Goal: Transaction & Acquisition: Purchase product/service

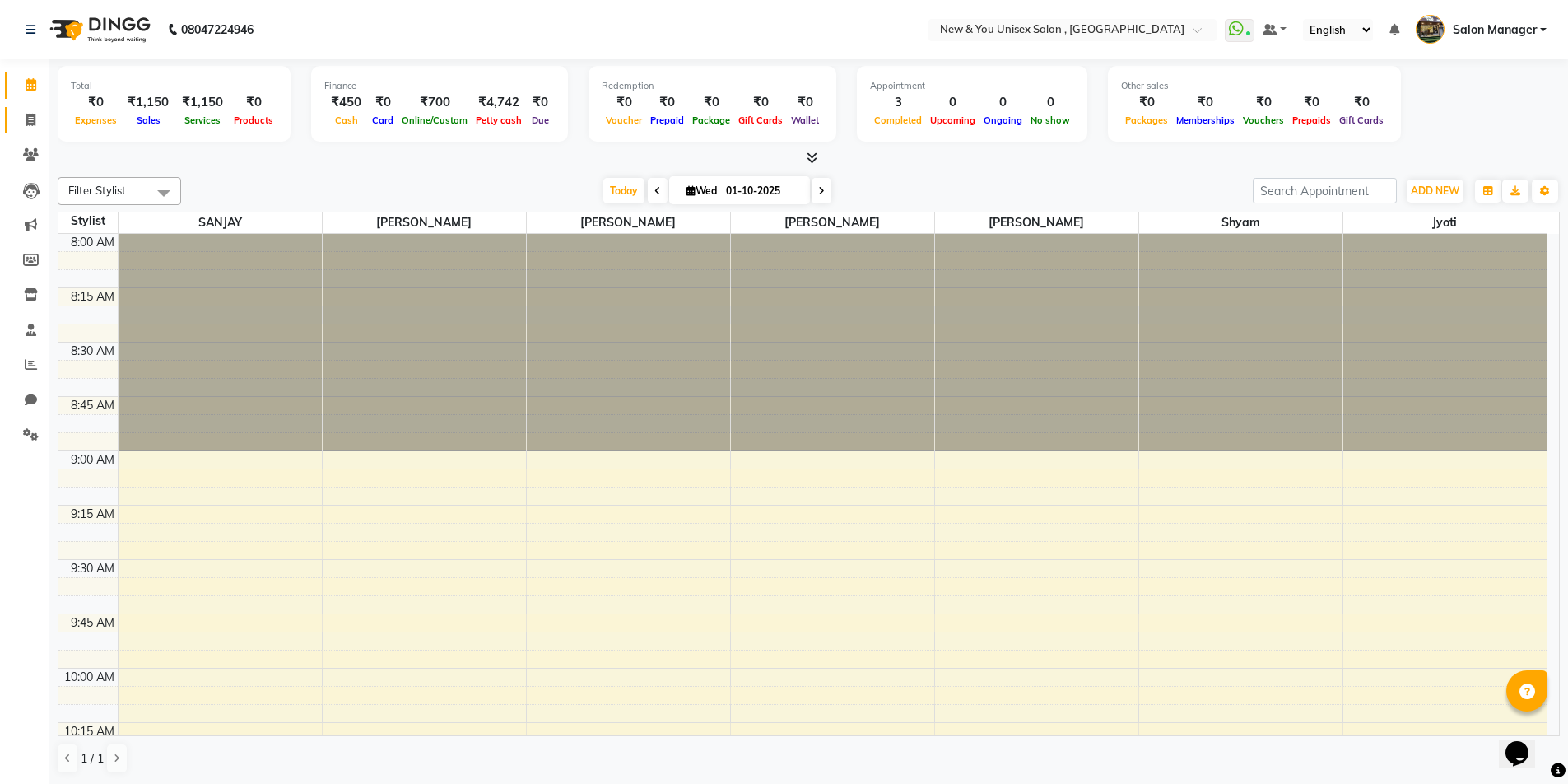
click at [33, 120] on icon at bounding box center [31, 120] width 9 height 13
select select "31"
select select "service"
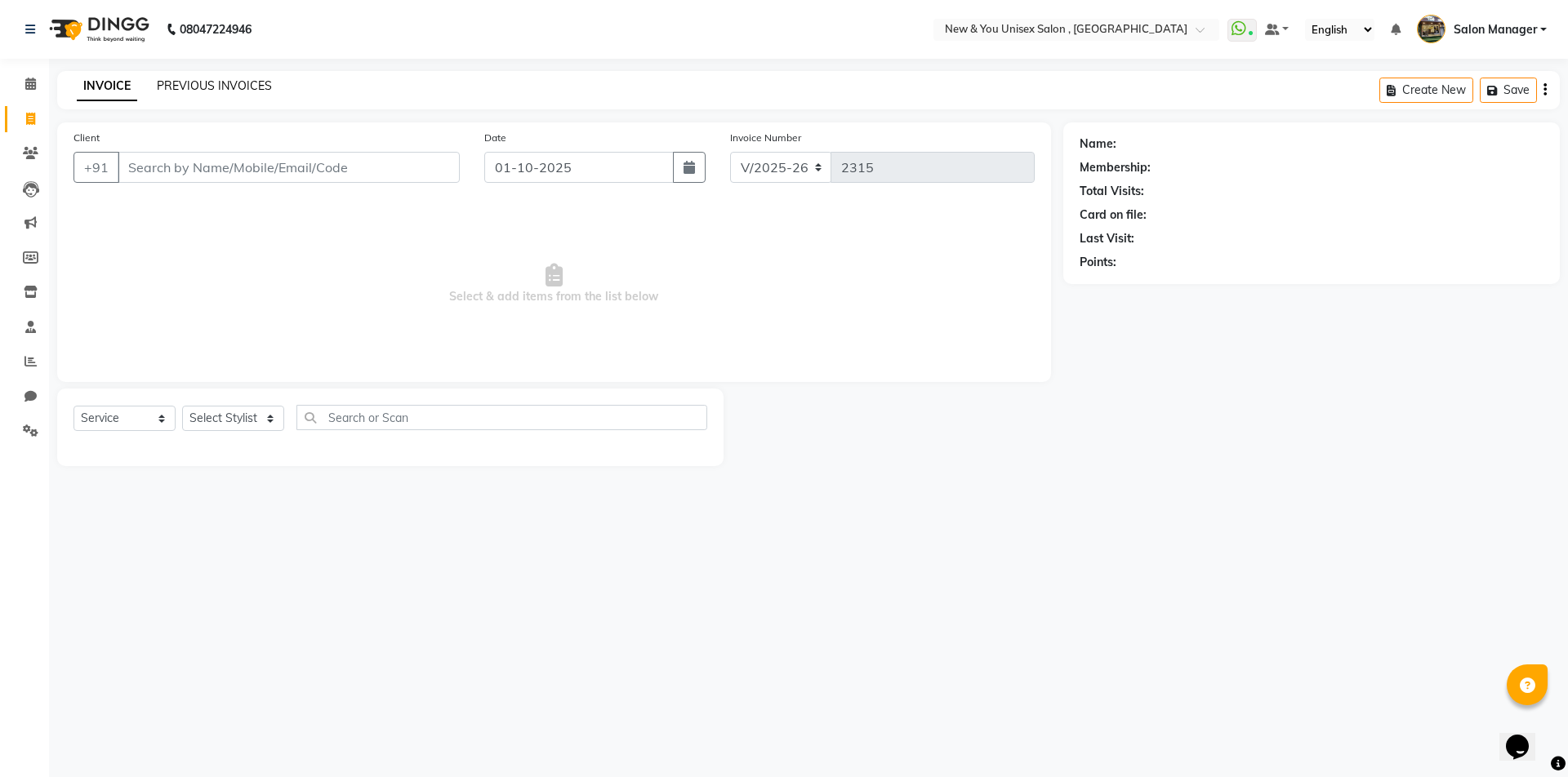
click at [220, 85] on link "PREVIOUS INVOICES" at bounding box center [214, 85] width 115 height 14
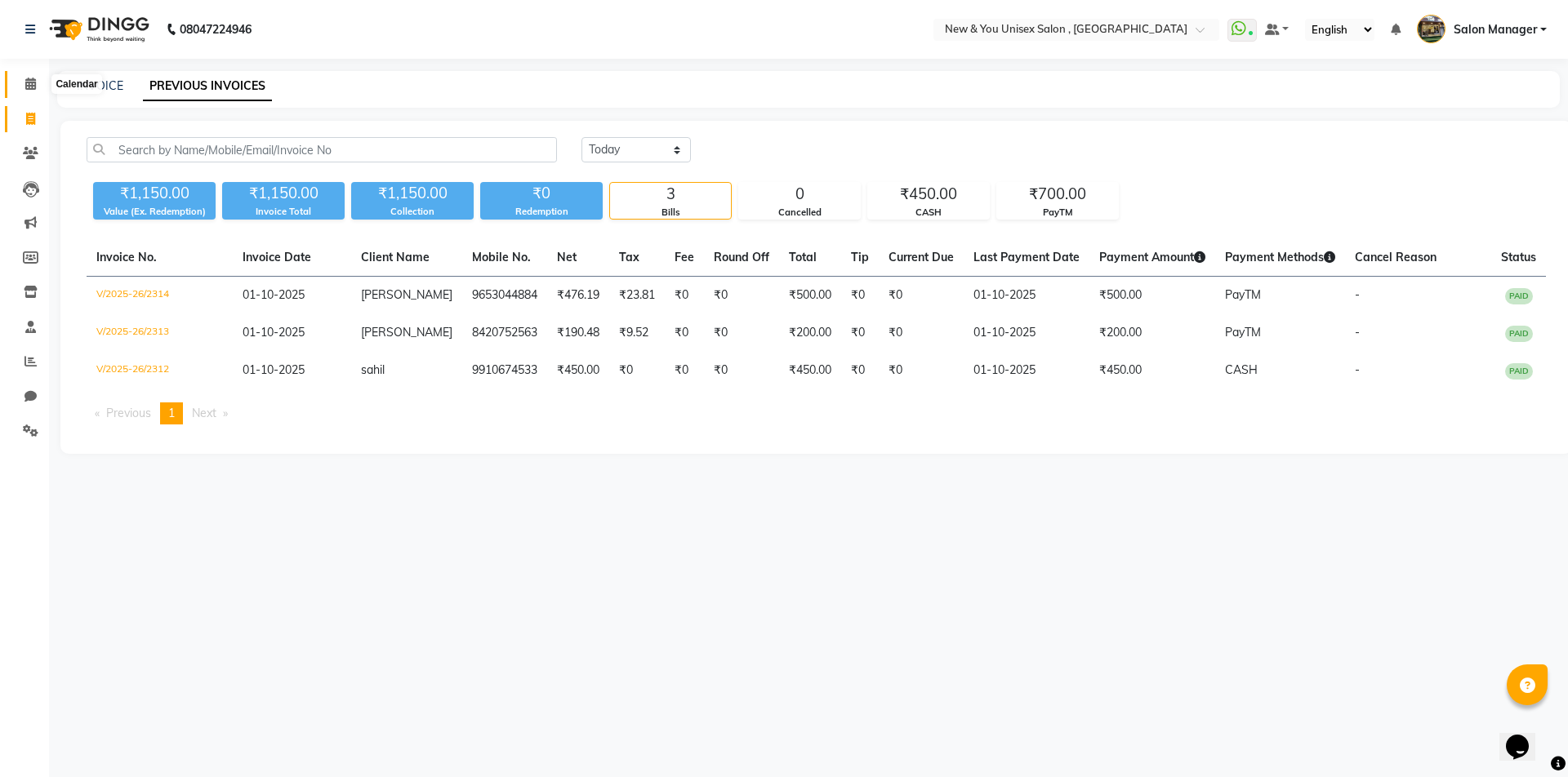
click at [35, 84] on icon at bounding box center [31, 84] width 11 height 13
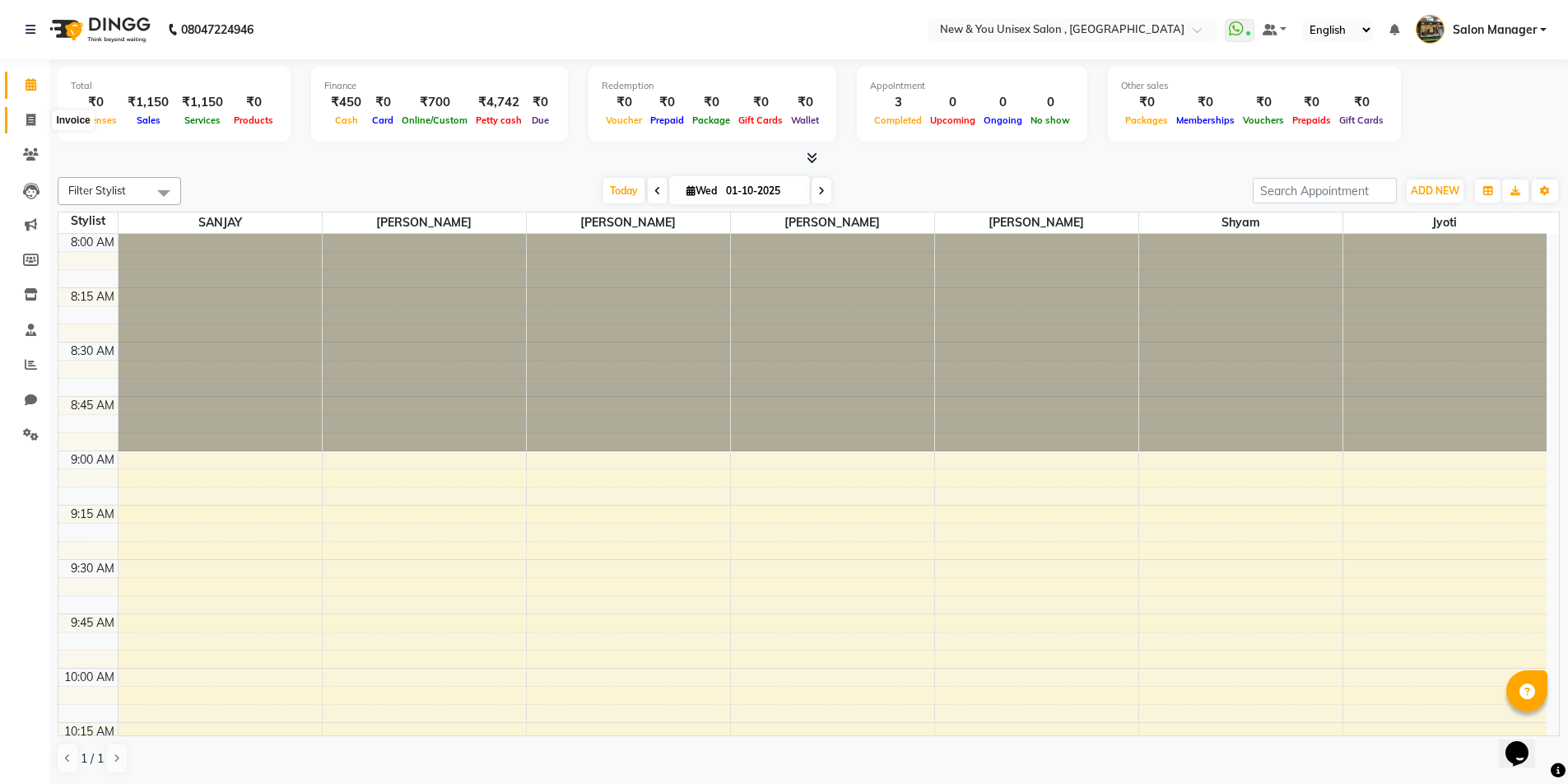
click at [31, 124] on icon at bounding box center [31, 120] width 9 height 13
select select "31"
select select "service"
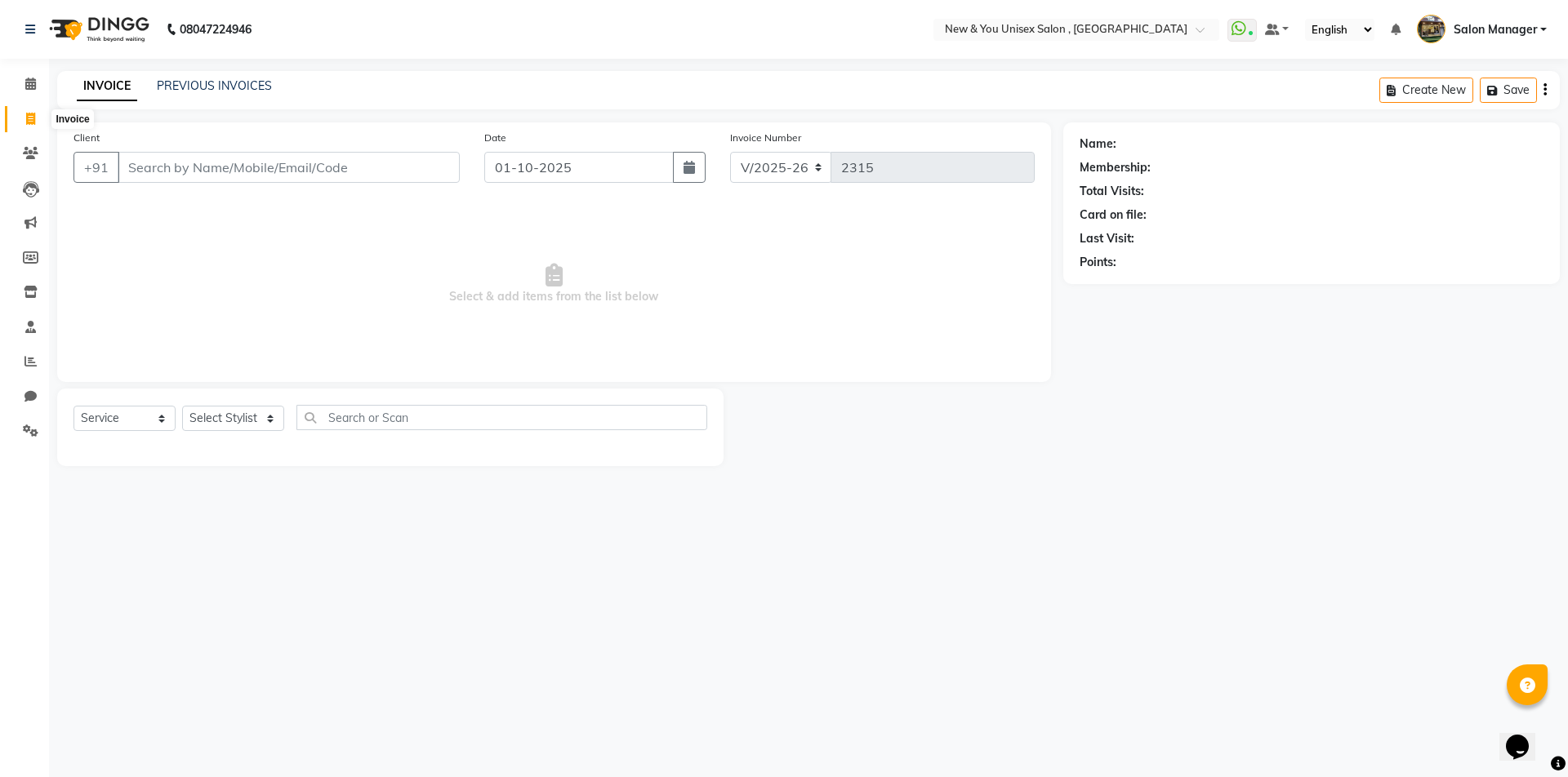
click at [29, 114] on icon at bounding box center [31, 119] width 9 height 13
select select "service"
select select "31"
type input "2315"
click at [33, 150] on icon at bounding box center [30, 153] width 15 height 13
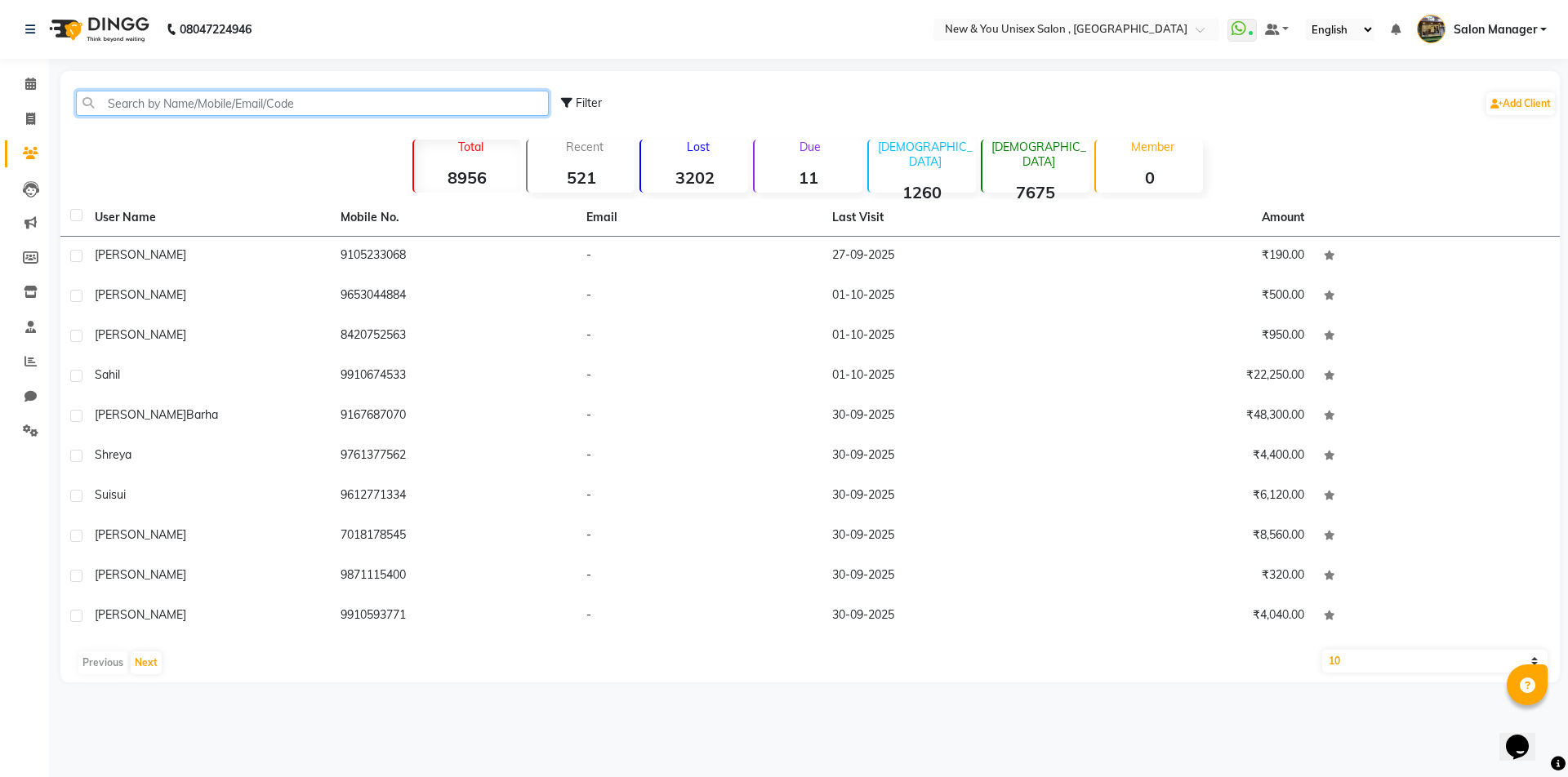
click at [143, 103] on input "text" at bounding box center [312, 103] width 473 height 25
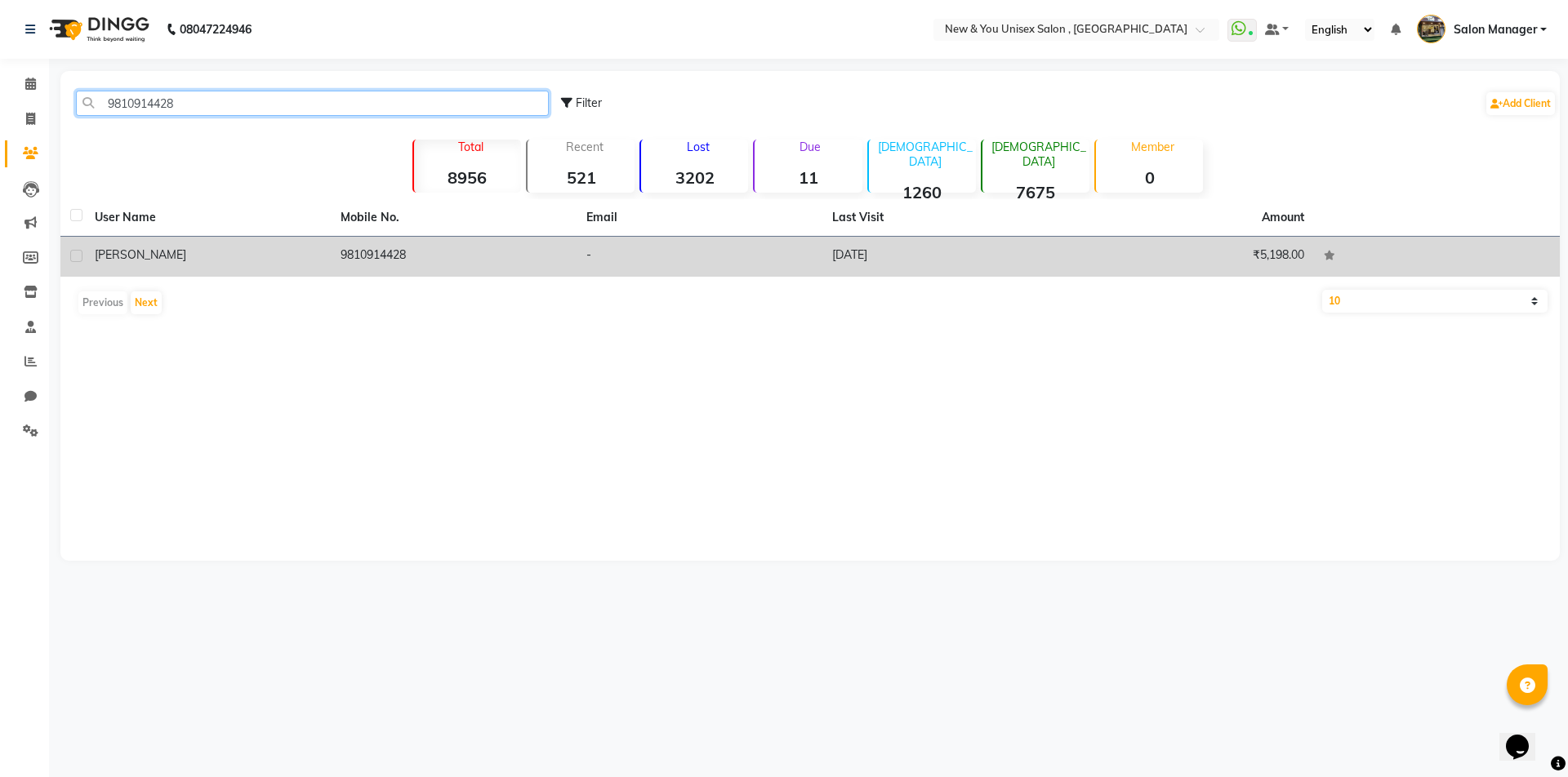
type input "9810914428"
click at [76, 258] on label at bounding box center [76, 256] width 13 height 13
click at [76, 258] on input "checkbox" at bounding box center [76, 257] width 11 height 11
checkbox input "true"
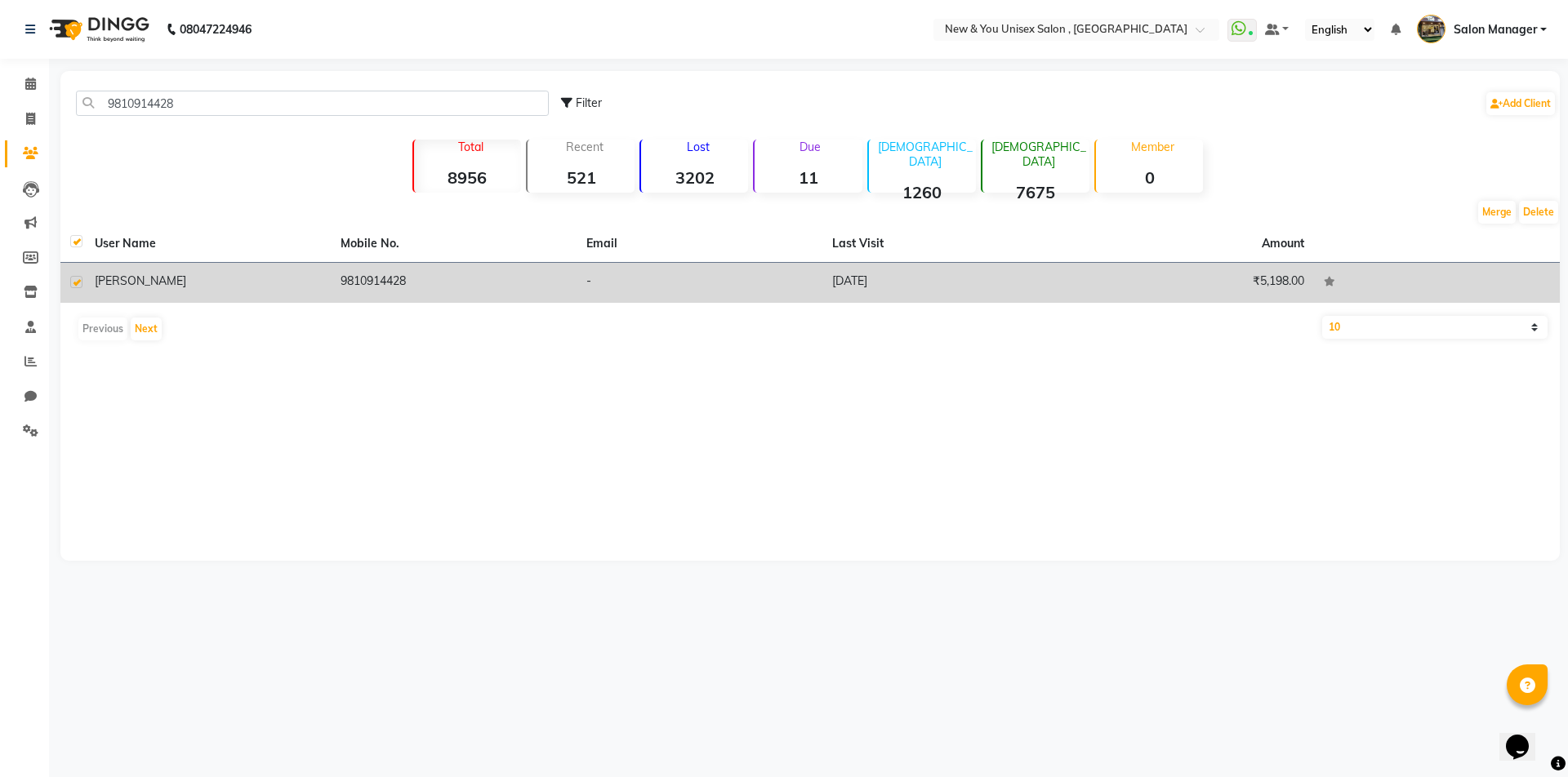
click at [860, 275] on td "06-09-2025" at bounding box center [945, 282] width 246 height 40
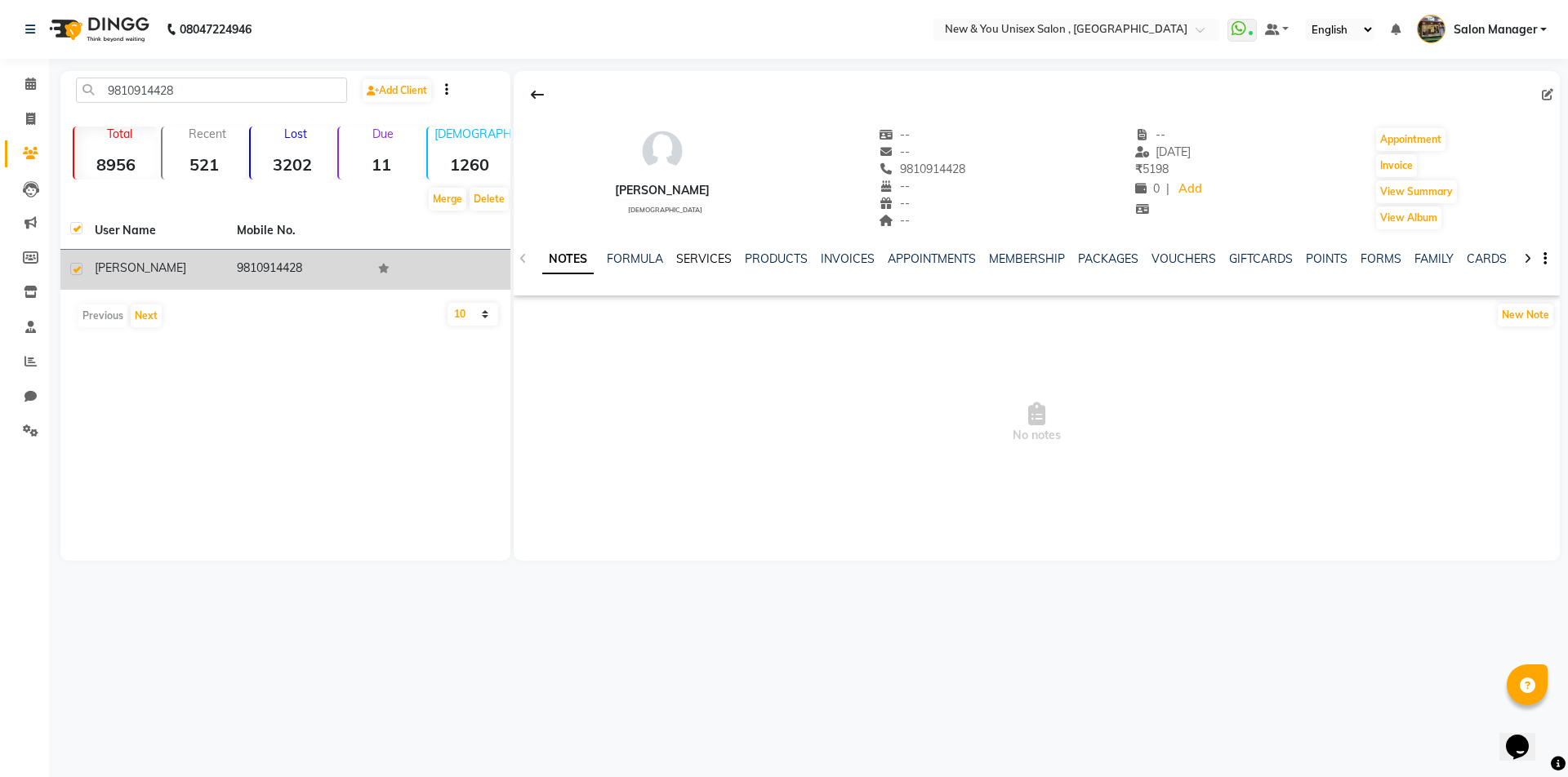
click at [711, 252] on link "SERVICES" at bounding box center [704, 259] width 56 height 14
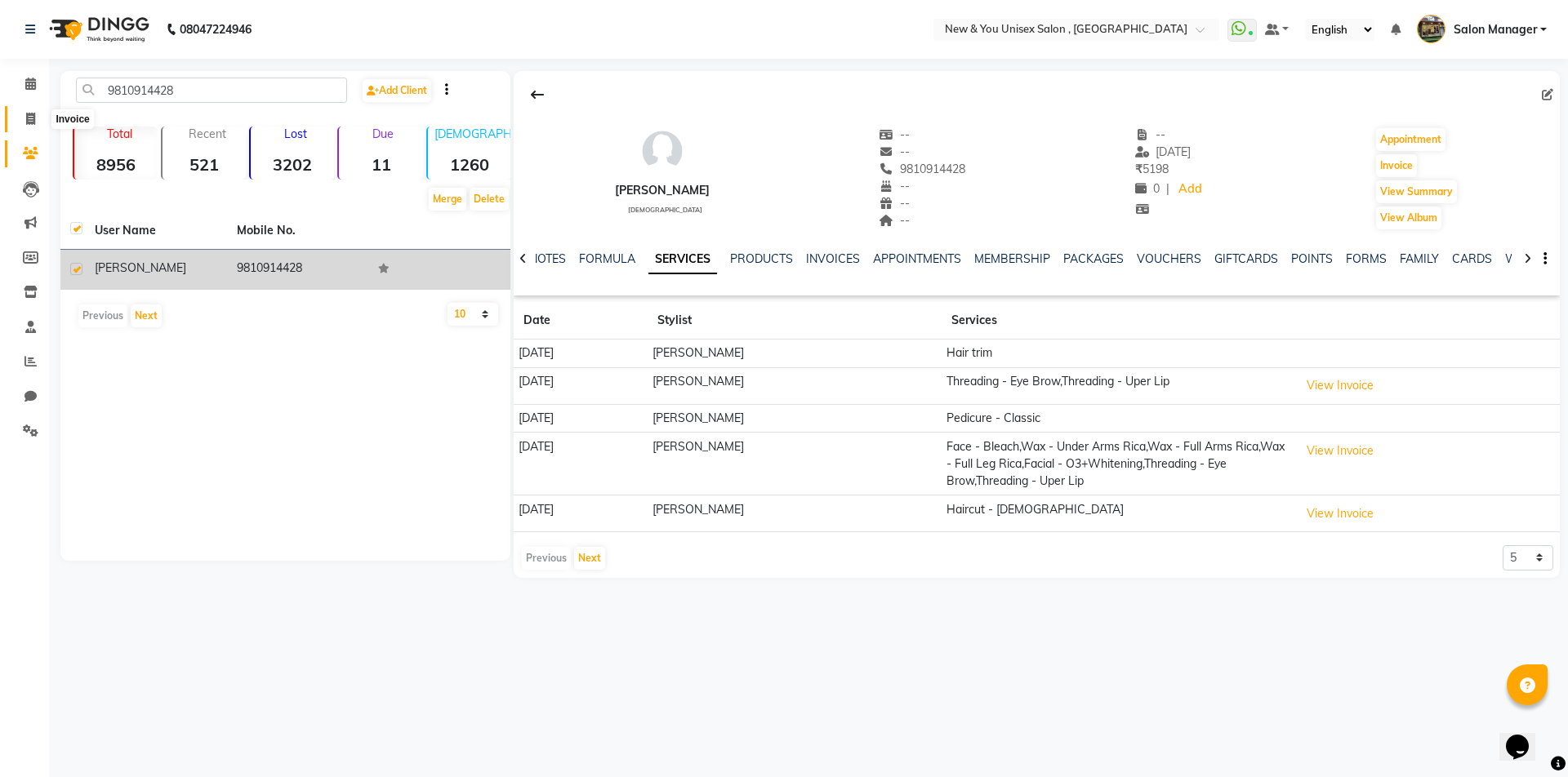
click at [34, 113] on icon at bounding box center [31, 119] width 9 height 13
select select "service"
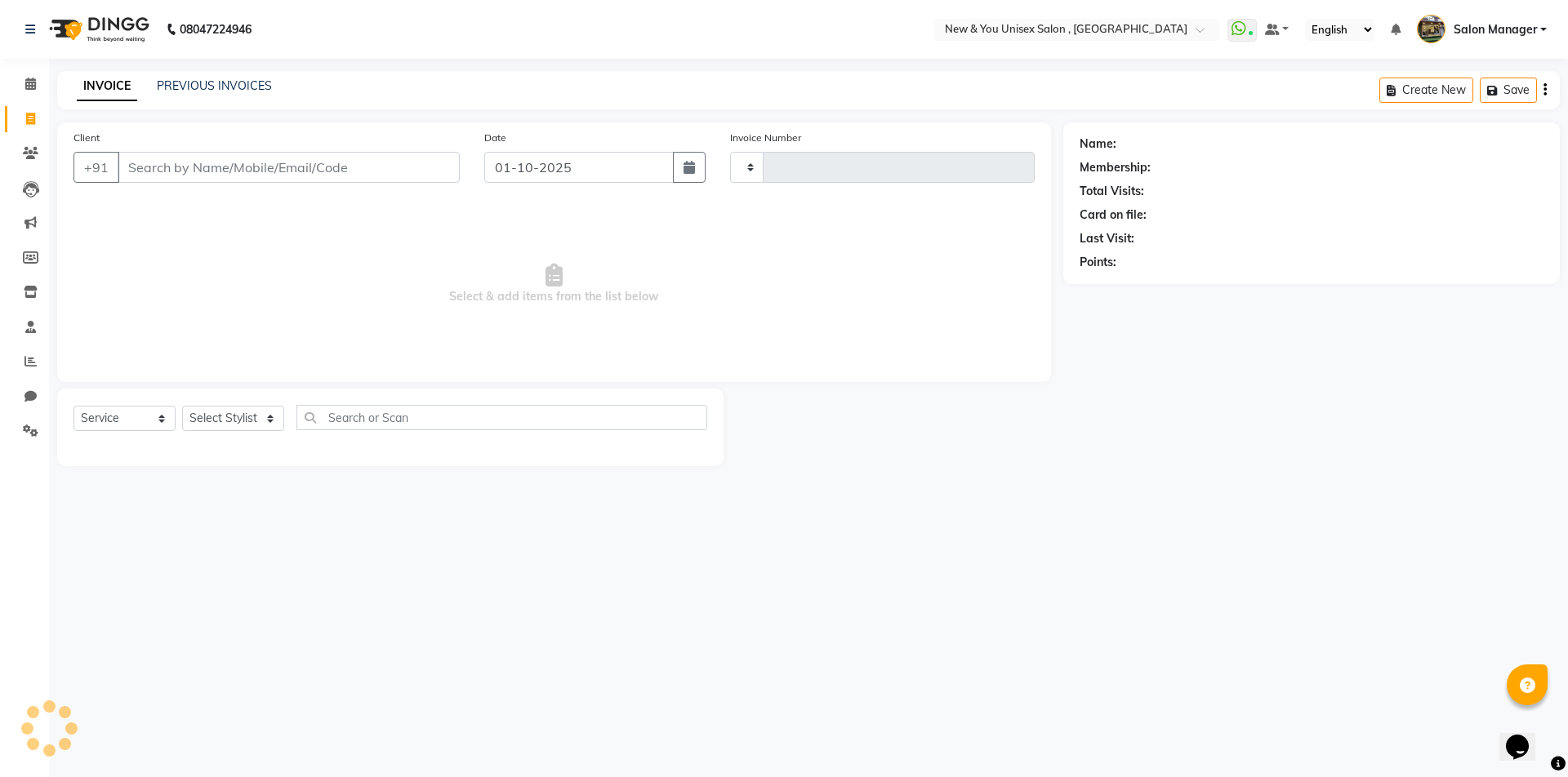
type input "2315"
select select "31"
click at [203, 91] on link "PREVIOUS INVOICES" at bounding box center [214, 85] width 115 height 14
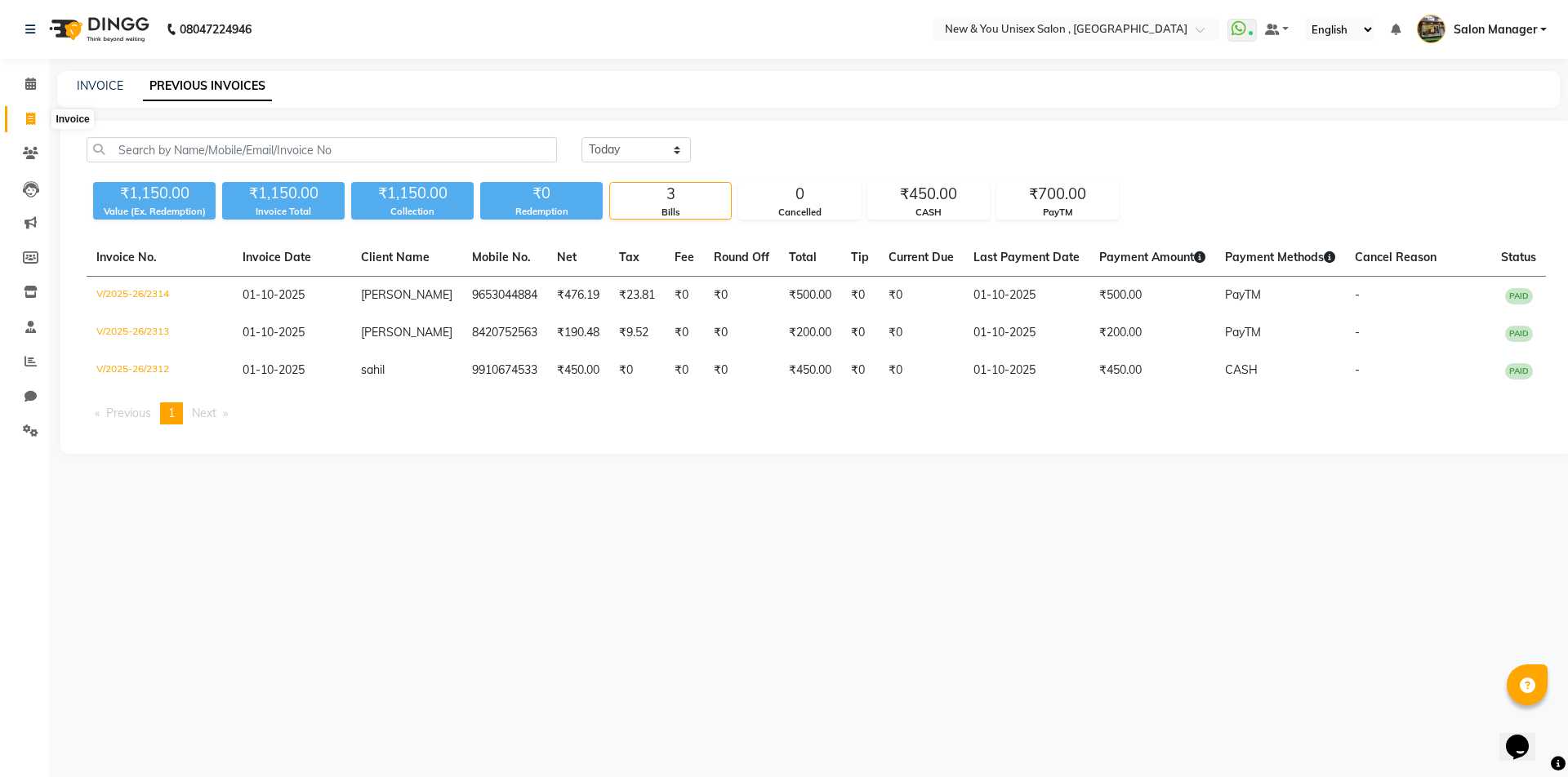
click at [31, 123] on icon at bounding box center [31, 119] width 9 height 13
select select "31"
select select "service"
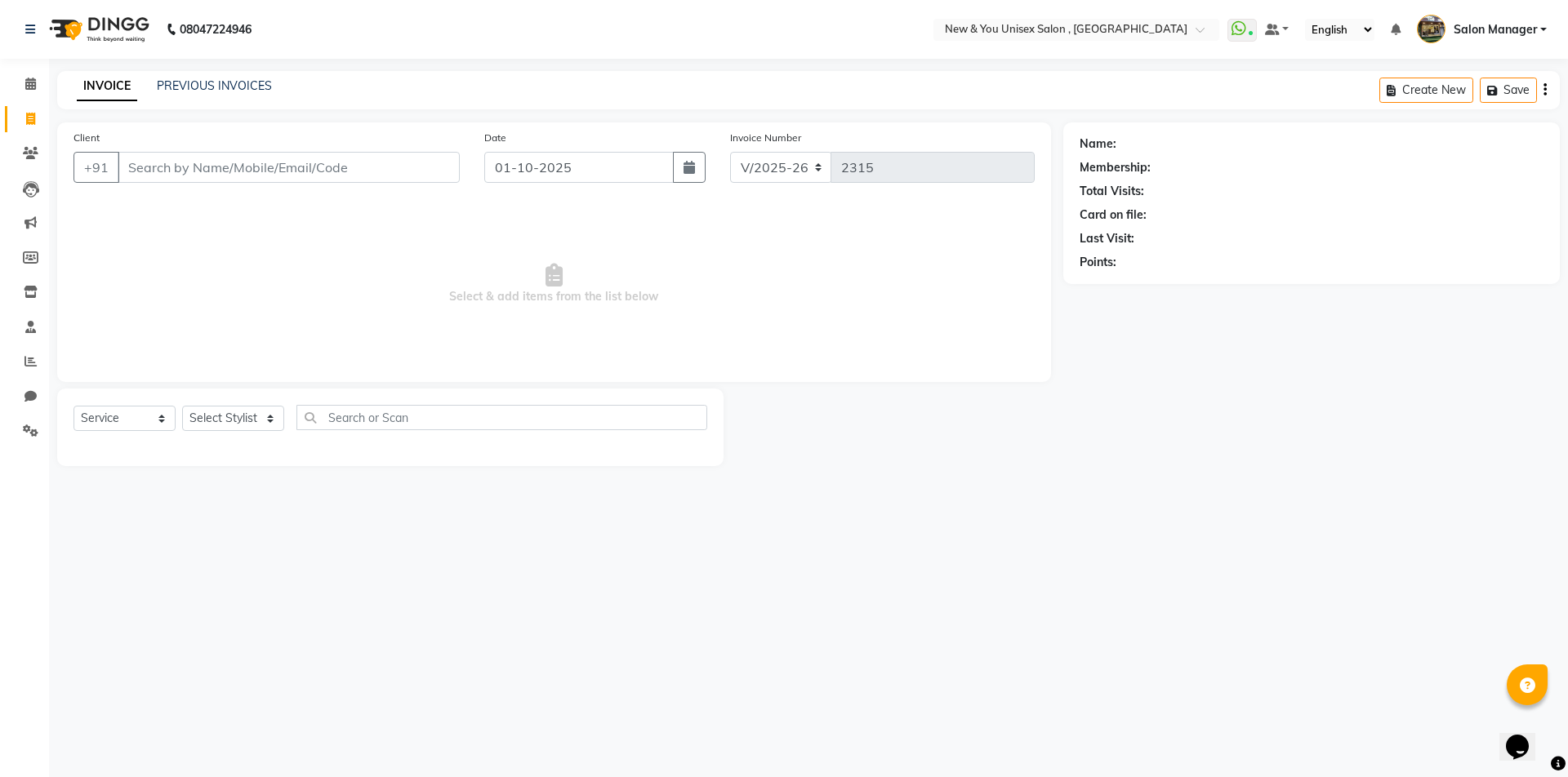
click at [167, 171] on input "Client" at bounding box center [289, 167] width 342 height 31
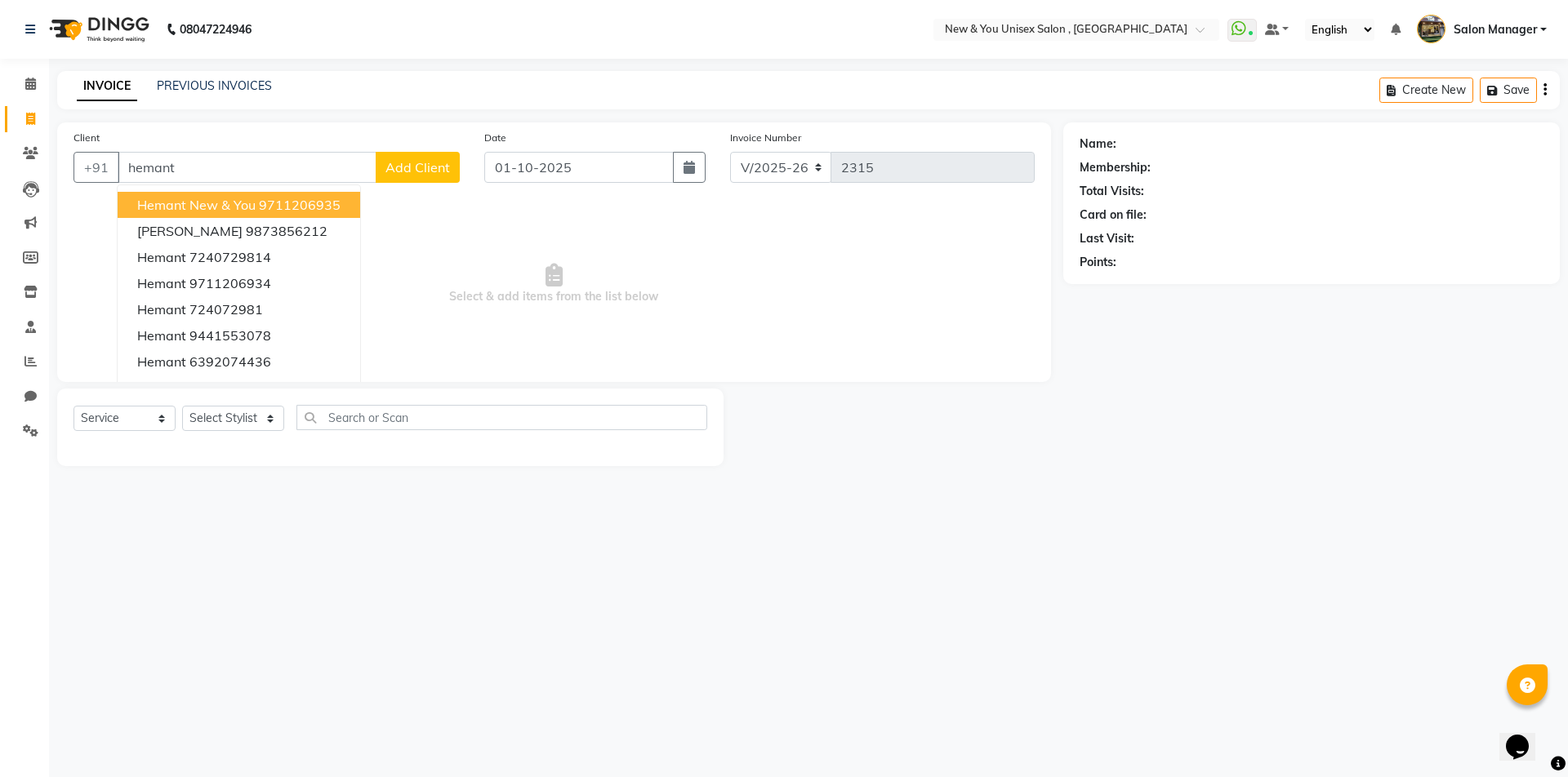
click at [176, 212] on span "Hemant New & You" at bounding box center [196, 205] width 119 height 16
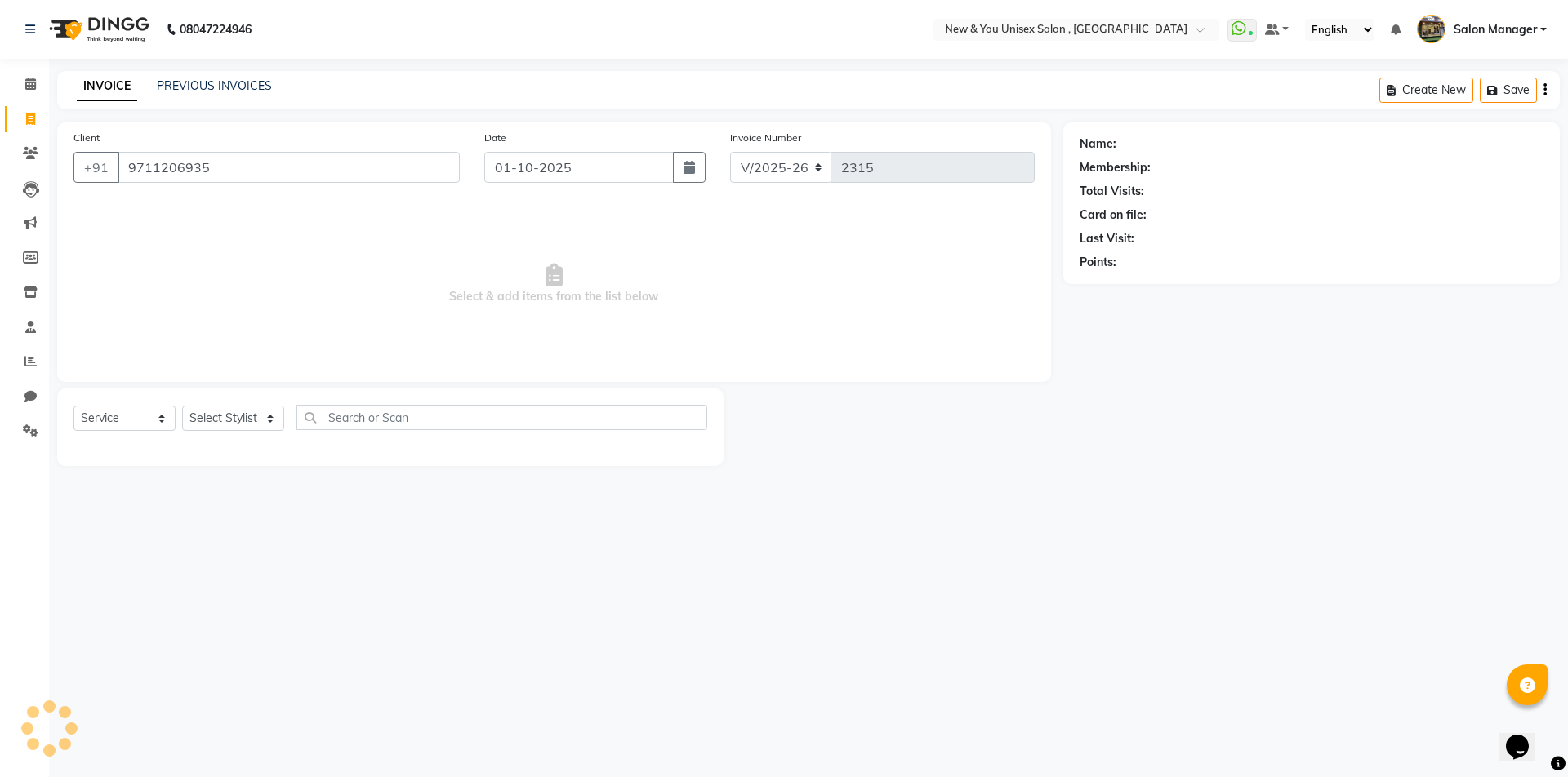
type input "9711206935"
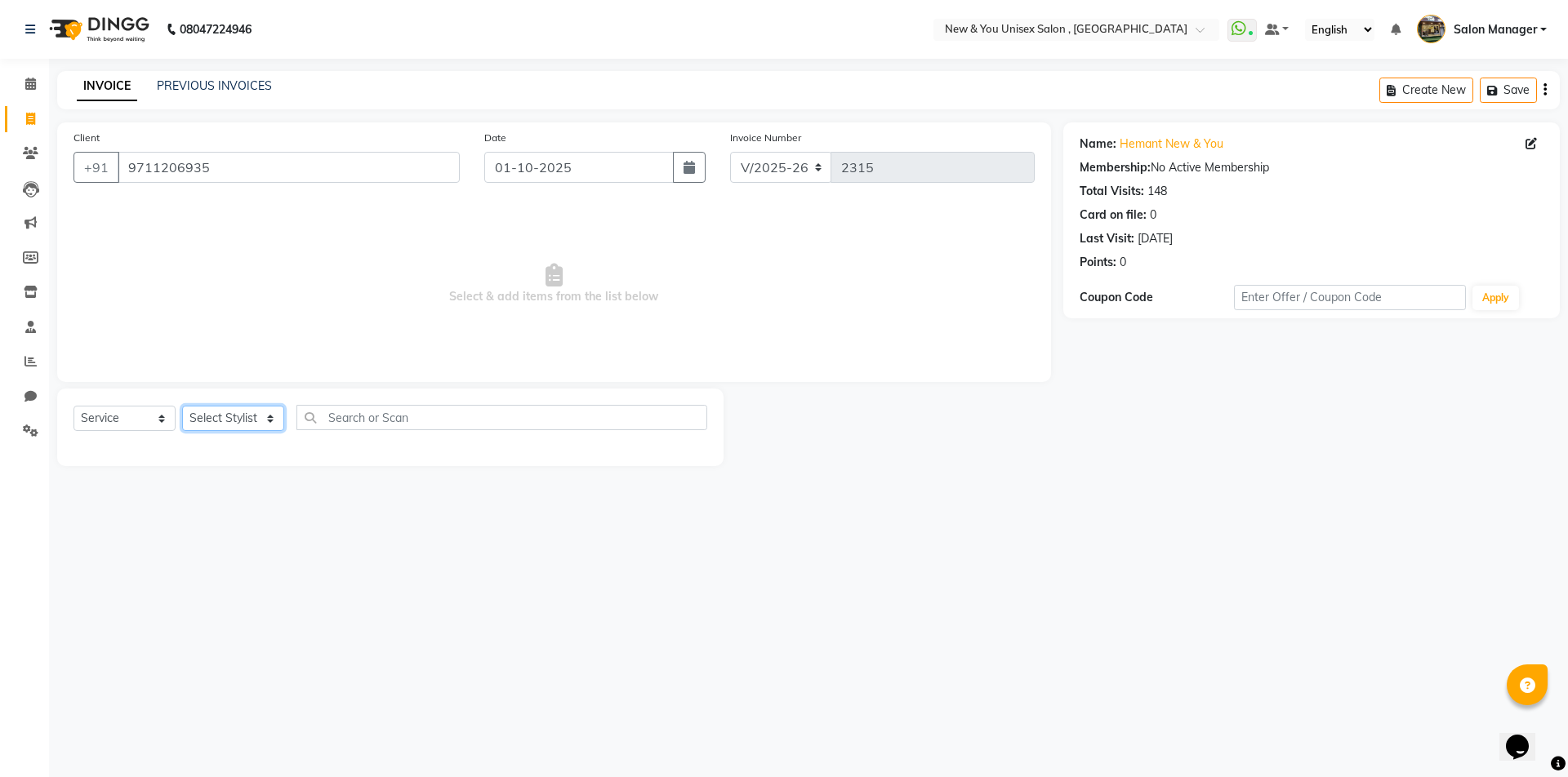
click at [235, 422] on select "Select Stylist HEMANT Jyoti laxmi Neetu Salon Manager SANJAY shravan kumar Shya…" at bounding box center [232, 418] width 102 height 25
select select "40116"
click at [182, 406] on select "Select Stylist HEMANT Jyoti laxmi Neetu Salon Manager SANJAY shravan kumar Shya…" at bounding box center [232, 418] width 102 height 25
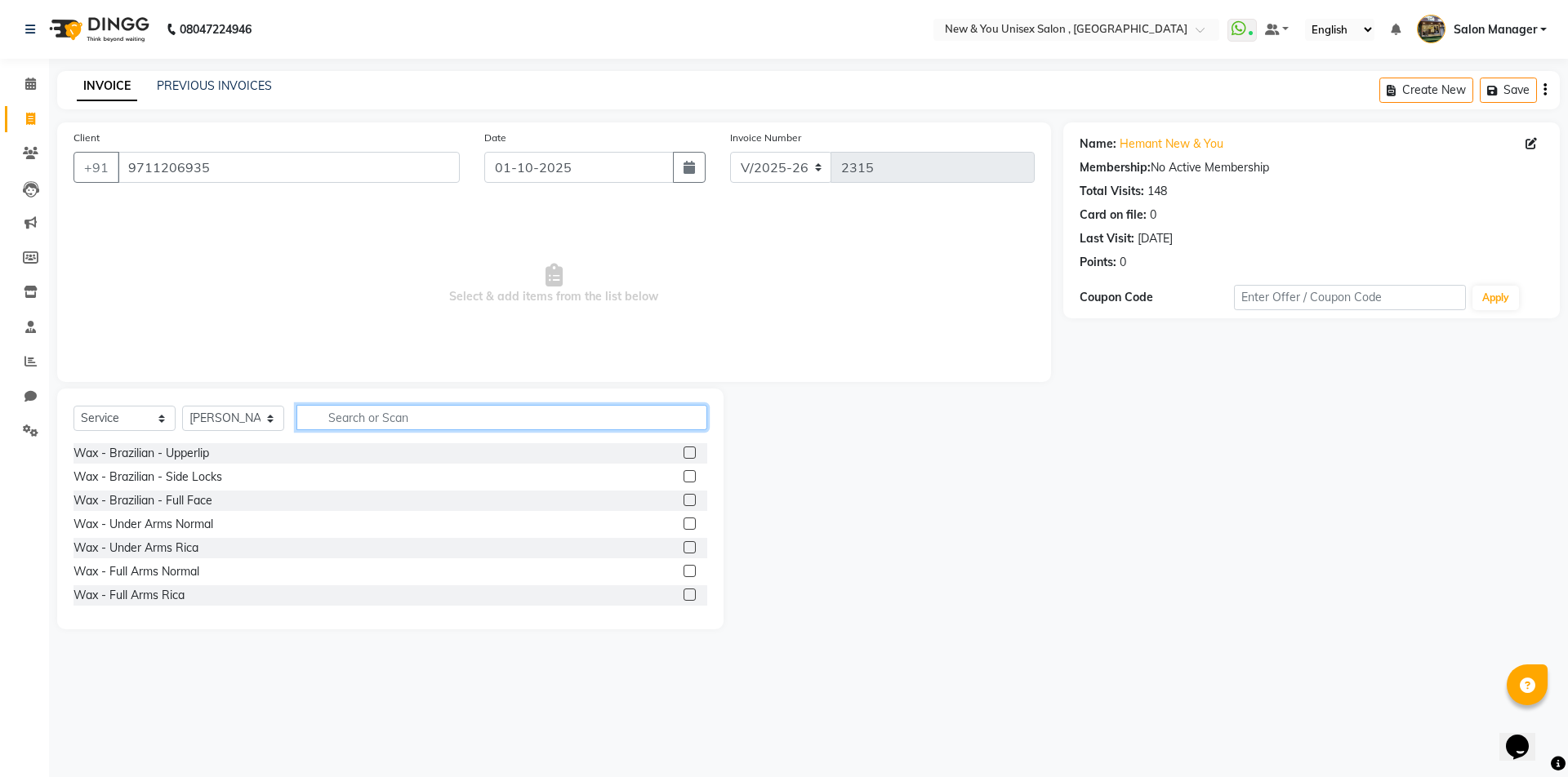
click at [411, 417] on input "text" at bounding box center [502, 417] width 411 height 25
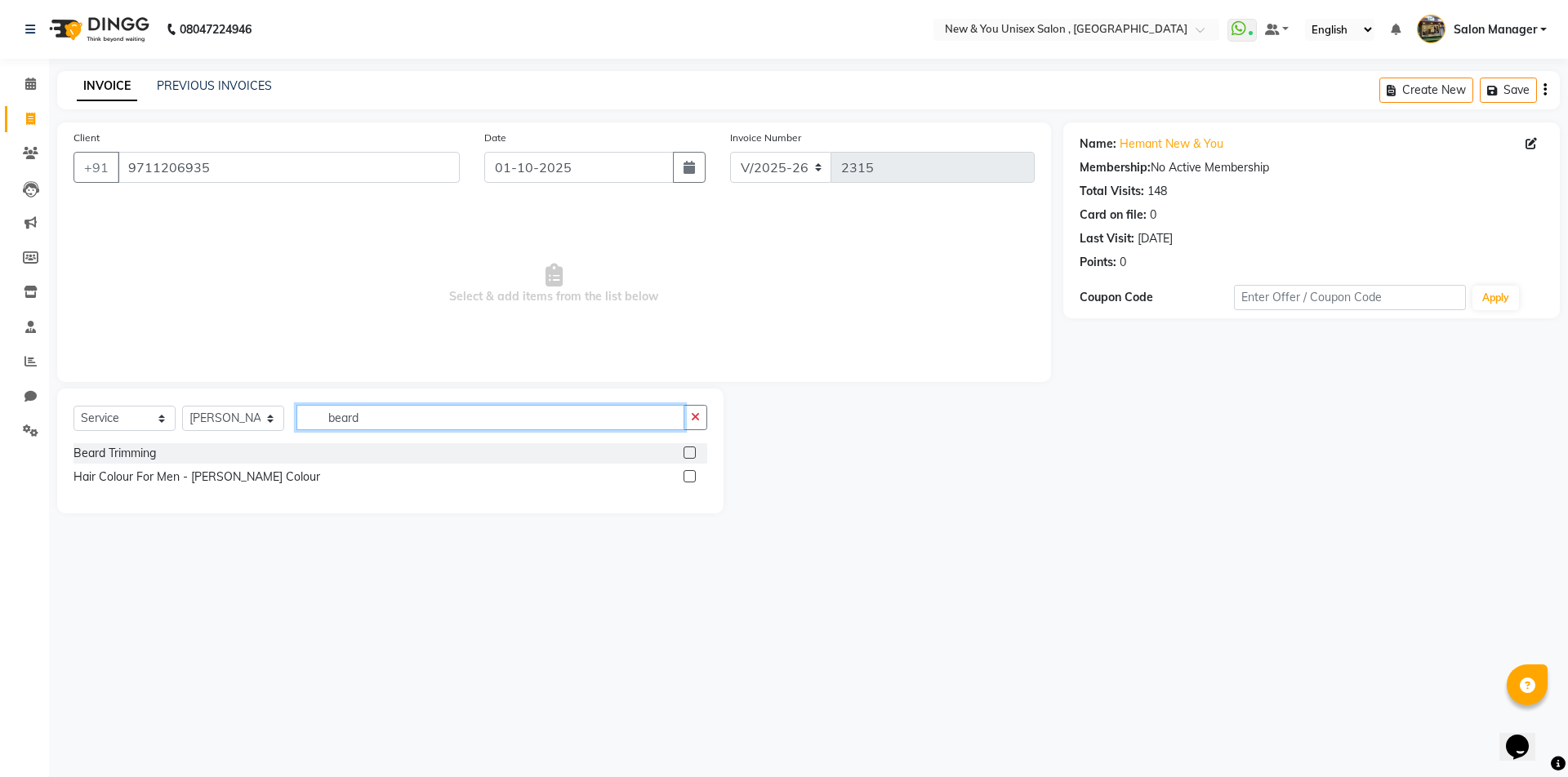
type input "beard"
click at [154, 440] on div "Select Service Product Membership Package Voucher Prepaid Gift Card Select Styl…" at bounding box center [390, 424] width 633 height 39
click at [143, 454] on div "Beard Trimming" at bounding box center [115, 453] width 83 height 17
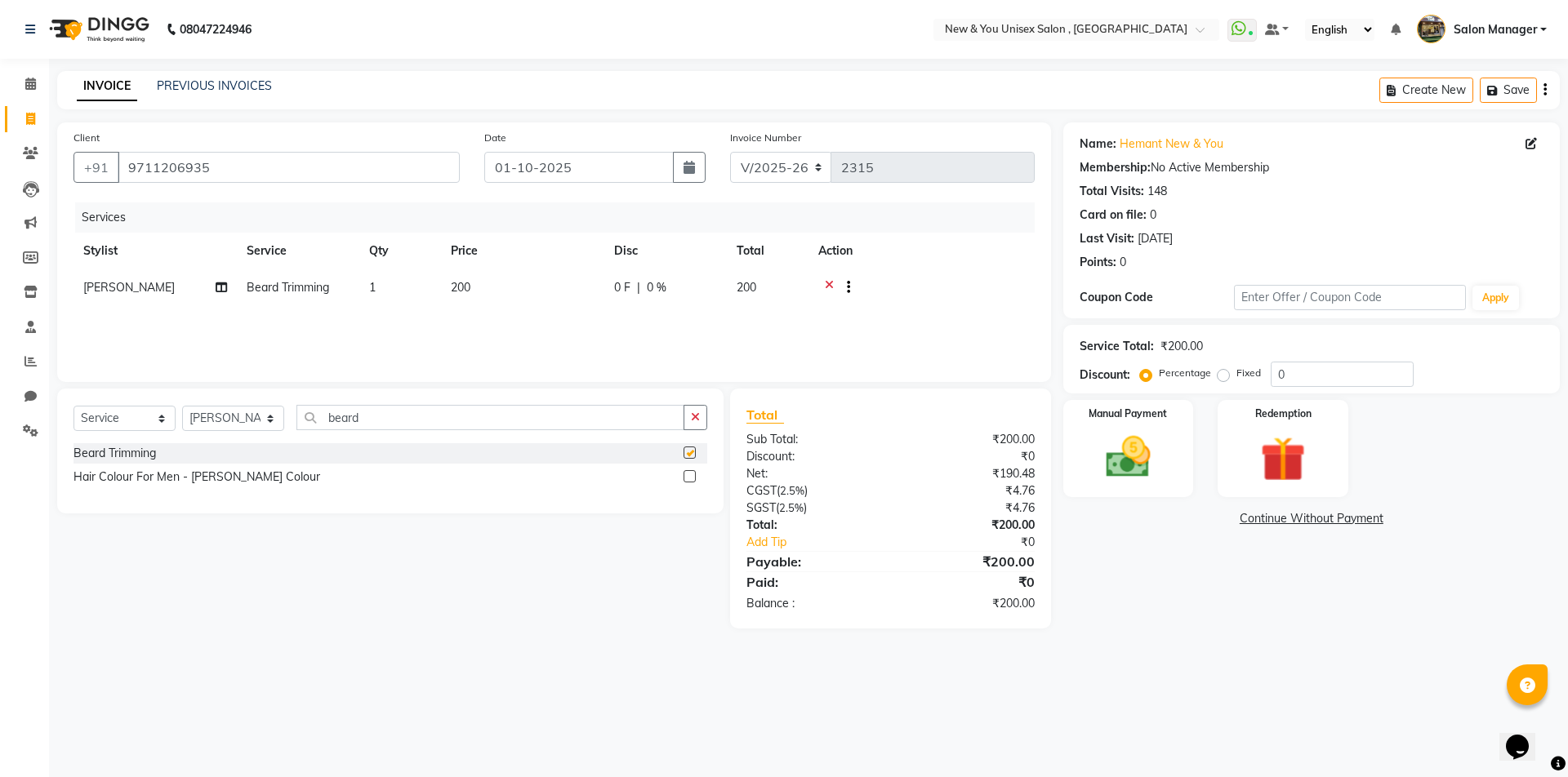
checkbox input "false"
drag, startPoint x: 411, startPoint y: 420, endPoint x: 308, endPoint y: 431, distance: 103.6
click at [308, 431] on div "Select Service Product Membership Package Voucher Prepaid Gift Card Select Styl…" at bounding box center [390, 424] width 633 height 39
click at [202, 473] on div "Hair Colour For Men - Beard Colour" at bounding box center [197, 477] width 246 height 17
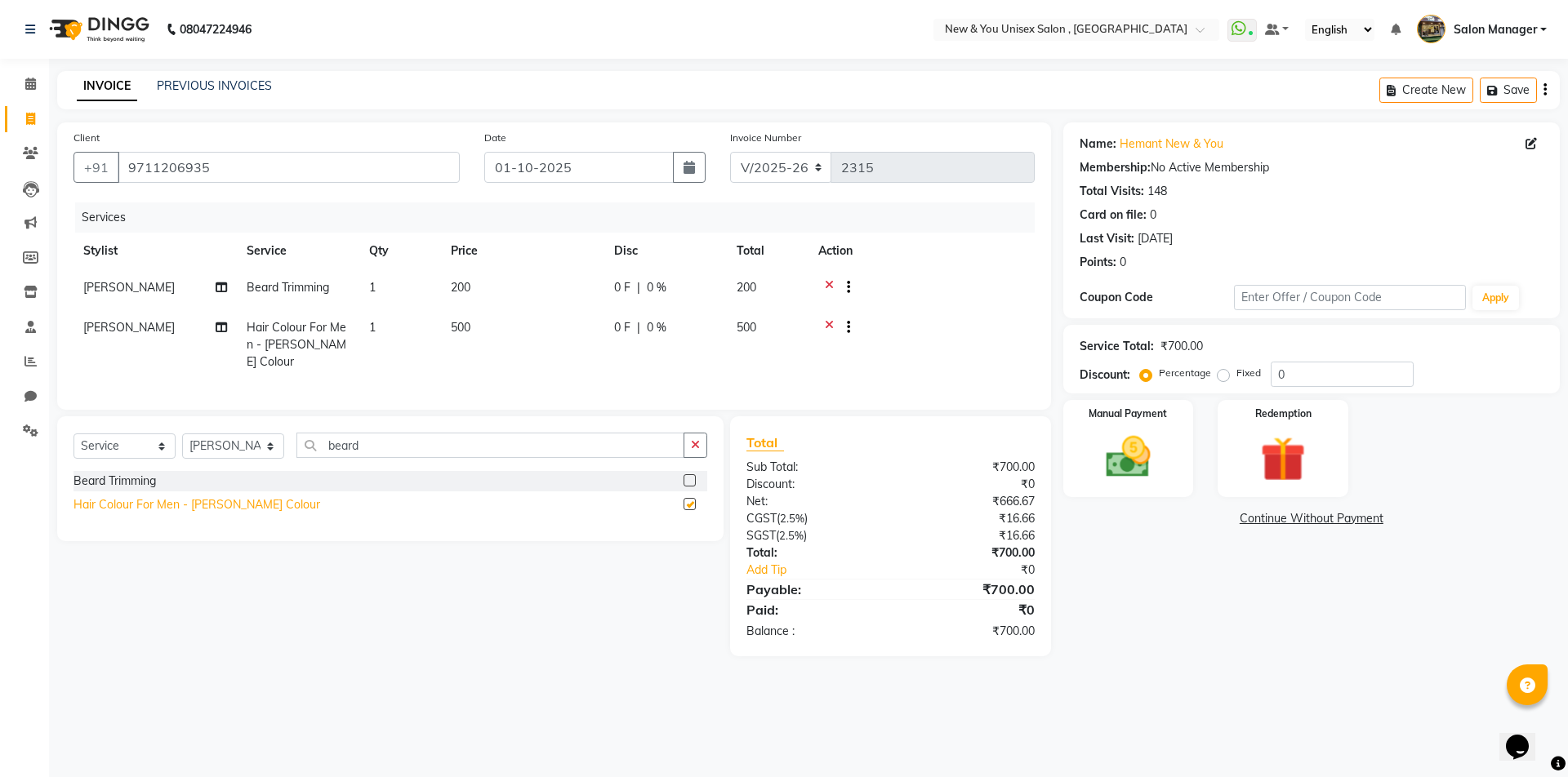
checkbox input "false"
click at [459, 332] on span "500" at bounding box center [461, 327] width 20 height 14
select select "40116"
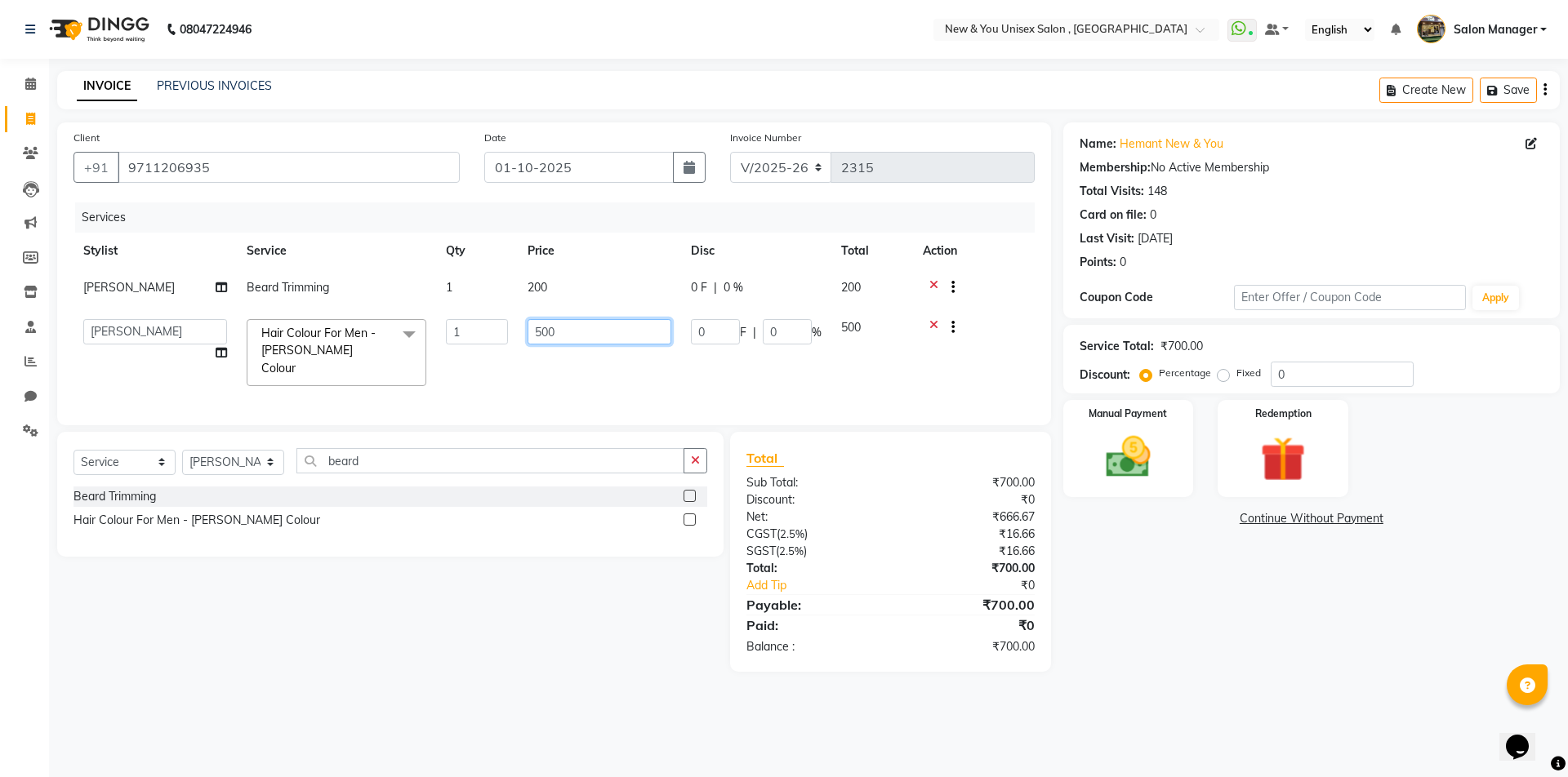
click at [542, 333] on input "500" at bounding box center [599, 332] width 144 height 25
type input "600"
click at [538, 597] on div "Select Service Product Membership Package Voucher Prepaid Gift Card Select Styl…" at bounding box center [384, 551] width 678 height 240
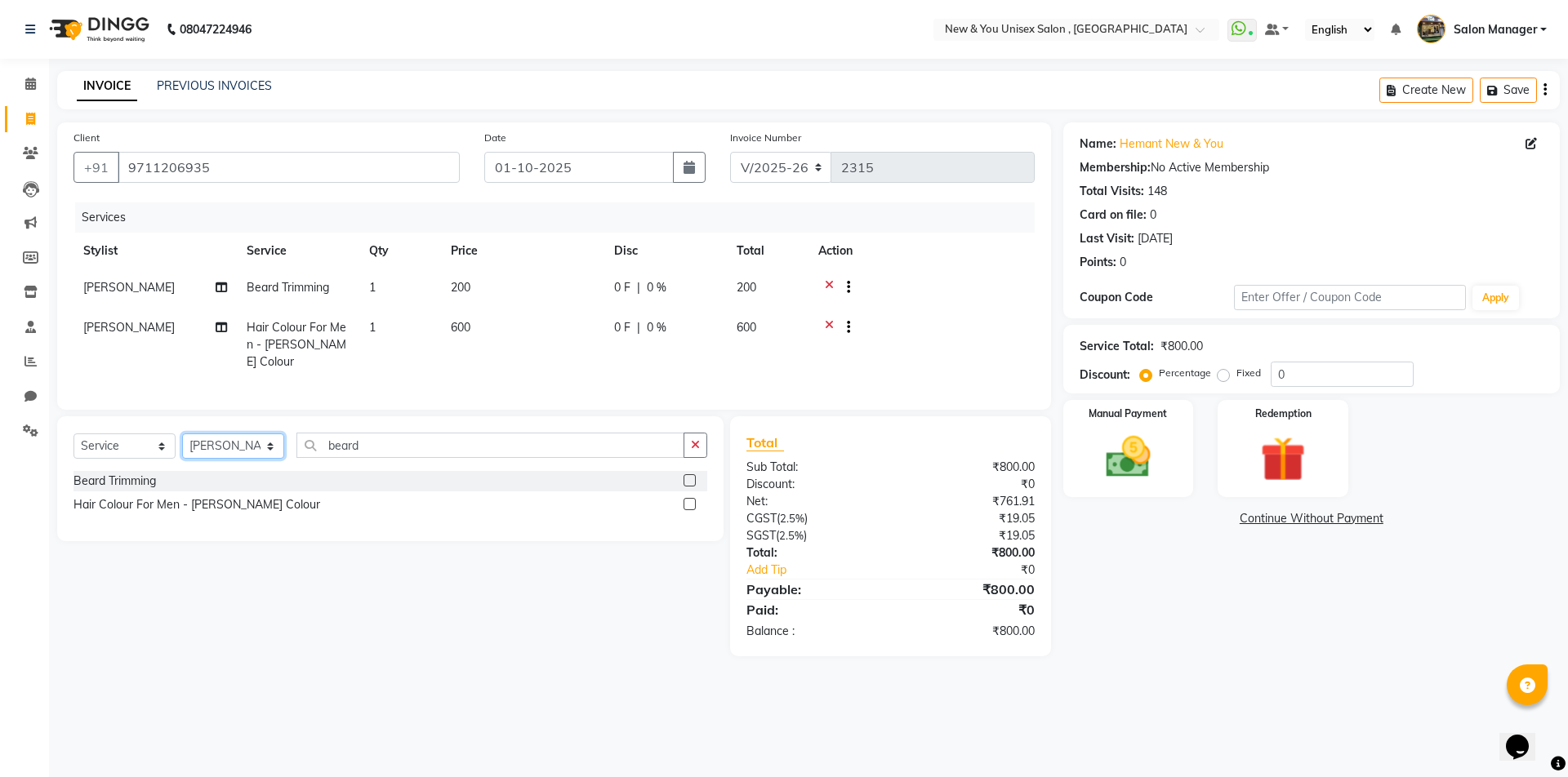
click at [225, 446] on select "Select Stylist HEMANT Jyoti laxmi Neetu Salon Manager SANJAY shravan kumar Shya…" at bounding box center [232, 446] width 102 height 25
select select "87156"
click at [182, 433] on select "Select Stylist HEMANT Jyoti laxmi Neetu Salon Manager SANJAY shravan kumar Shya…" at bounding box center [232, 446] width 102 height 25
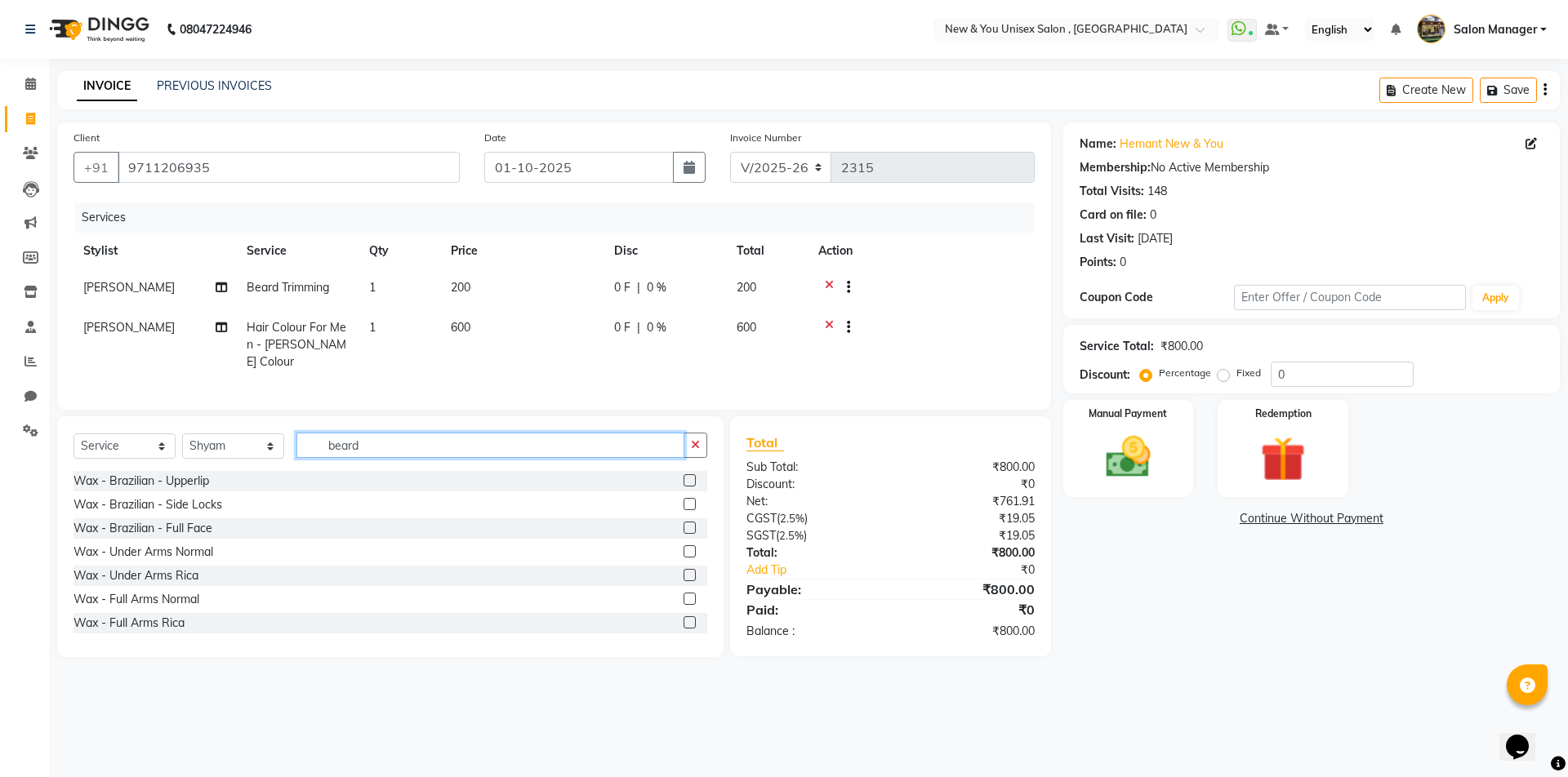
drag, startPoint x: 416, startPoint y: 441, endPoint x: 288, endPoint y: 485, distance: 135.4
click at [288, 485] on div "Select Service Product Membership Package Voucher Prepaid Gift Card Select Styl…" at bounding box center [390, 537] width 667 height 241
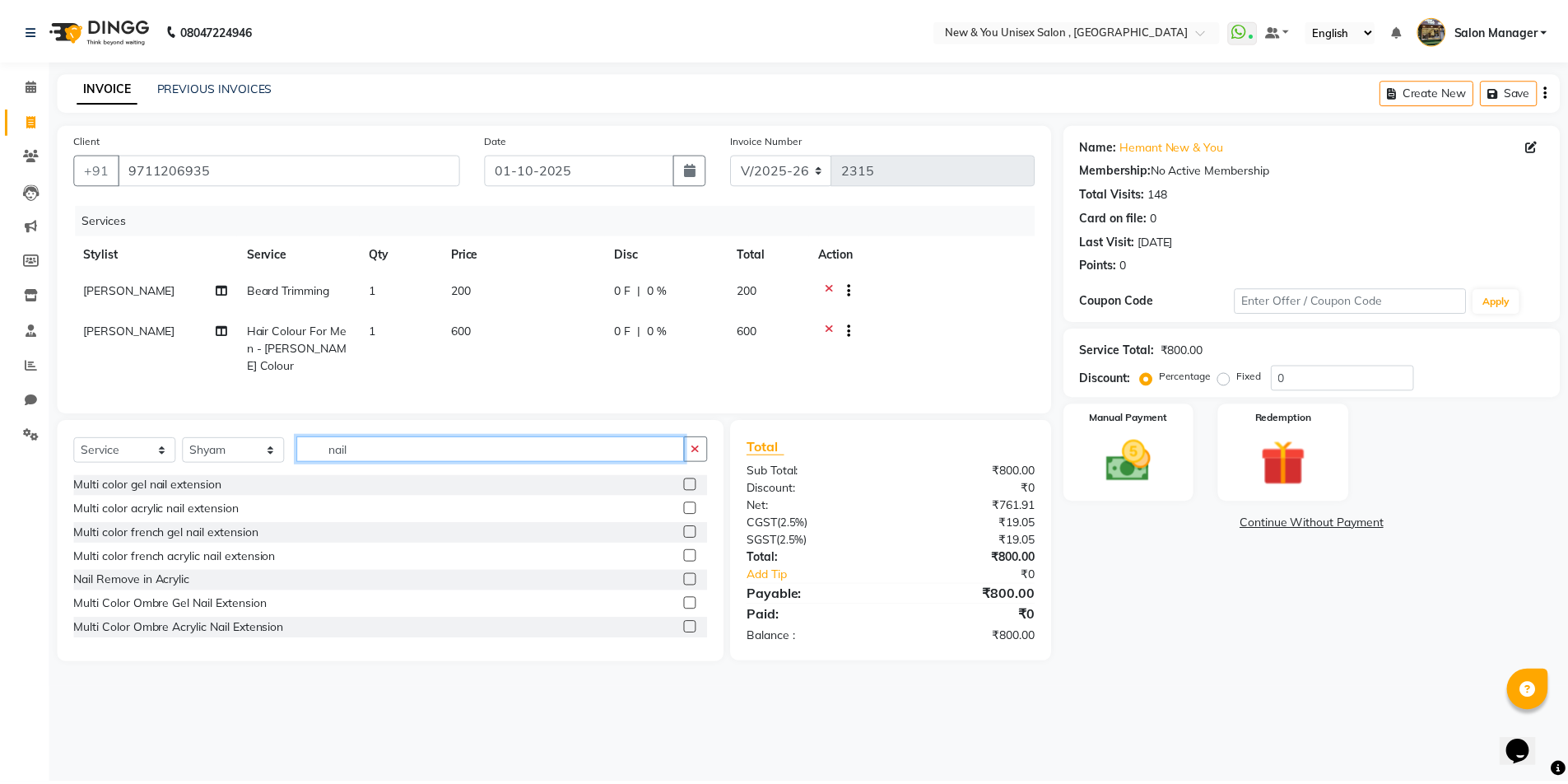
scroll to position [552, 0]
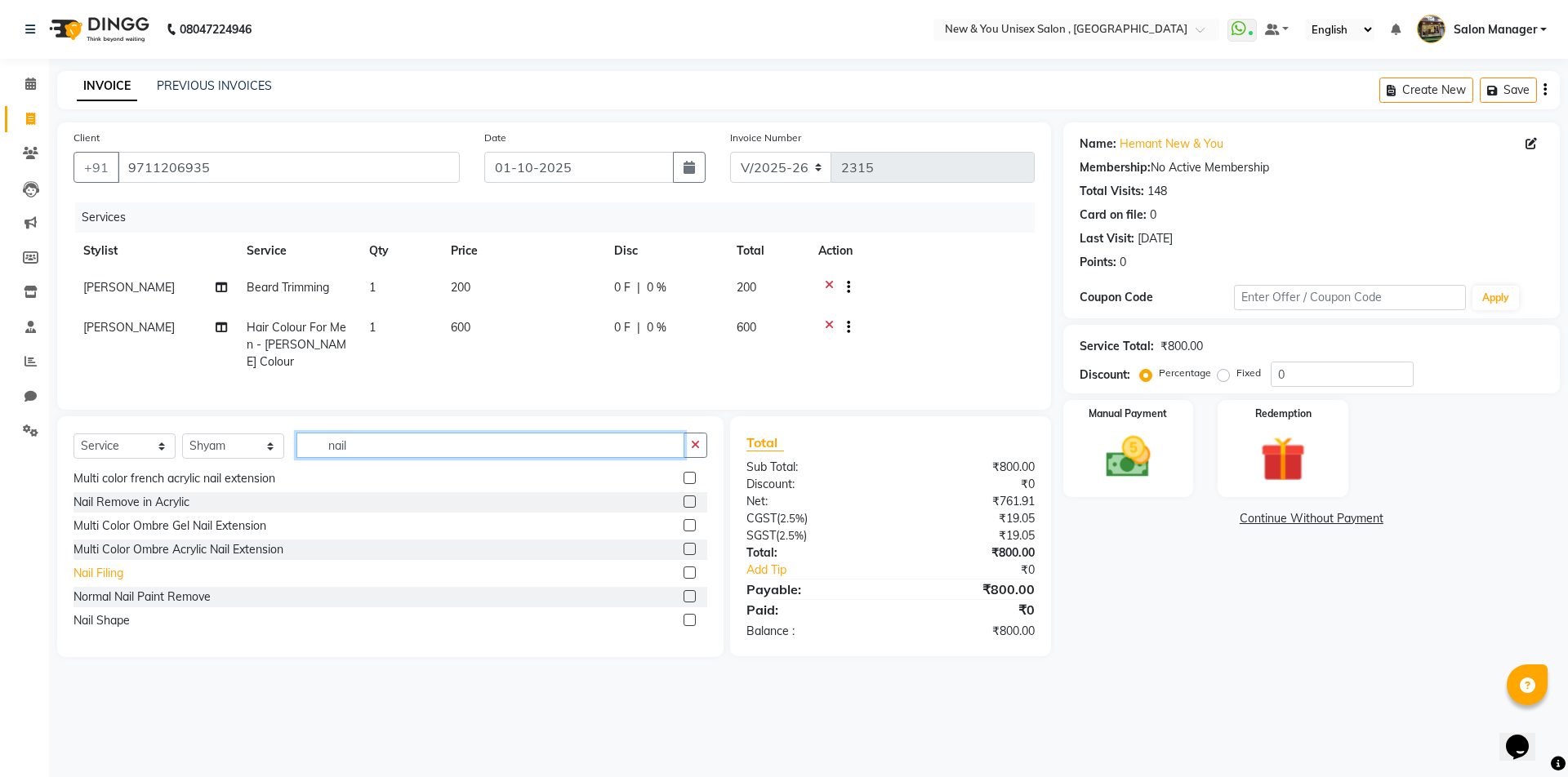
type input "nail"
click at [96, 567] on div "Nail Filing" at bounding box center [98, 573] width 49 height 17
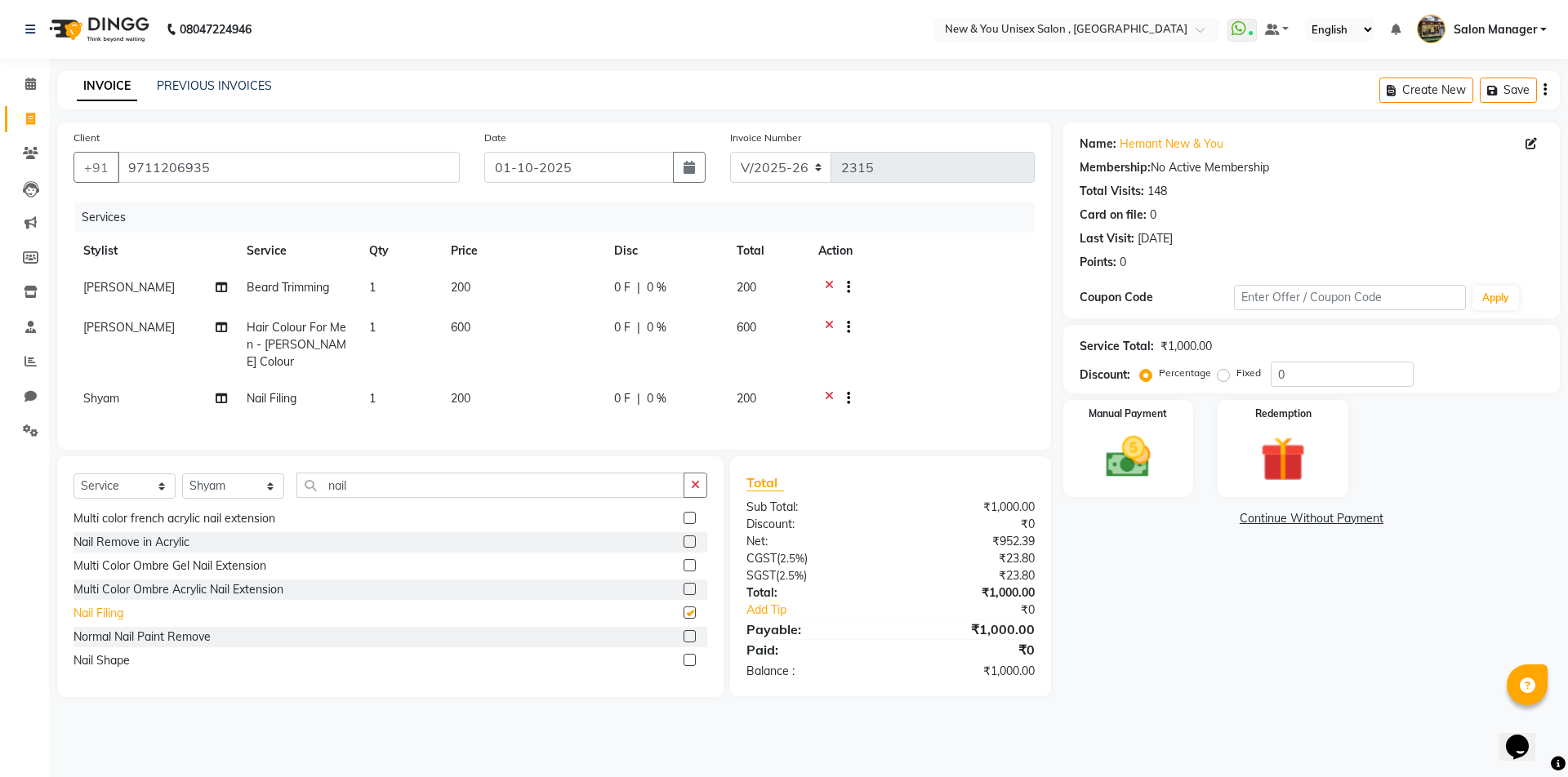
checkbox input "false"
click at [1137, 474] on img at bounding box center [1128, 457] width 76 height 54
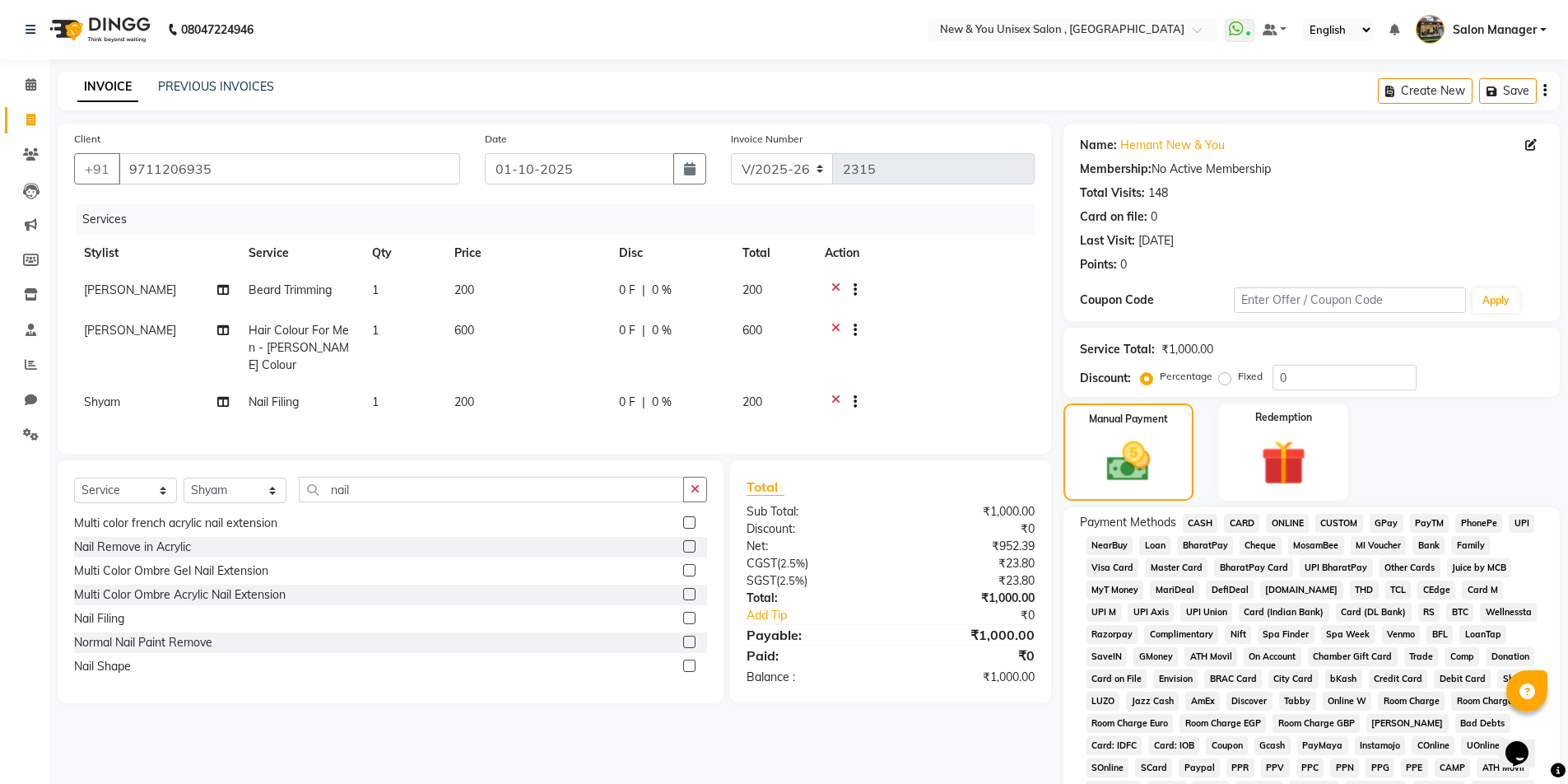
click at [1196, 527] on span "CASH" at bounding box center [1200, 523] width 35 height 19
click at [1544, 92] on icon "button" at bounding box center [1545, 91] width 4 height 1
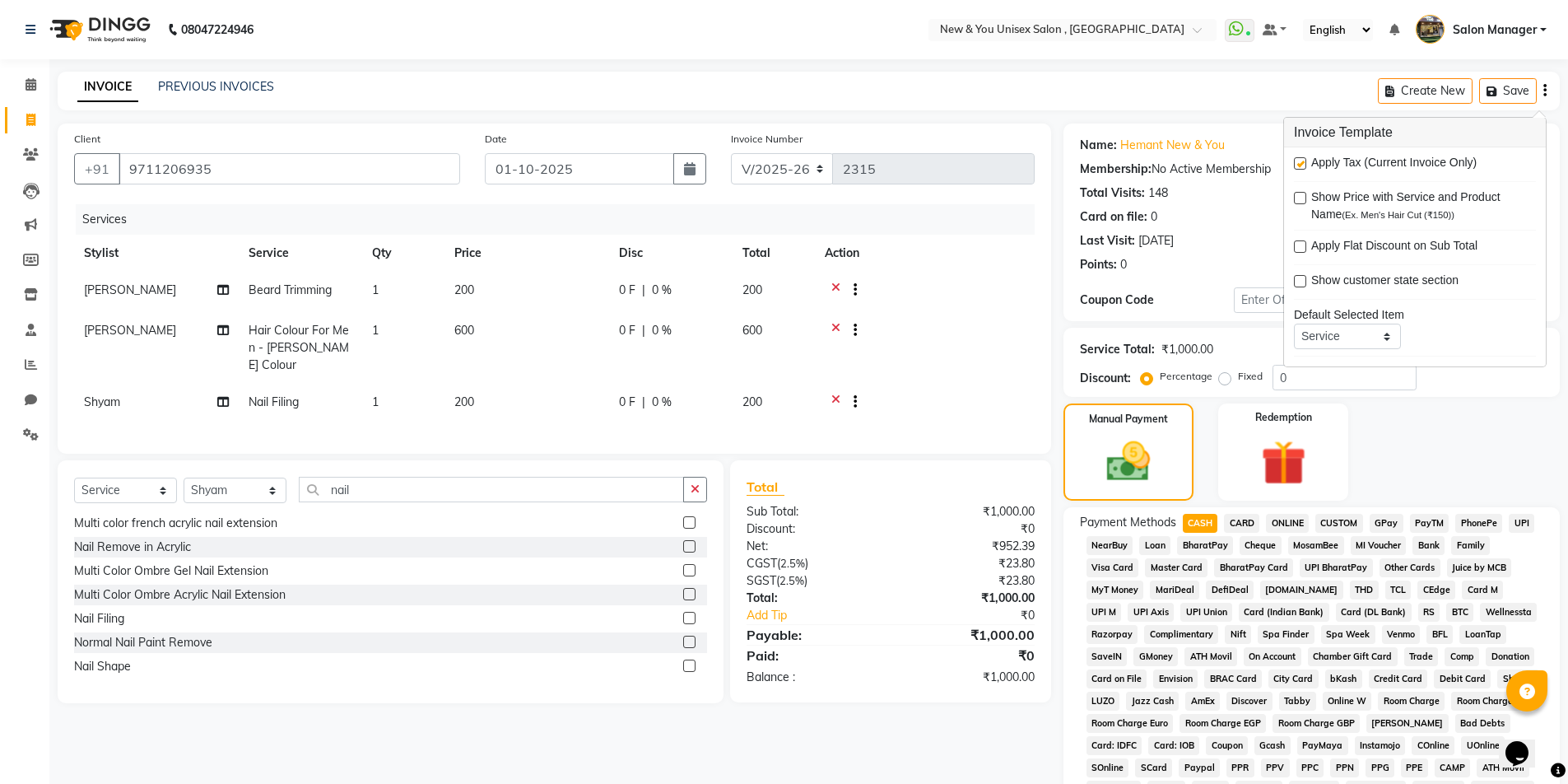
click at [1299, 163] on label at bounding box center [1300, 163] width 13 height 13
click at [1299, 163] on input "checkbox" at bounding box center [1300, 164] width 11 height 11
checkbox input "false"
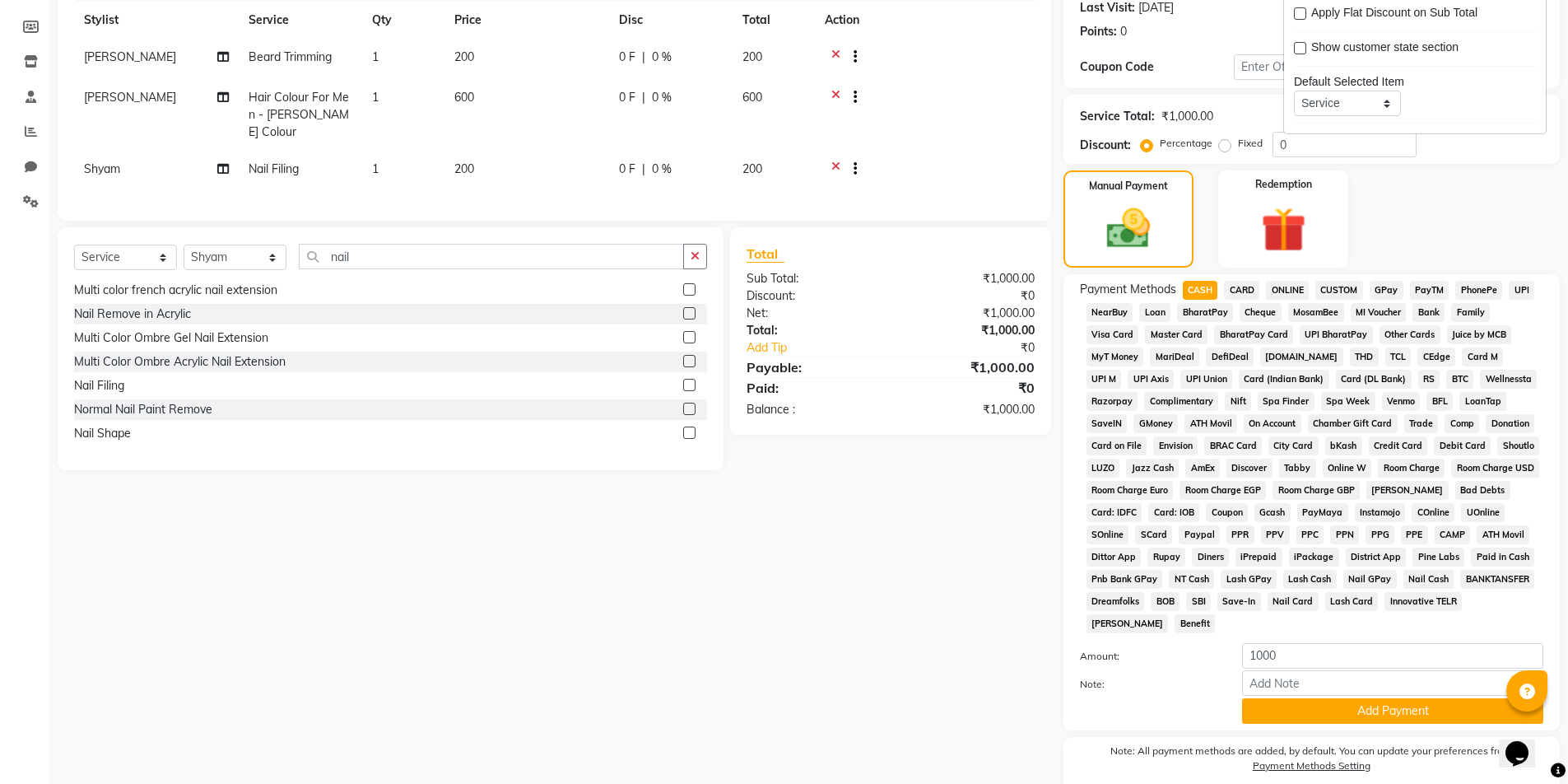
scroll to position [251, 0]
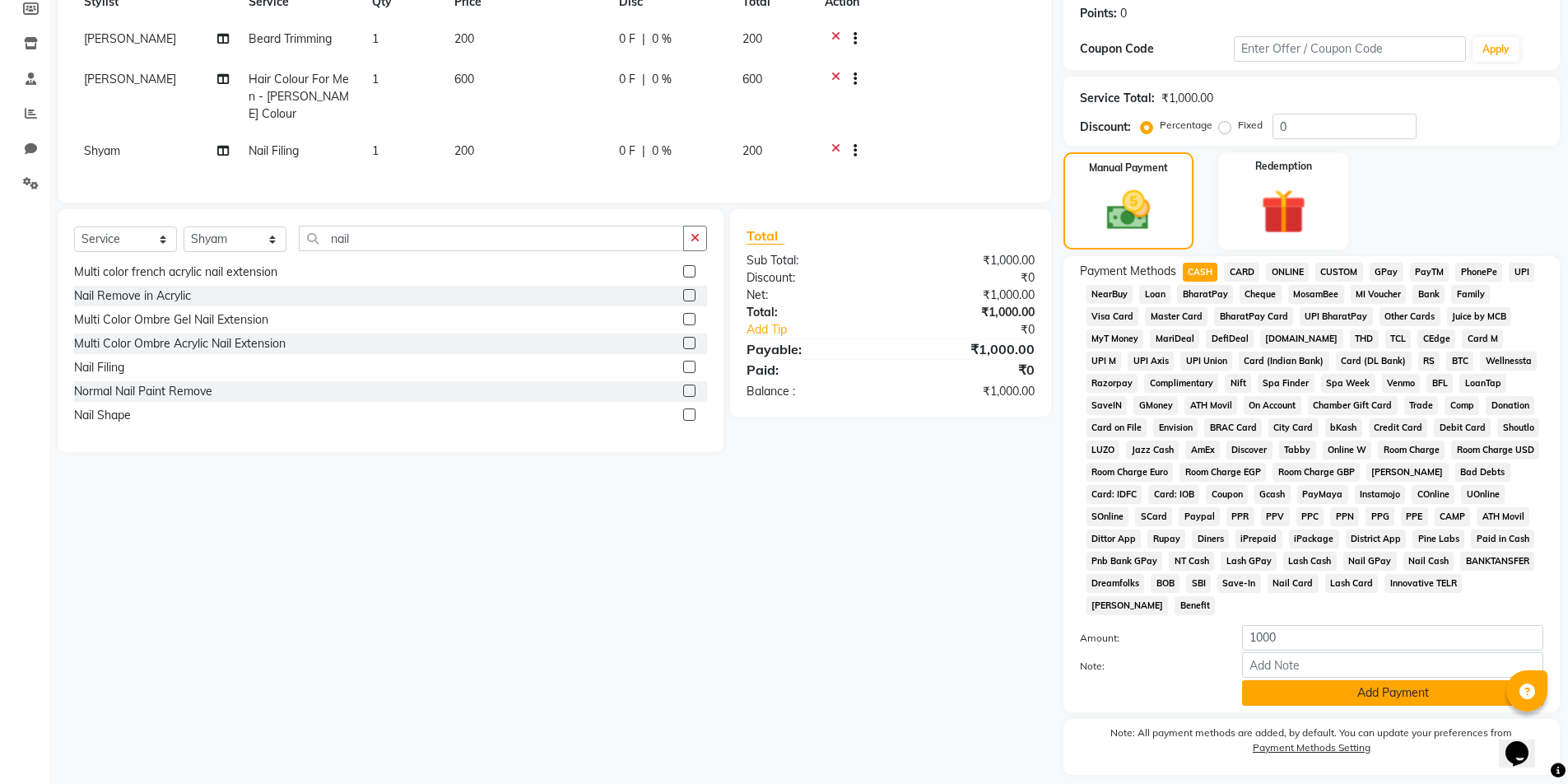
click at [1286, 695] on button "Add Payment" at bounding box center [1393, 693] width 301 height 25
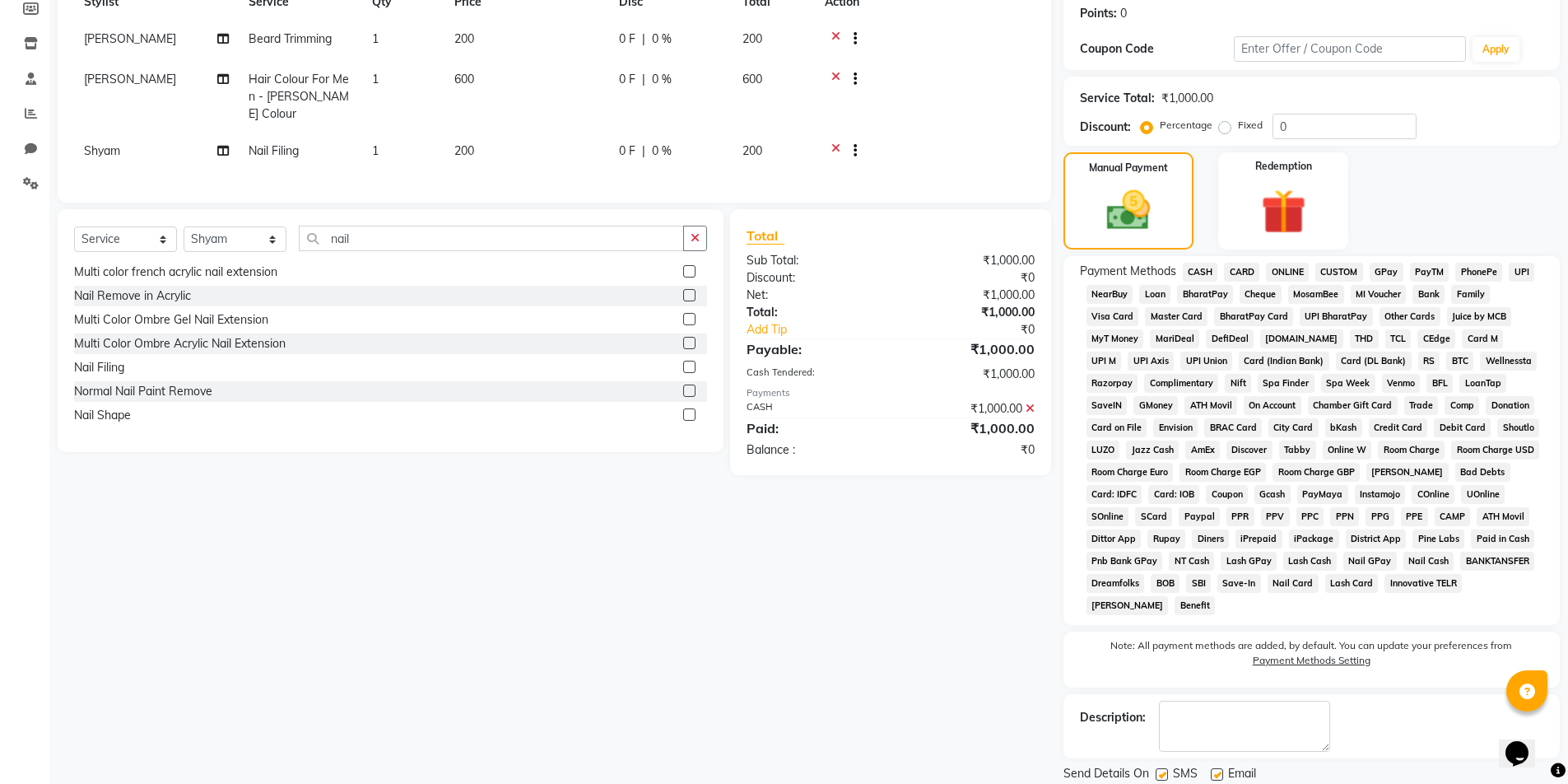
scroll to position [307, 0]
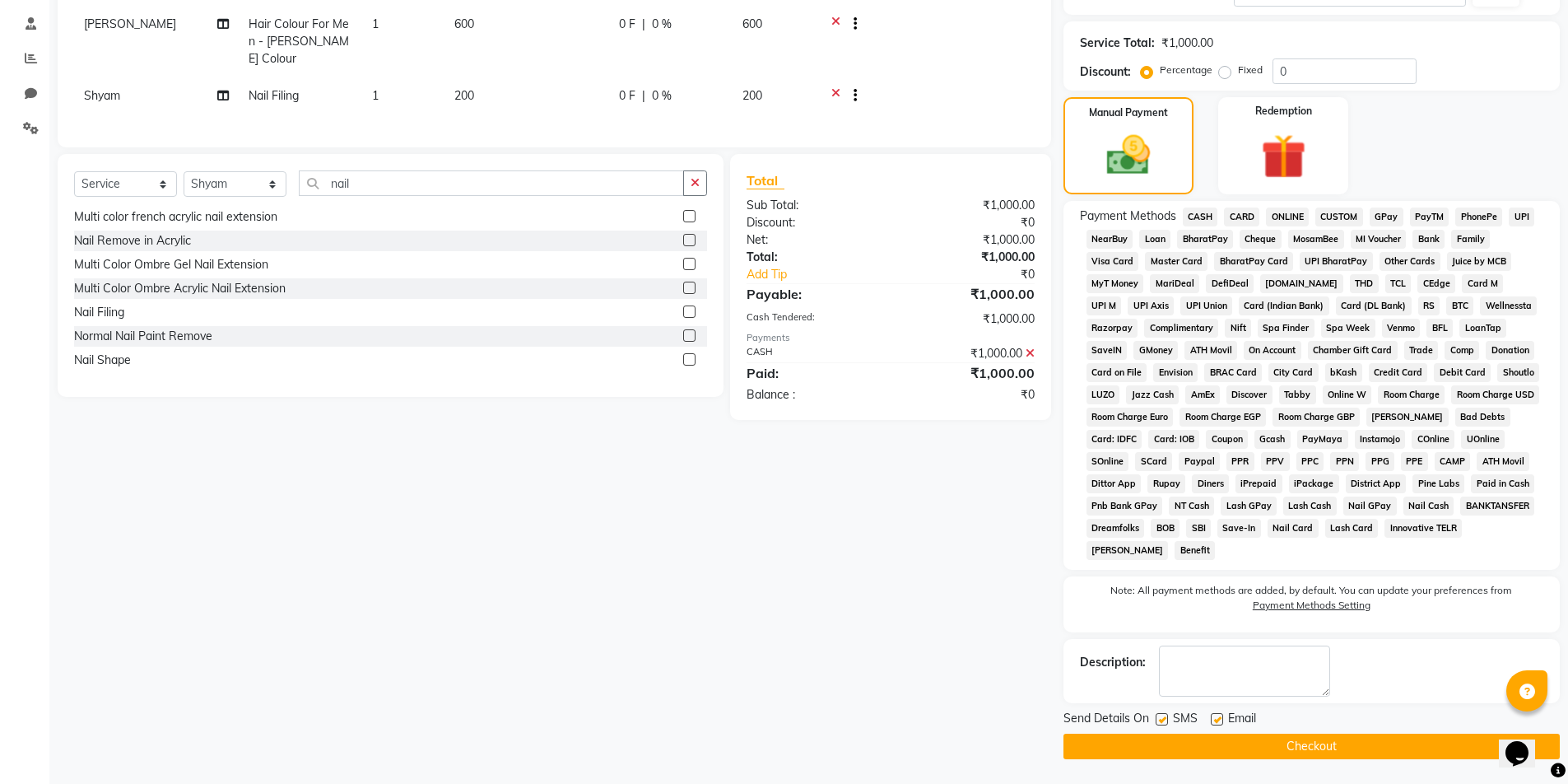
click at [1338, 752] on button "Checkout" at bounding box center [1311, 747] width 496 height 25
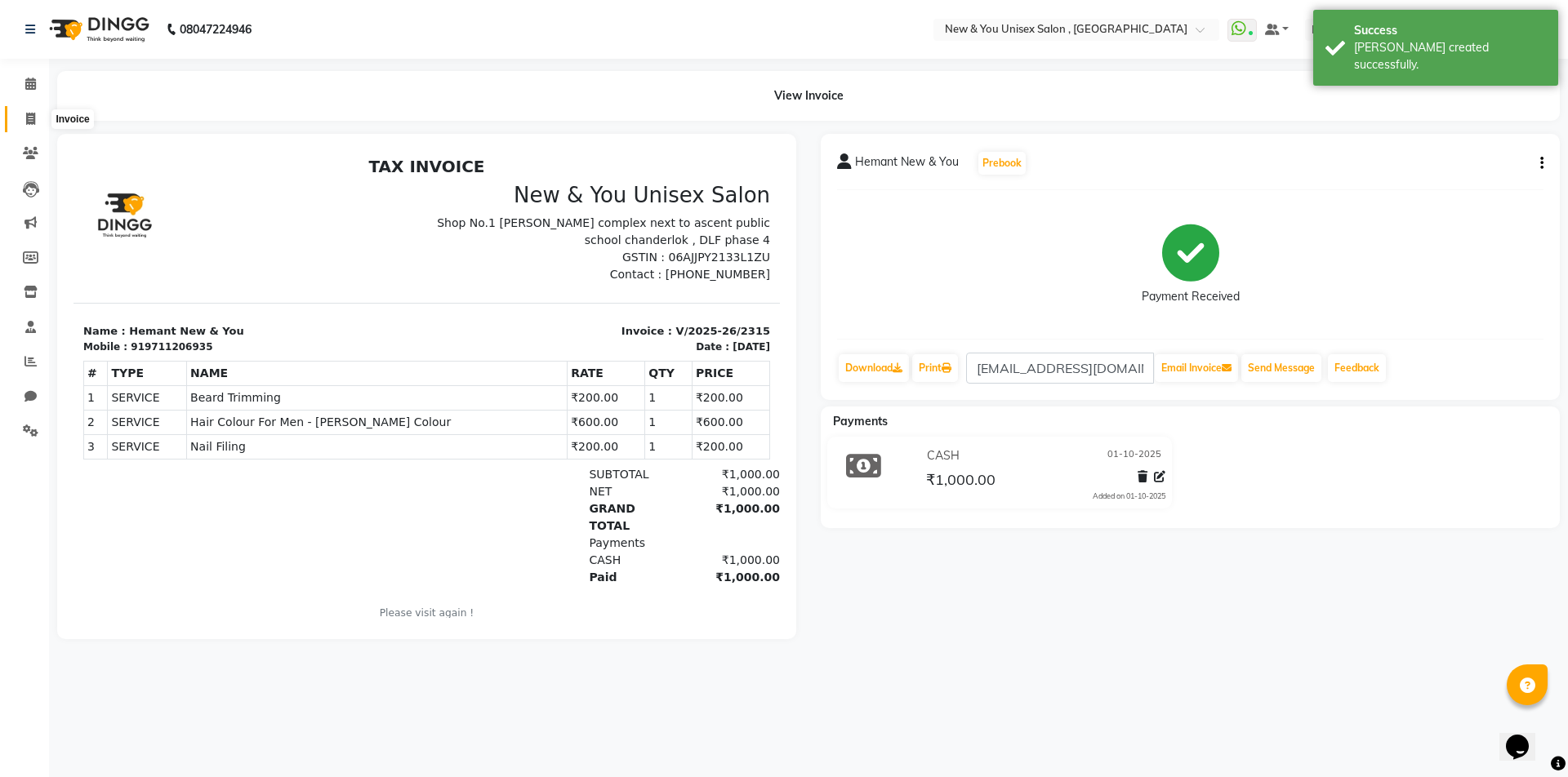
click at [42, 122] on span at bounding box center [31, 120] width 29 height 19
select select "service"
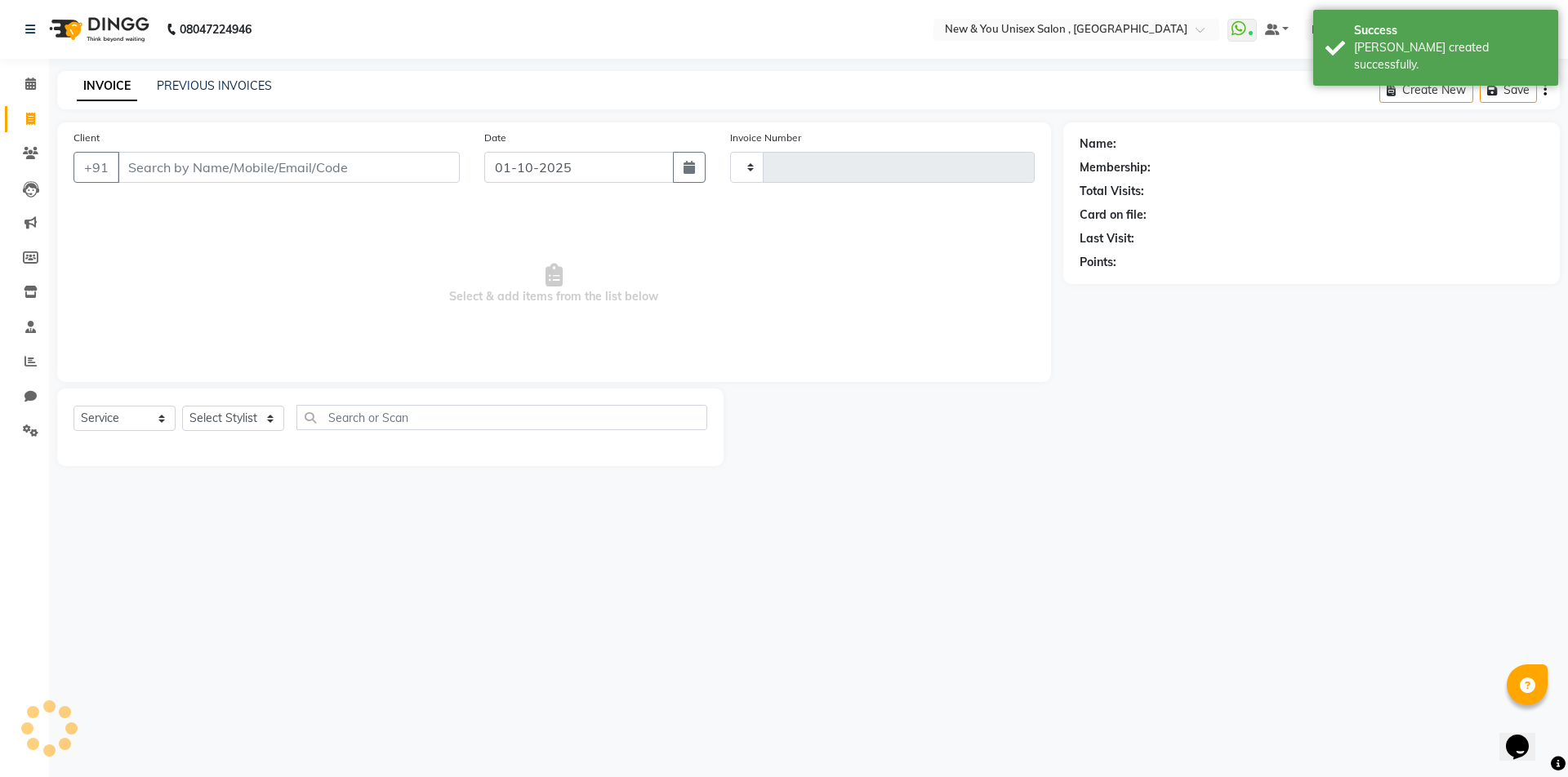
type input "2316"
select select "31"
click at [228, 171] on input "Client" at bounding box center [289, 167] width 342 height 31
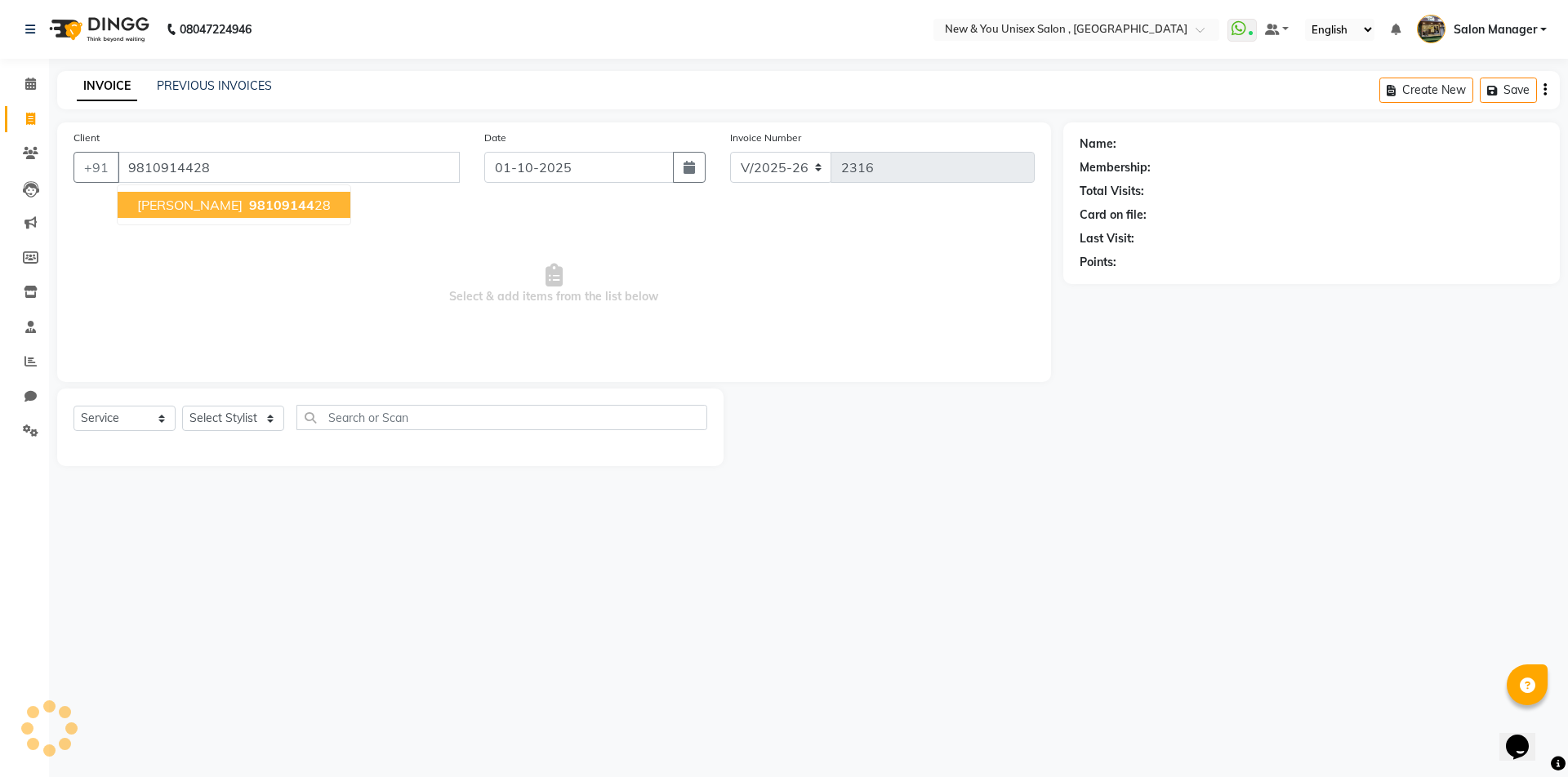
type input "9810914428"
click at [249, 200] on span "98109144" at bounding box center [282, 205] width 66 height 16
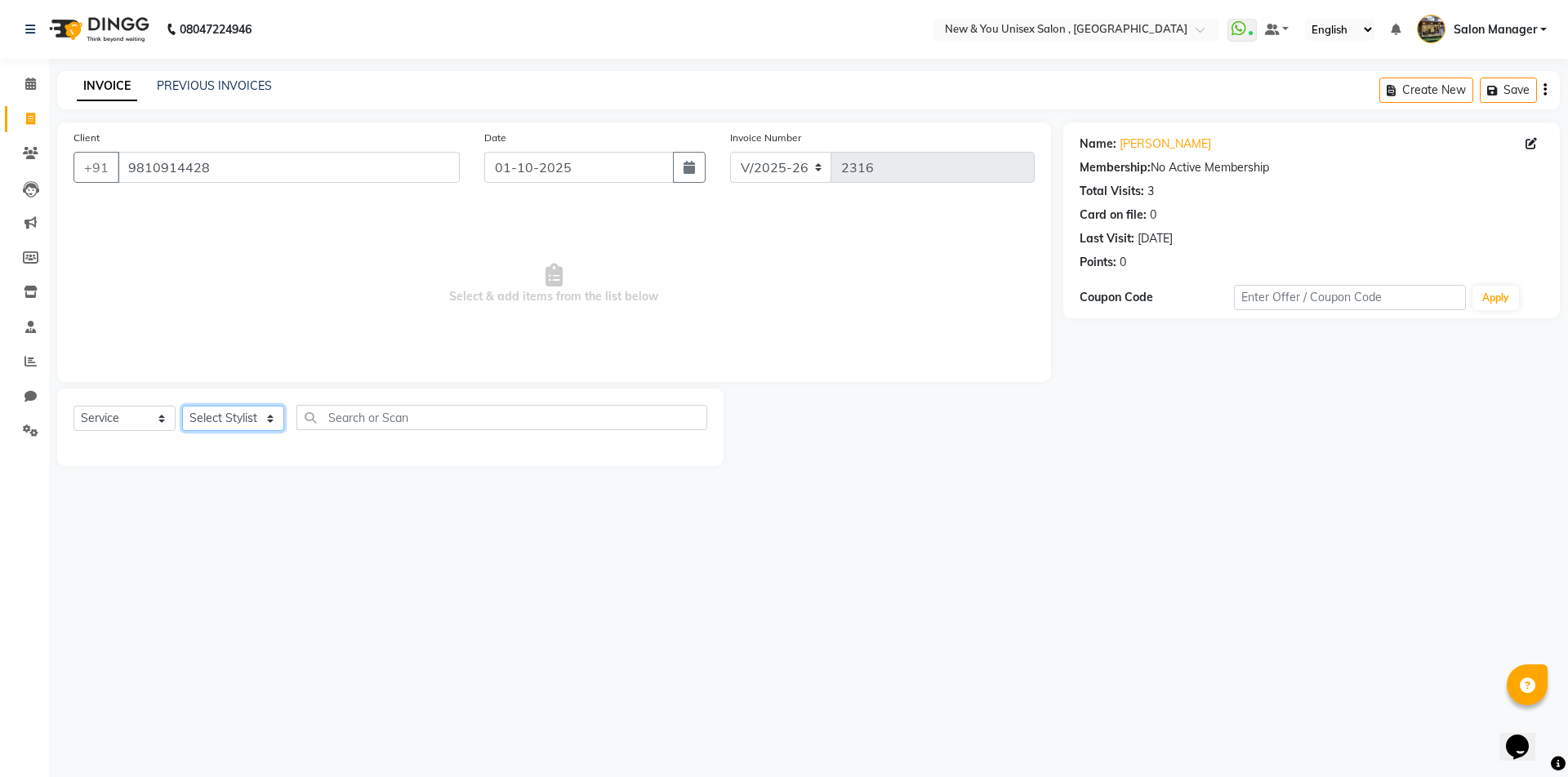
click at [220, 420] on select "Select Stylist HEMANT Jyoti laxmi Neetu Salon Manager SANJAY shravan kumar Shya…" at bounding box center [232, 418] width 102 height 25
select select "87881"
click at [182, 406] on select "Select Stylist HEMANT Jyoti laxmi Neetu Salon Manager SANJAY shravan kumar Shya…" at bounding box center [232, 418] width 102 height 25
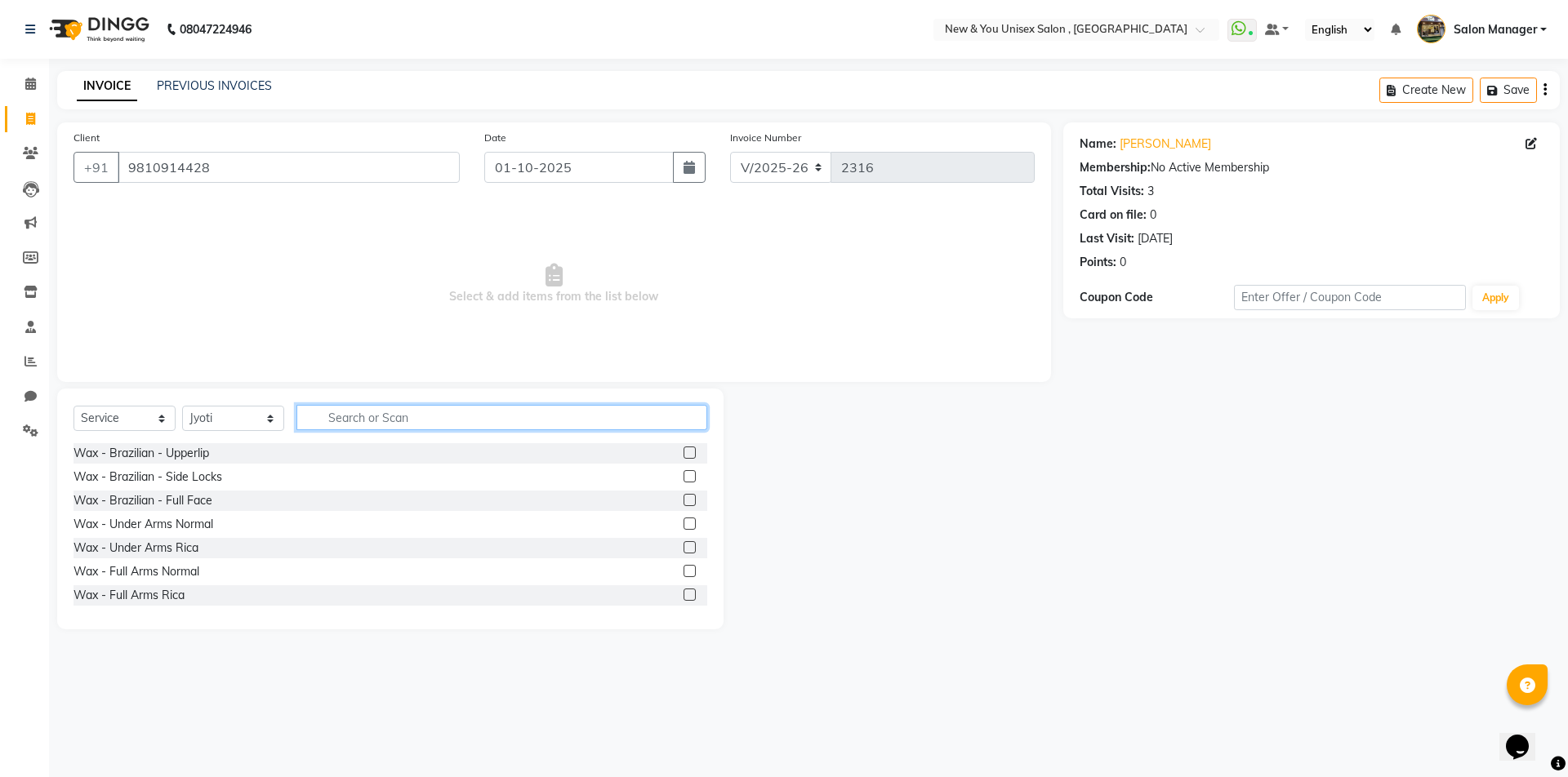
click at [428, 415] on input "text" at bounding box center [502, 417] width 411 height 25
type input "blea"
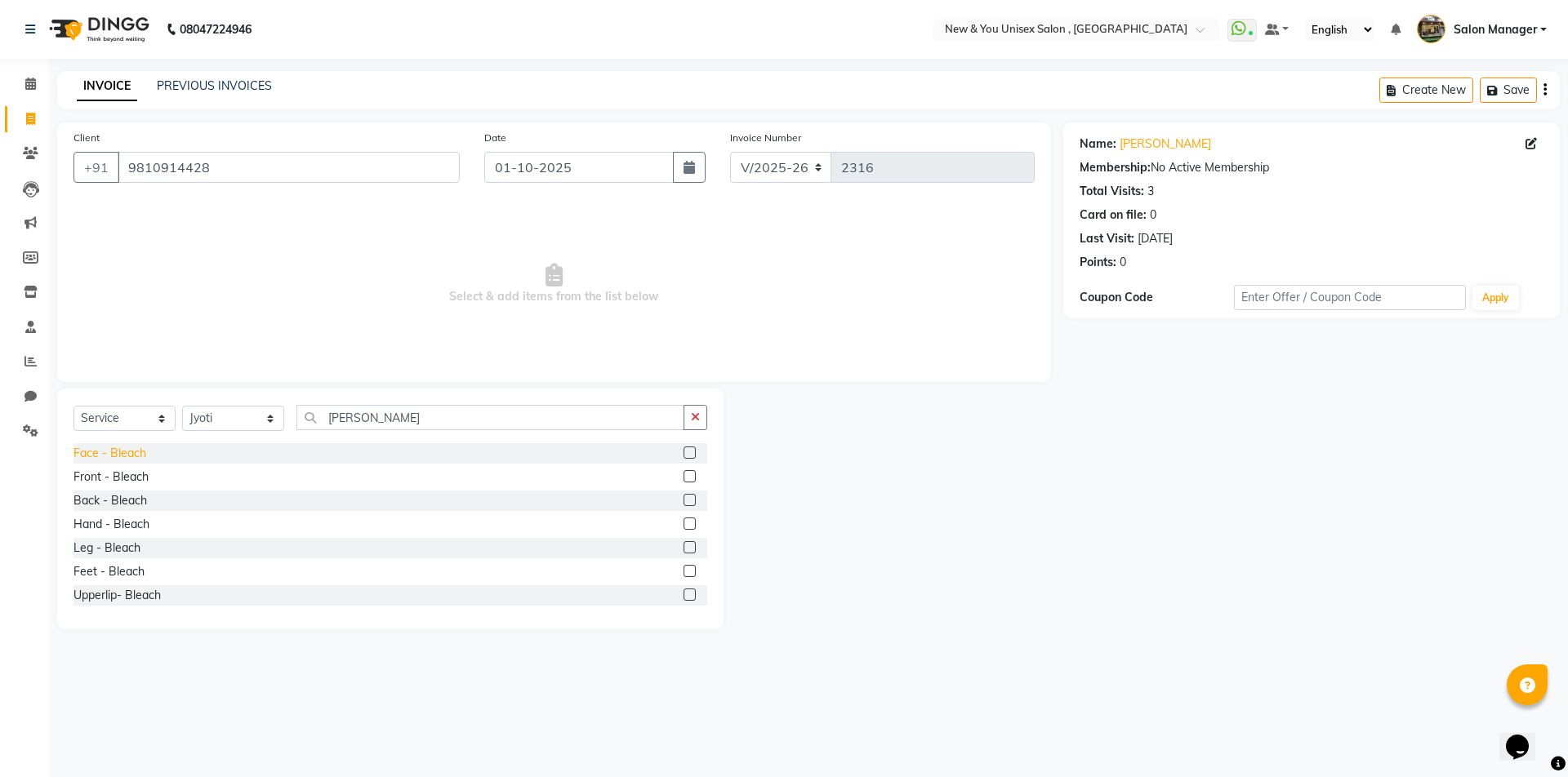
click at [105, 453] on div "Face - Bleach" at bounding box center [110, 453] width 73 height 17
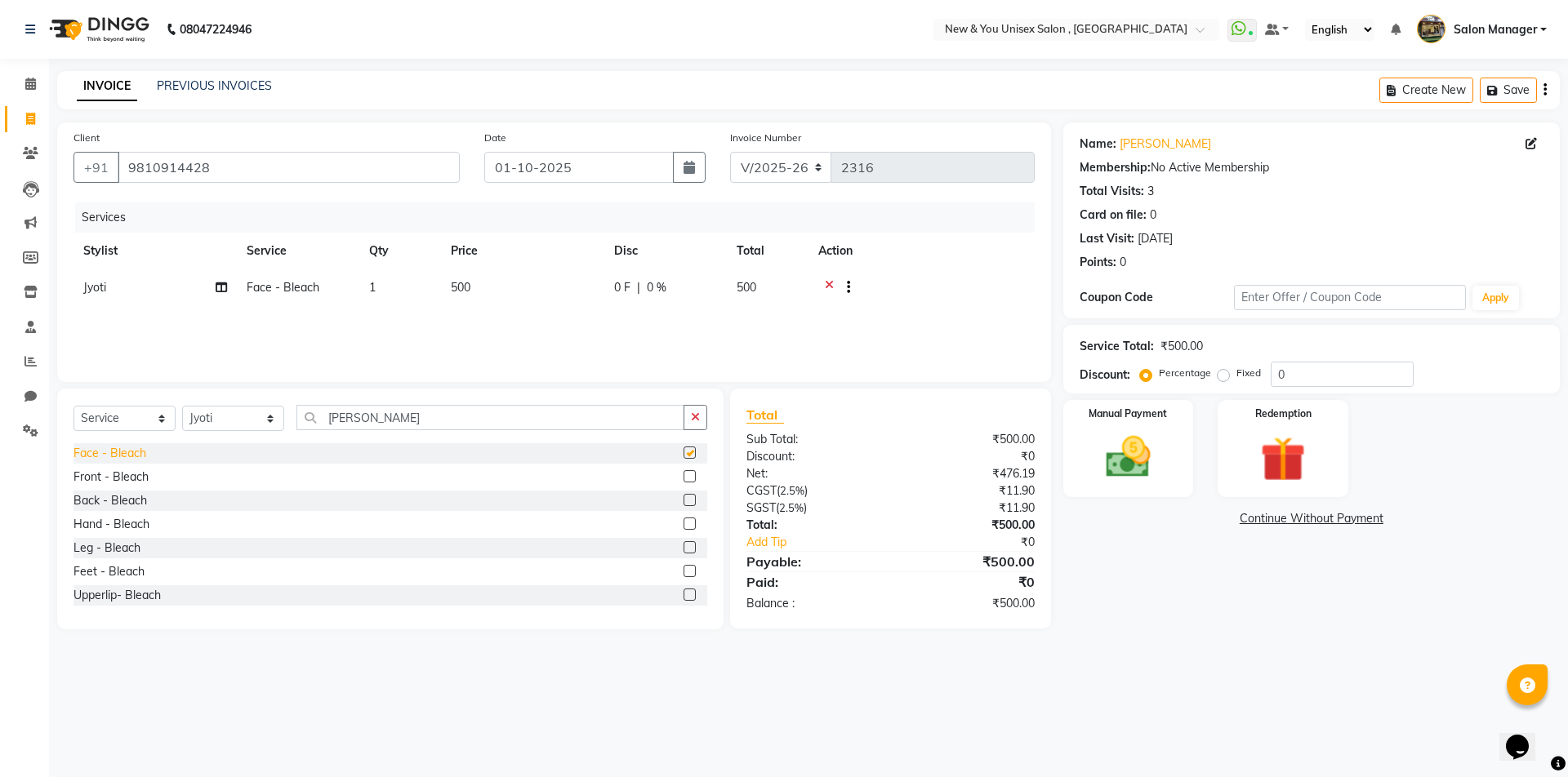
checkbox input "false"
drag, startPoint x: 380, startPoint y: 424, endPoint x: 269, endPoint y: 424, distance: 111.0
click at [269, 424] on div "Select Service Product Membership Package Voucher Prepaid Gift Card Select Styl…" at bounding box center [390, 424] width 633 height 39
type input "rica"
click at [146, 453] on div "Wax - Under Arms Rica" at bounding box center [136, 453] width 125 height 17
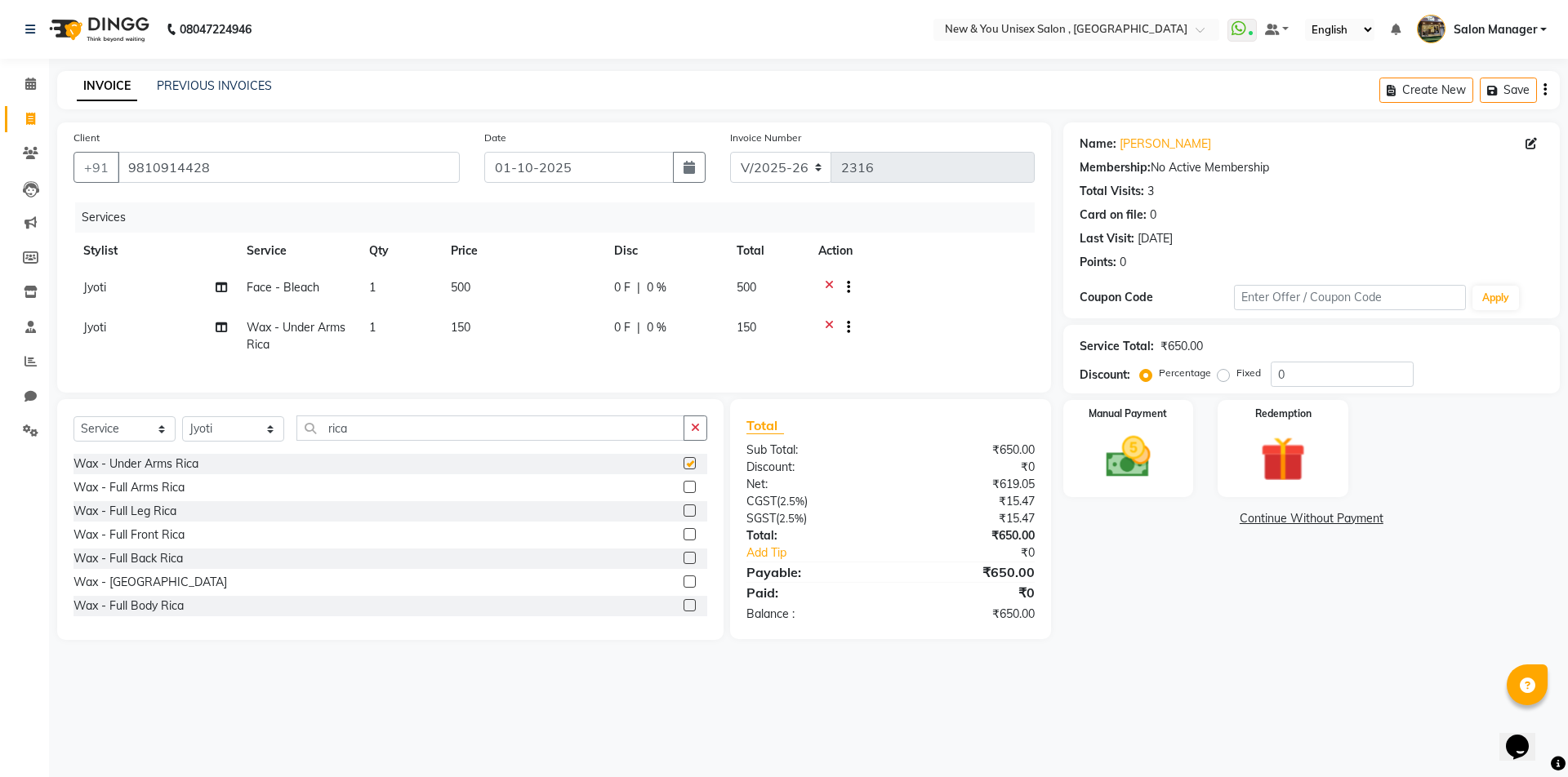
checkbox input "false"
click at [146, 496] on div "Wax - Full Arms Rica" at bounding box center [129, 487] width 111 height 17
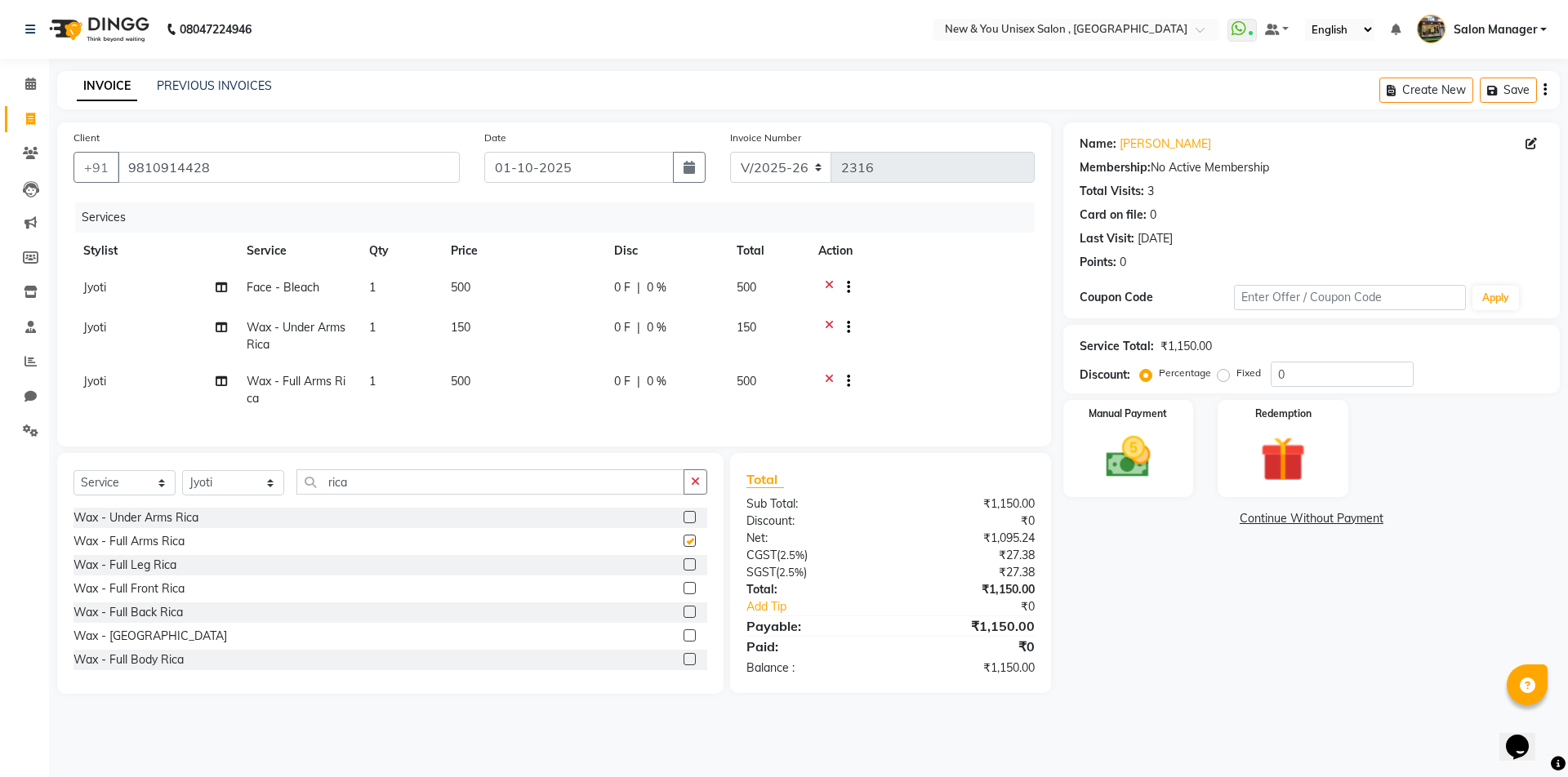
checkbox input "false"
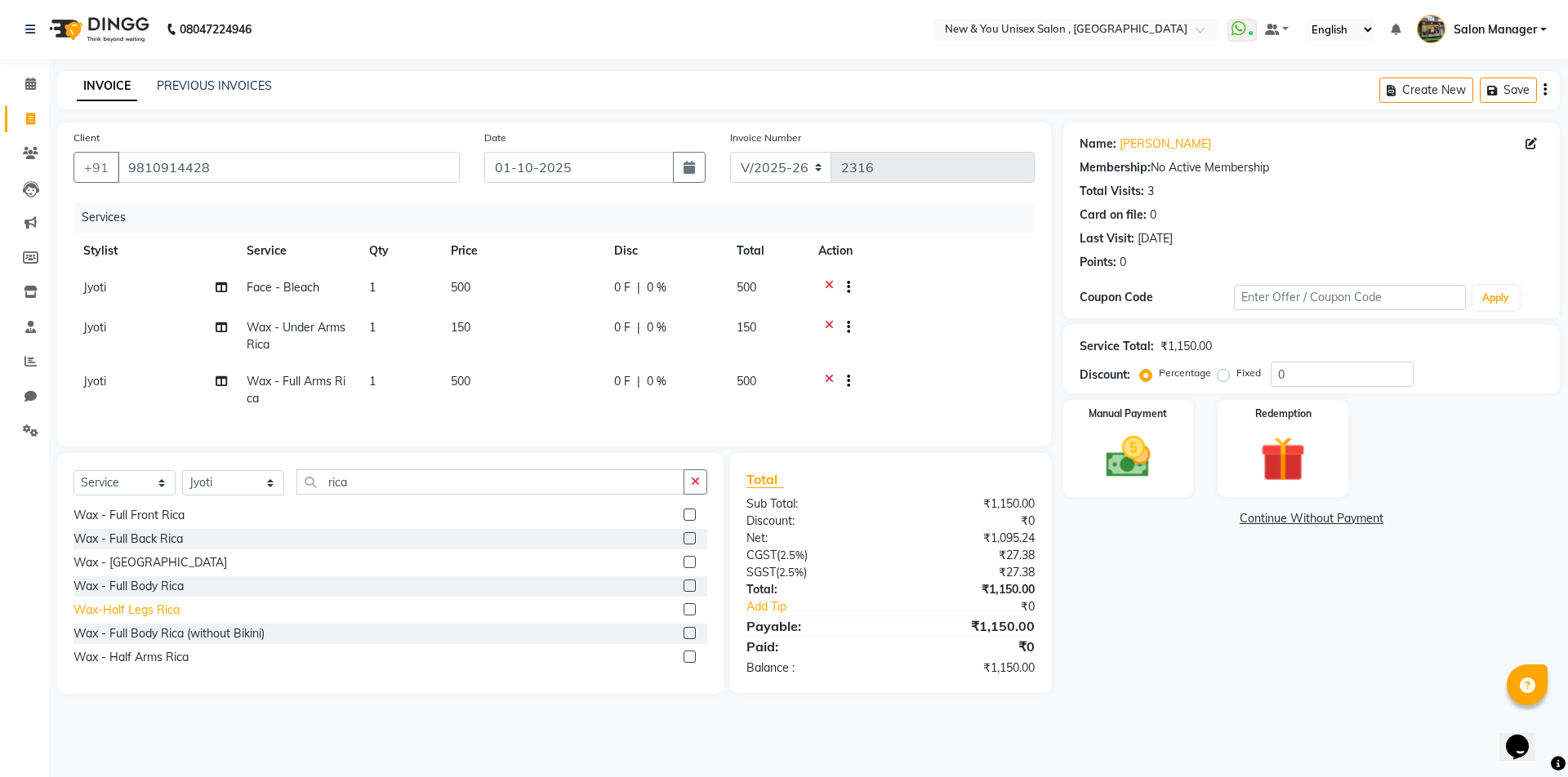
click at [140, 618] on div "Wax-Half Legs Rica" at bounding box center [127, 610] width 106 height 17
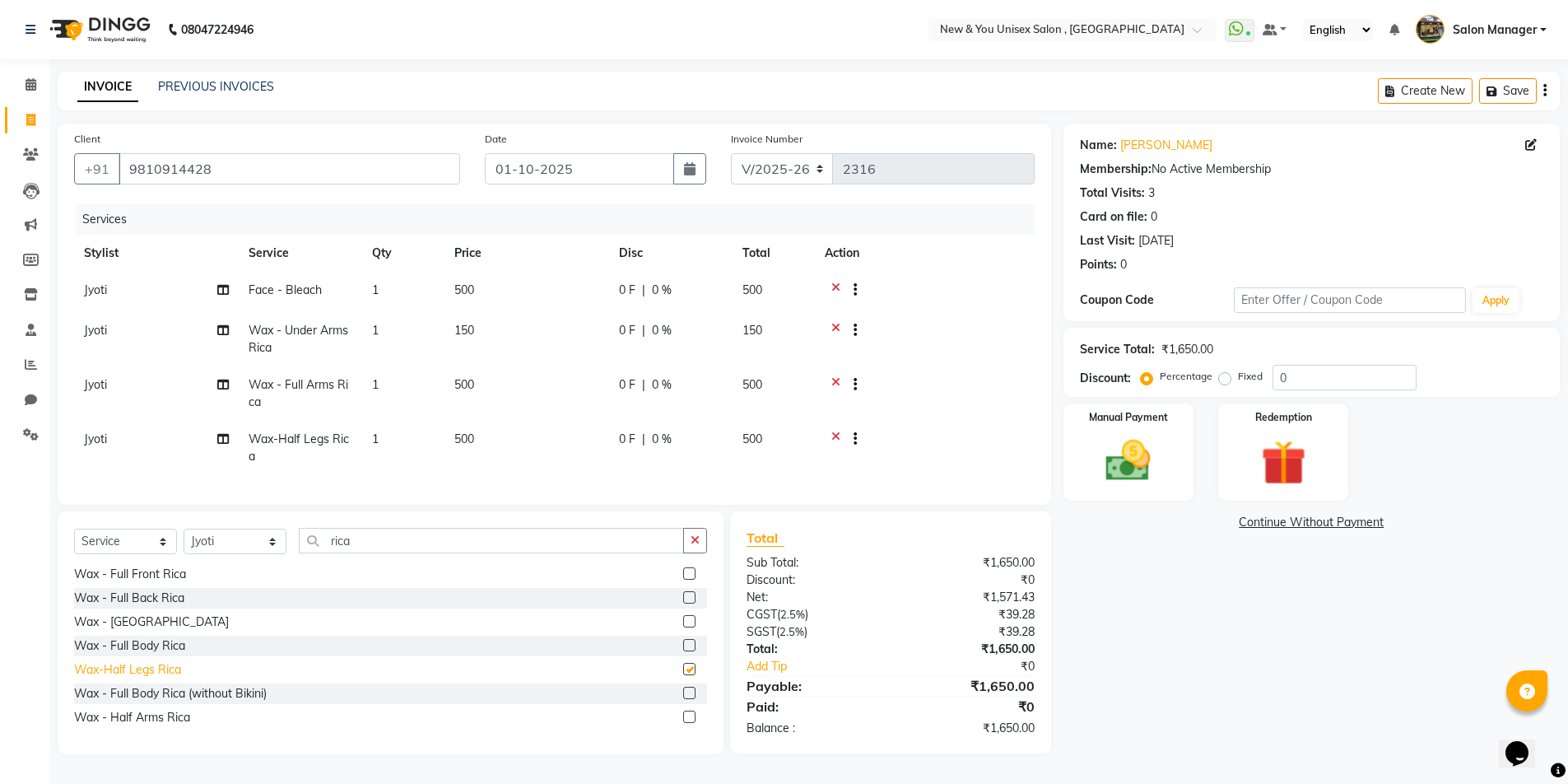
checkbox input "false"
drag, startPoint x: 415, startPoint y: 546, endPoint x: 287, endPoint y: 549, distance: 128.0
click at [287, 549] on div "Select Service Product Membership Package Voucher Prepaid Gift Card Select Styl…" at bounding box center [391, 547] width 633 height 39
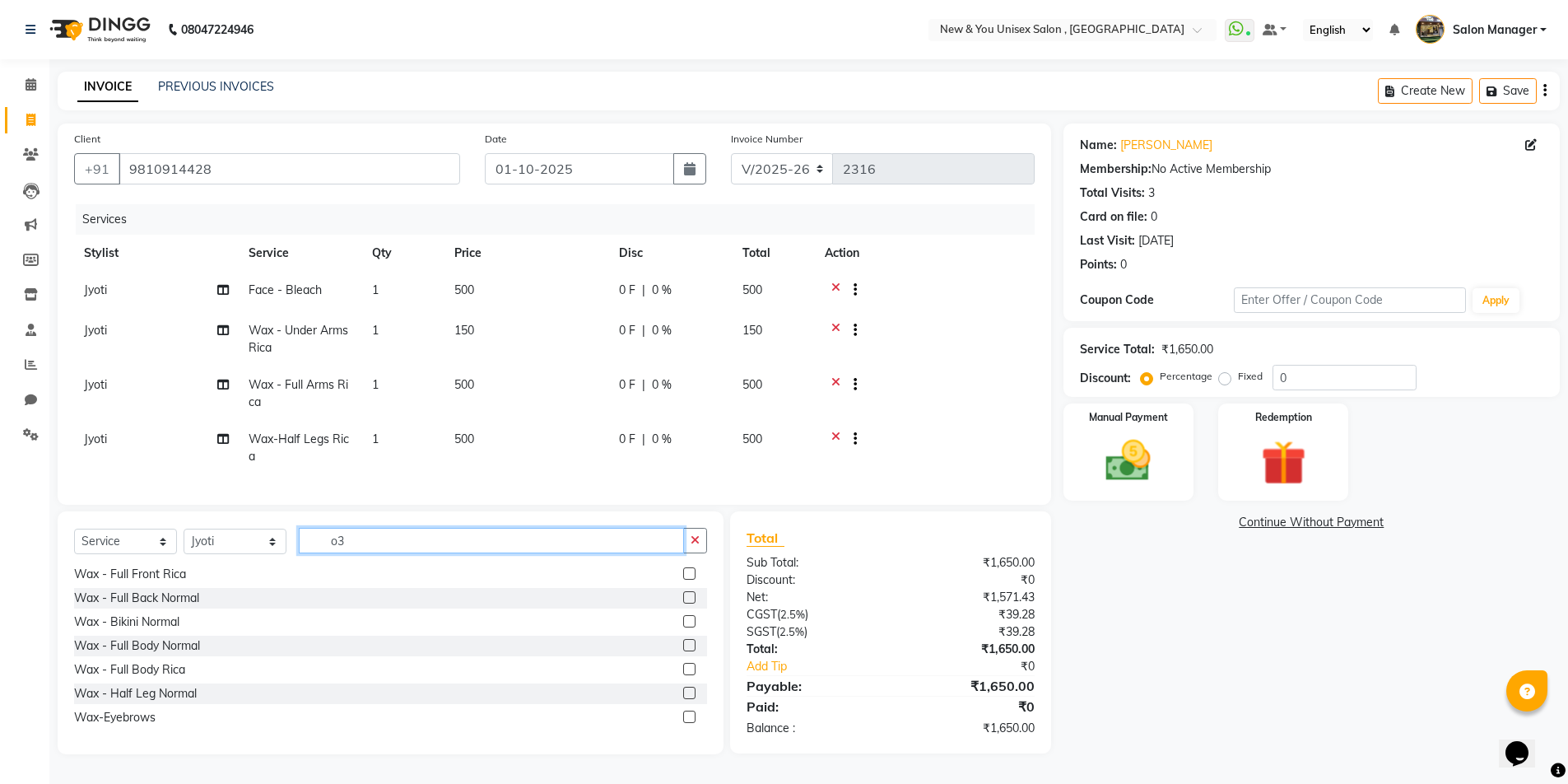
scroll to position [6, 0]
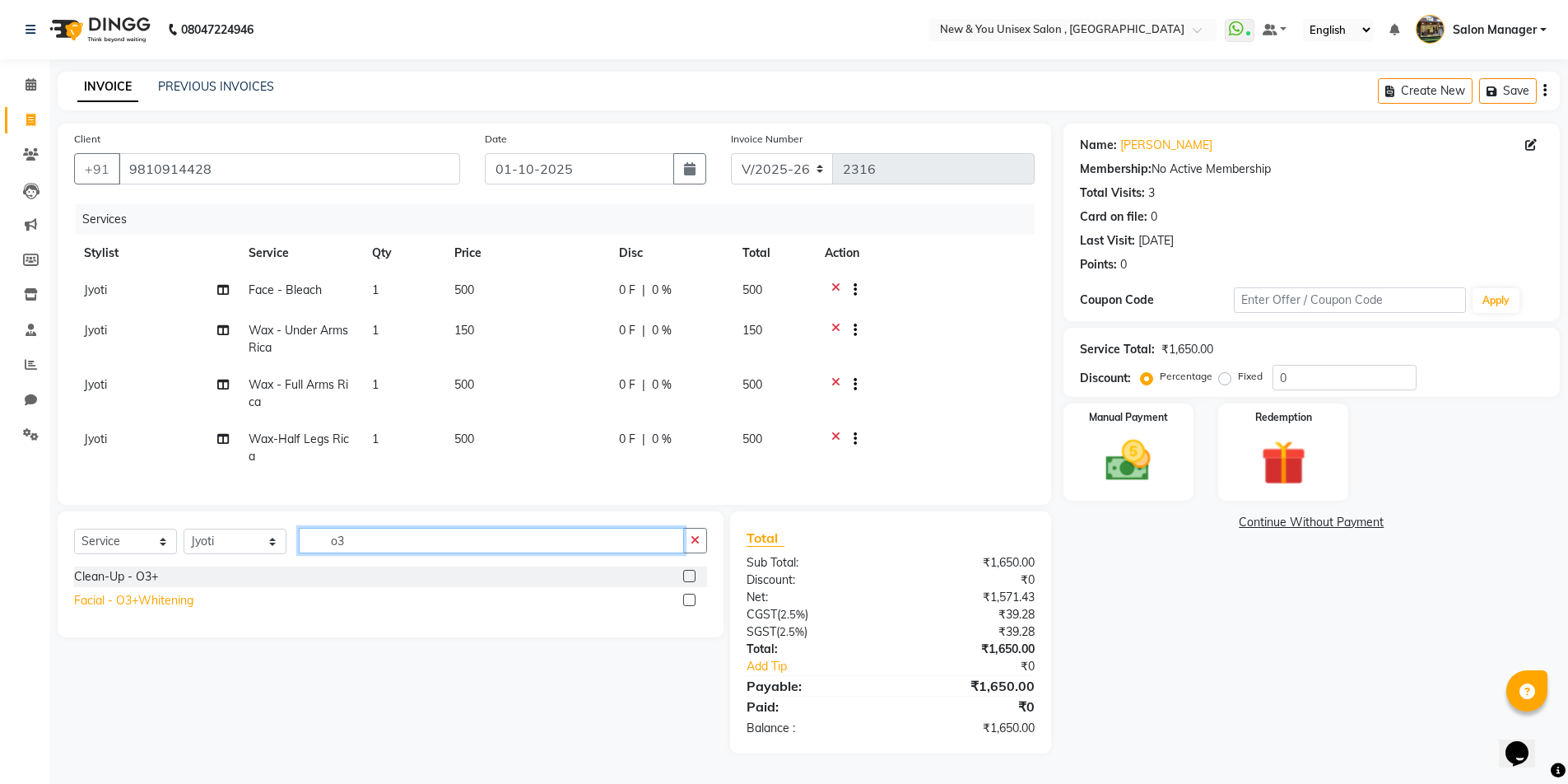
type input "o3"
click at [121, 609] on div "Facial - O3+Whitening" at bounding box center [134, 601] width 120 height 17
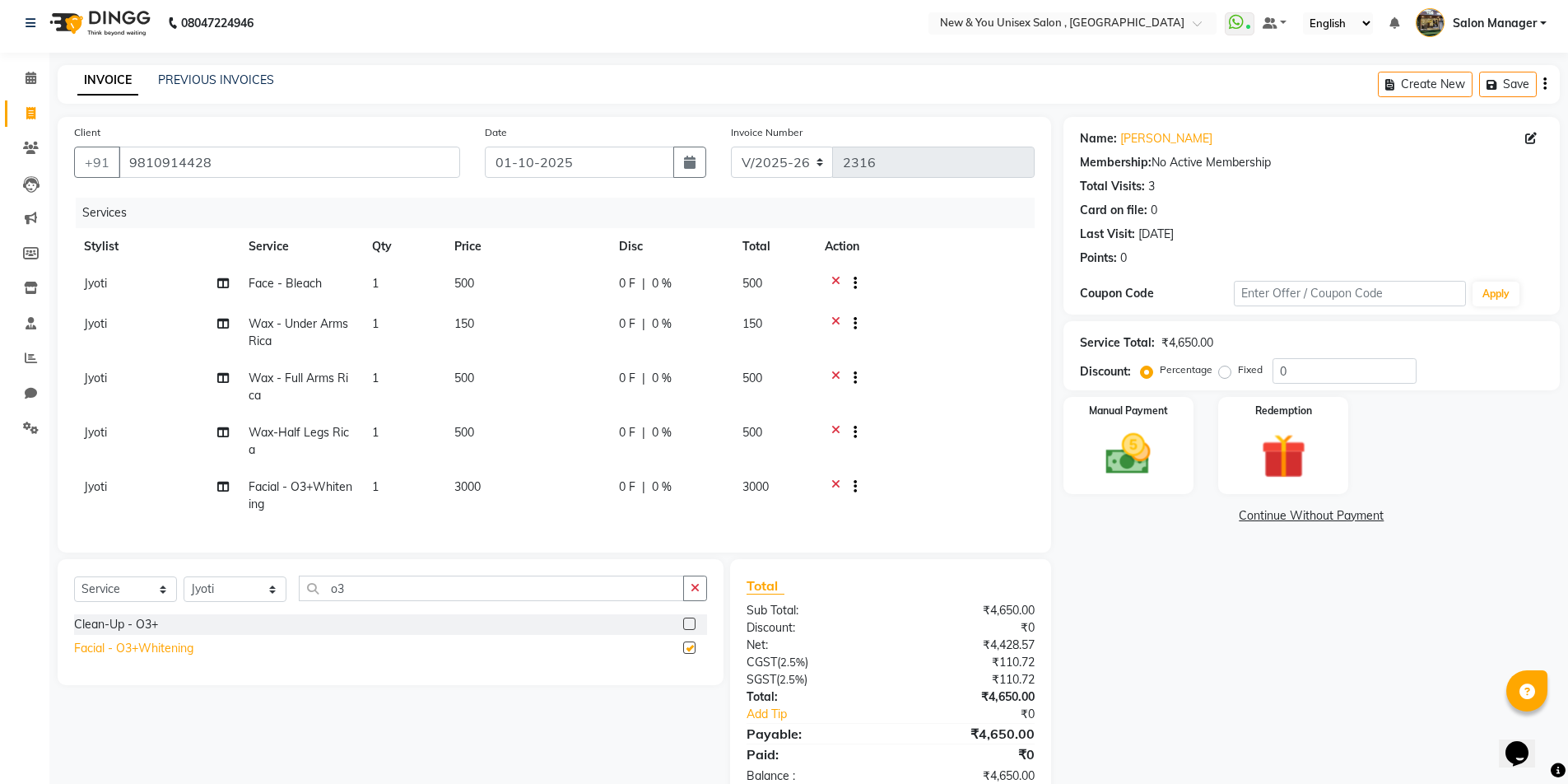
checkbox input "false"
click at [215, 586] on div "Select Service Product Membership Package Voucher Prepaid Gift Card Select Styl…" at bounding box center [391, 622] width 666 height 126
click at [218, 599] on select "Select Stylist HEMANT Jyoti laxmi Neetu Salon Manager SANJAY shravan kumar Shya…" at bounding box center [234, 589] width 102 height 25
select select "19104"
click at [183, 589] on select "Select Stylist HEMANT Jyoti laxmi Neetu Salon Manager SANJAY shravan kumar Shya…" at bounding box center [234, 589] width 102 height 25
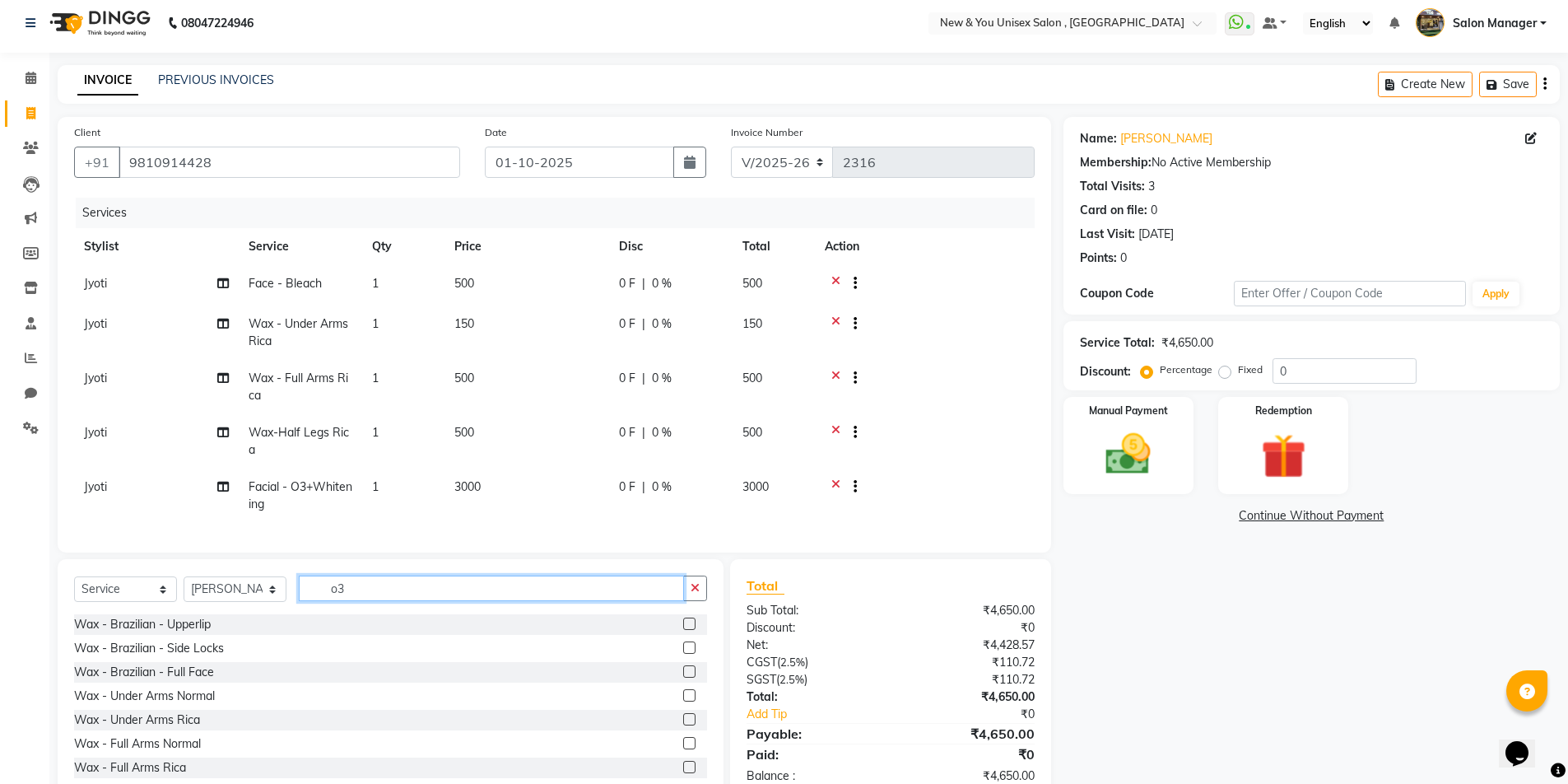
drag, startPoint x: 366, startPoint y: 601, endPoint x: 290, endPoint y: 615, distance: 77.3
click at [290, 614] on div "Select Service Product Membership Package Voucher Prepaid Gift Card Select Styl…" at bounding box center [391, 594] width 633 height 39
type input "pedi"
click at [112, 656] on div "Pedicure - Classic" at bounding box center [122, 648] width 94 height 17
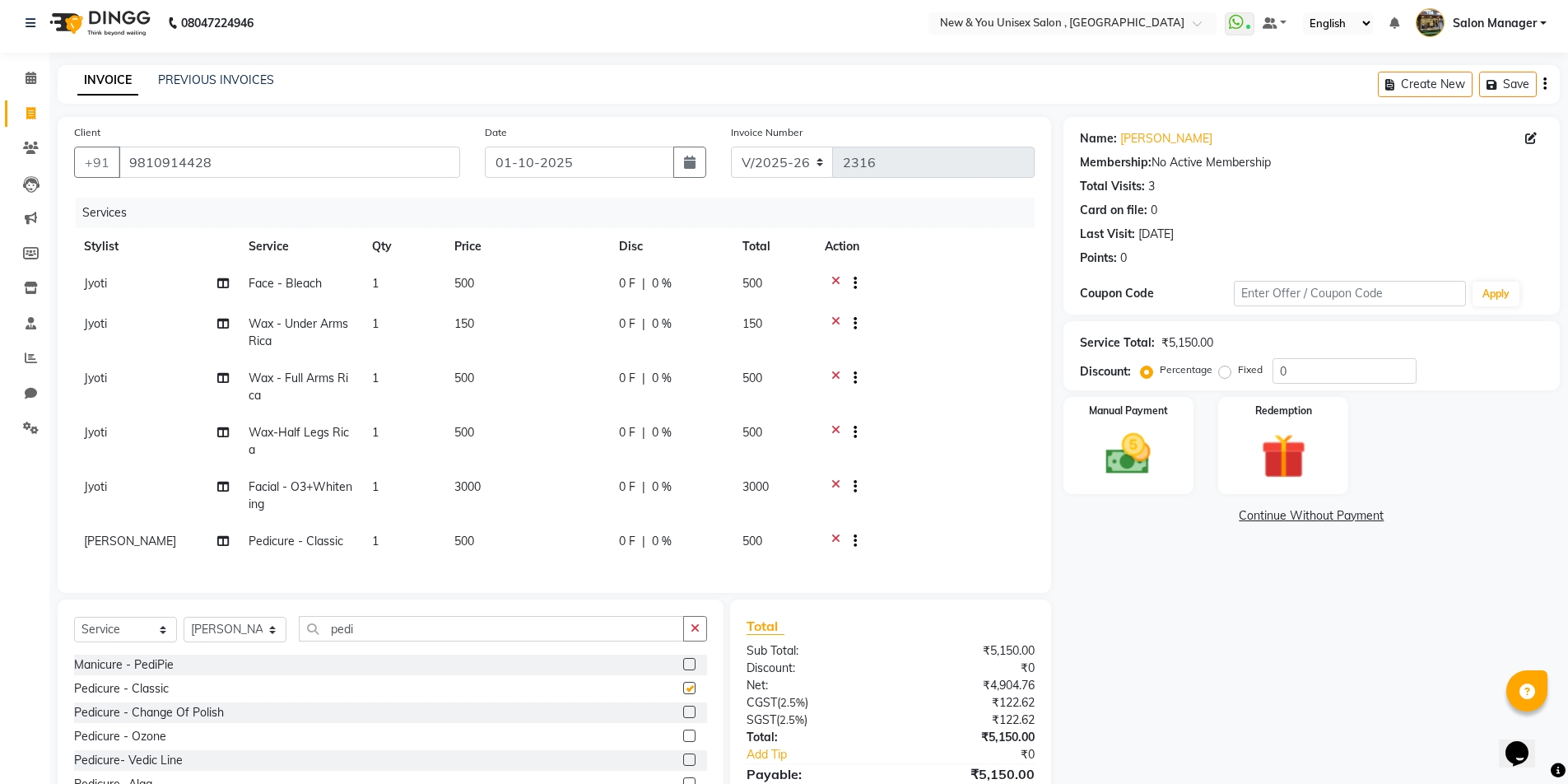
checkbox input "false"
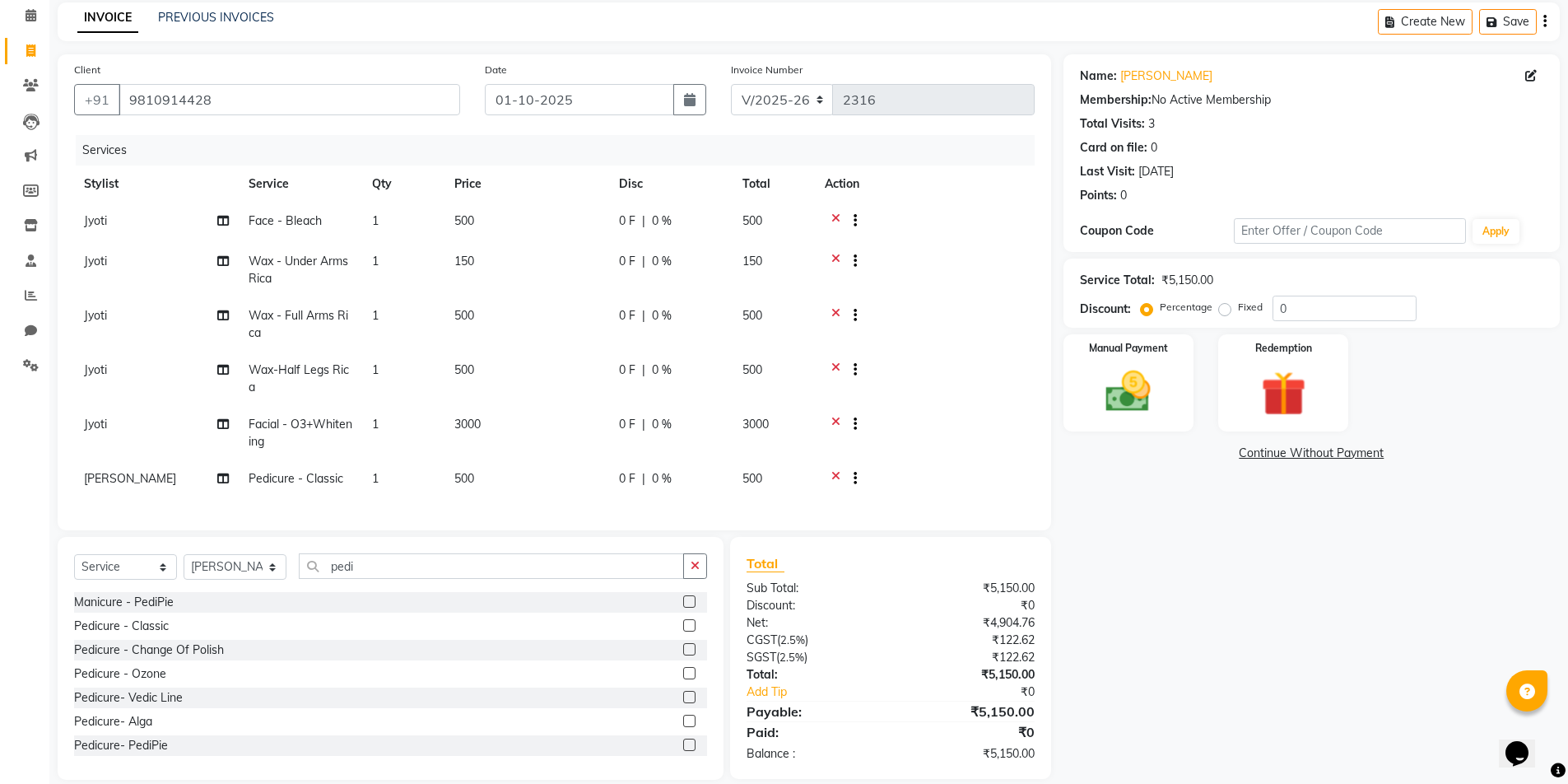
scroll to position [0, 0]
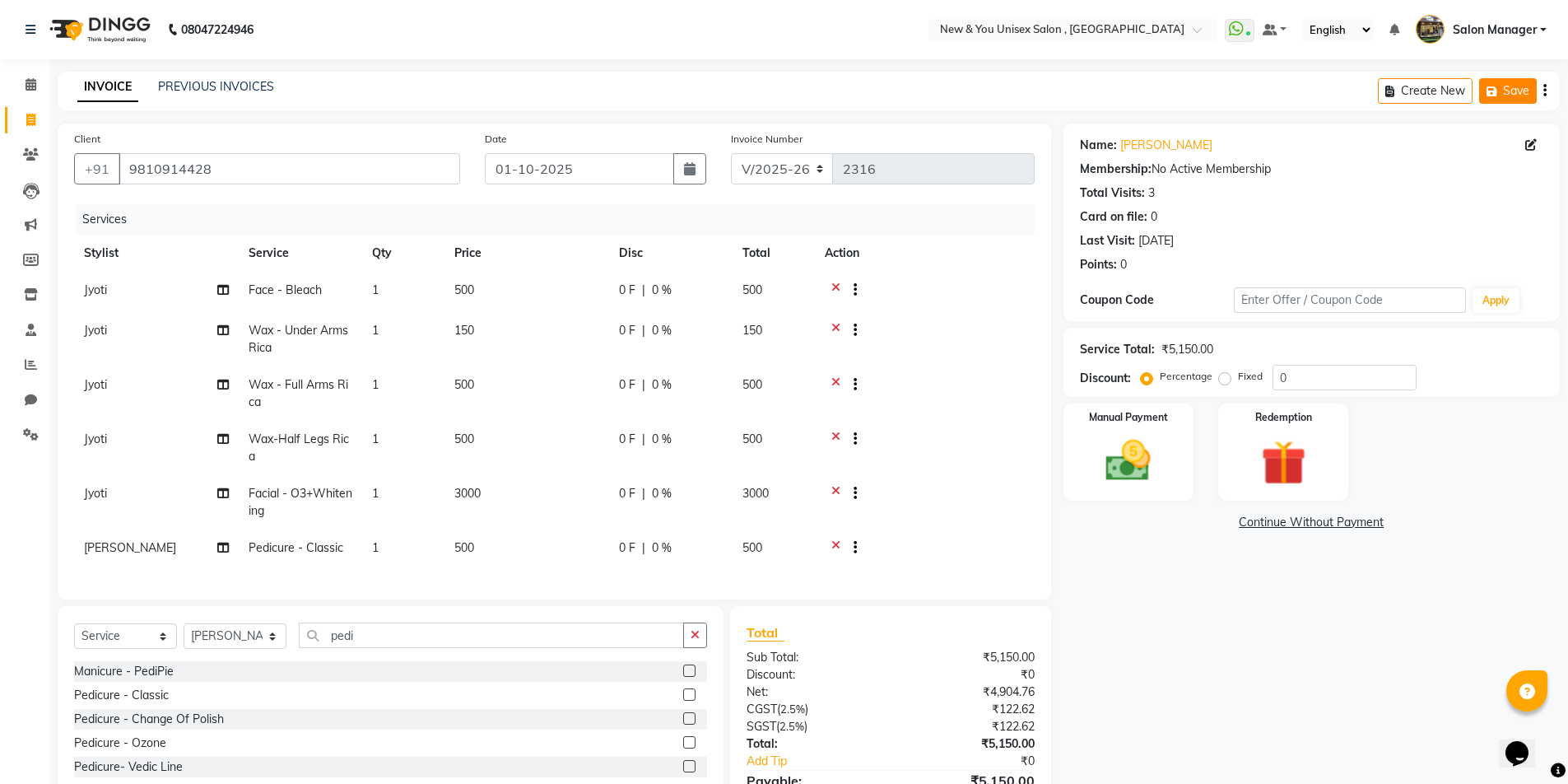
click at [1502, 90] on icon "button" at bounding box center [1495, 91] width 16 height 12
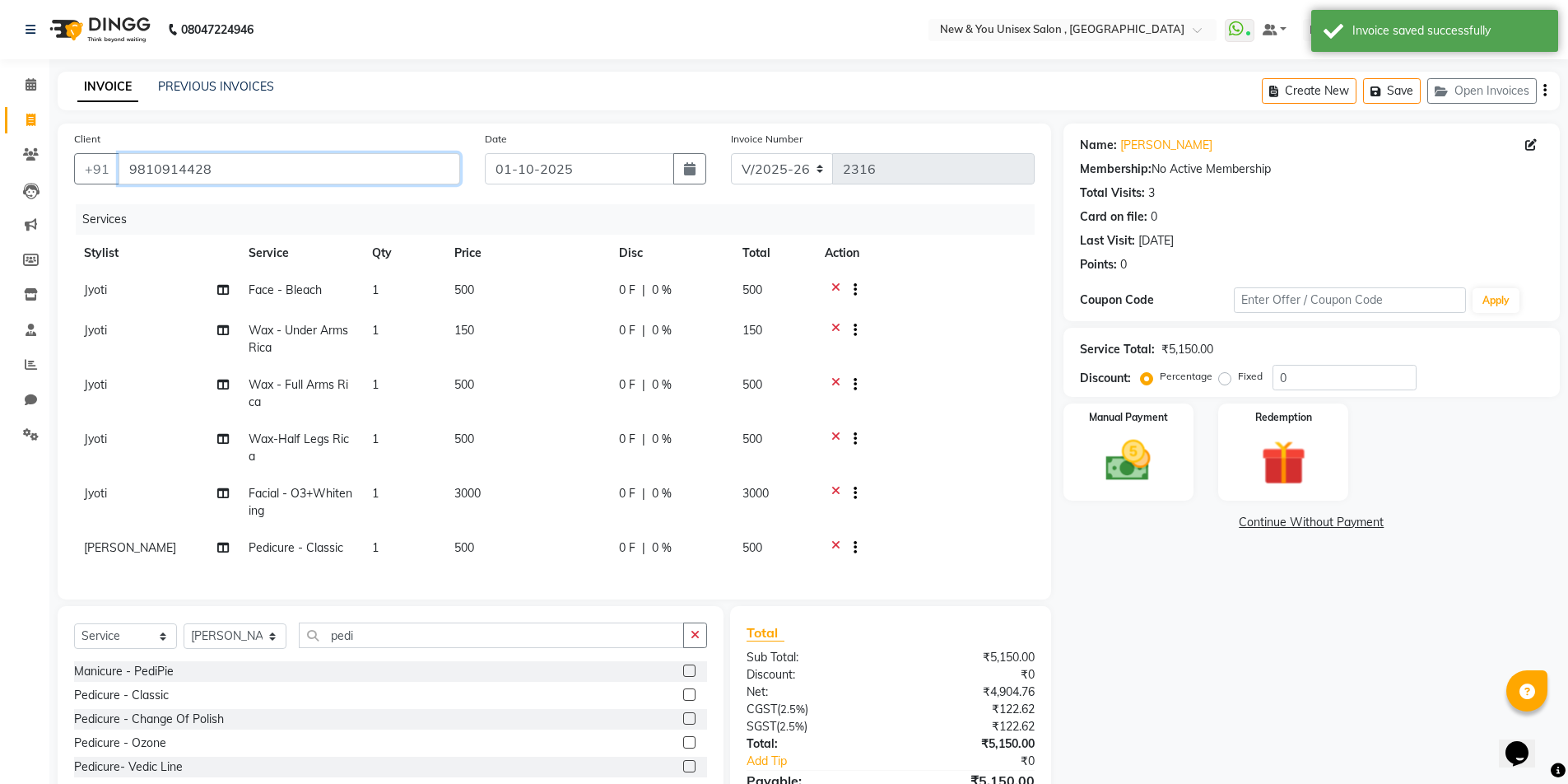
drag, startPoint x: 242, startPoint y: 172, endPoint x: 125, endPoint y: 187, distance: 118.0
click at [125, 187] on div "Client +91 9810914428" at bounding box center [267, 163] width 411 height 67
click at [36, 118] on span at bounding box center [31, 121] width 29 height 19
select select "service"
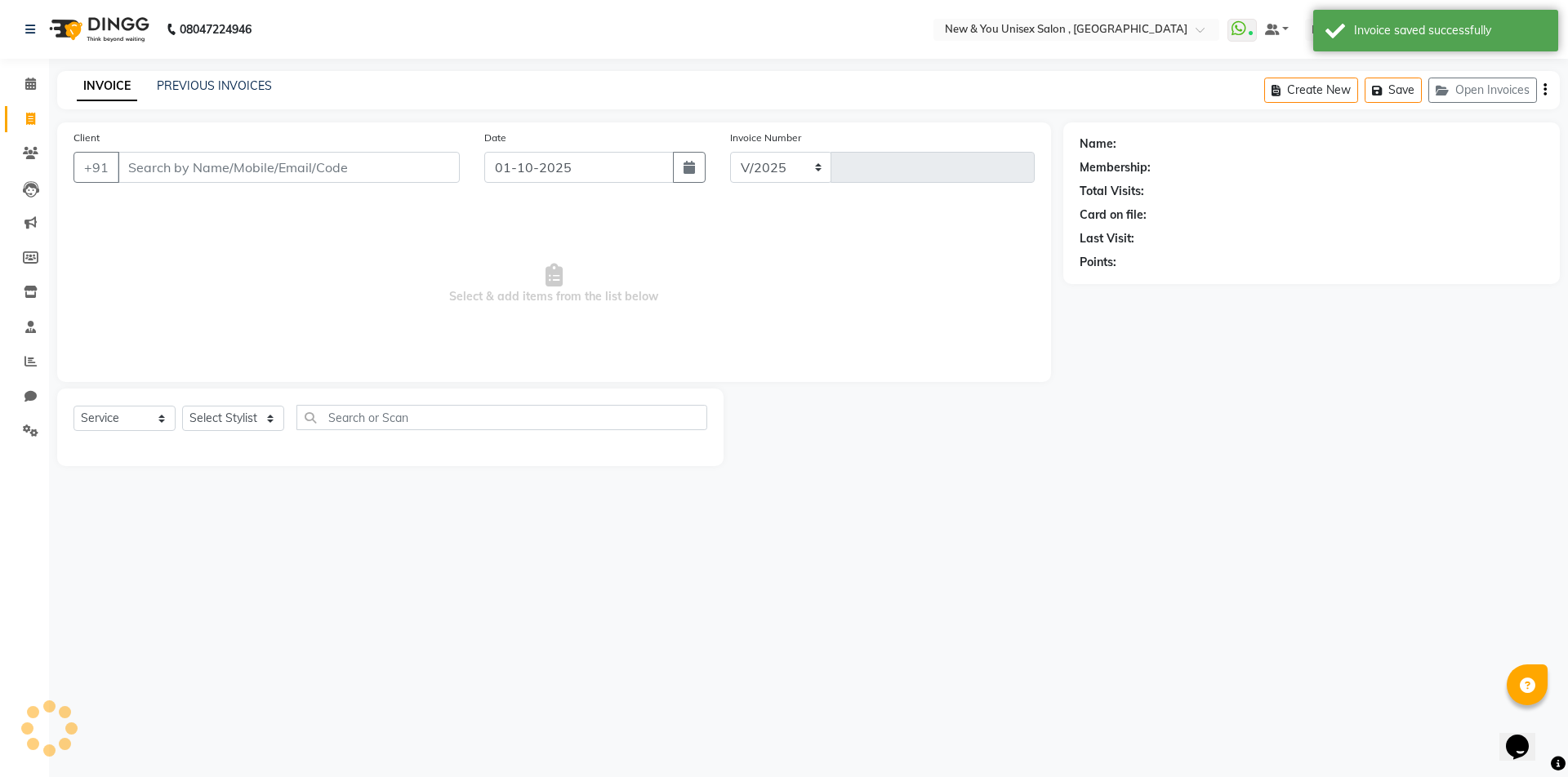
select select "31"
type input "2316"
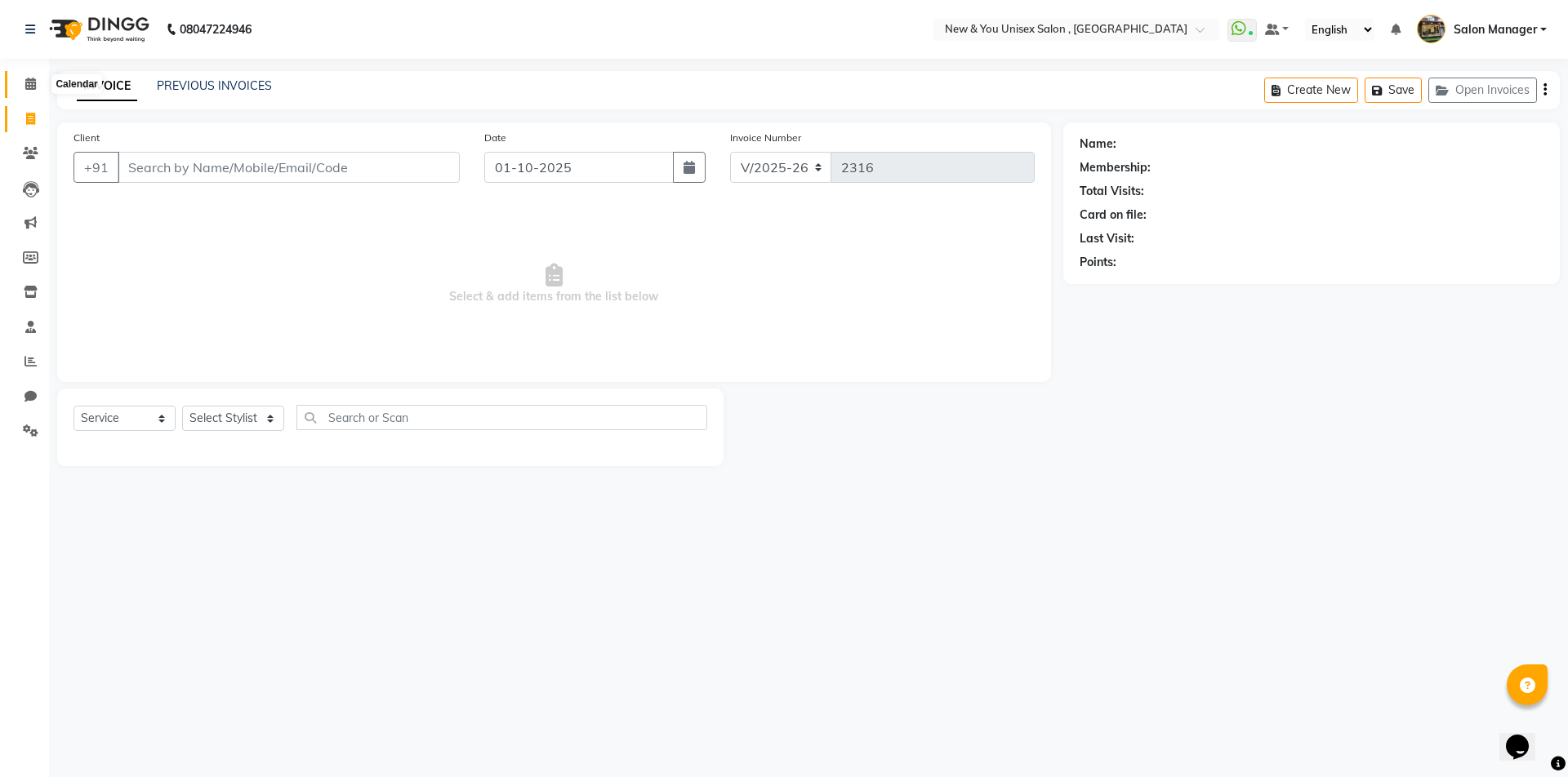
click at [31, 82] on icon at bounding box center [31, 84] width 11 height 13
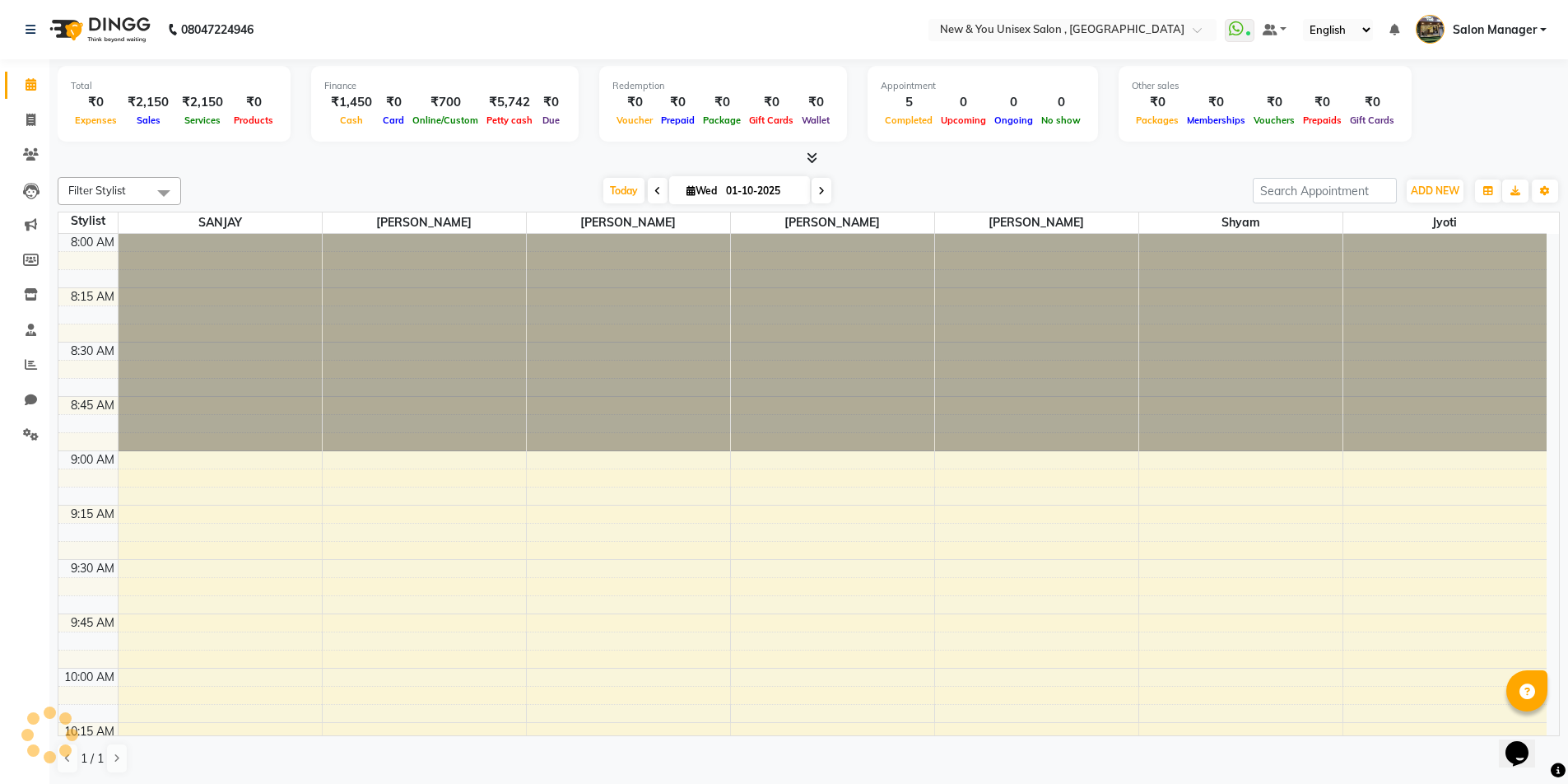
scroll to position [1306, 0]
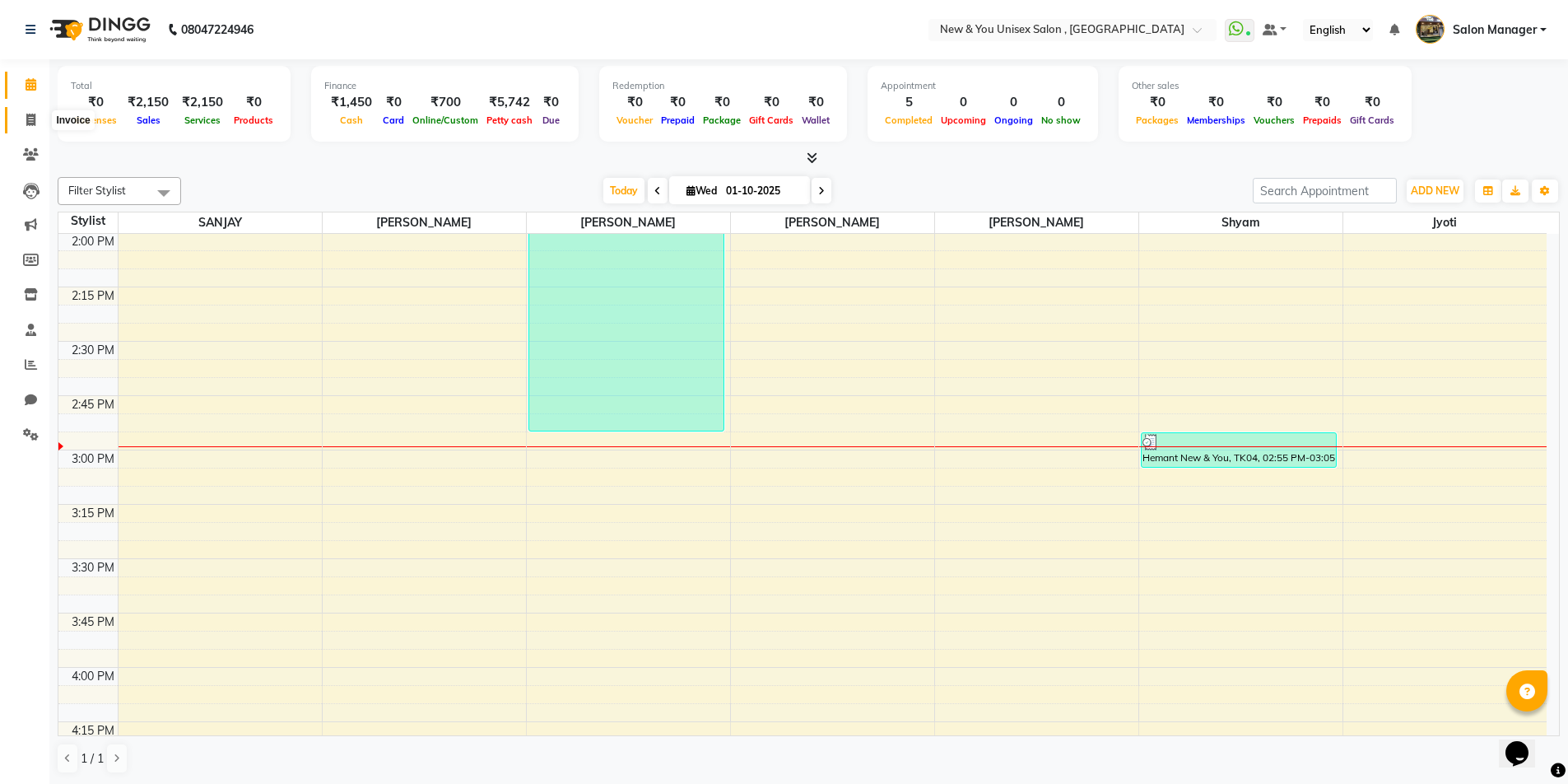
click at [30, 128] on span at bounding box center [31, 121] width 29 height 19
select select "service"
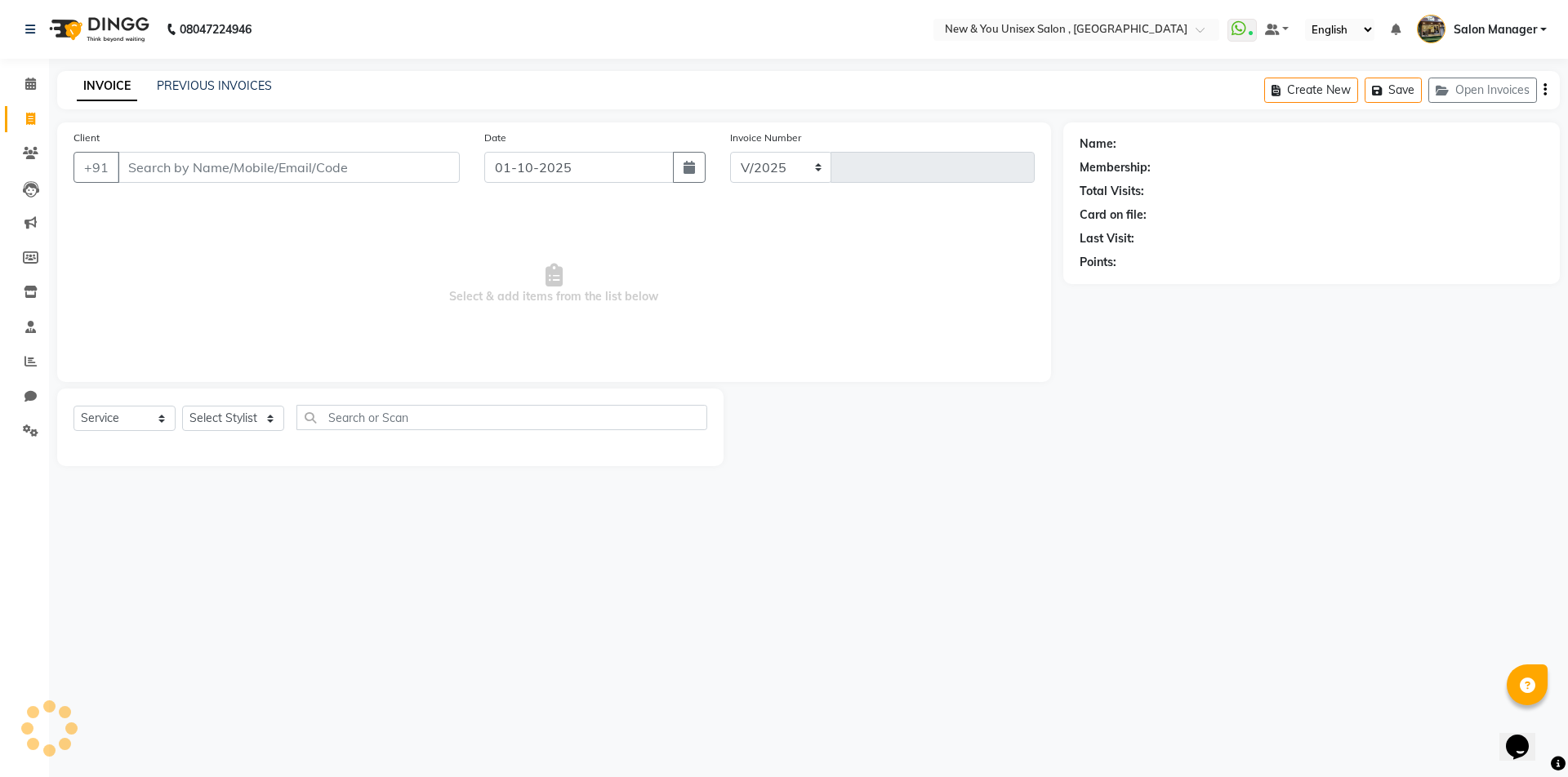
select select "31"
type input "2316"
click at [193, 89] on link "PREVIOUS INVOICES" at bounding box center [214, 85] width 115 height 14
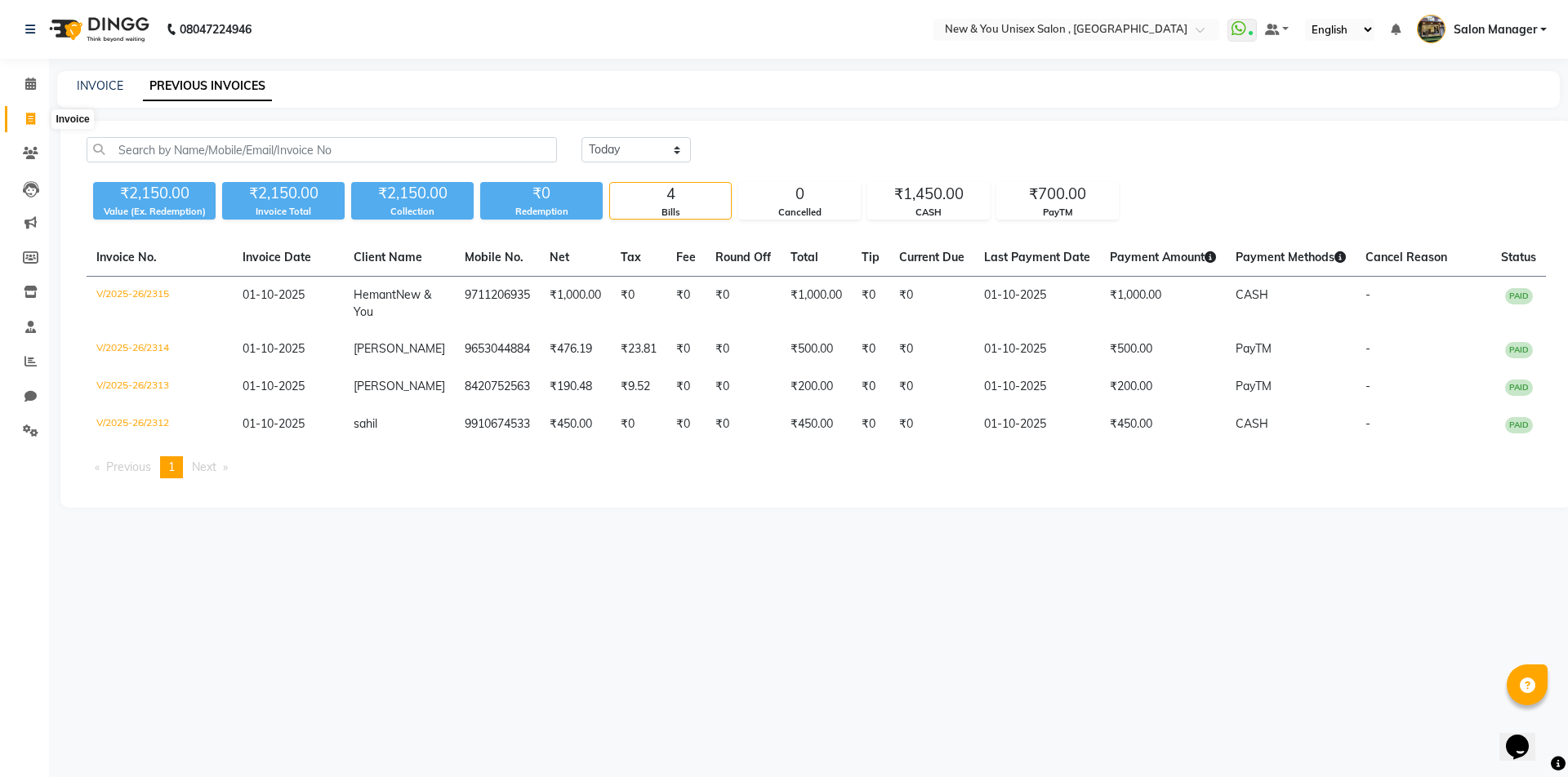
click at [26, 123] on icon at bounding box center [31, 119] width 9 height 13
select select "service"
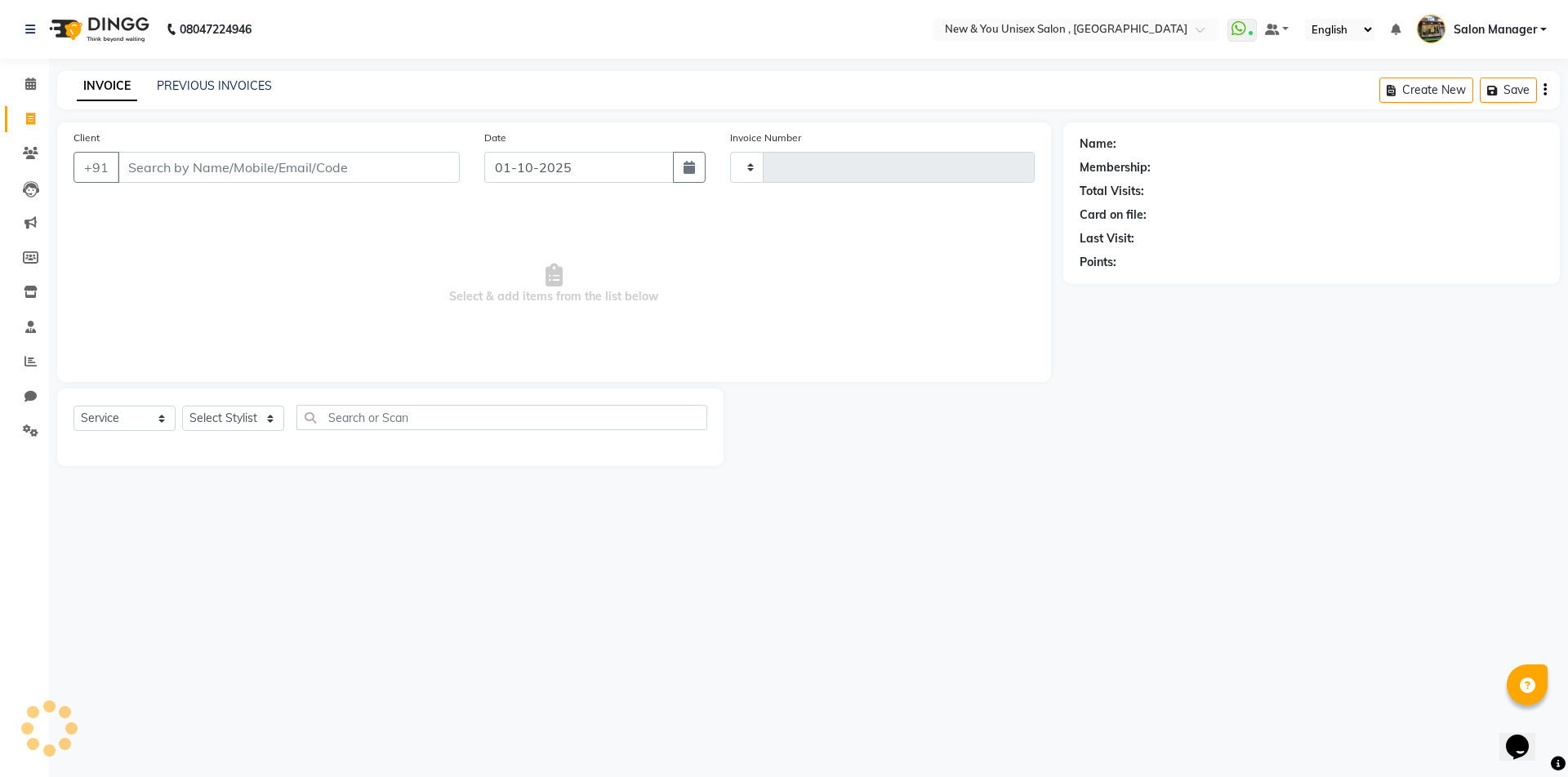
type input "2316"
select select "31"
click at [1484, 75] on div "Create New Save Open Invoices" at bounding box center [1411, 90] width 296 height 39
click at [1492, 91] on button "Open Invoices" at bounding box center [1483, 90] width 109 height 25
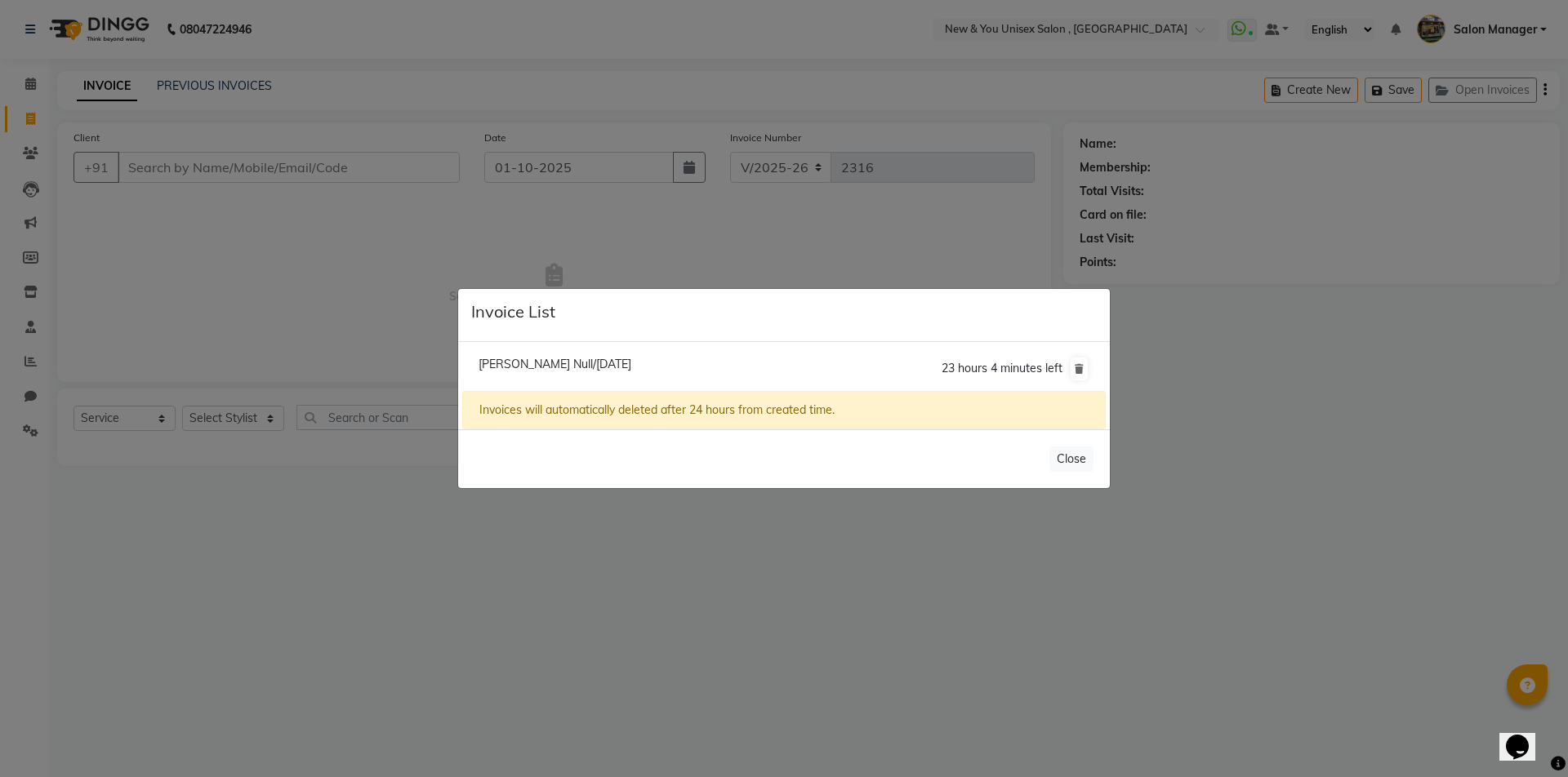
click at [496, 362] on span "Ranjana Null/01 October 2025" at bounding box center [555, 364] width 153 height 14
type input "9810914428"
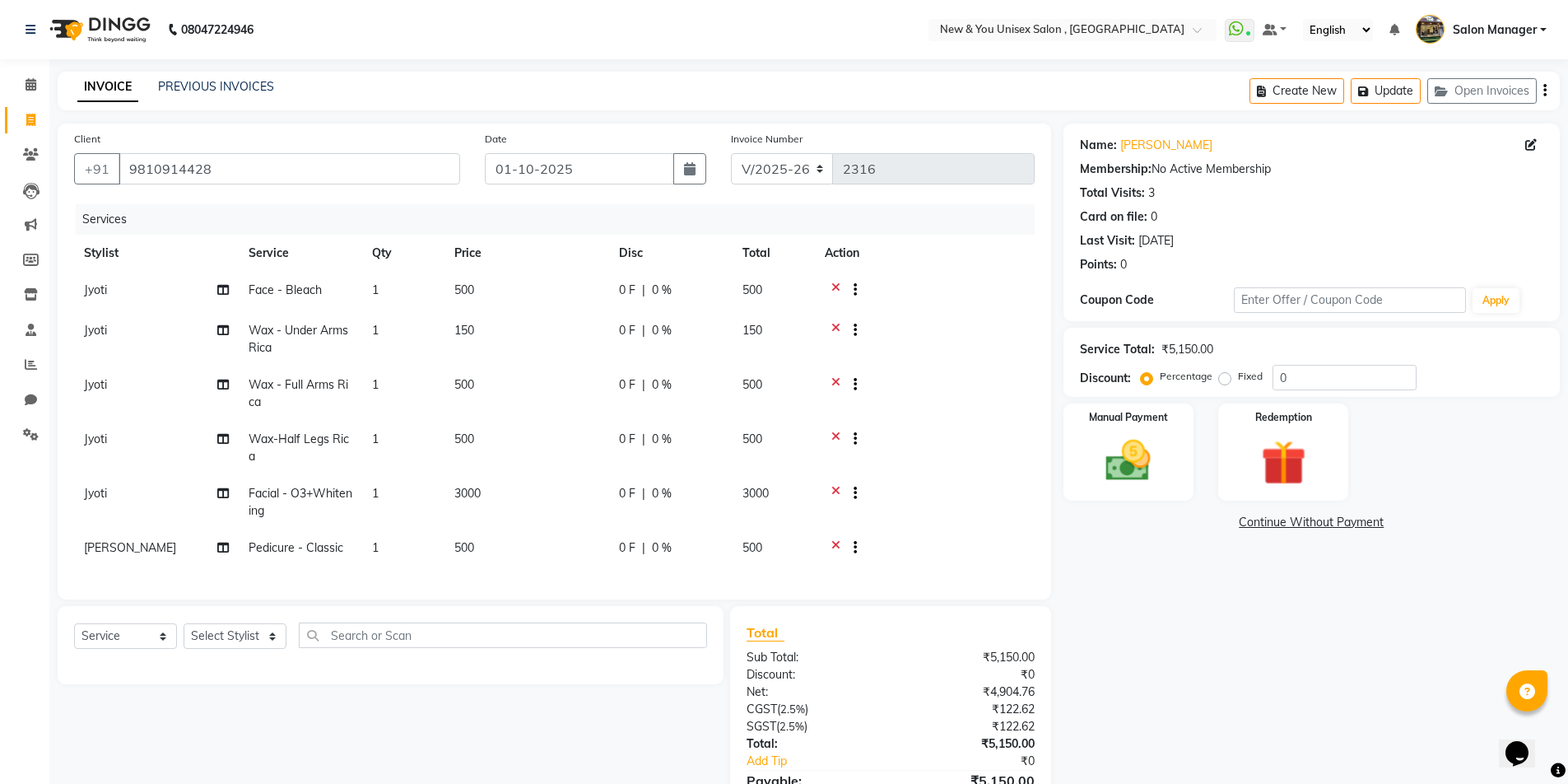
scroll to position [102, 0]
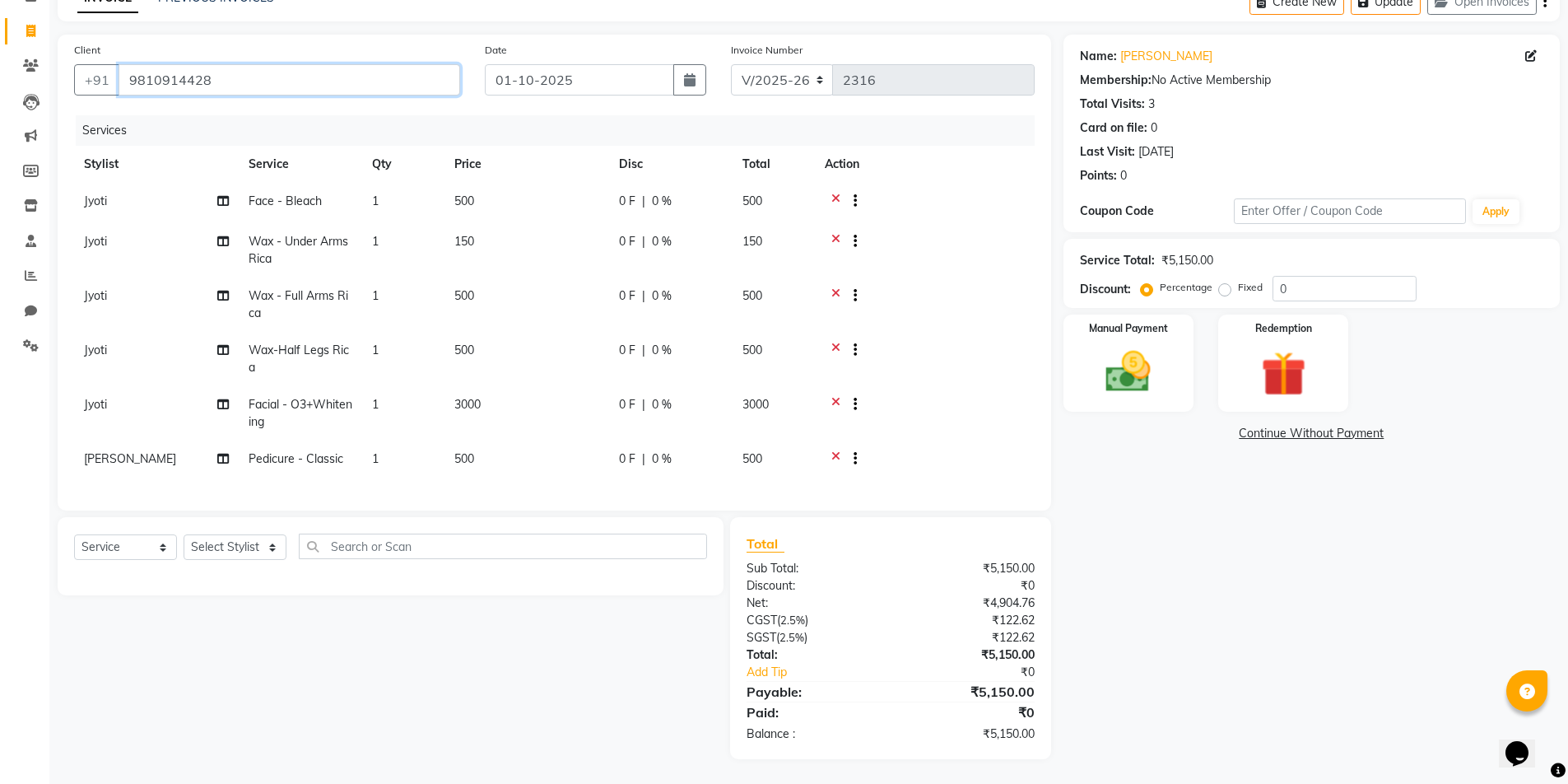
drag, startPoint x: 219, startPoint y: 72, endPoint x: 116, endPoint y: 84, distance: 103.7
click at [116, 84] on div "Client +91 9810914428" at bounding box center [267, 74] width 411 height 67
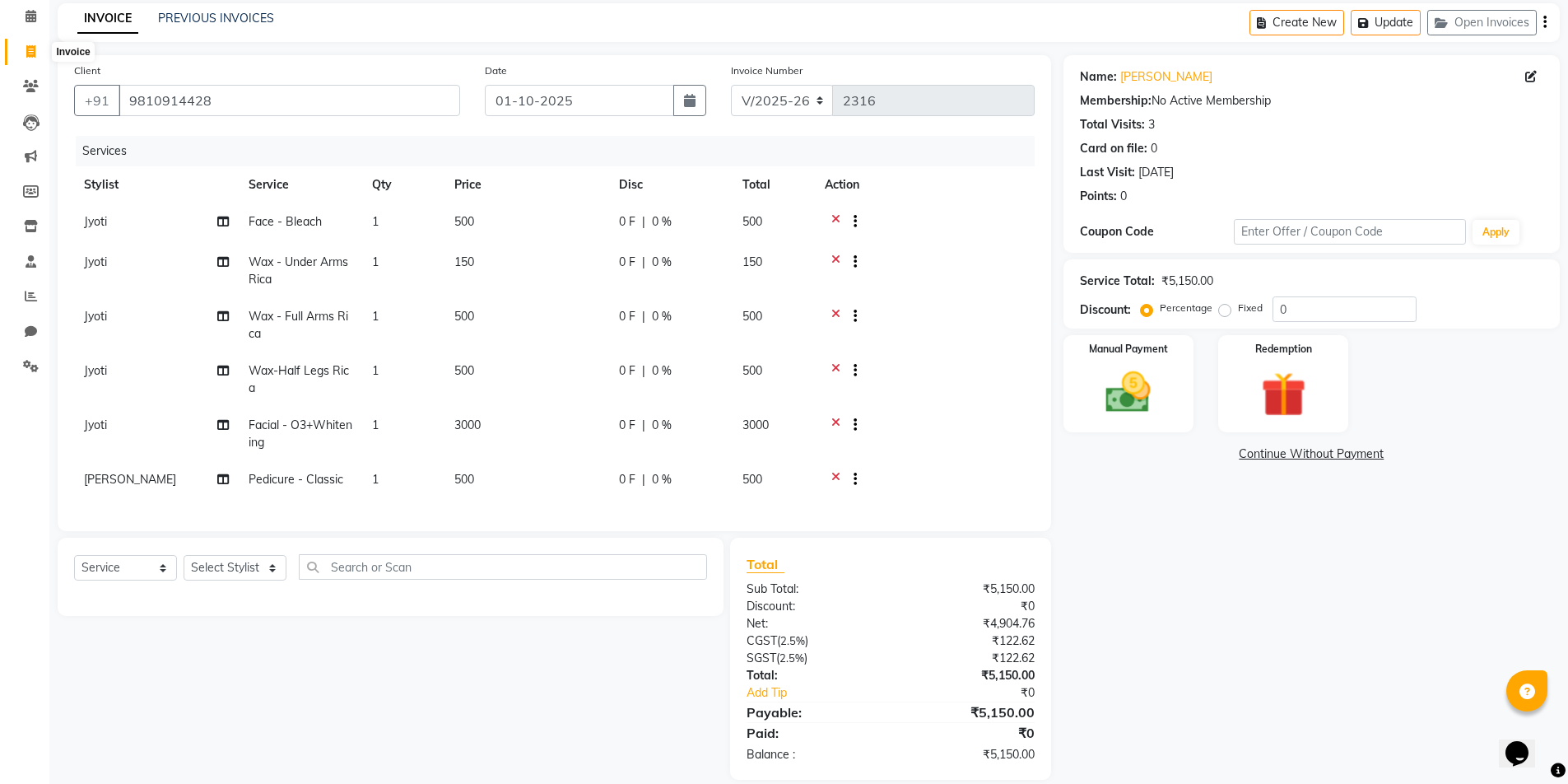
click at [40, 48] on span at bounding box center [31, 52] width 29 height 19
select select "service"
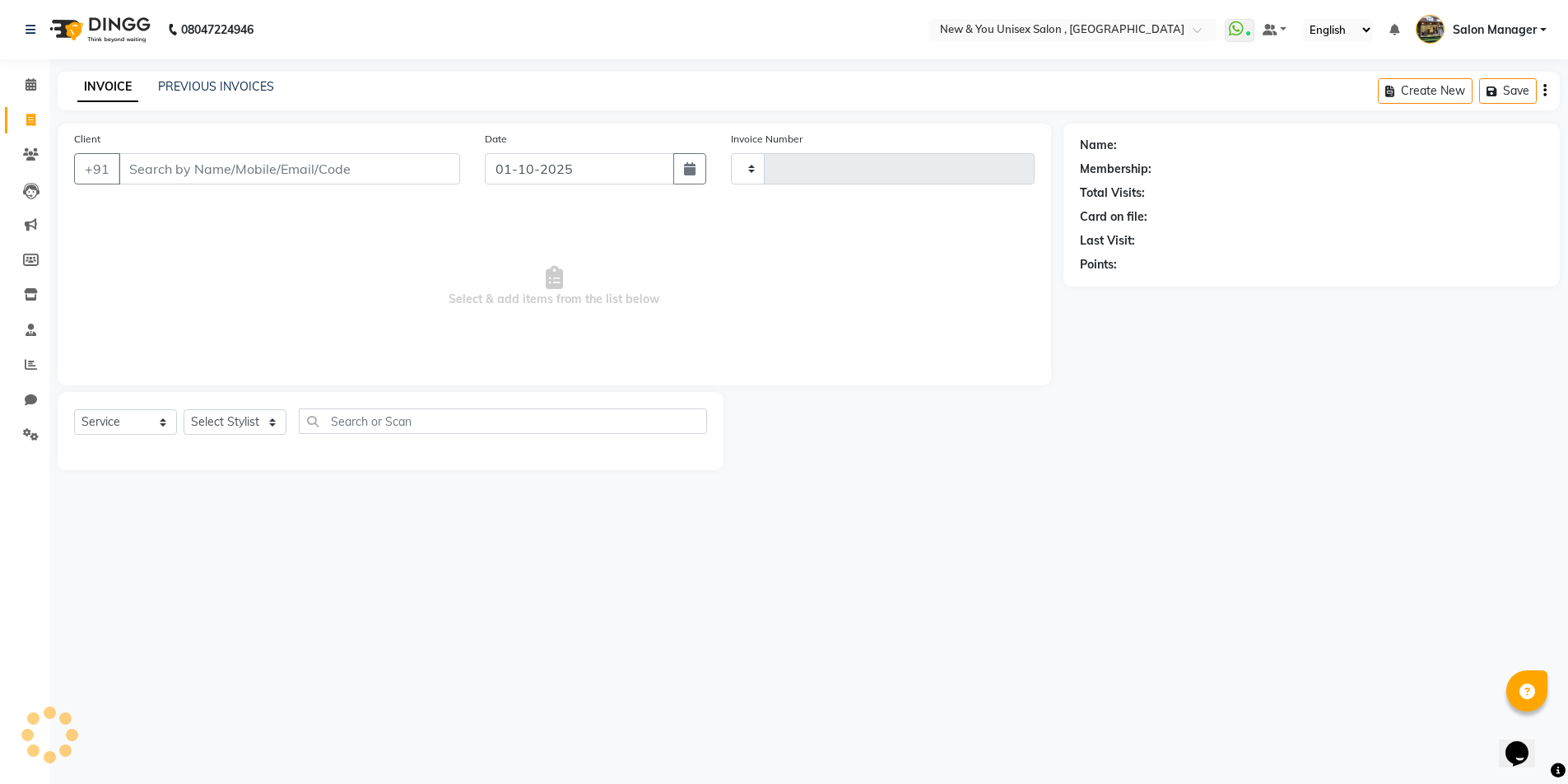
scroll to position [0, 0]
type input "2316"
select select "31"
click at [185, 183] on input "Client" at bounding box center [291, 169] width 345 height 31
type input "9810914428"
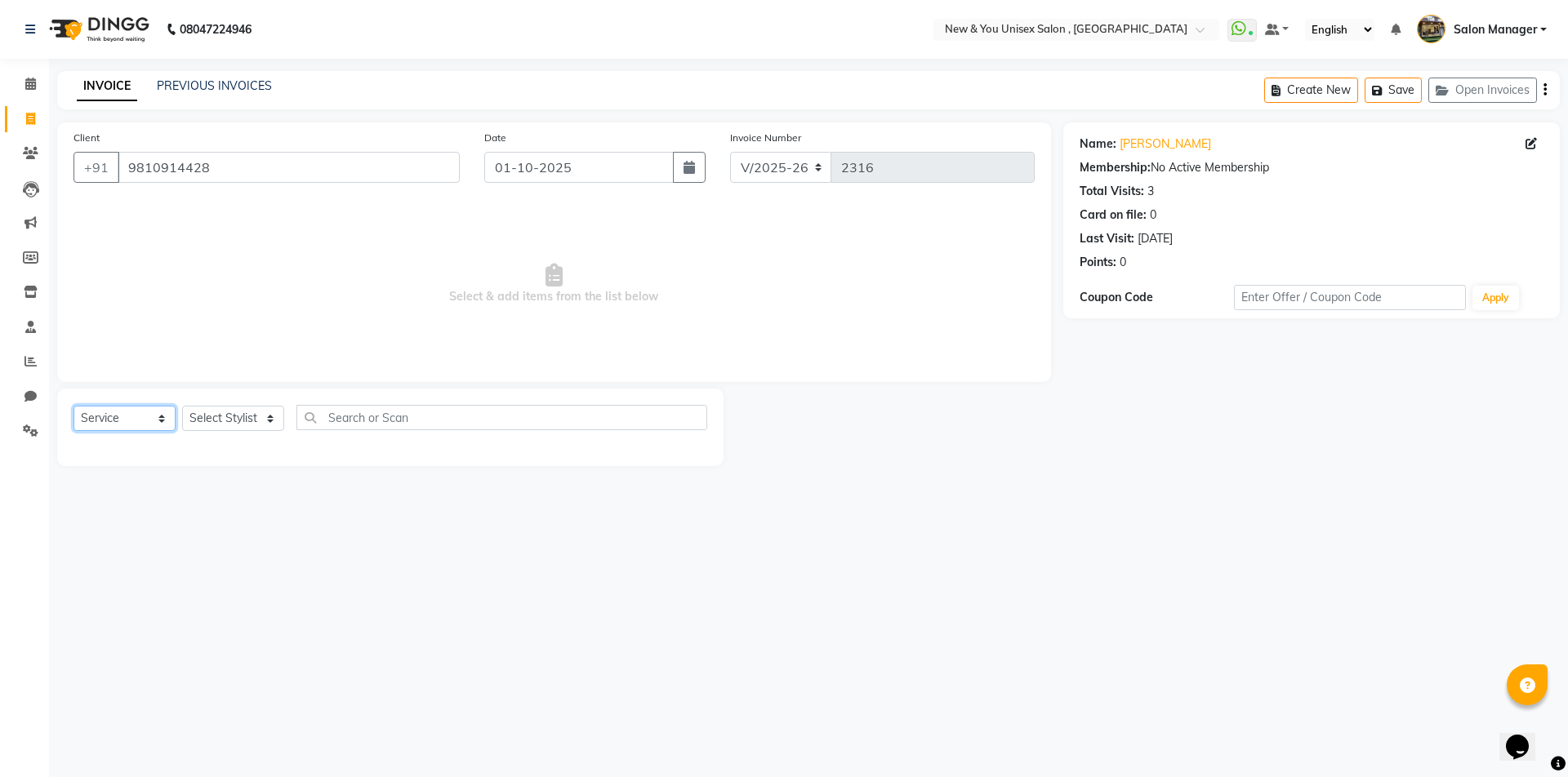
click at [93, 420] on select "Select Service Product Membership Package Voucher Prepaid Gift Card" at bounding box center [124, 418] width 102 height 25
select select "P"
click at [74, 406] on select "Select Service Product Membership Package Voucher Prepaid Gift Card" at bounding box center [124, 418] width 102 height 25
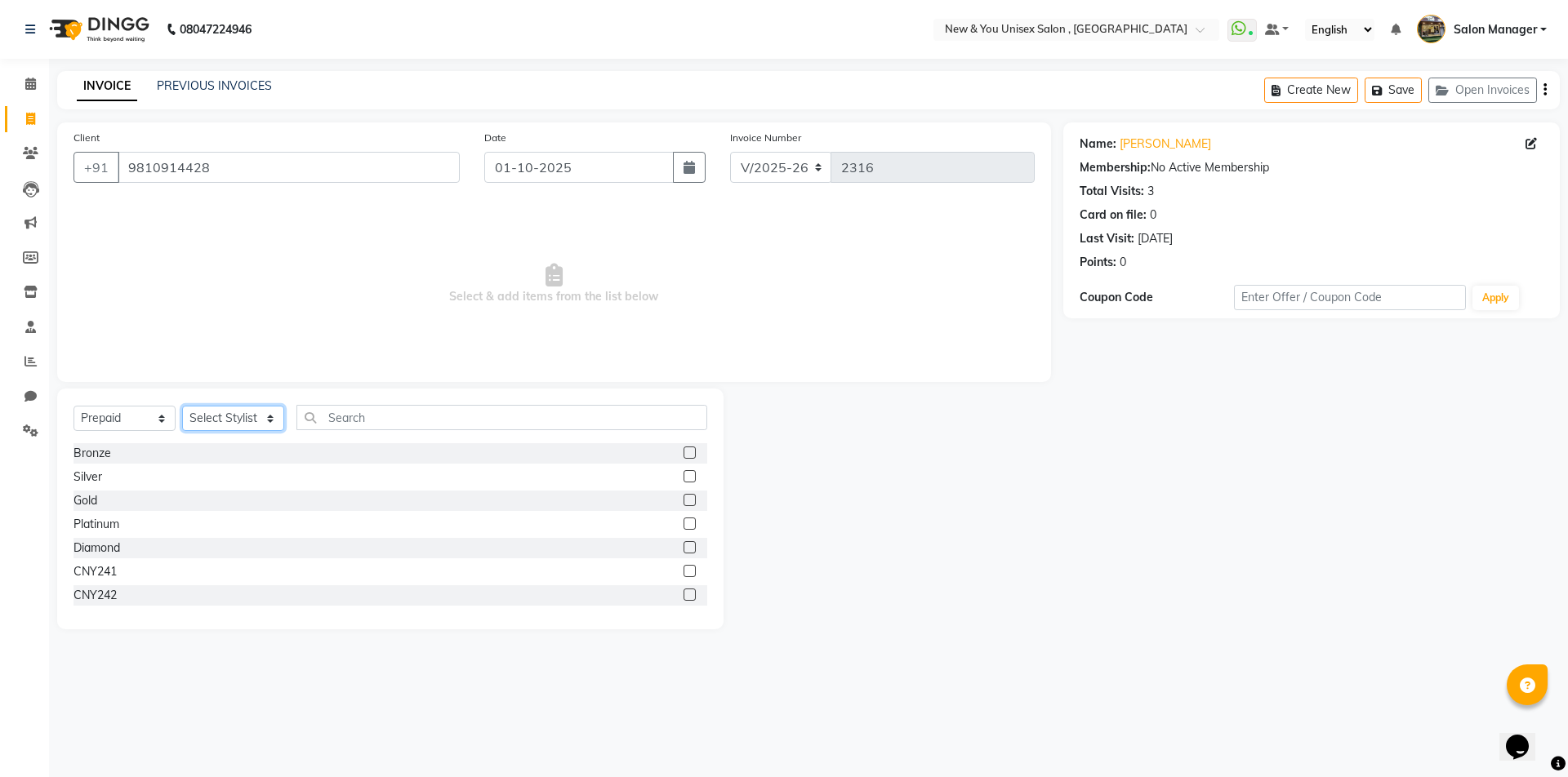
click at [244, 414] on select "Select Stylist HEMANT Jyoti laxmi Neetu Salon Manager SANJAY shravan kumar Shya…" at bounding box center [232, 418] width 102 height 25
select select "1231"
click at [182, 406] on select "Select Stylist HEMANT Jyoti laxmi Neetu Salon Manager SANJAY shravan kumar Shya…" at bounding box center [232, 418] width 102 height 25
click at [1492, 81] on button "Open Invoices" at bounding box center [1483, 90] width 109 height 25
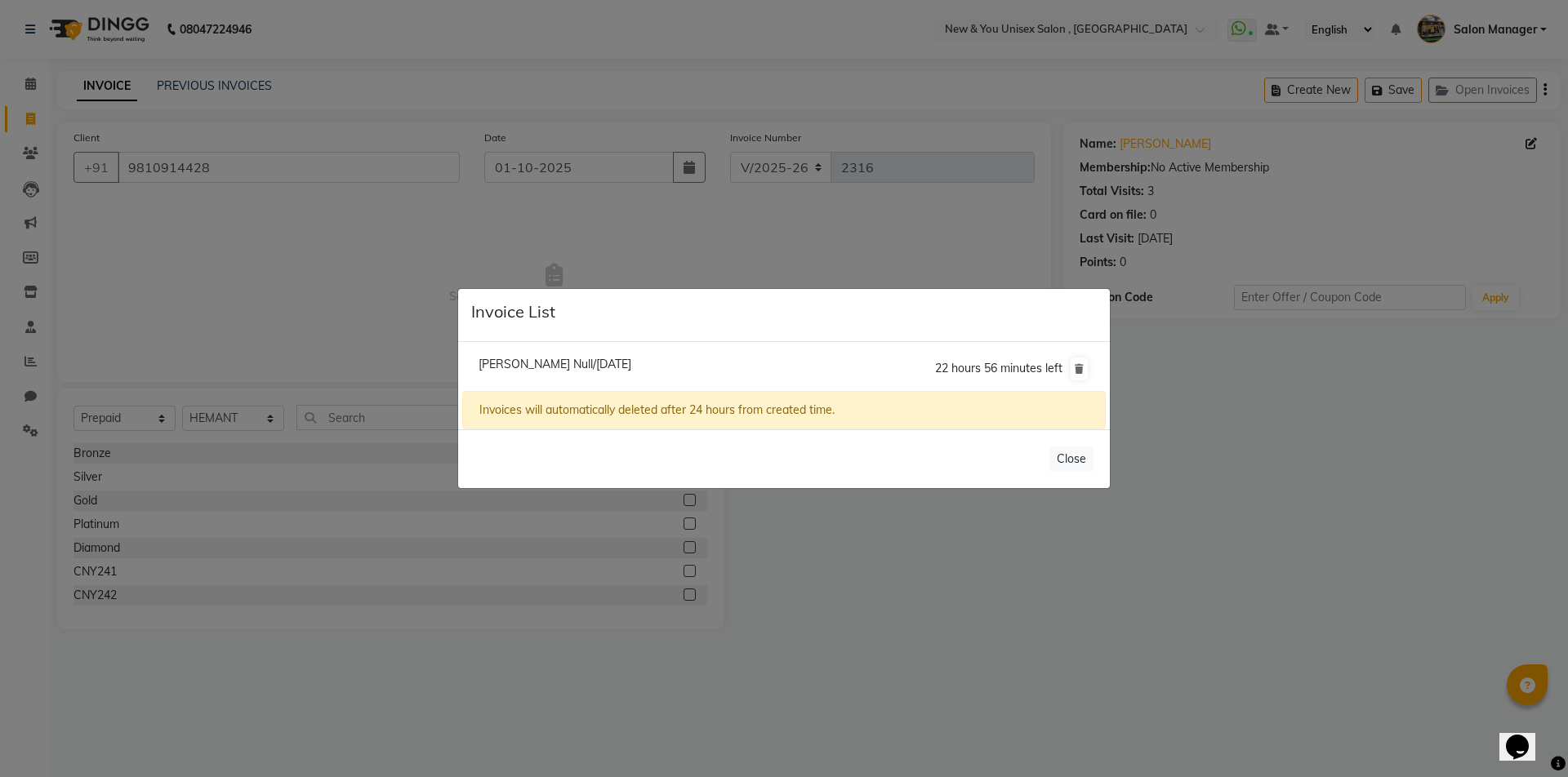
click at [602, 367] on span "Ranjana Null/01 October 2025" at bounding box center [555, 364] width 153 height 14
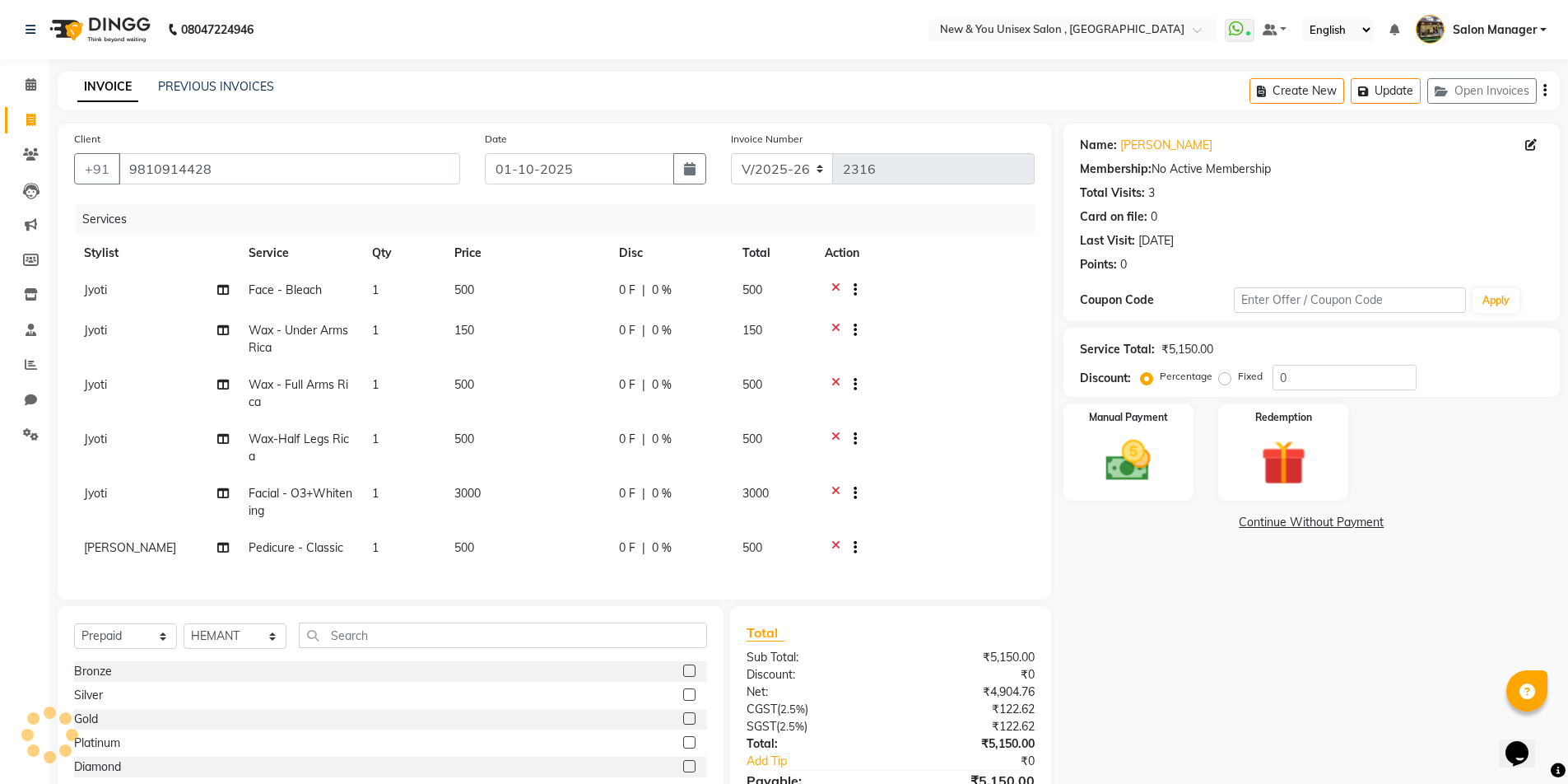
select select
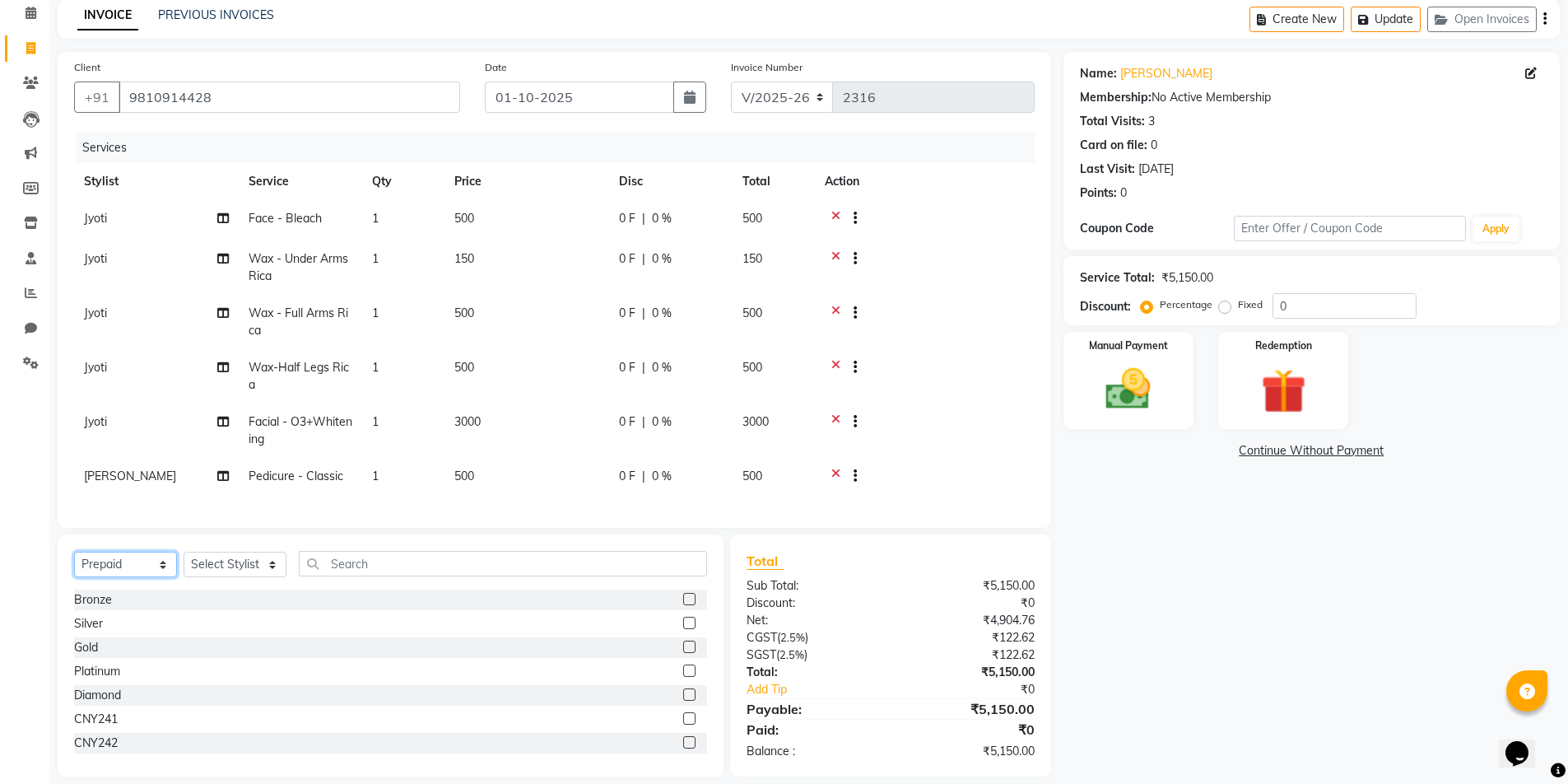
click at [109, 577] on select "Select Service Product Membership Package Voucher Prepaid Gift Card" at bounding box center [125, 564] width 102 height 25
select select "service"
click at [74, 564] on select "Select Service Product Membership Package Voucher Prepaid Gift Card" at bounding box center [125, 564] width 102 height 25
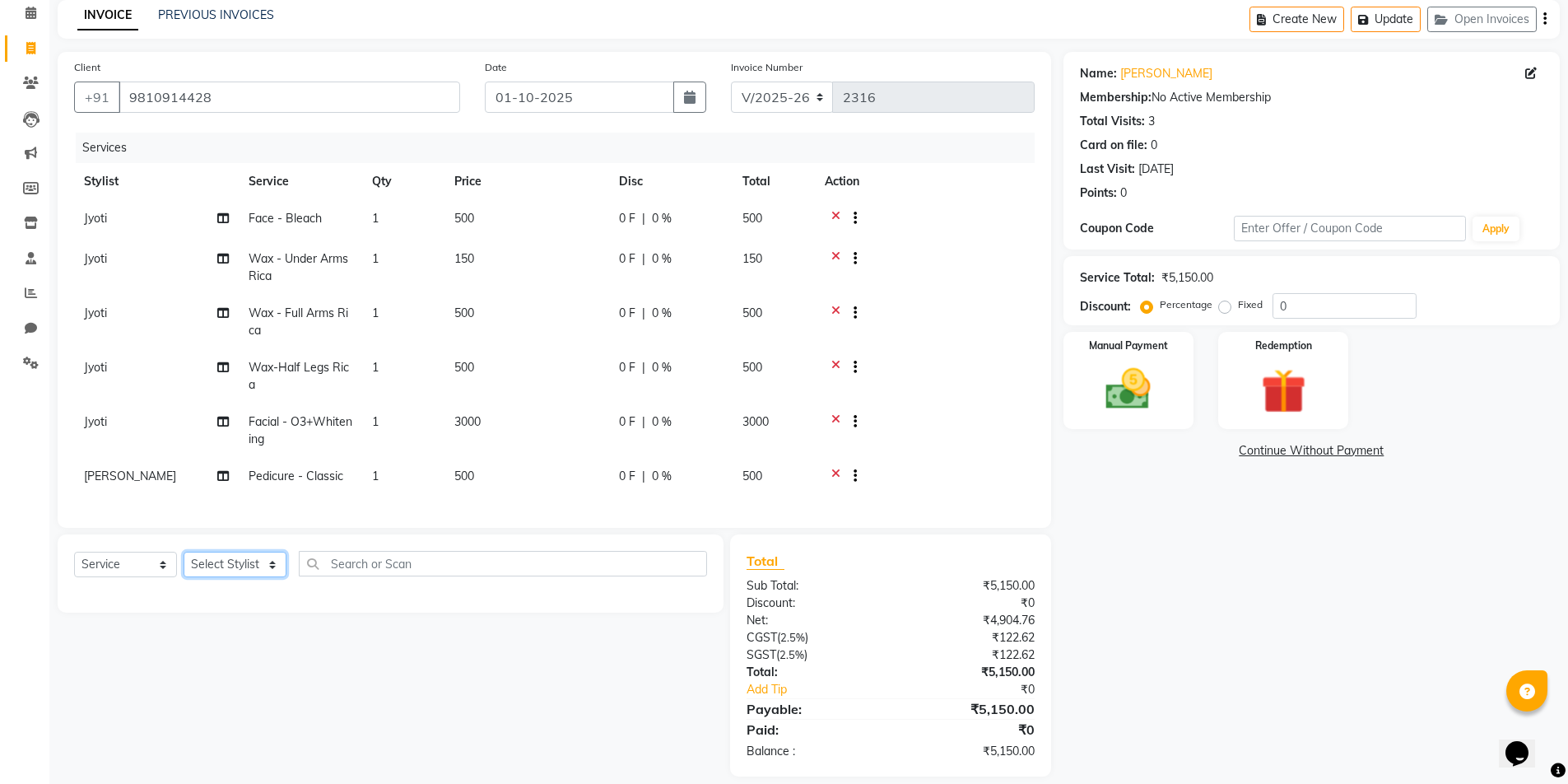
click at [249, 577] on select "Select Stylist HEMANT Jyoti laxmi Neetu Salon Manager SANJAY shravan kumar Shya…" at bounding box center [234, 564] width 102 height 25
select select "19104"
click at [183, 564] on select "Select Stylist HEMANT Jyoti laxmi Neetu Salon Manager SANJAY shravan kumar Shya…" at bounding box center [234, 564] width 102 height 25
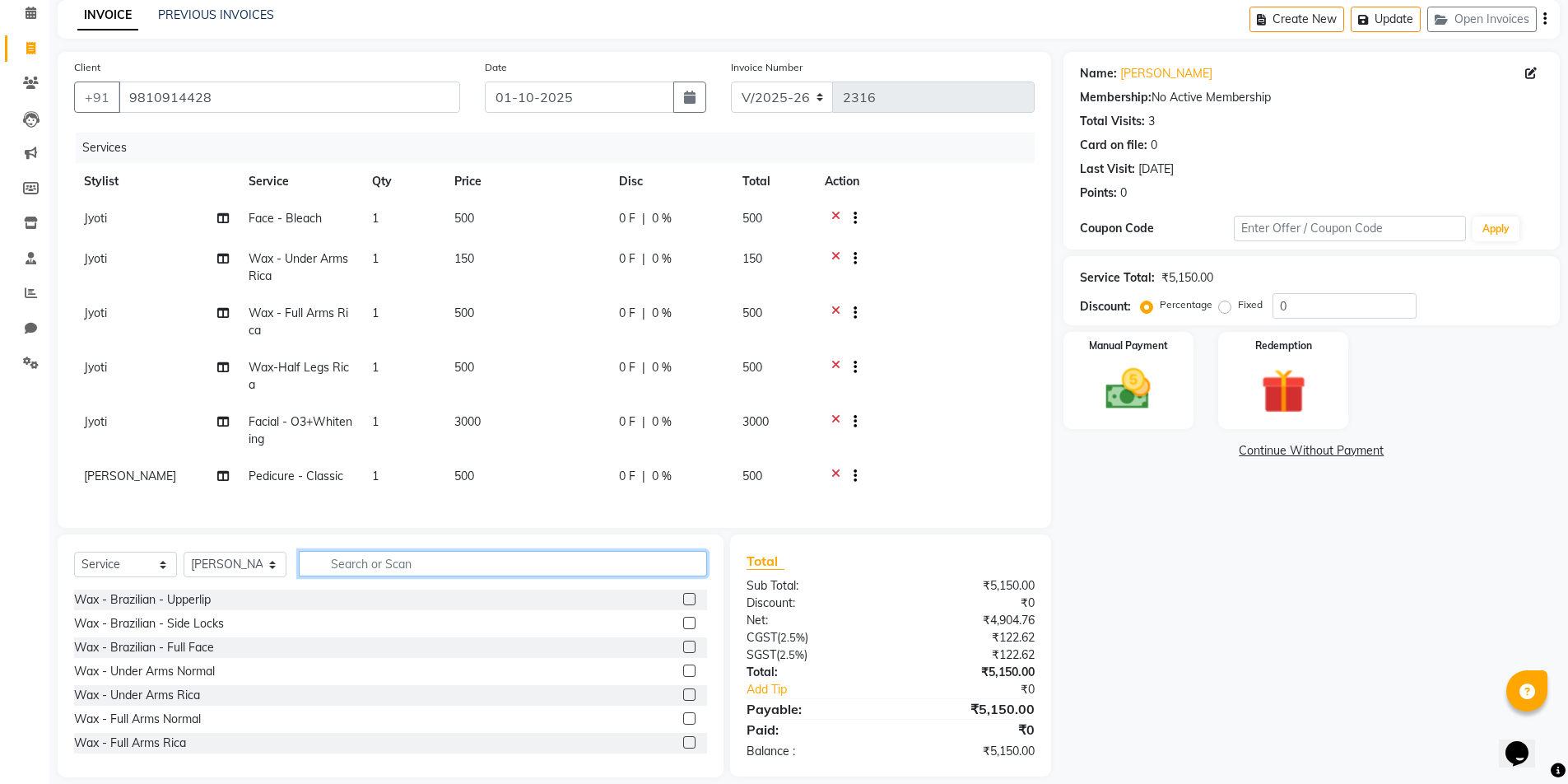
click at [352, 576] on input "text" at bounding box center [503, 564] width 408 height 25
type input "a"
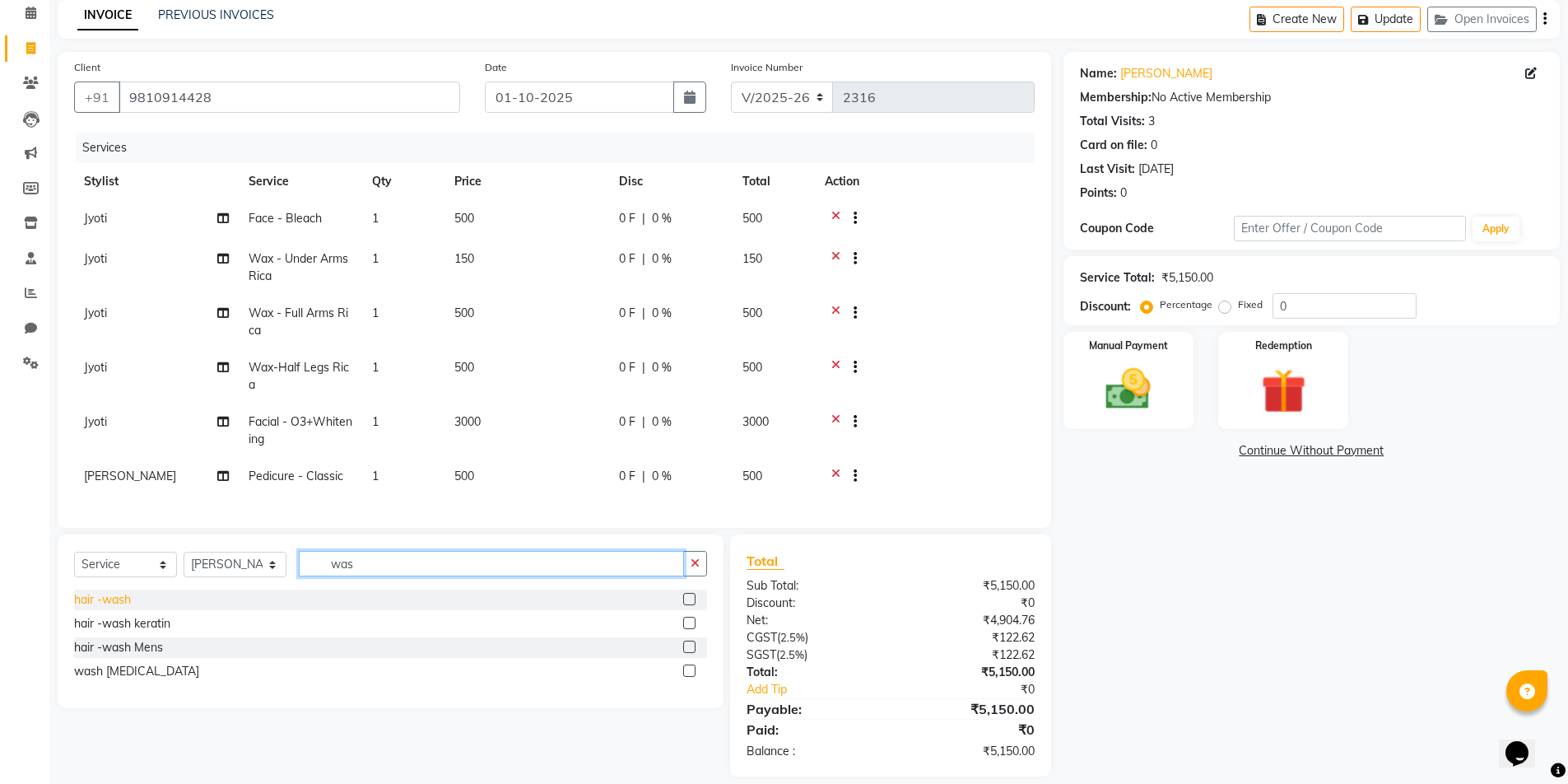
type input "was"
click at [94, 607] on div "hair -wash" at bounding box center [102, 600] width 57 height 17
checkbox input "false"
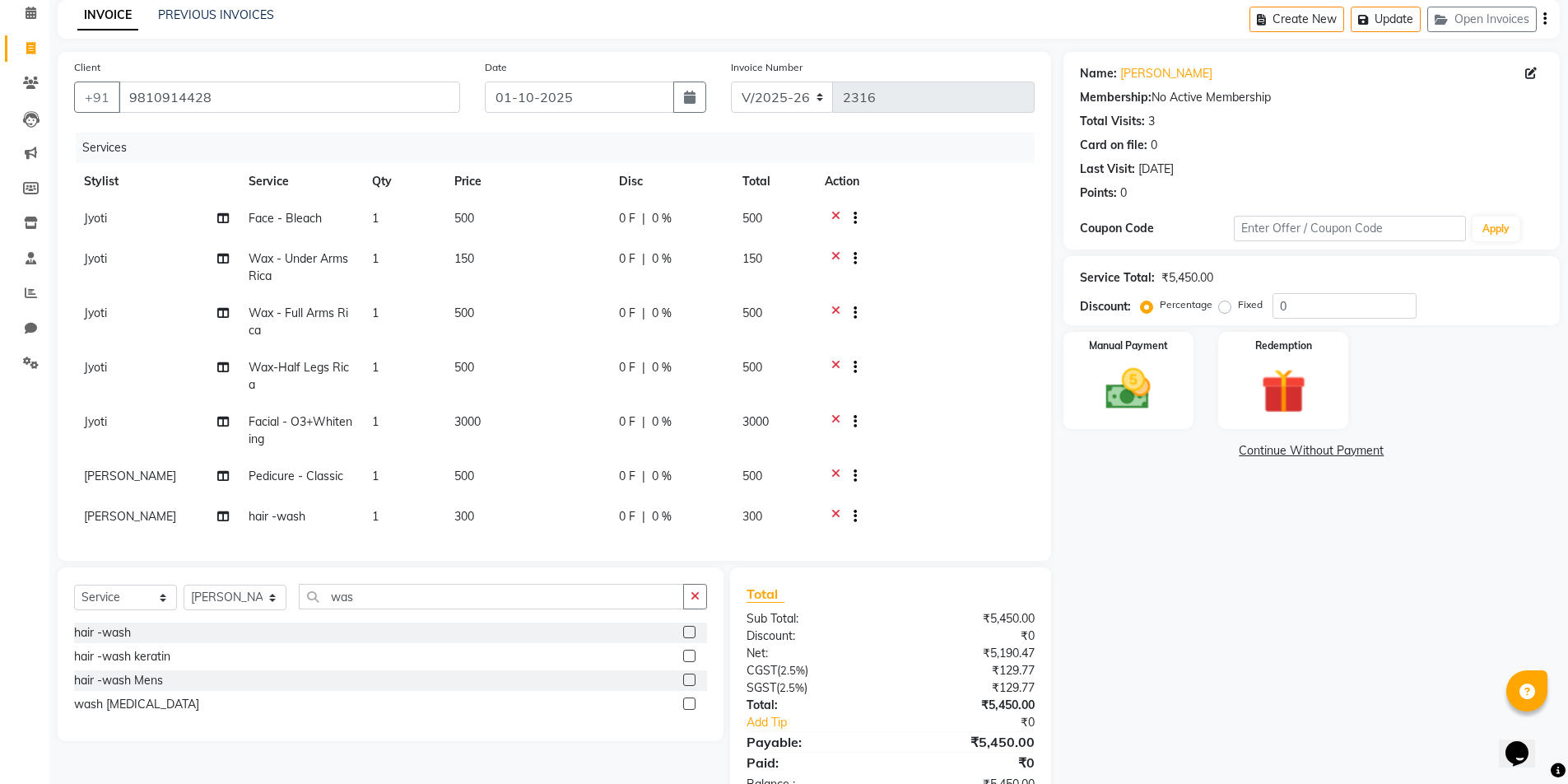
scroll to position [122, 0]
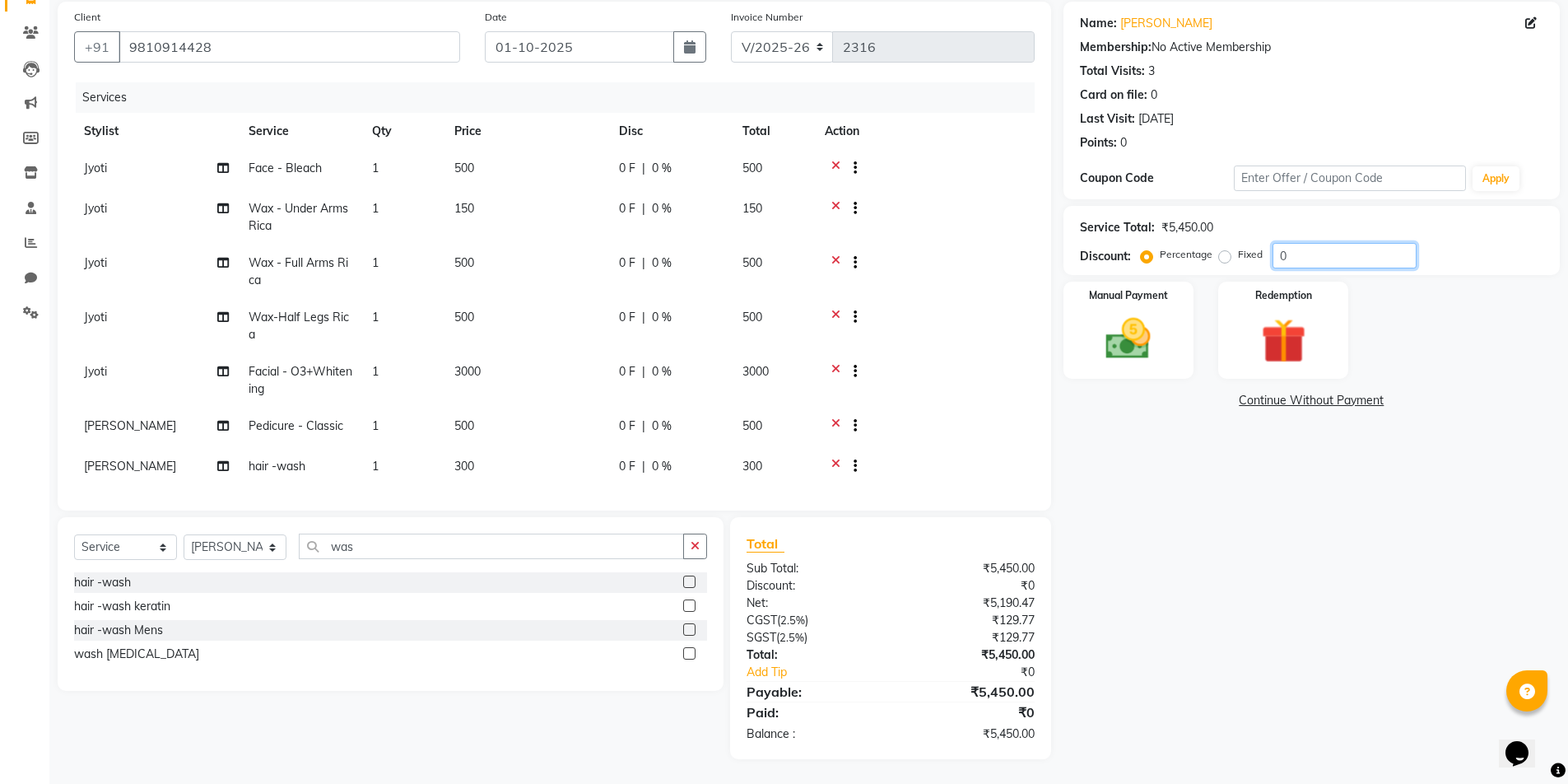
click at [1329, 258] on input "0" at bounding box center [1344, 256] width 144 height 25
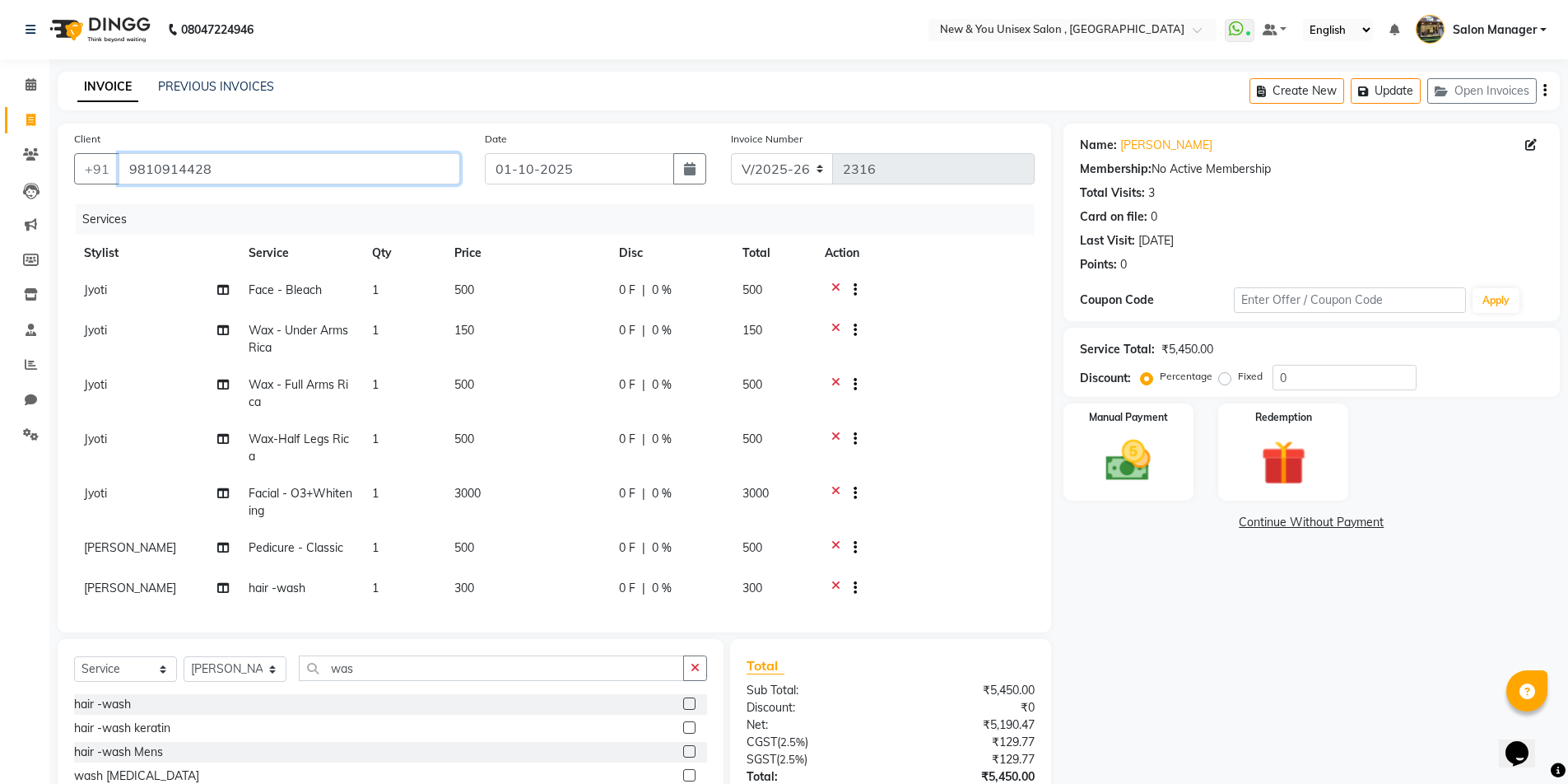
drag, startPoint x: 267, startPoint y: 165, endPoint x: 126, endPoint y: 165, distance: 141.0
click at [126, 165] on input "9810914428" at bounding box center [289, 169] width 342 height 31
click at [1388, 92] on button "Update" at bounding box center [1386, 91] width 70 height 25
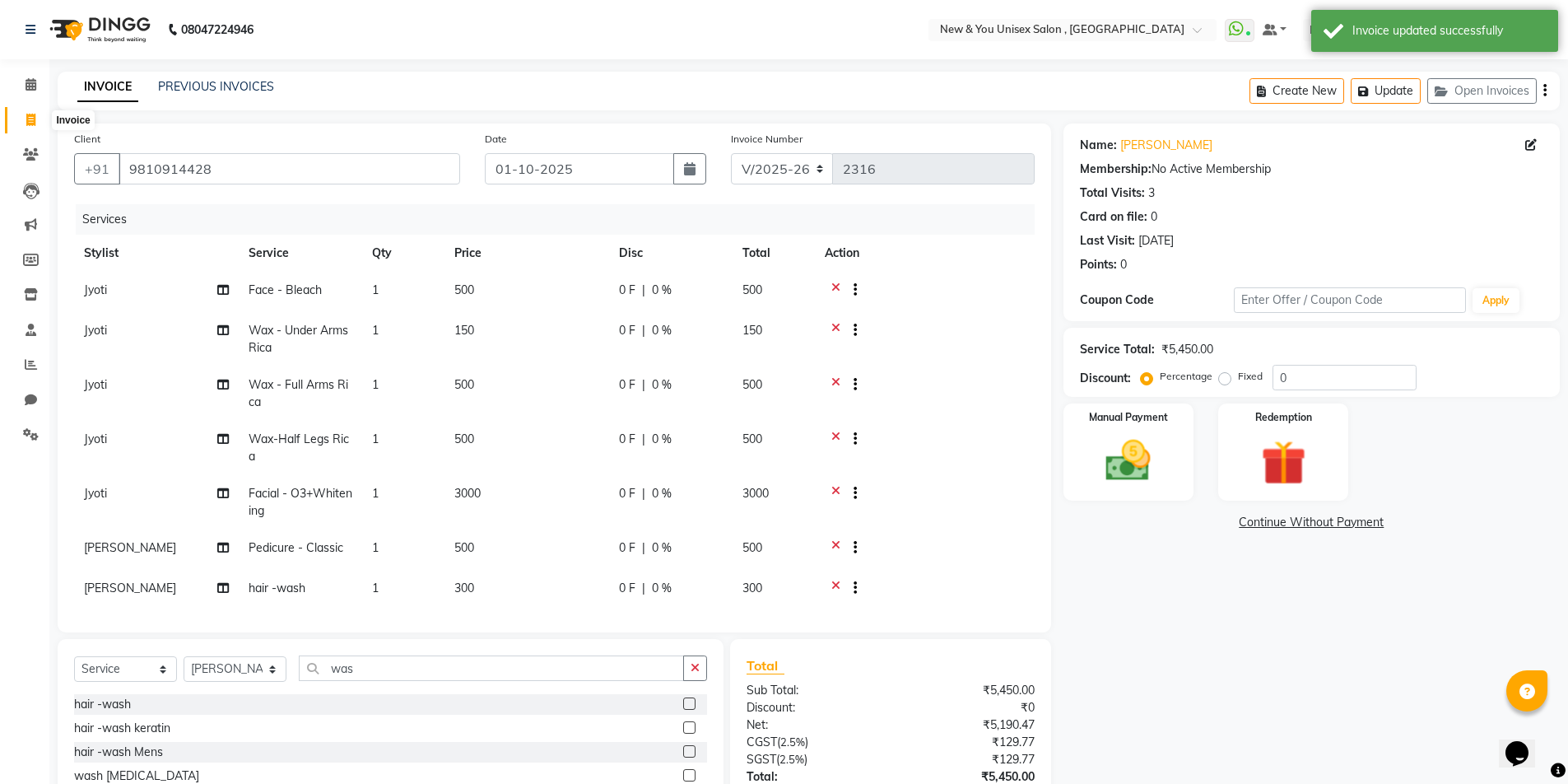
click at [31, 113] on icon at bounding box center [31, 120] width 9 height 13
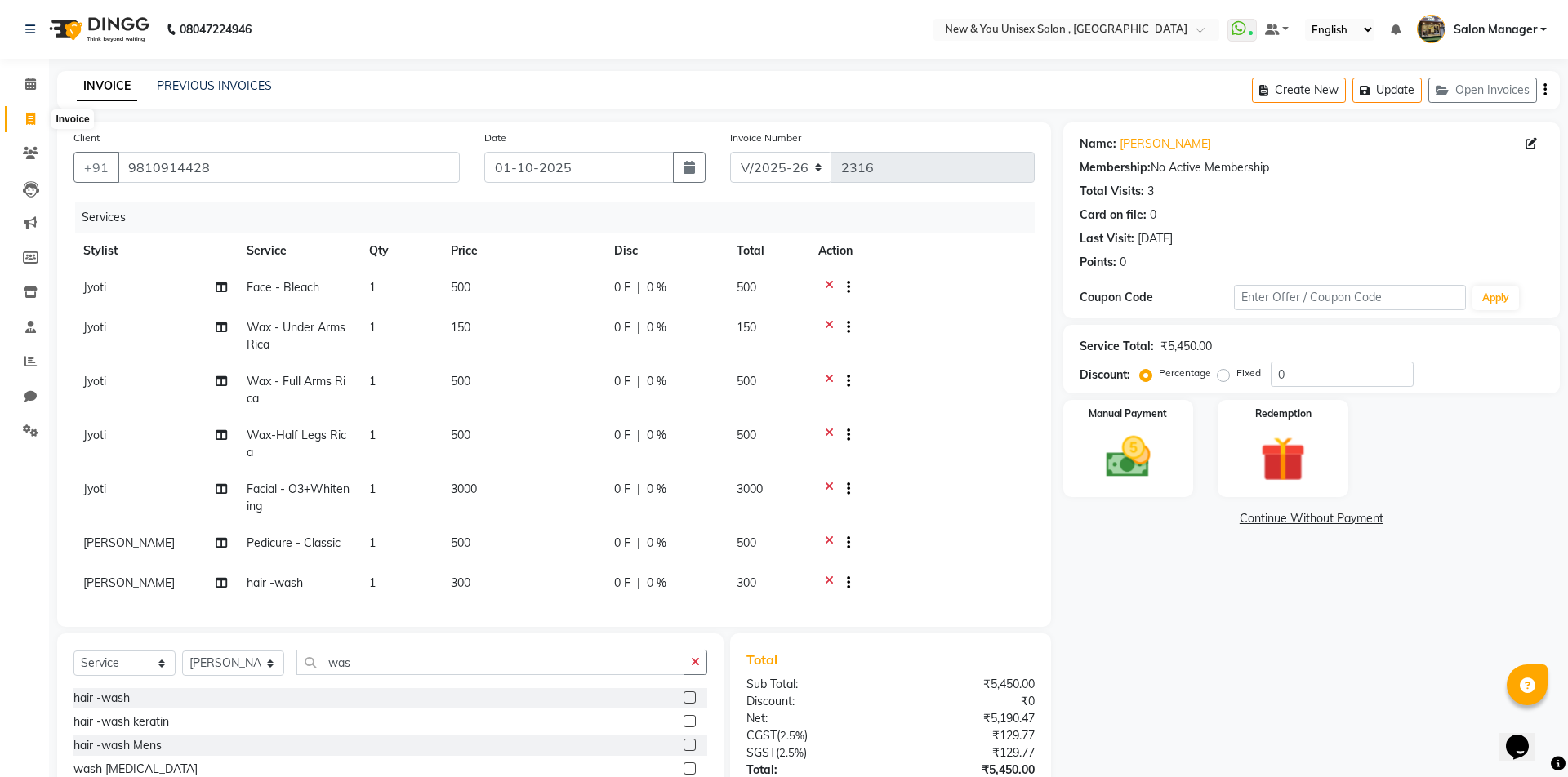
select select "31"
select select "service"
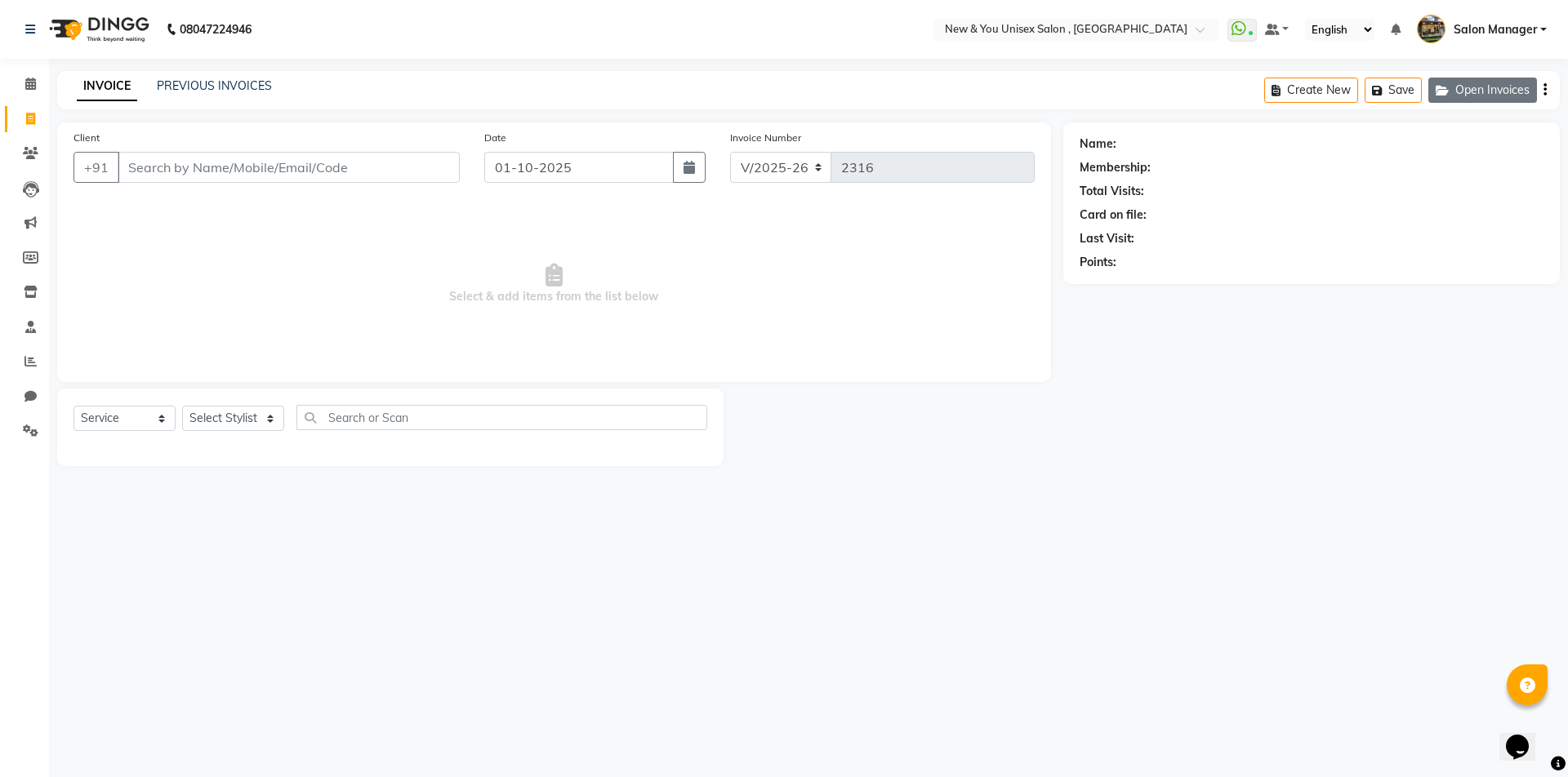
drag, startPoint x: 159, startPoint y: 168, endPoint x: 1448, endPoint y: 89, distance: 1291.4
click at [1448, 89] on icon "button" at bounding box center [1446, 90] width 20 height 12
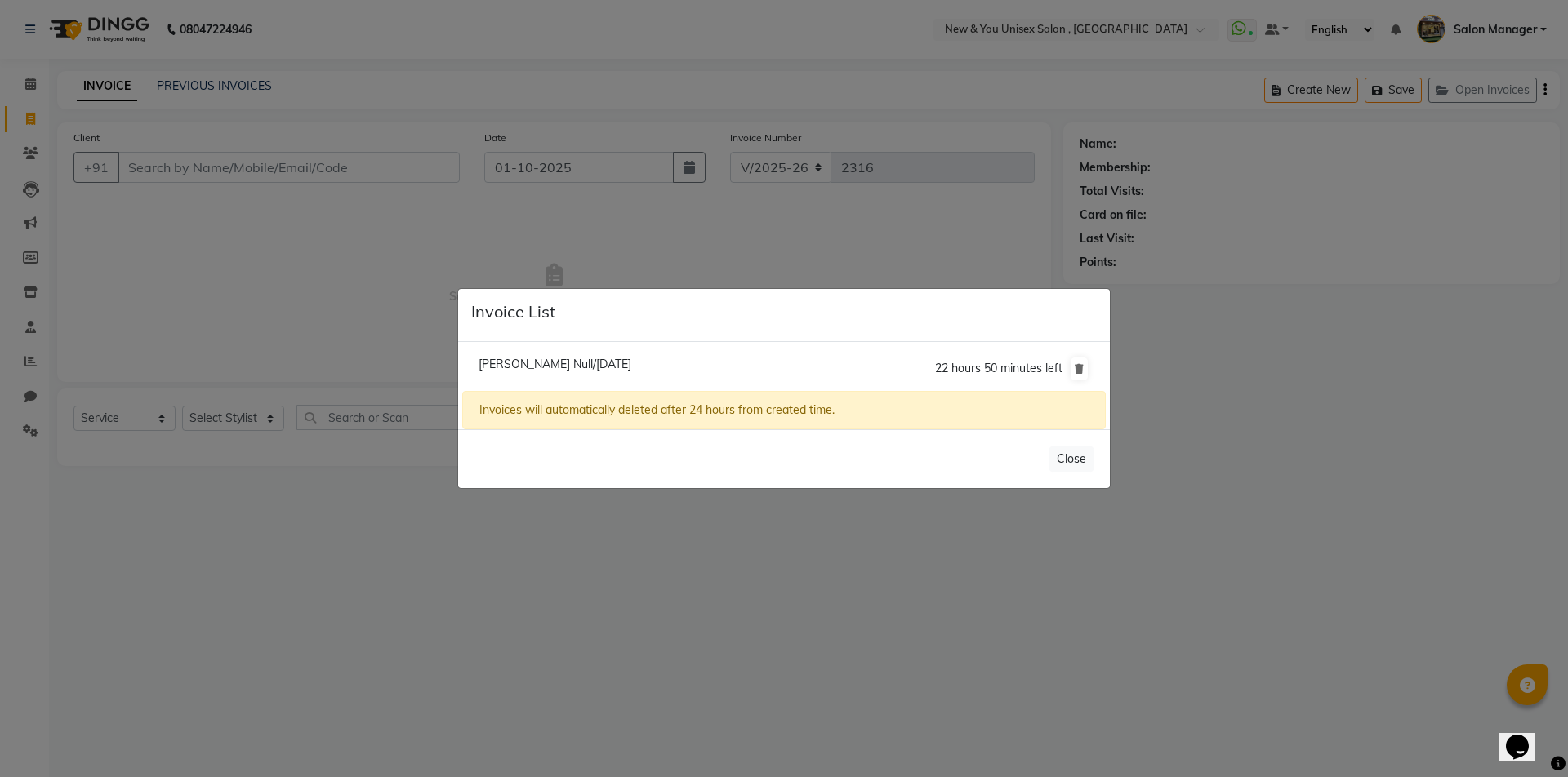
click at [716, 766] on ngb-modal-window "Invoice List Ranjana Null/01 October 2025 22 hours 50 minutes left Invoices wil…" at bounding box center [784, 388] width 1568 height 777
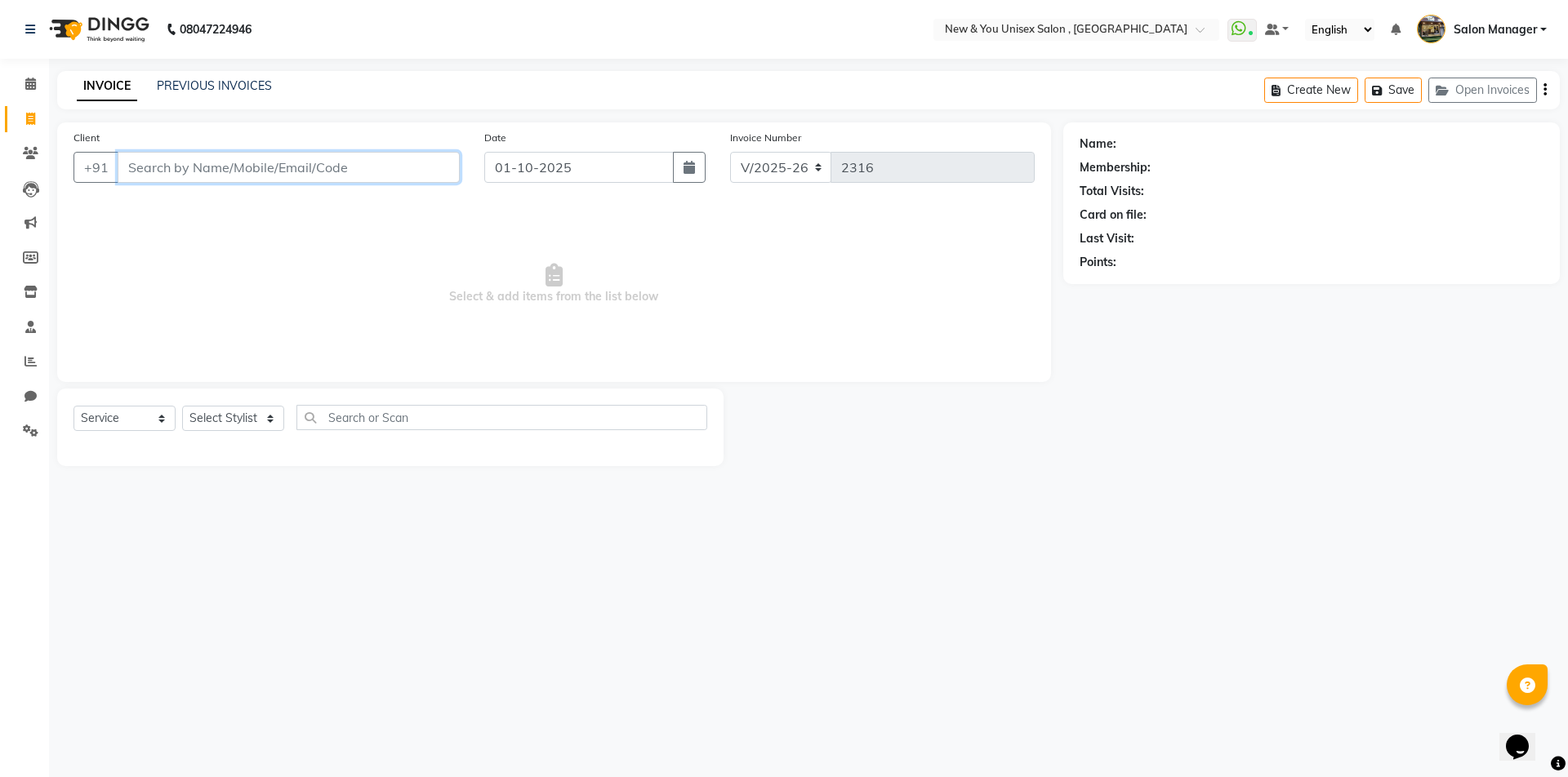
paste input "9810914428"
type input "9810914428"
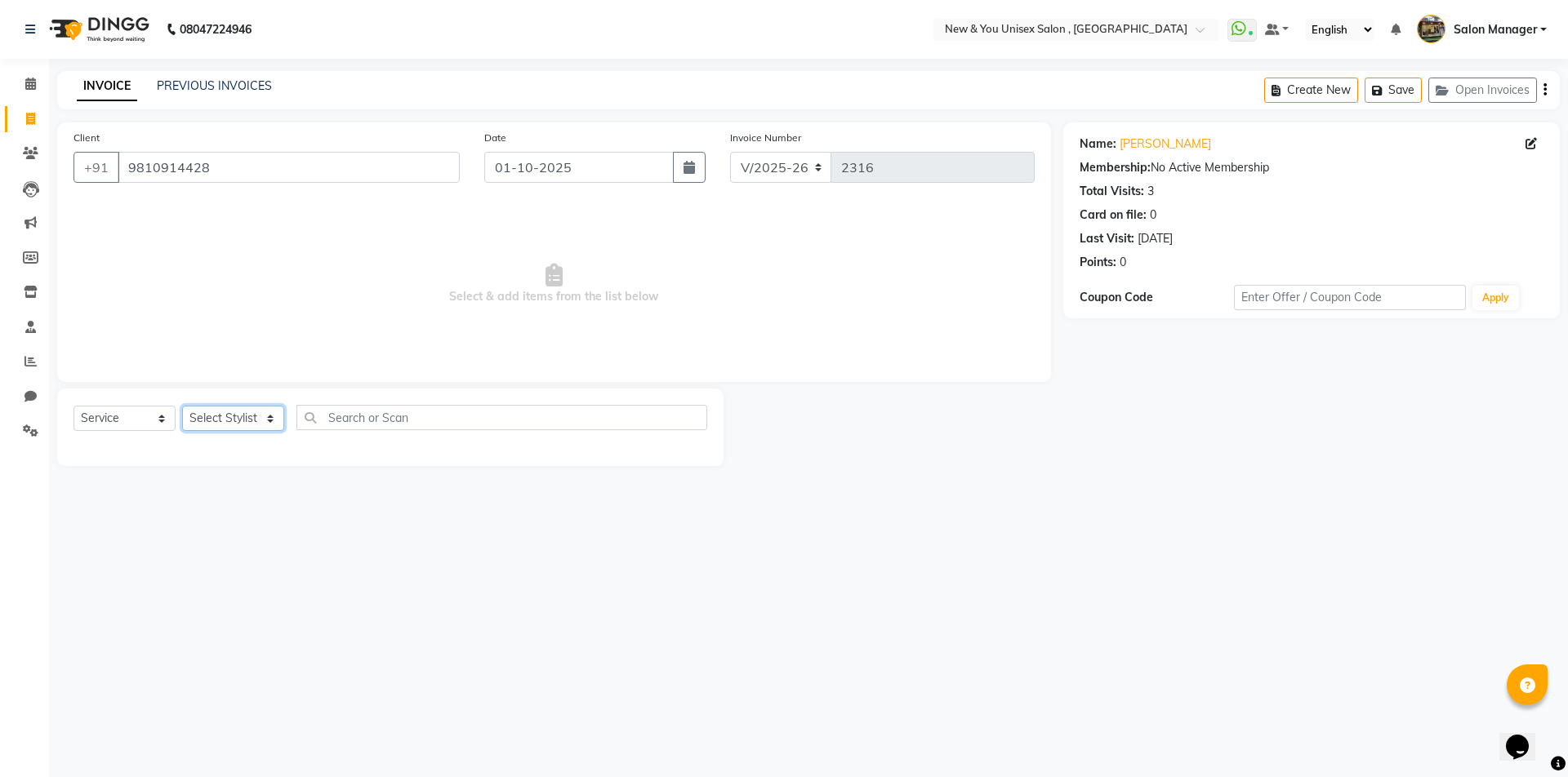
click at [230, 421] on select "Select Stylist HEMANT [PERSON_NAME] [PERSON_NAME] Salon Manager [PERSON_NAME] […" at bounding box center [232, 418] width 102 height 25
click at [182, 406] on select "Select Stylist HEMANT [PERSON_NAME] [PERSON_NAME] Salon Manager [PERSON_NAME] […" at bounding box center [232, 418] width 102 height 25
click at [234, 412] on select "Select Stylist HEMANT [PERSON_NAME] [PERSON_NAME] Salon Manager [PERSON_NAME] […" at bounding box center [232, 418] width 102 height 25
click at [128, 419] on select "Select Service Product Membership Package Voucher Prepaid Gift Card" at bounding box center [124, 418] width 102 height 25
select select "P"
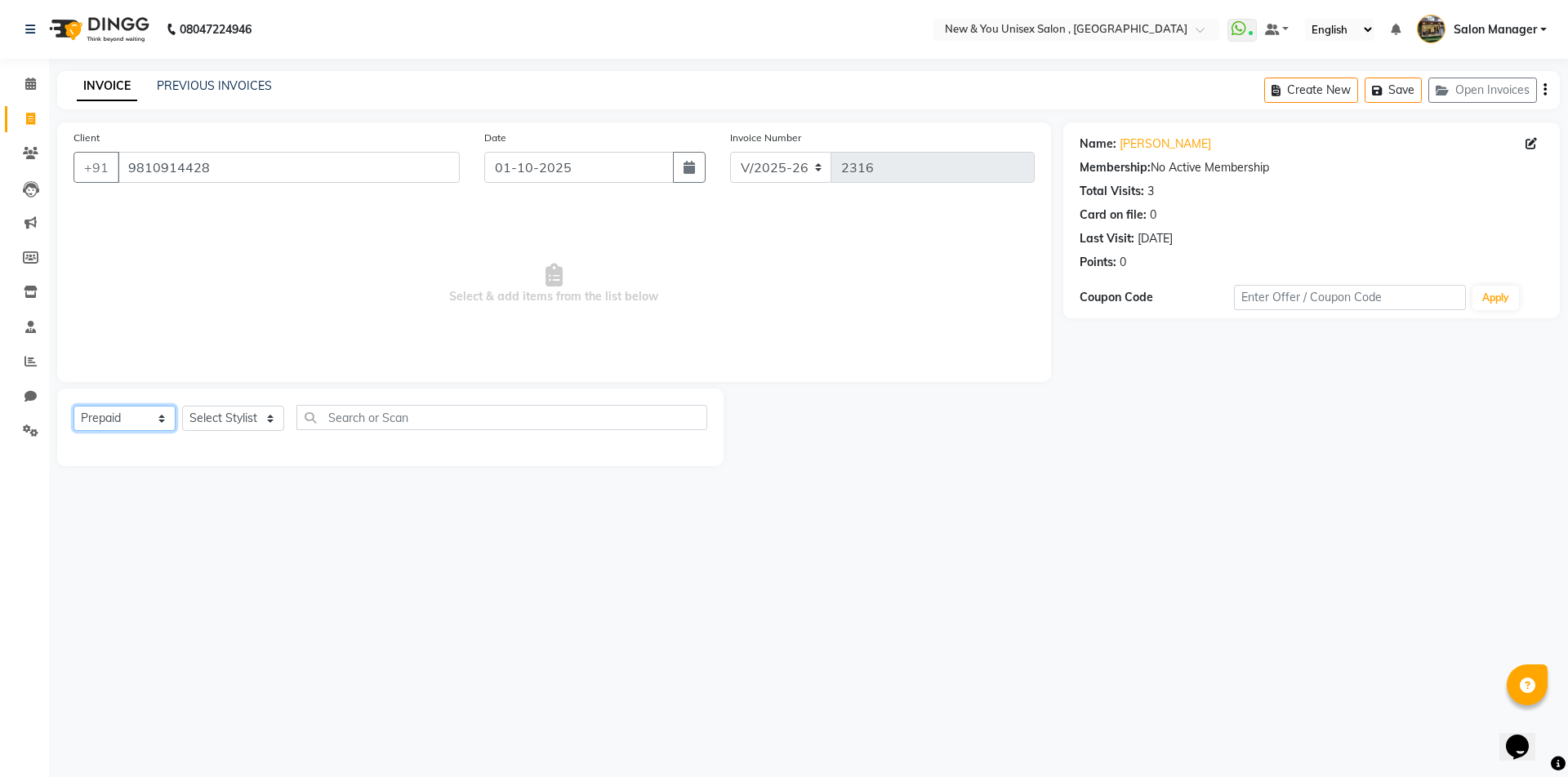
click at [74, 406] on select "Select Service Product Membership Package Voucher Prepaid Gift Card" at bounding box center [124, 418] width 102 height 25
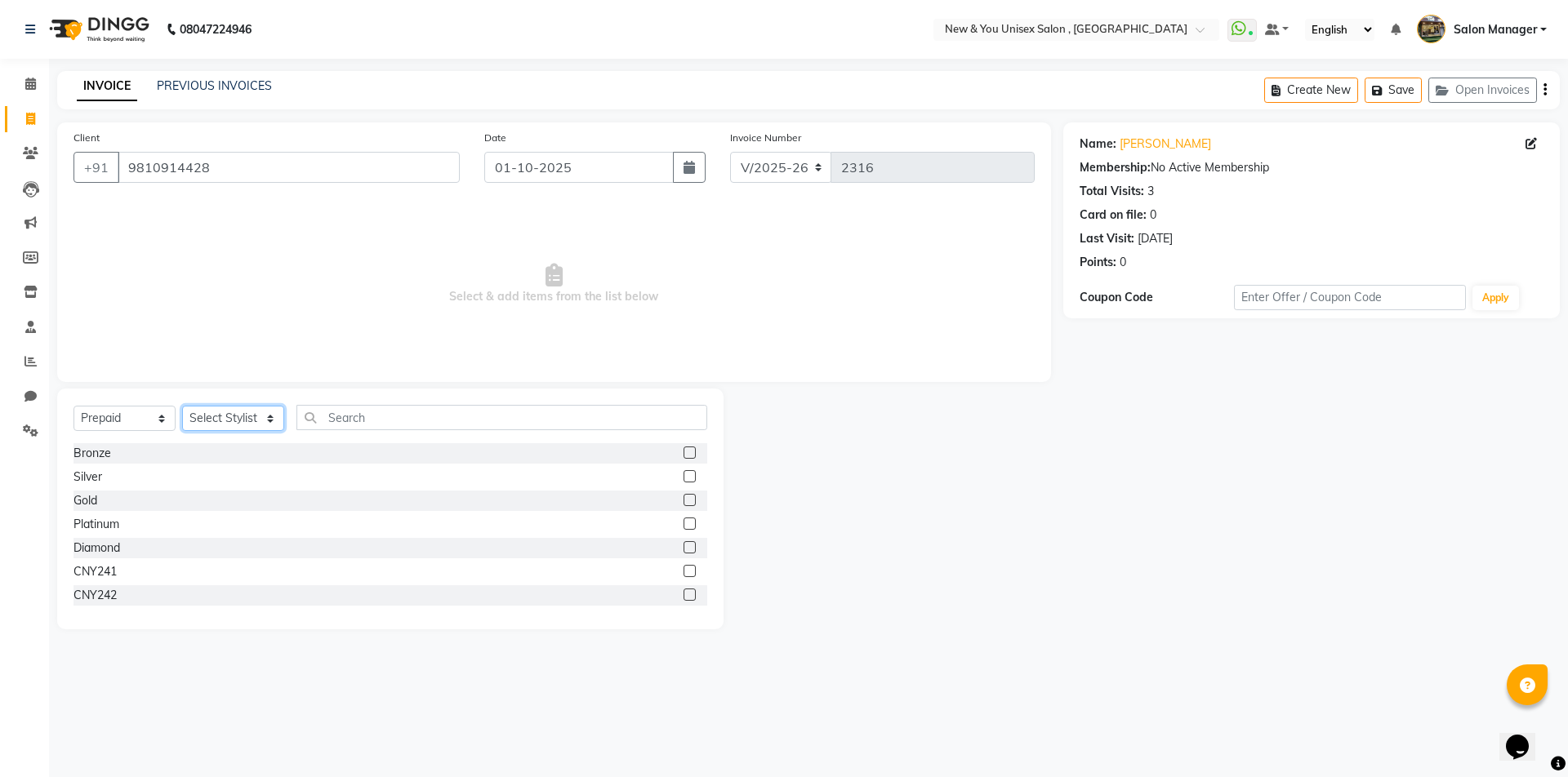
click at [244, 419] on select "Select Stylist HEMANT [PERSON_NAME] [PERSON_NAME] Salon Manager [PERSON_NAME] […" at bounding box center [232, 418] width 102 height 25
select select "1231"
click at [182, 406] on select "Select Stylist HEMANT [PERSON_NAME] [PERSON_NAME] Salon Manager [PERSON_NAME] […" at bounding box center [232, 418] width 102 height 25
click at [684, 498] on label at bounding box center [690, 500] width 13 height 13
click at [684, 498] on input "checkbox" at bounding box center [689, 501] width 11 height 11
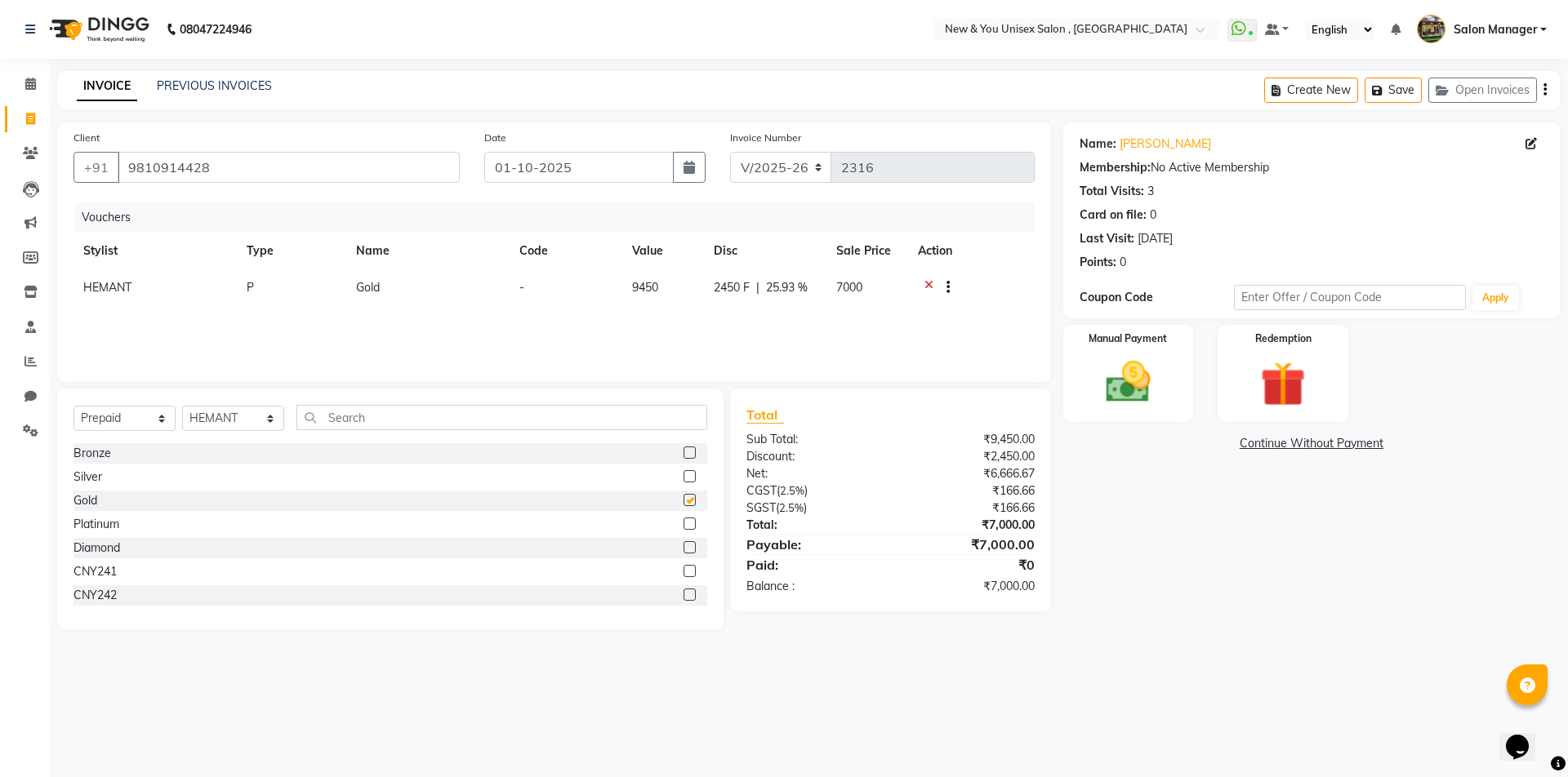
checkbox input "false"
click at [1172, 386] on div "Manual Payment" at bounding box center [1127, 373] width 136 height 101
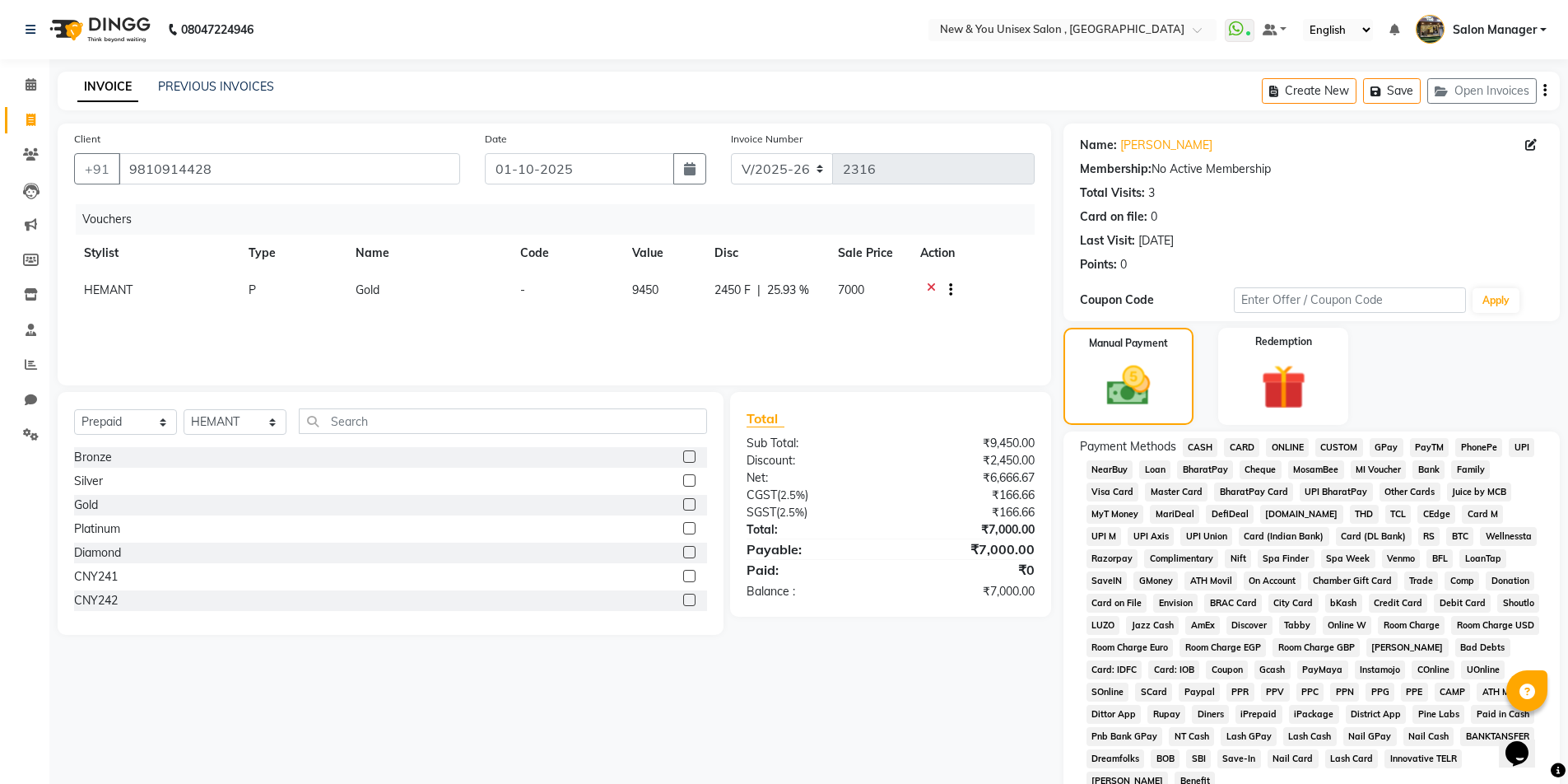
click at [1210, 450] on span "CASH" at bounding box center [1200, 447] width 35 height 19
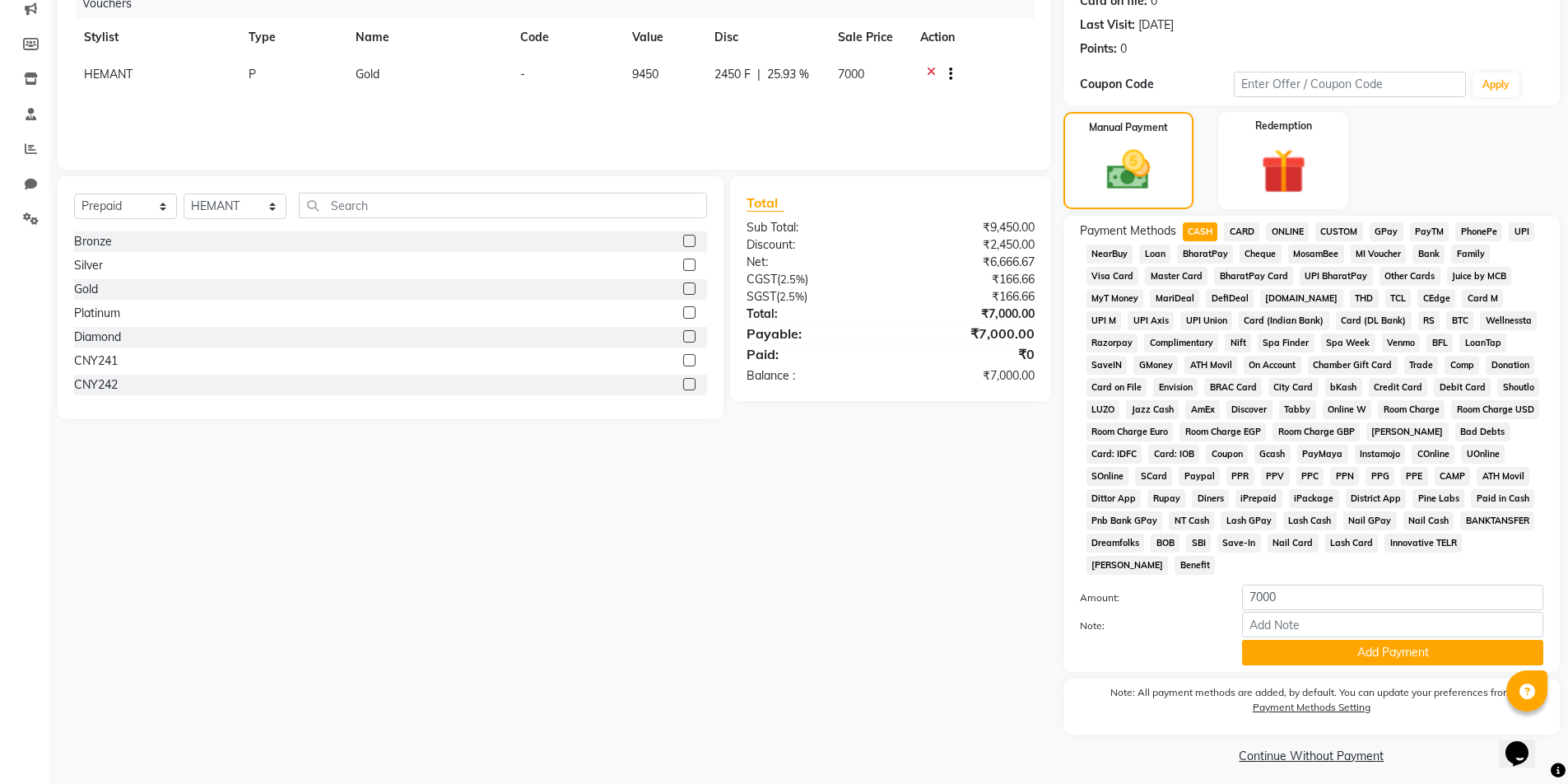
scroll to position [225, 0]
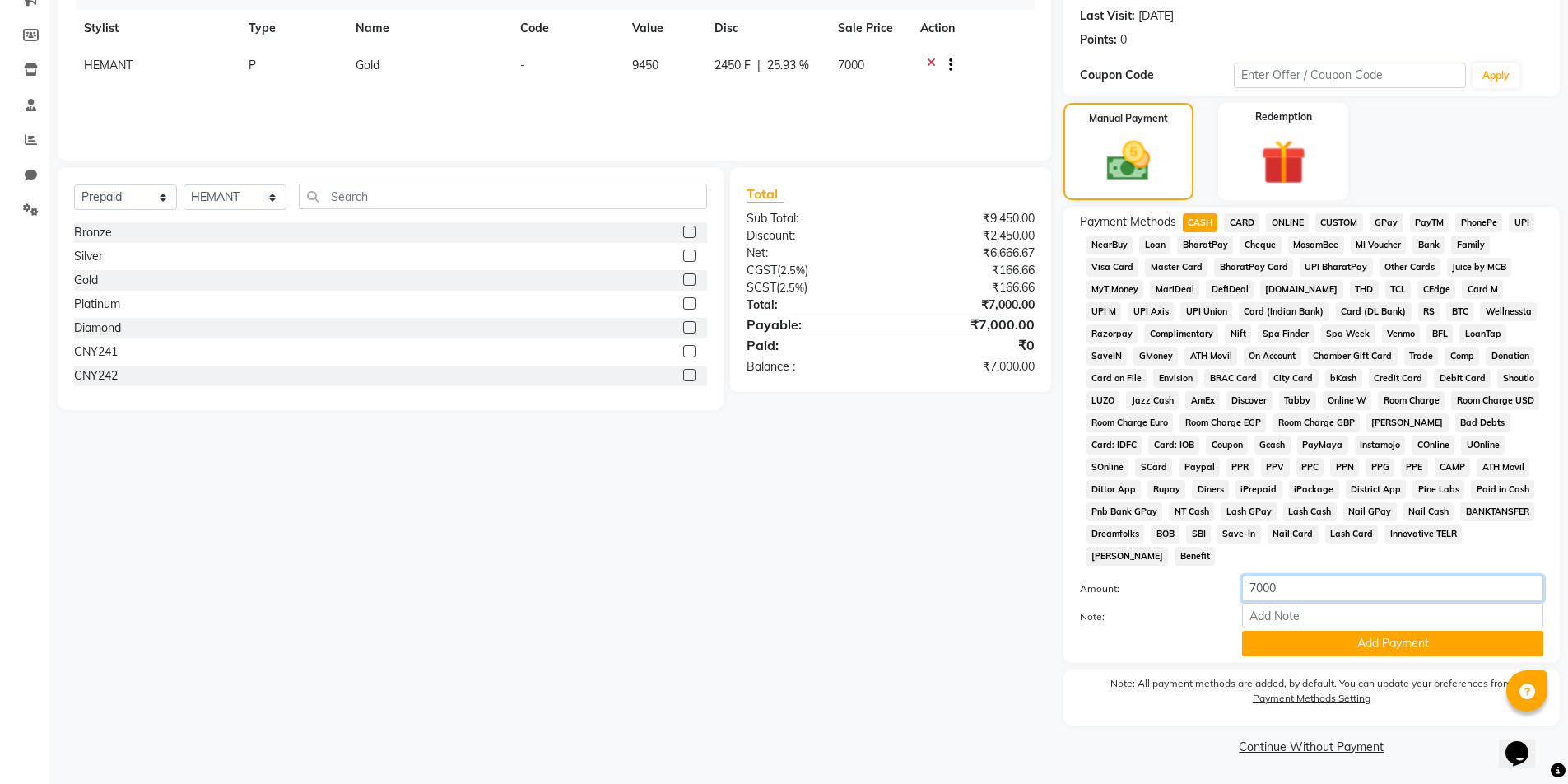
click at [1287, 590] on input "7000" at bounding box center [1393, 588] width 301 height 25
type input "7"
type input "2600"
click at [1327, 646] on button "Add Payment" at bounding box center [1393, 643] width 301 height 25
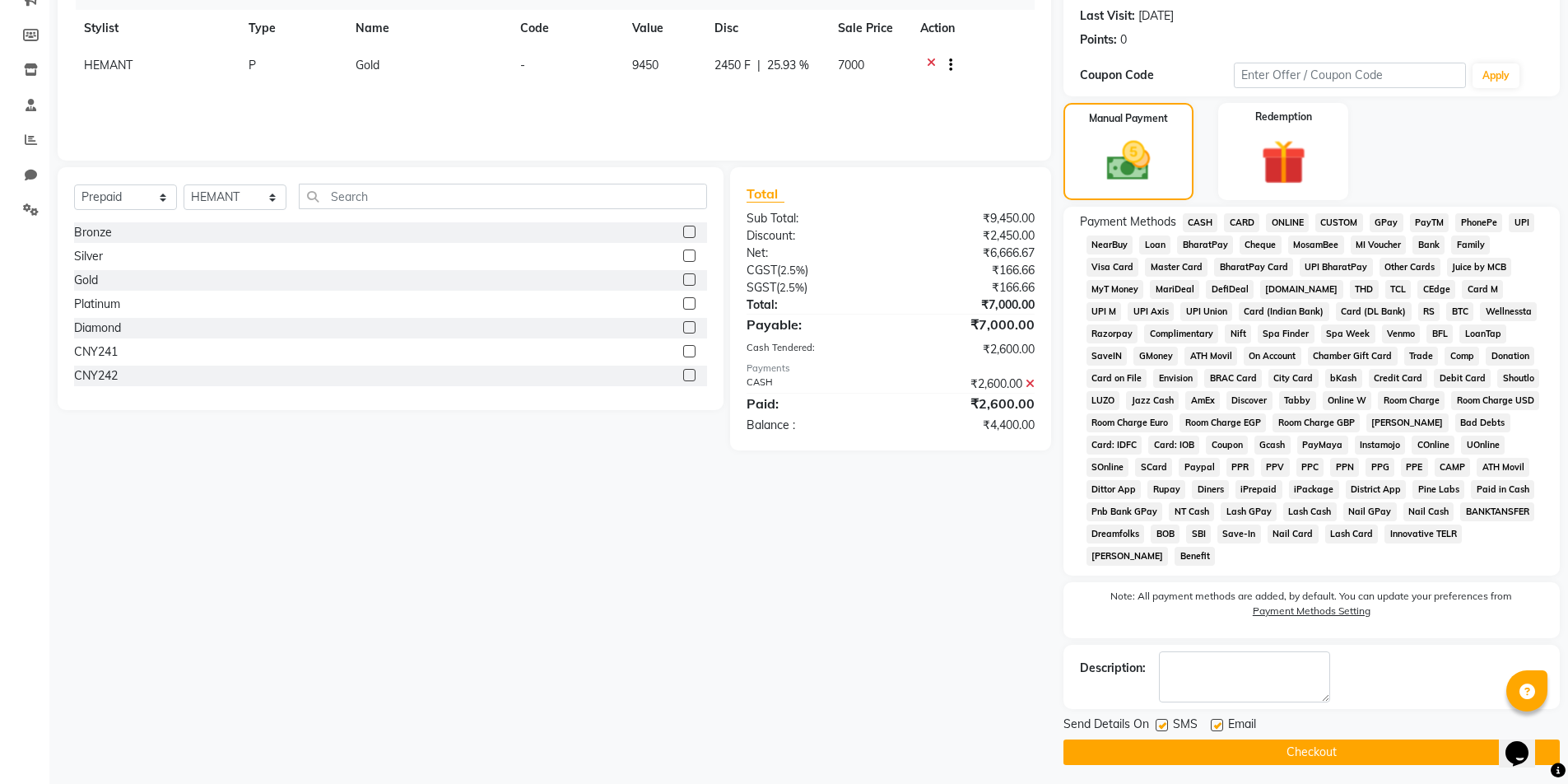
click at [1432, 220] on span "PayTM" at bounding box center [1430, 222] width 40 height 19
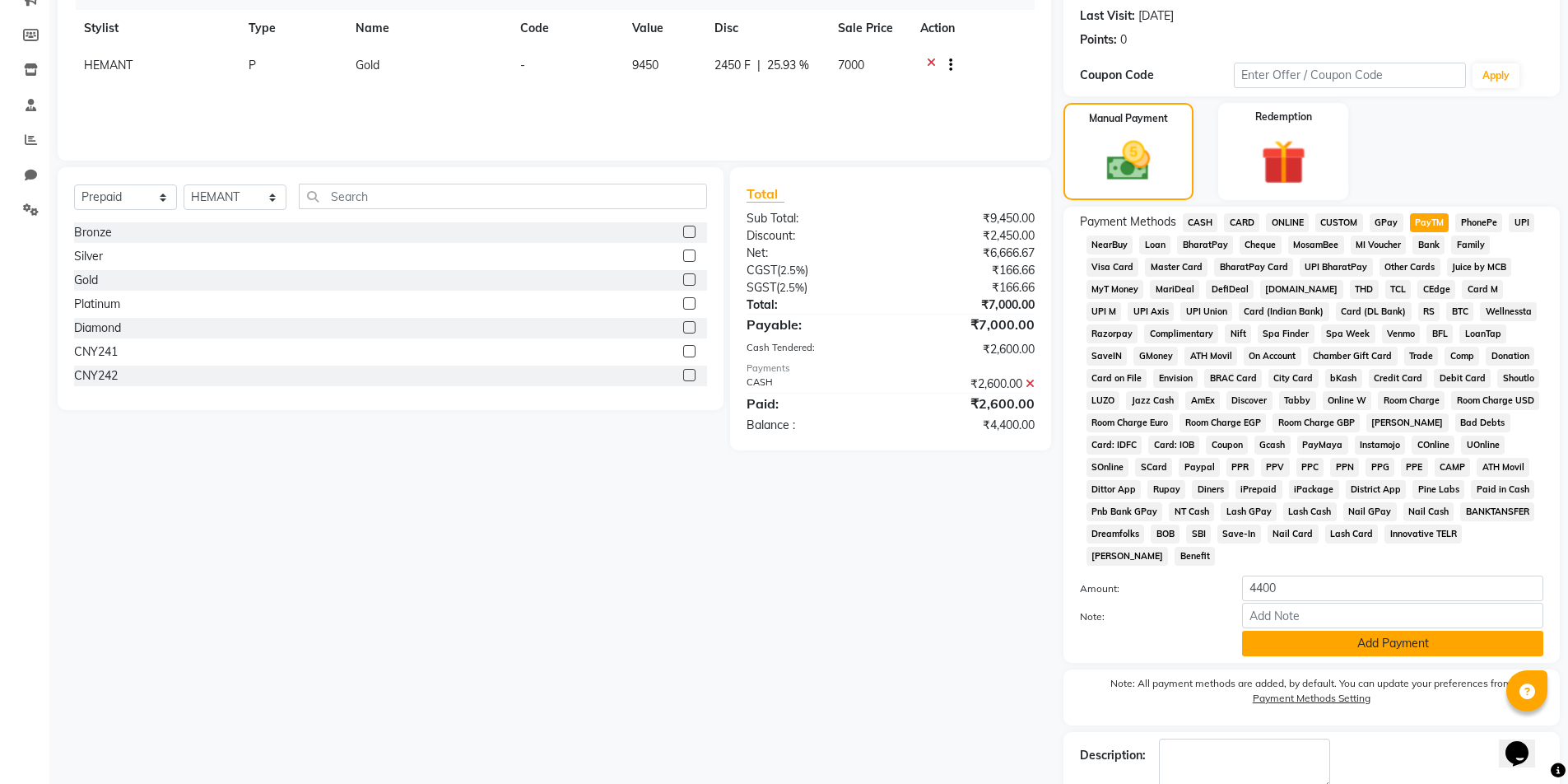
click at [1394, 644] on button "Add Payment" at bounding box center [1393, 643] width 301 height 25
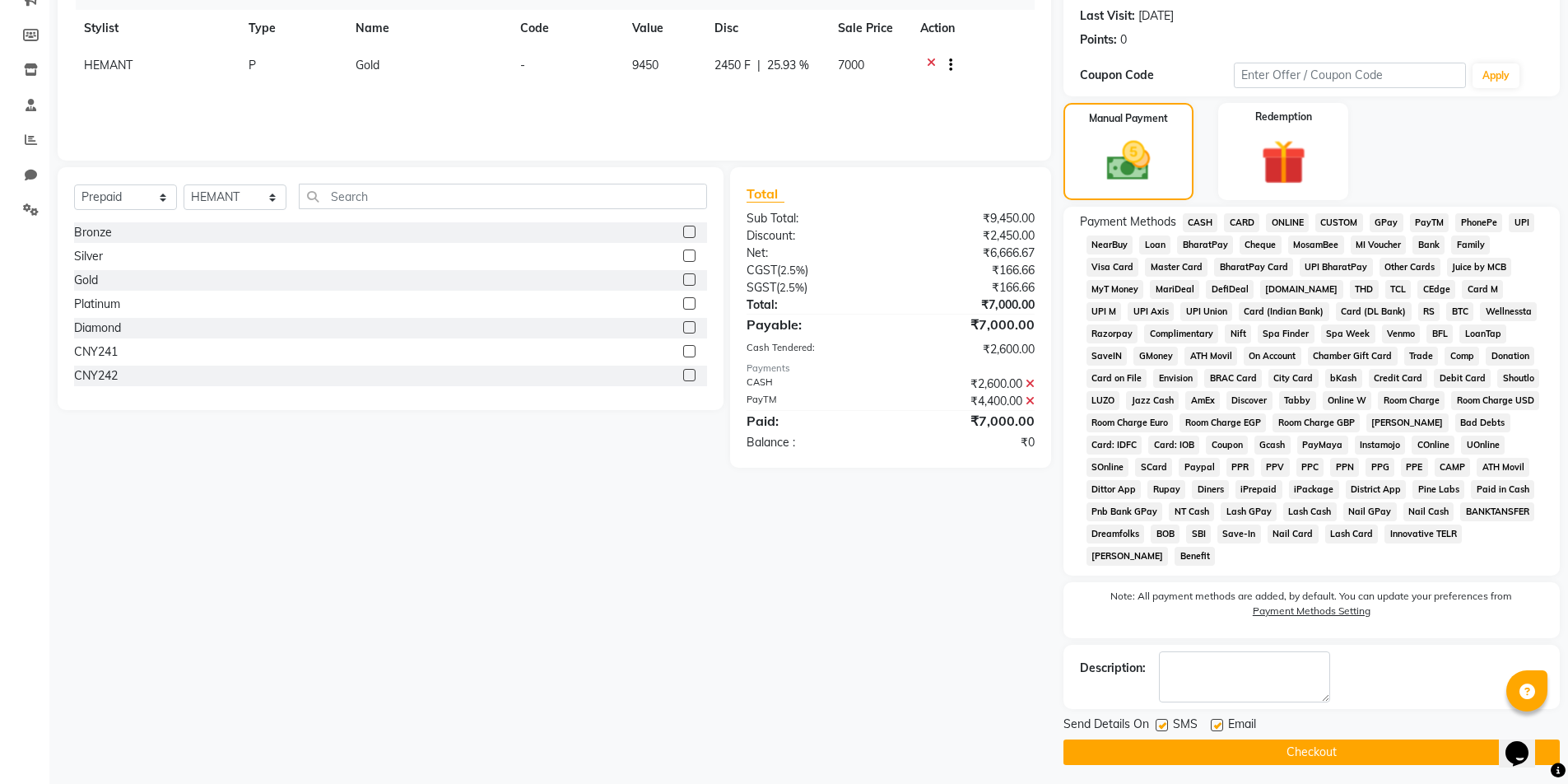
click at [1374, 752] on button "Checkout" at bounding box center [1311, 752] width 496 height 25
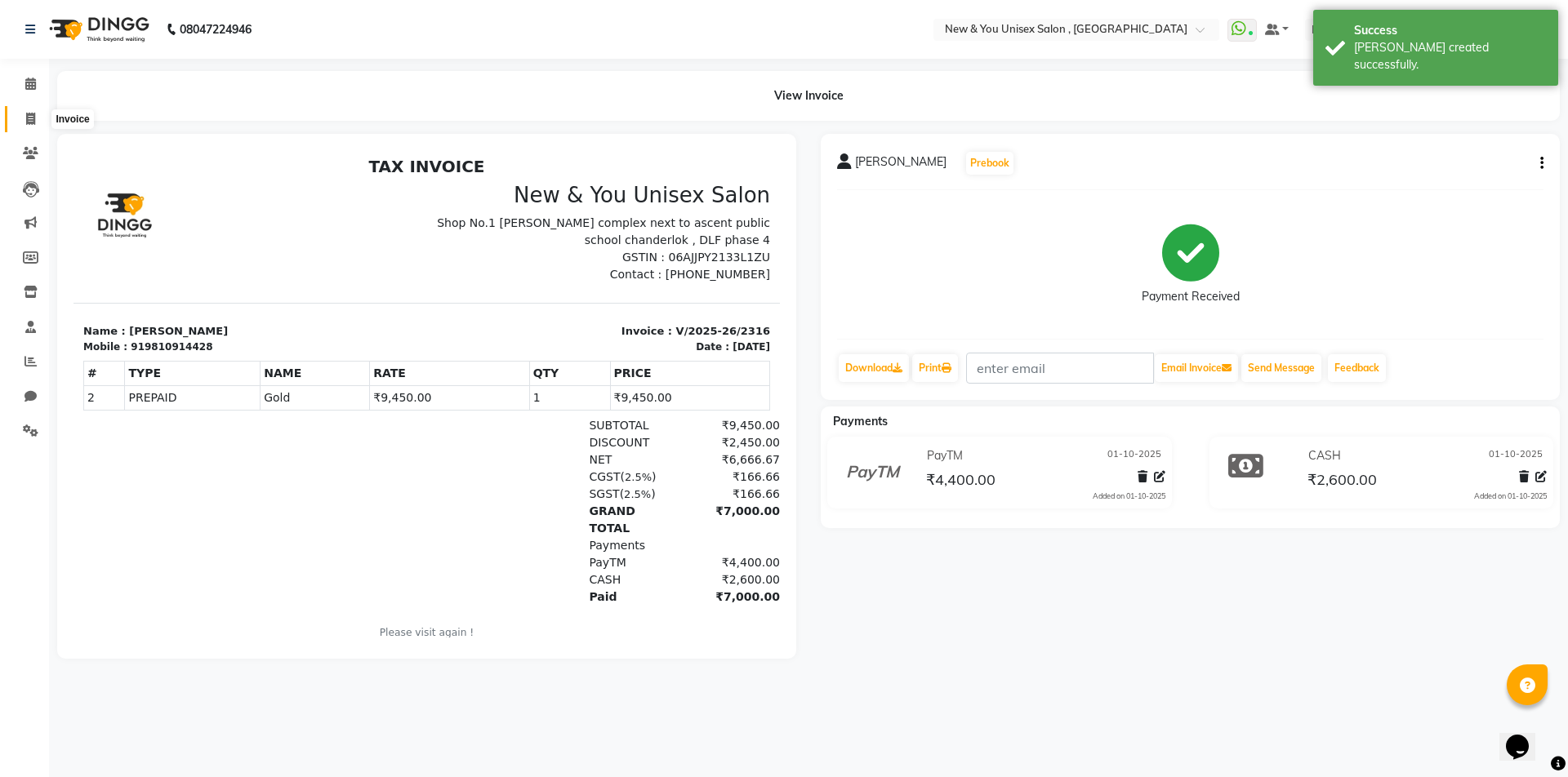
click at [37, 118] on span at bounding box center [31, 120] width 29 height 19
select select "service"
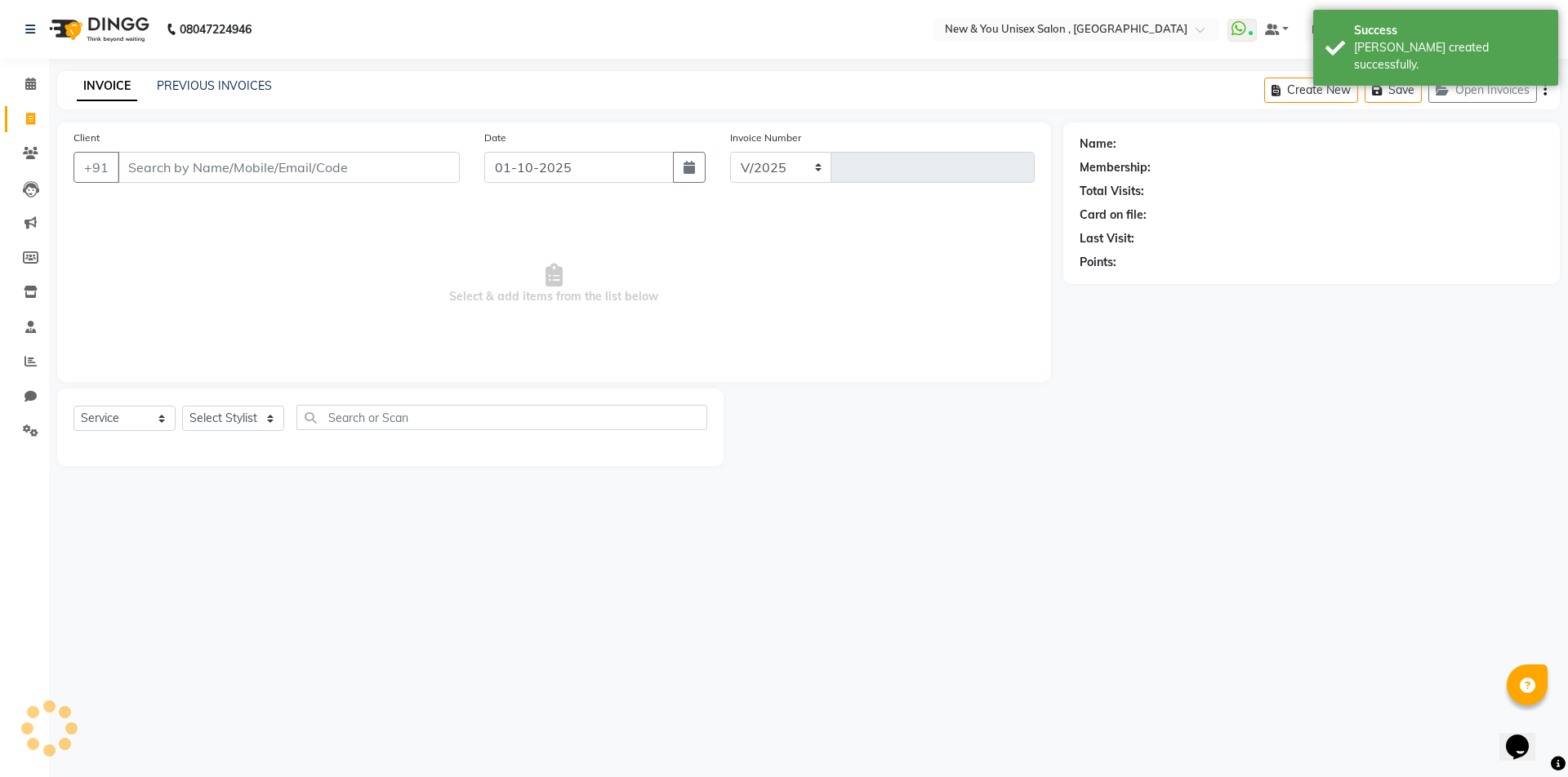
select select "31"
type input "2317"
click at [1447, 93] on icon "button" at bounding box center [1446, 90] width 20 height 12
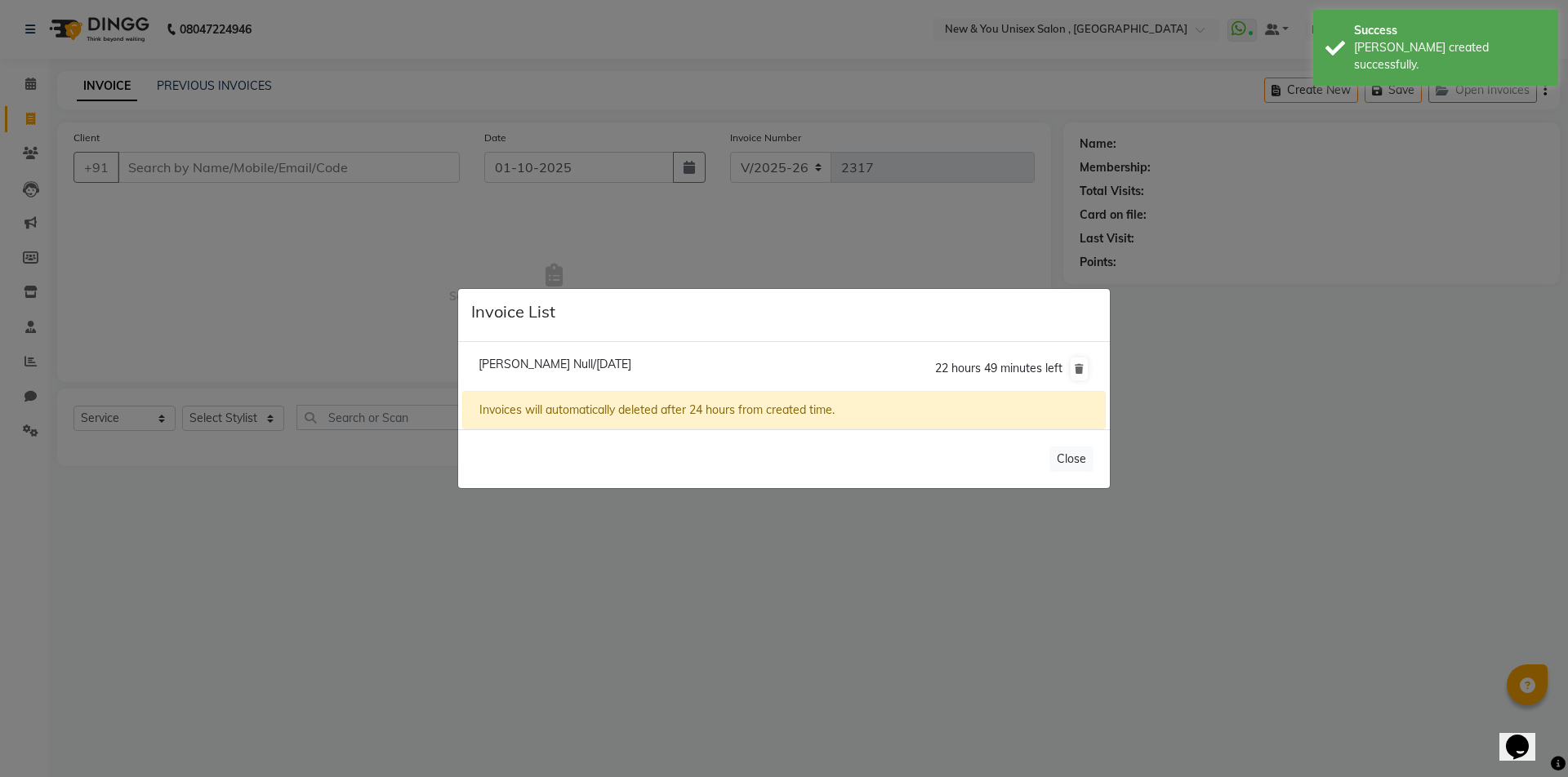
click at [512, 367] on span "Ranjana Null/01 October 2025" at bounding box center [555, 364] width 153 height 14
type input "9810914428"
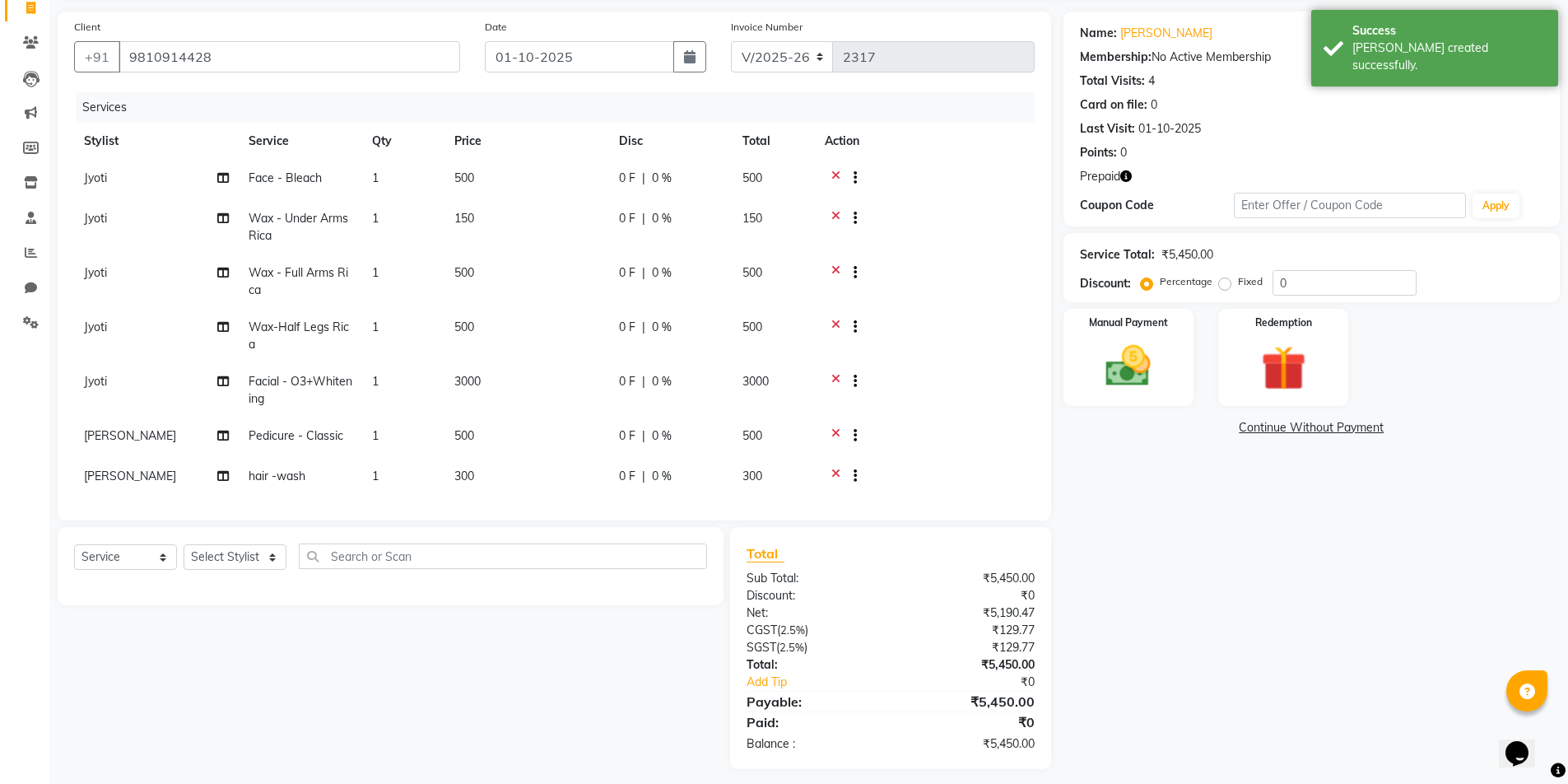
scroll to position [122, 0]
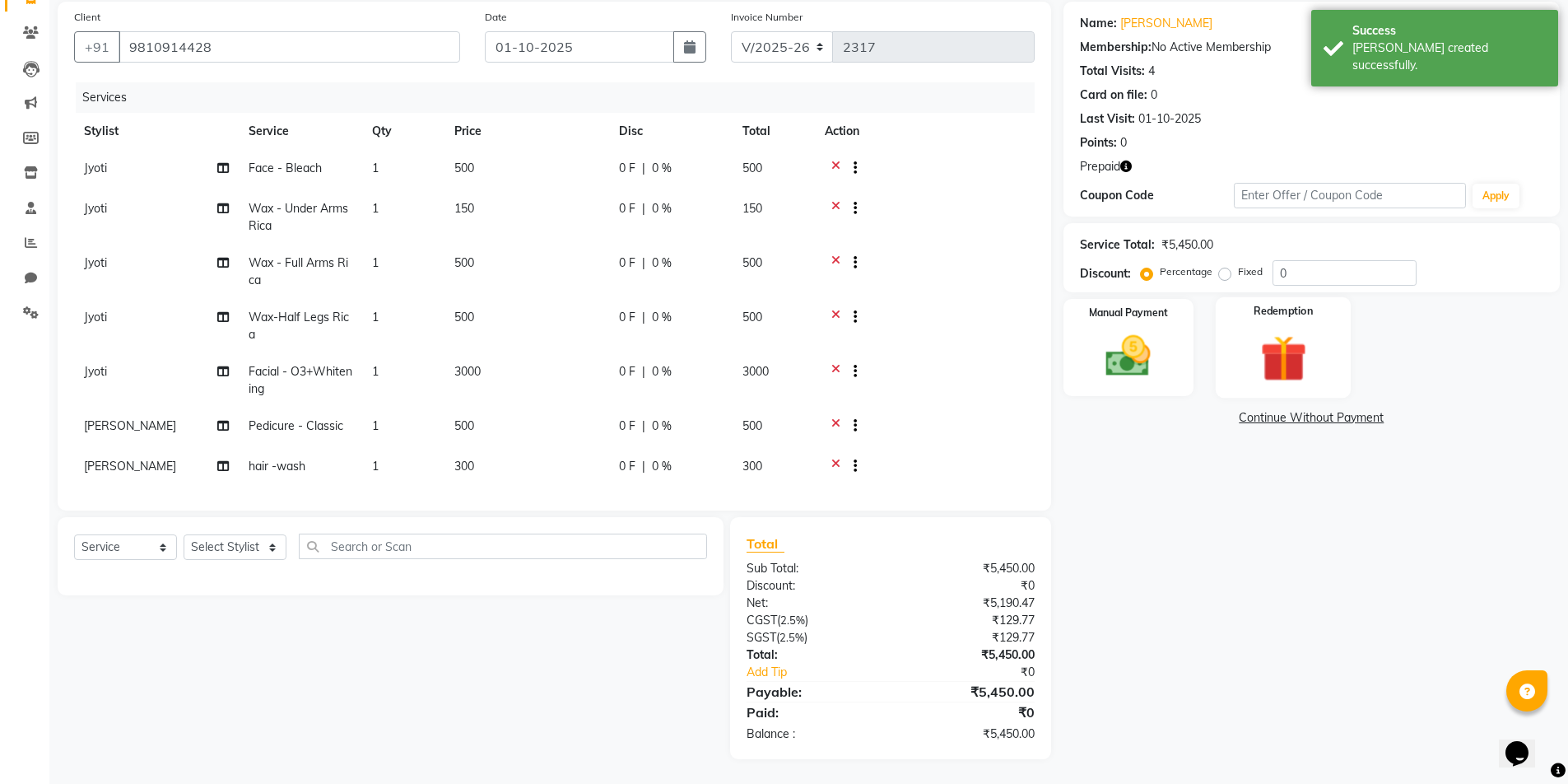
click at [1289, 353] on img at bounding box center [1283, 358] width 76 height 58
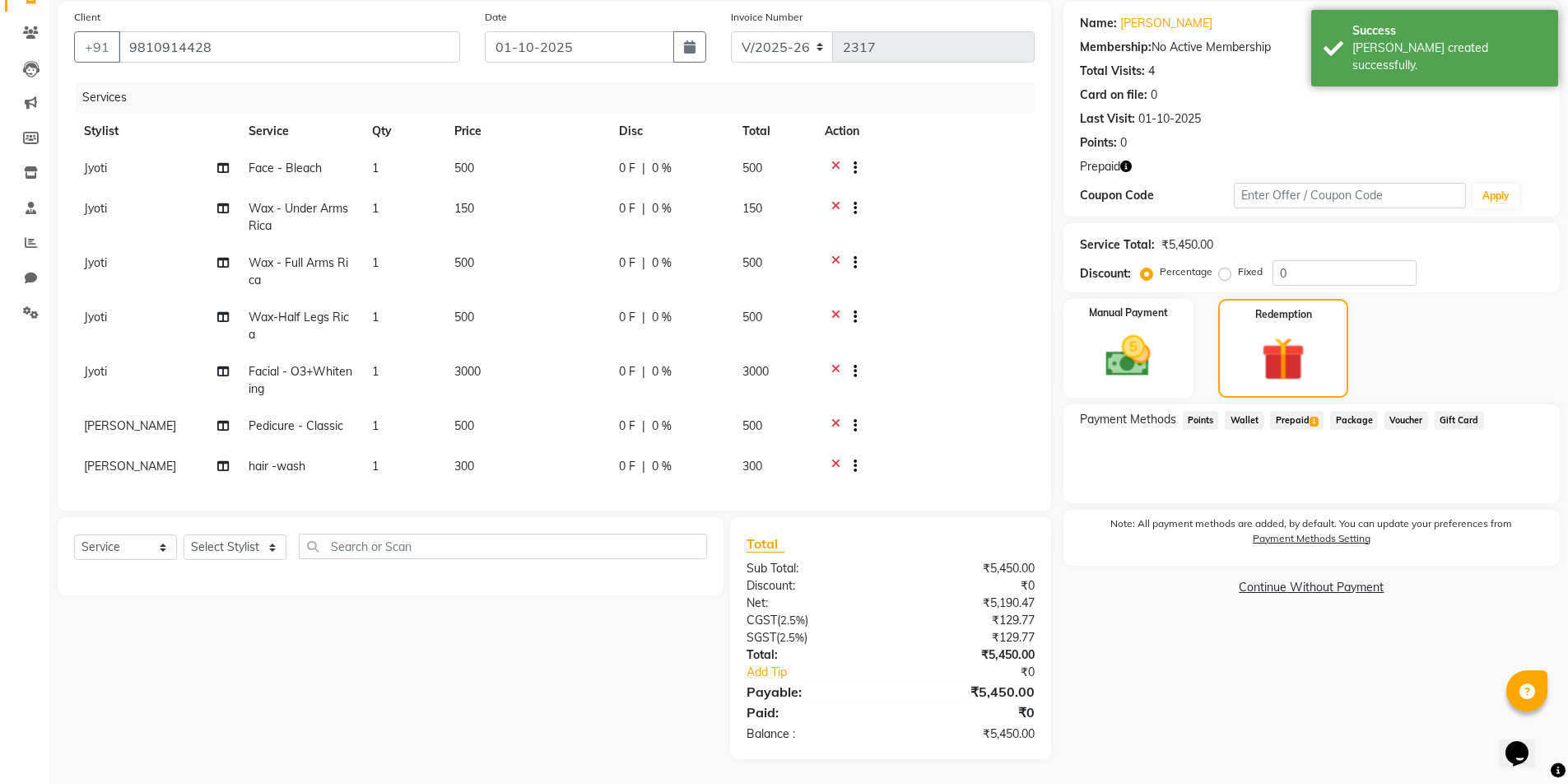
click at [1298, 418] on span "Prepaid 1" at bounding box center [1297, 420] width 54 height 19
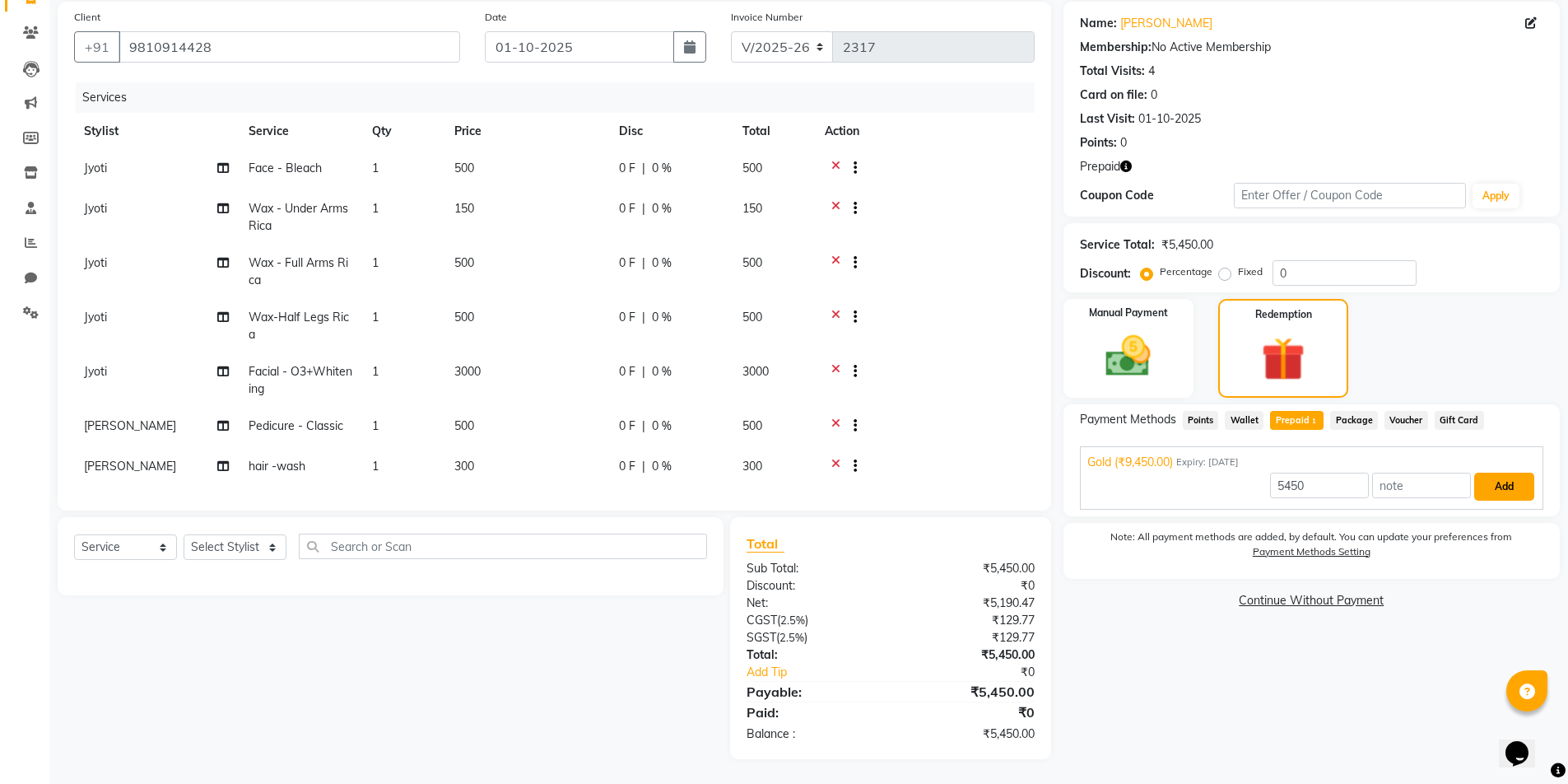
click at [1495, 475] on button "Add" at bounding box center [1505, 486] width 60 height 28
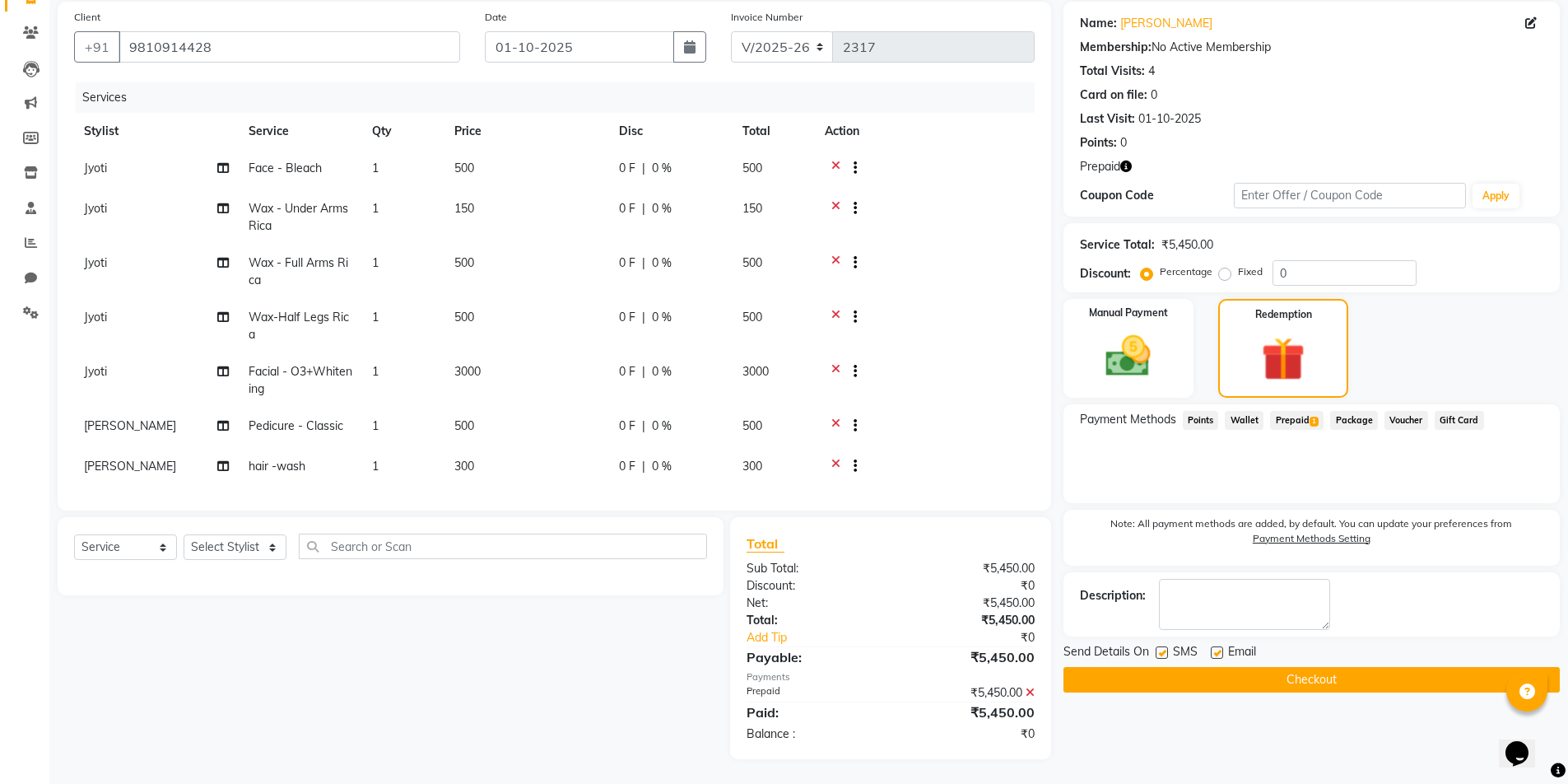
click at [1395, 674] on button "Checkout" at bounding box center [1311, 680] width 496 height 25
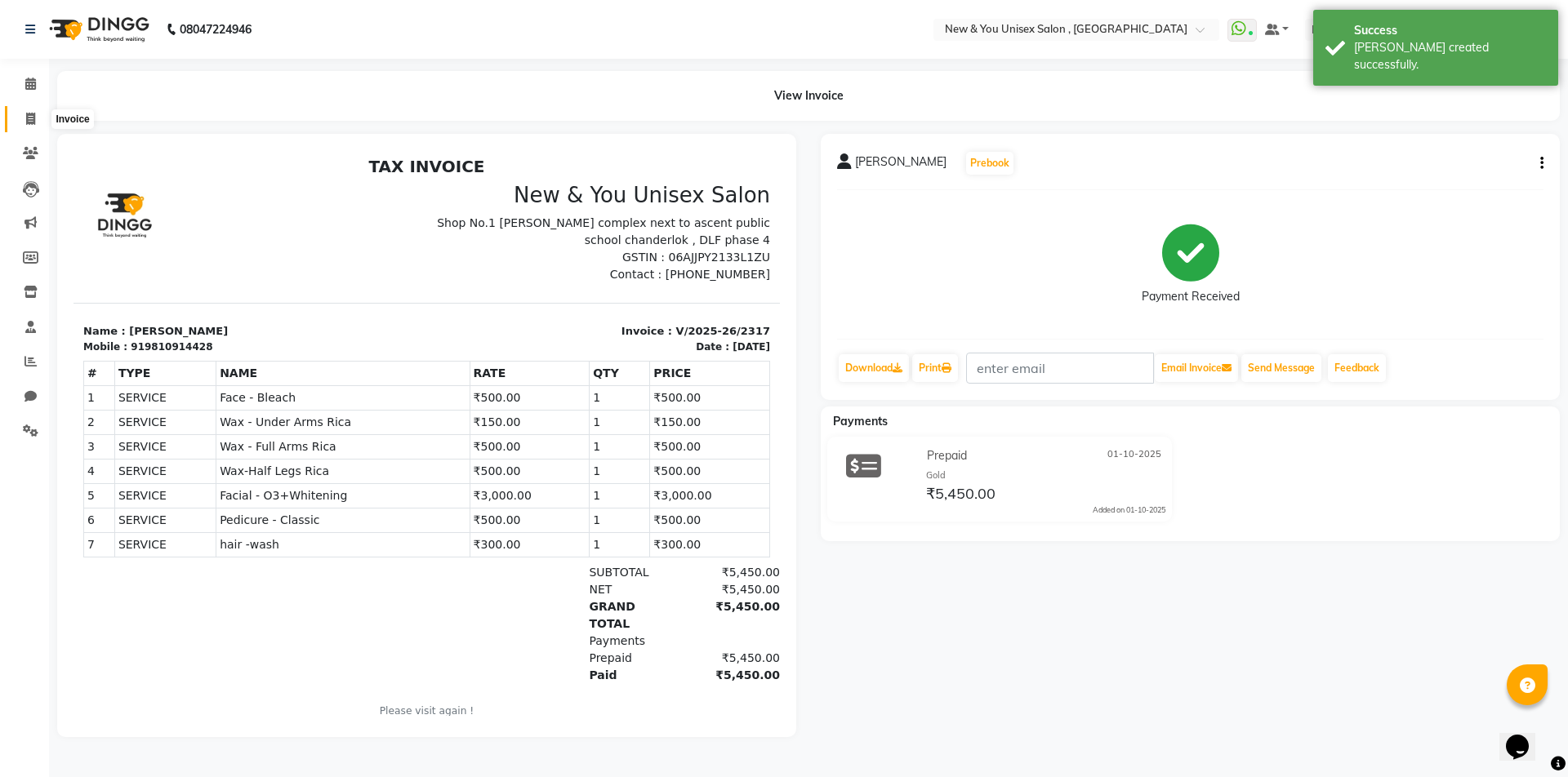
click at [30, 117] on icon at bounding box center [31, 119] width 9 height 13
select select "service"
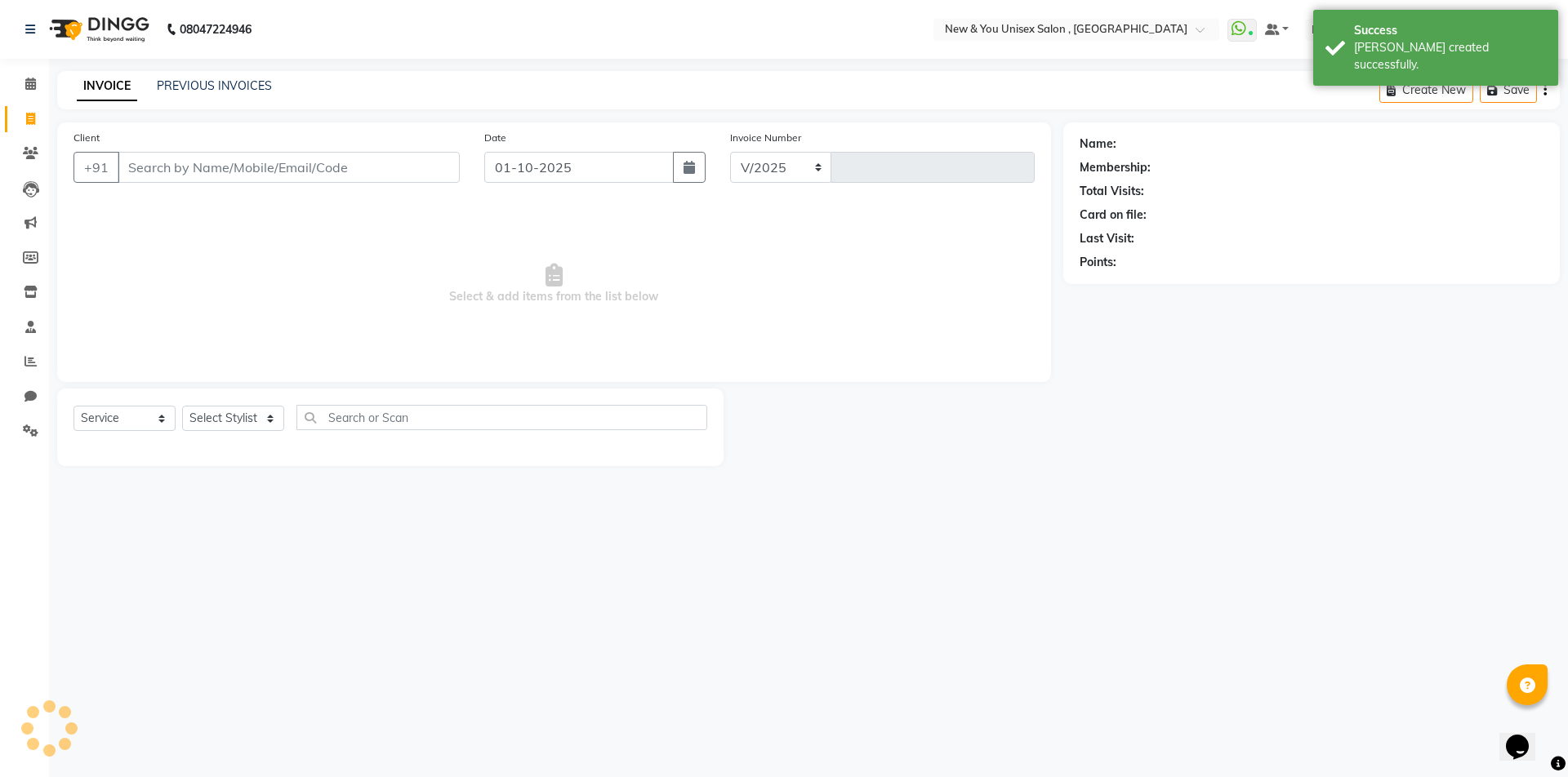
select select "31"
type input "2318"
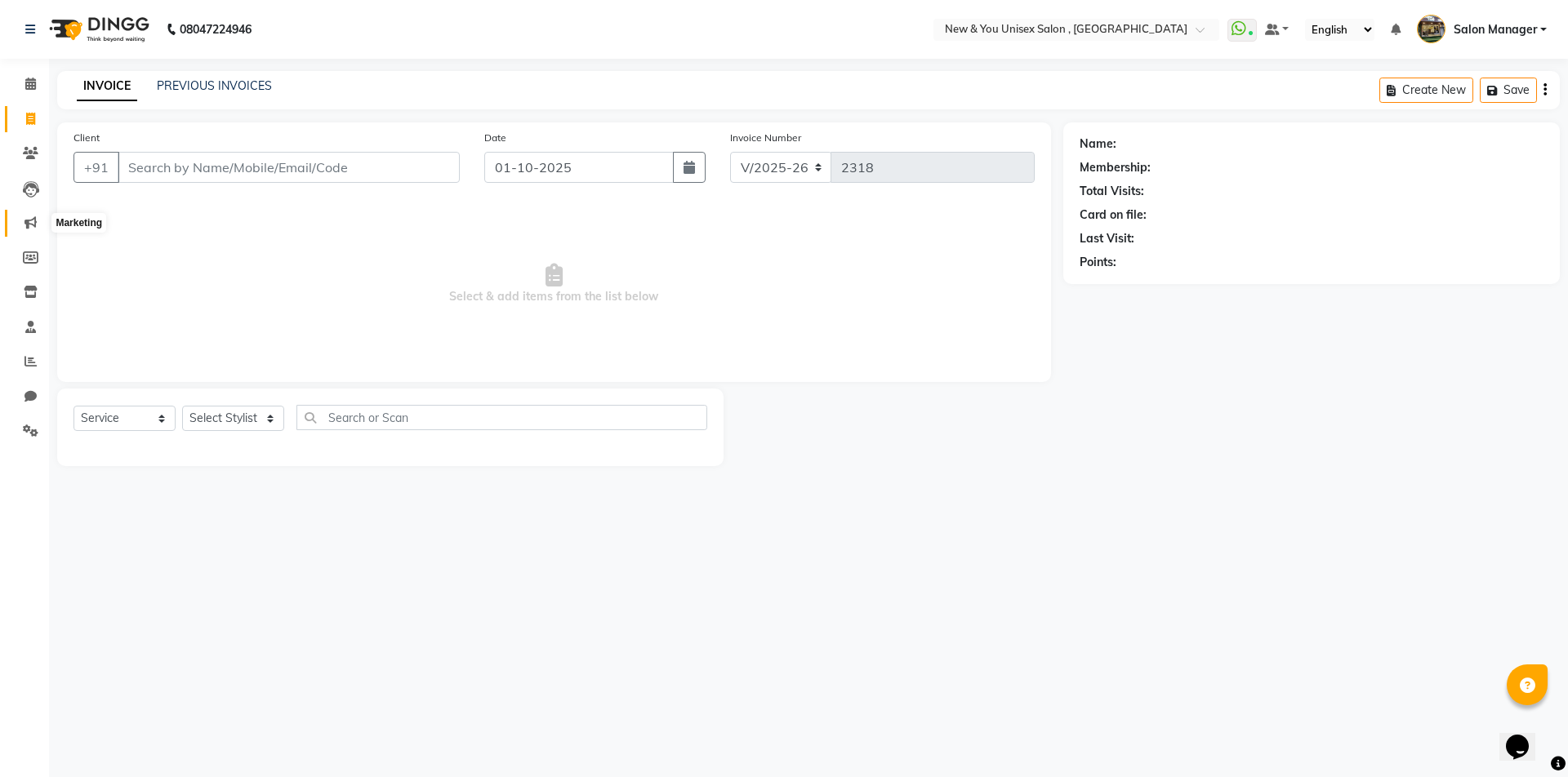
click at [32, 221] on icon at bounding box center [31, 223] width 13 height 13
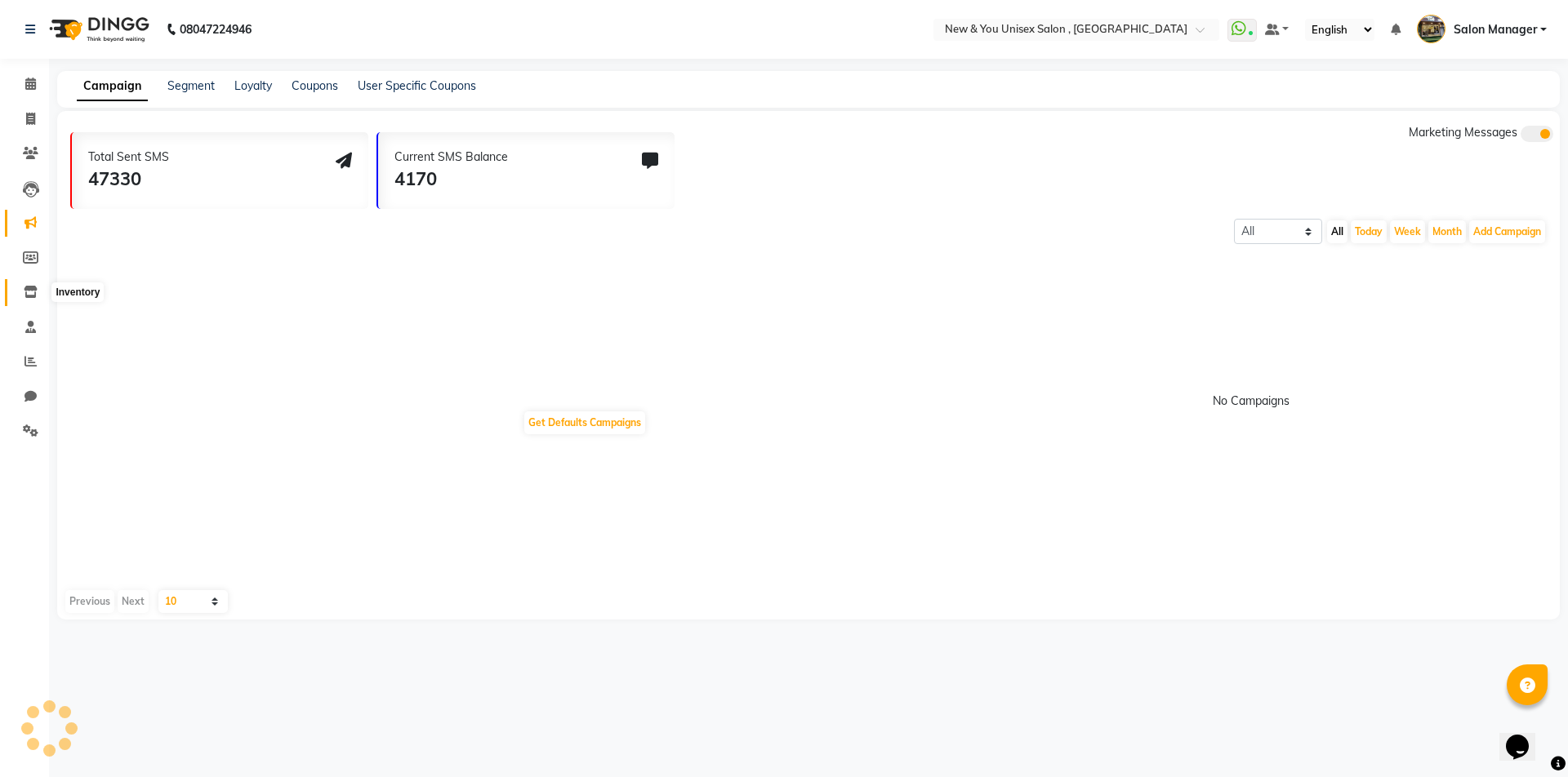
click at [32, 294] on icon at bounding box center [30, 292] width 13 height 13
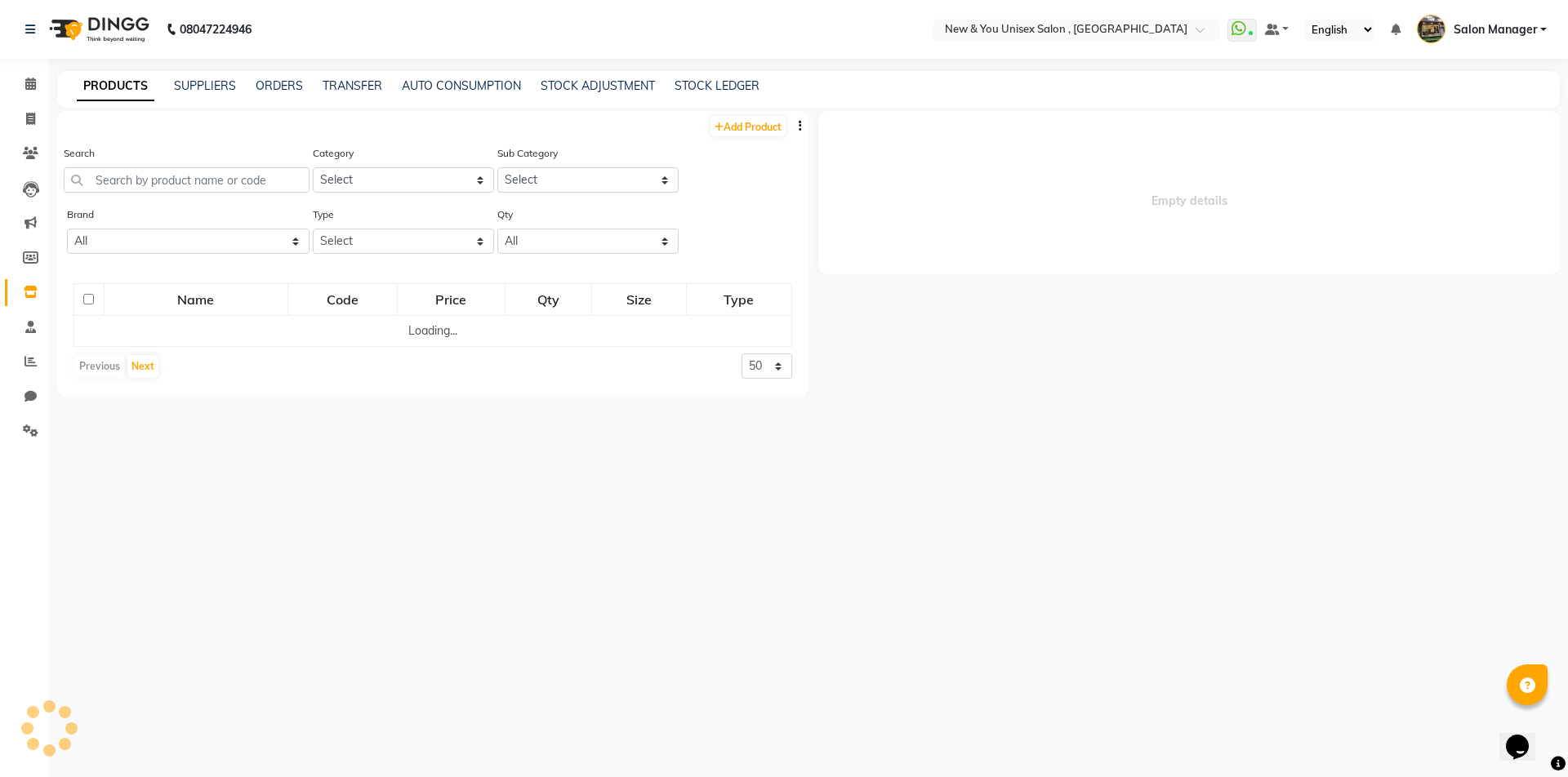
select select
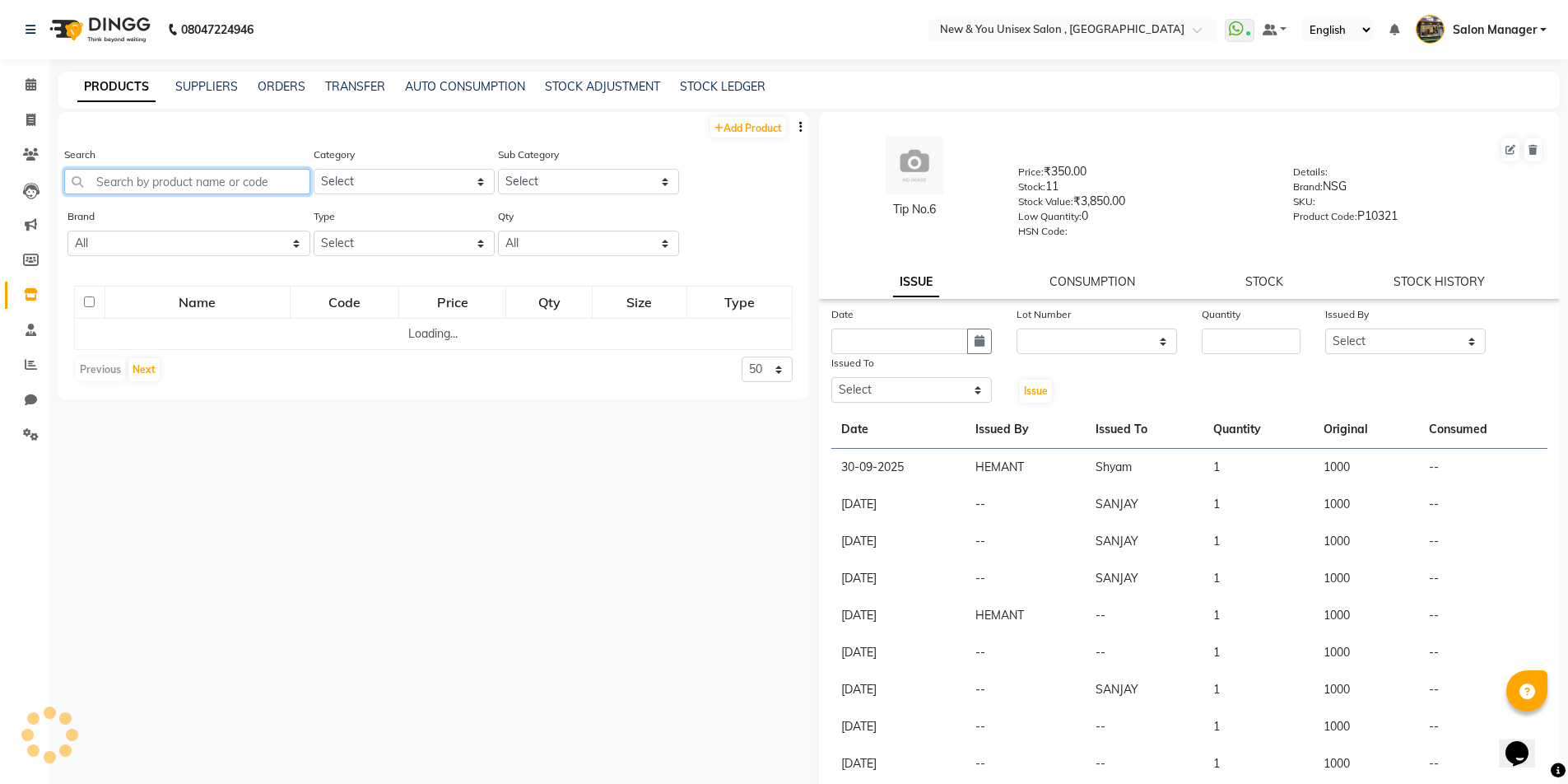
click at [191, 181] on input "text" at bounding box center [187, 181] width 246 height 25
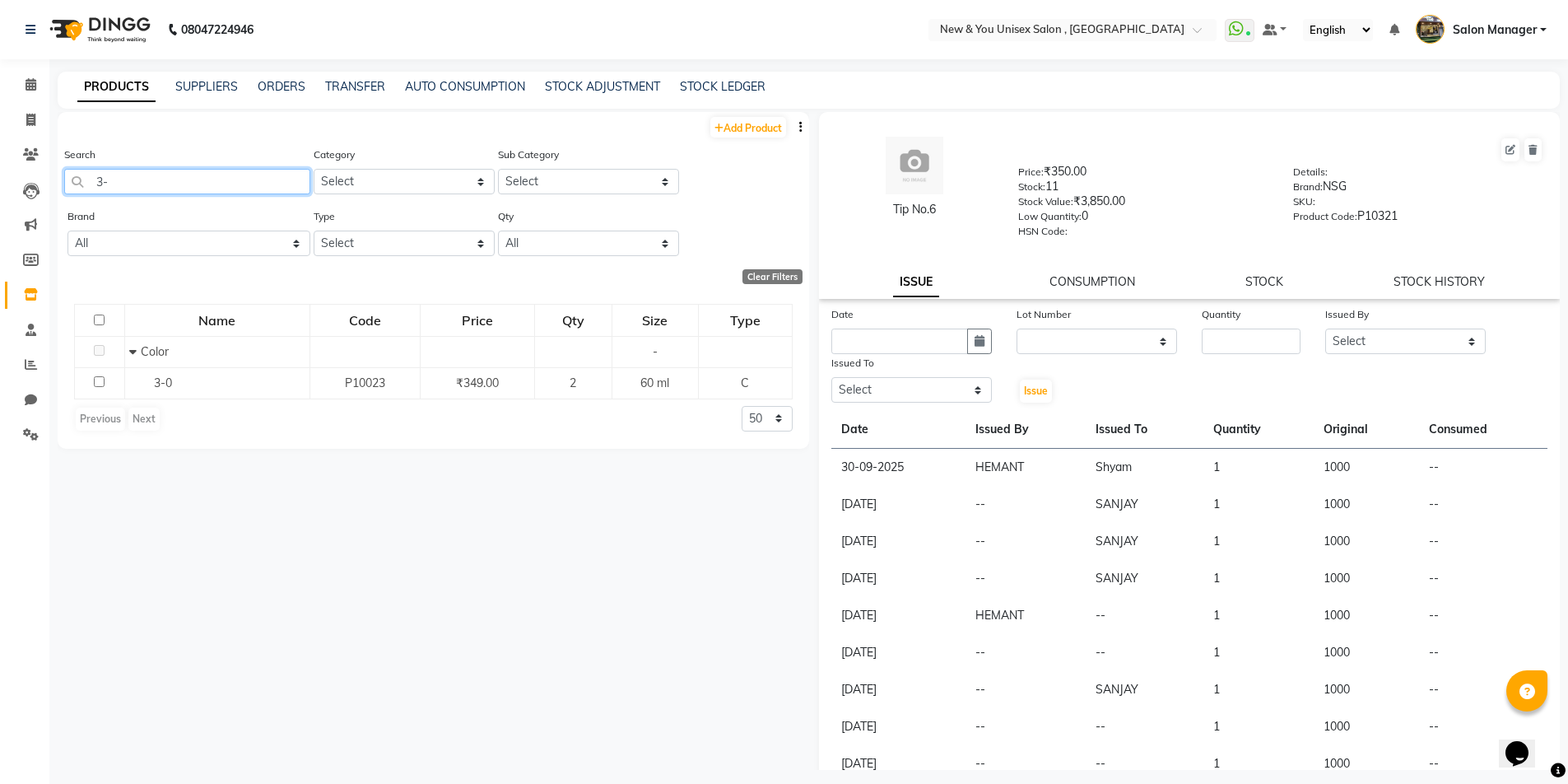
type input "3"
type input "3-0"
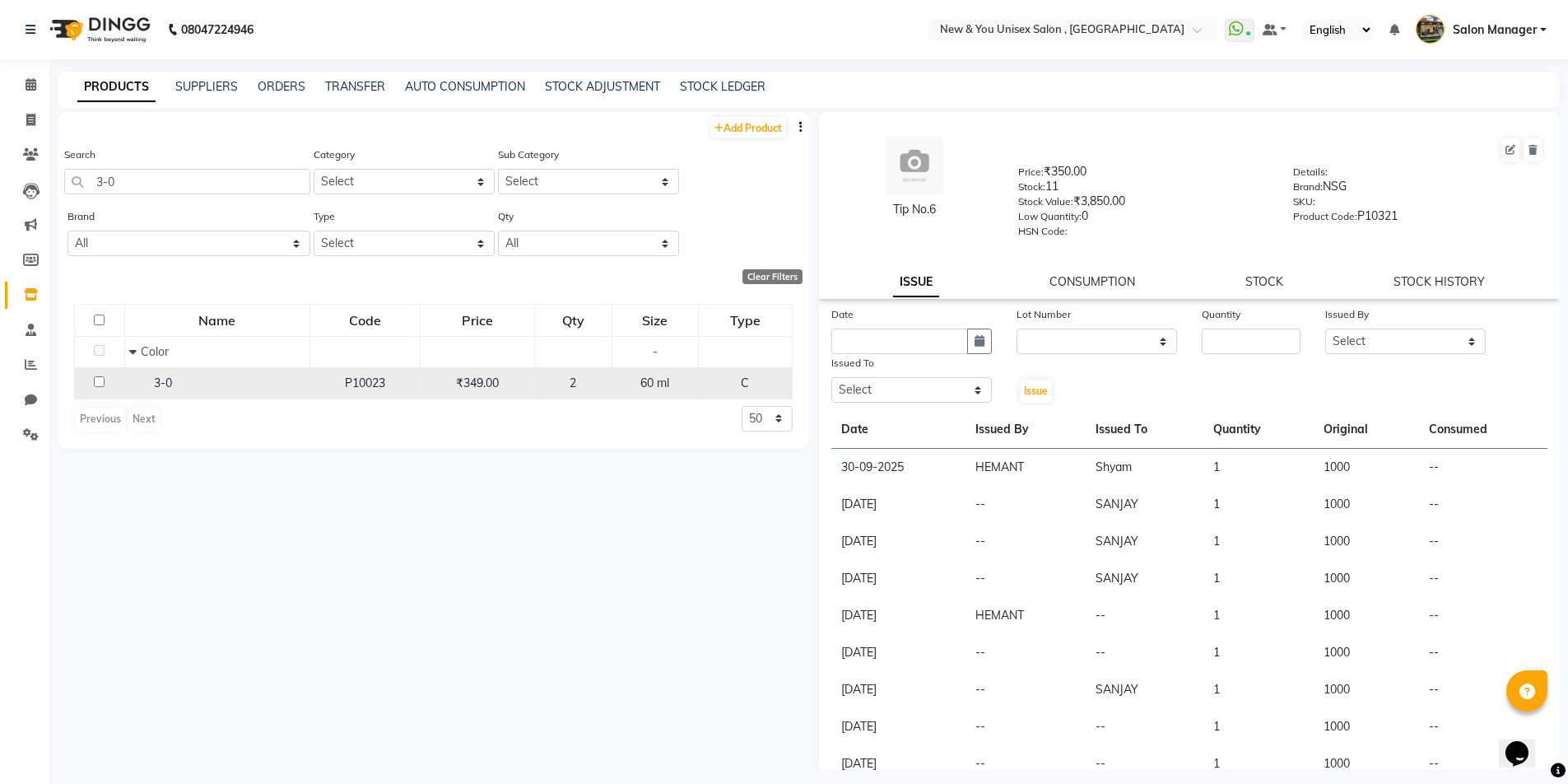
click at [102, 384] on input "checkbox" at bounding box center [99, 382] width 11 height 11
checkbox input "true"
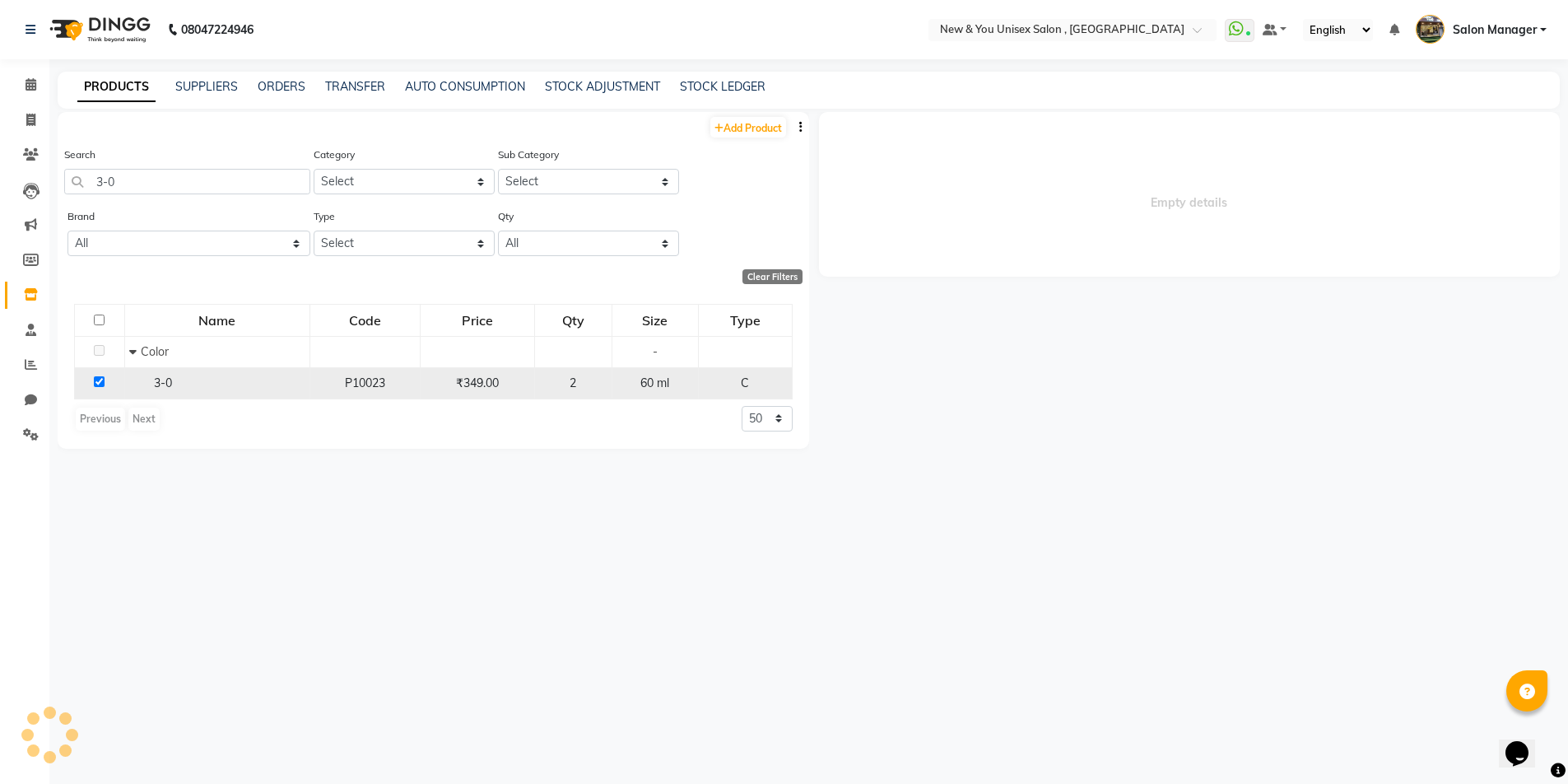
select select
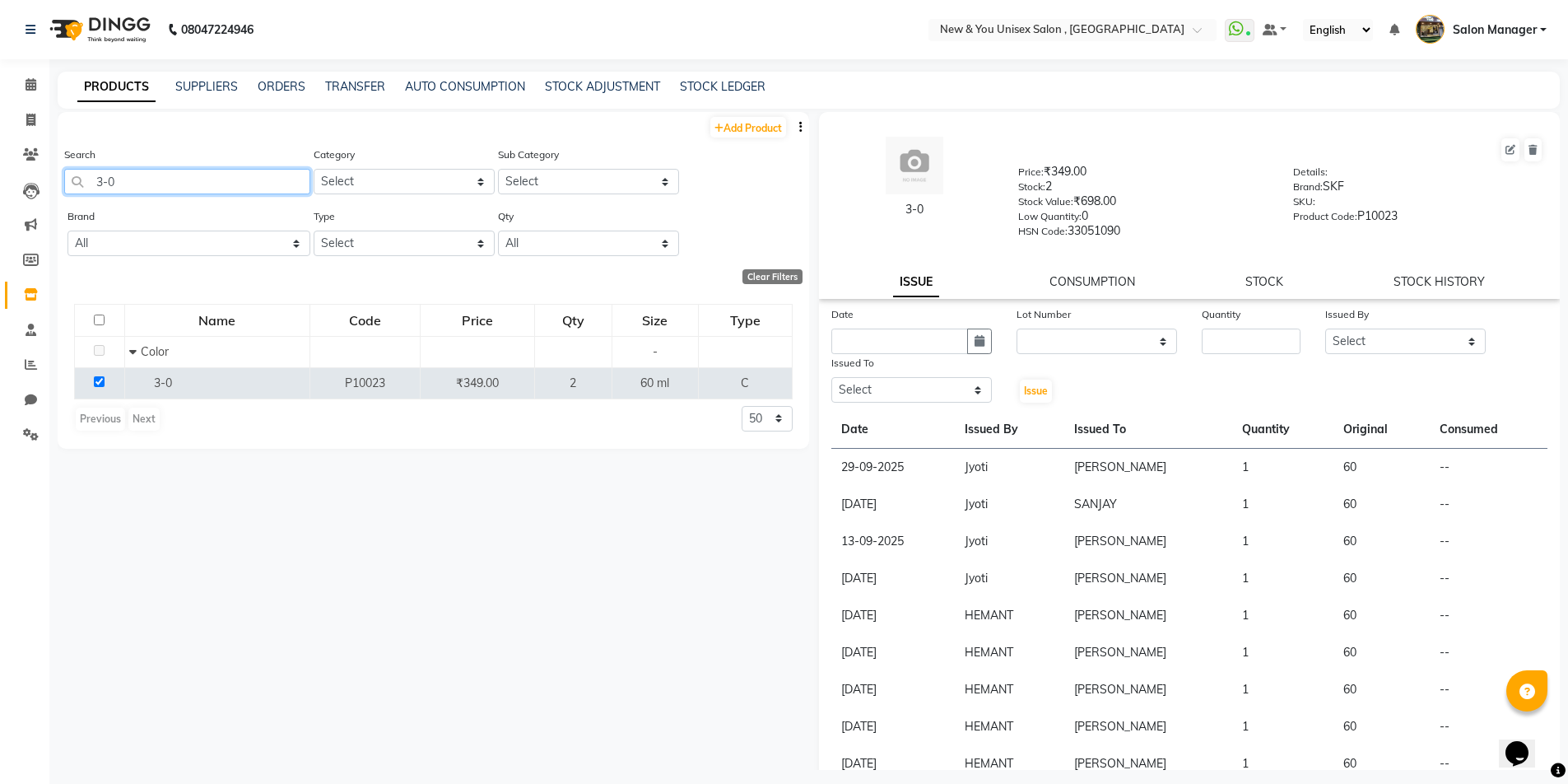
click at [143, 188] on input "3-0" at bounding box center [187, 181] width 246 height 25
type input "3"
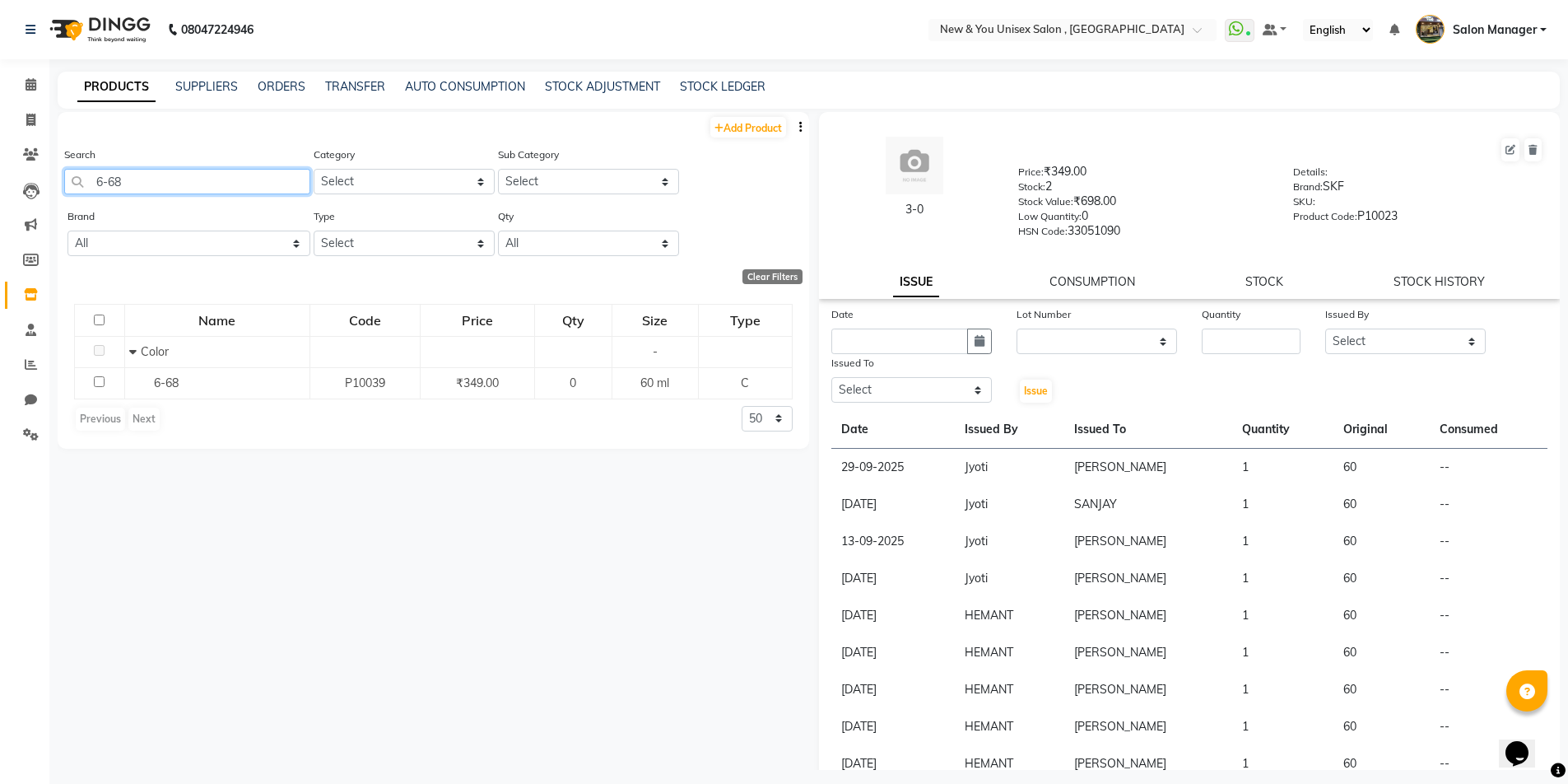
click at [140, 186] on input "6-68" at bounding box center [187, 181] width 246 height 25
type input "6"
type input "5"
click at [174, 191] on input "7-55" at bounding box center [187, 181] width 246 height 25
type input "7"
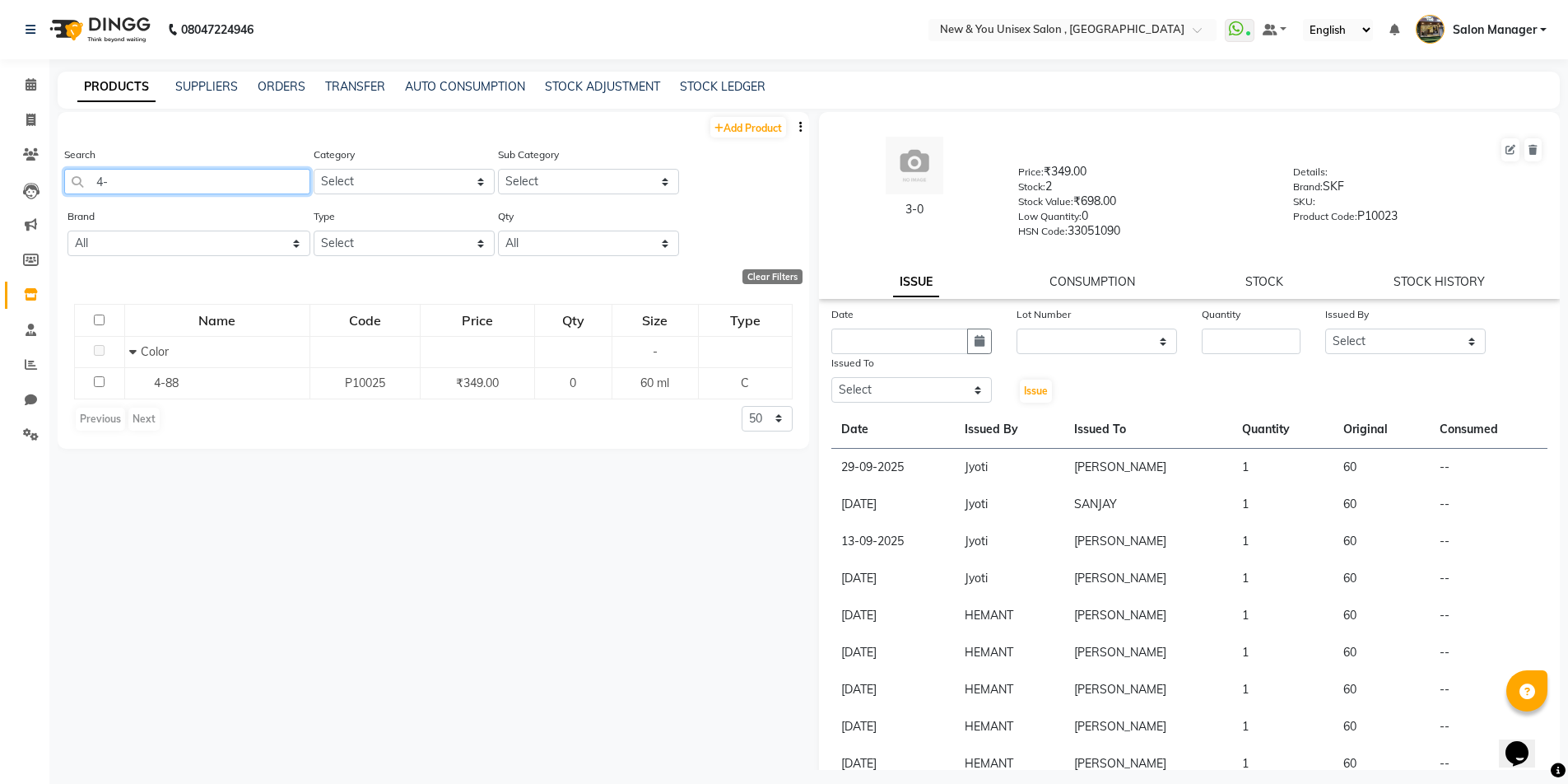
type input "4"
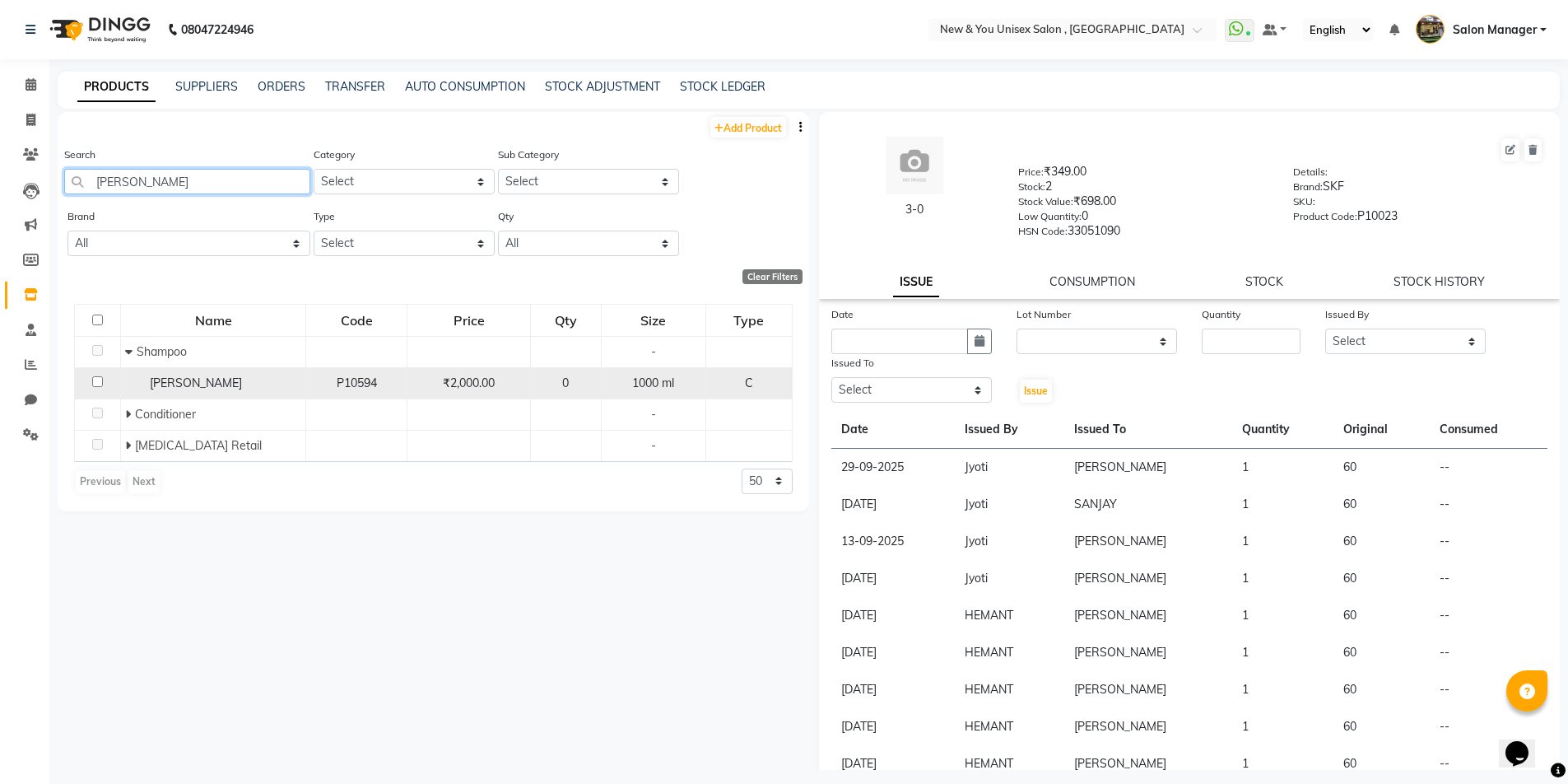
type input "max prime"
click at [98, 380] on input "checkbox" at bounding box center [98, 382] width 11 height 11
checkbox input "true"
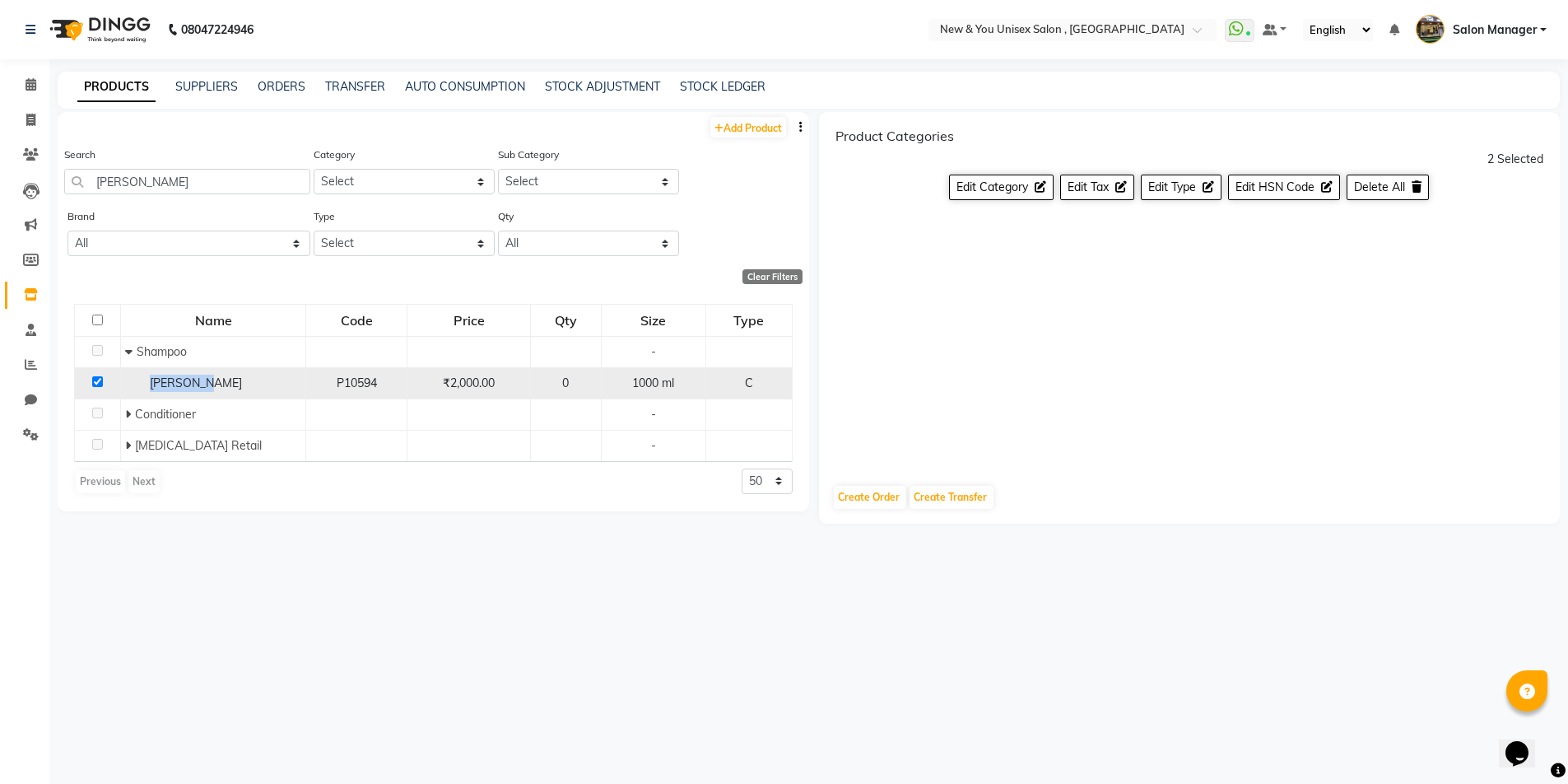
drag, startPoint x: 211, startPoint y: 379, endPoint x: 134, endPoint y: 388, distance: 77.5
click at [134, 388] on div "Max Prime" at bounding box center [213, 383] width 176 height 17
copy span "Max Prime"
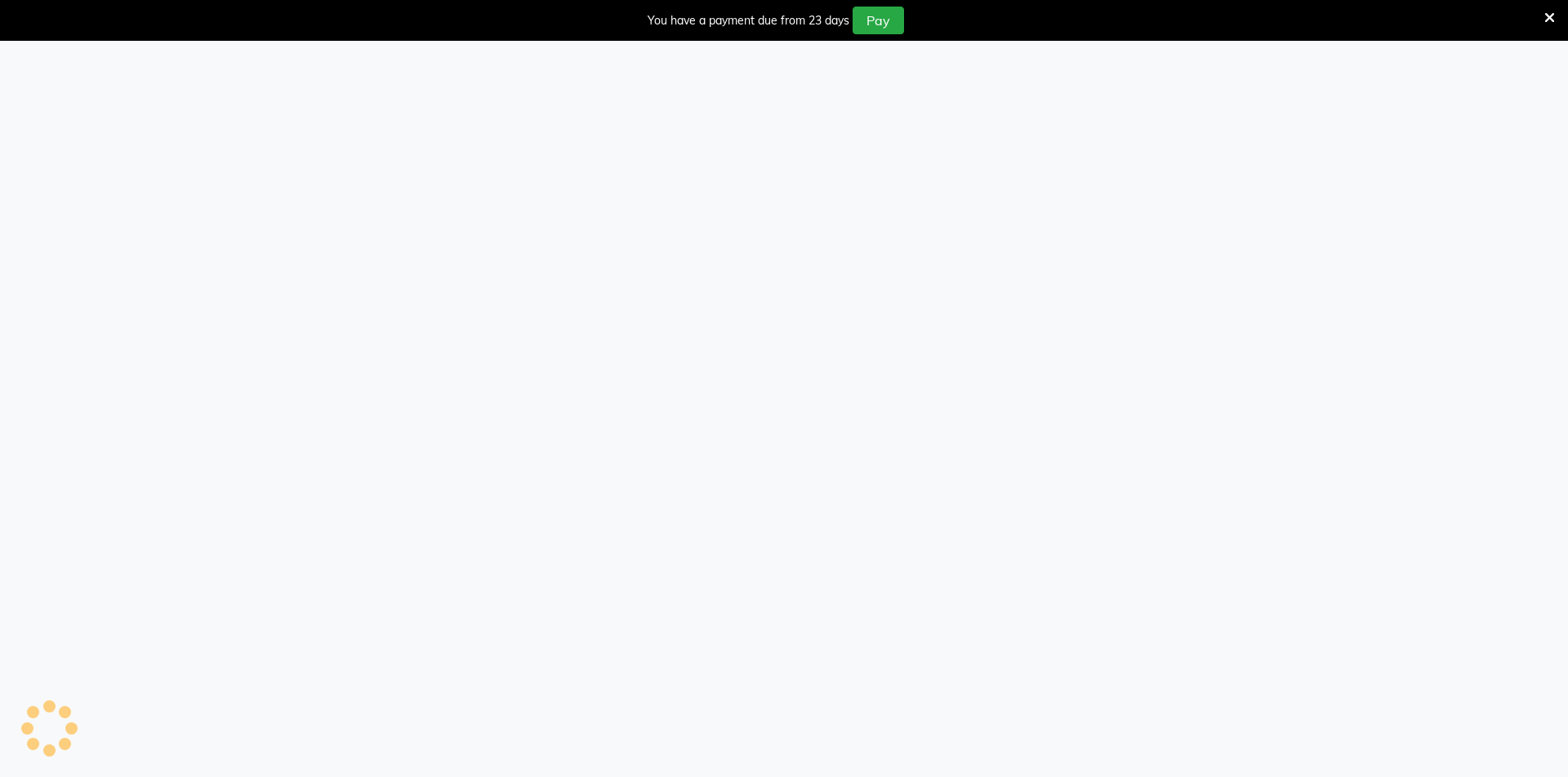
select select
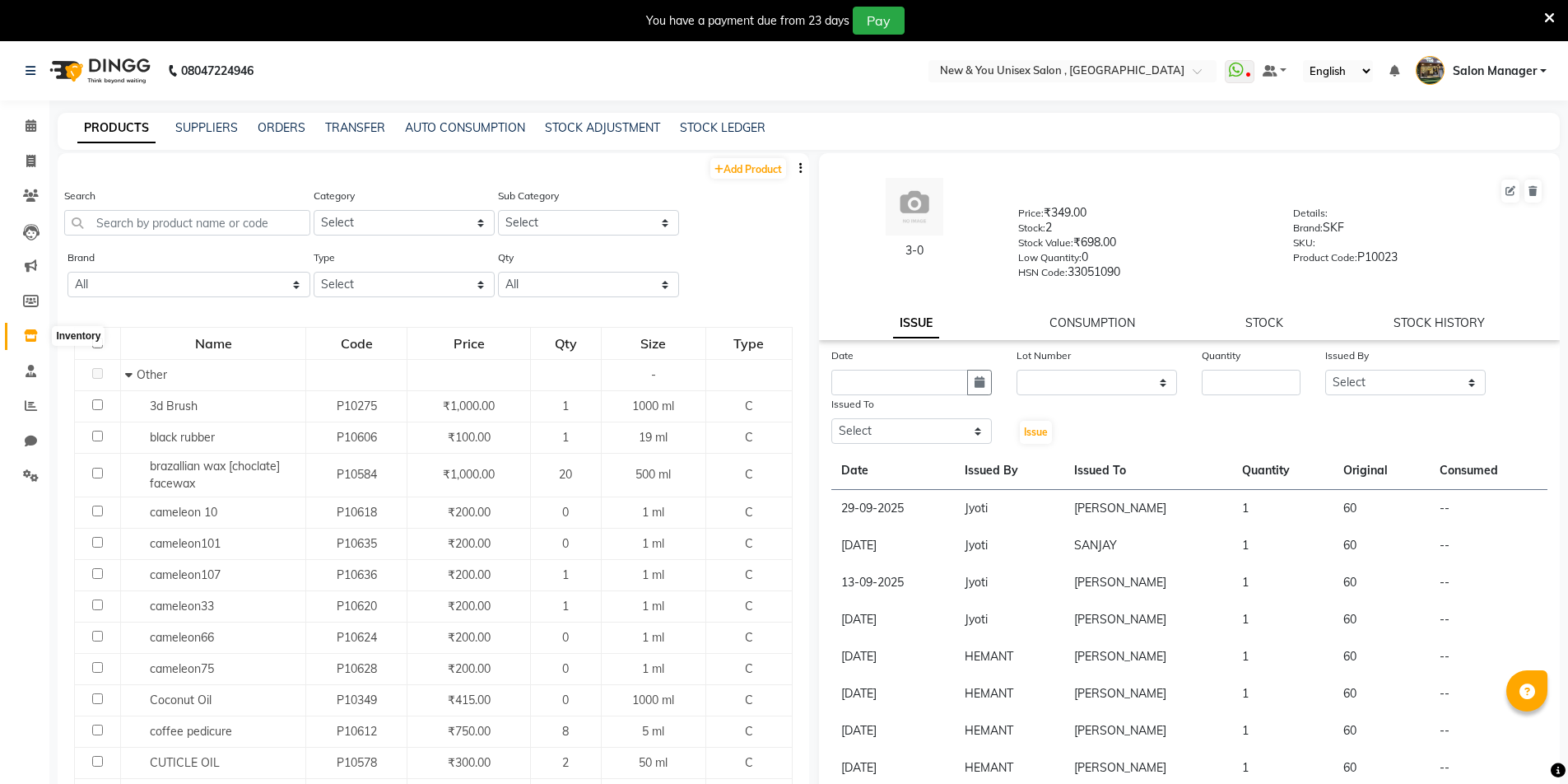
click at [28, 333] on icon at bounding box center [30, 336] width 14 height 13
paste input "Max Prime"
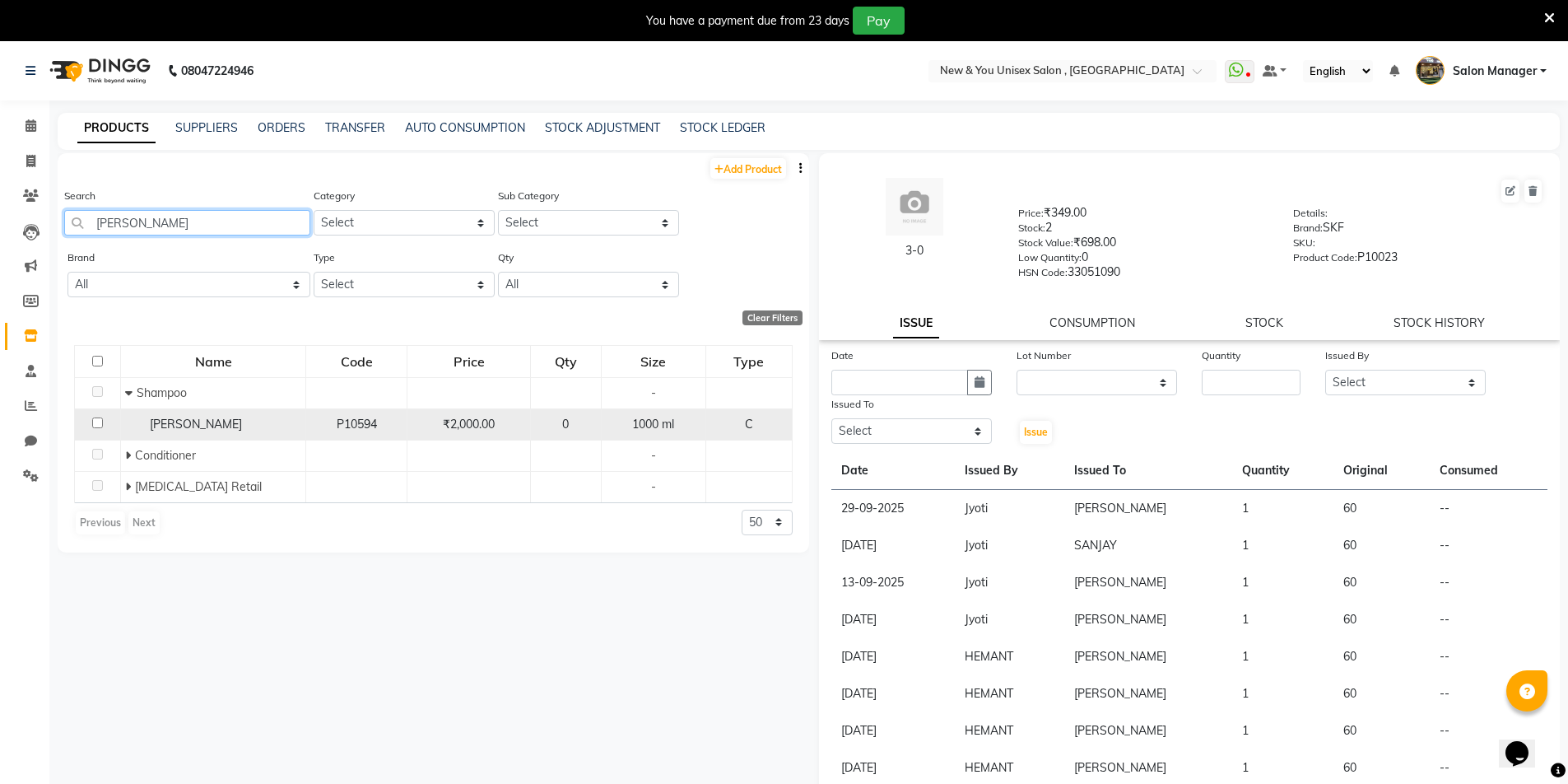
type input "Max Prime"
click at [100, 421] on input "checkbox" at bounding box center [98, 423] width 11 height 11
checkbox input "true"
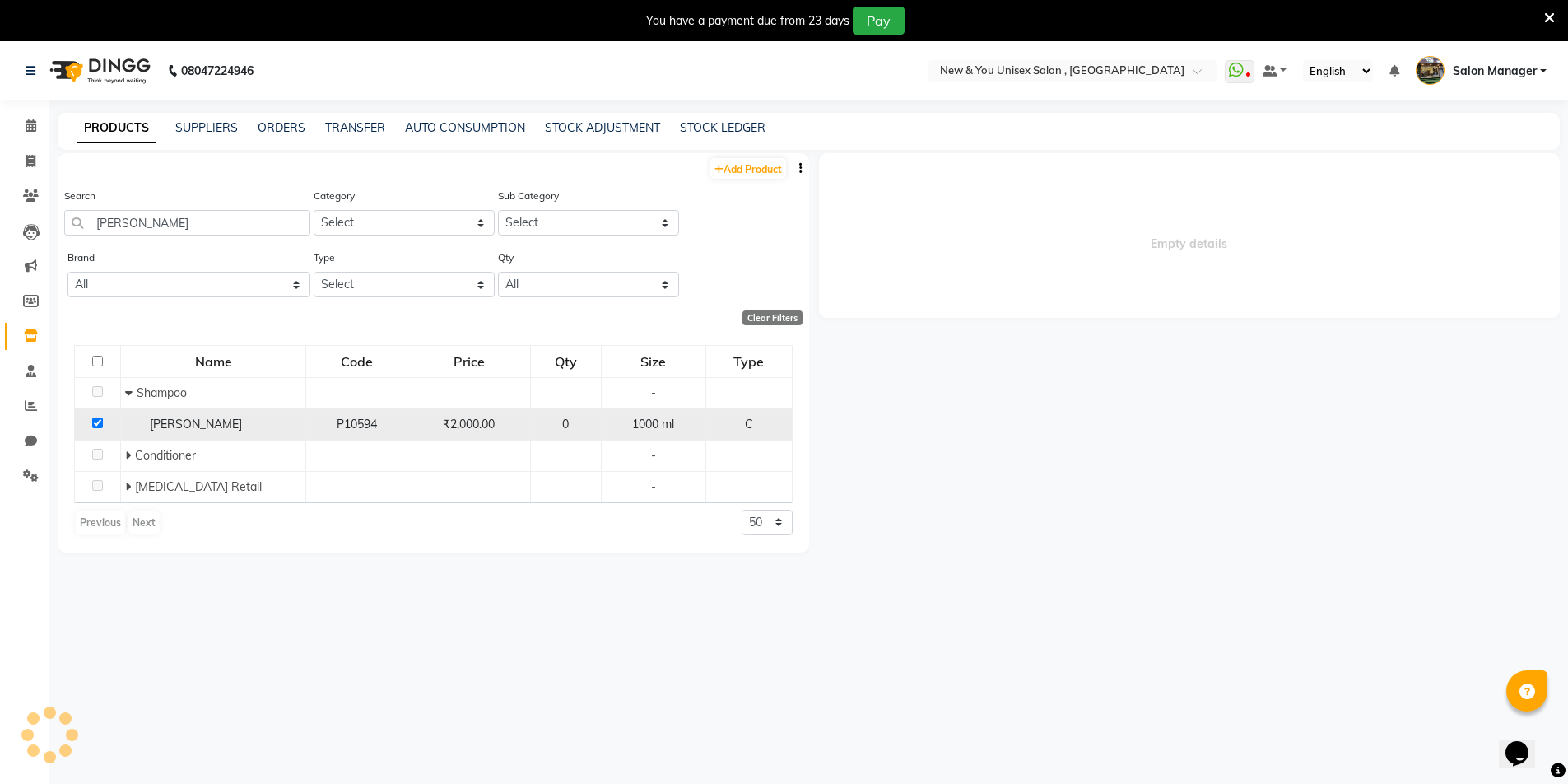
select select
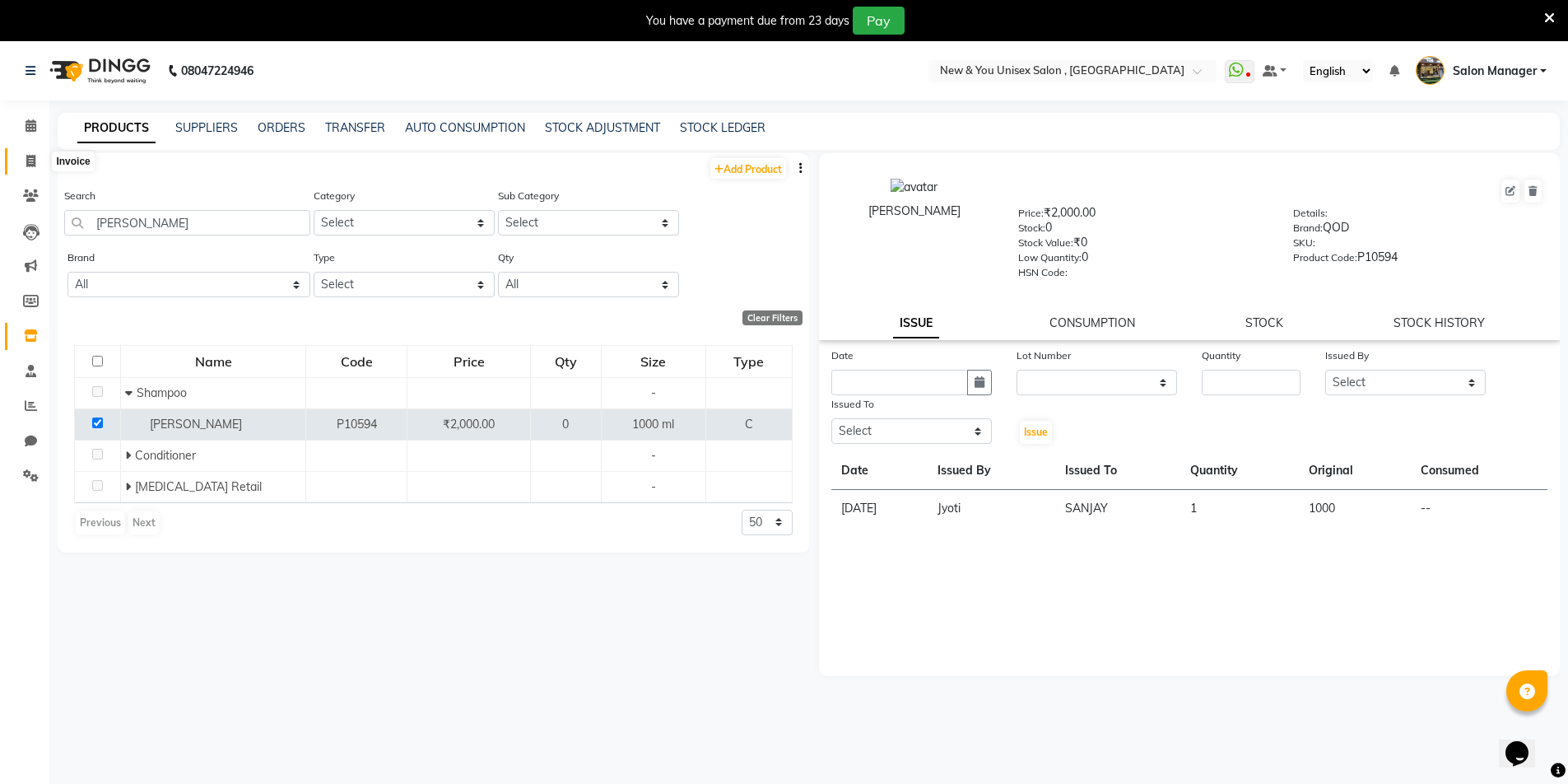
click at [30, 163] on icon at bounding box center [31, 162] width 9 height 13
select select "service"
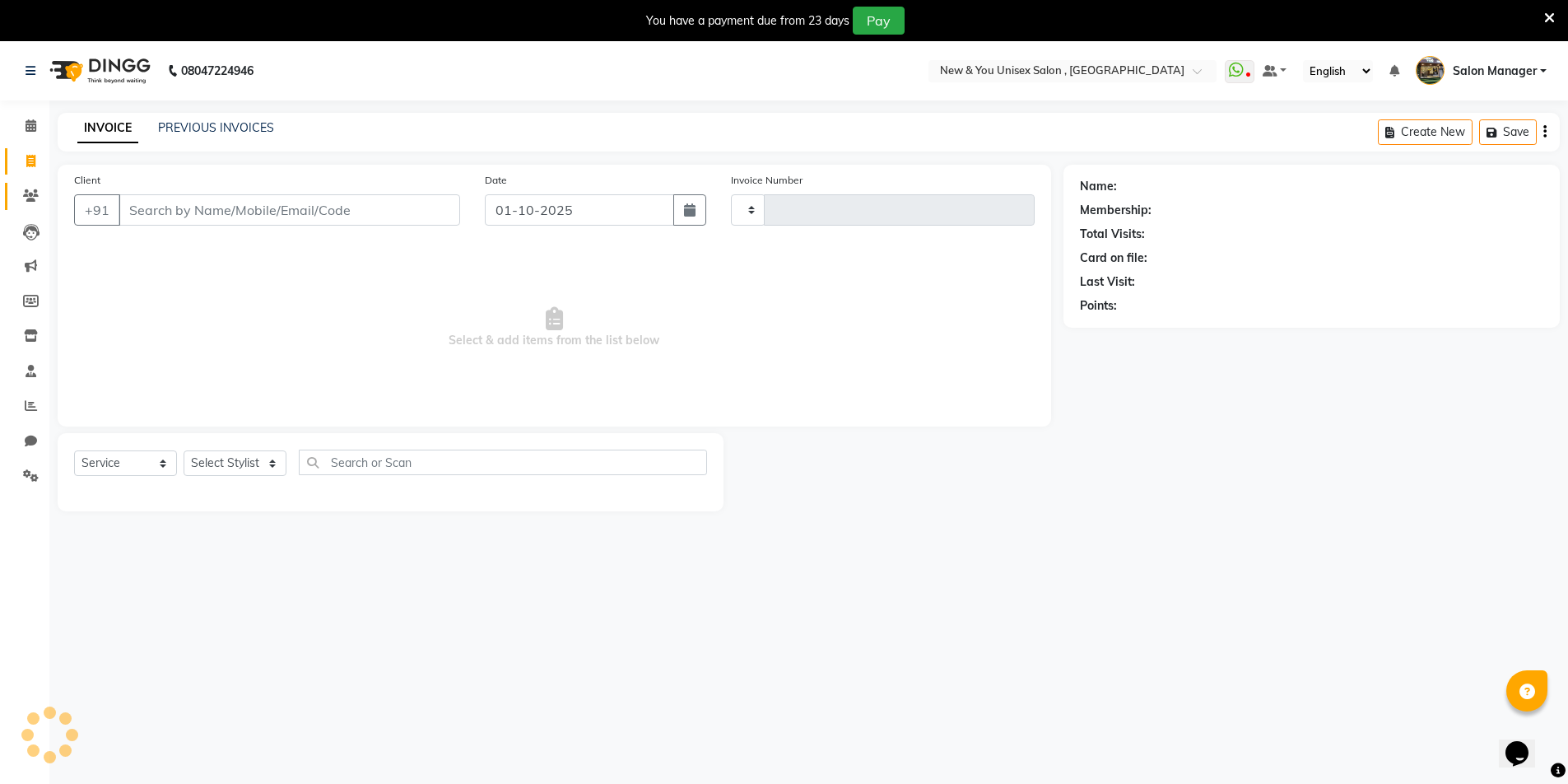
scroll to position [41, 0]
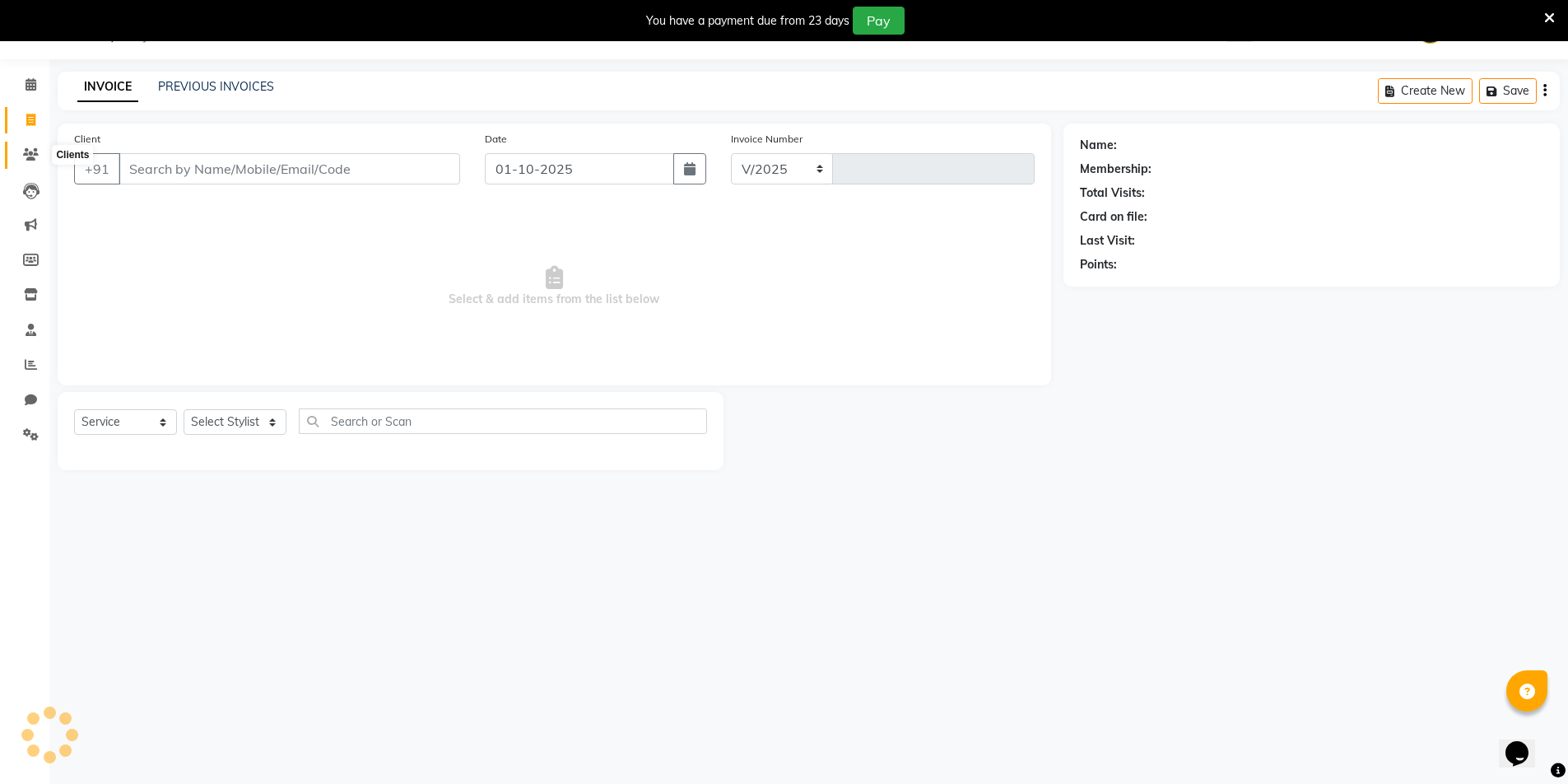
select select "31"
type input "2318"
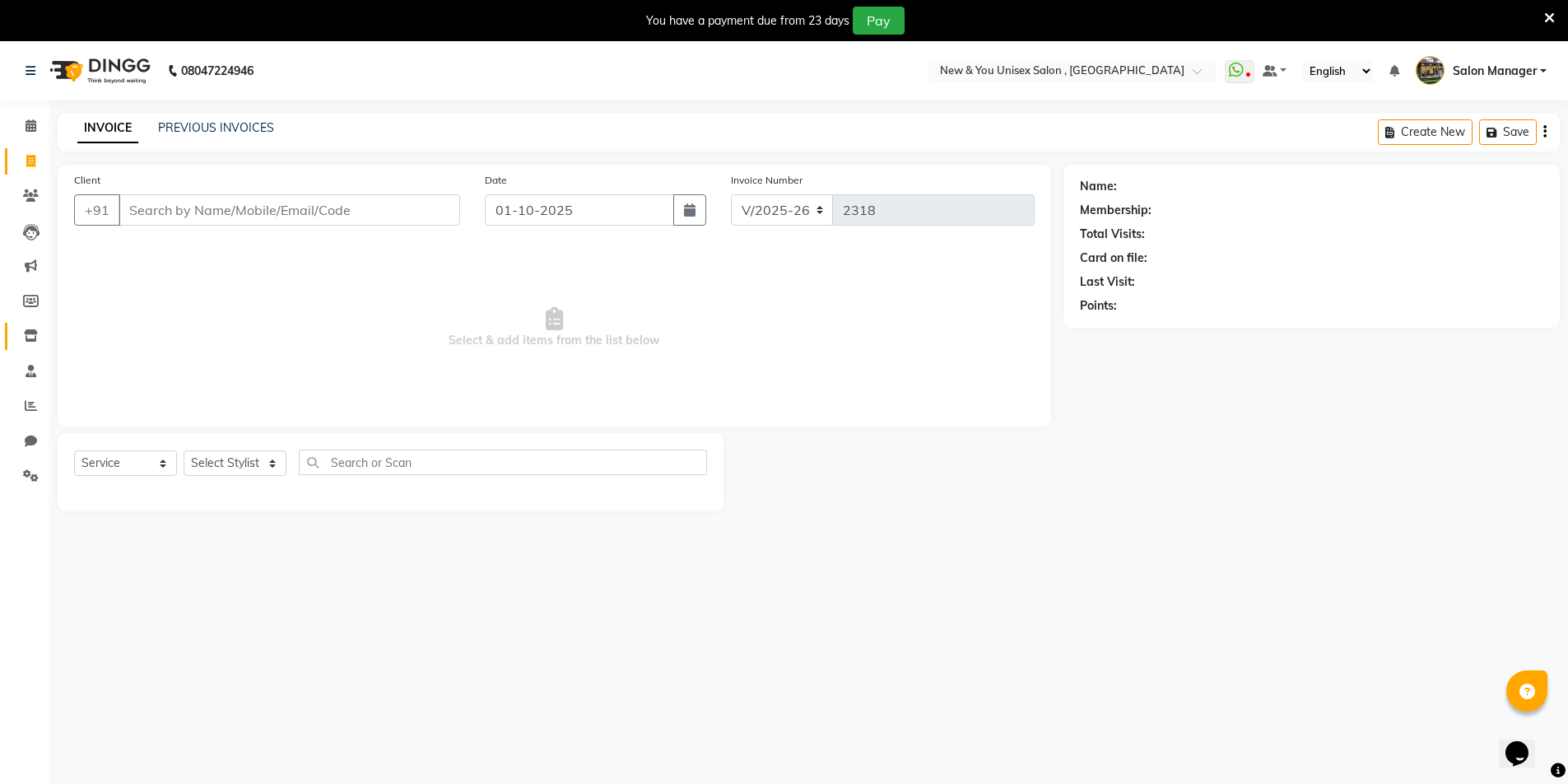
click at [31, 326] on link "Inventory" at bounding box center [24, 337] width 40 height 27
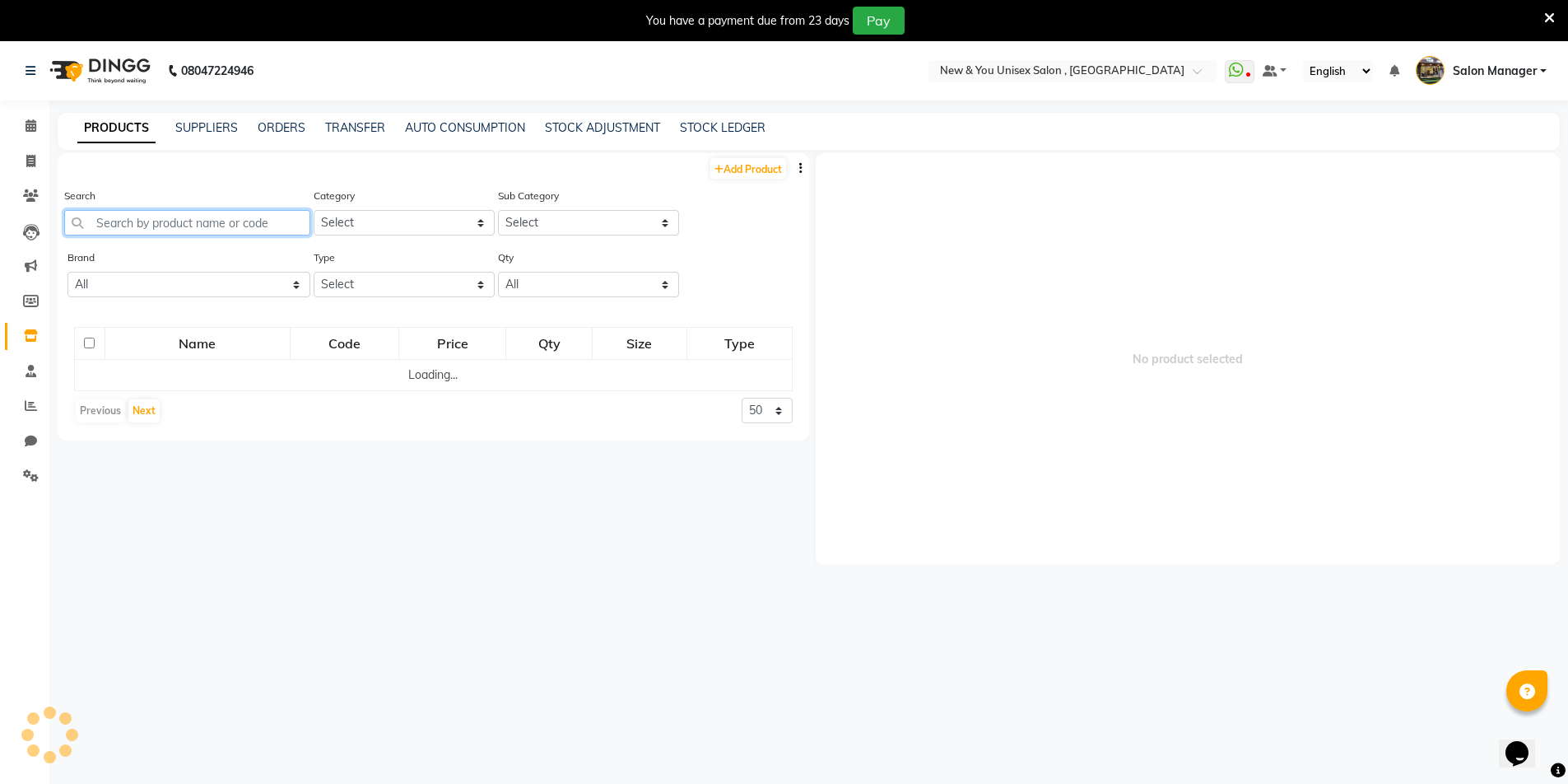
click at [146, 225] on input "text" at bounding box center [187, 222] width 246 height 25
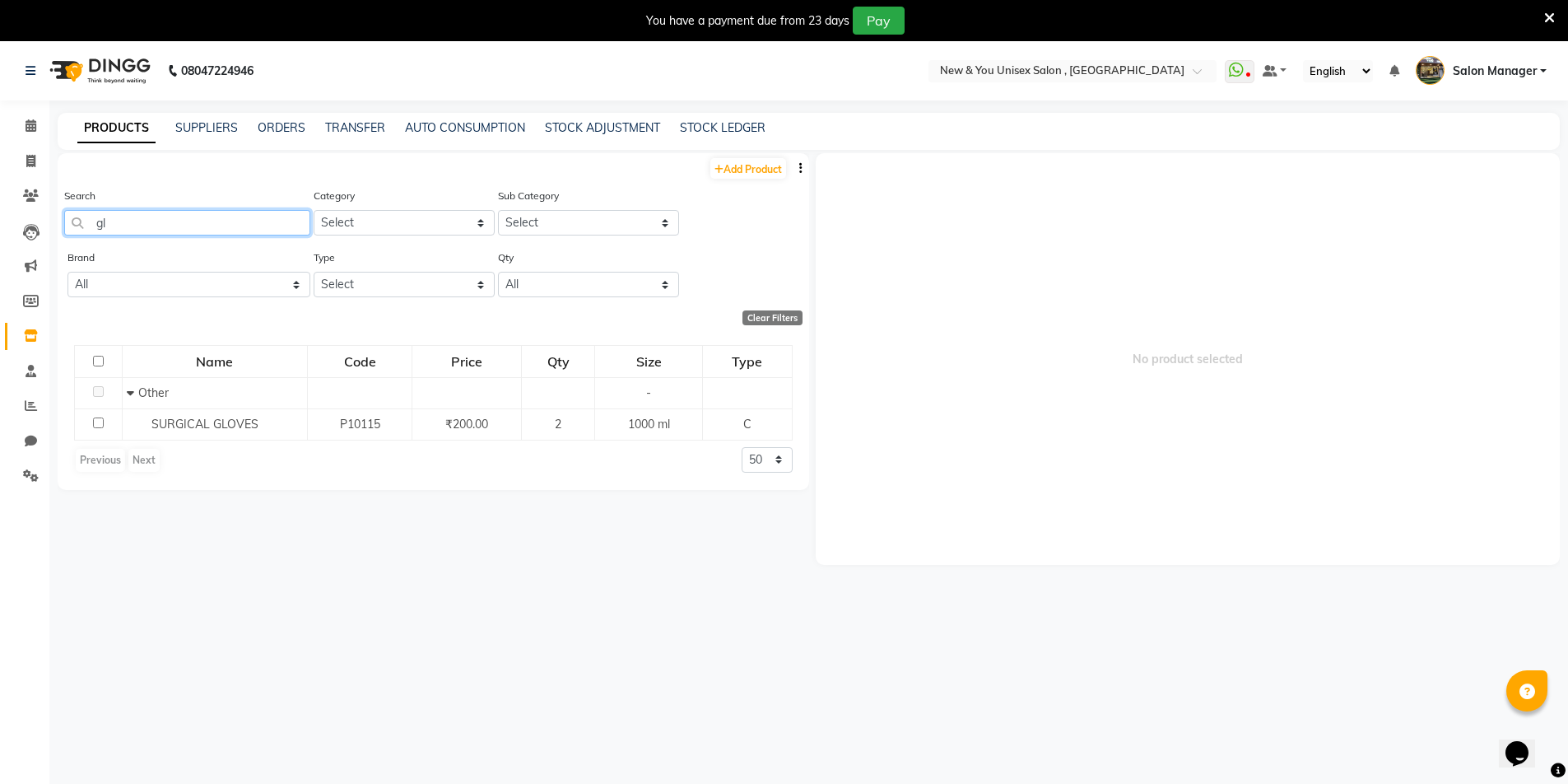
type input "g"
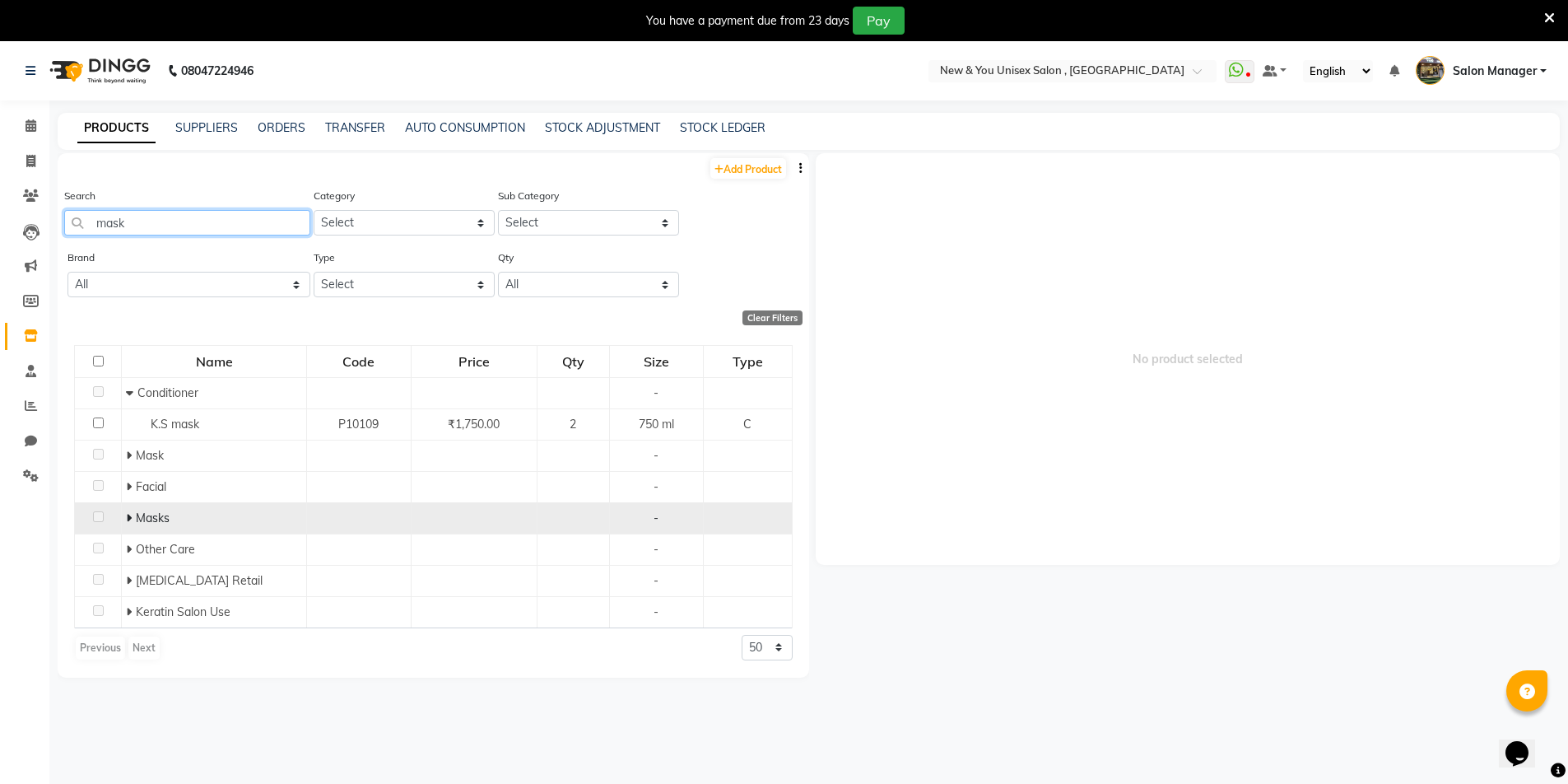
type input "mask"
click at [130, 513] on icon at bounding box center [129, 518] width 5 height 12
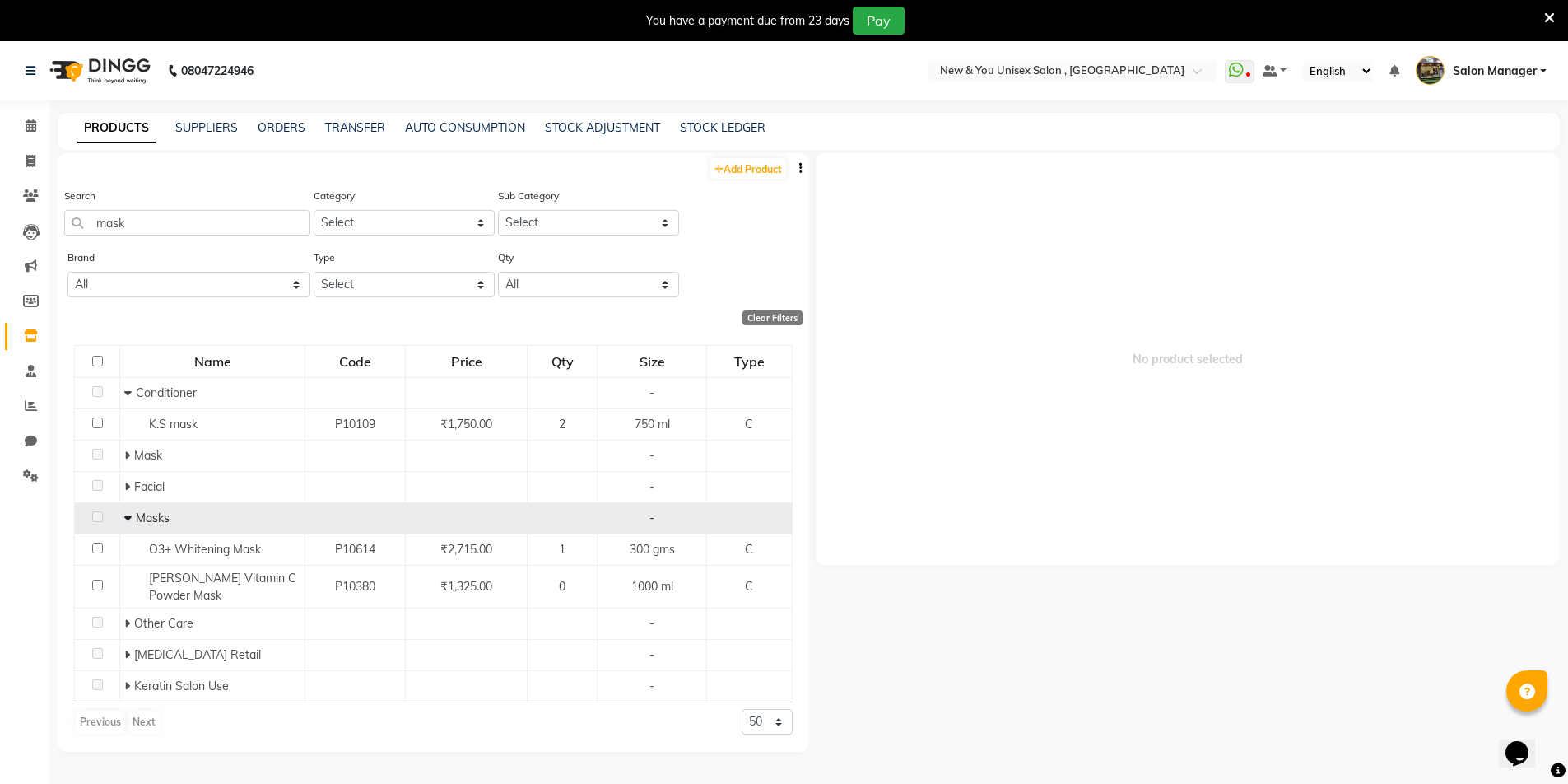
click at [131, 514] on icon at bounding box center [128, 518] width 7 height 12
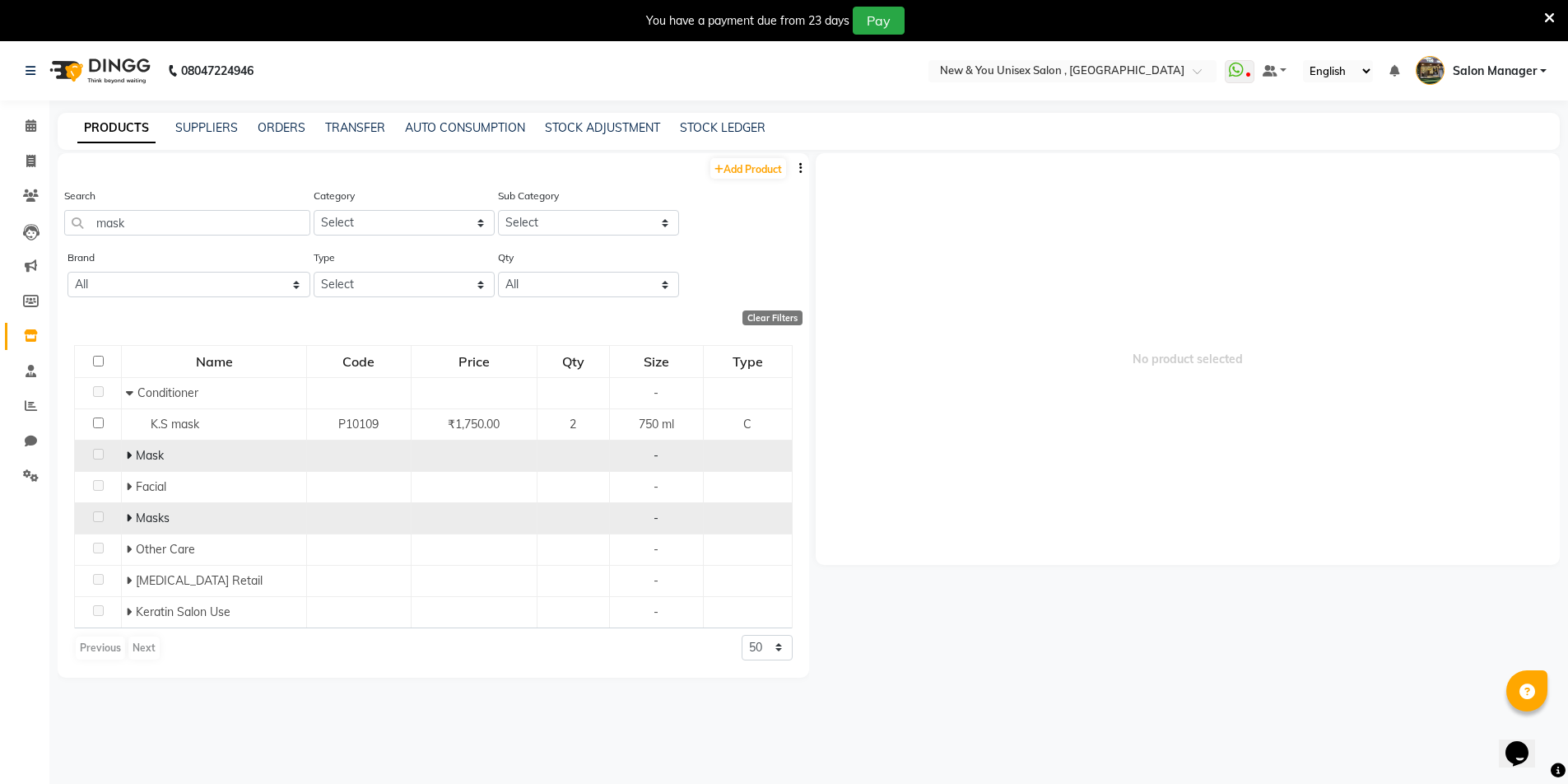
click at [128, 458] on icon at bounding box center [129, 456] width 5 height 12
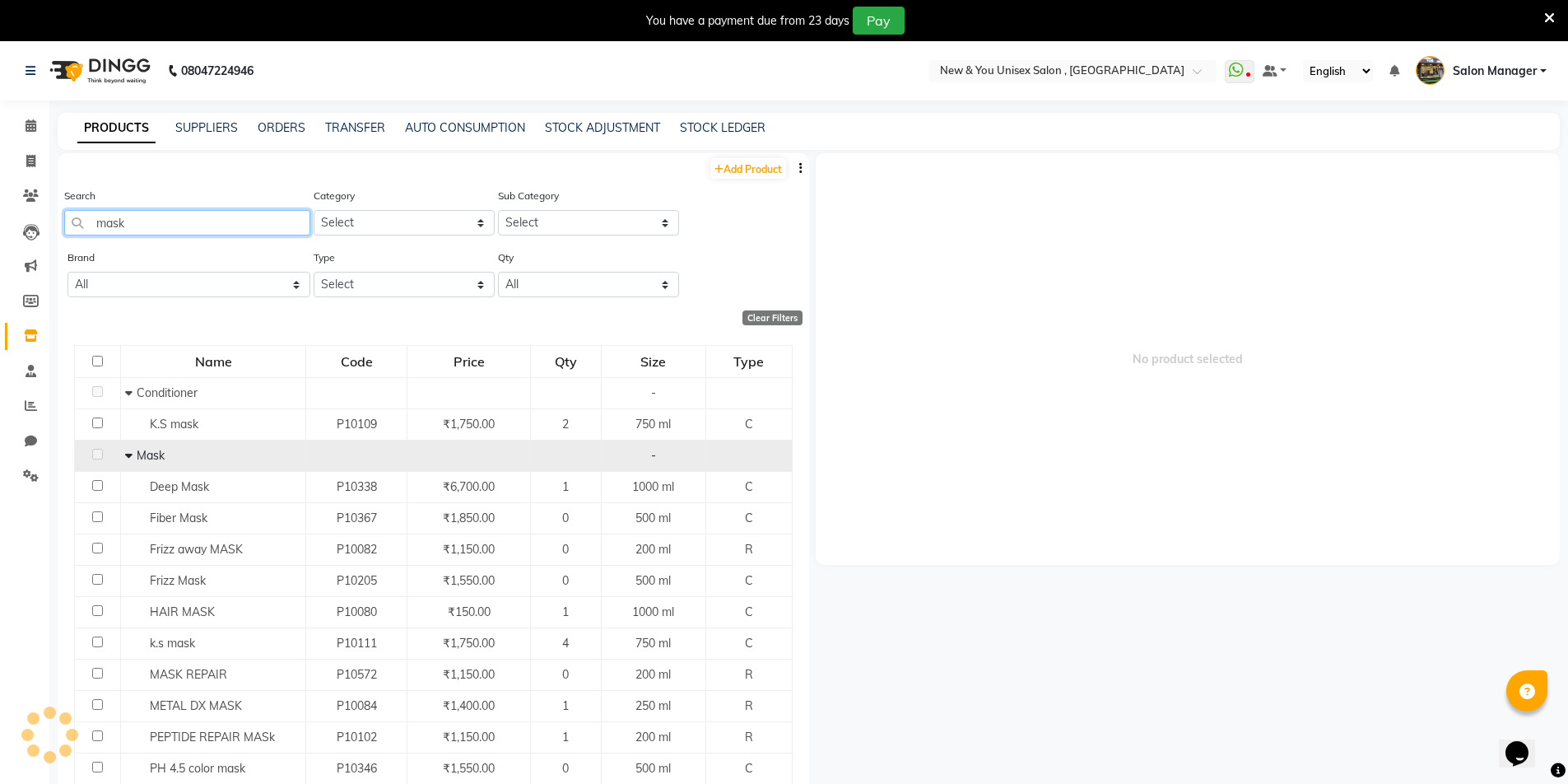
drag, startPoint x: 151, startPoint y: 217, endPoint x: 24, endPoint y: 217, distance: 127.0
click at [24, 217] on app-home "08047224946 Select Location × New & You Unisex Salon , Gurugram WhatsApp Status…" at bounding box center [784, 438] width 1568 height 795
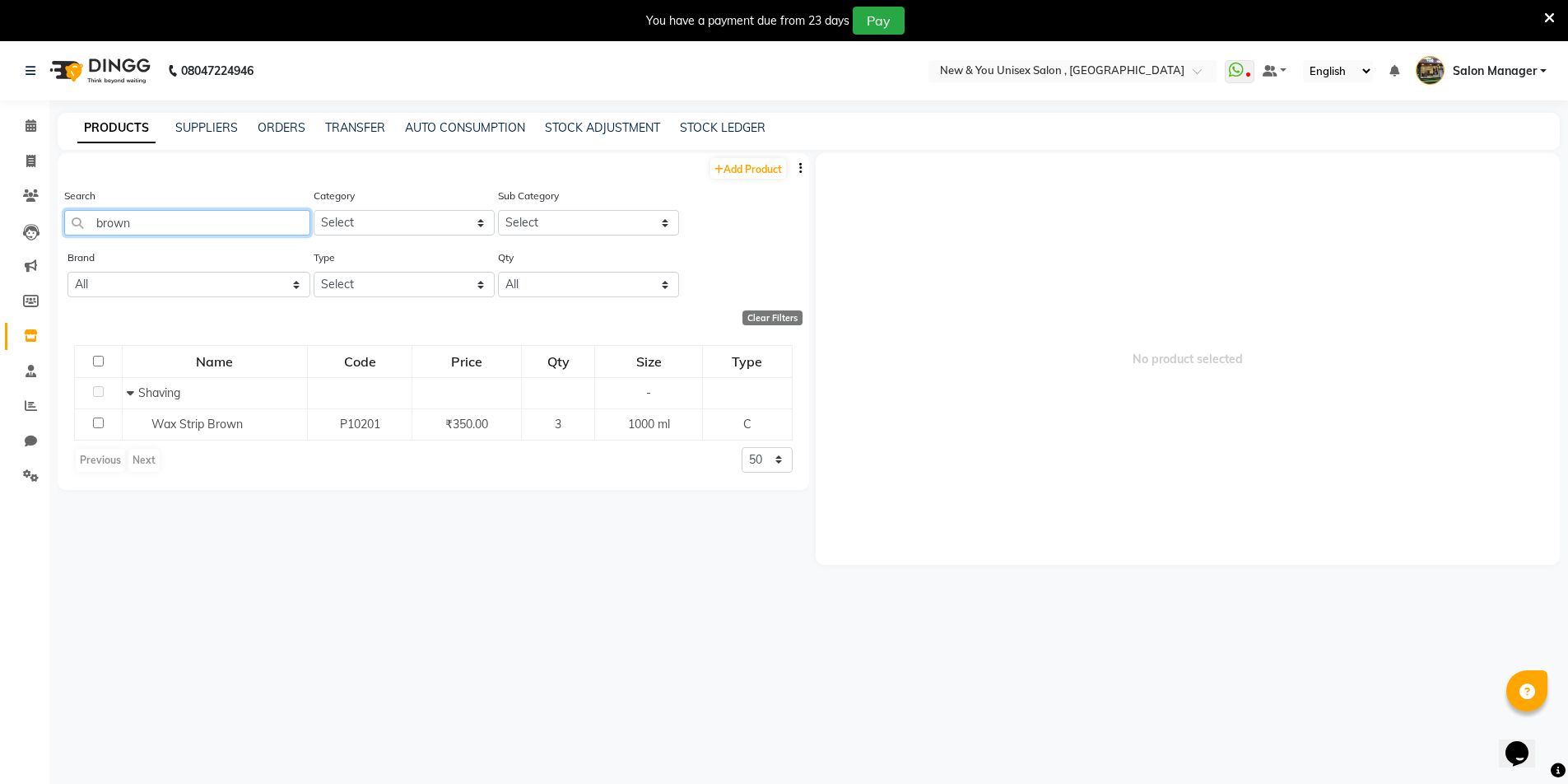
type input "brown"
drag, startPoint x: 165, startPoint y: 230, endPoint x: 50, endPoint y: 230, distance: 115.0
click at [50, 230] on main "PRODUCTS SUPPLIERS ORDERS TRANSFER AUTO CONSUMPTION STOCK ADJUSTMENT STOCK LEDG…" at bounding box center [808, 474] width 1519 height 723
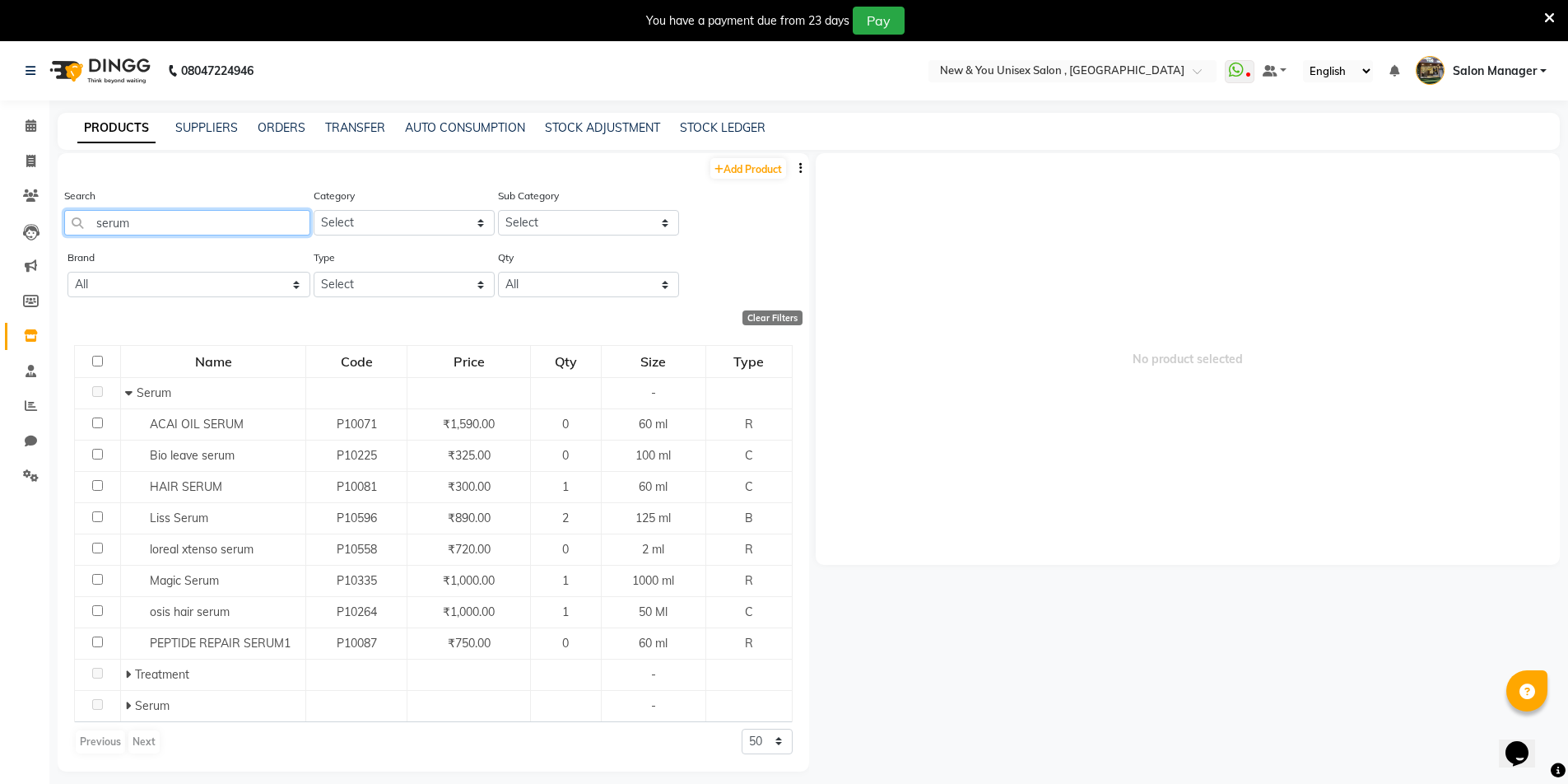
type input "serum"
click at [21, 131] on span at bounding box center [31, 126] width 29 height 19
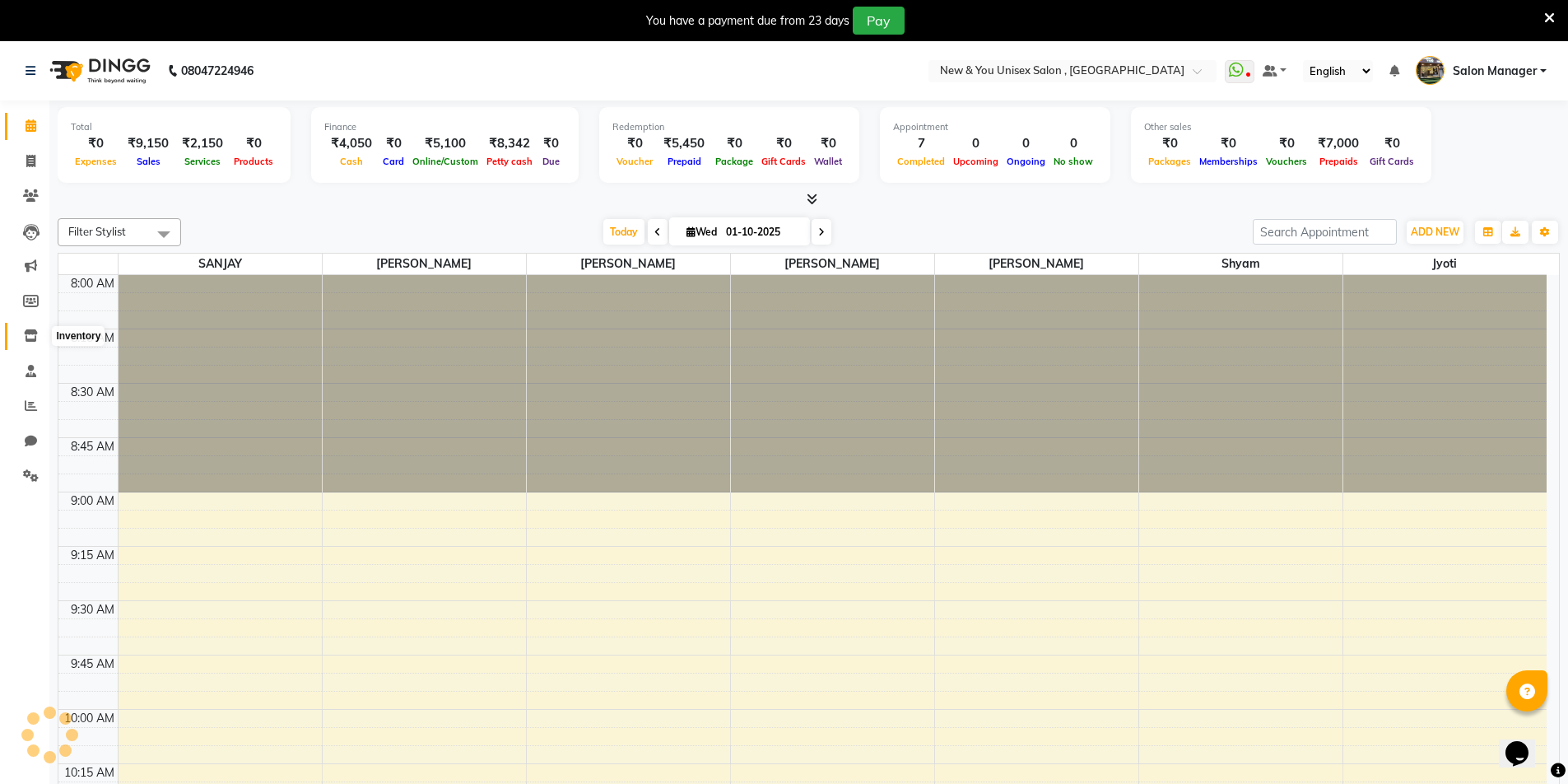
click at [36, 342] on span at bounding box center [31, 336] width 29 height 19
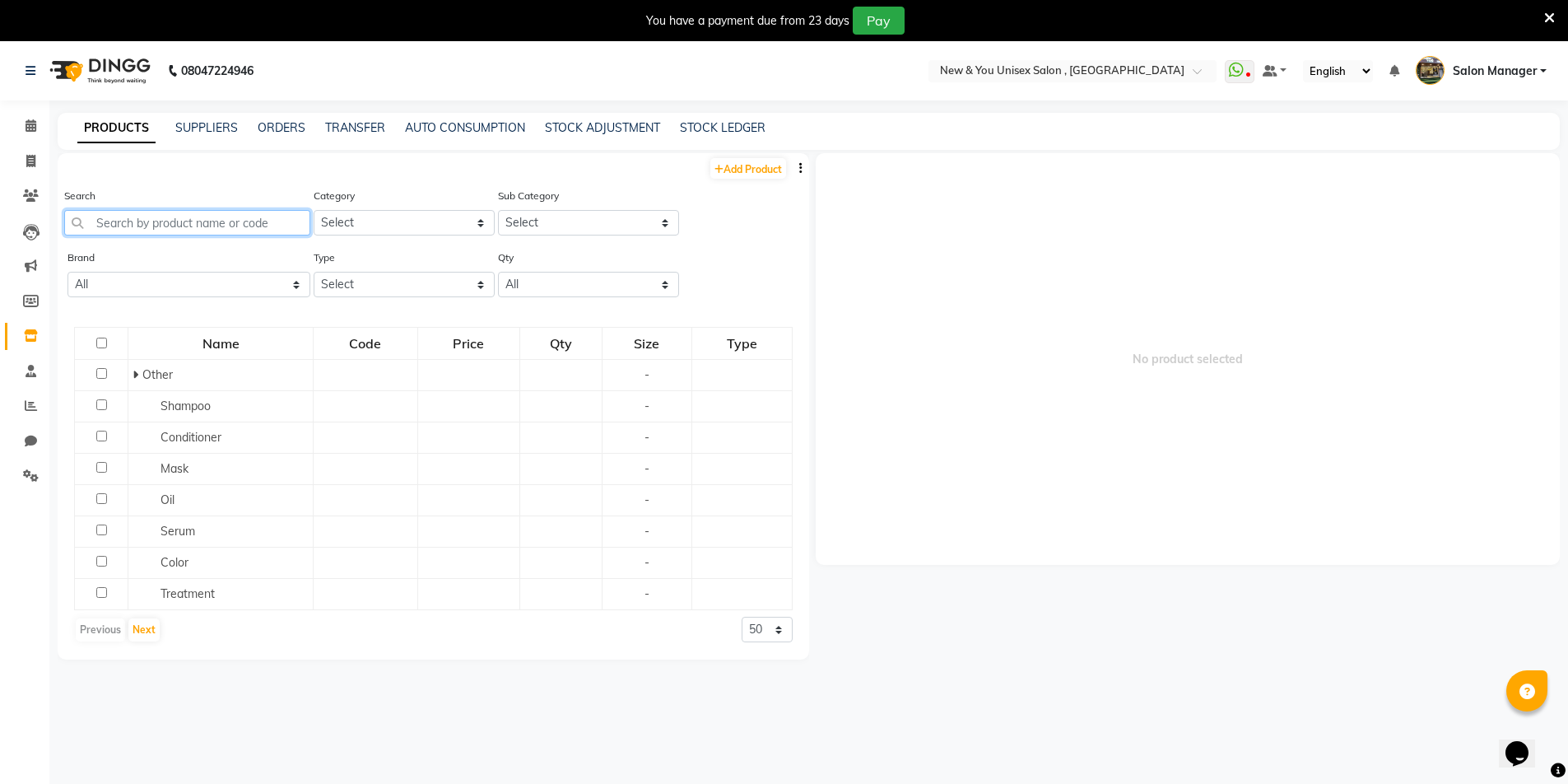
click at [180, 221] on input "text" at bounding box center [187, 222] width 246 height 25
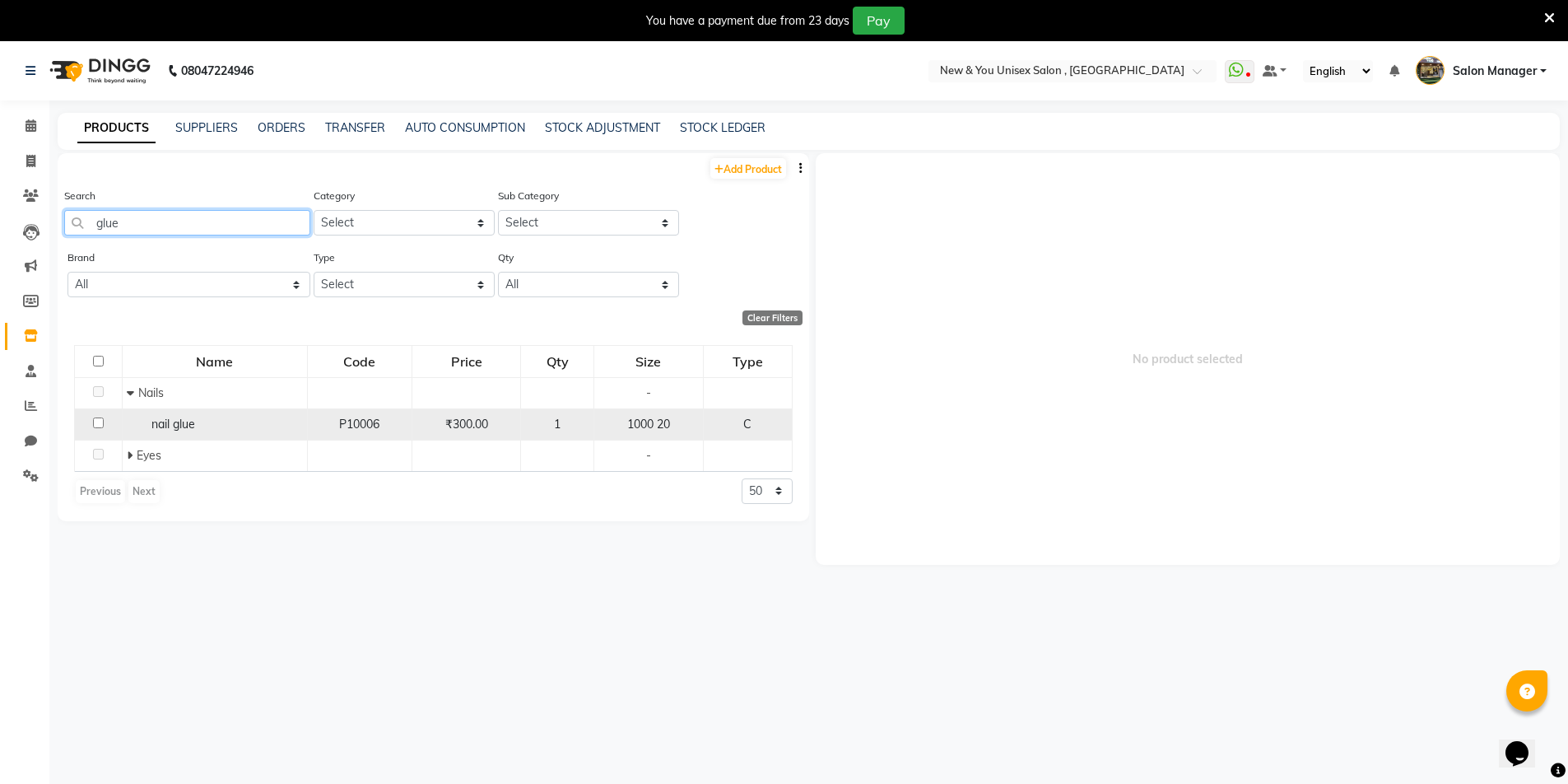
type input "glue"
click at [104, 420] on td at bounding box center [99, 424] width 48 height 31
click at [92, 419] on td at bounding box center [99, 424] width 48 height 31
click at [98, 419] on input "checkbox" at bounding box center [99, 423] width 11 height 11
checkbox input "true"
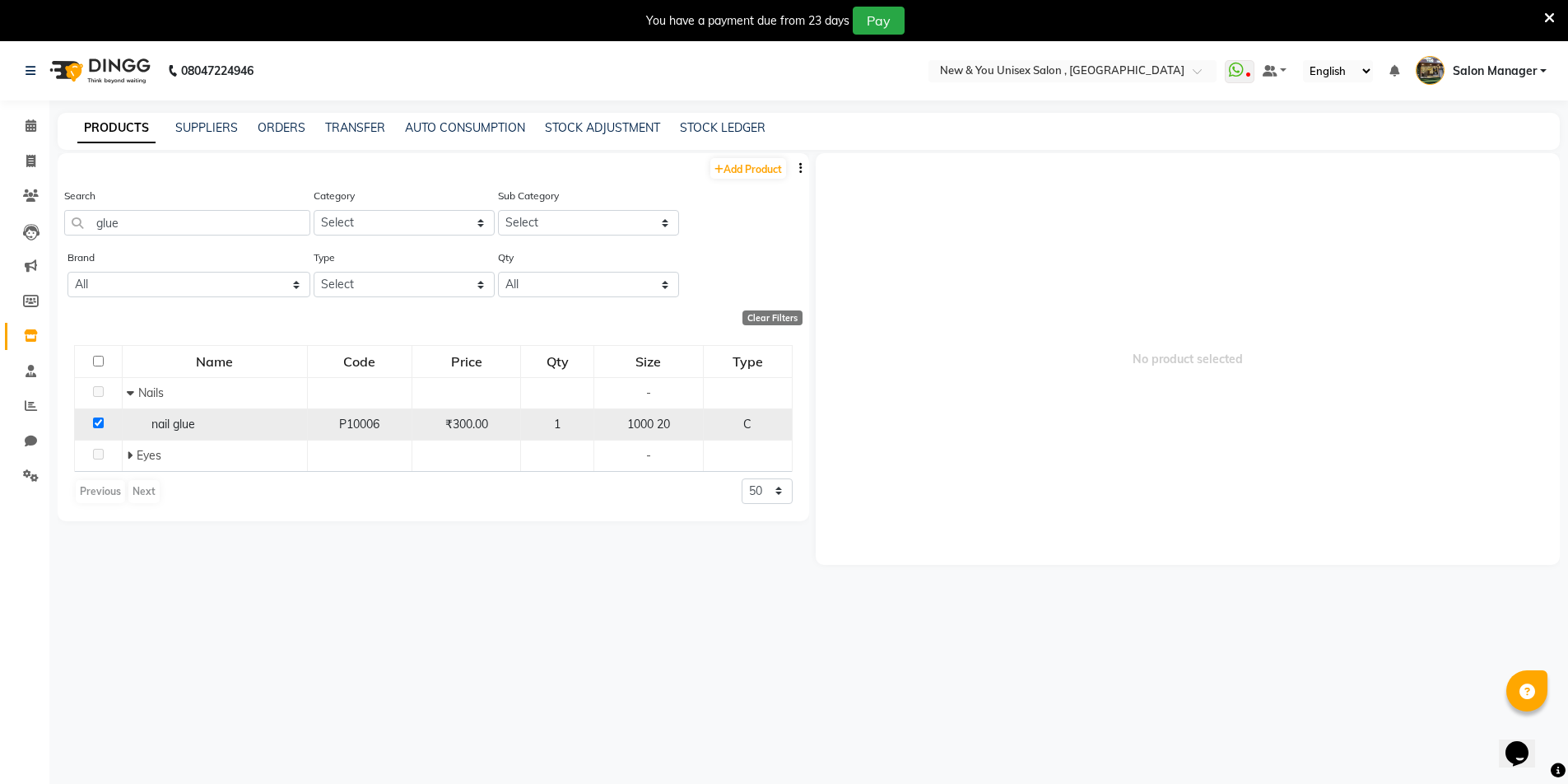
select select
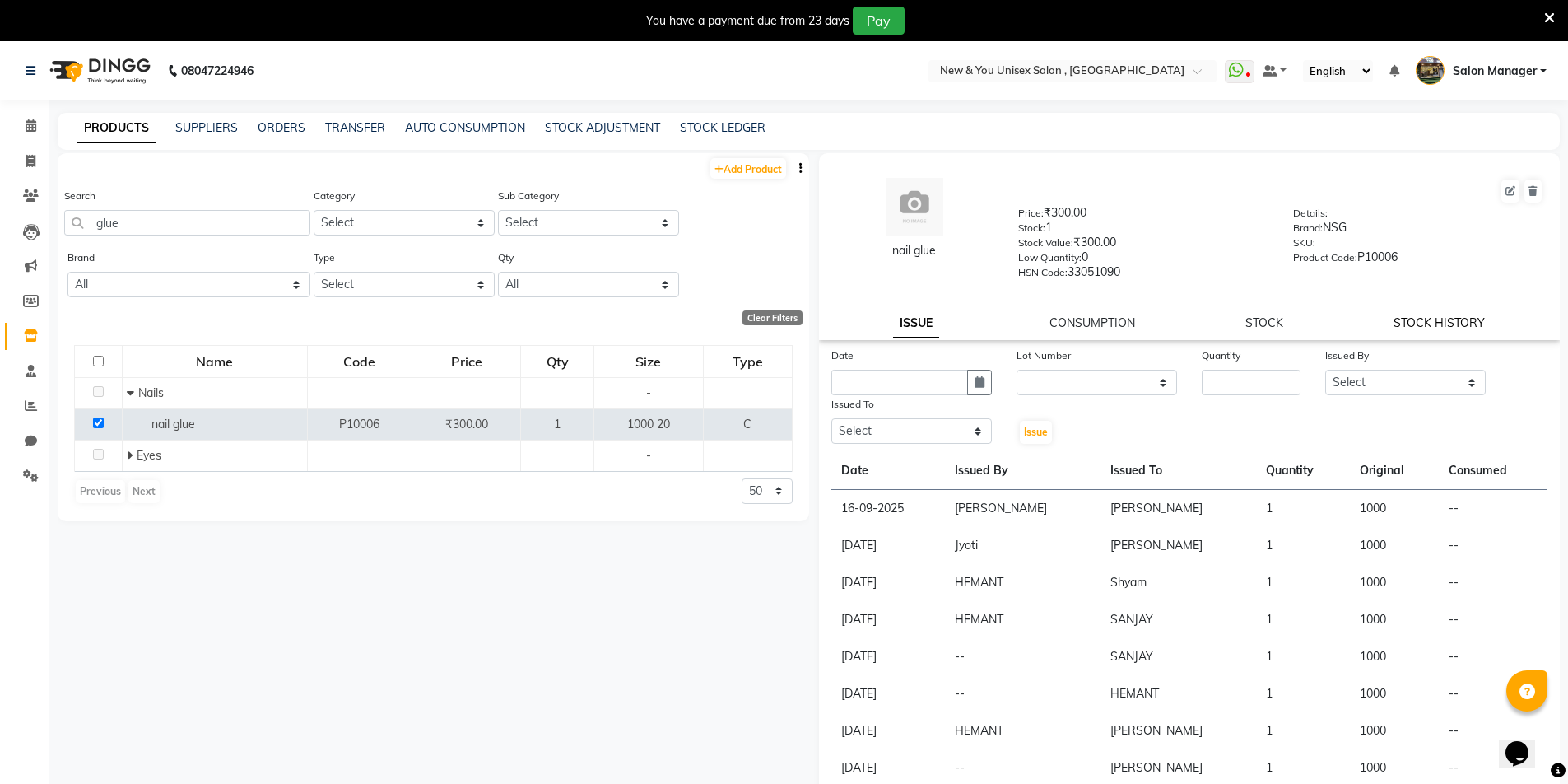
click at [1428, 318] on link "STOCK HISTORY" at bounding box center [1439, 323] width 92 height 15
select select "all"
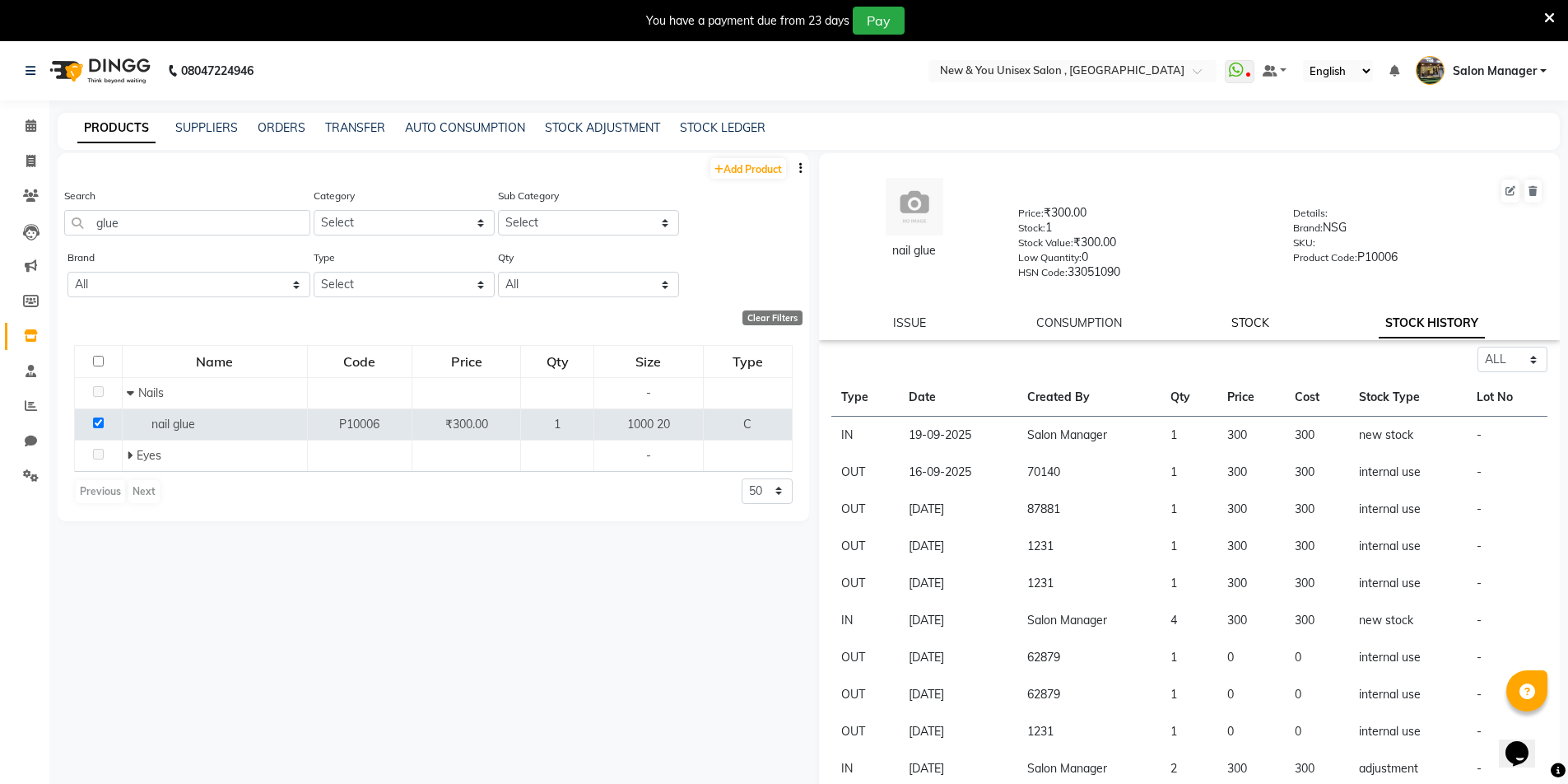
click at [1253, 326] on link "STOCK" at bounding box center [1251, 323] width 38 height 15
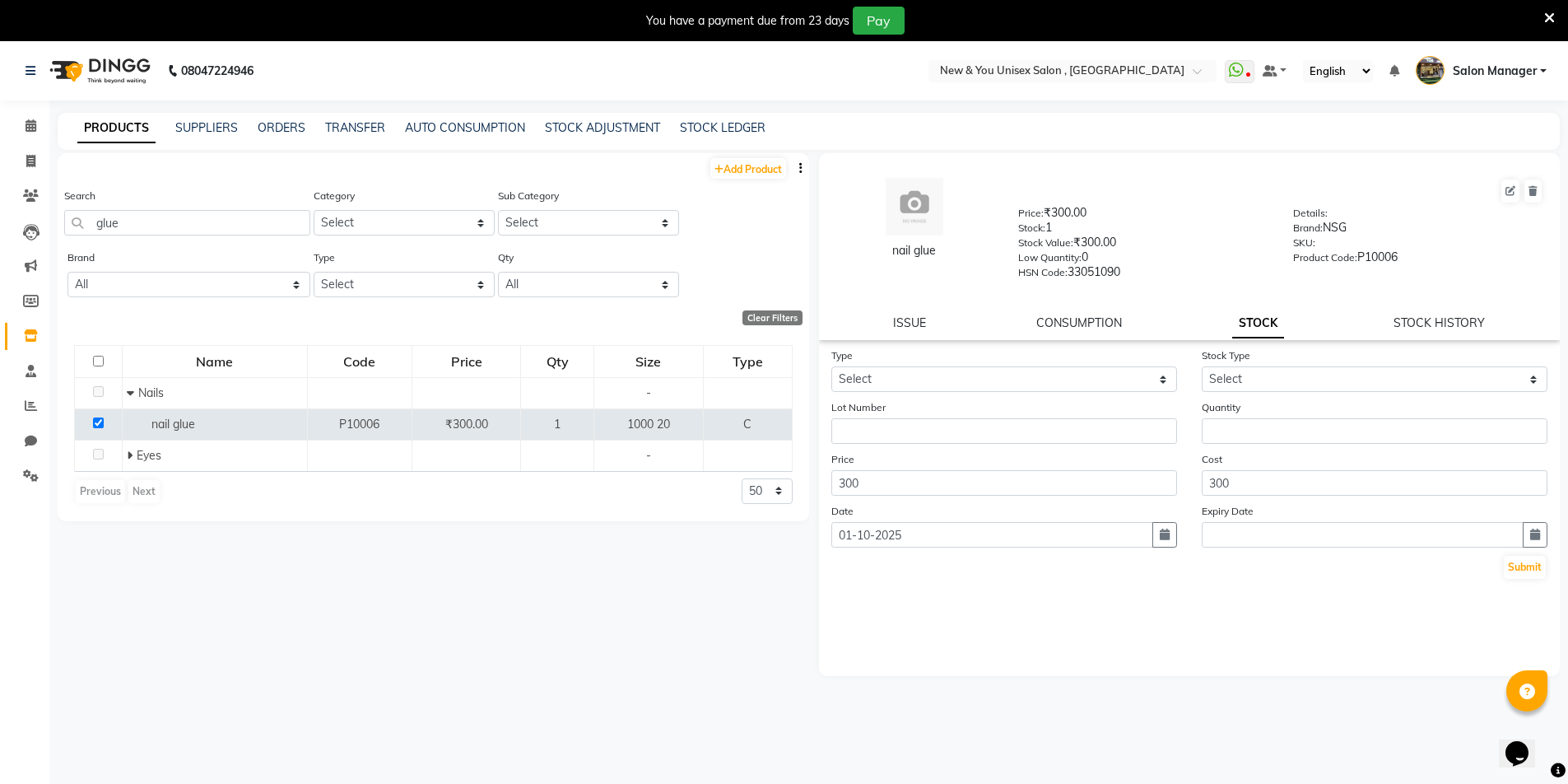
click at [578, 119] on div "PRODUCTS SUPPLIERS ORDERS TRANSFER AUTO CONSUMPTION STOCK ADJUSTMENT STOCK LEDG…" at bounding box center [809, 131] width 1503 height 37
click at [620, 130] on link "STOCK ADJUSTMENT" at bounding box center [602, 128] width 115 height 15
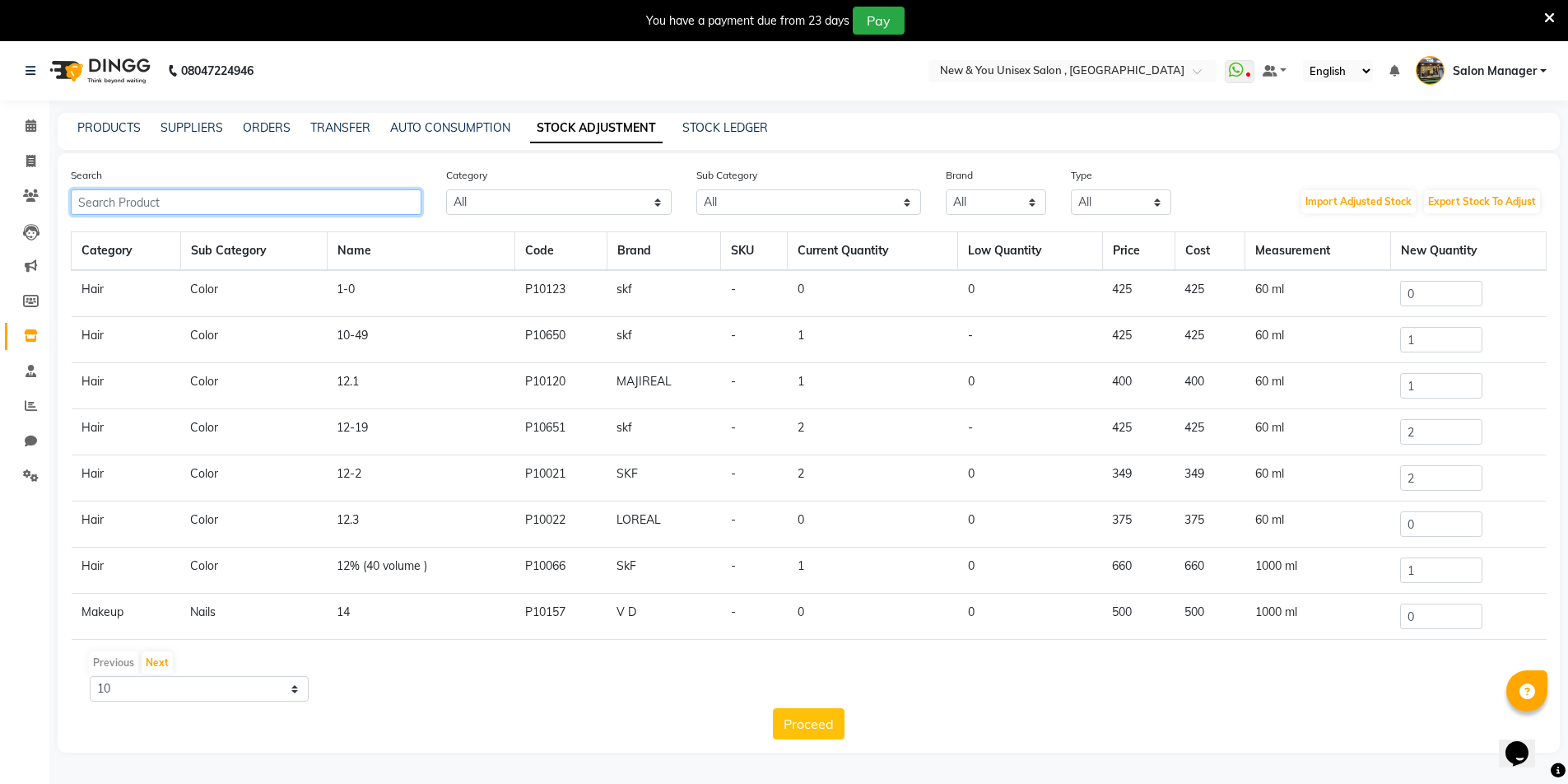
click at [209, 201] on input "text" at bounding box center [246, 202] width 351 height 25
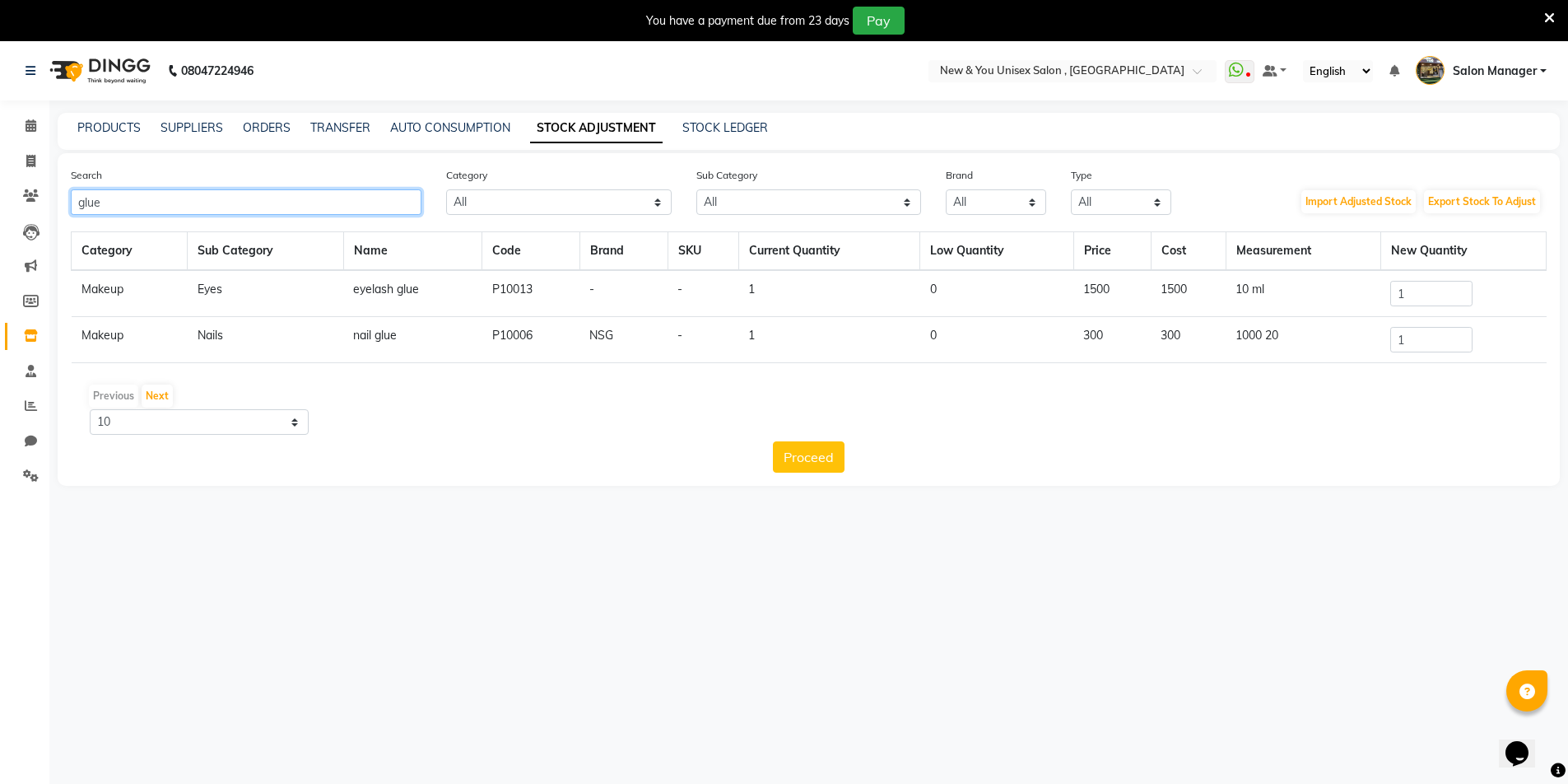
type input "glue"
click at [164, 345] on td "Makeup" at bounding box center [130, 339] width 116 height 46
drag, startPoint x: 1432, startPoint y: 343, endPoint x: 1414, endPoint y: 343, distance: 18.0
click at [1431, 343] on input "1" at bounding box center [1431, 339] width 83 height 25
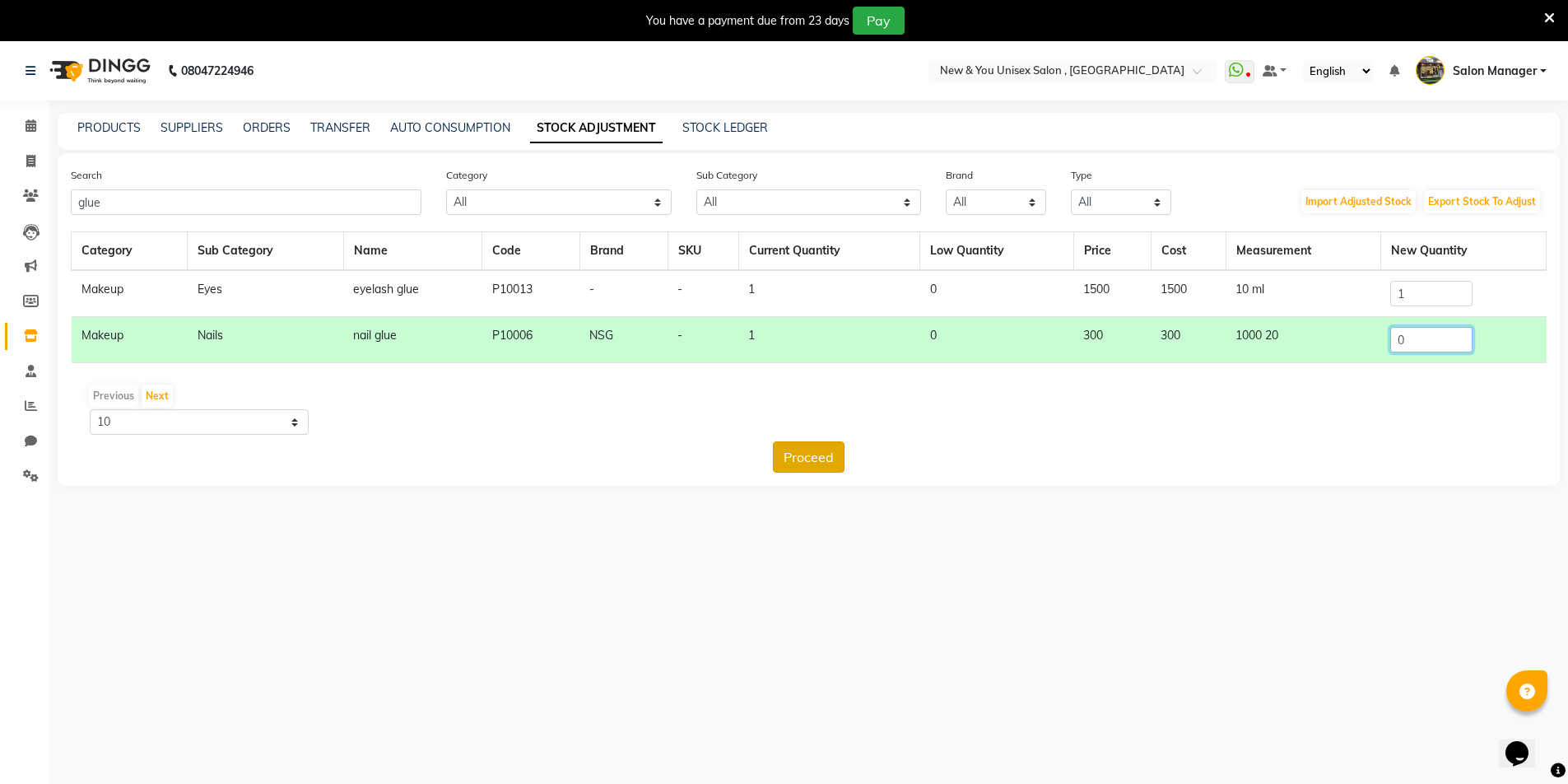
type input "0"
click at [794, 455] on button "Proceed" at bounding box center [808, 457] width 72 height 31
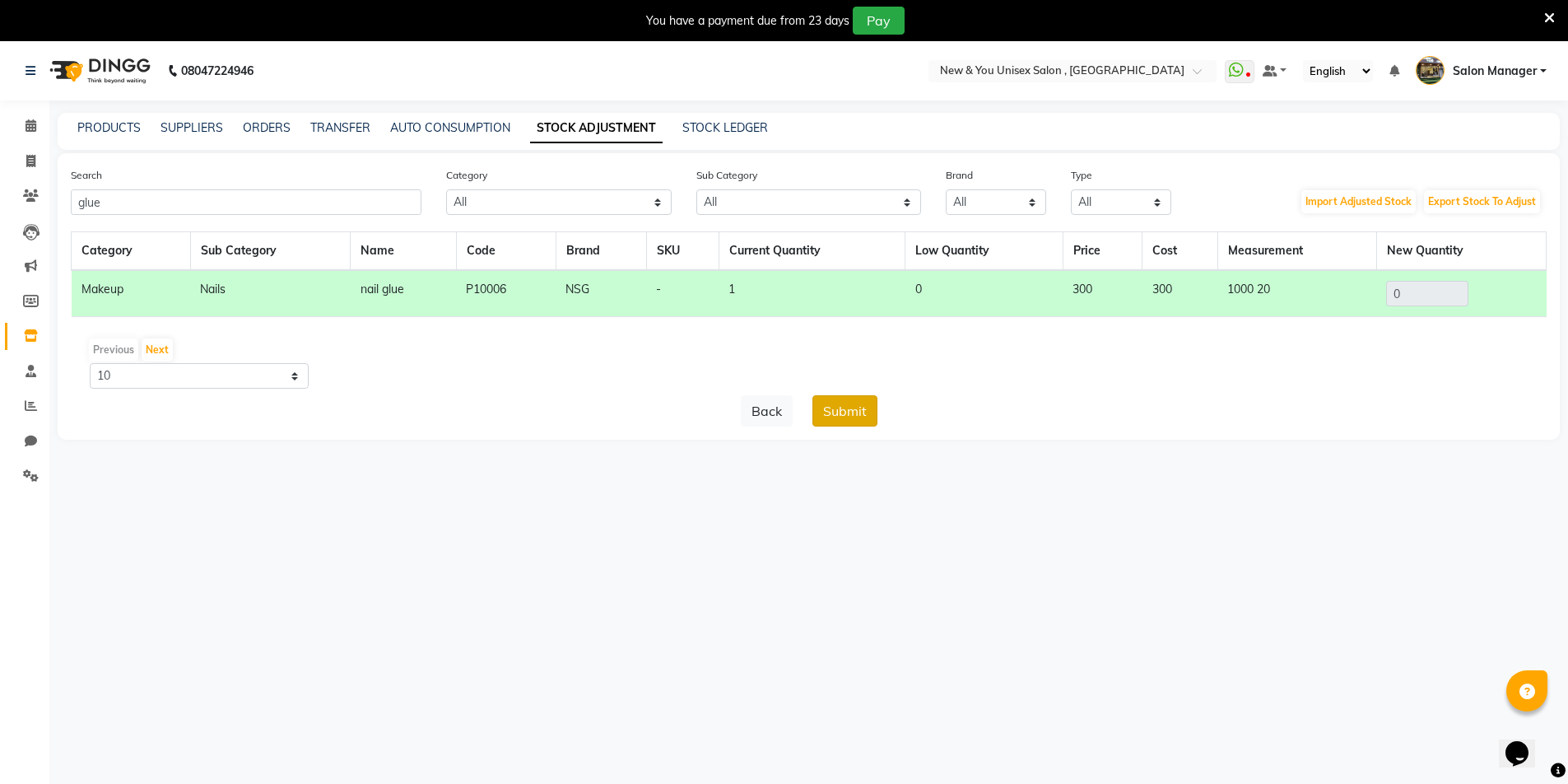
click at [843, 417] on button "Submit" at bounding box center [845, 411] width 65 height 31
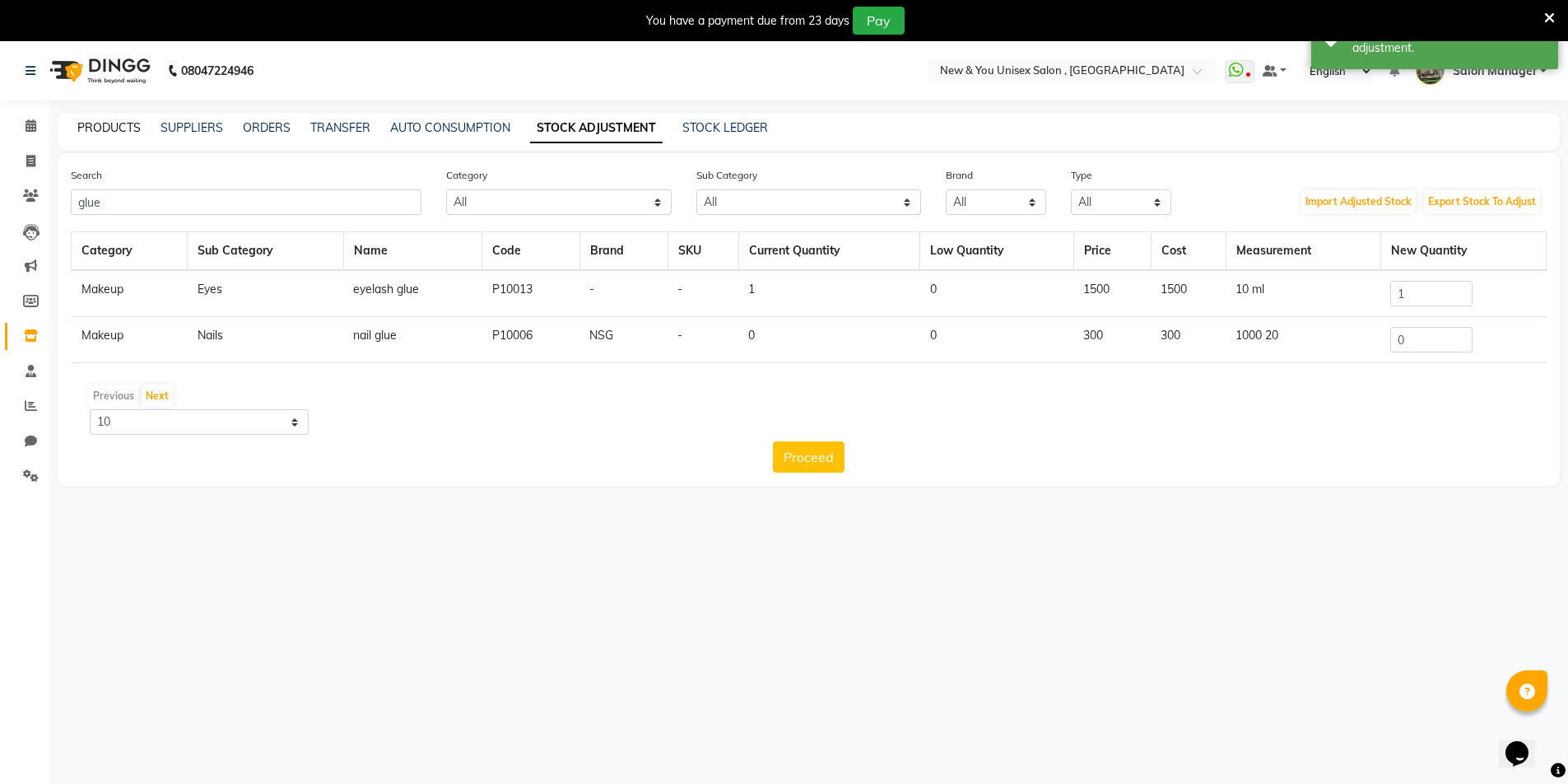
click at [103, 125] on link "PRODUCTS" at bounding box center [109, 128] width 63 height 15
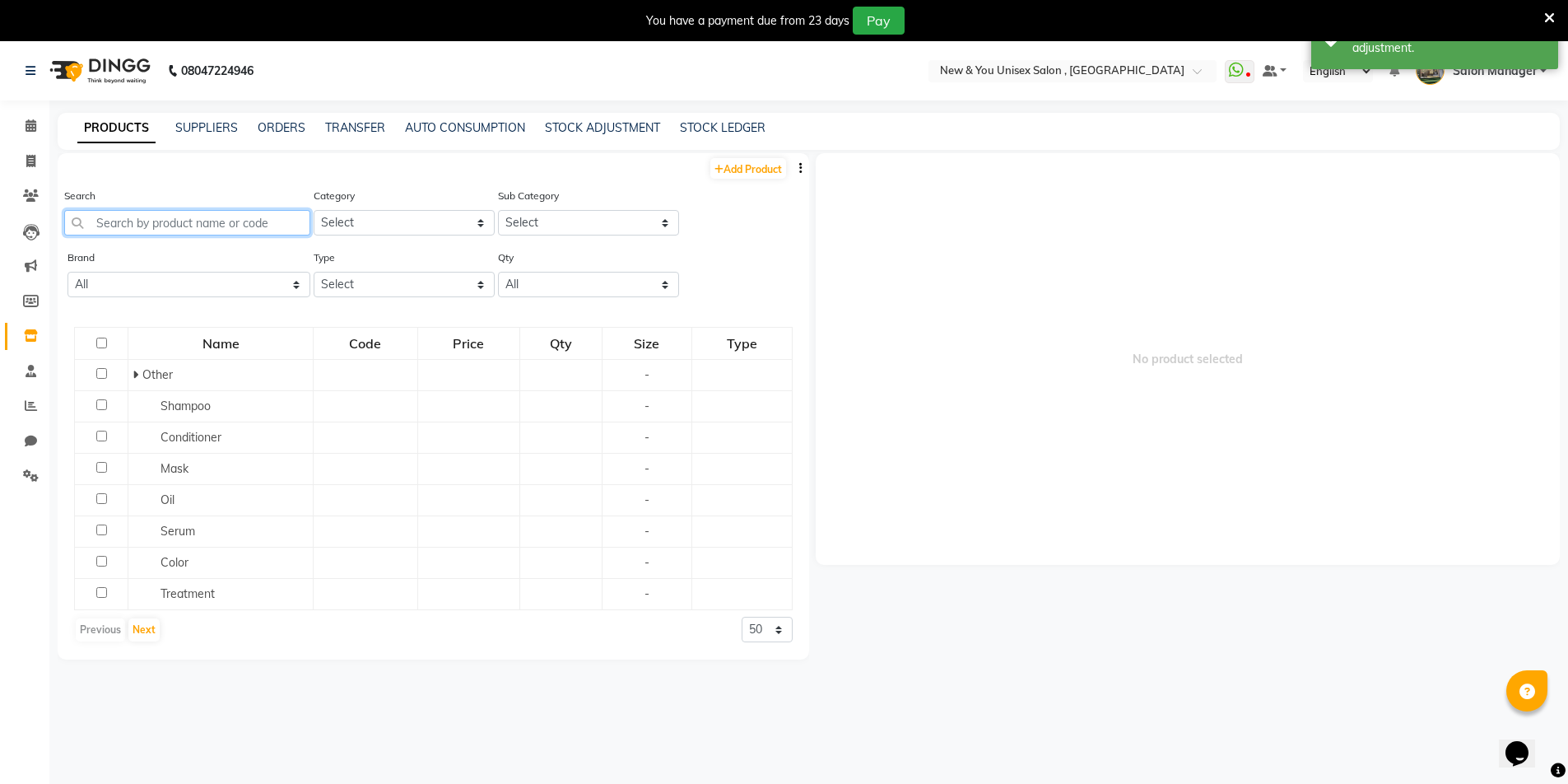
click at [156, 217] on input "text" at bounding box center [187, 222] width 246 height 25
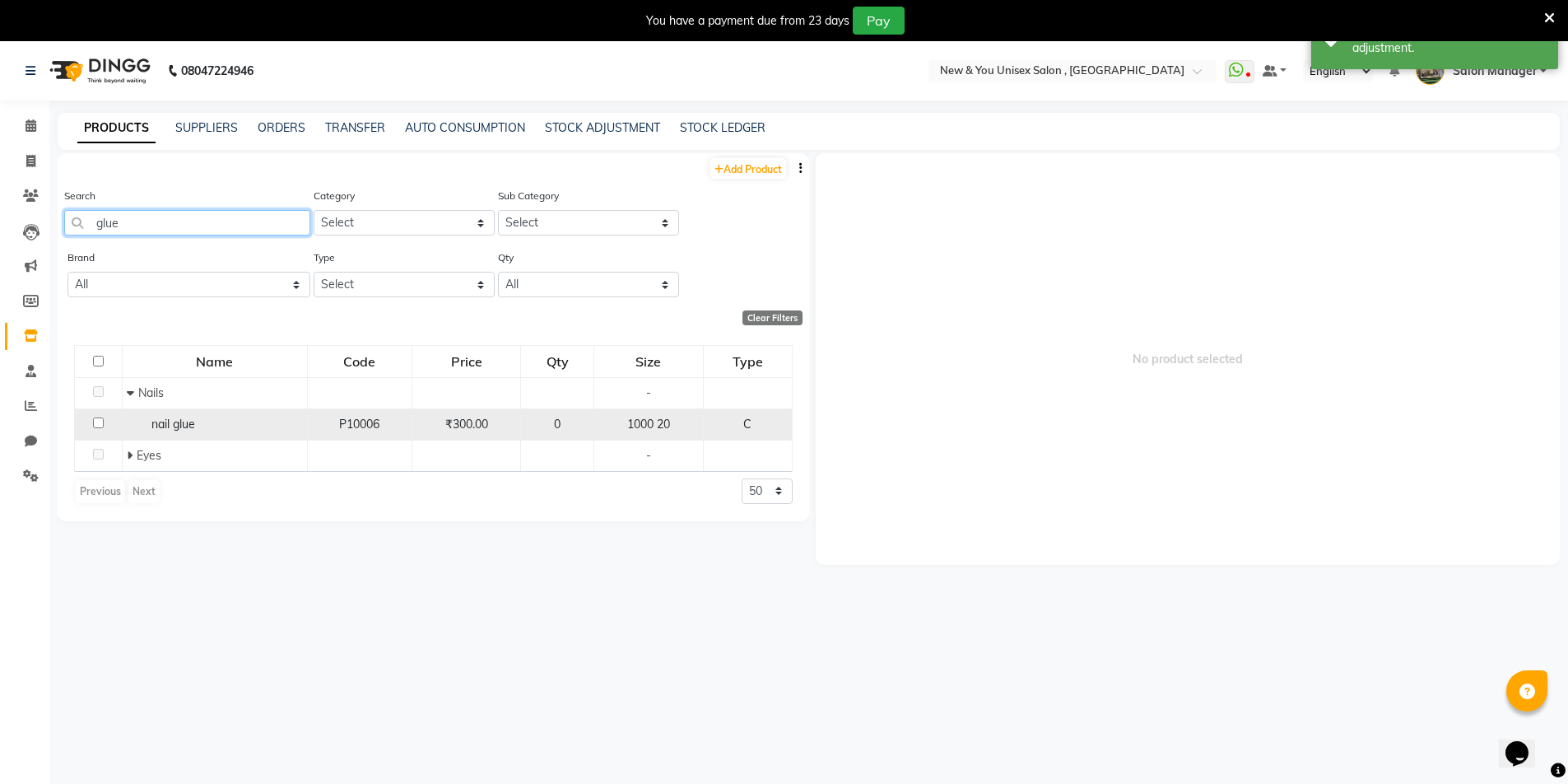
type input "glue"
click at [200, 419] on div "nail glue" at bounding box center [215, 424] width 176 height 17
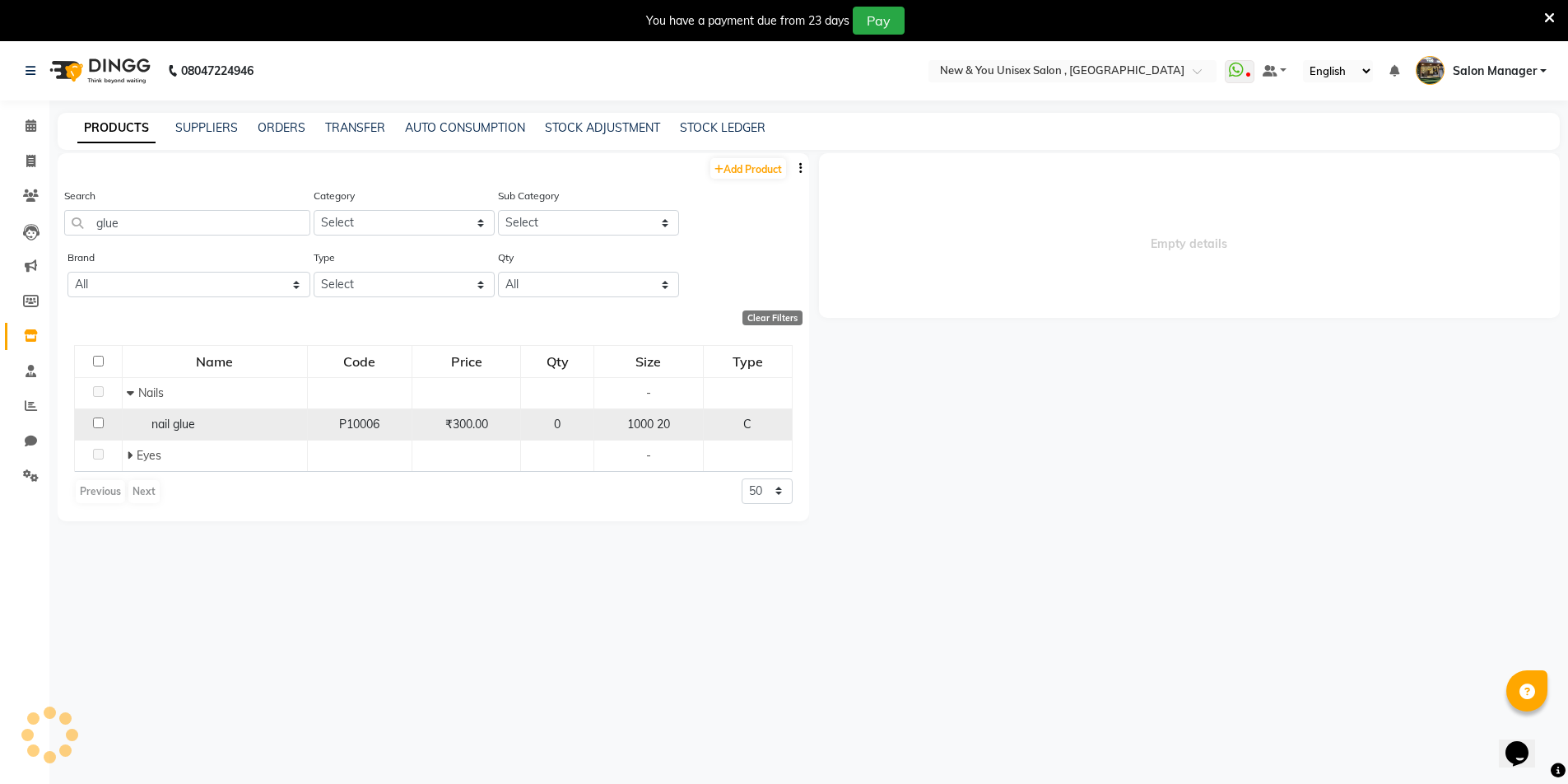
select select
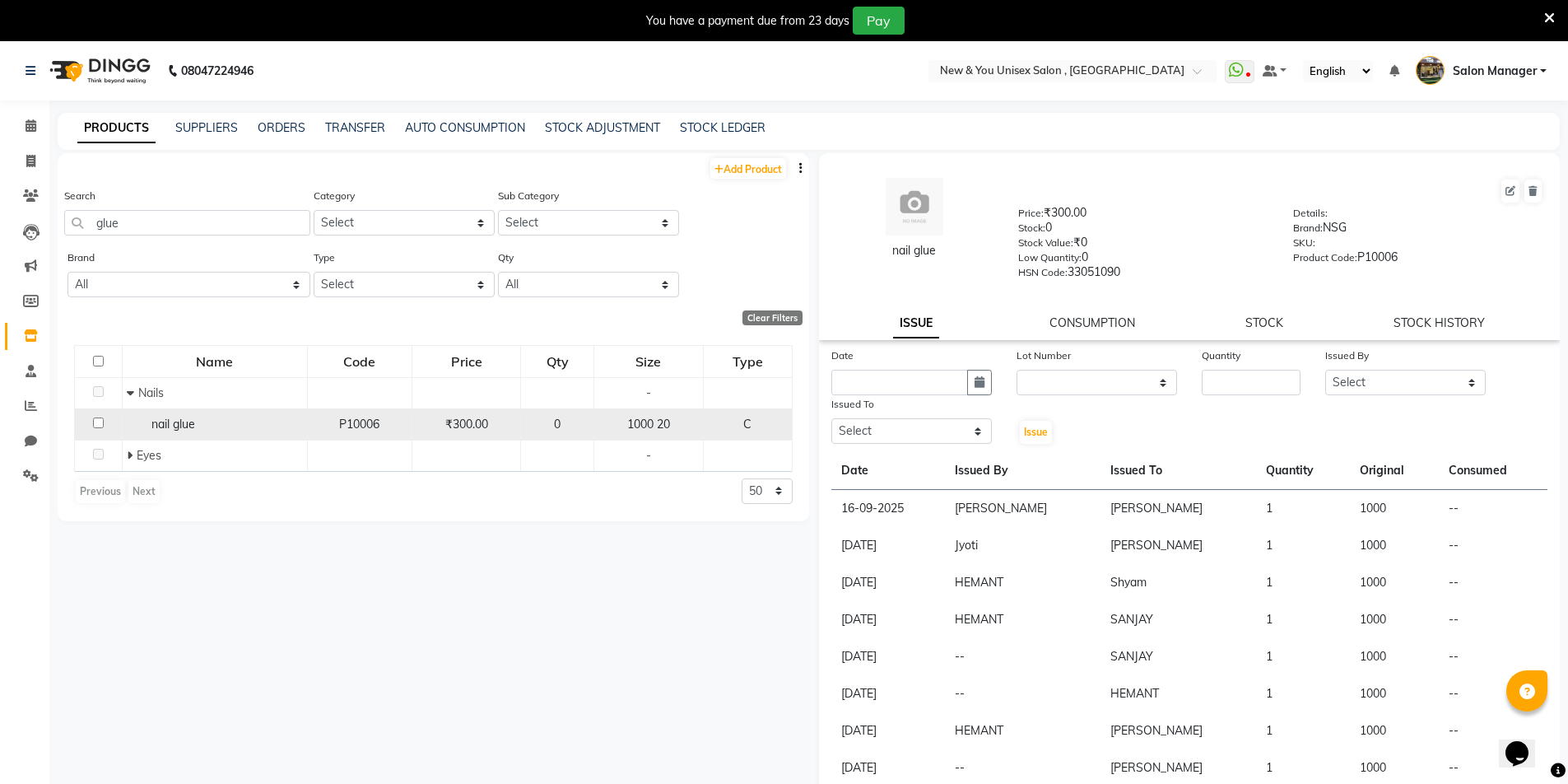
click at [98, 424] on input "checkbox" at bounding box center [99, 423] width 11 height 11
checkbox input "true"
click at [1250, 321] on link "STOCK" at bounding box center [1264, 323] width 38 height 15
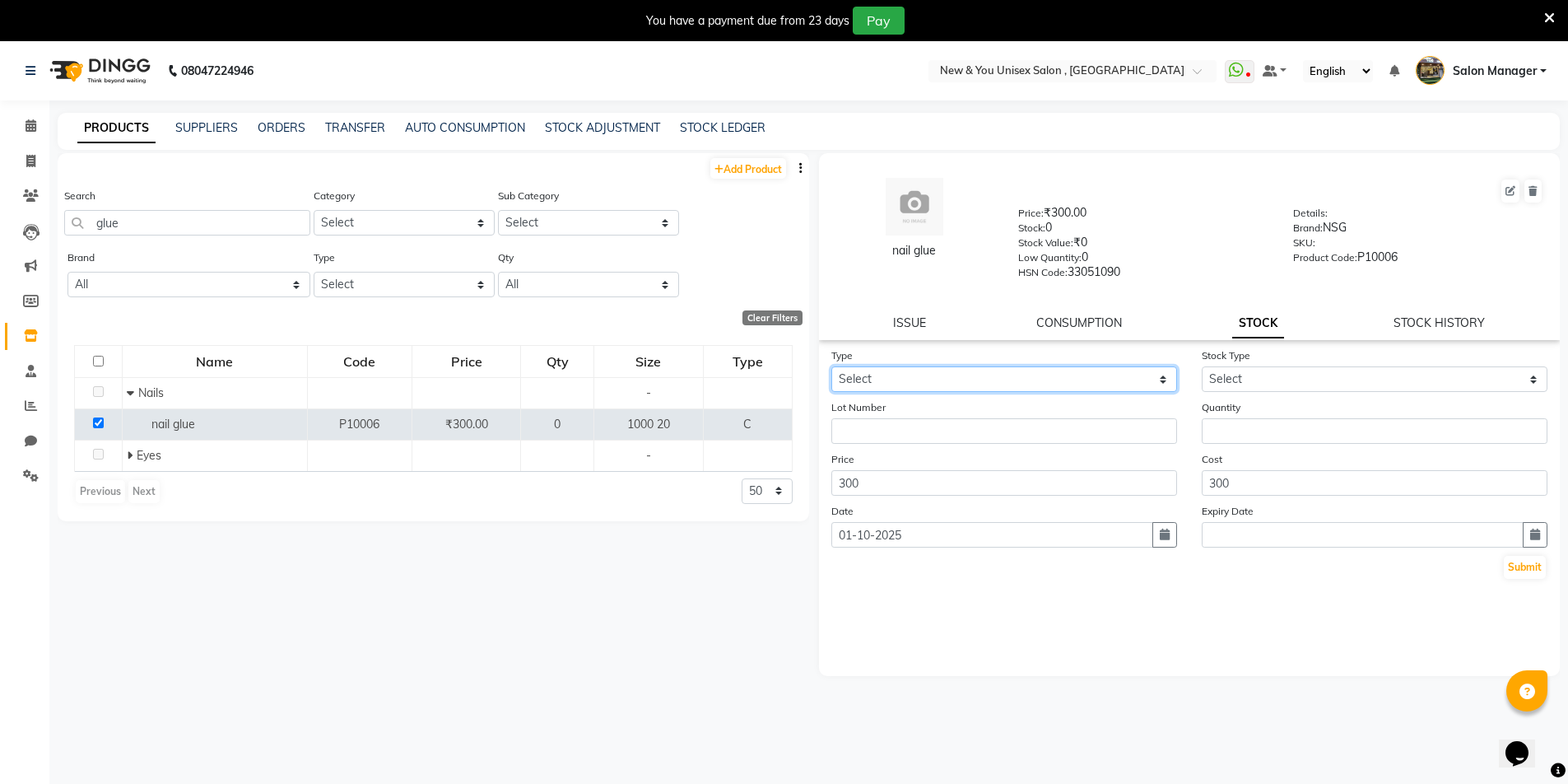
click at [1006, 368] on select "Select In Out" at bounding box center [1004, 379] width 346 height 25
select select "in"
click at [832, 367] on select "Select In Out" at bounding box center [1004, 379] width 346 height 25
click at [1248, 375] on select "Select New Stock Adjustment Return Other" at bounding box center [1374, 379] width 346 height 25
select select "new stock"
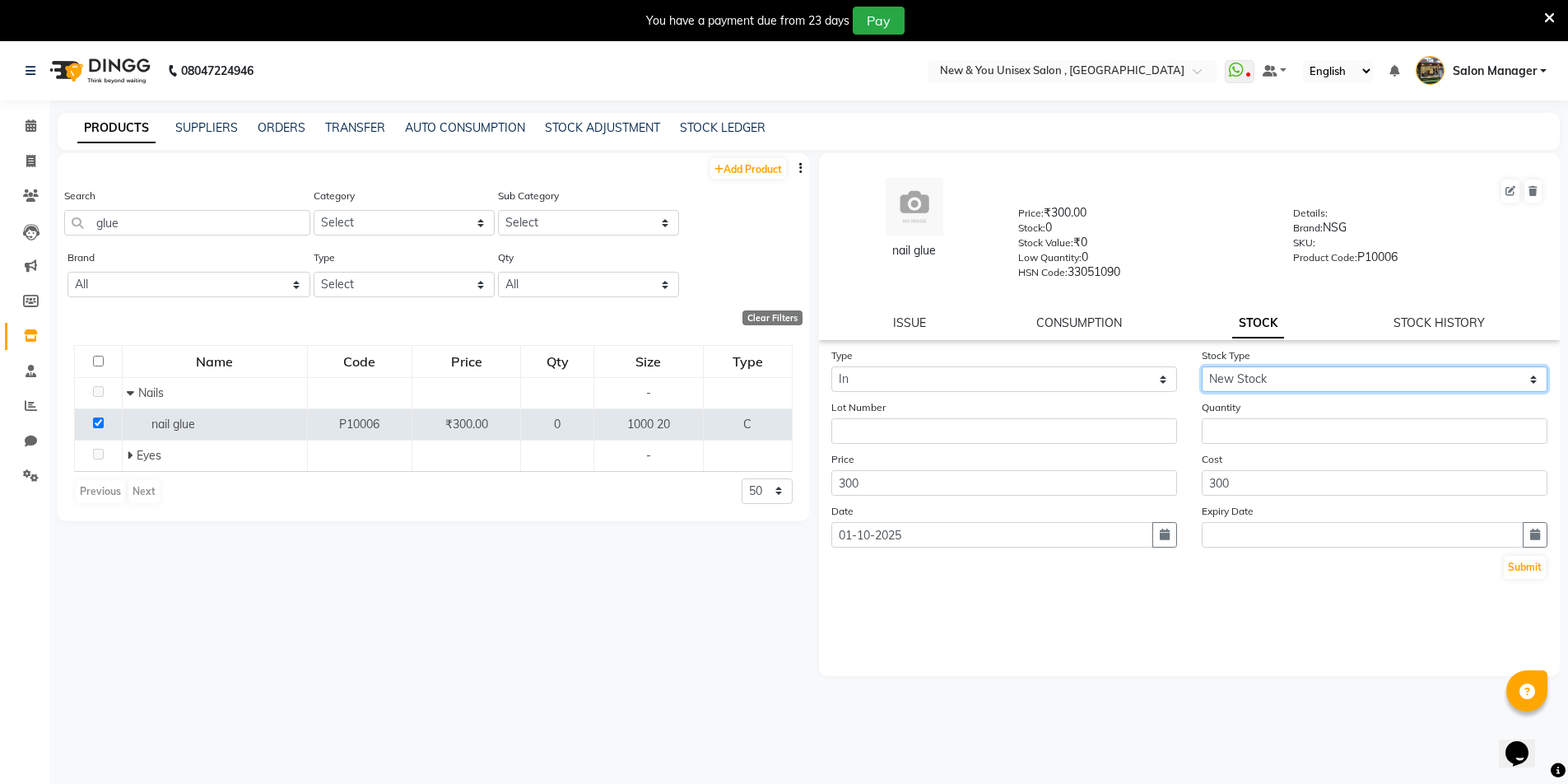
click at [1202, 367] on select "Select New Stock Adjustment Return Other" at bounding box center [1374, 379] width 346 height 25
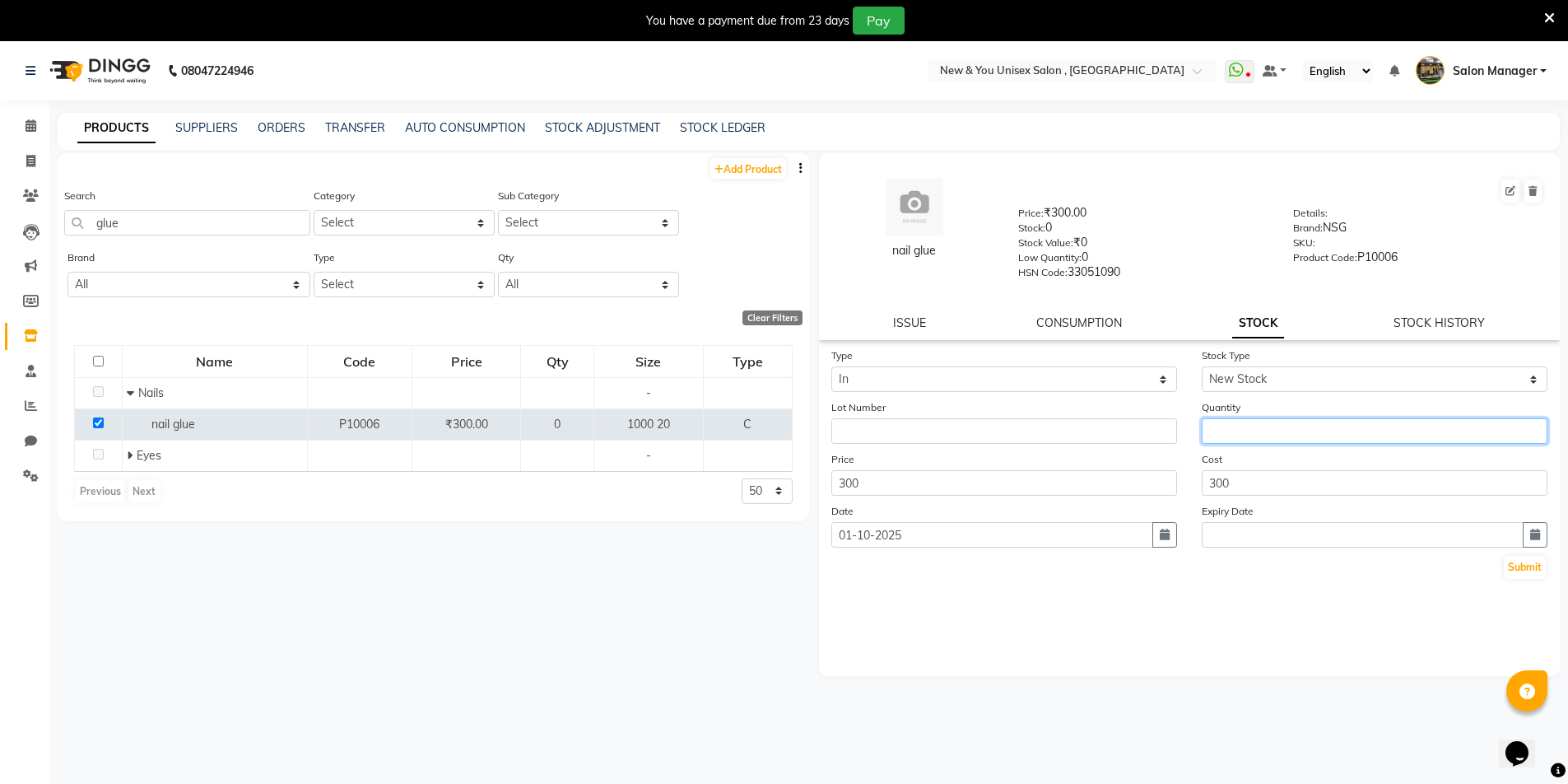
click at [1235, 429] on input "number" at bounding box center [1374, 431] width 346 height 25
type input "5"
click at [1530, 574] on button "Submit" at bounding box center [1524, 567] width 42 height 23
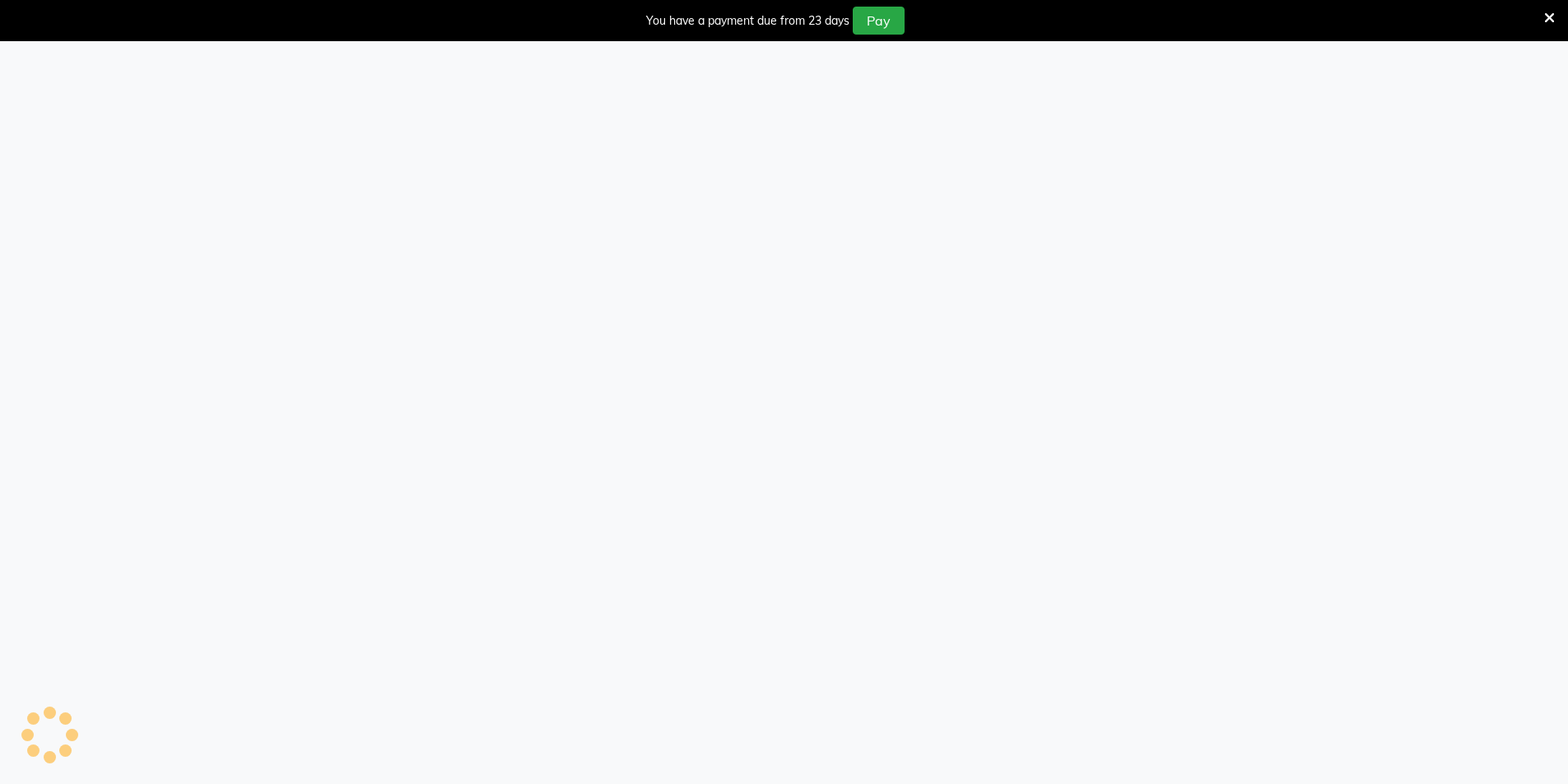
select select
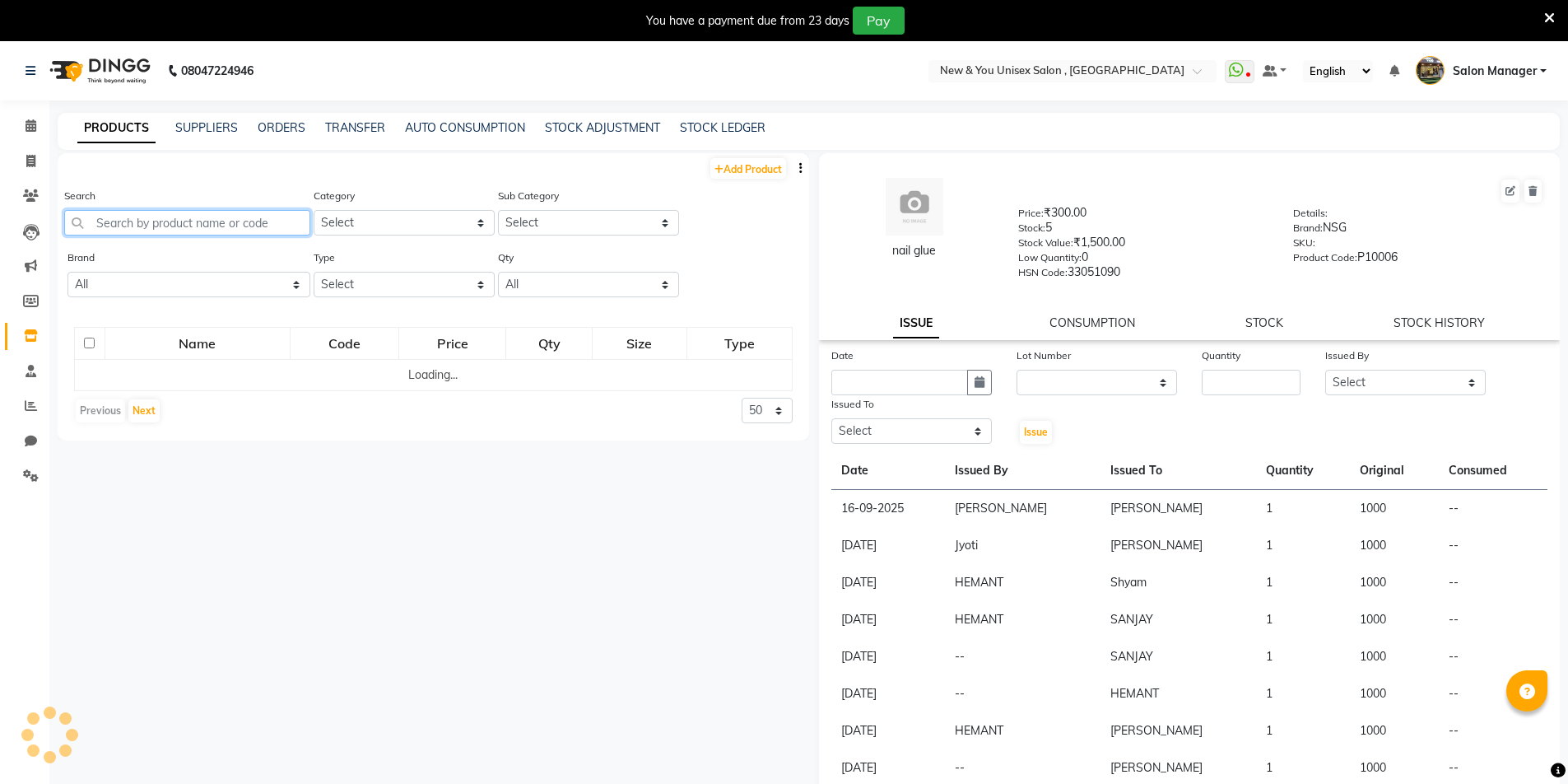
click at [171, 219] on input "text" at bounding box center [187, 222] width 246 height 25
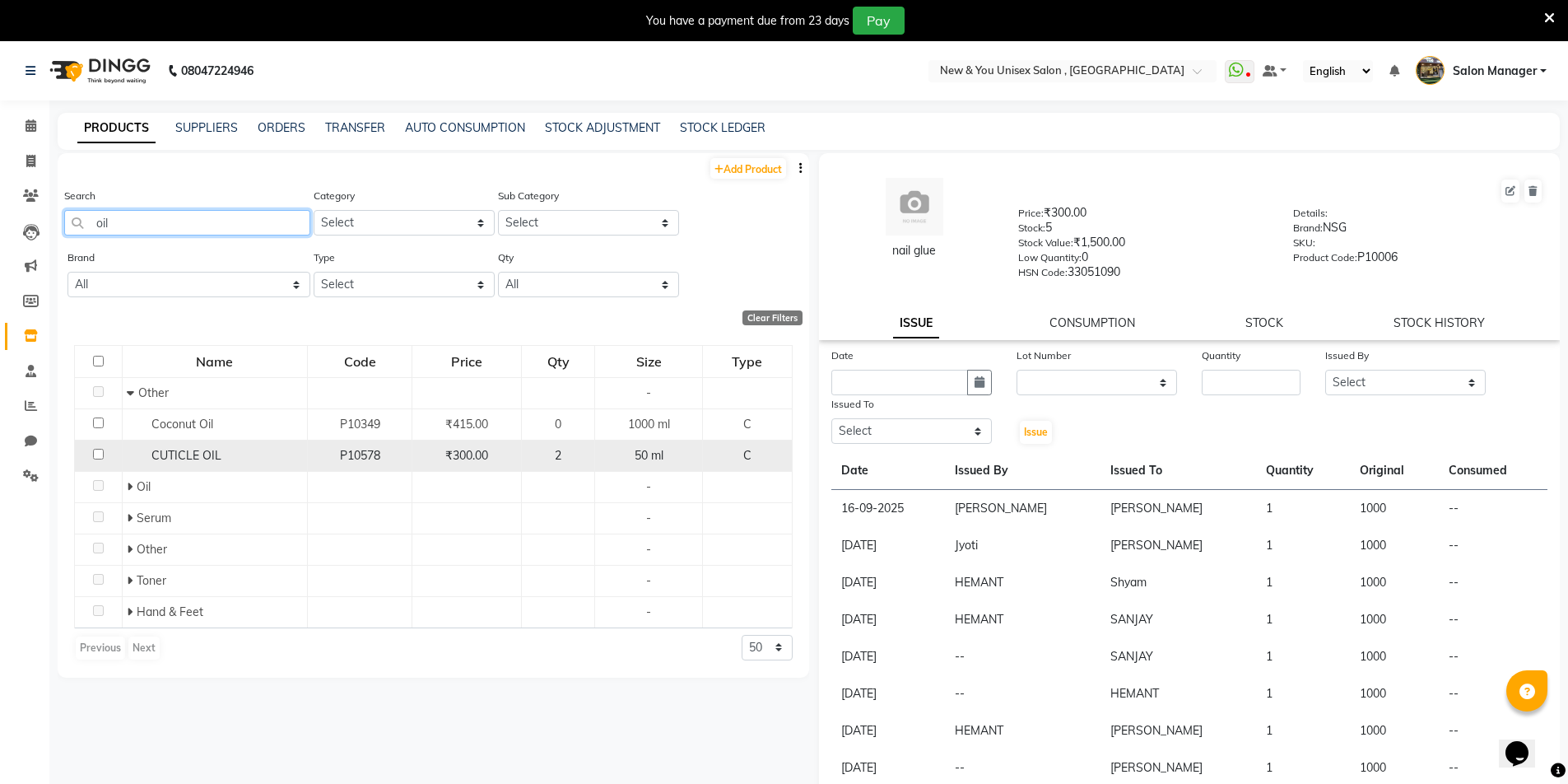
type input "oil"
click at [421, 459] on div "₹300.00" at bounding box center [466, 456] width 95 height 17
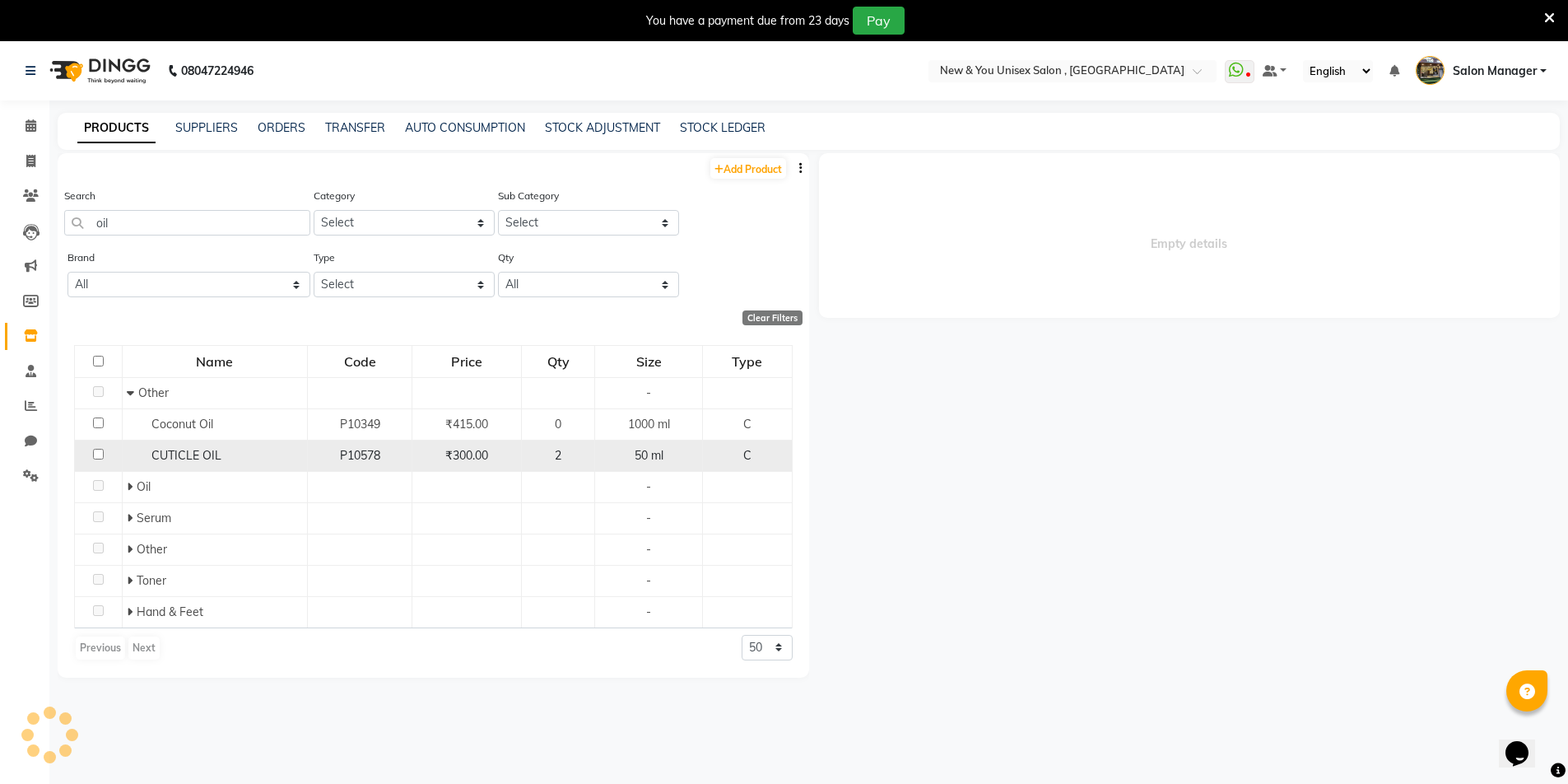
select select
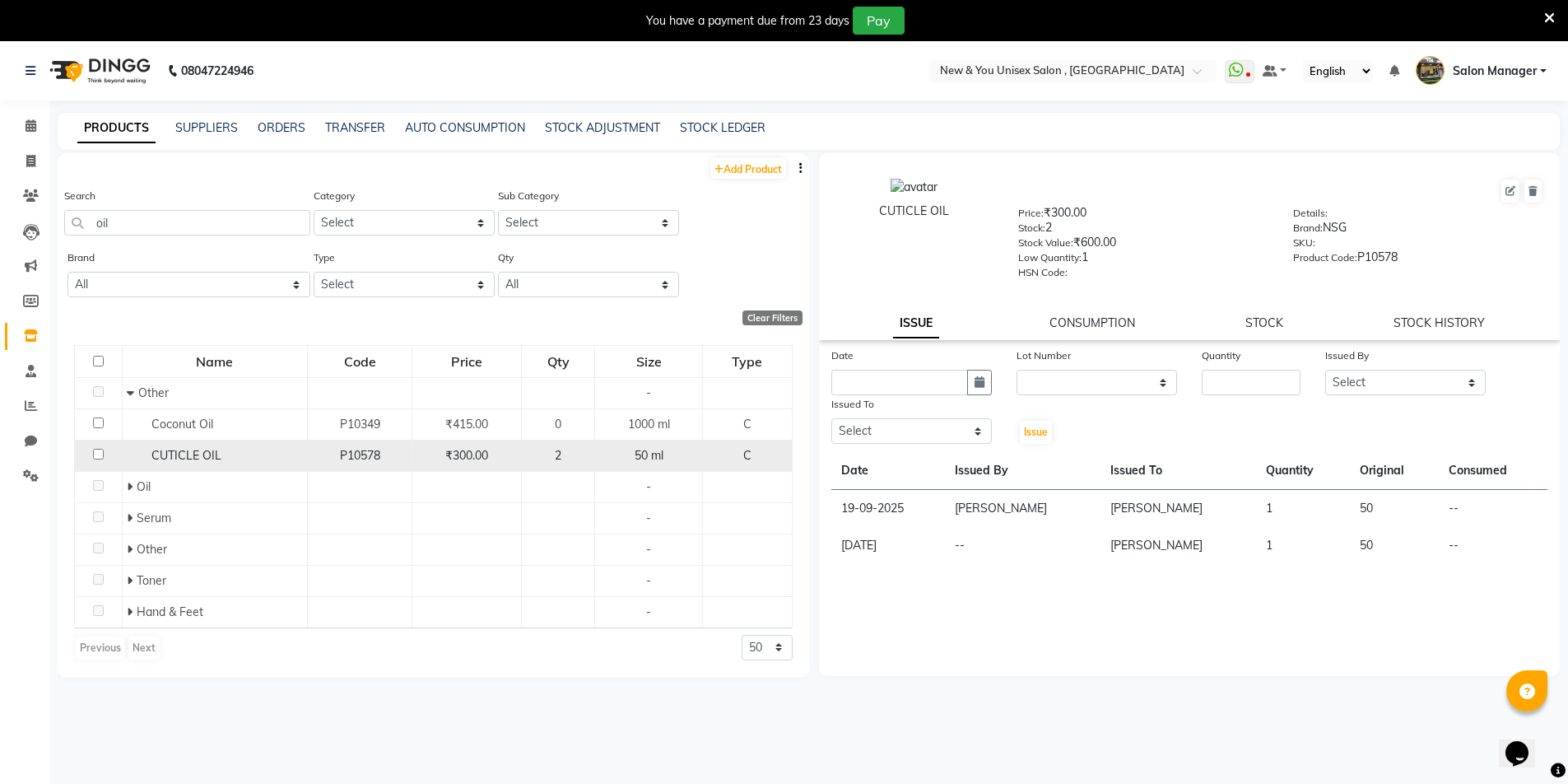
click at [100, 453] on input "checkbox" at bounding box center [99, 455] width 11 height 11
checkbox input "true"
click at [1296, 328] on div "ISSUE CONSUMPTION STOCK STOCK HISTORY" at bounding box center [1190, 323] width 702 height 17
click at [1271, 314] on div "CUTICLE OIL Price: ₹300.00 Stock: 2 Stock Value: ₹600.00 Low Quantity: 1 HSN Co…" at bounding box center [1190, 247] width 742 height 187
click at [1273, 319] on link "STOCK" at bounding box center [1264, 323] width 38 height 15
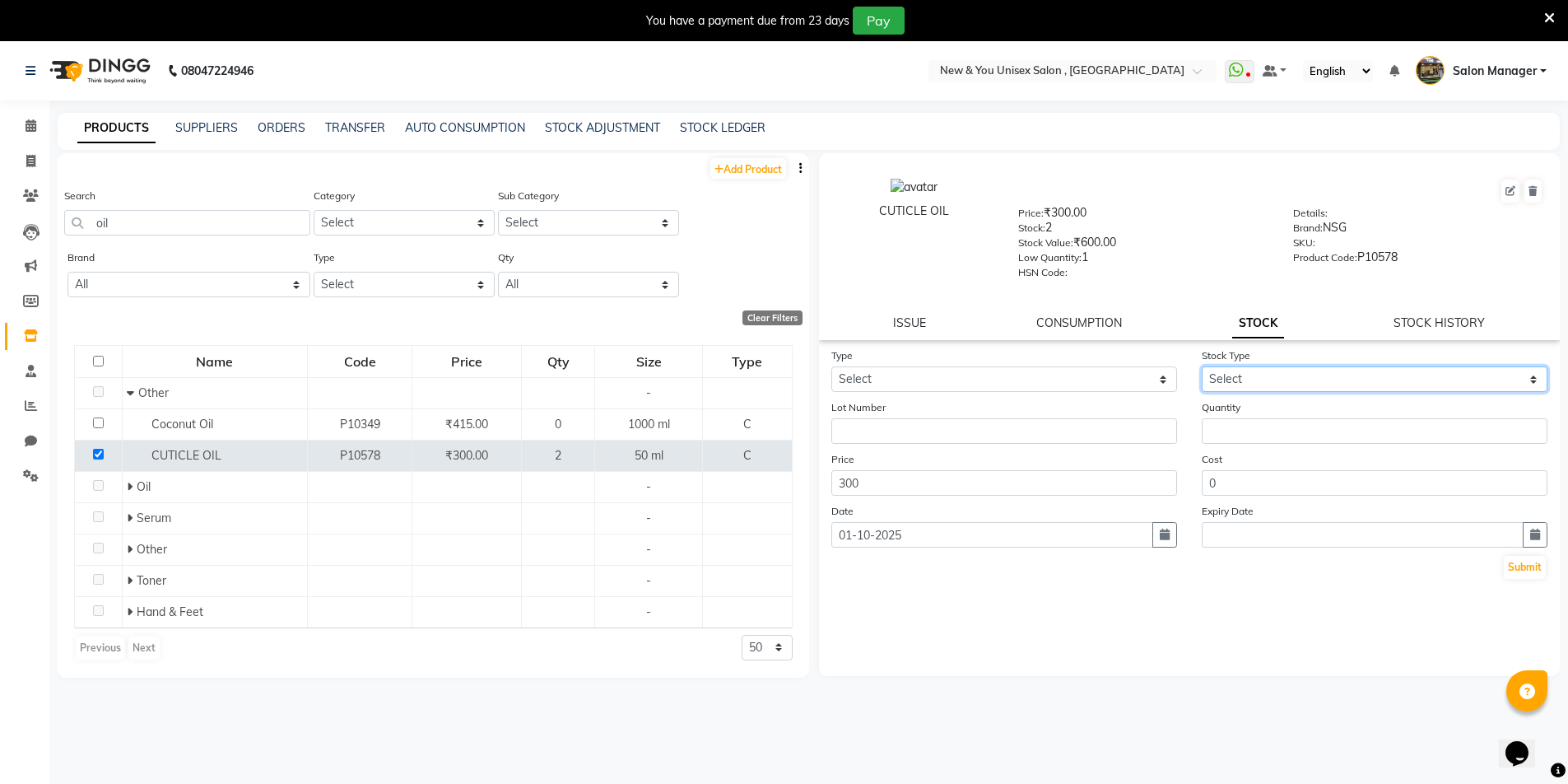
click at [1328, 374] on select "Select" at bounding box center [1374, 379] width 346 height 25
click at [968, 376] on select "Select In Out" at bounding box center [1004, 379] width 346 height 25
select select "in"
click at [832, 367] on select "Select In Out" at bounding box center [1004, 379] width 346 height 25
click at [1334, 369] on select "Select New Stock Adjustment Return Other" at bounding box center [1374, 379] width 346 height 25
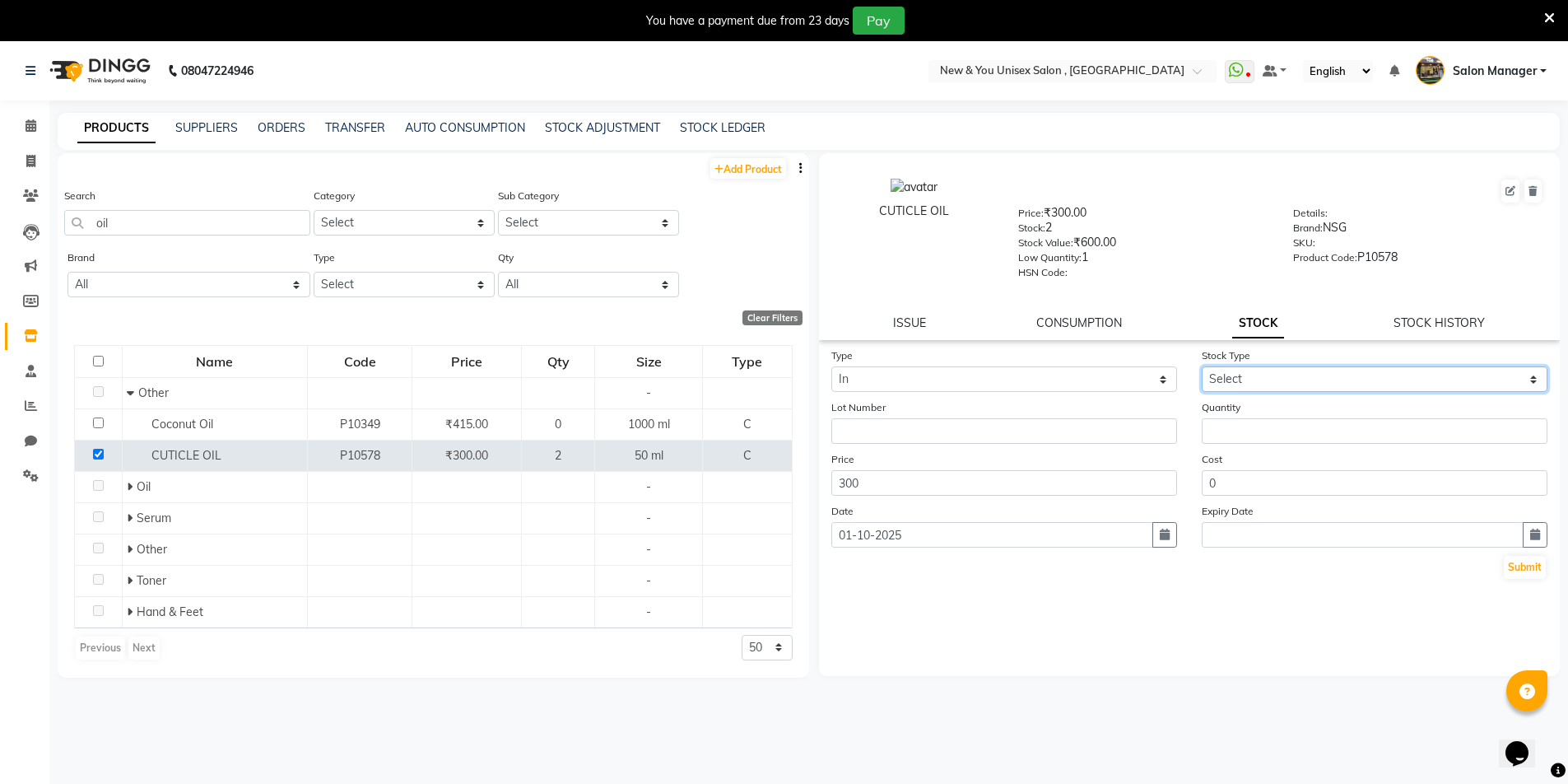
select select "new stock"
click at [1202, 367] on select "Select New Stock Adjustment Return Other" at bounding box center [1374, 379] width 346 height 25
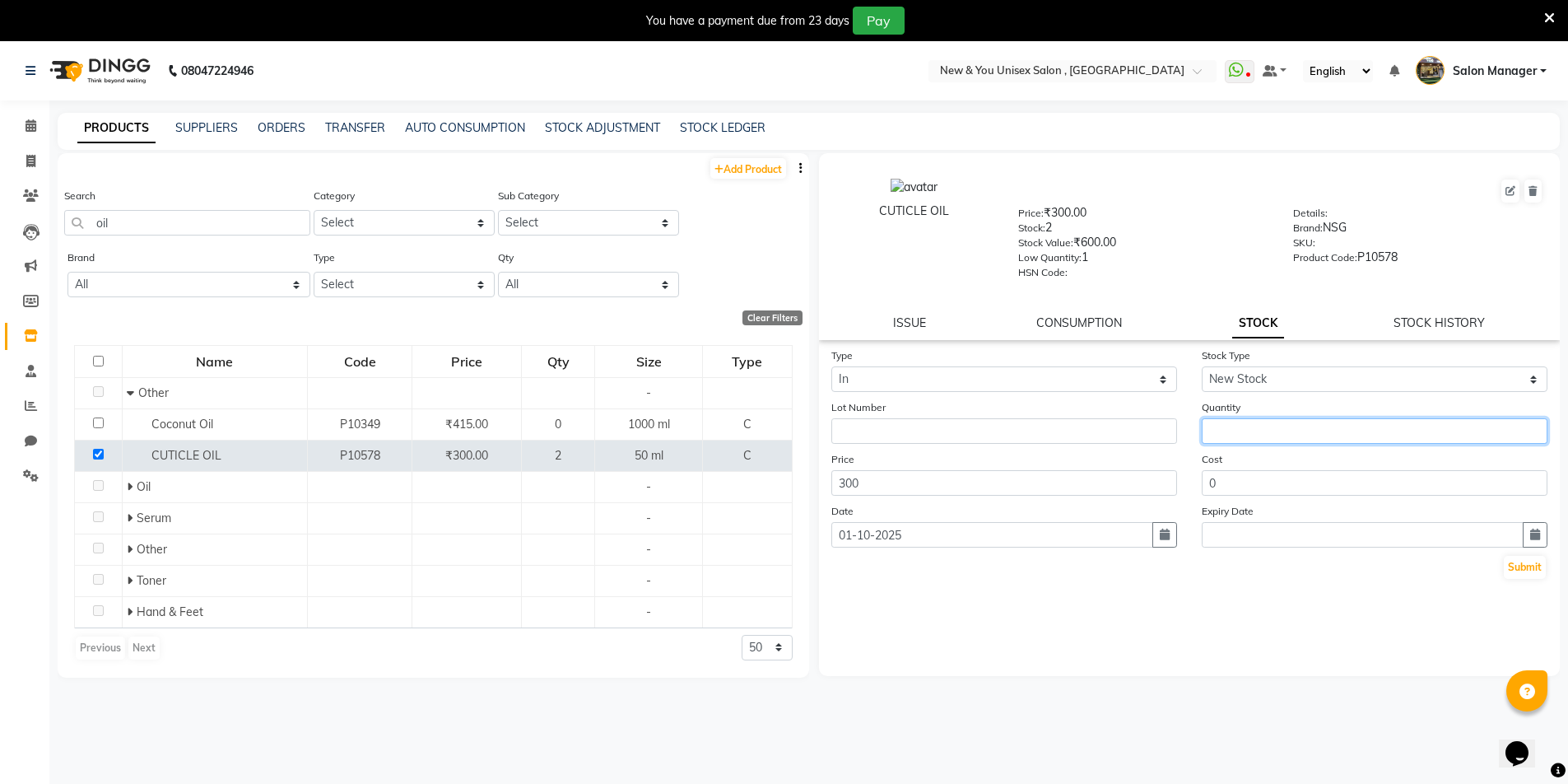
click at [1236, 431] on input "number" at bounding box center [1374, 431] width 346 height 25
type input "2"
click at [1519, 567] on button "Submit" at bounding box center [1524, 567] width 42 height 23
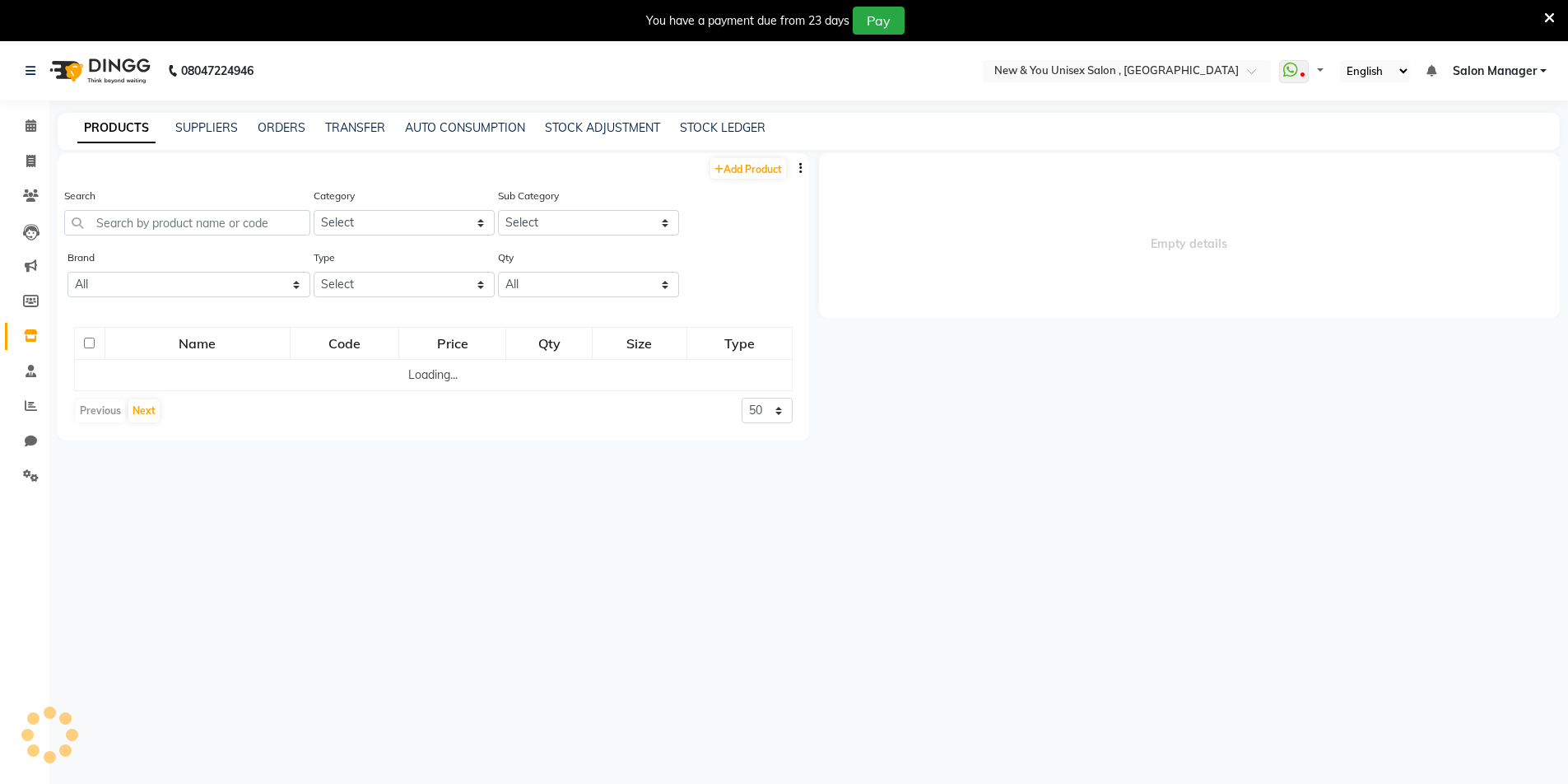
select select
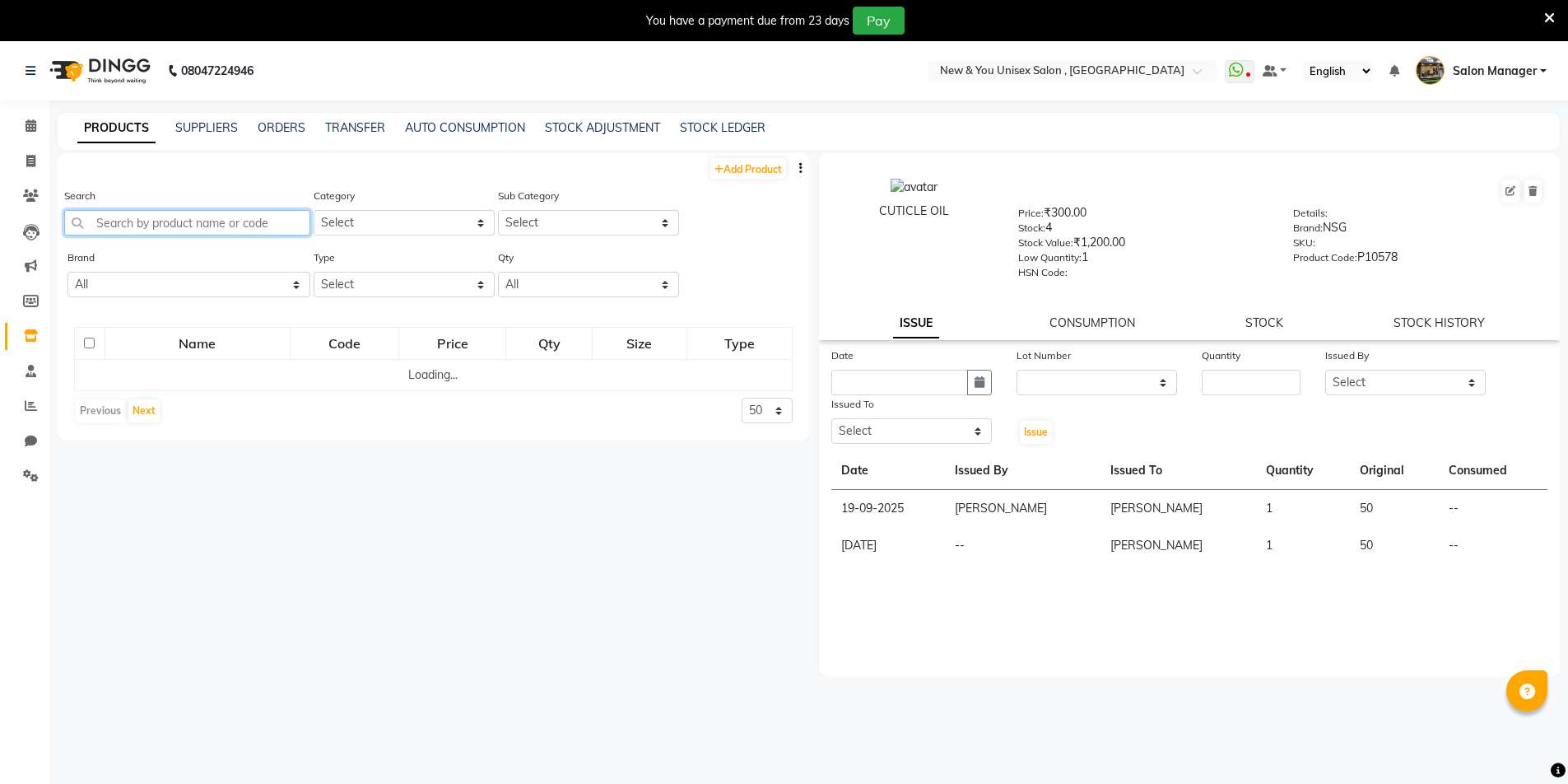
click at [147, 221] on input "text" at bounding box center [187, 222] width 246 height 25
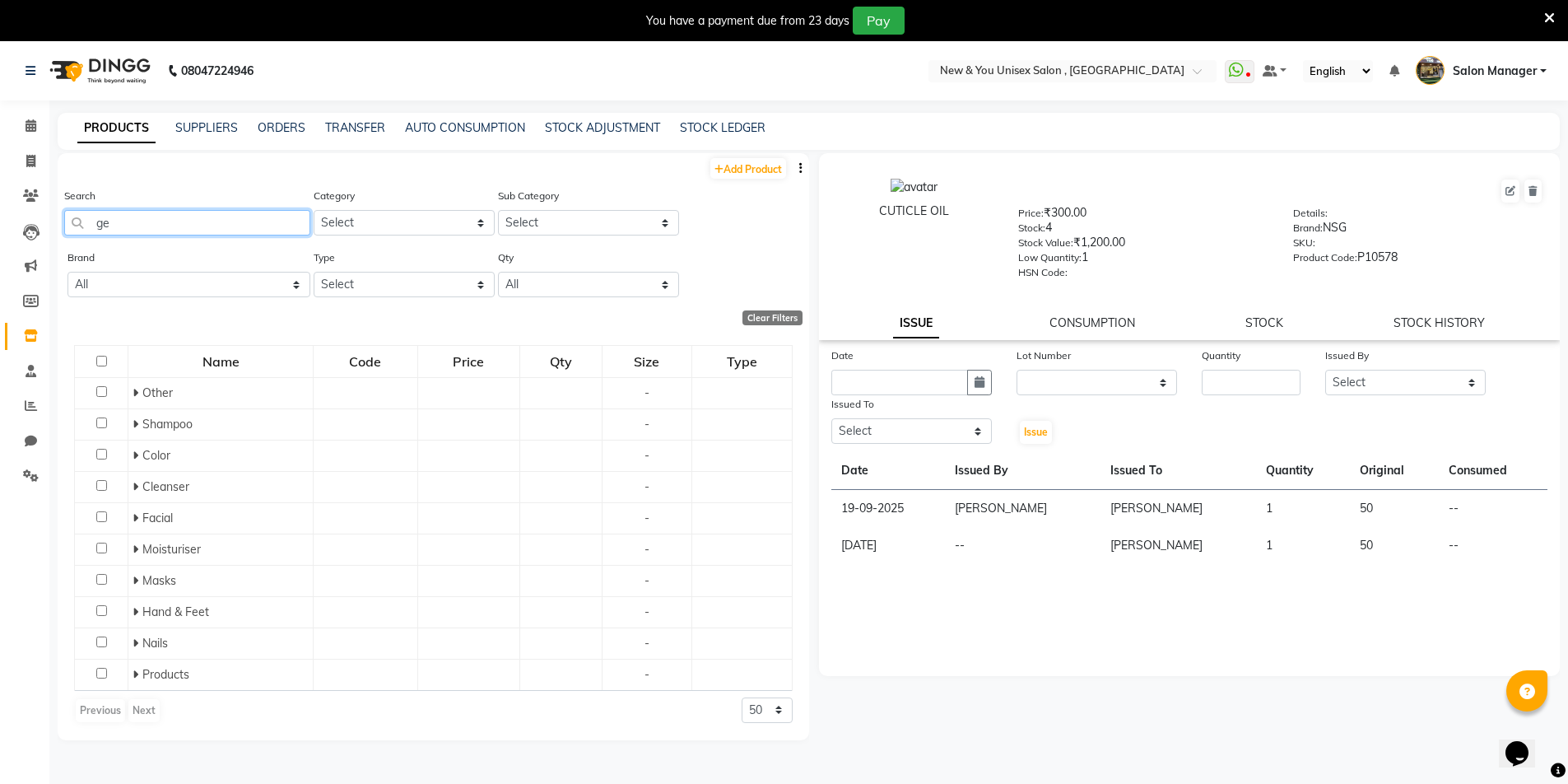
type input "g"
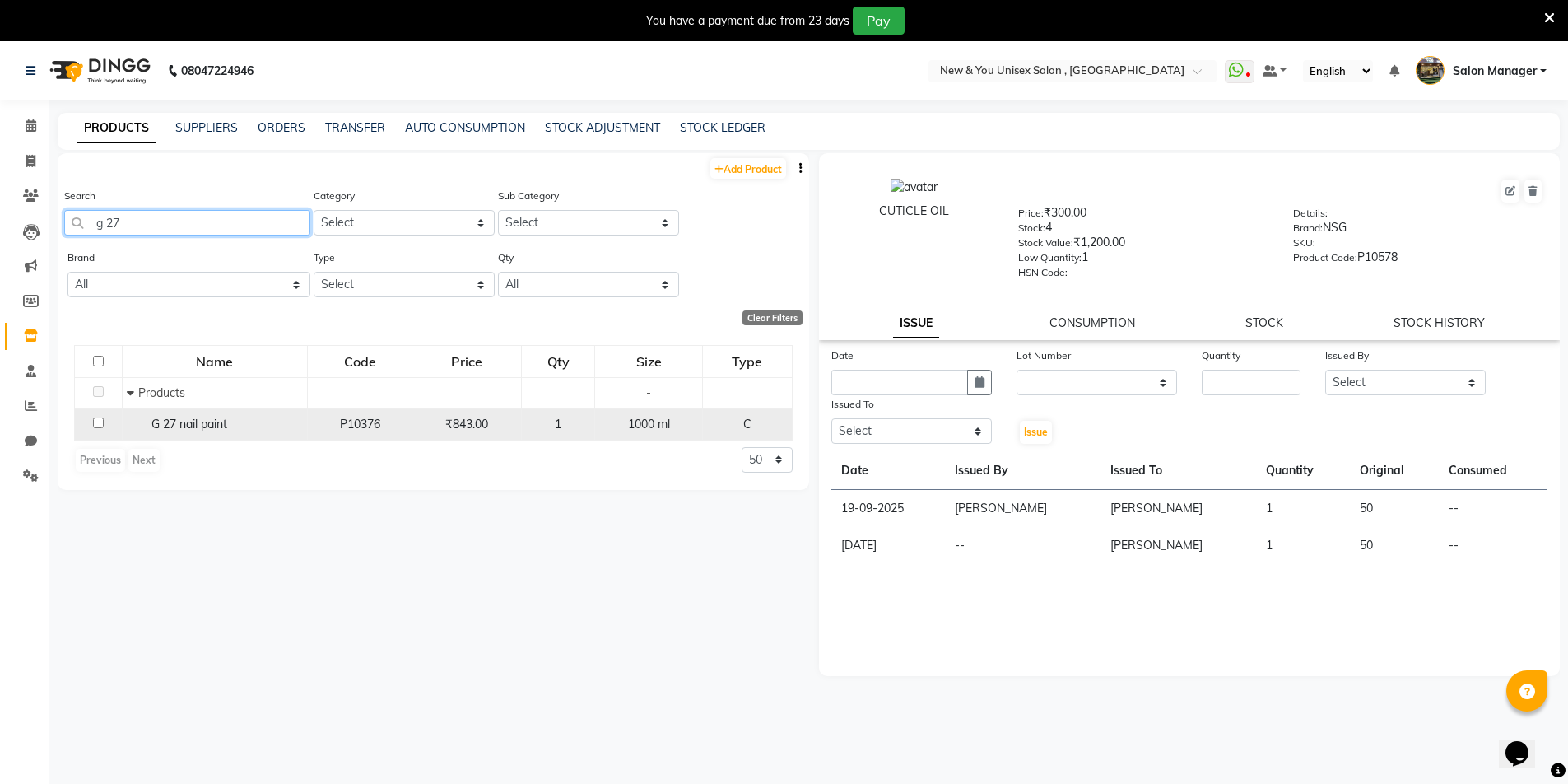
type input "g 27"
click at [160, 421] on span "G 27 nail paint" at bounding box center [190, 424] width 76 height 15
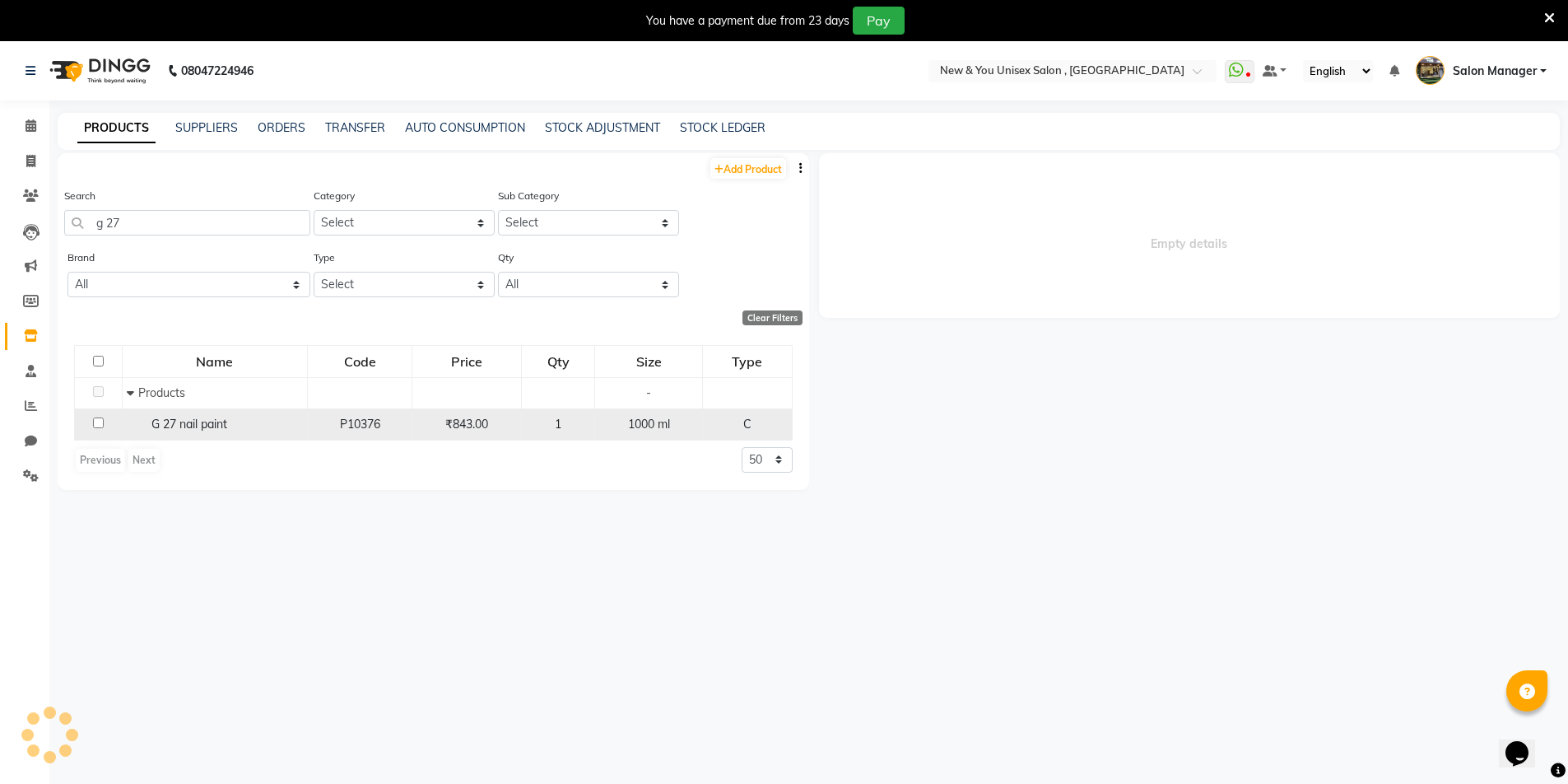
select select
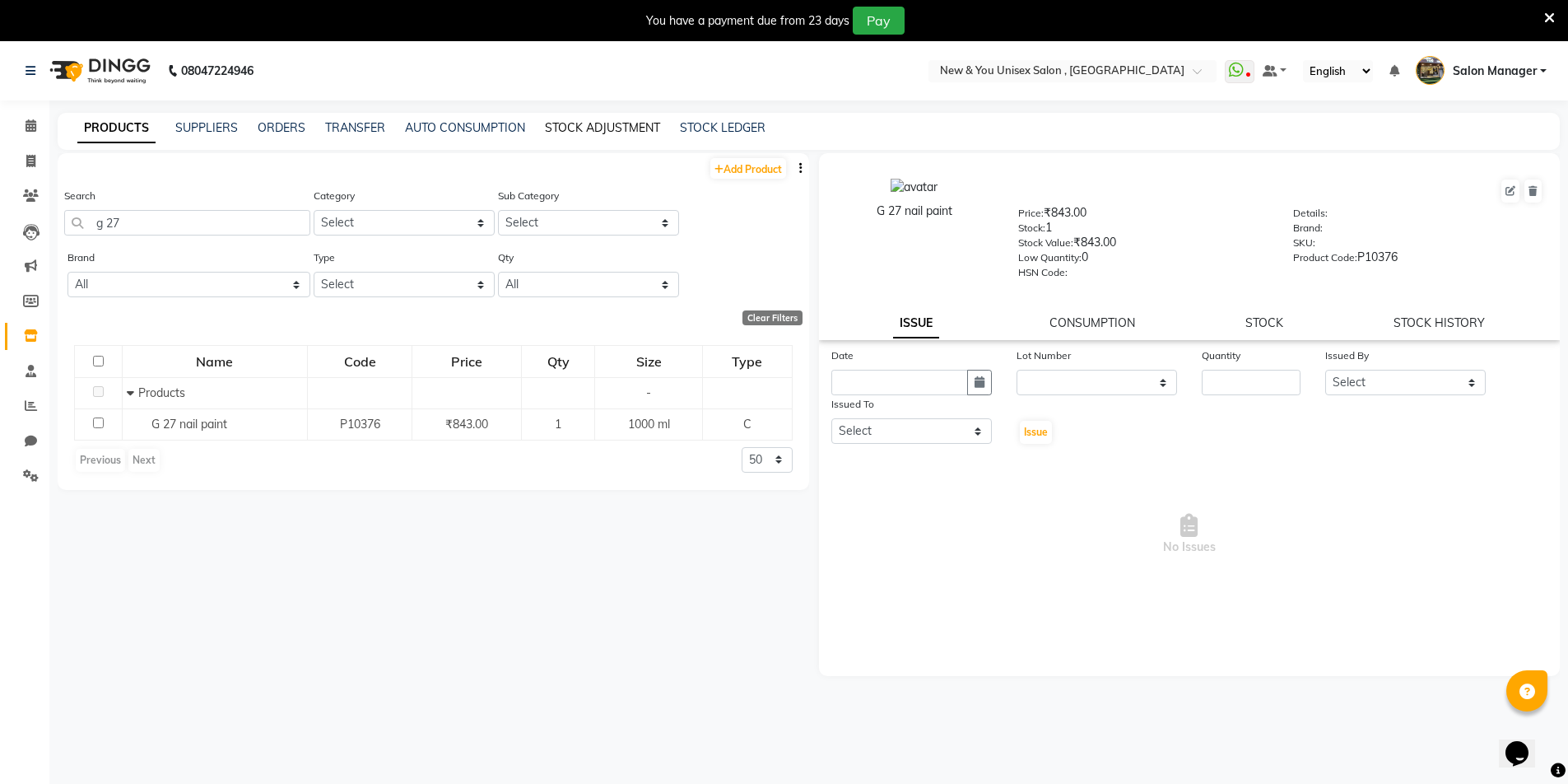
click at [609, 122] on link "STOCK ADJUSTMENT" at bounding box center [602, 128] width 115 height 15
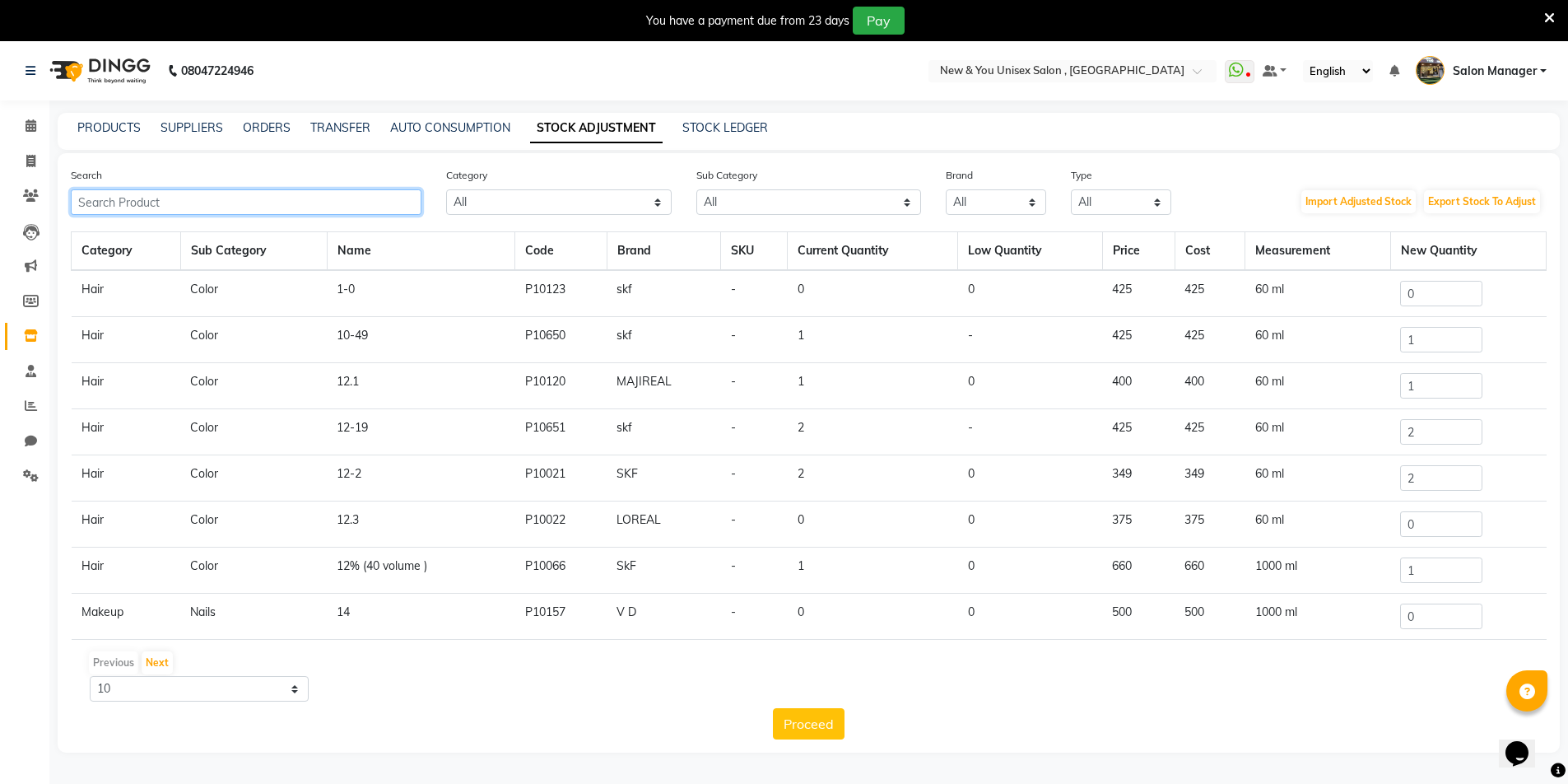
click at [296, 201] on input "text" at bounding box center [246, 202] width 351 height 25
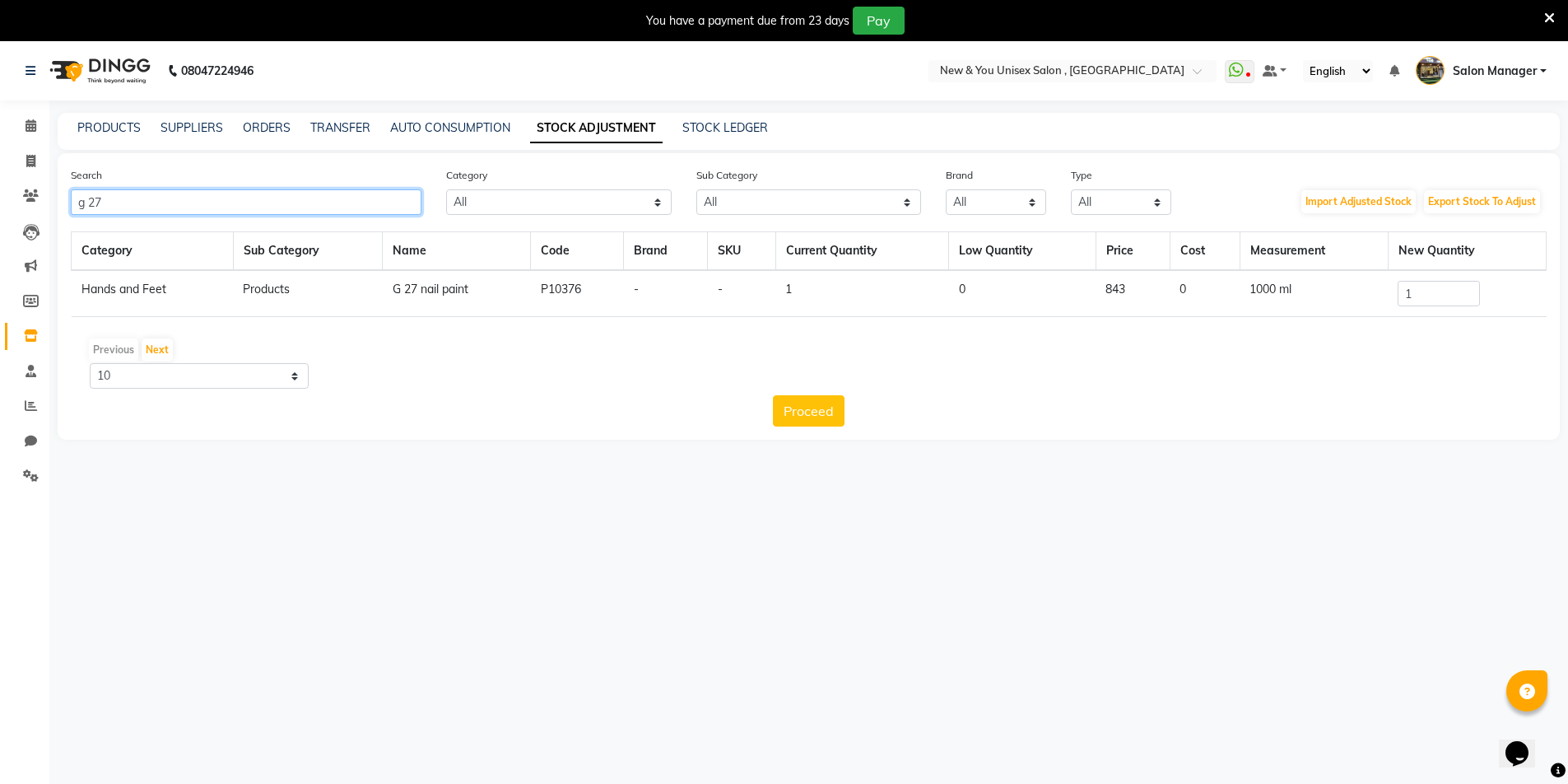
type input "g 27"
click at [1432, 291] on input "1" at bounding box center [1438, 294] width 83 height 25
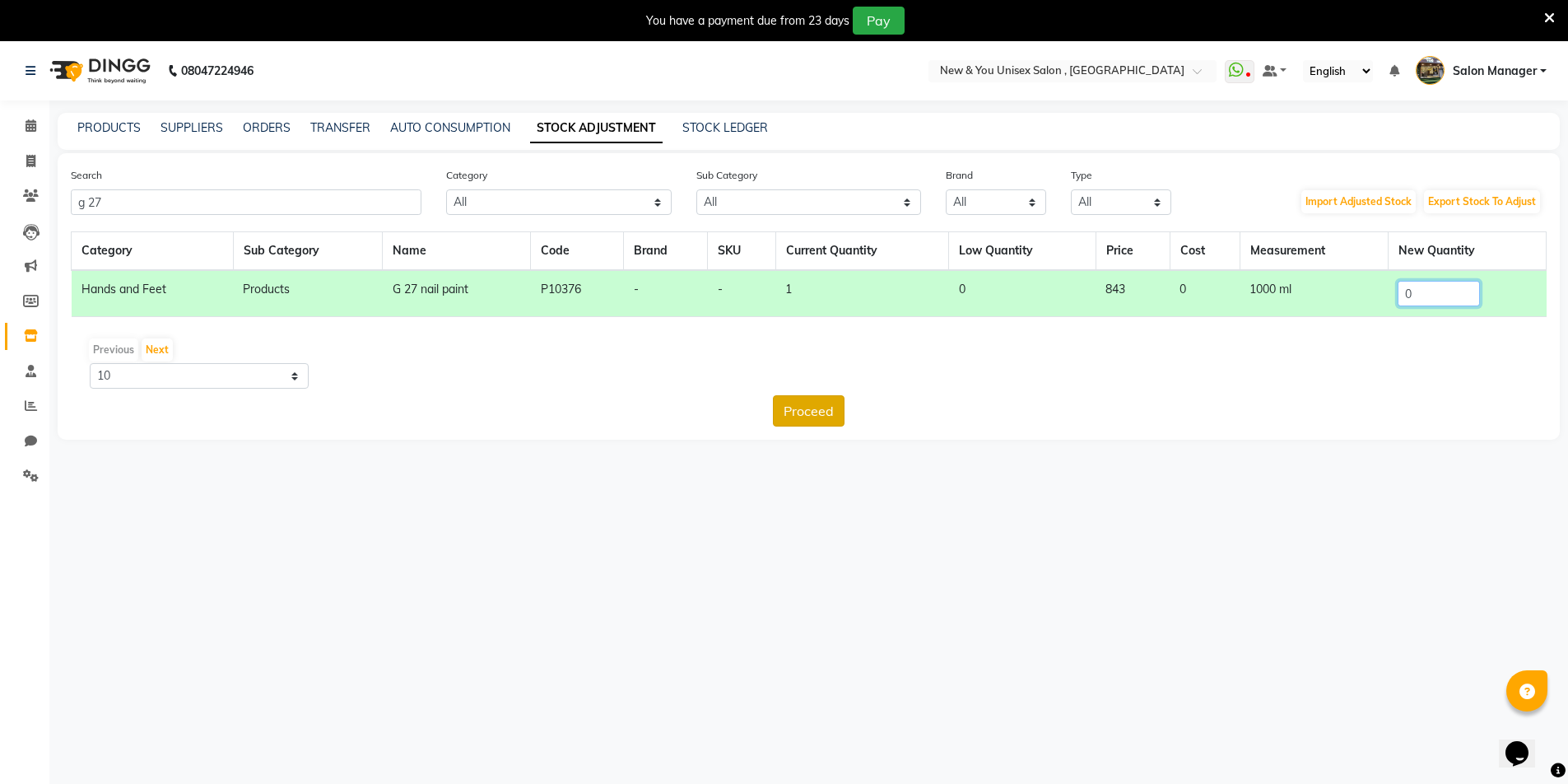
type input "0"
click at [787, 417] on button "Proceed" at bounding box center [808, 411] width 72 height 31
click at [825, 404] on button "Submit" at bounding box center [845, 411] width 65 height 31
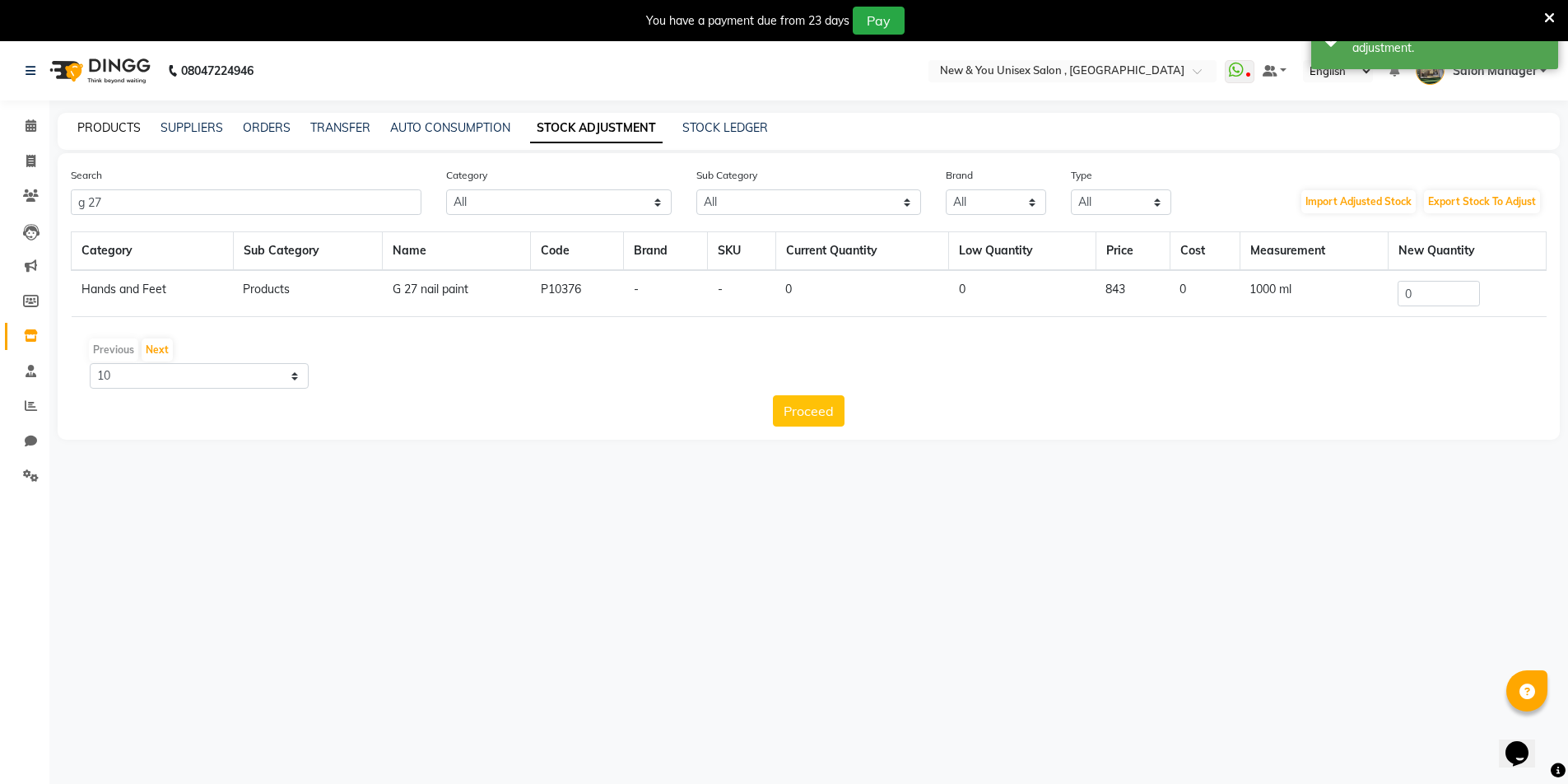
click at [89, 121] on link "PRODUCTS" at bounding box center [109, 128] width 63 height 15
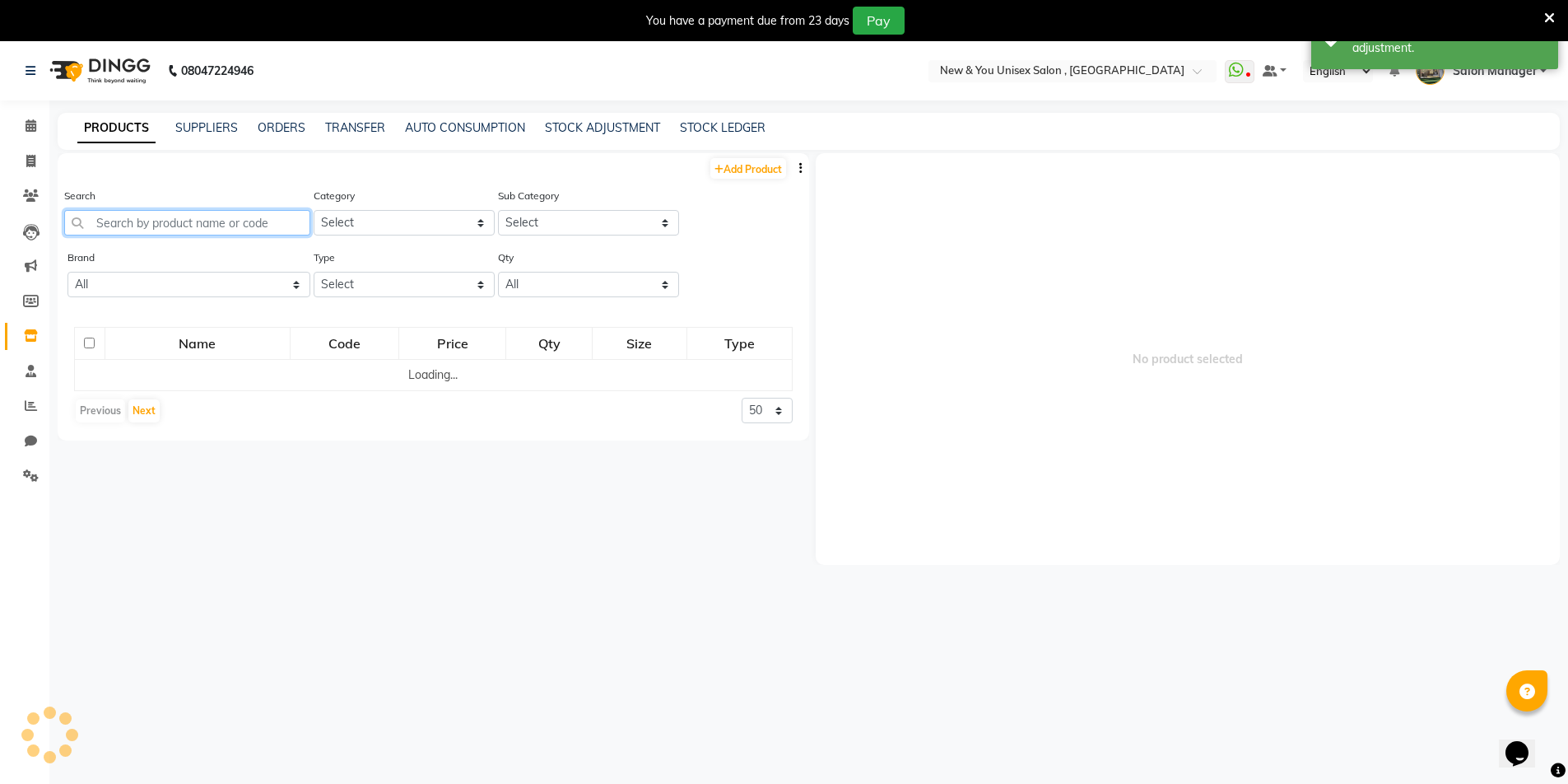
click at [131, 213] on input "text" at bounding box center [187, 222] width 246 height 25
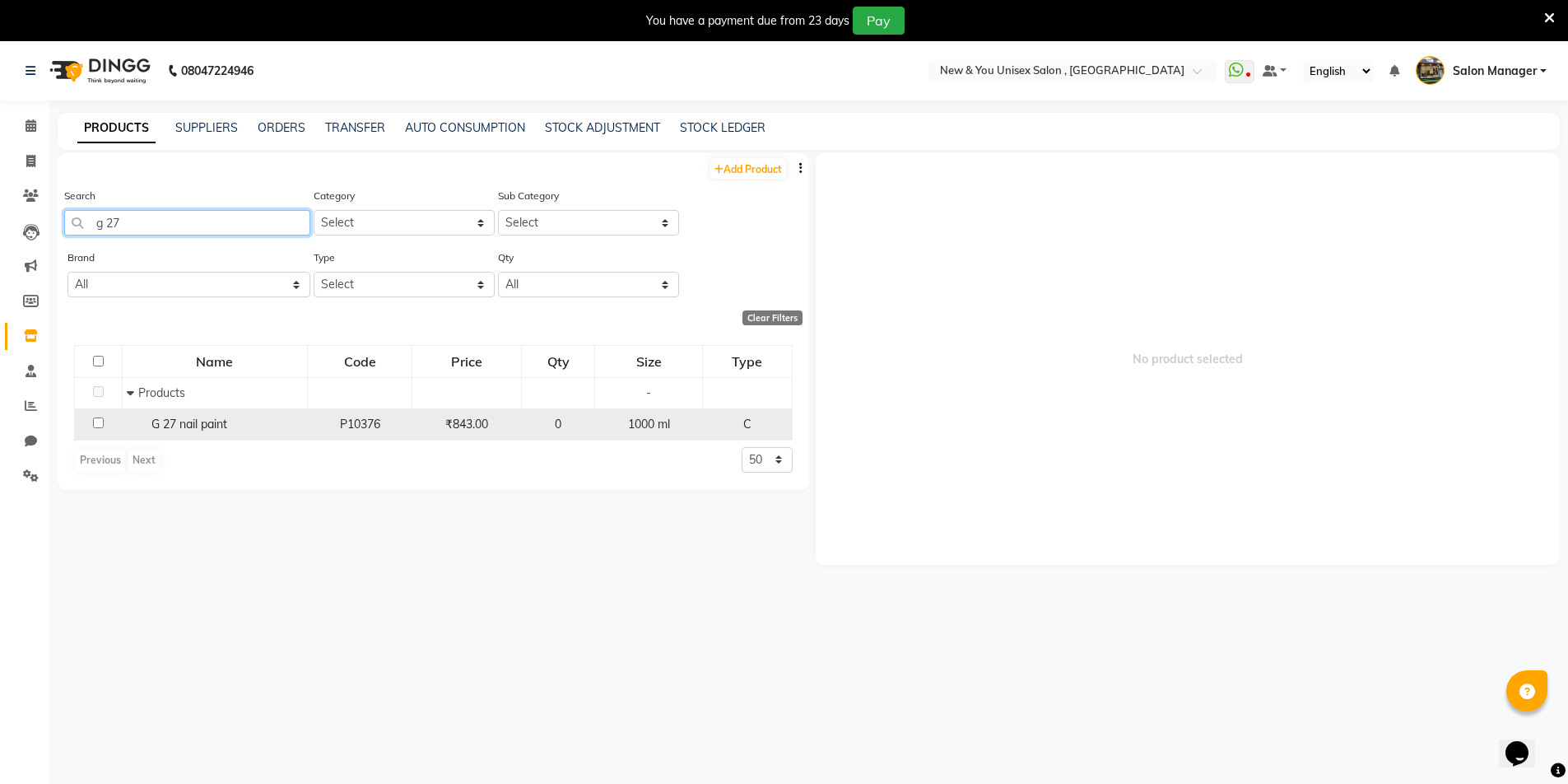
type input "g 27"
click at [97, 424] on input "checkbox" at bounding box center [99, 423] width 11 height 11
checkbox input "true"
select select
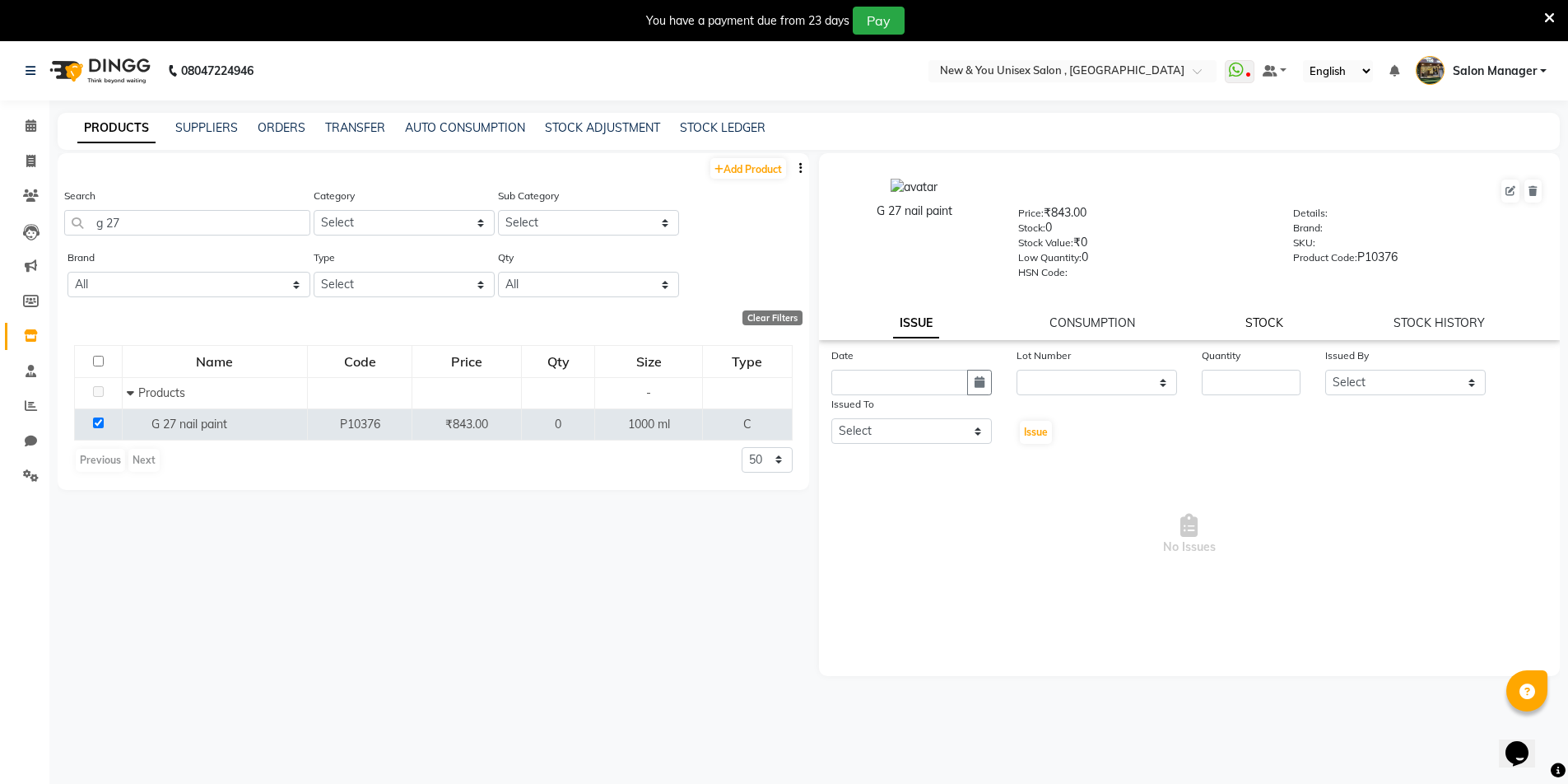
click at [1281, 318] on link "STOCK" at bounding box center [1264, 323] width 38 height 15
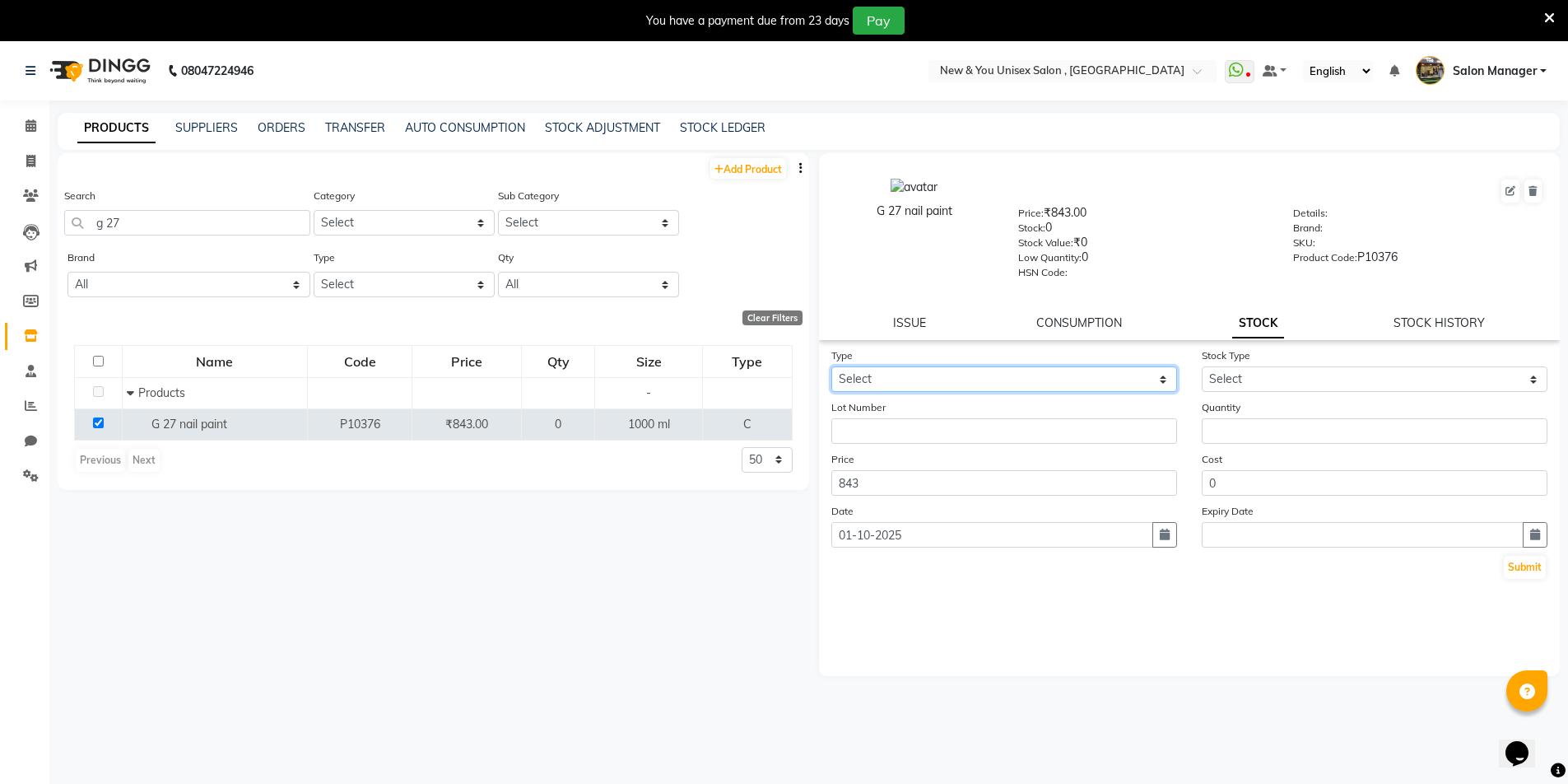
click at [895, 388] on select "Select In Out" at bounding box center [1004, 379] width 346 height 25
select select "in"
click at [832, 367] on select "Select In Out" at bounding box center [1004, 379] width 346 height 25
click at [1243, 372] on select "Select New Stock Adjustment Return Other" at bounding box center [1374, 379] width 346 height 25
select select "new stock"
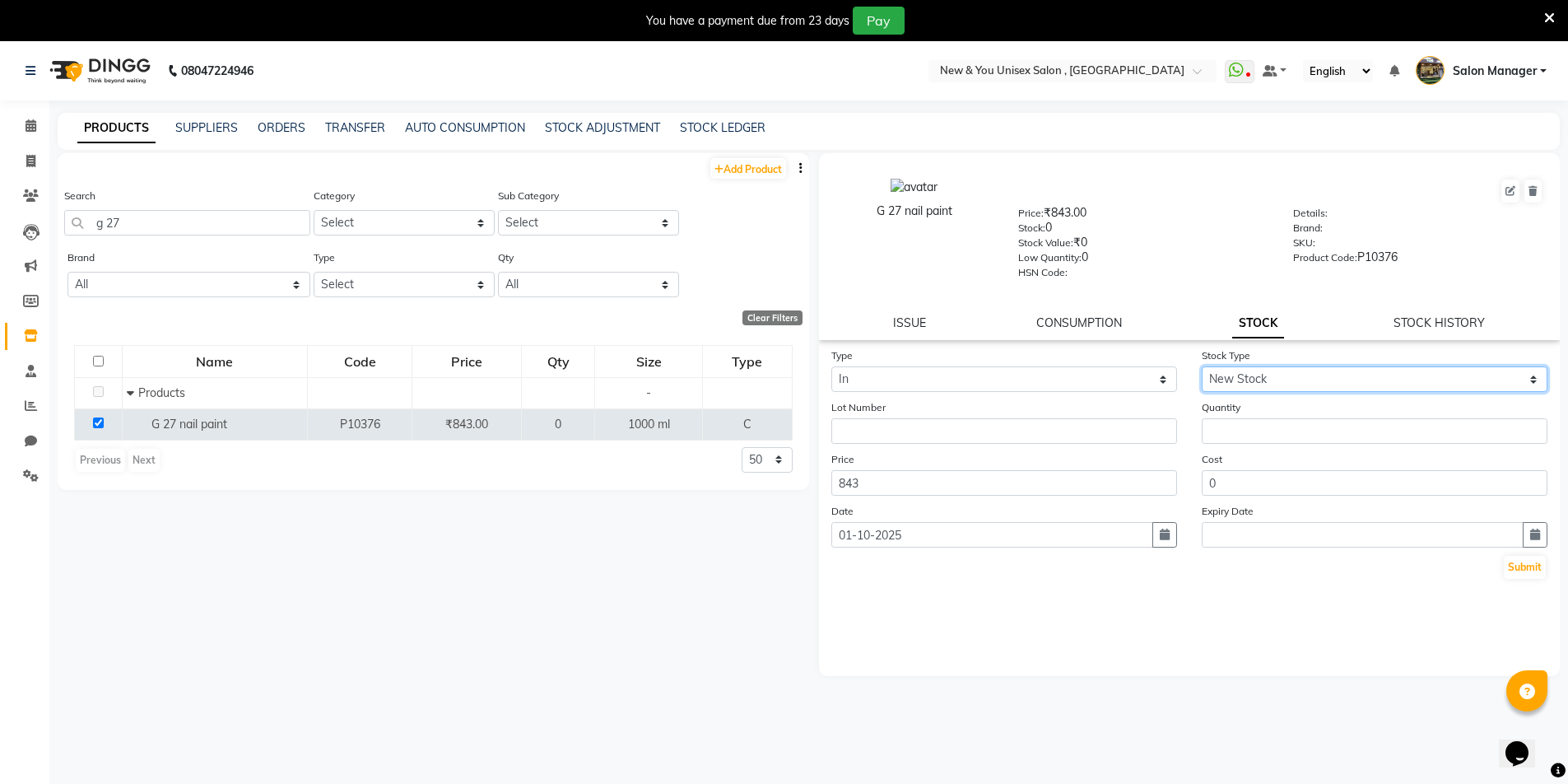
click at [1202, 367] on select "Select New Stock Adjustment Return Other" at bounding box center [1374, 379] width 346 height 25
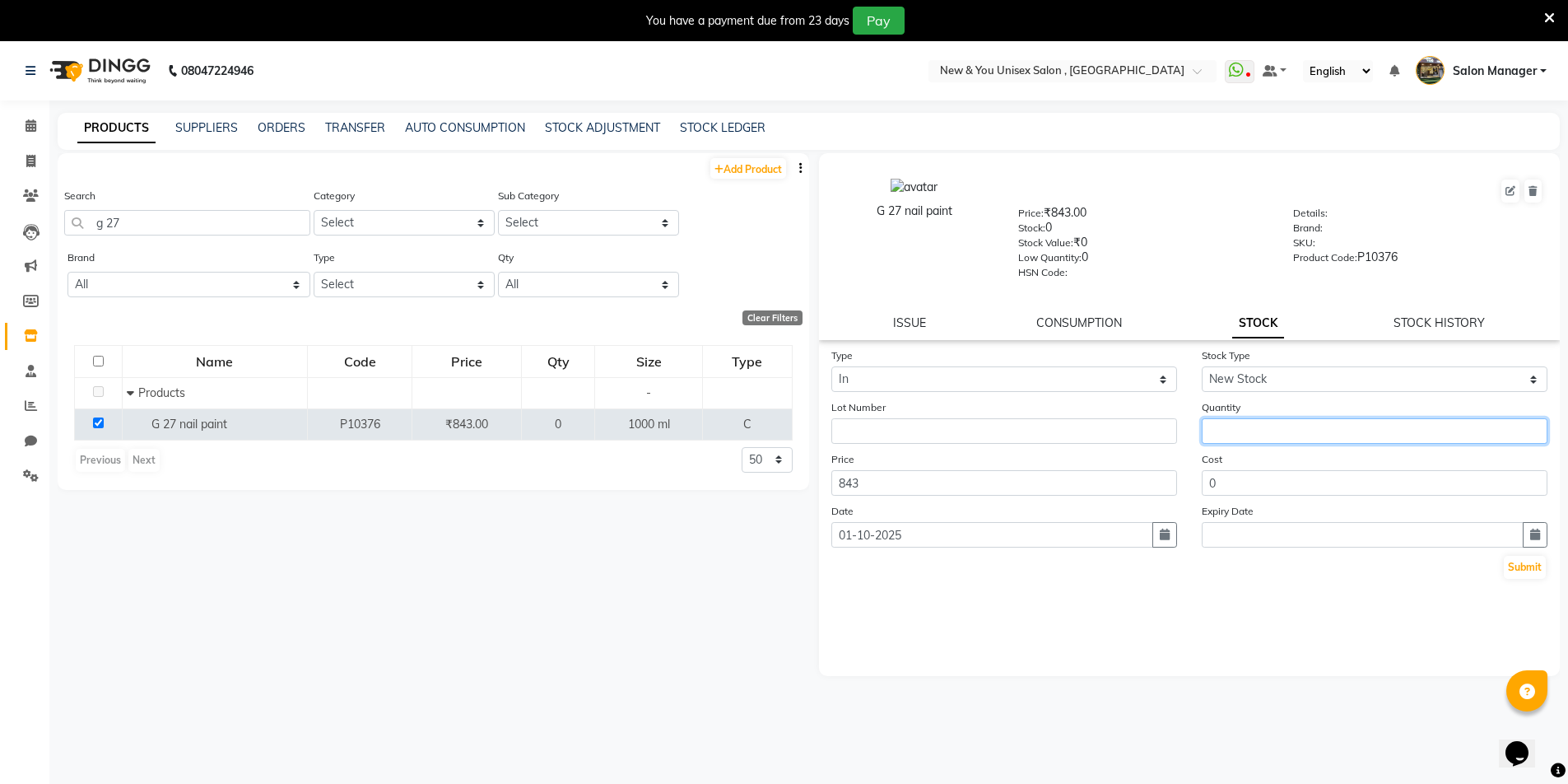
click at [1242, 437] on input "number" at bounding box center [1374, 431] width 346 height 25
type input "2"
click at [1523, 565] on button "Submit" at bounding box center [1524, 567] width 42 height 23
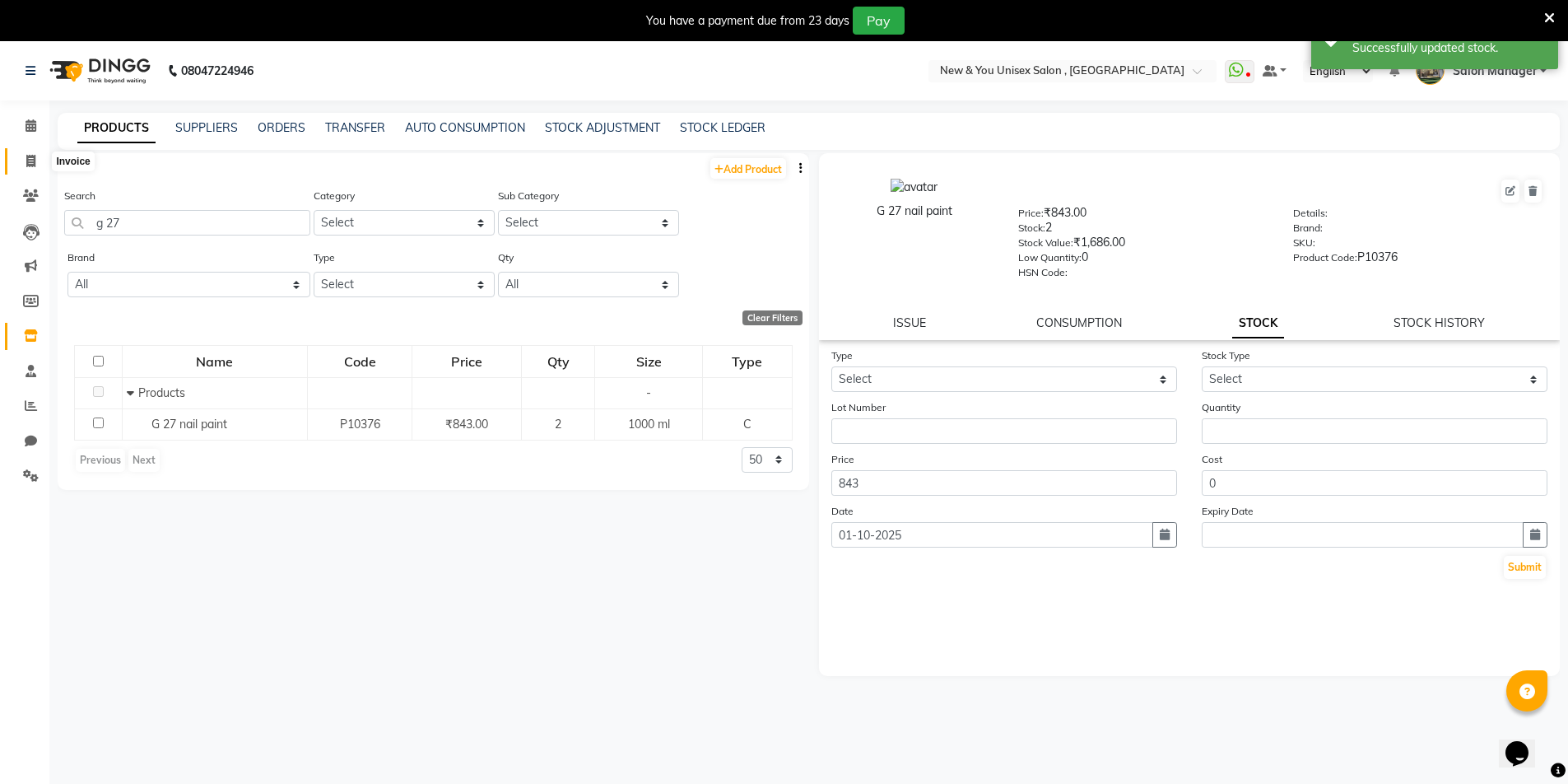
click at [34, 169] on span at bounding box center [31, 162] width 29 height 19
select select "service"
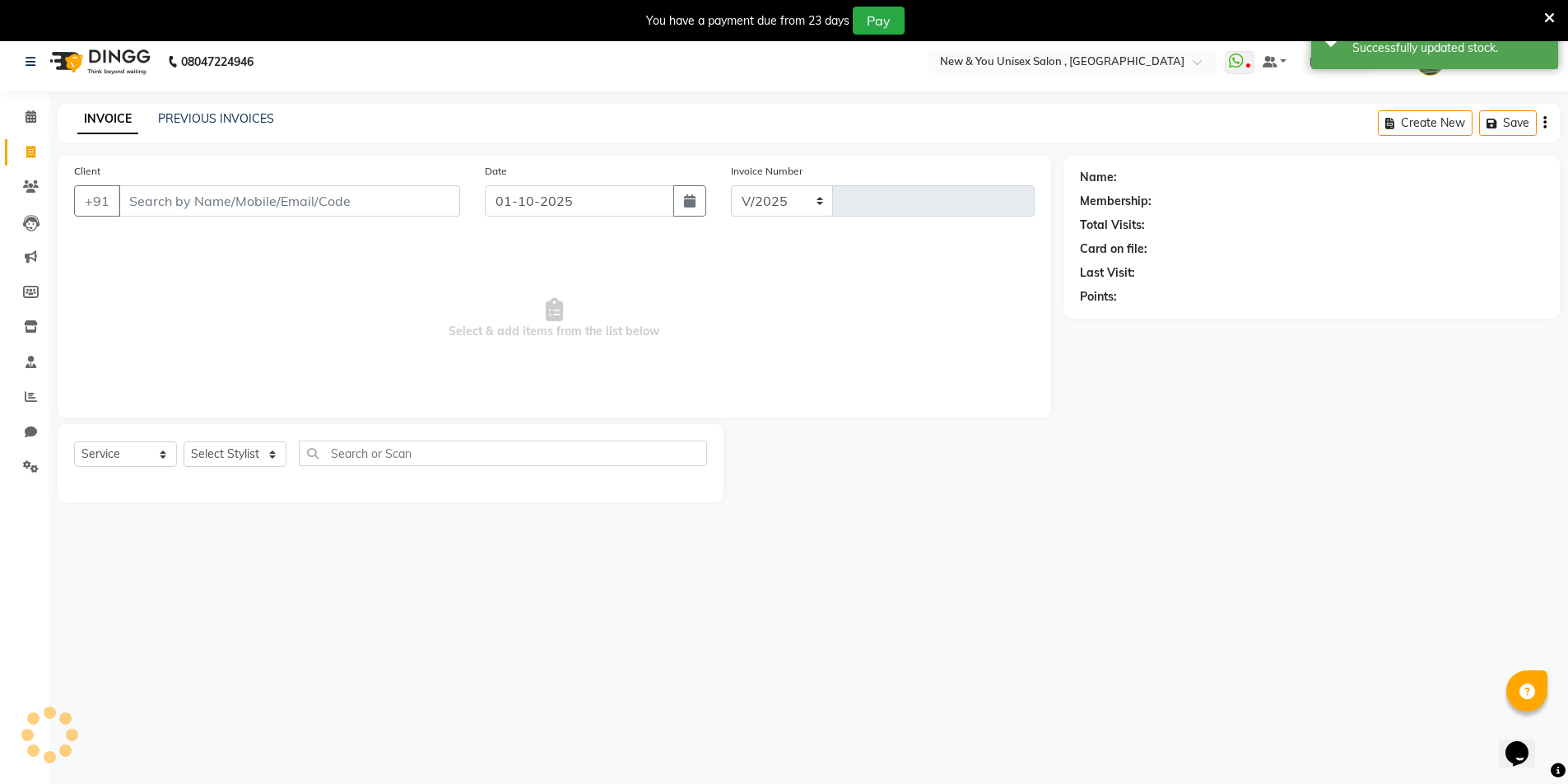
select select "31"
type input "2318"
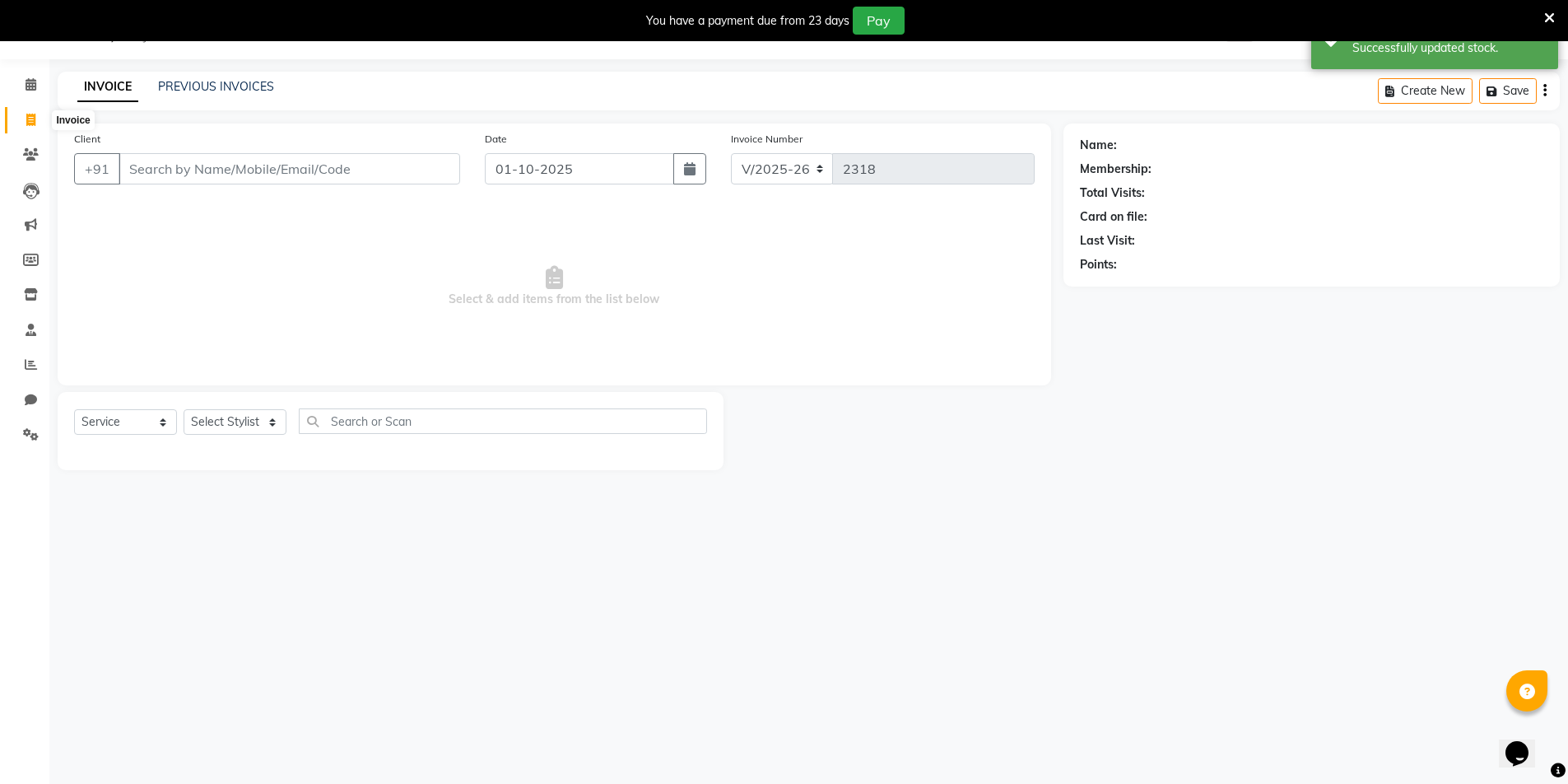
click at [31, 122] on icon at bounding box center [31, 120] width 9 height 13
select select "31"
select select "service"
click at [31, 296] on icon at bounding box center [30, 295] width 14 height 13
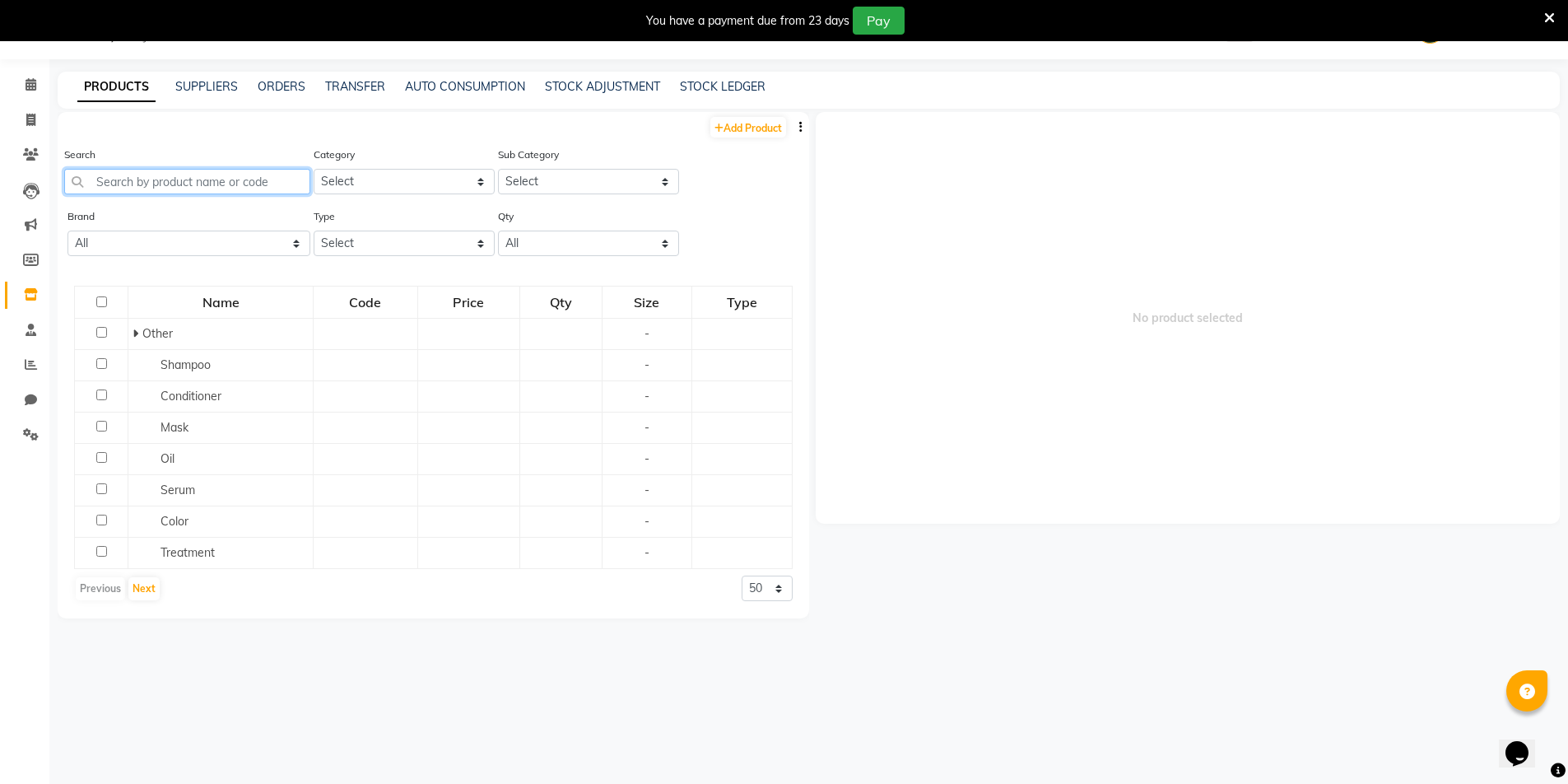
click at [211, 191] on input "text" at bounding box center [187, 181] width 246 height 25
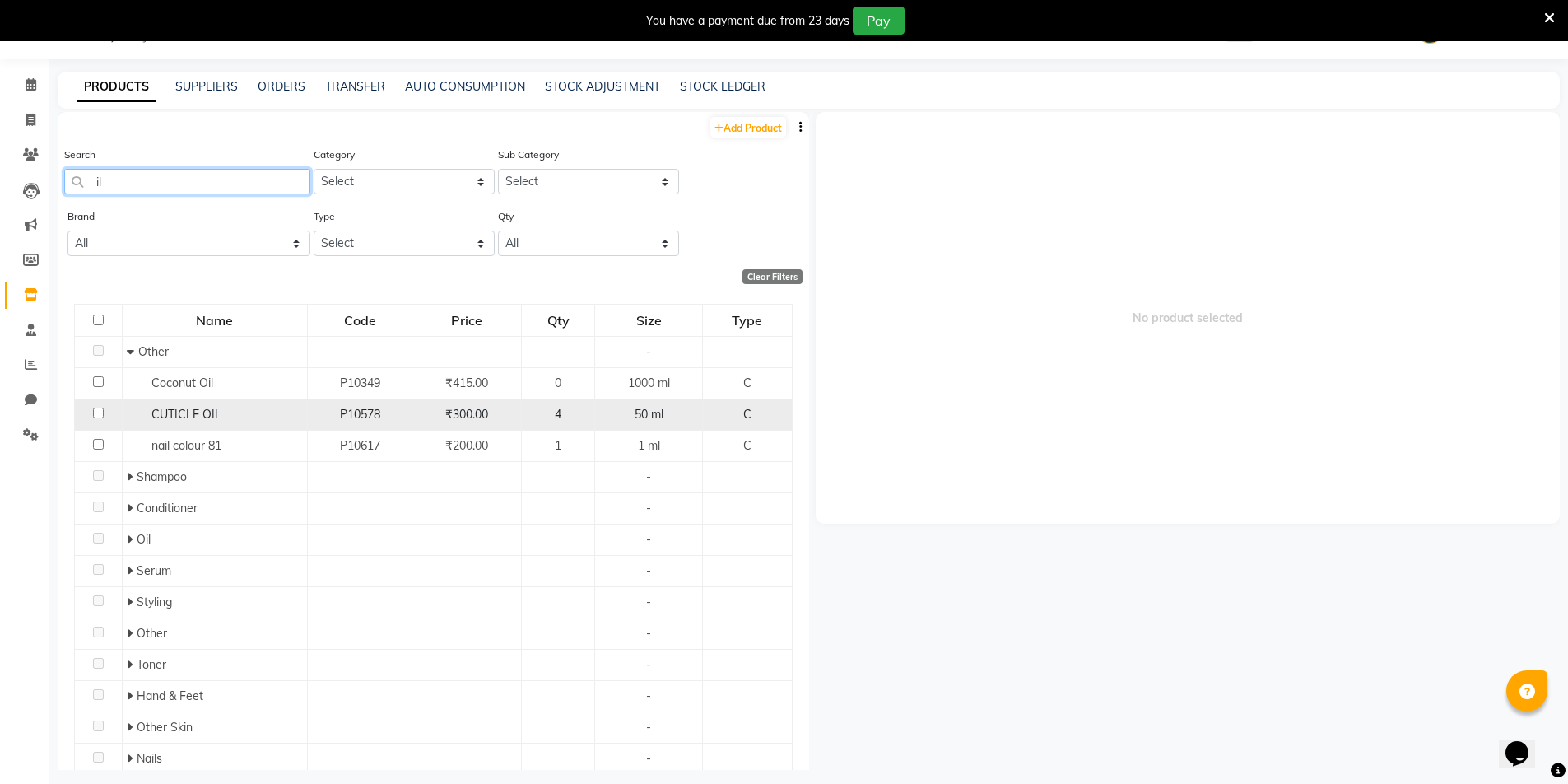
type input "il"
click at [254, 410] on div "CUTICLE OIL" at bounding box center [215, 415] width 176 height 17
select select
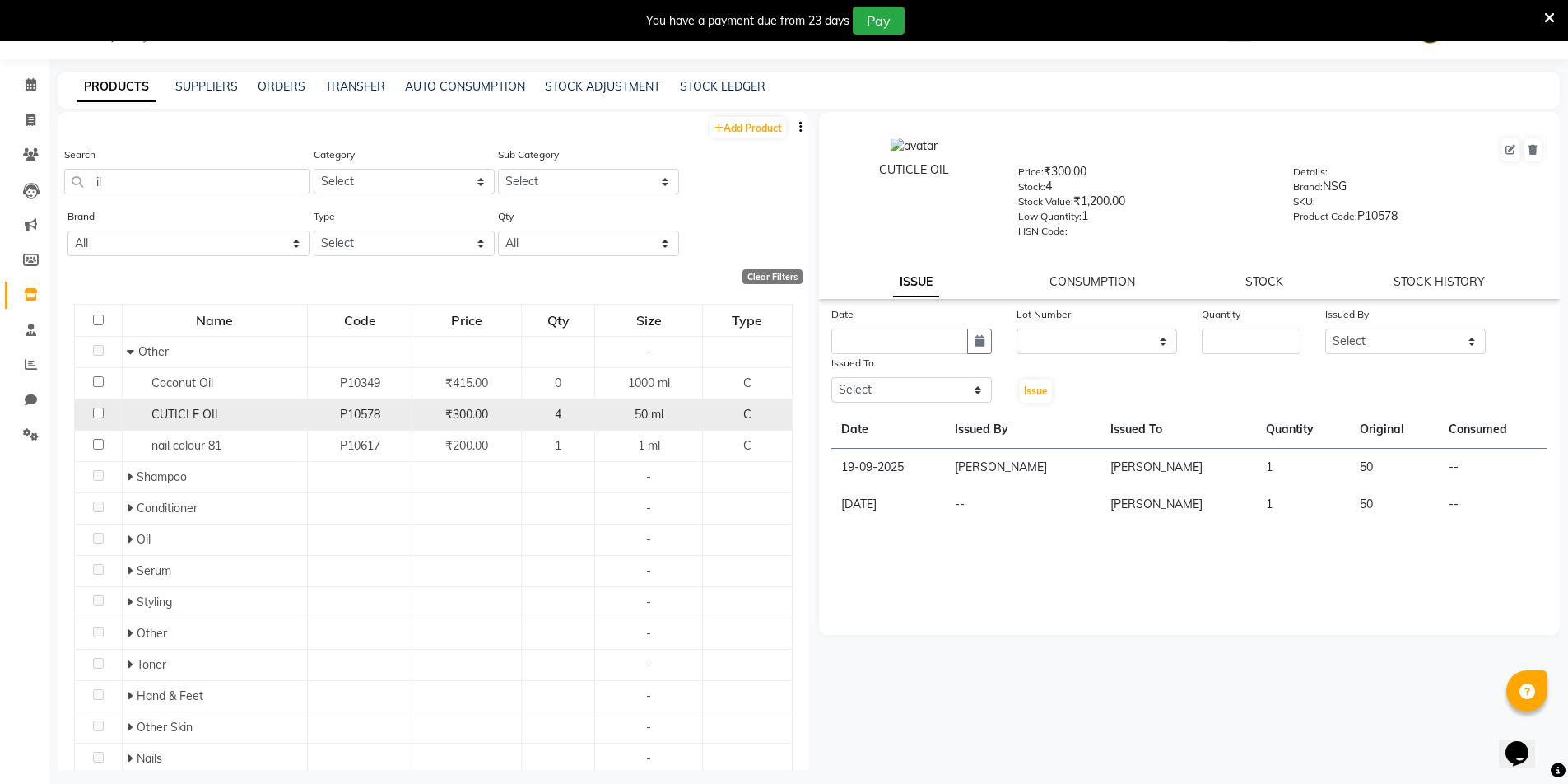
click at [93, 416] on input "checkbox" at bounding box center [99, 413] width 11 height 11
checkbox input "true"
click at [903, 335] on input "text" at bounding box center [900, 341] width 137 height 25
select select "10"
select select "2025"
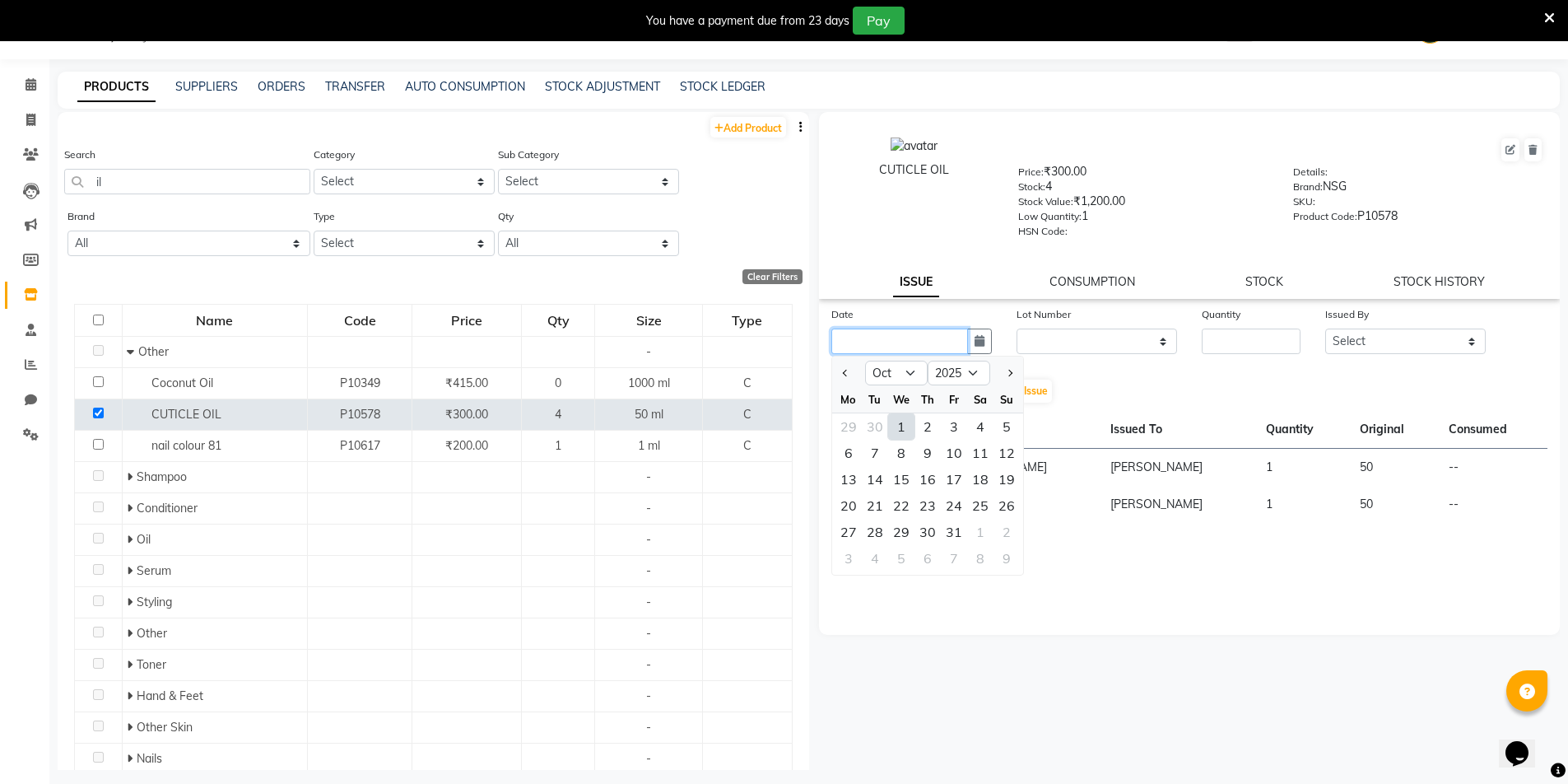
click at [903, 335] on input "text" at bounding box center [900, 341] width 137 height 25
click at [1270, 283] on link "STOCK" at bounding box center [1264, 281] width 38 height 15
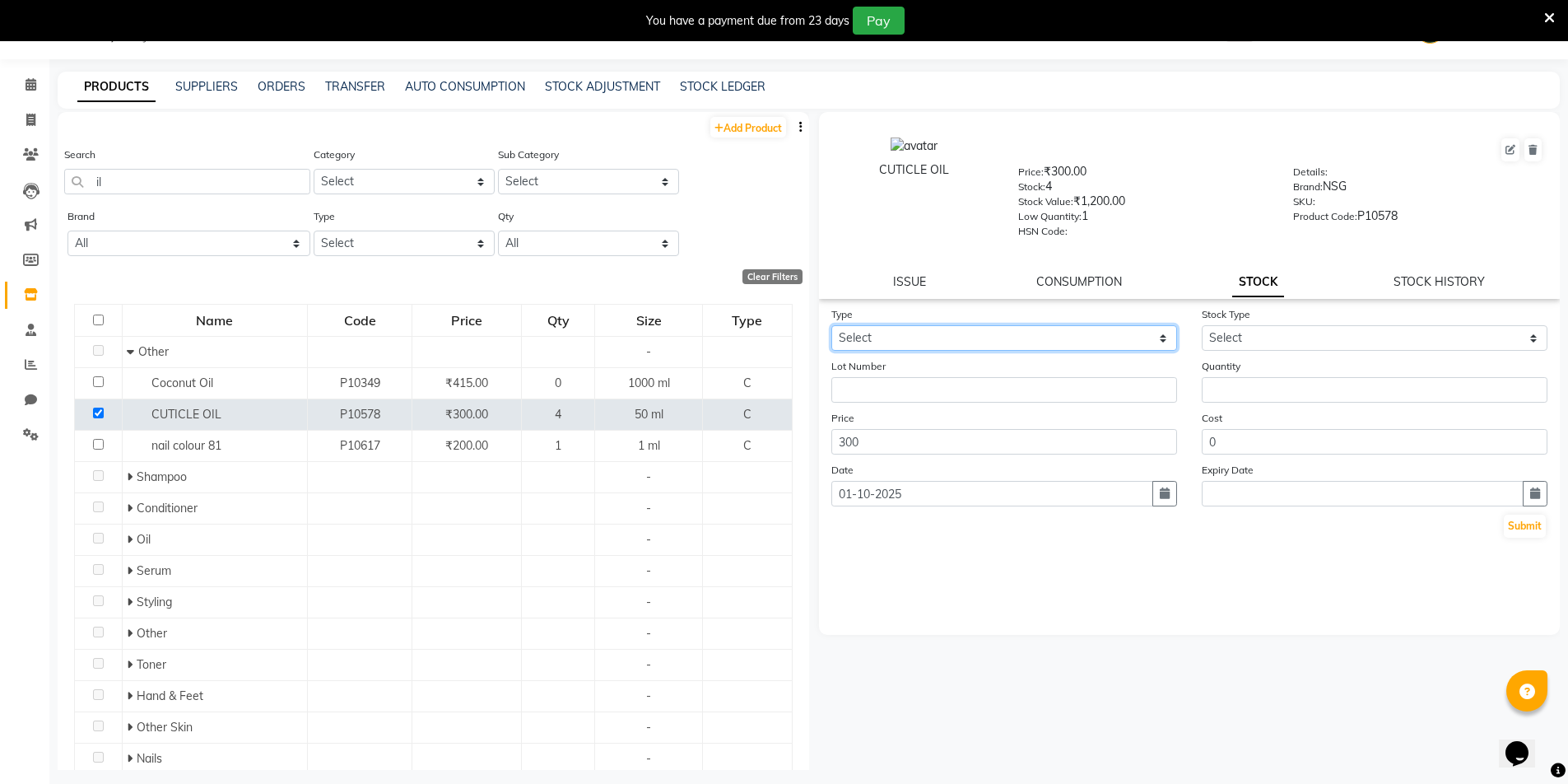
click at [919, 338] on select "Select In Out" at bounding box center [1004, 338] width 346 height 25
select select "in"
click at [832, 326] on select "Select In Out" at bounding box center [1004, 338] width 346 height 25
click at [905, 275] on link "ISSUE" at bounding box center [910, 281] width 33 height 15
select select
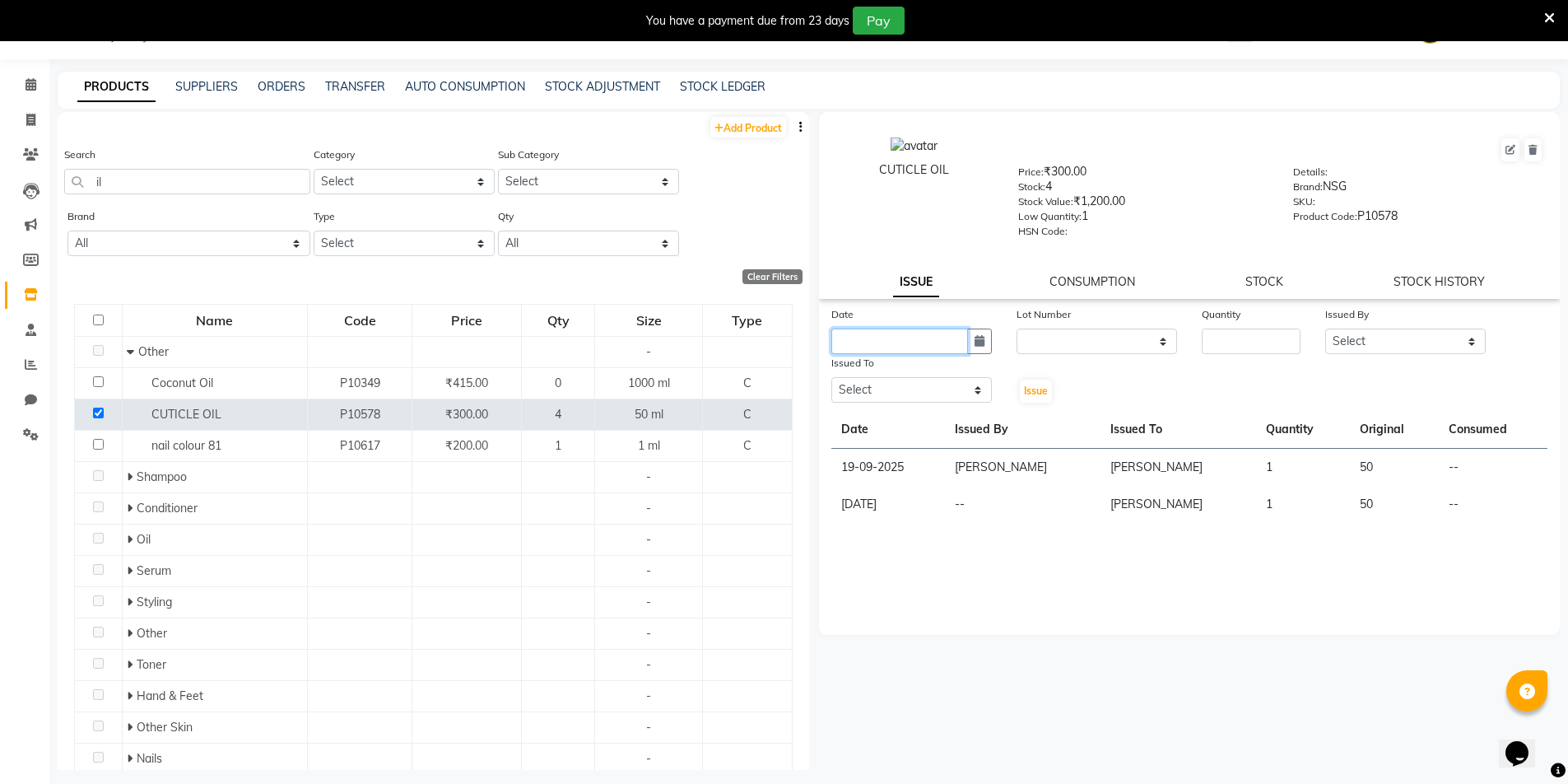
click at [905, 346] on input "text" at bounding box center [900, 341] width 137 height 25
select select "10"
select select "2025"
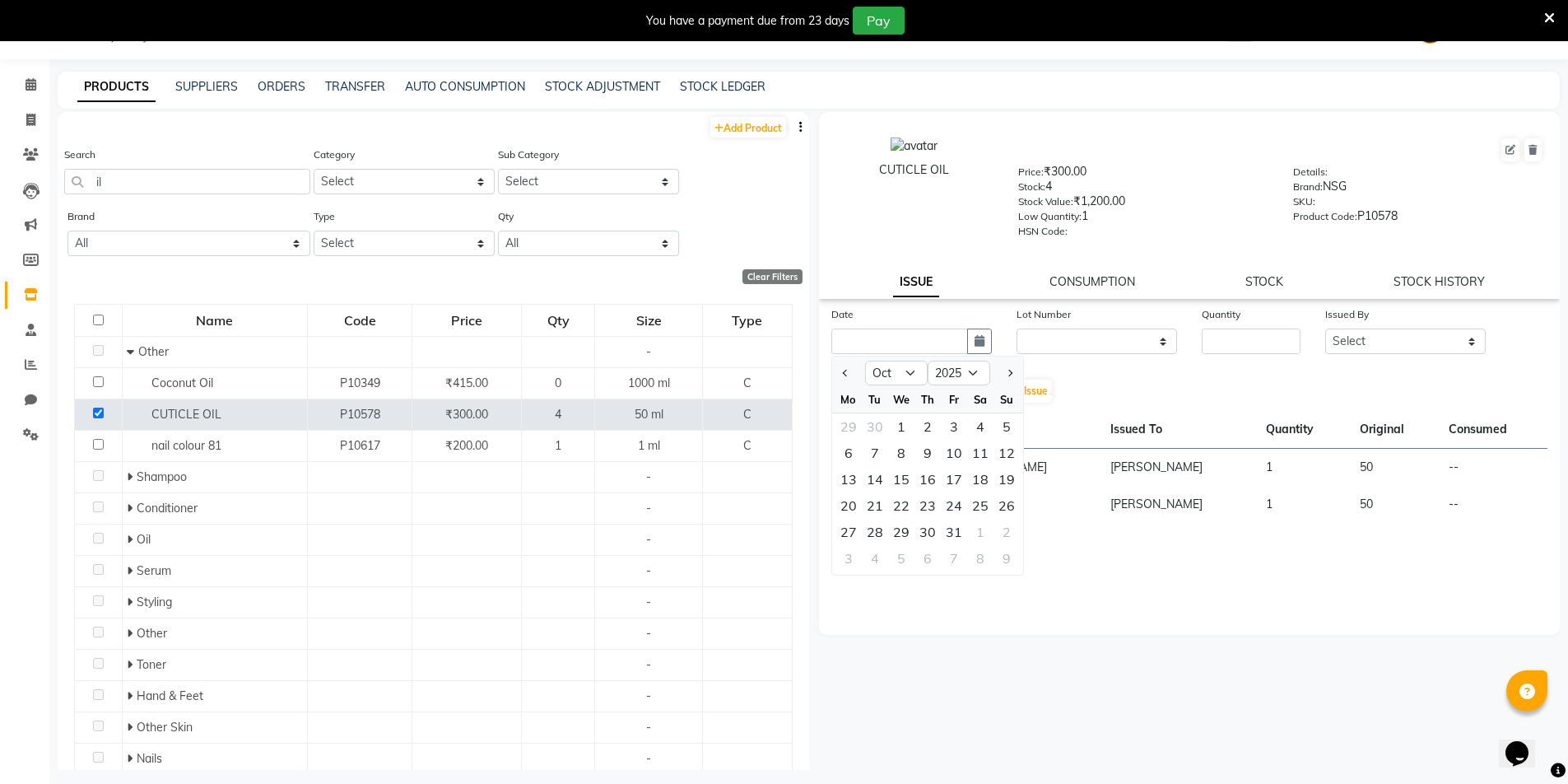
click at [1291, 282] on div "ISSUE CONSUMPTION STOCK STOCK HISTORY" at bounding box center [1190, 281] width 702 height 17
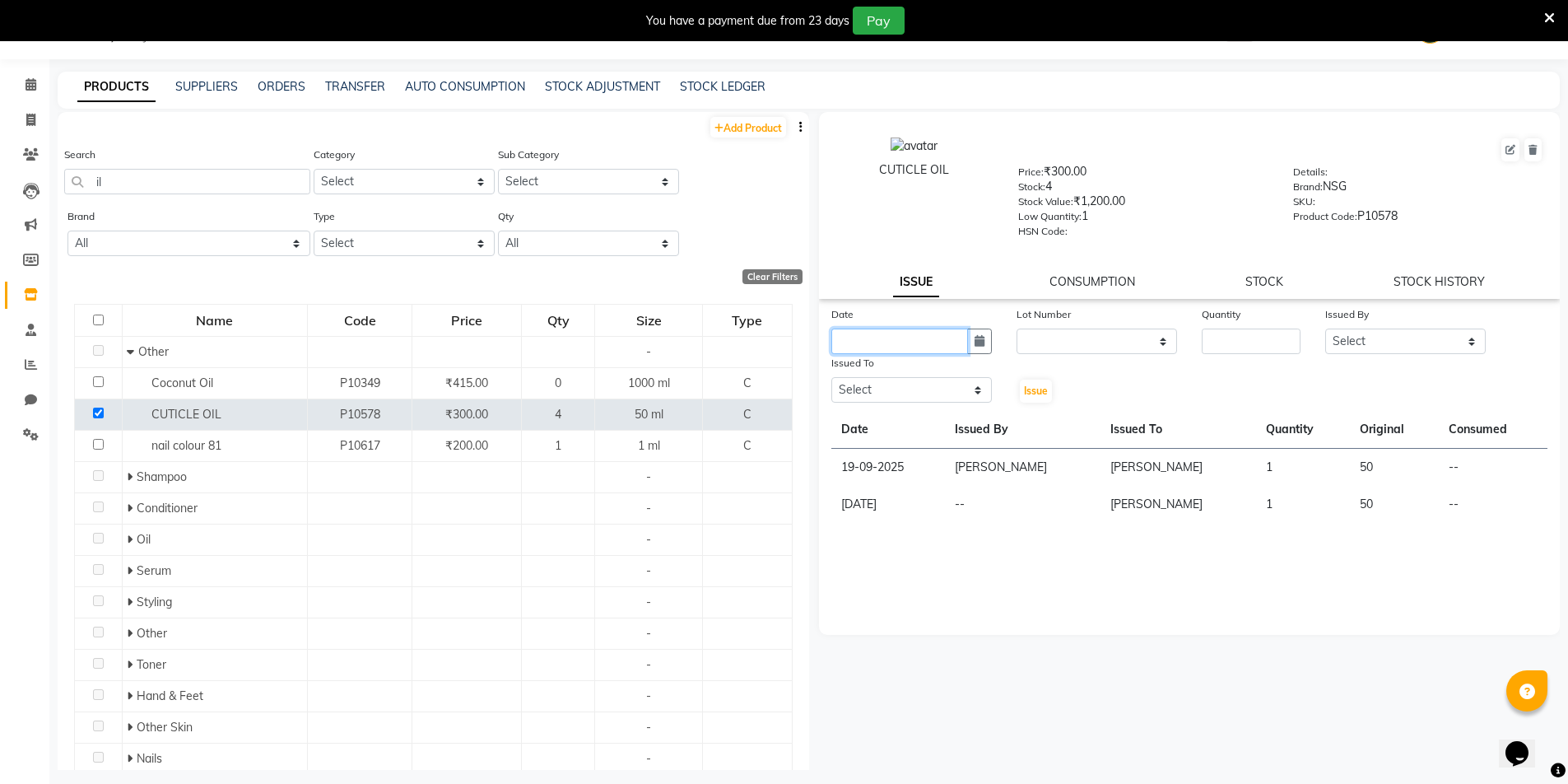
click at [934, 344] on input "text" at bounding box center [900, 341] width 137 height 25
select select "10"
select select "2025"
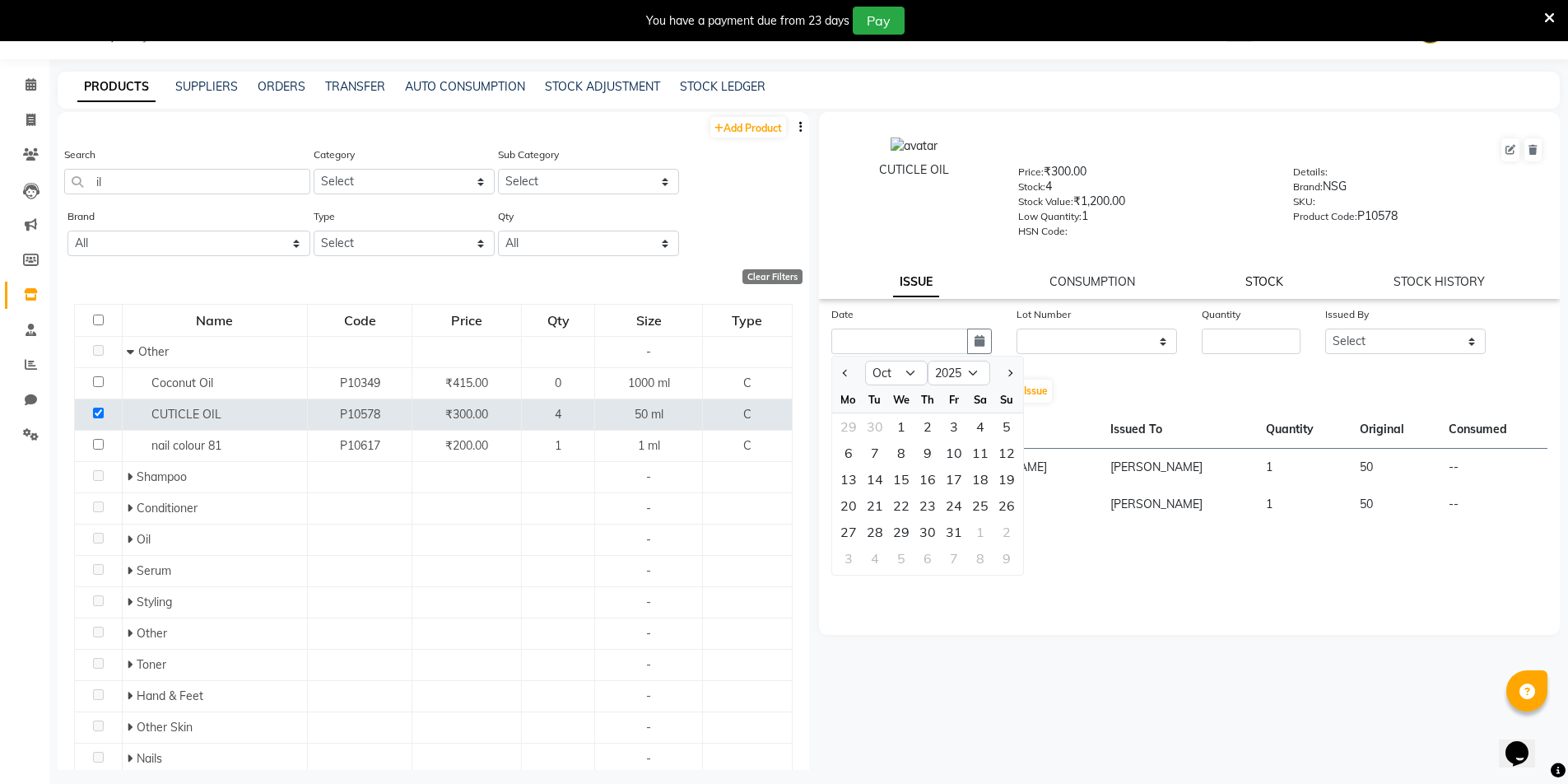
click at [1272, 288] on link "STOCK" at bounding box center [1264, 281] width 38 height 15
select select "in"
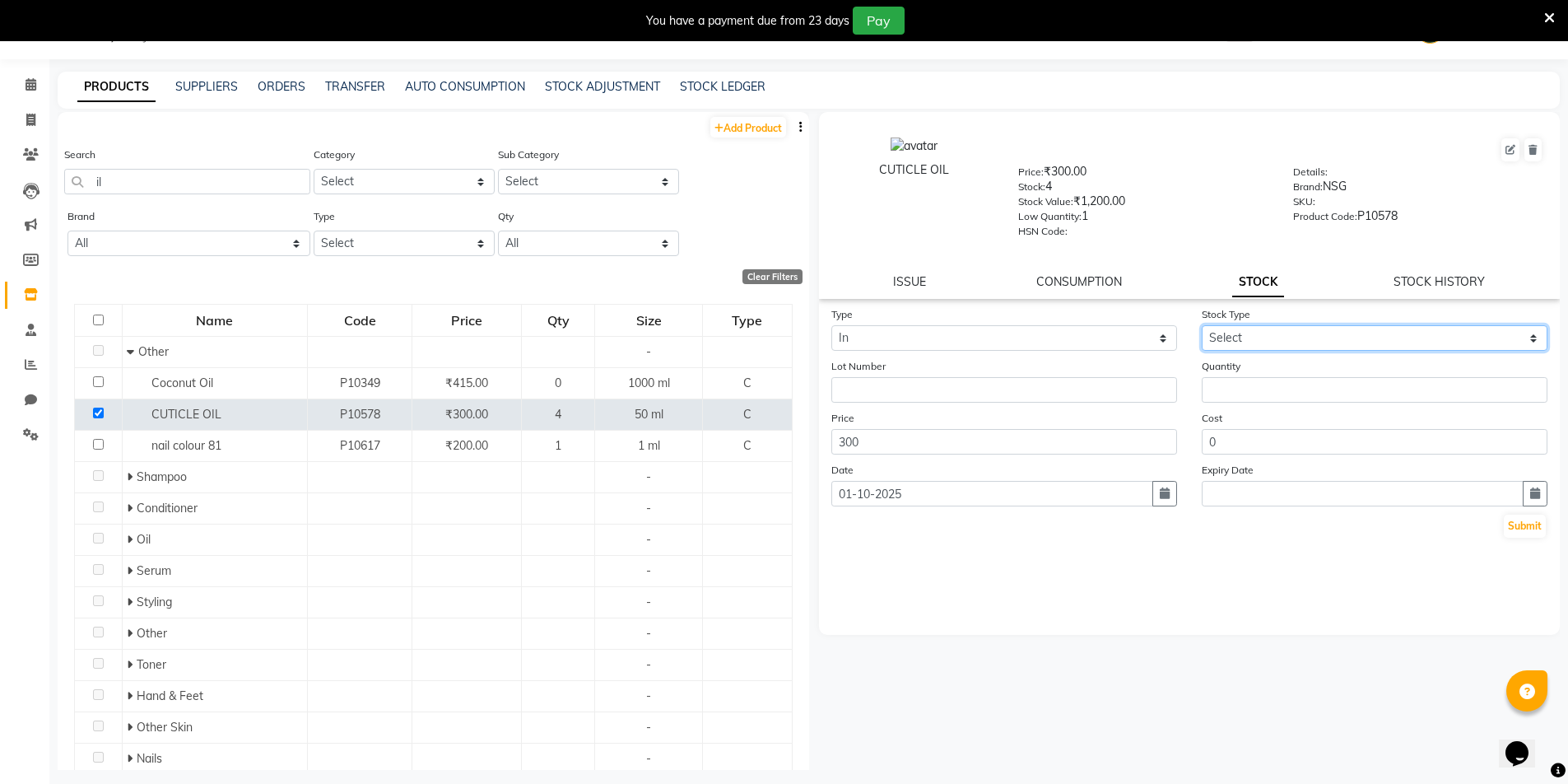
click at [1242, 333] on select "Select New Stock Adjustment Return Other" at bounding box center [1374, 338] width 346 height 25
select select "new stock"
click at [1202, 326] on select "Select New Stock Adjustment Return Other" at bounding box center [1374, 338] width 346 height 25
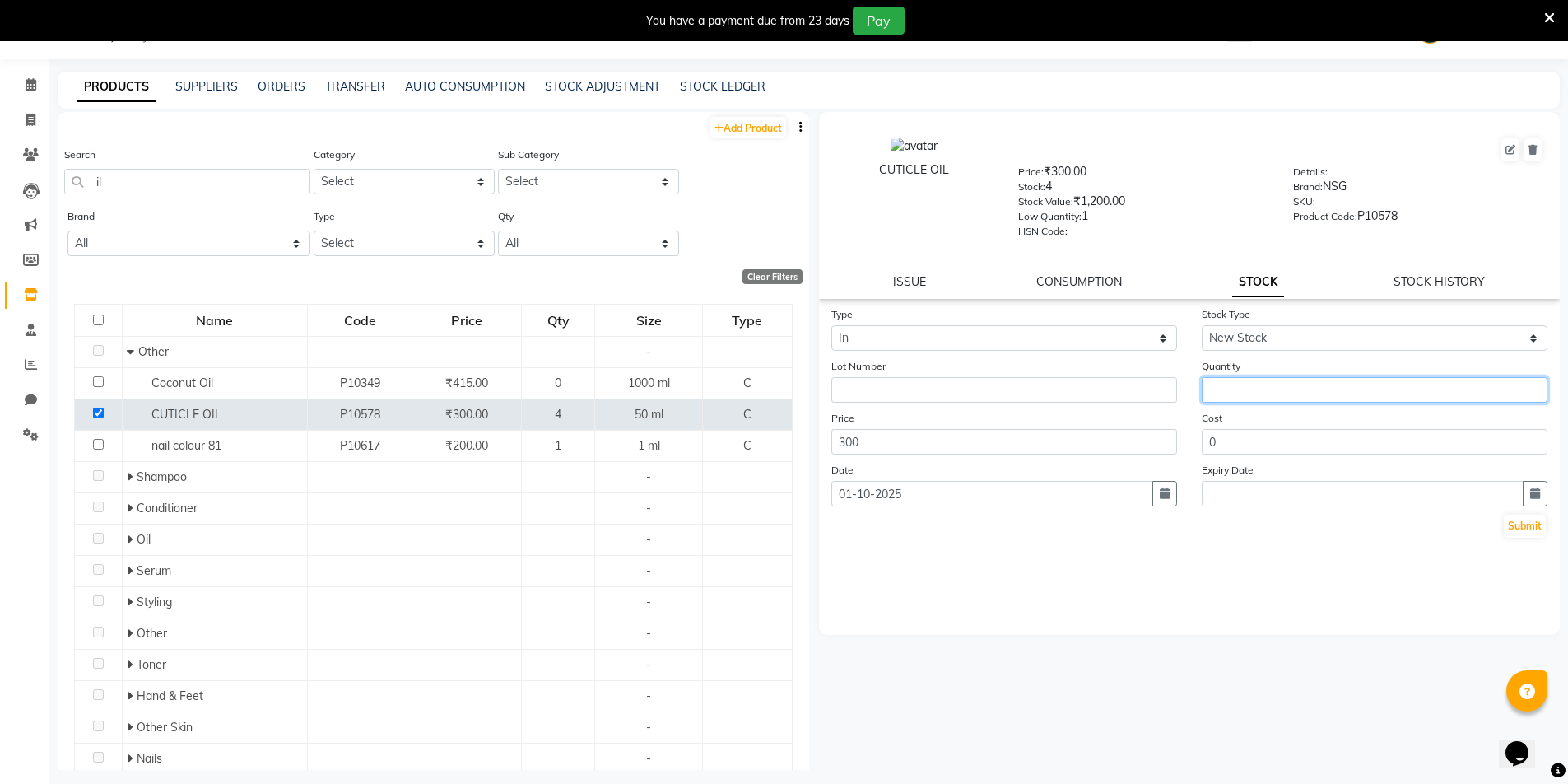
click at [1281, 391] on input "number" at bounding box center [1374, 390] width 346 height 25
type input "1"
click at [1538, 526] on button "Submit" at bounding box center [1524, 525] width 42 height 23
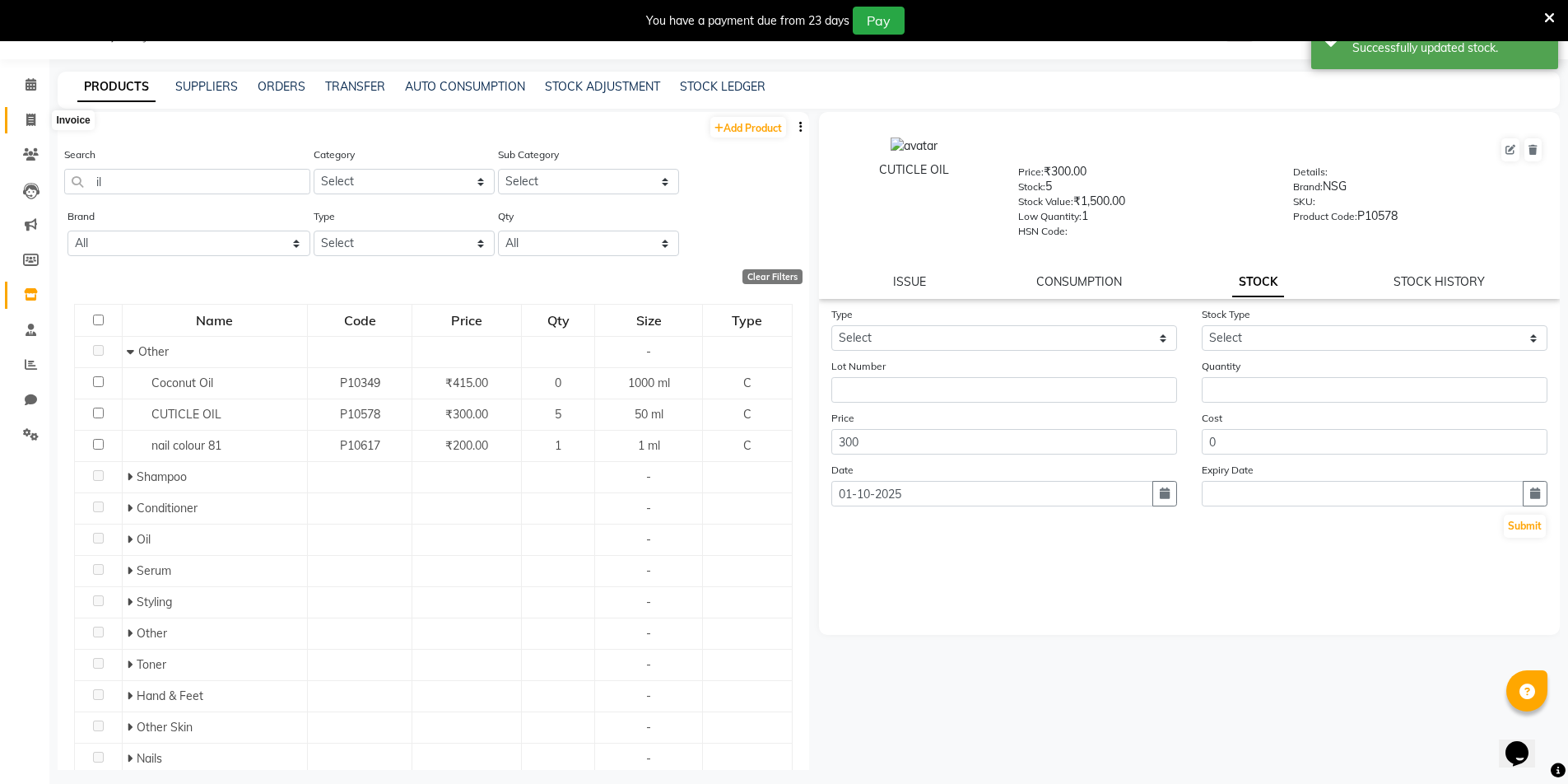
click at [30, 117] on icon at bounding box center [31, 120] width 9 height 13
select select "service"
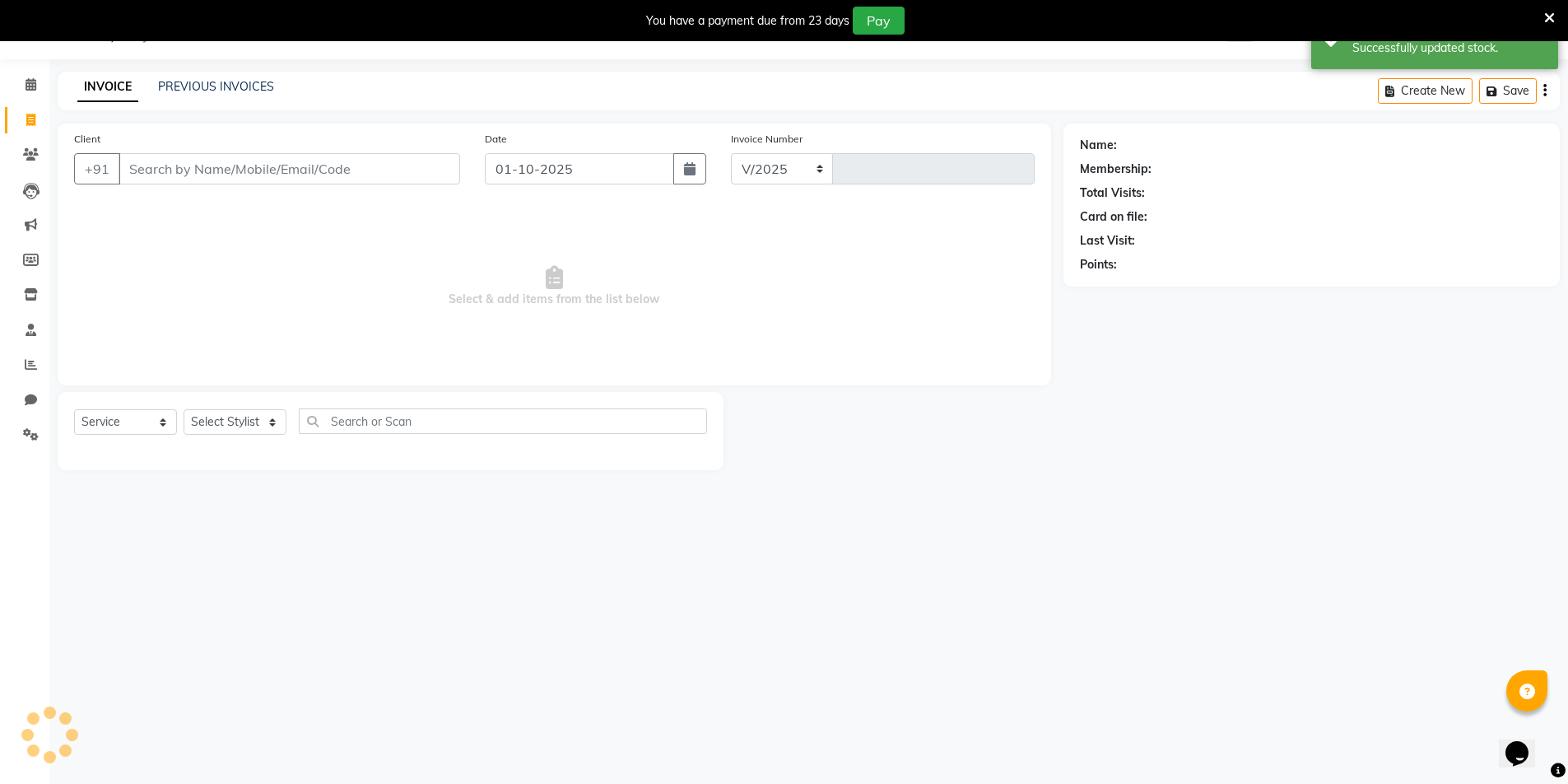
select select "31"
type input "2318"
click at [30, 113] on icon at bounding box center [31, 120] width 9 height 13
select select "service"
type input "2318"
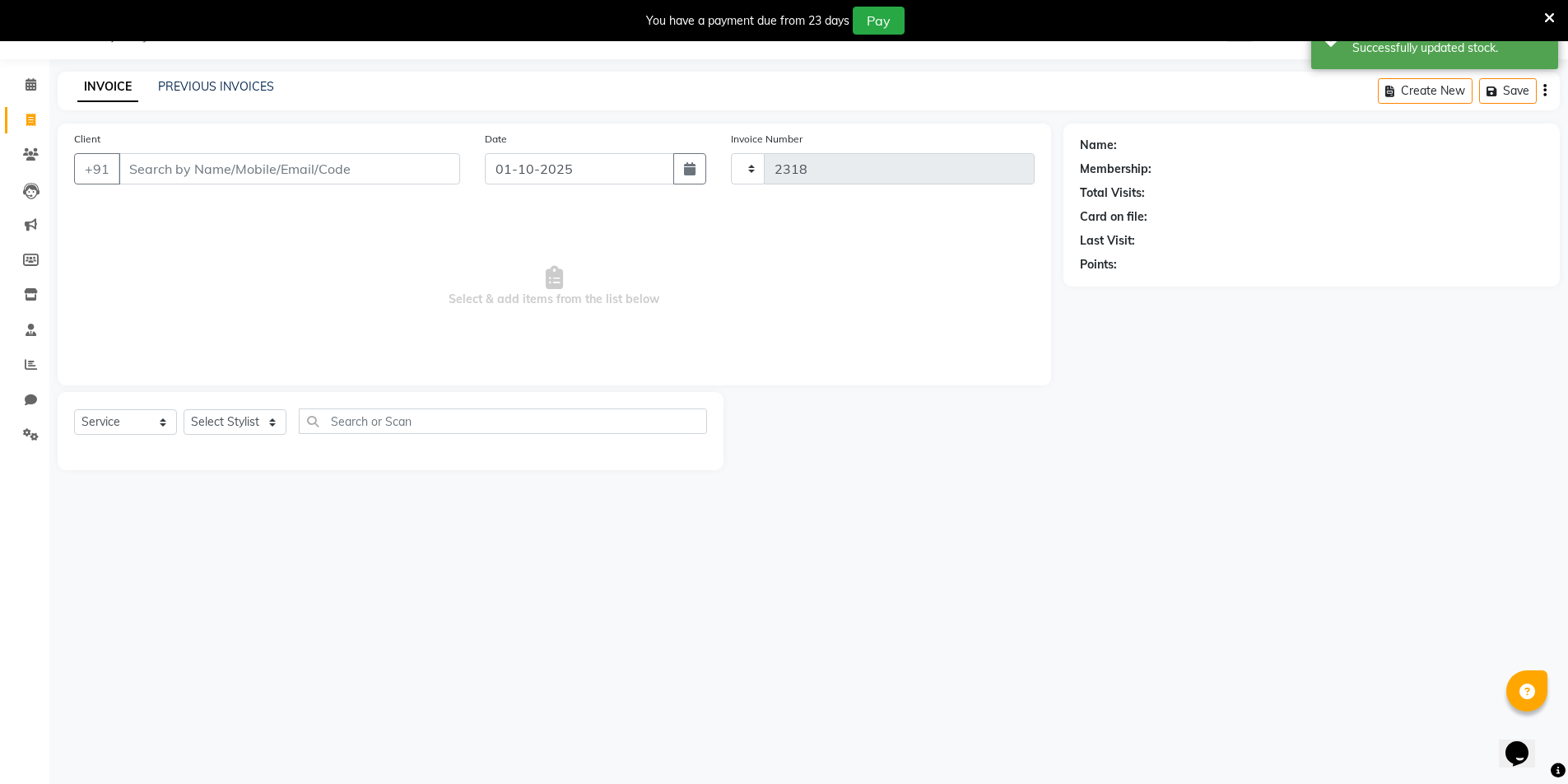
select select "31"
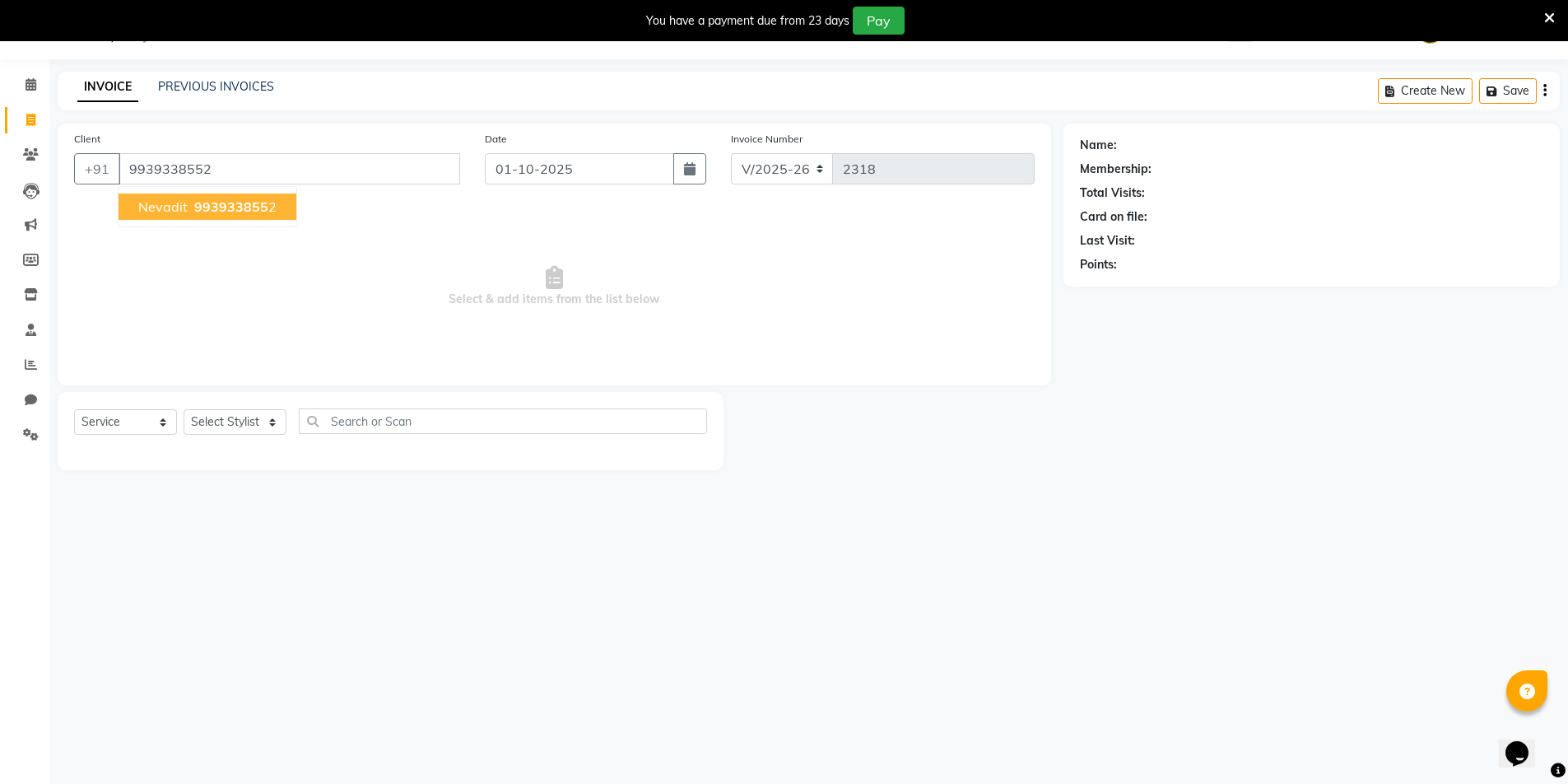
type input "9939338552"
click at [258, 195] on button "nevadit 993933855 2" at bounding box center [208, 206] width 178 height 26
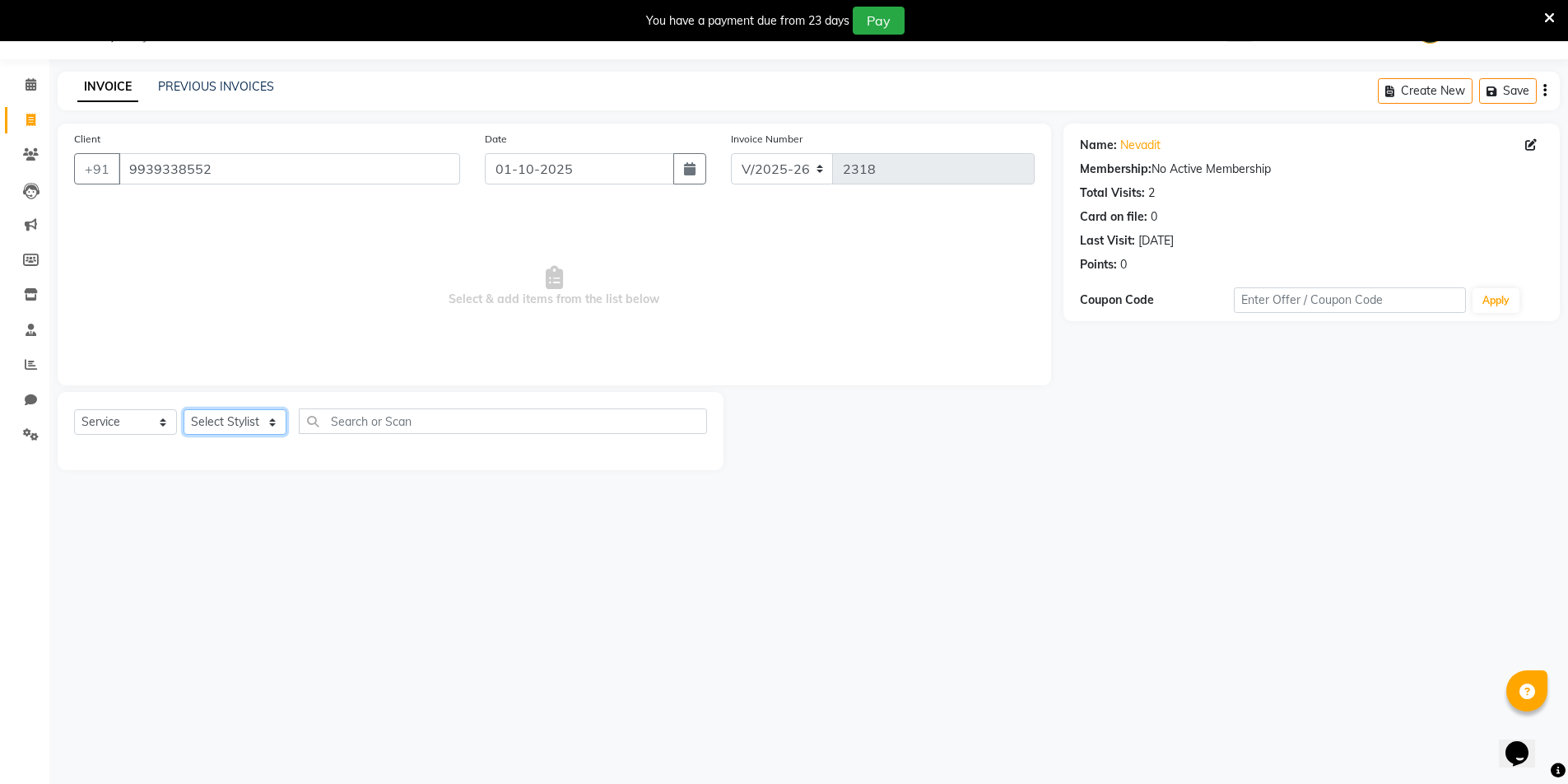
click at [230, 415] on select "Select Stylist HEMANT Jyoti laxmi Neetu Salon Manager SANJAY shravan kumar Shya…" at bounding box center [234, 422] width 102 height 25
select select "40116"
click at [183, 409] on select "Select Stylist HEMANT Jyoti laxmi Neetu Salon Manager SANJAY shravan kumar Shya…" at bounding box center [234, 422] width 102 height 25
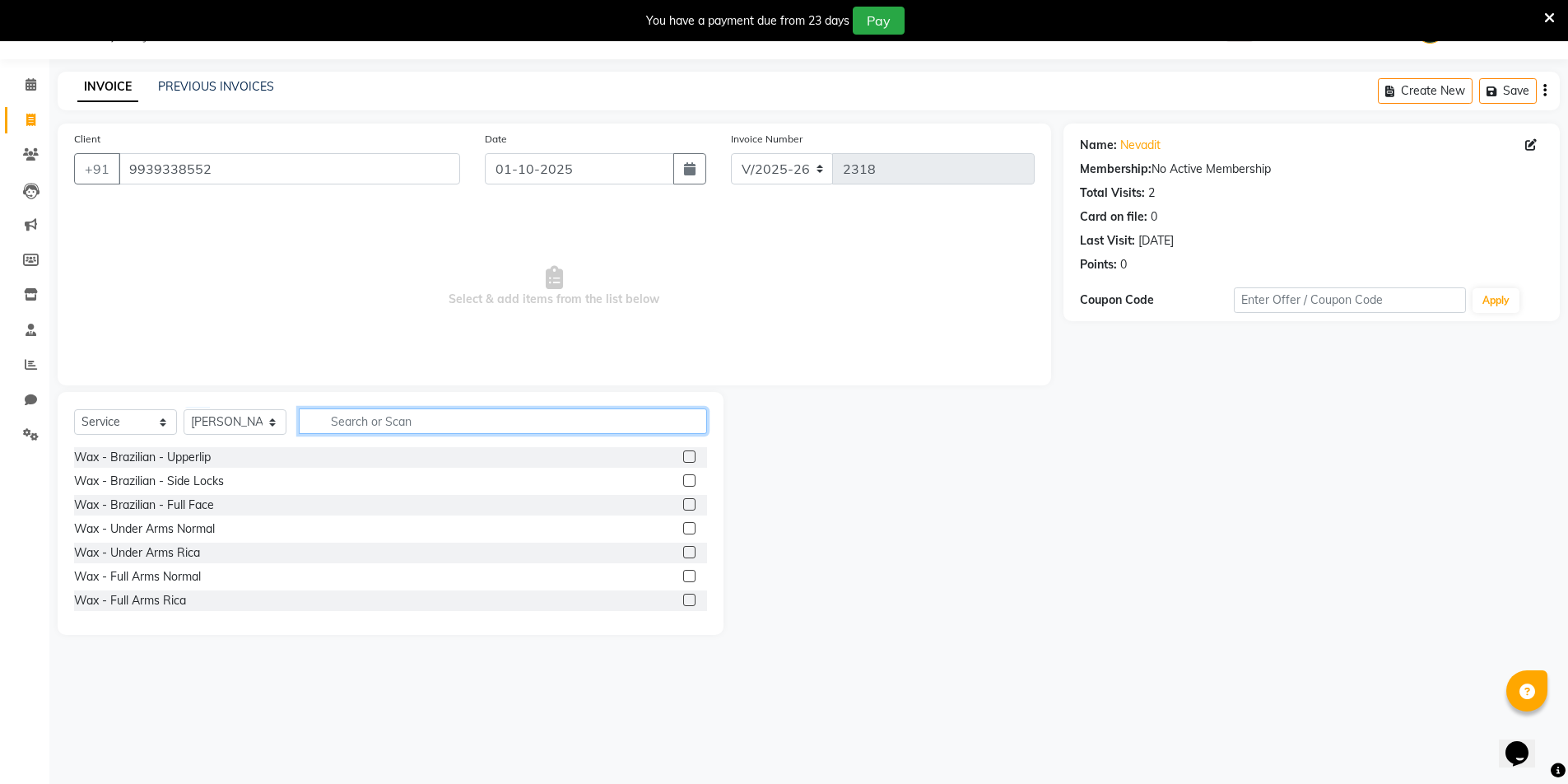
click at [413, 415] on input "text" at bounding box center [503, 421] width 408 height 25
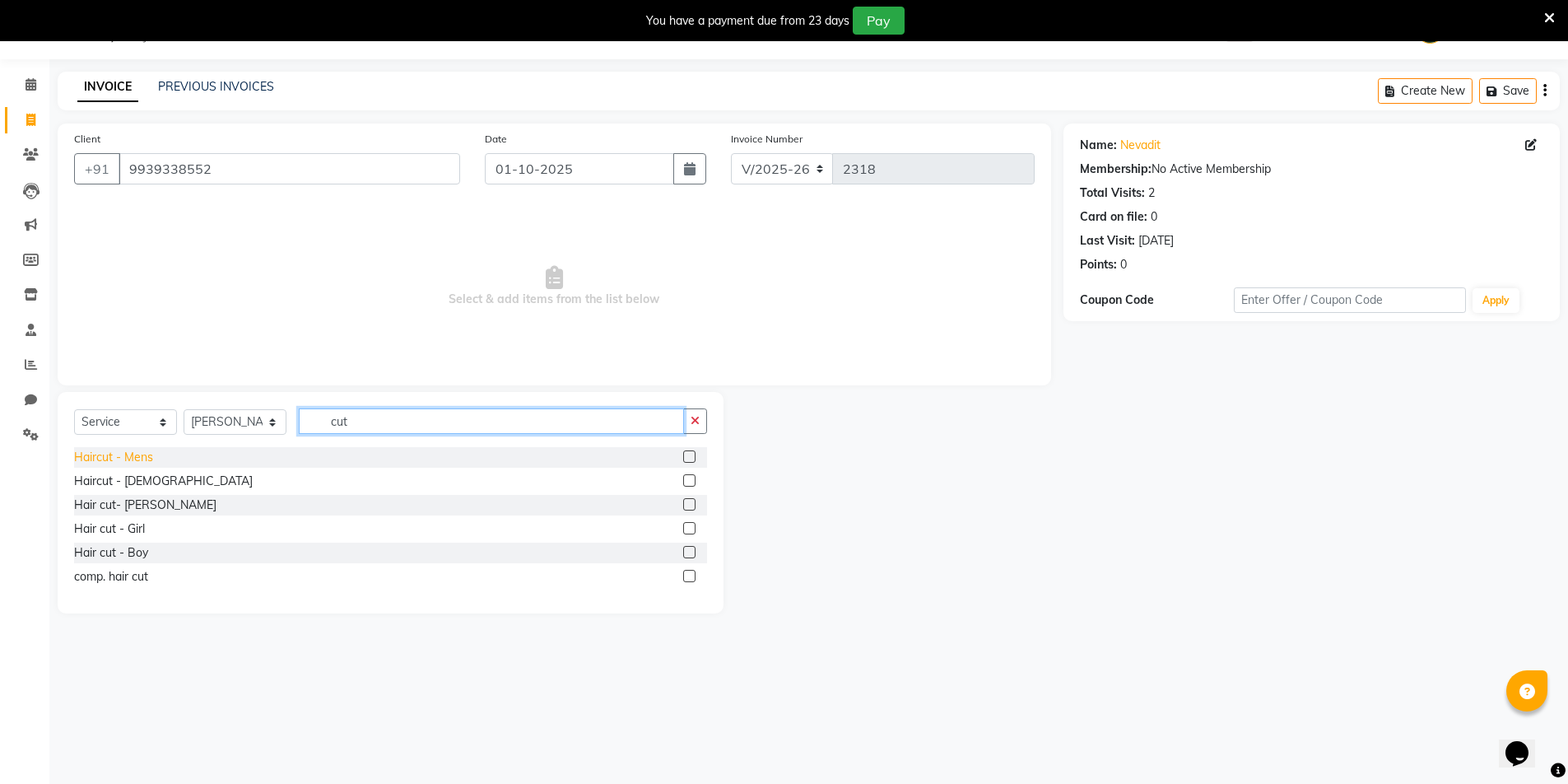
type input "cut"
click at [128, 458] on div "Haircut - Mens" at bounding box center [113, 457] width 79 height 17
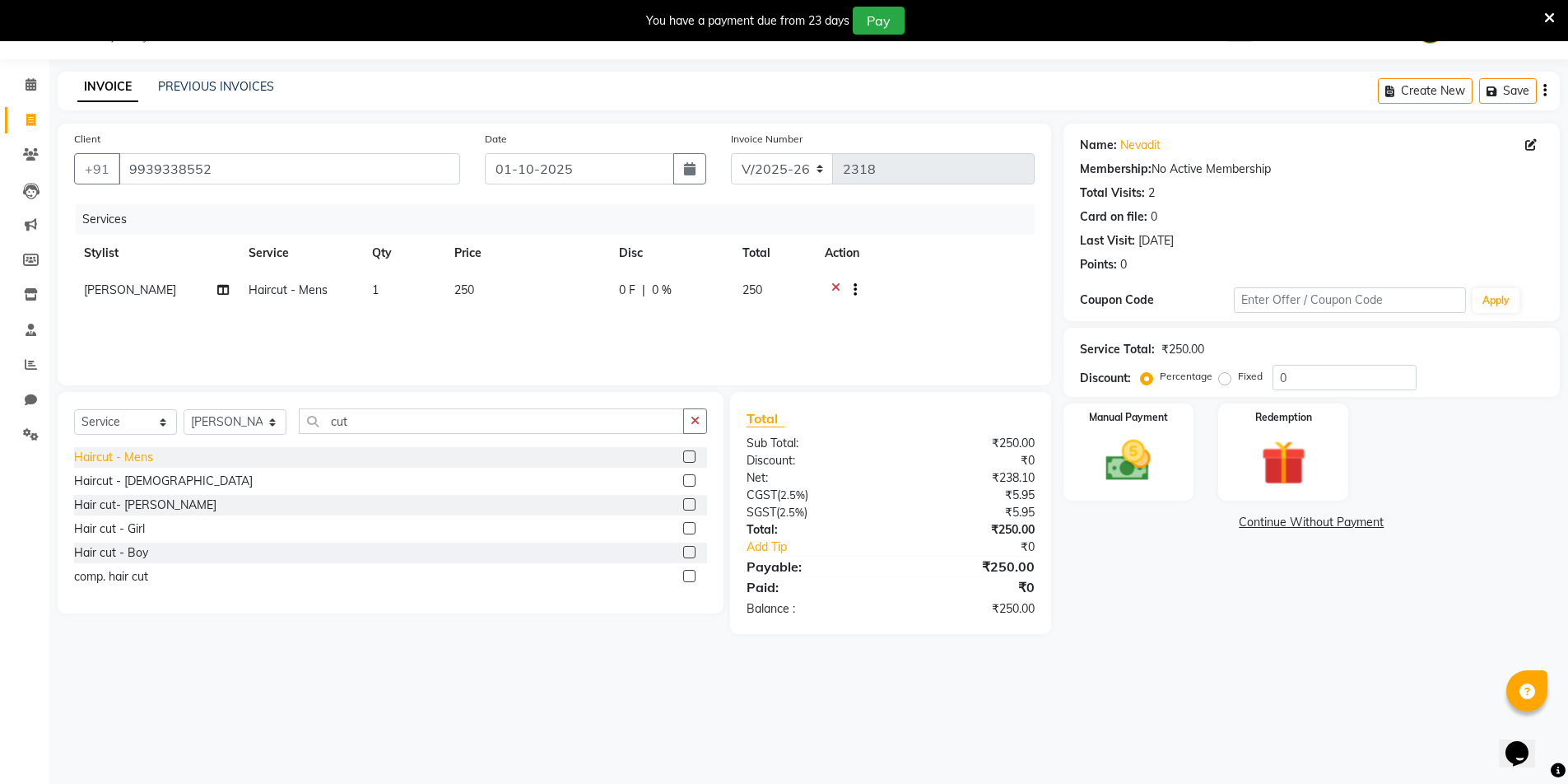
click at [128, 458] on div "Haircut - Mens" at bounding box center [113, 457] width 79 height 17
checkbox input "false"
click at [119, 323] on td "[PERSON_NAME]" at bounding box center [157, 332] width 165 height 40
select select "40116"
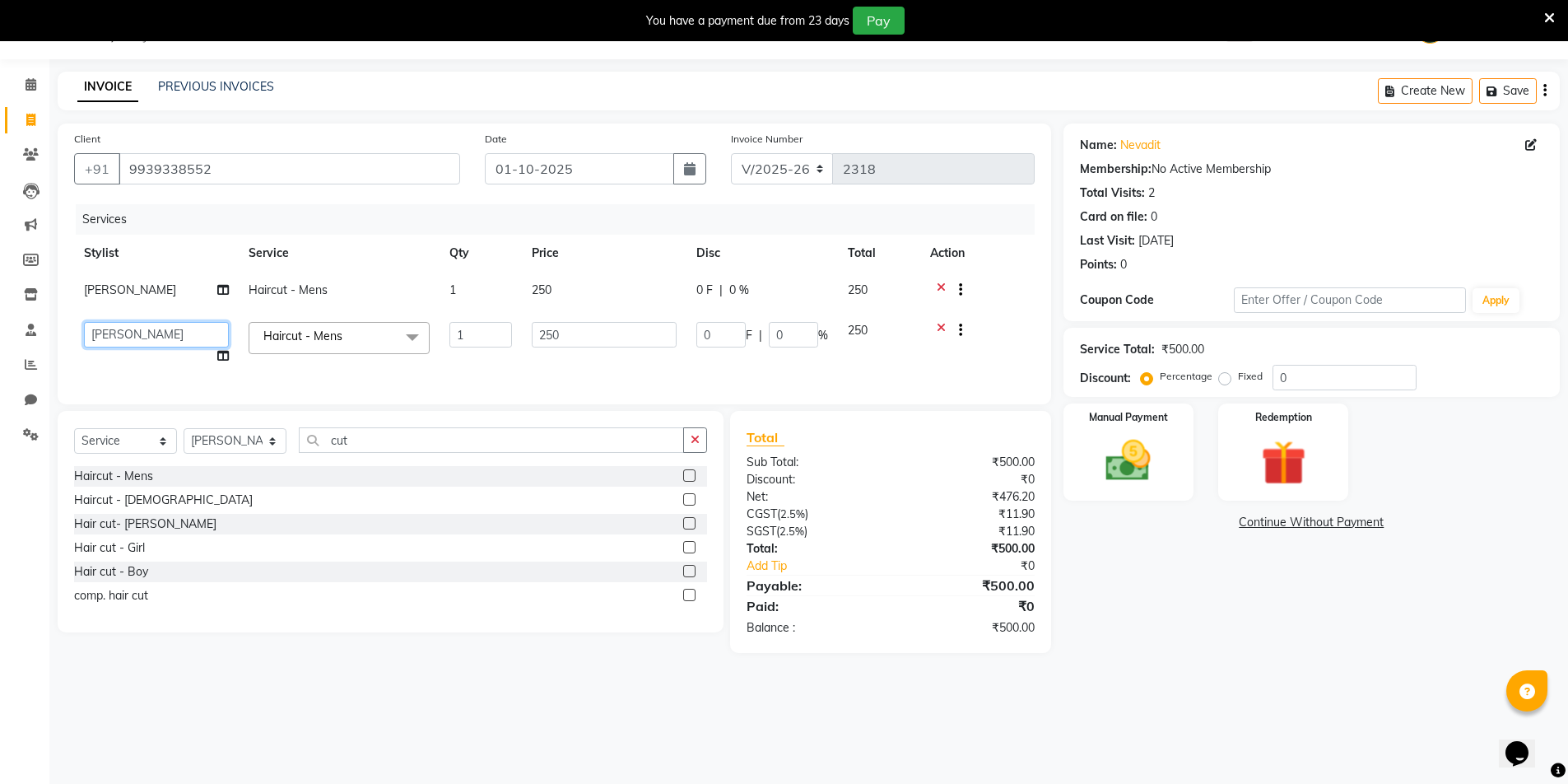
click at [128, 330] on select "HEMANT Jyoti laxmi Neetu Salon Manager SANJAY shravan kumar Shyam Vivek" at bounding box center [157, 335] width 145 height 25
select select "1200"
click at [1190, 639] on div "Name: Nevadit Membership: No Active Membership Total Visits: 2 Card on file: 0 …" at bounding box center [1318, 388] width 509 height 530
click at [1512, 94] on button "Save" at bounding box center [1508, 91] width 58 height 25
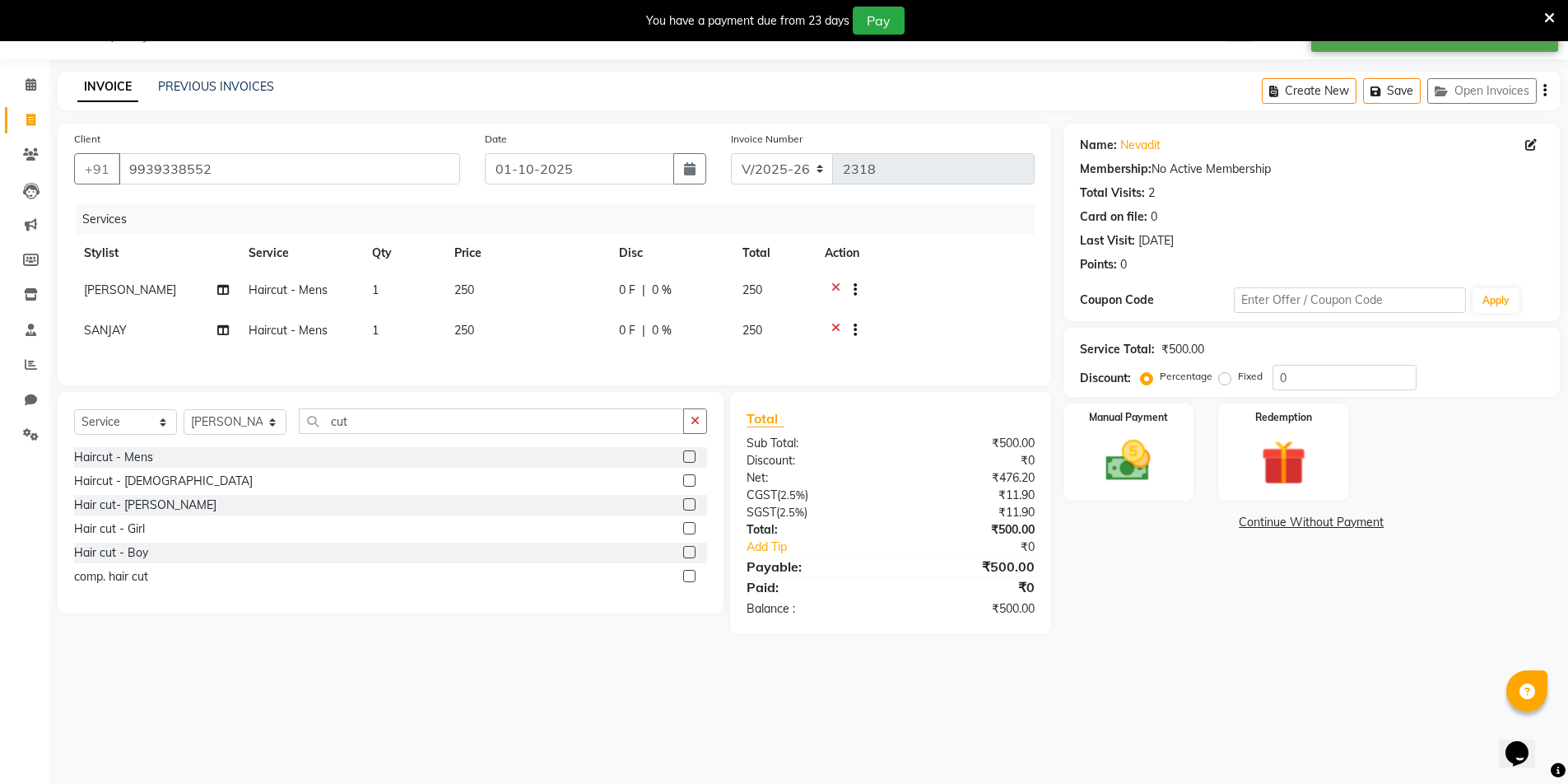
click at [1558, 16] on div "You have a payment due from 23 days Pay" at bounding box center [784, 20] width 1568 height 41
click at [1553, 15] on icon at bounding box center [1550, 18] width 11 height 15
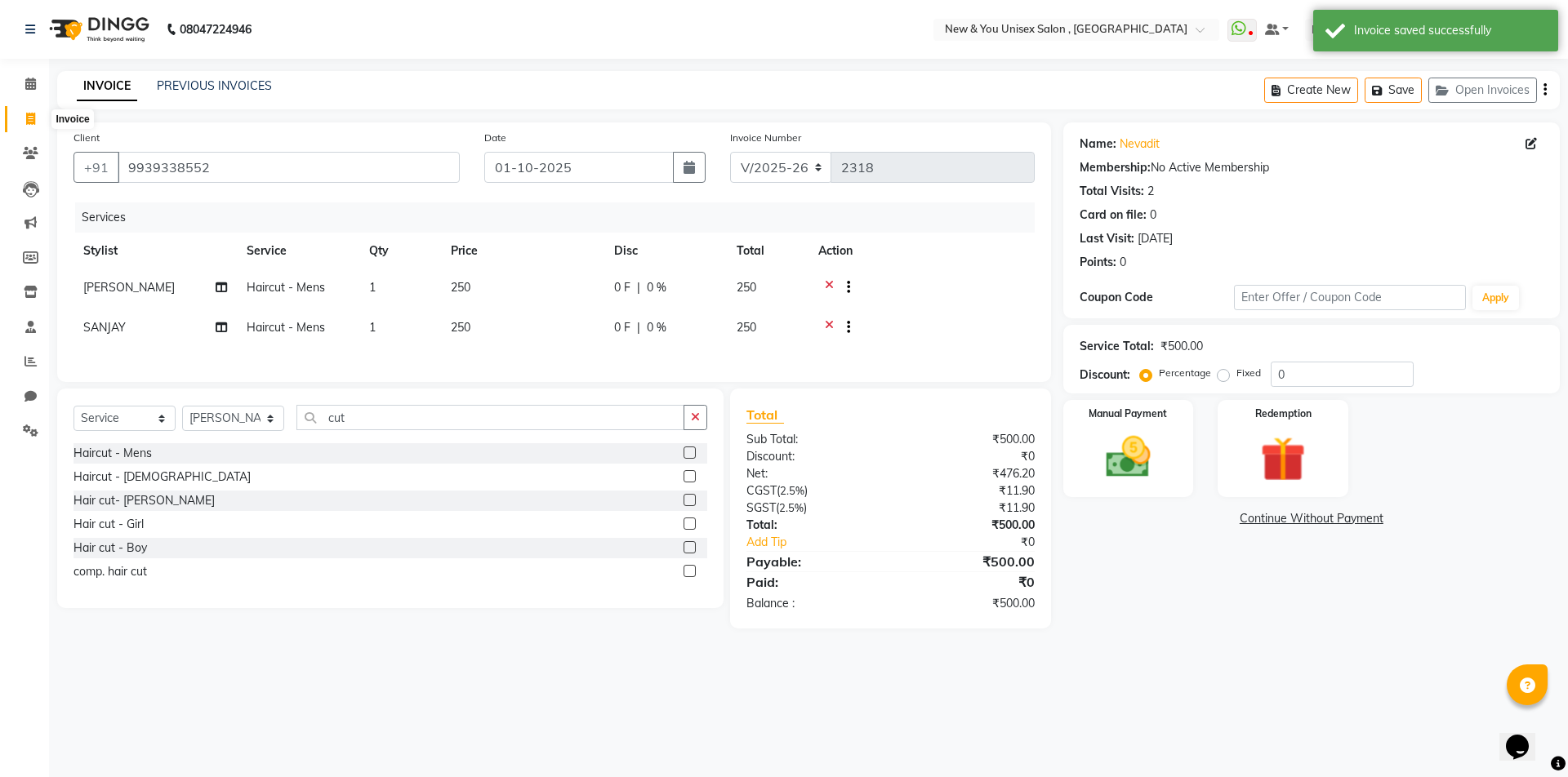
click at [38, 117] on span at bounding box center [31, 120] width 29 height 19
select select "31"
select select "service"
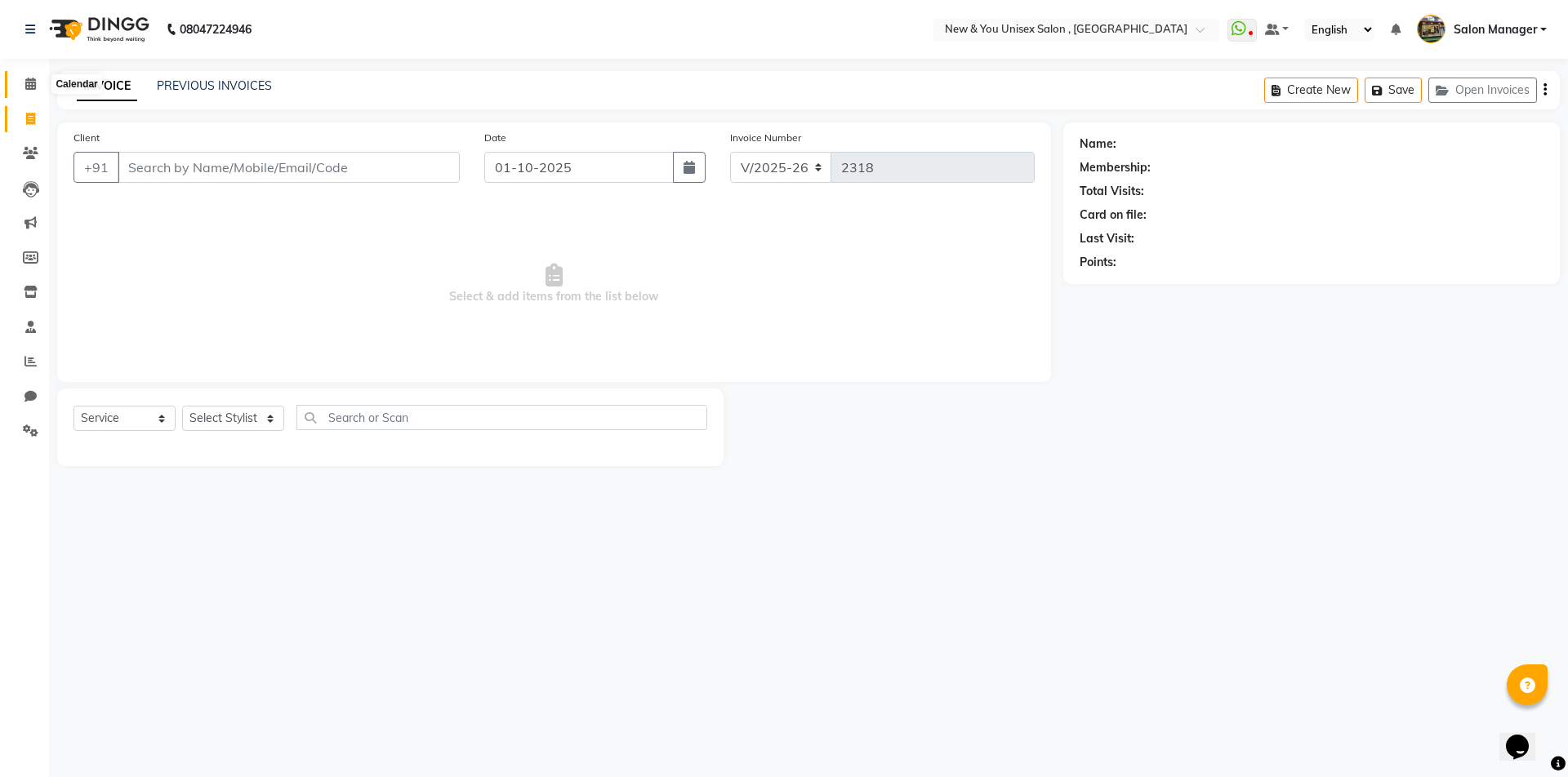
click at [19, 76] on span at bounding box center [31, 85] width 29 height 19
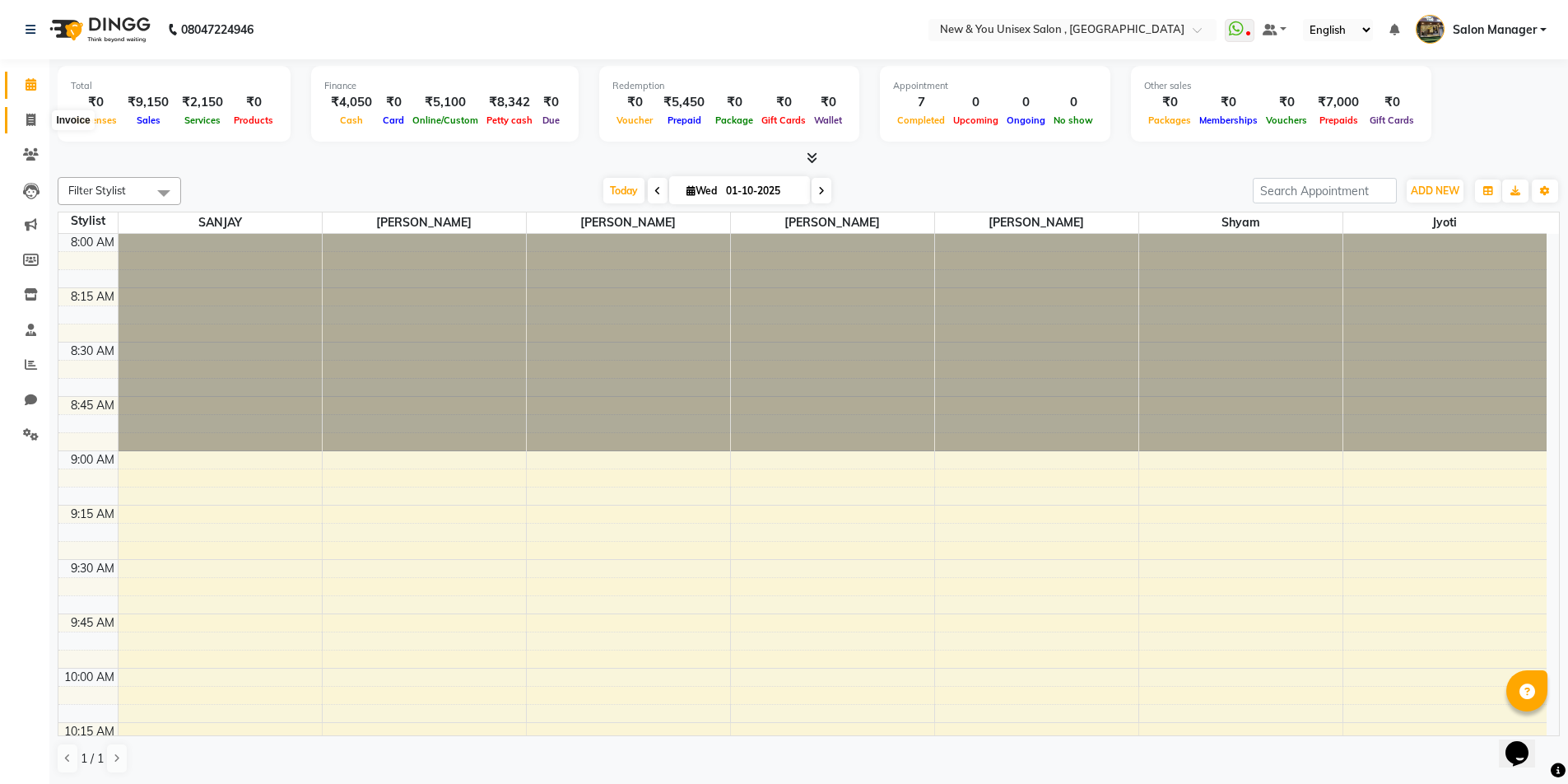
click at [19, 117] on span at bounding box center [31, 121] width 29 height 19
select select "service"
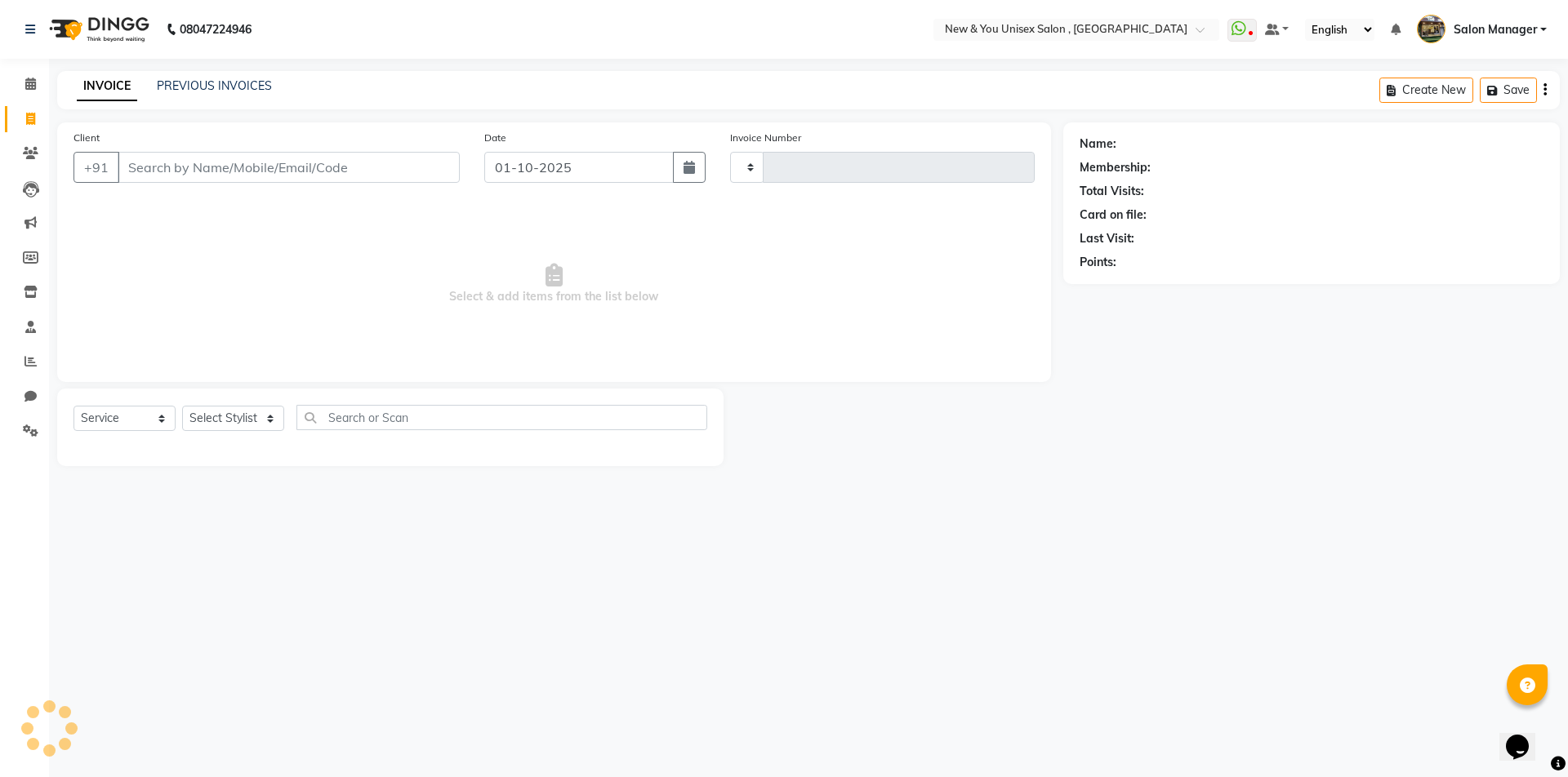
type input "2318"
select select "31"
click at [30, 396] on icon at bounding box center [31, 397] width 13 height 13
select select "100"
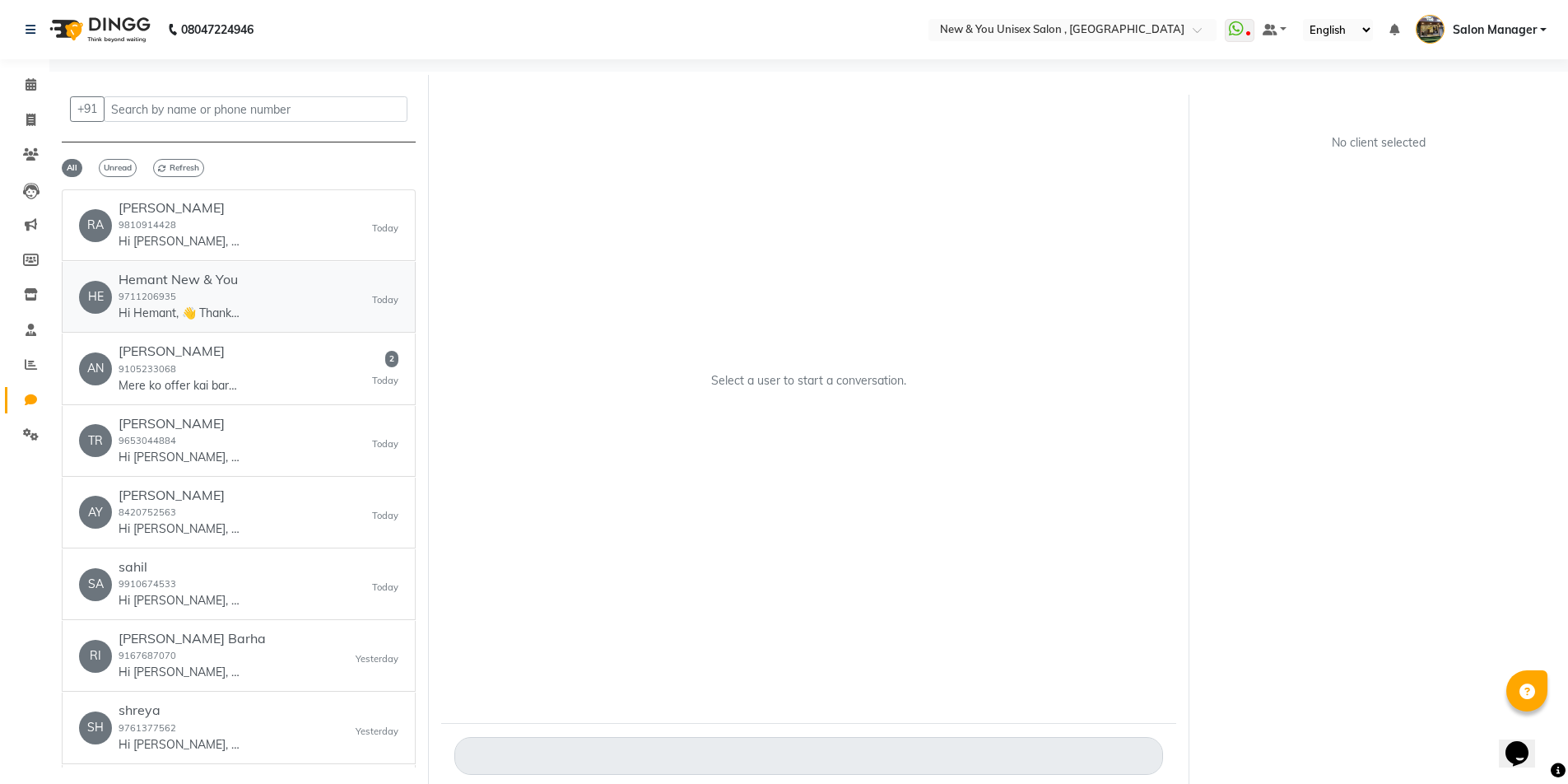
click at [171, 308] on p "Hi Hemant, 👋 Thank you for visiting New & You Unisex Salon ! 🌟 💰 [PERSON_NAME]:…" at bounding box center [180, 313] width 123 height 17
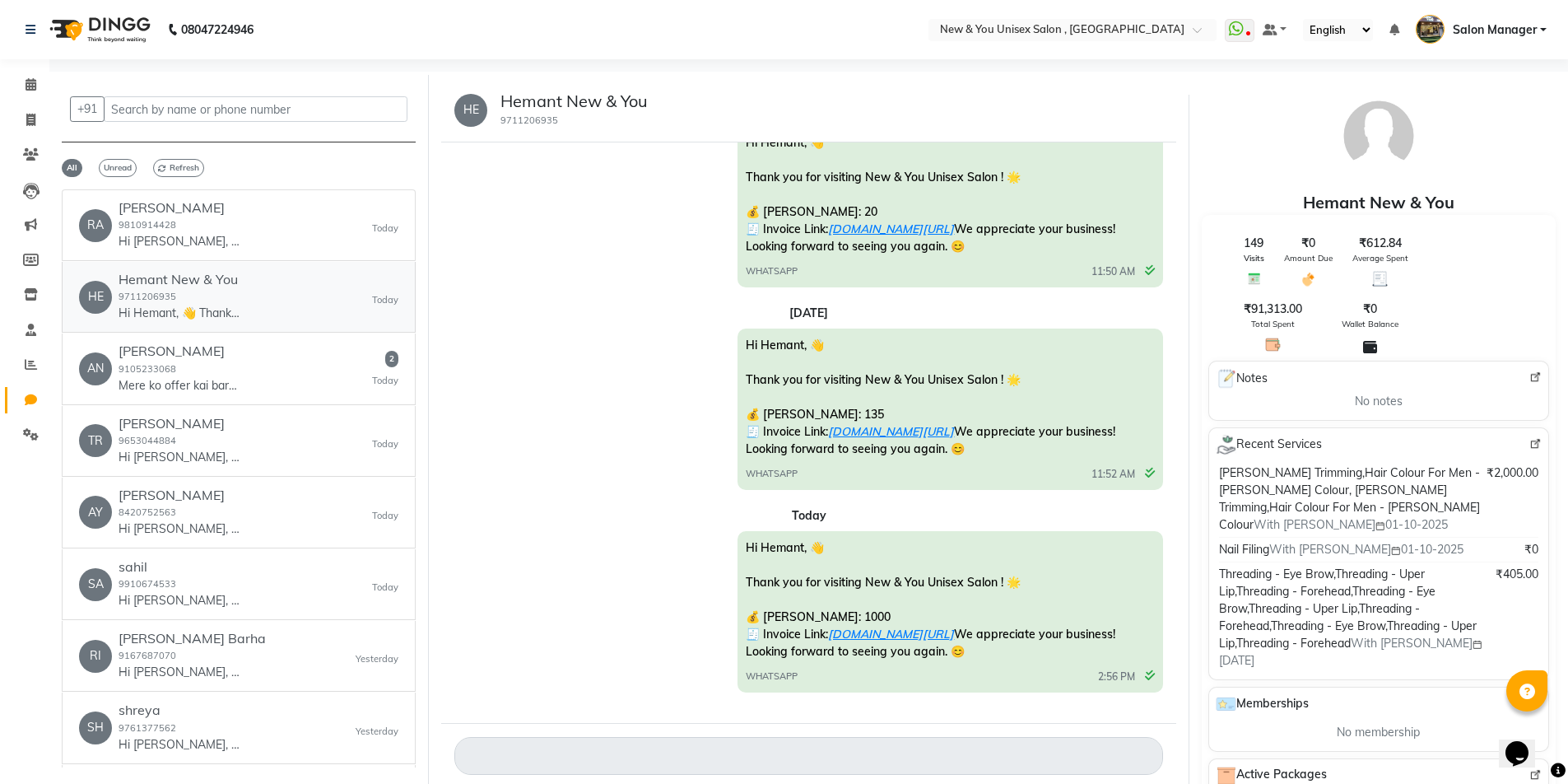
scroll to position [13, 0]
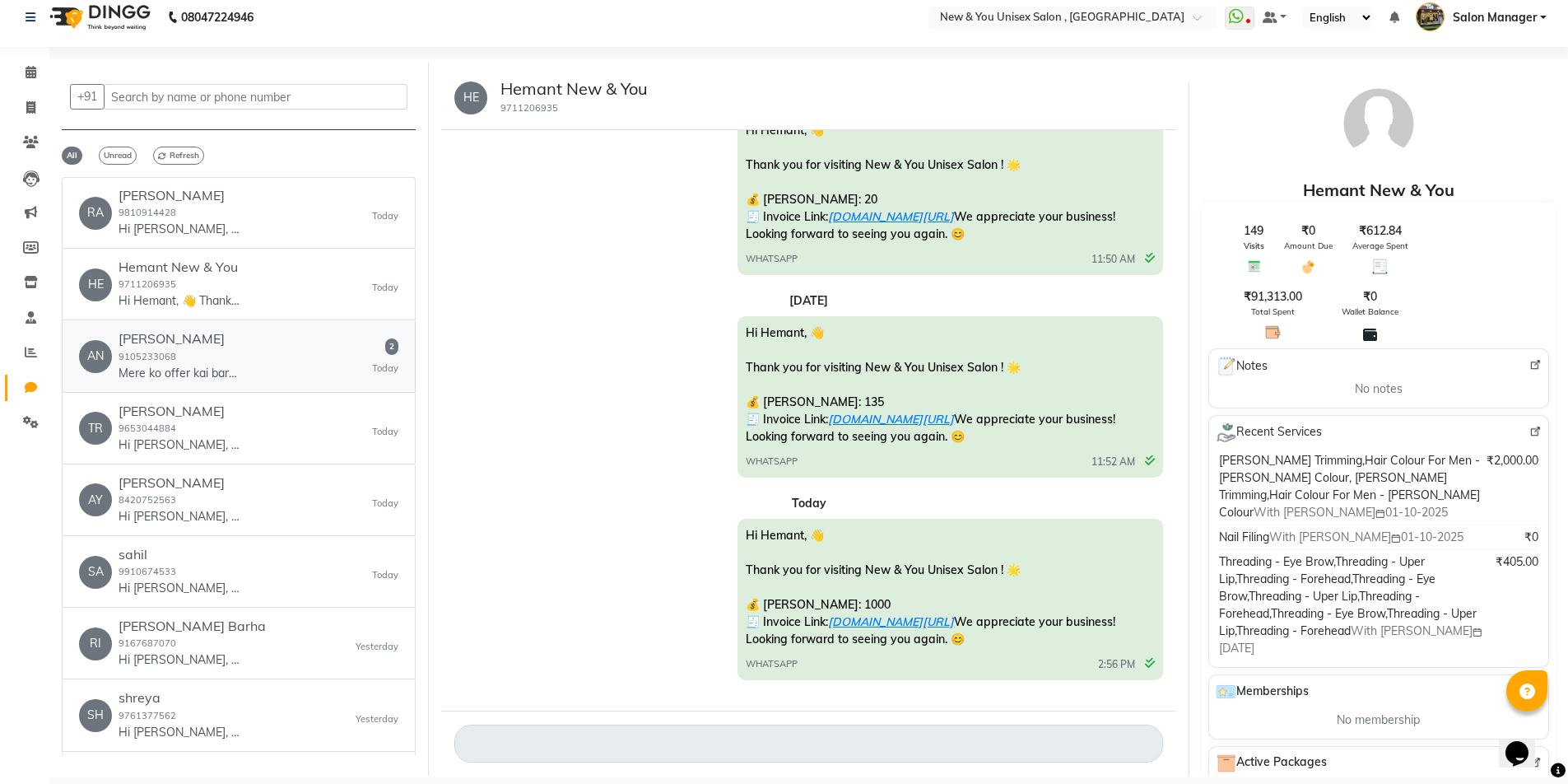
click at [271, 353] on div "AN Anmol kaur 9105233068 Mere ko offer kai bare mai puchna tha karvachauth kai …" at bounding box center [239, 356] width 319 height 50
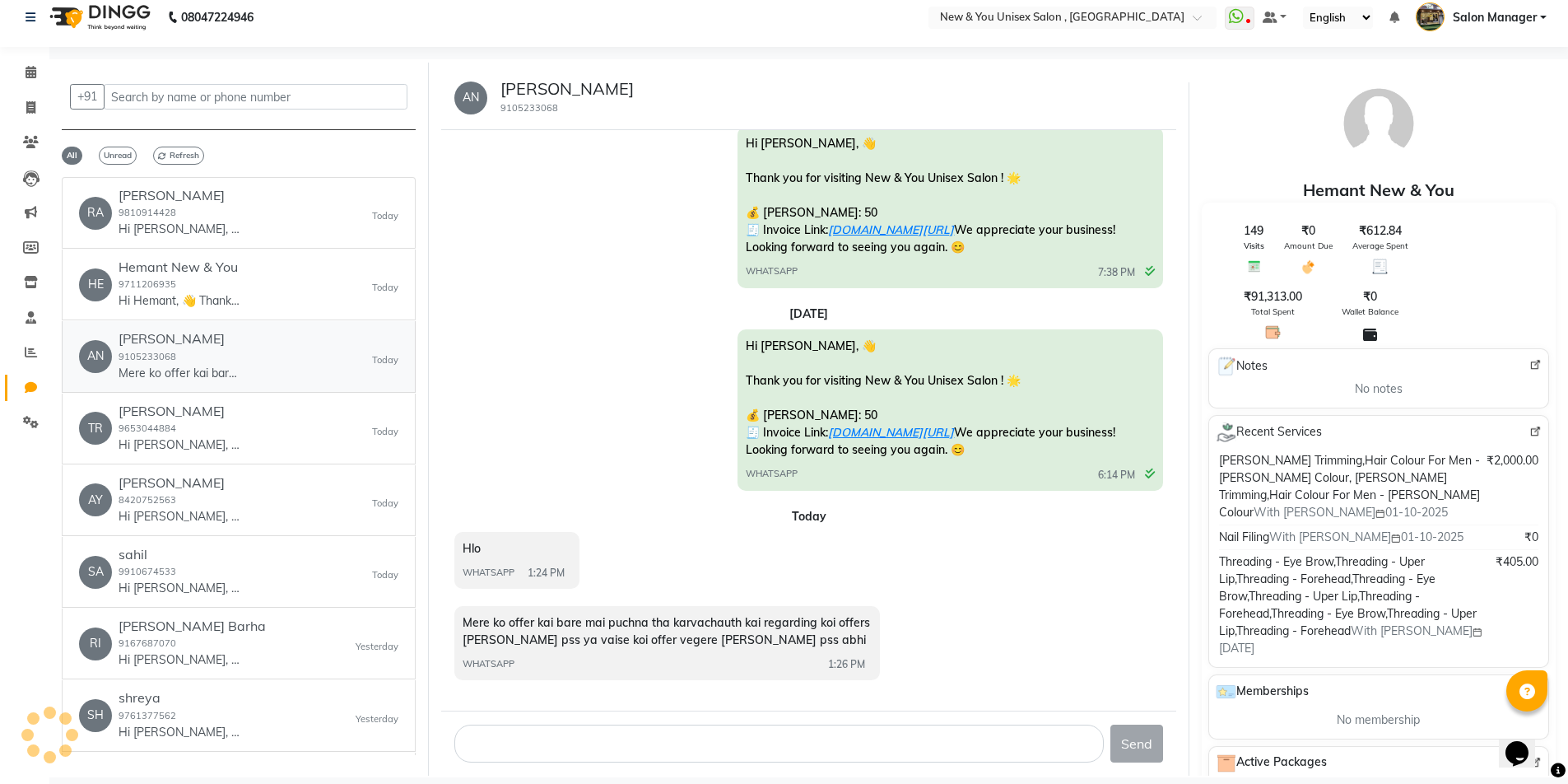
scroll to position [301, 0]
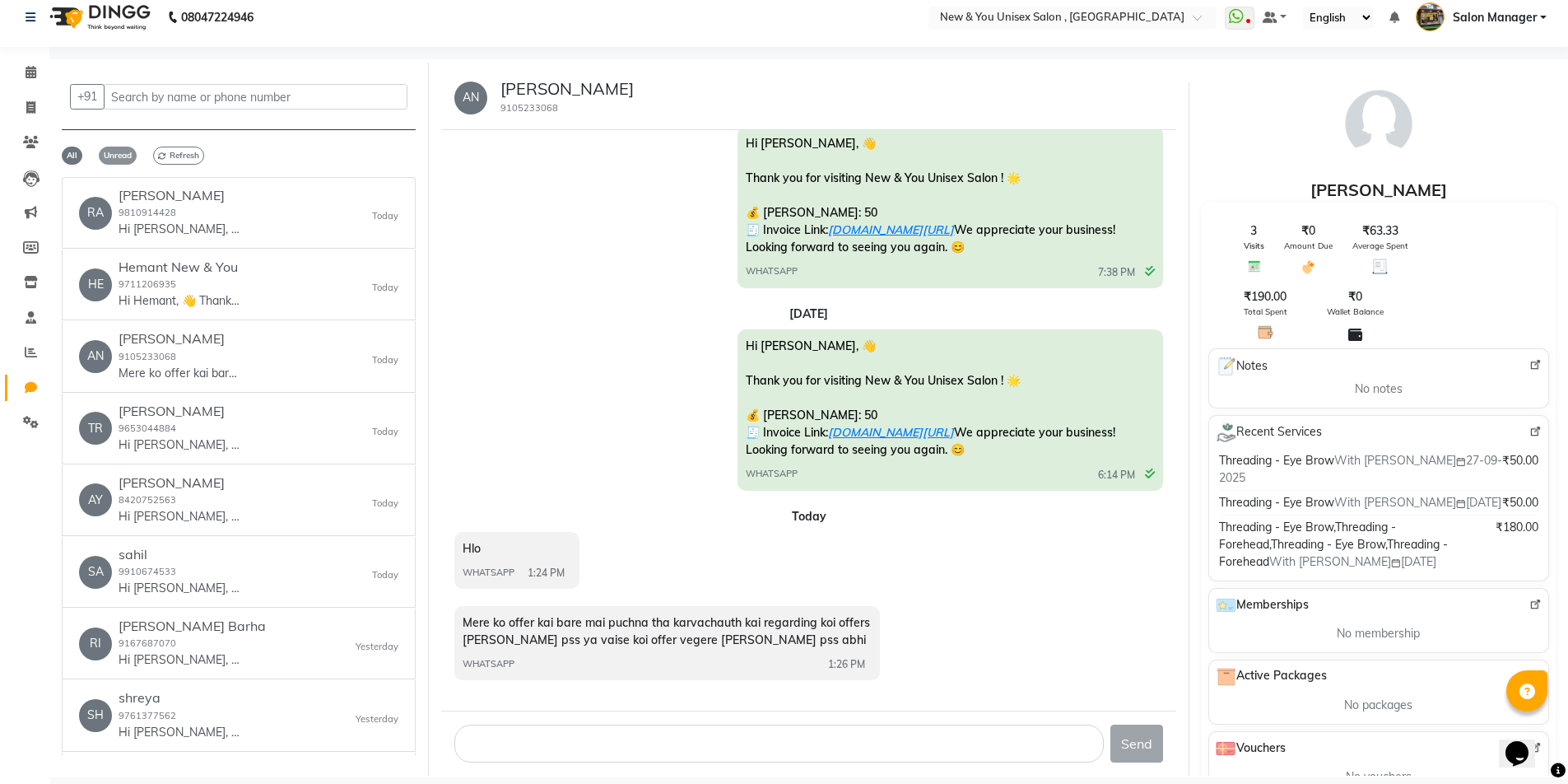
click at [105, 159] on span "Unread" at bounding box center [118, 156] width 38 height 18
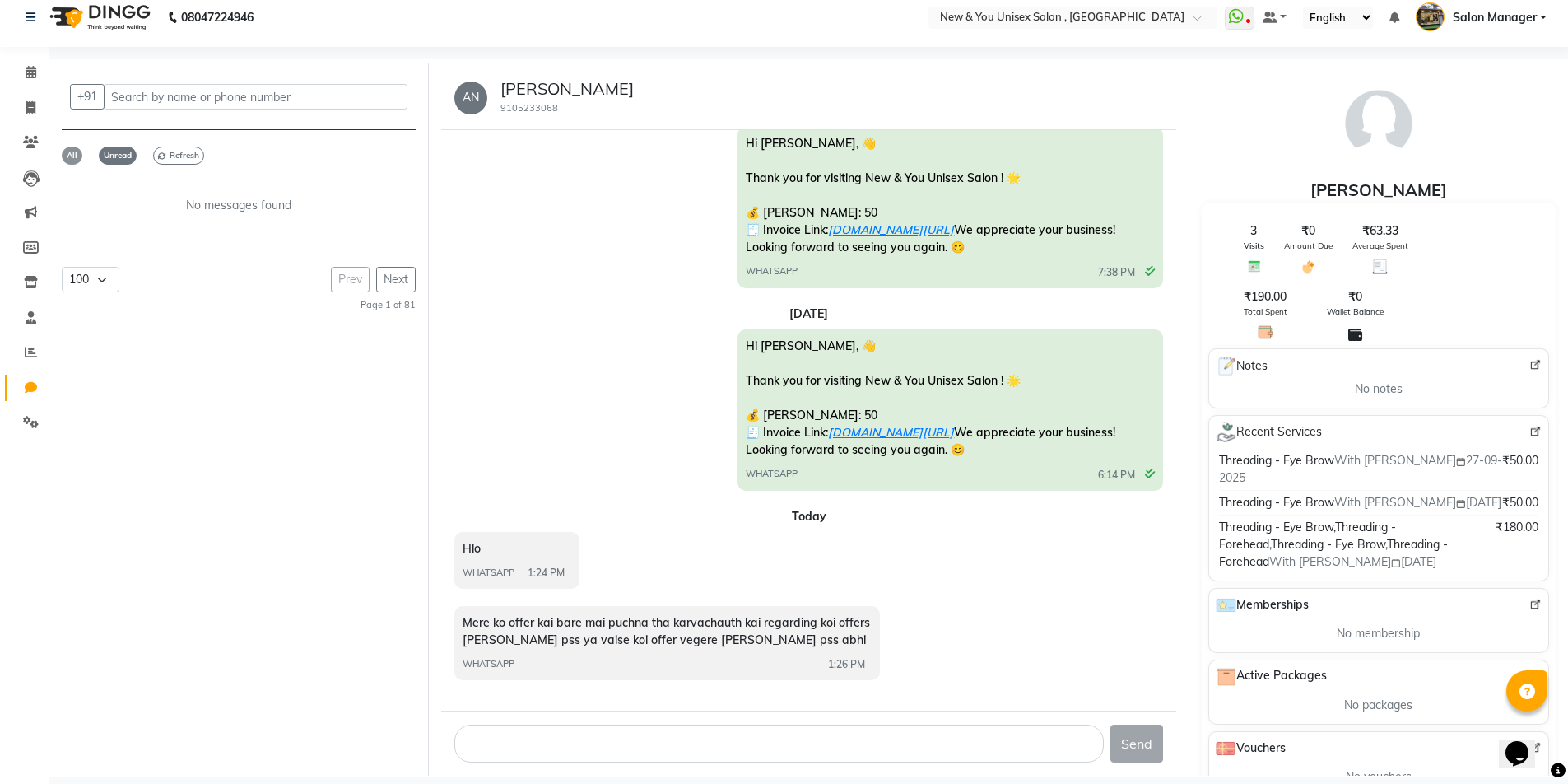
click at [73, 153] on span "All" at bounding box center [72, 156] width 21 height 18
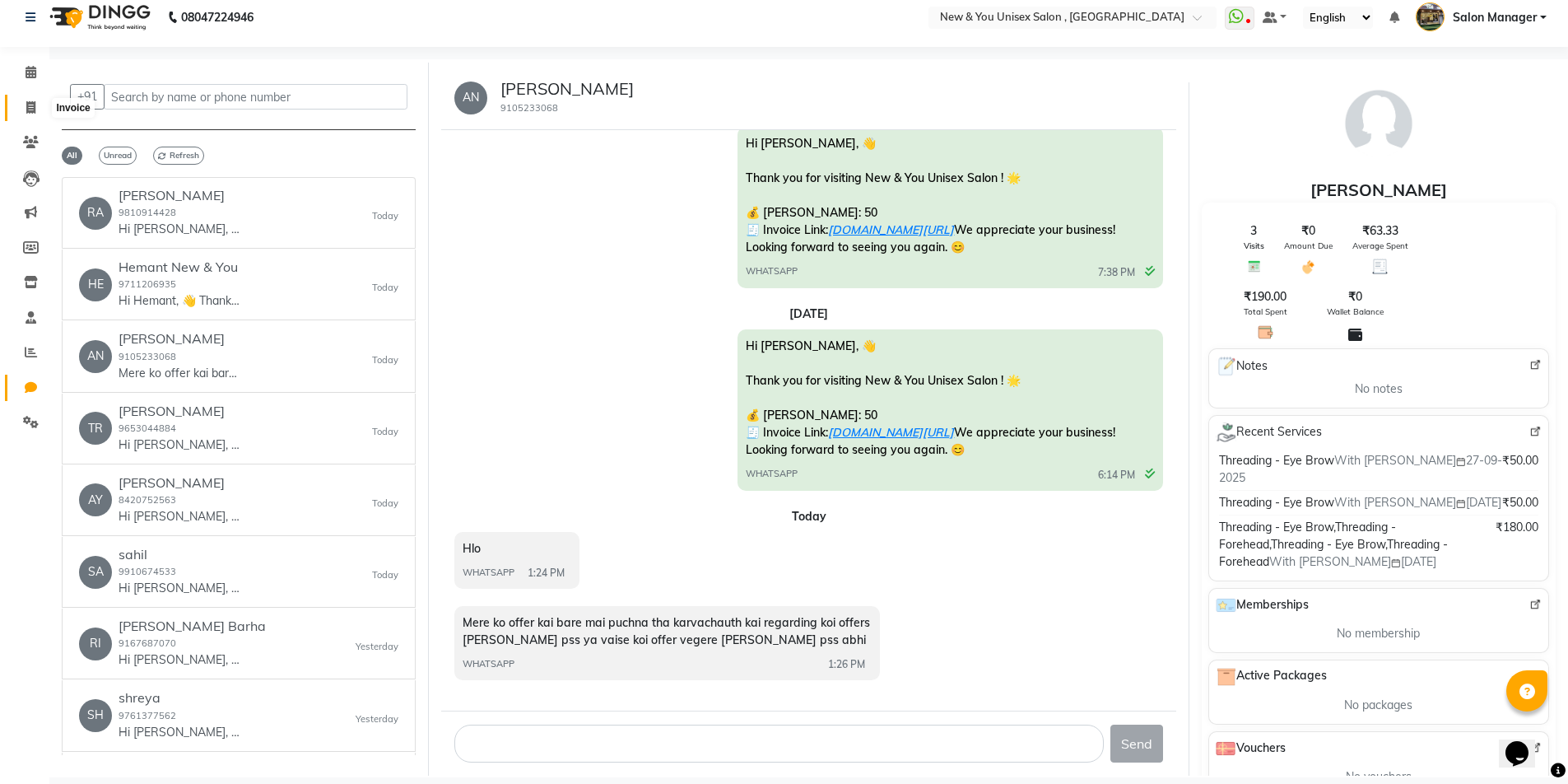
click at [33, 104] on icon at bounding box center [31, 108] width 9 height 13
select select "service"
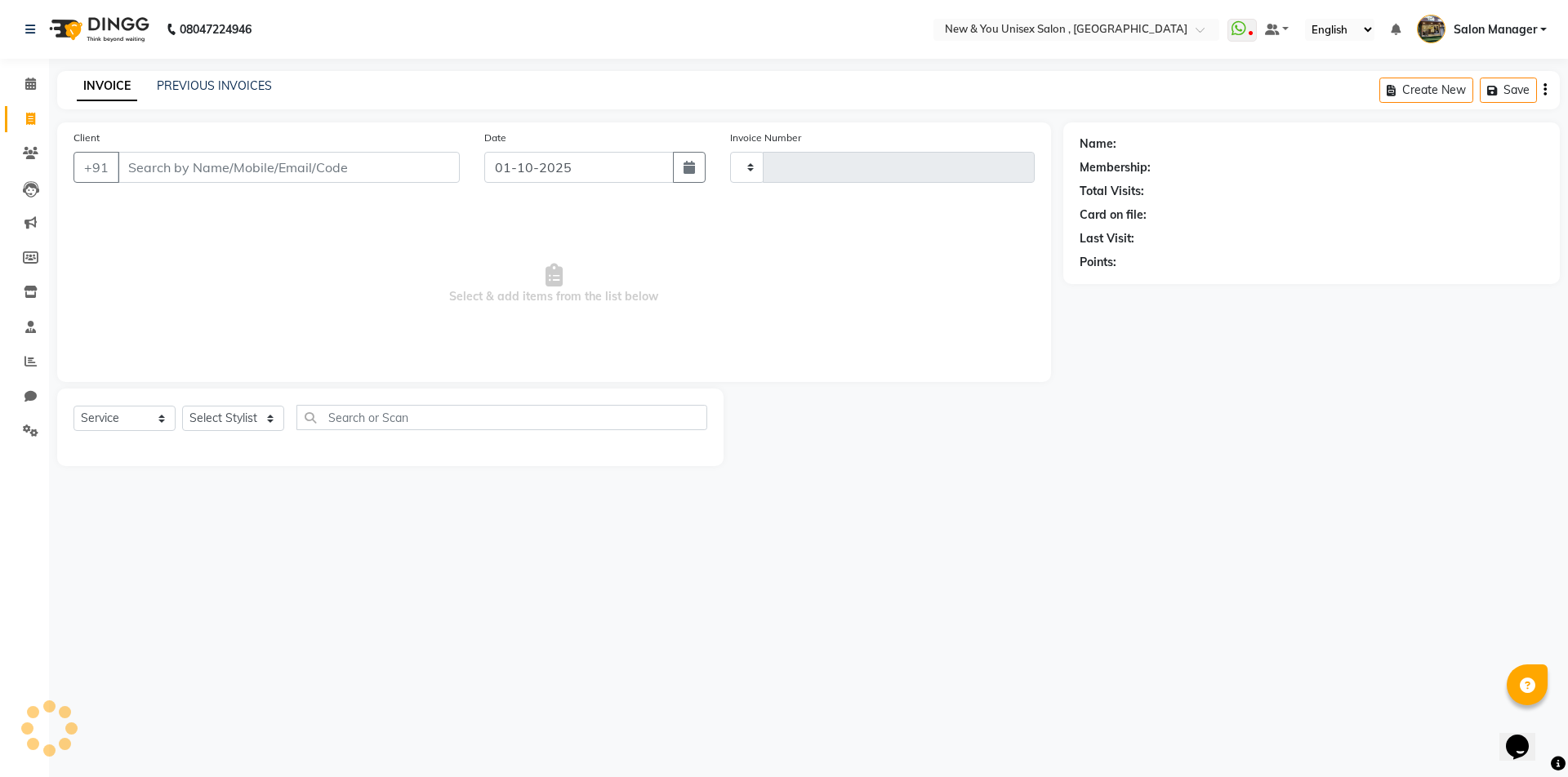
type input "2318"
select select "31"
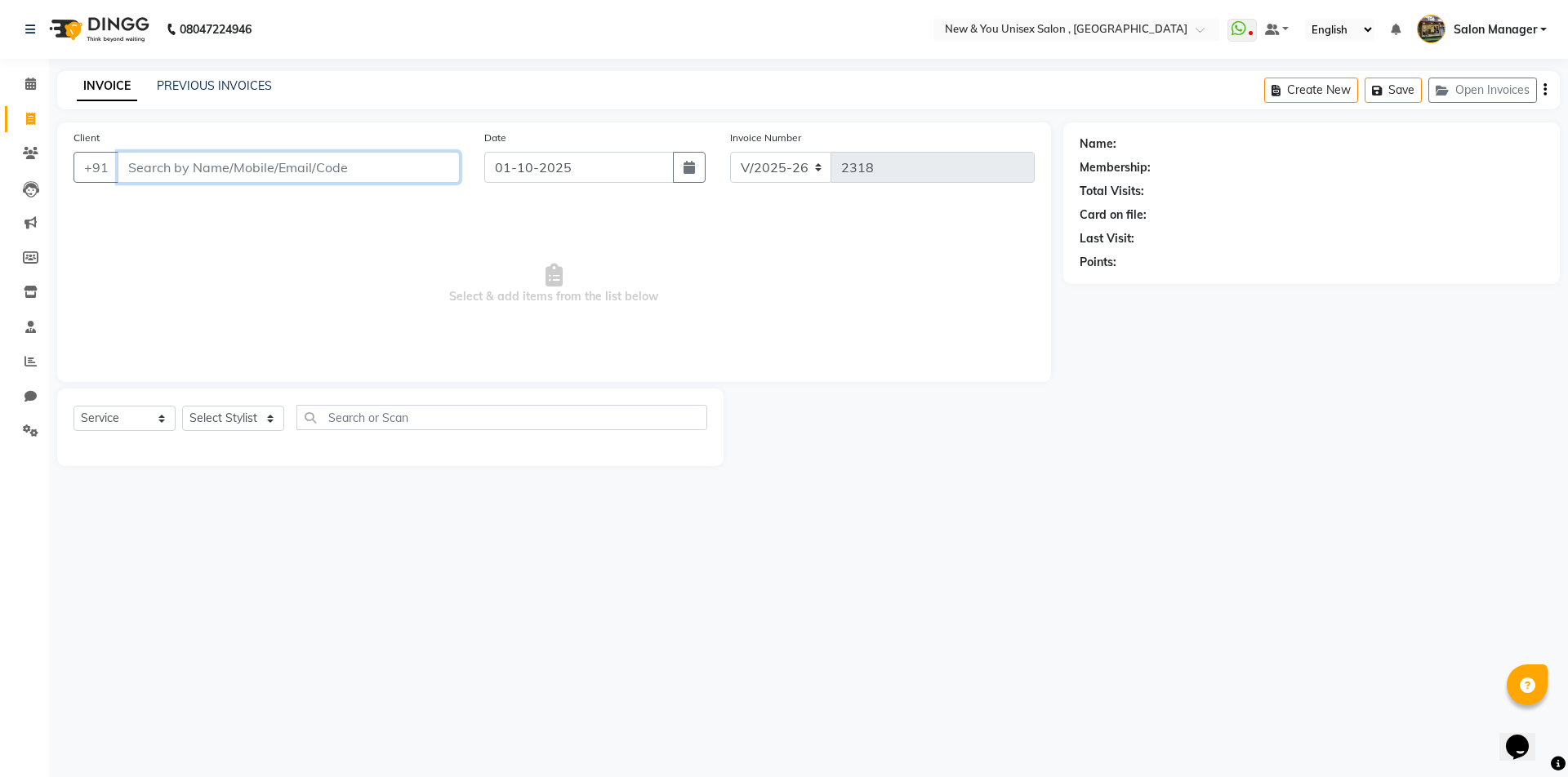
click at [345, 173] on input "Client" at bounding box center [289, 167] width 342 height 31
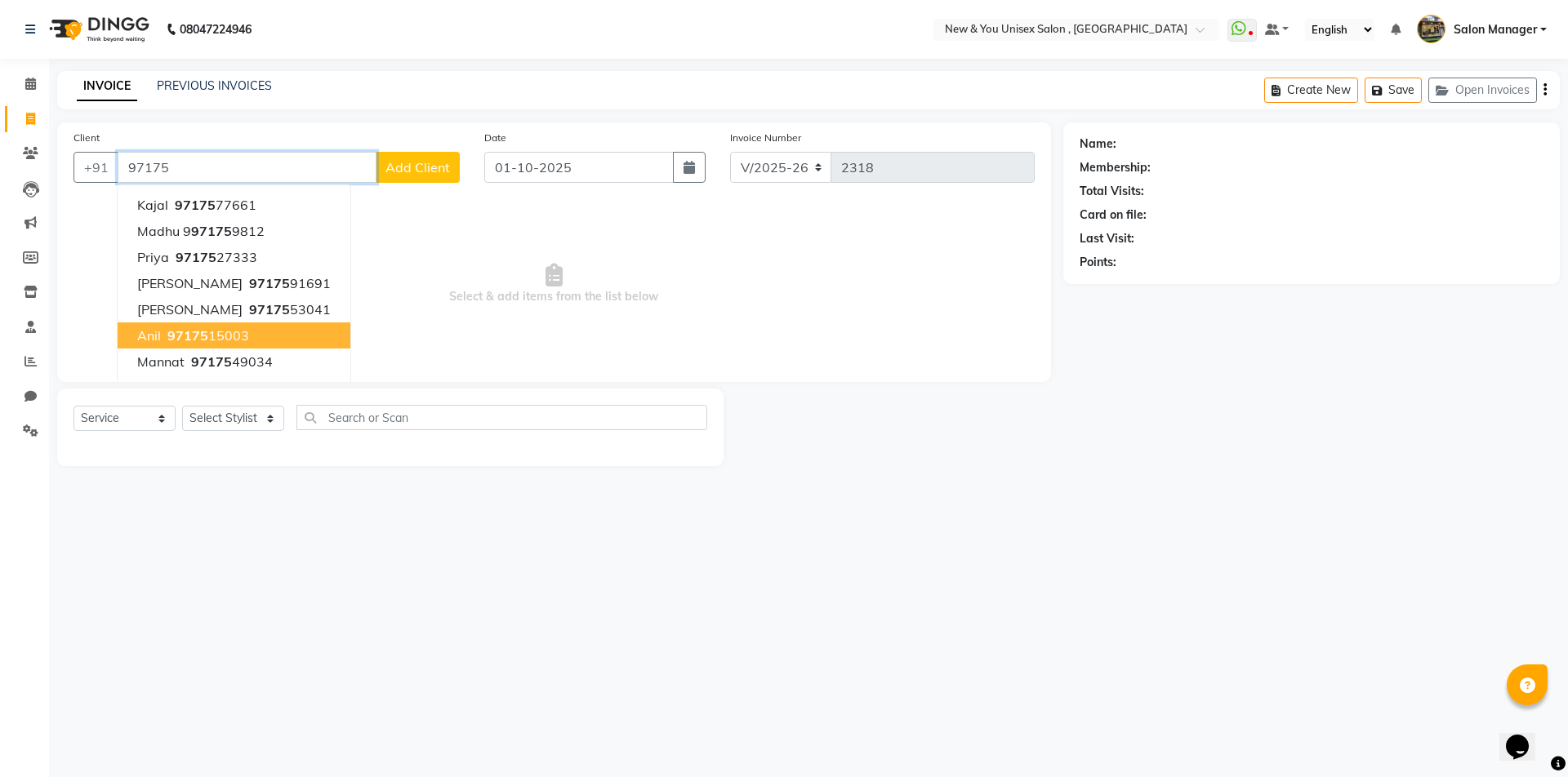
click at [199, 340] on span "97175" at bounding box center [187, 335] width 40 height 16
type input "9717515003"
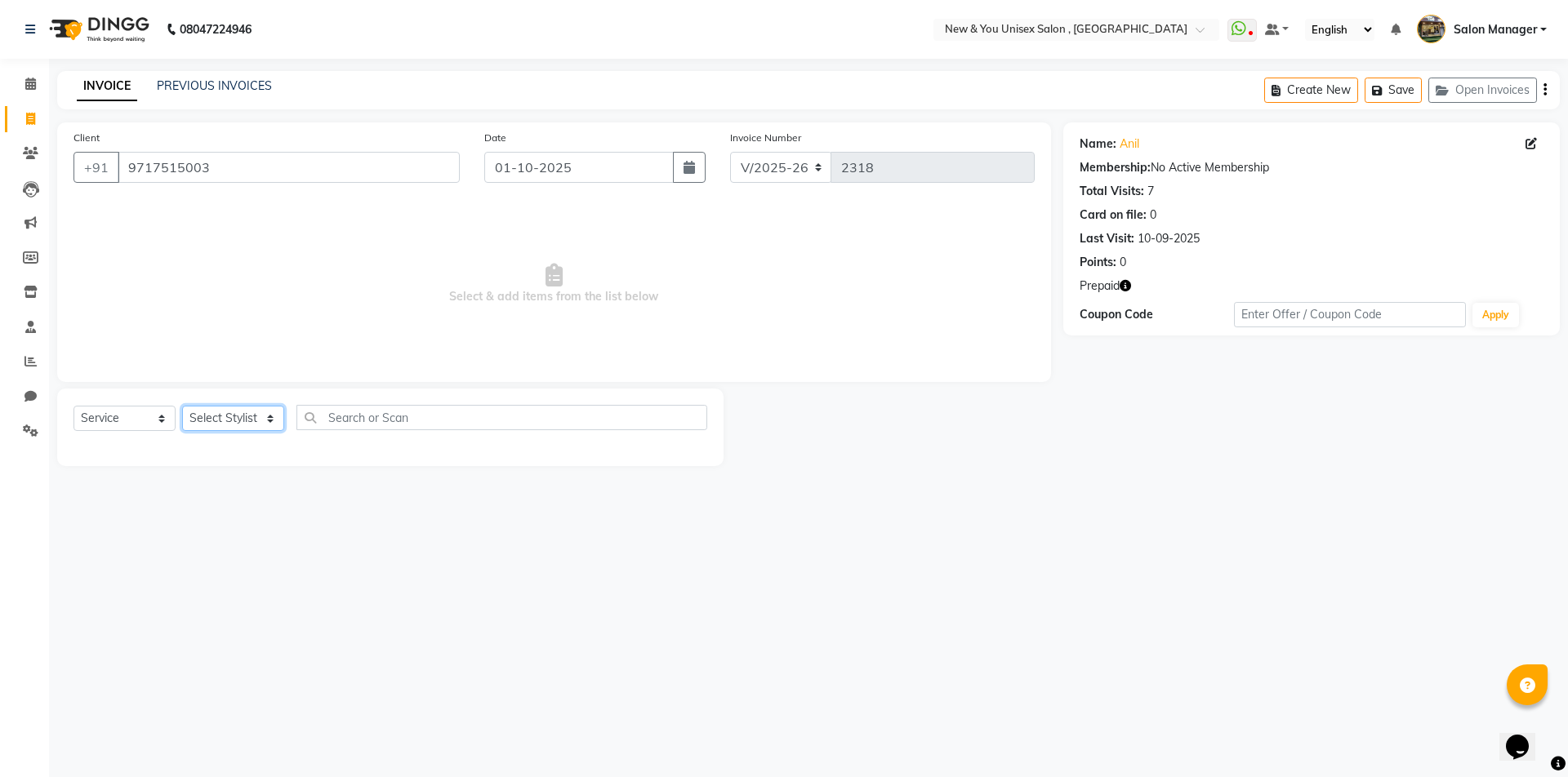
click at [248, 412] on select "Select Stylist HEMANT Jyoti laxmi Neetu Salon Manager SANJAY shravan kumar Shya…" at bounding box center [232, 418] width 102 height 25
select select "40116"
click at [182, 406] on select "Select Stylist HEMANT Jyoti laxmi Neetu Salon Manager SANJAY shravan kumar Shya…" at bounding box center [232, 418] width 102 height 25
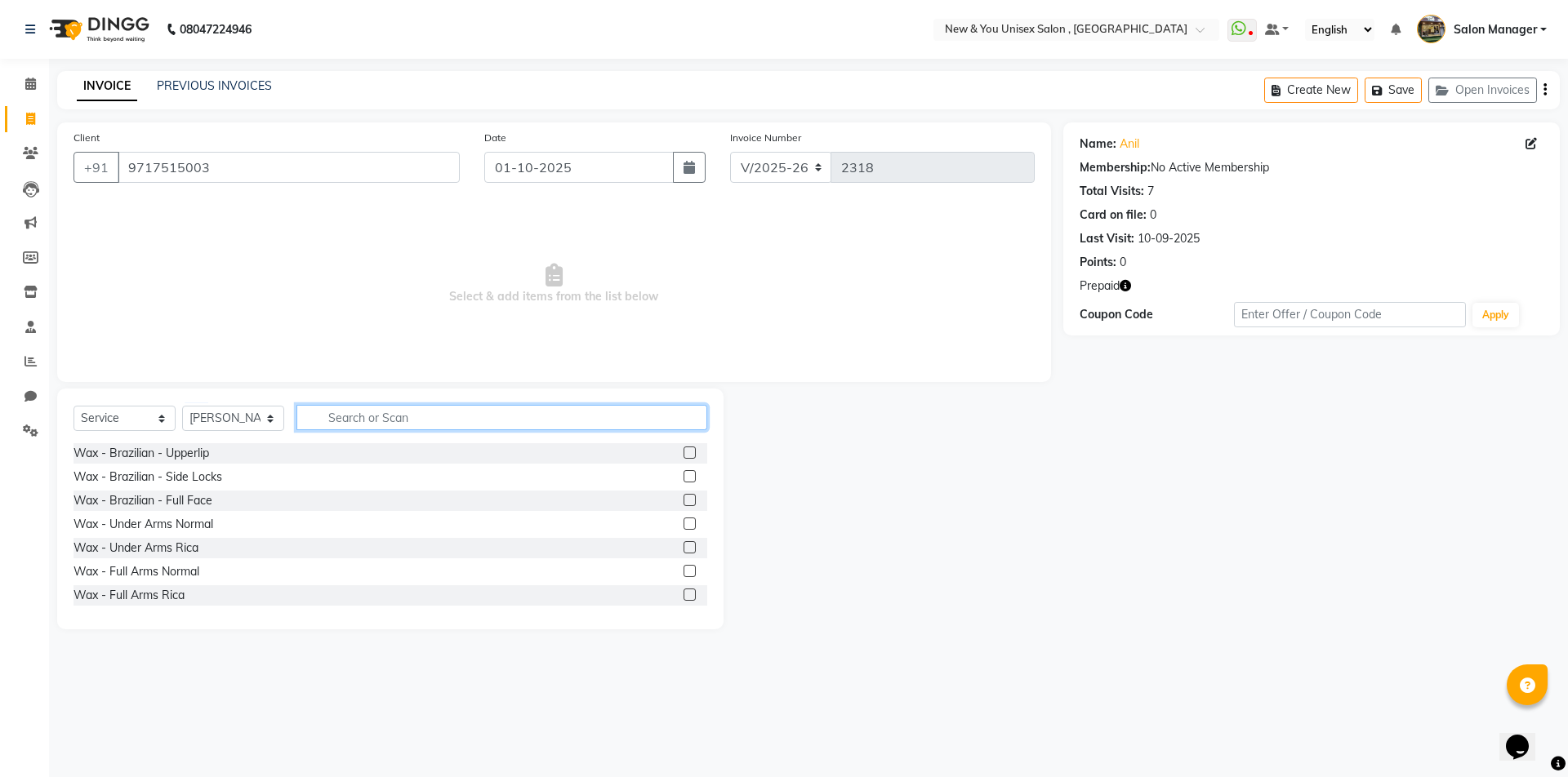
click at [347, 415] on input "text" at bounding box center [502, 417] width 411 height 25
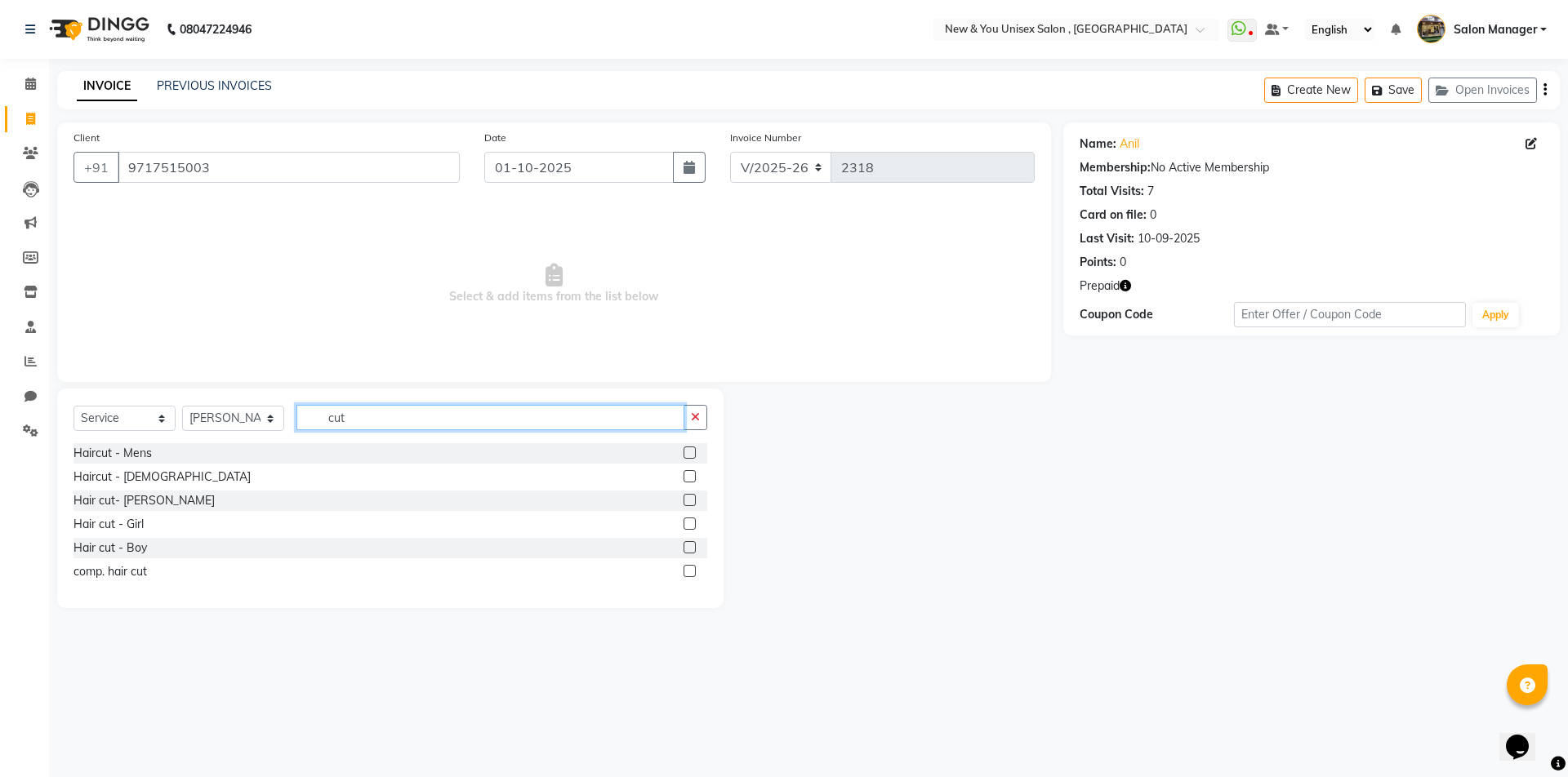
type input "cut"
click at [685, 454] on label at bounding box center [690, 453] width 13 height 13
click at [685, 454] on input "checkbox" at bounding box center [689, 453] width 11 height 11
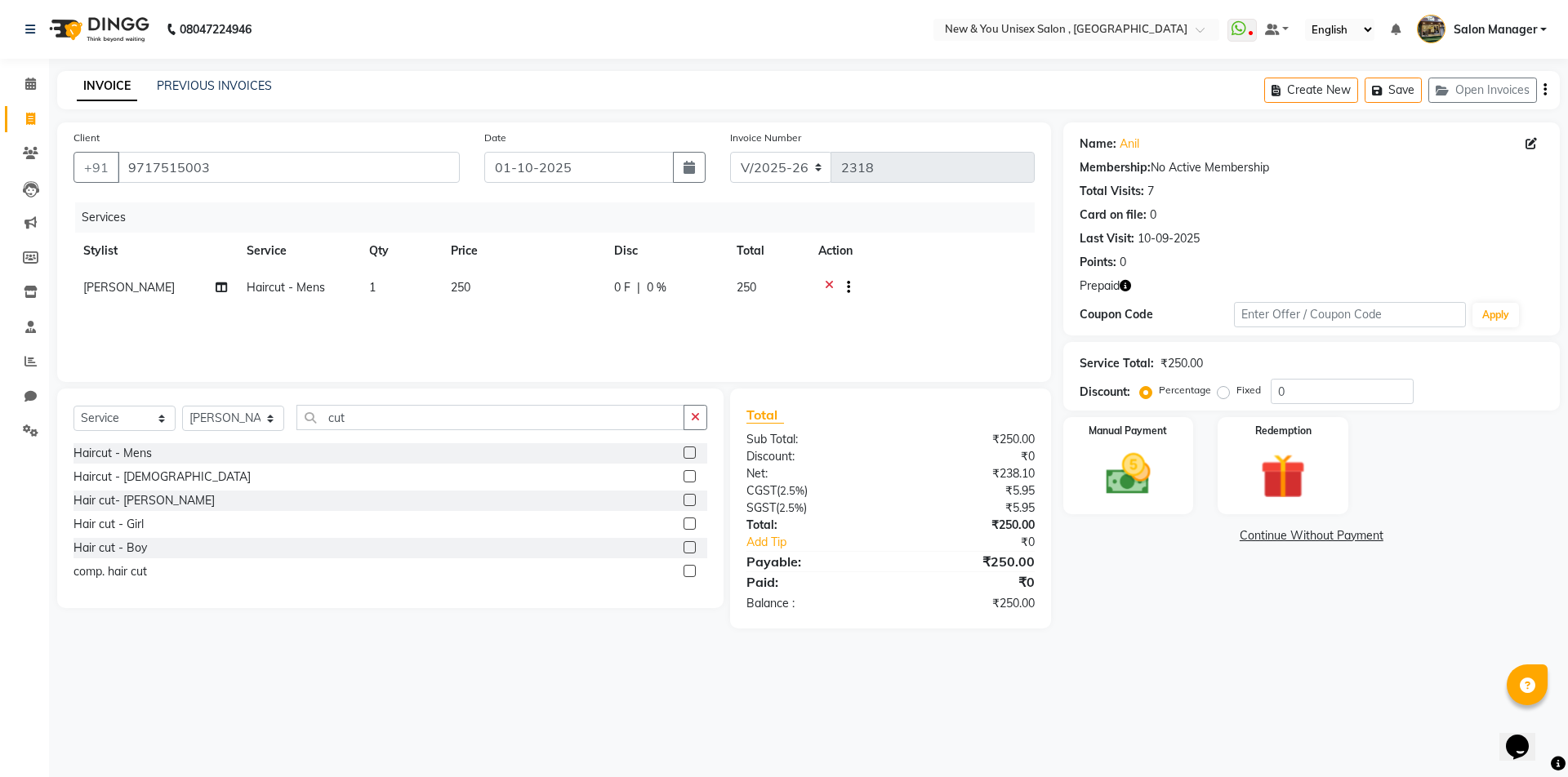
checkbox input "false"
click at [457, 432] on div "Select Service Product Membership Package Voucher Prepaid Gift Card Select Styl…" at bounding box center [390, 424] width 633 height 39
click at [426, 390] on div "Select Service Product Membership Package Voucher Prepaid Gift Card Select Styl…" at bounding box center [390, 498] width 667 height 219
click at [394, 421] on input "cut" at bounding box center [490, 417] width 388 height 25
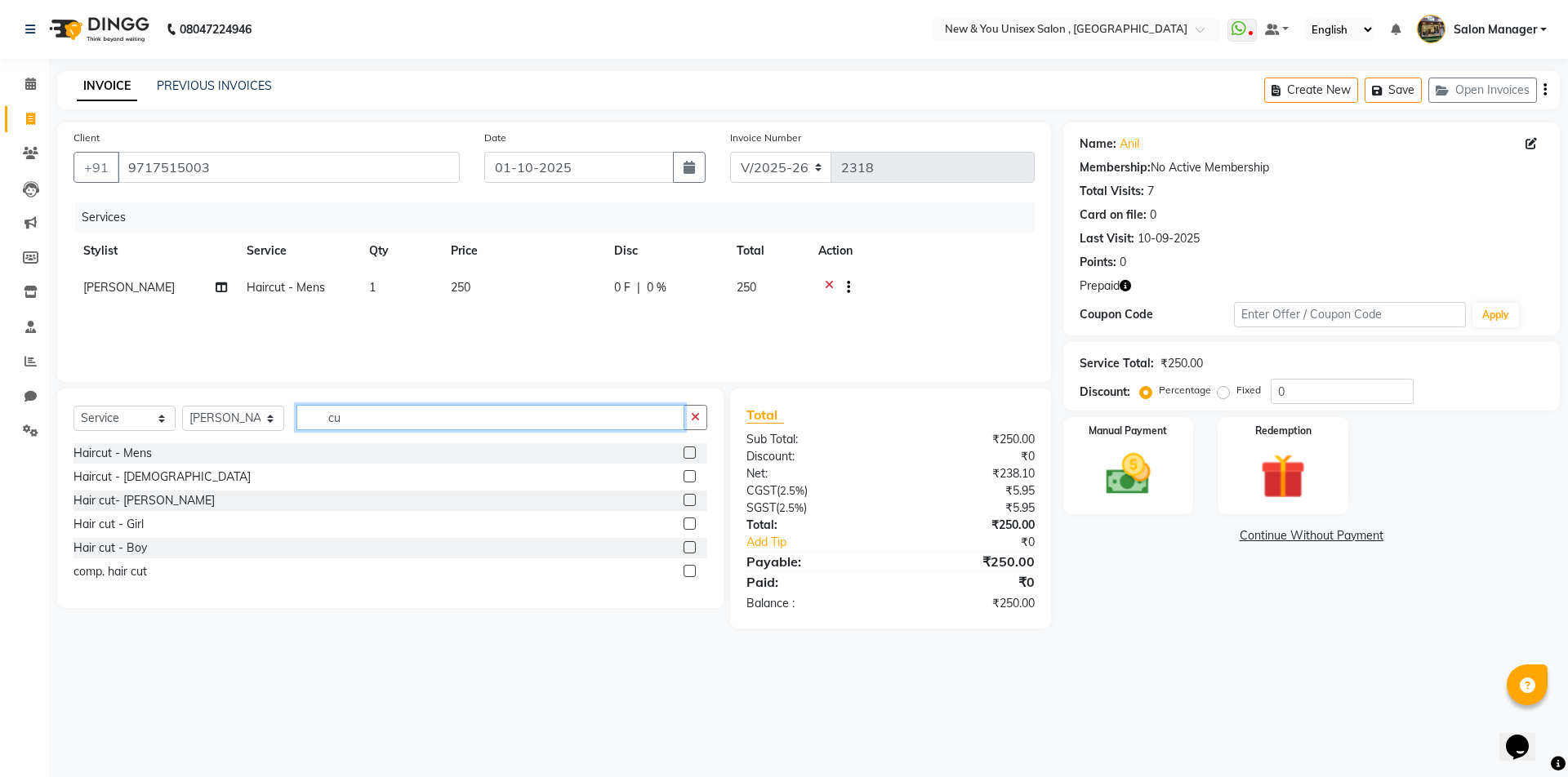
type input "c"
type input "shav"
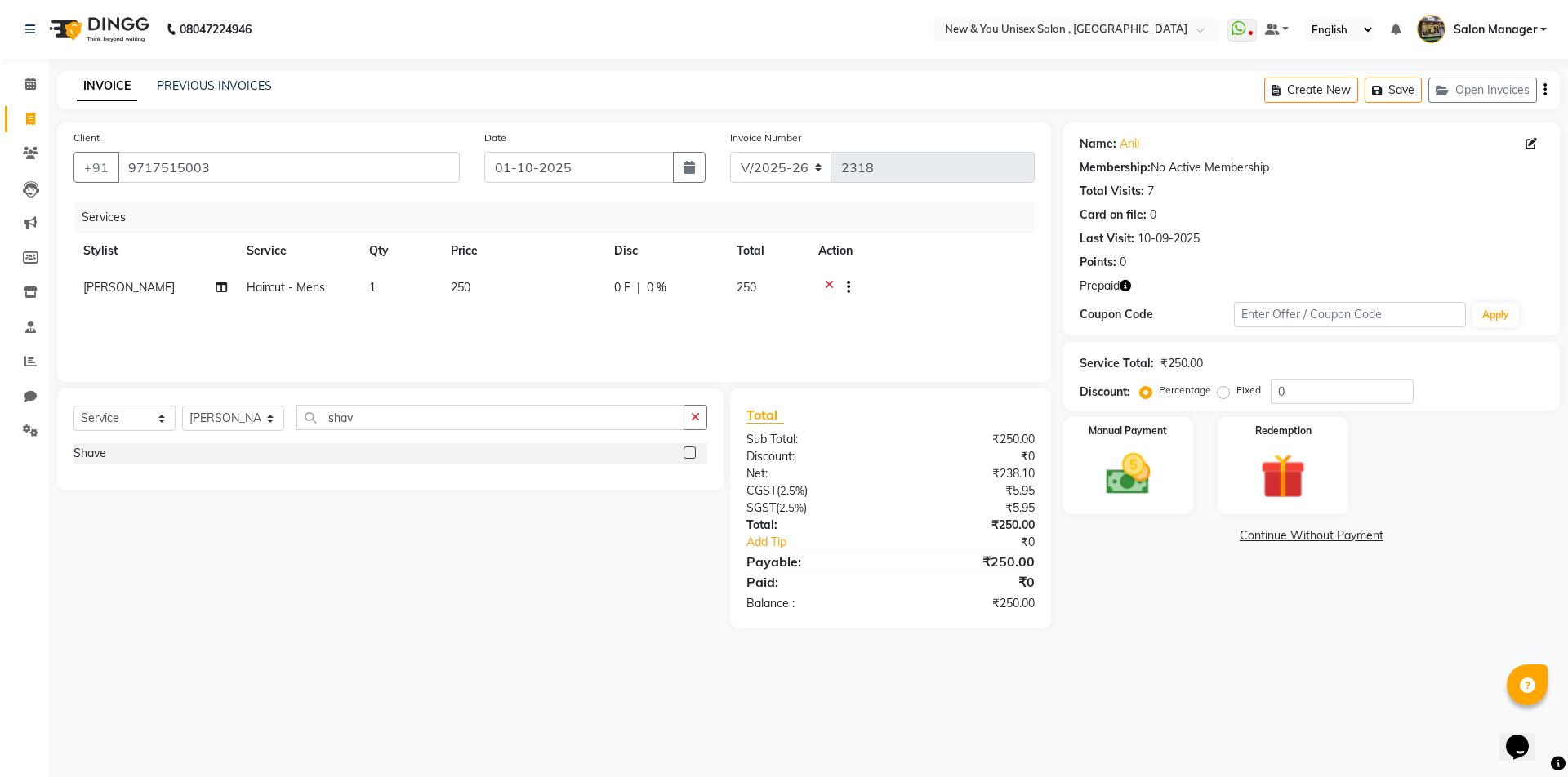
click at [687, 452] on label at bounding box center [690, 453] width 13 height 13
click at [687, 452] on input "checkbox" at bounding box center [689, 453] width 11 height 11
checkbox input "false"
click at [1286, 487] on img at bounding box center [1282, 476] width 76 height 58
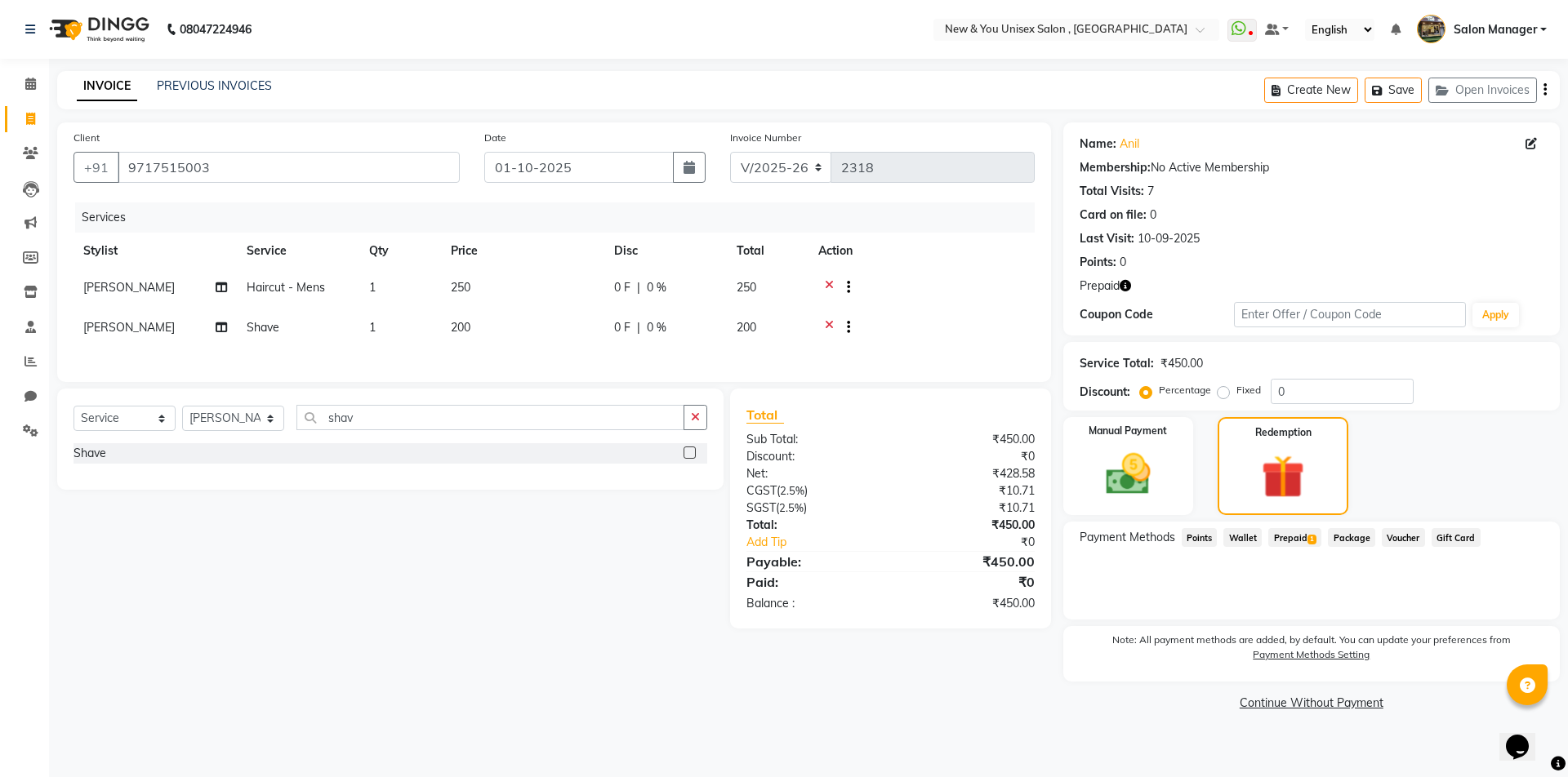
click at [1296, 538] on span "Prepaid 1" at bounding box center [1295, 537] width 53 height 19
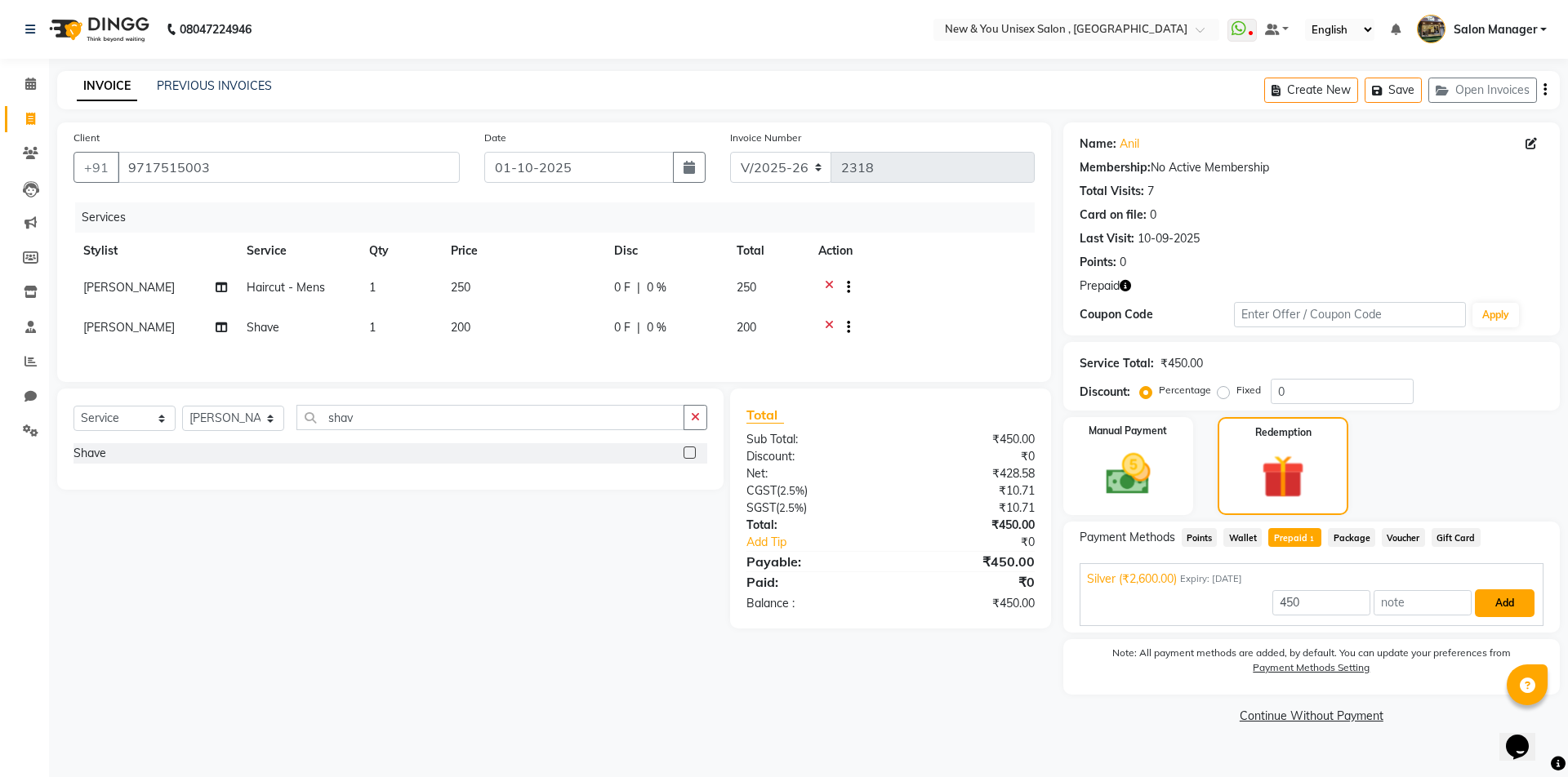
click at [1505, 603] on button "Add" at bounding box center [1504, 603] width 59 height 28
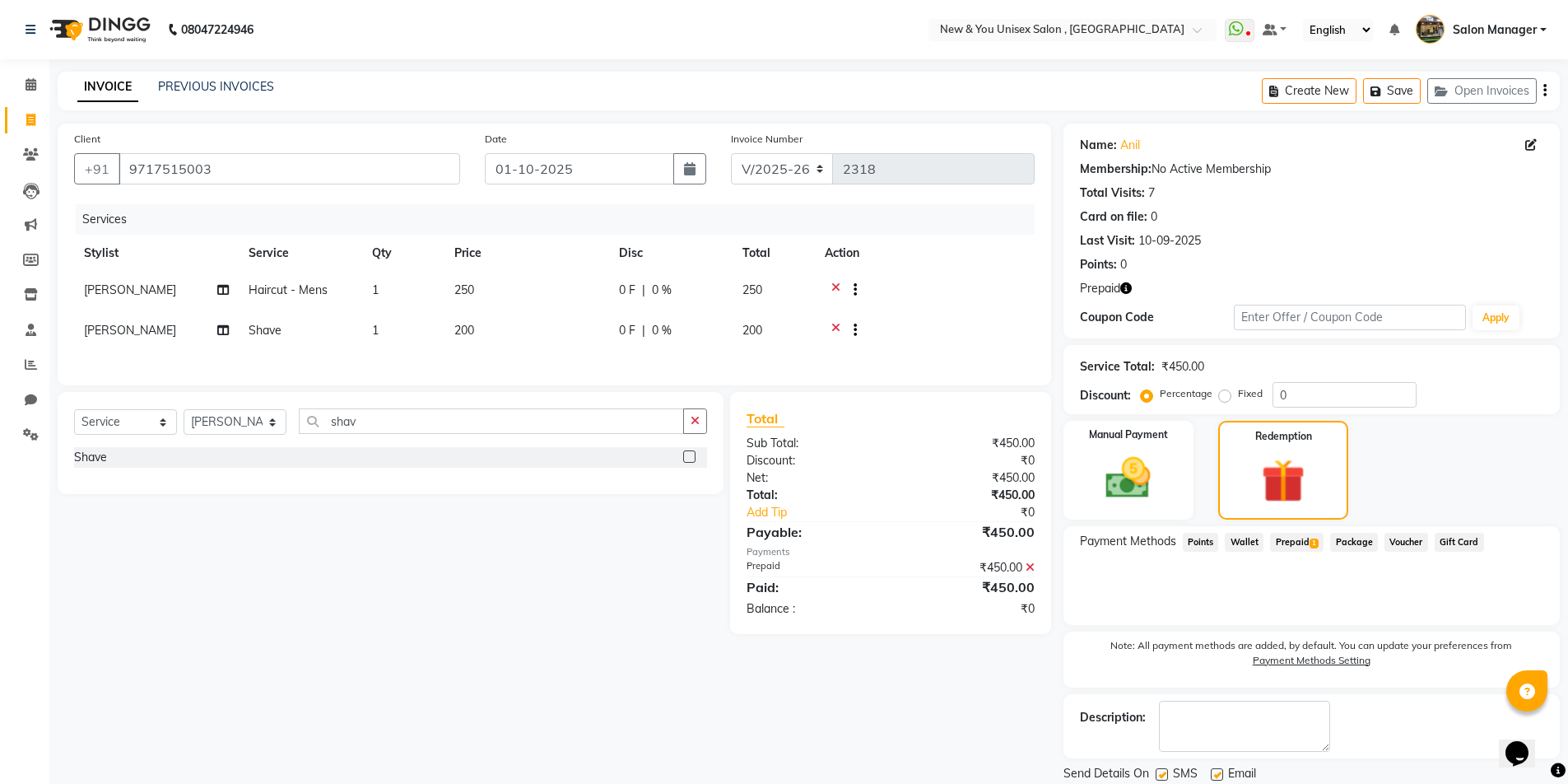
scroll to position [55, 0]
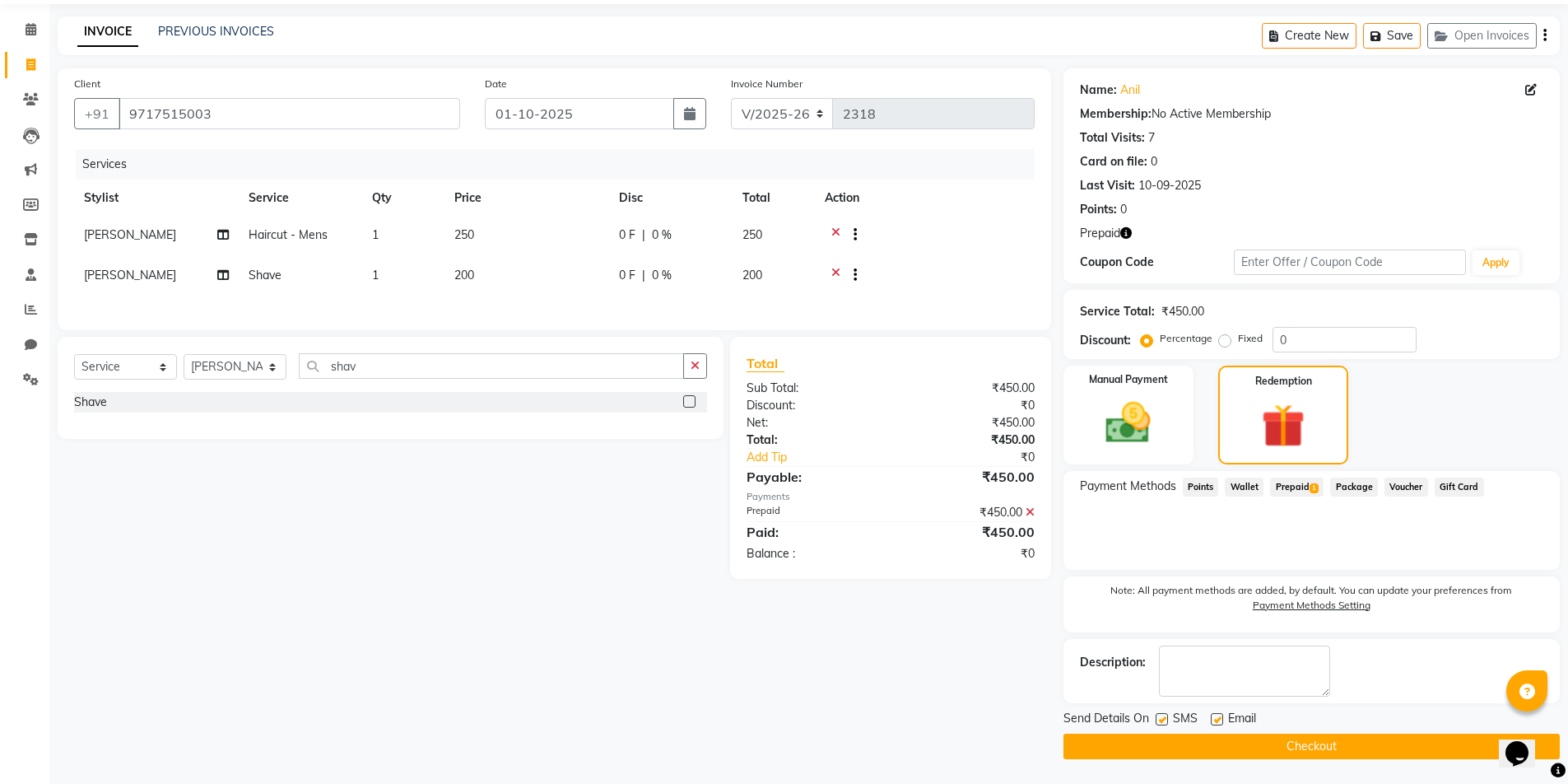
click at [1371, 745] on button "Checkout" at bounding box center [1311, 747] width 496 height 25
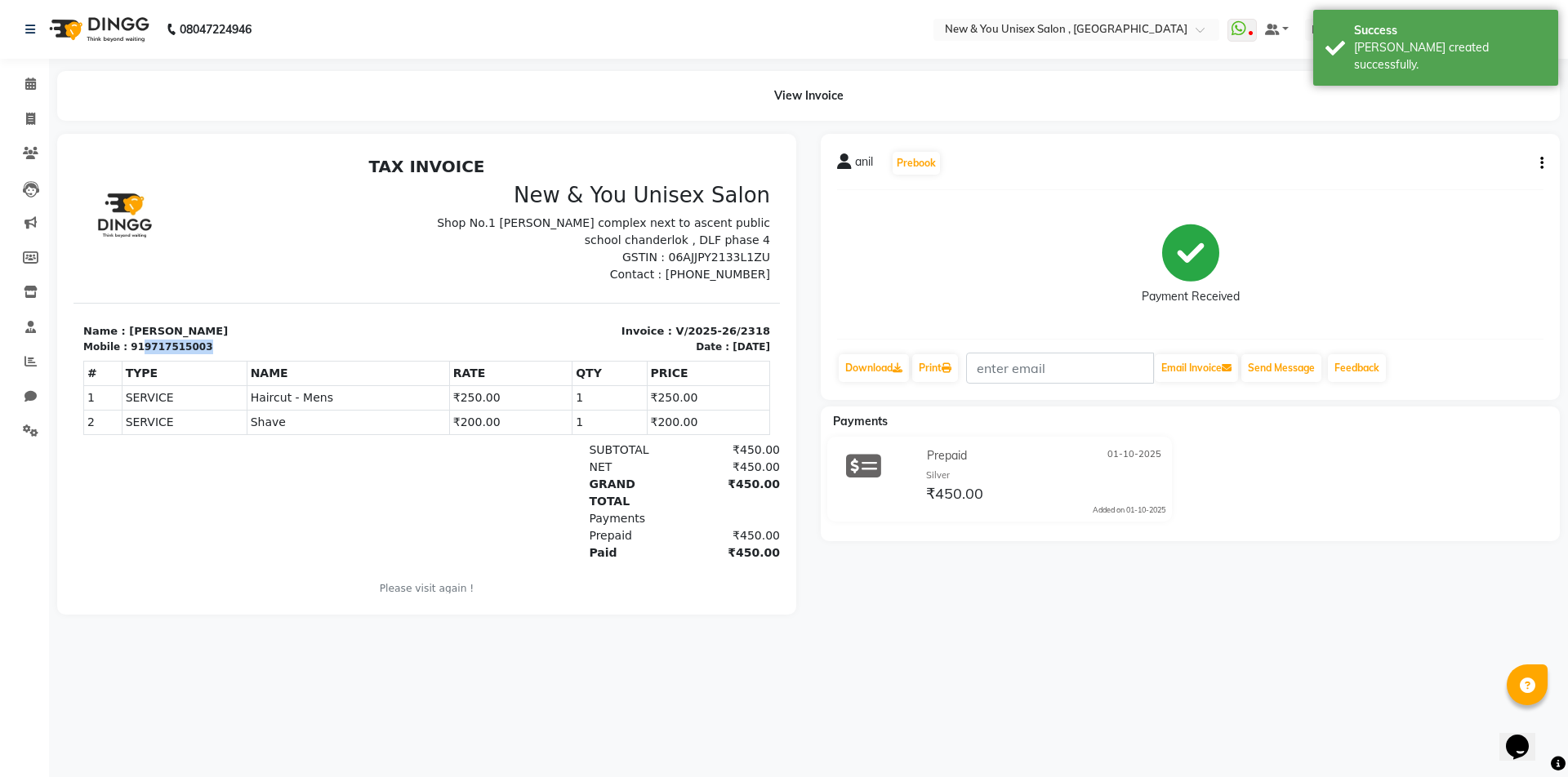
drag, startPoint x: 173, startPoint y: 346, endPoint x: 136, endPoint y: 347, distance: 37.0
click at [136, 347] on div "Mobile : 919717515003" at bounding box center [250, 347] width 334 height 14
click at [31, 117] on icon at bounding box center [31, 119] width 9 height 13
select select "service"
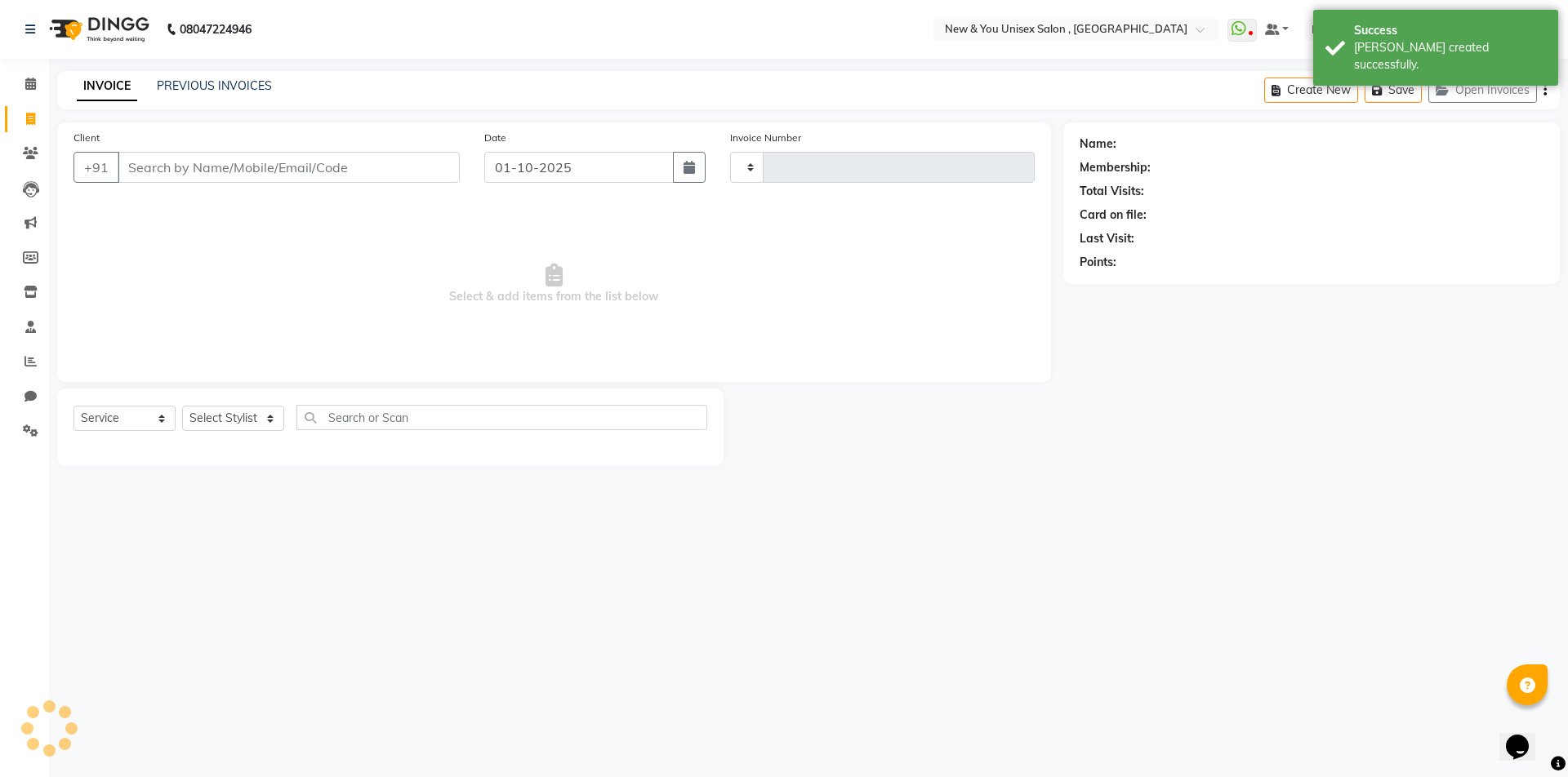
type input "2319"
select select "31"
type input "9717515003"
click at [1125, 286] on icon "button" at bounding box center [1124, 285] width 12 height 12
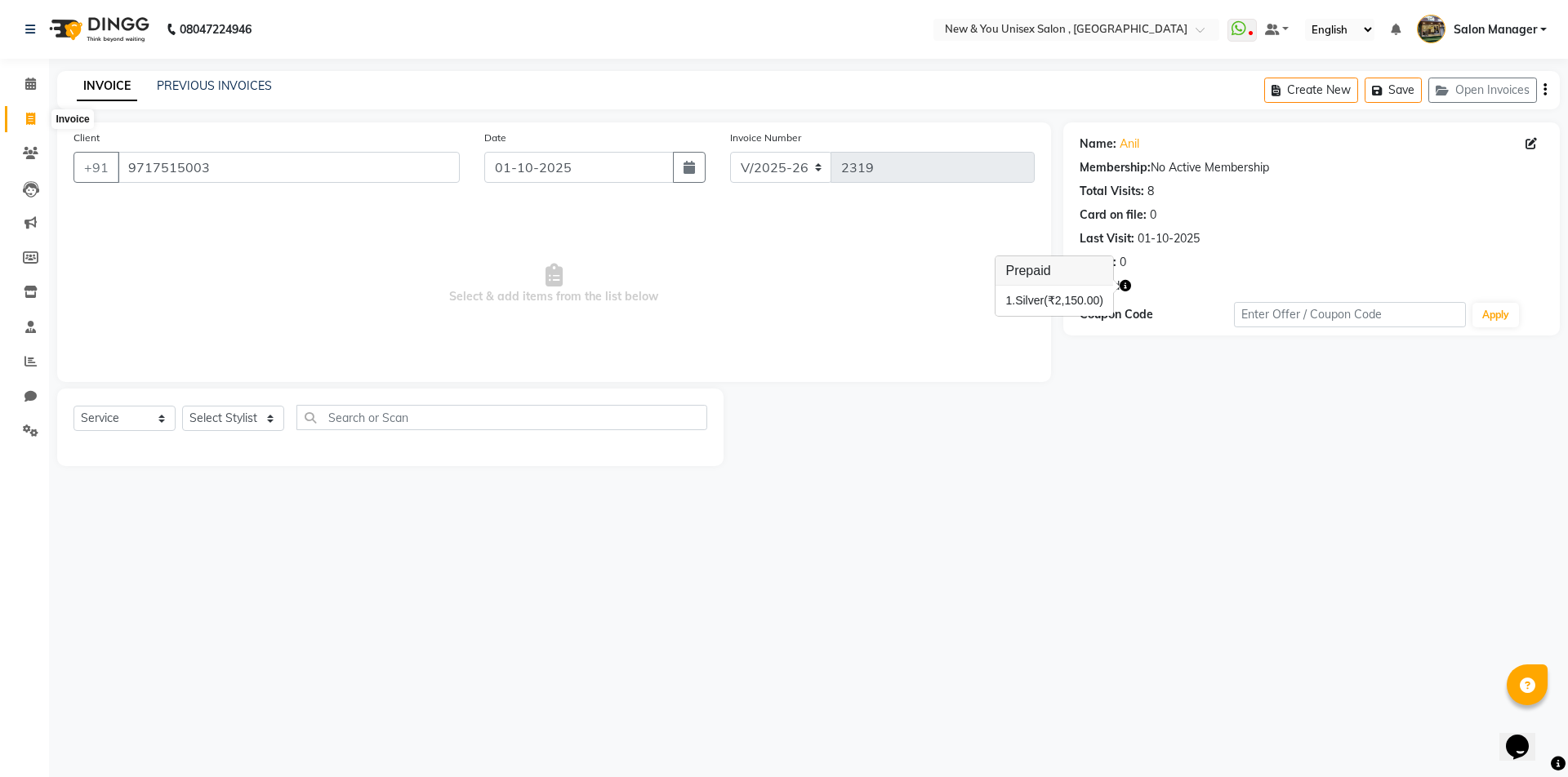
click at [31, 114] on icon at bounding box center [31, 119] width 9 height 13
select select "service"
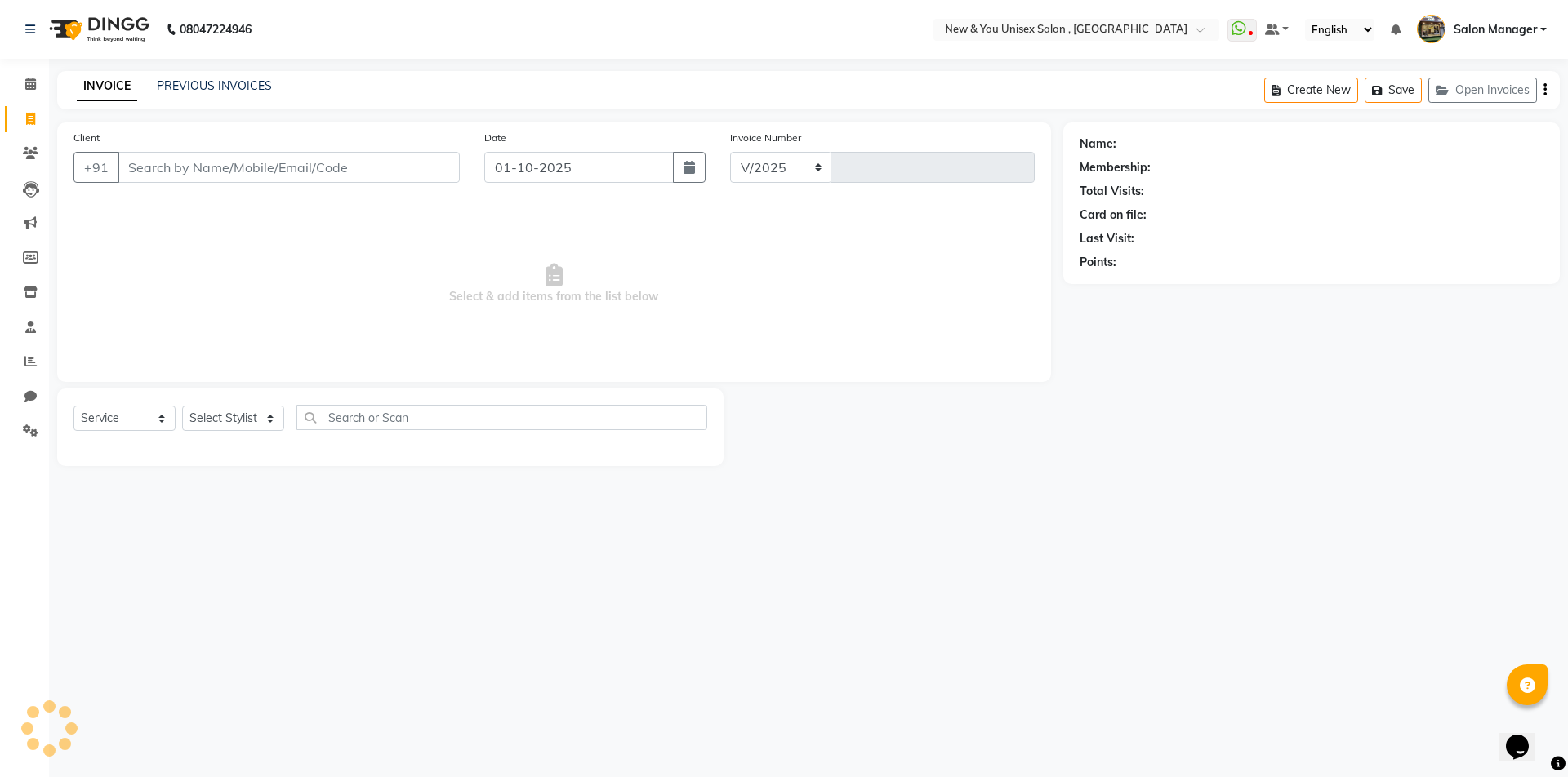
select select "31"
type input "2319"
click at [30, 84] on icon at bounding box center [31, 84] width 11 height 13
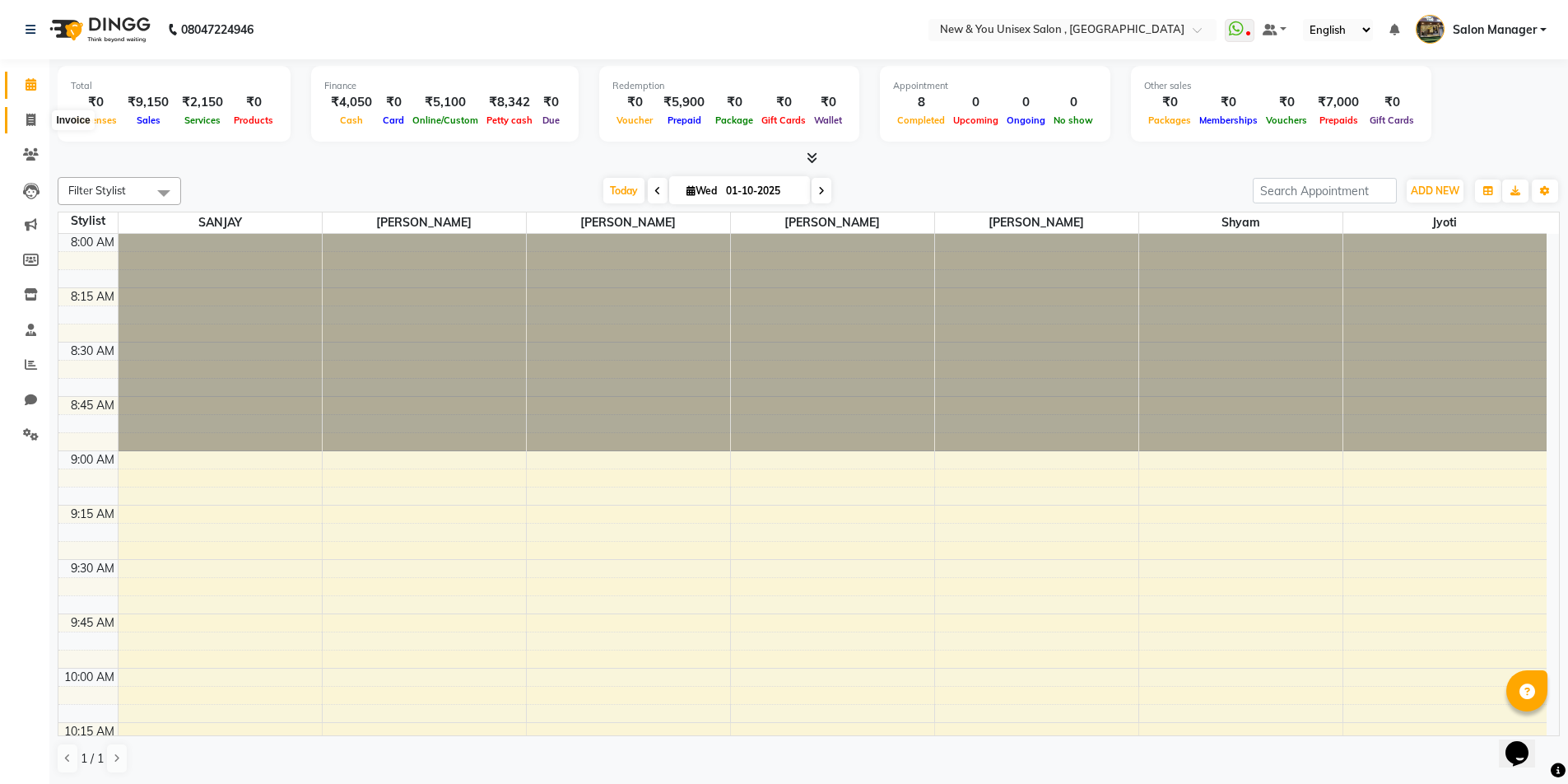
click at [31, 121] on icon at bounding box center [31, 120] width 9 height 13
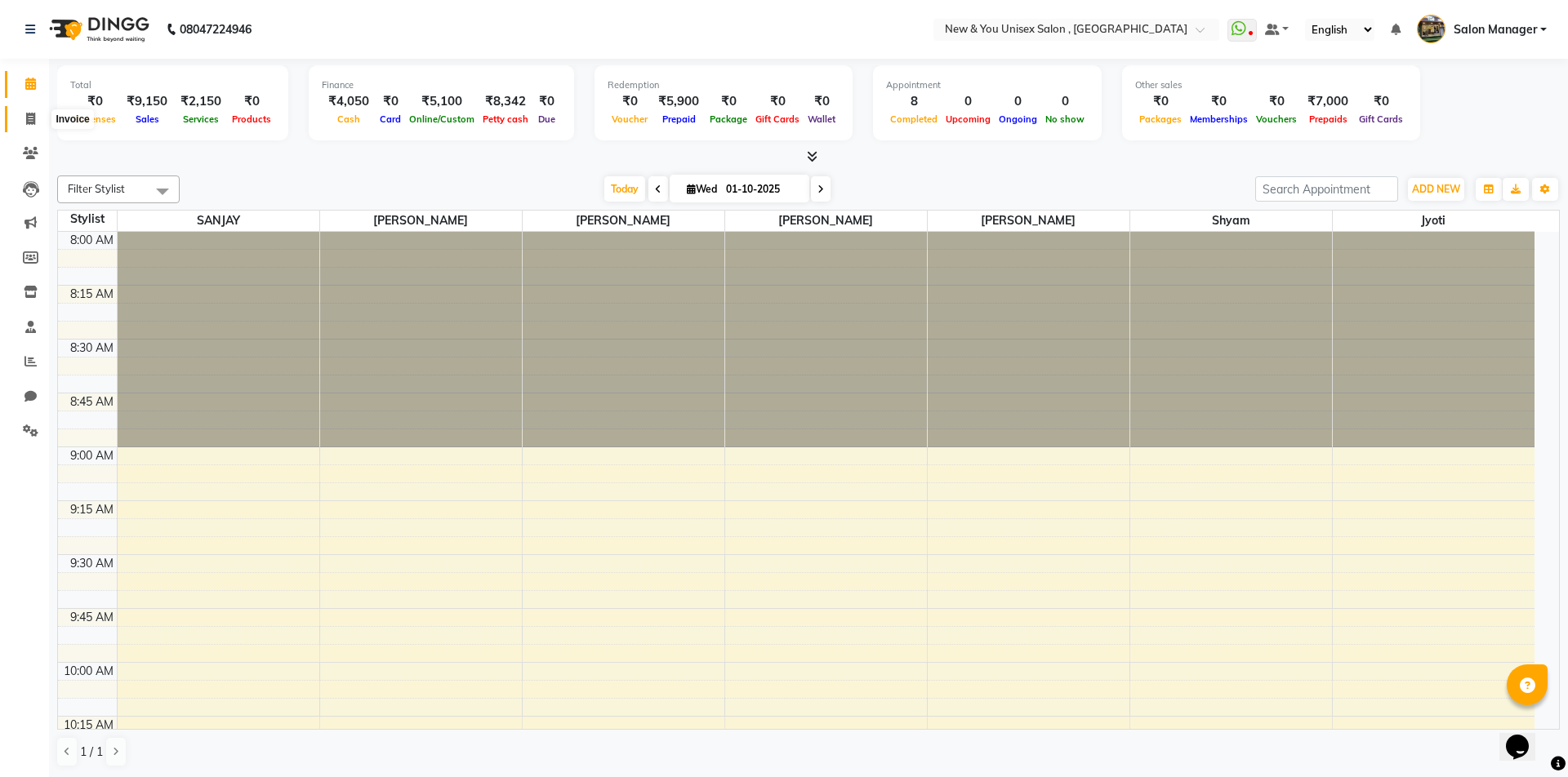
select select "service"
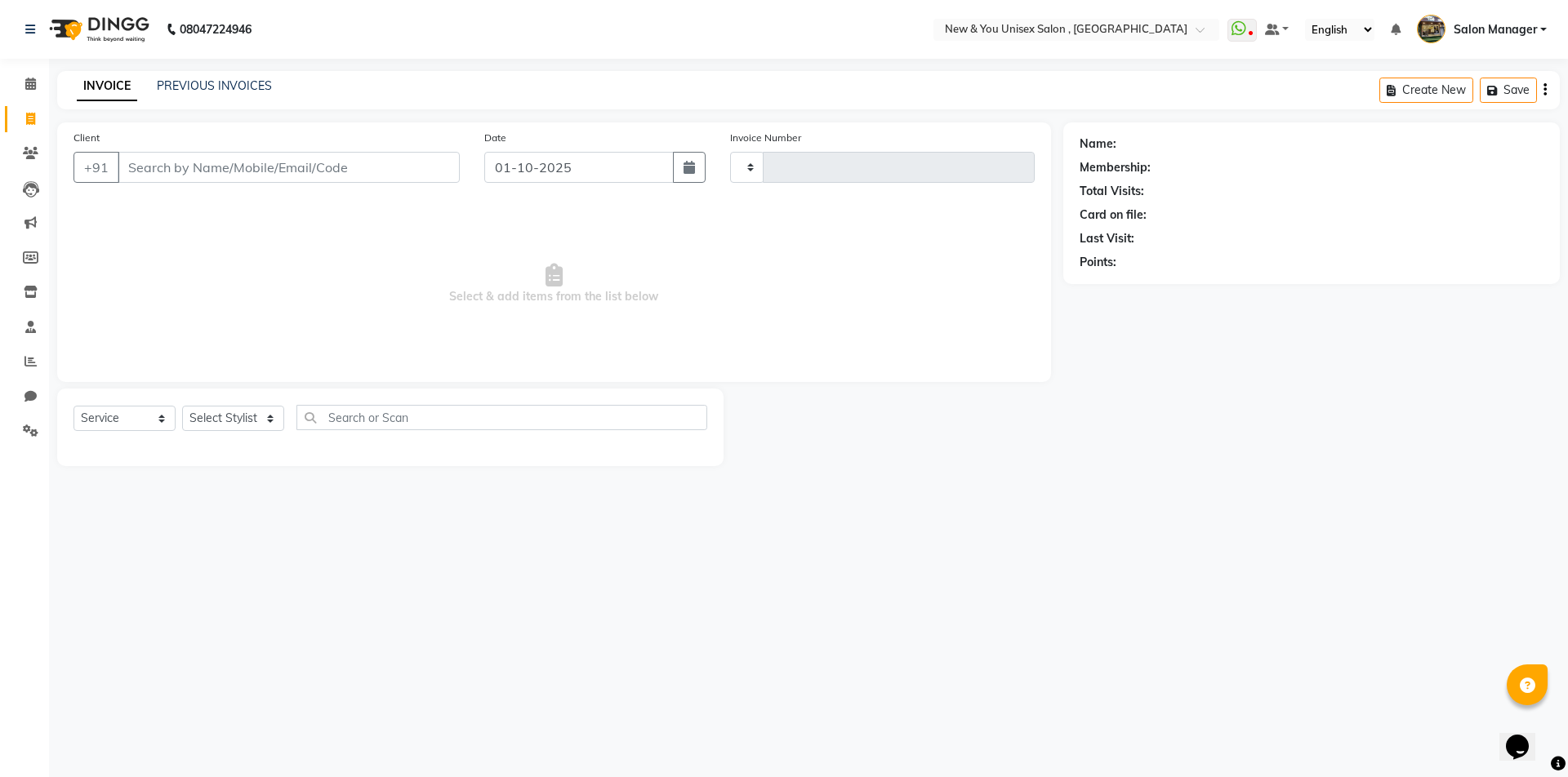
type input "2319"
select select "31"
click at [1491, 85] on button "Open Invoices" at bounding box center [1483, 90] width 109 height 25
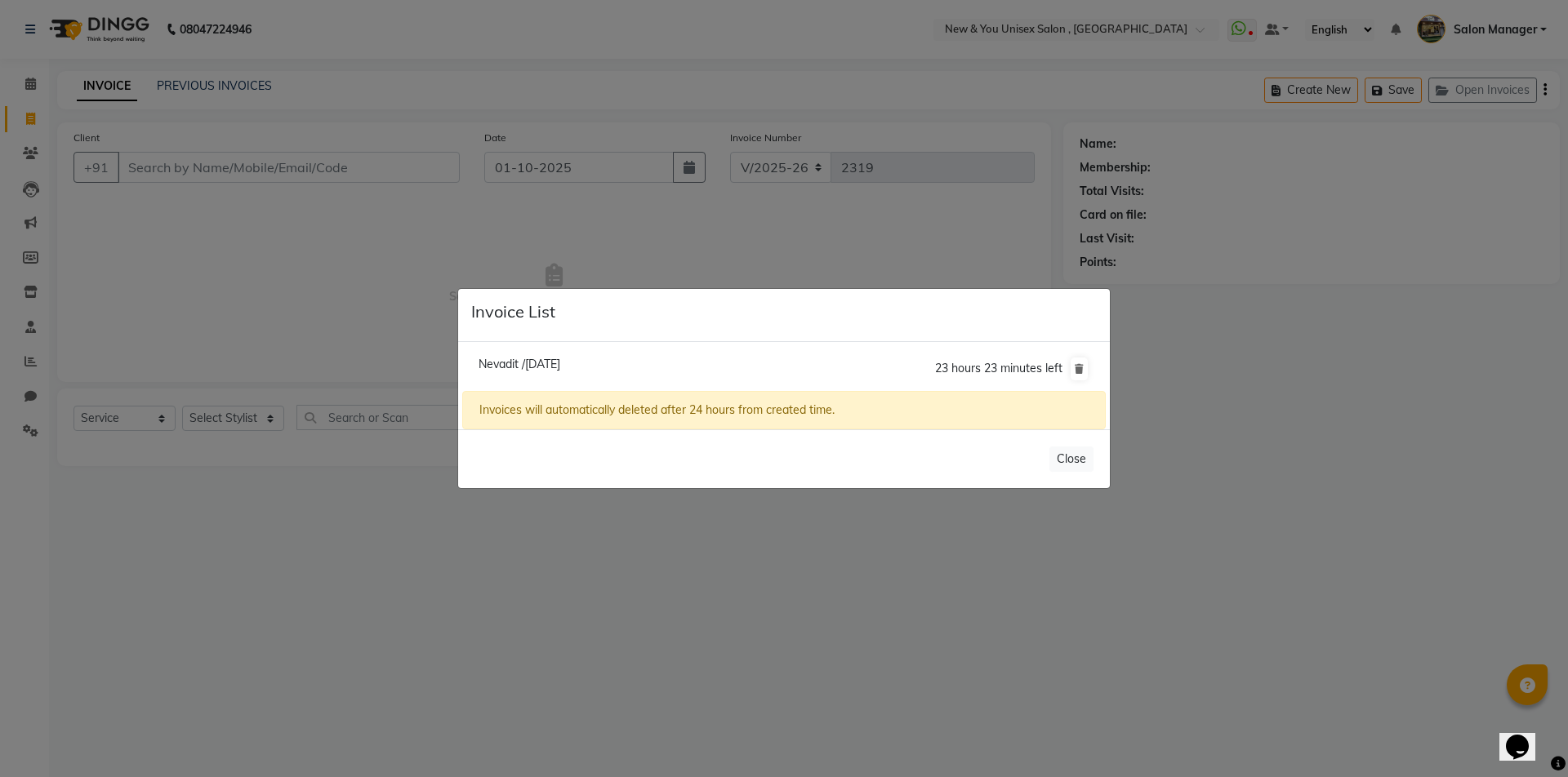
click at [505, 365] on span "Nevadit /01 October 2025" at bounding box center [519, 364] width 82 height 14
type input "9939338552"
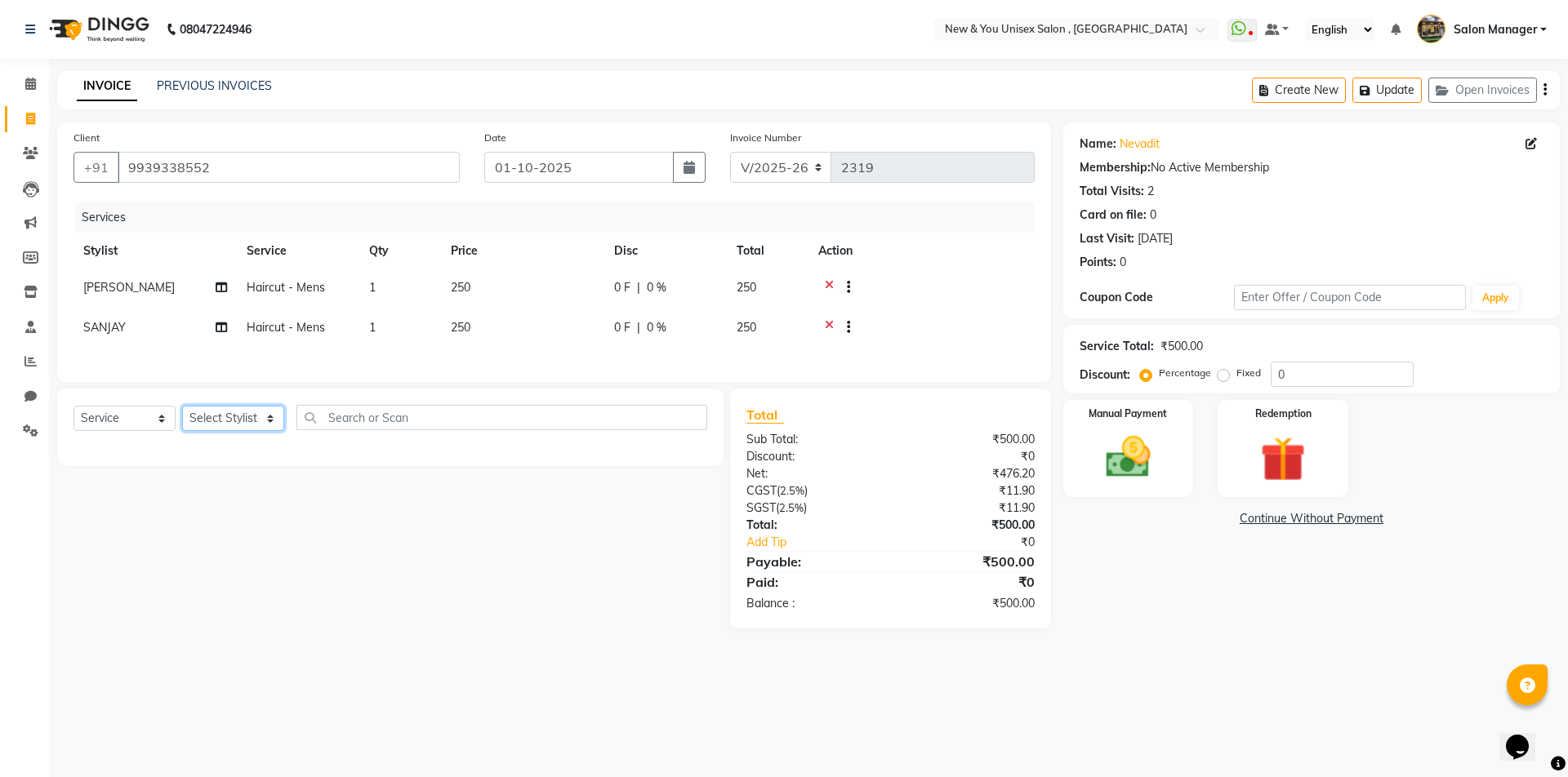
click at [226, 427] on select "Select Stylist HEMANT [PERSON_NAME] [PERSON_NAME] Salon Manager [PERSON_NAME] […" at bounding box center [232, 418] width 102 height 25
select select "1200"
click at [182, 415] on select "Select Stylist HEMANT [PERSON_NAME] [PERSON_NAME] Salon Manager [PERSON_NAME] […" at bounding box center [232, 418] width 102 height 25
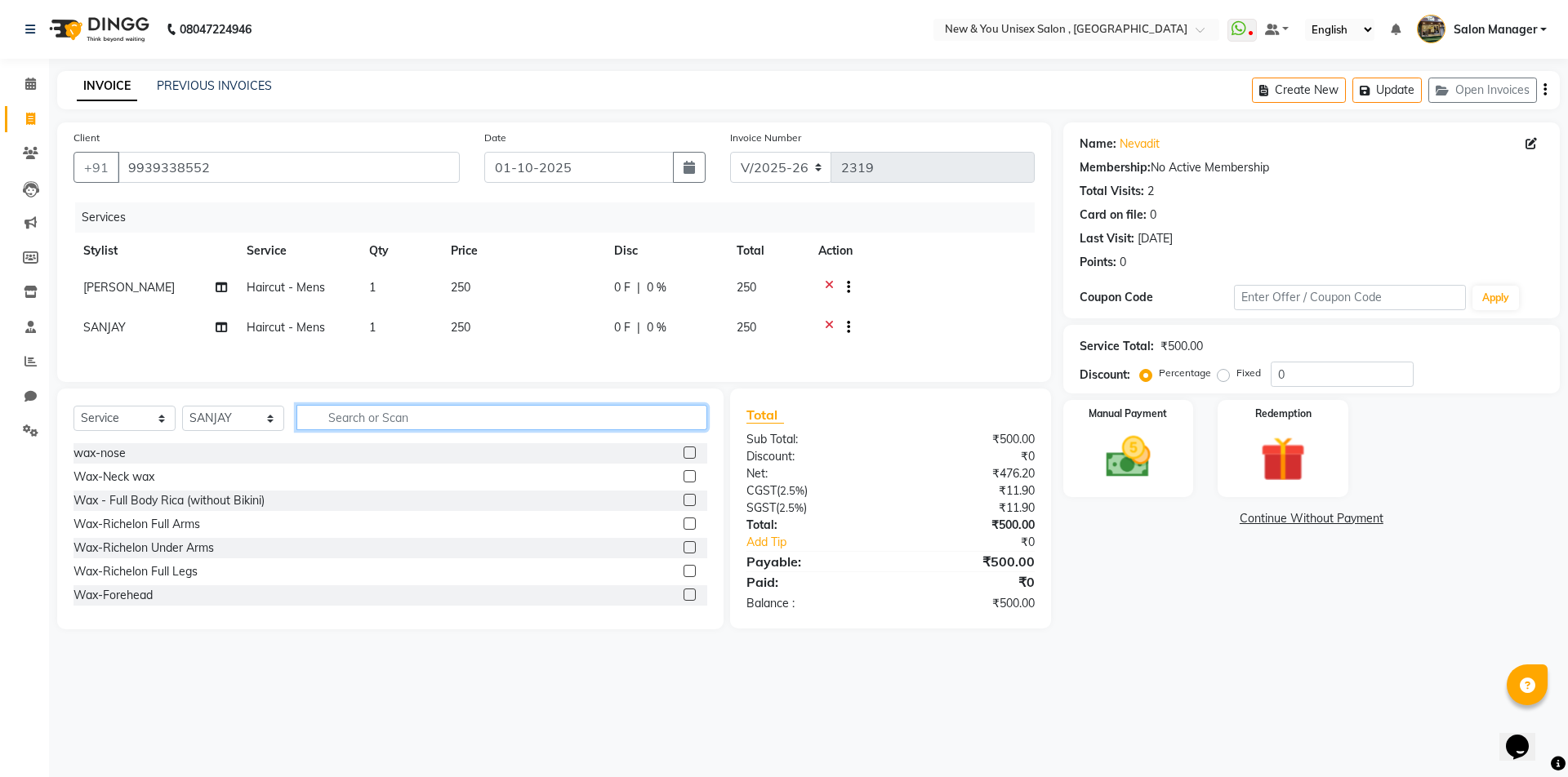
click at [370, 430] on input "text" at bounding box center [502, 417] width 411 height 25
type input "ace"
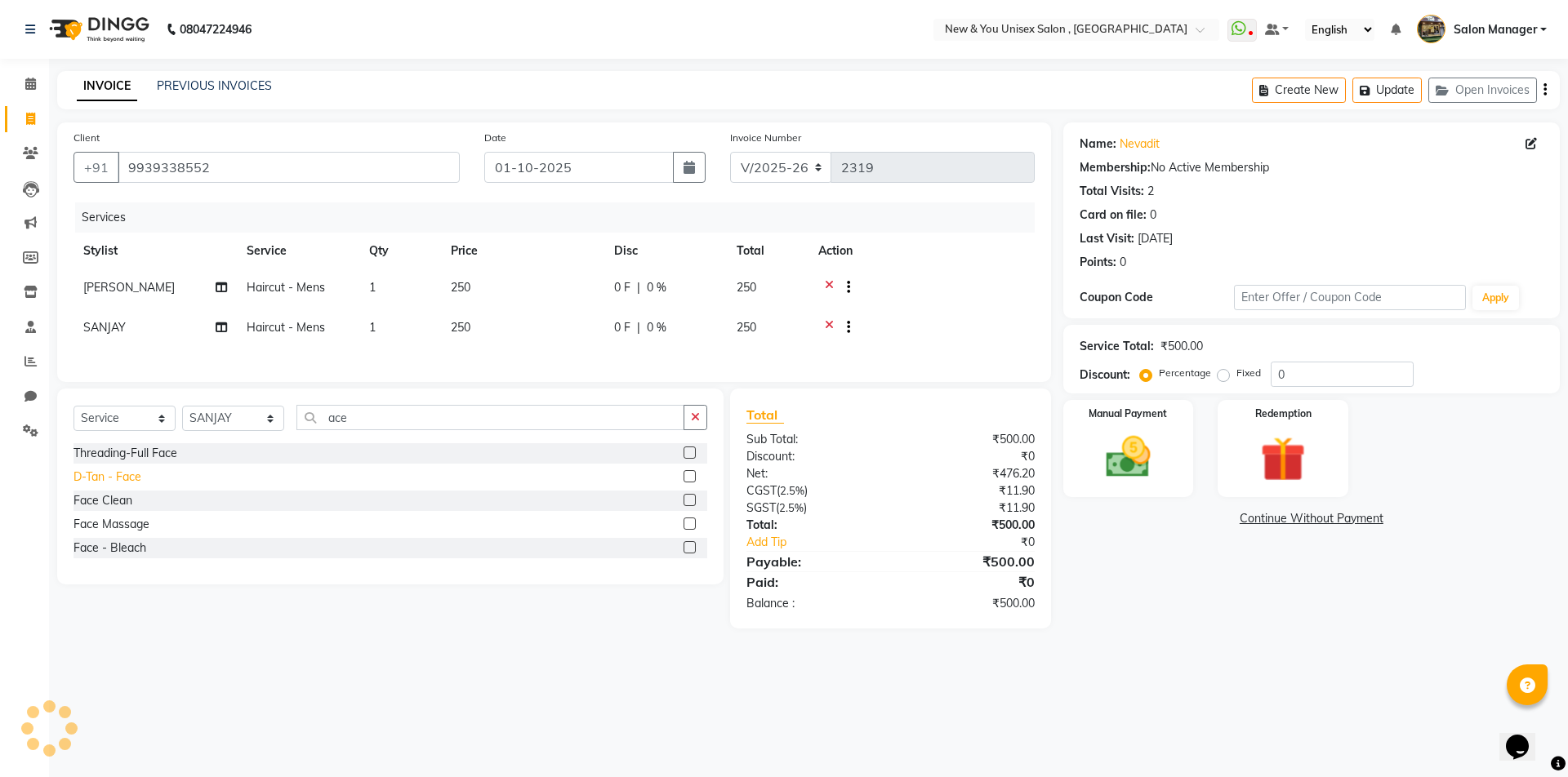
click at [121, 486] on div "D-Tan - Face" at bounding box center [107, 477] width 67 height 17
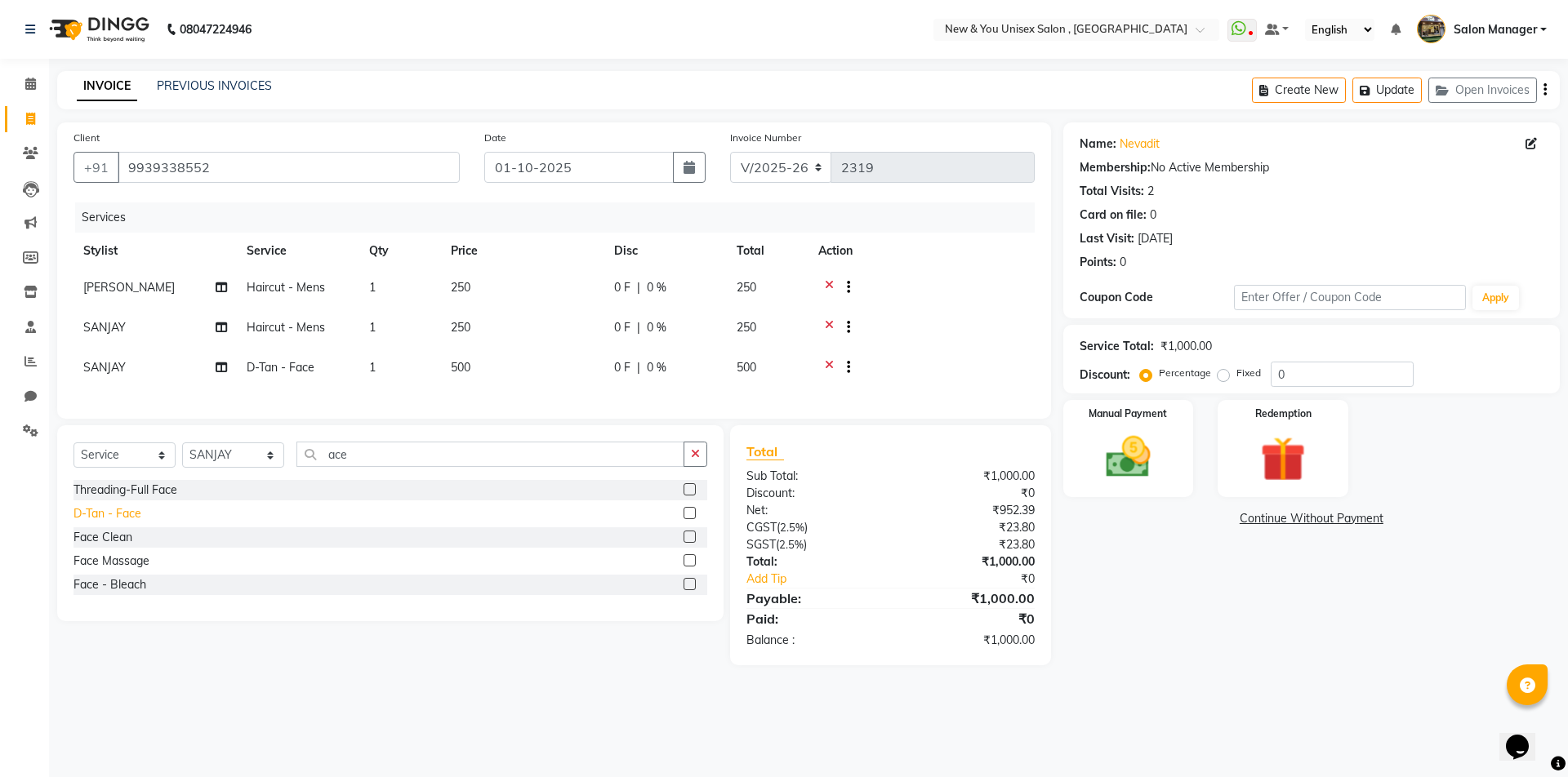
click at [131, 522] on div "D-Tan - Face" at bounding box center [107, 514] width 67 height 17
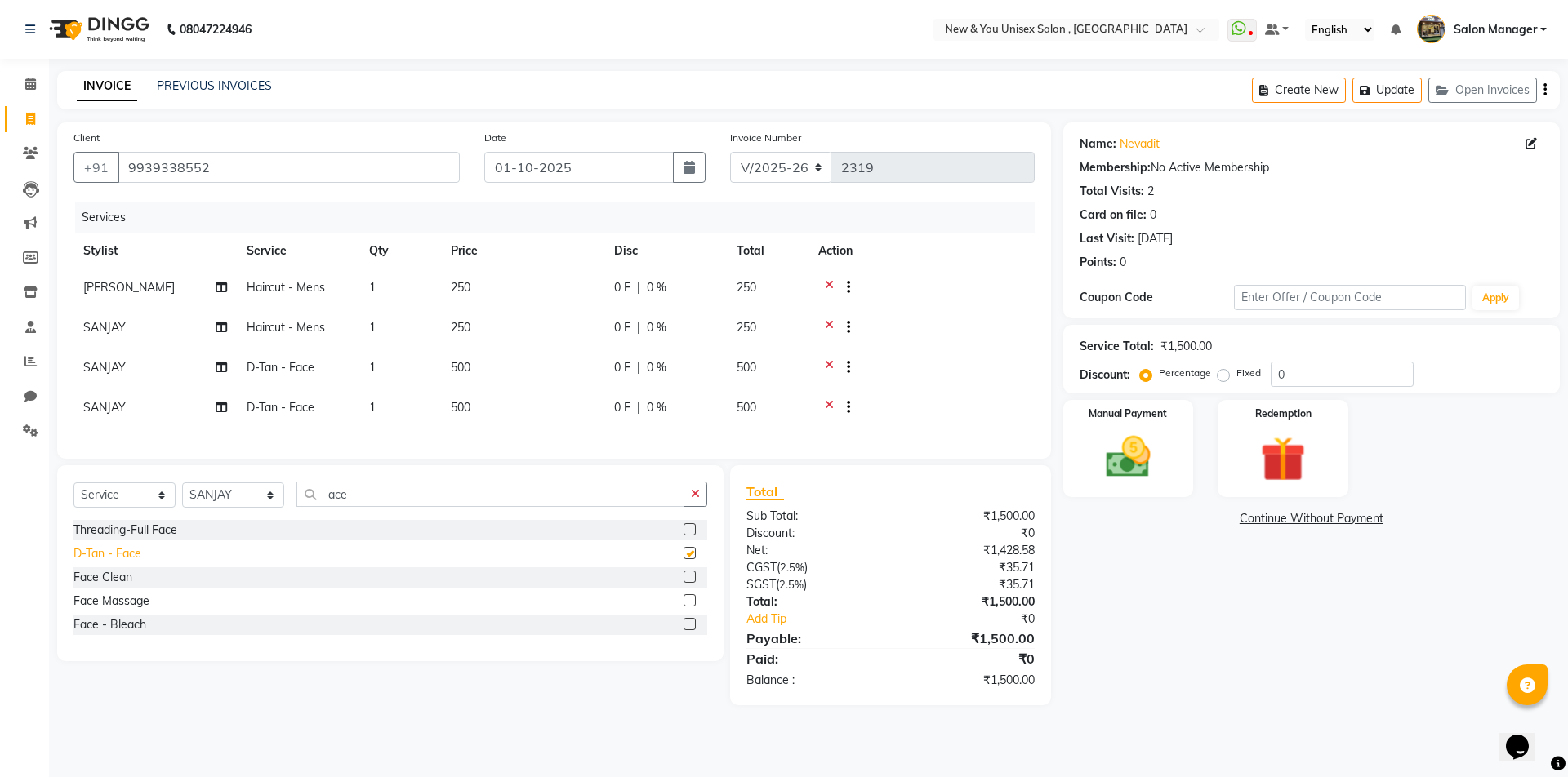
checkbox input "false"
click at [829, 329] on icon at bounding box center [829, 329] width 9 height 21
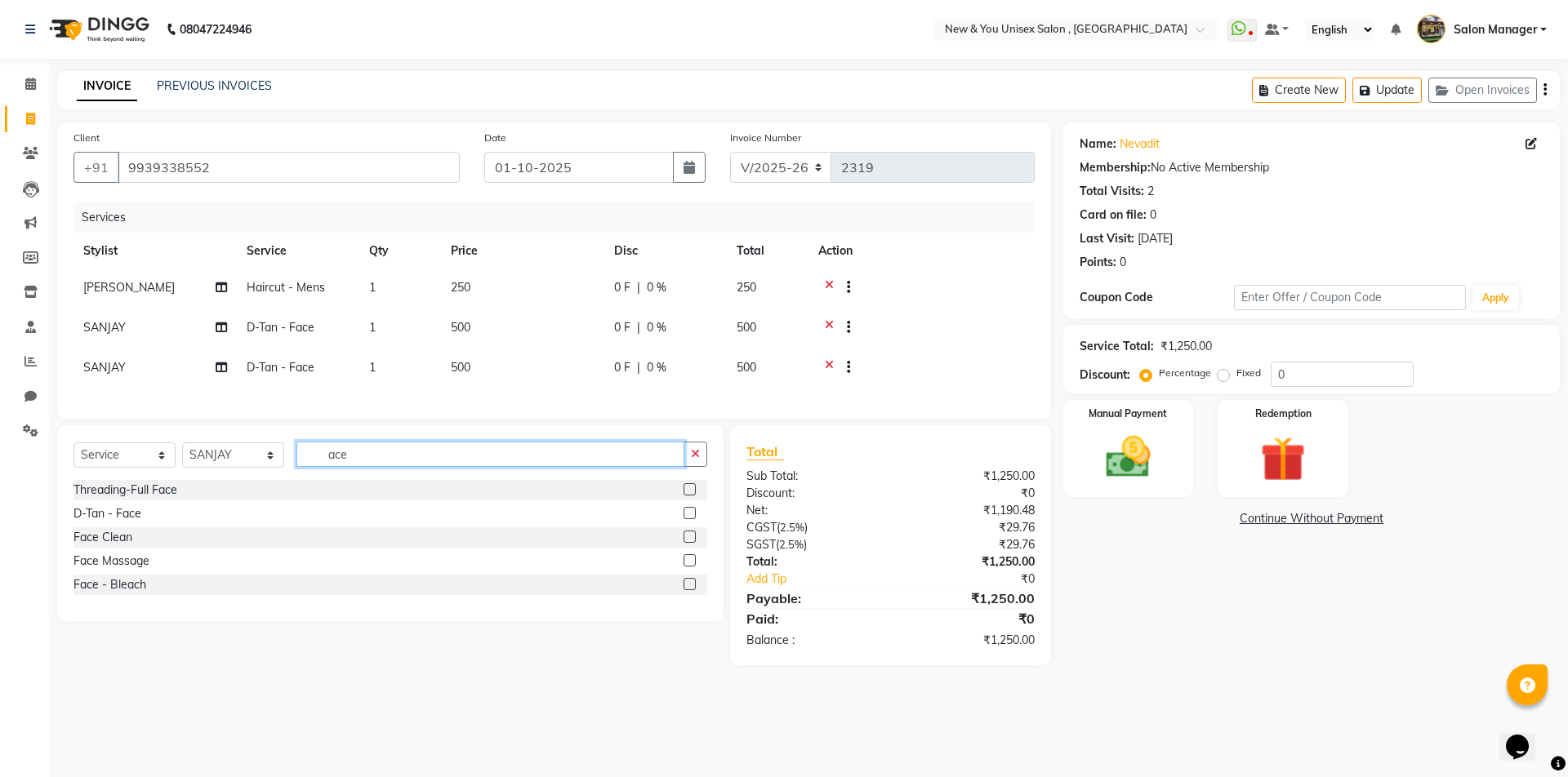
drag, startPoint x: 367, startPoint y: 473, endPoint x: 320, endPoint y: 474, distance: 47.0
click at [320, 467] on input "ace" at bounding box center [490, 454] width 388 height 25
type input "cut"
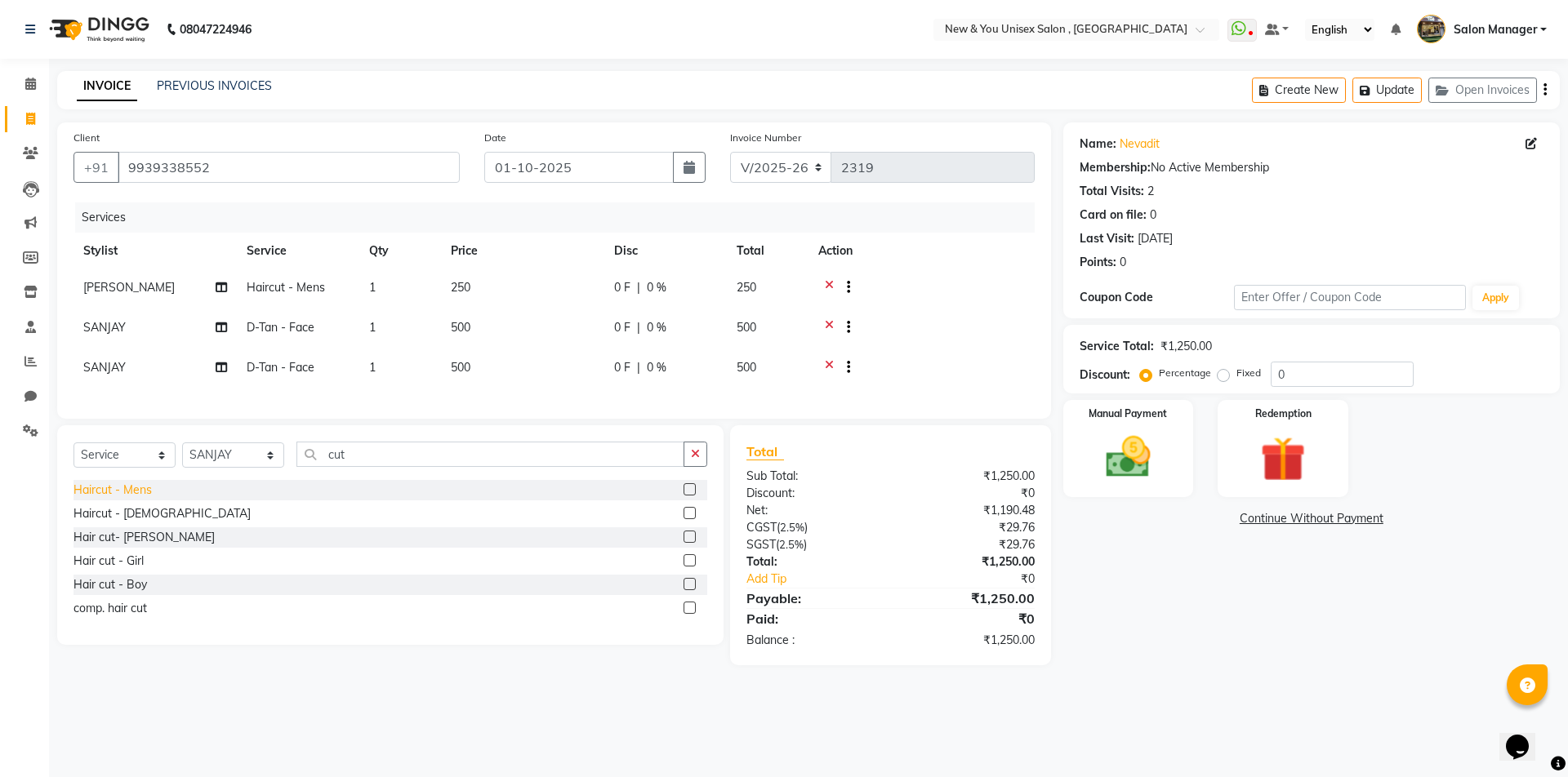
click at [138, 499] on div "Haircut - Mens" at bounding box center [112, 490] width 78 height 17
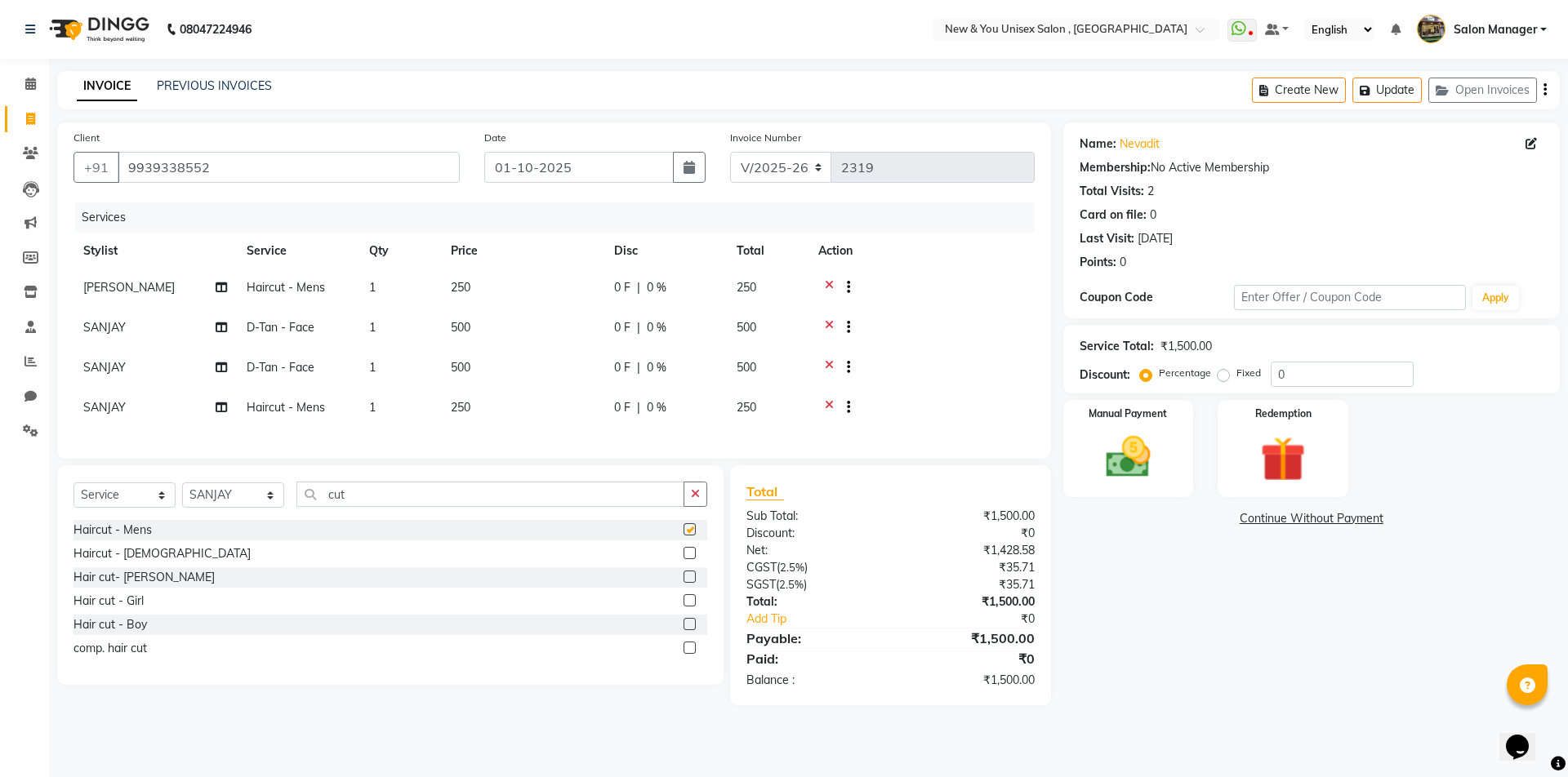
checkbox input "false"
click at [121, 330] on span "SANJAY" at bounding box center [104, 327] width 42 height 14
select select "1200"
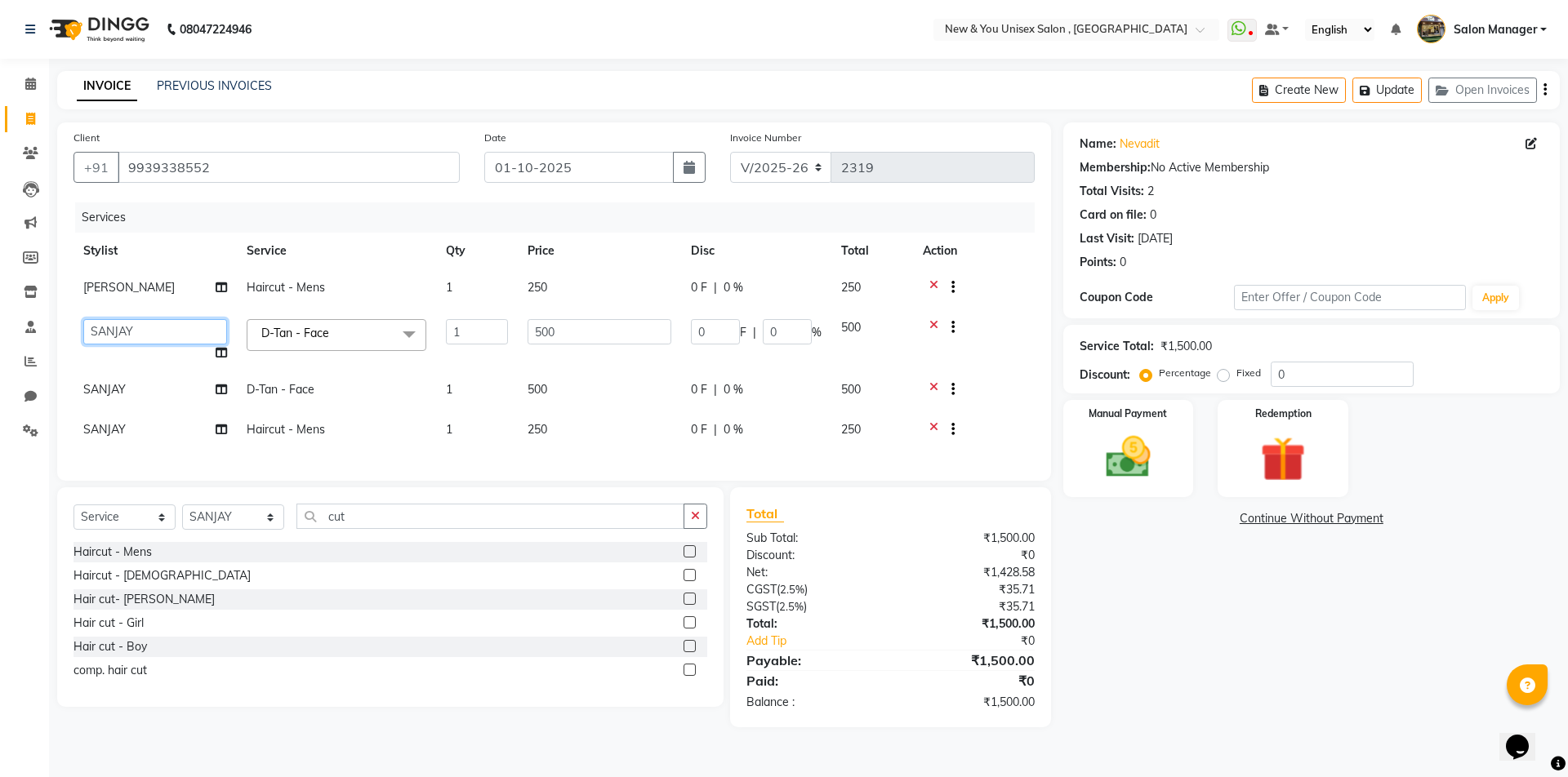
click at [142, 326] on select "HEMANT Jyoti laxmi Neetu Salon Manager SANJAY shravan kumar Shyam Vivek" at bounding box center [156, 332] width 144 height 25
select select "40116"
click at [1384, 95] on button "Update" at bounding box center [1386, 90] width 69 height 25
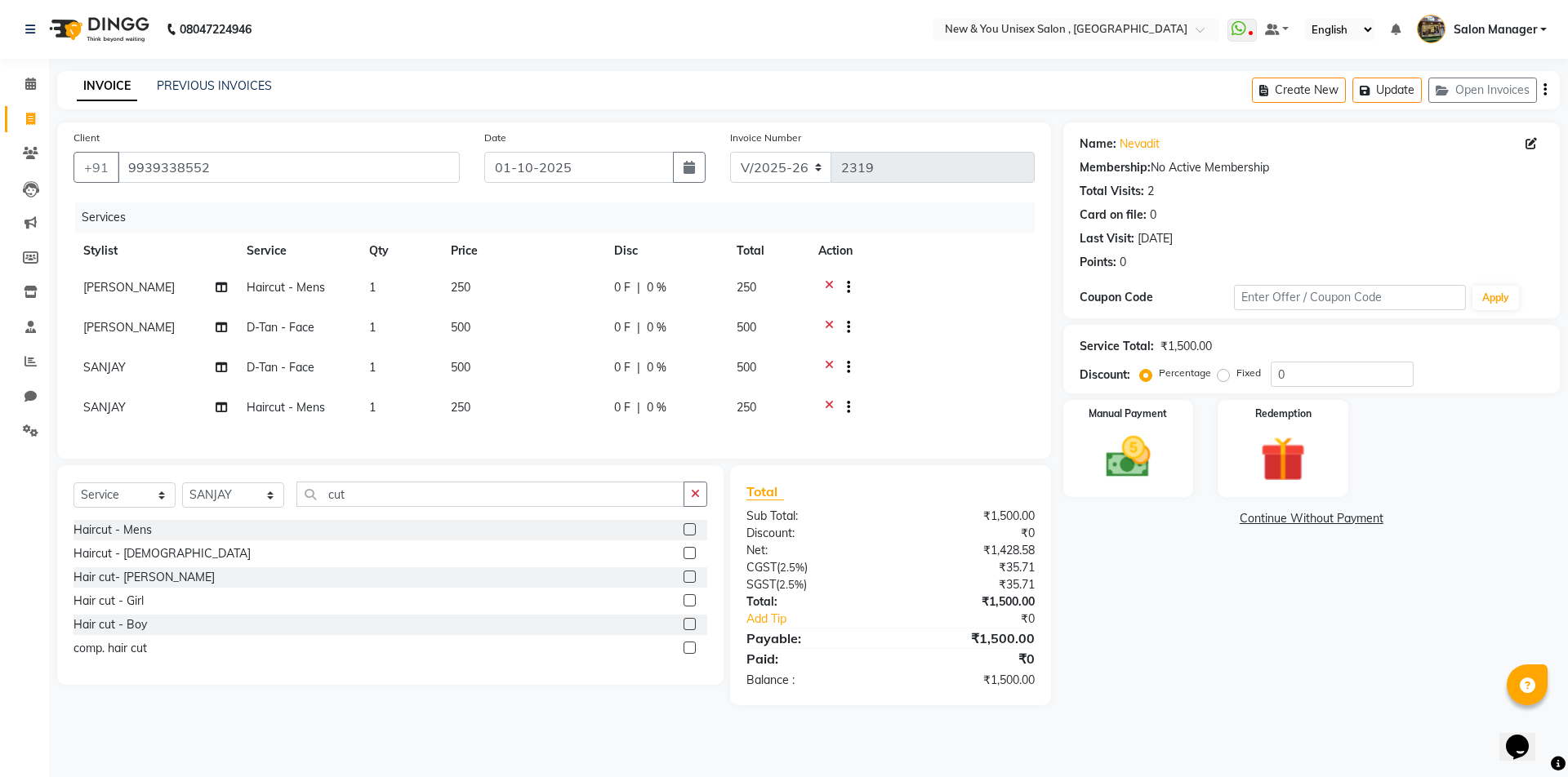
click at [754, 408] on span "250" at bounding box center [747, 407] width 20 height 14
select select "1200"
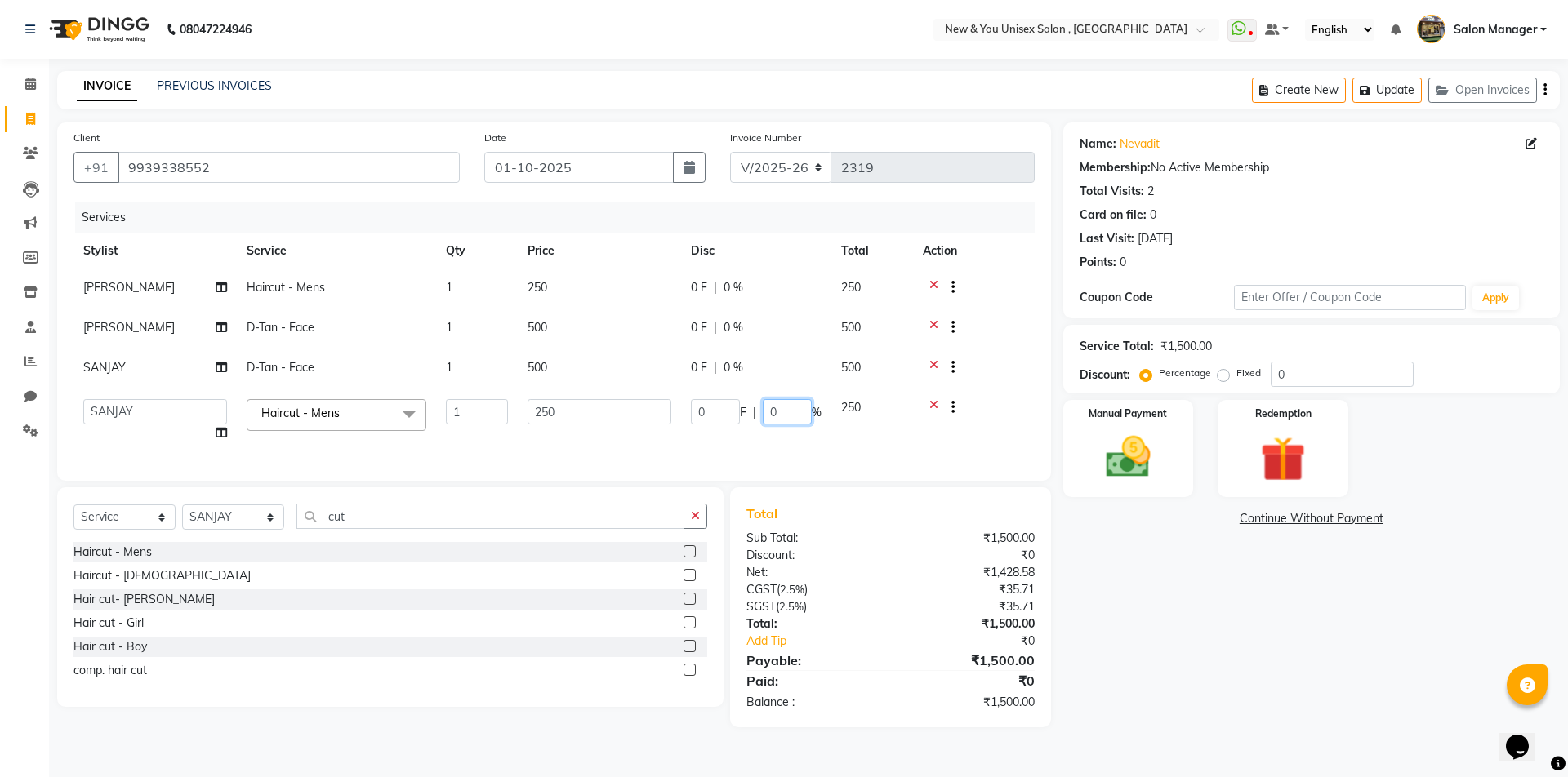
click at [791, 419] on input "0" at bounding box center [787, 412] width 49 height 25
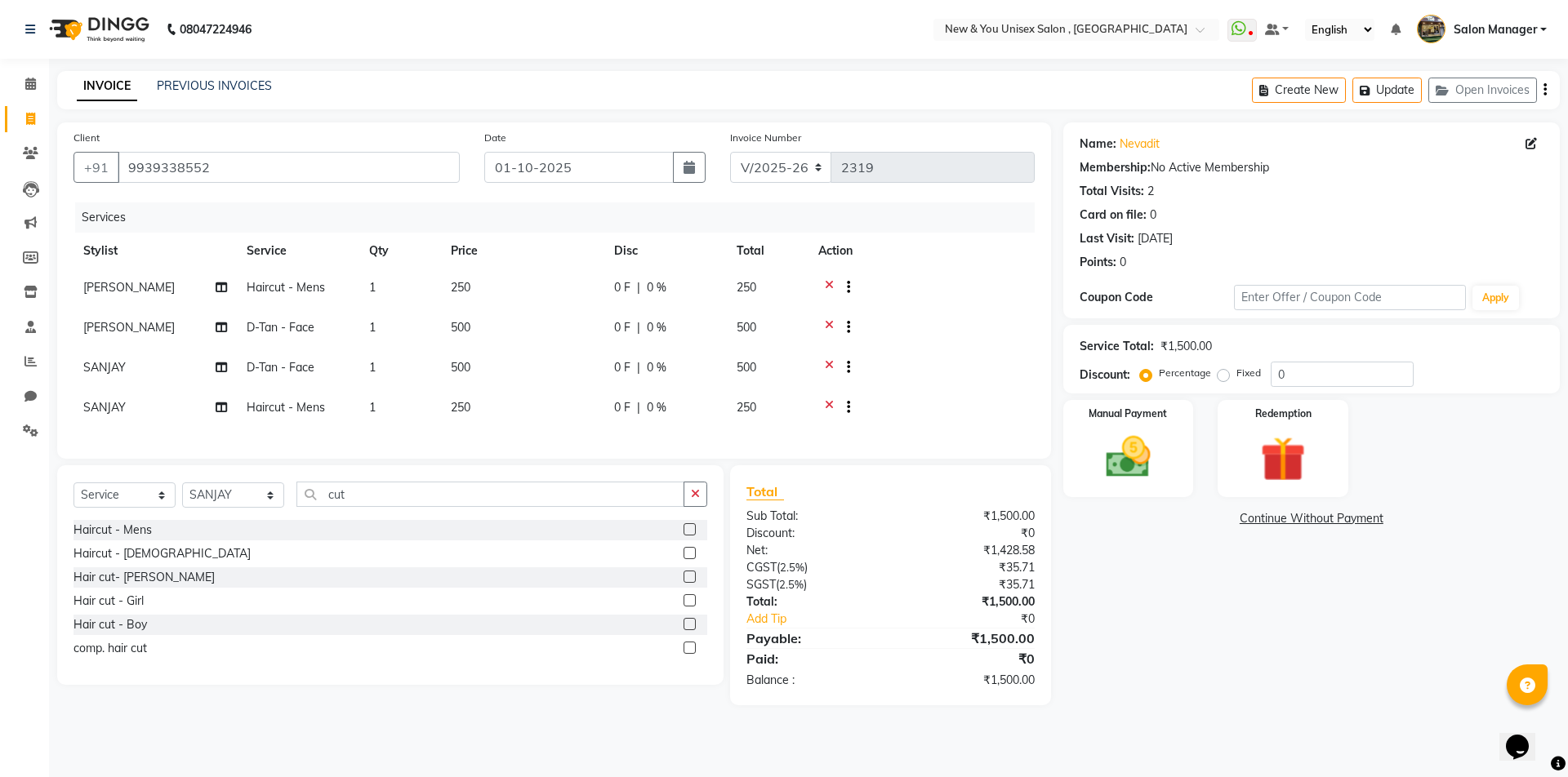
click at [507, 410] on td "250" at bounding box center [523, 409] width 164 height 40
select select "1200"
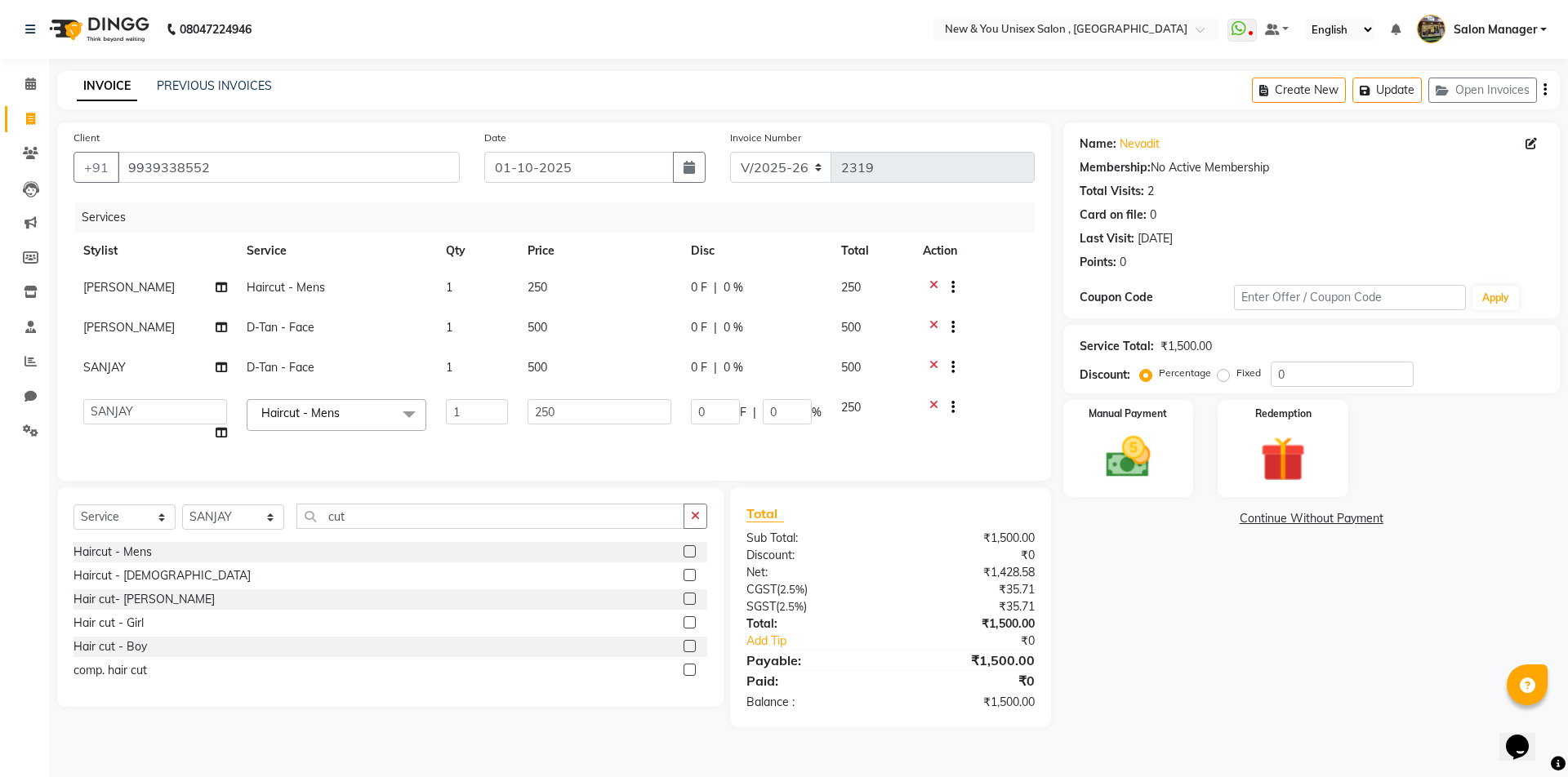
click at [859, 407] on span "250" at bounding box center [851, 407] width 20 height 14
click at [570, 411] on input "250" at bounding box center [599, 412] width 144 height 25
type input "200"
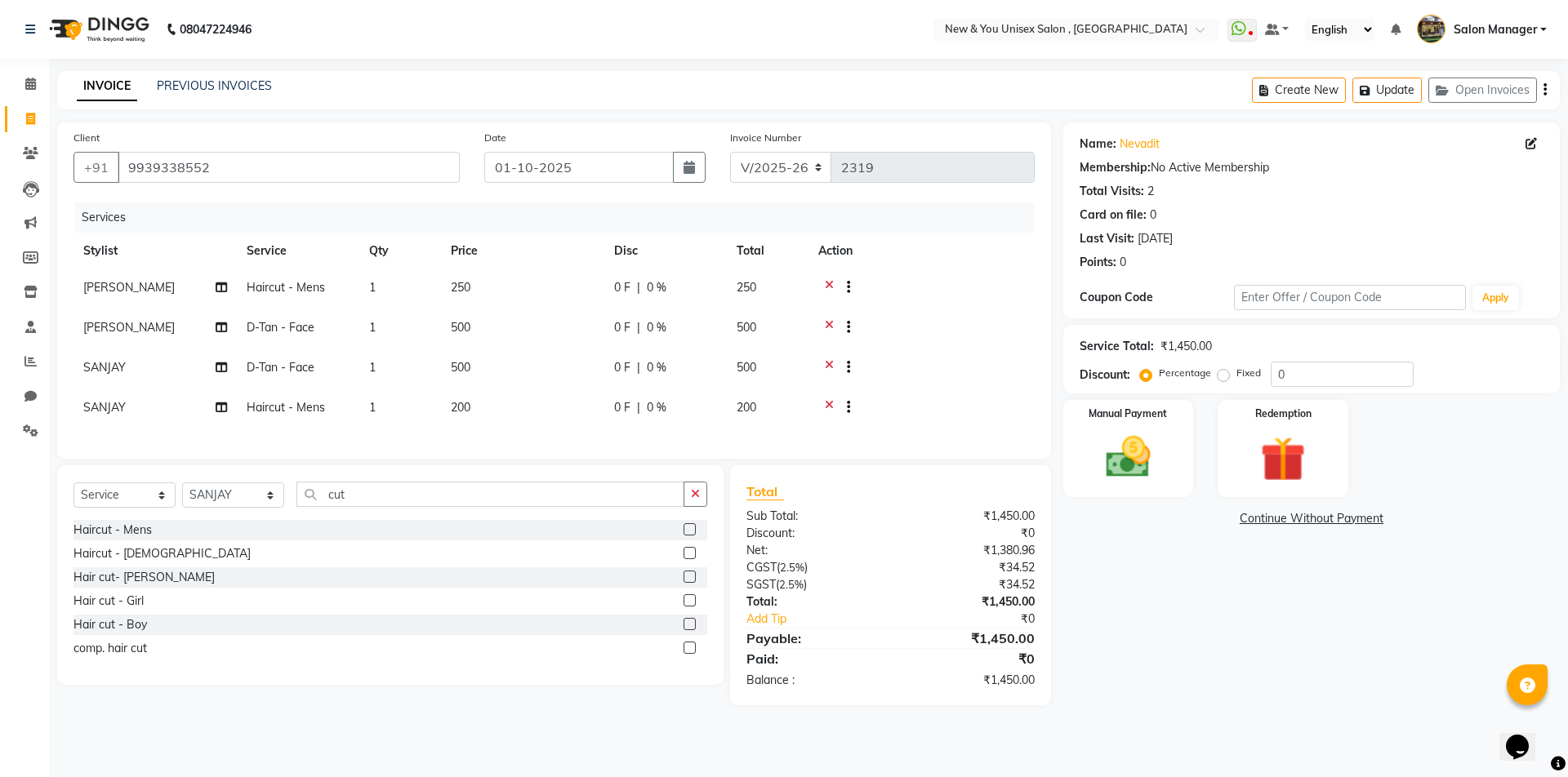
click at [548, 294] on td "250" at bounding box center [523, 290] width 164 height 40
select select "40116"
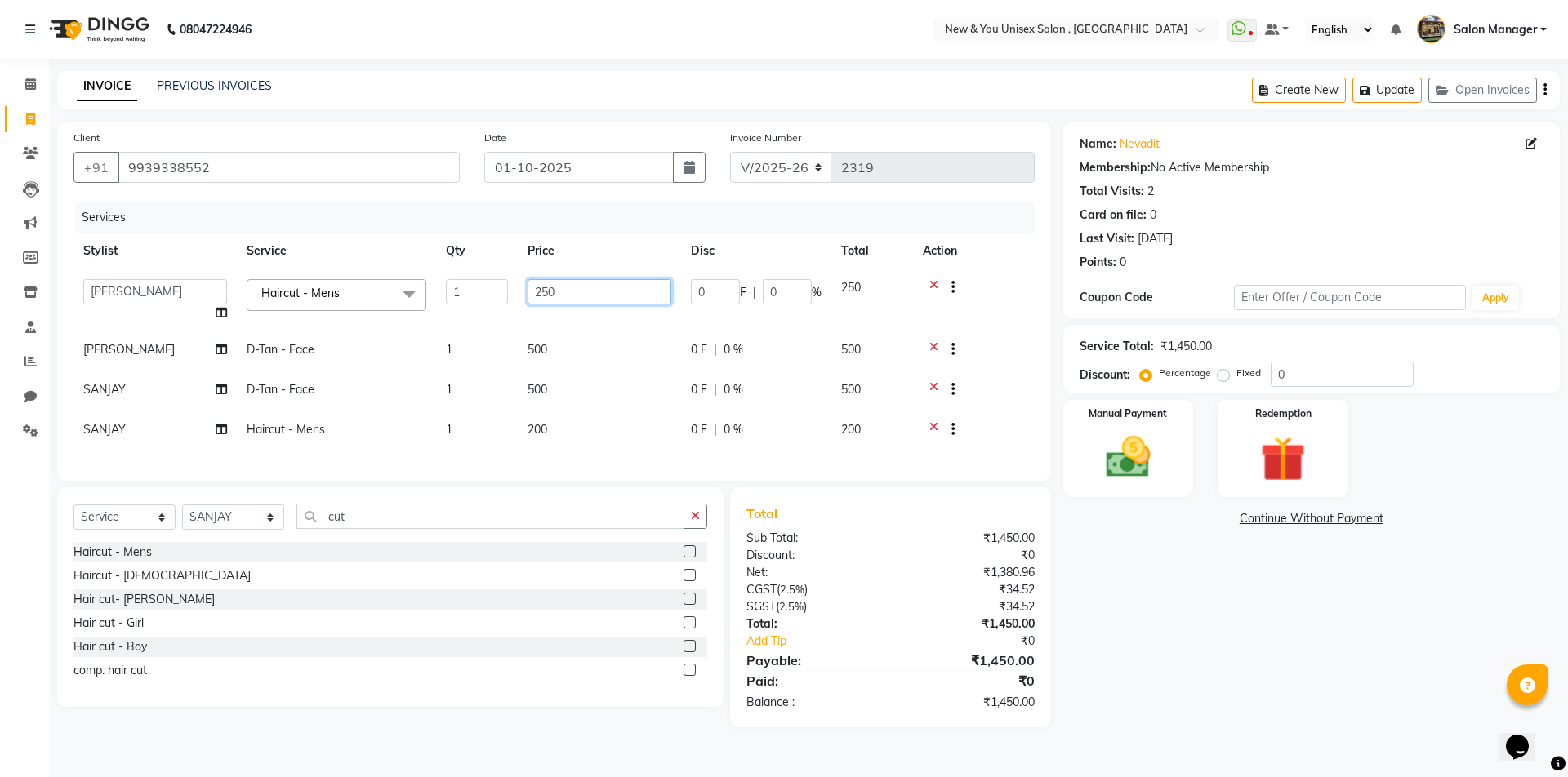
click at [554, 301] on input "250" at bounding box center [599, 291] width 144 height 25
type input "200"
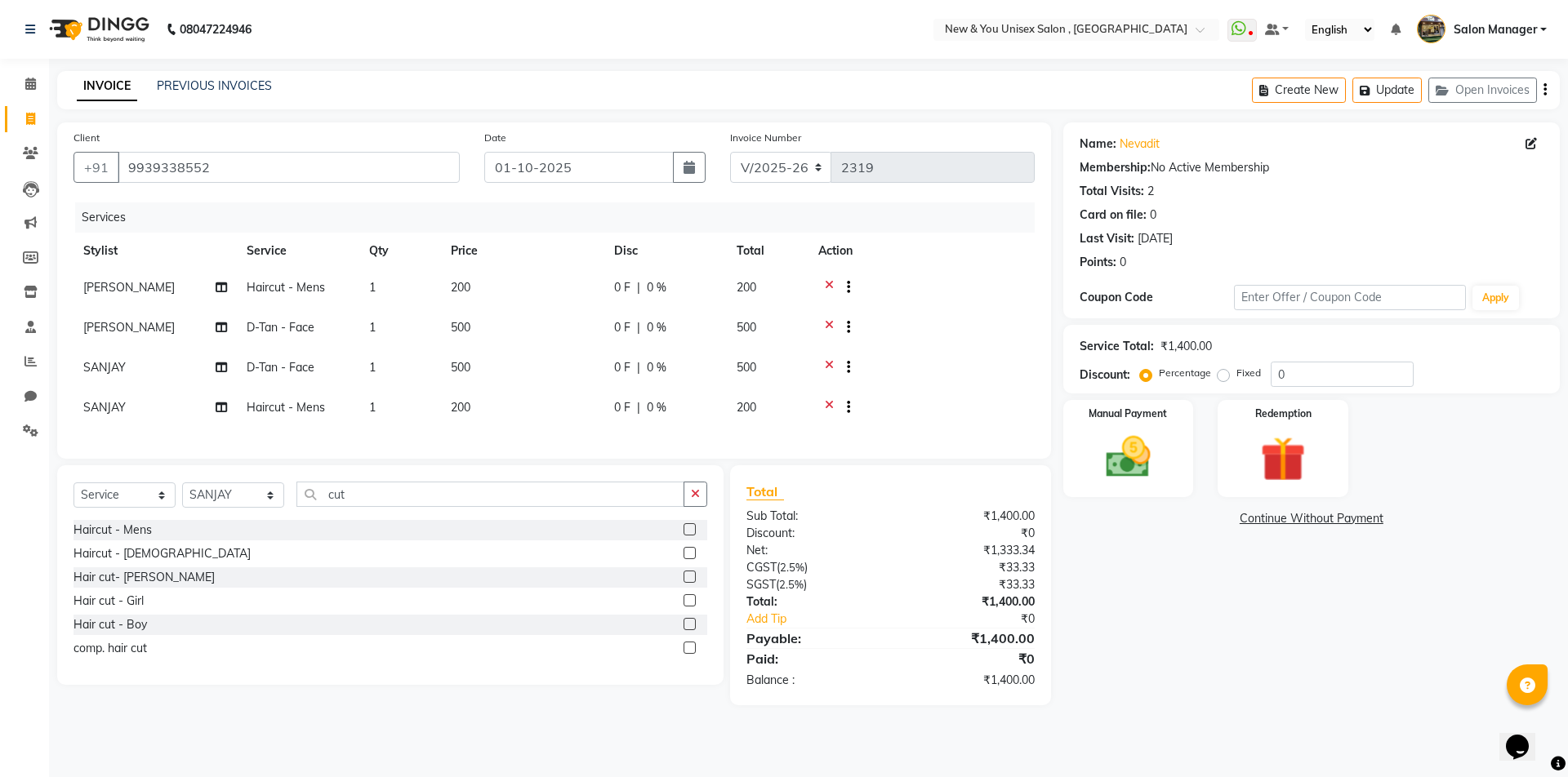
click at [1277, 691] on div "Name: Nevadit Membership: No Active Membership Total Visits: 2 Card on file: 0 …" at bounding box center [1318, 414] width 509 height 583
click at [1381, 95] on button "Update" at bounding box center [1386, 90] width 69 height 25
click at [1116, 477] on img at bounding box center [1128, 457] width 76 height 54
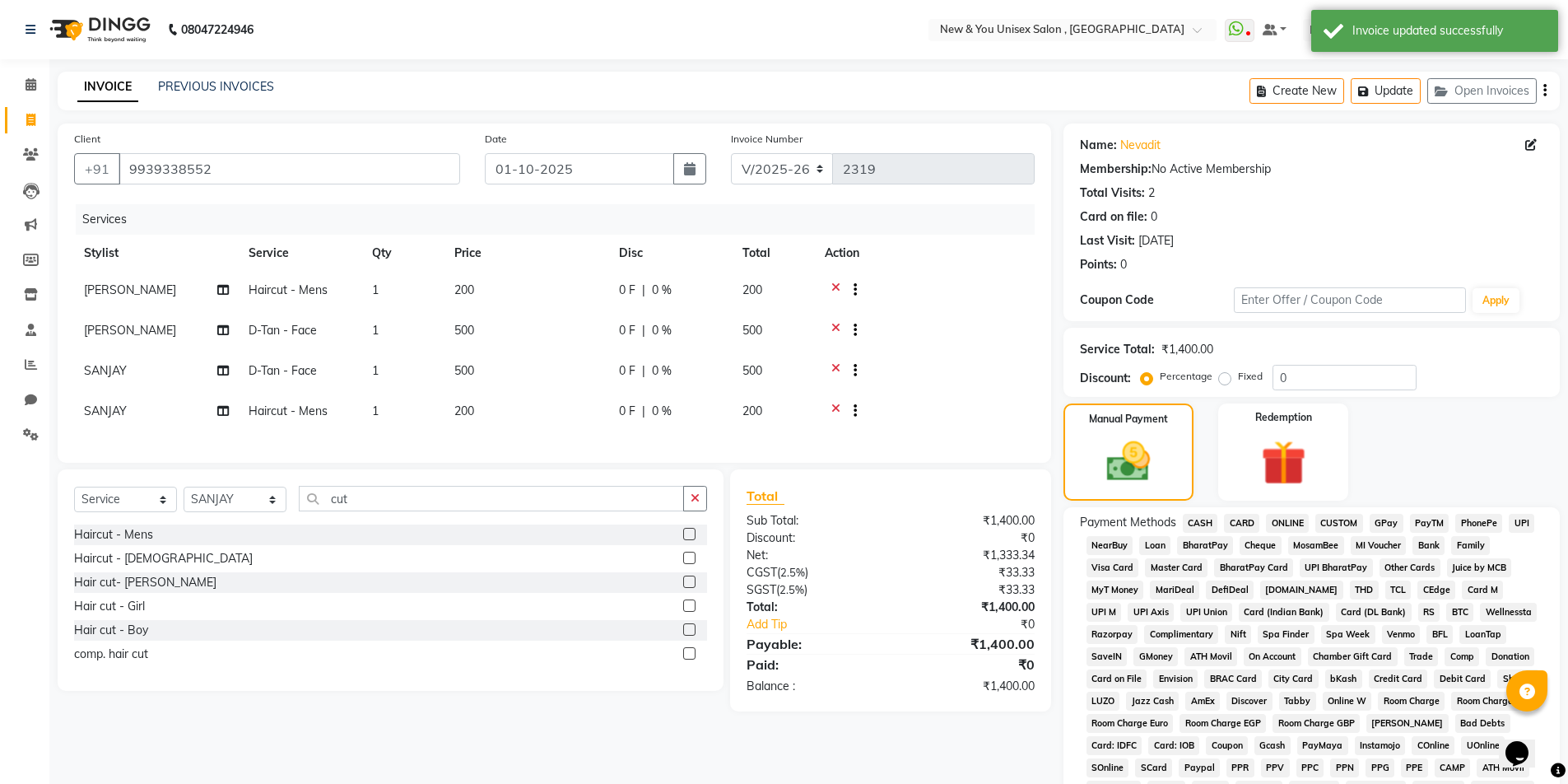
click at [1200, 524] on span "CASH" at bounding box center [1200, 523] width 35 height 19
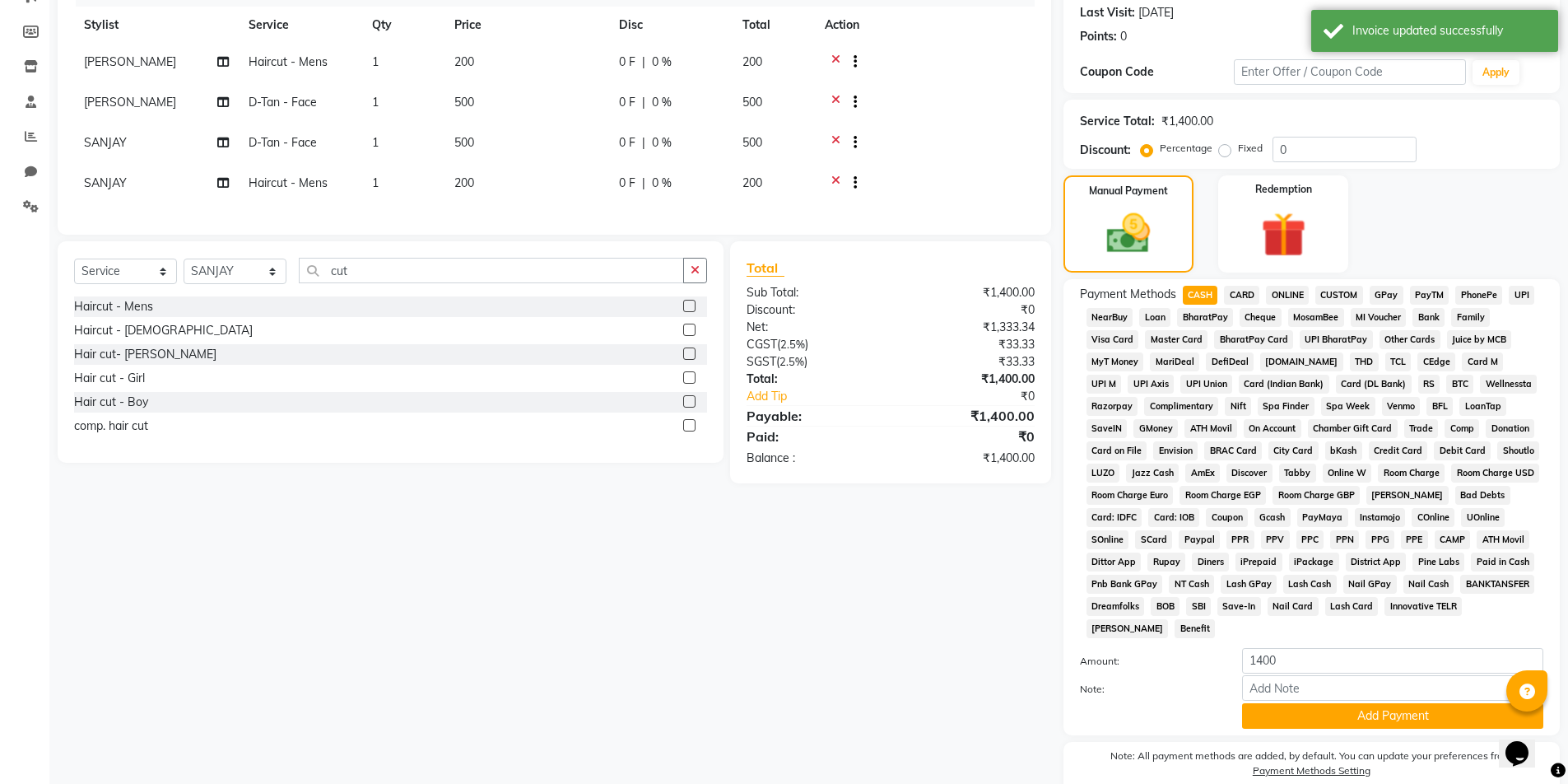
scroll to position [300, 0]
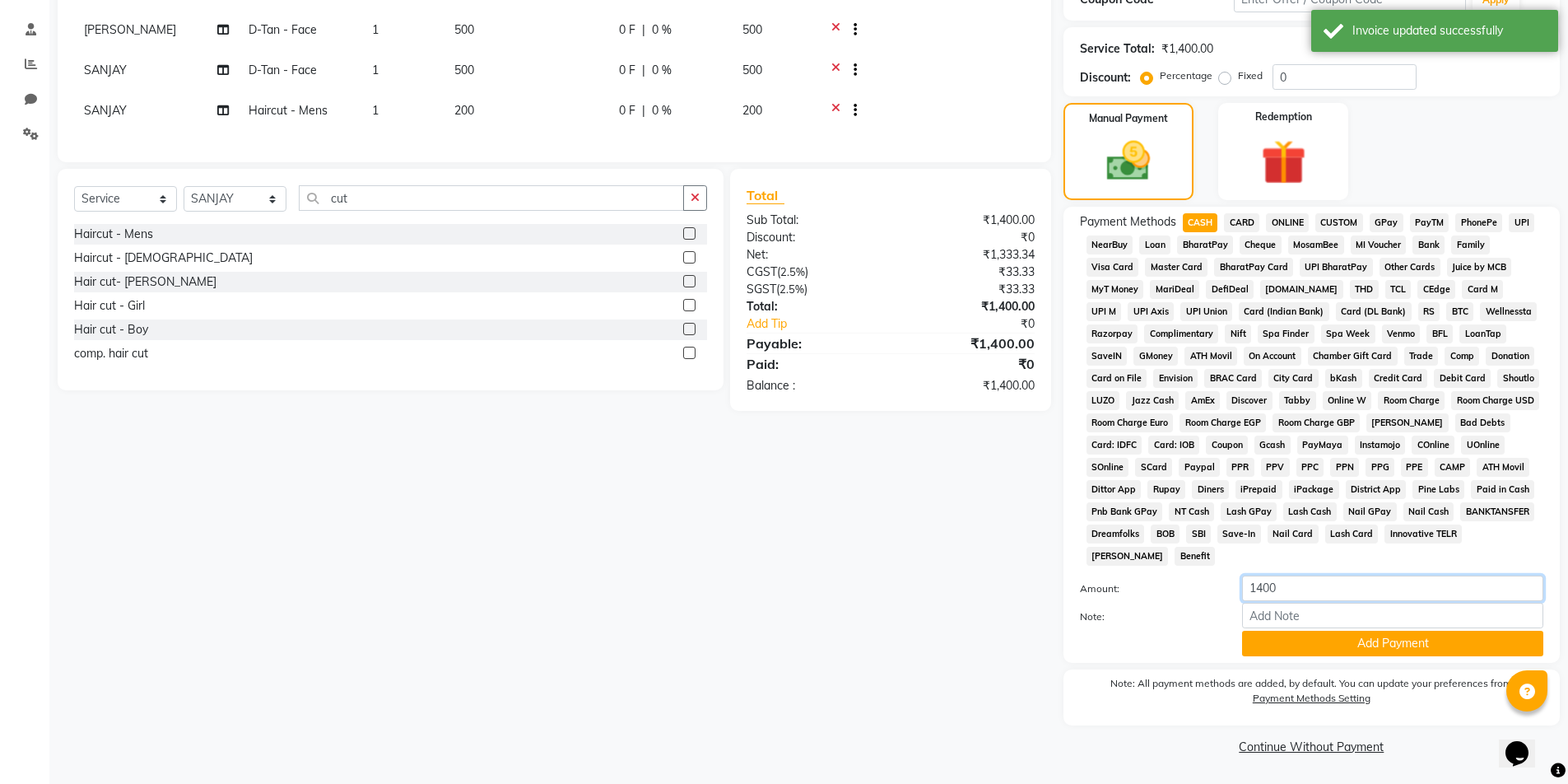
click at [1268, 584] on input "1400" at bounding box center [1393, 588] width 301 height 25
type input "700"
click at [897, 599] on div "Client +91 9939338552 Date 01-10-2025 Invoice Number V/2025 V/2025-26 2319 Serv…" at bounding box center [554, 291] width 1018 height 936
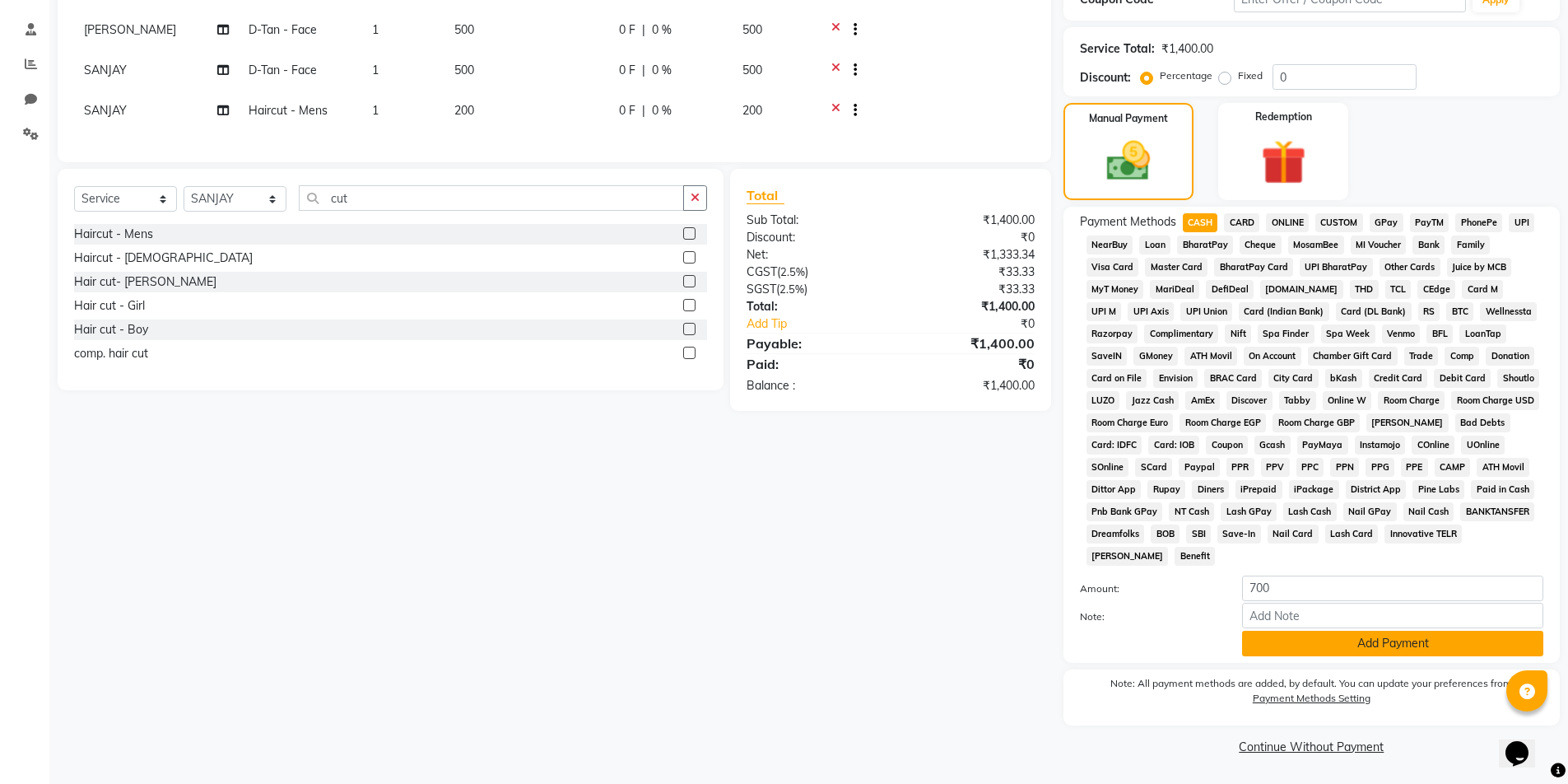
click at [1350, 646] on button "Add Payment" at bounding box center [1393, 643] width 301 height 25
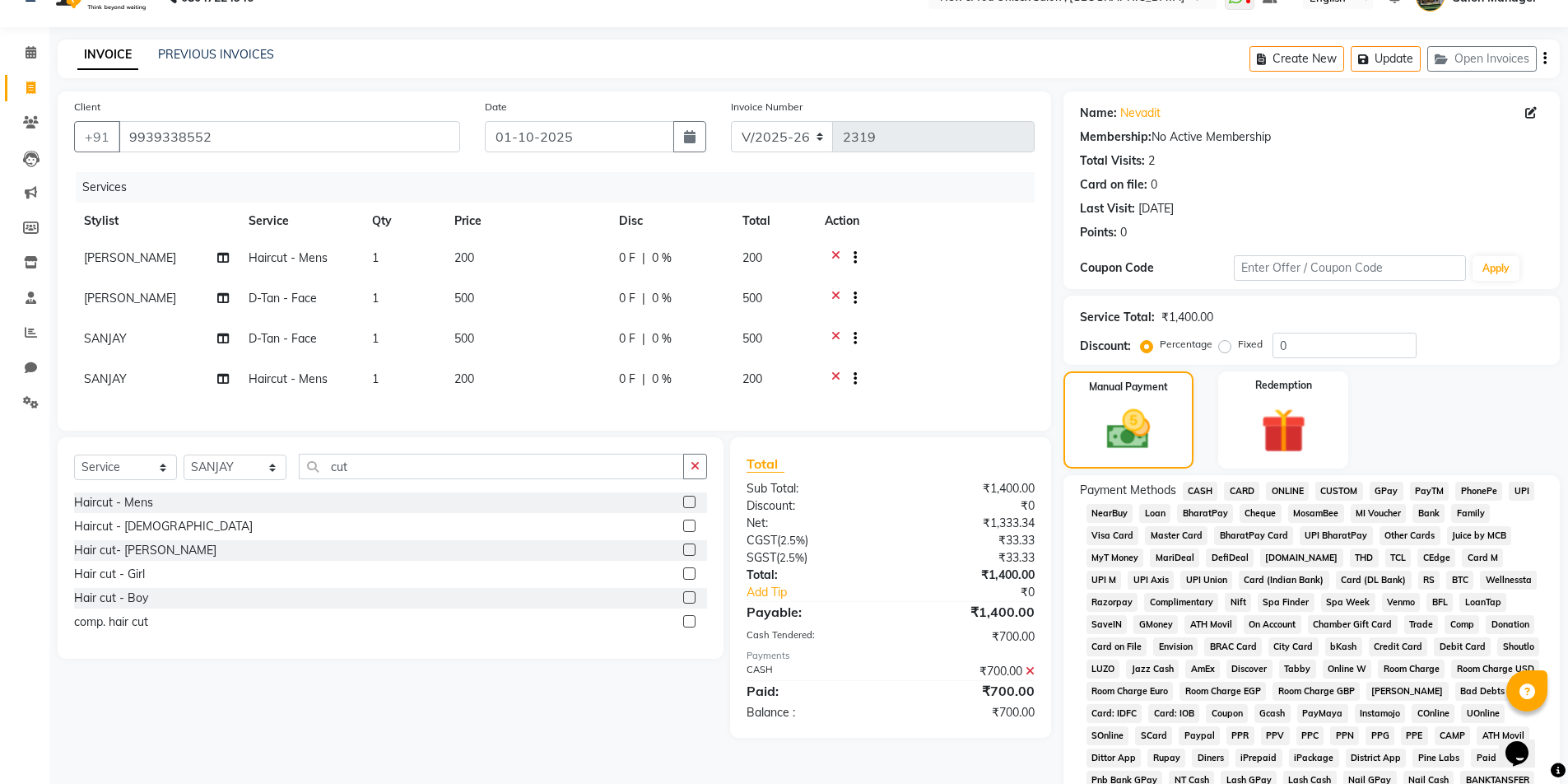
scroll to position [0, 0]
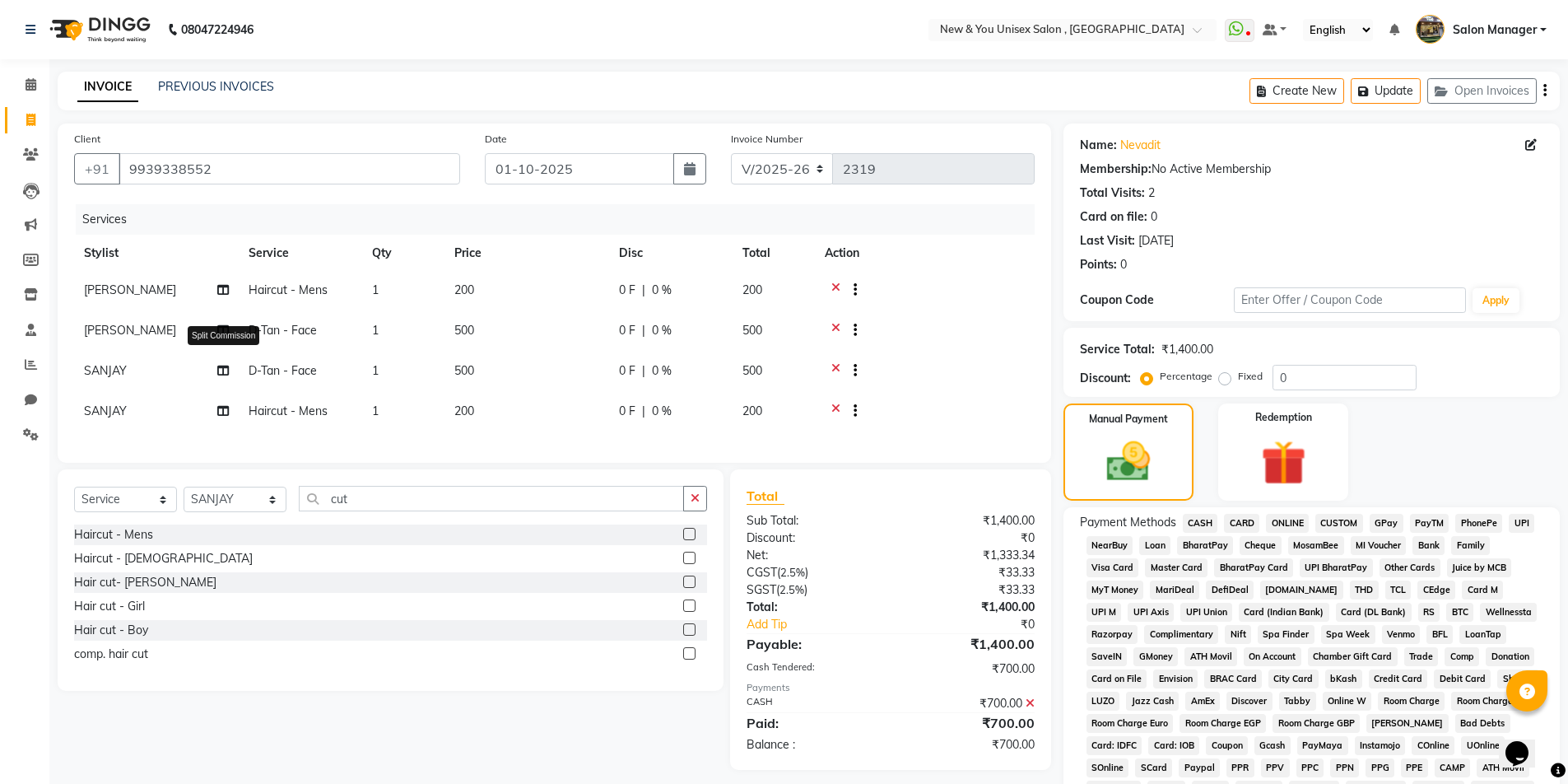
click at [218, 369] on icon at bounding box center [223, 370] width 12 height 12
select select "1200"
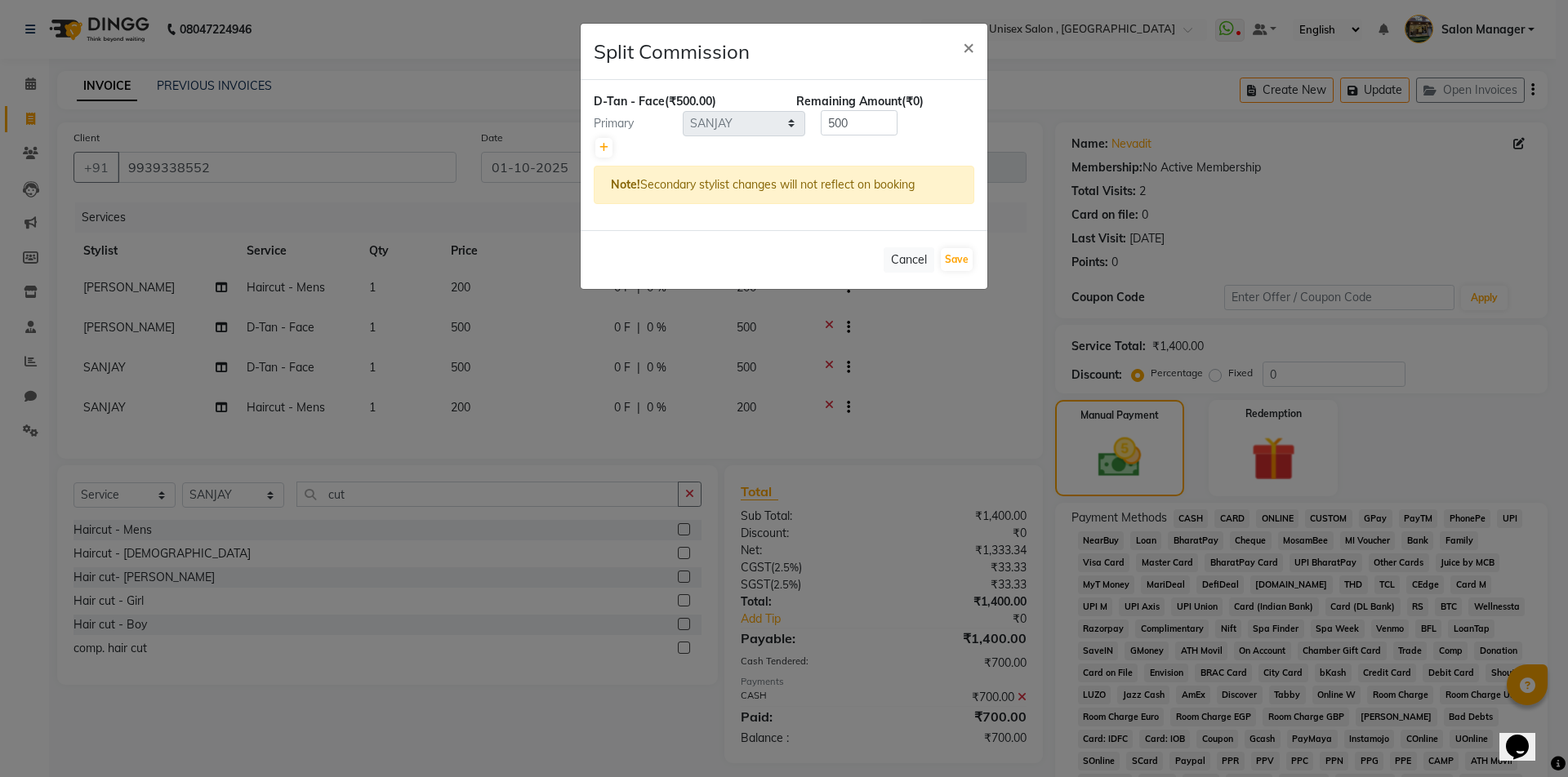
click at [216, 366] on ngb-modal-window "Split Commission × D-Tan - Face (₹500.00) Remaining Amount (₹0) Primary Select …" at bounding box center [784, 388] width 1568 height 777
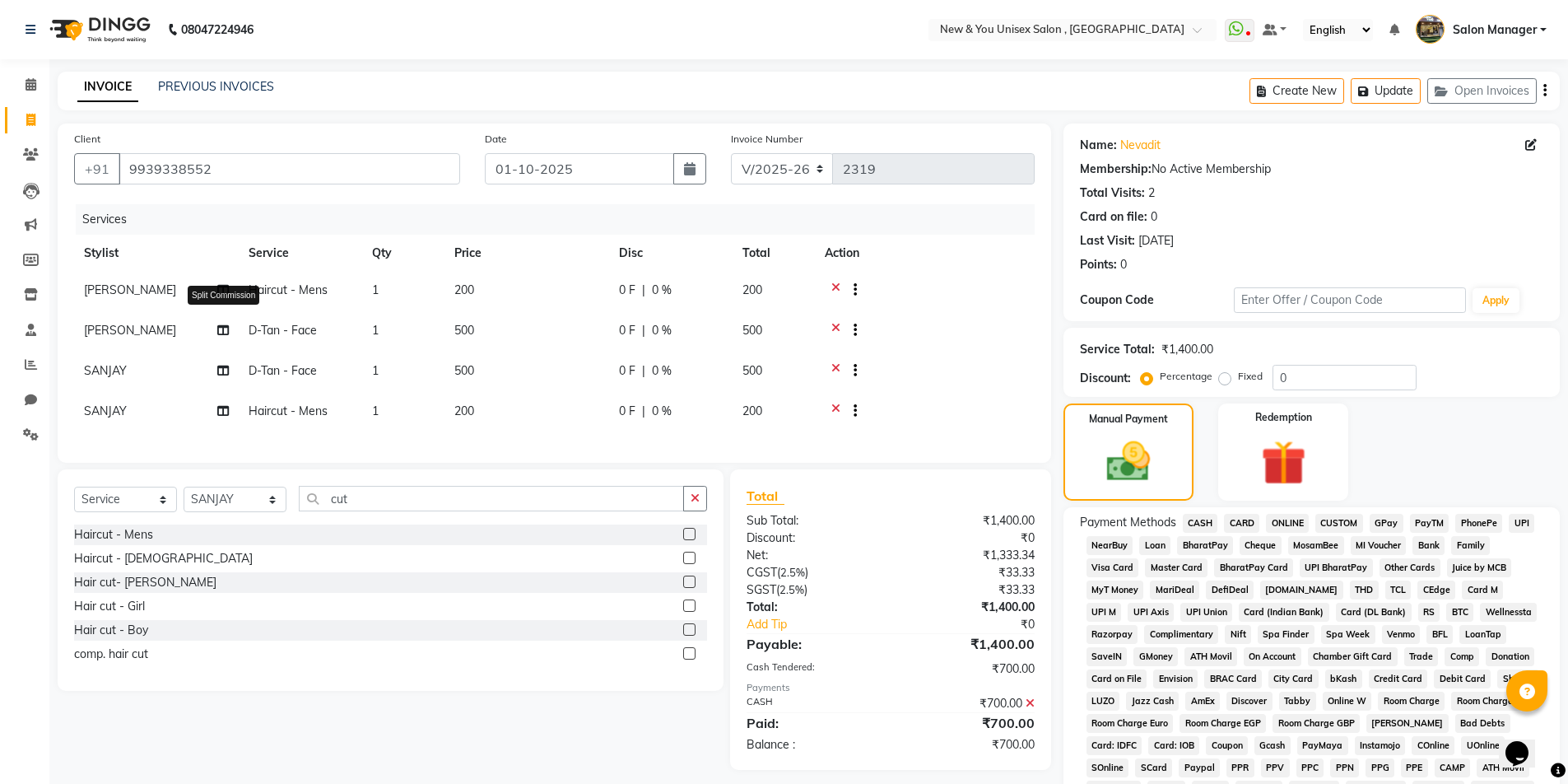
click at [226, 336] on span at bounding box center [223, 330] width 12 height 17
select select "40116"
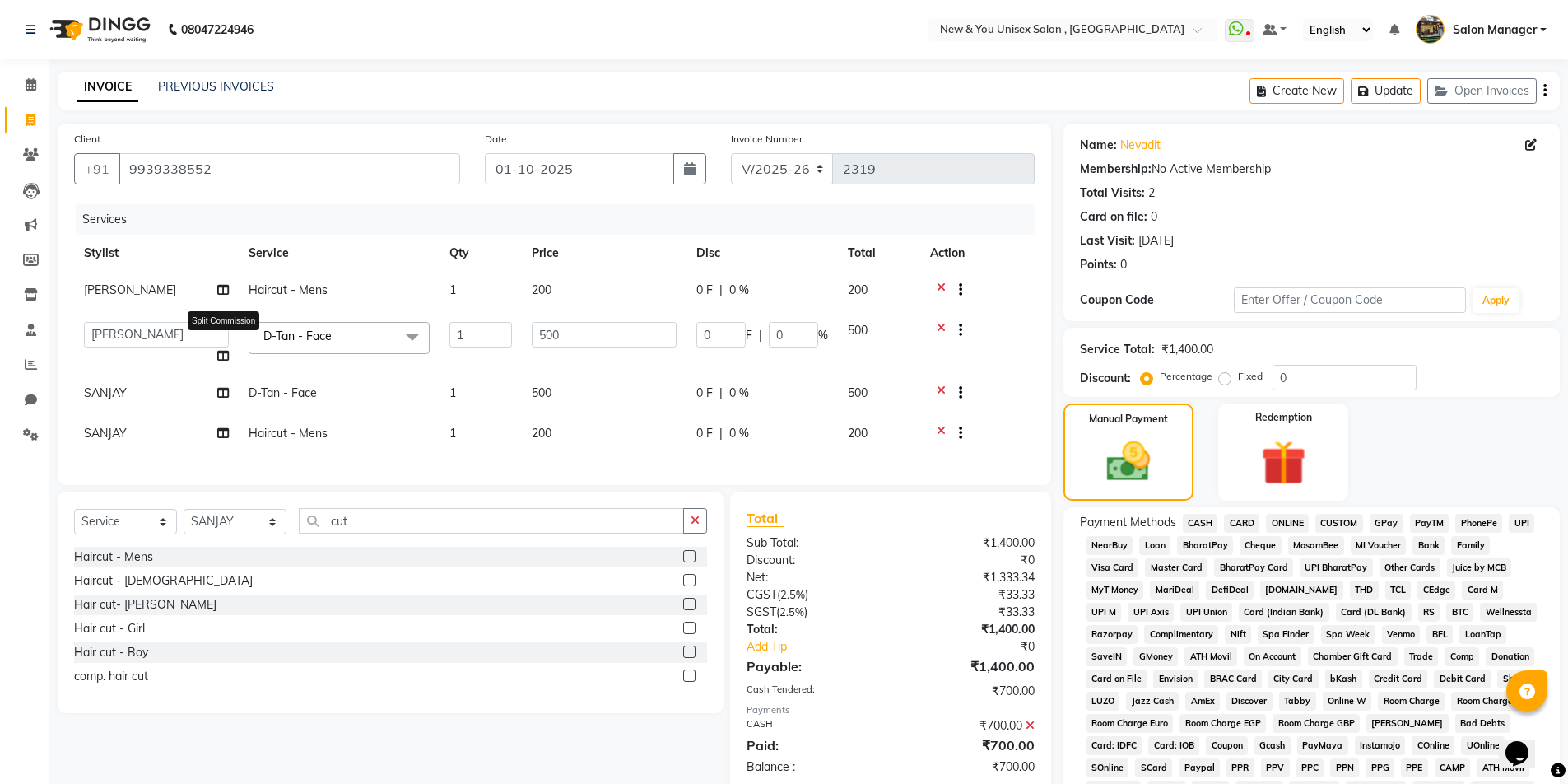
click at [220, 359] on icon at bounding box center [223, 356] width 12 height 12
select select "40116"
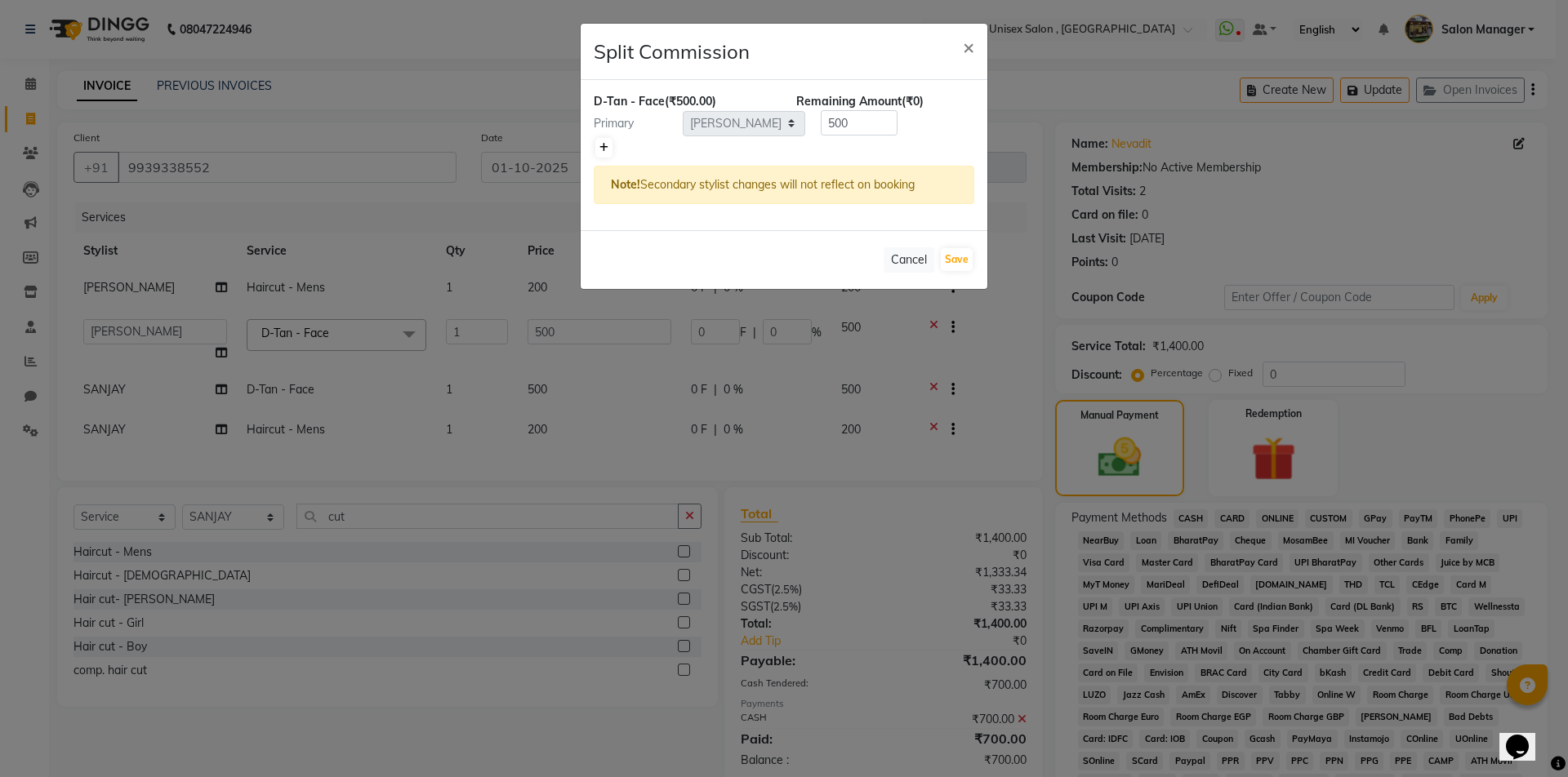
click at [606, 147] on icon at bounding box center [604, 147] width 9 height 10
type input "250"
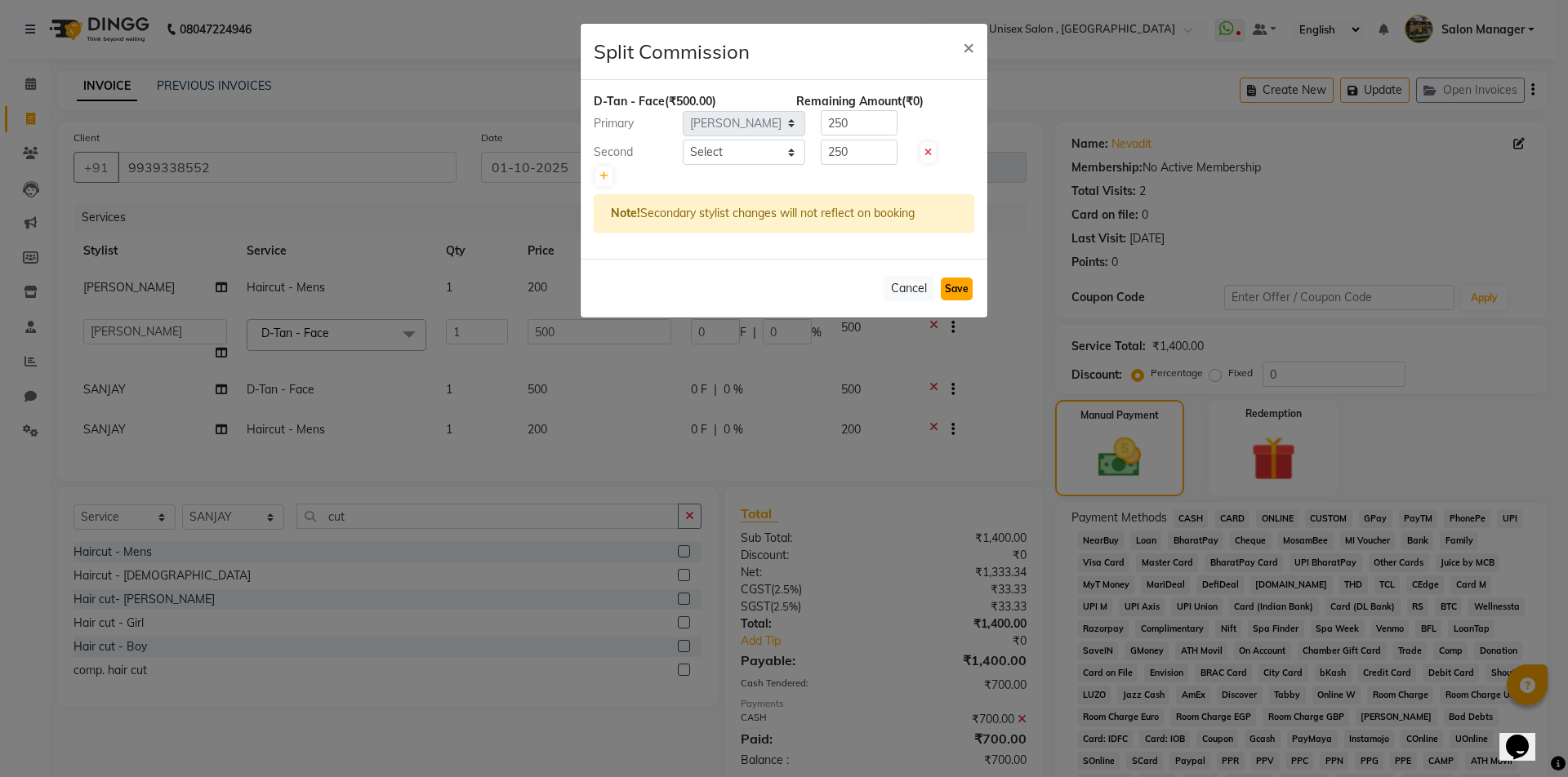
click at [959, 287] on button "Save" at bounding box center [956, 289] width 31 height 22
click at [968, 287] on button "Save" at bounding box center [956, 289] width 31 height 22
click at [971, 49] on span "×" at bounding box center [968, 46] width 12 height 24
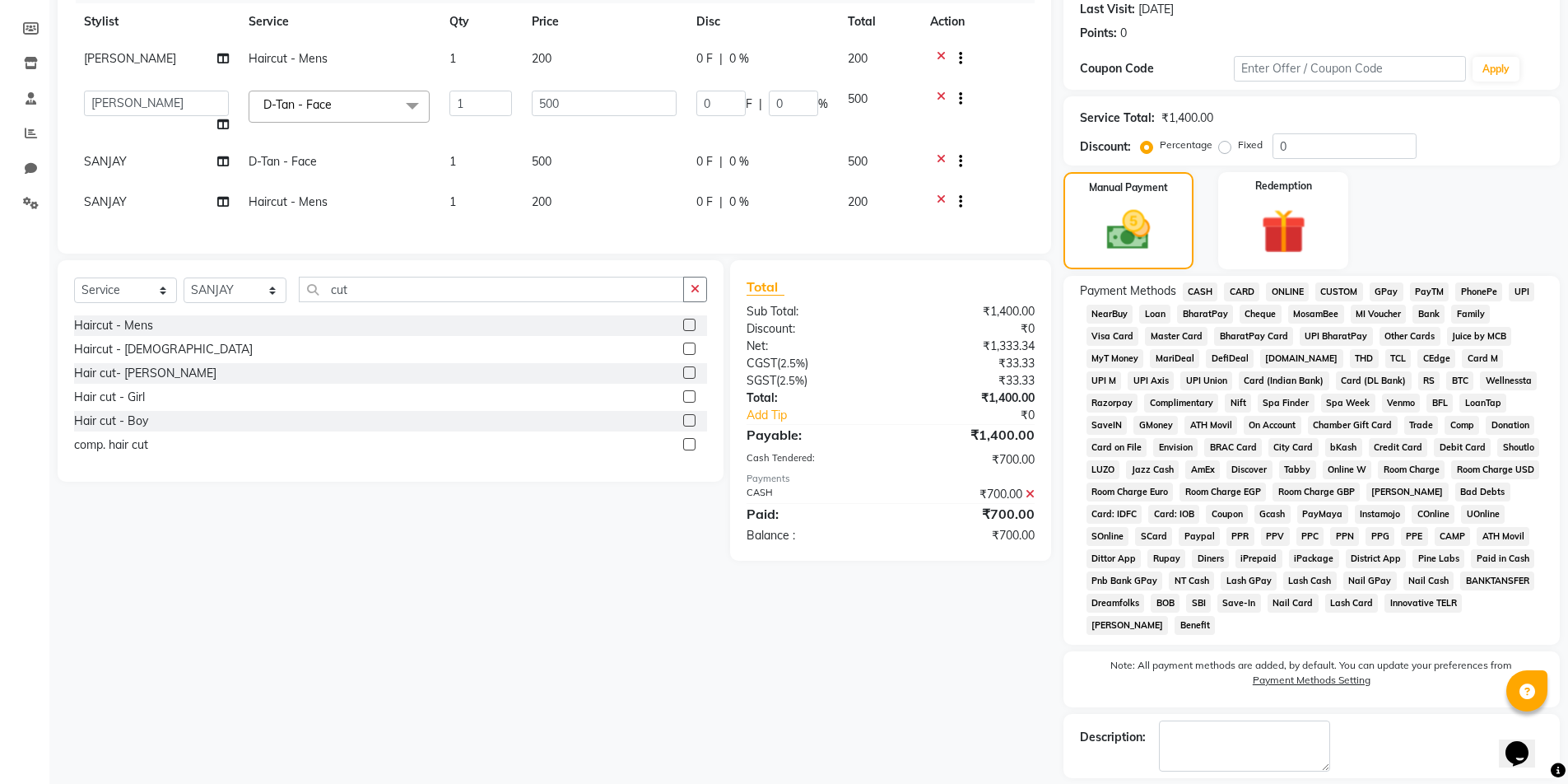
scroll to position [242, 0]
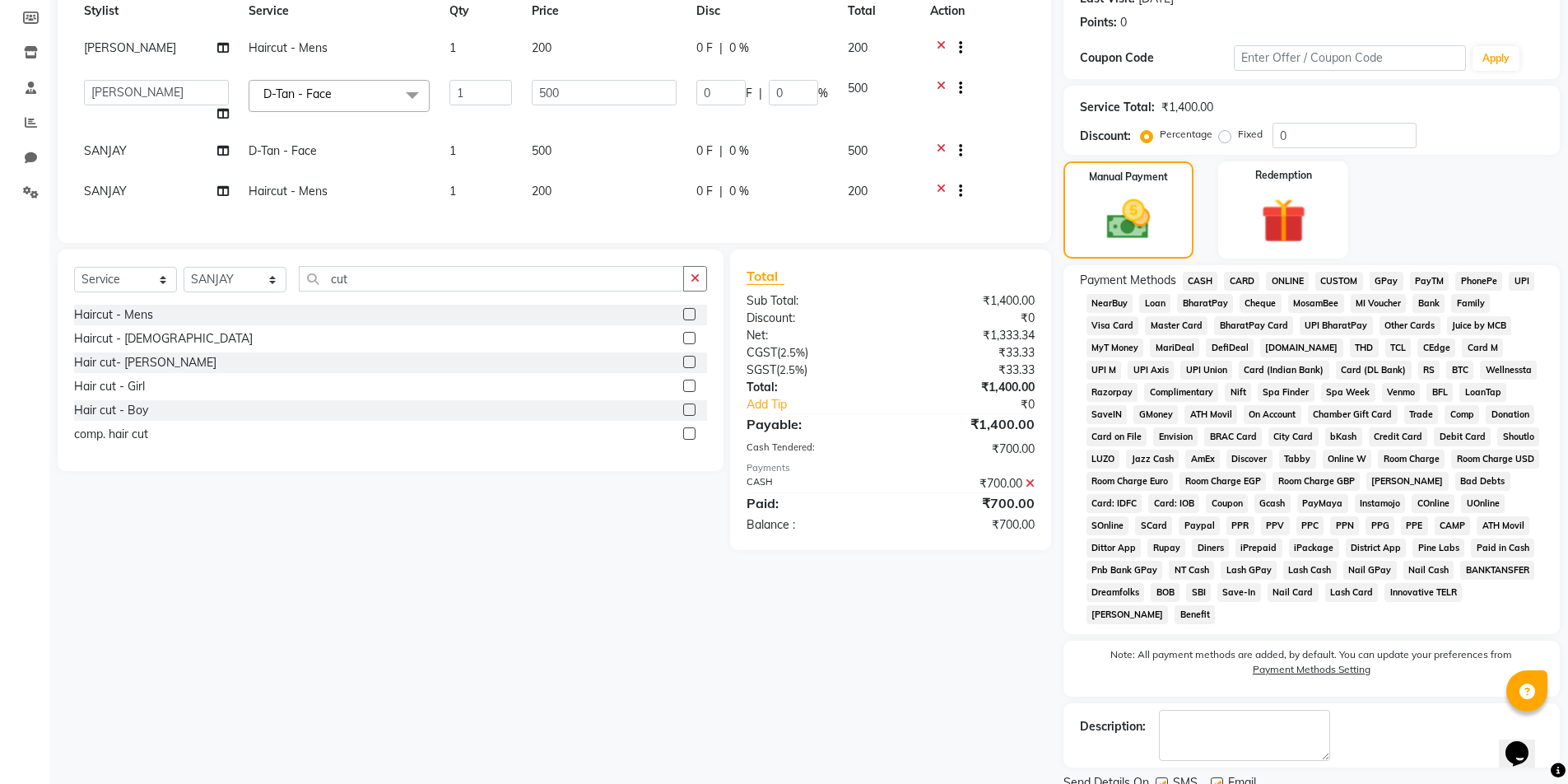
click at [1033, 489] on icon at bounding box center [1030, 483] width 9 height 12
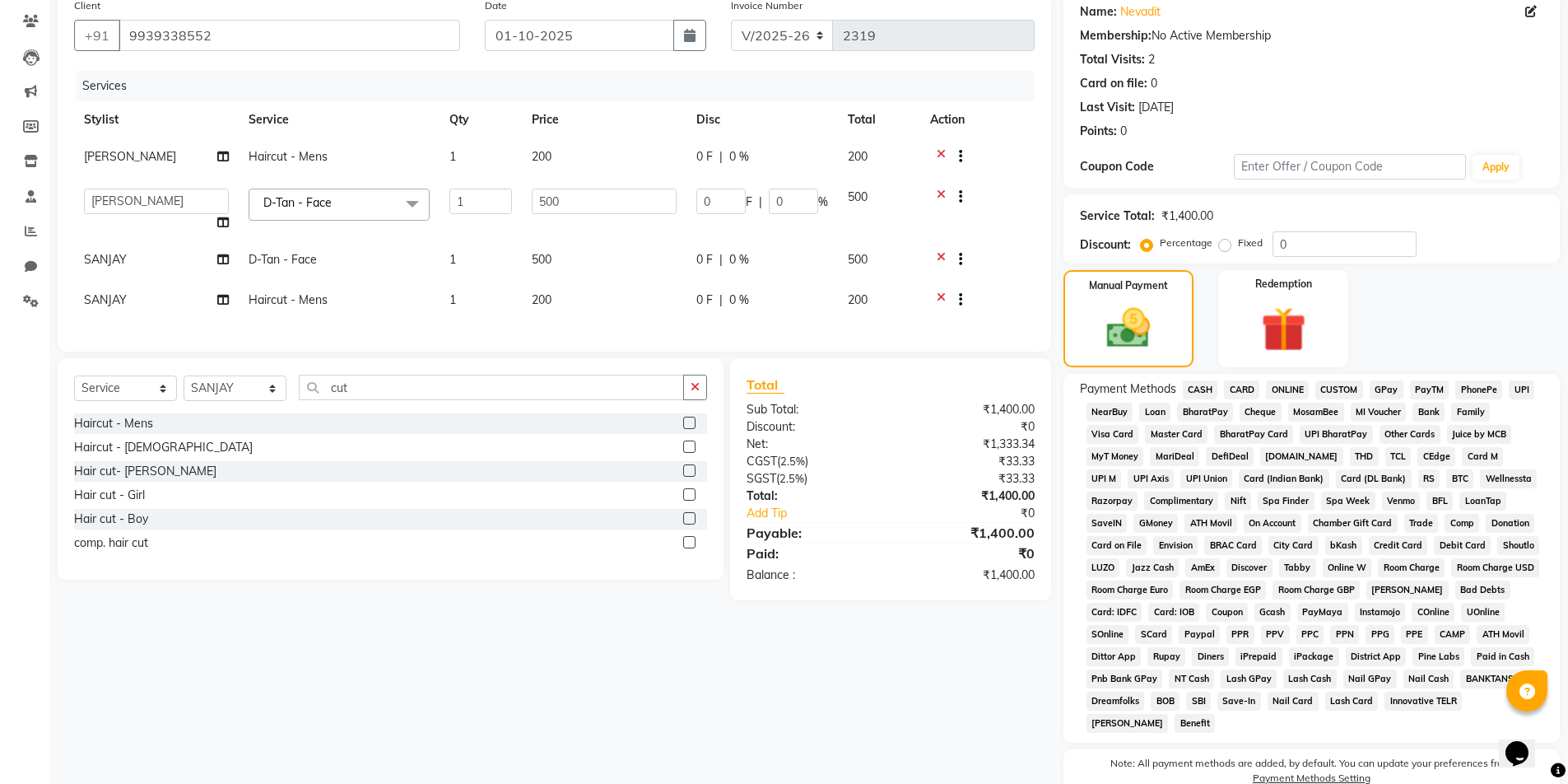
scroll to position [131, 0]
click at [1210, 397] on span "CASH" at bounding box center [1200, 392] width 35 height 19
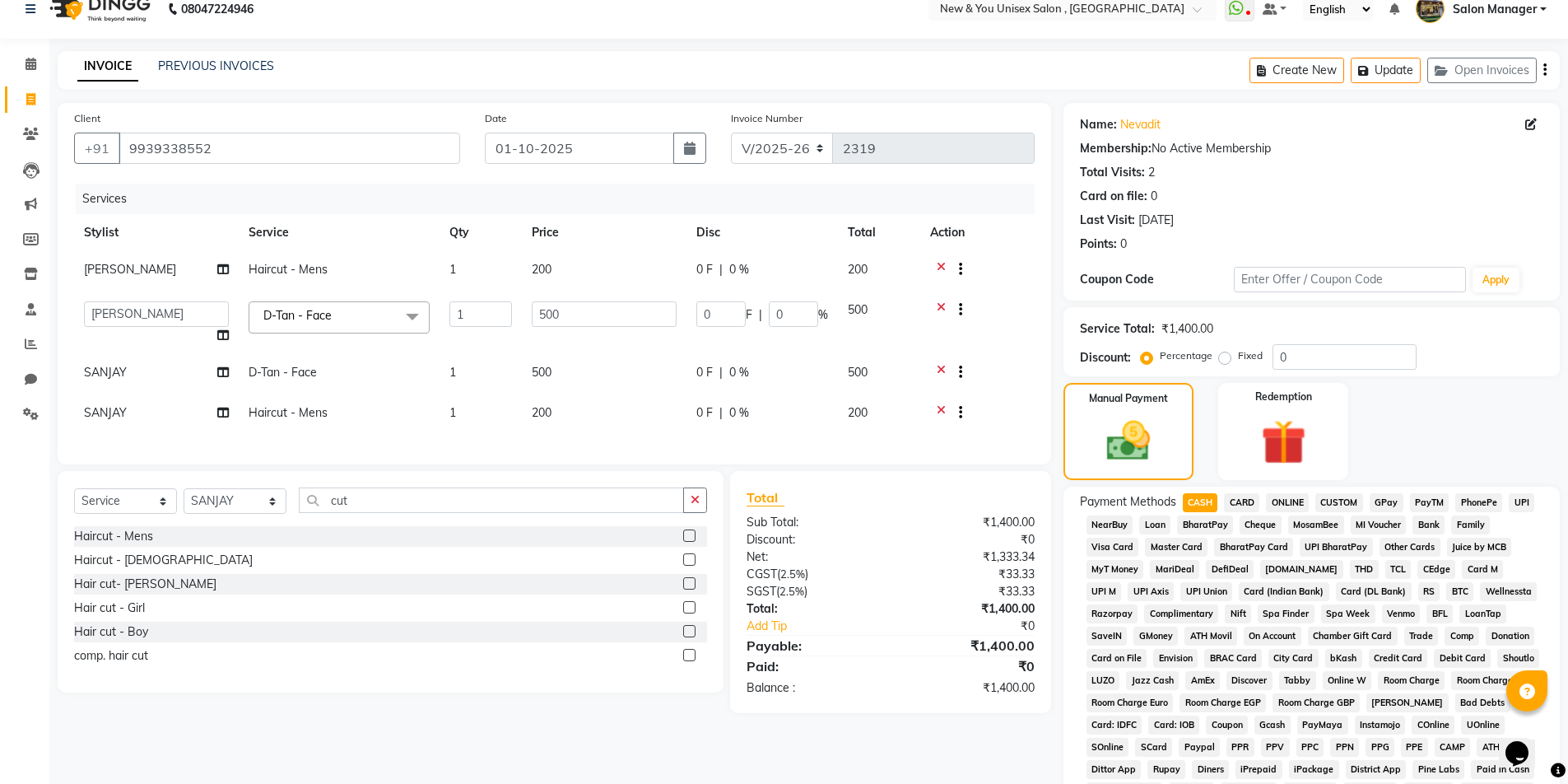
scroll to position [0, 0]
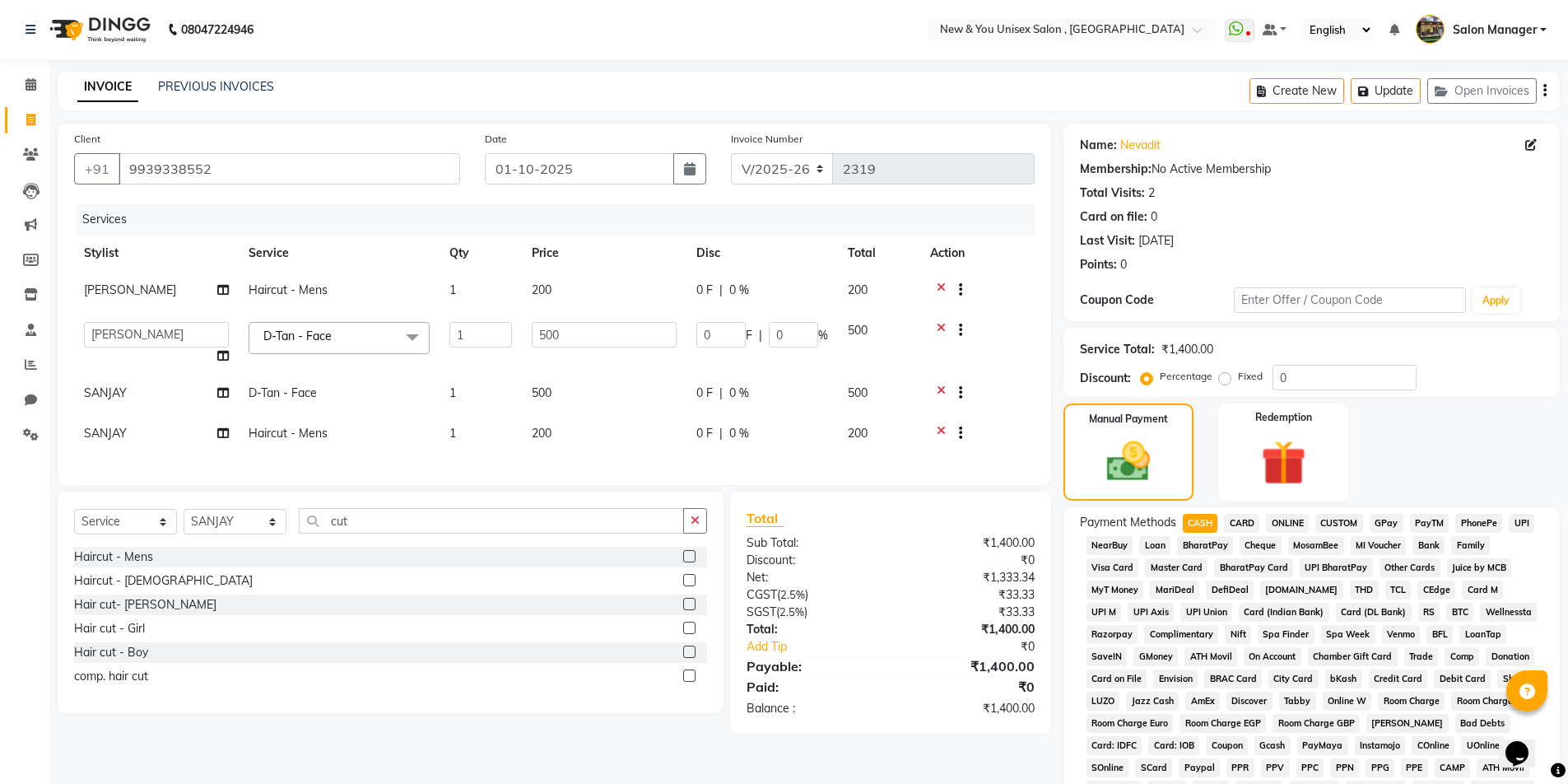
click at [1545, 92] on icon "button" at bounding box center [1545, 91] width 4 height 1
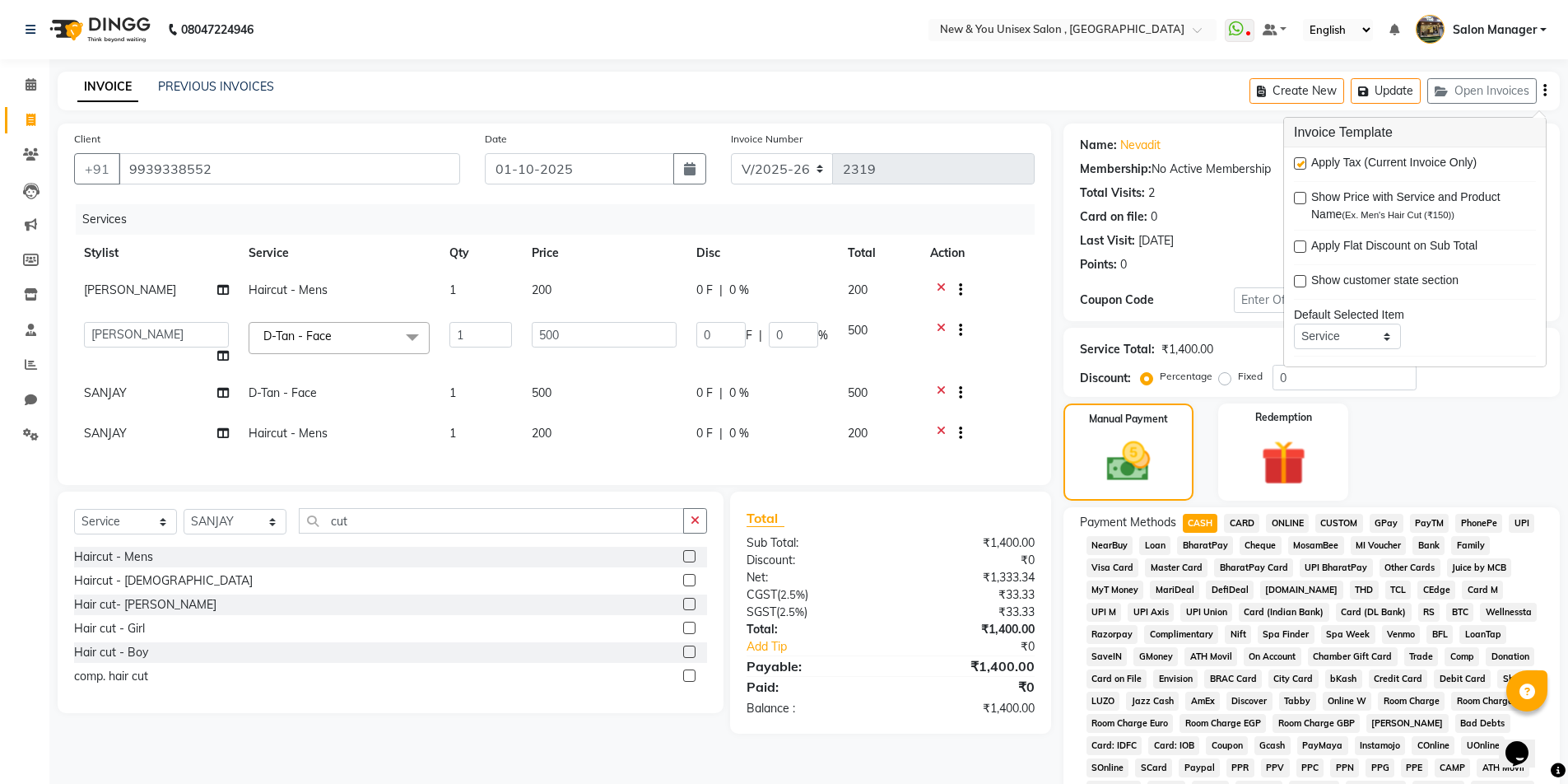
click at [1300, 165] on label at bounding box center [1300, 163] width 13 height 13
click at [1300, 165] on input "checkbox" at bounding box center [1300, 164] width 11 height 11
checkbox input "false"
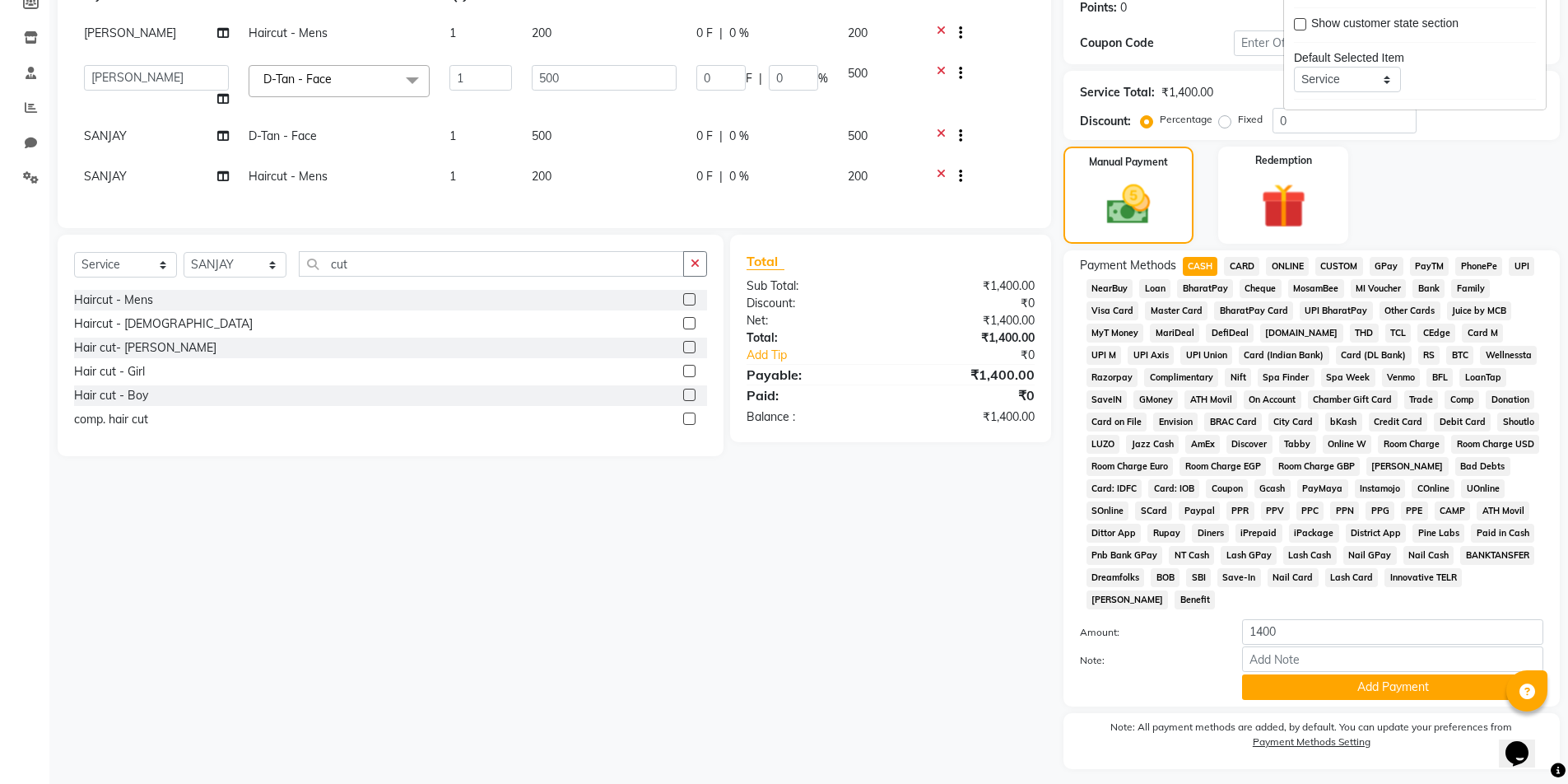
scroll to position [300, 0]
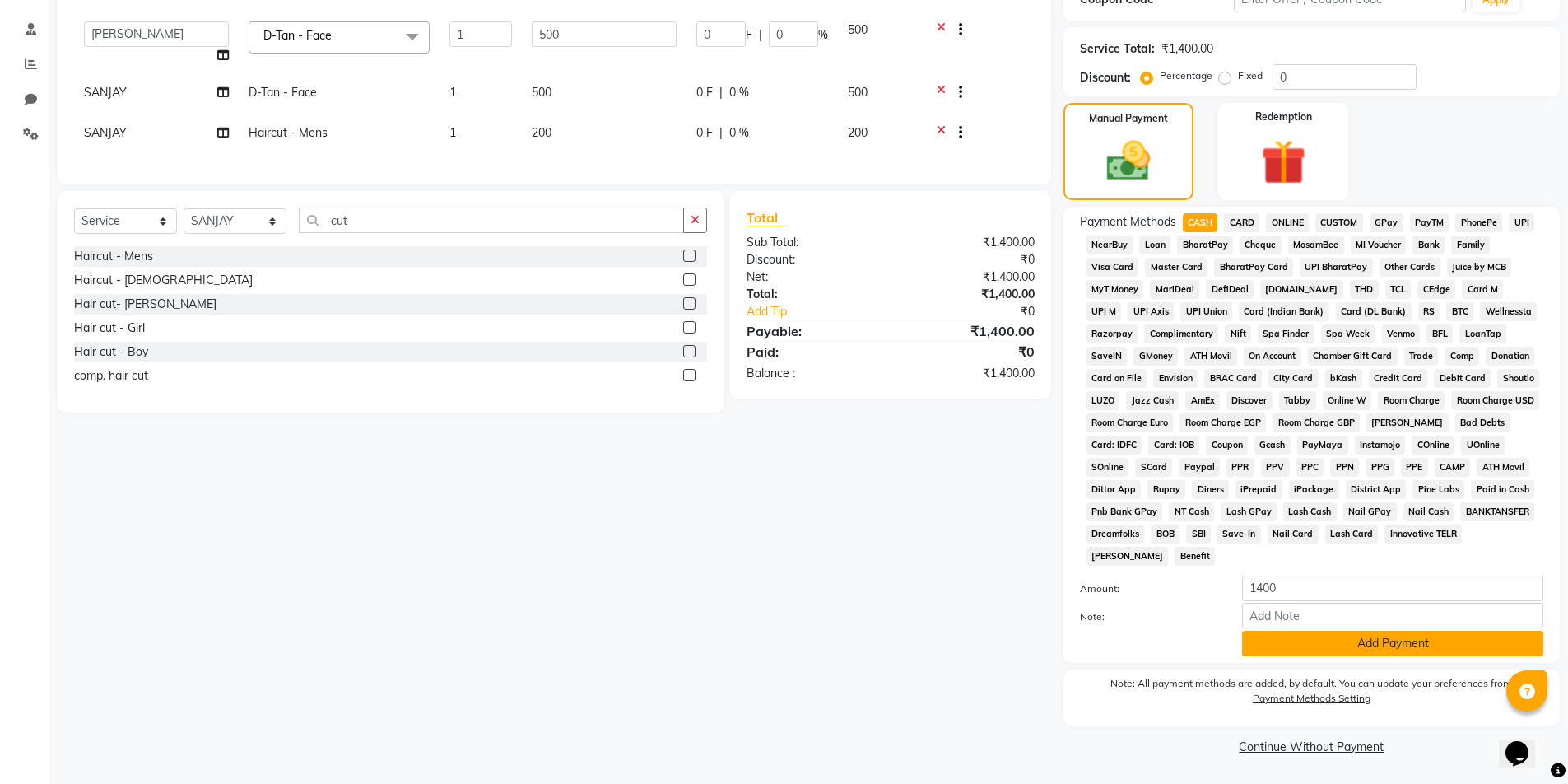
click at [1372, 647] on button "Add Payment" at bounding box center [1393, 643] width 301 height 25
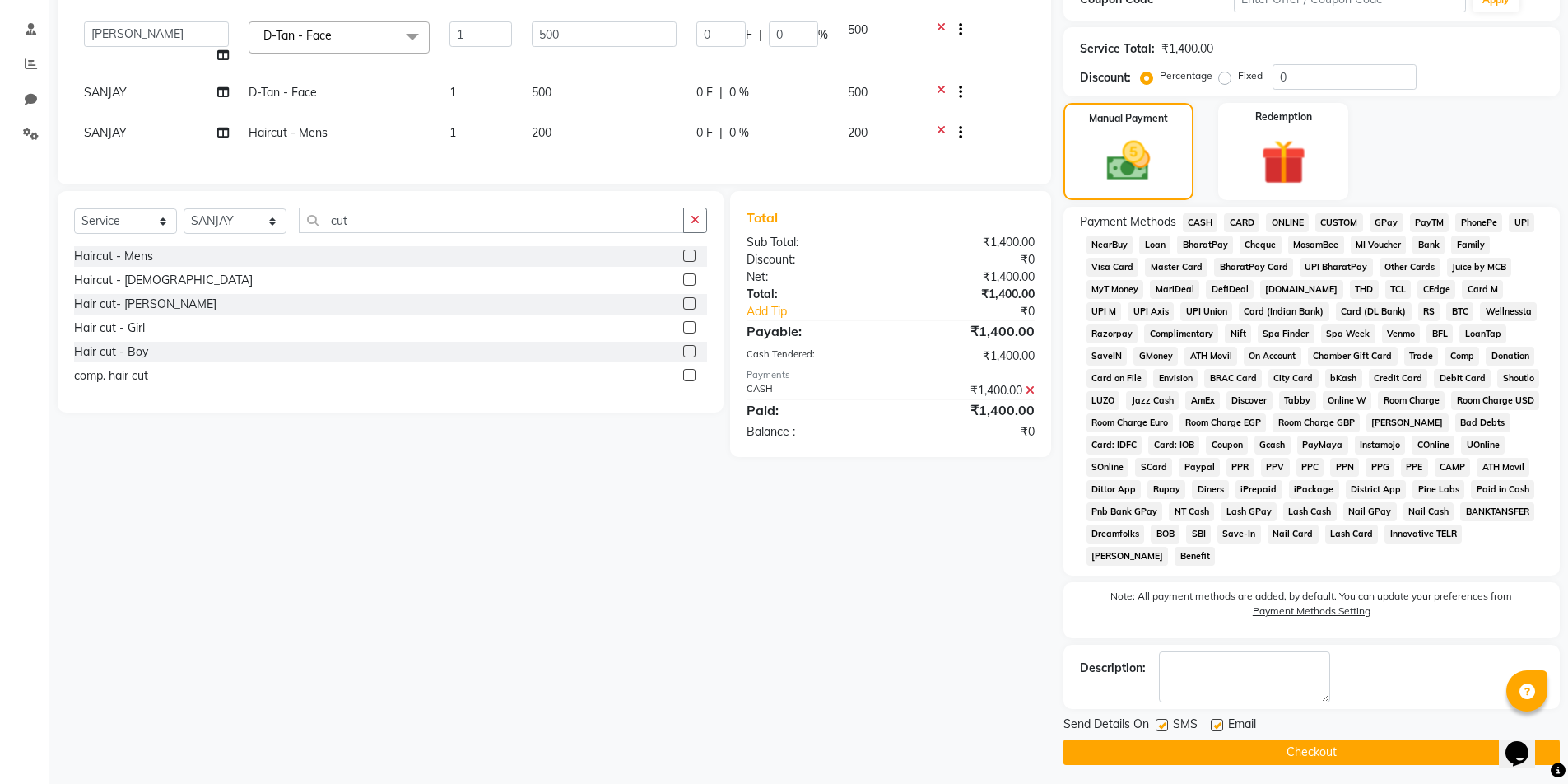
click at [1305, 753] on button "Checkout" at bounding box center [1311, 752] width 496 height 25
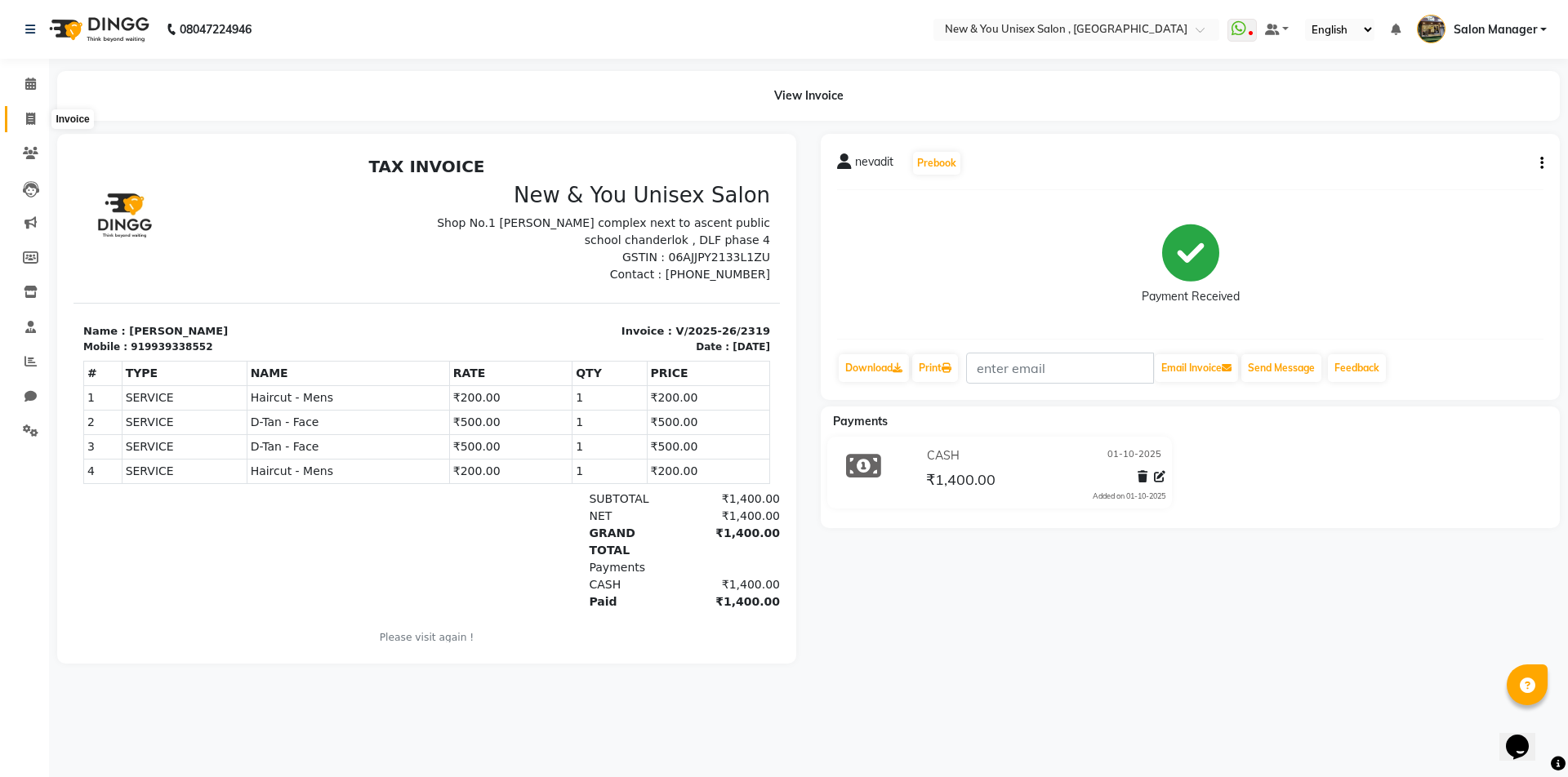
click at [37, 121] on span at bounding box center [31, 120] width 29 height 19
select select "service"
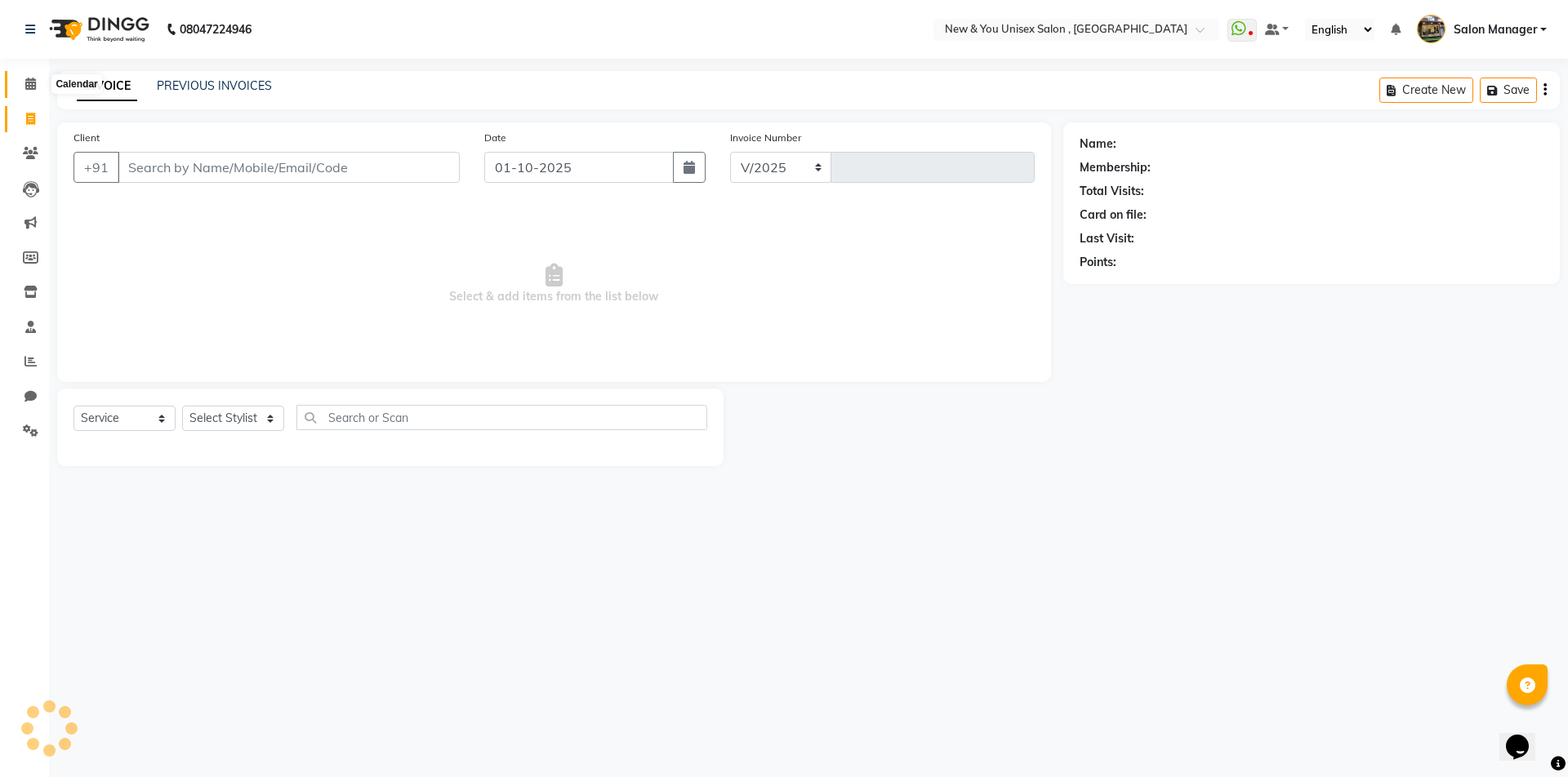
select select "31"
type input "2320"
click at [31, 86] on icon at bounding box center [31, 84] width 11 height 13
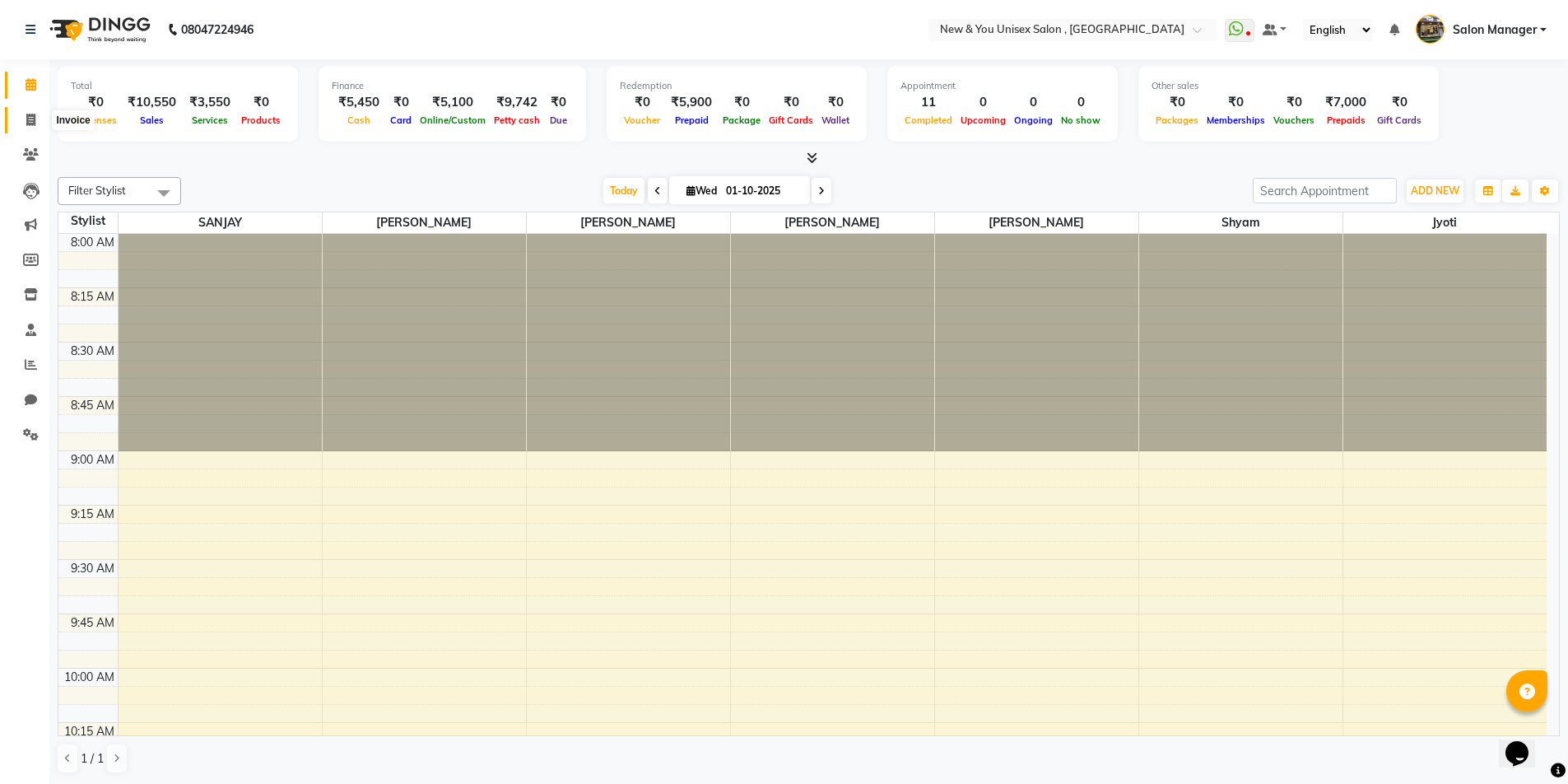
click at [28, 118] on icon at bounding box center [31, 120] width 9 height 13
select select "31"
select select "service"
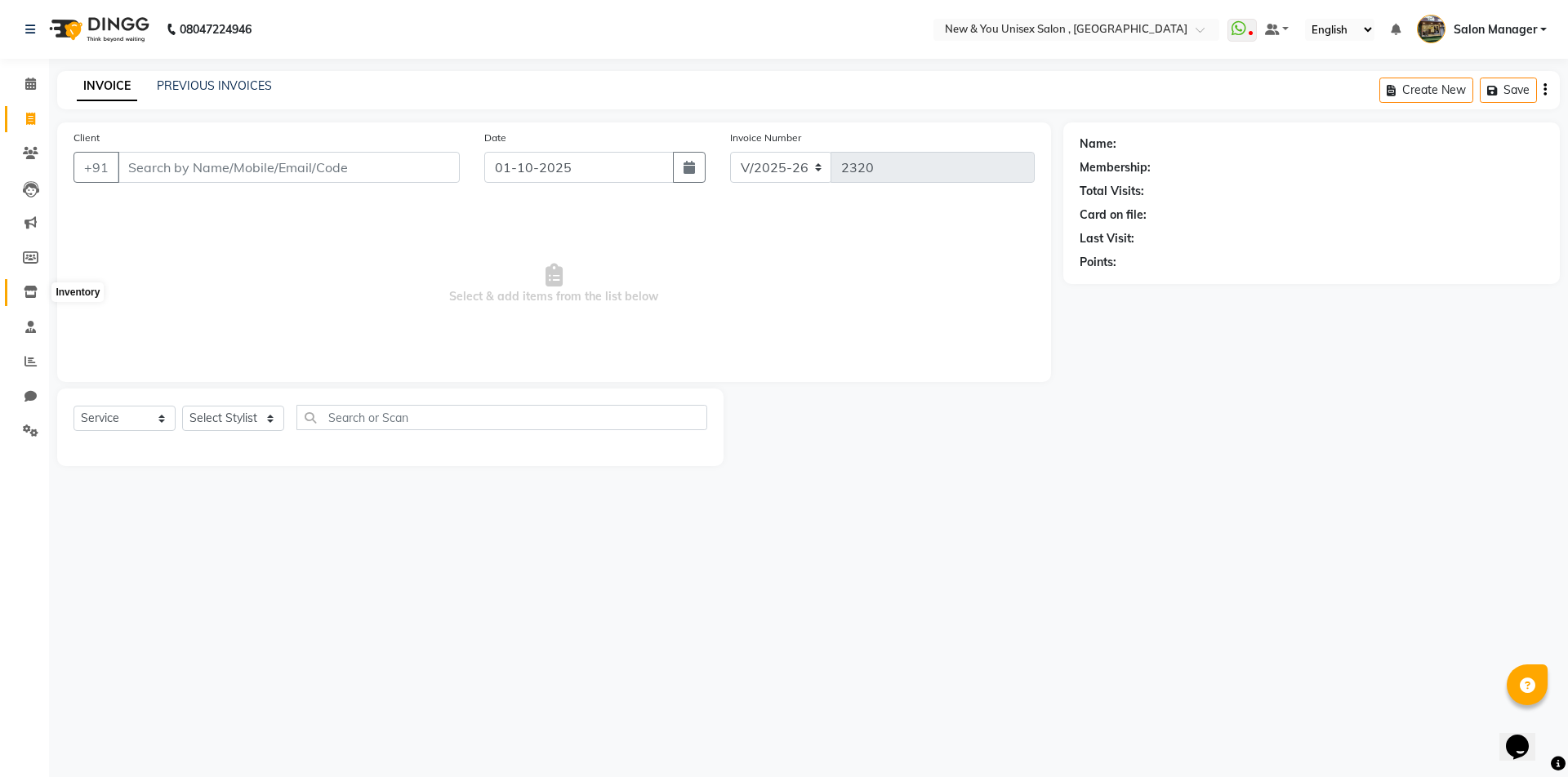
click at [28, 285] on span at bounding box center [31, 292] width 29 height 19
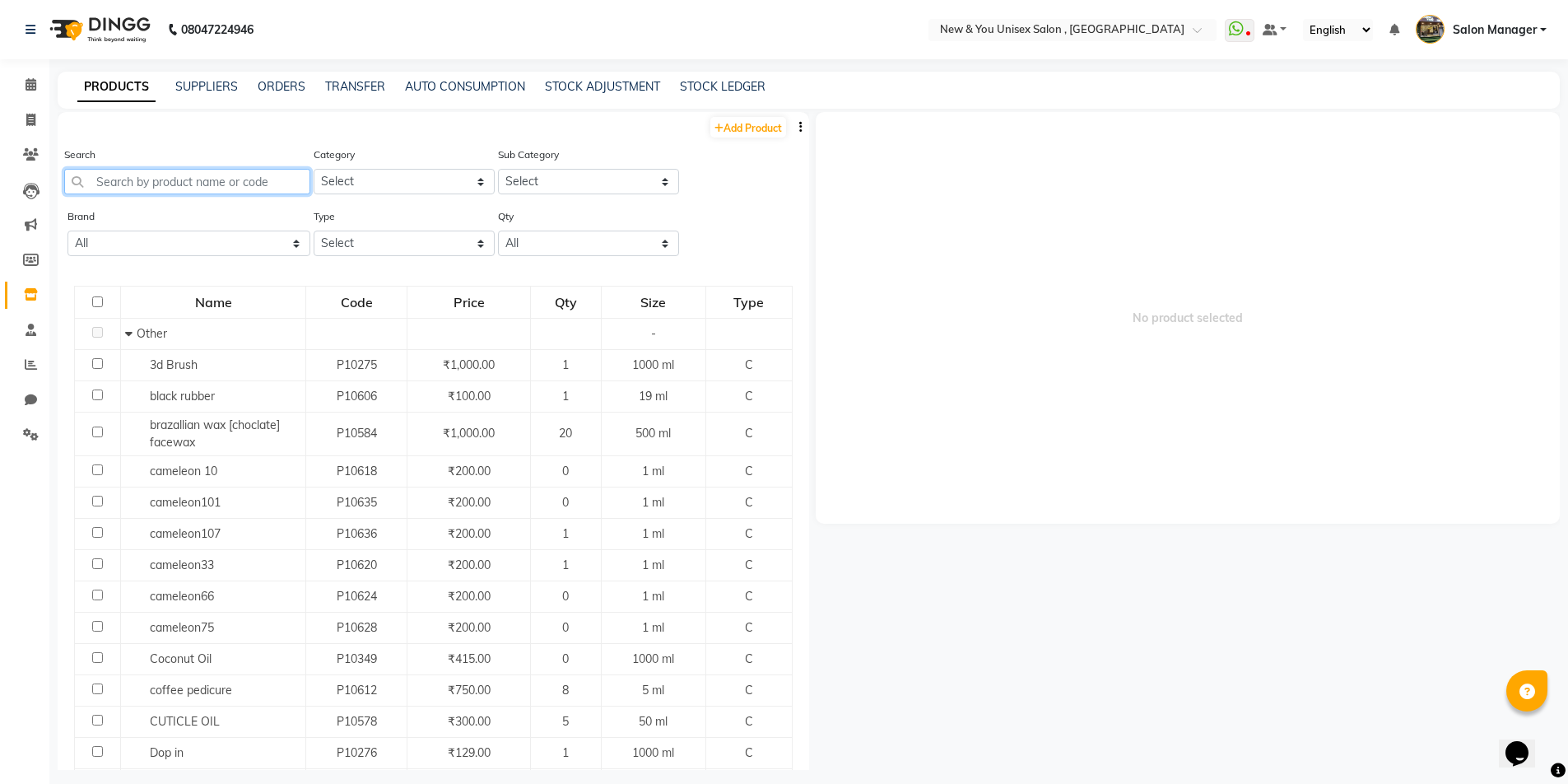
click at [183, 191] on input "text" at bounding box center [187, 181] width 246 height 25
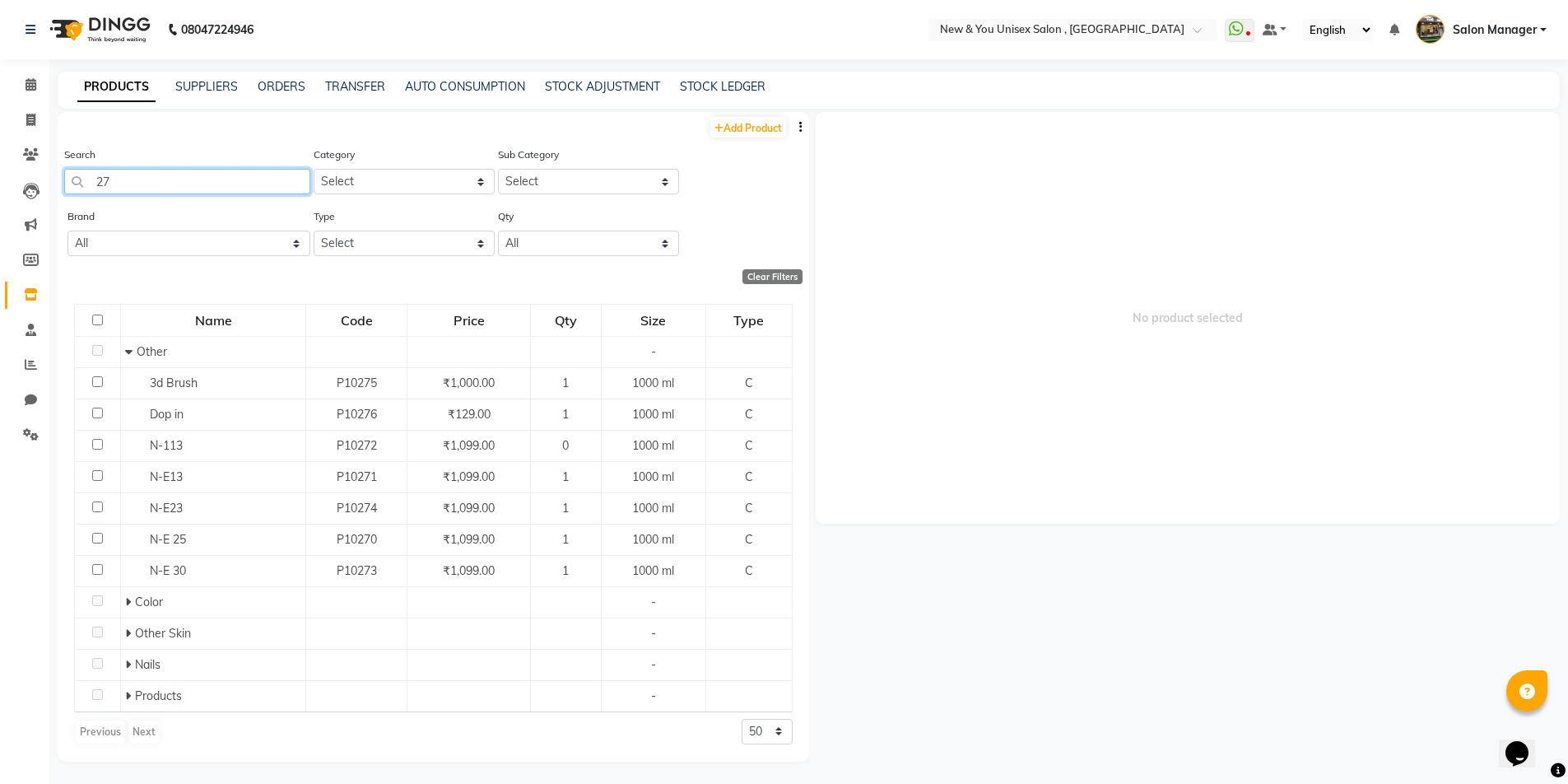
type input "2"
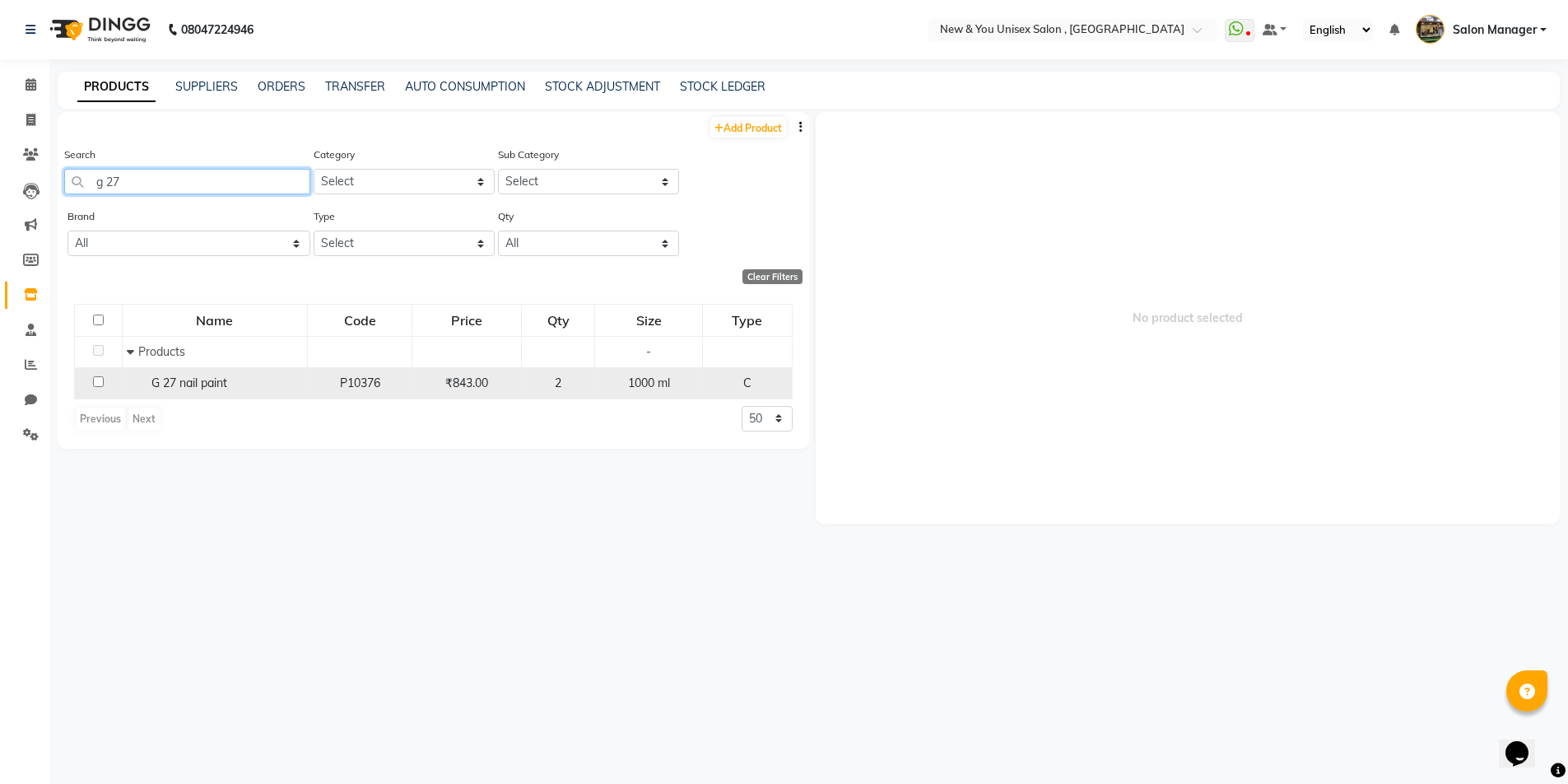
type input "g 27"
click at [97, 388] on td at bounding box center [99, 383] width 48 height 31
click at [101, 377] on input "checkbox" at bounding box center [99, 382] width 11 height 11
checkbox input "true"
select select
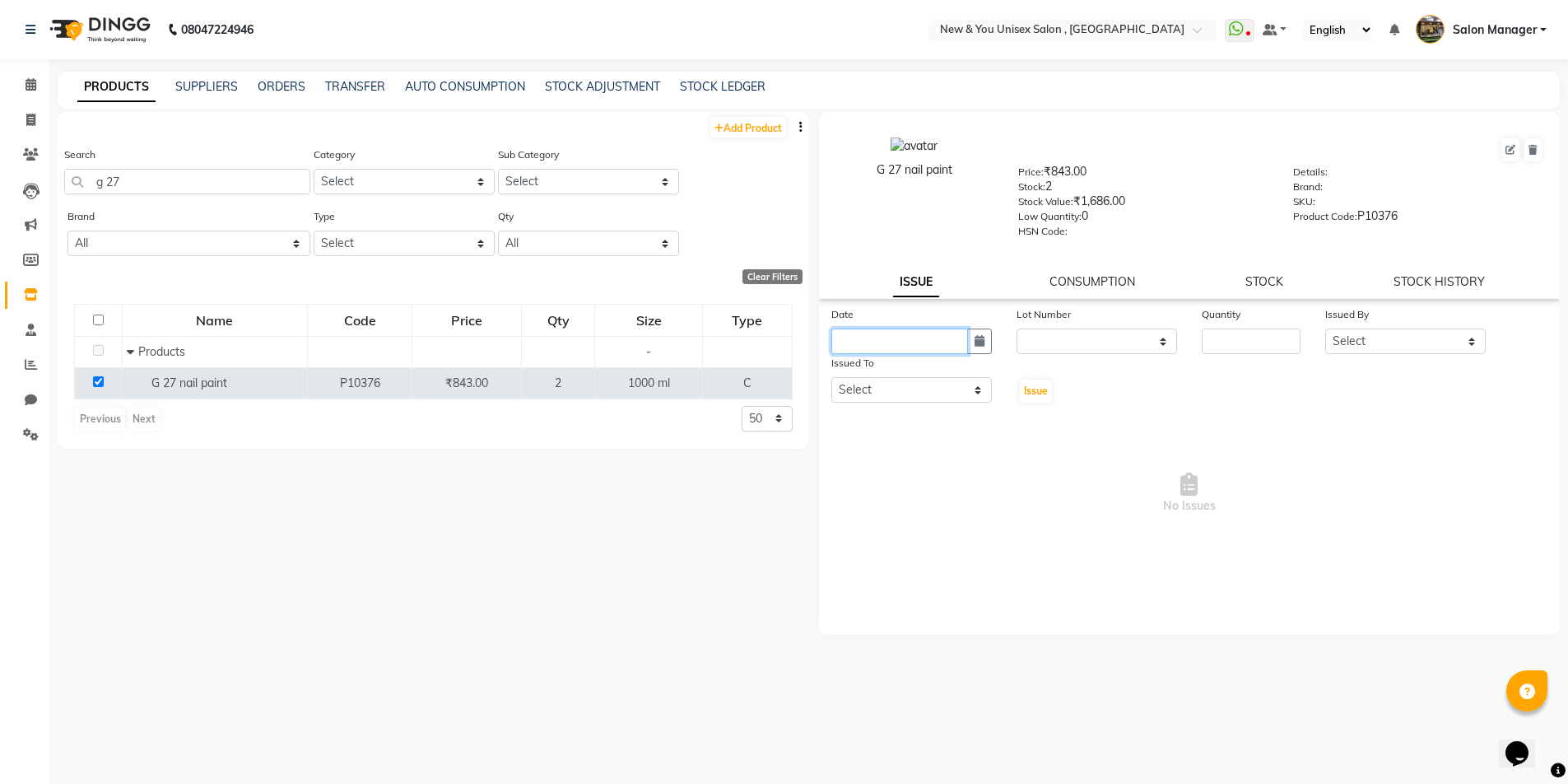
click at [941, 344] on input "text" at bounding box center [900, 341] width 137 height 25
select select "10"
select select "2025"
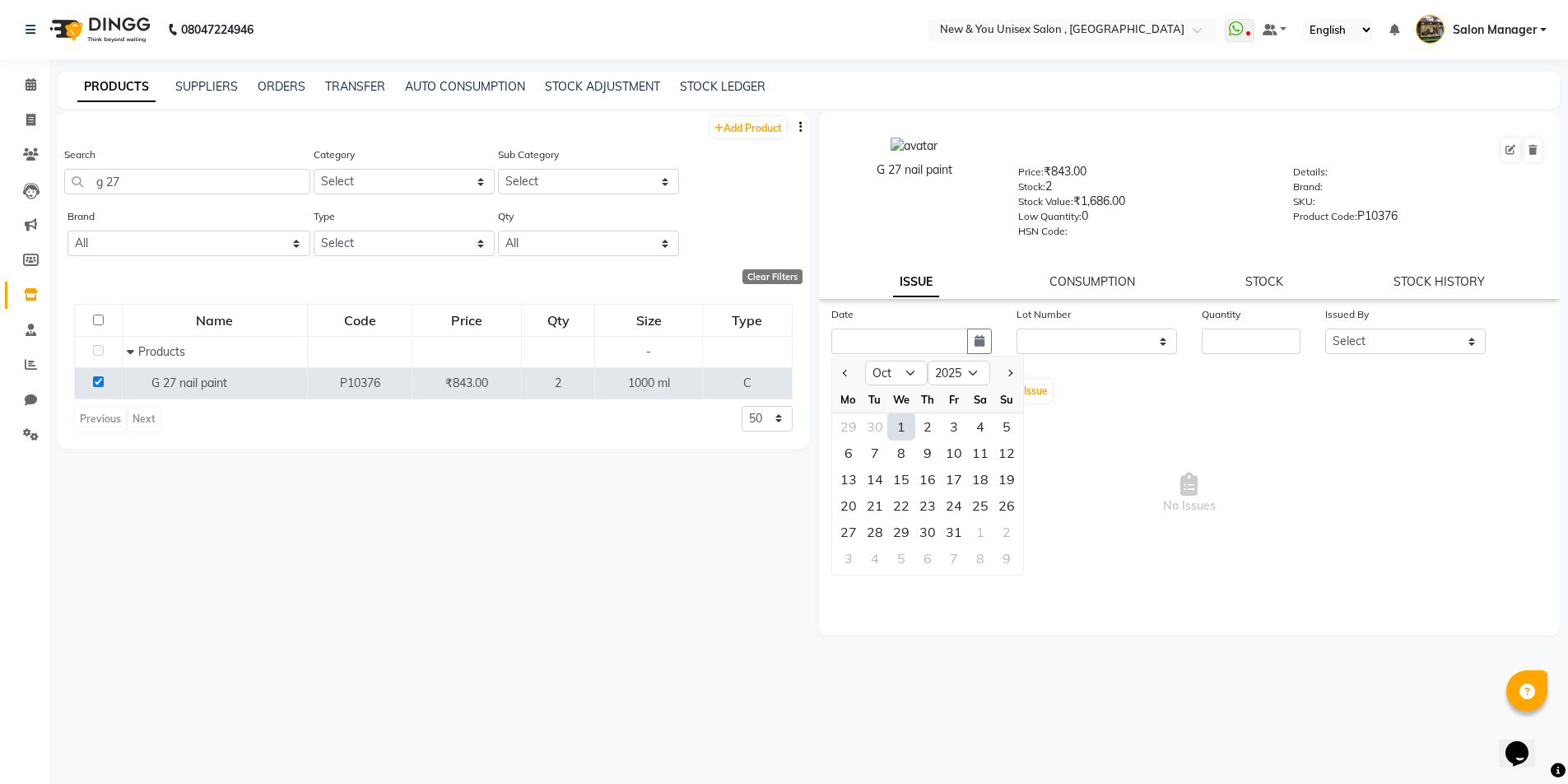
click at [904, 430] on div "1" at bounding box center [901, 426] width 26 height 26
type input "01-10-2025"
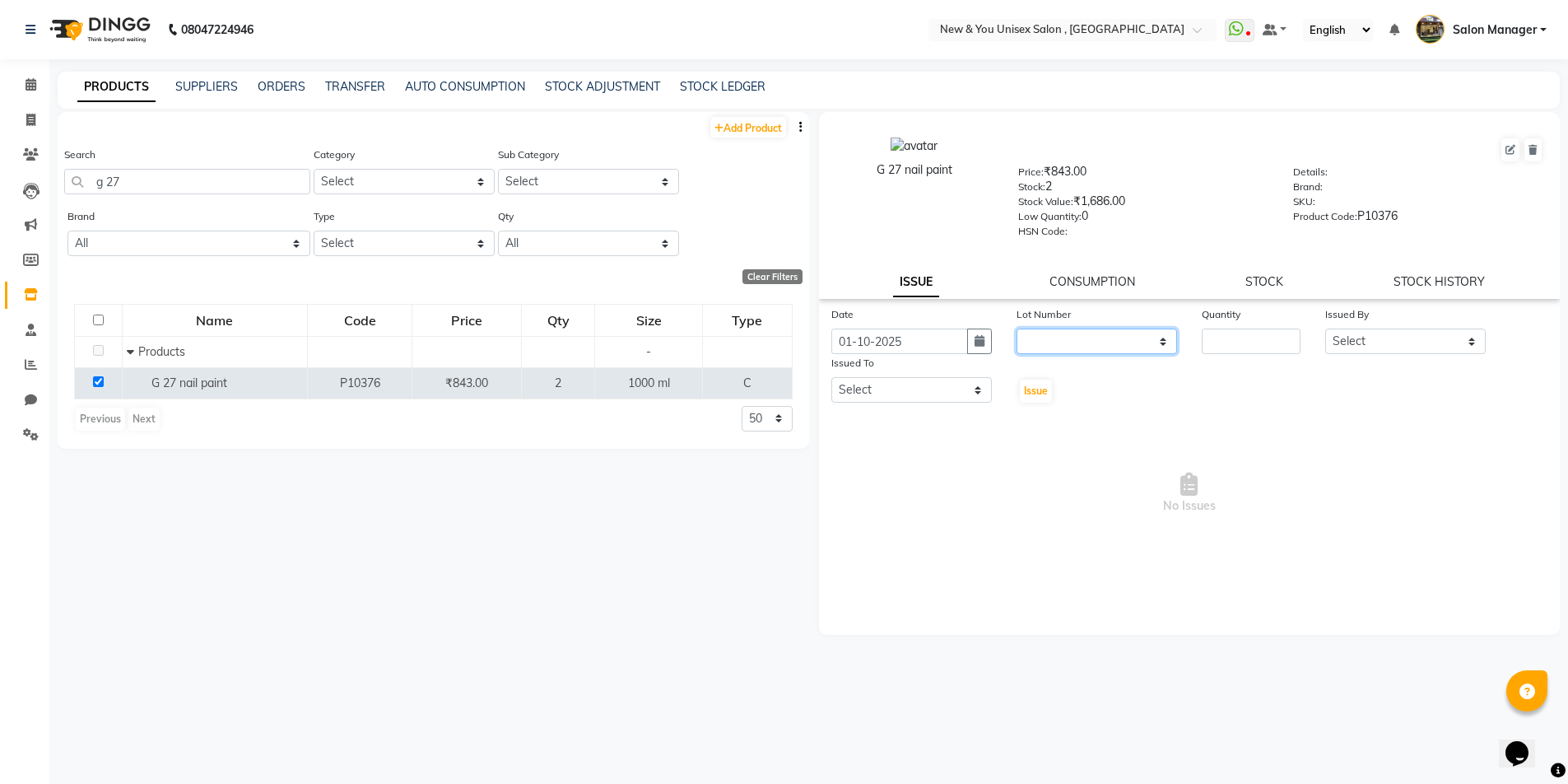
click at [1076, 336] on select "None" at bounding box center [1096, 341] width 161 height 25
select select "0: null"
click at [1017, 328] on select "None" at bounding box center [1096, 341] width 161 height 25
click at [1230, 348] on input "number" at bounding box center [1251, 341] width 99 height 25
type input "1"
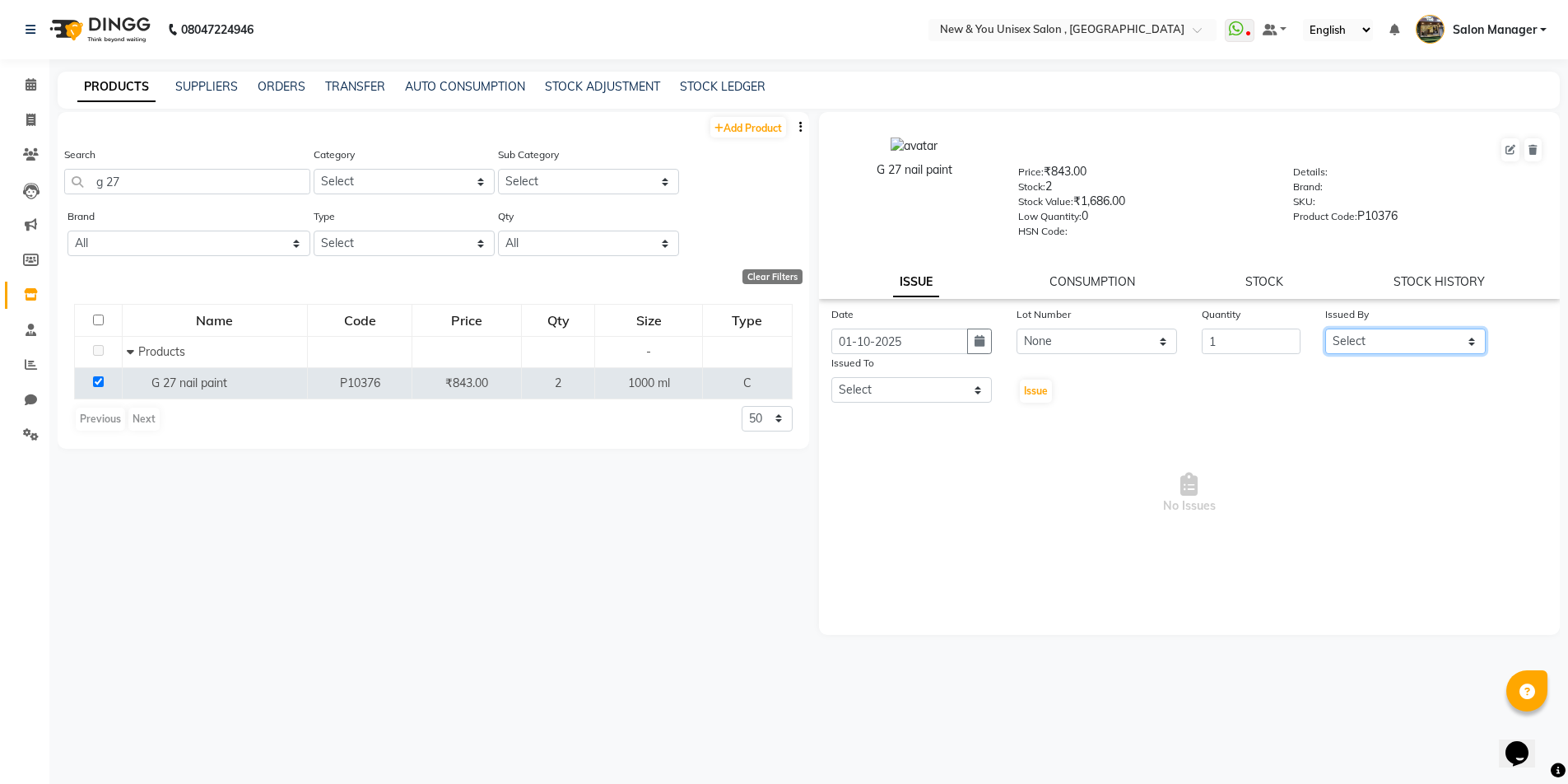
click at [1346, 340] on select "Select HEMANT Jyoti laxmi Neetu Salon Manager SANJAY shravan kumar Shyam Vivek" at bounding box center [1405, 341] width 161 height 25
select select "87881"
click at [1325, 328] on select "Select HEMANT Jyoti laxmi Neetu Salon Manager SANJAY shravan kumar Shyam Vivek" at bounding box center [1405, 341] width 161 height 25
click at [863, 389] on select "Select HEMANT Jyoti laxmi Neetu Salon Manager SANJAY shravan kumar Shyam Vivek" at bounding box center [911, 390] width 161 height 25
select select "1200"
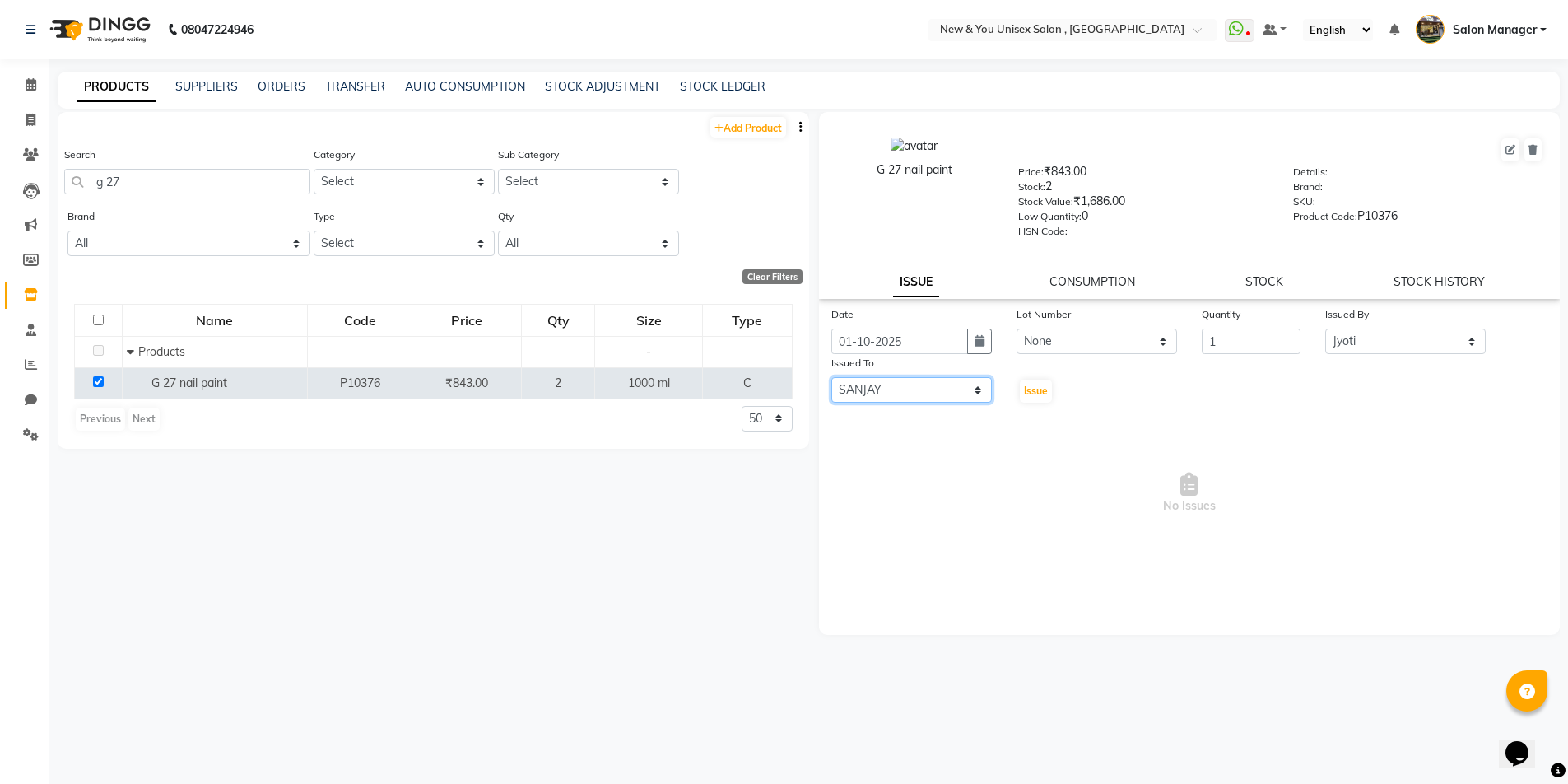
click at [832, 377] on select "Select HEMANT Jyoti laxmi Neetu Salon Manager SANJAY shravan kumar Shyam Vivek" at bounding box center [911, 390] width 161 height 25
click at [1027, 389] on span "Issue" at bounding box center [1036, 391] width 24 height 13
select select
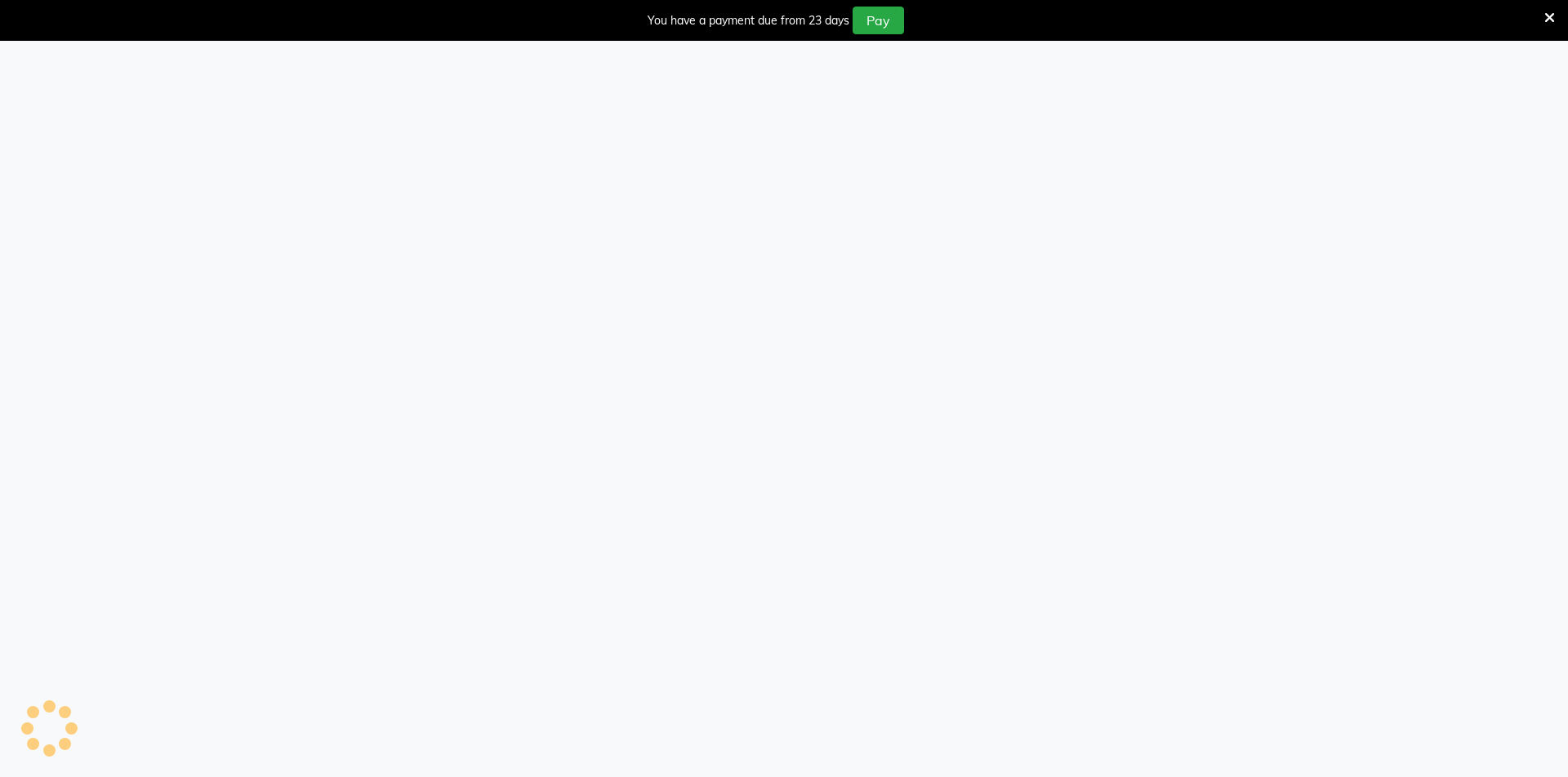
select select
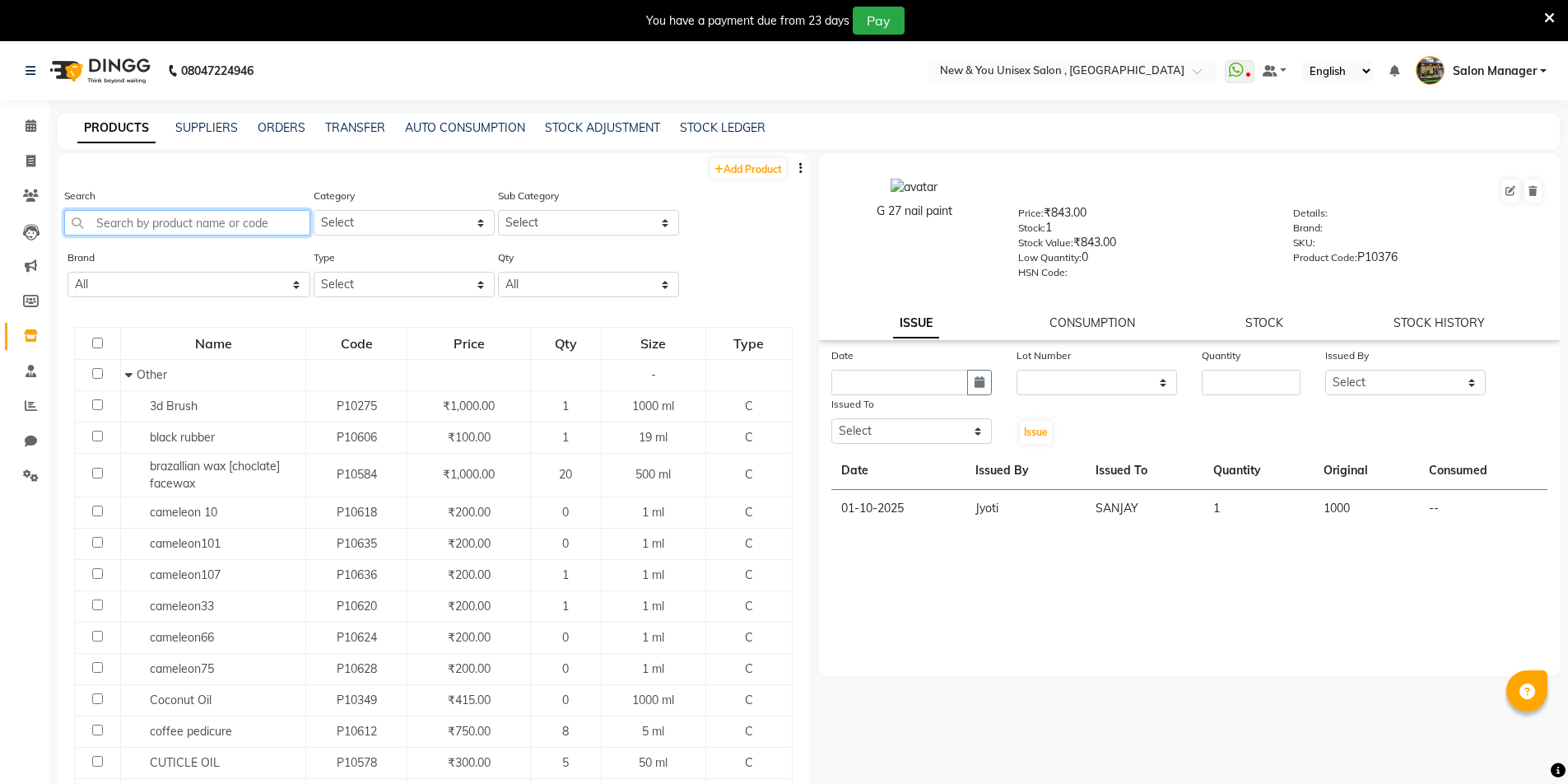
click at [161, 223] on input "text" at bounding box center [187, 222] width 246 height 25
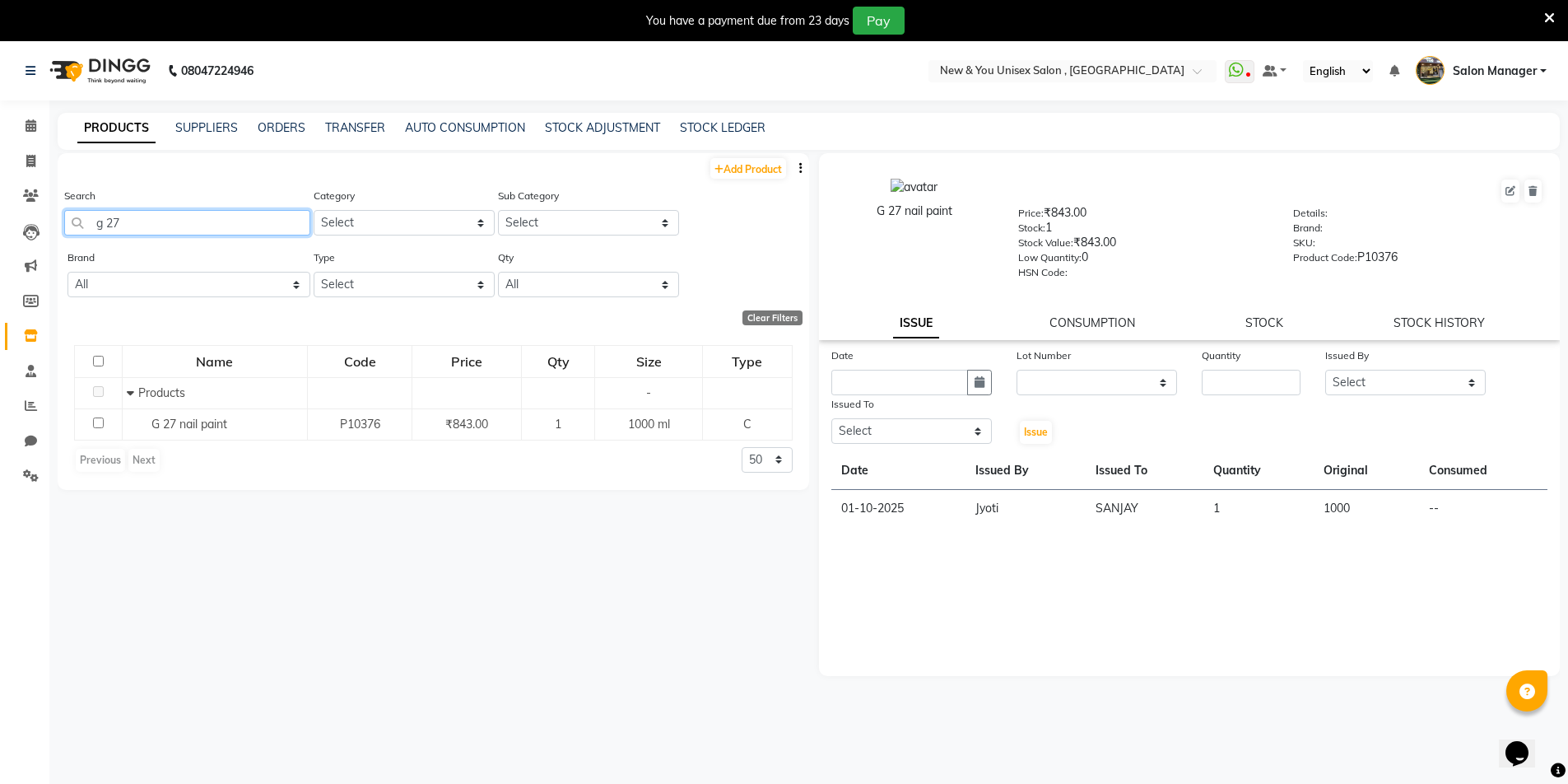
drag, startPoint x: 143, startPoint y: 220, endPoint x: 85, endPoint y: 234, distance: 59.7
click at [85, 234] on input "g 27" at bounding box center [187, 222] width 246 height 25
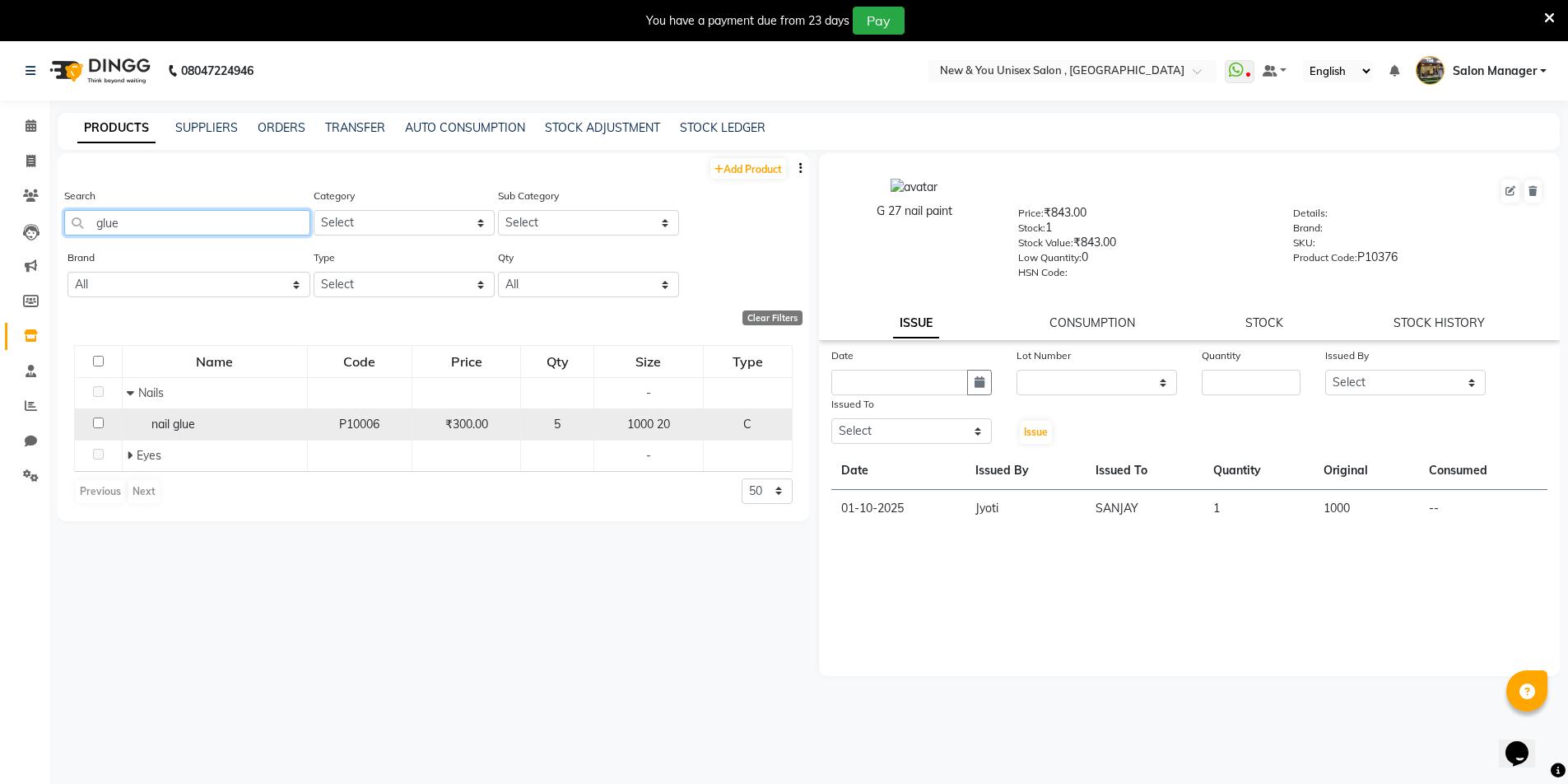
type input "glue"
click at [94, 417] on input "checkbox" at bounding box center [99, 423] width 11 height 11
checkbox input "true"
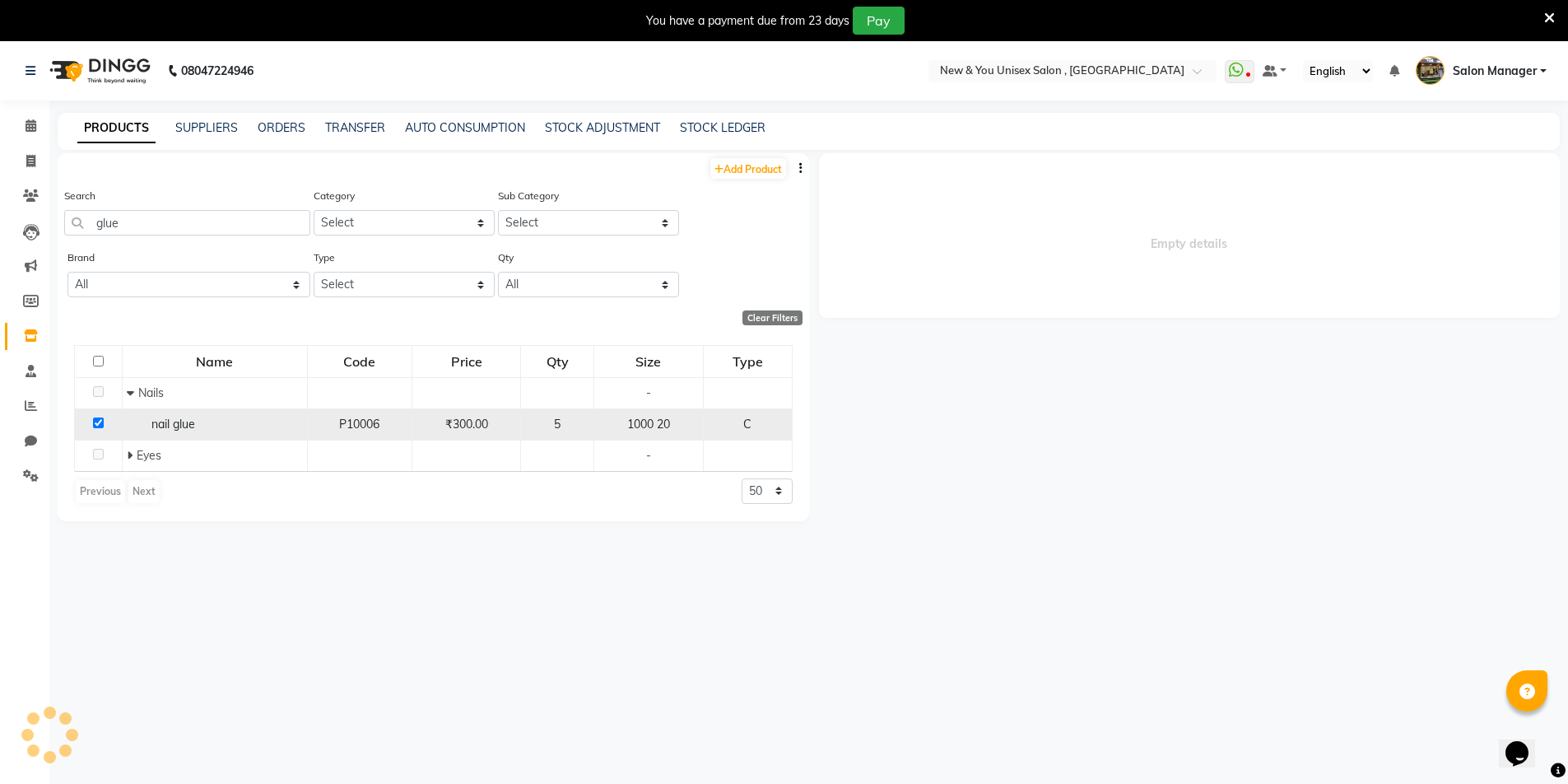
select select
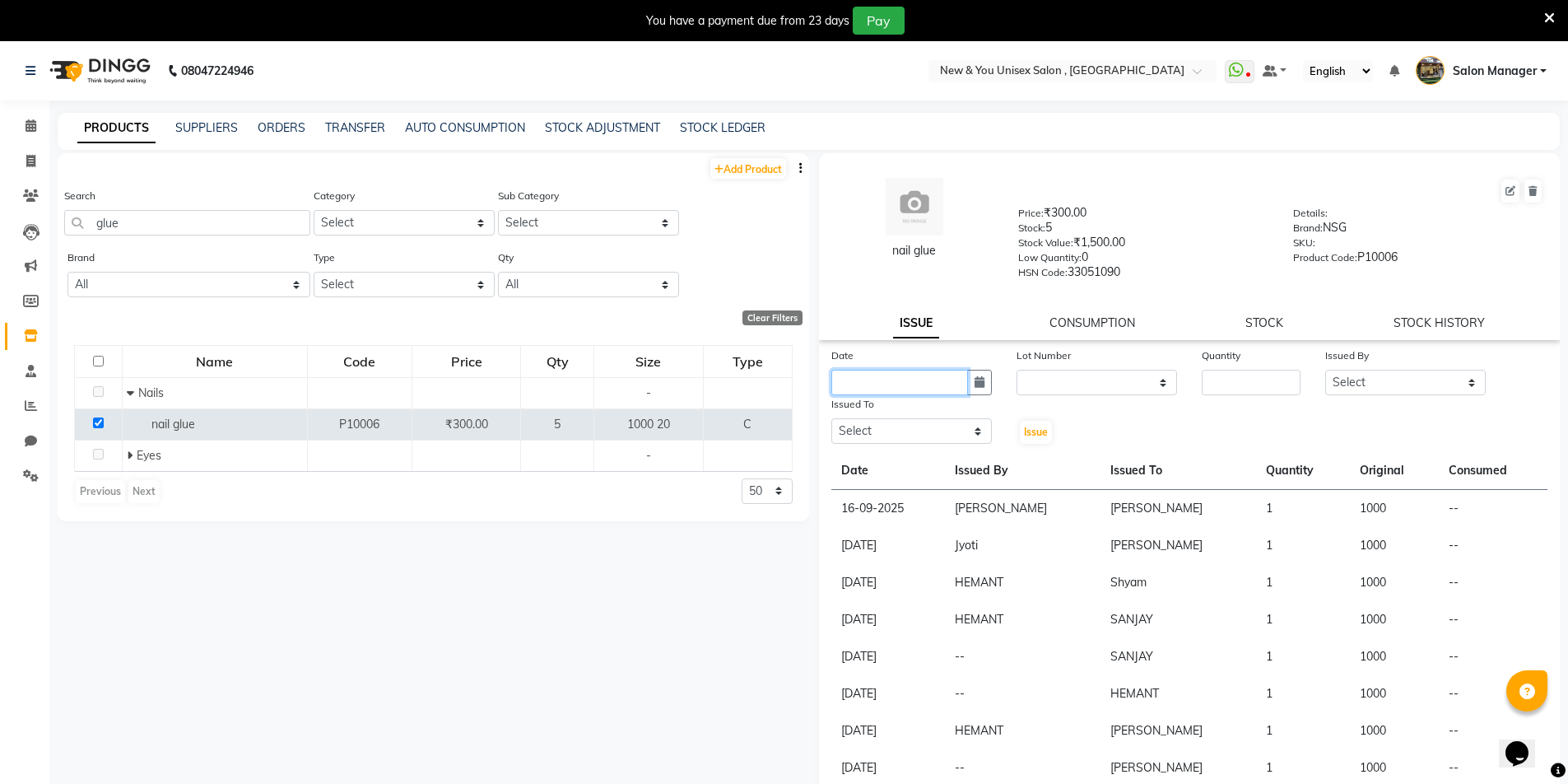
click at [895, 387] on input "text" at bounding box center [900, 383] width 137 height 25
select select "10"
select select "2025"
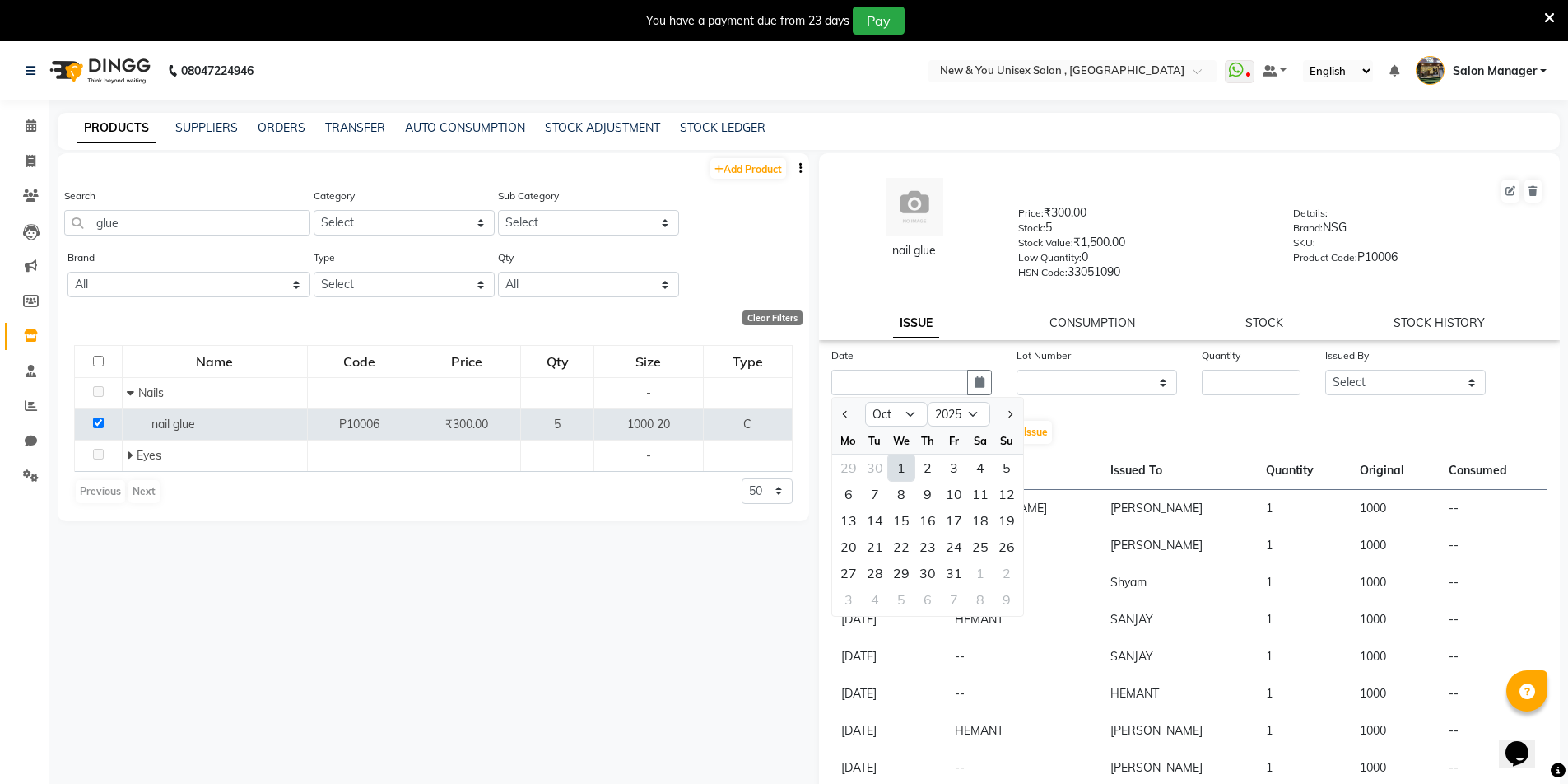
click at [907, 472] on div "1" at bounding box center [901, 467] width 26 height 26
type input "01-10-2025"
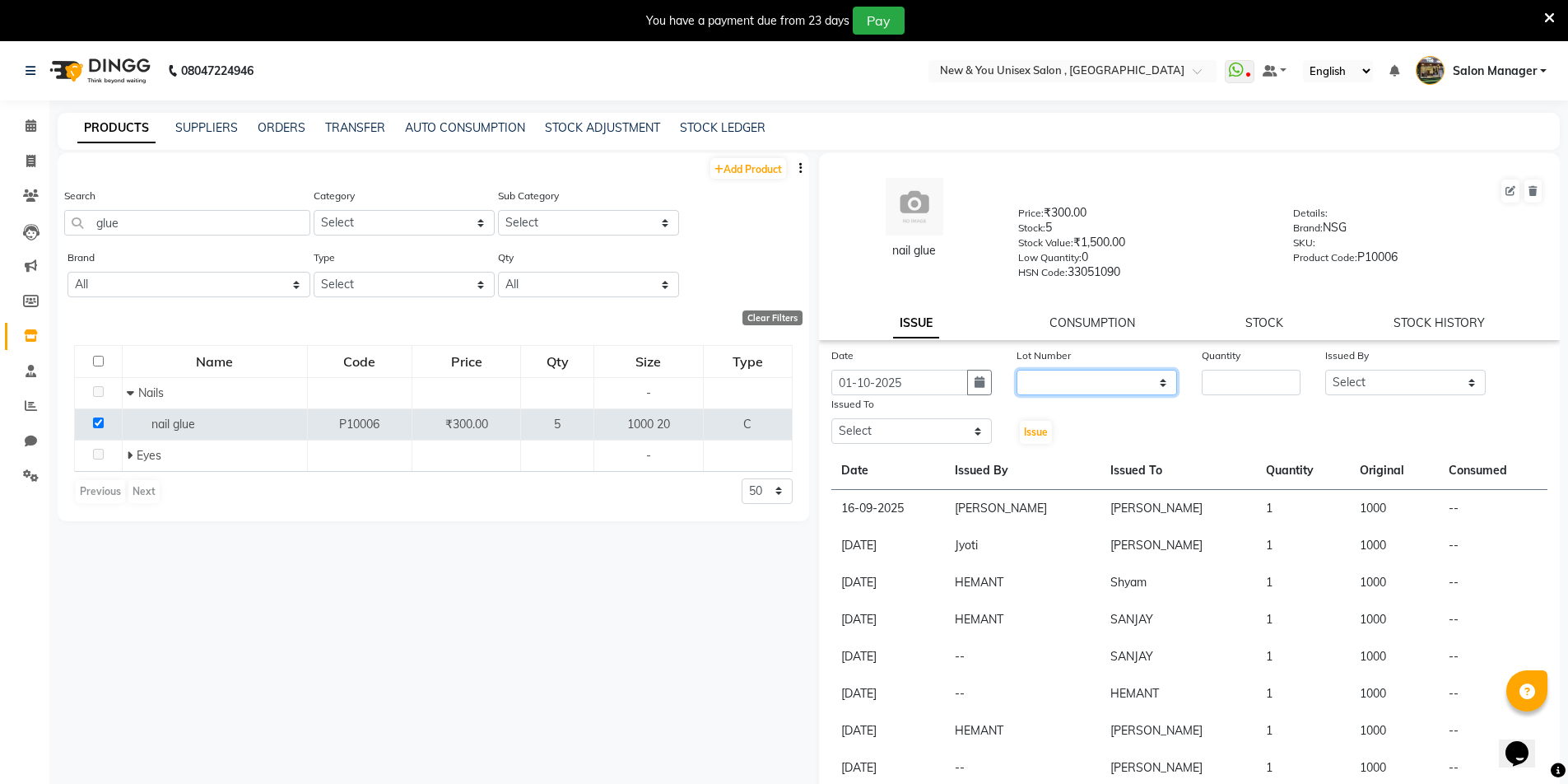
click at [1066, 377] on select "None" at bounding box center [1096, 383] width 161 height 25
select select "0: null"
click at [1017, 370] on select "None" at bounding box center [1096, 383] width 161 height 25
click at [1248, 386] on input "number" at bounding box center [1251, 383] width 99 height 25
type input "1"
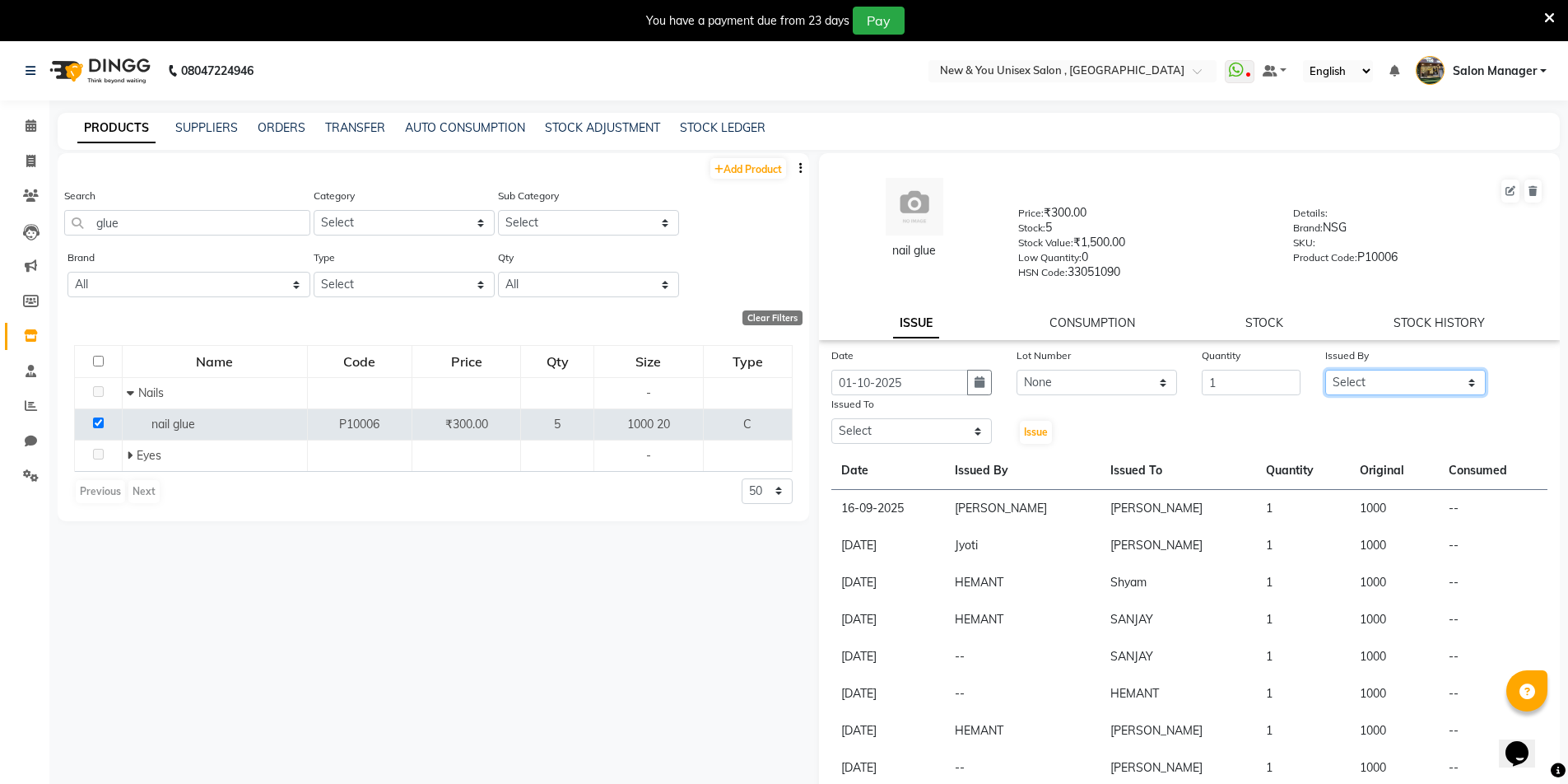
click at [1352, 391] on select "Select HEMANT Jyoti [PERSON_NAME] Salon Manager [PERSON_NAME] [PERSON_NAME] Shy…" at bounding box center [1405, 383] width 161 height 25
select select "87881"
click at [1325, 370] on select "Select HEMANT Jyoti [PERSON_NAME] Salon Manager [PERSON_NAME] [PERSON_NAME] Shy…" at bounding box center [1405, 383] width 161 height 25
click at [882, 425] on select "Select HEMANT Jyoti [PERSON_NAME] Salon Manager [PERSON_NAME] [PERSON_NAME] Shy…" at bounding box center [911, 431] width 161 height 25
select select "1200"
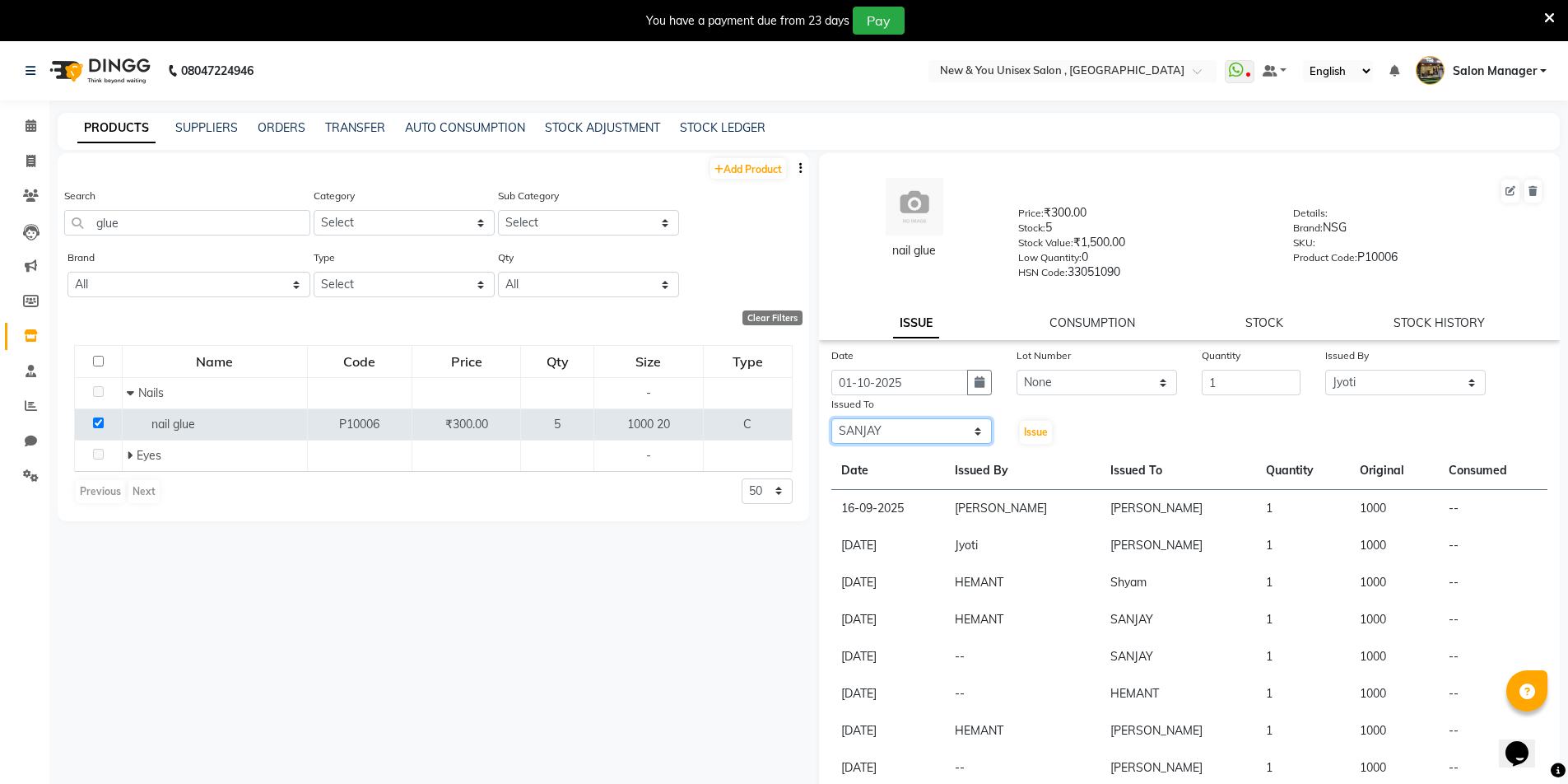
click at [832, 418] on select "Select HEMANT Jyoti [PERSON_NAME] Salon Manager [PERSON_NAME] [PERSON_NAME] Shy…" at bounding box center [911, 431] width 161 height 25
click at [1024, 434] on span "Issue" at bounding box center [1036, 432] width 24 height 13
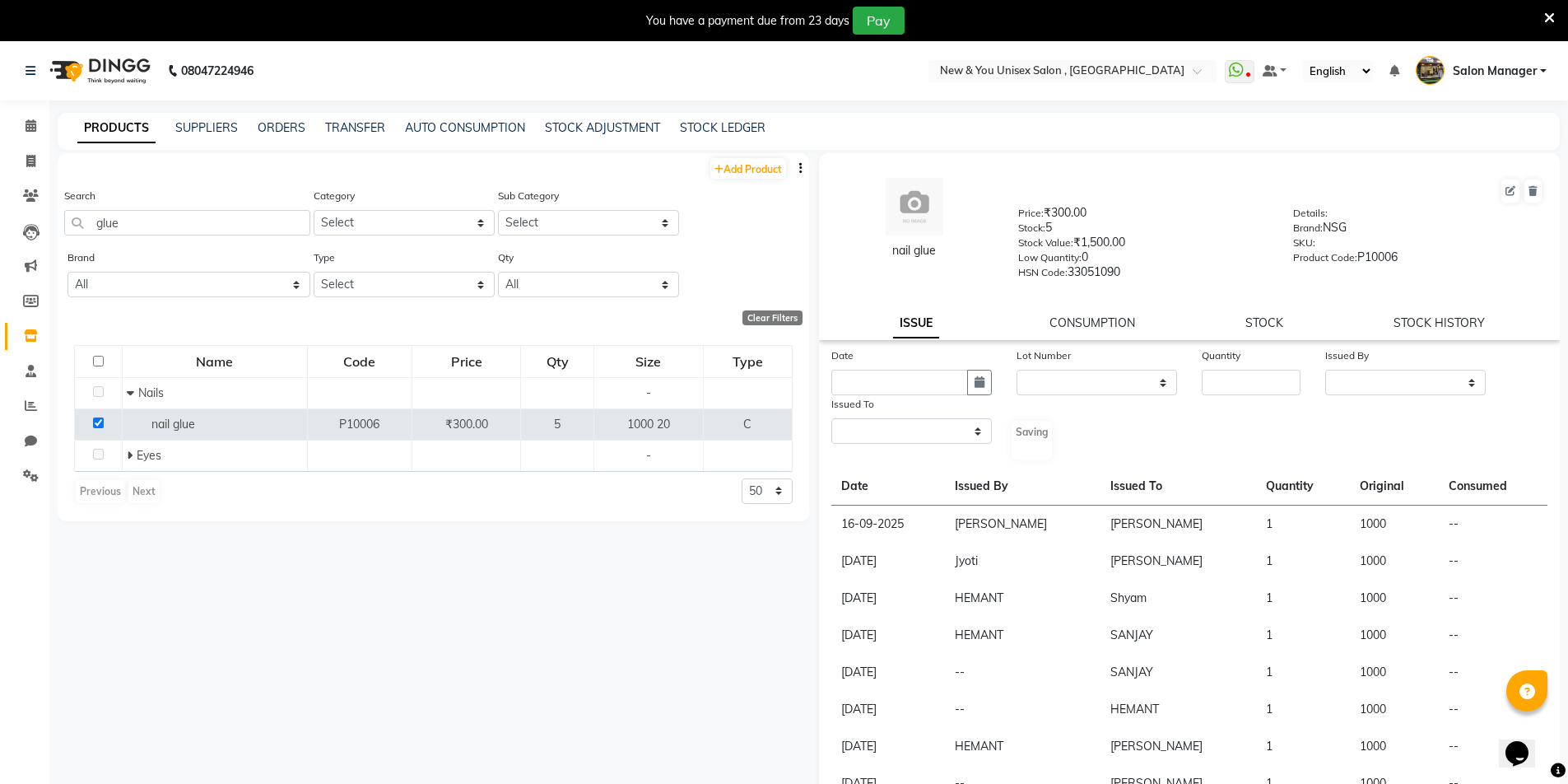
select select
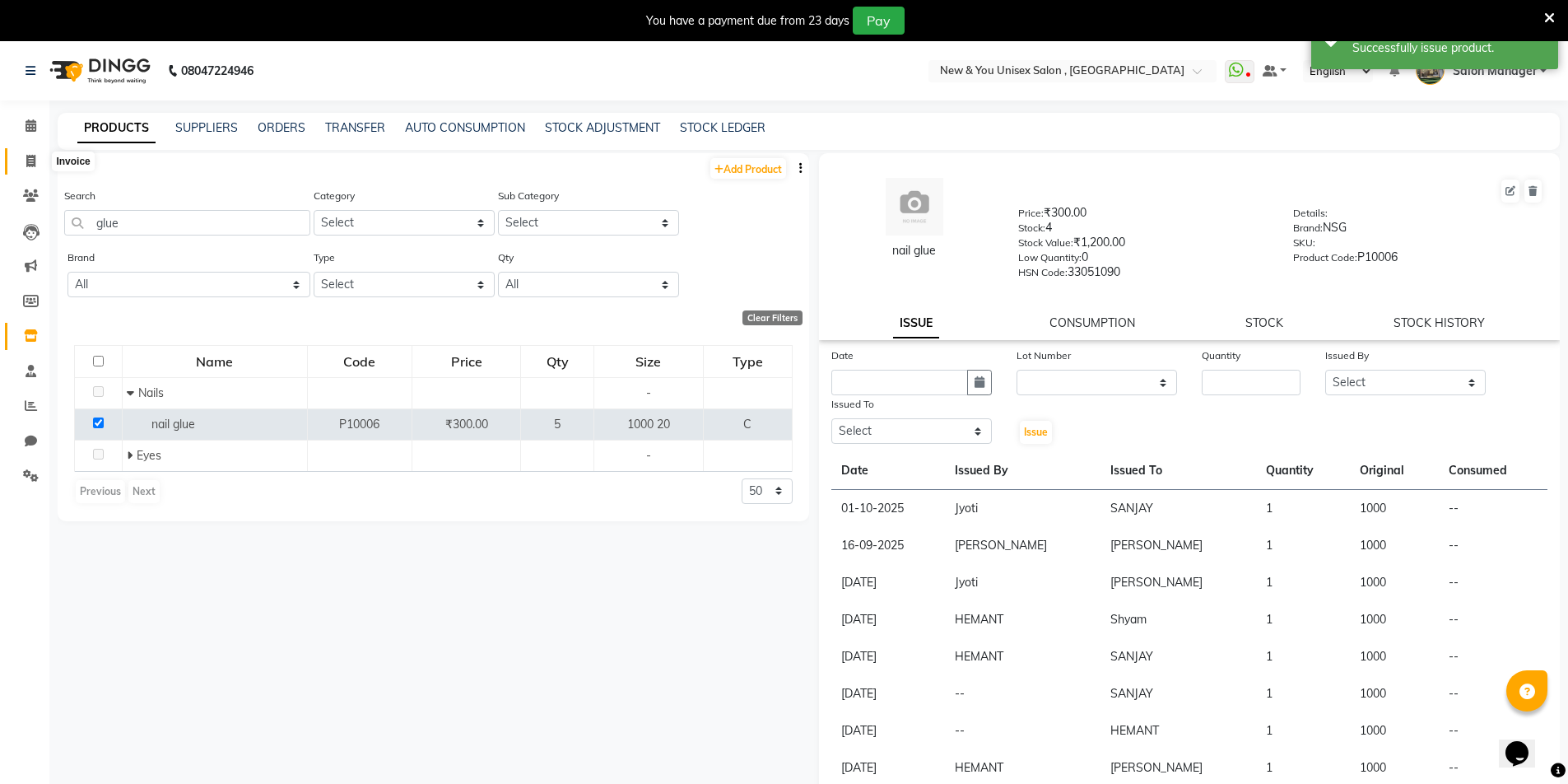
click at [22, 159] on span at bounding box center [31, 162] width 29 height 19
select select "service"
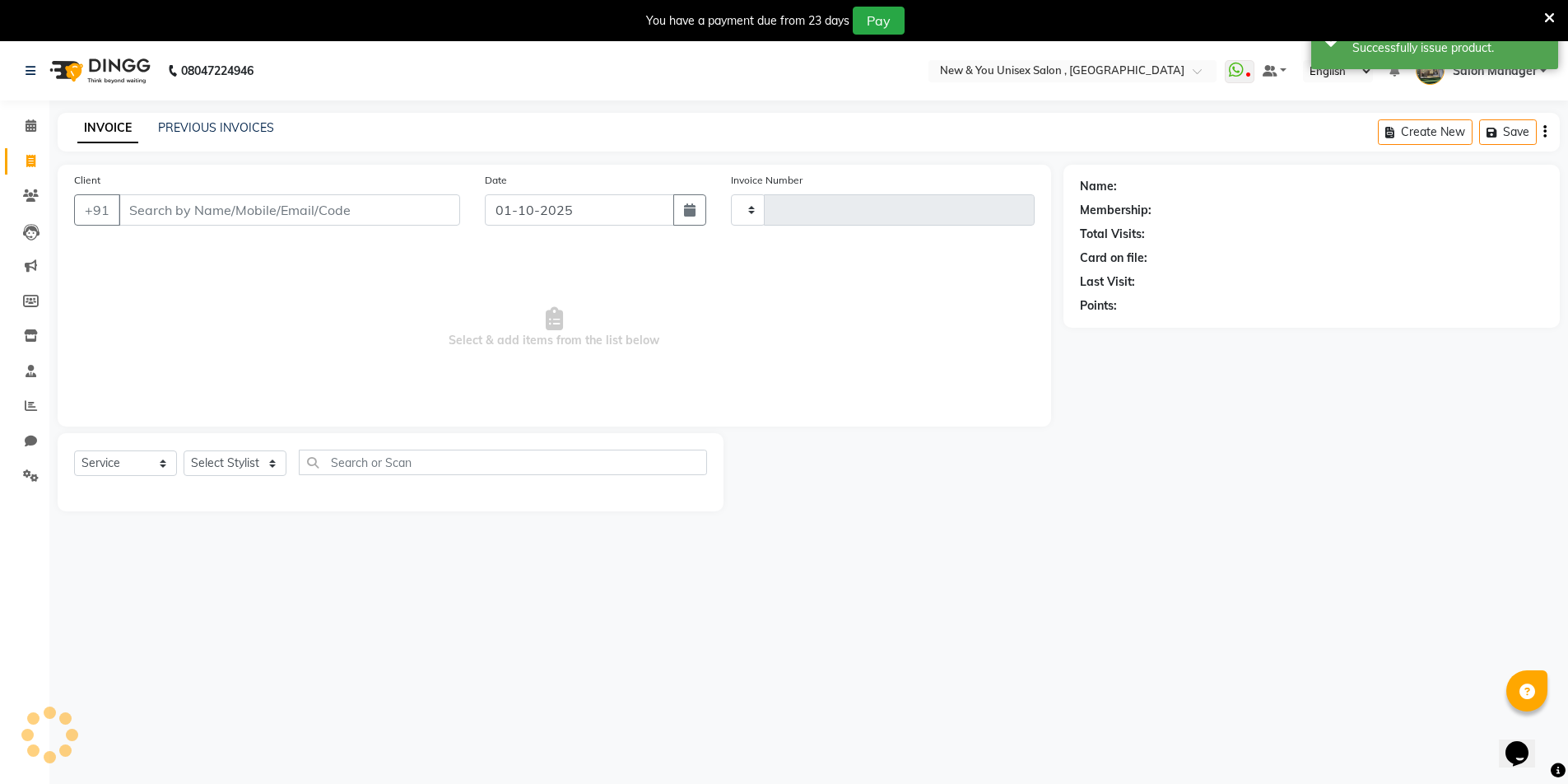
scroll to position [41, 0]
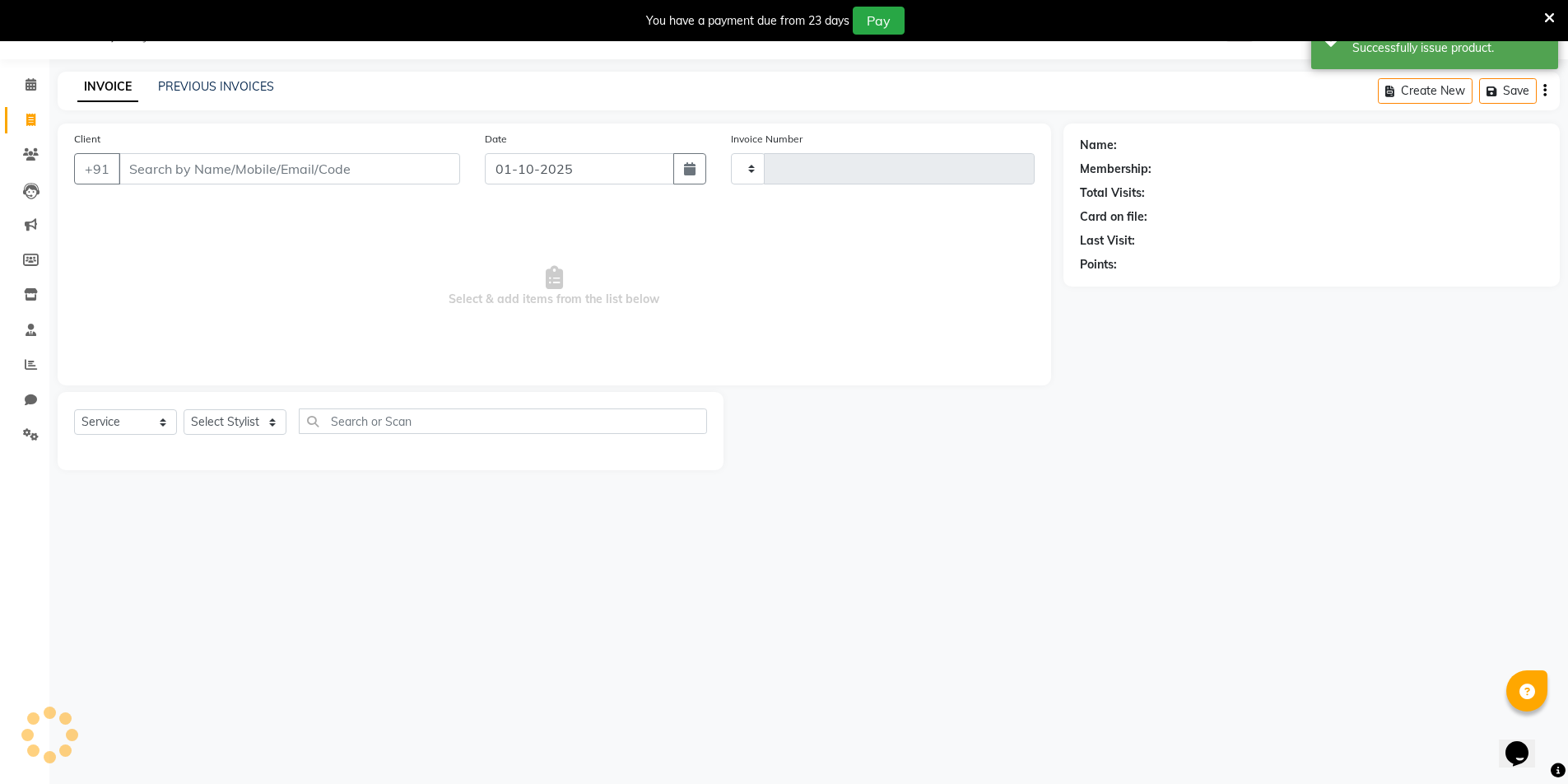
type input "2320"
select select "31"
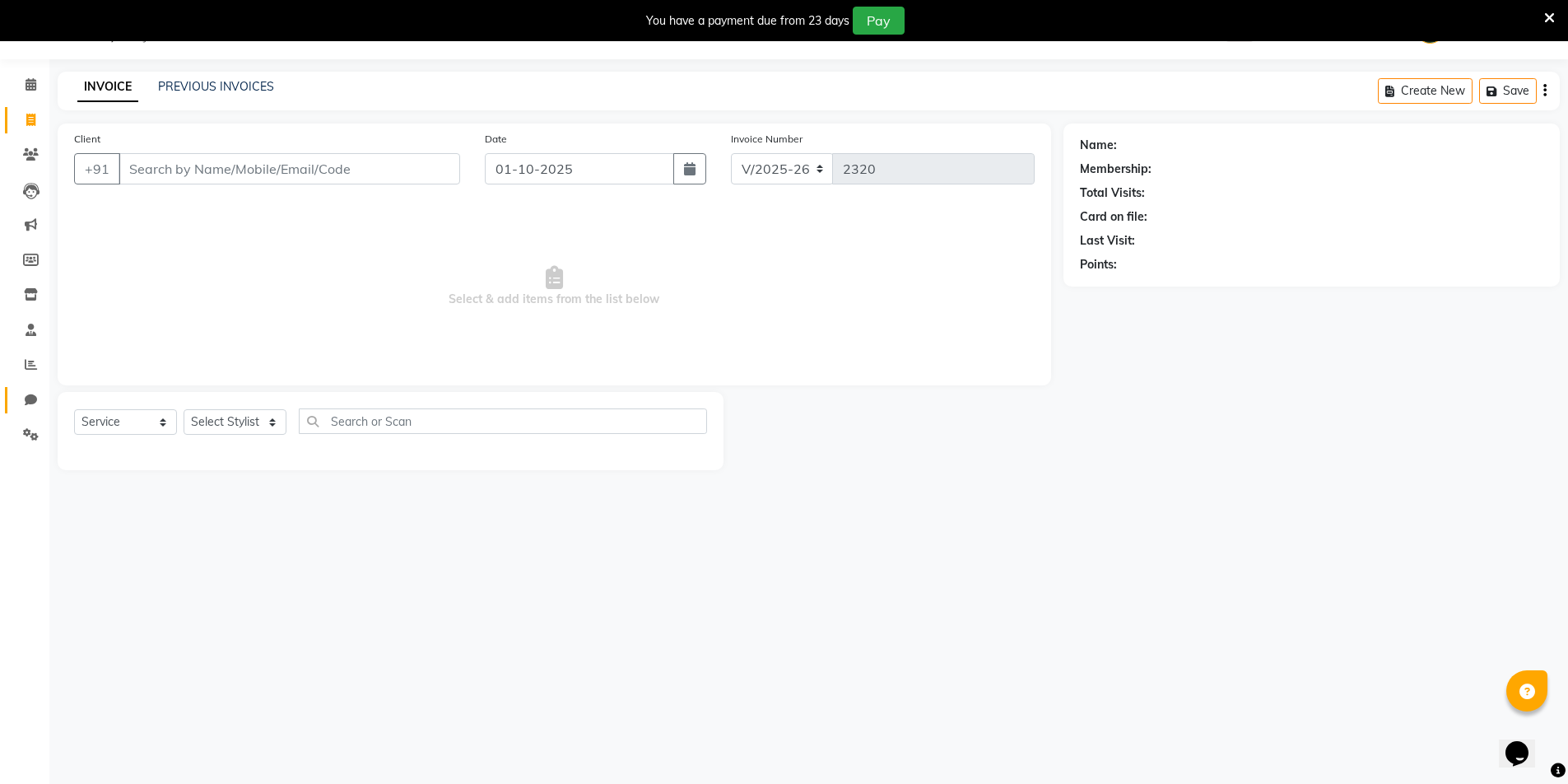
click at [23, 410] on link "Chat" at bounding box center [24, 401] width 40 height 27
select select "100"
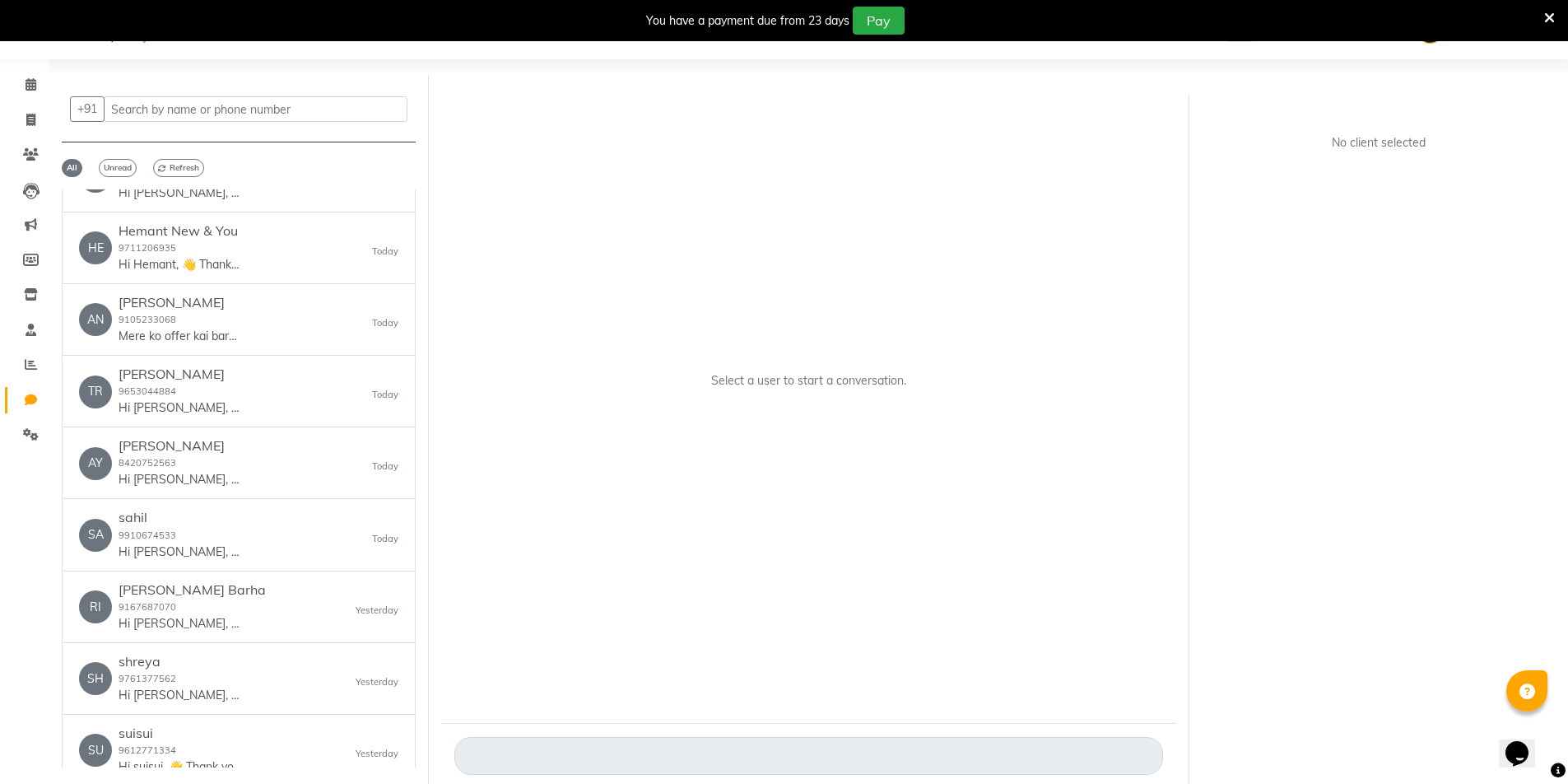
scroll to position [203, 0]
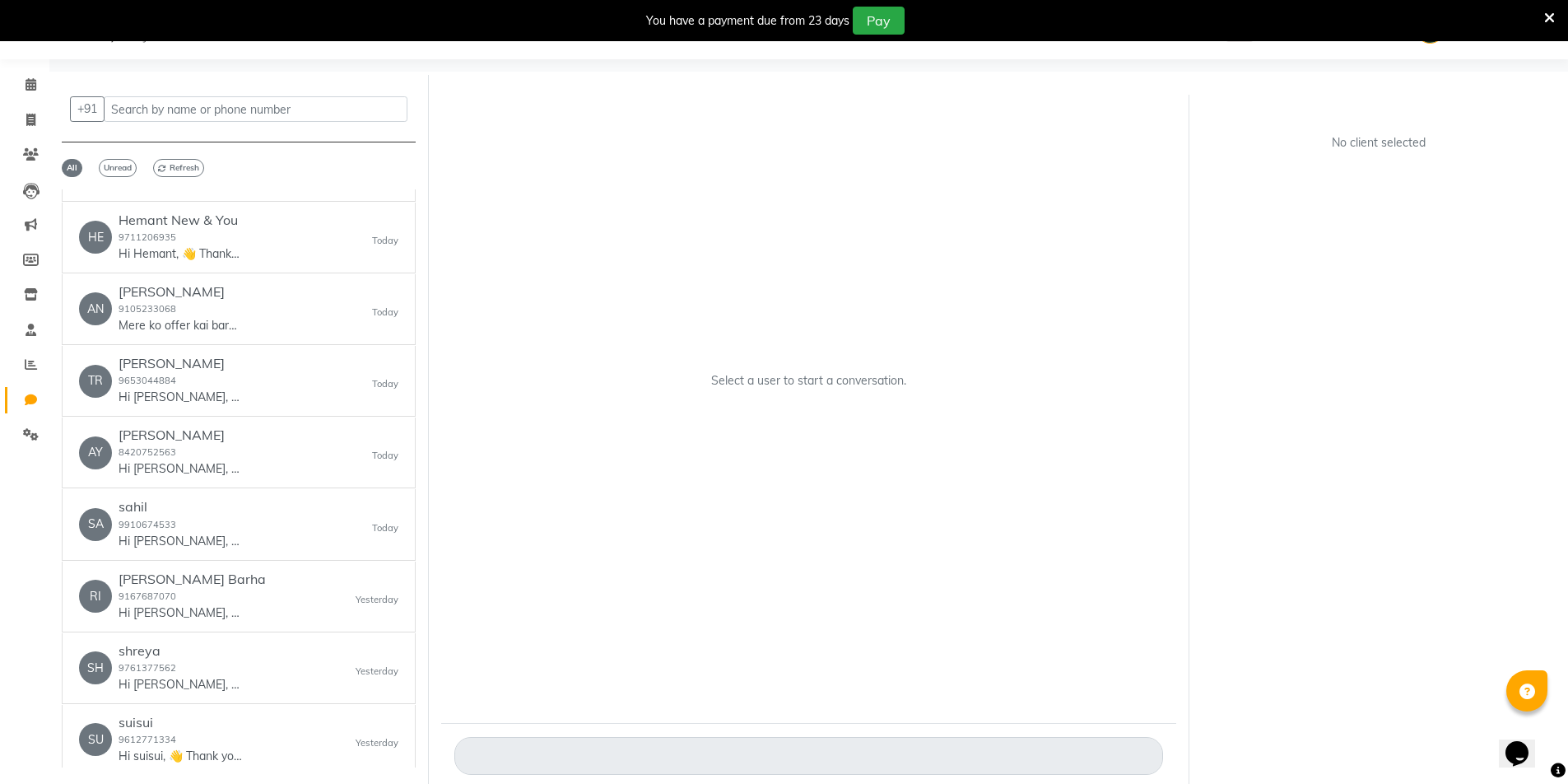
drag, startPoint x: 407, startPoint y: 234, endPoint x: 415, endPoint y: 250, distance: 17.9
click at [415, 250] on div "NE nevadit 9939338552 Hi nevadit, 👋 Thank you for visiting New & You Unisex Sal…" at bounding box center [239, 478] width 354 height 578
click at [531, 309] on div "Select a user to start a conversation." at bounding box center [809, 387] width 735 height 619
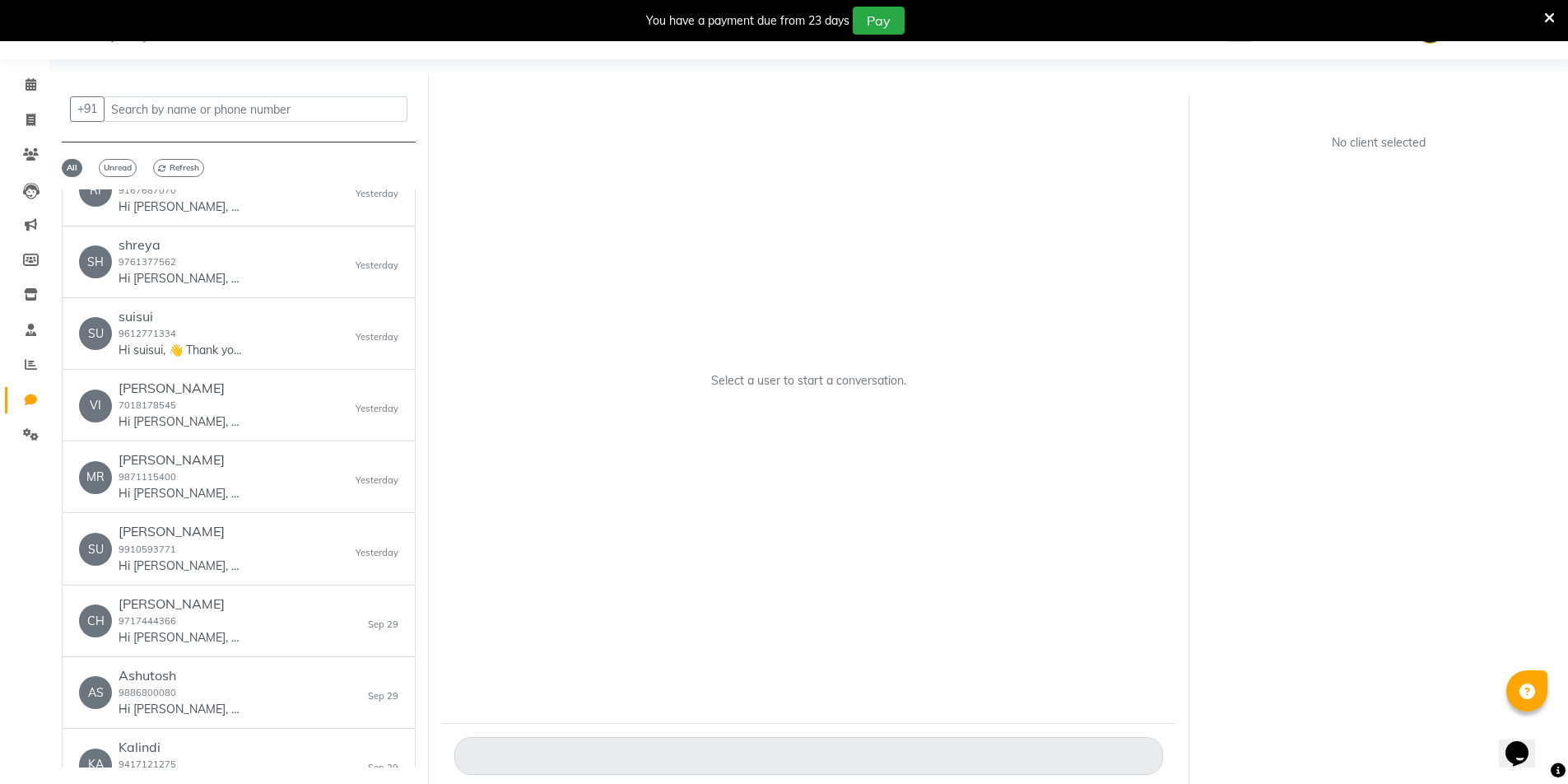
scroll to position [599, 0]
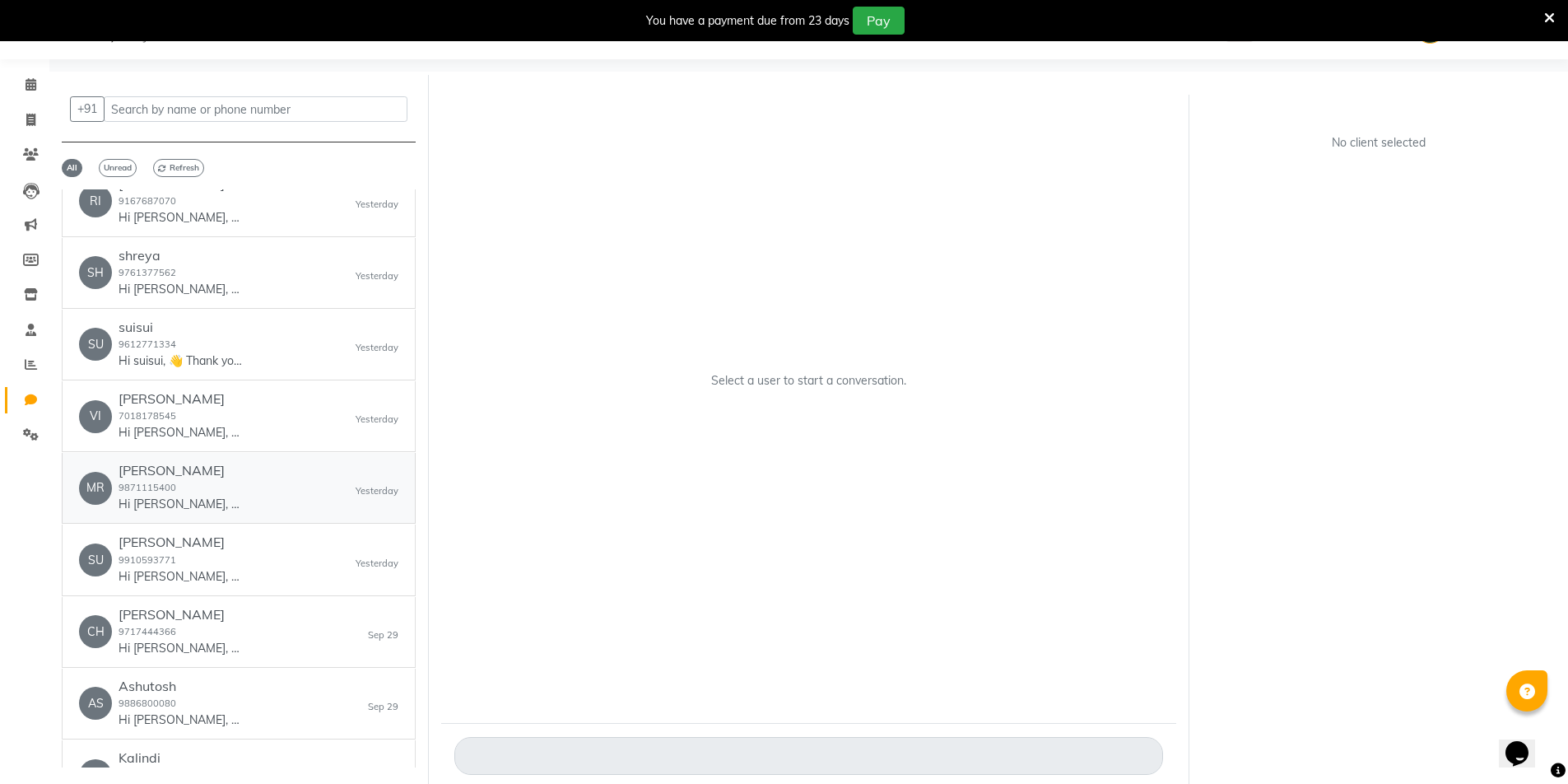
click at [268, 492] on div "MR [PERSON_NAME] 9871115400 Hi [PERSON_NAME], 👋 Thank you for visiting New & Yo…" at bounding box center [239, 487] width 319 height 50
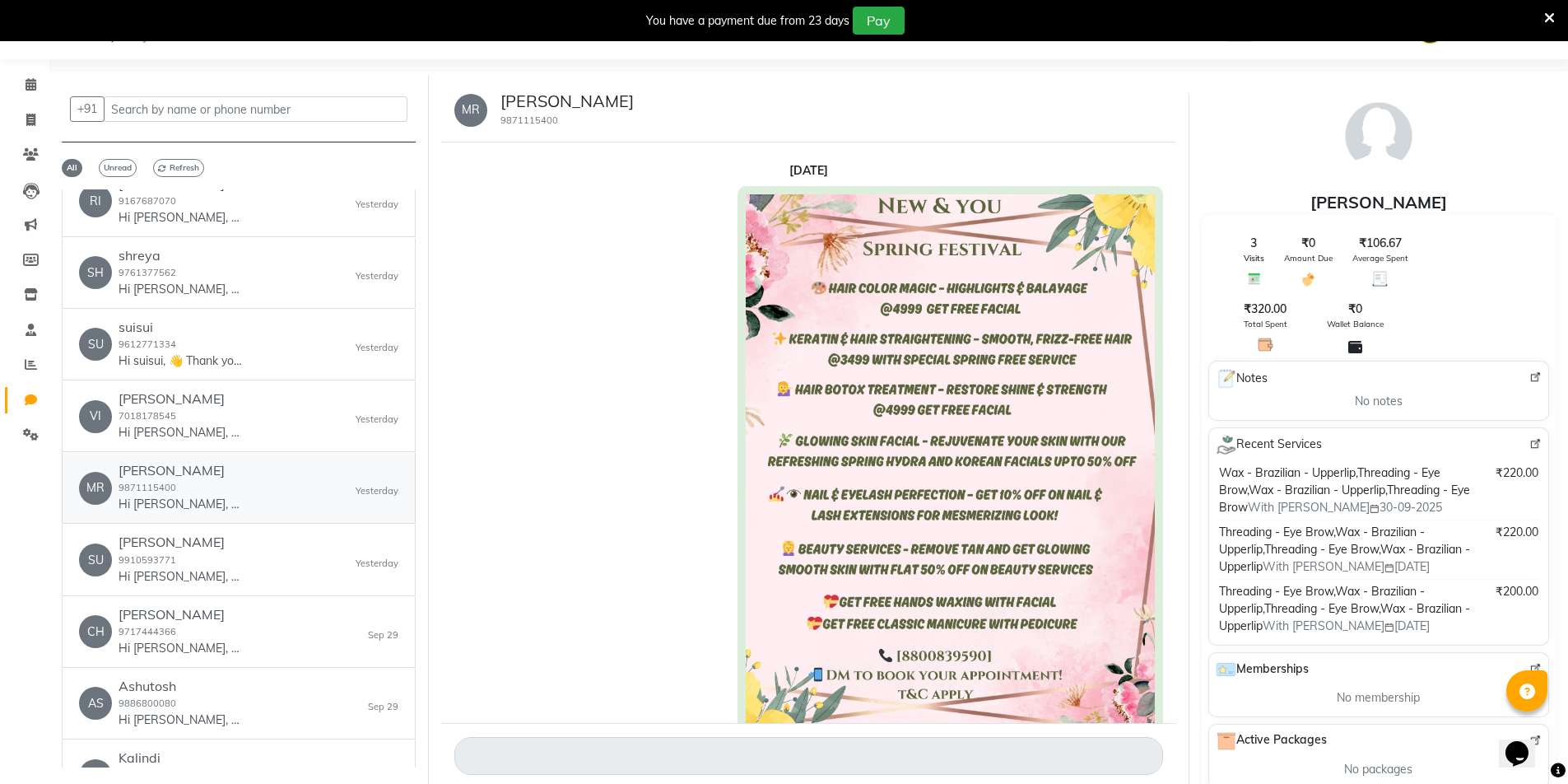
scroll to position [823, 0]
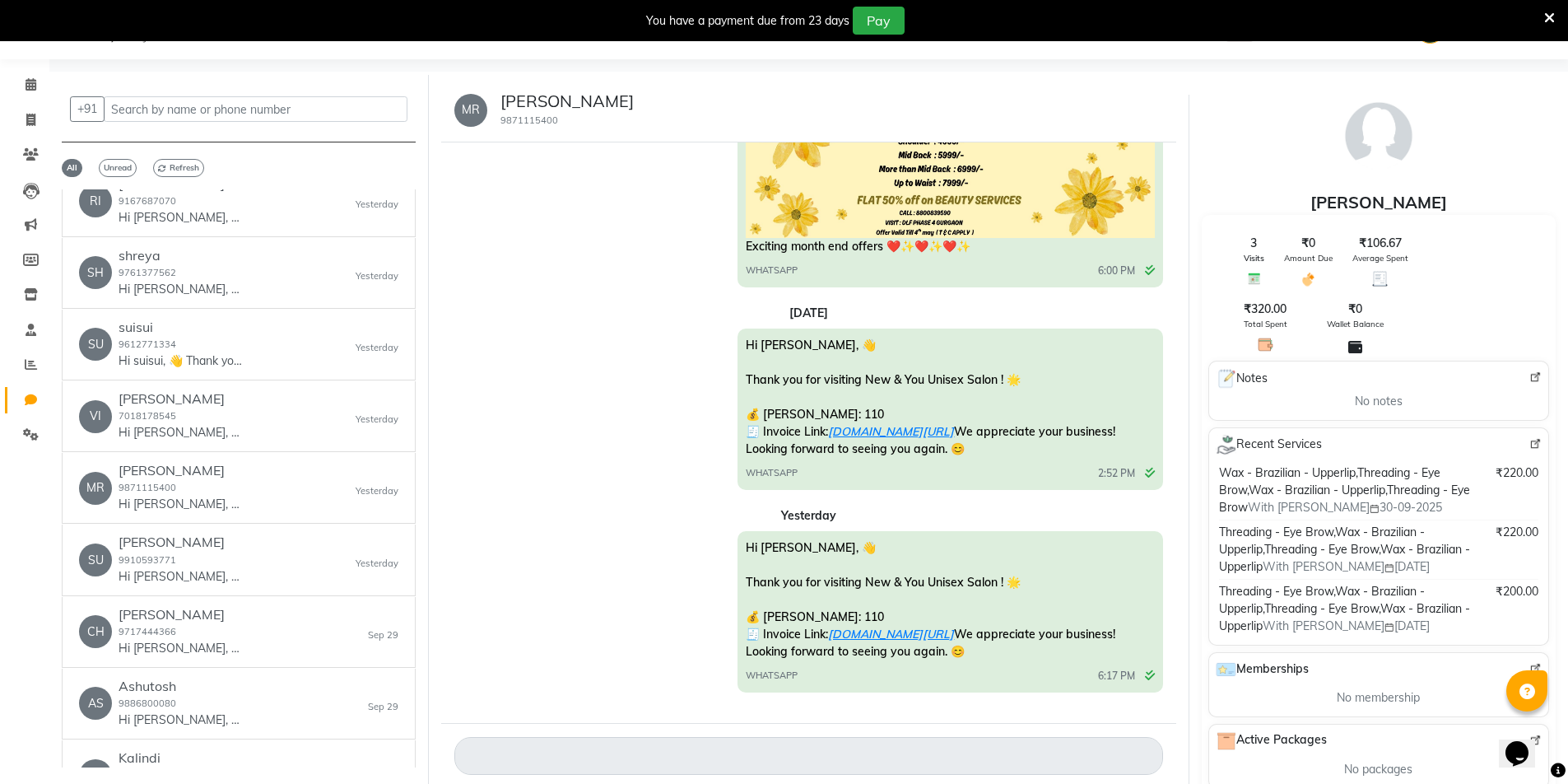
click at [531, 603] on div "Hi [PERSON_NAME], 👋 Thank you for visiting New & You Unisex Salon ! 🌟 💰 [PERSON…" at bounding box center [809, 613] width 709 height 165
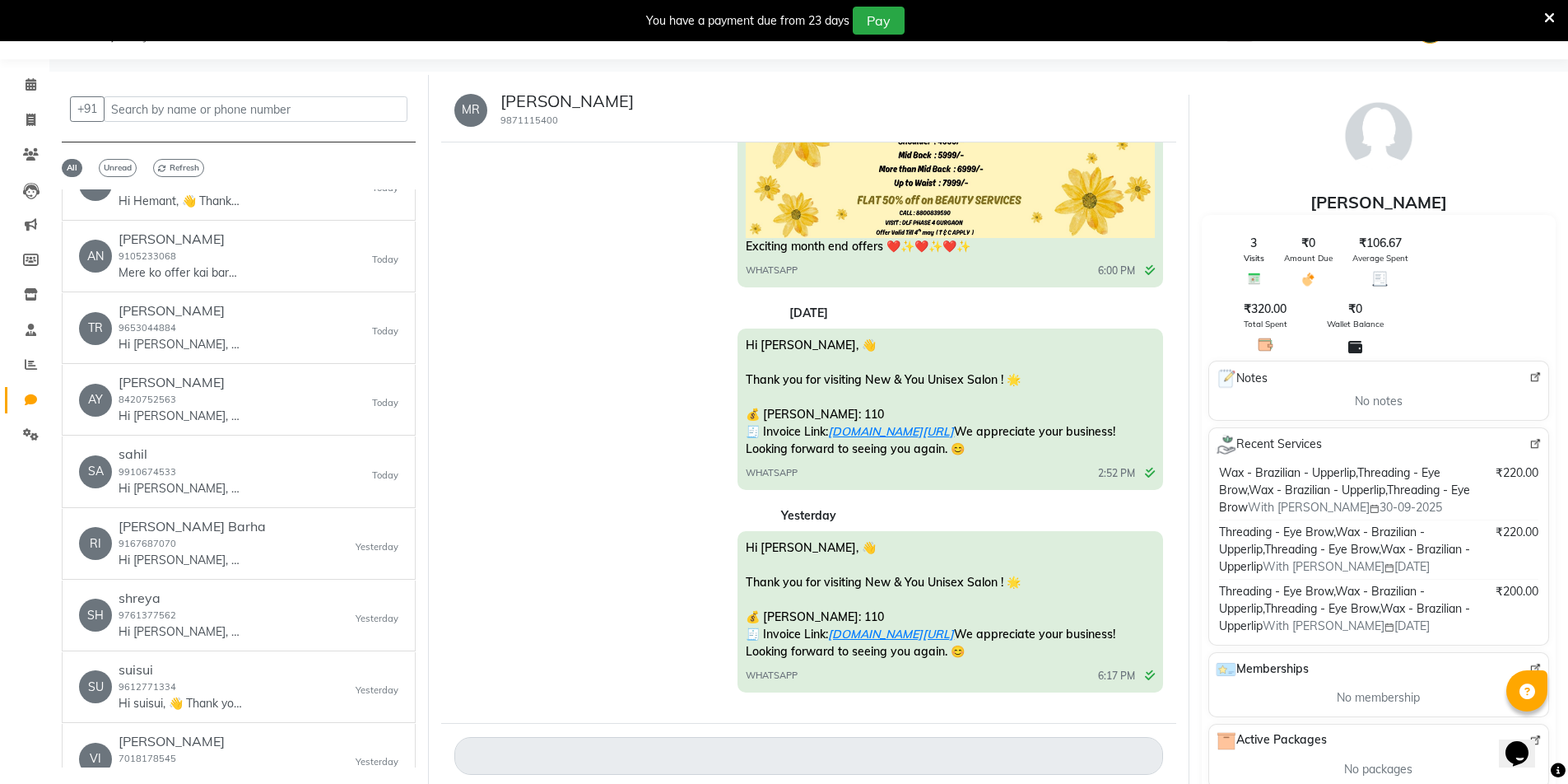
scroll to position [214, 0]
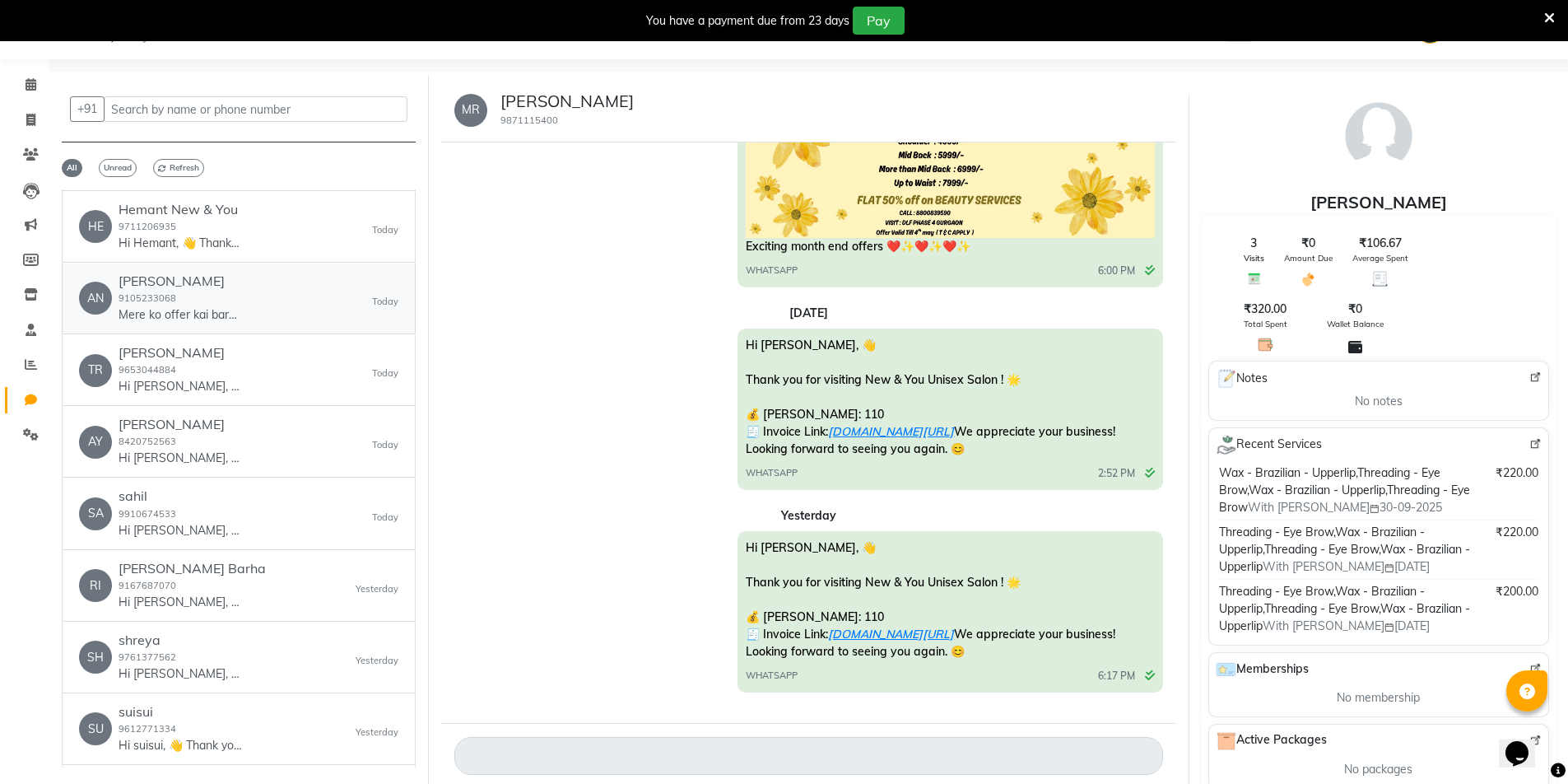
click at [183, 299] on div "[PERSON_NAME] 9105233068 Mere ko offer kai bare mai puchna tha karvachauth kai …" at bounding box center [180, 298] width 123 height 50
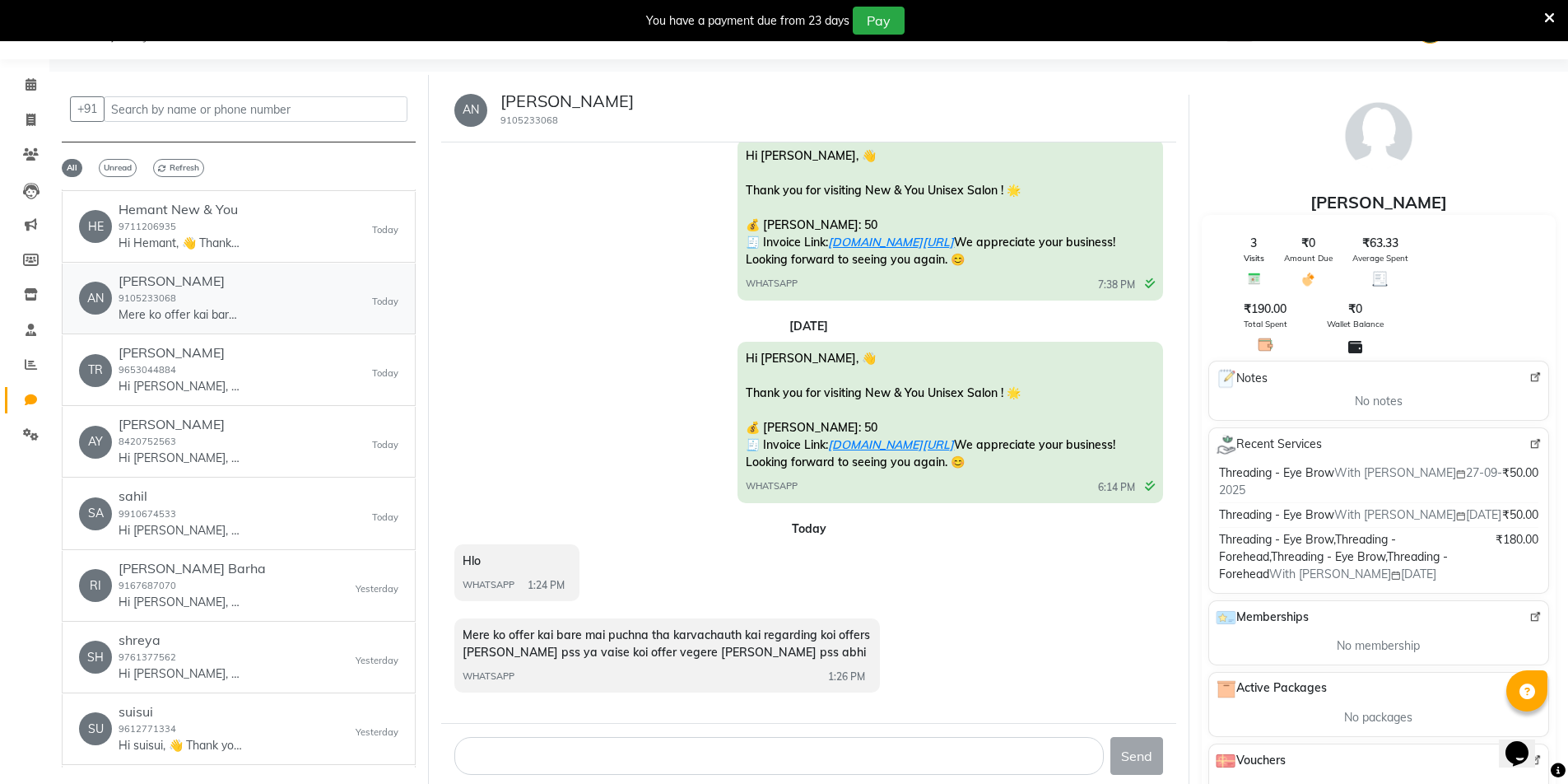
scroll to position [301, 0]
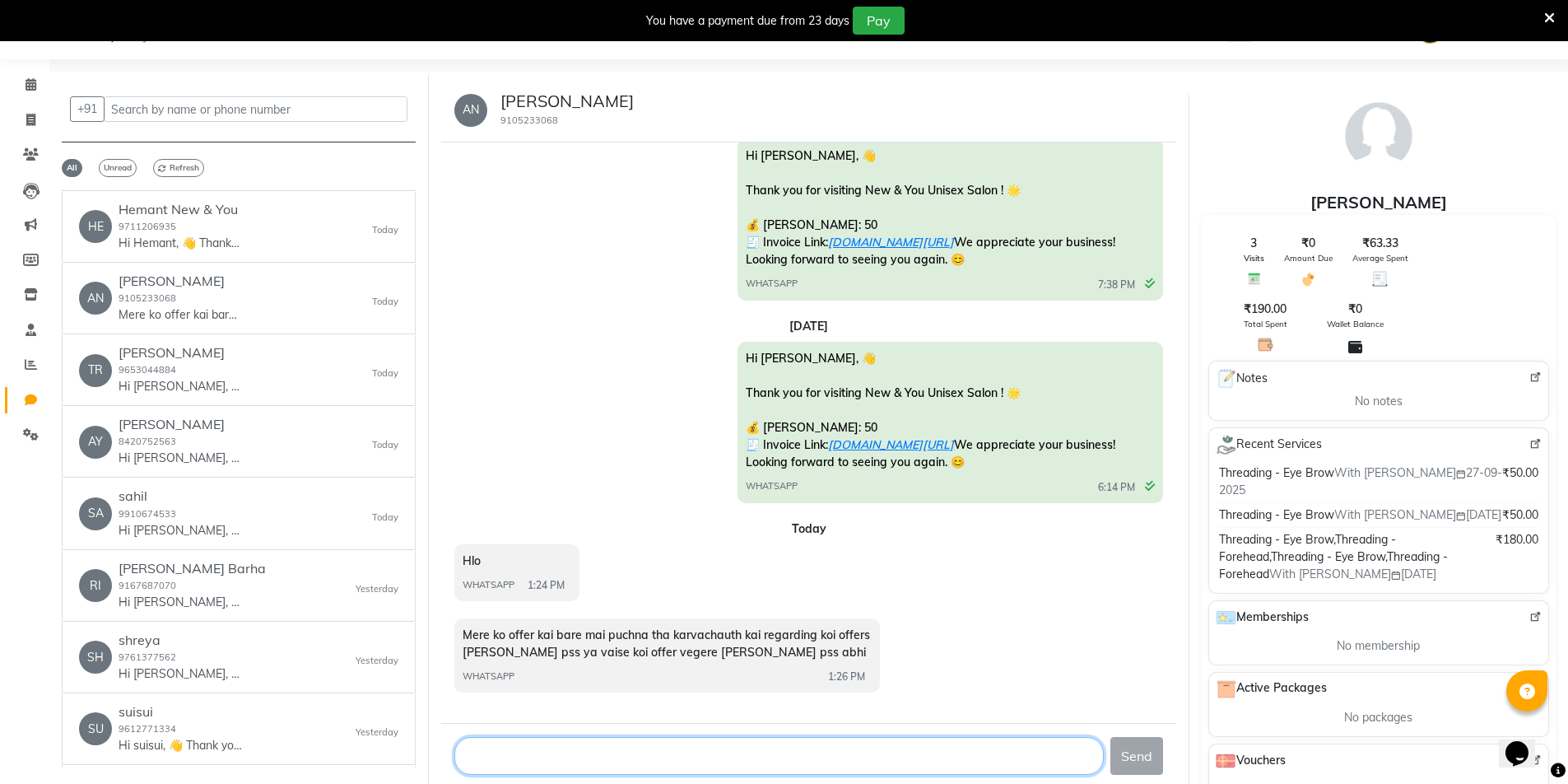
click at [1030, 755] on textarea at bounding box center [779, 756] width 649 height 38
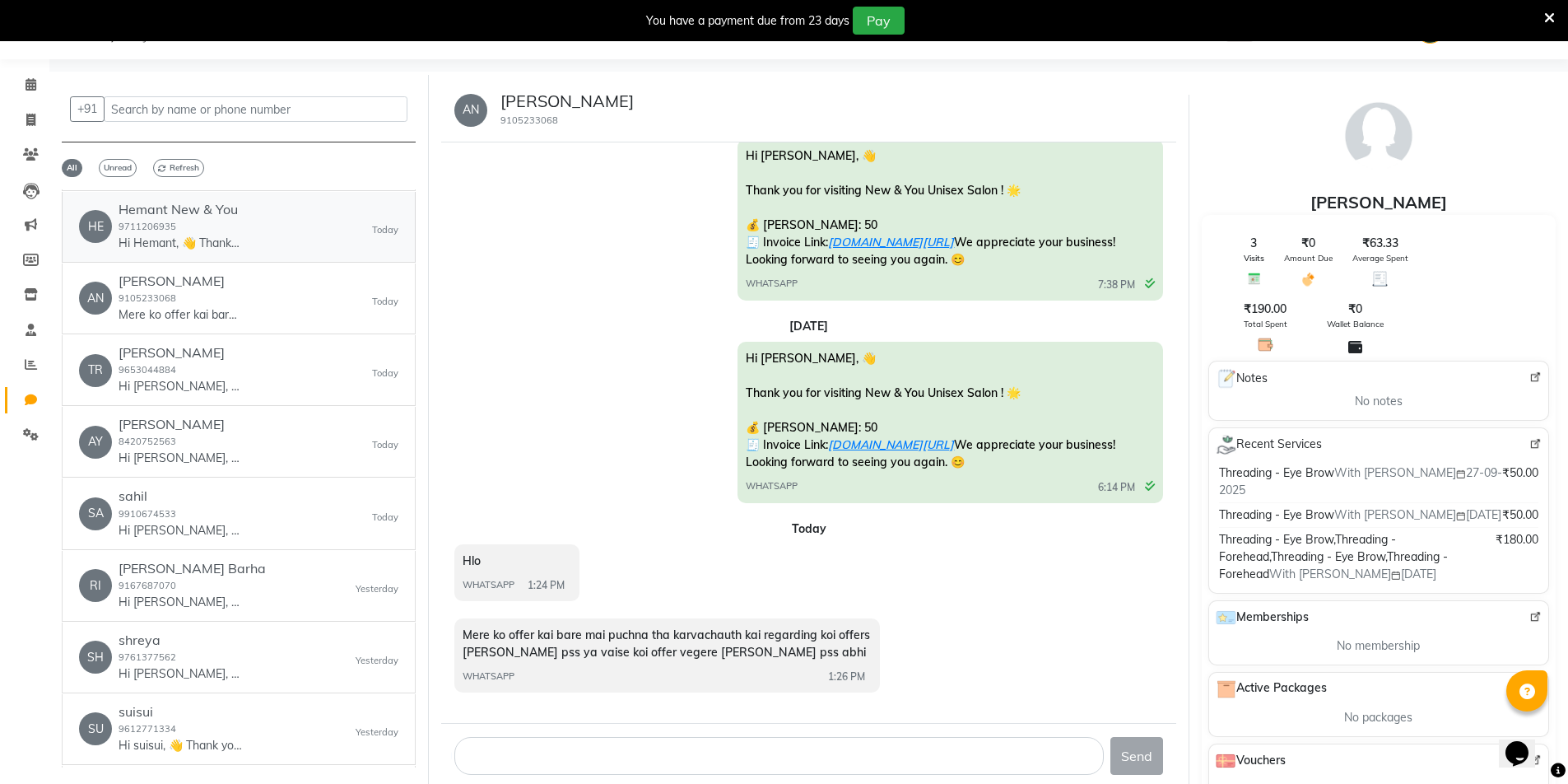
click at [242, 236] on div "HE Hemant New & You 9711206935 Hi Hemant, 👋 Thank you for visiting New & You Un…" at bounding box center [239, 226] width 319 height 50
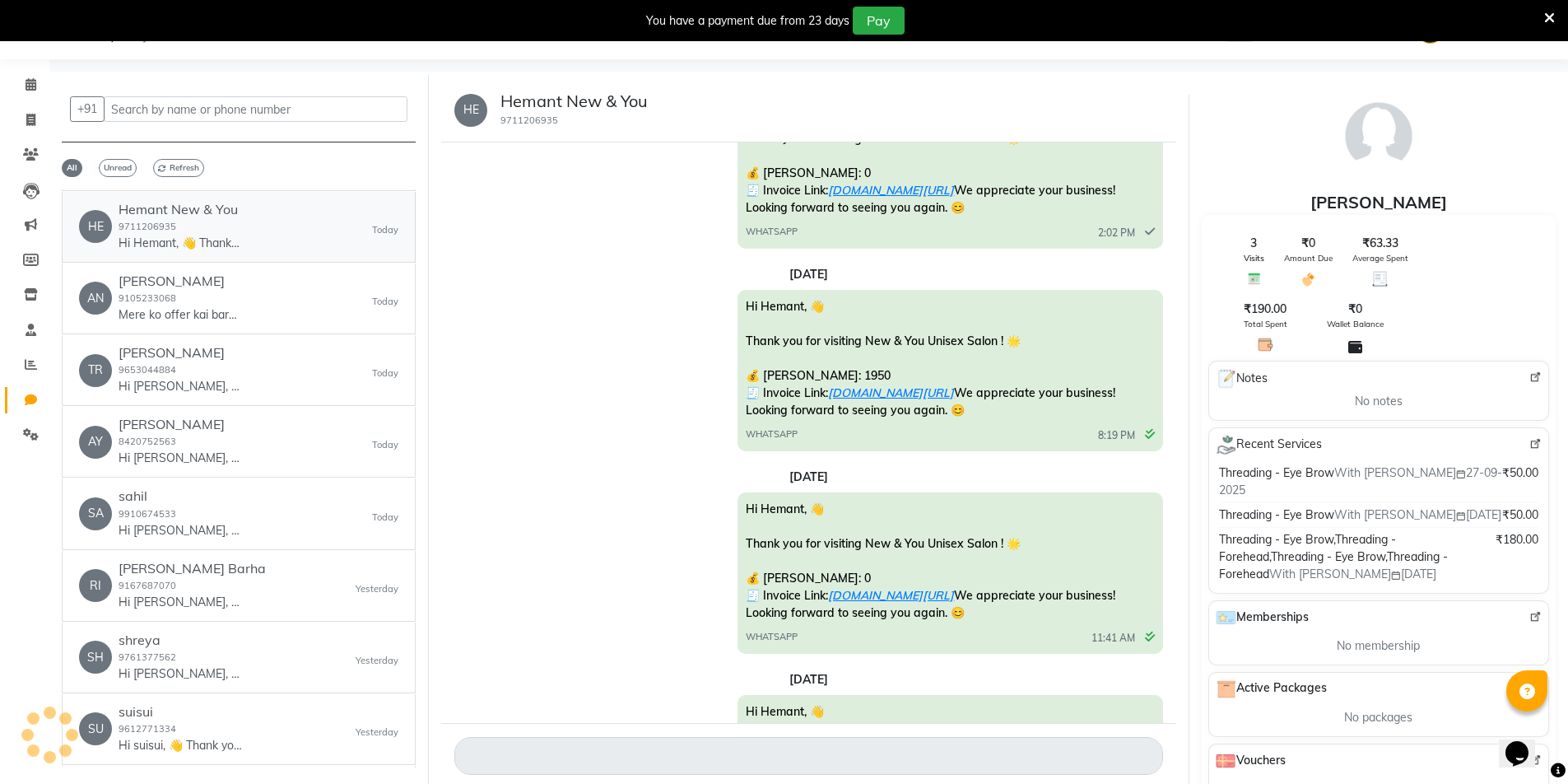
scroll to position [7374, 0]
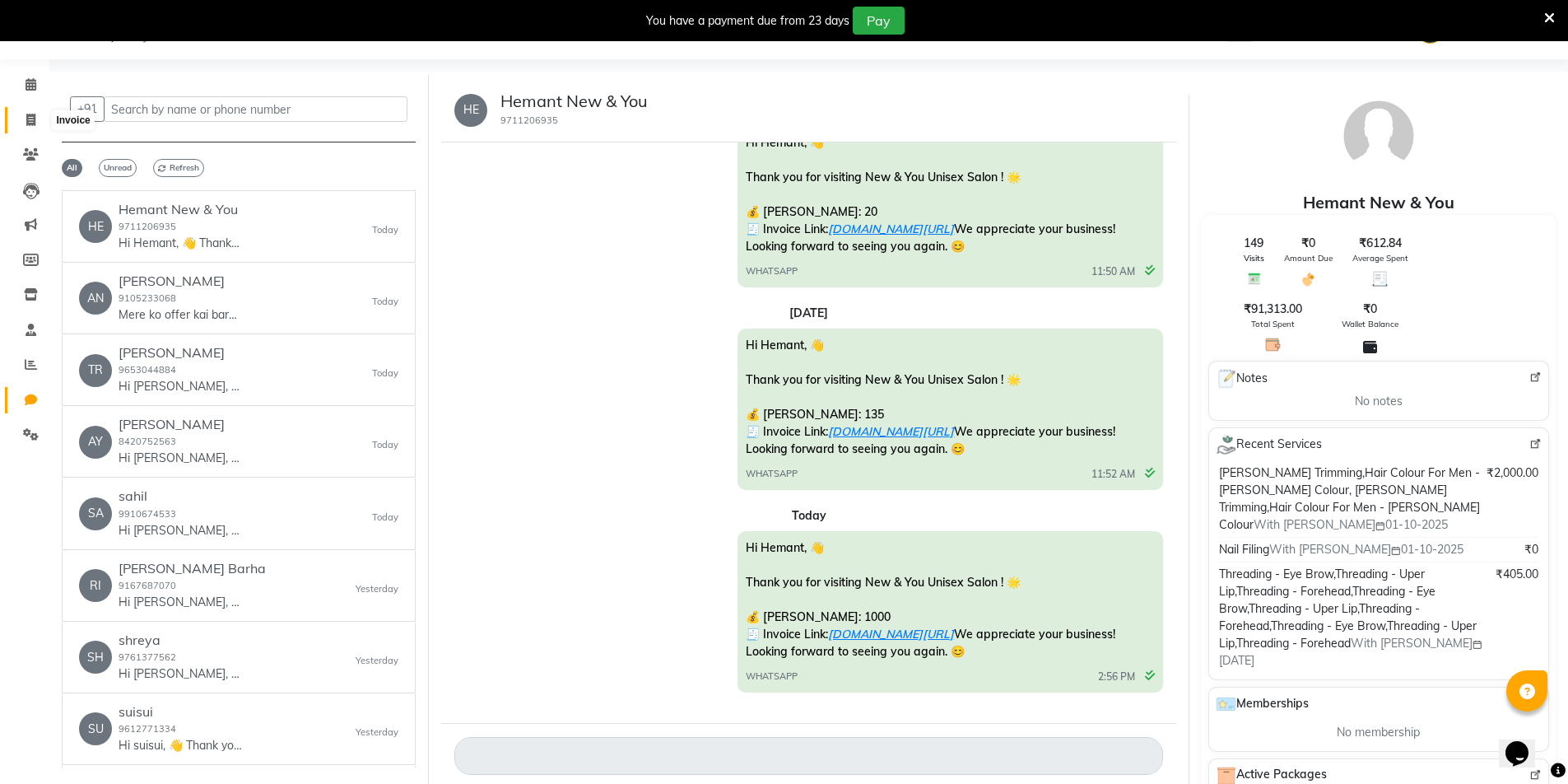
click at [23, 122] on span at bounding box center [31, 121] width 29 height 19
select select "service"
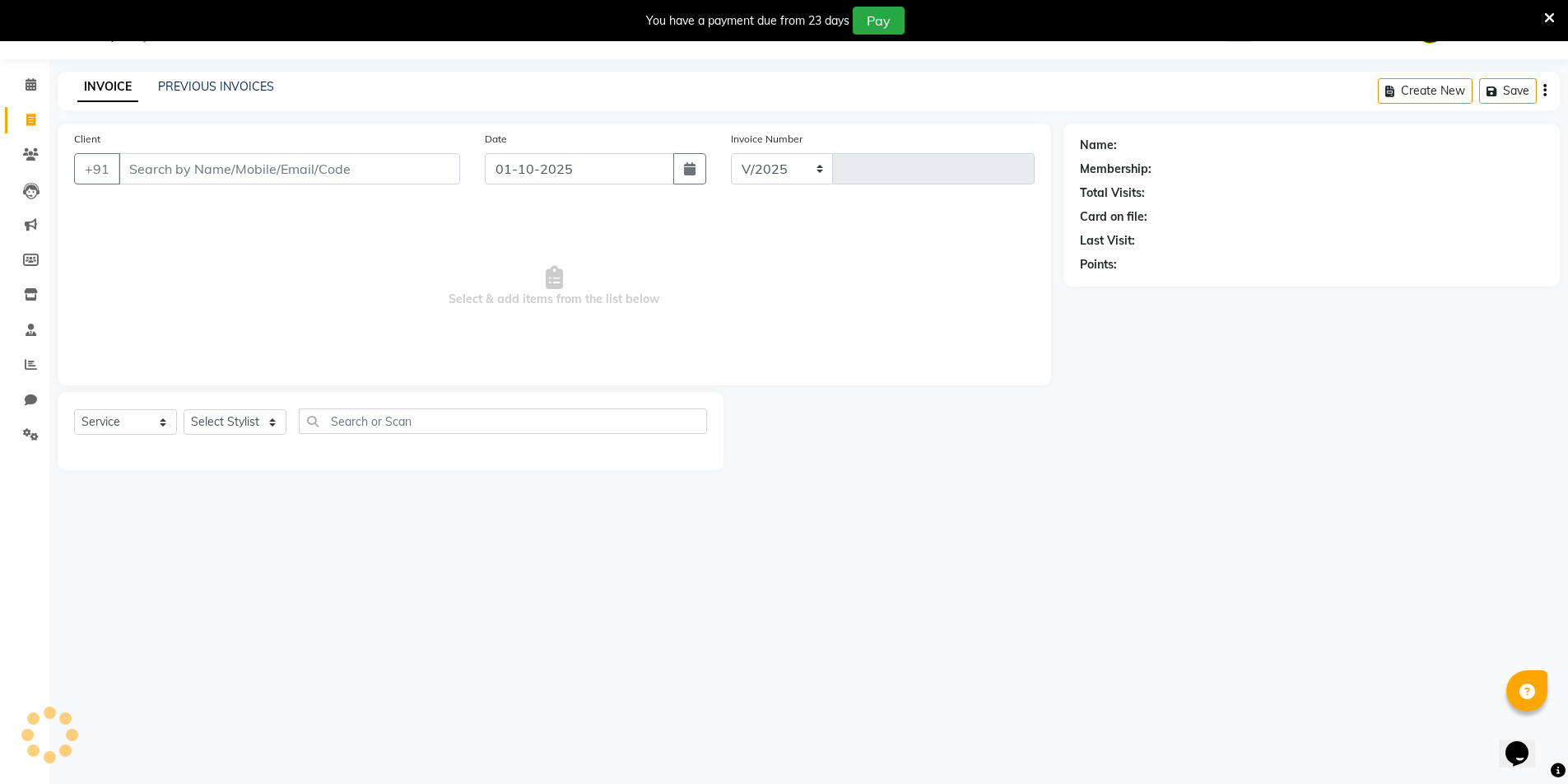
select select "31"
type input "2320"
click at [26, 88] on icon at bounding box center [31, 84] width 11 height 13
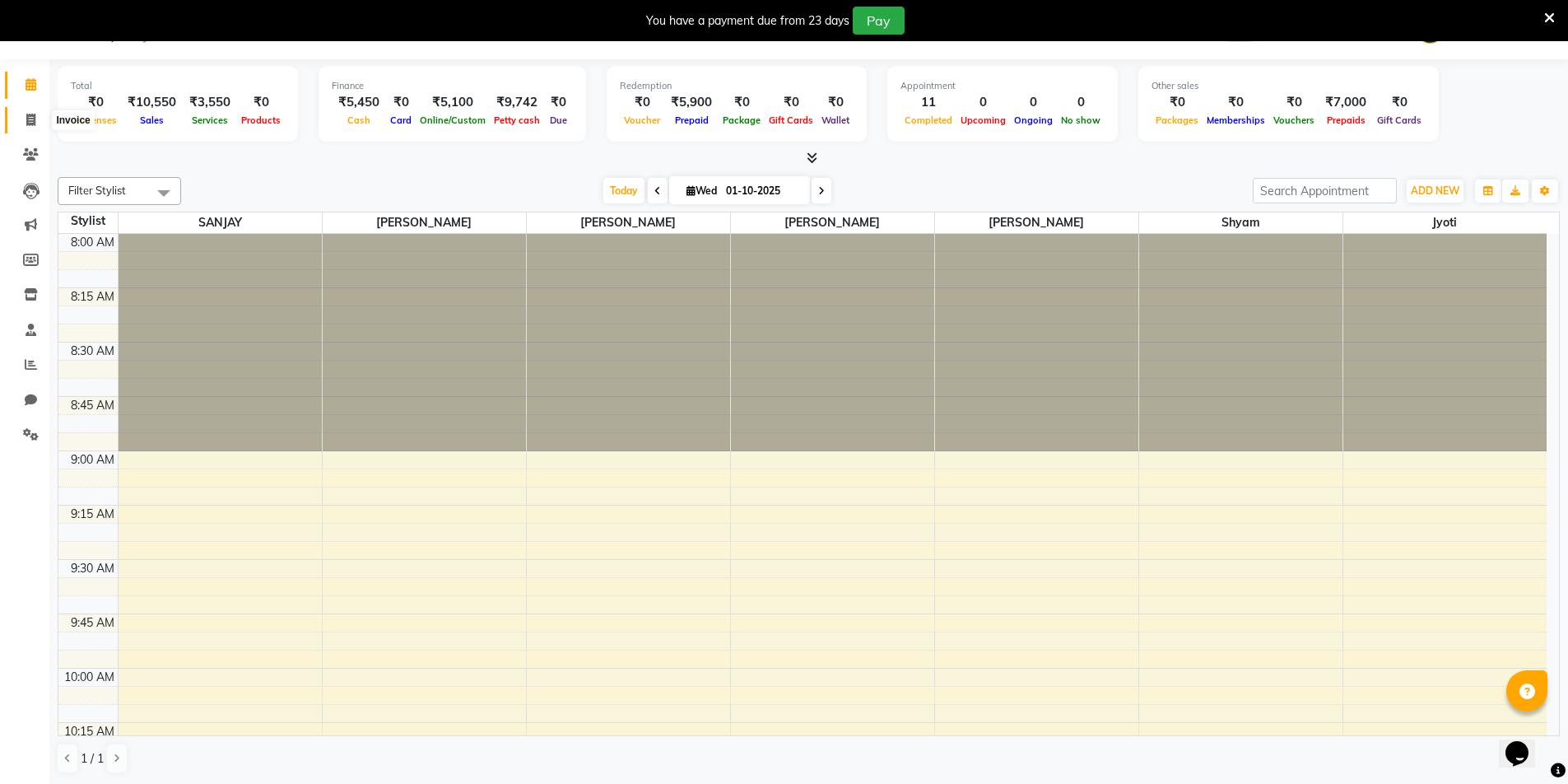
click at [26, 116] on icon at bounding box center [31, 120] width 9 height 13
select select "service"
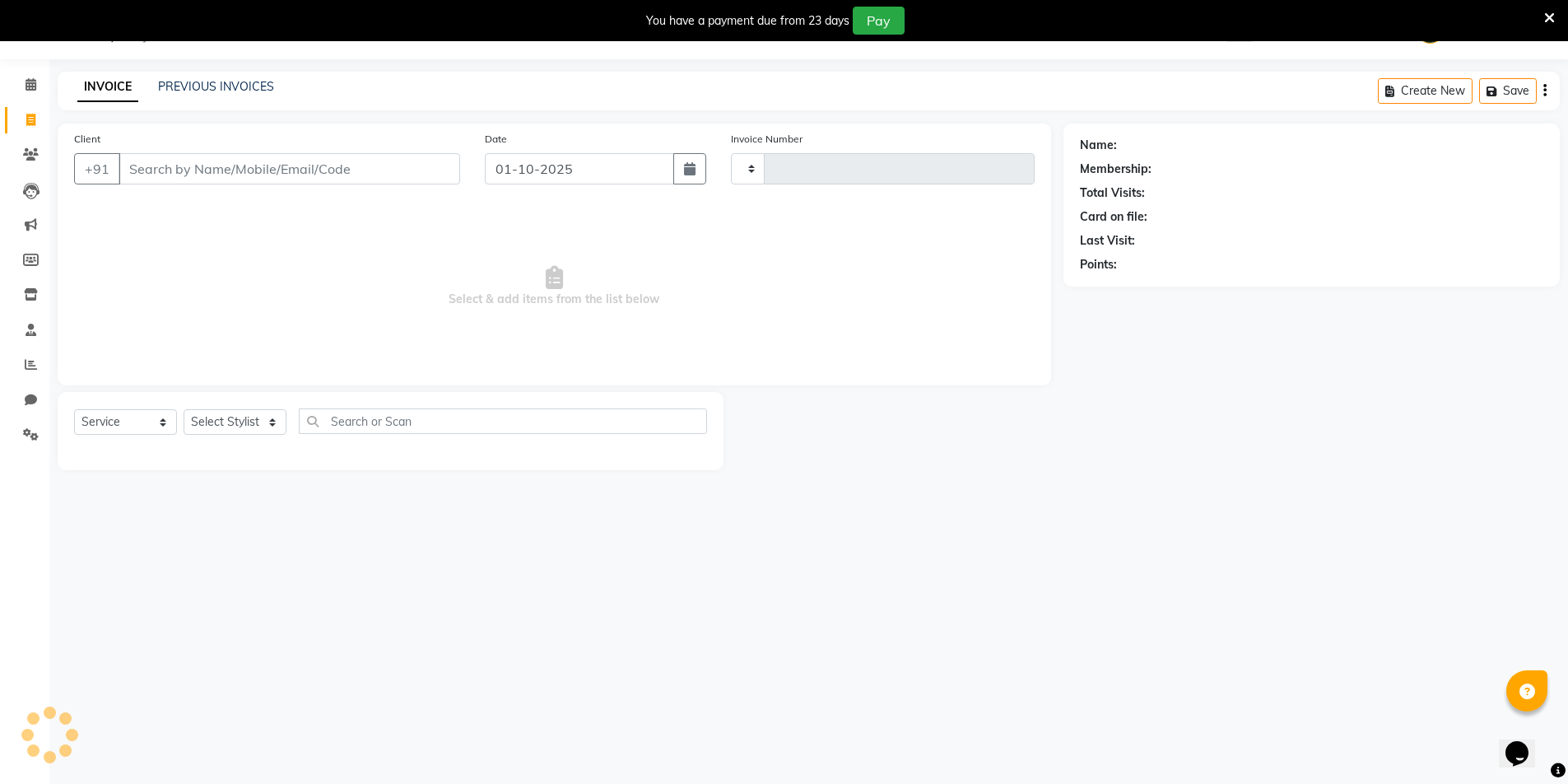
type input "2320"
select select "31"
click at [1539, 20] on div "You have a payment due from 23 days Pay" at bounding box center [775, 20] width 1538 height 28
click at [1553, 14] on icon at bounding box center [1550, 18] width 11 height 15
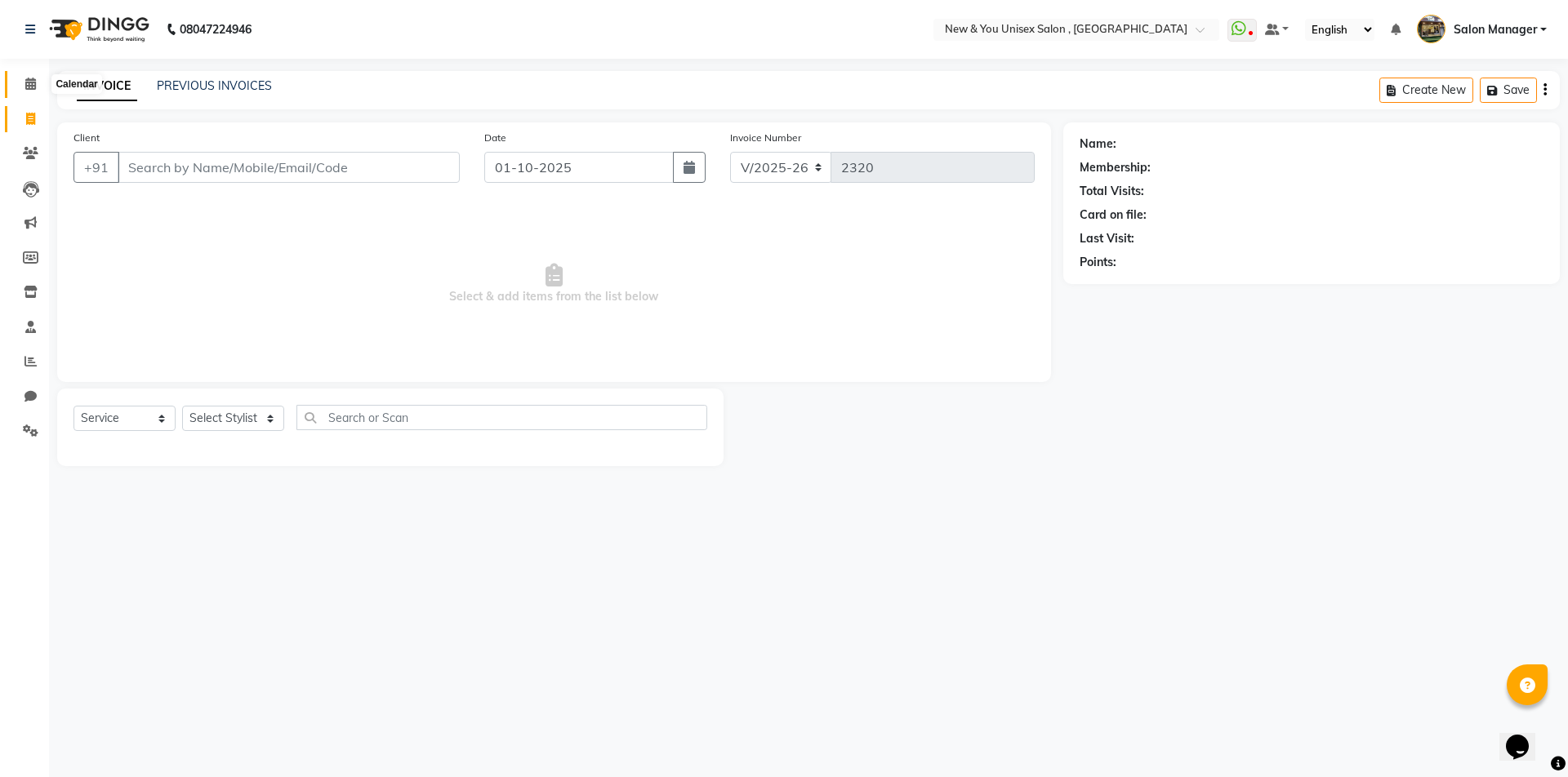
click at [40, 84] on span at bounding box center [31, 85] width 29 height 19
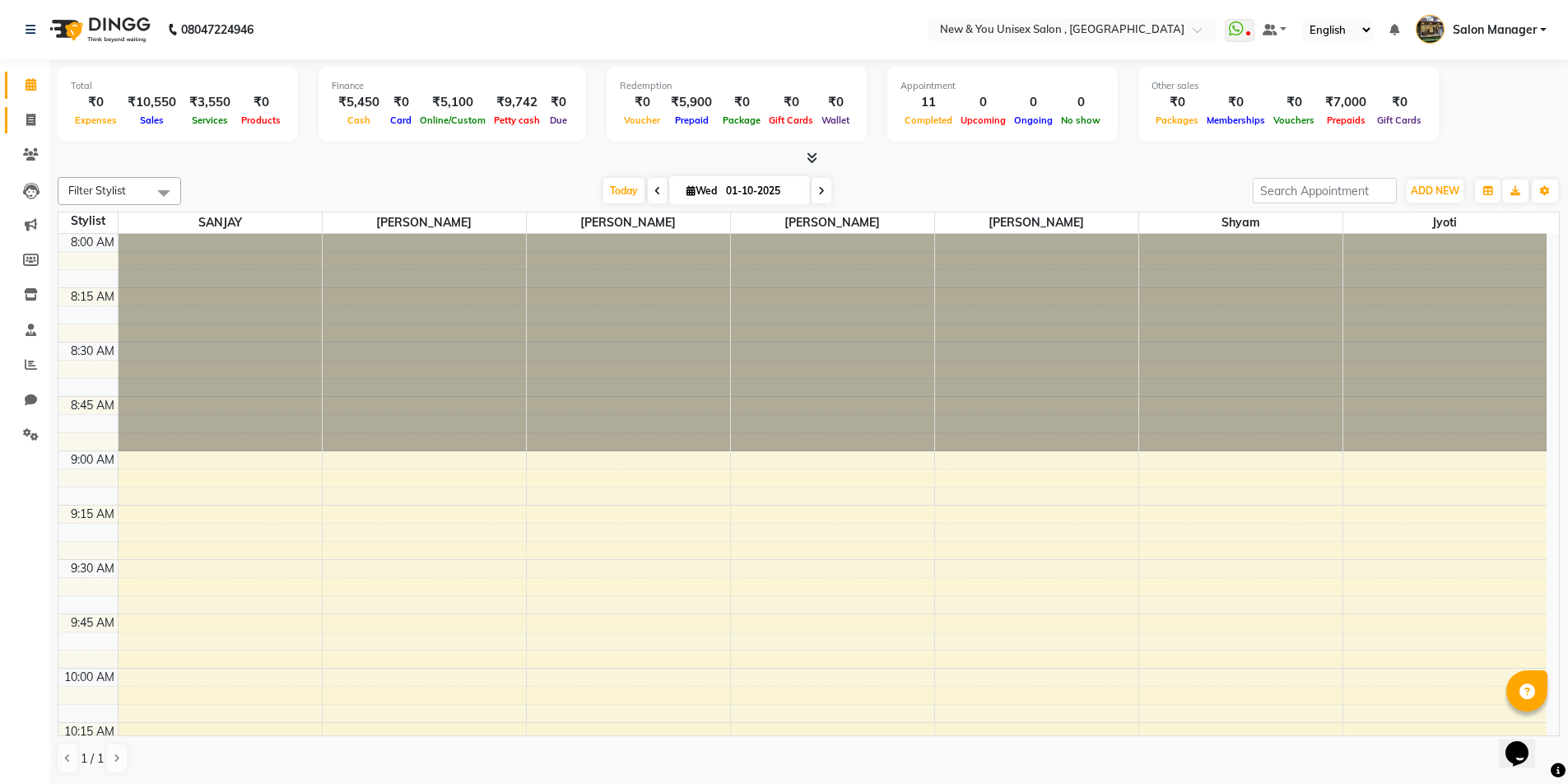
click at [27, 132] on link "Invoice" at bounding box center [24, 121] width 40 height 27
select select "31"
select select "service"
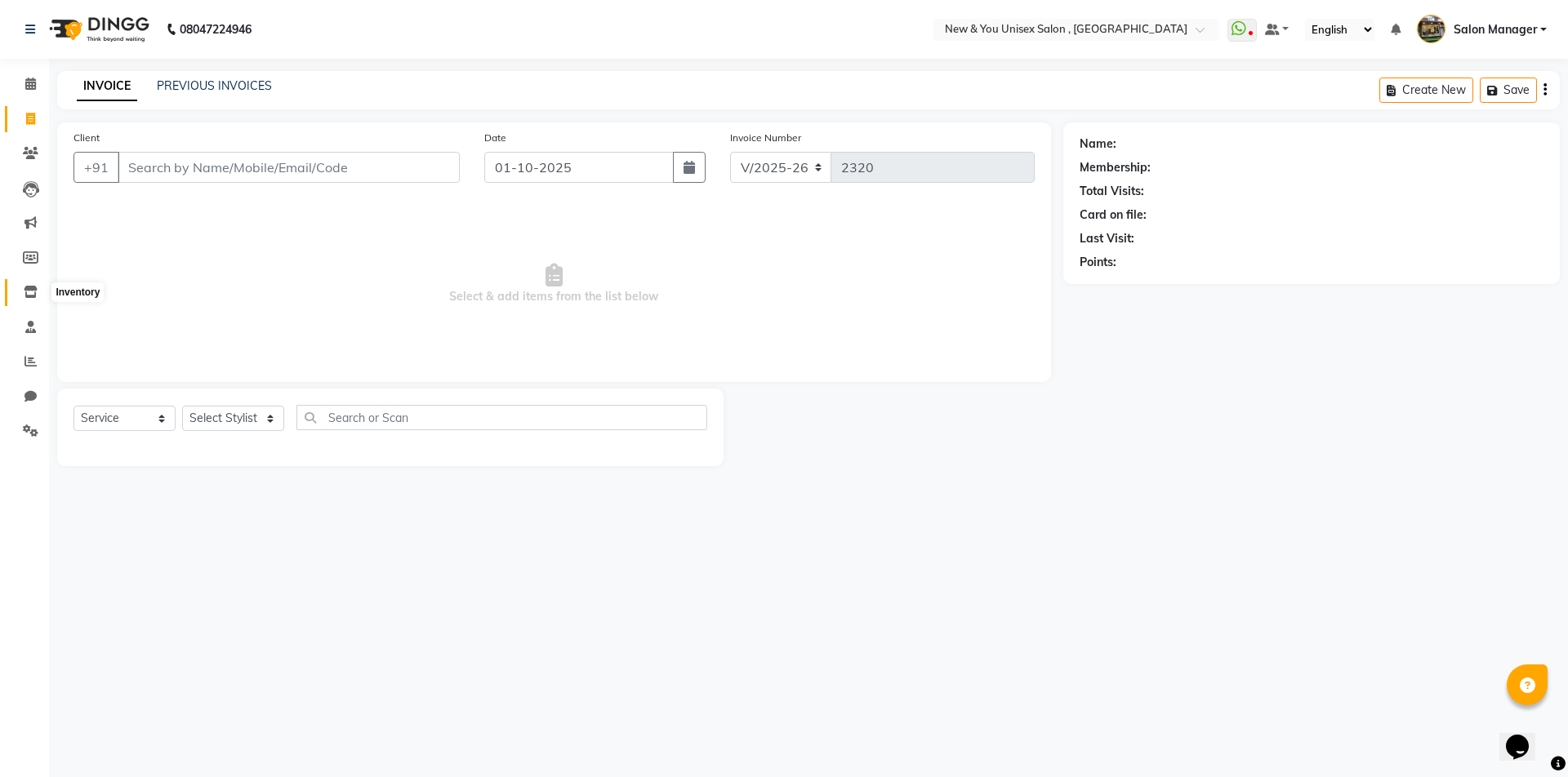
click at [31, 298] on span at bounding box center [31, 292] width 29 height 19
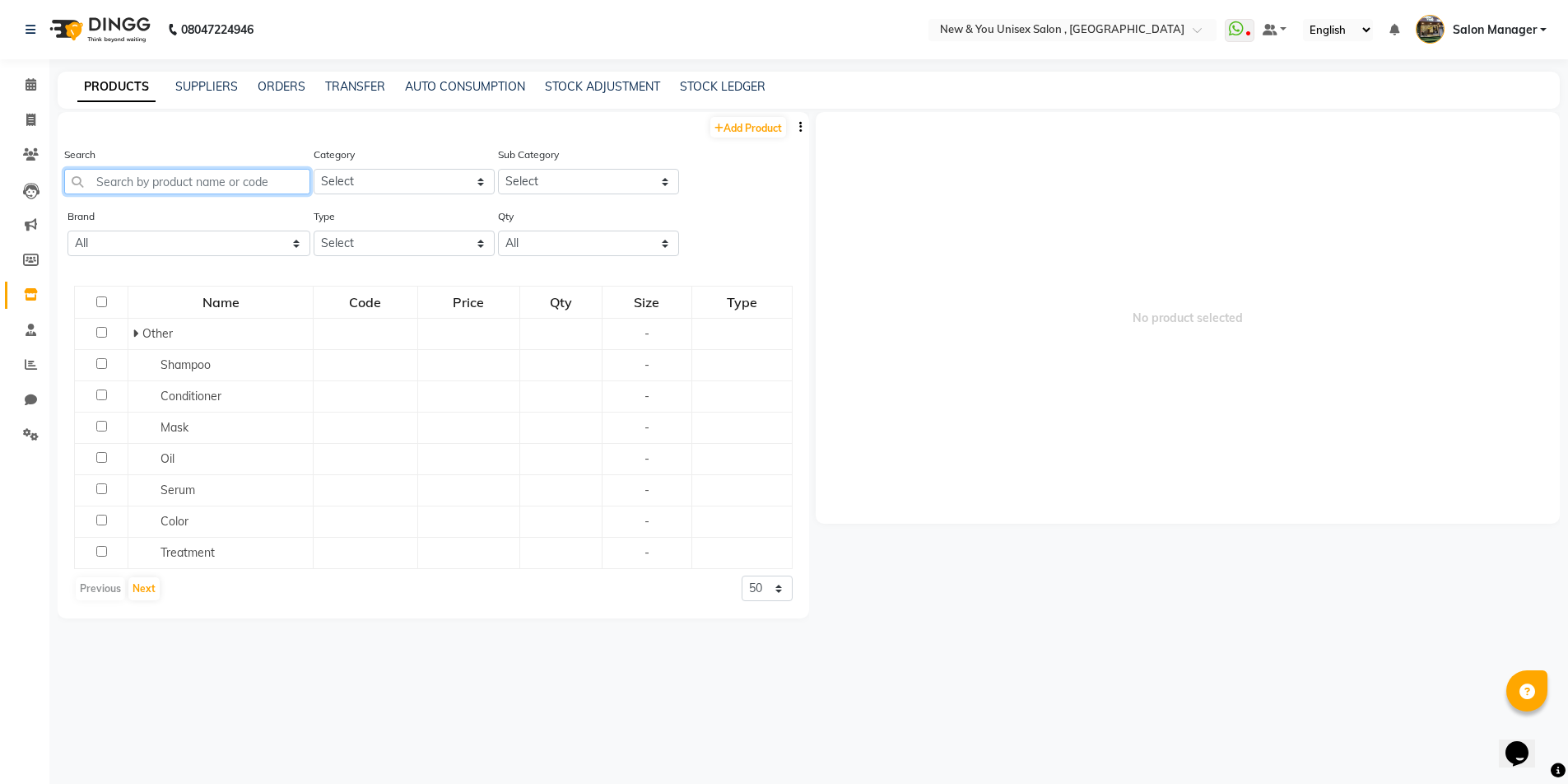
click at [179, 189] on input "text" at bounding box center [187, 181] width 246 height 25
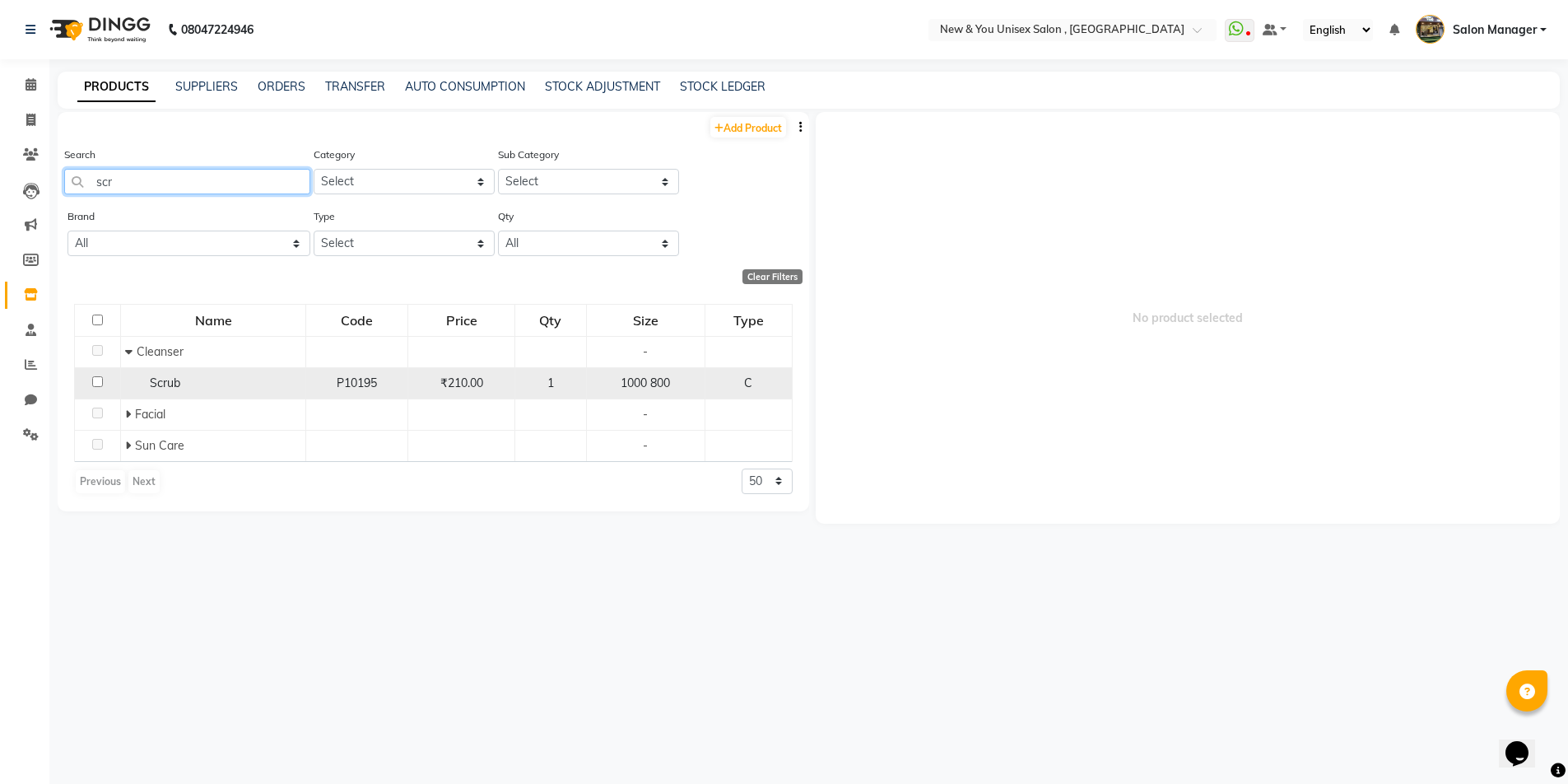
type input "scr"
click at [166, 387] on span "Scrub" at bounding box center [165, 383] width 31 height 15
select select
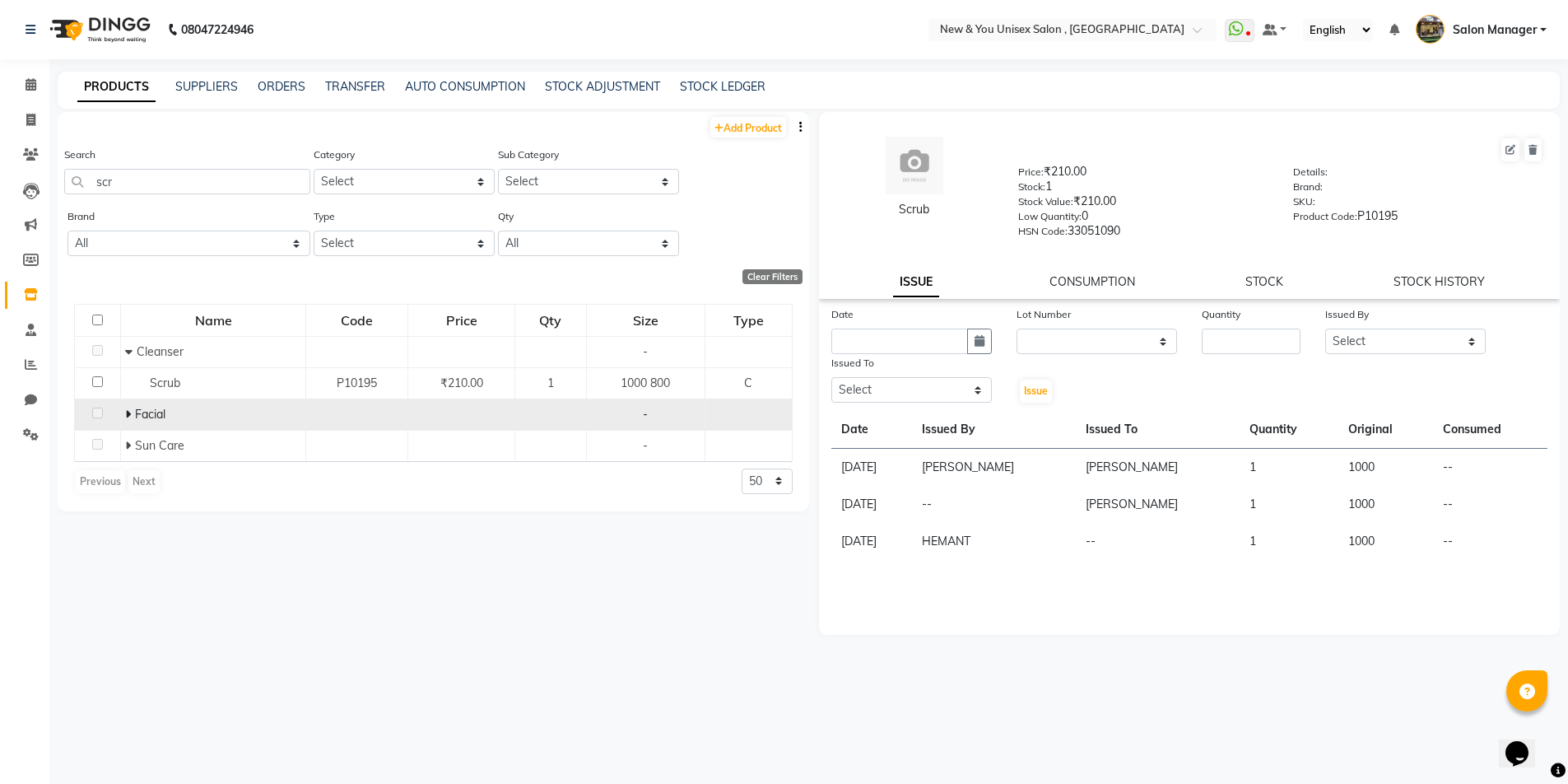
click at [127, 414] on icon at bounding box center [128, 414] width 5 height 12
click at [127, 414] on icon at bounding box center [129, 414] width 7 height 12
click at [127, 414] on icon at bounding box center [128, 414] width 5 height 12
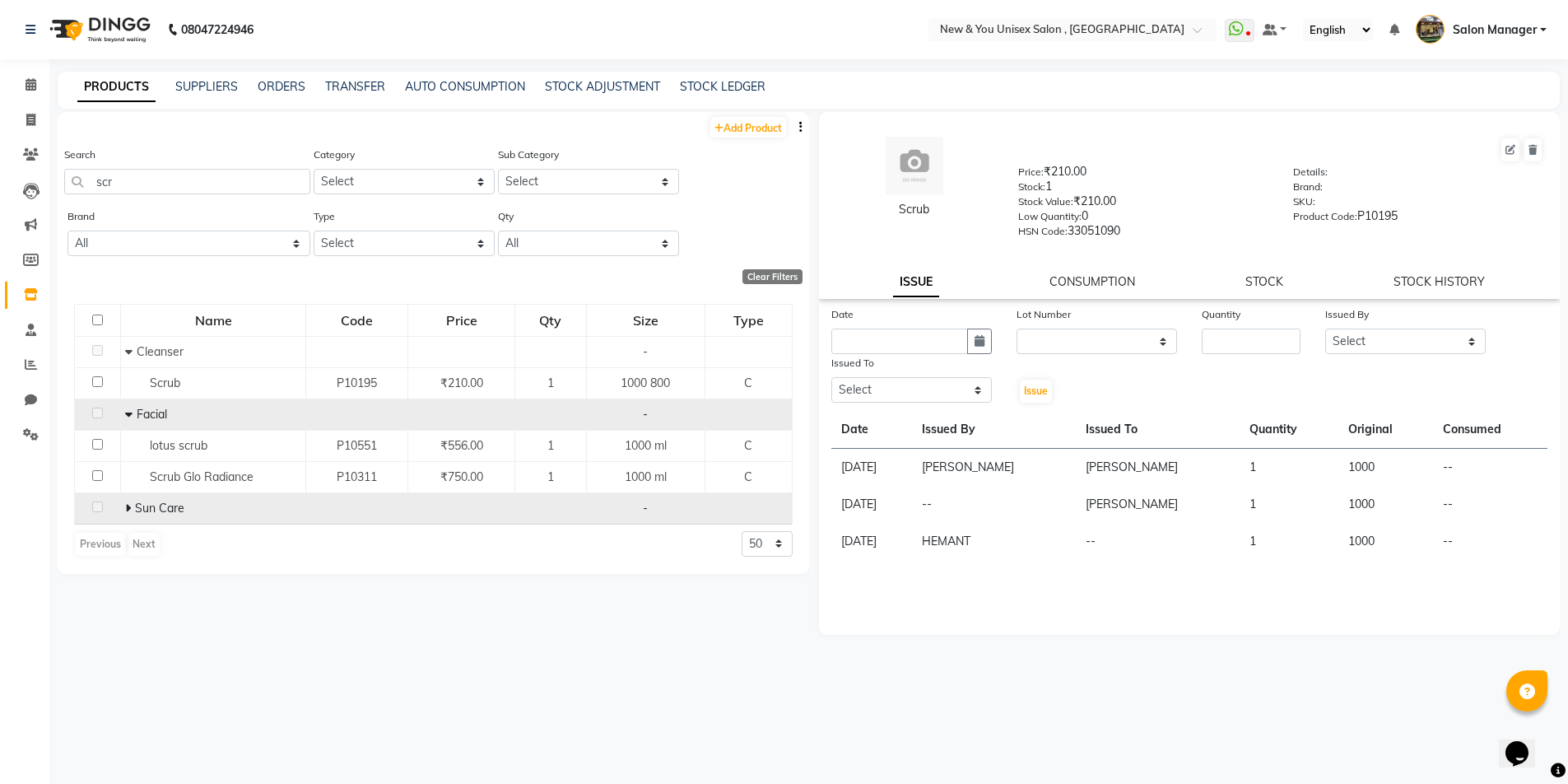
click at [130, 513] on icon at bounding box center [128, 508] width 5 height 12
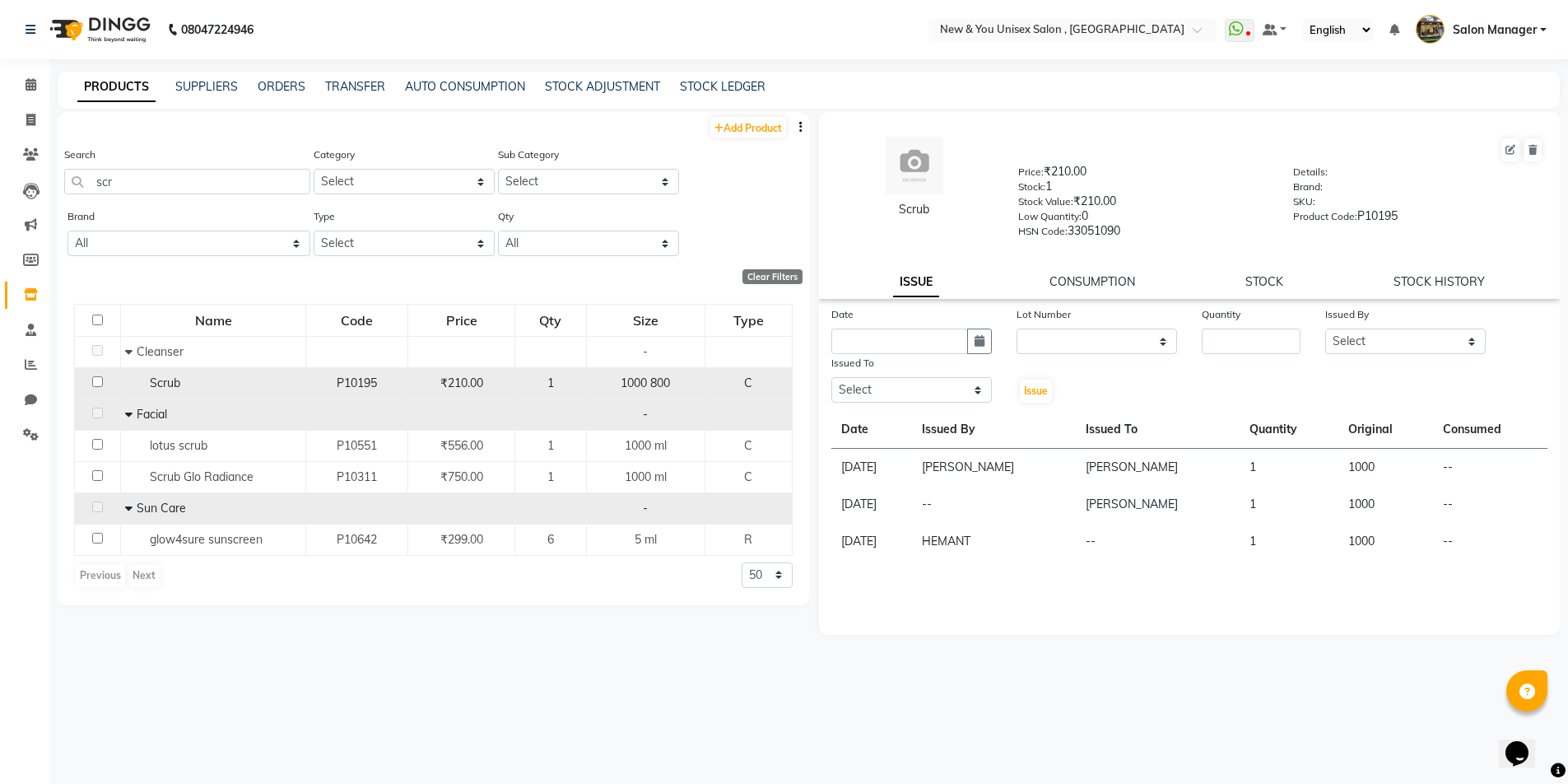
click at [96, 379] on input "checkbox" at bounding box center [98, 382] width 11 height 11
checkbox input "true"
click at [906, 335] on input "text" at bounding box center [900, 341] width 137 height 25
select select "10"
select select "2025"
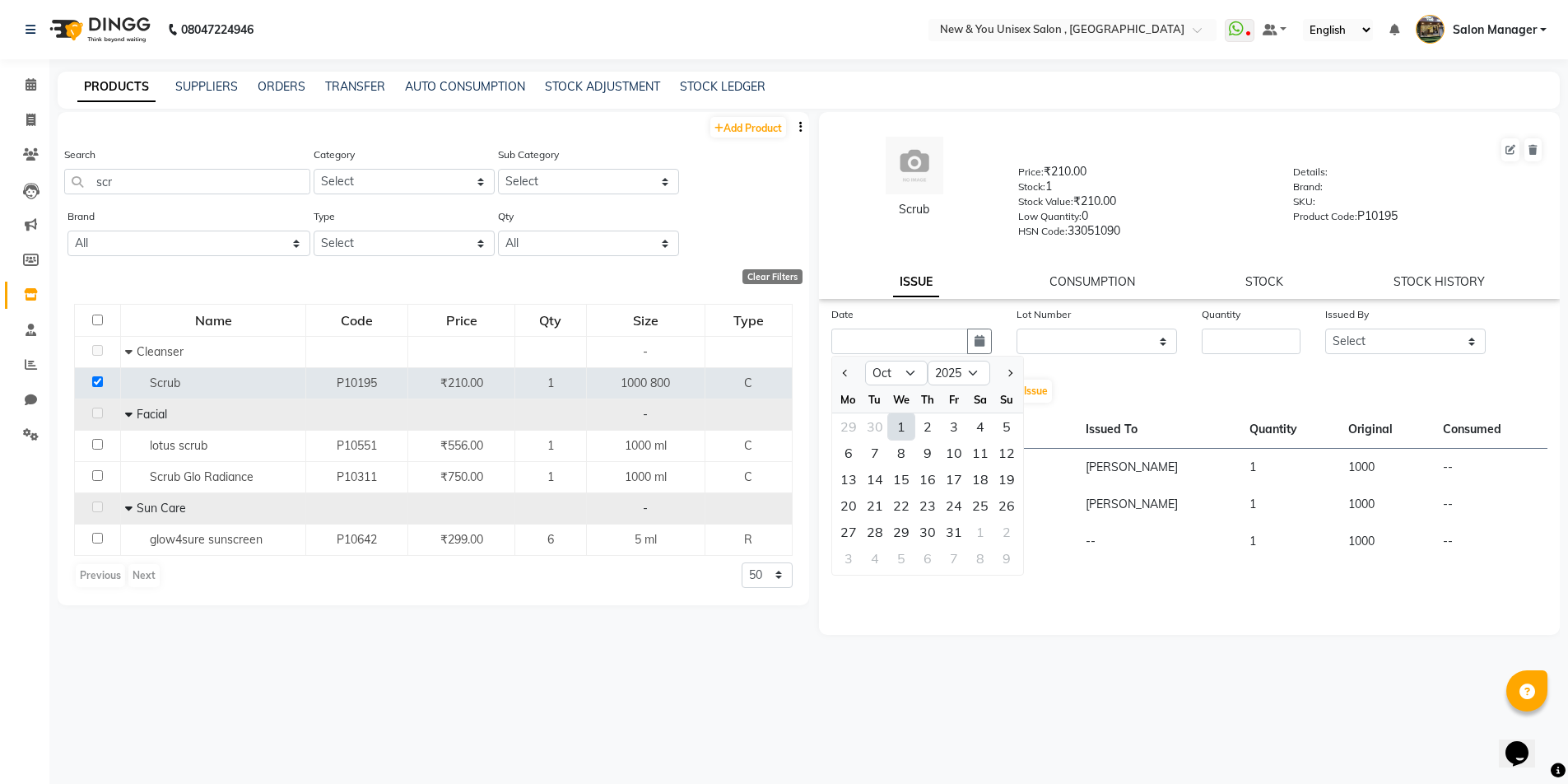
click at [907, 428] on div "1" at bounding box center [901, 426] width 26 height 26
type input "01-10-2025"
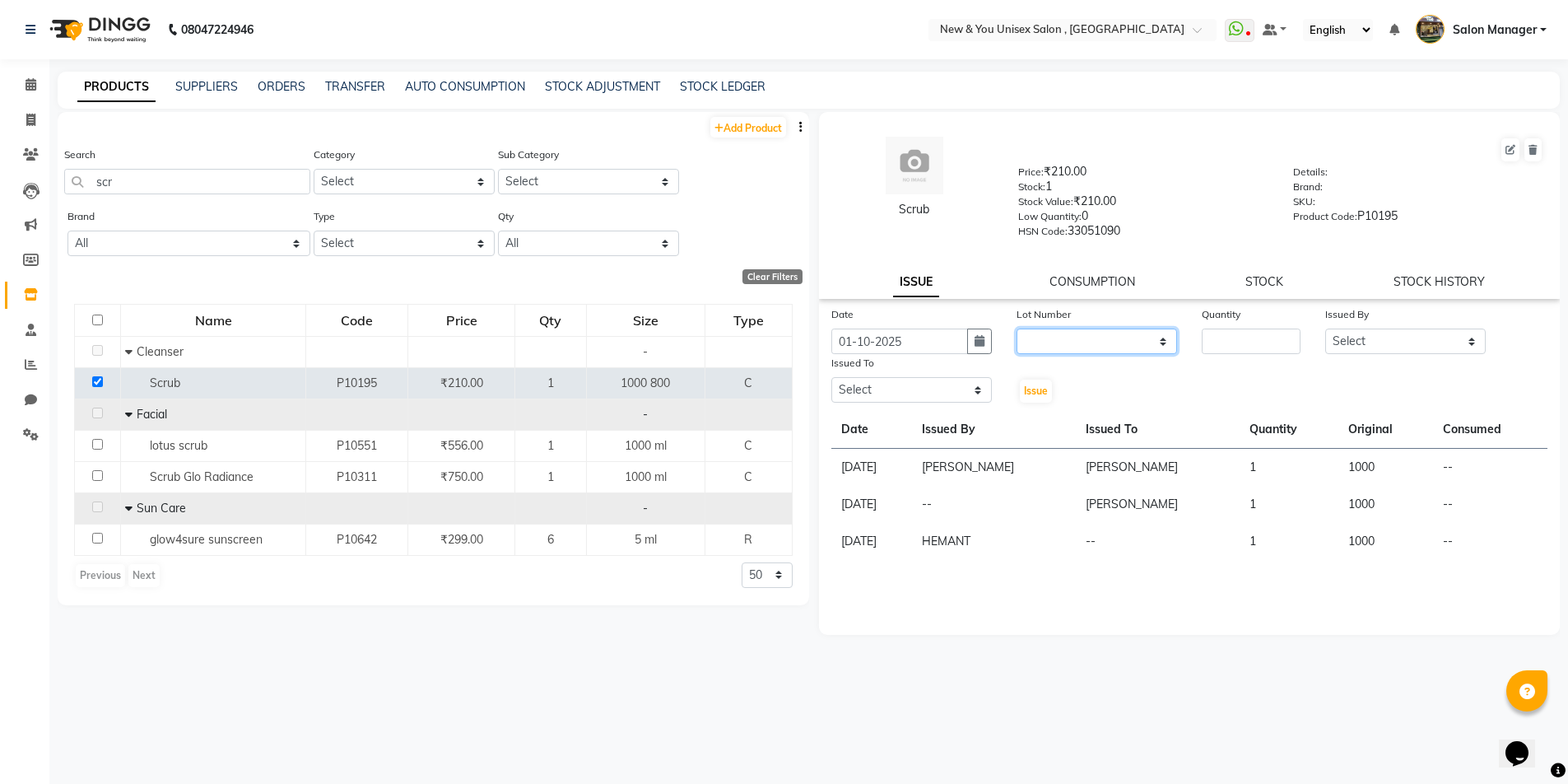
click at [1086, 343] on select "None" at bounding box center [1096, 341] width 161 height 25
select select "0: null"
click at [1017, 328] on select "None" at bounding box center [1096, 341] width 161 height 25
click at [1270, 336] on input "number" at bounding box center [1251, 341] width 99 height 25
type input "1"
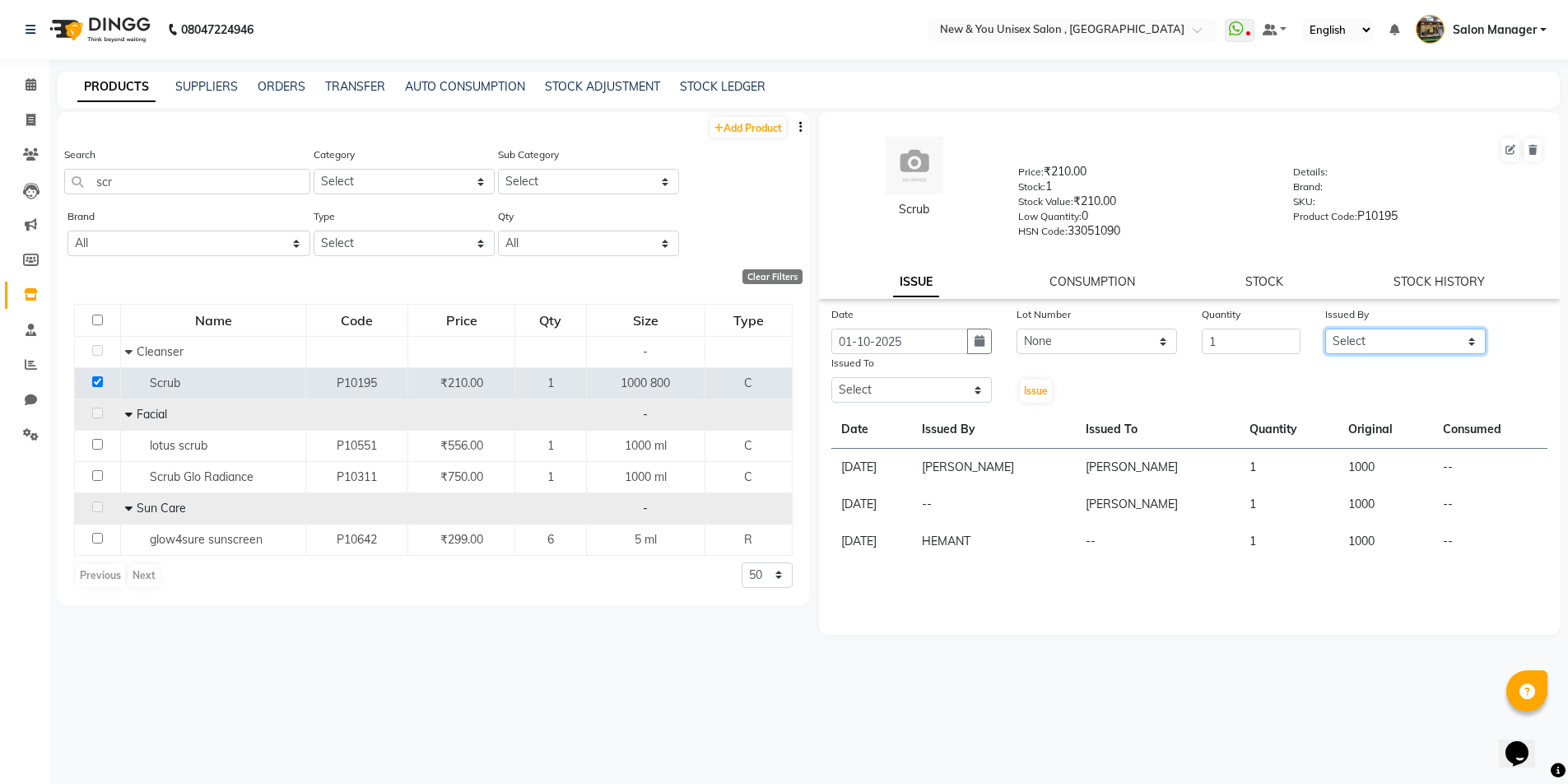
click at [1388, 343] on select "Select HEMANT Jyoti [PERSON_NAME] Salon Manager [PERSON_NAME] [PERSON_NAME] Shy…" at bounding box center [1405, 341] width 161 height 25
select select "87881"
click at [1325, 328] on select "Select HEMANT Jyoti [PERSON_NAME] Salon Manager [PERSON_NAME] [PERSON_NAME] Shy…" at bounding box center [1405, 341] width 161 height 25
click at [873, 388] on select "Select HEMANT Jyoti [PERSON_NAME] Salon Manager [PERSON_NAME] [PERSON_NAME] Shy…" at bounding box center [911, 390] width 161 height 25
select select "19104"
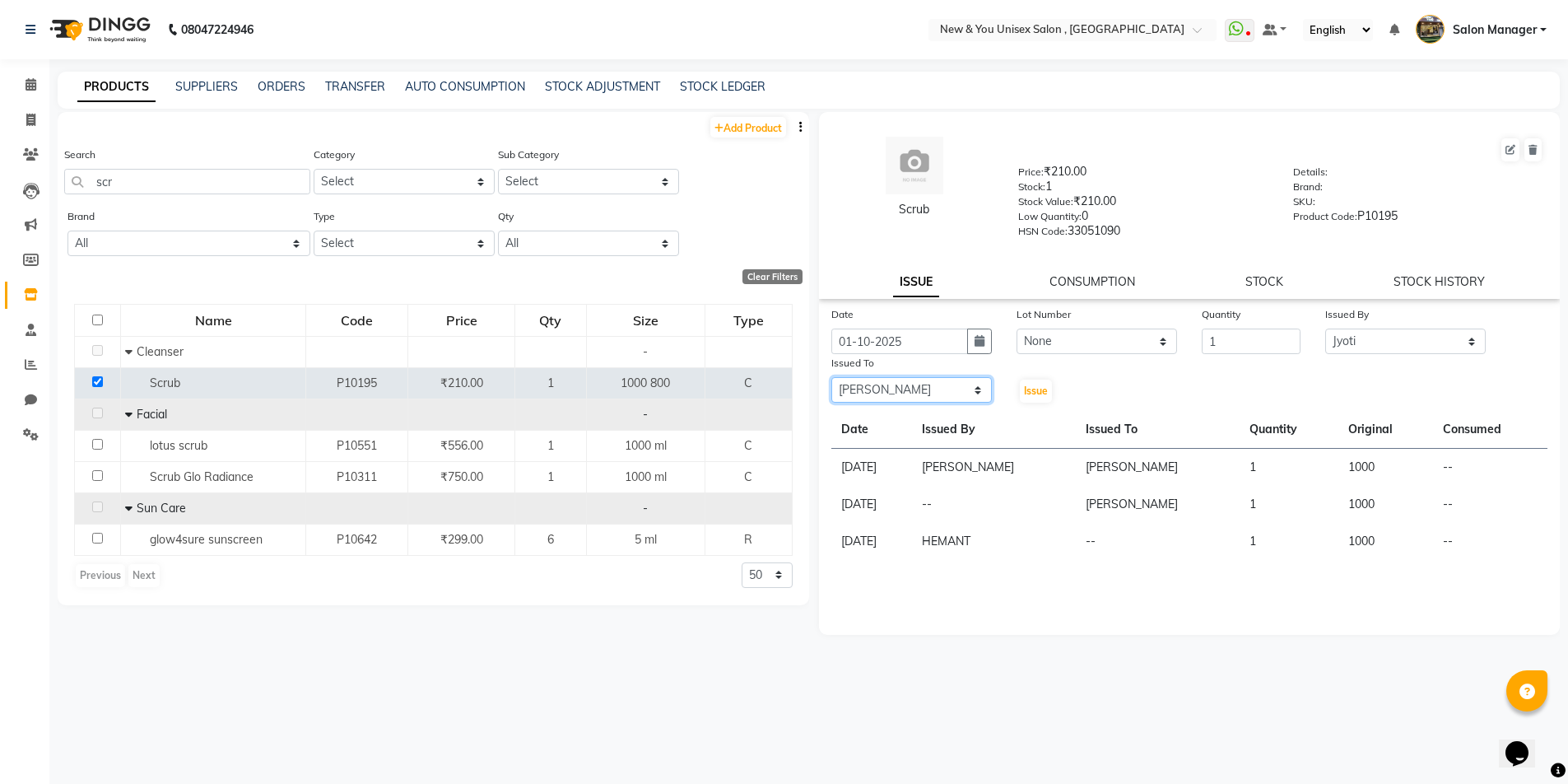
click at [832, 377] on select "Select HEMANT Jyoti [PERSON_NAME] Salon Manager [PERSON_NAME] [PERSON_NAME] Shy…" at bounding box center [911, 390] width 161 height 25
click at [1040, 385] on span "Issue" at bounding box center [1036, 391] width 24 height 13
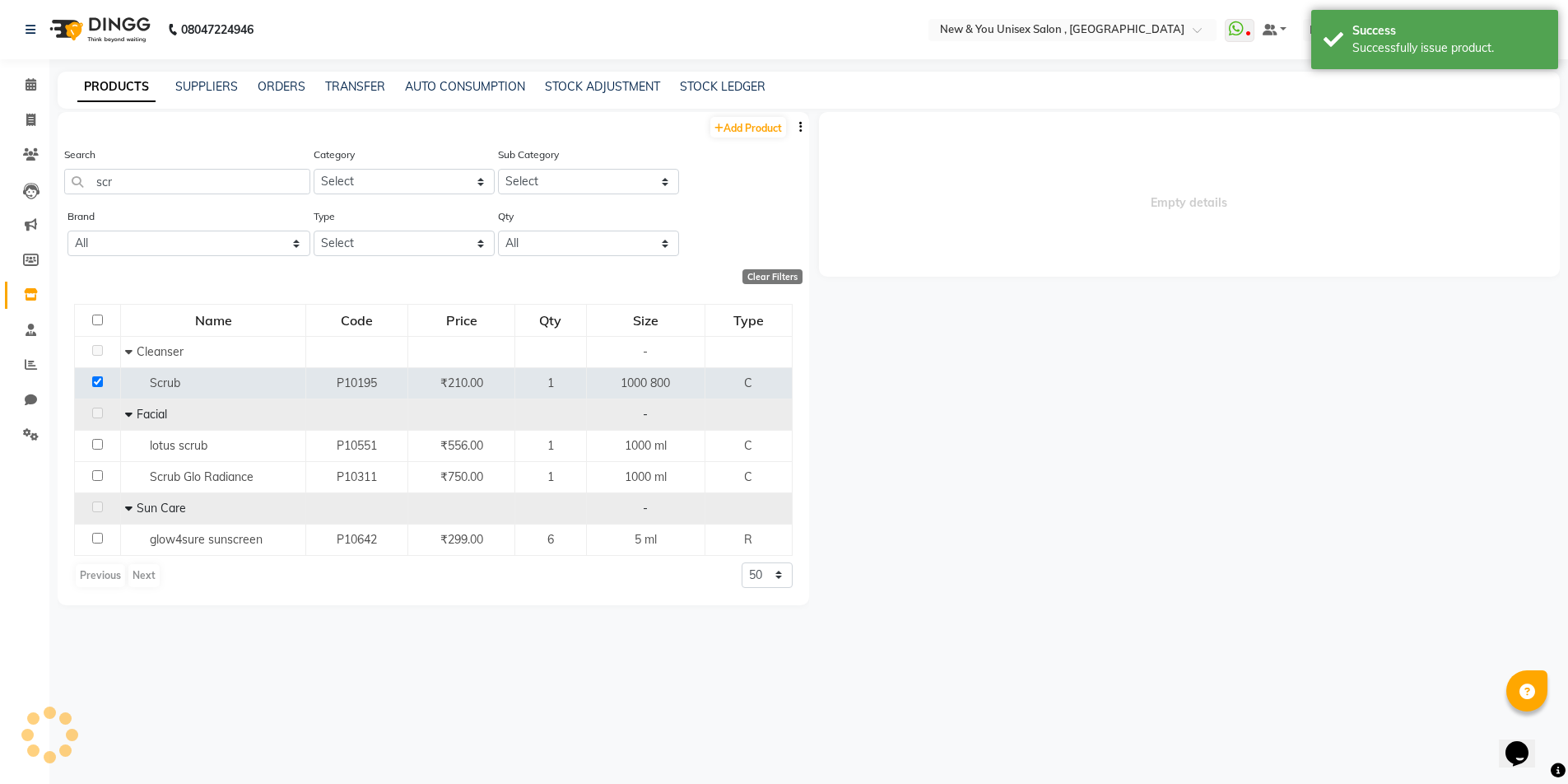
select select
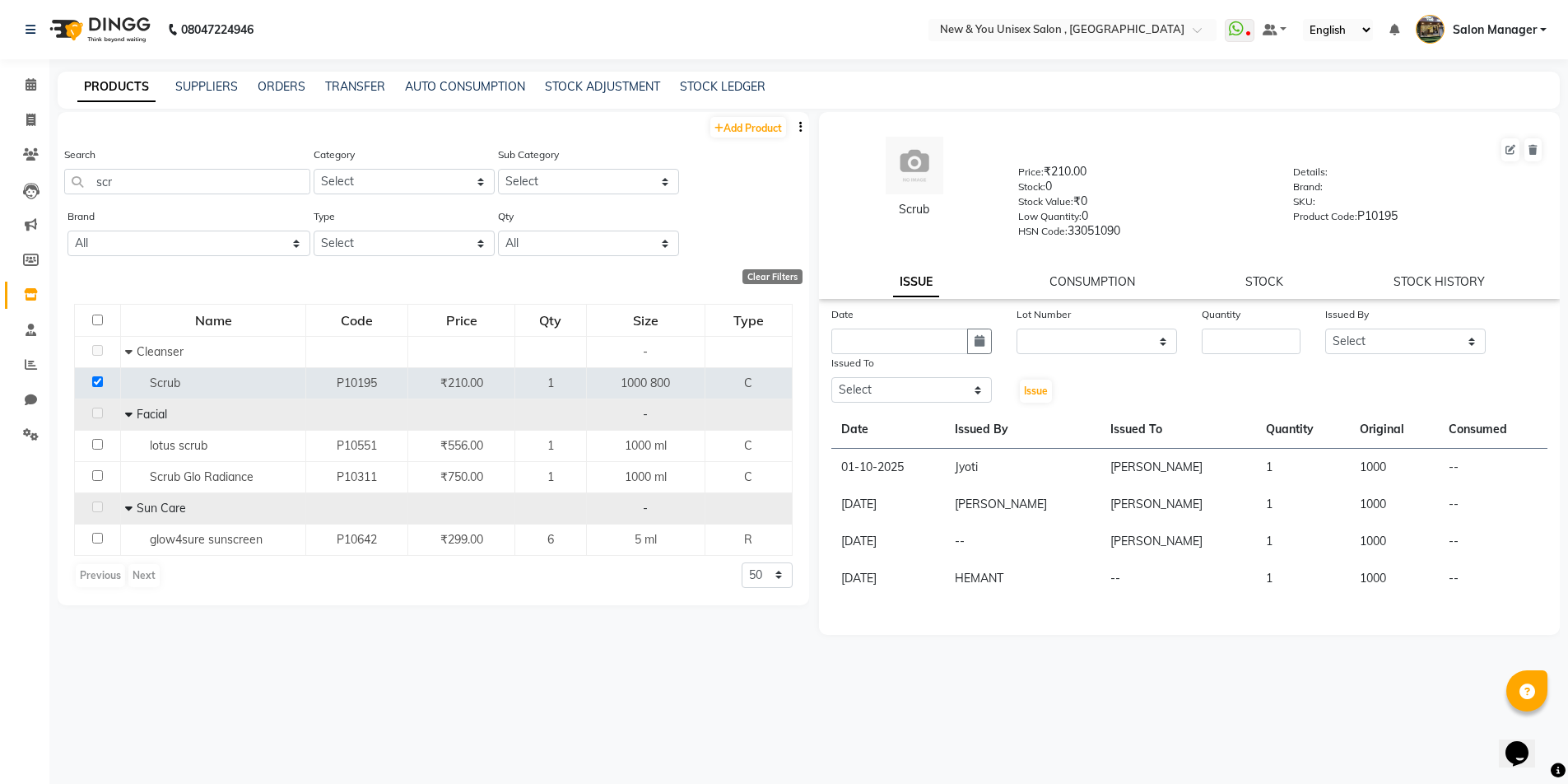
scroll to position [11, 0]
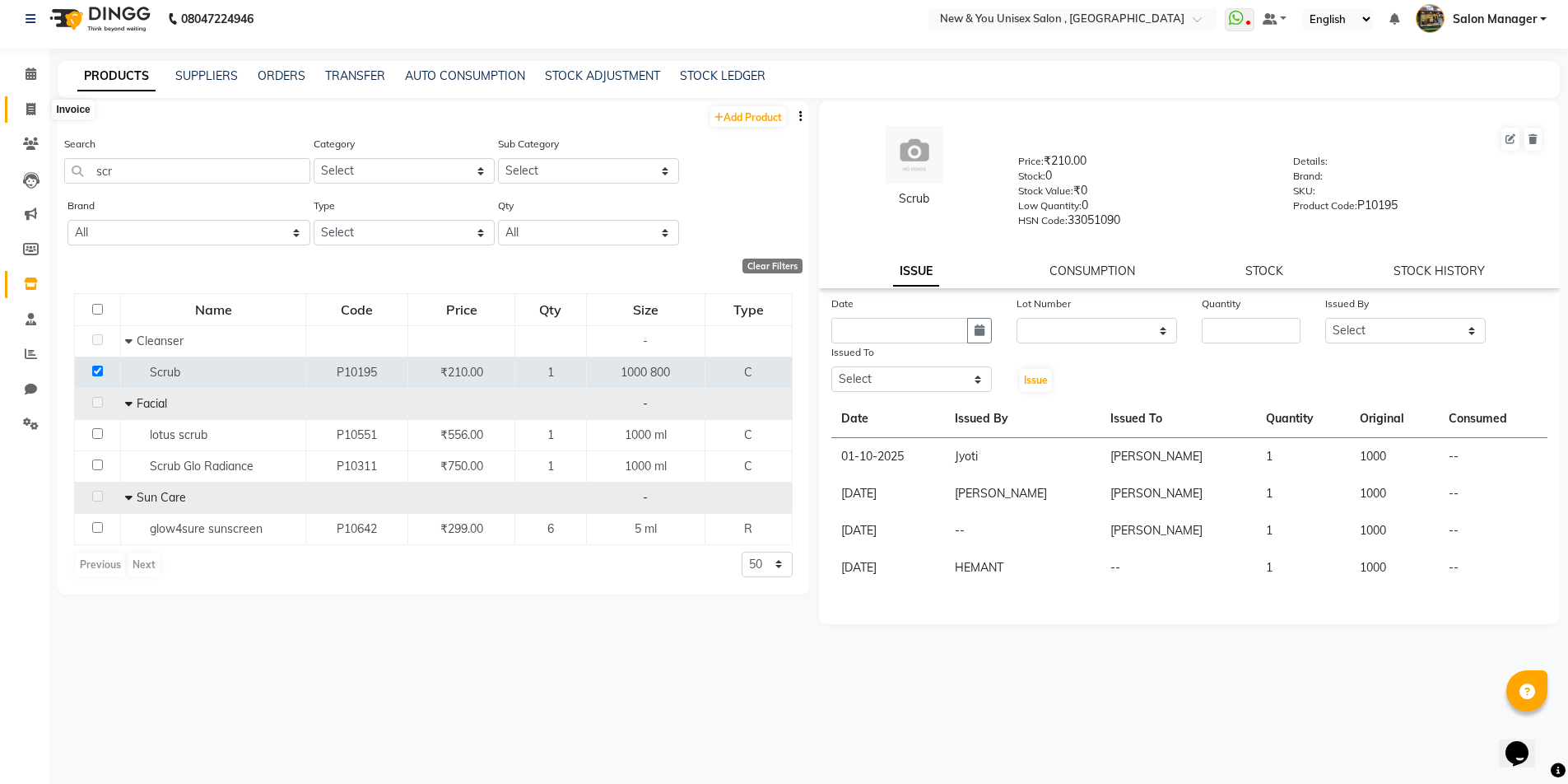
click at [33, 116] on span at bounding box center [31, 110] width 29 height 19
select select "service"
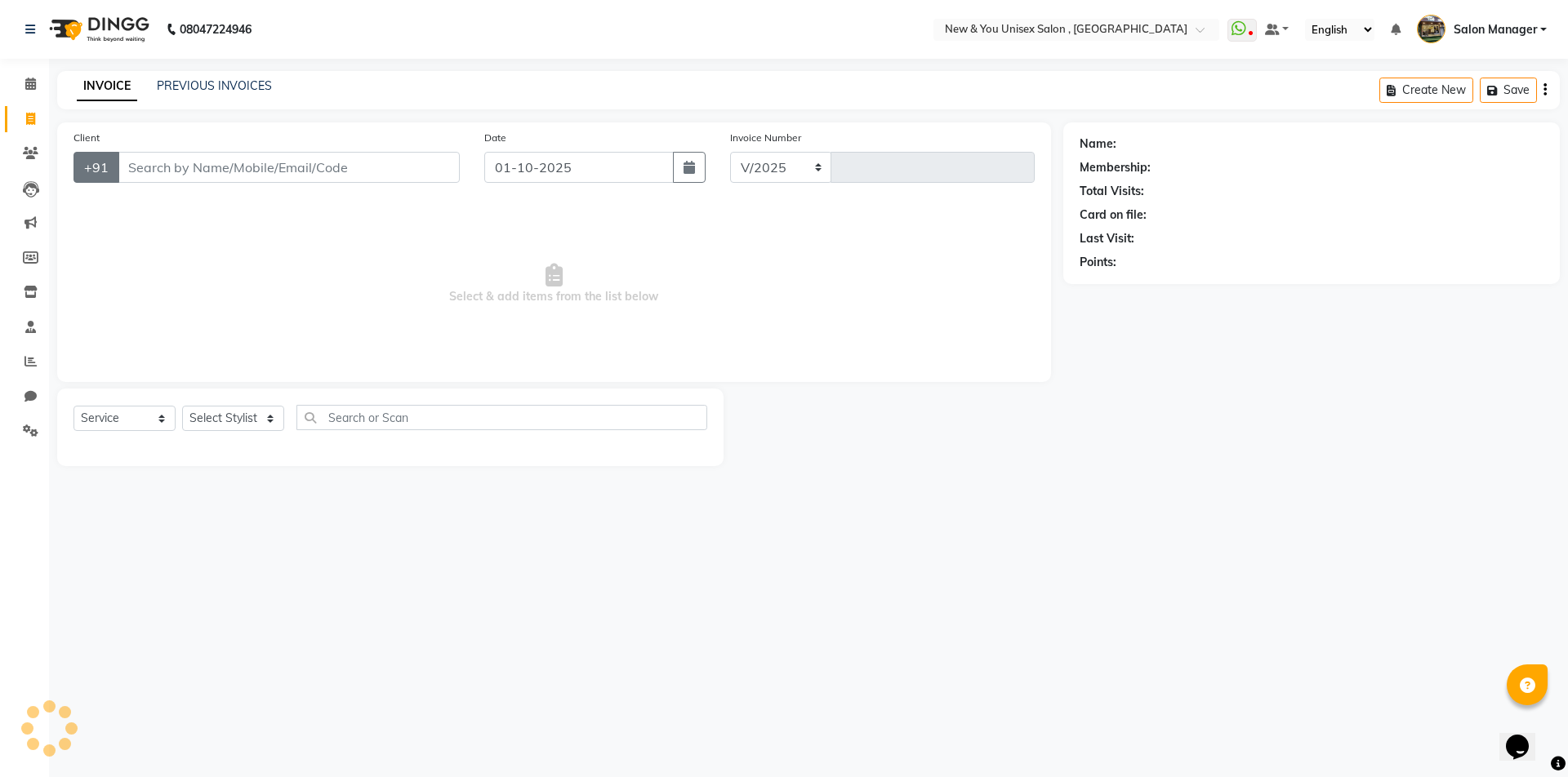
select select "31"
type input "2320"
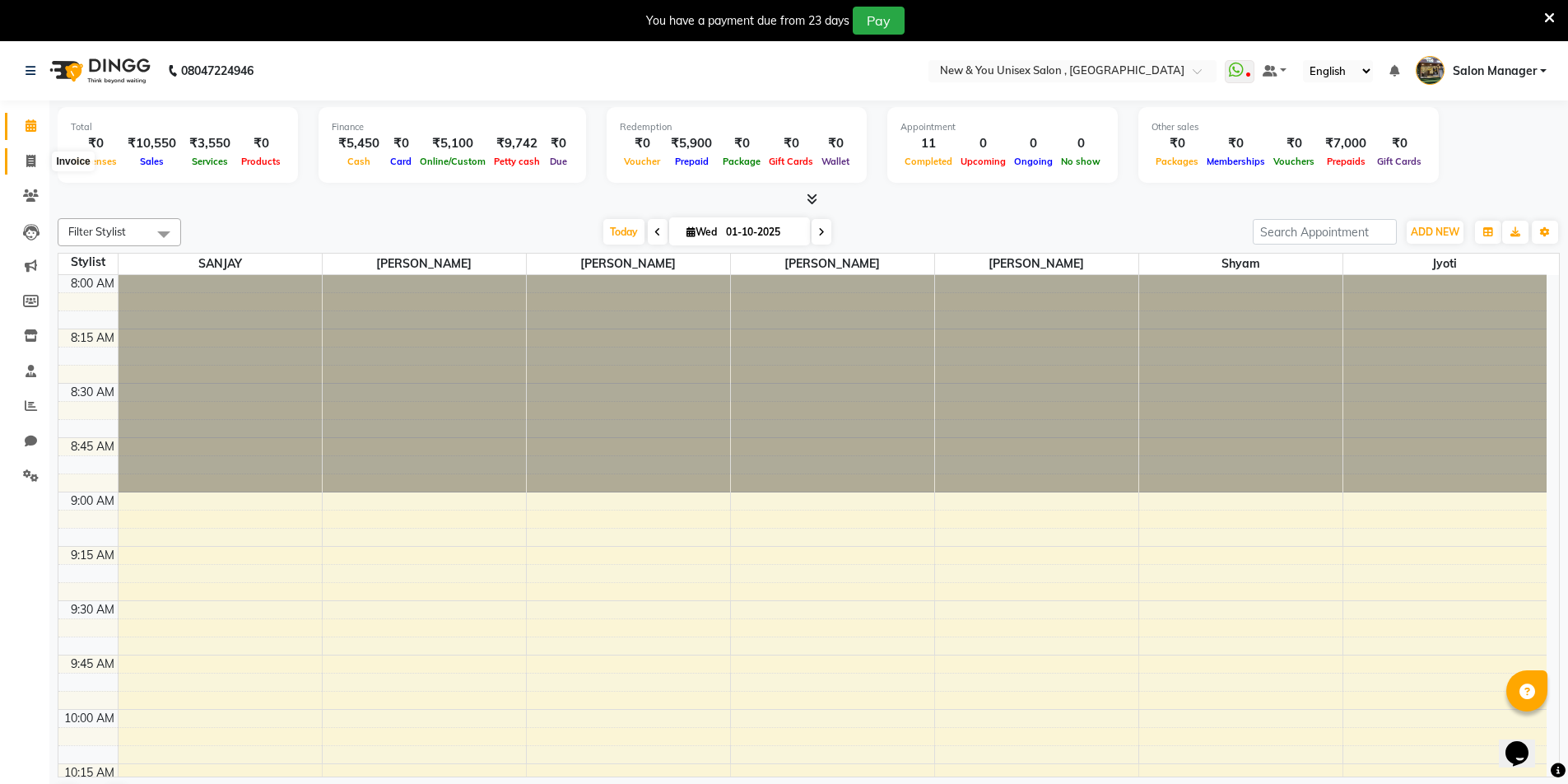
click at [30, 160] on icon at bounding box center [31, 162] width 9 height 13
select select "service"
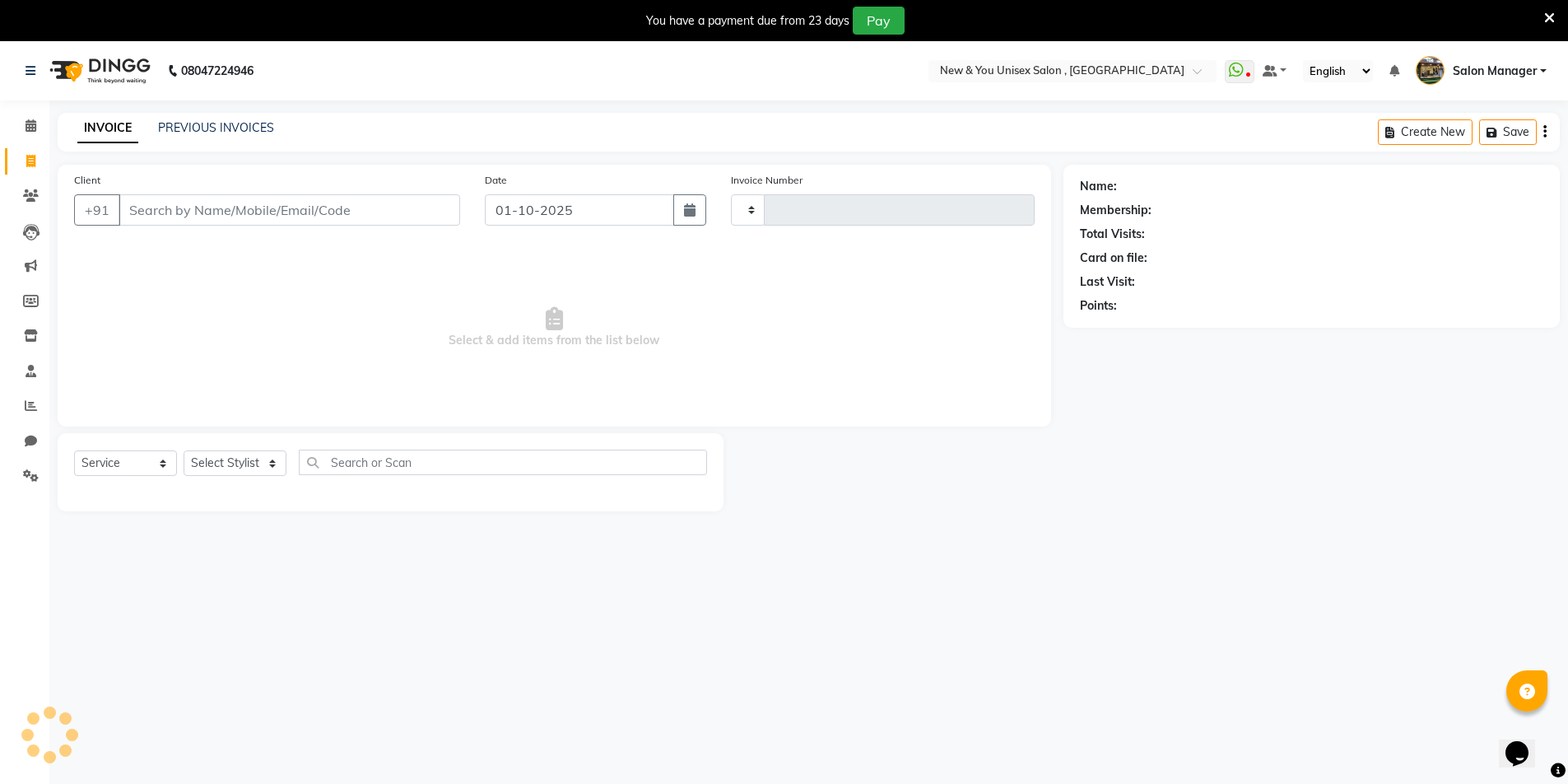
type input "2320"
select select "31"
click at [157, 211] on input "Client" at bounding box center [289, 210] width 342 height 31
type input "9"
type input "7992279567"
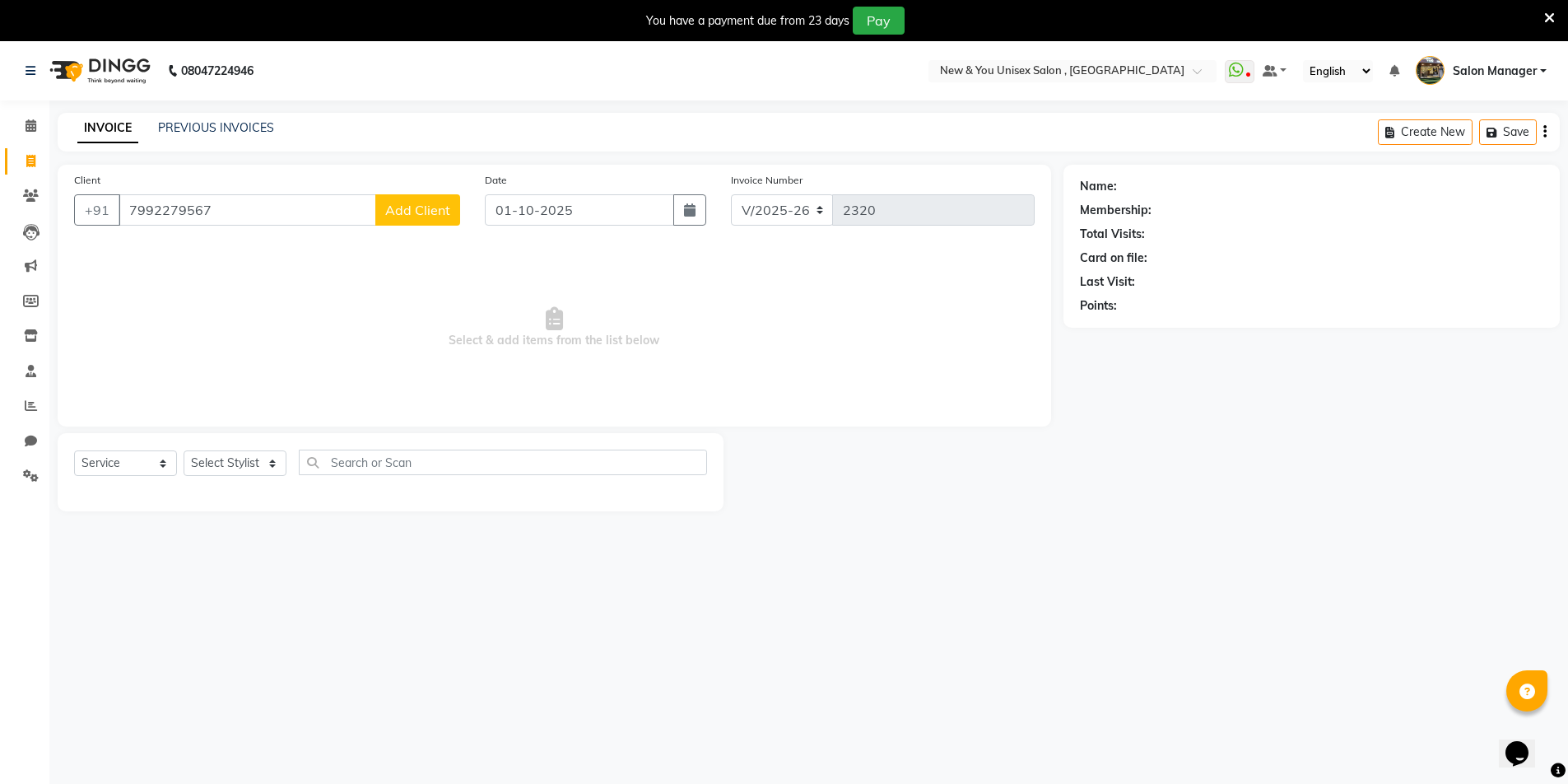
click at [418, 217] on span "Add Client" at bounding box center [418, 210] width 65 height 16
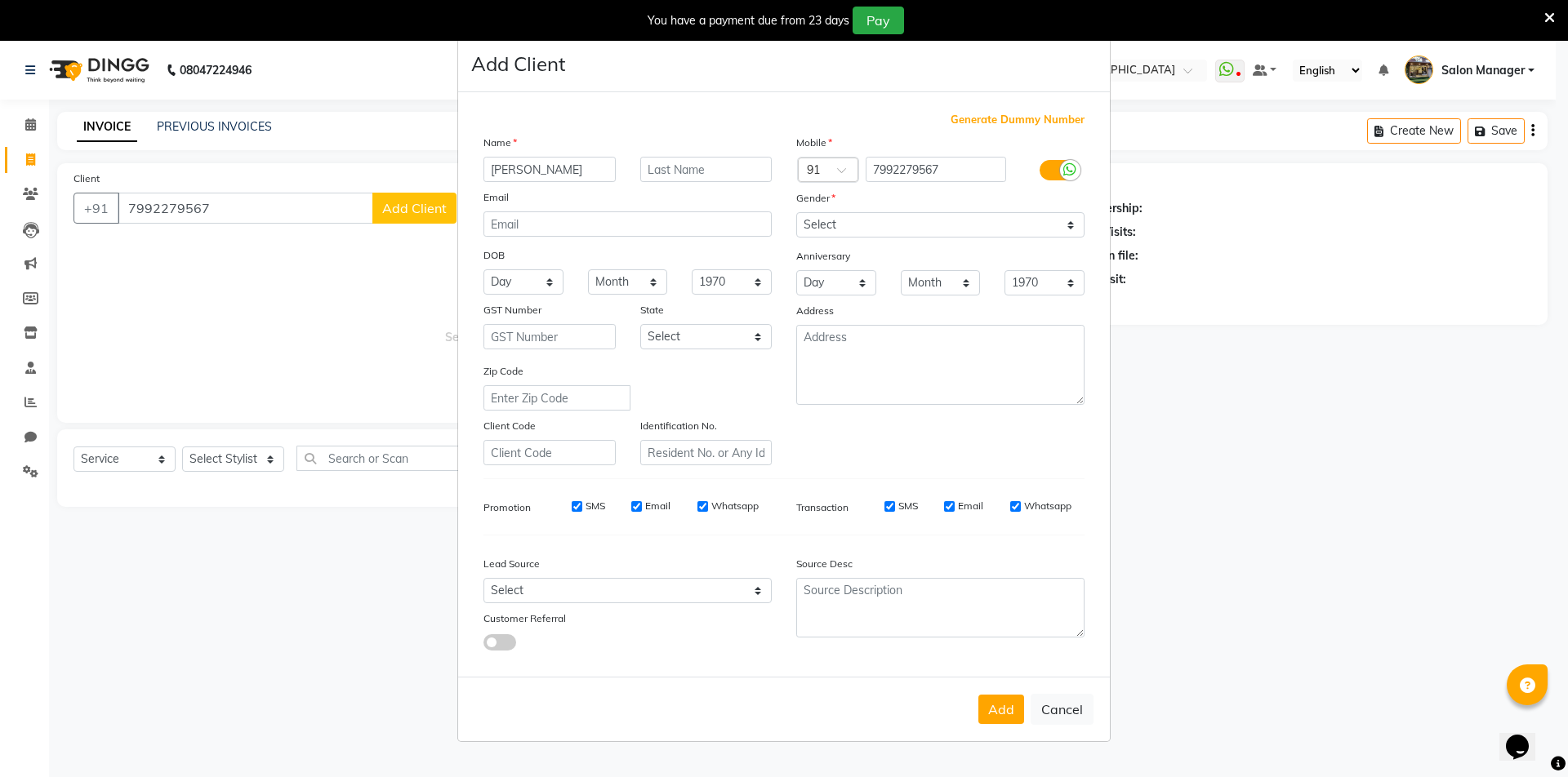
click at [503, 174] on input "Parachi" at bounding box center [549, 169] width 132 height 25
type input "Prachi"
click at [844, 228] on select "Select Male Female Other Prefer Not To Say" at bounding box center [940, 225] width 288 height 25
select select "[DEMOGRAPHIC_DATA]"
click at [796, 212] on select "Select Male Female Other Prefer Not To Say" at bounding box center [940, 225] width 288 height 25
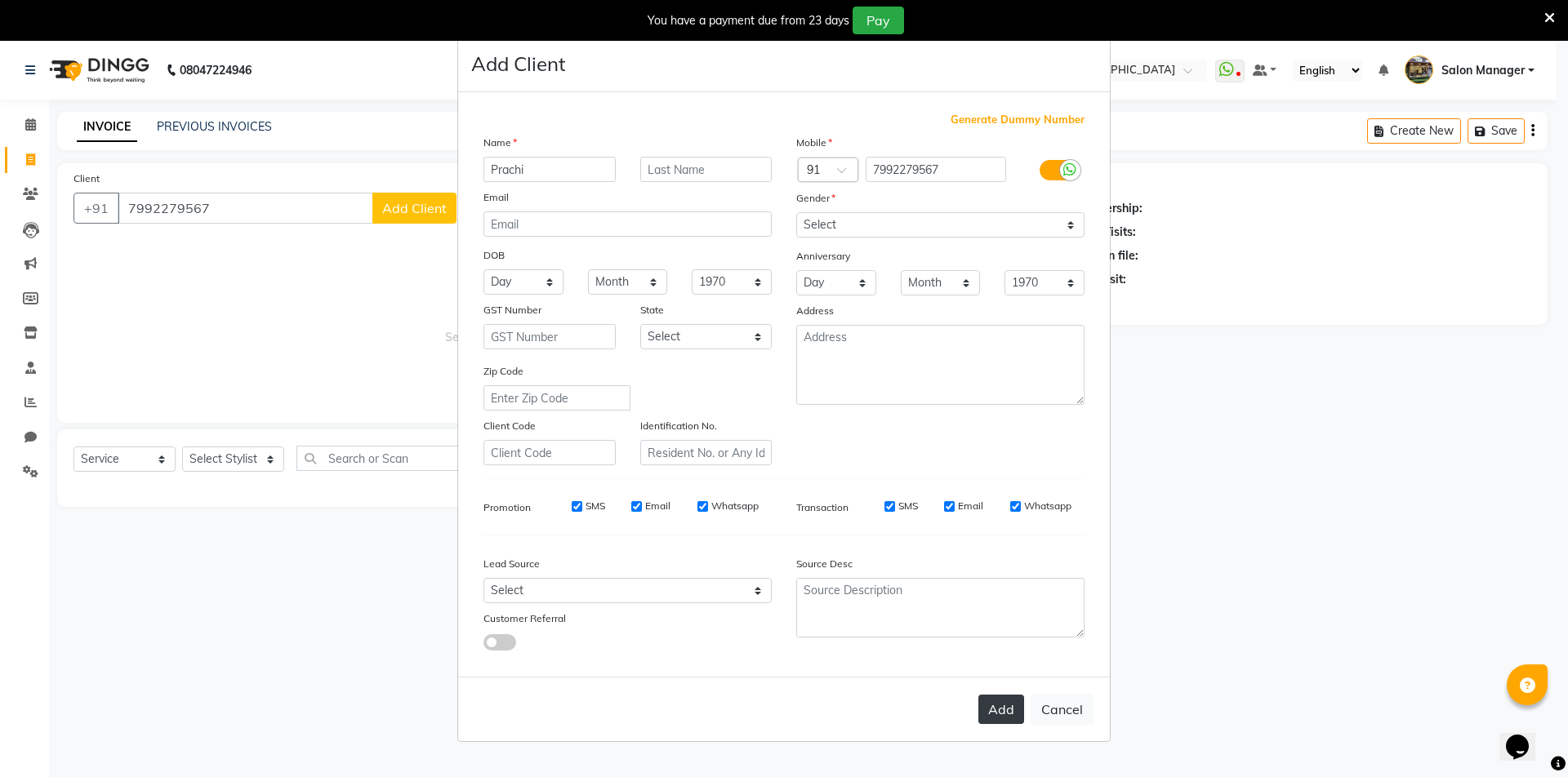
click at [993, 712] on button "Add" at bounding box center [1000, 709] width 46 height 30
select select
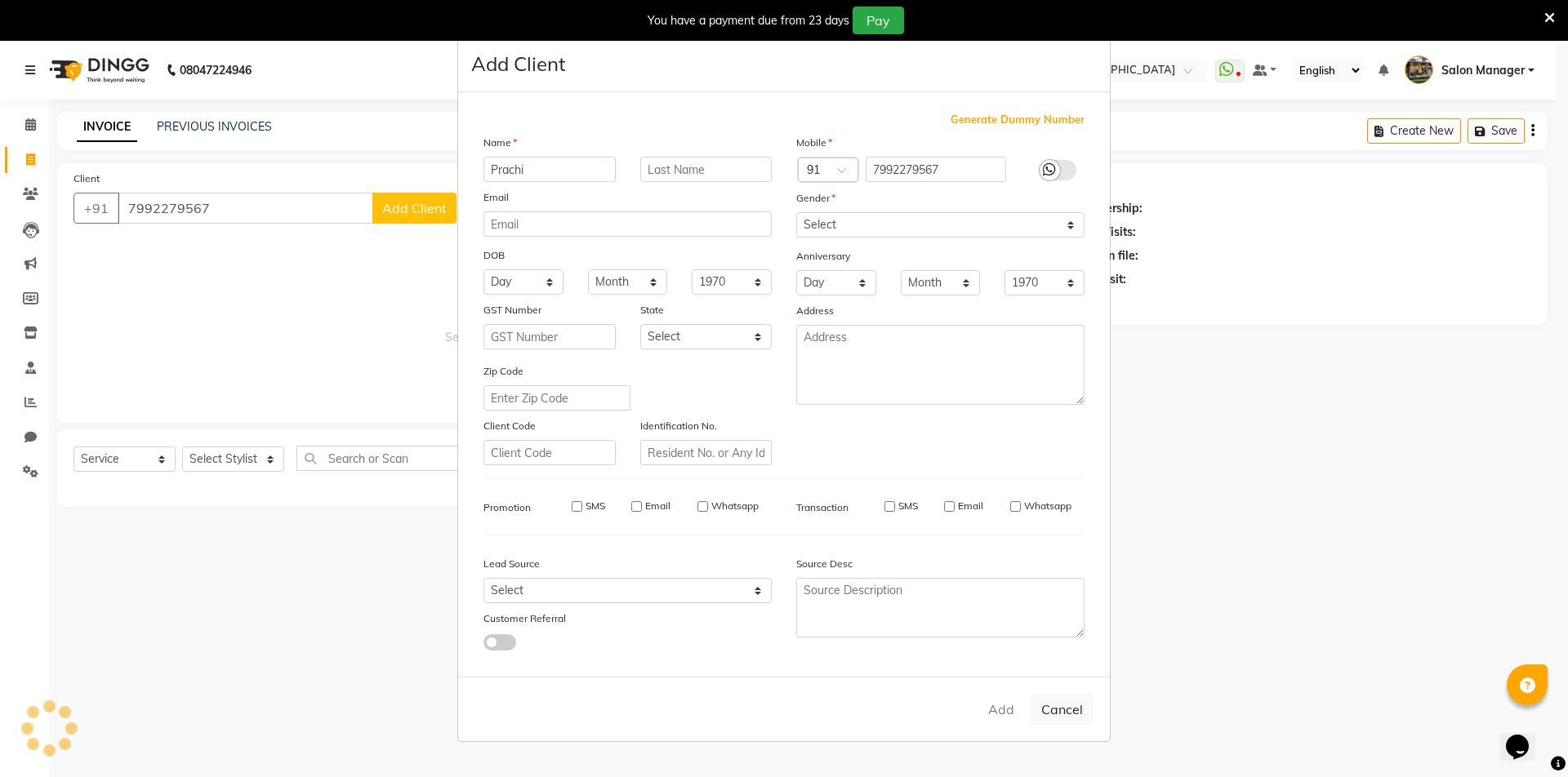
select select
checkbox input "false"
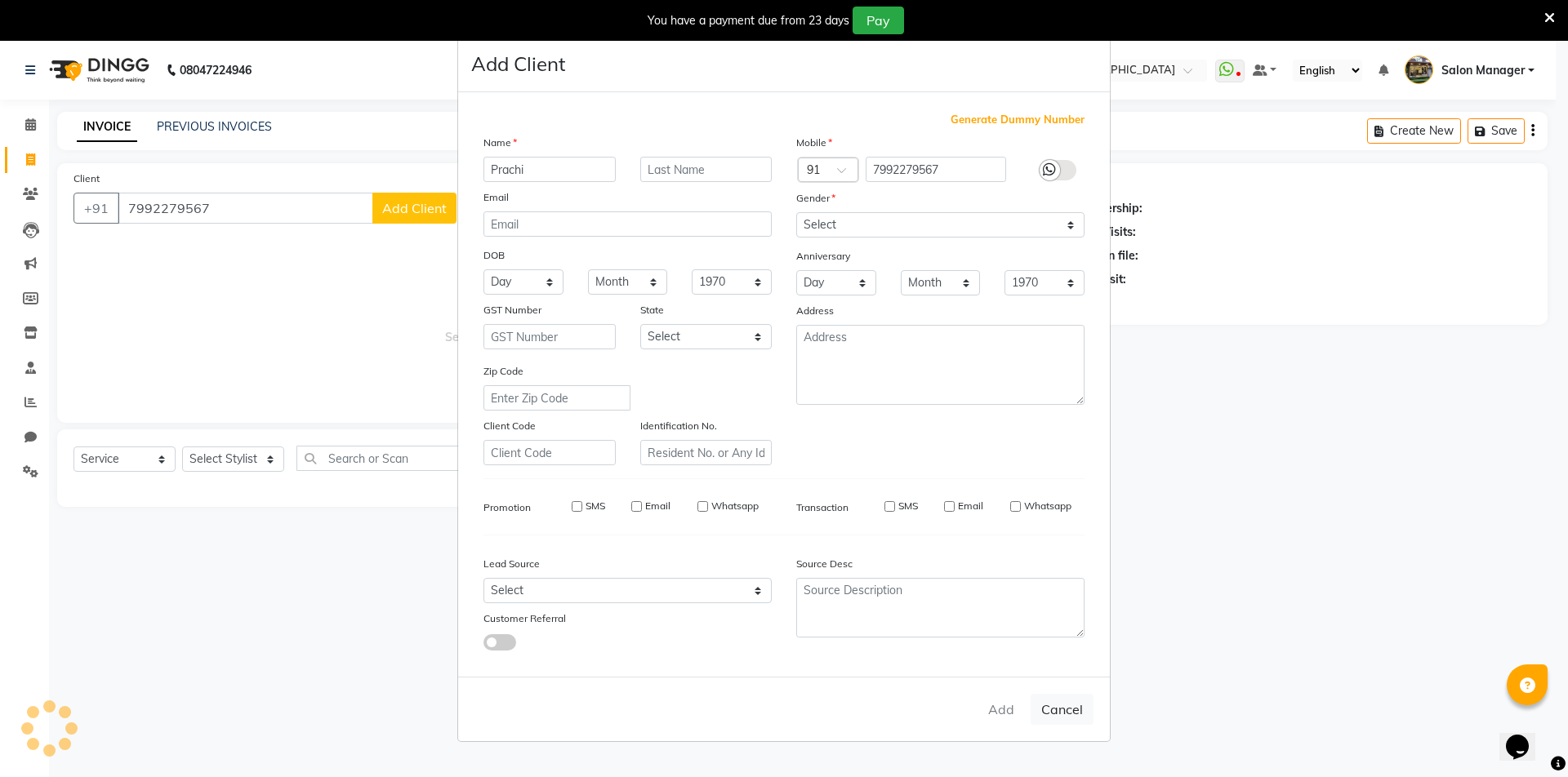
checkbox input "false"
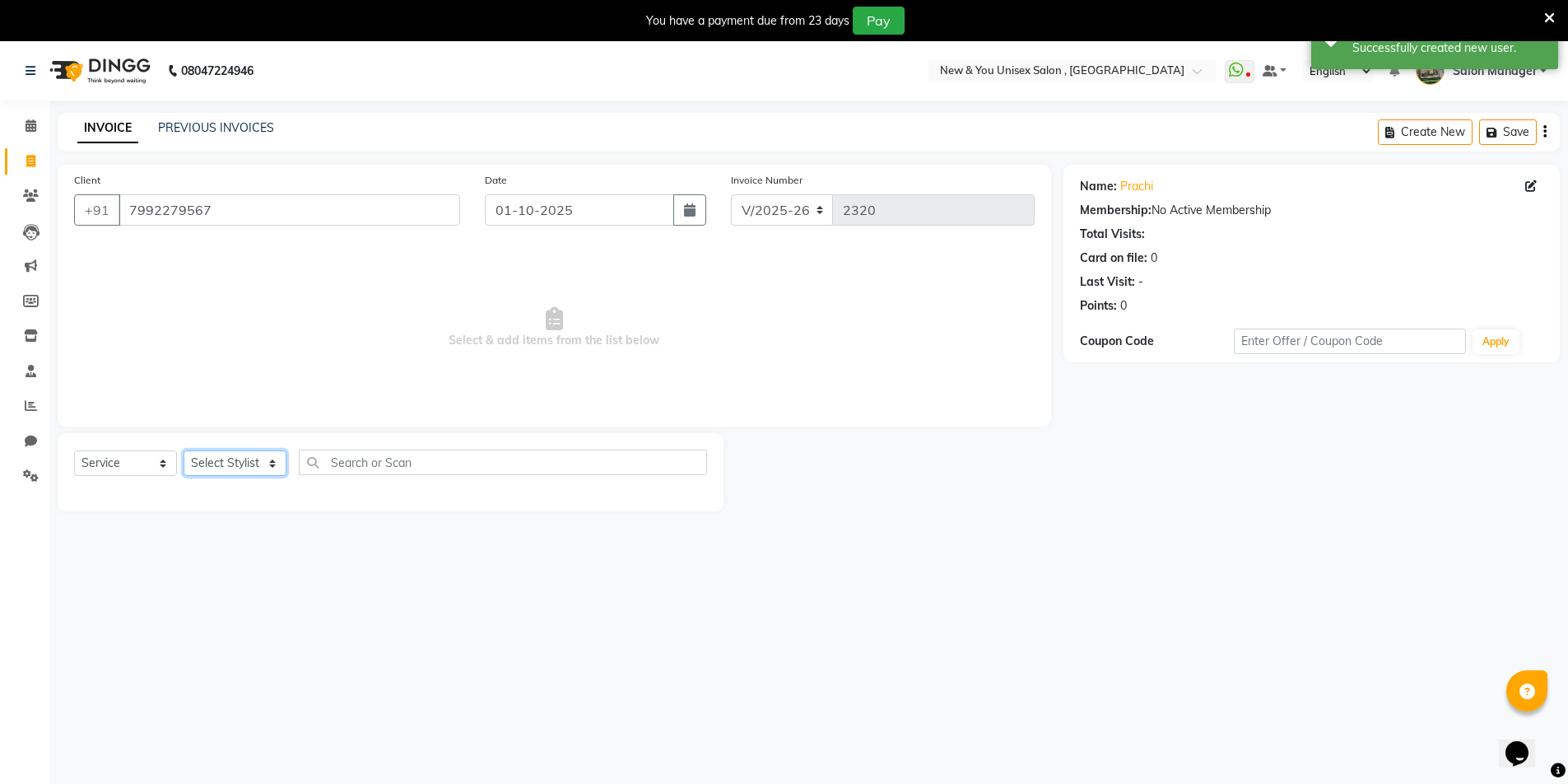
click at [221, 461] on select "Select Stylist HEMANT [PERSON_NAME] [PERSON_NAME] Salon Manager [PERSON_NAME] […" at bounding box center [234, 464] width 102 height 25
select select "87881"
click at [183, 451] on select "Select Stylist HEMANT [PERSON_NAME] [PERSON_NAME] Salon Manager [PERSON_NAME] […" at bounding box center [234, 464] width 102 height 25
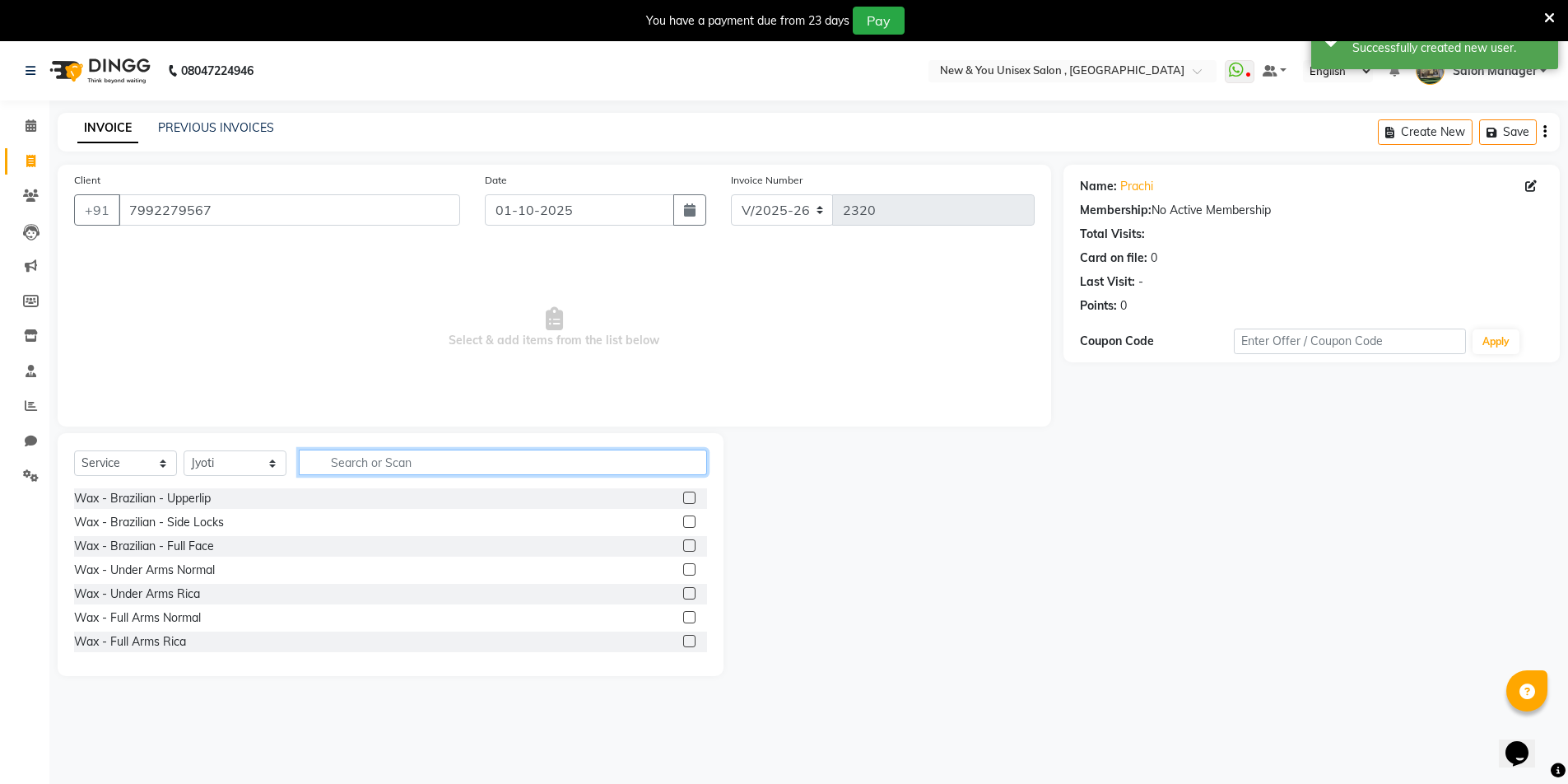
click at [351, 456] on input "text" at bounding box center [503, 463] width 408 height 25
type input "thr"
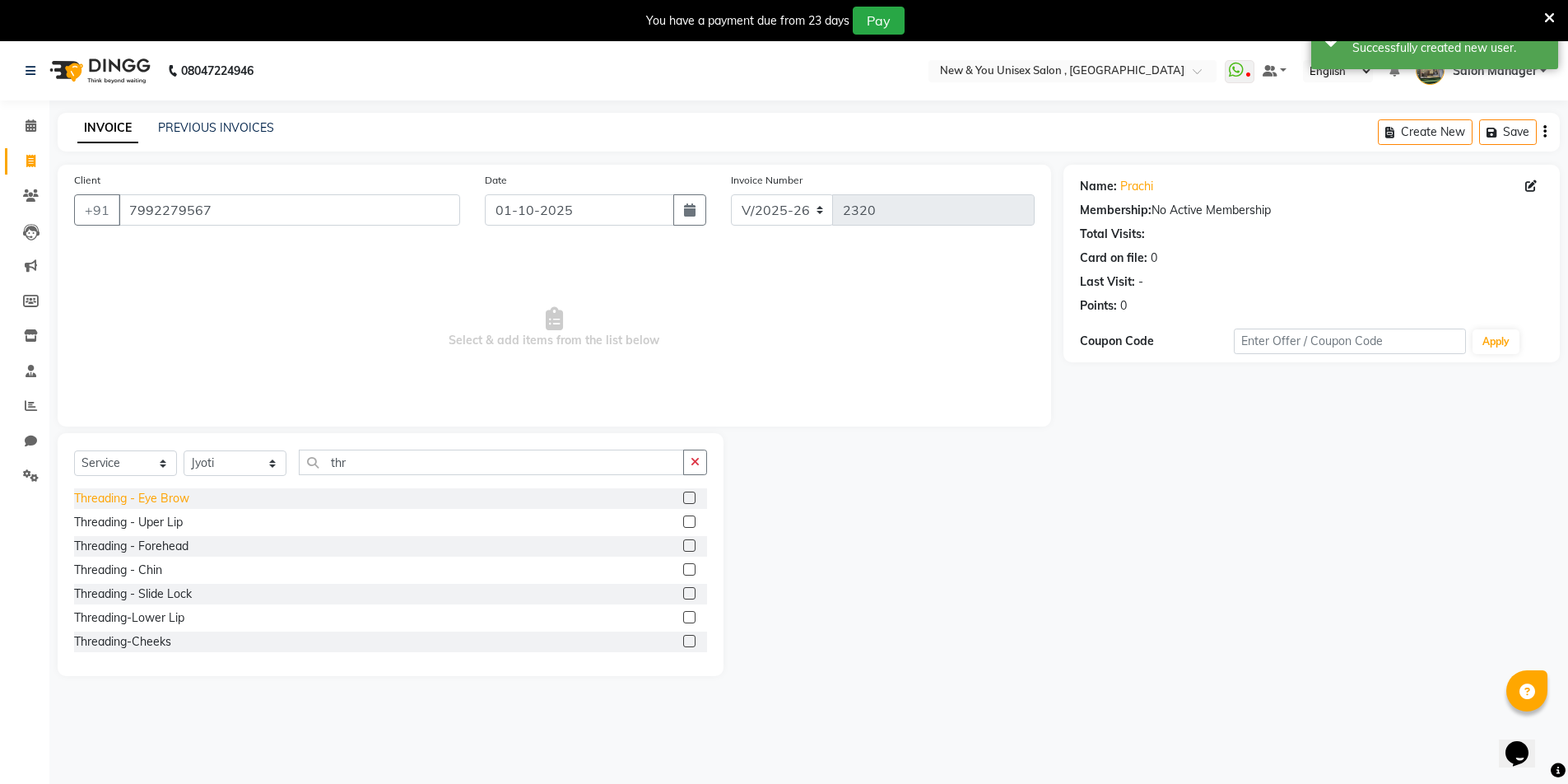
click at [151, 500] on div "Threading - Eye Brow" at bounding box center [131, 498] width 115 height 17
checkbox input "false"
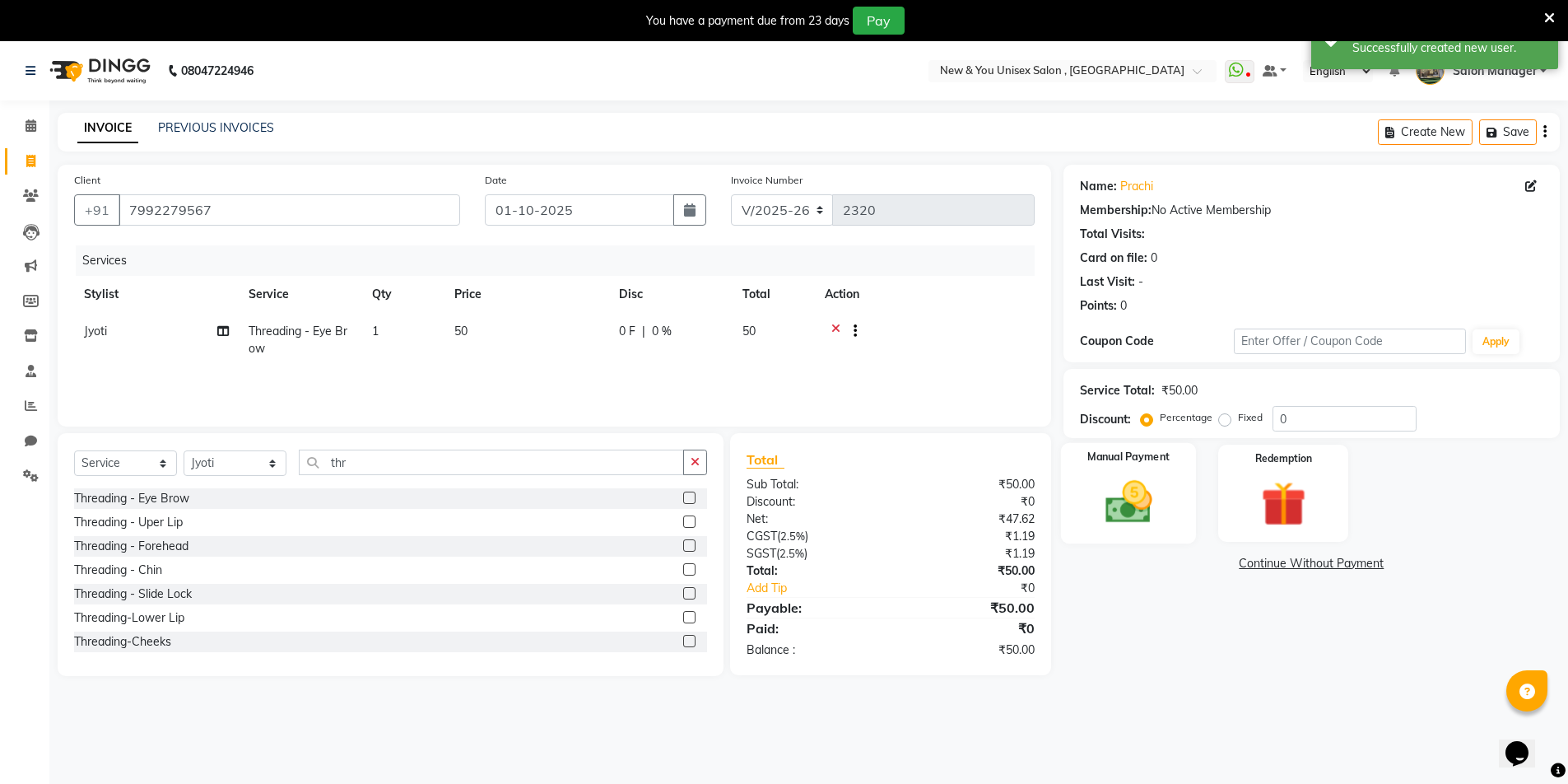
click at [1139, 485] on img at bounding box center [1129, 502] width 76 height 54
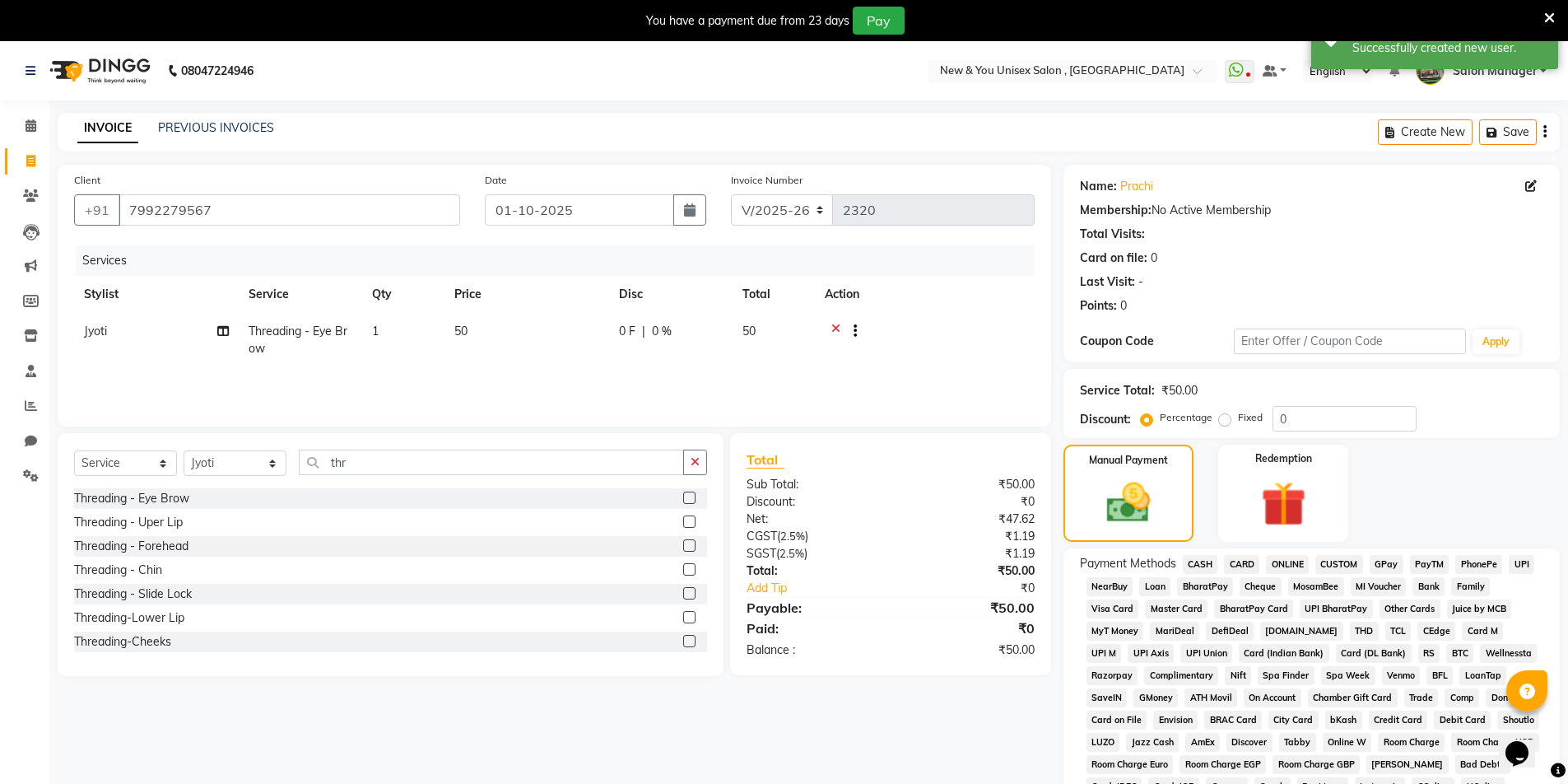
click at [1439, 564] on span "PayTM" at bounding box center [1430, 564] width 40 height 19
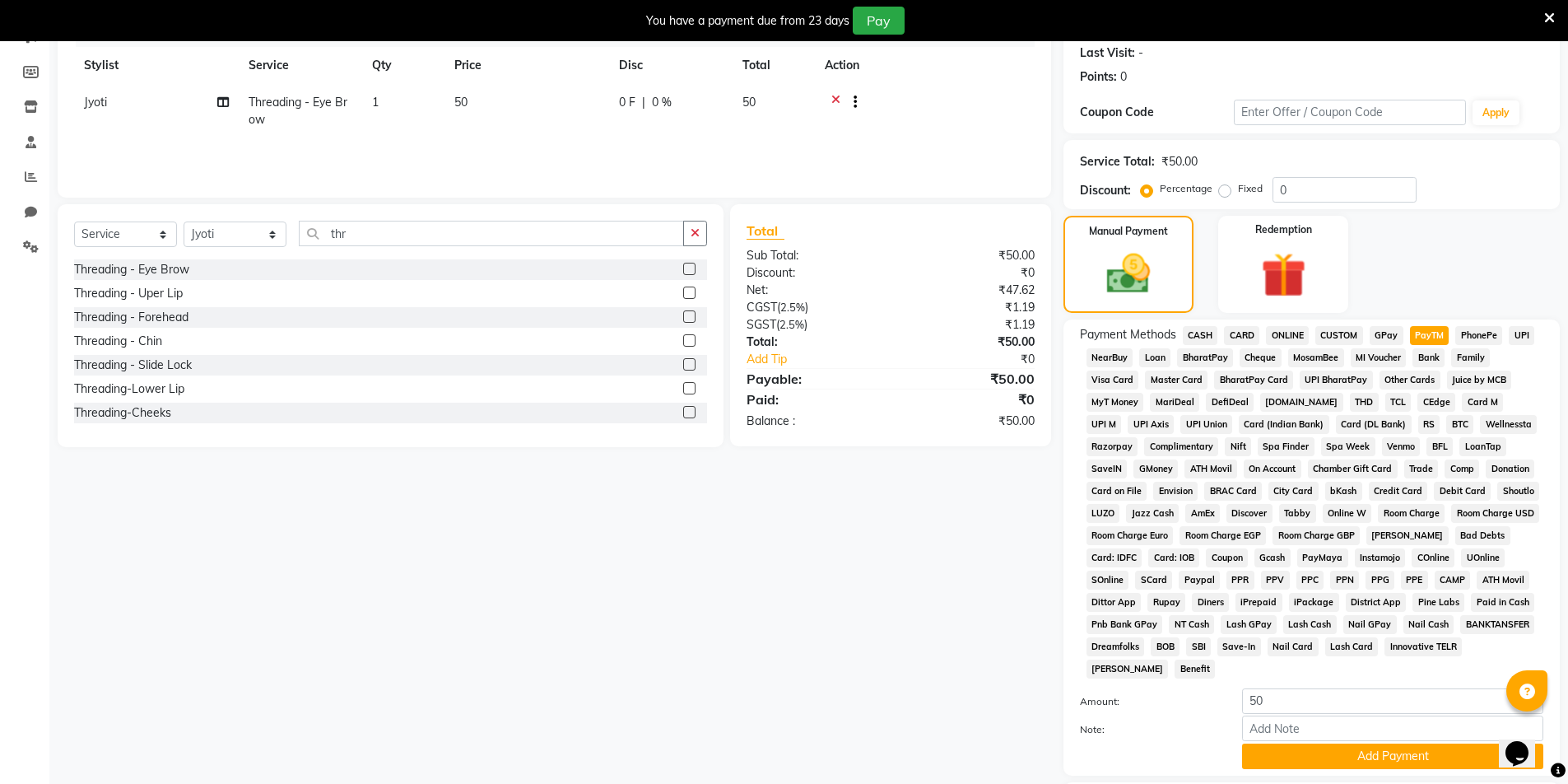
scroll to position [327, 0]
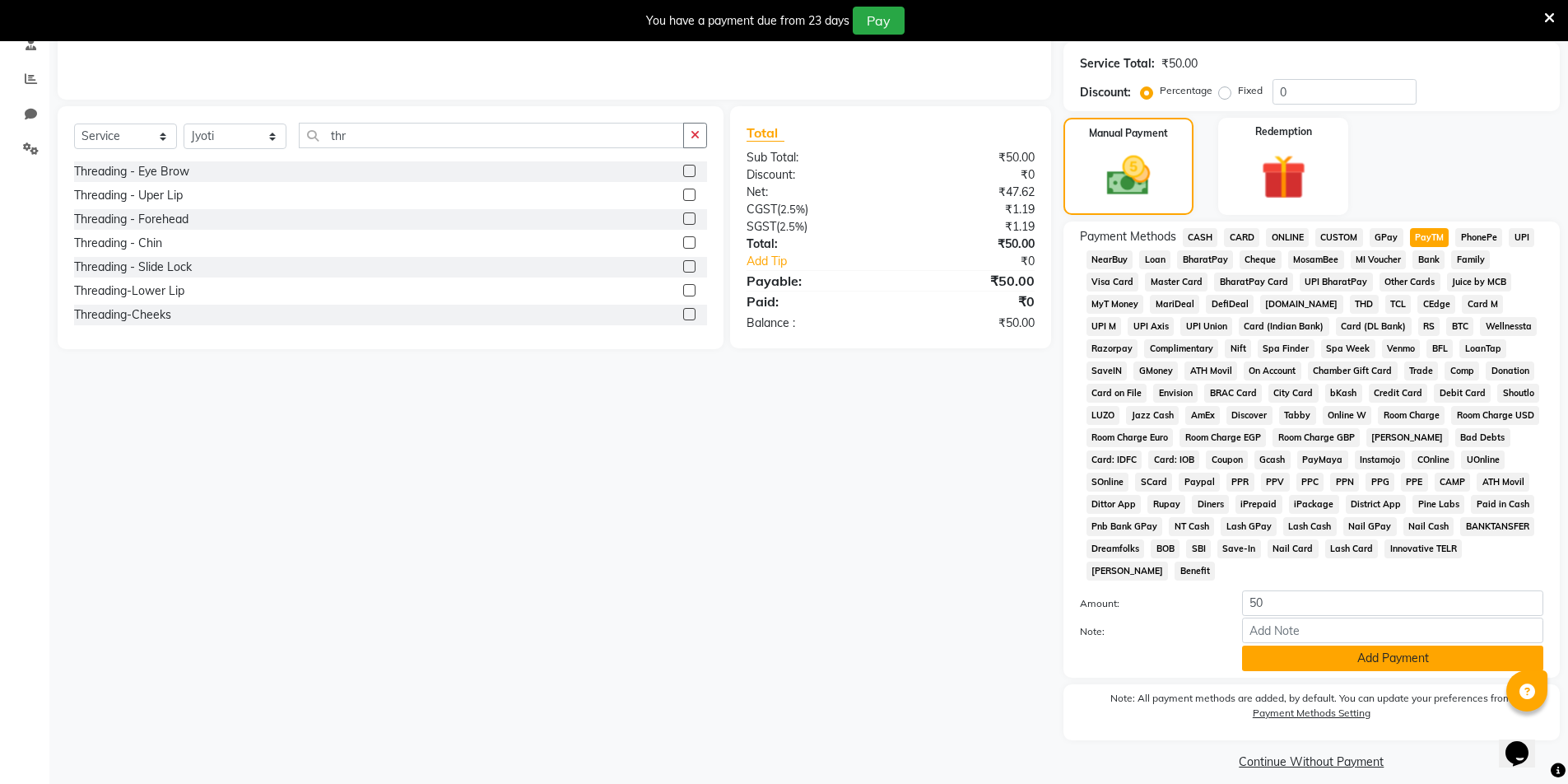
click at [1350, 665] on button "Add Payment" at bounding box center [1393, 659] width 301 height 25
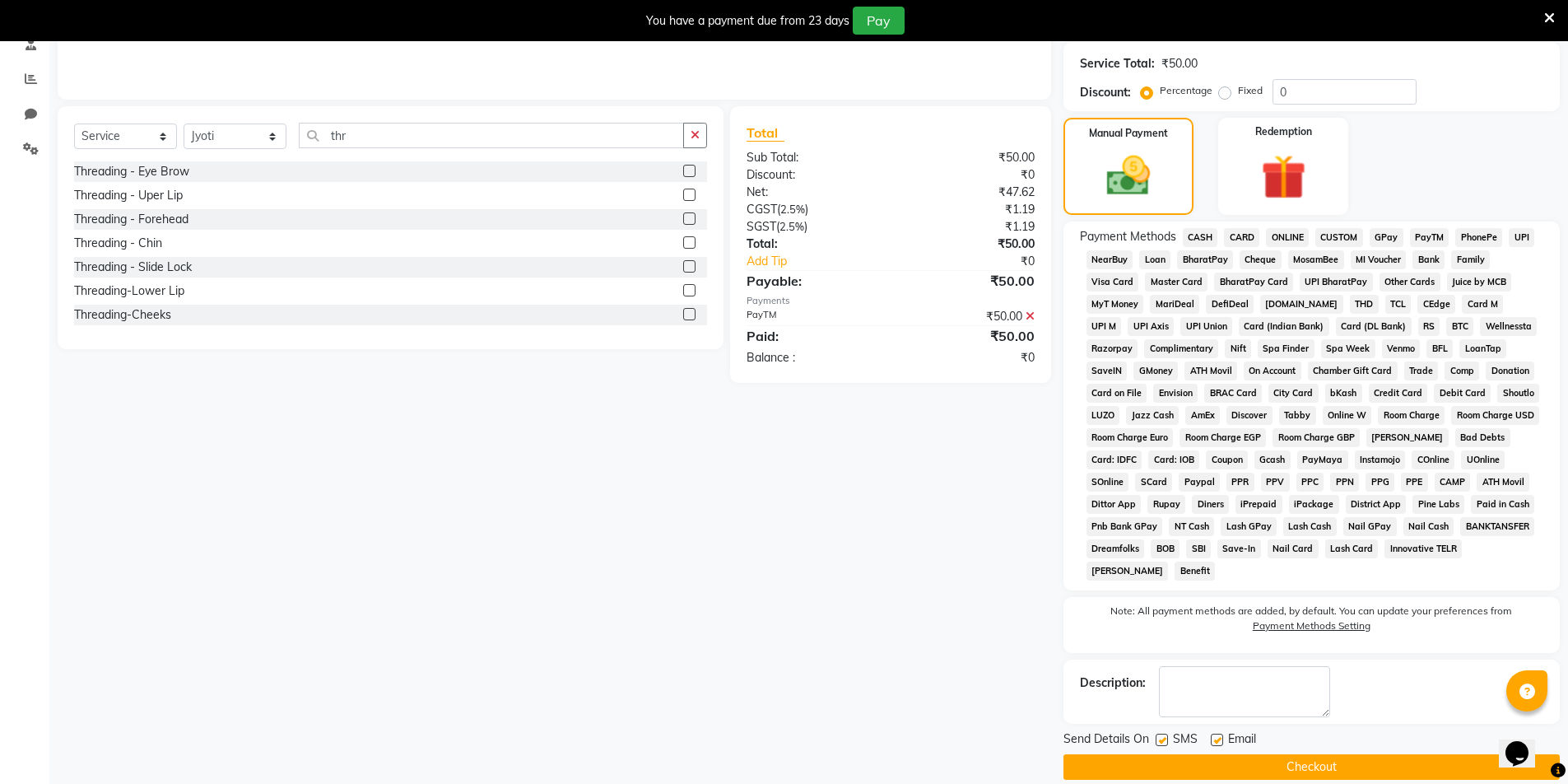
click at [1295, 768] on button "Checkout" at bounding box center [1311, 767] width 496 height 25
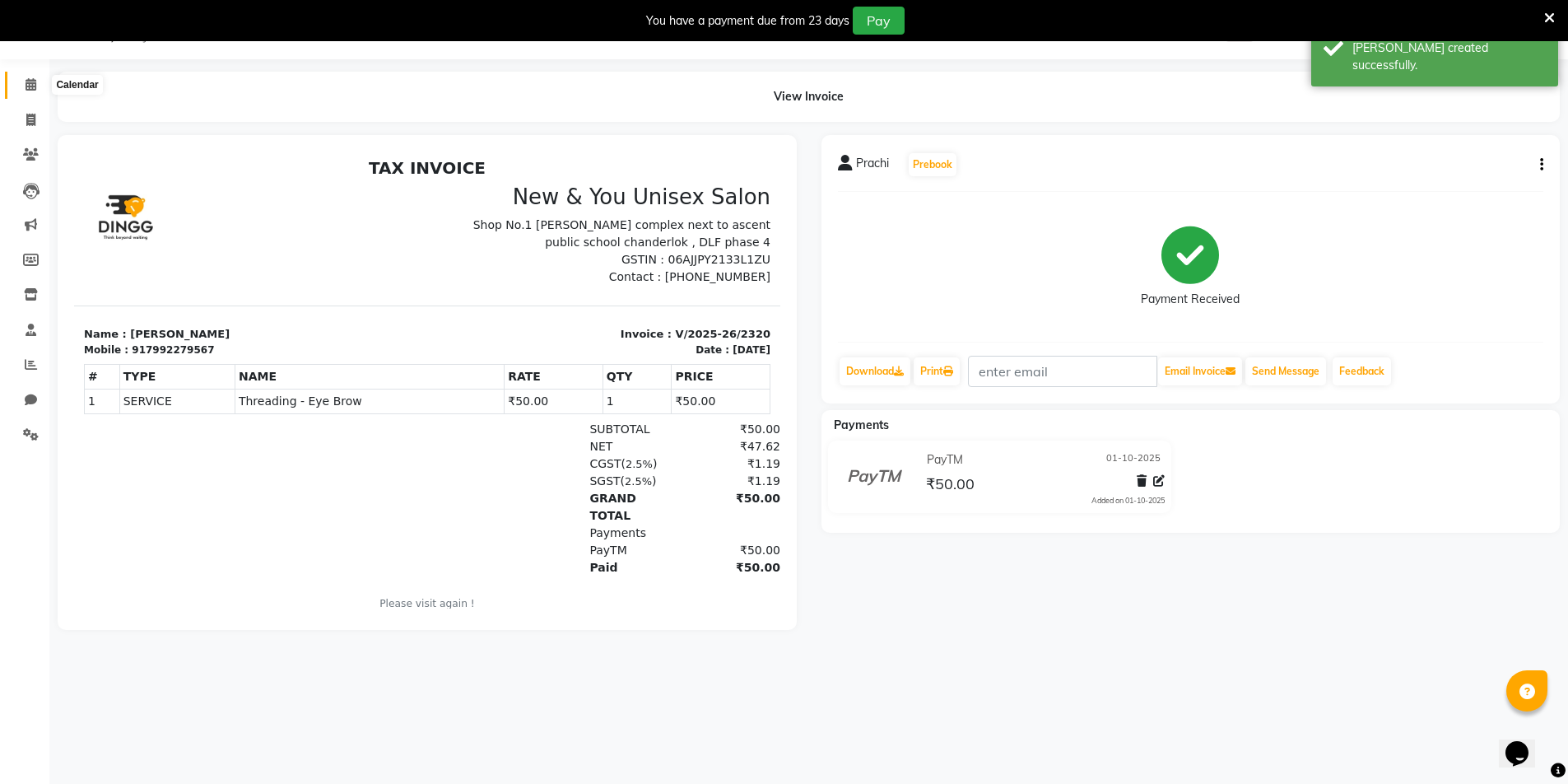
click at [30, 93] on span at bounding box center [31, 85] width 29 height 19
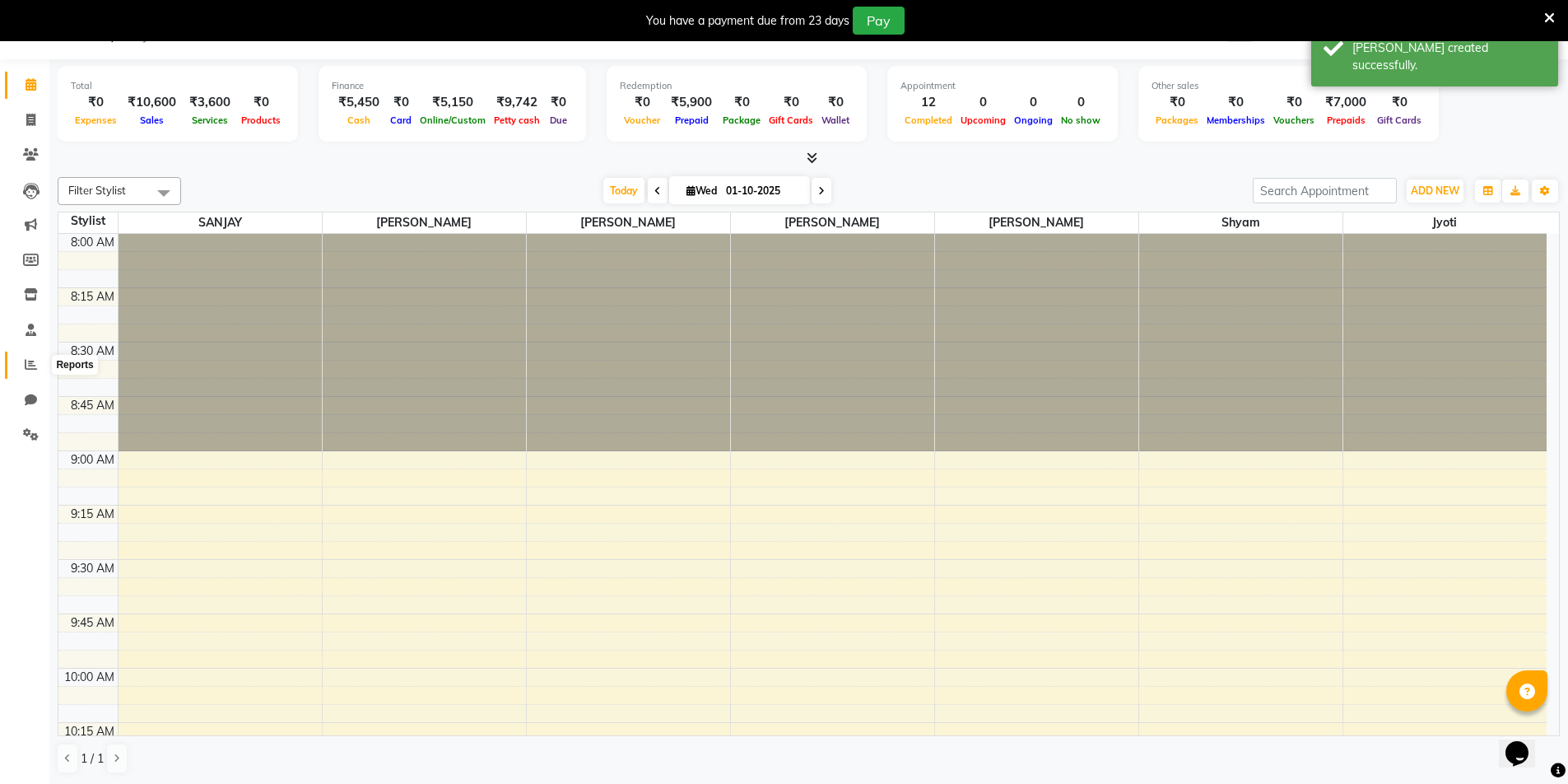
click at [30, 366] on icon at bounding box center [31, 365] width 13 height 13
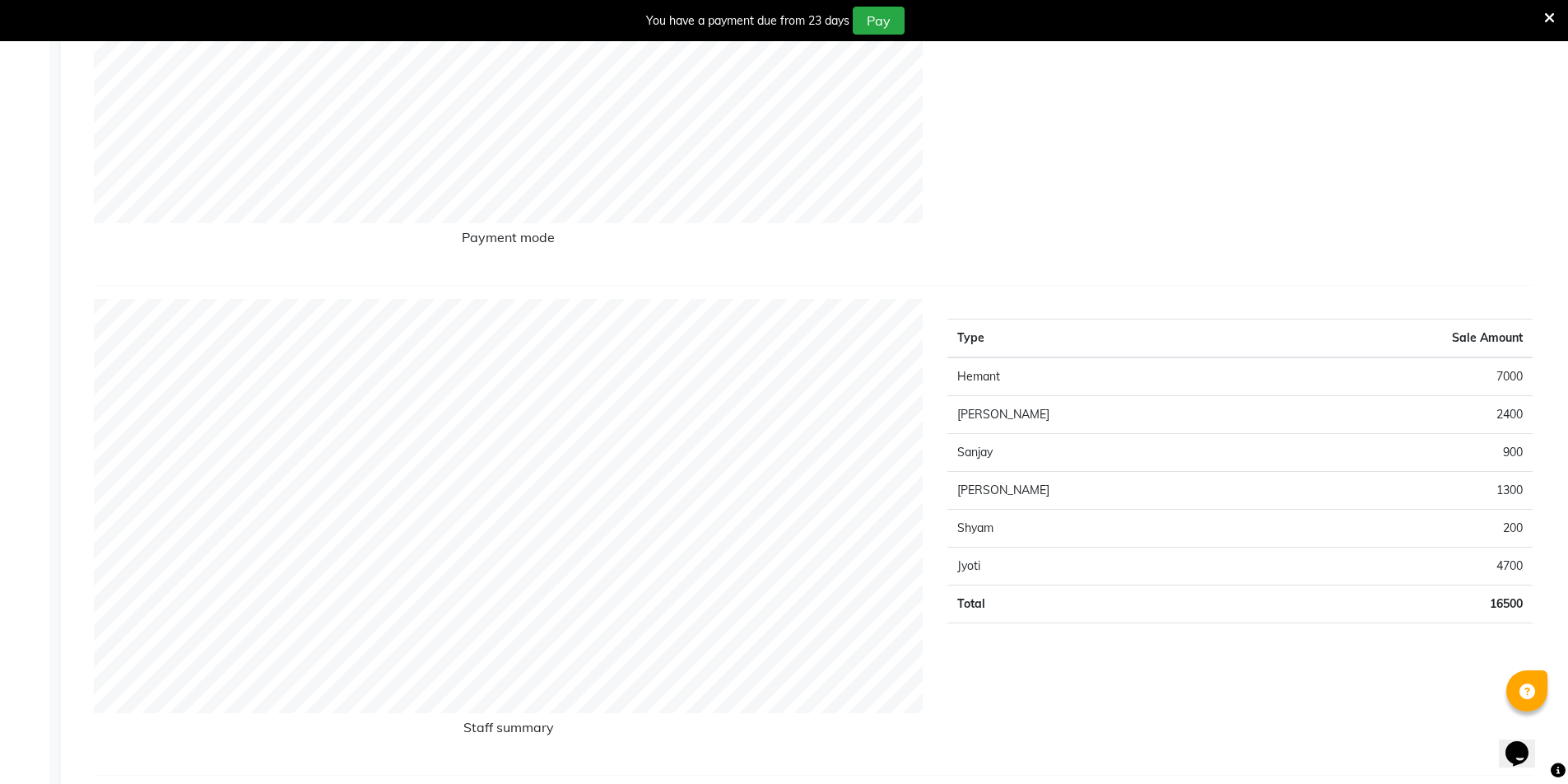
scroll to position [500, 0]
click at [1544, 22] on icon at bounding box center [1550, 18] width 11 height 15
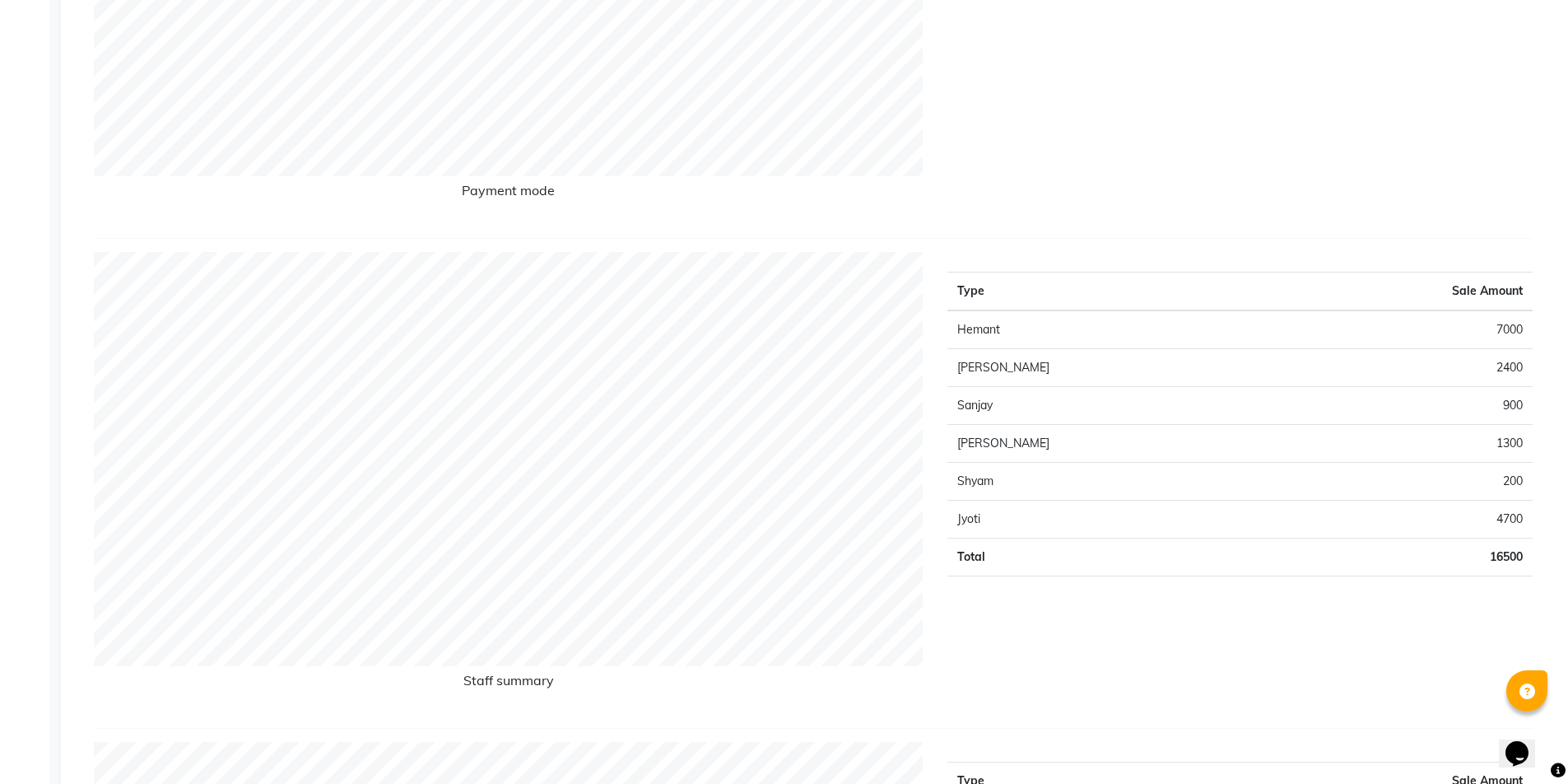
scroll to position [0, 0]
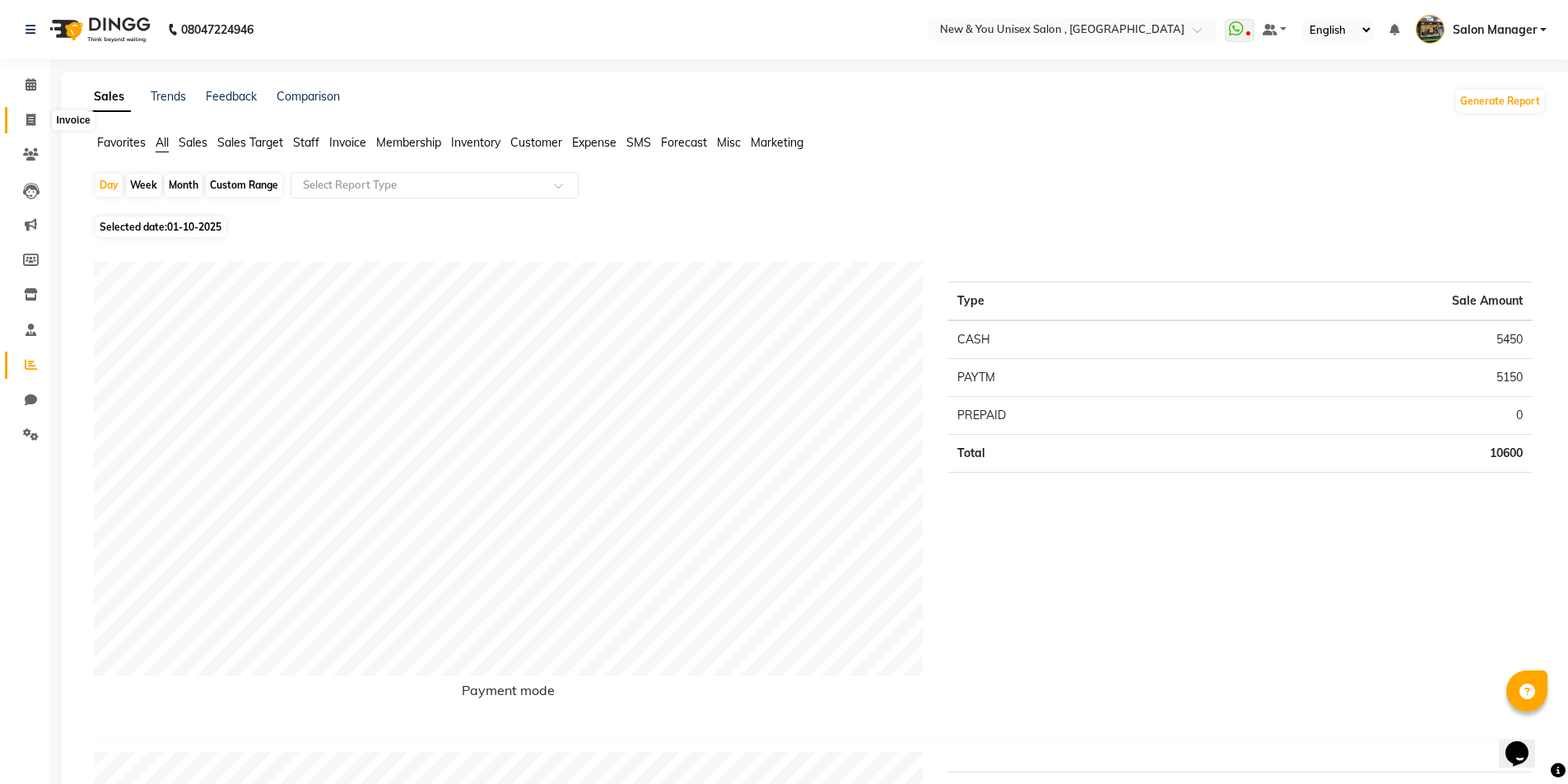
click at [31, 117] on icon at bounding box center [31, 120] width 9 height 13
select select "31"
select select "service"
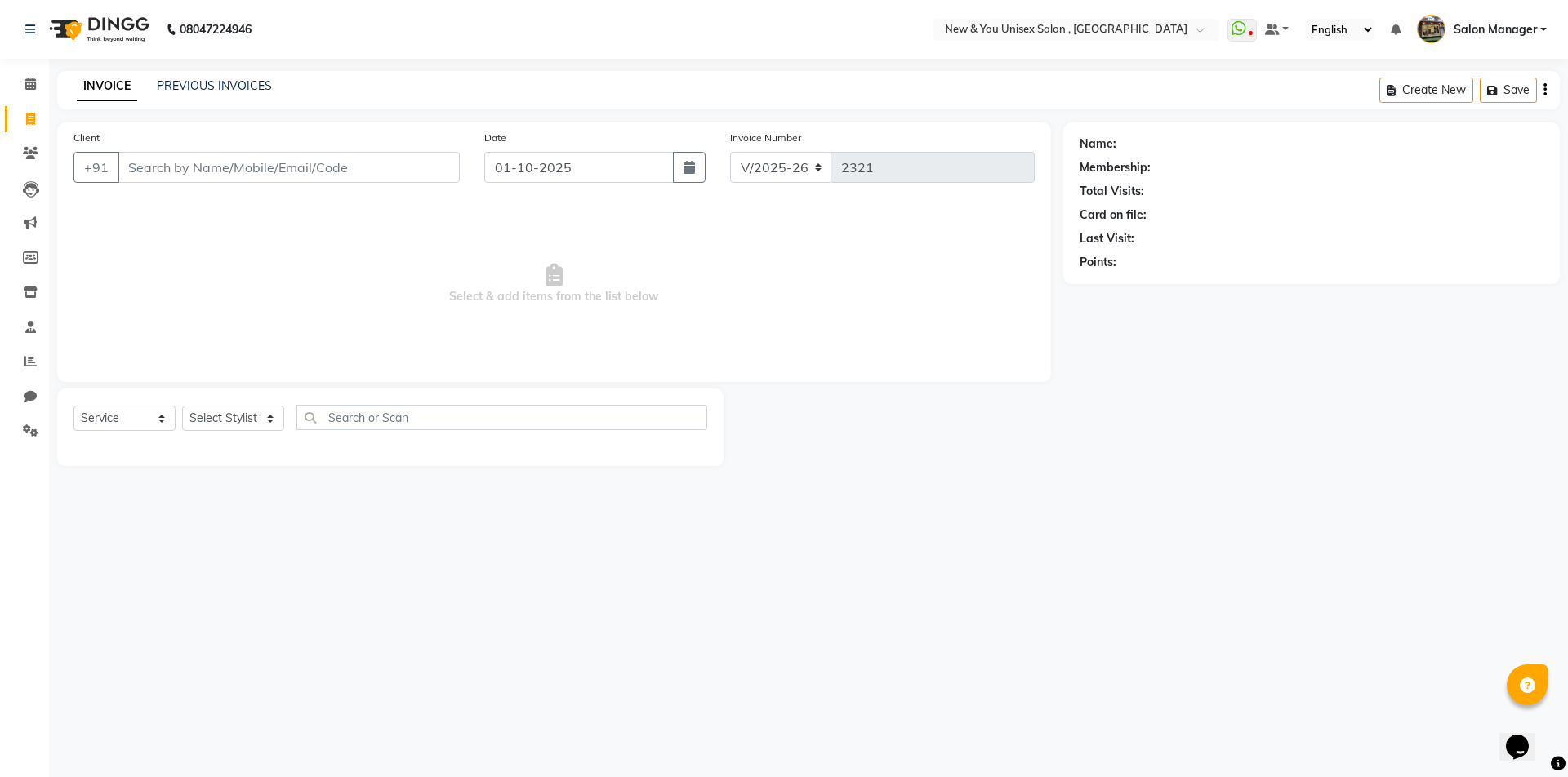
click at [241, 173] on input "Client" at bounding box center [289, 167] width 342 height 31
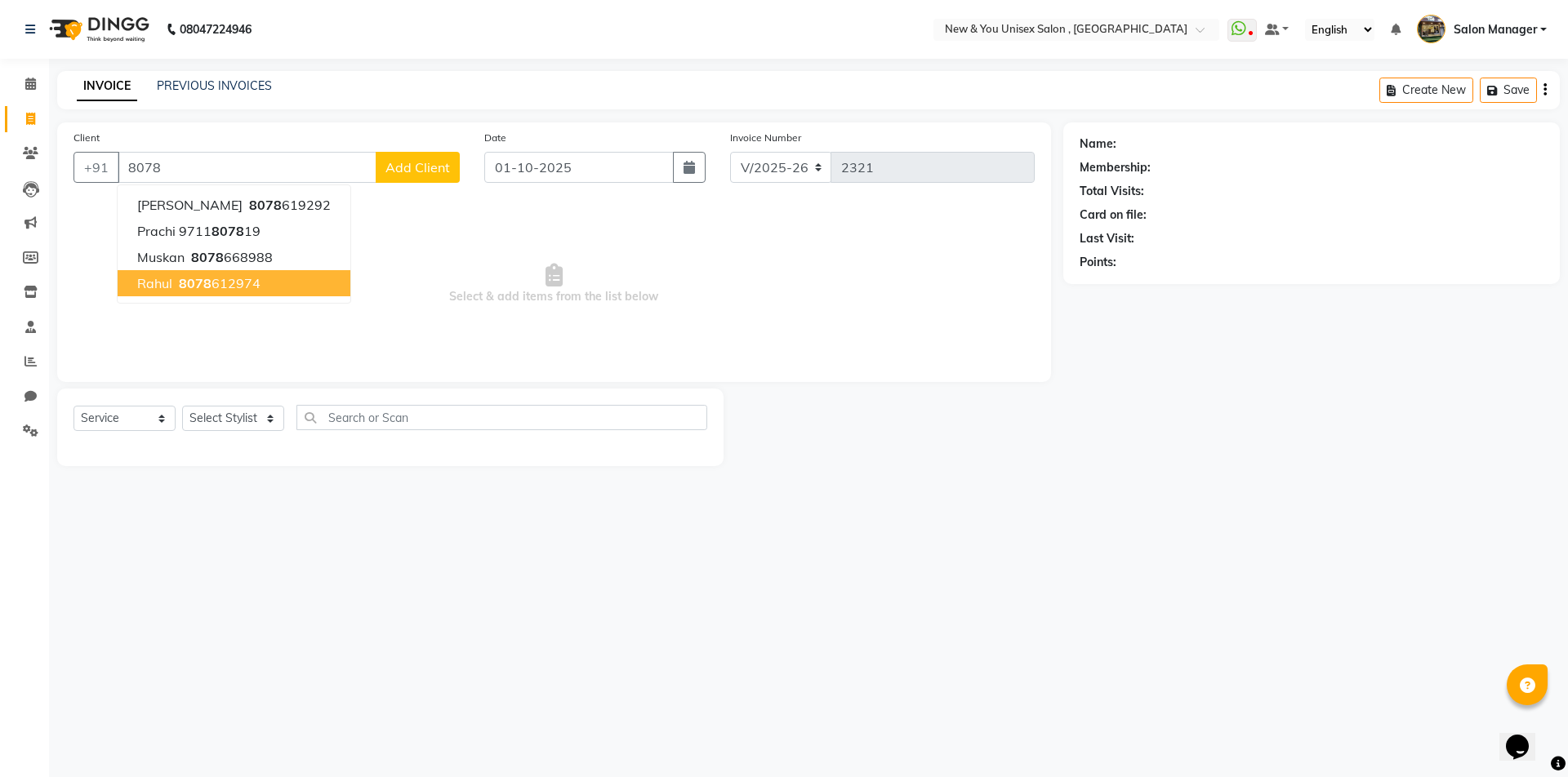
click at [244, 282] on ngb-highlight "8078 612974" at bounding box center [218, 283] width 85 height 16
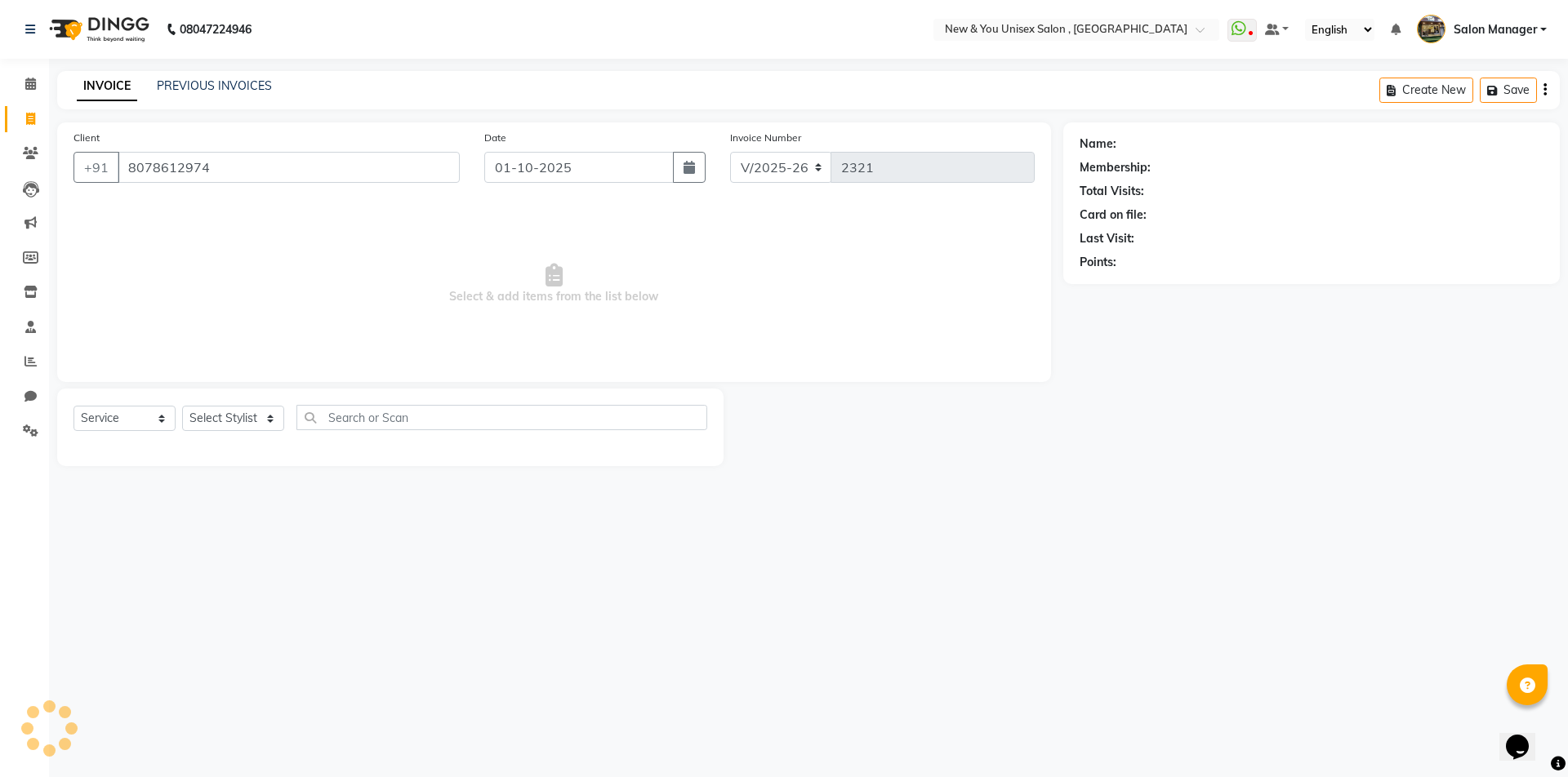
type input "8078612974"
click at [215, 424] on select "Select Stylist HEMANT [PERSON_NAME] [PERSON_NAME] Salon Manager [PERSON_NAME] […" at bounding box center [232, 418] width 102 height 25
select select "40116"
click at [182, 406] on select "Select Stylist HEMANT [PERSON_NAME] [PERSON_NAME] Salon Manager [PERSON_NAME] […" at bounding box center [232, 418] width 102 height 25
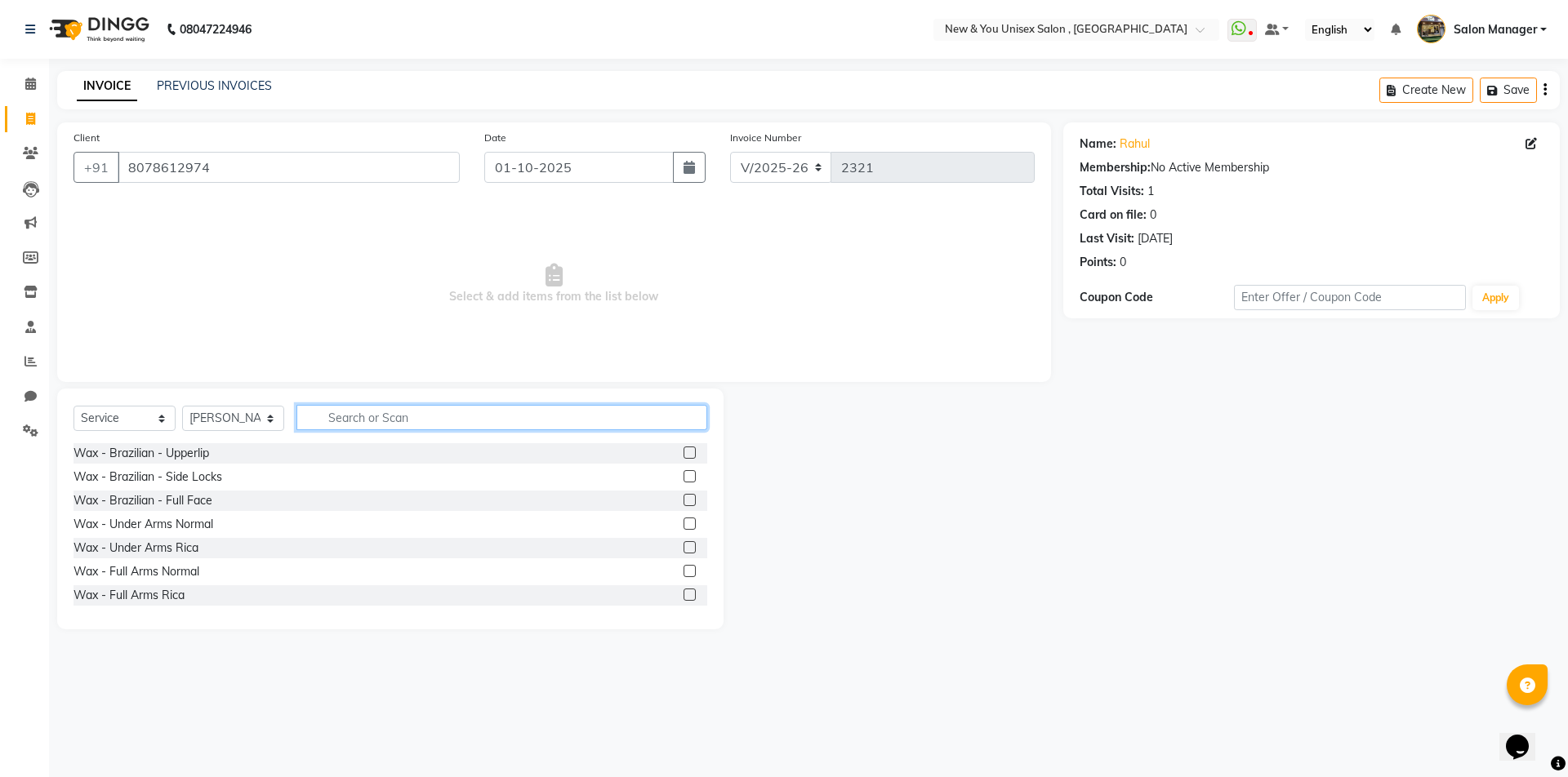
click at [412, 415] on input "text" at bounding box center [502, 417] width 411 height 25
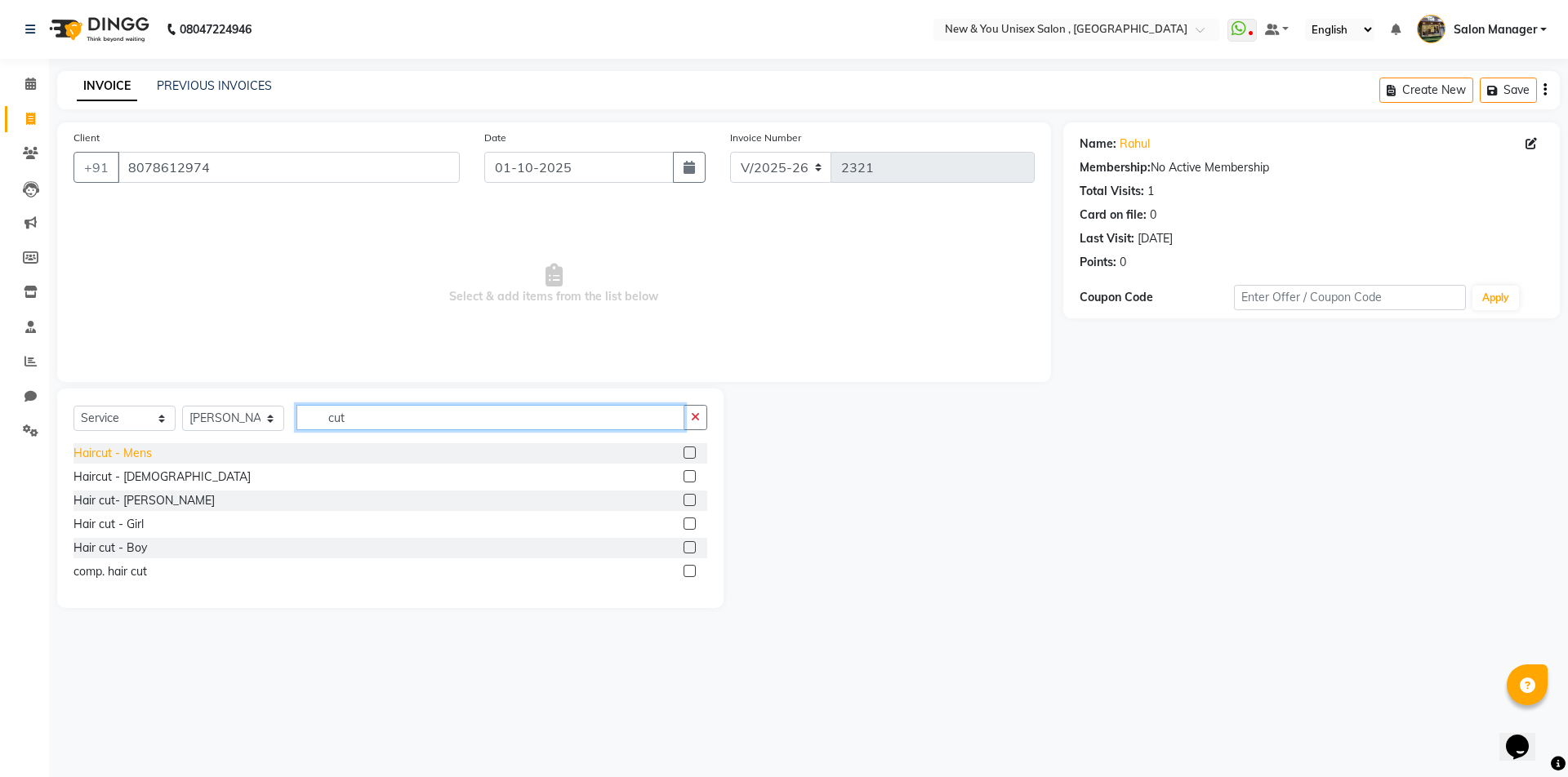
type input "cut"
click at [140, 450] on div "Haircut - Mens" at bounding box center [112, 453] width 78 height 17
checkbox input "false"
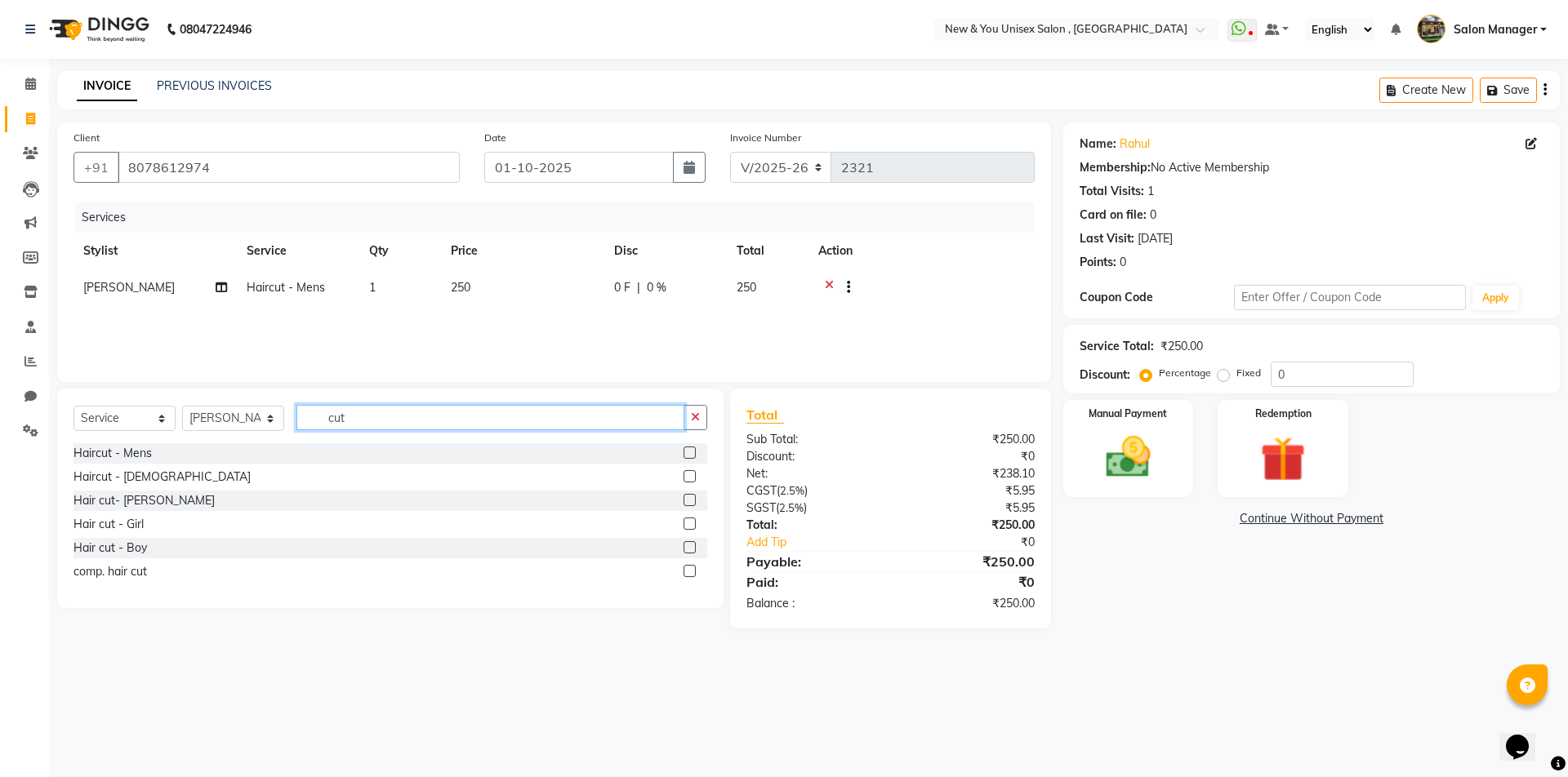
drag, startPoint x: 367, startPoint y: 422, endPoint x: 286, endPoint y: 436, distance: 82.2
click at [286, 436] on div "Select Service Product Membership Package Voucher Prepaid Gift Card Select Styl…" at bounding box center [390, 424] width 633 height 39
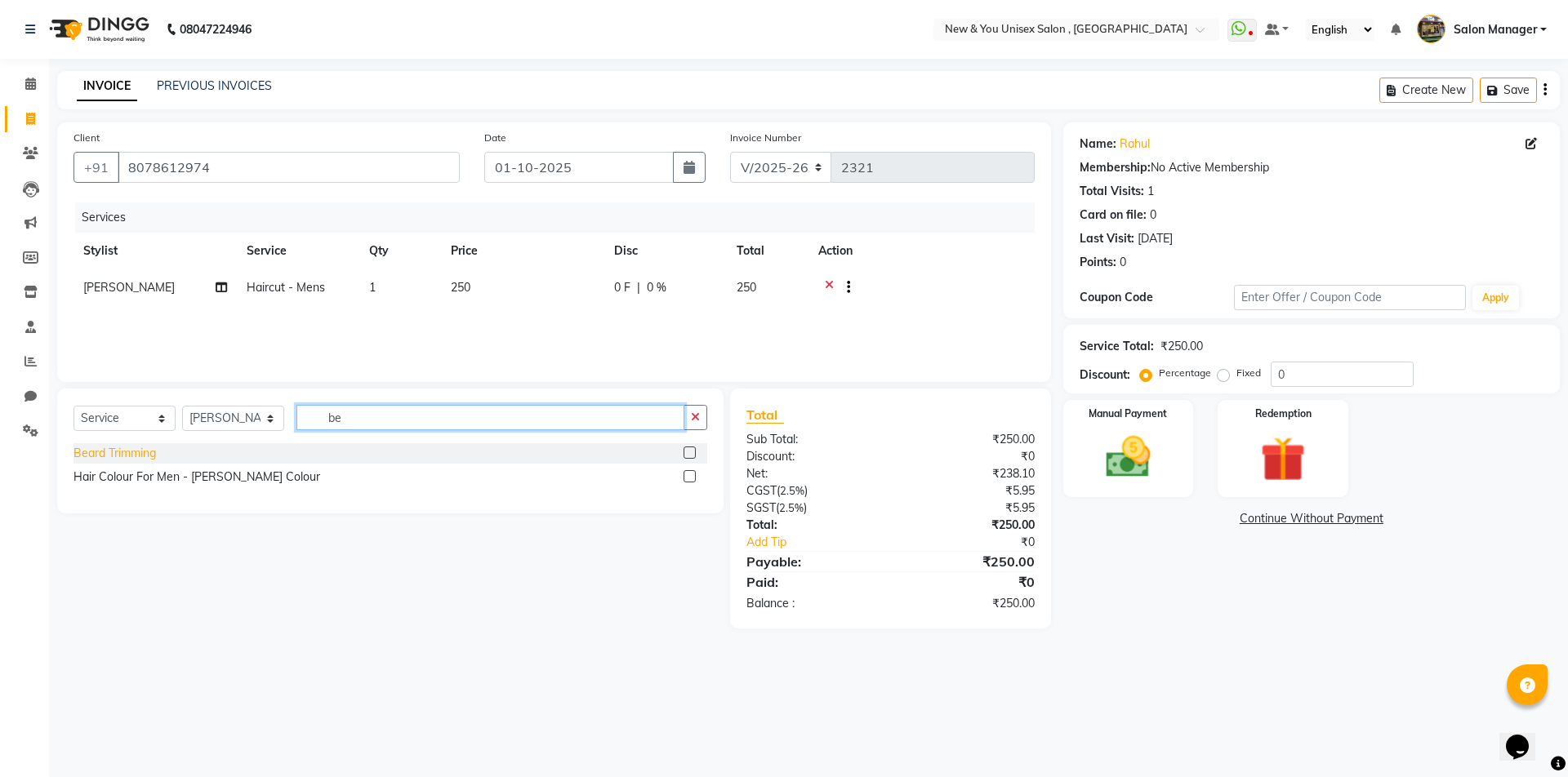
type input "be"
click at [129, 450] on div "Beard Trimming" at bounding box center [115, 453] width 83 height 17
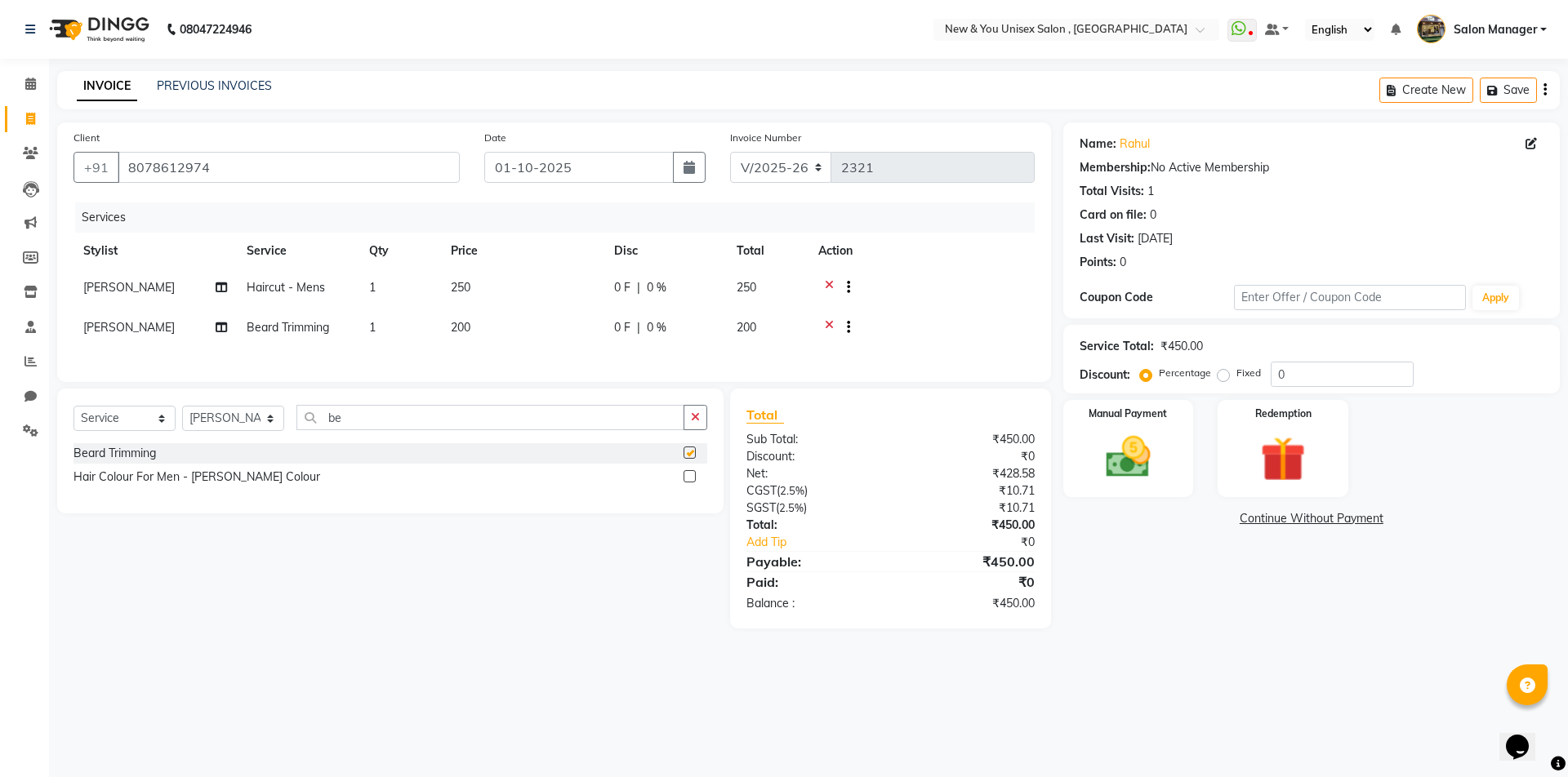
checkbox input "false"
click at [234, 431] on select "Select Stylist HEMANT [PERSON_NAME] [PERSON_NAME] Salon Manager [PERSON_NAME] […" at bounding box center [232, 418] width 102 height 25
select select "19104"
click at [182, 415] on select "Select Stylist HEMANT [PERSON_NAME] [PERSON_NAME] Salon Manager [PERSON_NAME] […" at bounding box center [232, 418] width 102 height 25
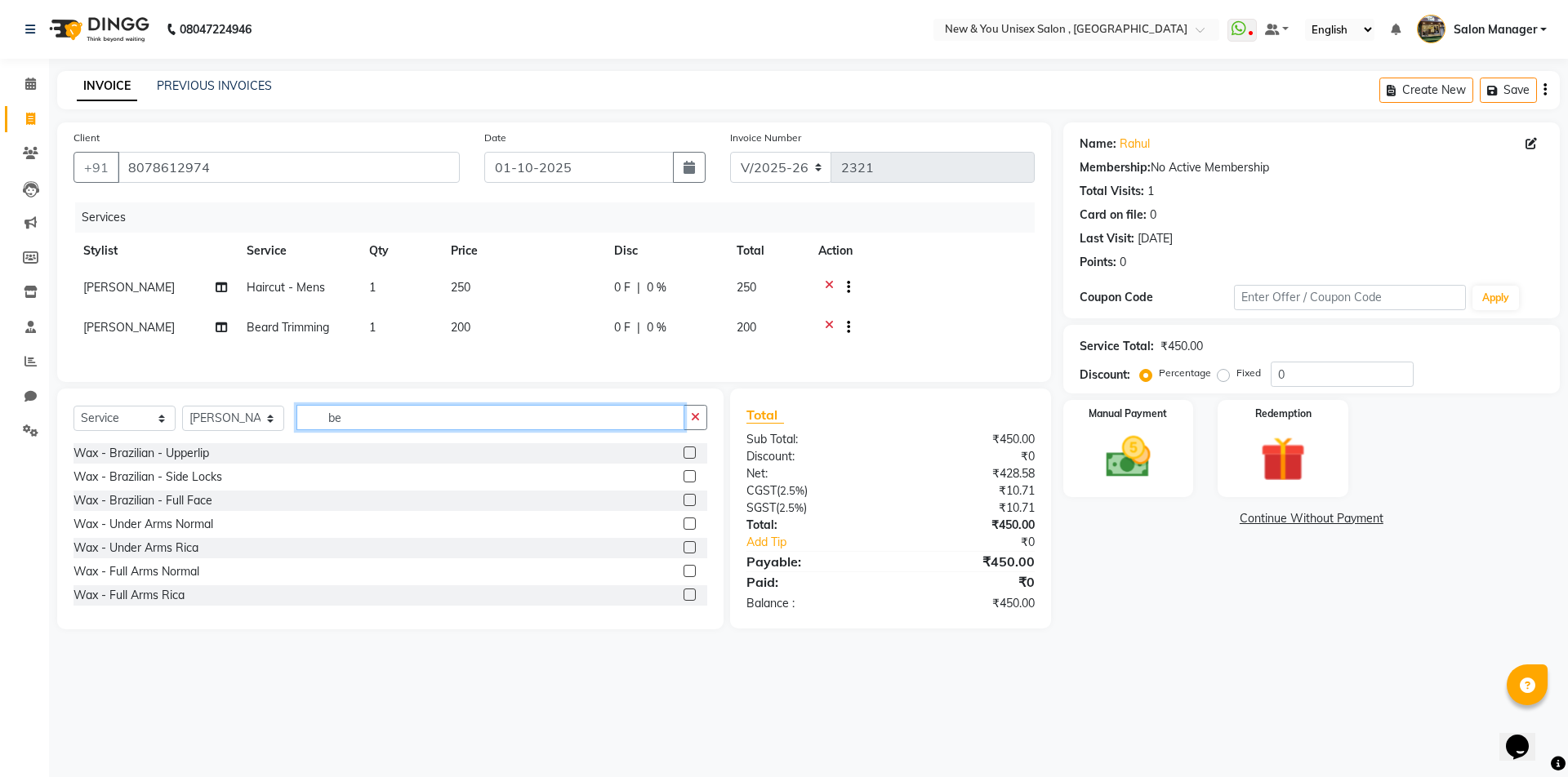
drag, startPoint x: 411, startPoint y: 433, endPoint x: 308, endPoint y: 443, distance: 103.5
click at [308, 443] on div "Select Service Product Membership Package Voucher Prepaid Gift Card Select Styl…" at bounding box center [390, 424] width 633 height 39
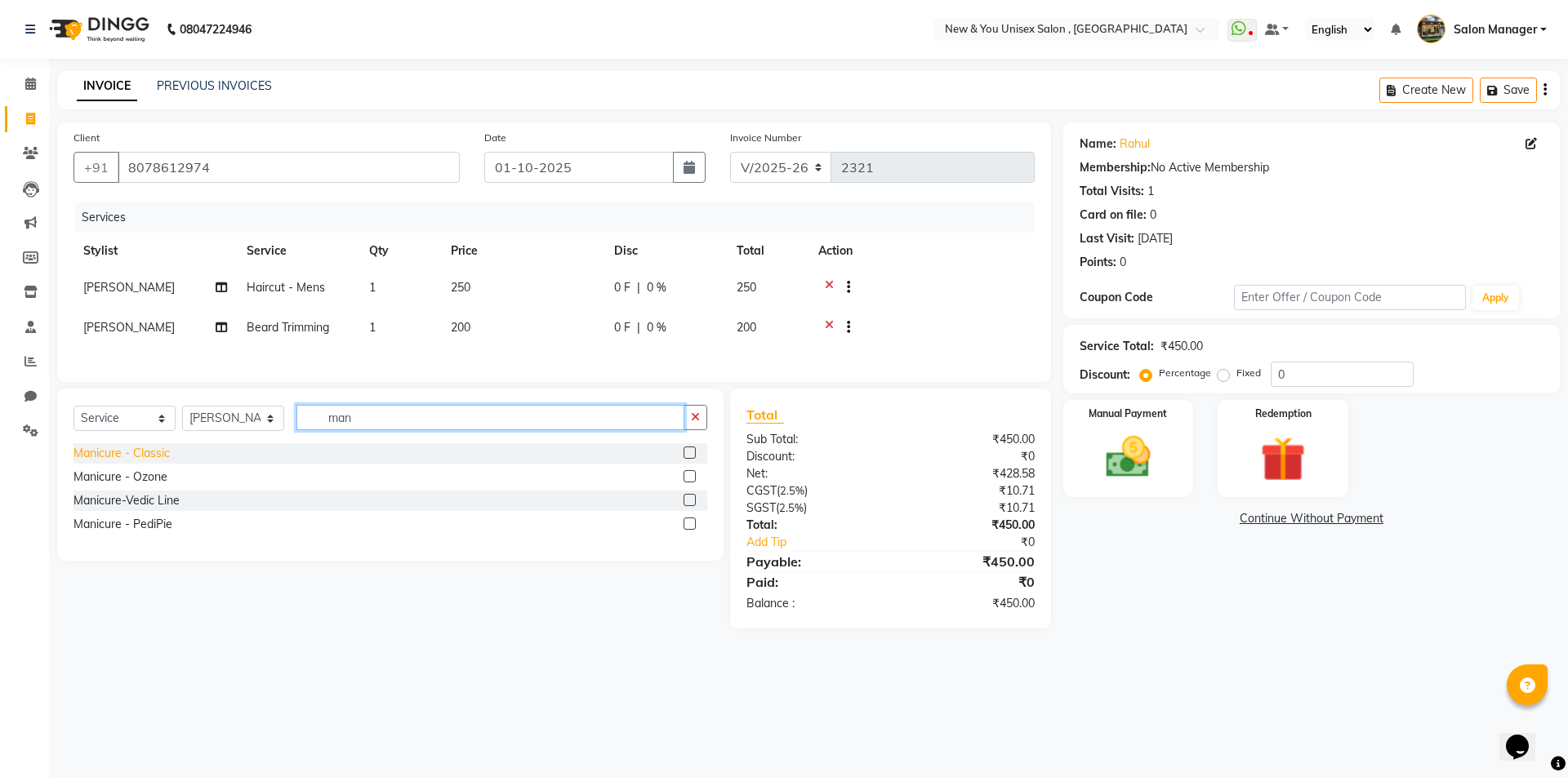
type input "man"
click at [146, 462] on div "Manicure - Classic" at bounding box center [121, 453] width 96 height 17
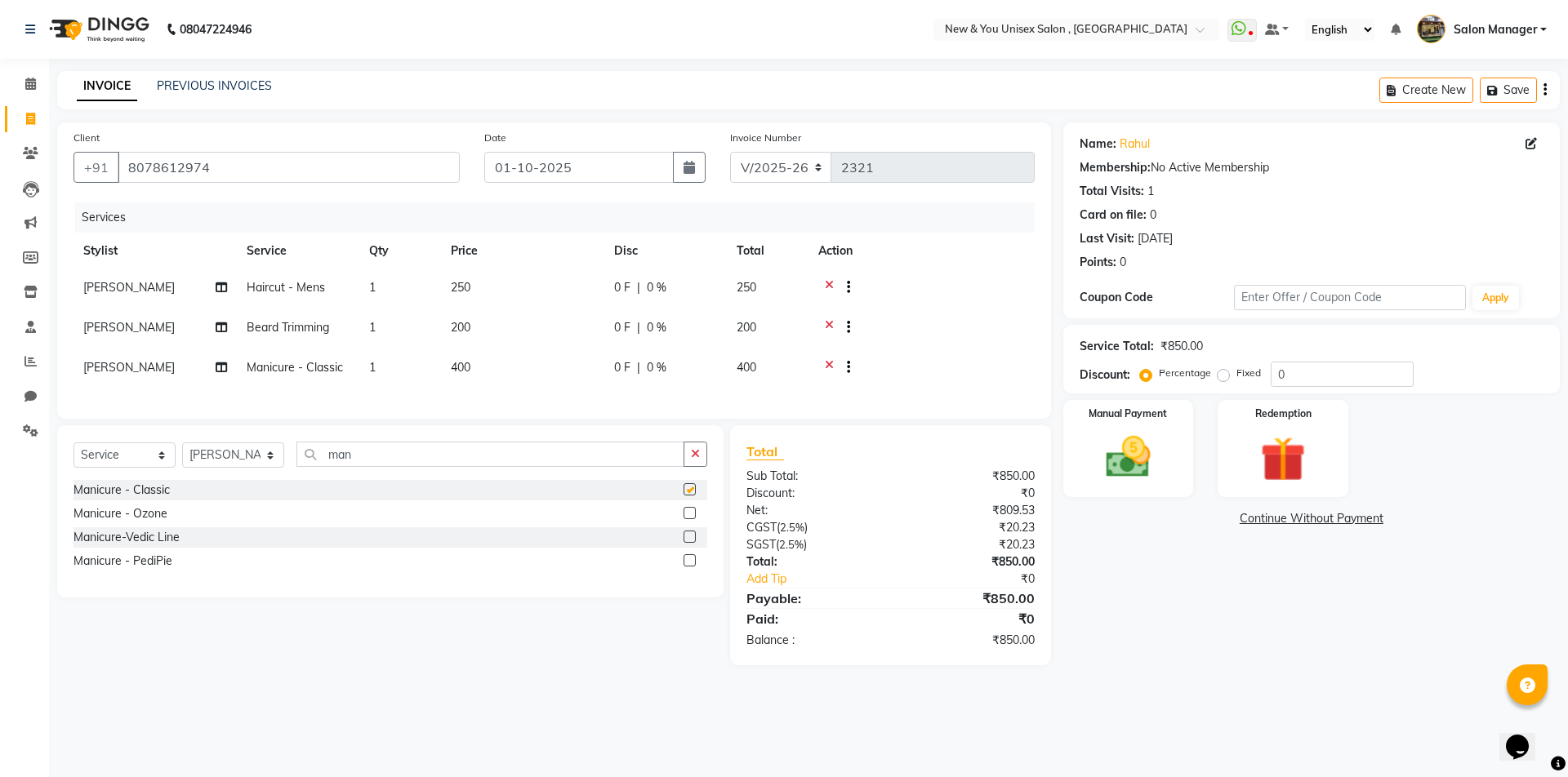
checkbox input "false"
drag, startPoint x: 360, startPoint y: 474, endPoint x: 309, endPoint y: 474, distance: 51.0
click at [309, 467] on input "man" at bounding box center [490, 454] width 388 height 25
type input "was"
click at [108, 499] on div "hair -wash" at bounding box center [102, 490] width 57 height 17
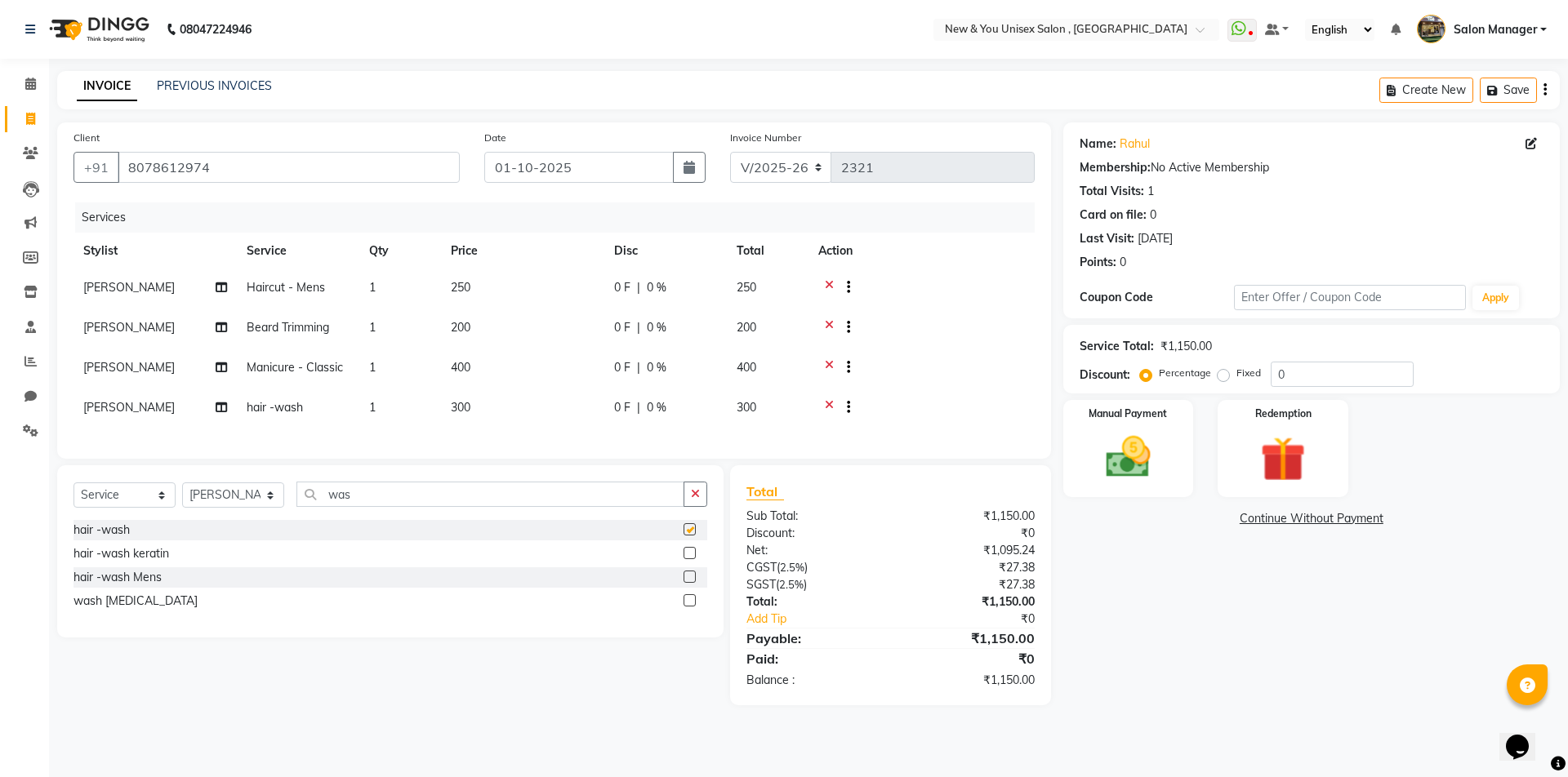
checkbox input "false"
click at [1515, 85] on button "Save" at bounding box center [1509, 90] width 58 height 25
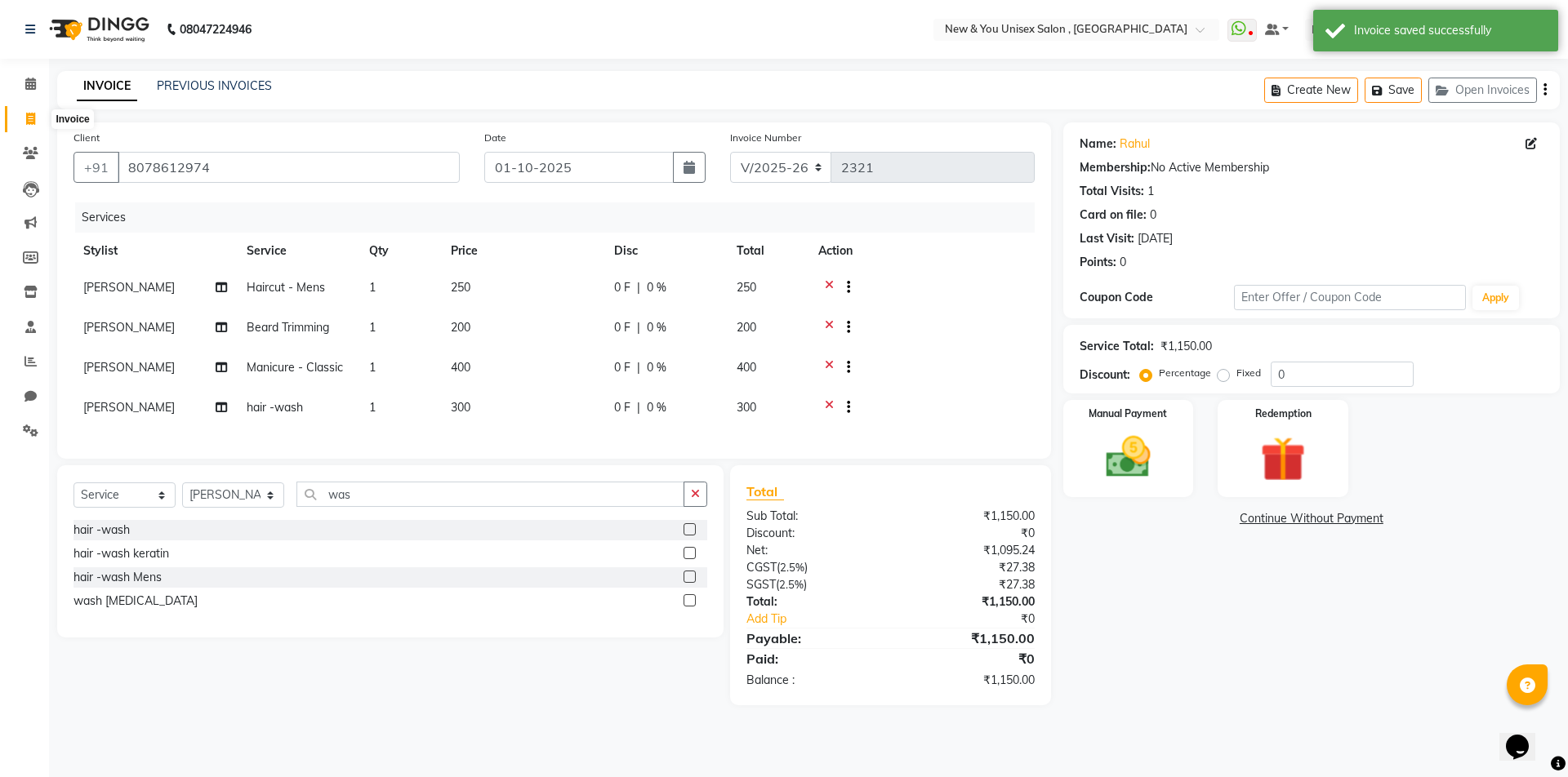
click at [31, 119] on icon at bounding box center [31, 119] width 9 height 13
select select "service"
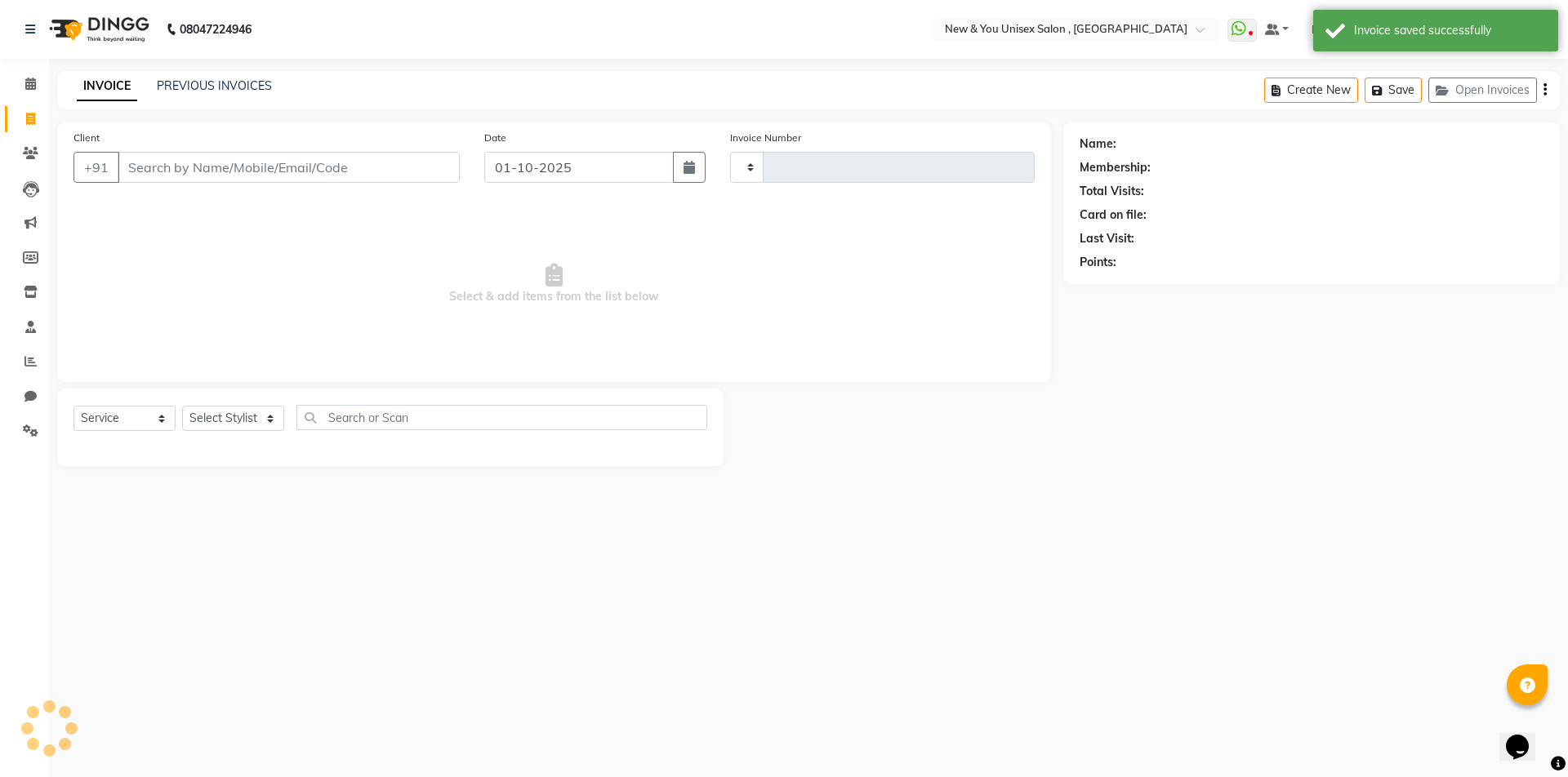
type input "2321"
select select "31"
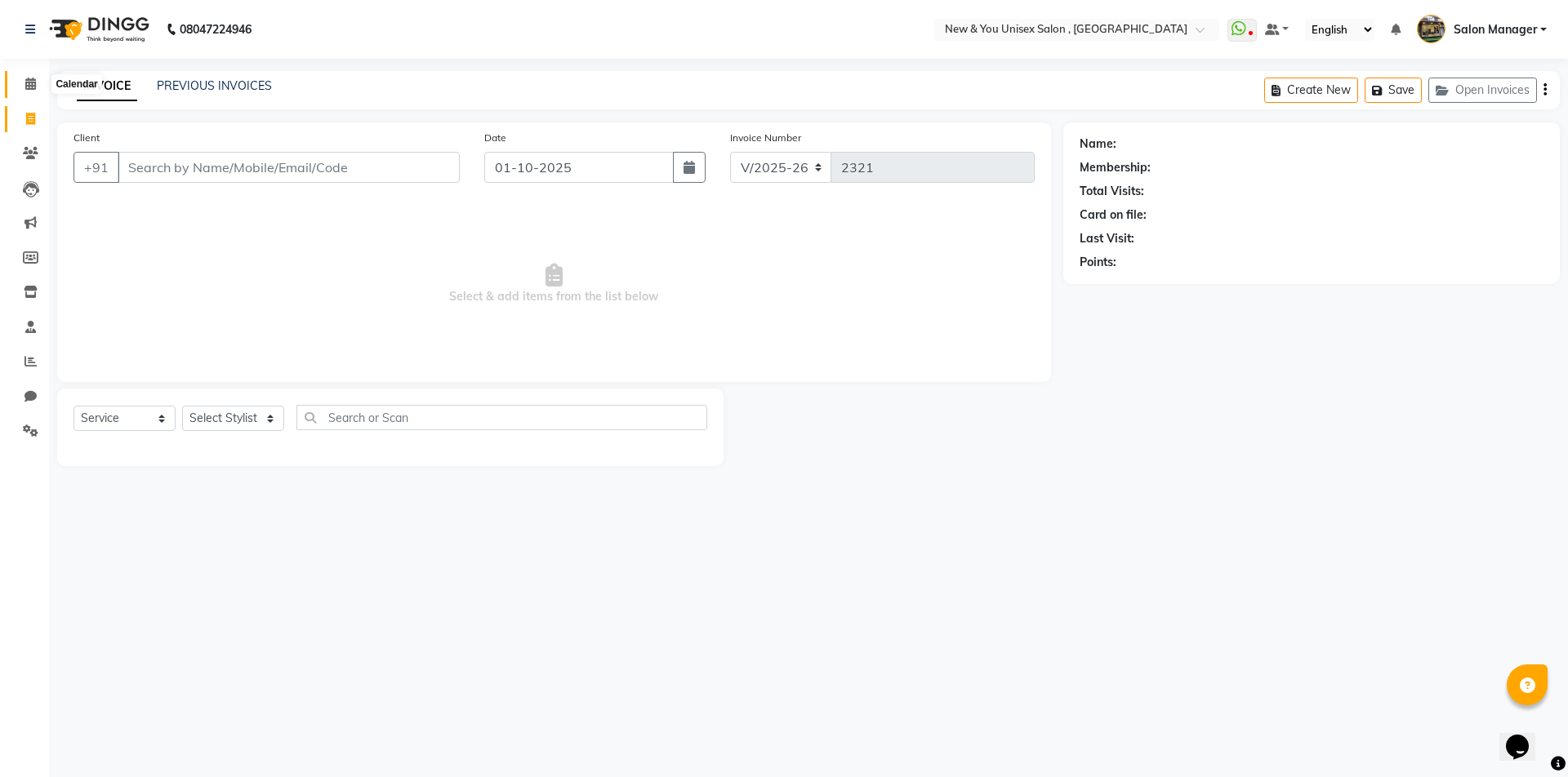
click at [36, 91] on span at bounding box center [31, 85] width 29 height 19
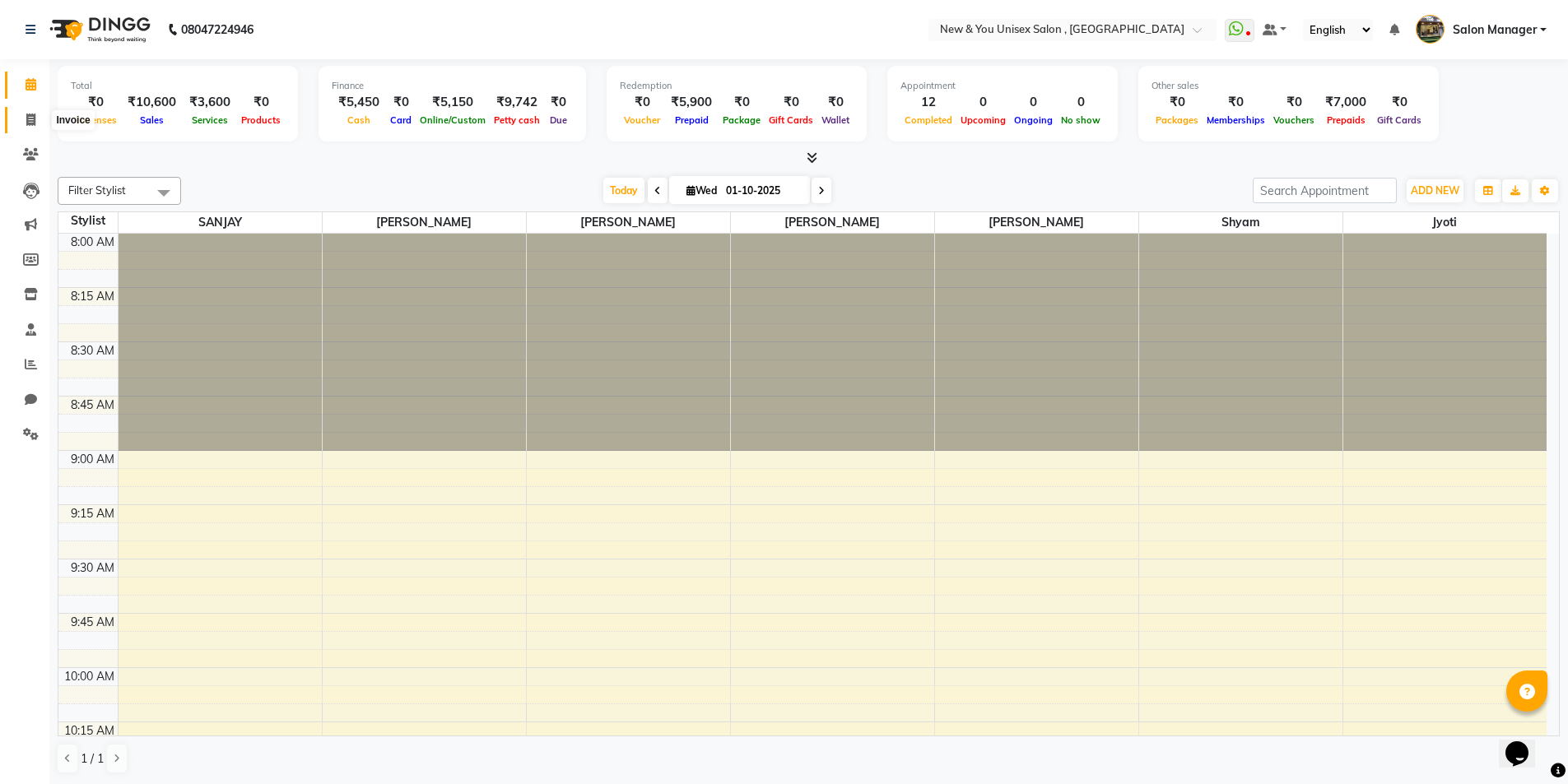
click at [37, 121] on span at bounding box center [31, 121] width 29 height 19
select select "service"
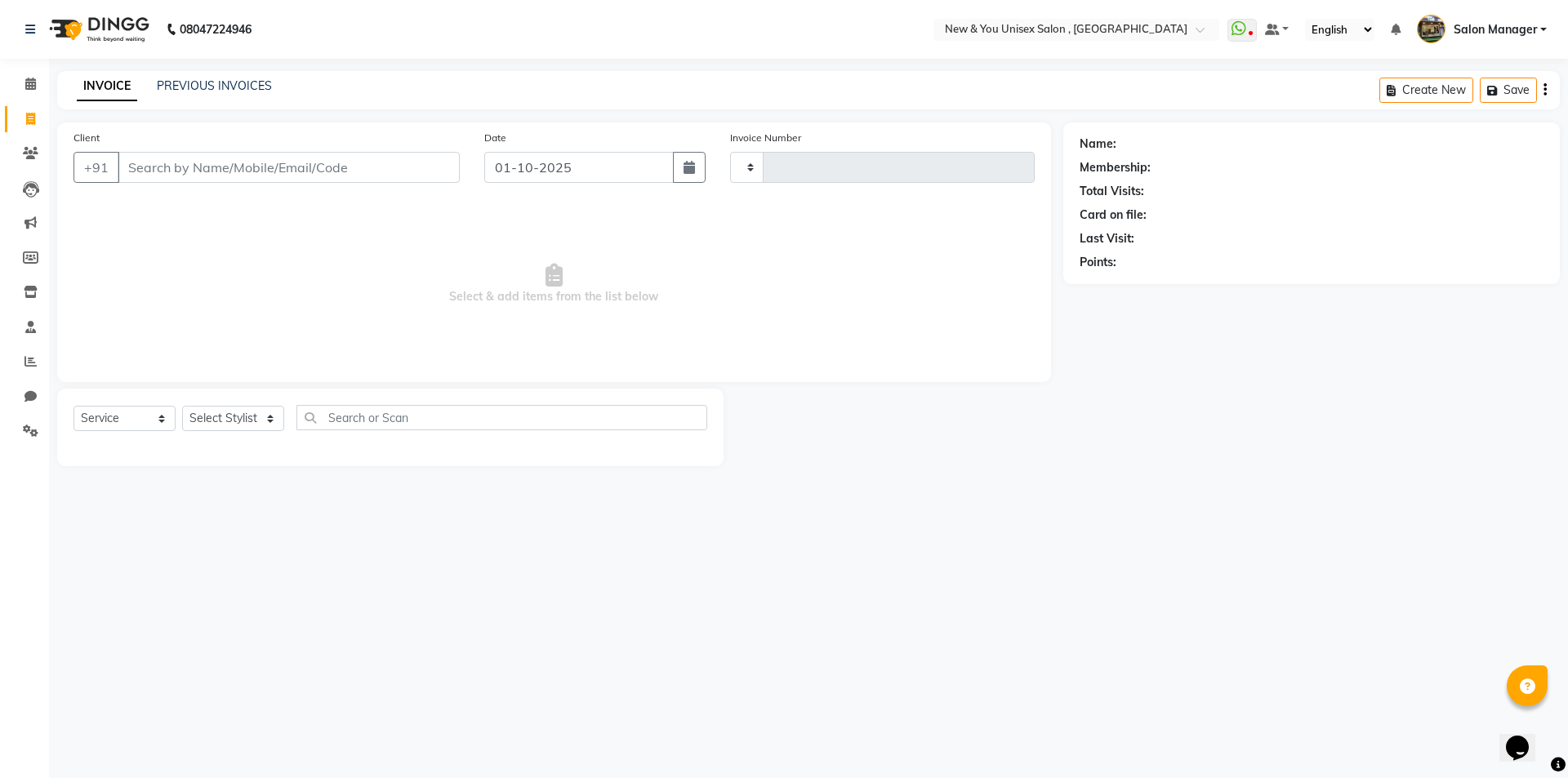
type input "2321"
select select "31"
click at [21, 90] on span at bounding box center [31, 85] width 29 height 19
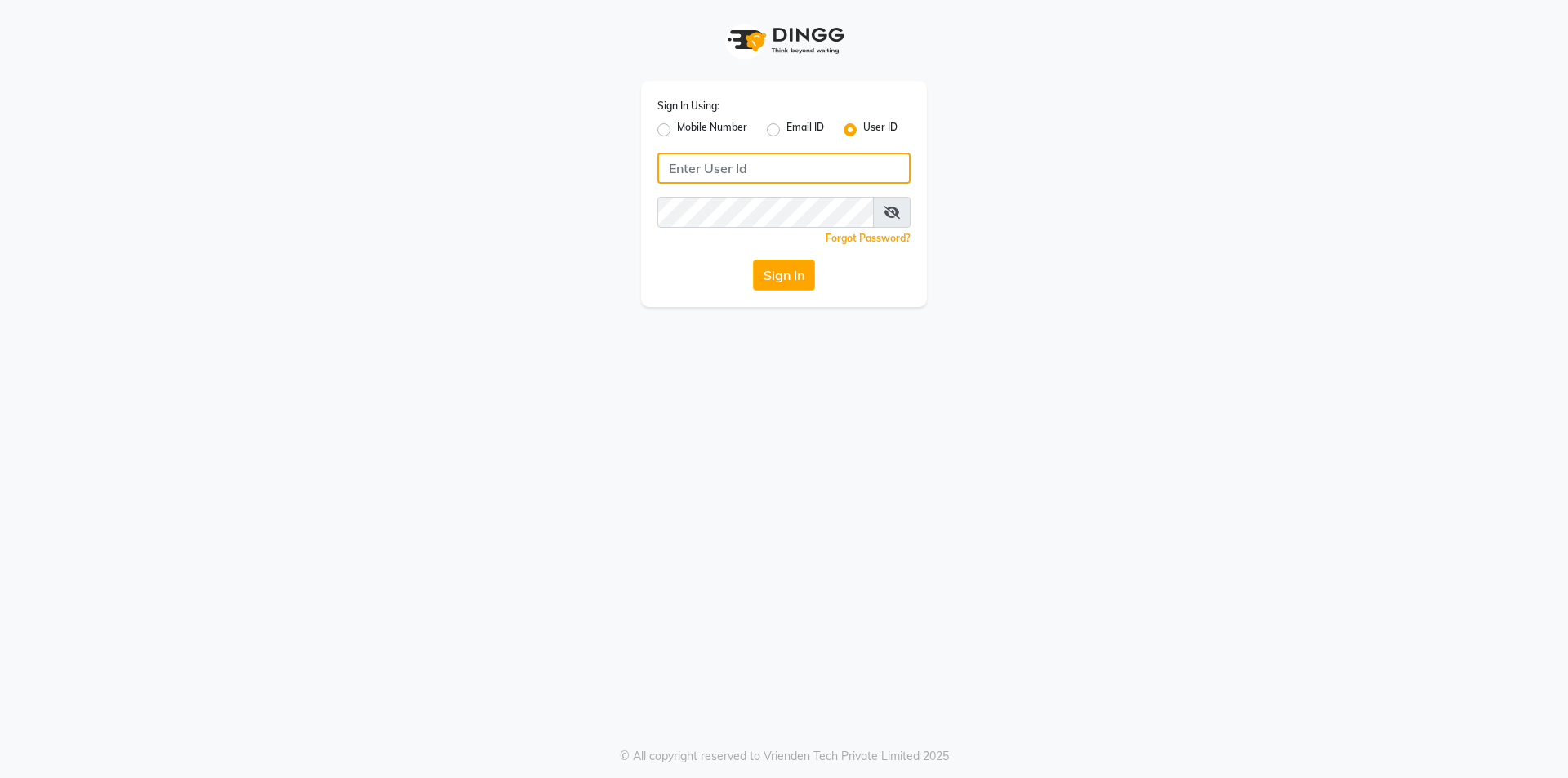
click at [716, 171] on input "Username" at bounding box center [784, 168] width 253 height 31
type input "e250-20"
click at [694, 307] on div "Sign In Using: Mobile Number Email ID User ID e250-20 Remember me Forgot Passwo…" at bounding box center [784, 389] width 1568 height 778
click at [747, 284] on div "Sign In" at bounding box center [784, 275] width 253 height 31
click at [765, 284] on button "Sign In" at bounding box center [784, 275] width 62 height 31
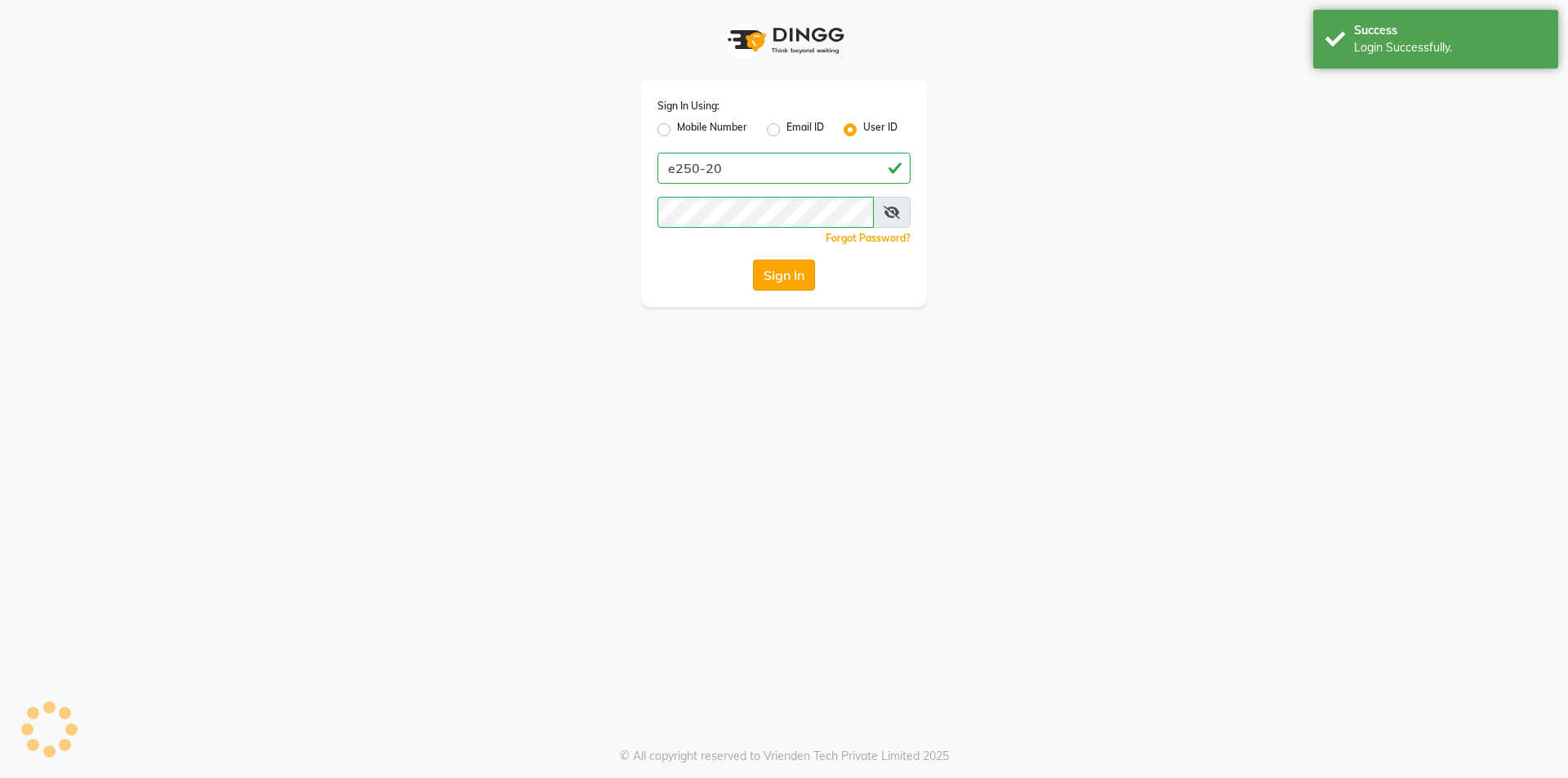
select select "service"
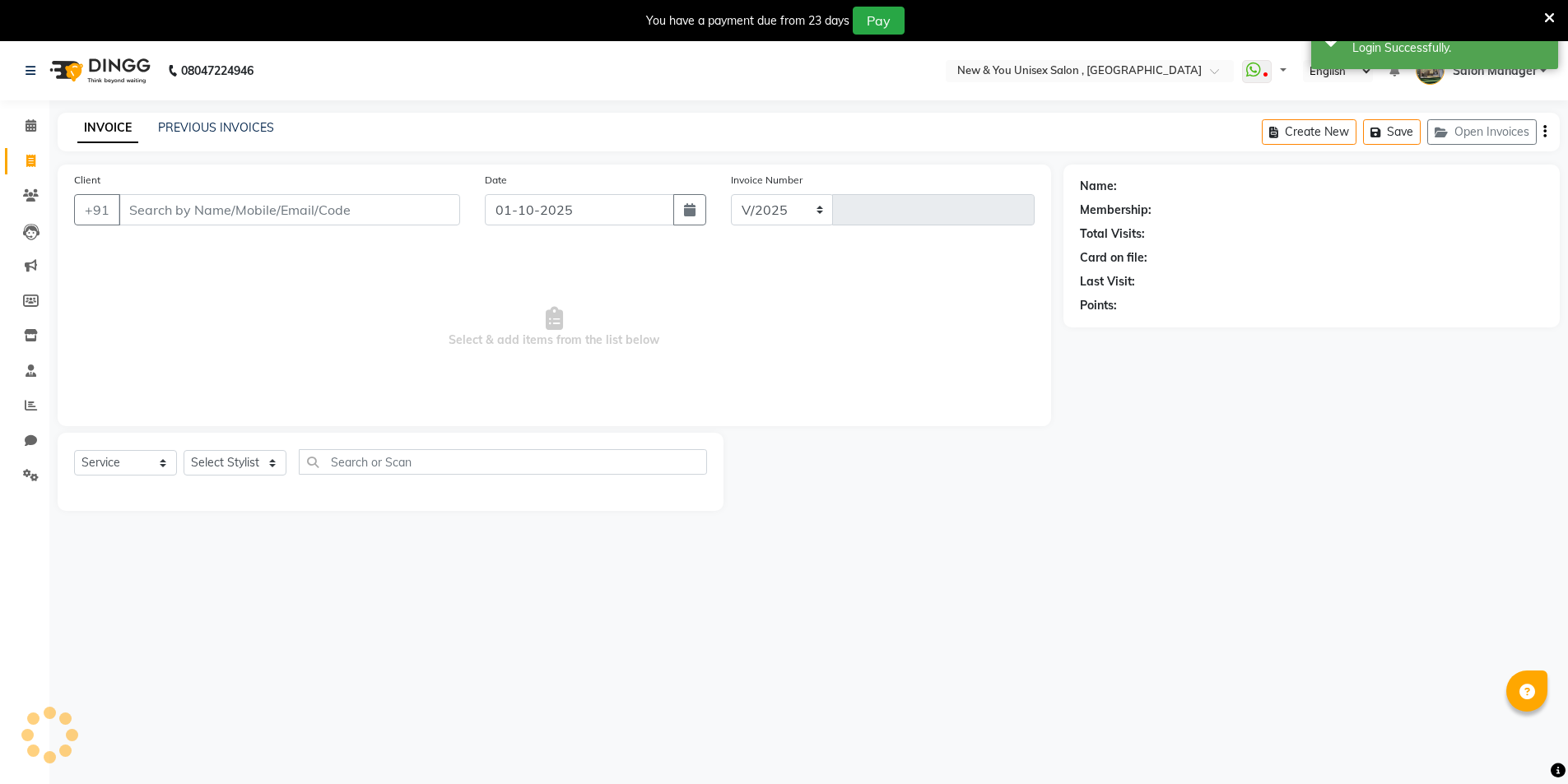
select select "31"
type input "2321"
click at [1555, 12] on div "You have a payment due from 23 days Pay" at bounding box center [784, 20] width 1568 height 41
click at [1551, 18] on icon at bounding box center [1550, 18] width 11 height 15
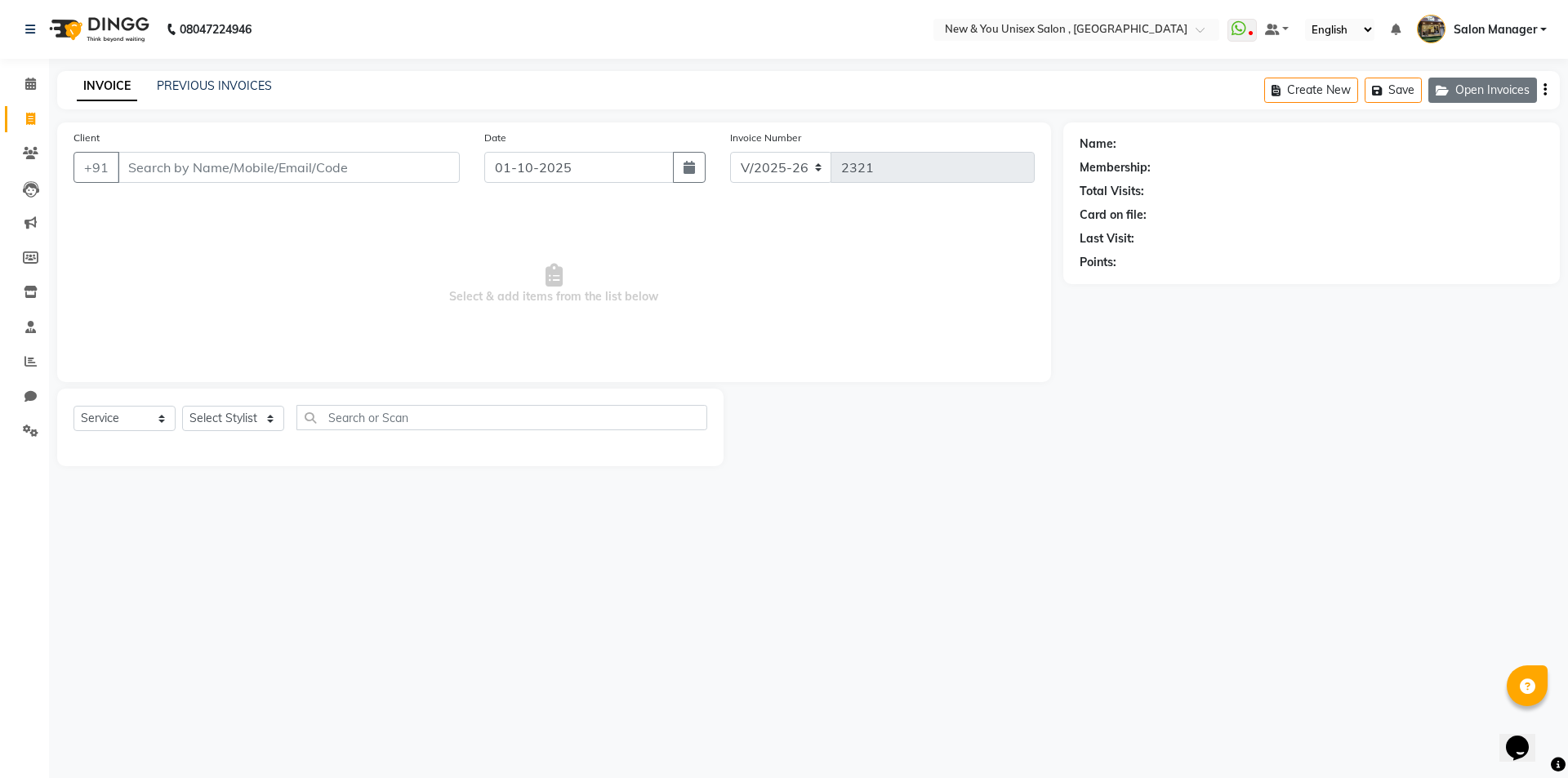
click at [1466, 99] on button "Open Invoices" at bounding box center [1483, 90] width 109 height 25
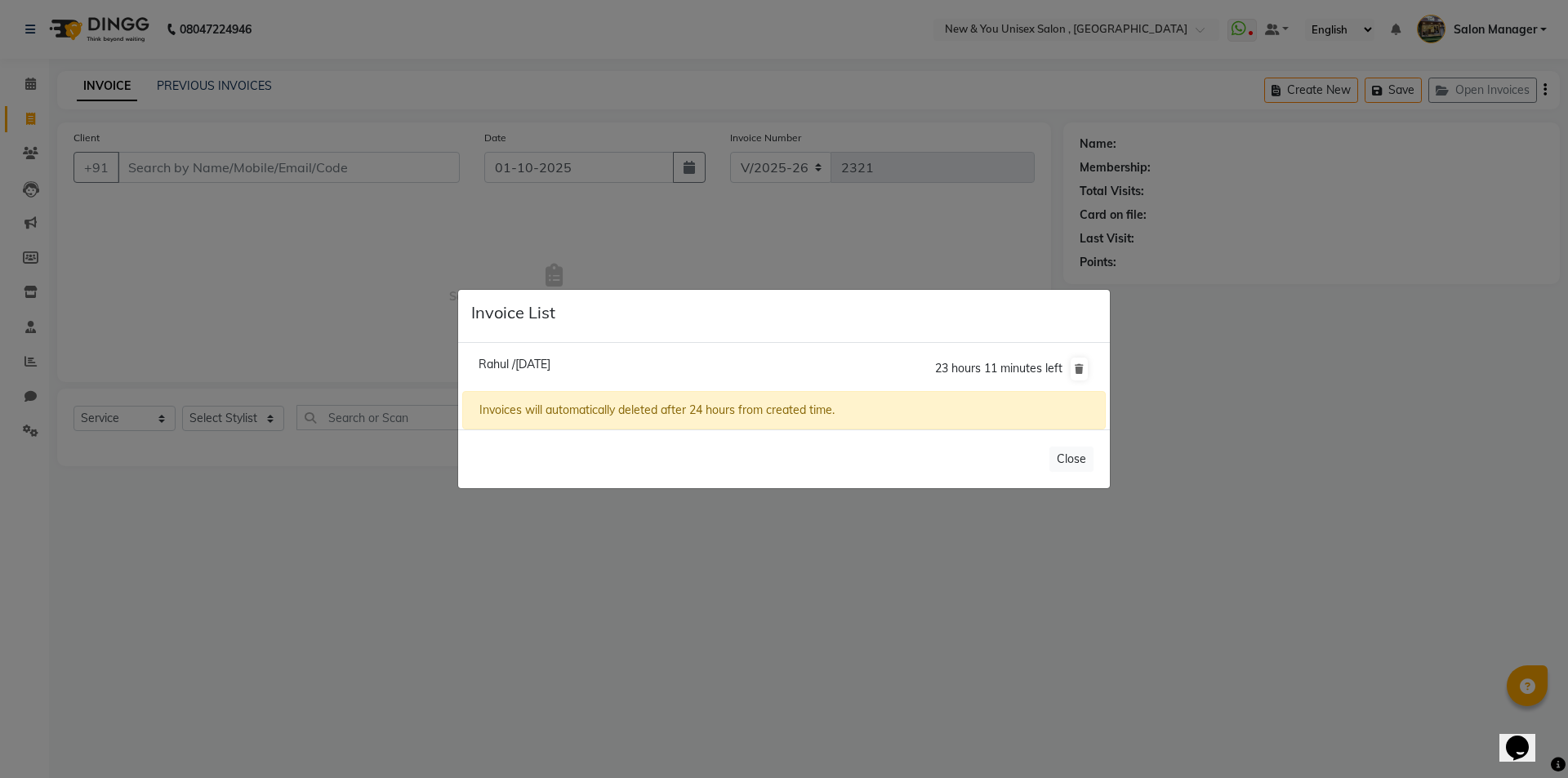
click at [524, 357] on span "Rahul /[DATE]" at bounding box center [515, 364] width 72 height 14
type input "8078612974"
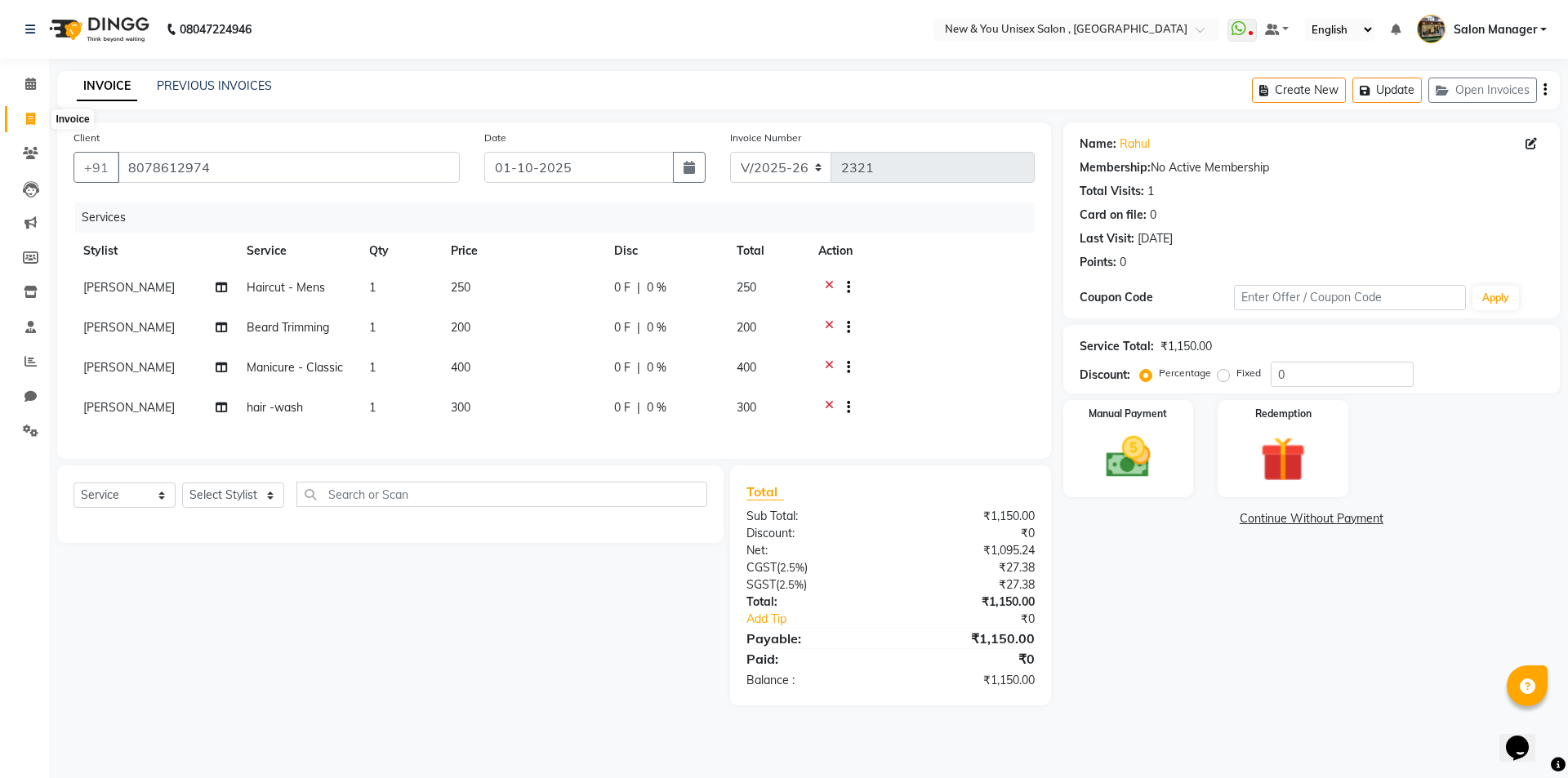
click at [27, 120] on icon at bounding box center [31, 119] width 9 height 13
select select "service"
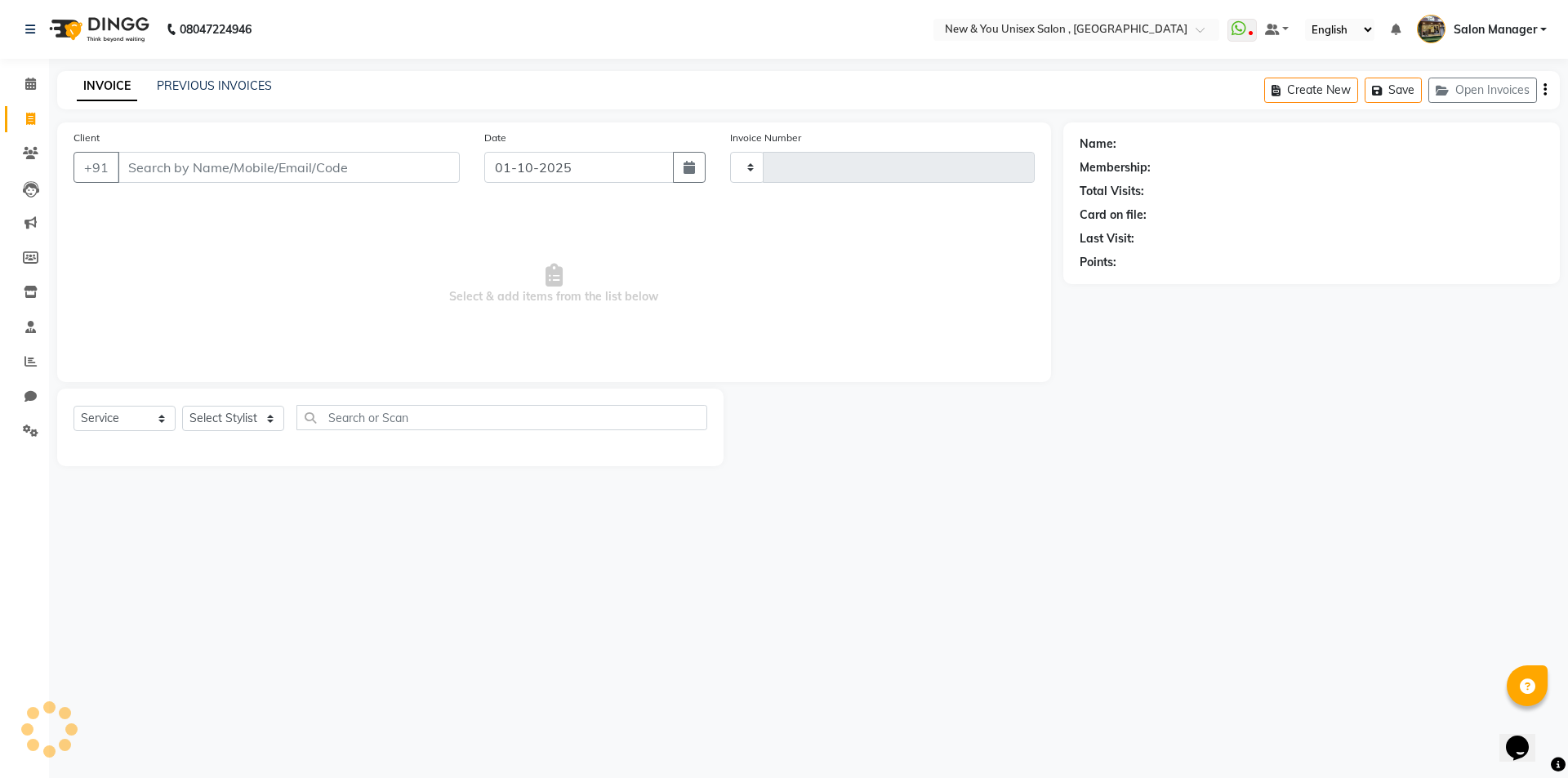
type input "2321"
select select "31"
click at [270, 168] on input "Client" at bounding box center [289, 167] width 342 height 31
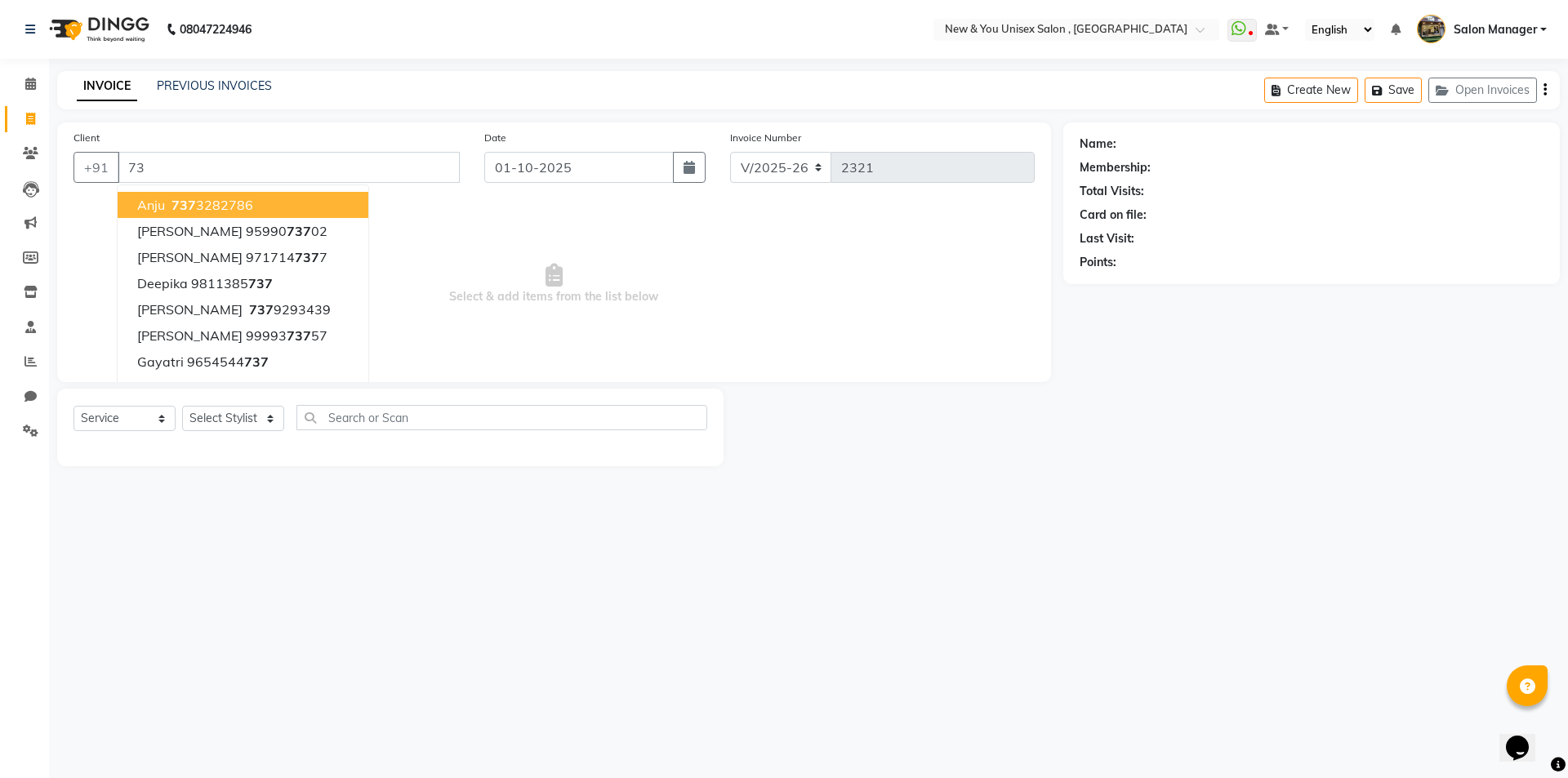
type input "7"
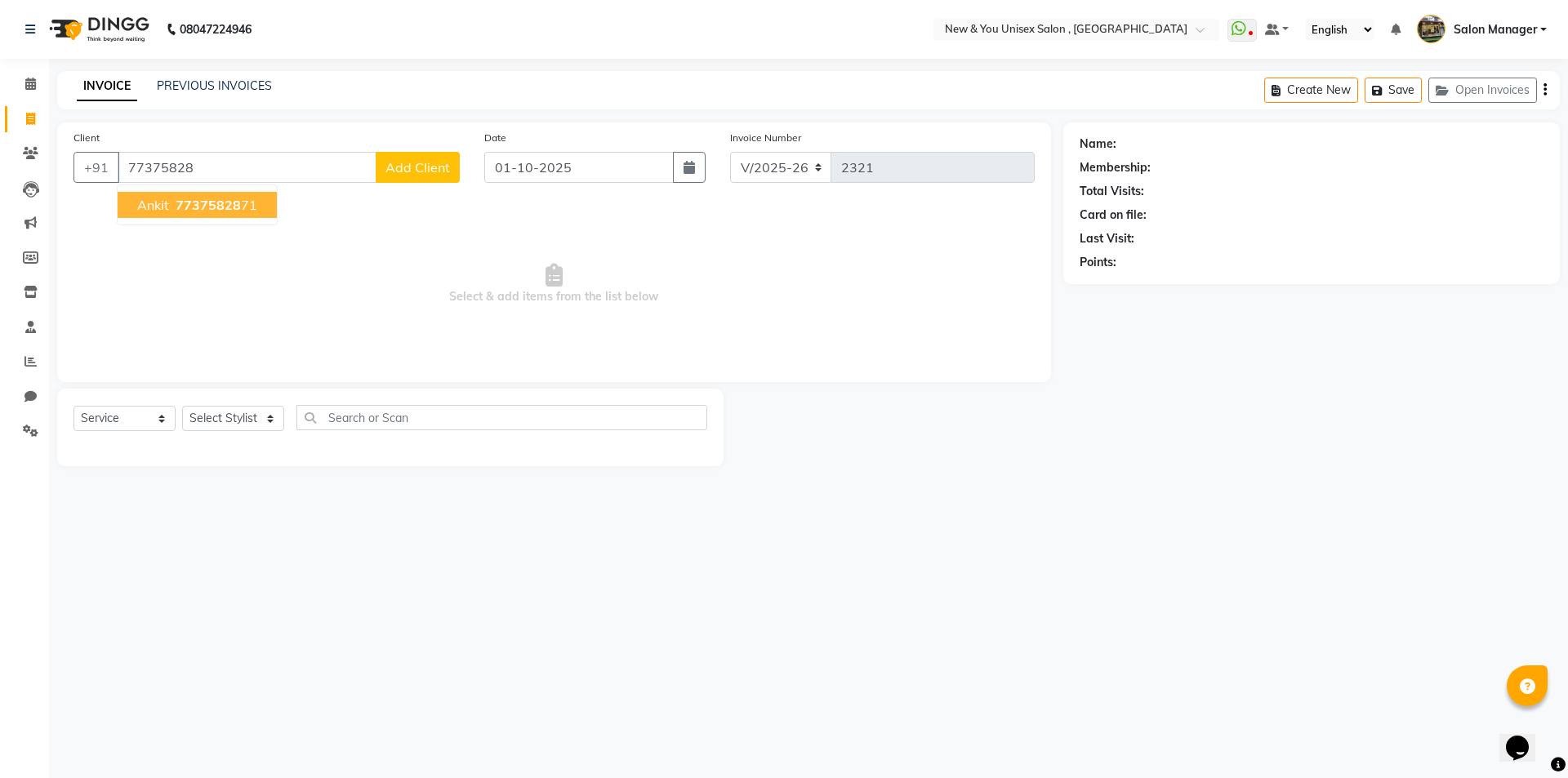
click at [243, 216] on button "ankit 77375828 71" at bounding box center [197, 204] width 159 height 26
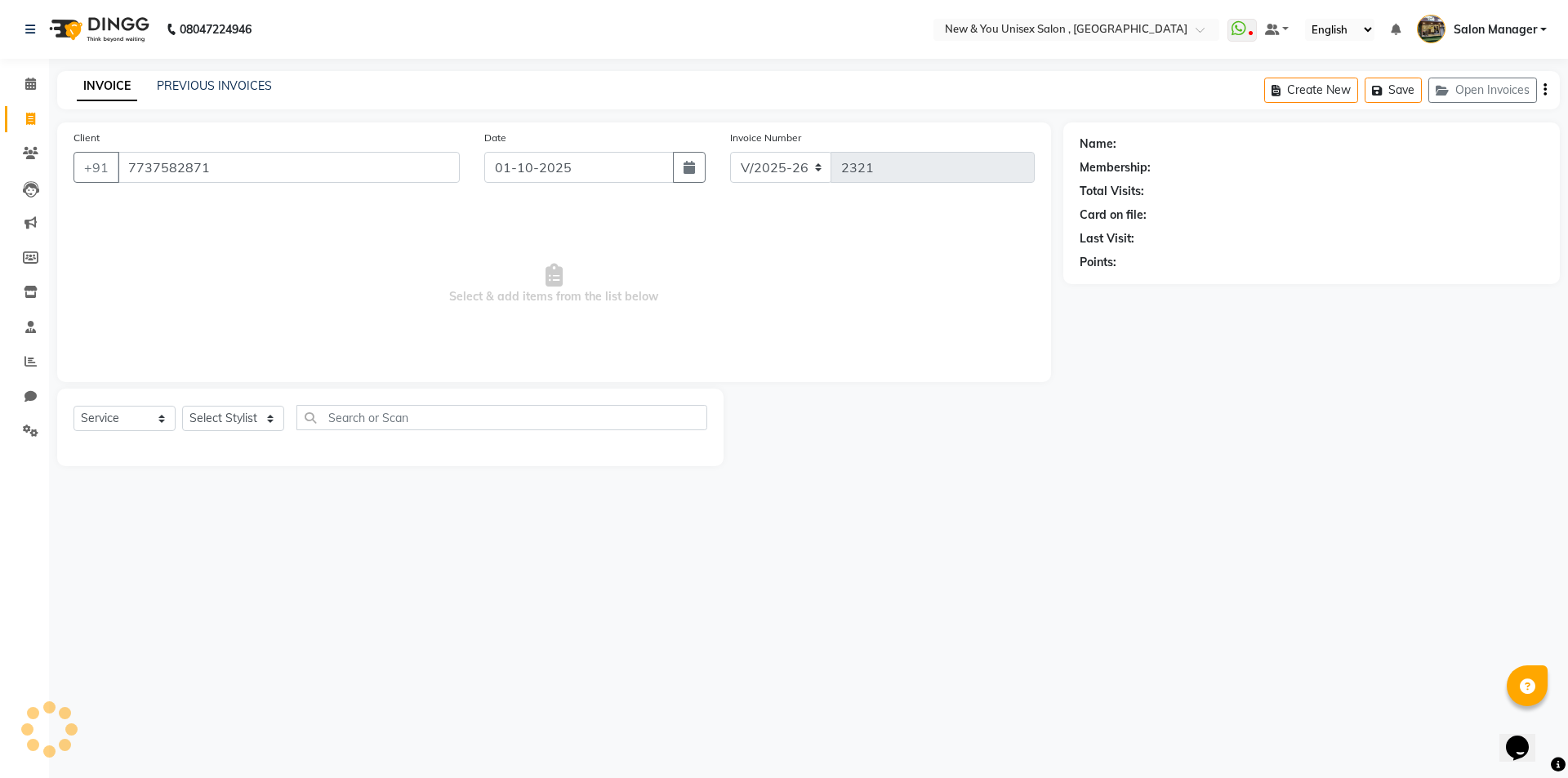
type input "7737582871"
drag, startPoint x: 227, startPoint y: 423, endPoint x: 232, endPoint y: 416, distance: 8.6
click at [230, 416] on select "Select Stylist HEMANT [PERSON_NAME] [PERSON_NAME] Salon Manager [PERSON_NAME] […" at bounding box center [232, 418] width 102 height 25
select select "40116"
click at [182, 406] on select "Select Stylist HEMANT [PERSON_NAME] [PERSON_NAME] Salon Manager [PERSON_NAME] […" at bounding box center [232, 418] width 102 height 25
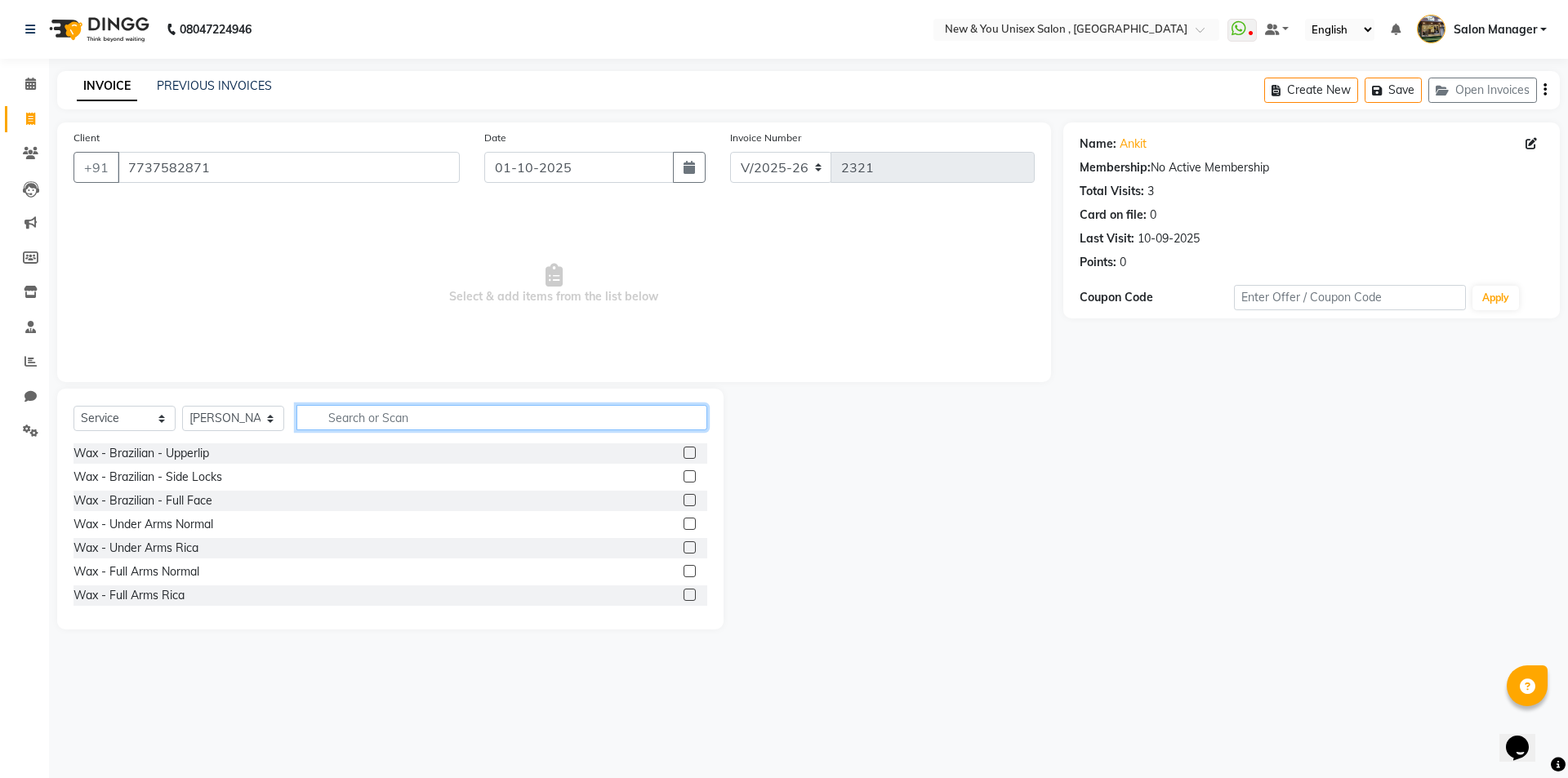
click at [411, 412] on input "text" at bounding box center [502, 417] width 411 height 25
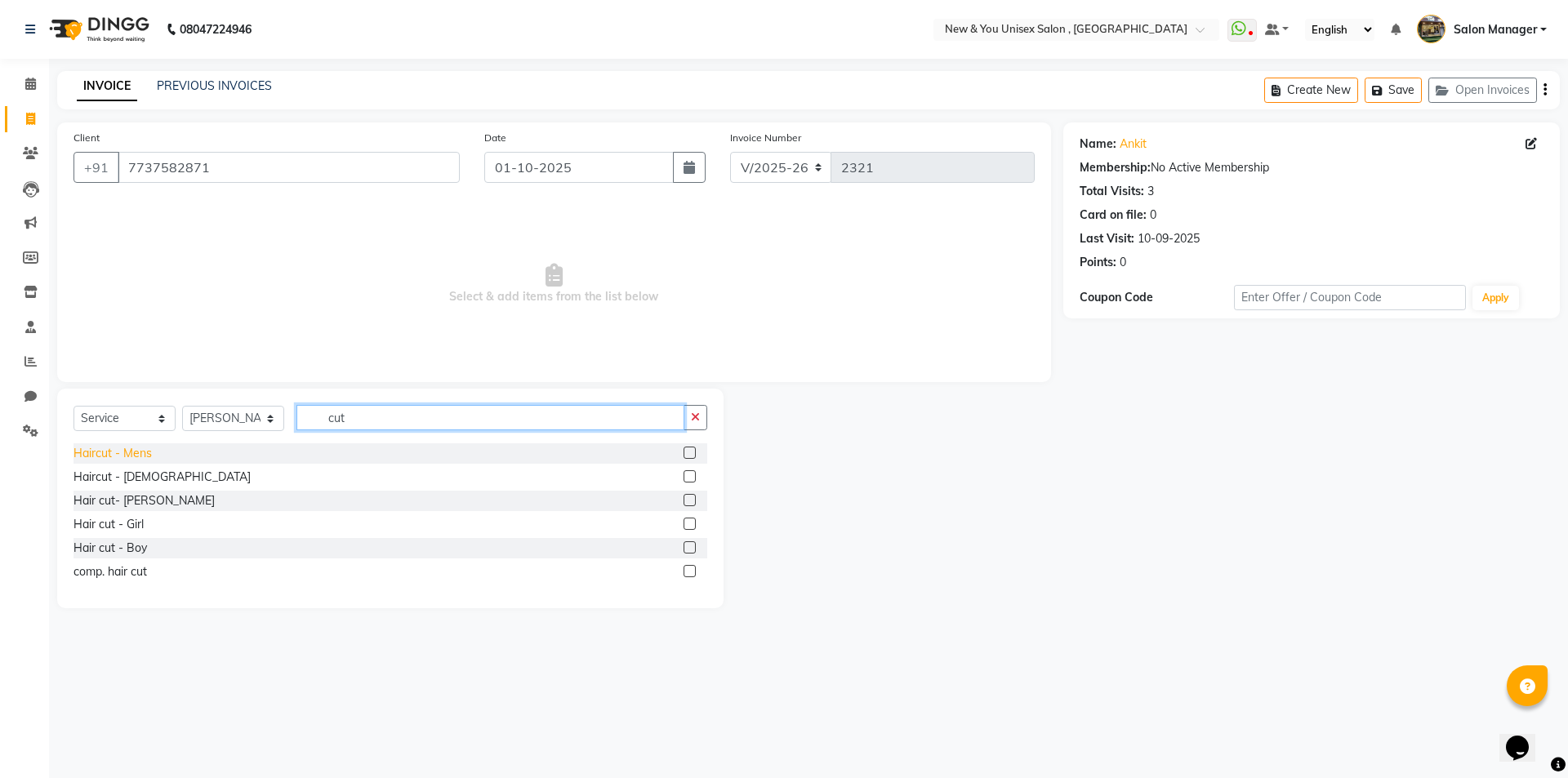
type input "cut"
click at [110, 447] on div "Haircut - Mens" at bounding box center [112, 453] width 78 height 17
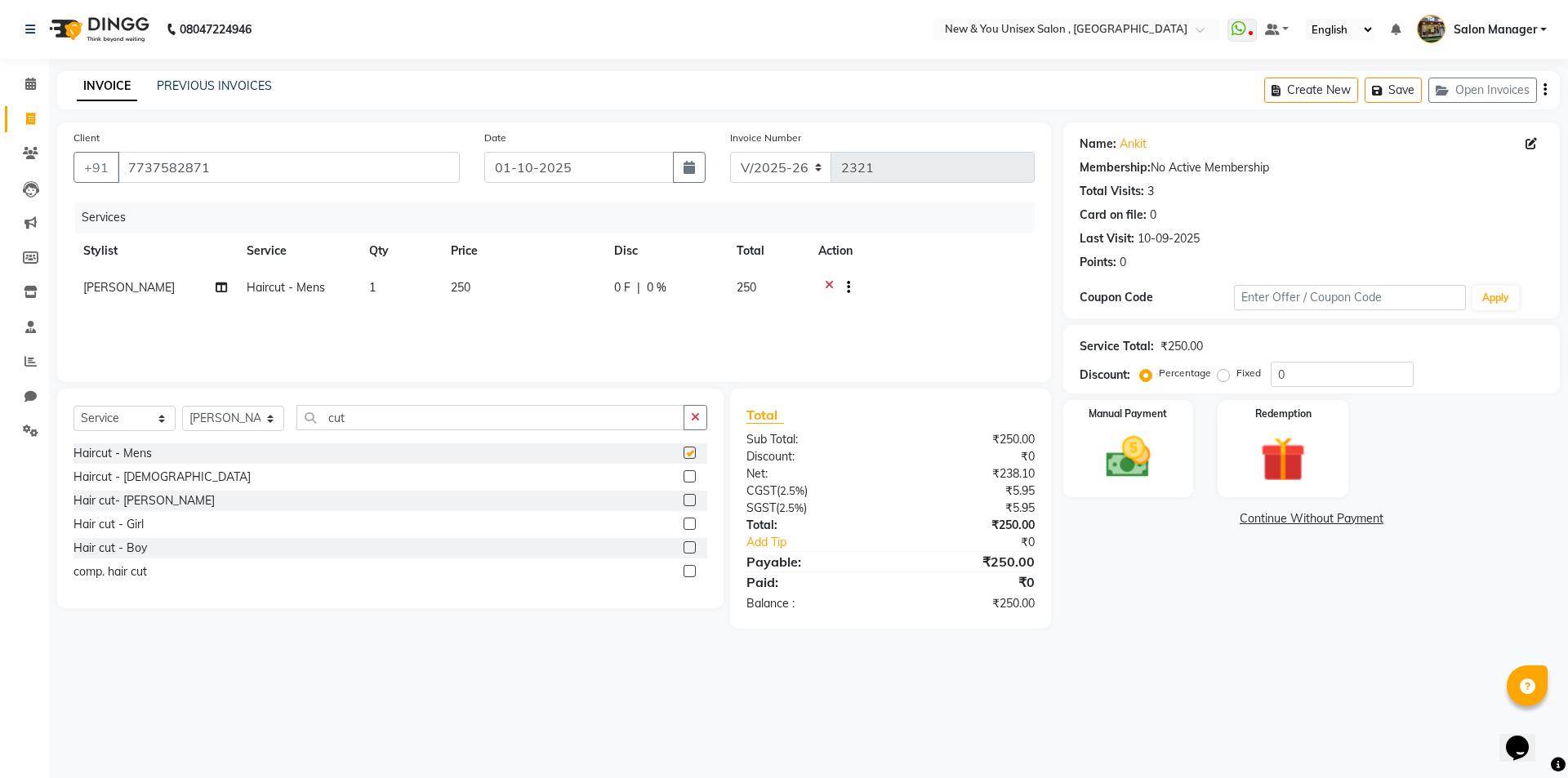
checkbox input "false"
drag, startPoint x: 395, startPoint y: 424, endPoint x: 303, endPoint y: 433, distance: 92.4
click at [303, 433] on div "Select Service Product Membership Package Voucher Prepaid Gift Card Select Styl…" at bounding box center [390, 424] width 633 height 39
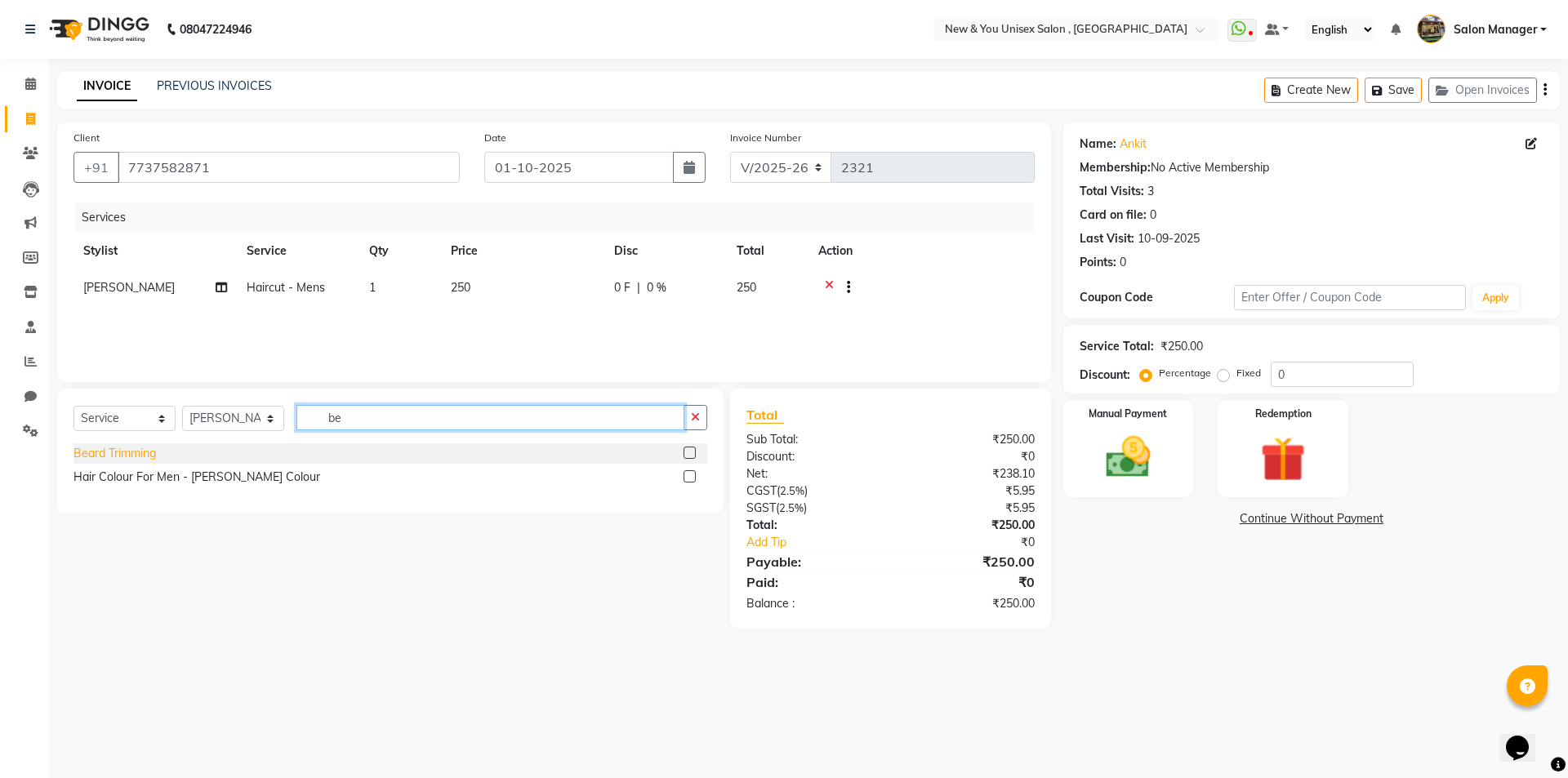
type input "be"
click at [129, 455] on div "Beard Trimming" at bounding box center [115, 453] width 83 height 17
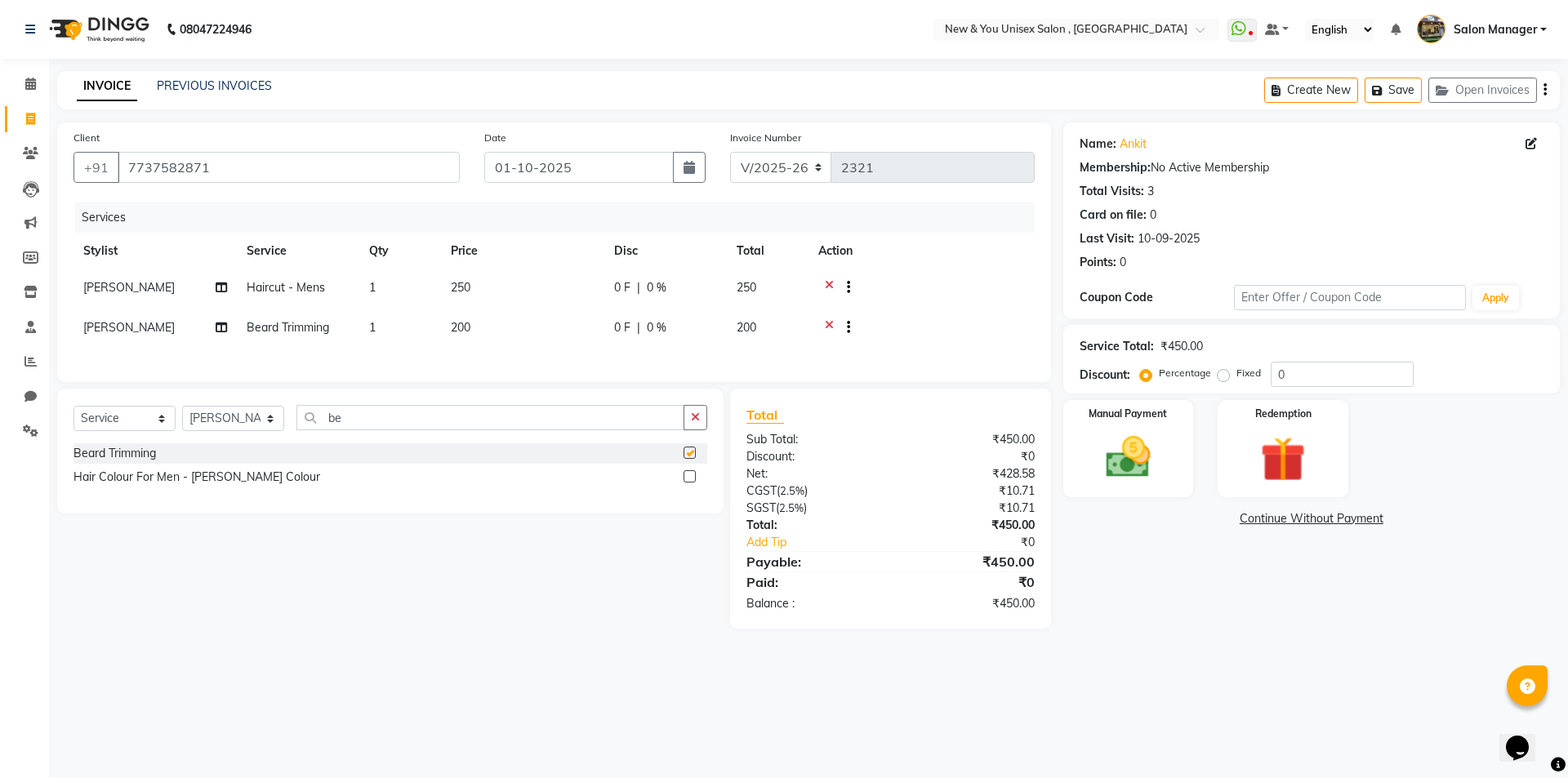
checkbox input "false"
click at [1402, 91] on button "Save" at bounding box center [1393, 90] width 58 height 25
click at [27, 122] on icon at bounding box center [31, 119] width 9 height 13
select select "service"
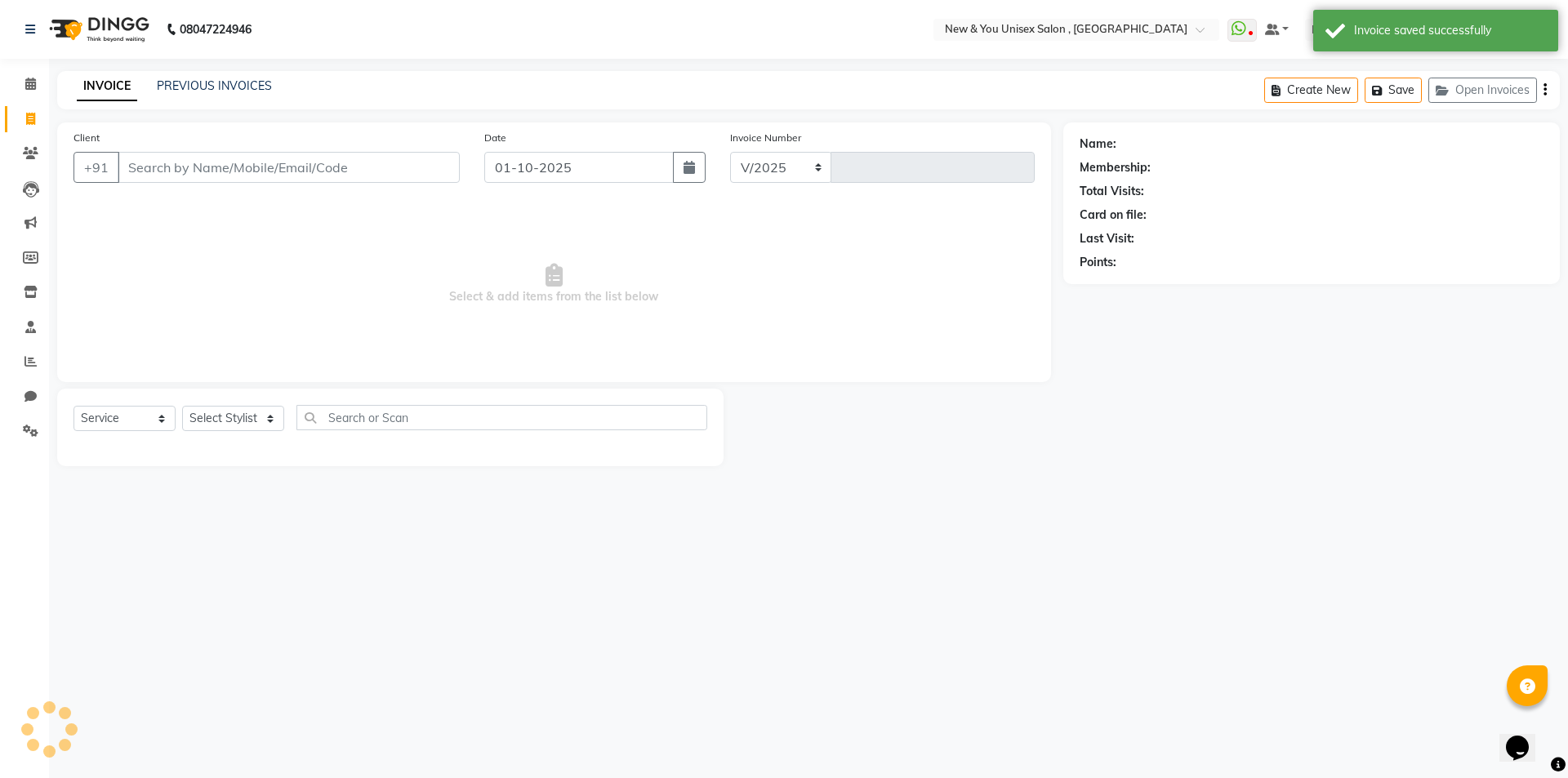
select select "31"
type input "2321"
click at [1490, 91] on button "Open Invoices" at bounding box center [1483, 90] width 109 height 25
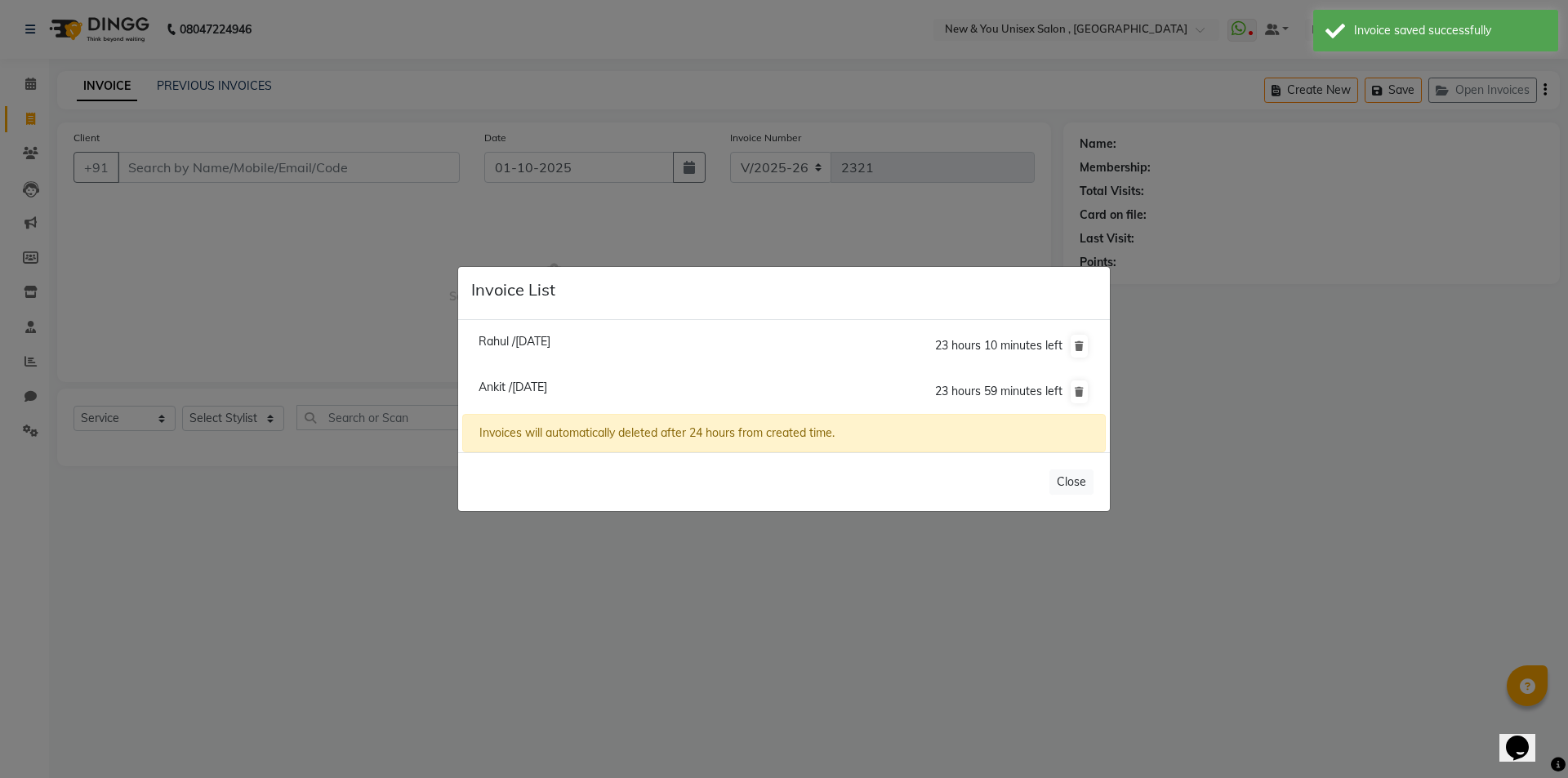
click at [529, 341] on span "Rahul /[DATE]" at bounding box center [515, 341] width 72 height 14
type input "8078612974"
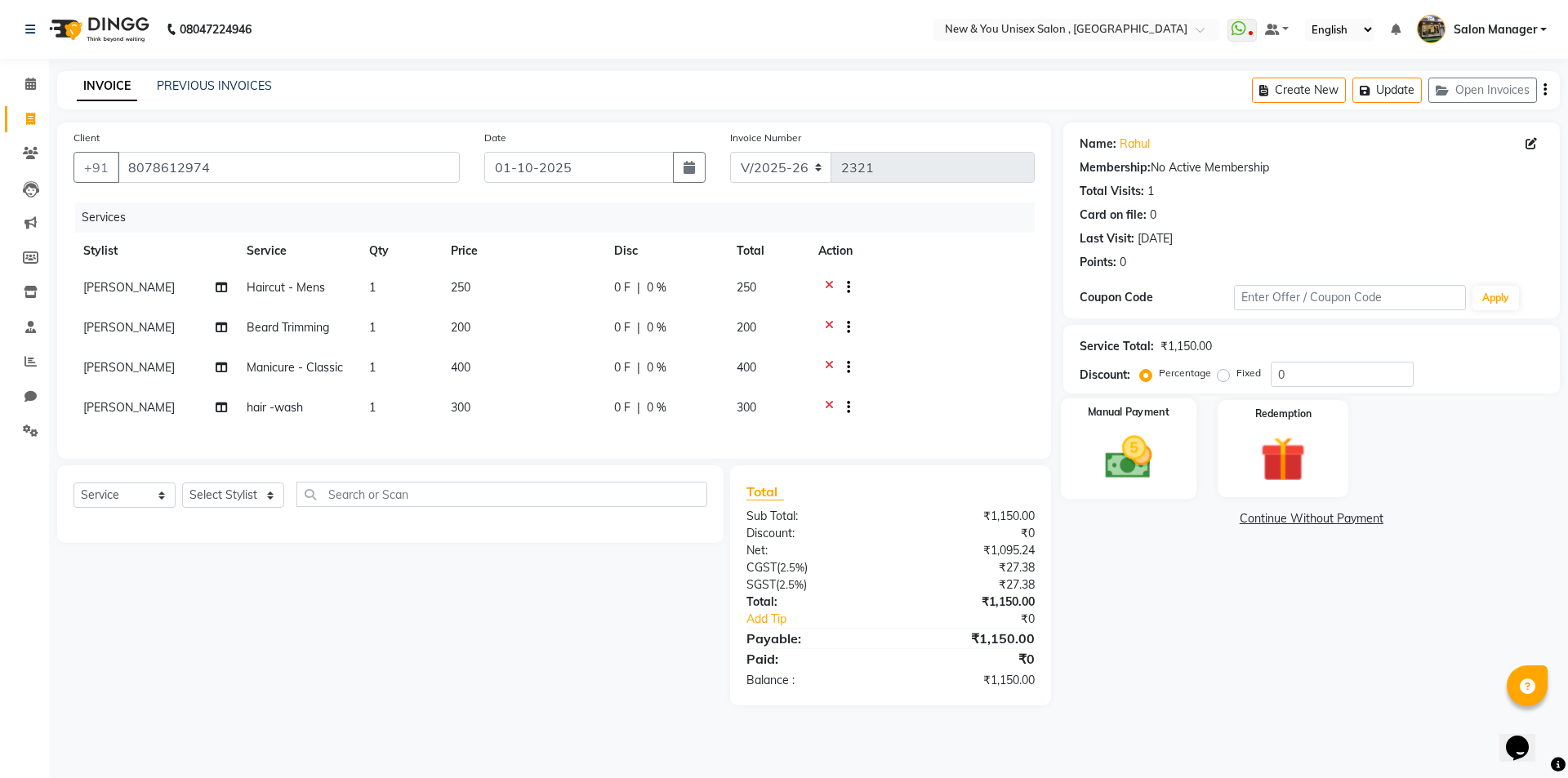
click at [1140, 473] on img at bounding box center [1128, 457] width 76 height 54
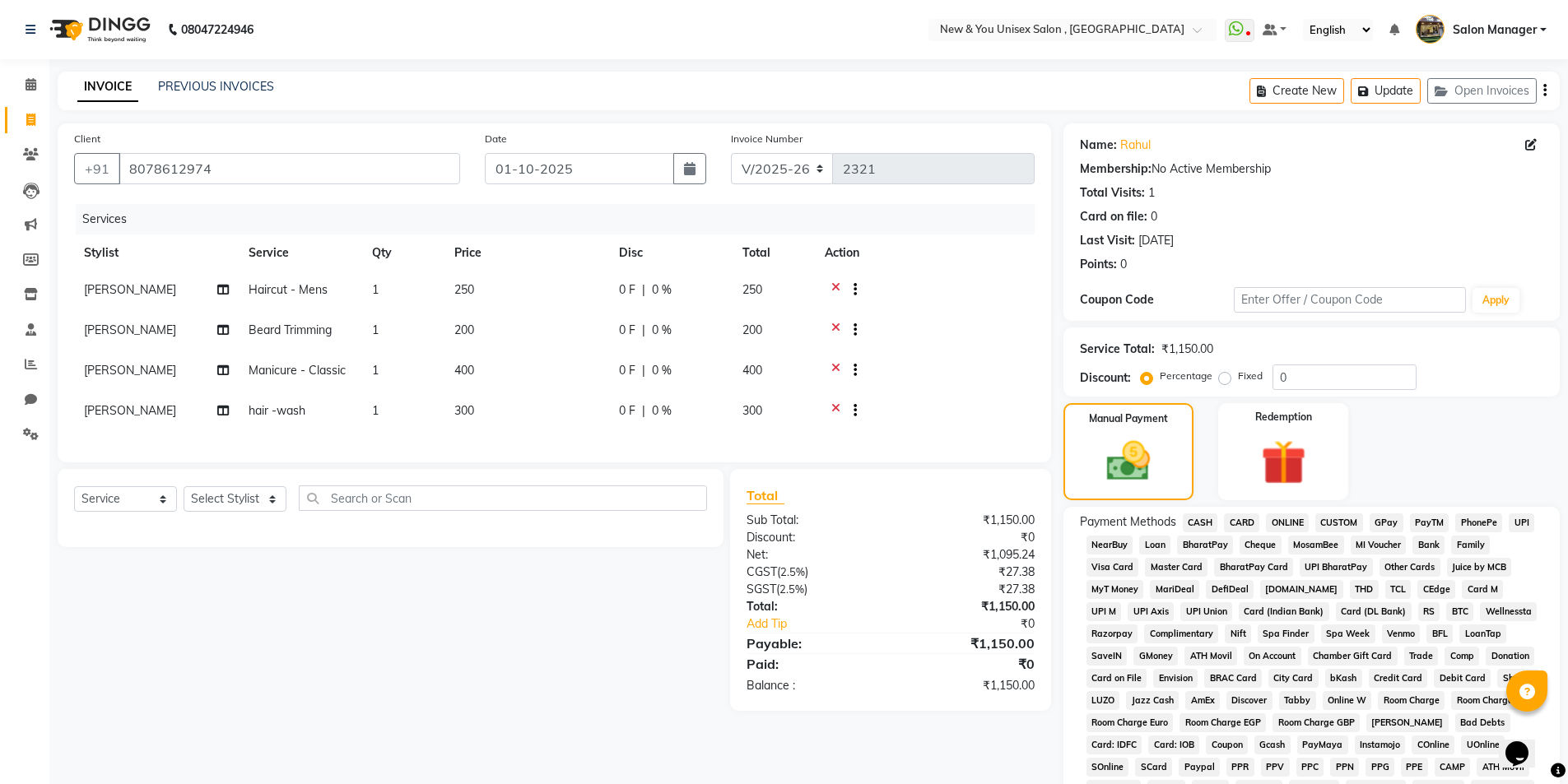
click at [1434, 526] on span "PayTM" at bounding box center [1430, 522] width 40 height 19
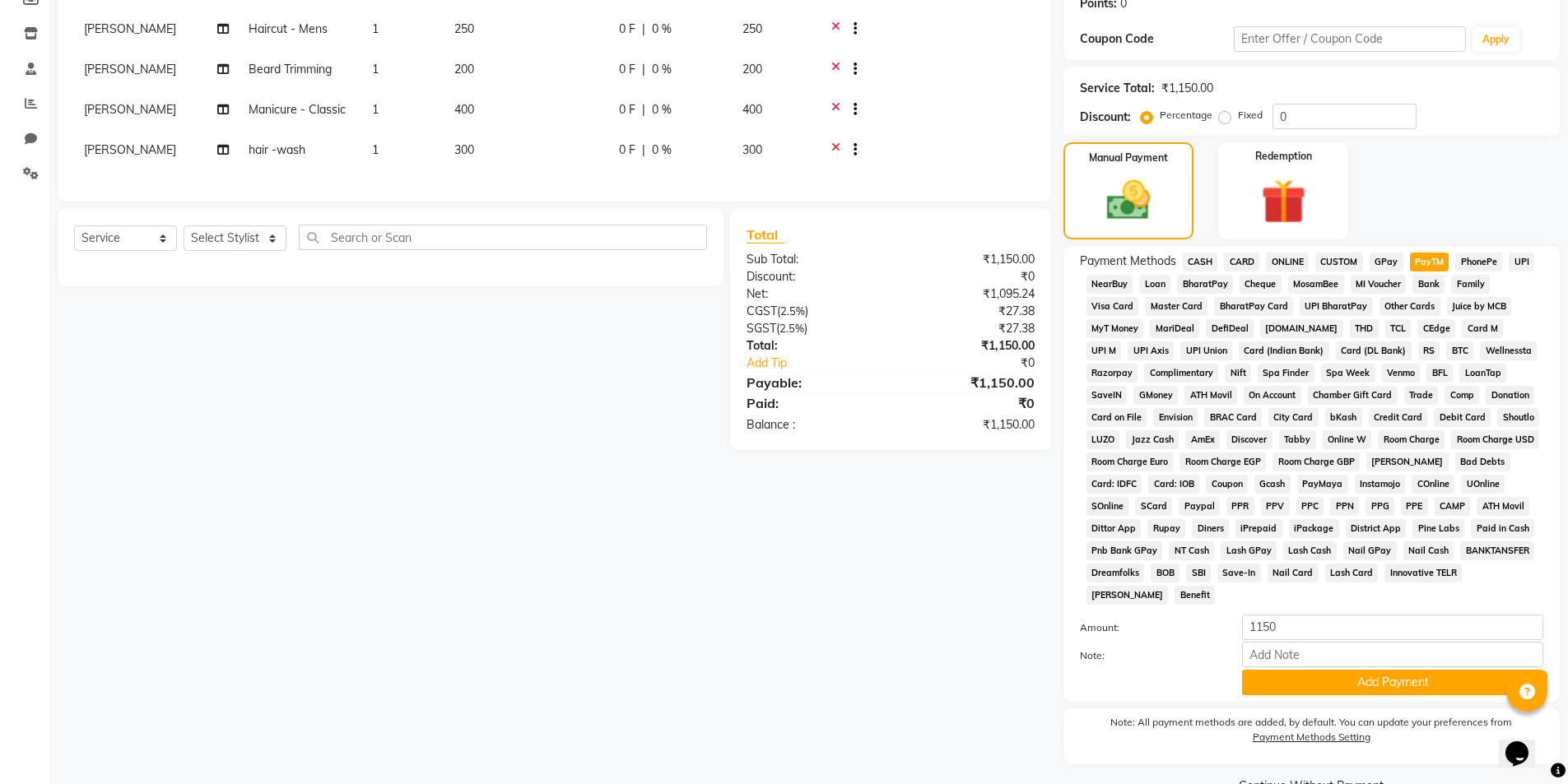
scroll to position [296, 0]
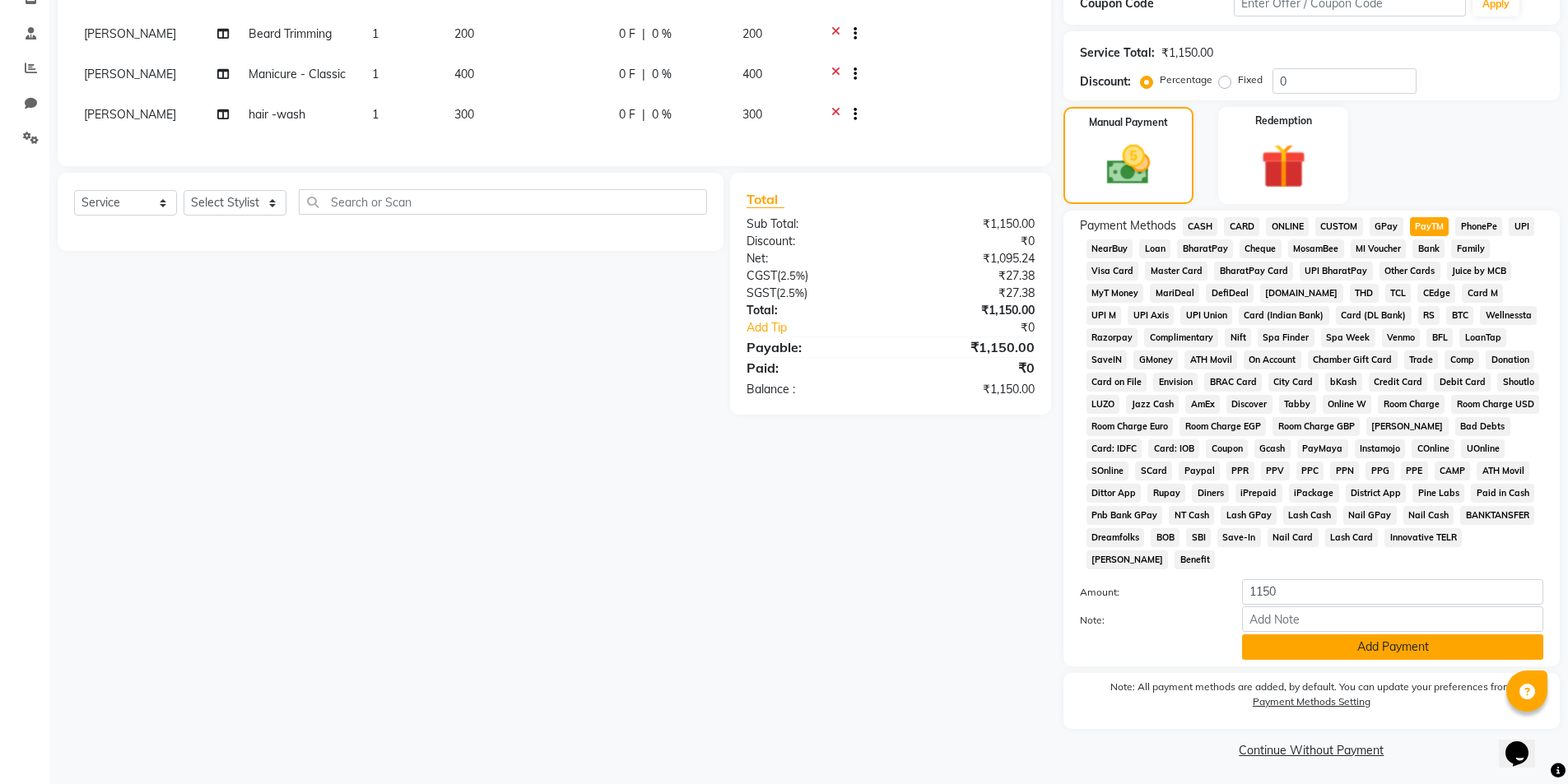
click at [1409, 634] on button "Add Payment" at bounding box center [1393, 647] width 301 height 25
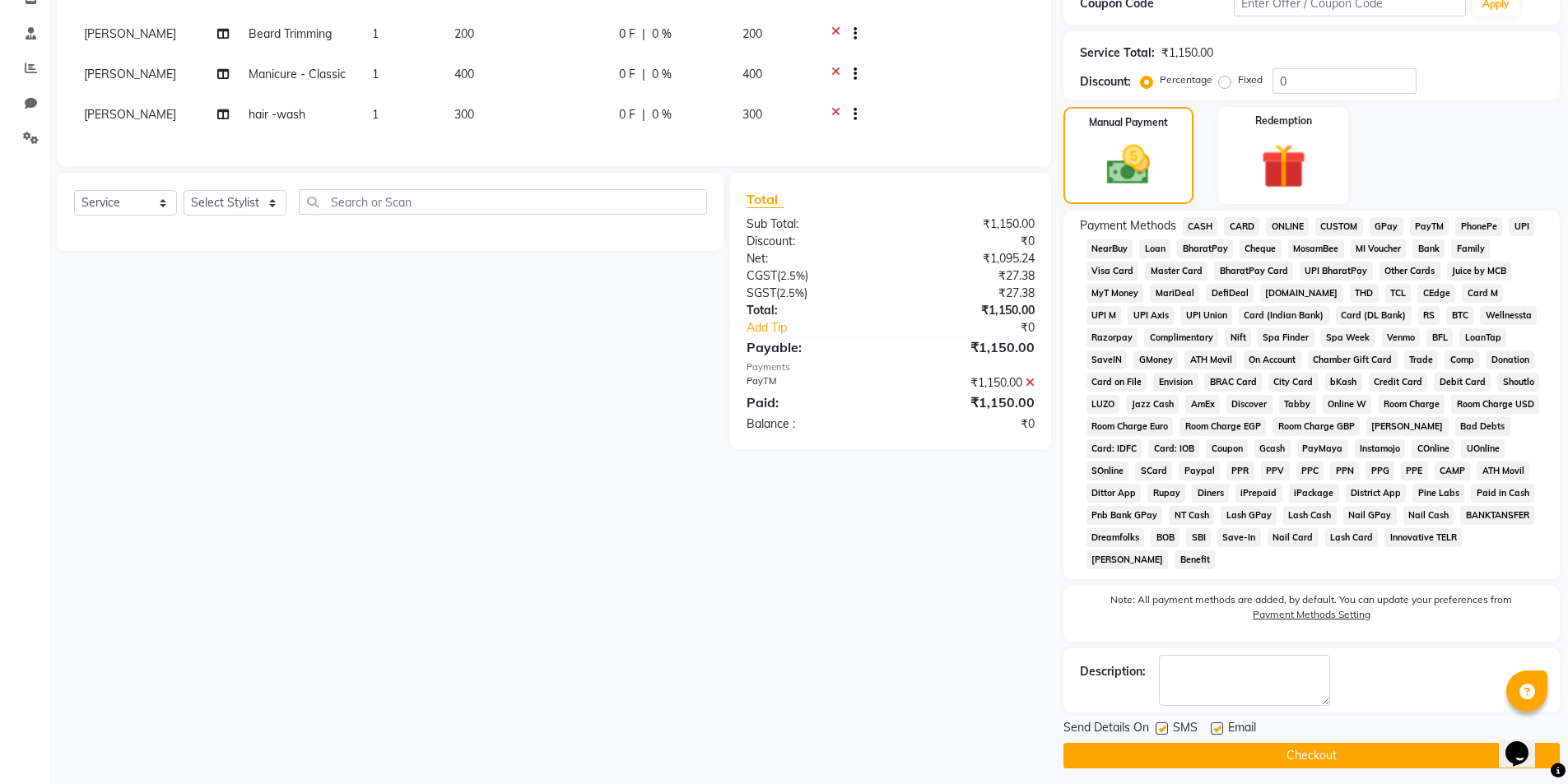
click at [1389, 756] on button "Checkout" at bounding box center [1311, 756] width 496 height 25
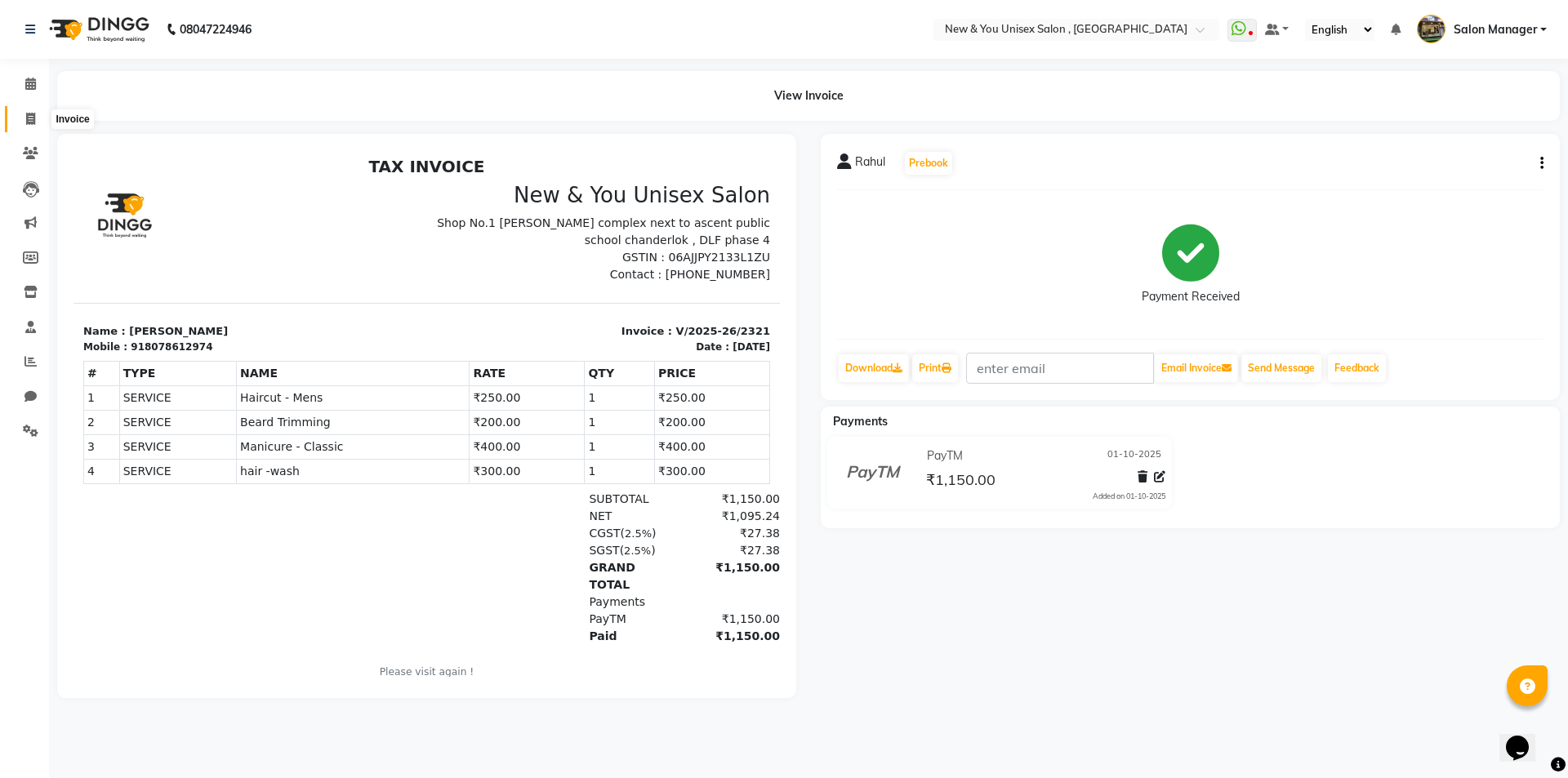
click at [22, 125] on span at bounding box center [31, 120] width 29 height 19
select select "service"
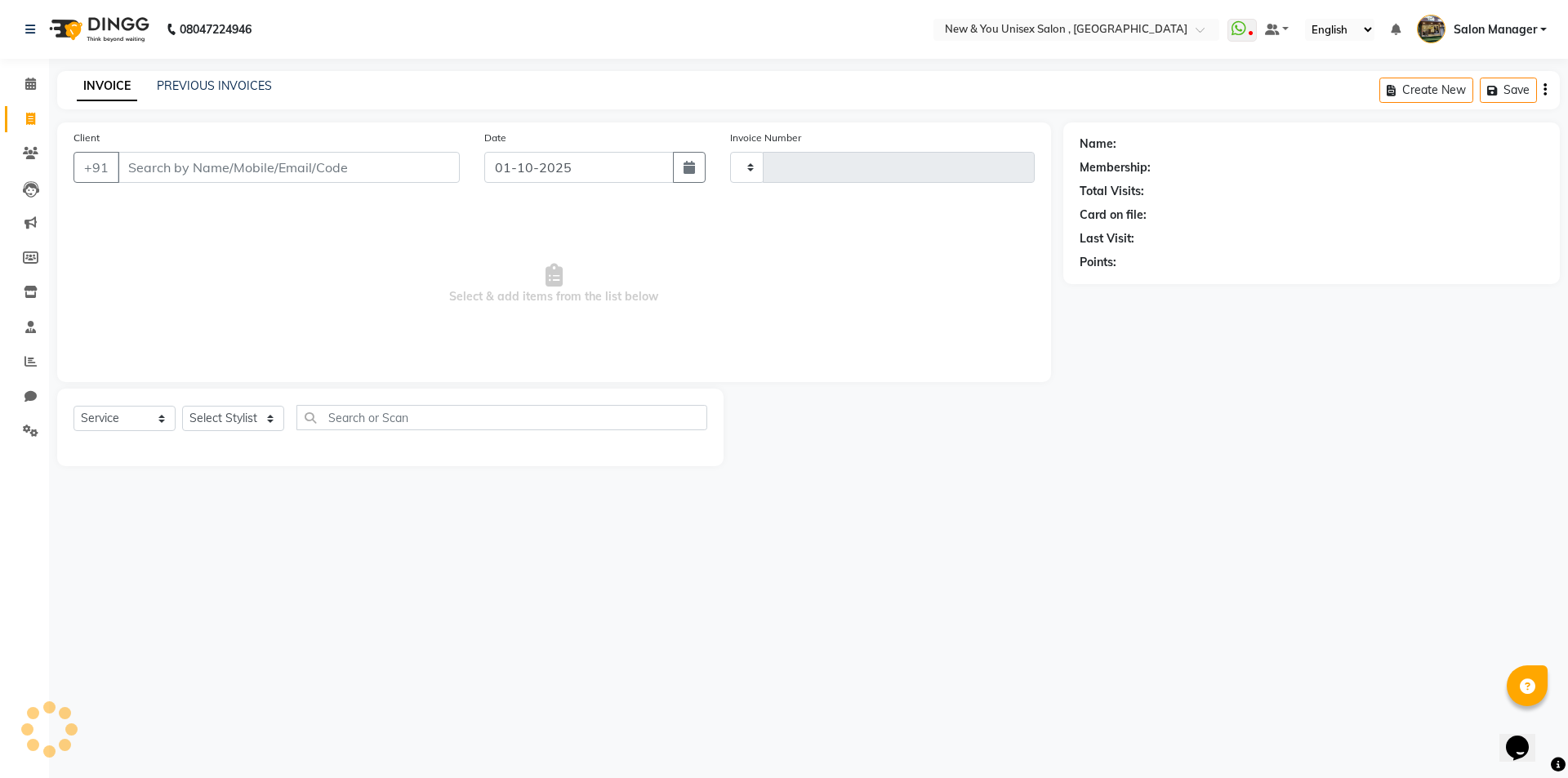
type input "2322"
select select "31"
click at [250, 182] on input "Client" at bounding box center [289, 167] width 342 height 31
click at [38, 432] on icon at bounding box center [30, 431] width 15 height 13
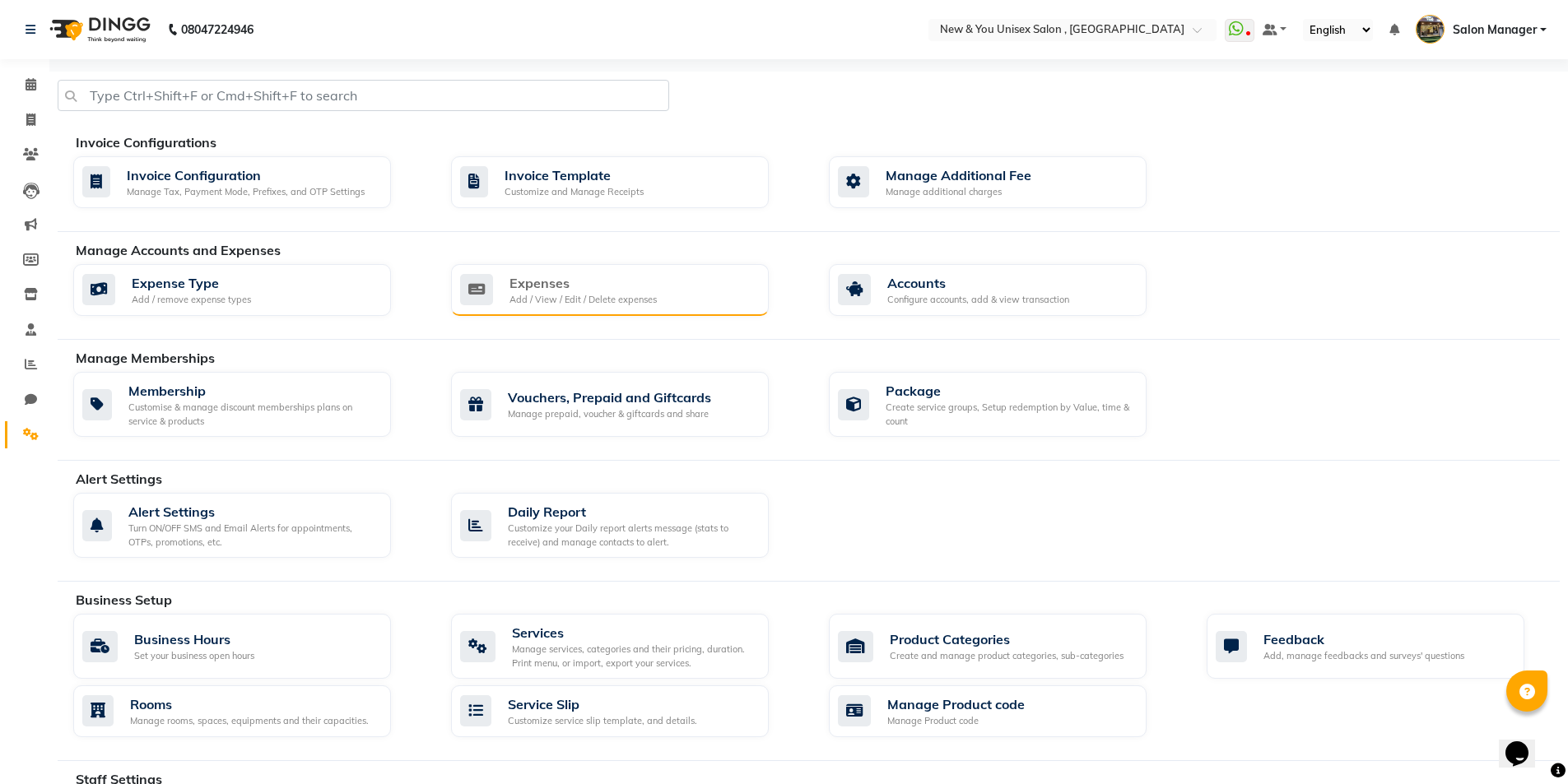
click at [594, 294] on div "Add / View / Edit / Delete expenses" at bounding box center [583, 299] width 147 height 14
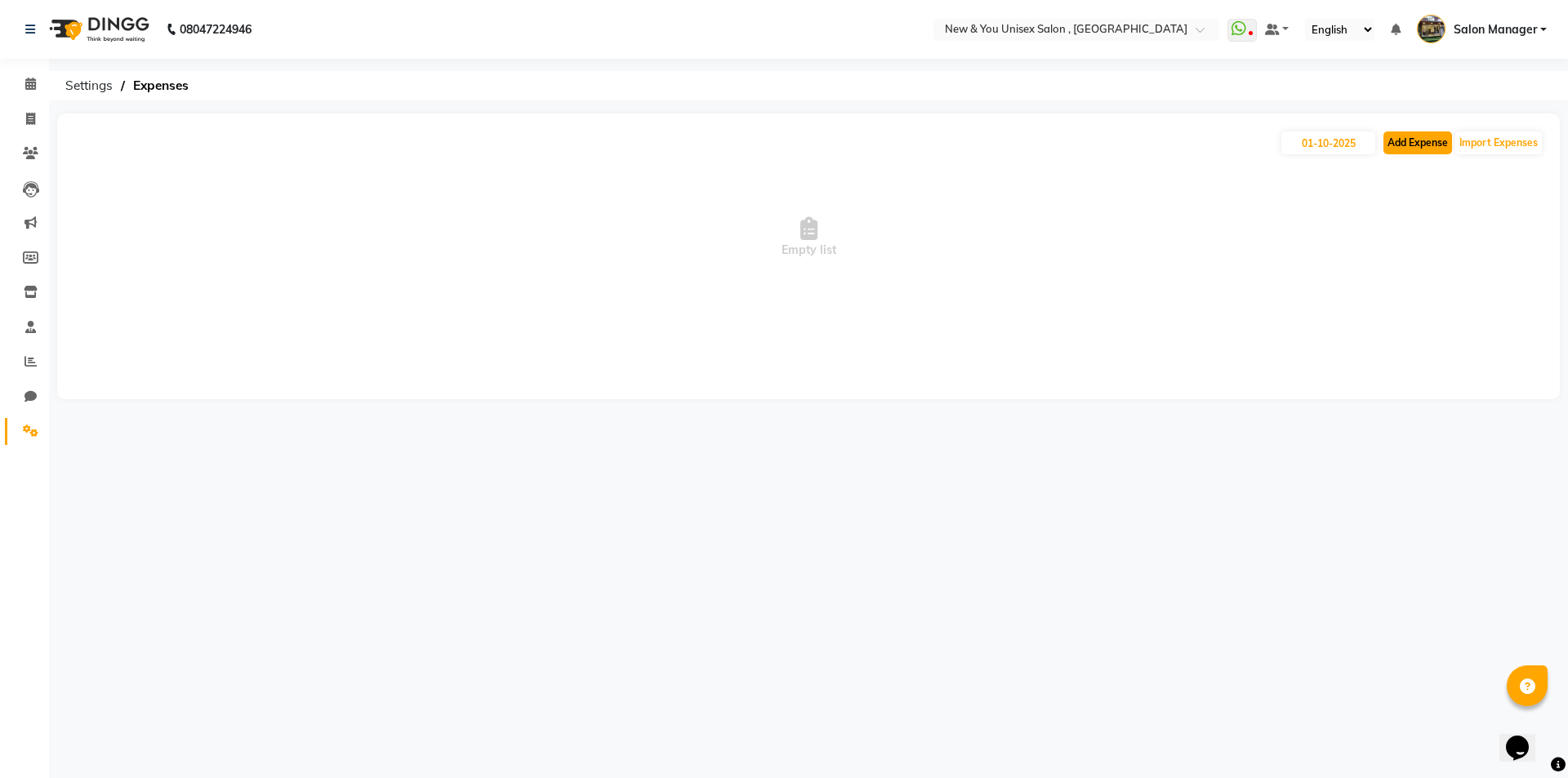
click at [1422, 150] on button "Add Expense" at bounding box center [1418, 142] width 68 height 22
select select "1"
select select "2408"
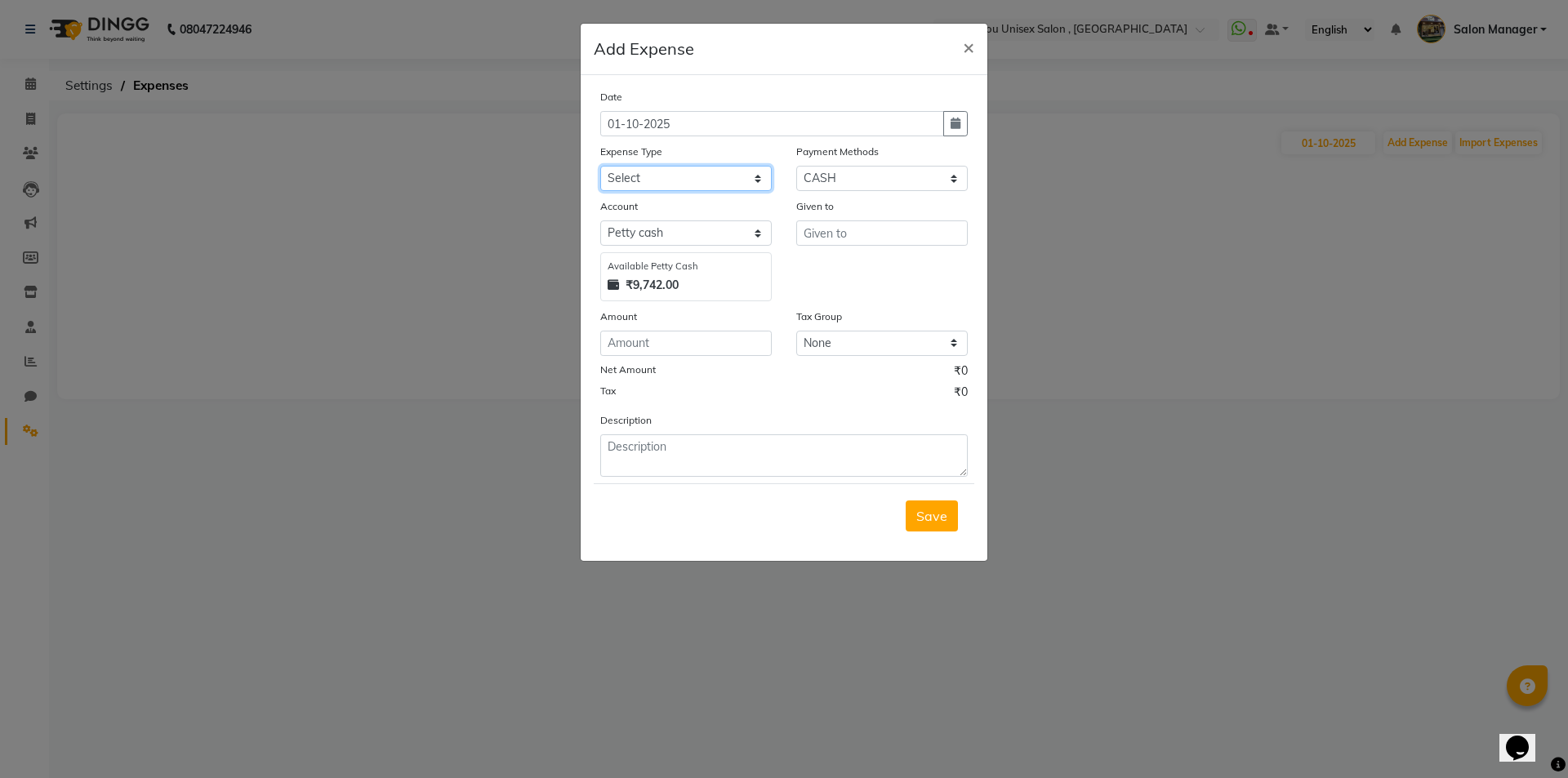
click at [685, 173] on select "Select Advance Salary Bank charges Car maintenance Cash transfer to bank Cash t…" at bounding box center [685, 178] width 172 height 25
select select "8766"
click at [685, 173] on select "Select Advance Salary Bank charges Car maintenance Cash transfer to bank Cash t…" at bounding box center [685, 178] width 172 height 25
click at [685, 350] on input "number" at bounding box center [685, 344] width 172 height 25
type input "198"
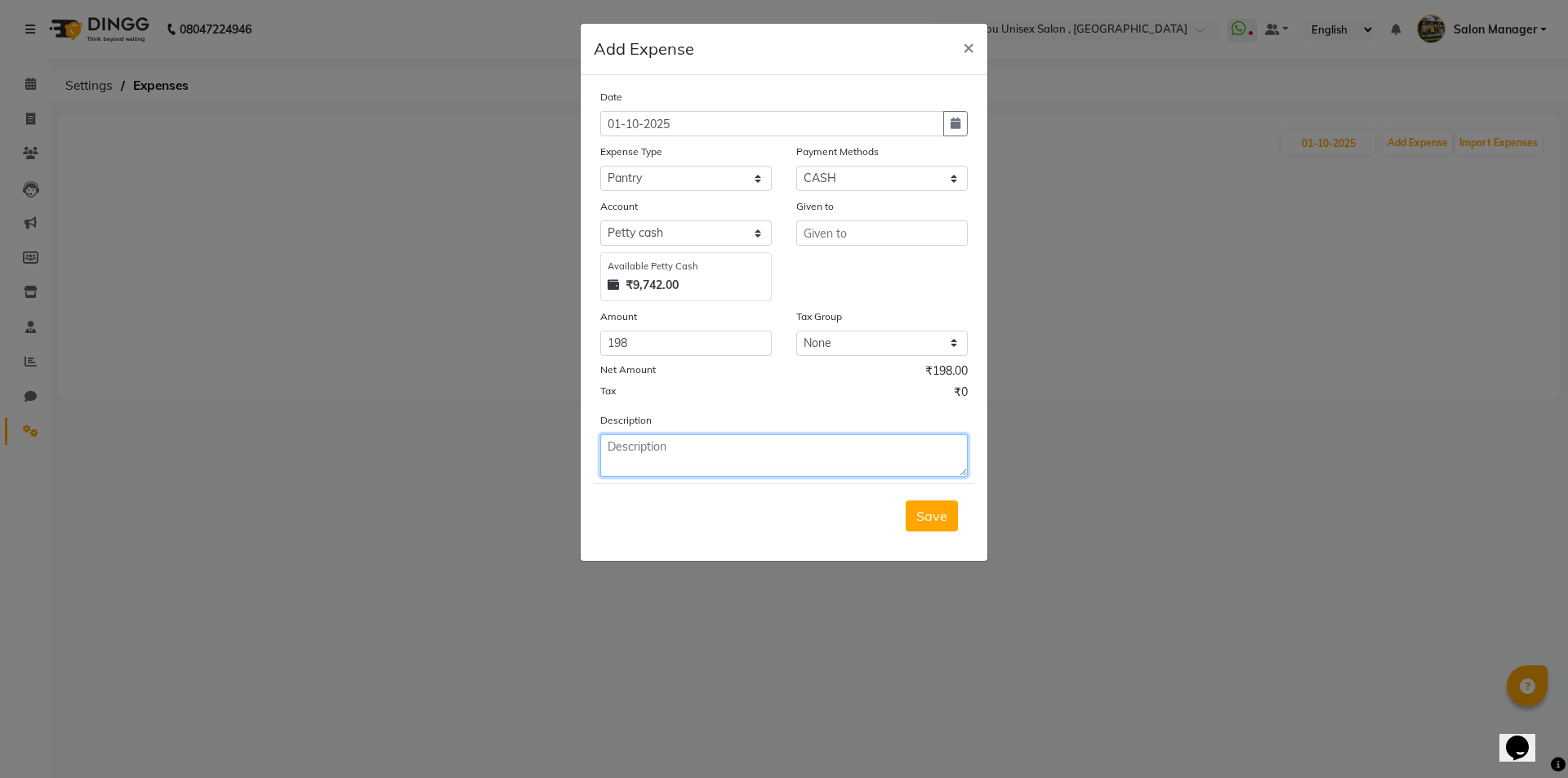
click at [666, 453] on textarea at bounding box center [784, 455] width 367 height 42
type textarea "Milk 58 + Water Bottle 140"
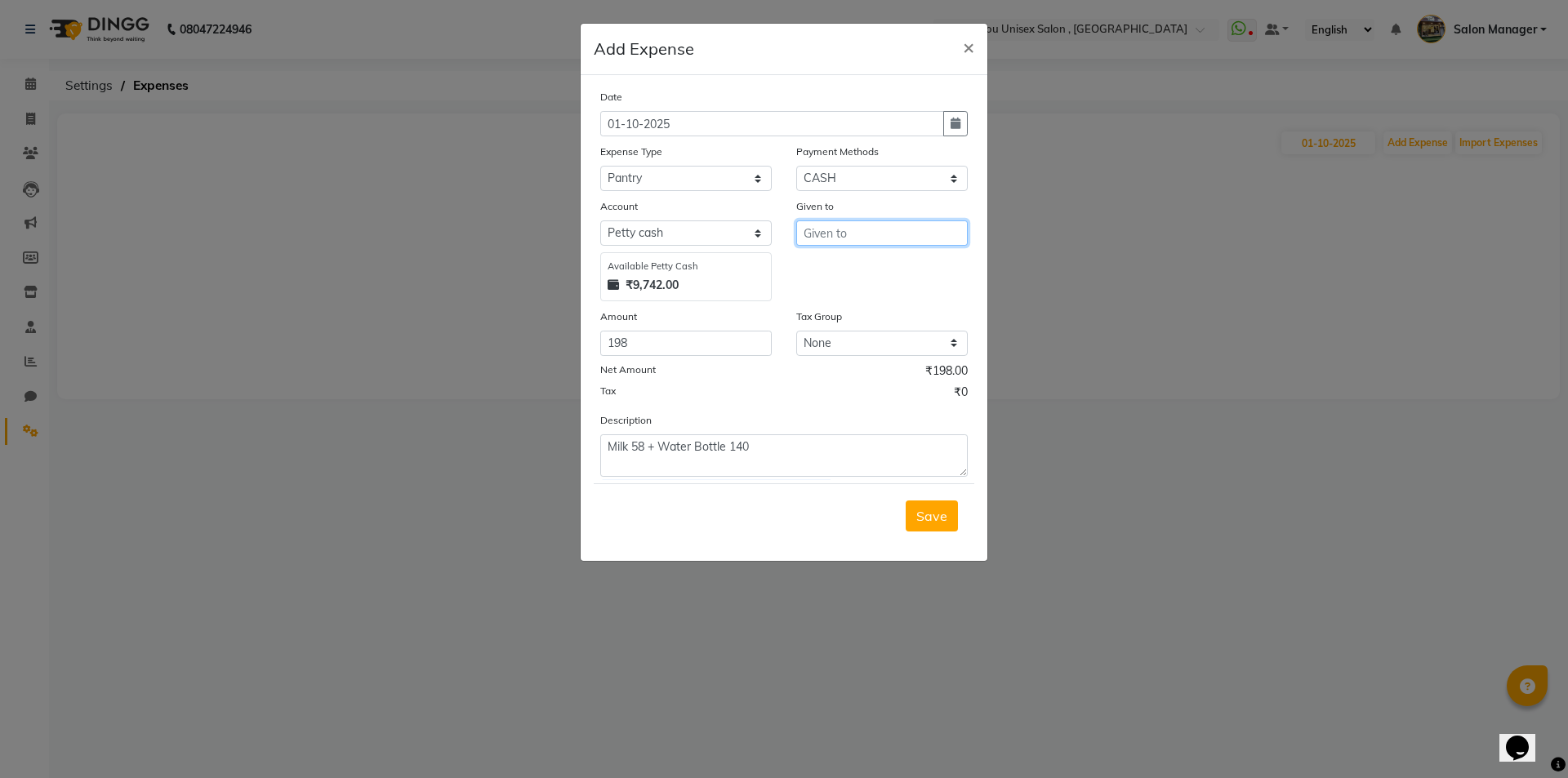
click at [857, 237] on input "text" at bounding box center [882, 233] width 172 height 25
click at [834, 337] on button "S hyam" at bounding box center [874, 345] width 153 height 26
type input "Shyam"
click at [922, 516] on span "Save" at bounding box center [931, 516] width 31 height 16
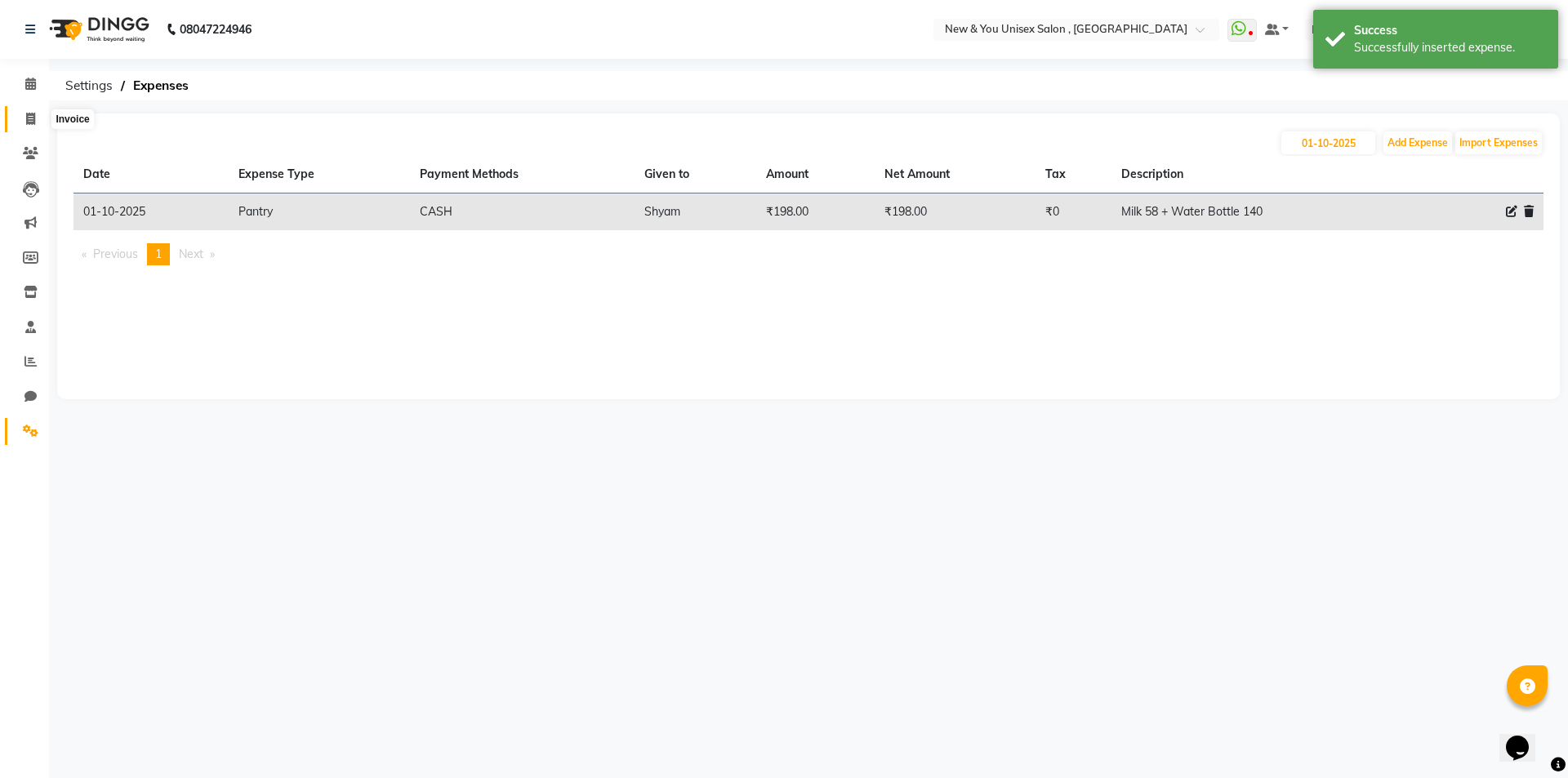
click at [32, 126] on span at bounding box center [31, 120] width 29 height 19
select select "service"
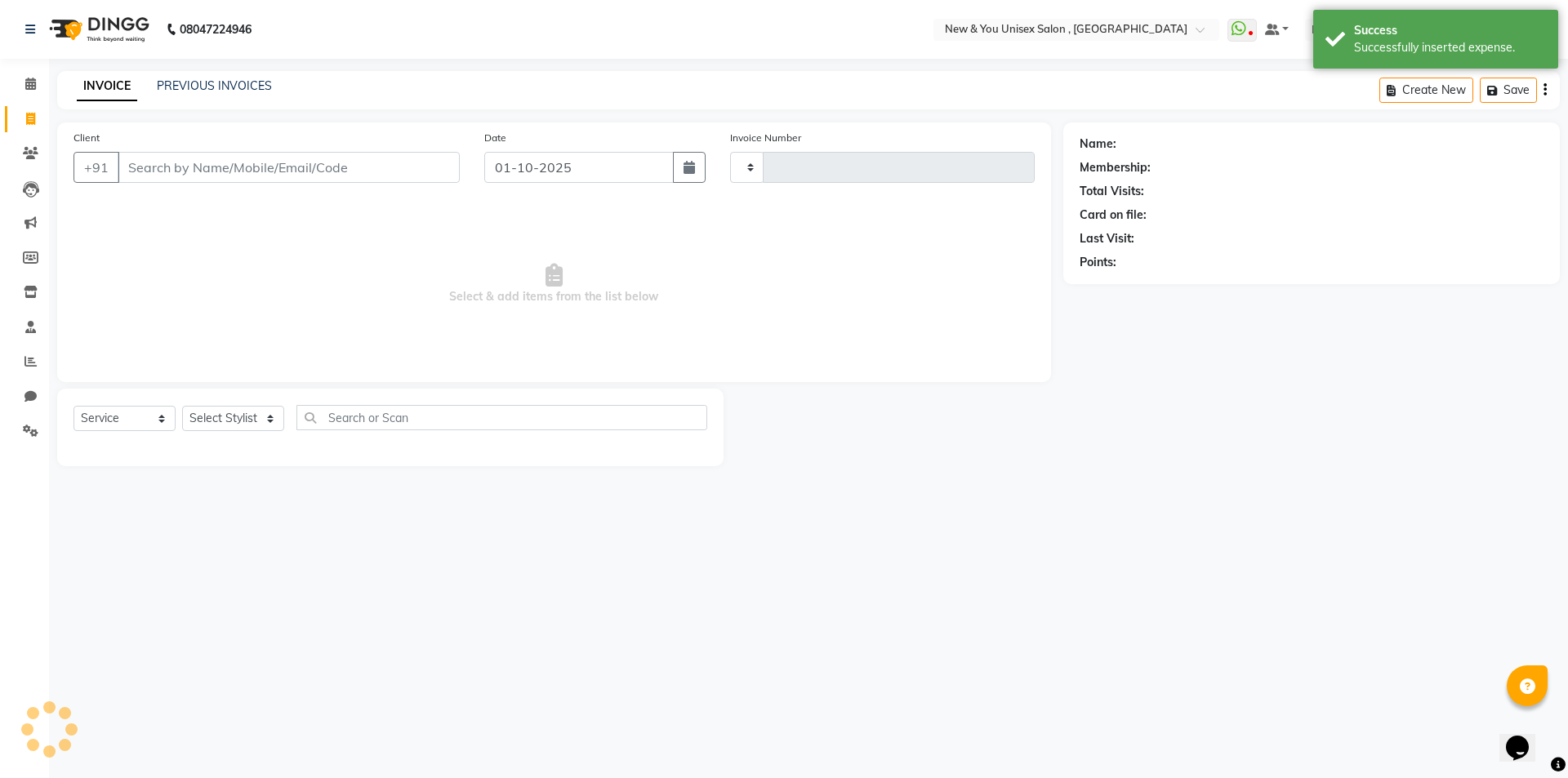
type input "2322"
select select "31"
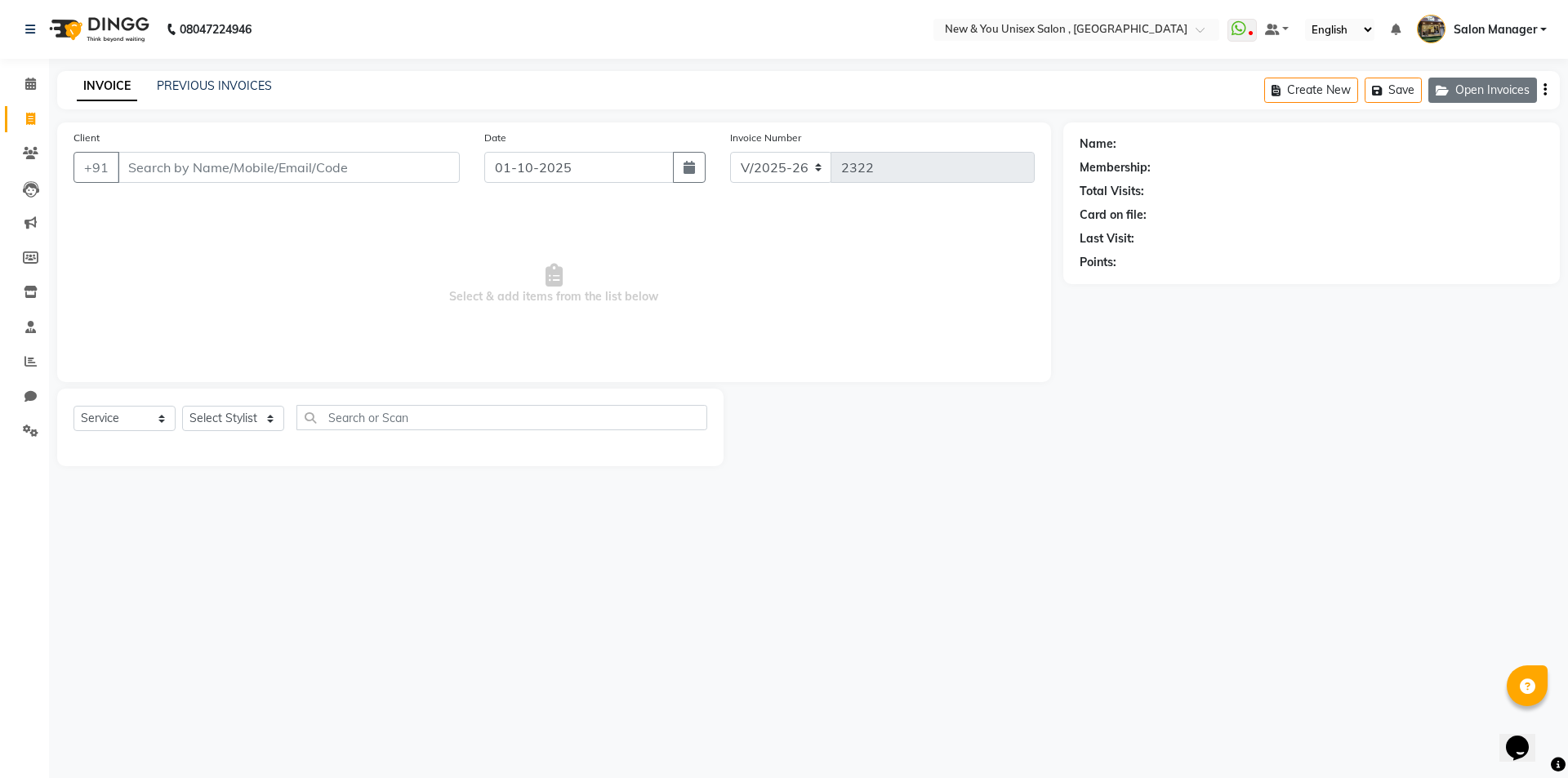
click at [1476, 97] on button "Open Invoices" at bounding box center [1483, 90] width 109 height 25
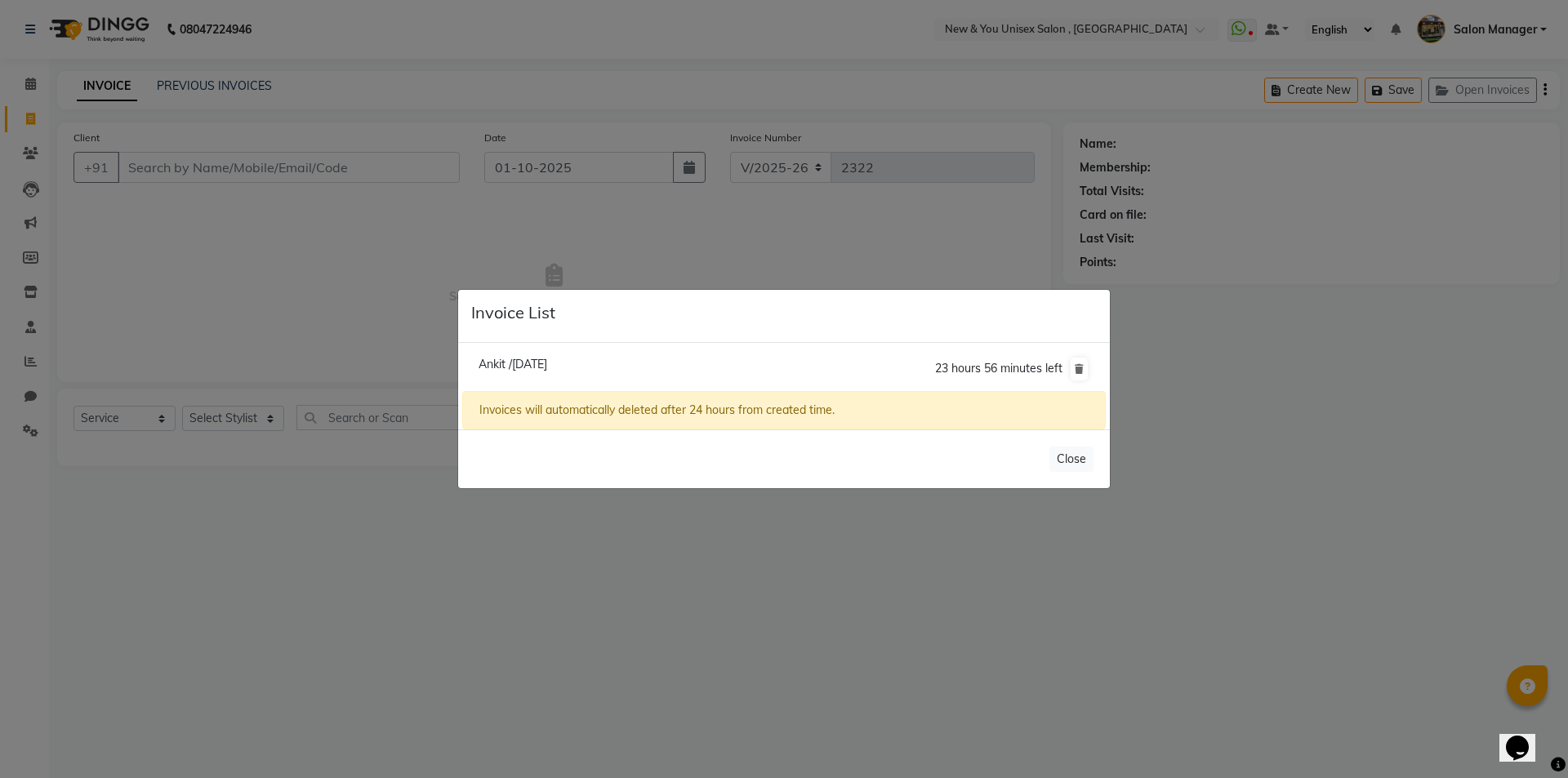
click at [785, 605] on ngb-modal-window "Invoice List Ankit /[DATE] 23 hours 56 minutes left Invoices will automatically…" at bounding box center [784, 389] width 1568 height 778
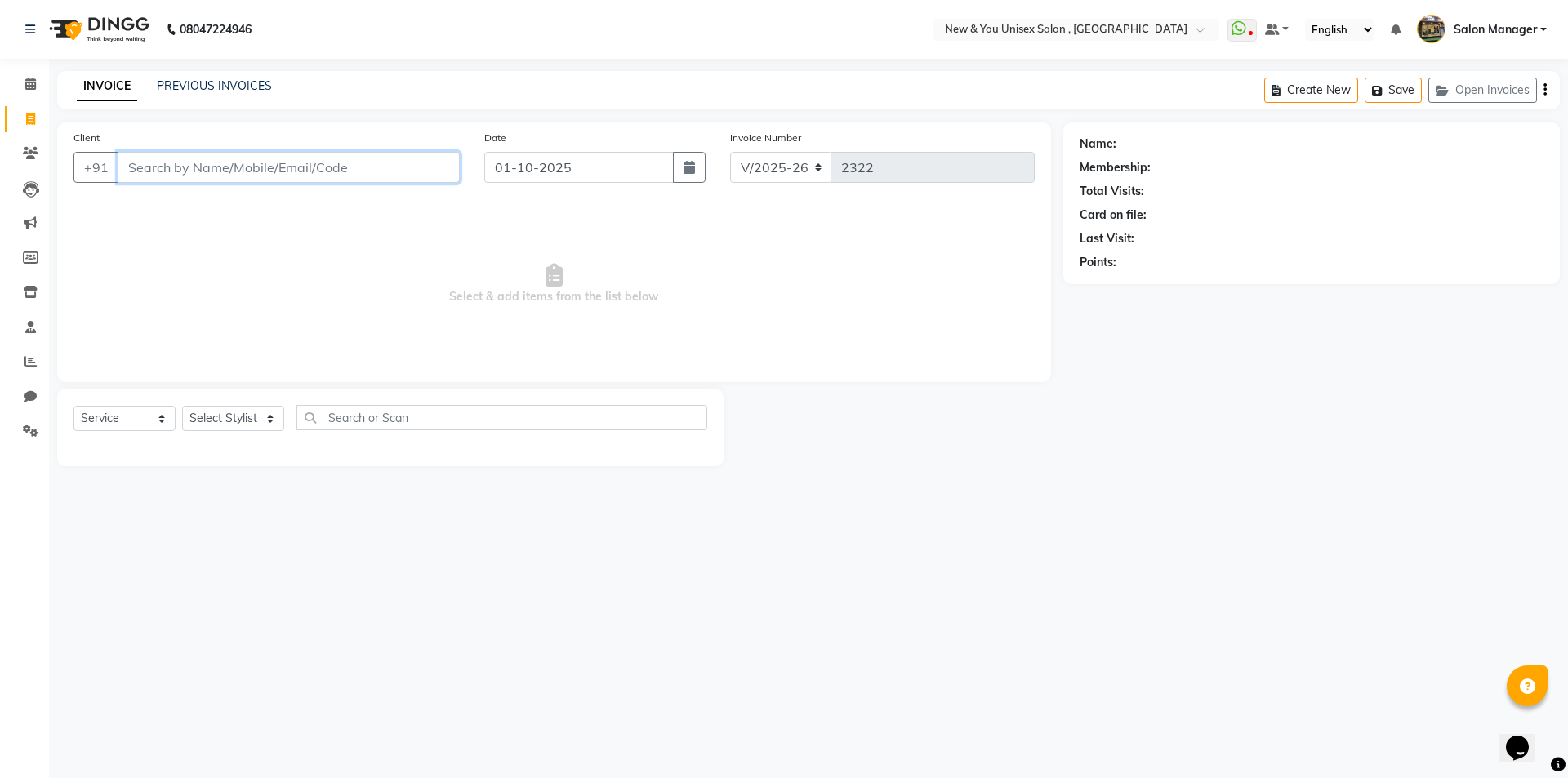
click at [231, 171] on input "Client" at bounding box center [289, 167] width 342 height 31
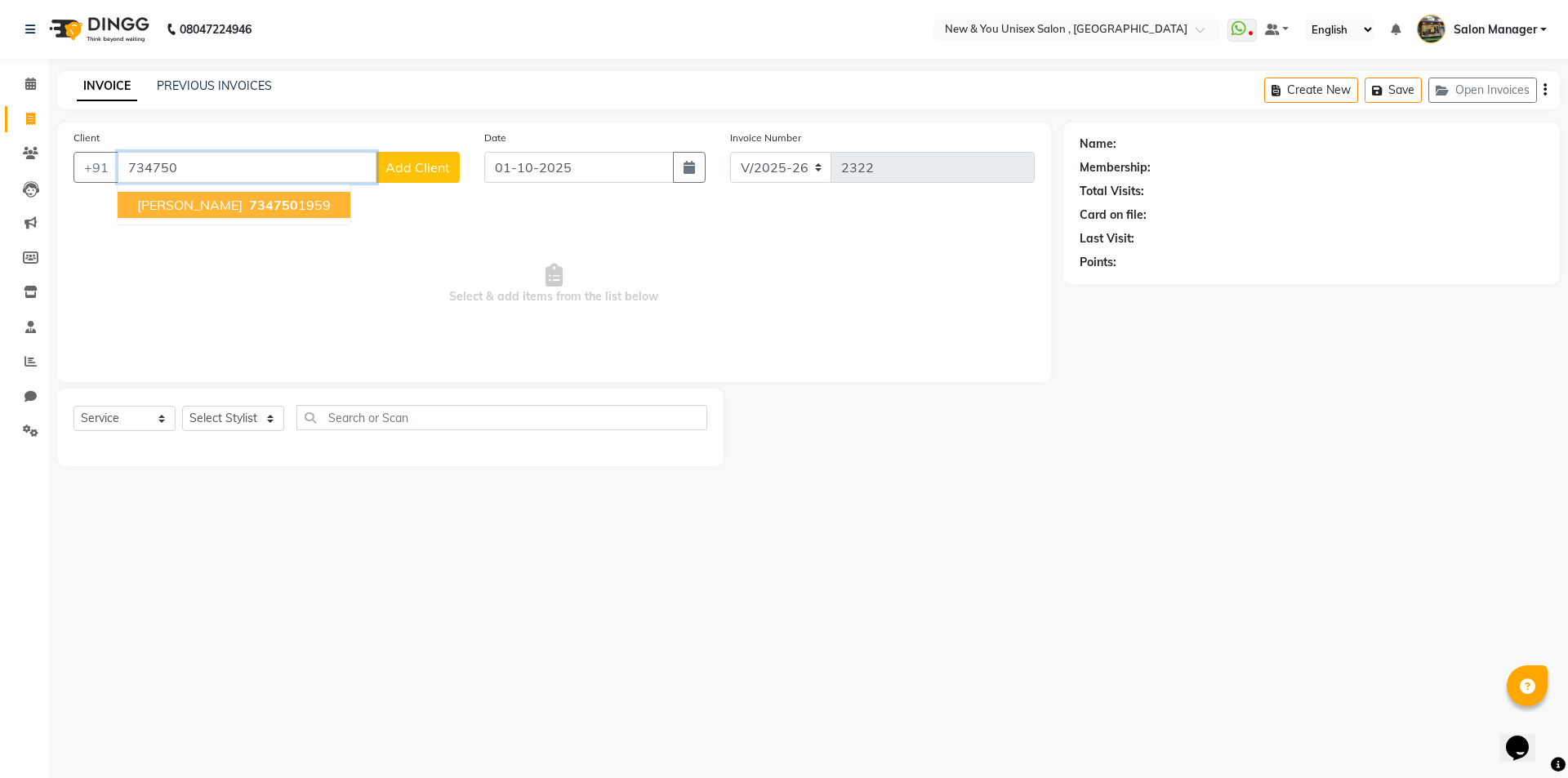
click at [226, 196] on button "[PERSON_NAME] 734750 1959" at bounding box center [234, 204] width 233 height 26
type input "7347501959"
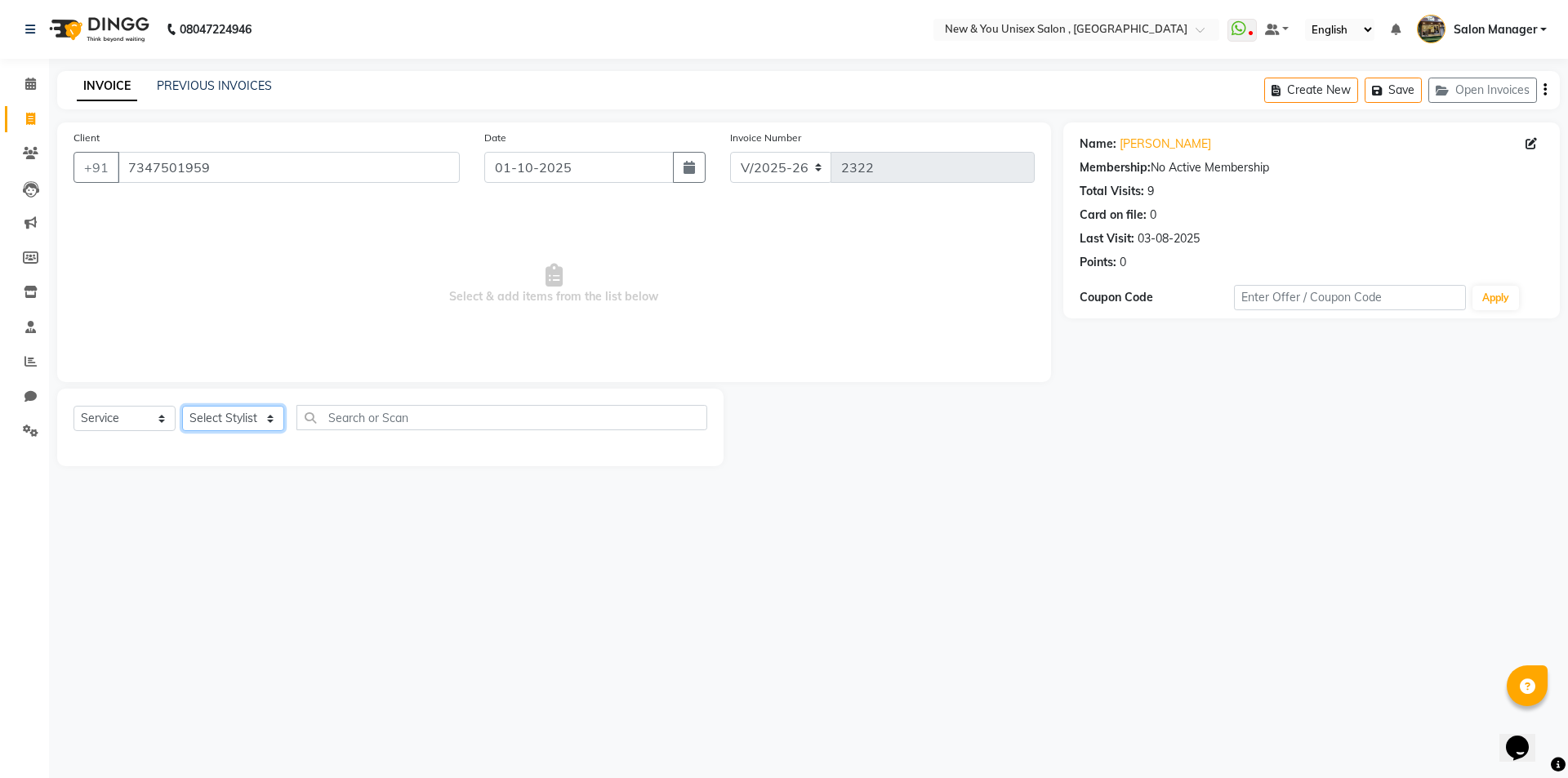
click at [224, 417] on select "Select Stylist HEMANT [PERSON_NAME] [PERSON_NAME] Salon Manager [PERSON_NAME] […" at bounding box center [232, 418] width 102 height 25
select select "1200"
click at [182, 406] on select "Select Stylist HEMANT [PERSON_NAME] [PERSON_NAME] Salon Manager [PERSON_NAME] […" at bounding box center [232, 418] width 102 height 25
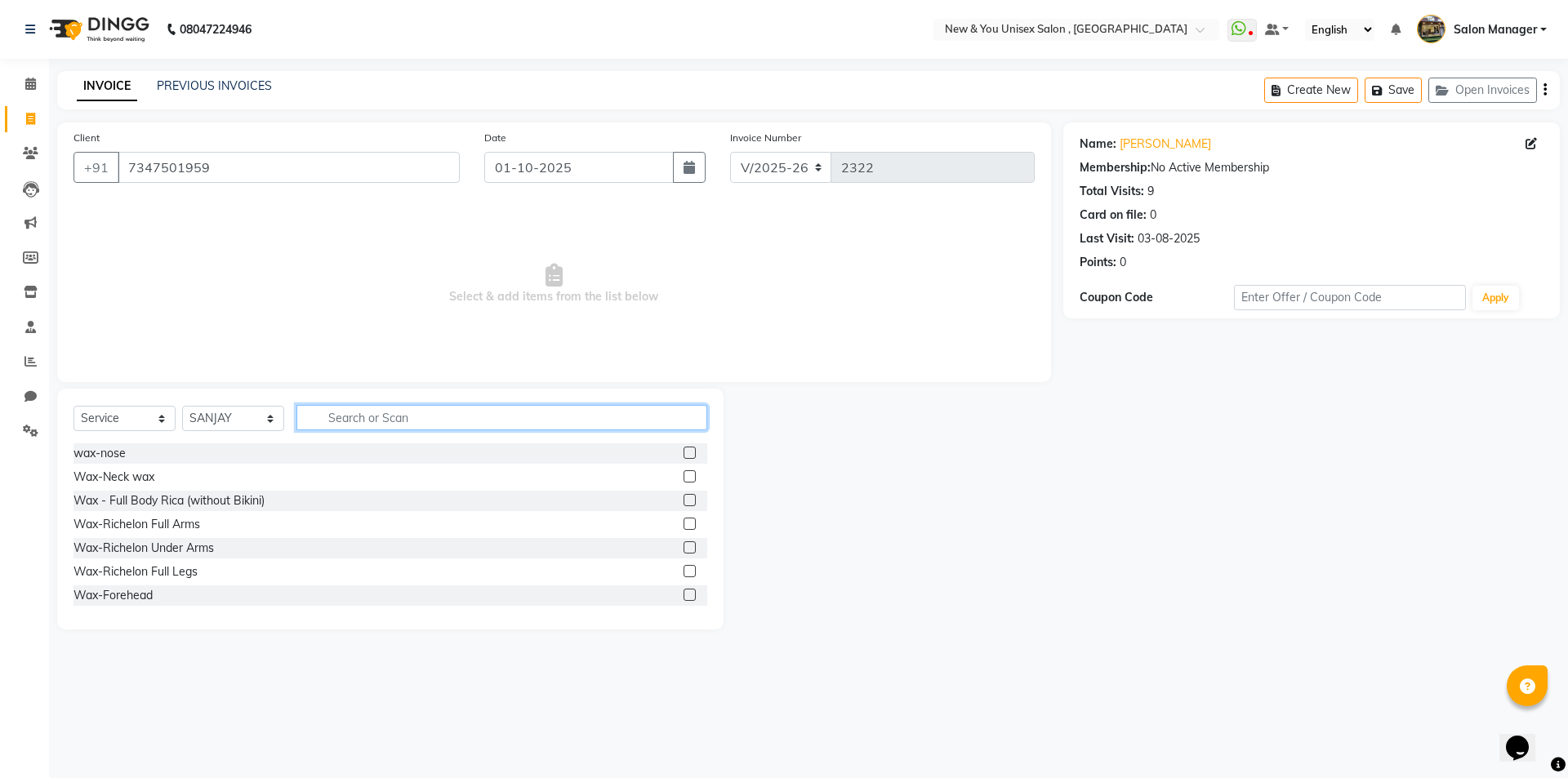
click at [363, 426] on input "text" at bounding box center [502, 417] width 411 height 25
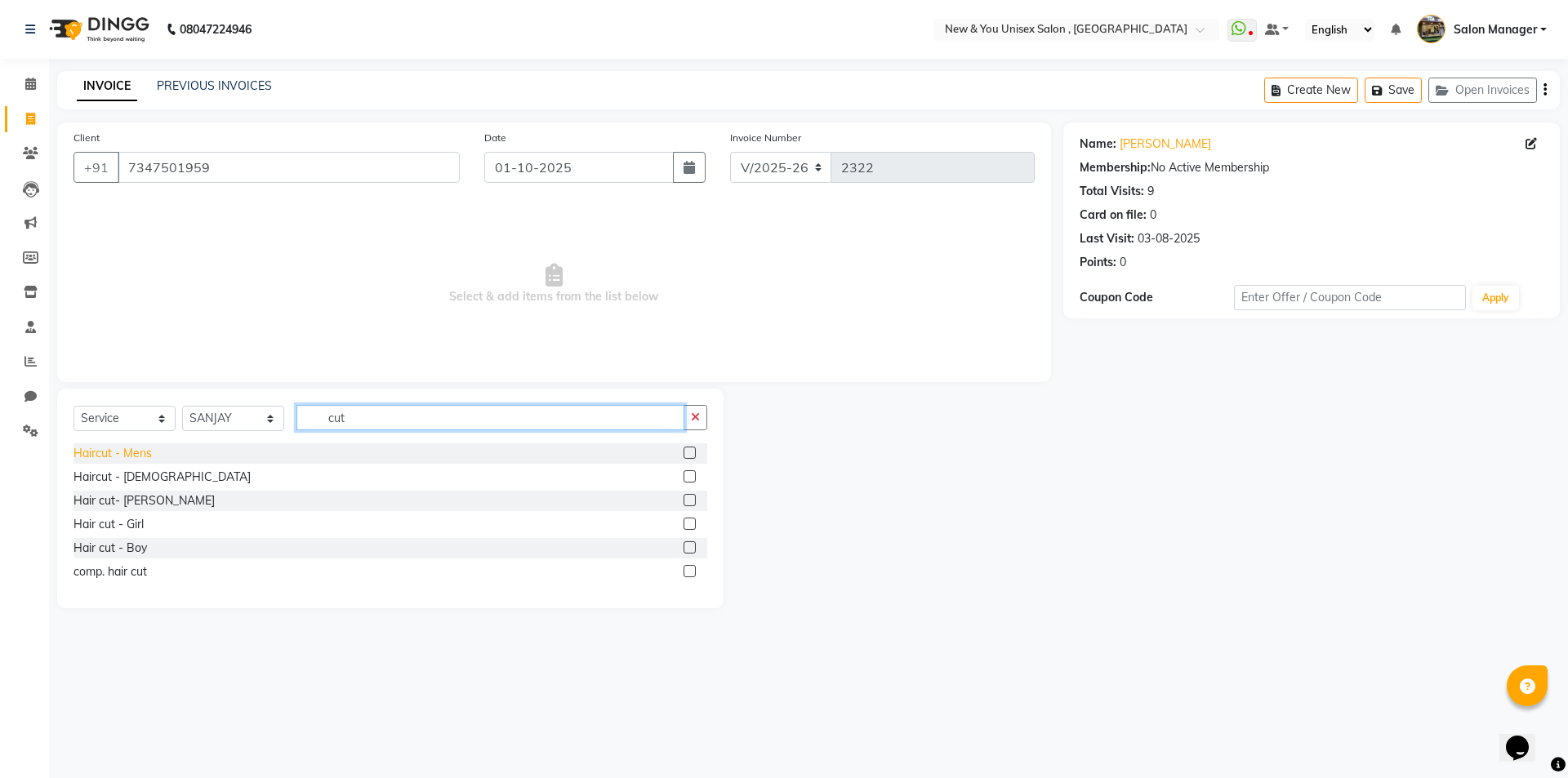
type input "cut"
click at [98, 456] on div "Haircut - Mens" at bounding box center [112, 453] width 78 height 17
checkbox input "false"
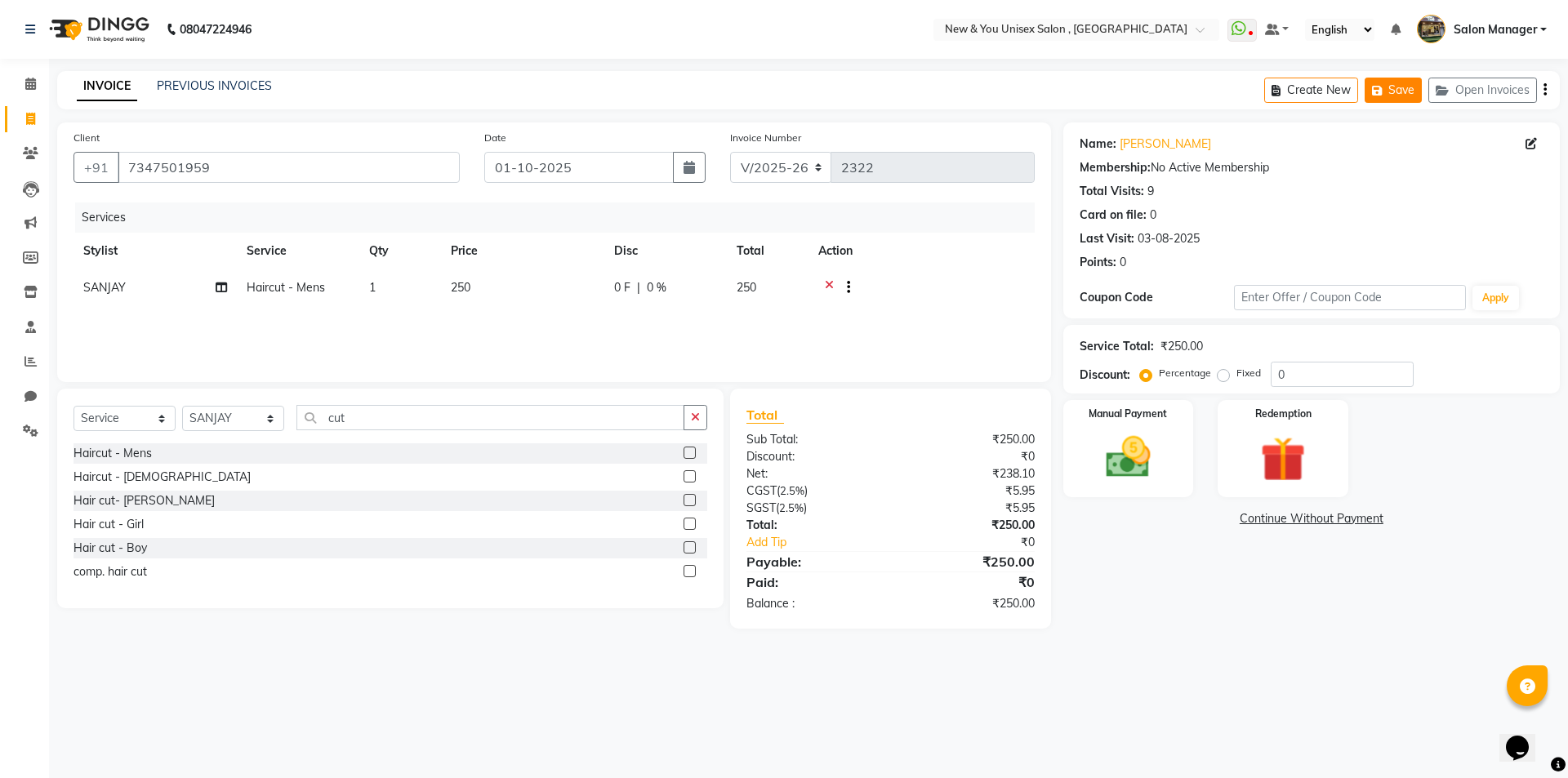
click at [1394, 93] on button "Save" at bounding box center [1393, 90] width 58 height 25
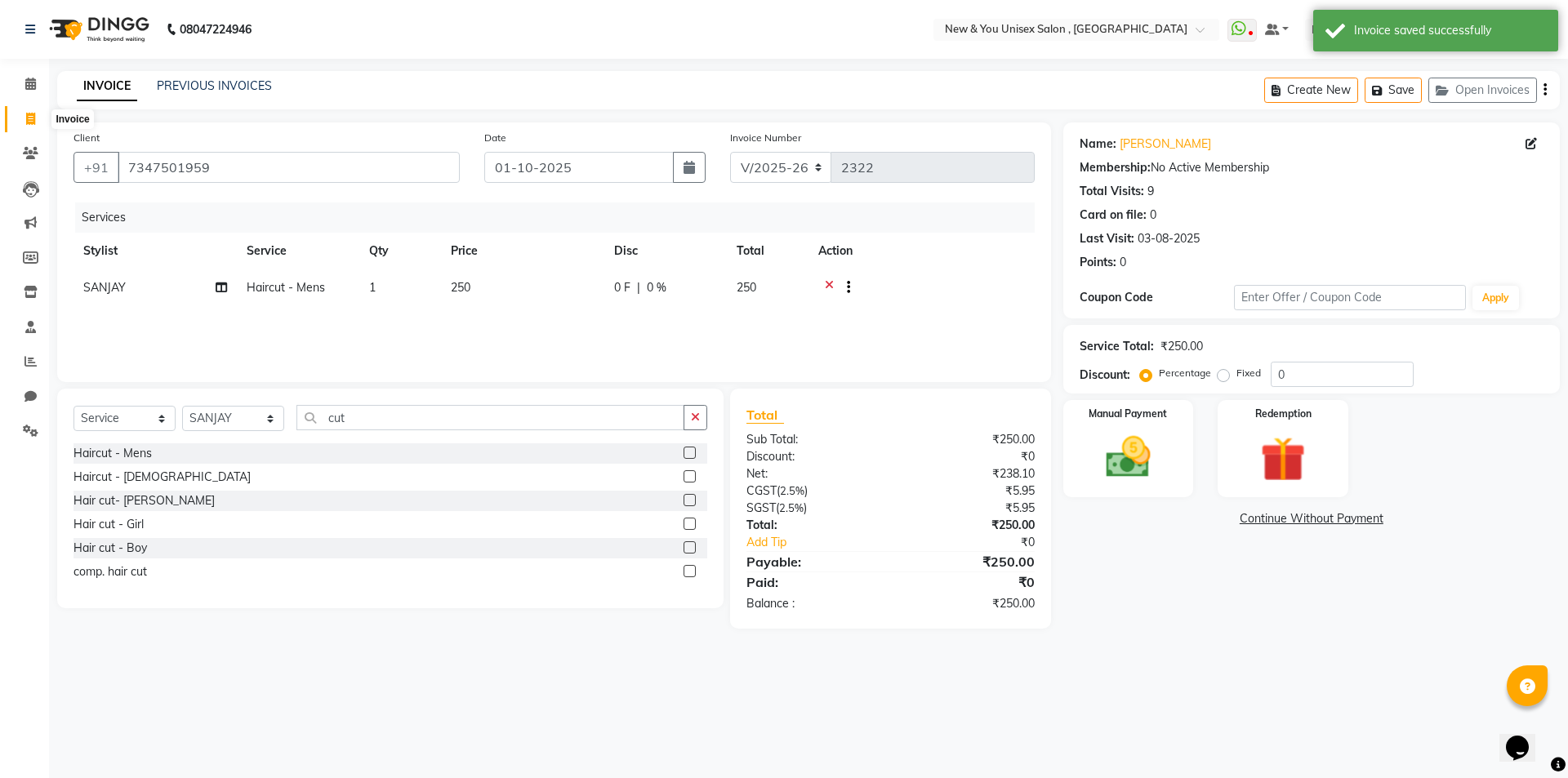
click at [36, 126] on span at bounding box center [31, 120] width 29 height 19
select select "31"
select select "service"
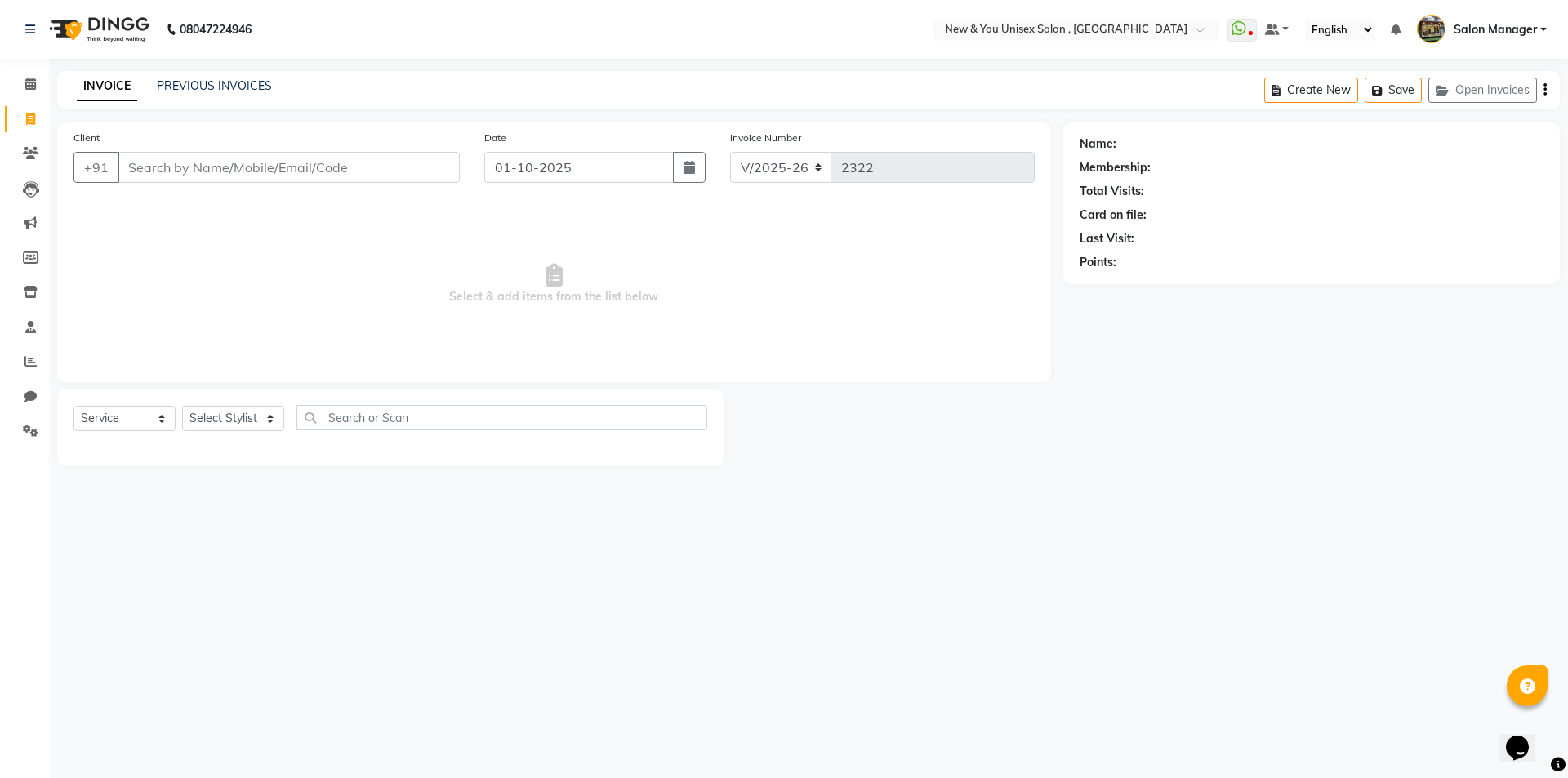
click at [1483, 105] on div "Create New Save Open Invoices" at bounding box center [1411, 90] width 296 height 39
click at [1474, 90] on button "Open Invoices" at bounding box center [1483, 90] width 109 height 25
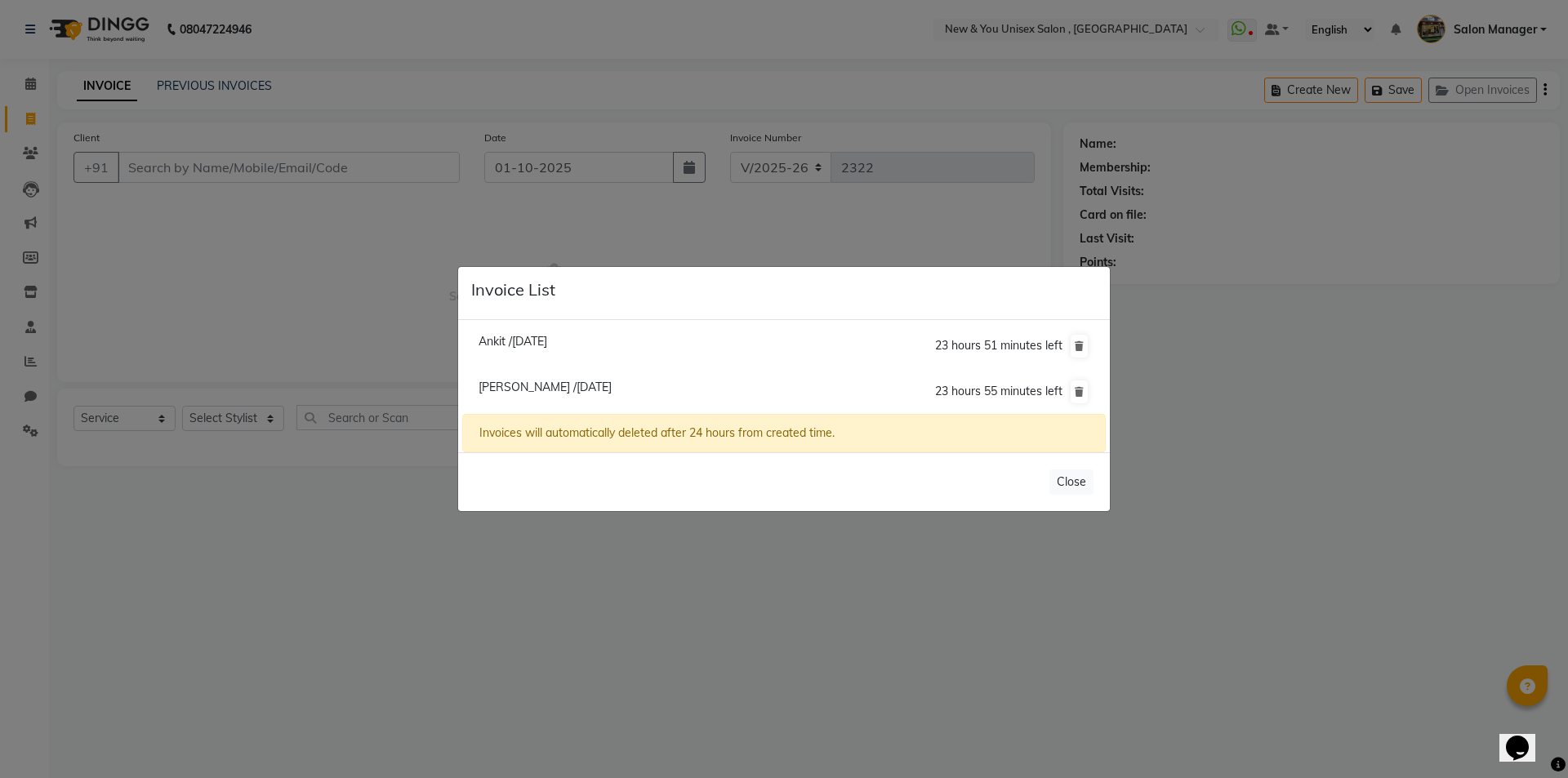
click at [544, 343] on span "Ankit /[DATE]" at bounding box center [513, 341] width 68 height 14
type input "7737582871"
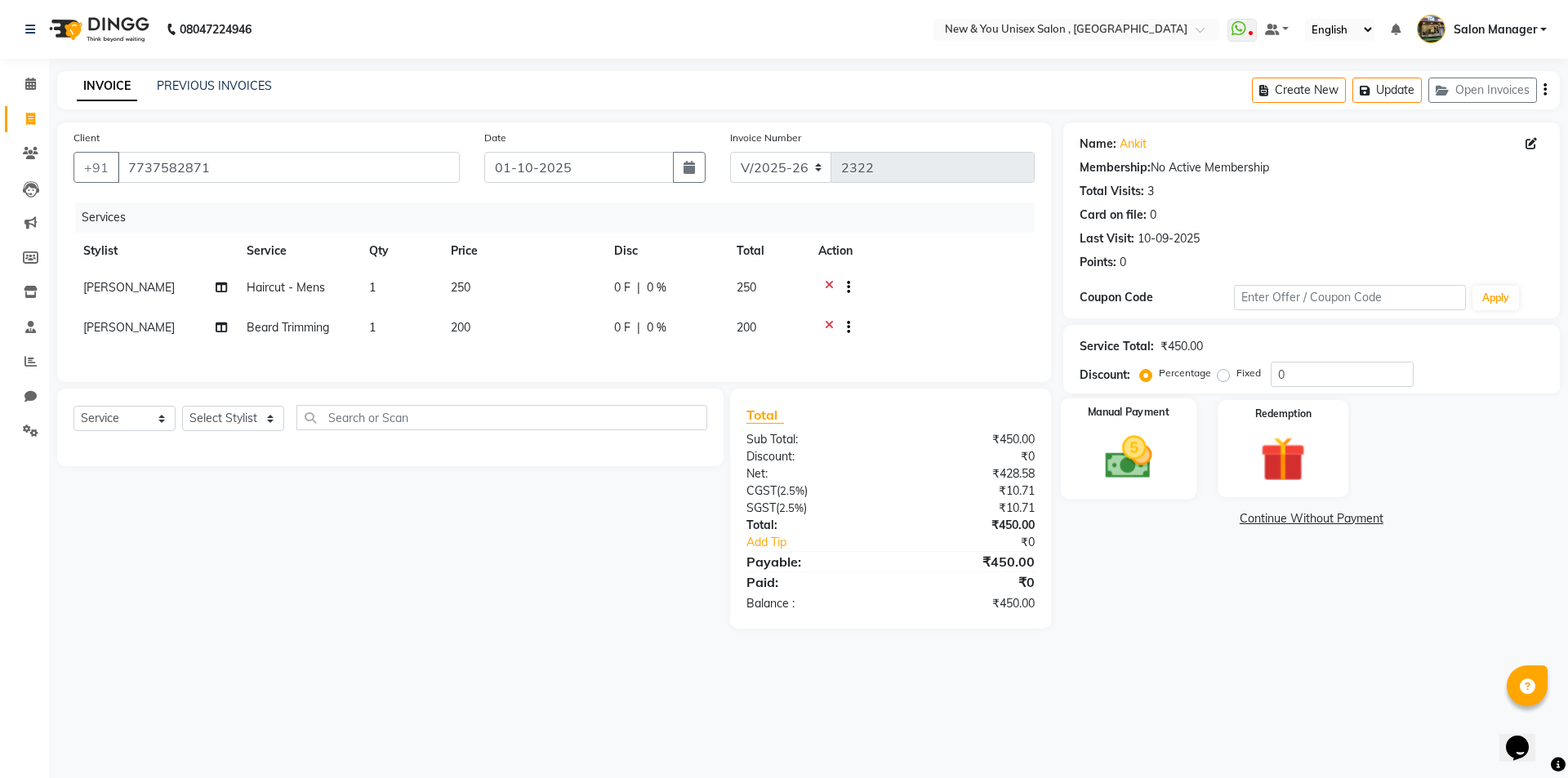
click at [1117, 438] on img at bounding box center [1128, 457] width 76 height 54
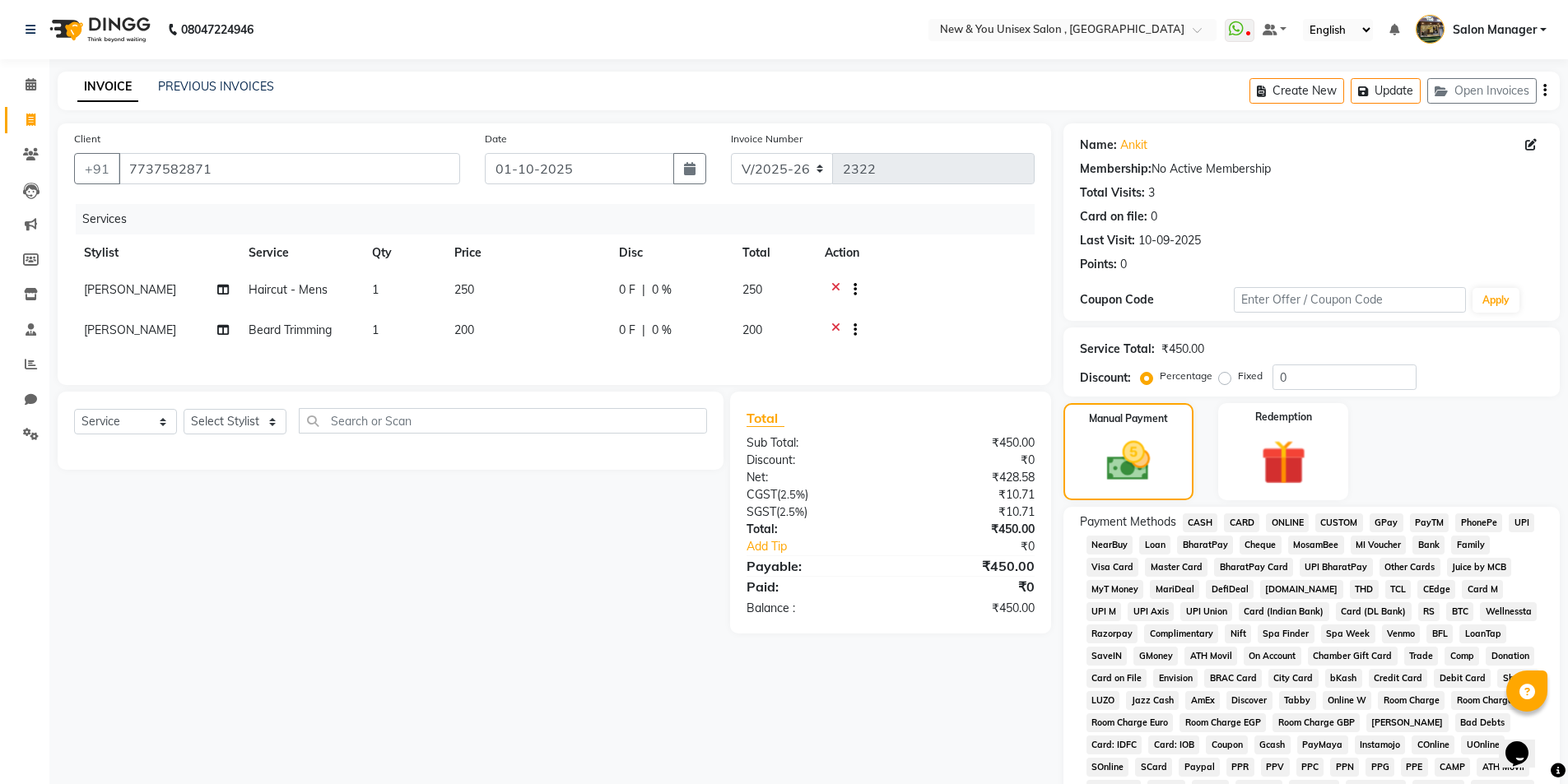
click at [1423, 521] on span "PayTM" at bounding box center [1430, 522] width 40 height 19
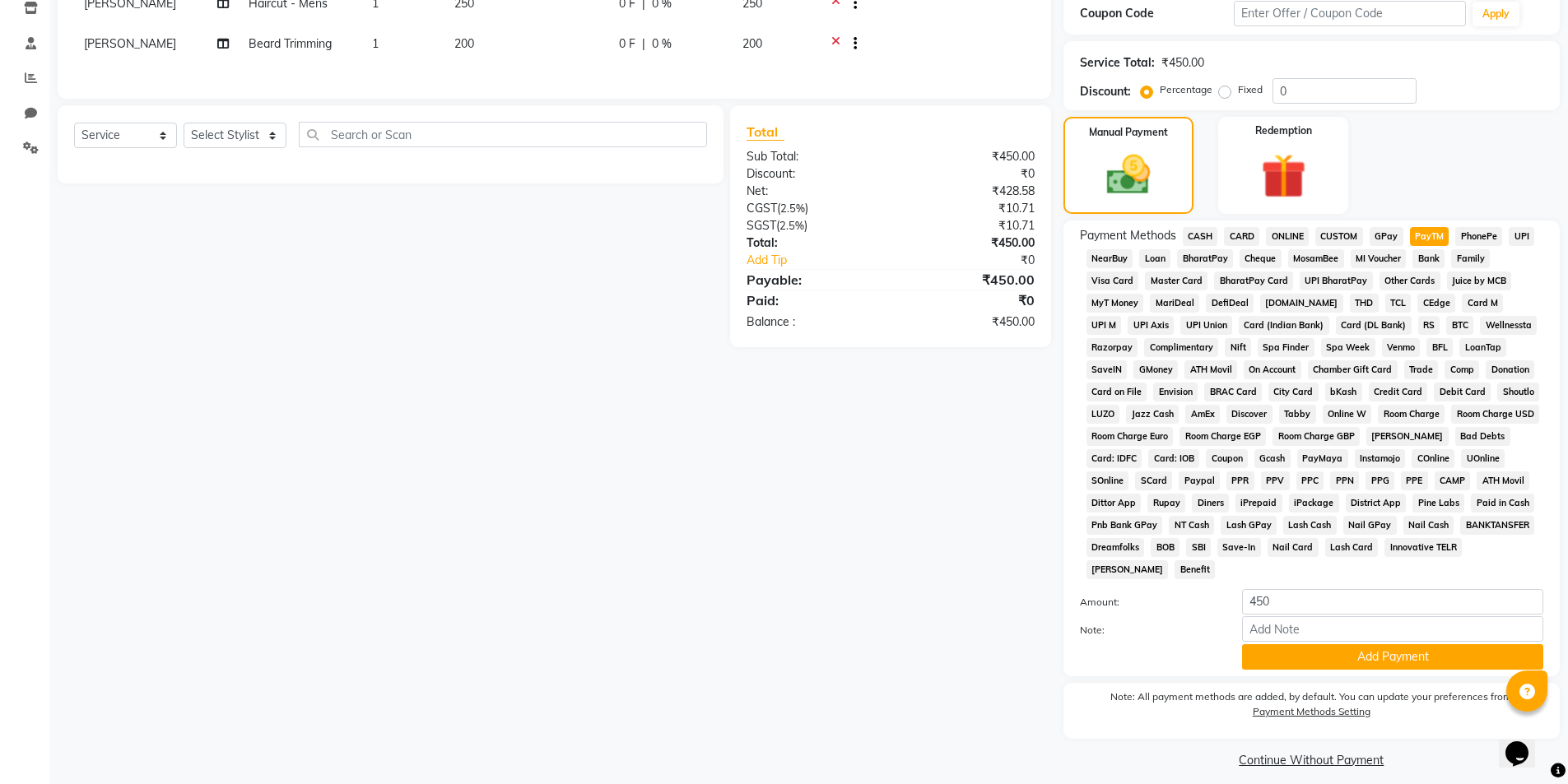
scroll to position [299, 0]
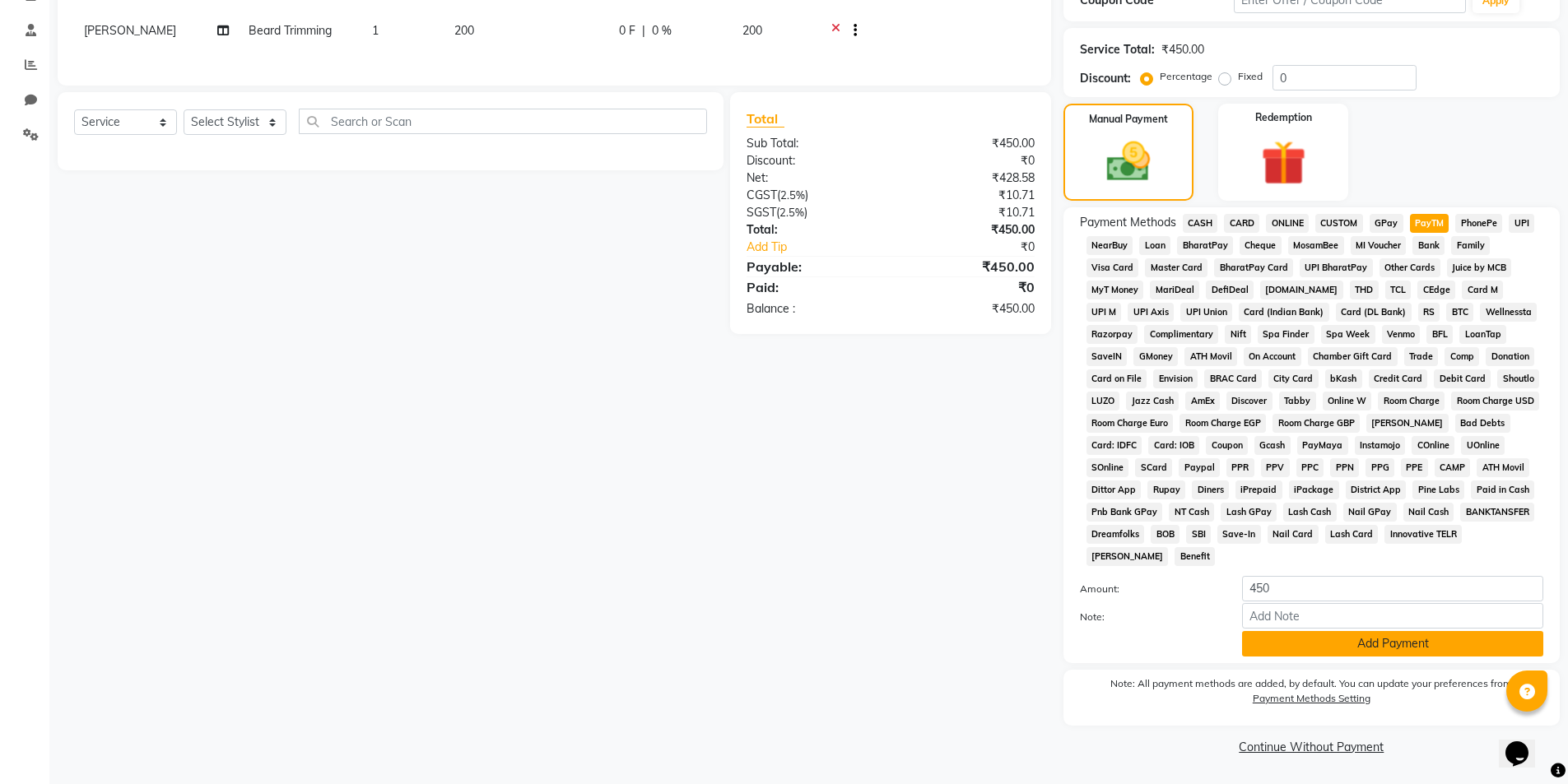
click at [1341, 642] on button "Add Payment" at bounding box center [1393, 644] width 301 height 25
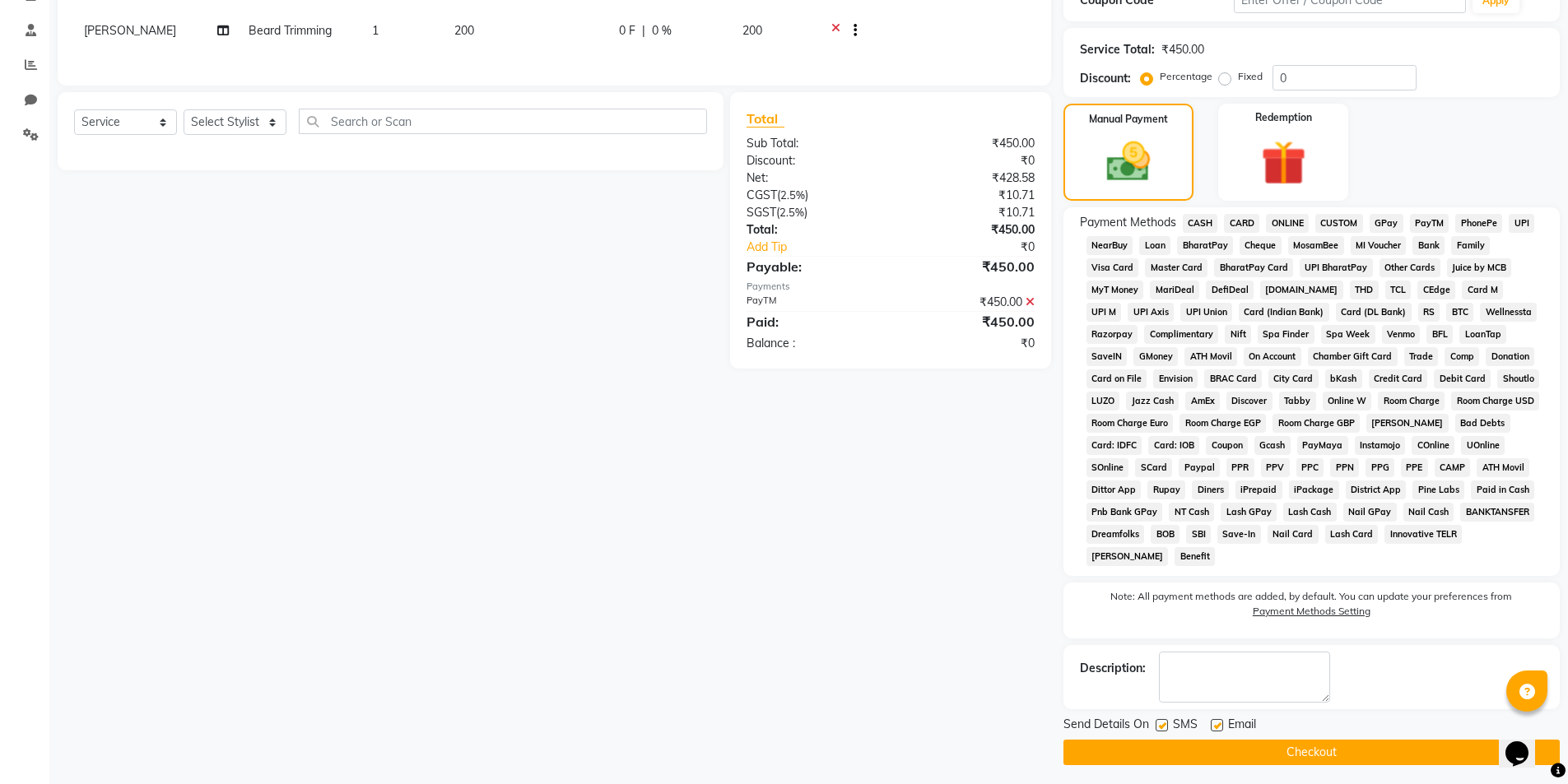
click at [1347, 750] on button "Checkout" at bounding box center [1311, 752] width 496 height 25
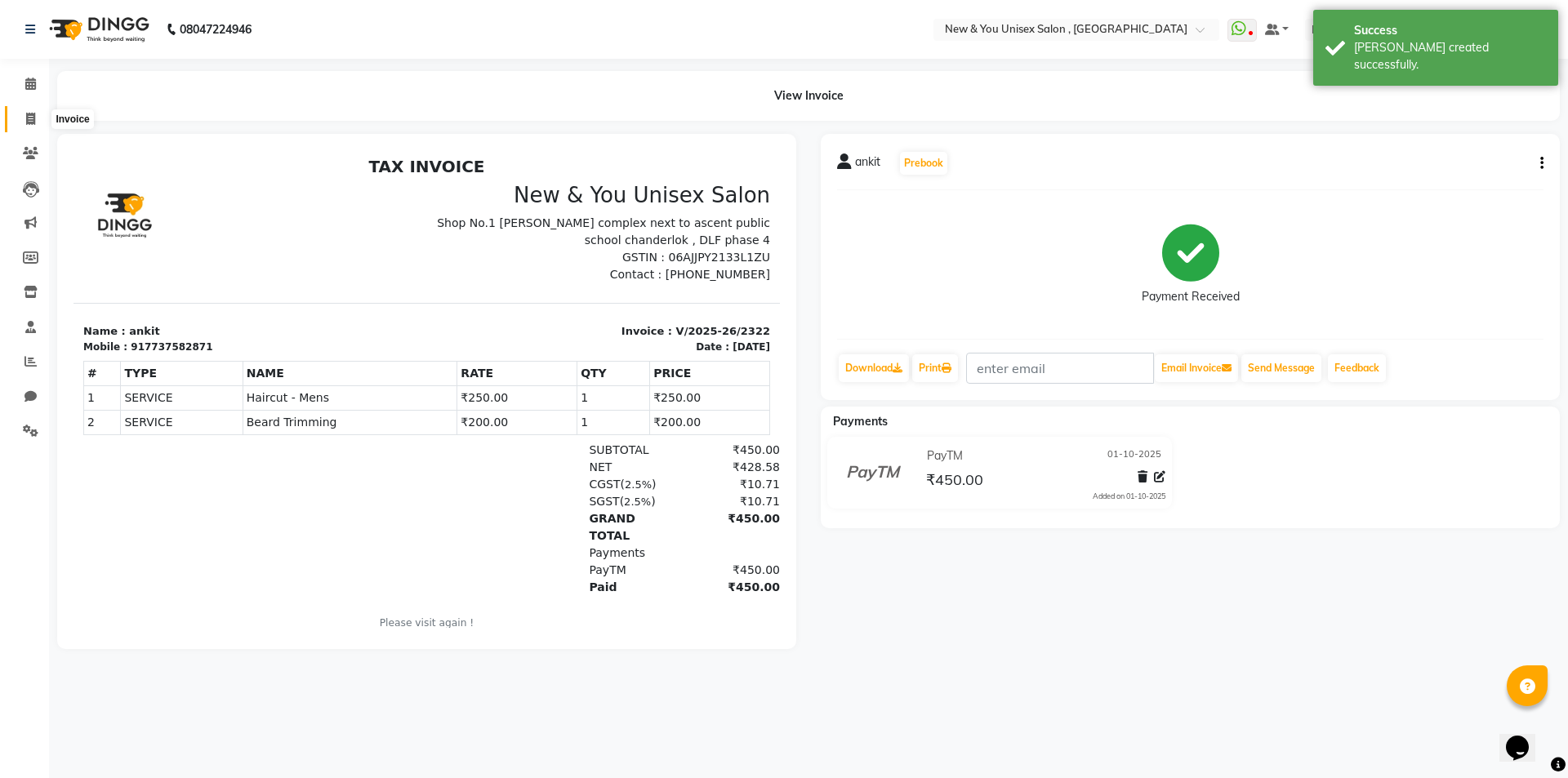
click at [34, 125] on span at bounding box center [31, 120] width 29 height 19
select select "31"
select select "service"
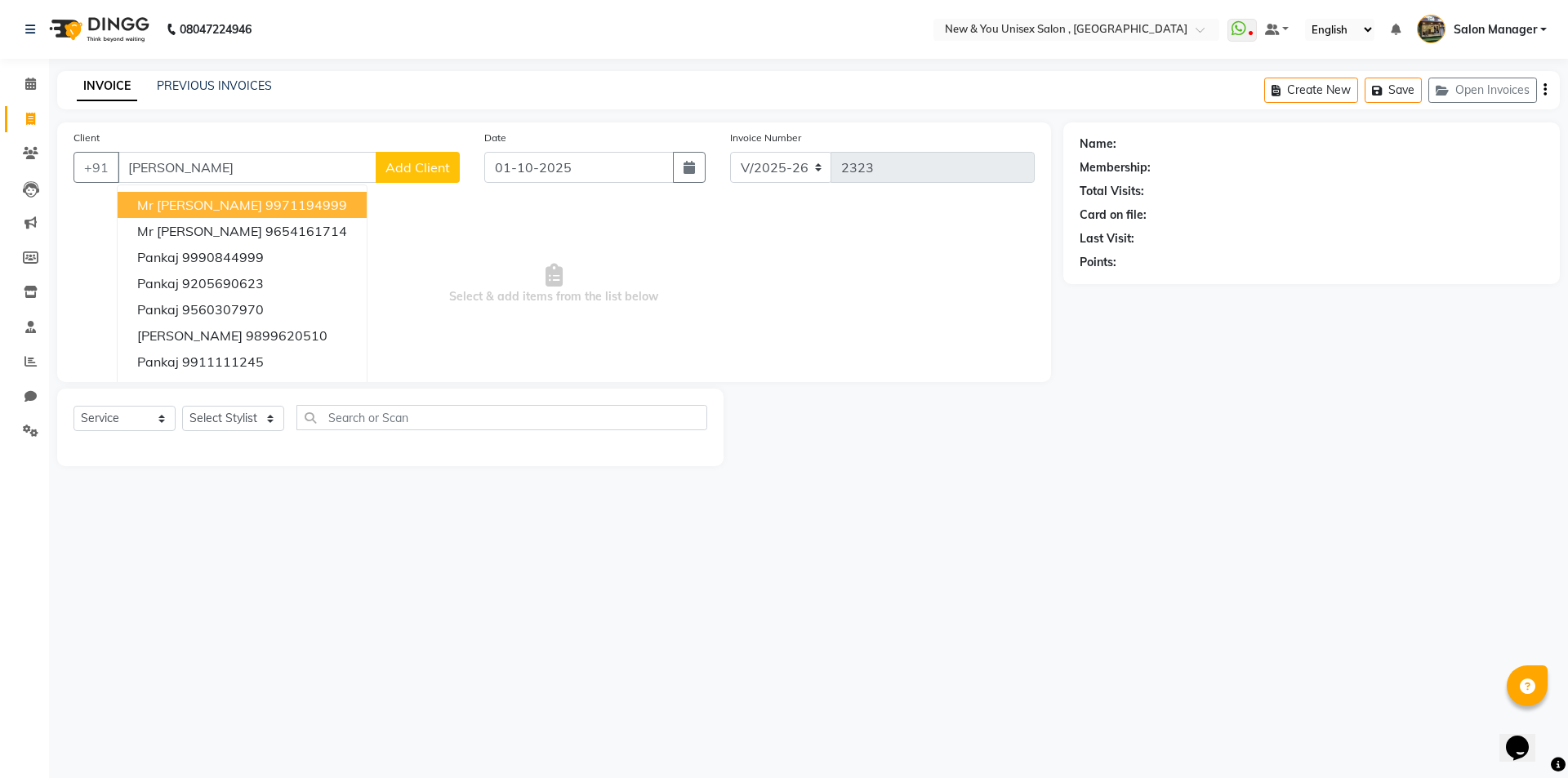
click at [203, 216] on button "Mr [PERSON_NAME] 9971194999" at bounding box center [242, 204] width 249 height 26
type input "9971194999"
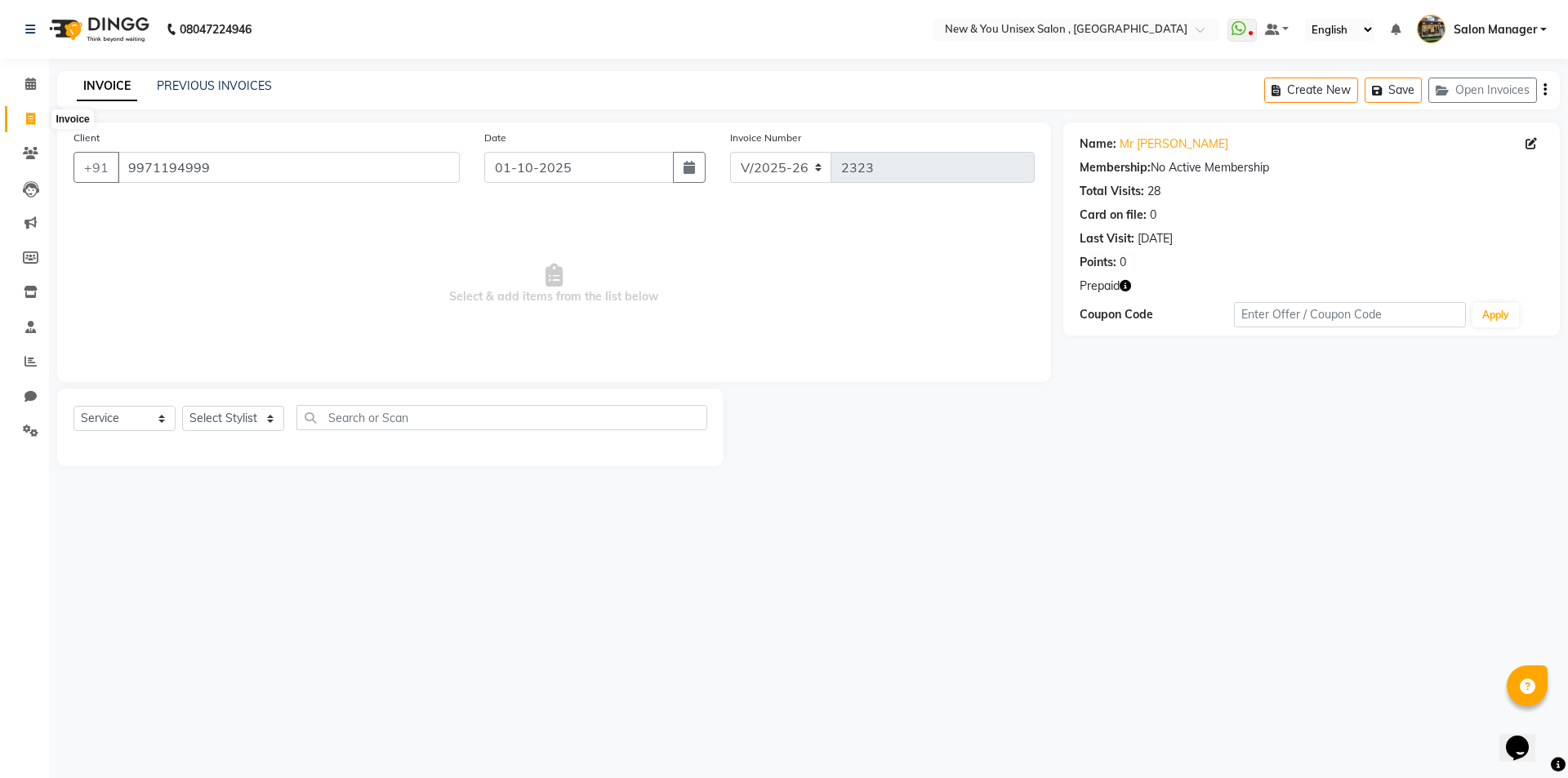
click at [27, 118] on icon at bounding box center [31, 119] width 9 height 13
select select "service"
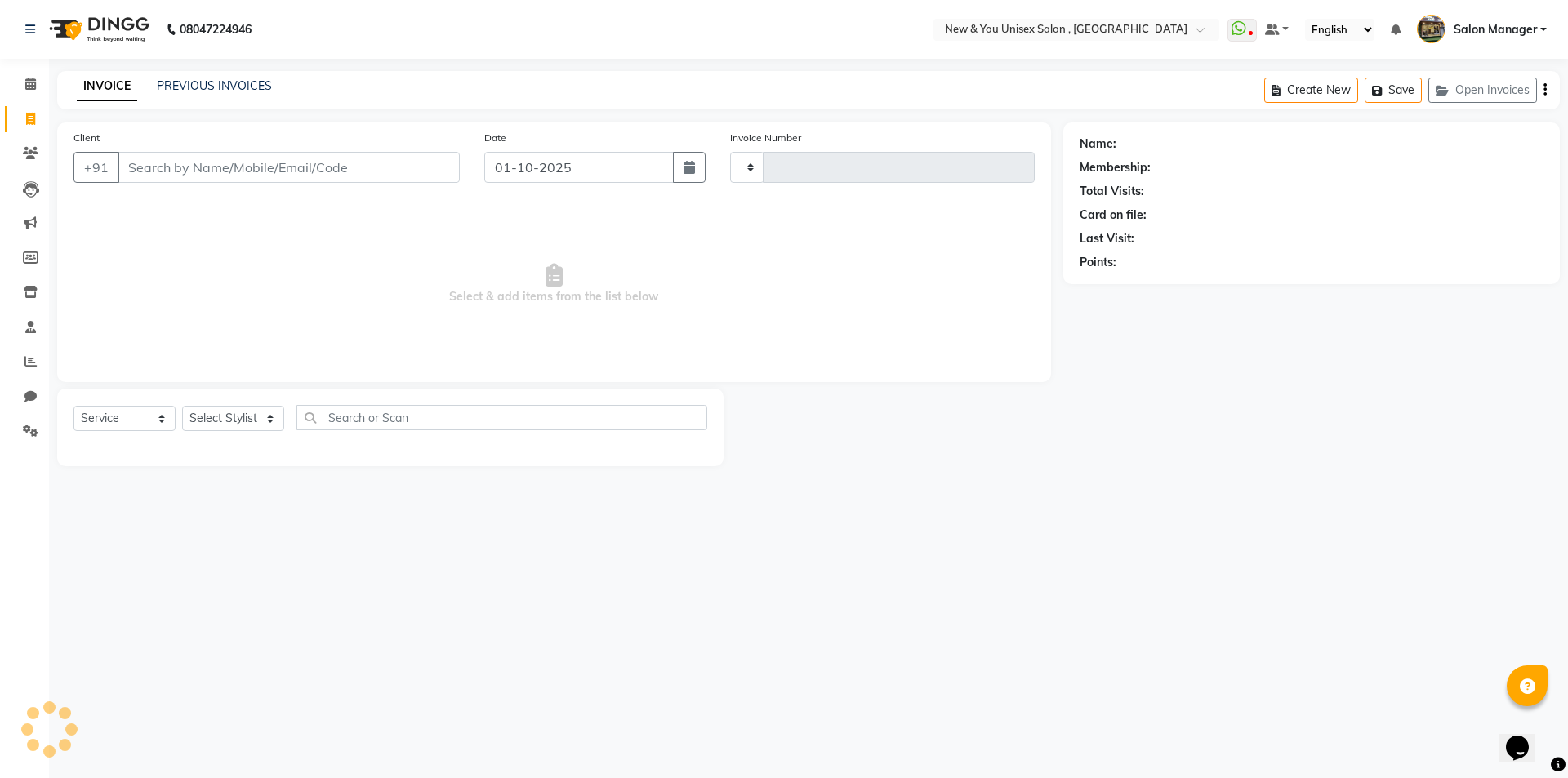
type input "2323"
click at [242, 419] on select "Select Stylist" at bounding box center [232, 418] width 102 height 25
select select "31"
select select "87881"
click at [182, 406] on select "Select Stylist HEMANT [PERSON_NAME] [PERSON_NAME] Salon Manager [PERSON_NAME] […" at bounding box center [232, 418] width 102 height 25
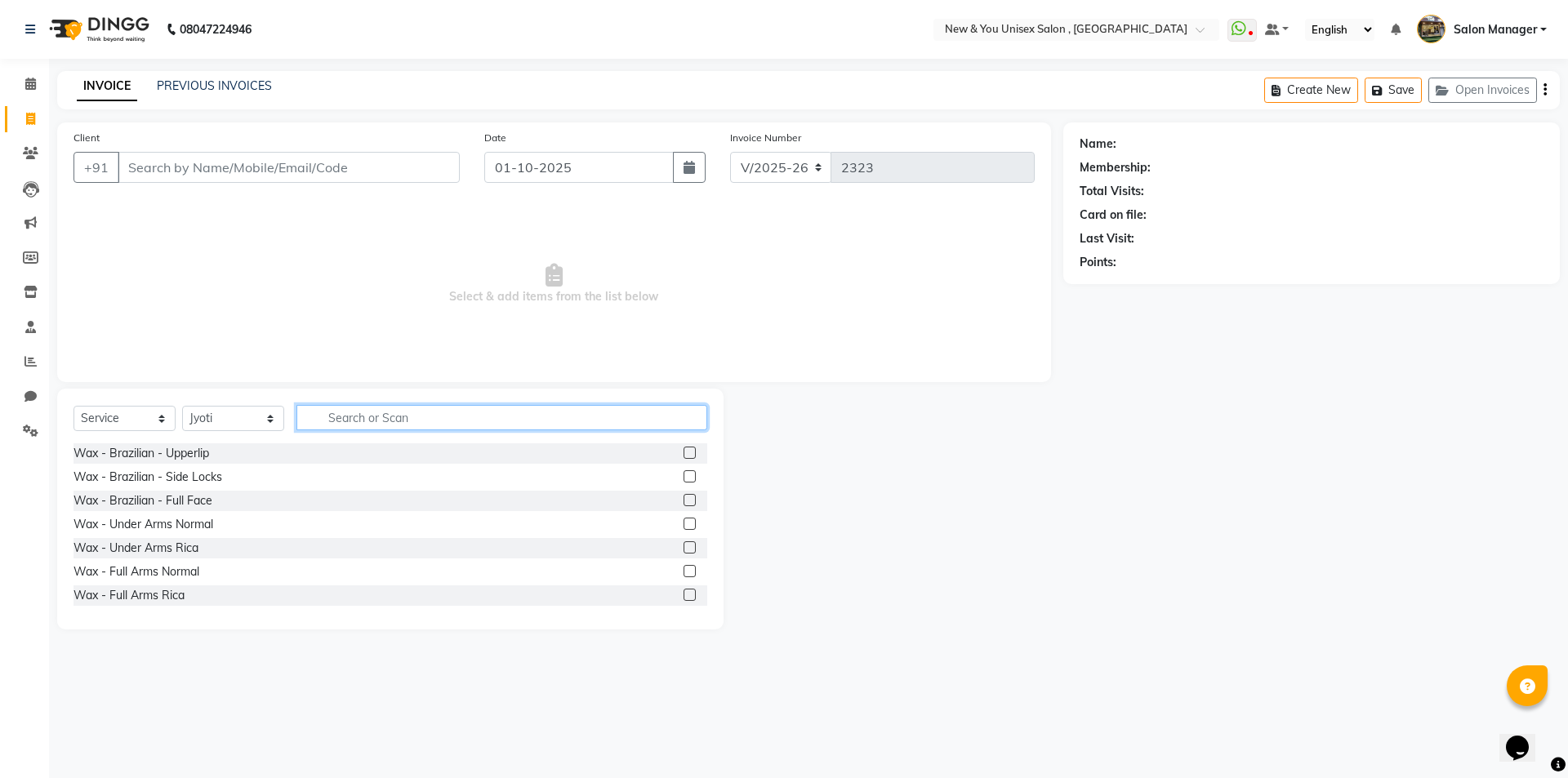
click at [395, 418] on input "text" at bounding box center [502, 417] width 411 height 25
type input "hr"
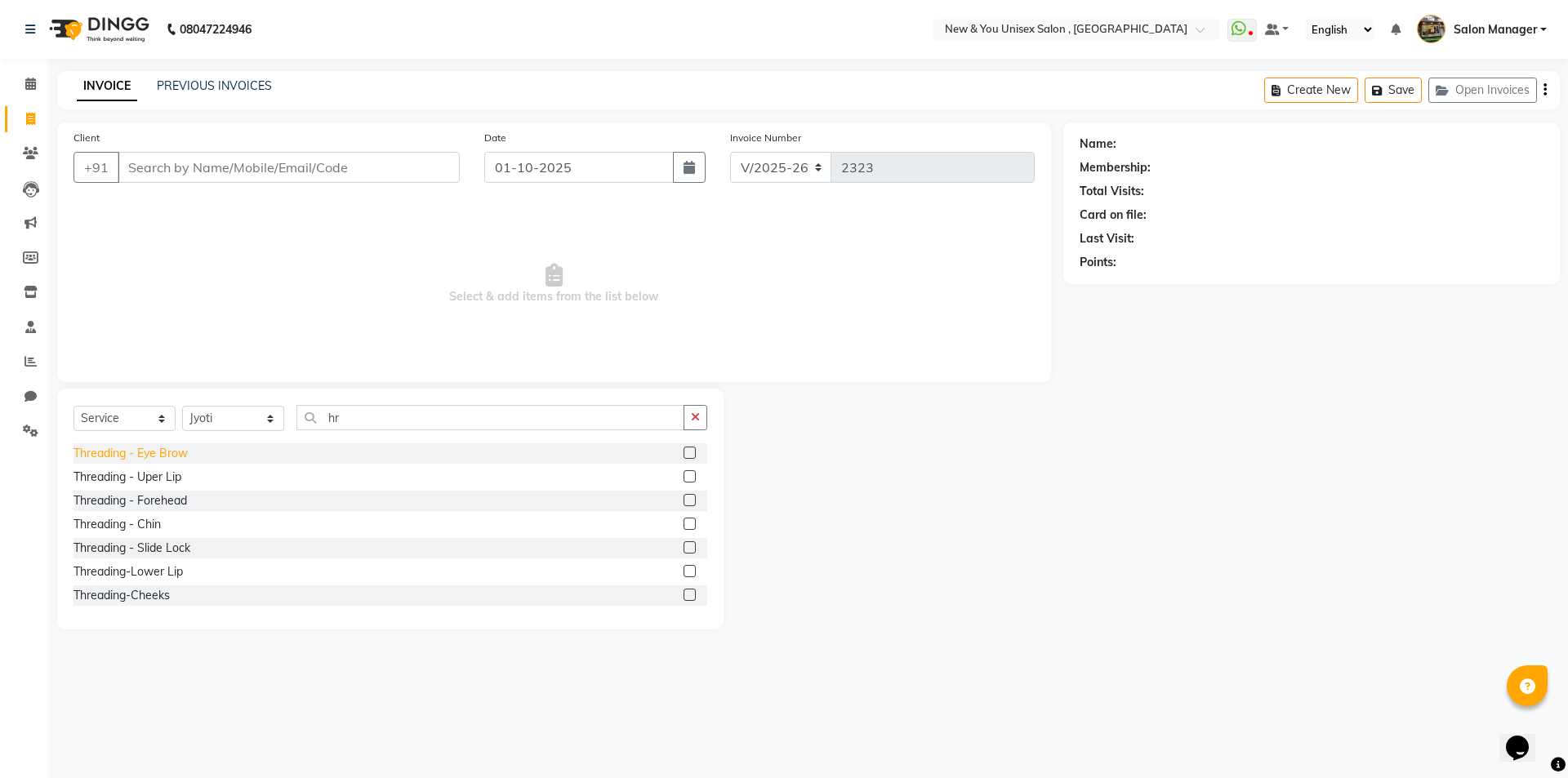
click at [132, 458] on div "Threading - Eye Brow" at bounding box center [130, 453] width 114 height 17
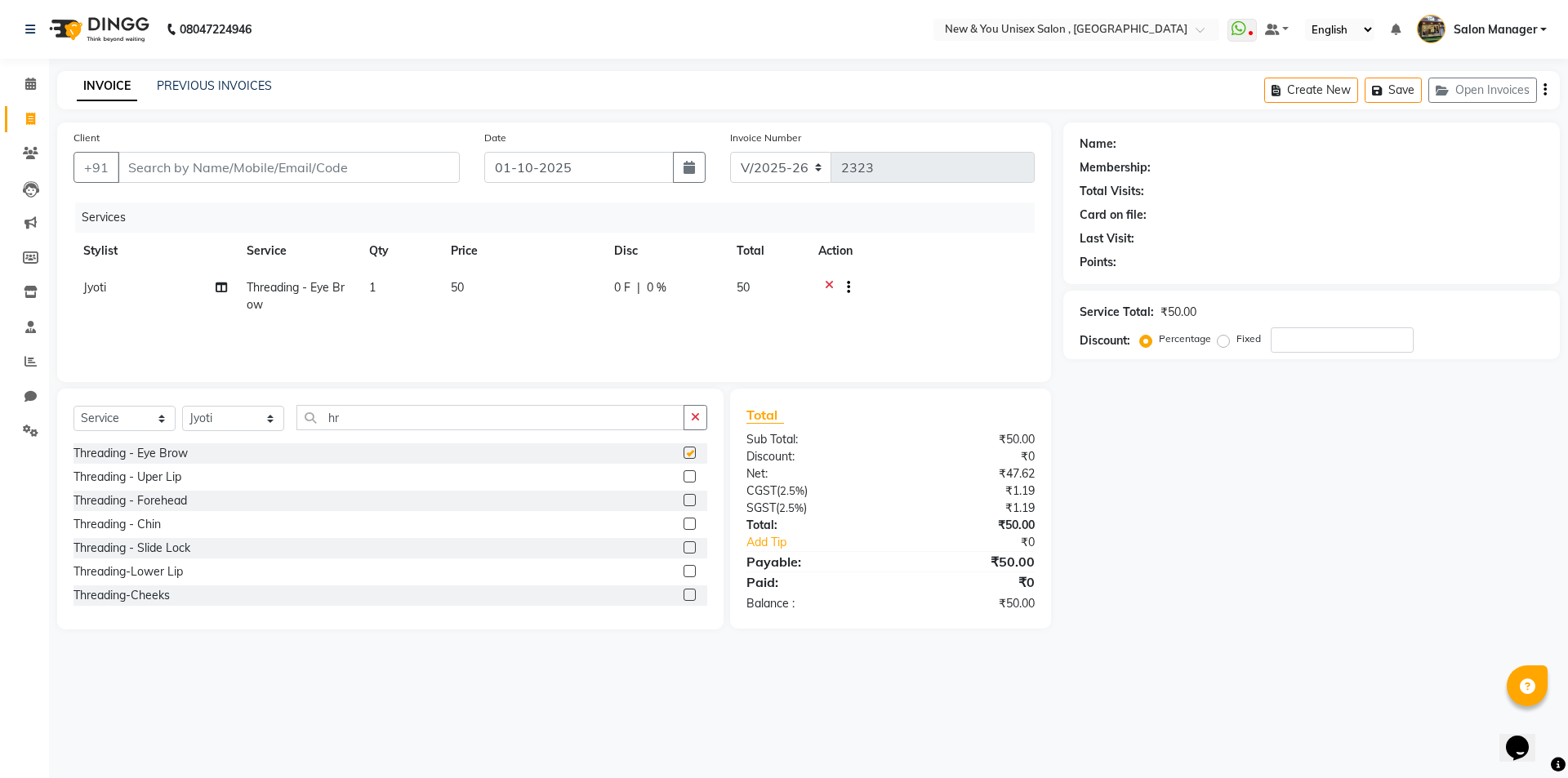
checkbox input "false"
click at [237, 168] on input "Client" at bounding box center [289, 167] width 342 height 31
type input "9"
type input "0"
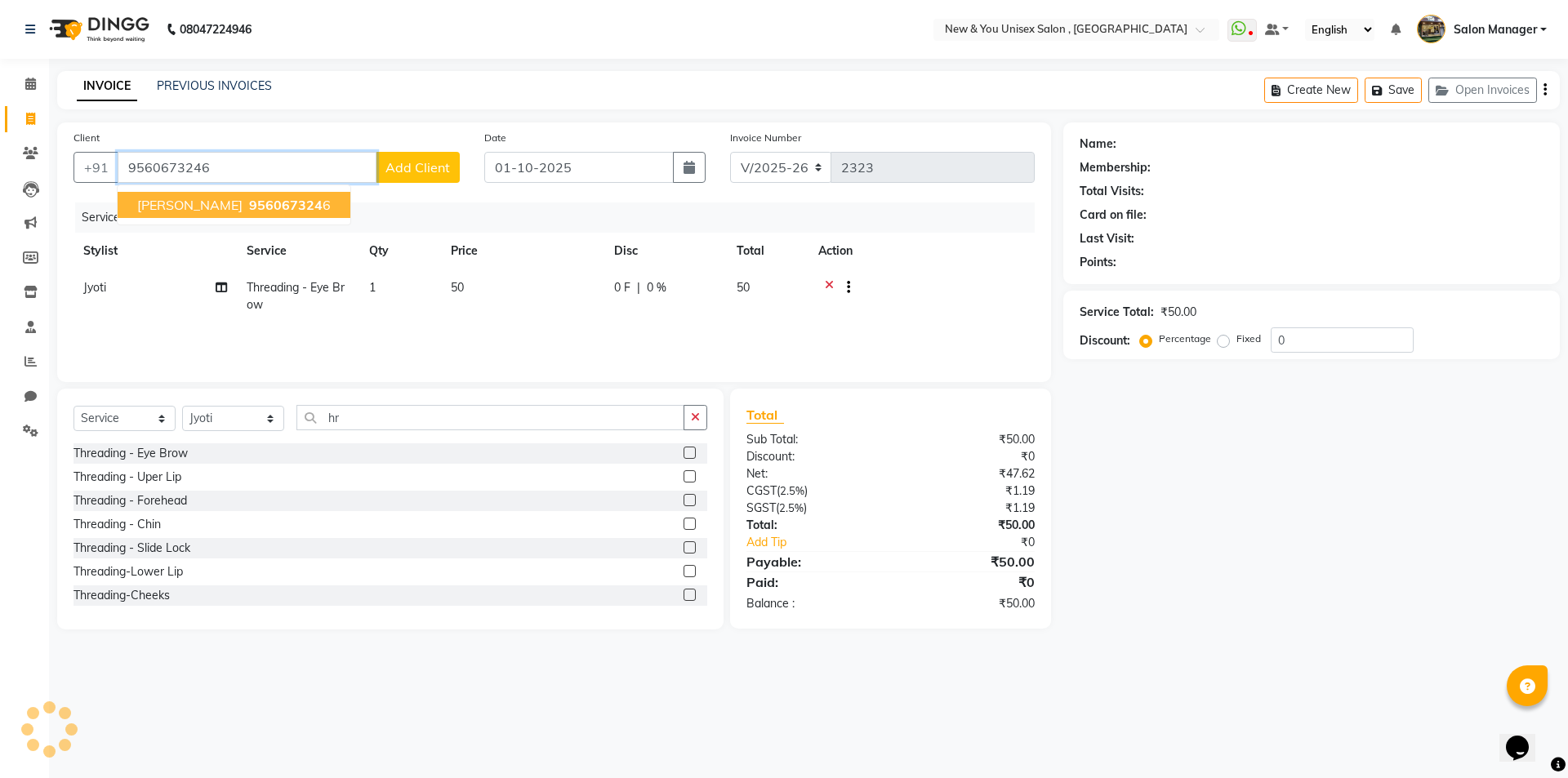
type input "9560673246"
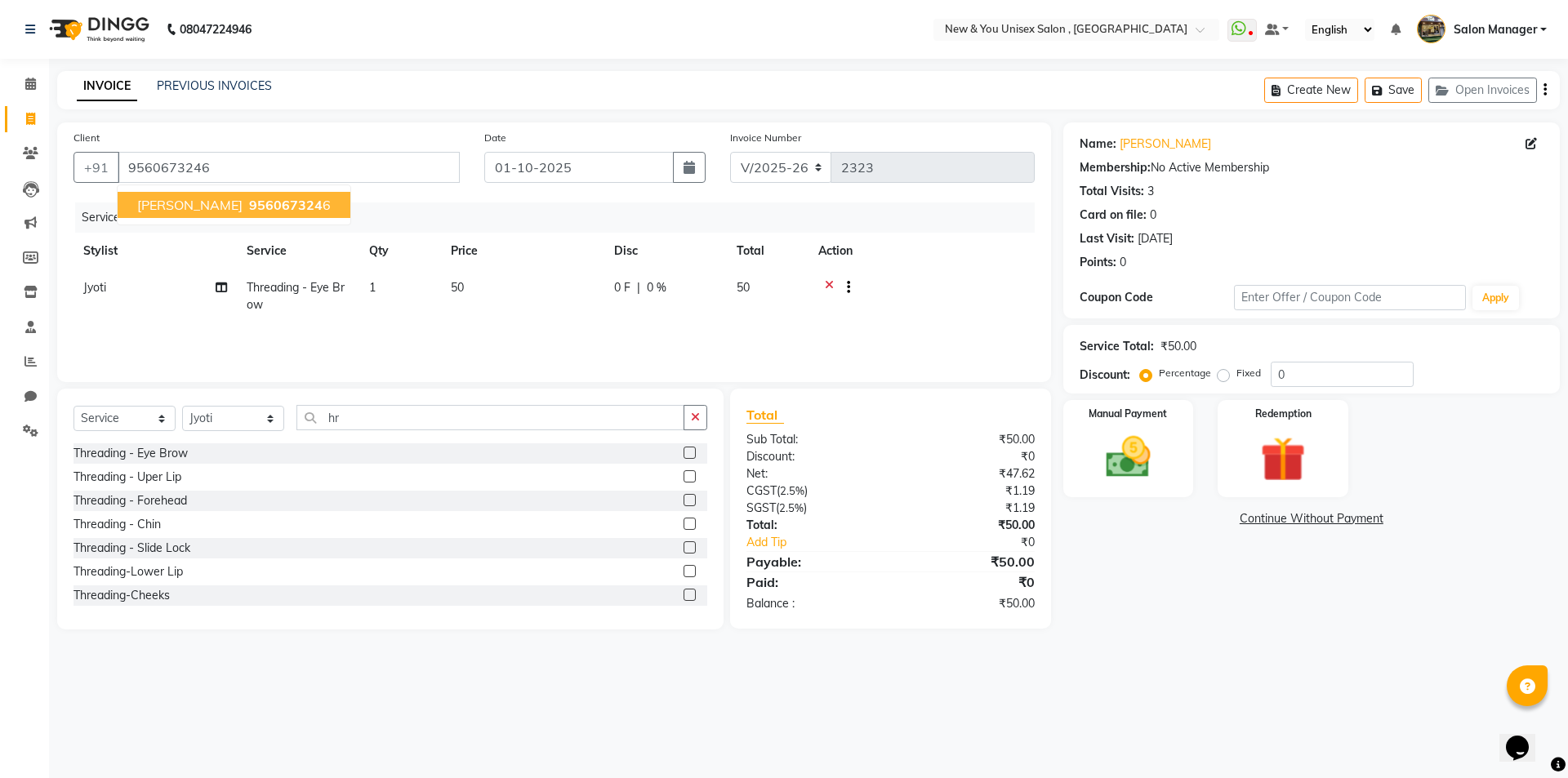
click at [249, 208] on span "956067324" at bounding box center [286, 205] width 74 height 16
click at [1527, 140] on icon at bounding box center [1531, 143] width 12 height 12
select select "[DEMOGRAPHIC_DATA]"
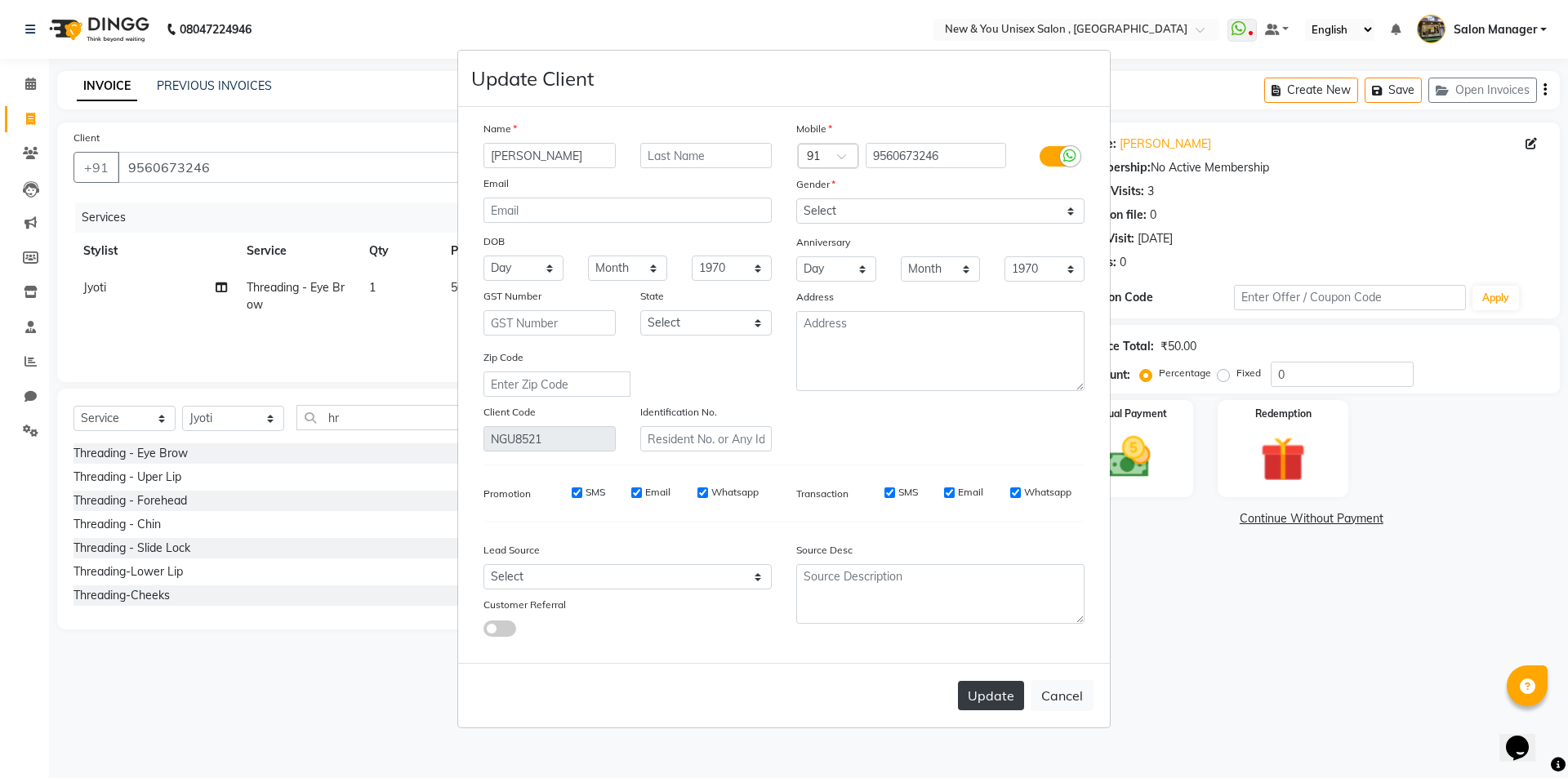
type input "[PERSON_NAME]"
click at [1000, 699] on button "Update" at bounding box center [991, 695] width 67 height 30
select select
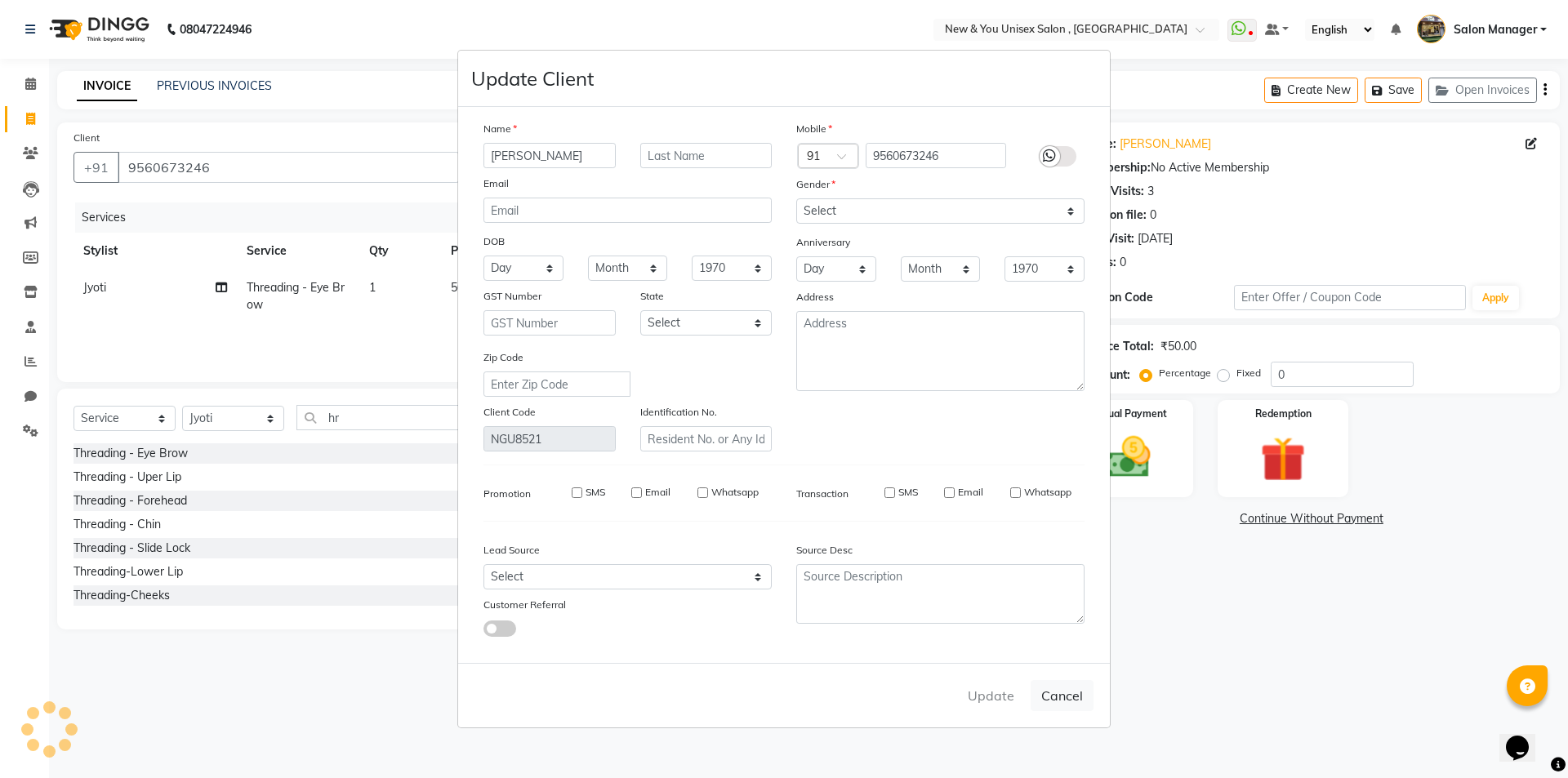
select select
checkbox input "false"
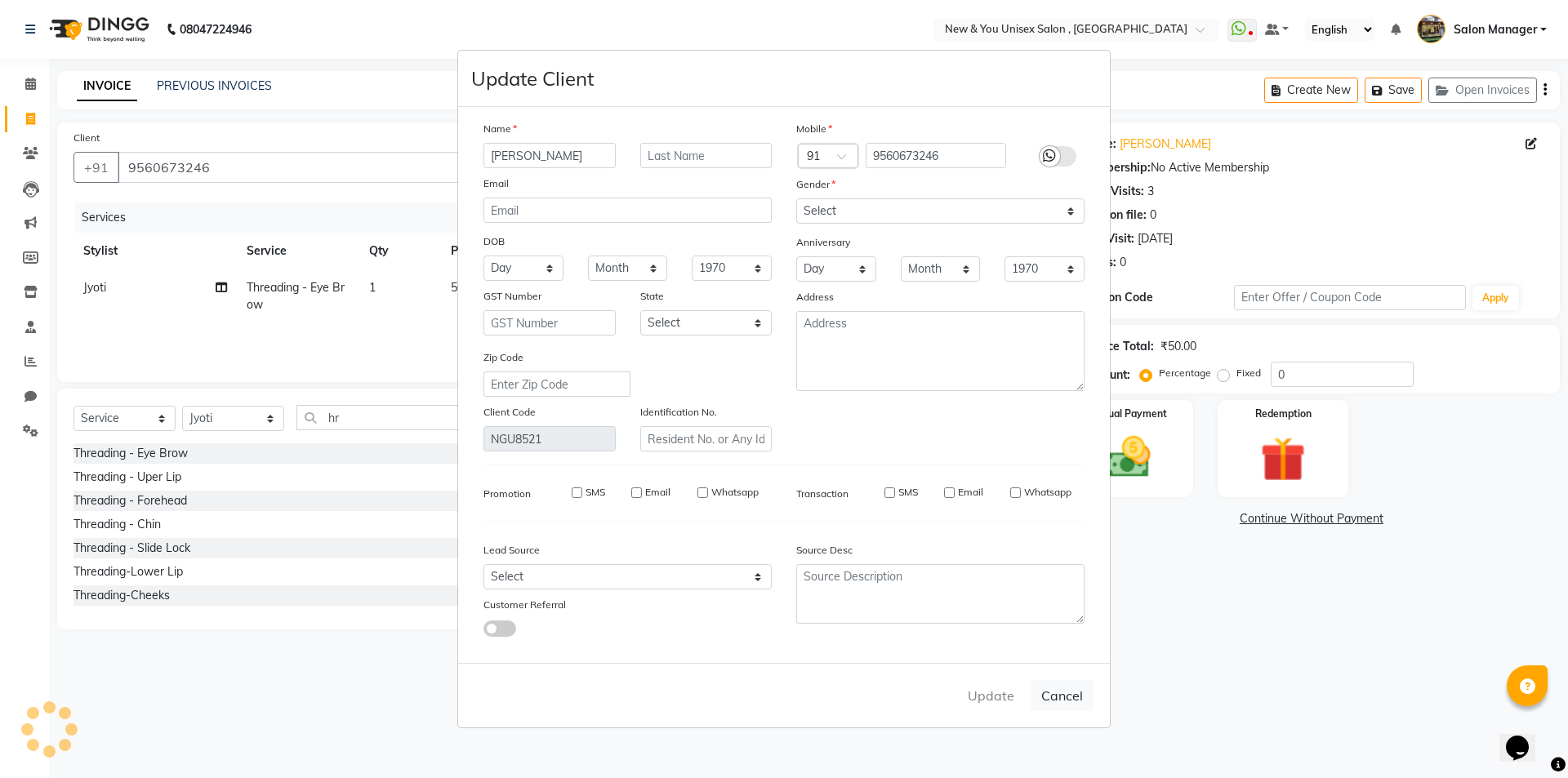
checkbox input "false"
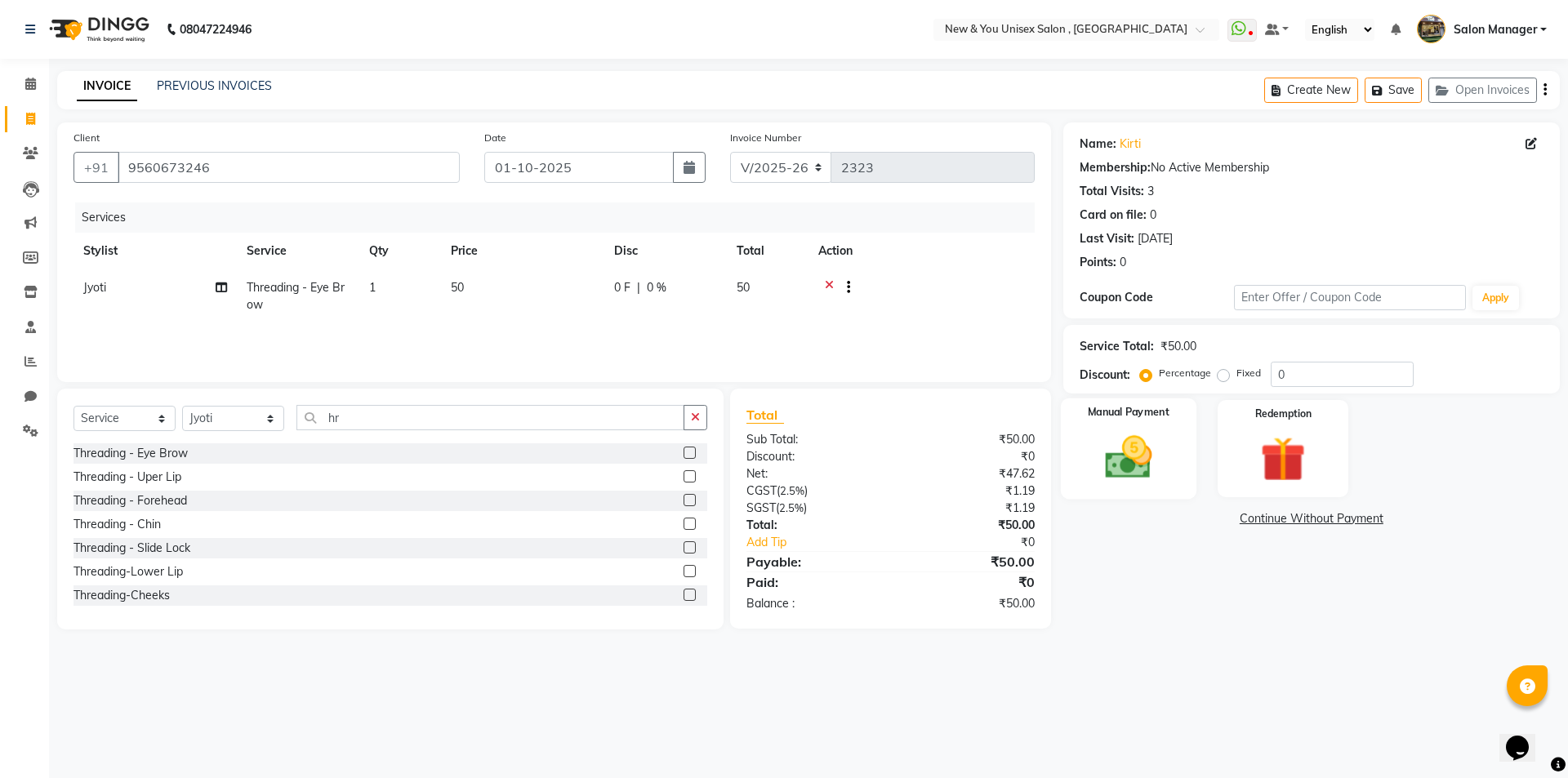
click at [1147, 464] on img at bounding box center [1128, 457] width 76 height 54
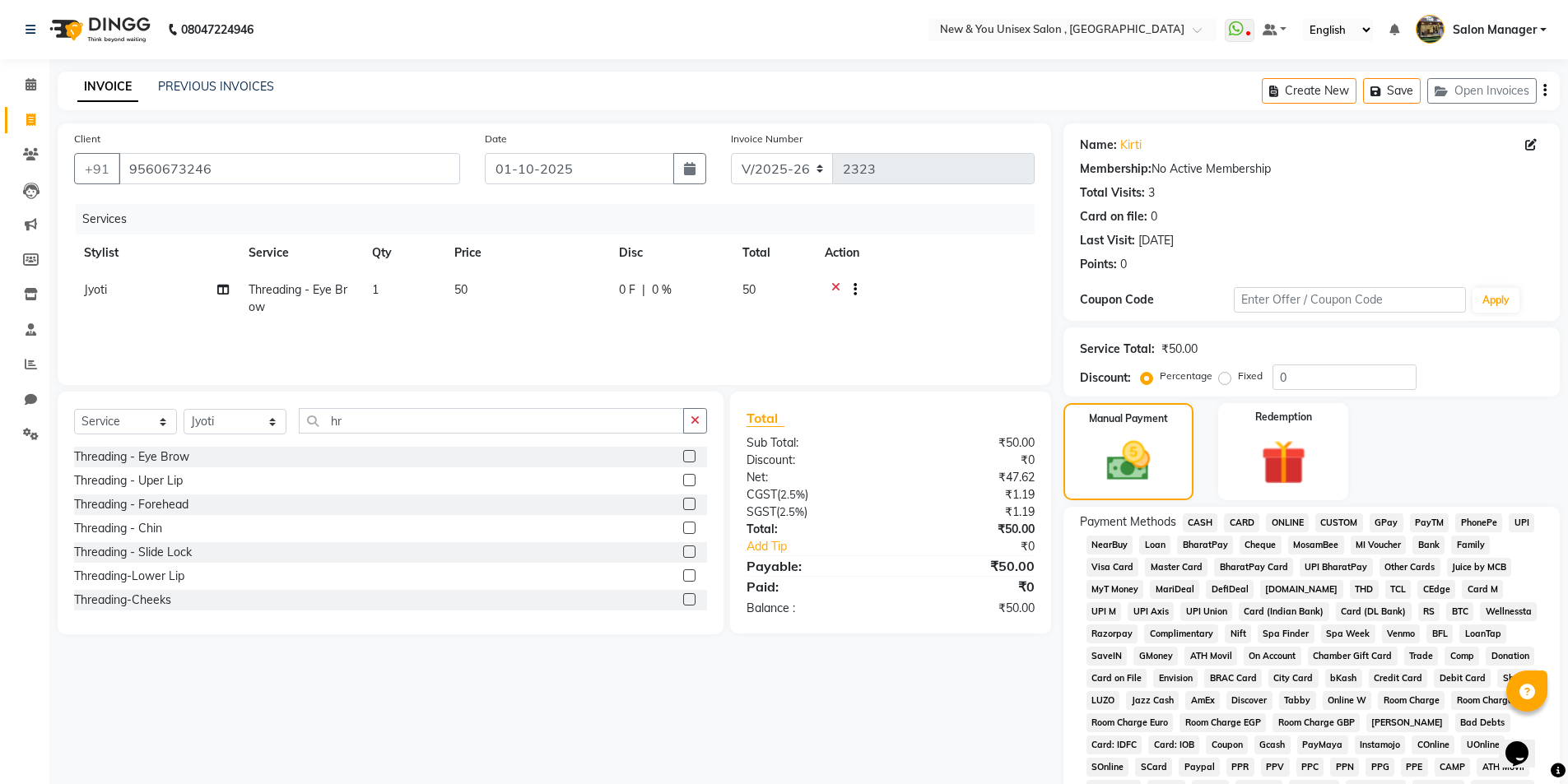
click at [1201, 518] on span "CASH" at bounding box center [1200, 522] width 35 height 19
click at [1545, 91] on icon "button" at bounding box center [1545, 91] width 4 height 1
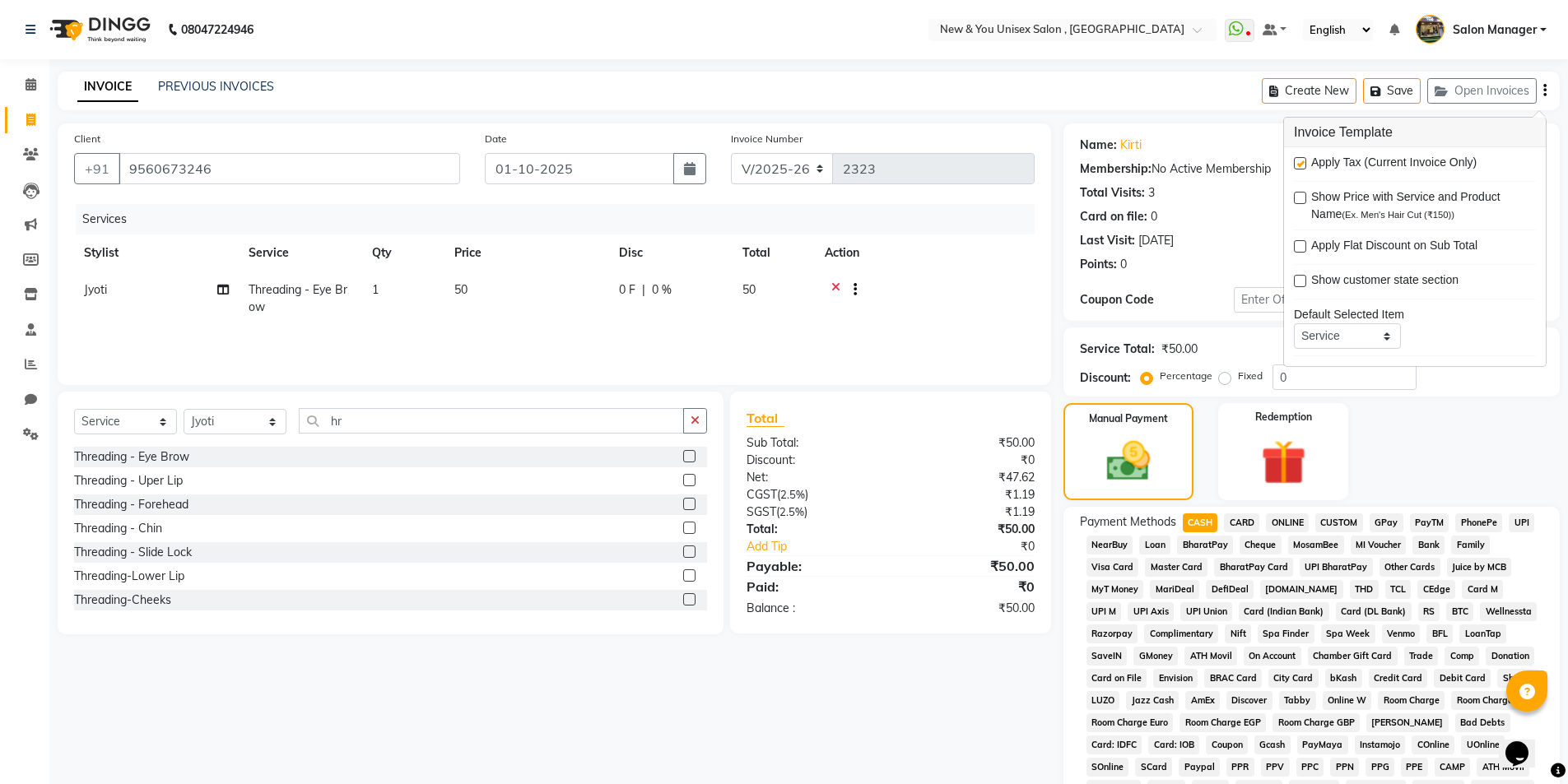
click at [1300, 169] on label at bounding box center [1300, 163] width 13 height 13
click at [1300, 169] on input "checkbox" at bounding box center [1300, 164] width 11 height 11
checkbox input "false"
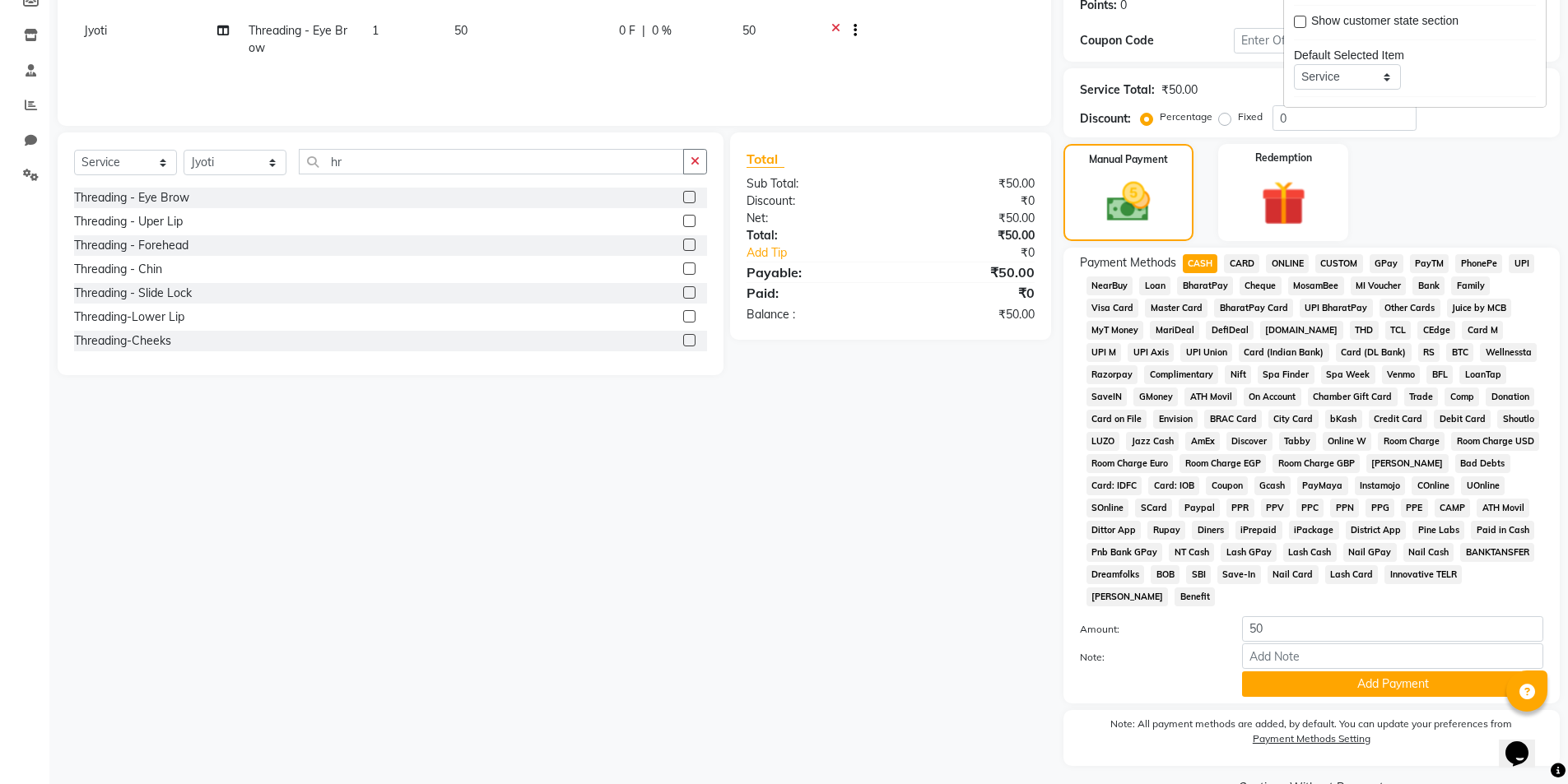
scroll to position [299, 0]
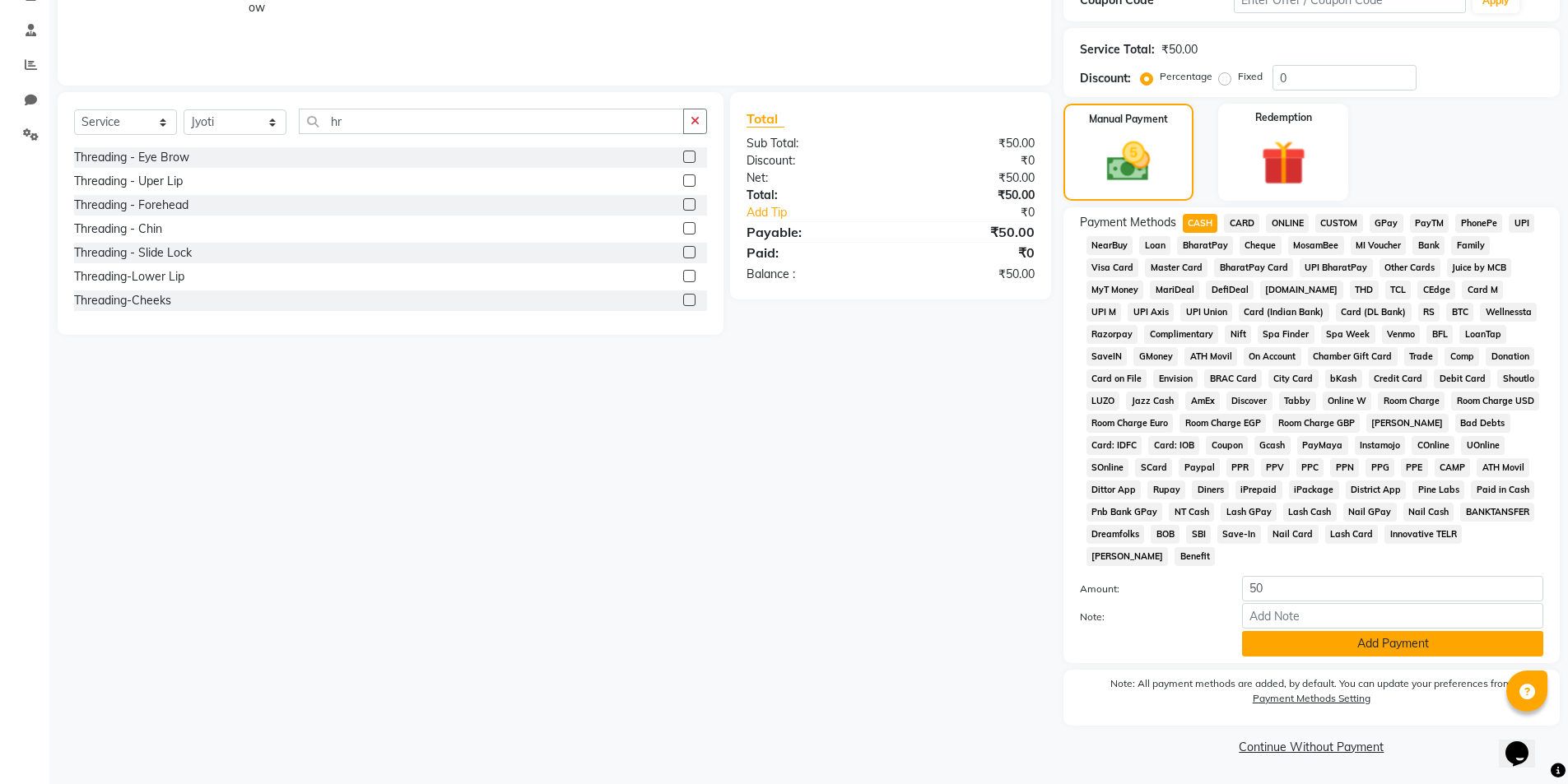
click at [1321, 652] on button "Add Payment" at bounding box center [1393, 644] width 301 height 25
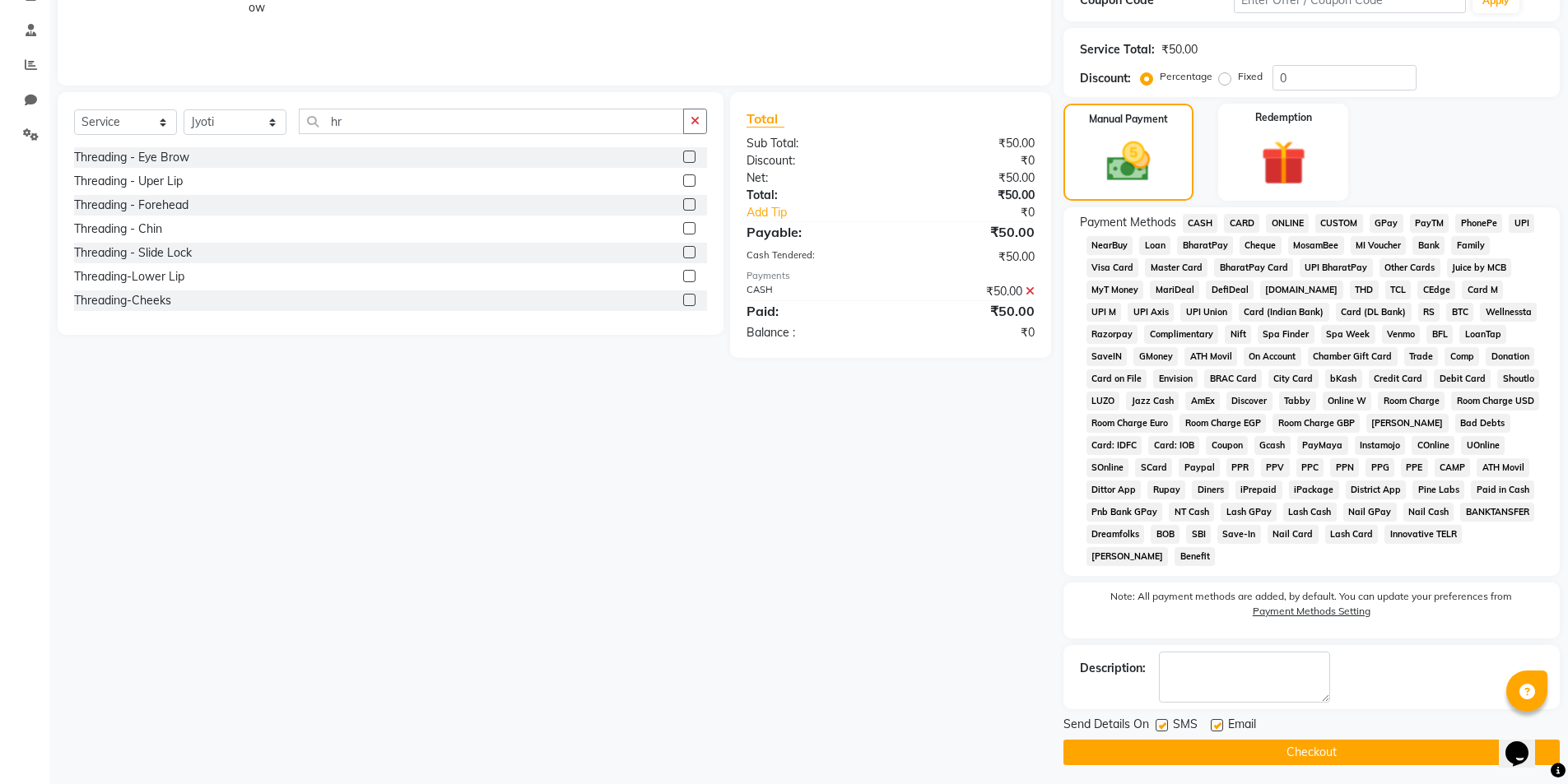
click at [1289, 745] on button "Checkout" at bounding box center [1311, 752] width 496 height 25
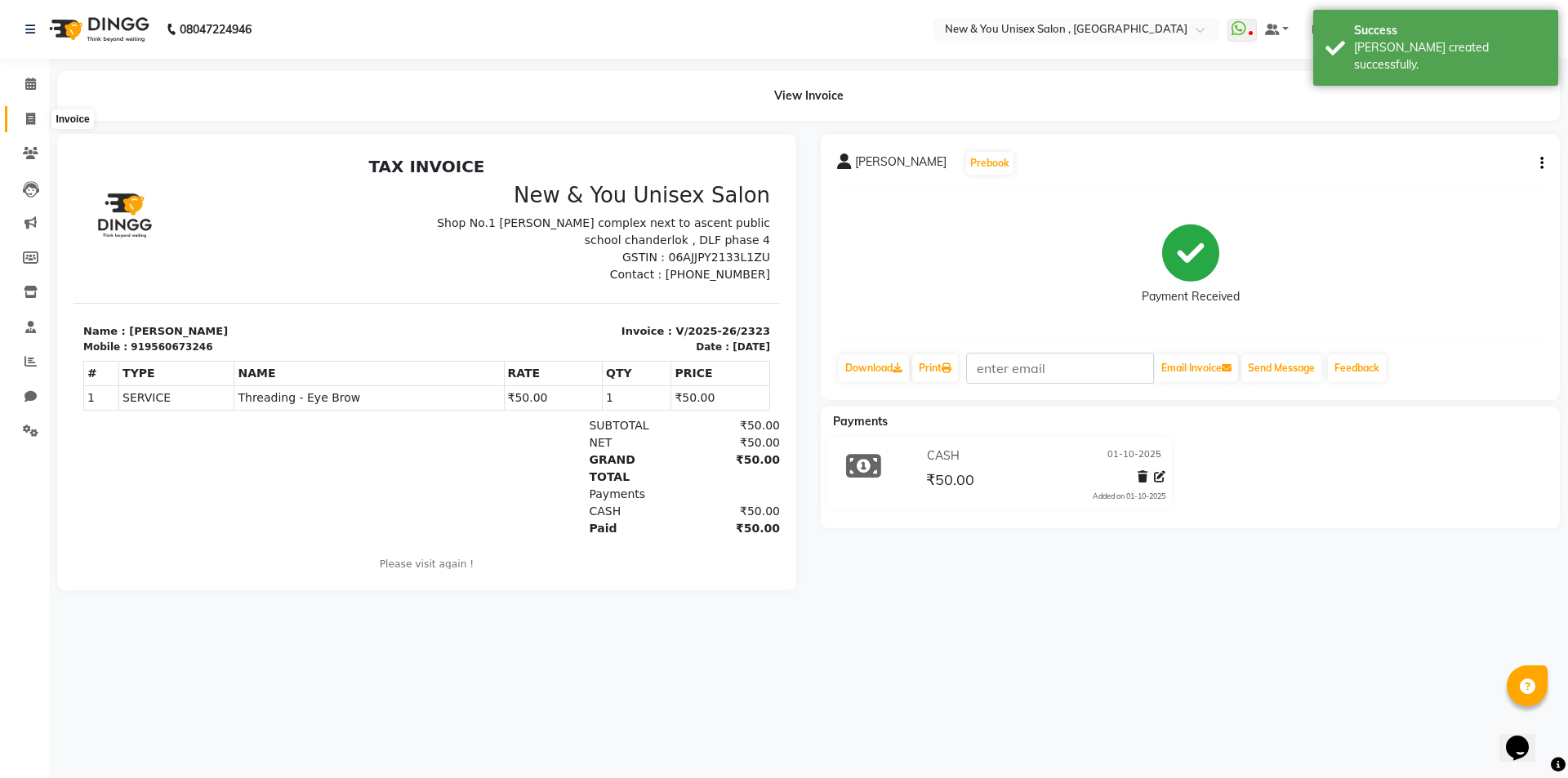
click at [22, 124] on span at bounding box center [31, 120] width 29 height 19
select select "service"
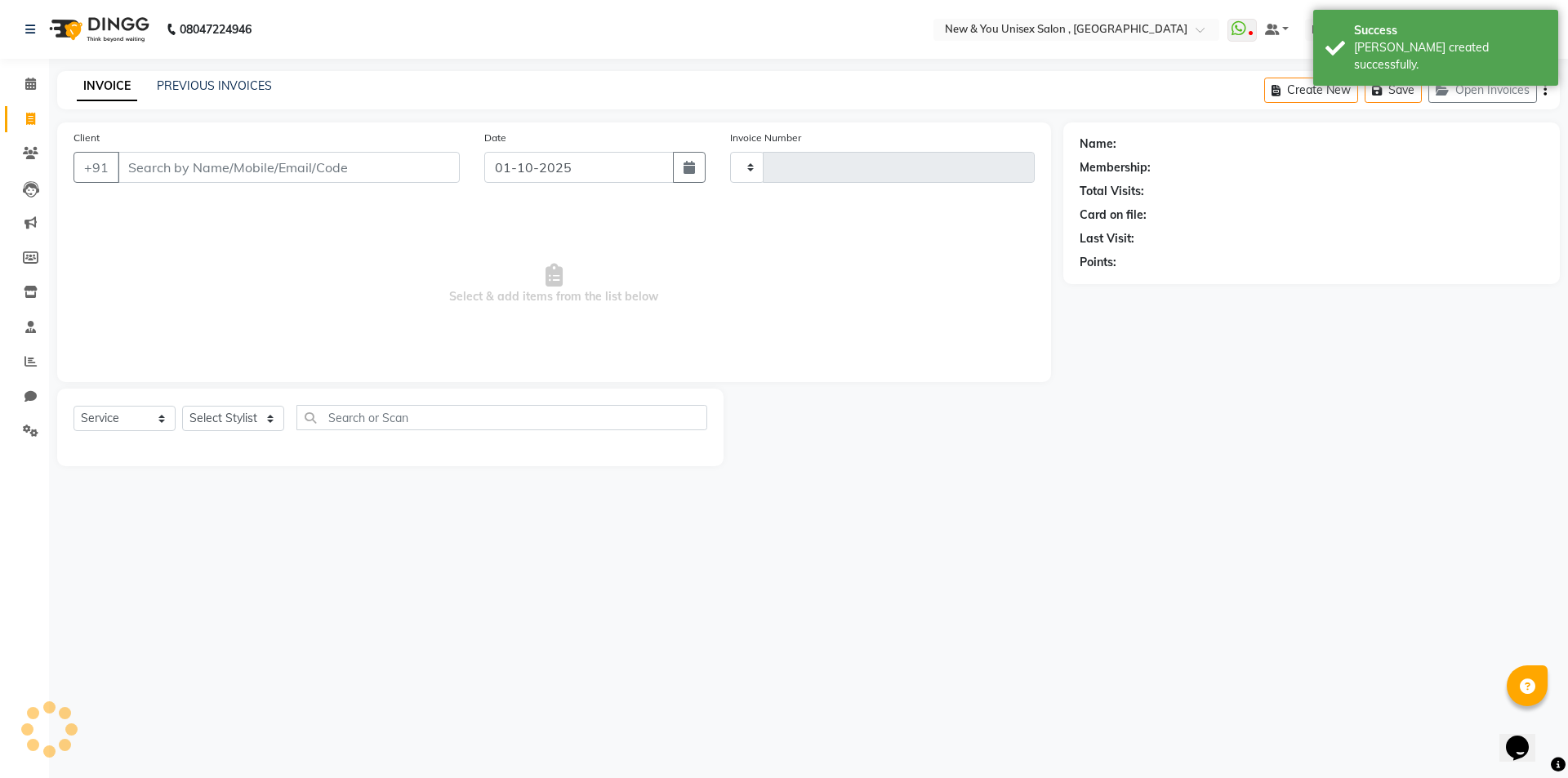
type input "2324"
select select "31"
click at [27, 91] on span at bounding box center [31, 85] width 29 height 19
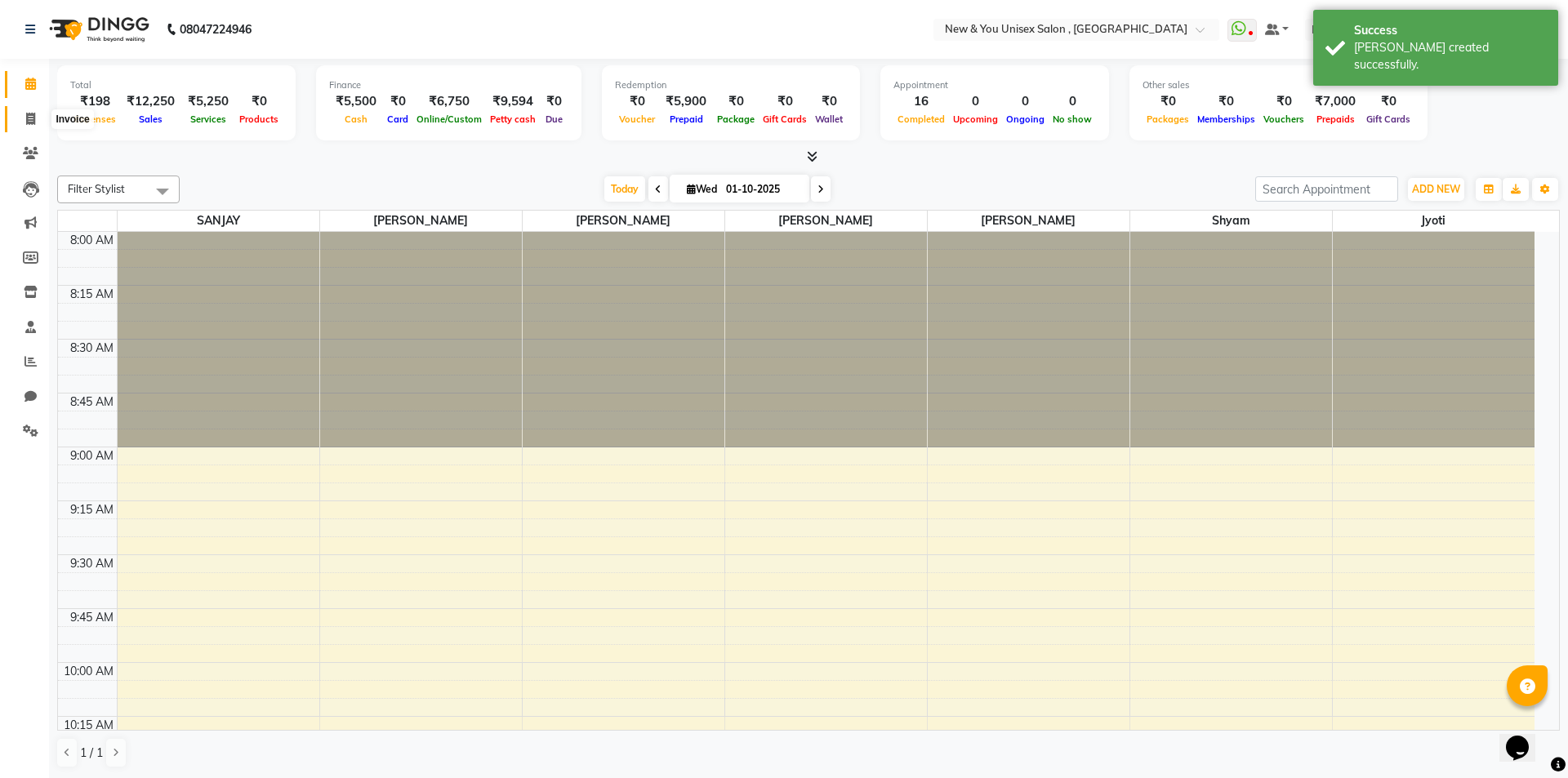
click at [38, 117] on span at bounding box center [31, 120] width 29 height 19
select select "service"
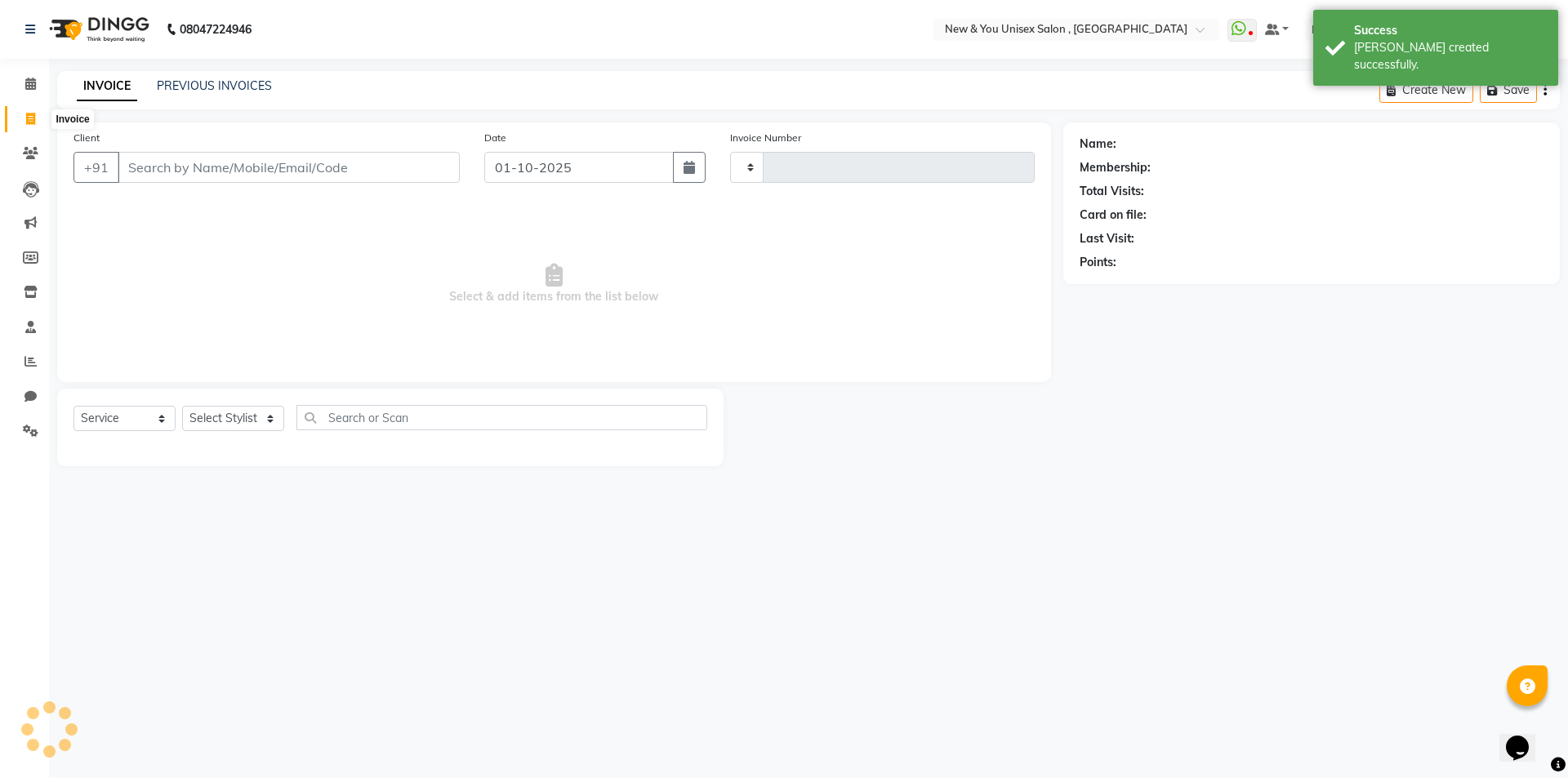
type input "2324"
select select "31"
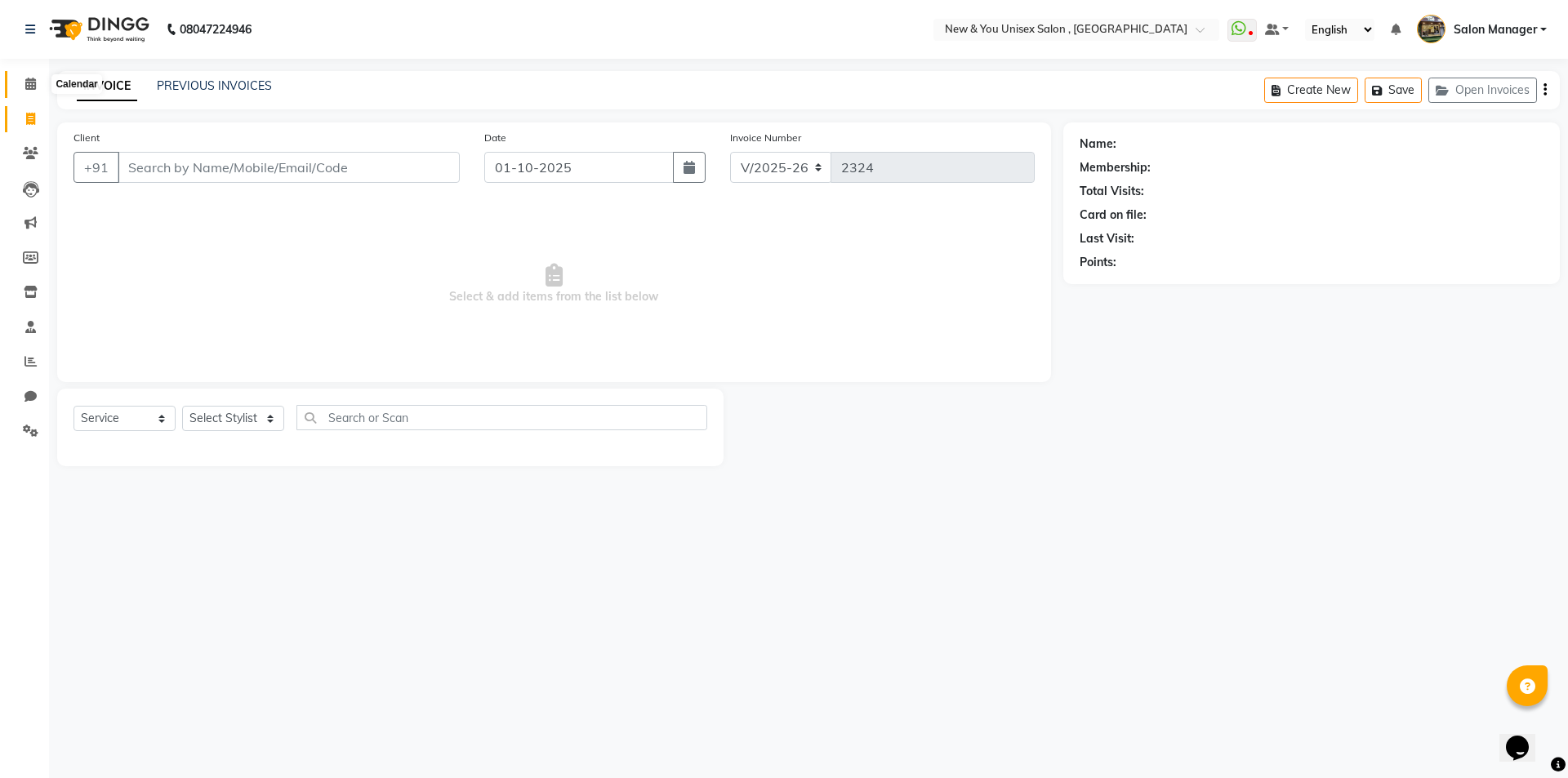
drag, startPoint x: 31, startPoint y: 87, endPoint x: 112, endPoint y: 37, distance: 95.2
click at [31, 86] on icon at bounding box center [31, 84] width 11 height 13
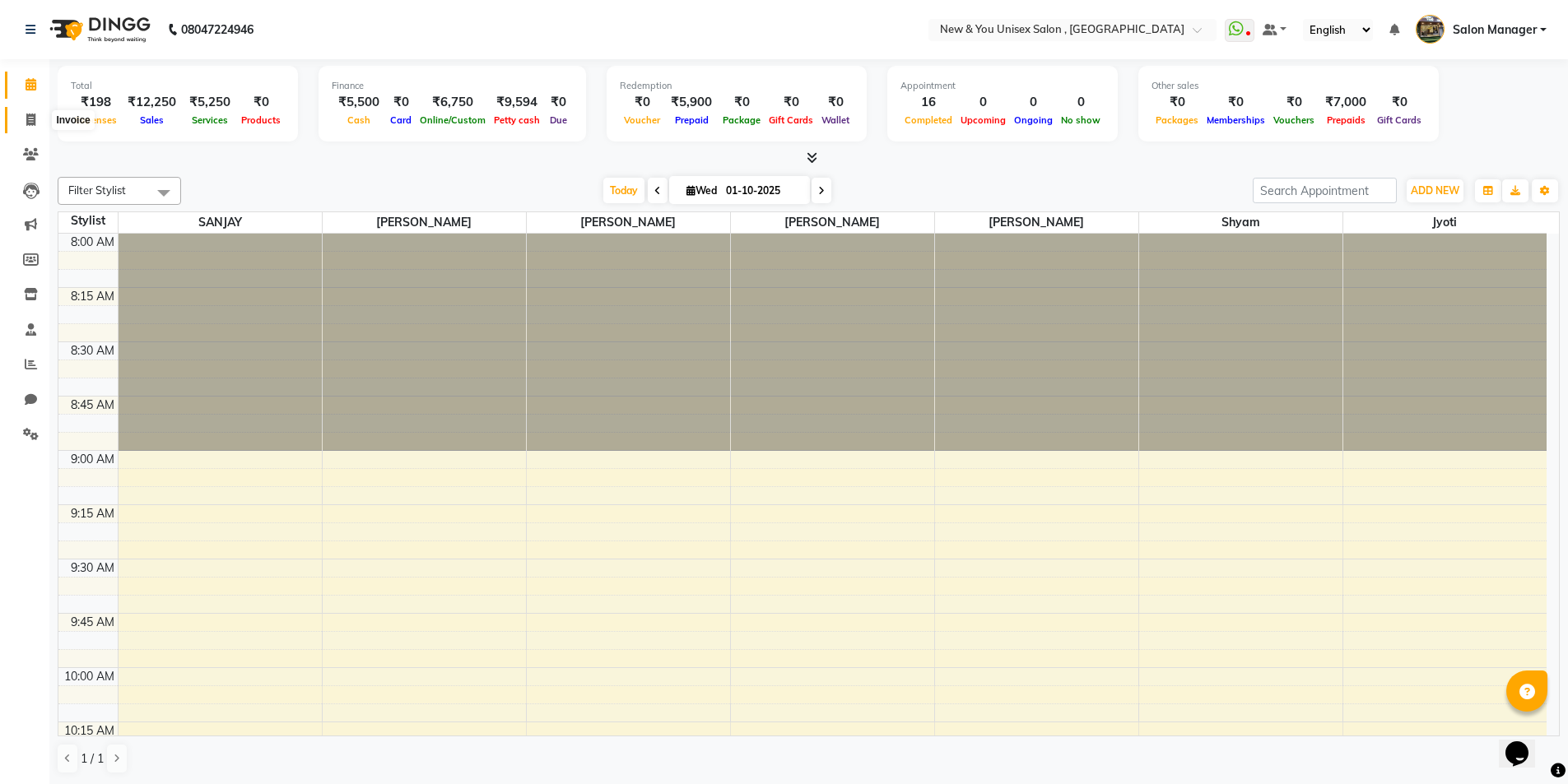
click at [31, 123] on icon at bounding box center [31, 120] width 9 height 13
select select "service"
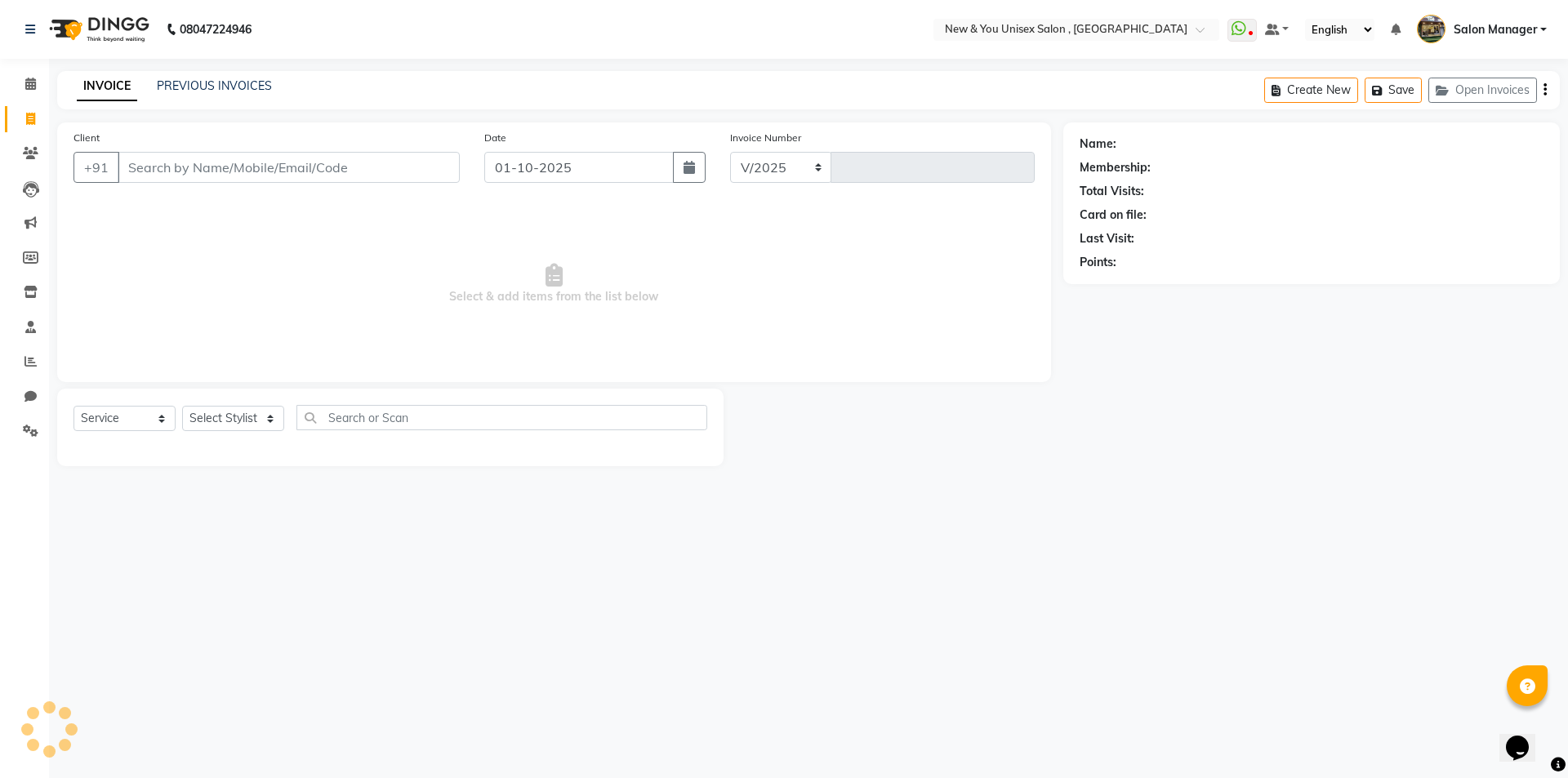
select select "31"
type input "2324"
click at [1483, 95] on button "Open Invoices" at bounding box center [1483, 90] width 109 height 25
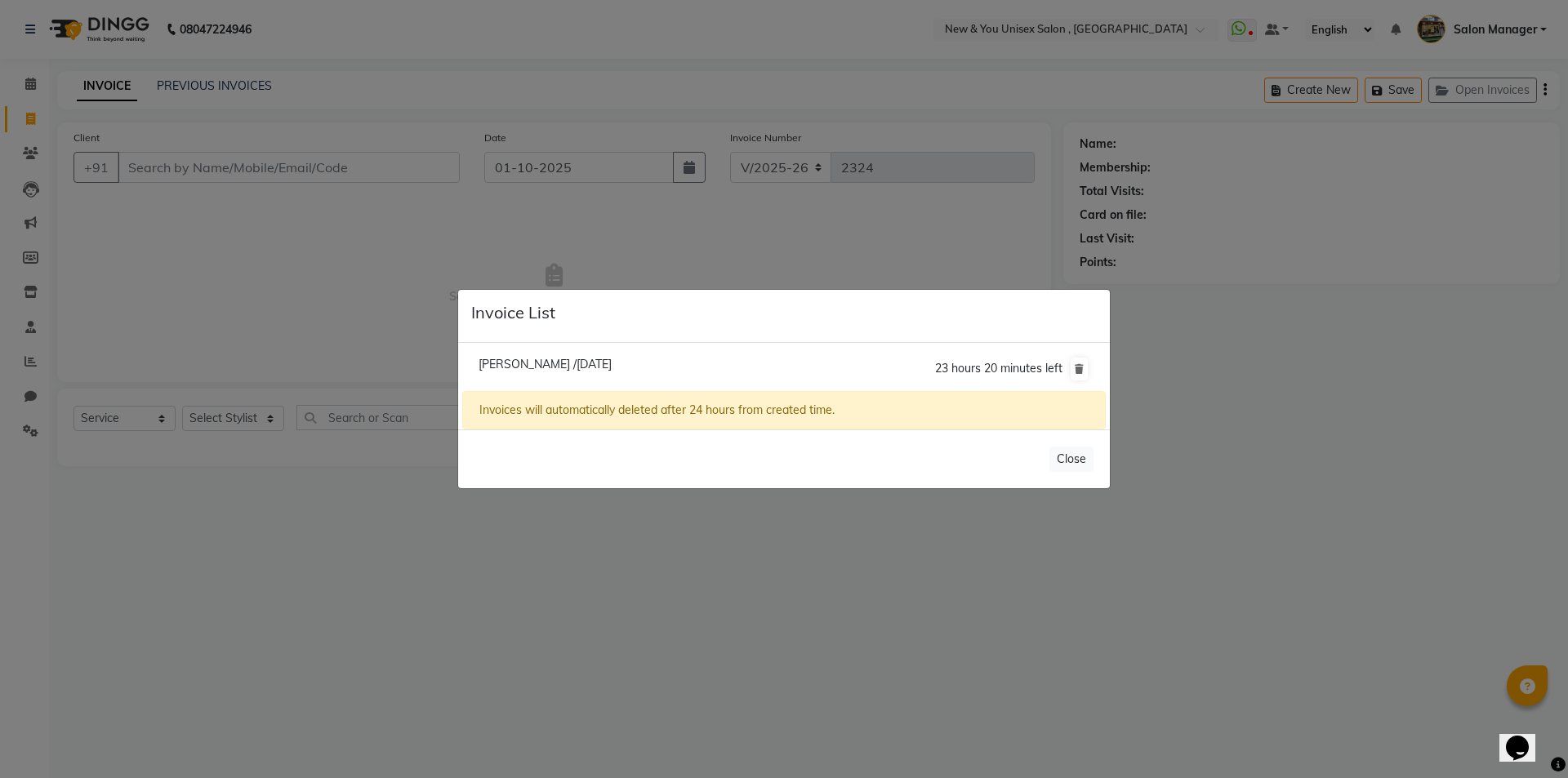
click at [516, 369] on span "[PERSON_NAME] /[DATE]" at bounding box center [545, 364] width 133 height 14
type input "7347501959"
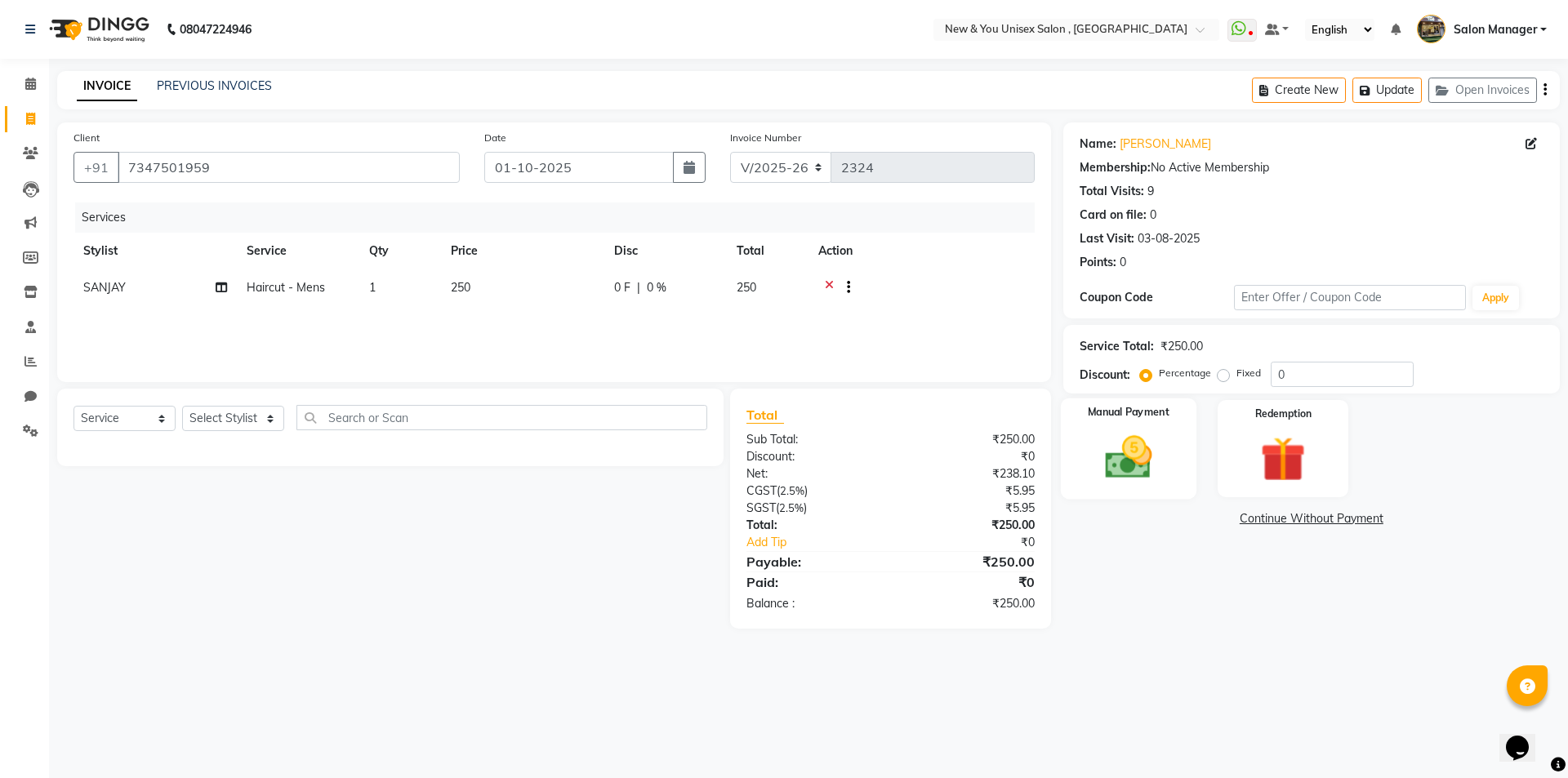
click at [1153, 449] on img at bounding box center [1128, 457] width 76 height 54
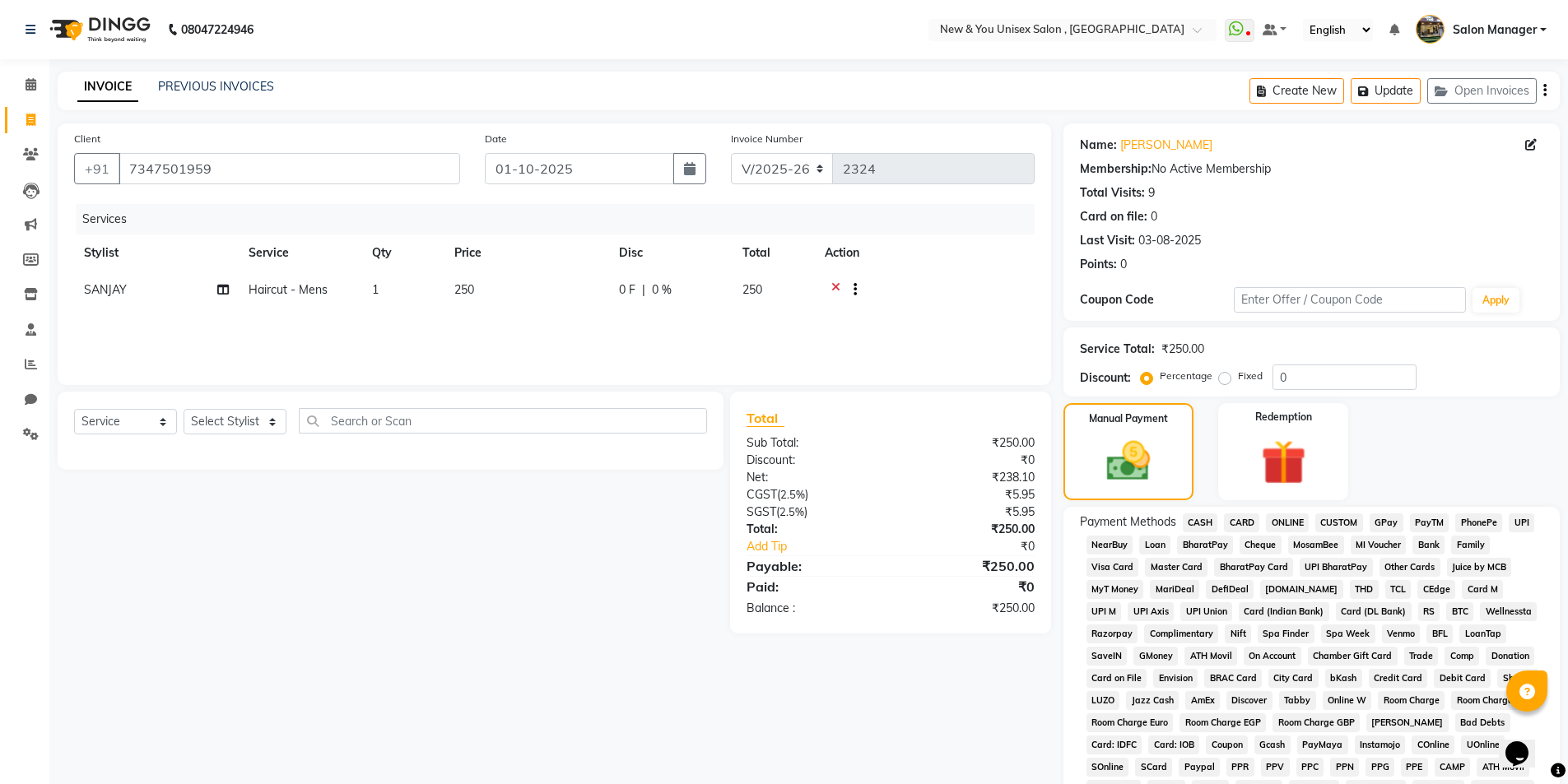
click at [1420, 526] on span "PayTM" at bounding box center [1430, 522] width 40 height 19
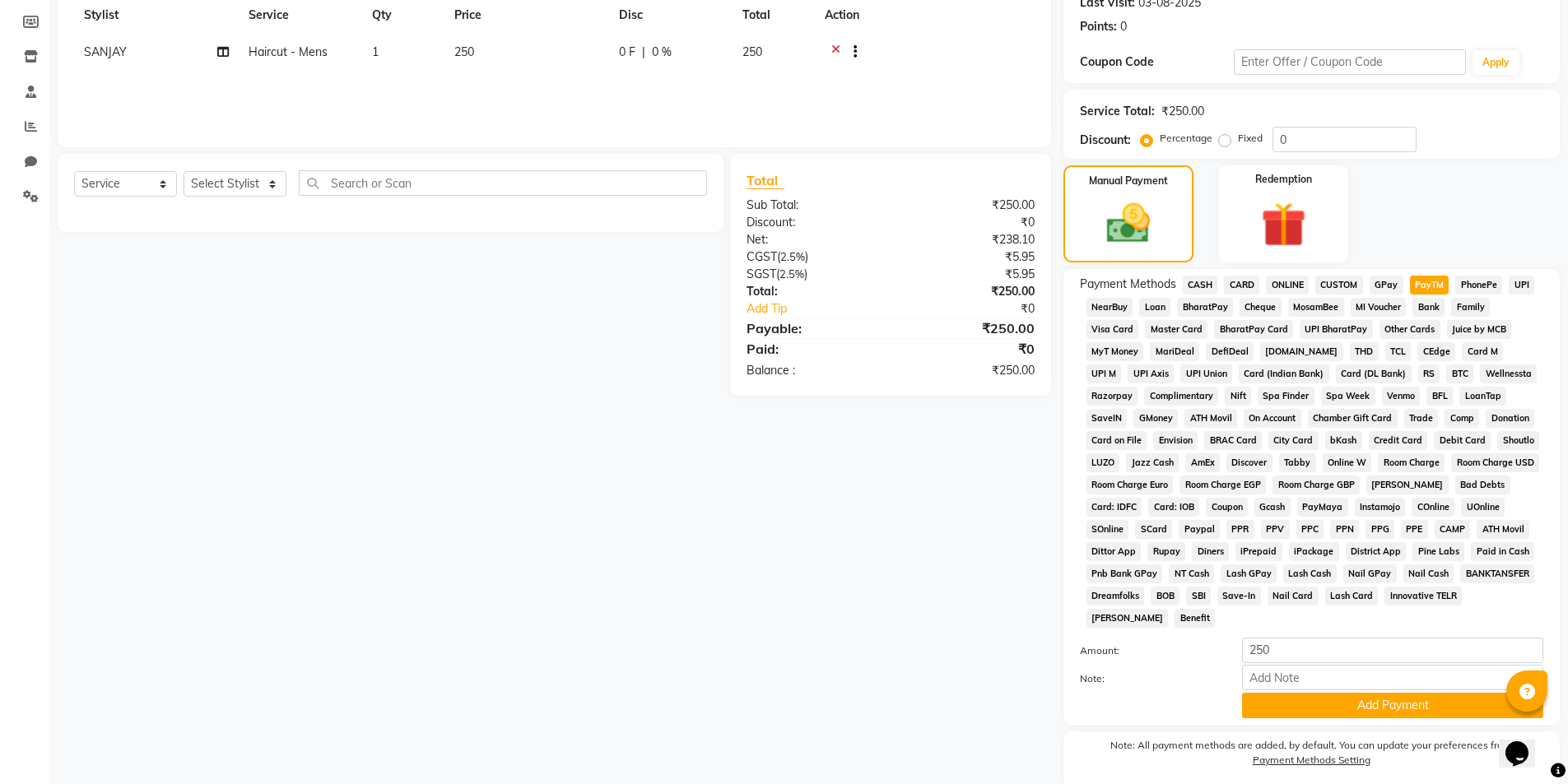
scroll to position [239, 0]
click at [1397, 710] on button "Add Payment" at bounding box center [1393, 703] width 301 height 25
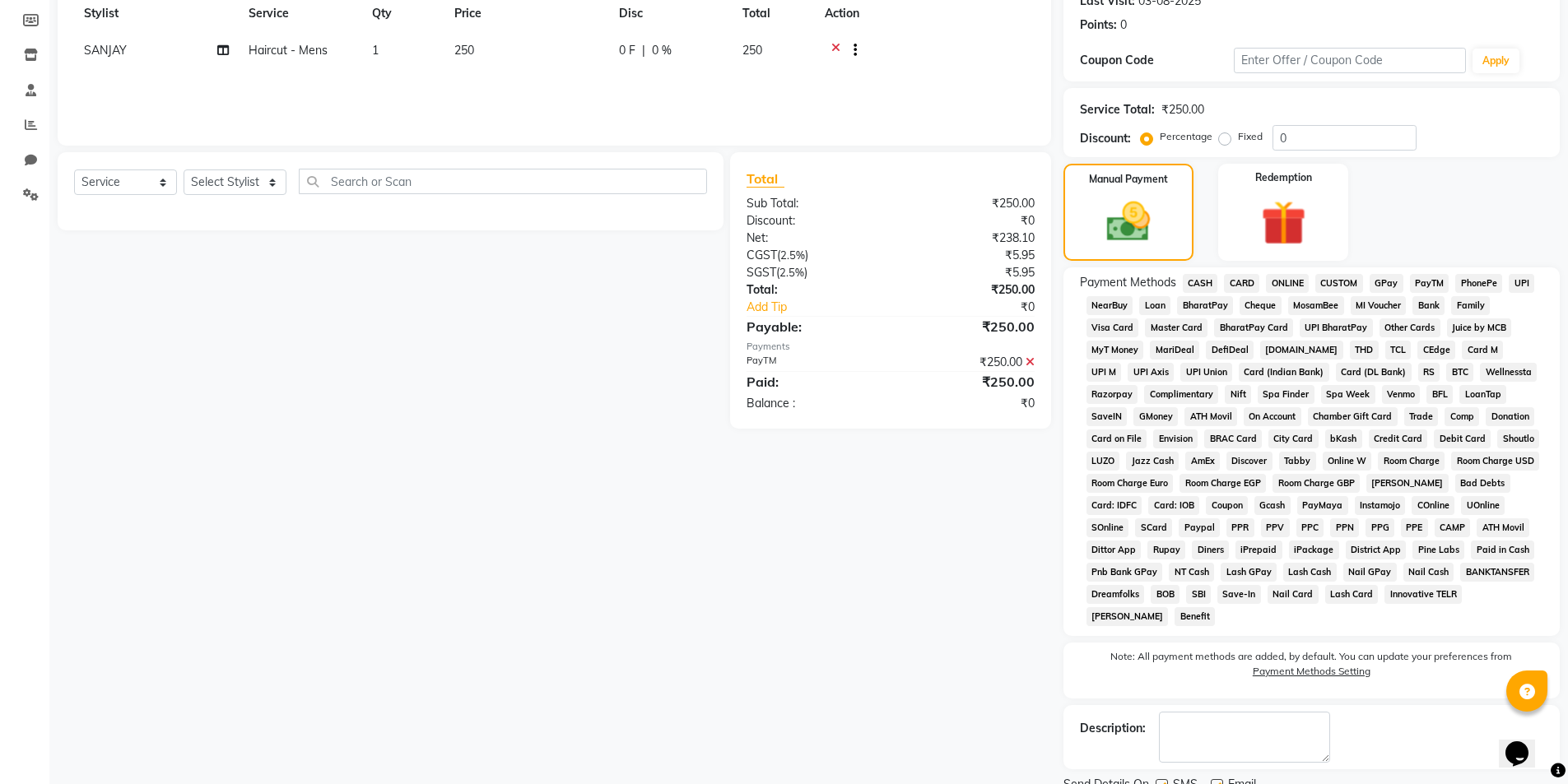
scroll to position [305, 0]
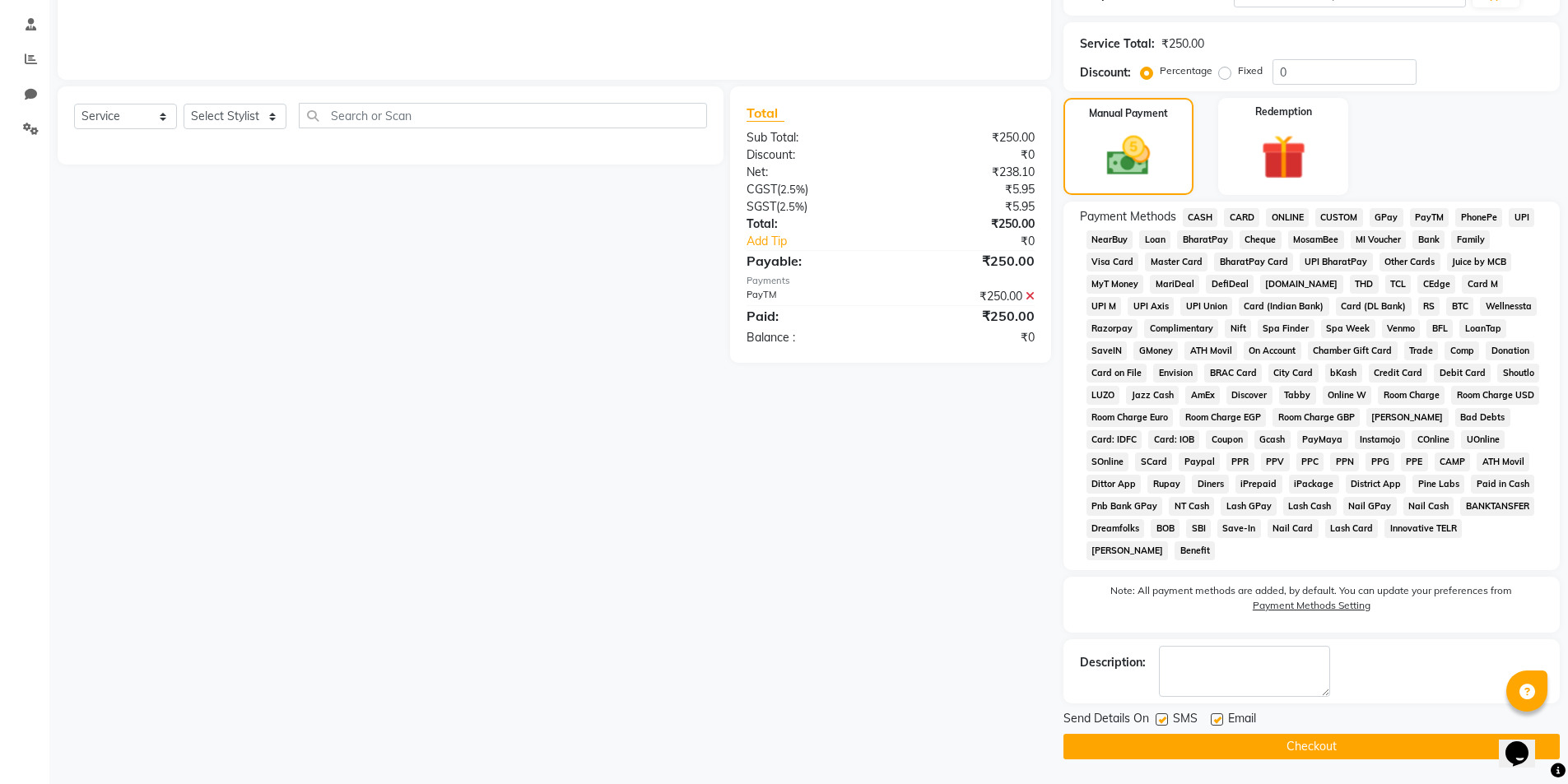
click at [1325, 752] on button "Checkout" at bounding box center [1311, 747] width 496 height 25
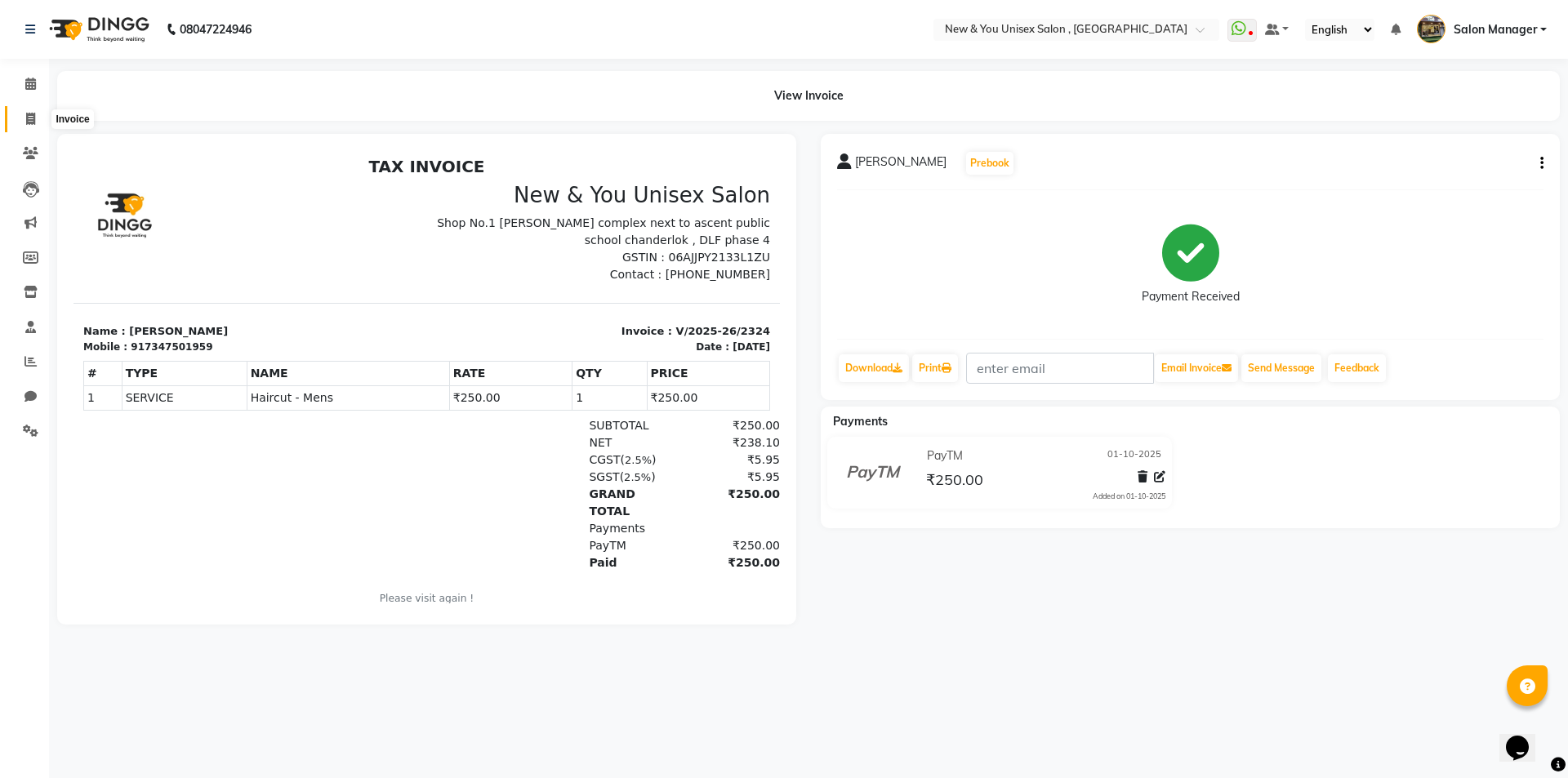
click at [29, 126] on span at bounding box center [31, 120] width 29 height 19
select select "service"
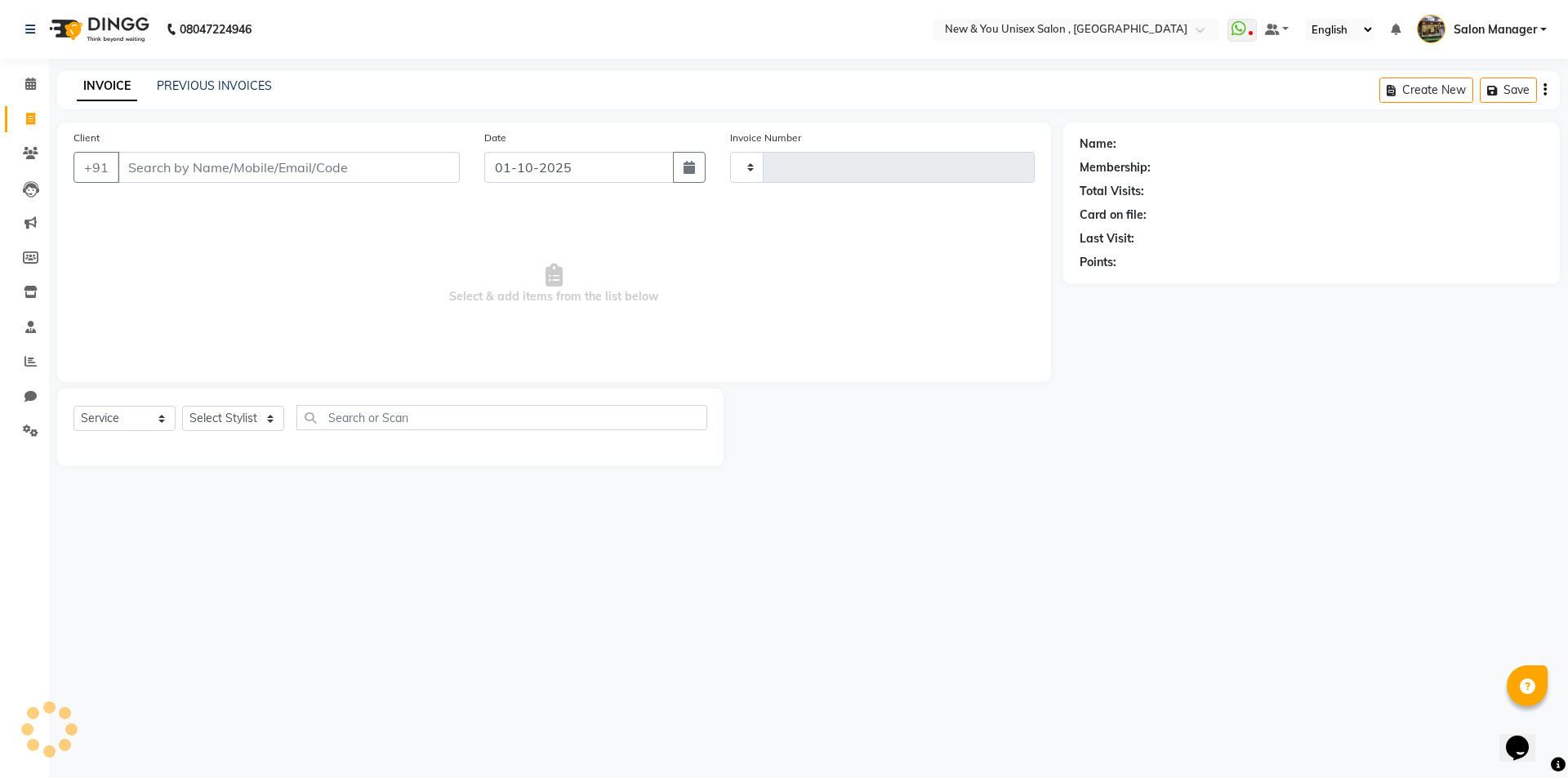
type input "2325"
select select "31"
click at [39, 90] on span at bounding box center [31, 85] width 29 height 19
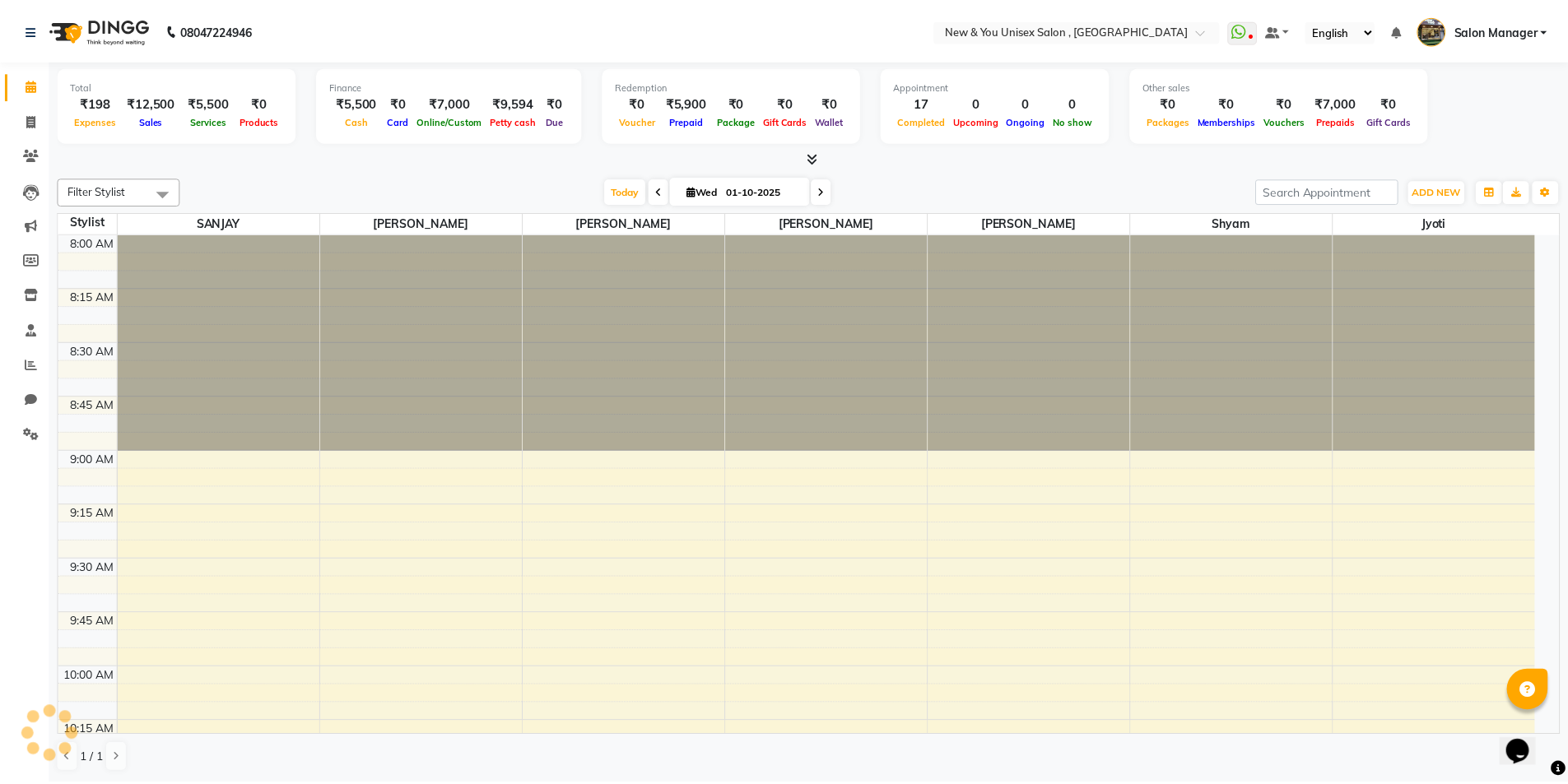
scroll to position [2289, 0]
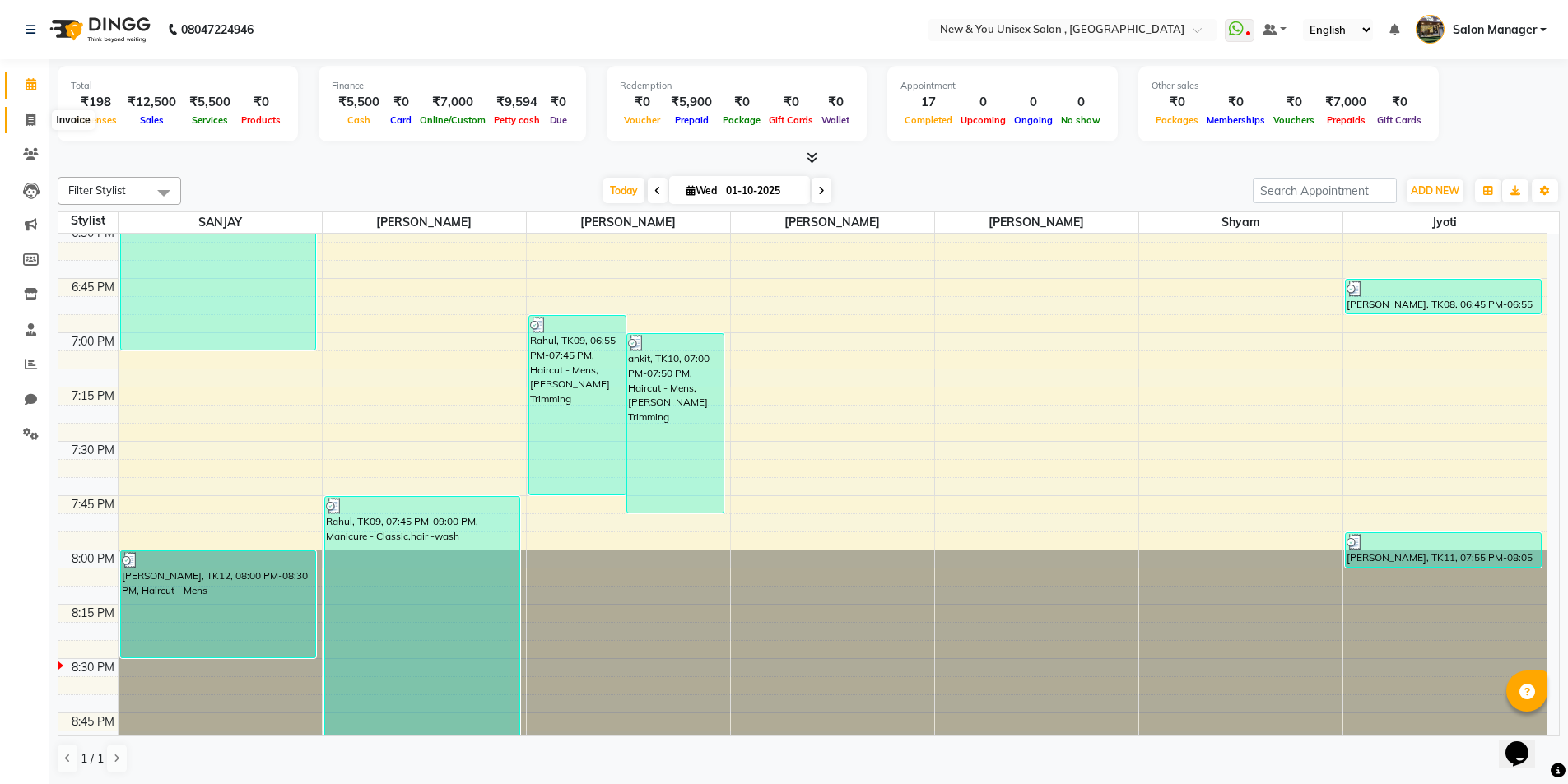
click at [31, 121] on icon at bounding box center [31, 120] width 9 height 13
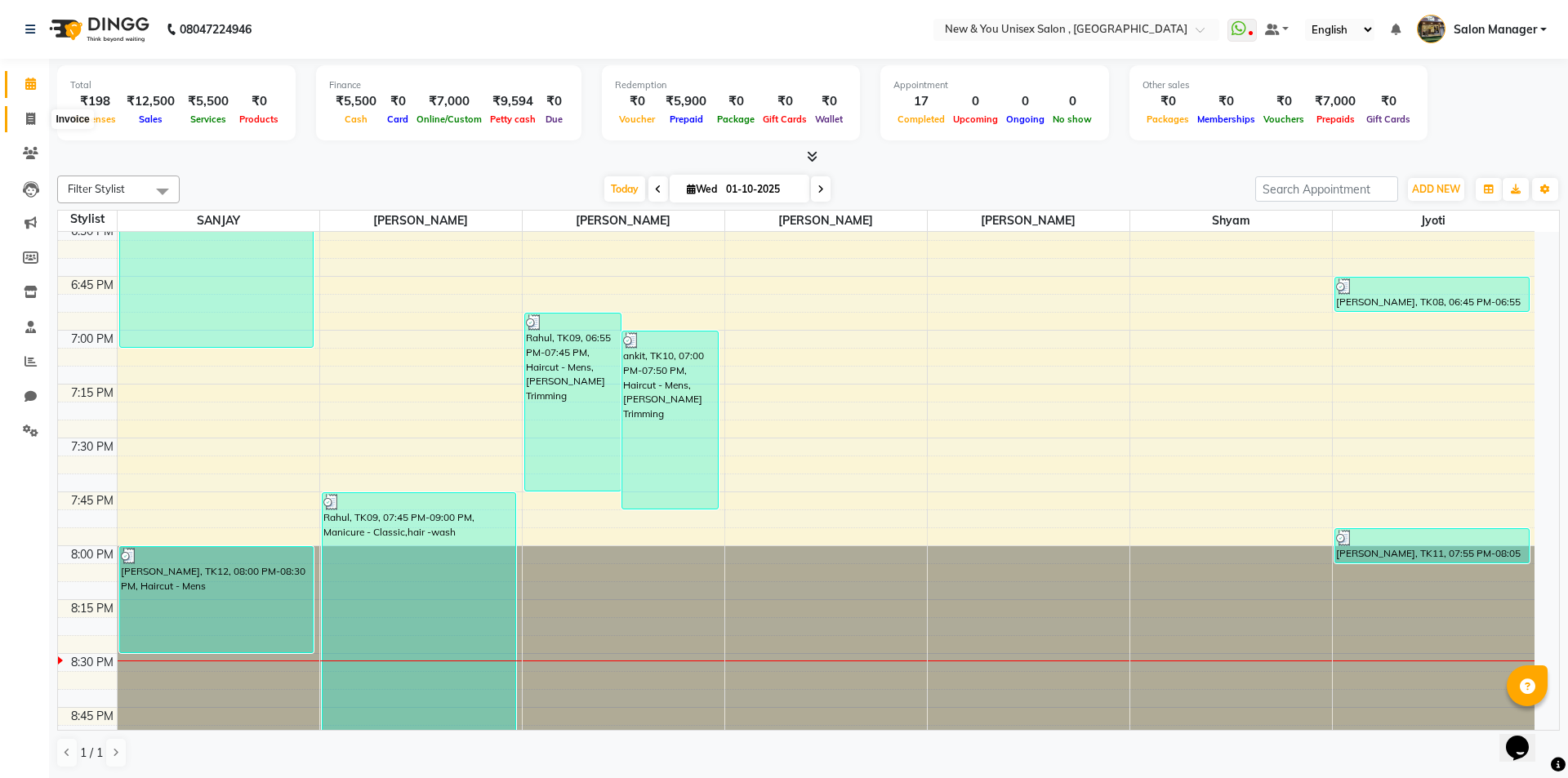
select select "service"
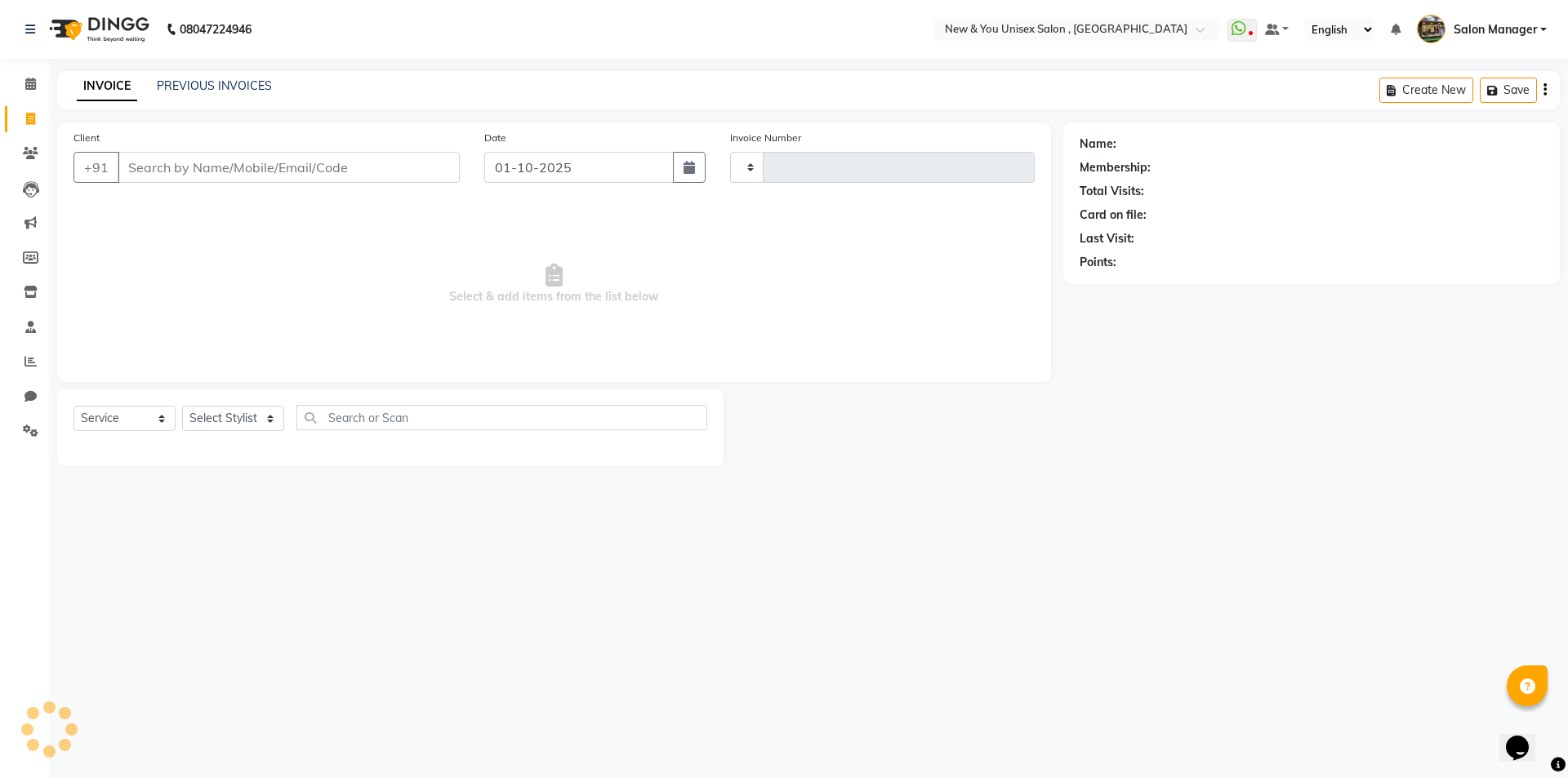
type input "2325"
select select "31"
click at [148, 170] on input "Client" at bounding box center [289, 167] width 342 height 31
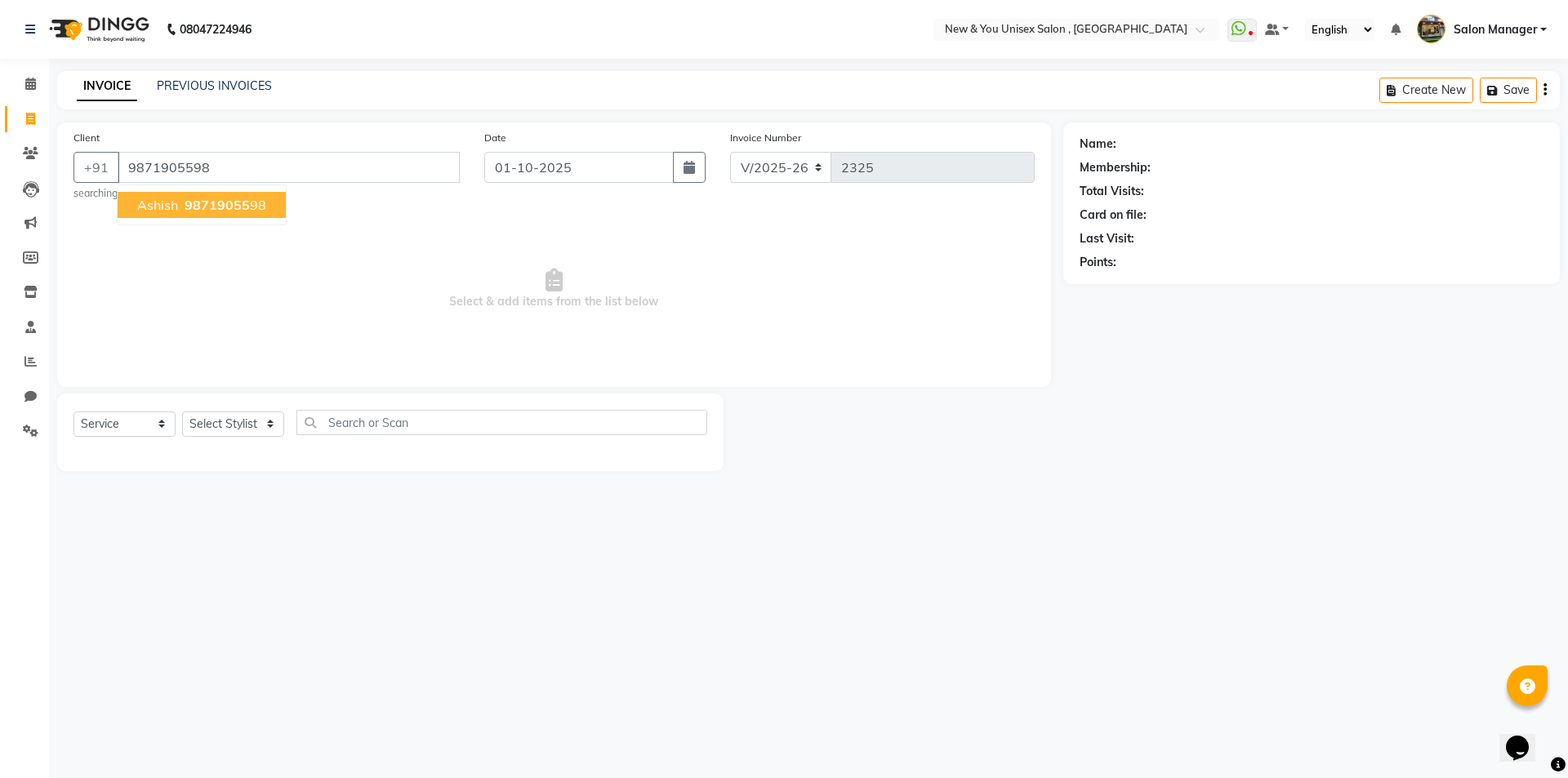
type input "9871905598"
click at [183, 201] on ngb-highlight "9871905598" at bounding box center [224, 205] width 85 height 16
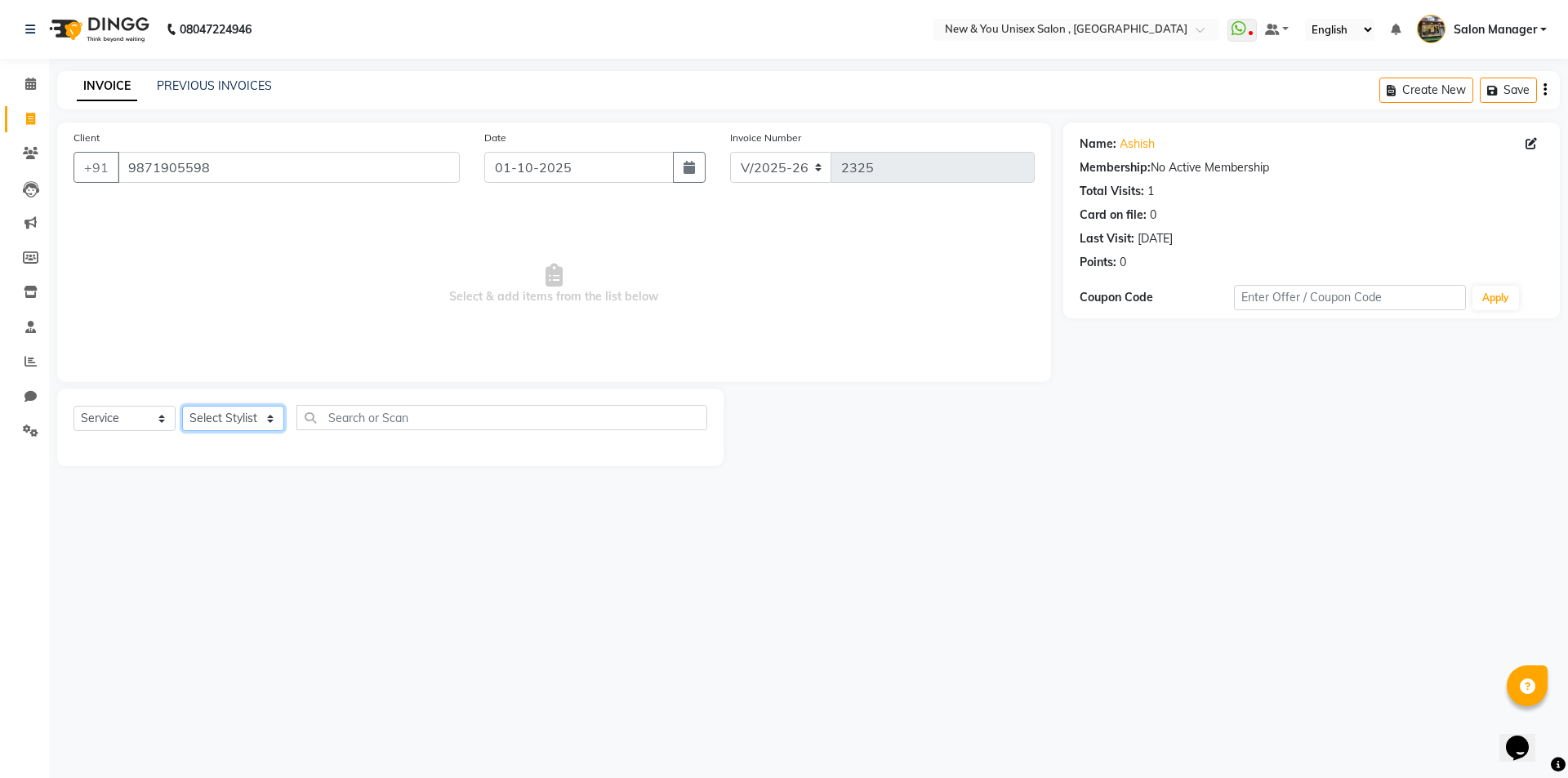
click at [211, 419] on select "Select Stylist HEMANT [PERSON_NAME] [PERSON_NAME] Salon Manager [PERSON_NAME] […" at bounding box center [232, 418] width 102 height 25
select select "40116"
click at [182, 406] on select "Select Stylist HEMANT [PERSON_NAME] [PERSON_NAME] Salon Manager [PERSON_NAME] […" at bounding box center [232, 418] width 102 height 25
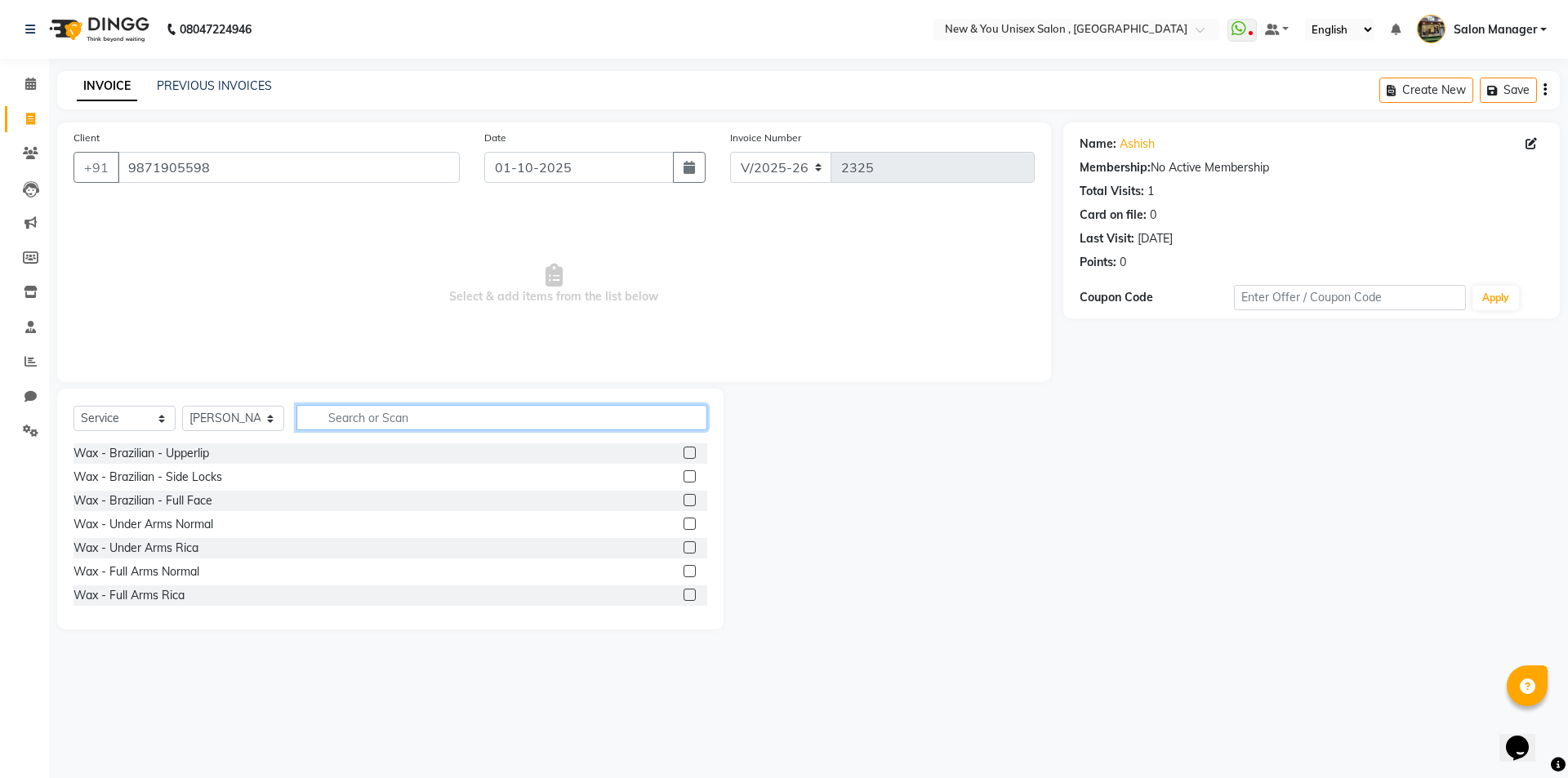
click at [403, 419] on input "text" at bounding box center [502, 417] width 411 height 25
click at [351, 411] on input "text" at bounding box center [502, 417] width 411 height 25
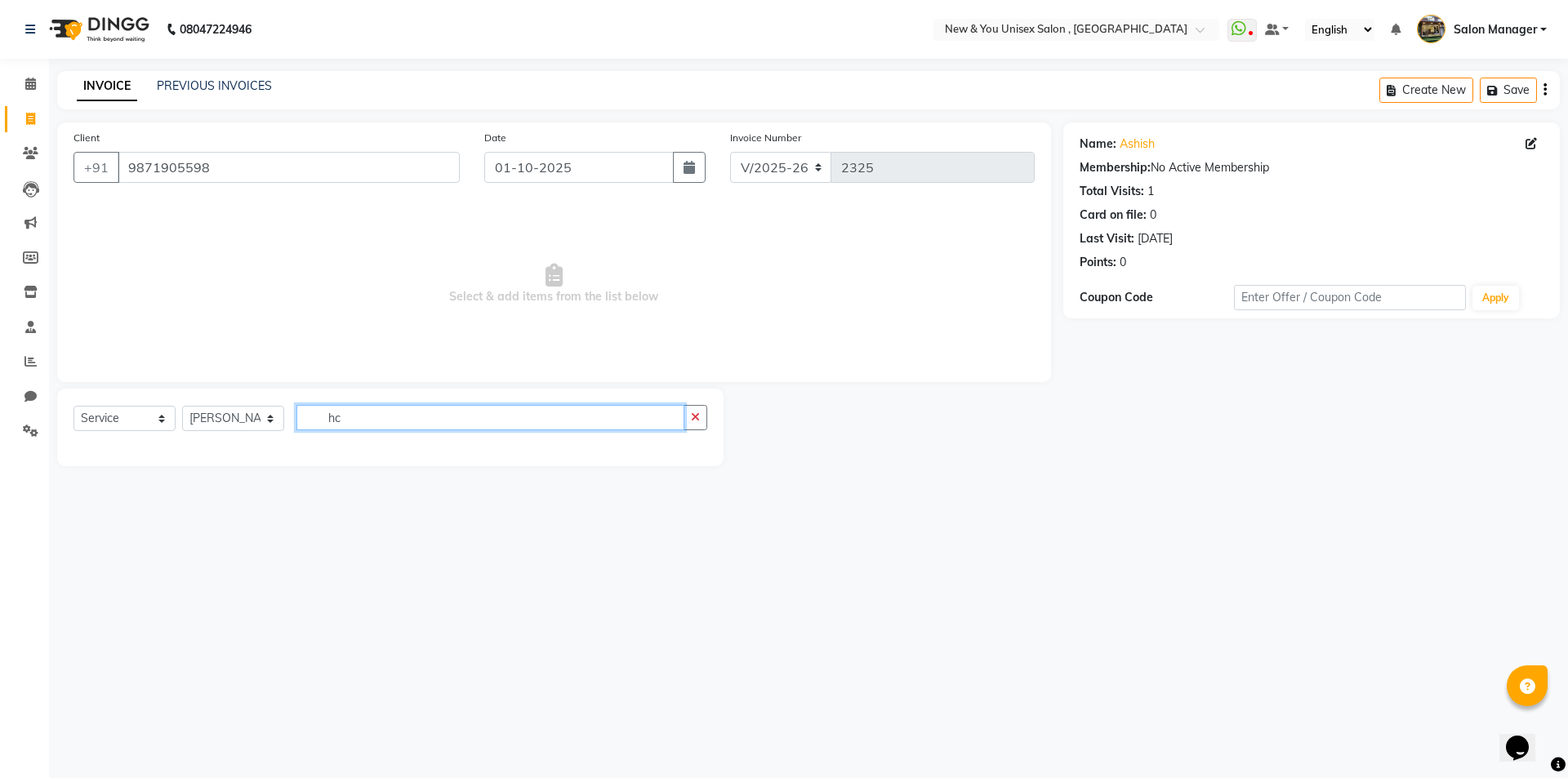
type input "h"
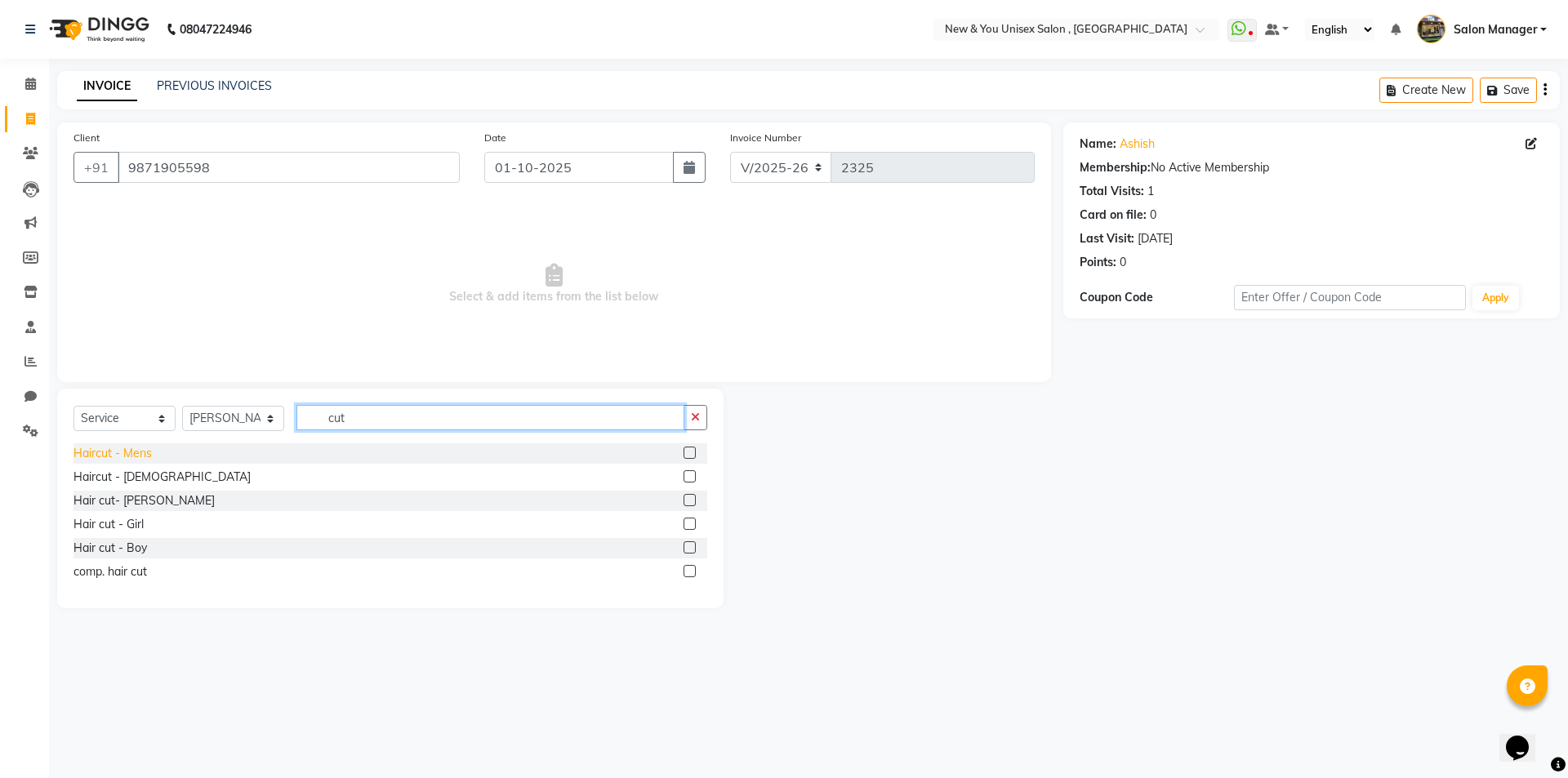
type input "cut"
click at [101, 455] on div "Haircut - Mens" at bounding box center [112, 453] width 78 height 17
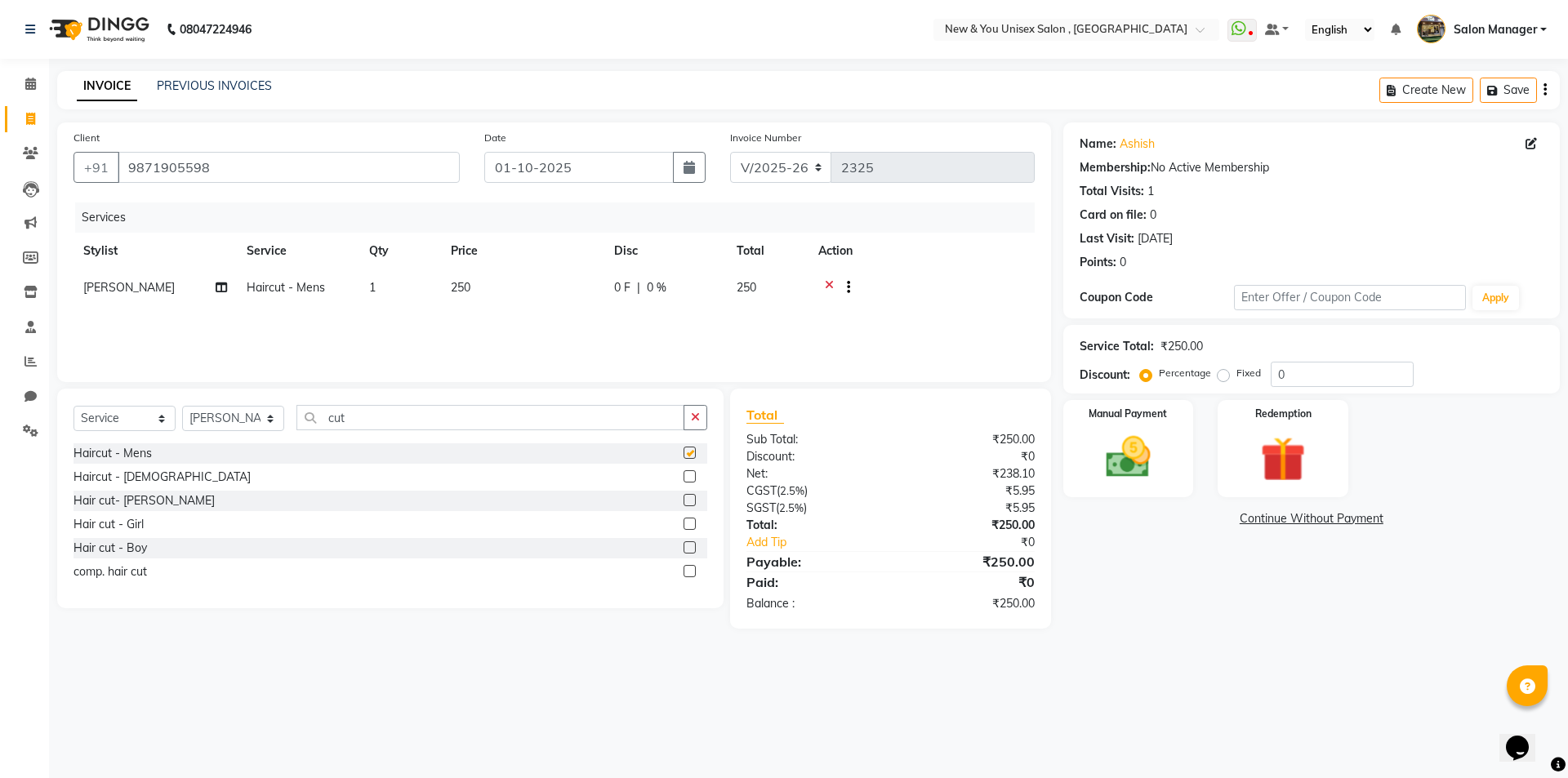
checkbox input "false"
drag, startPoint x: 364, startPoint y: 418, endPoint x: 312, endPoint y: 426, distance: 52.6
click at [312, 426] on input "cut" at bounding box center [490, 417] width 388 height 25
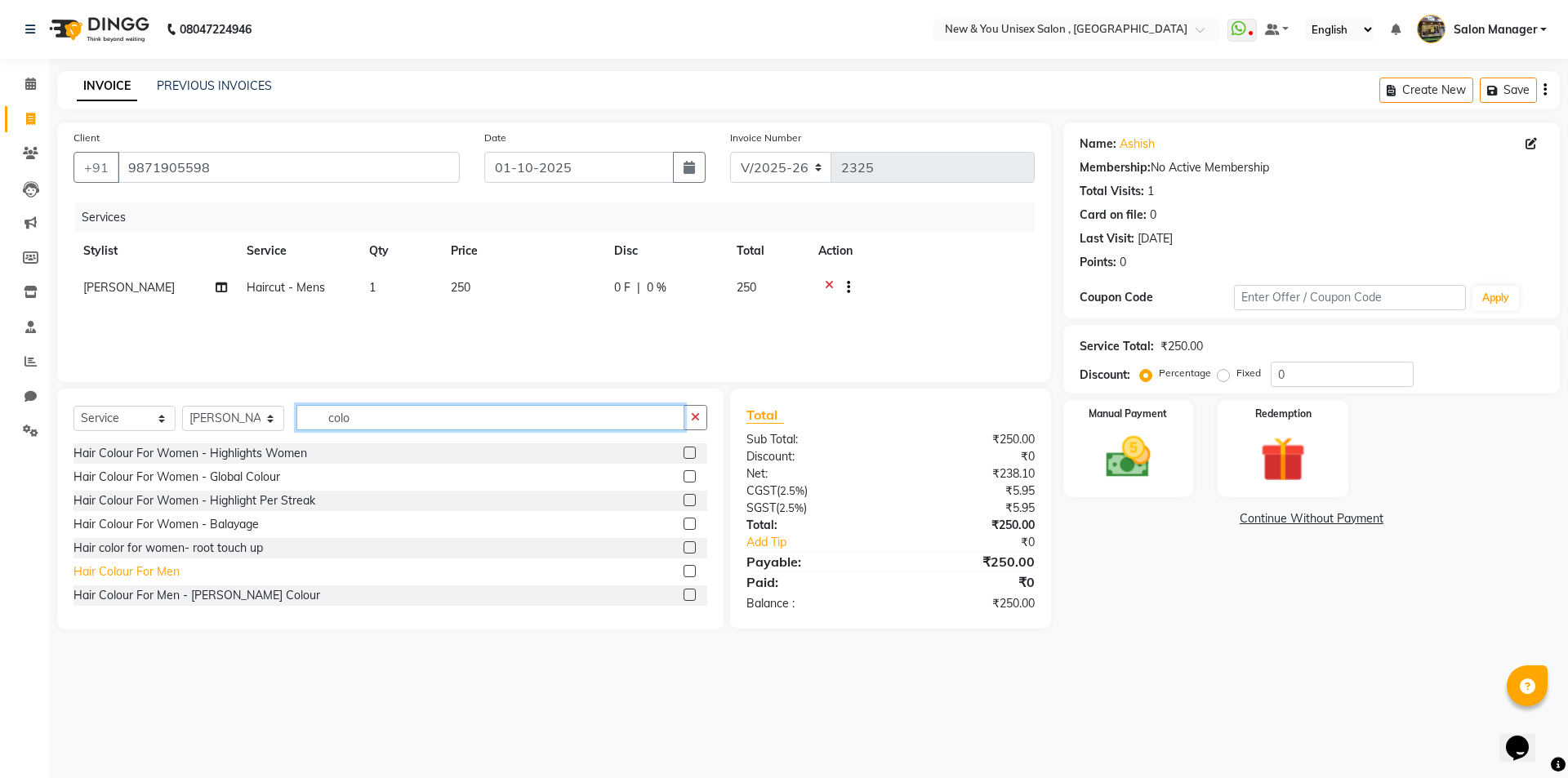
type input "colo"
click at [144, 573] on div "Hair Colour For Men" at bounding box center [127, 571] width 106 height 17
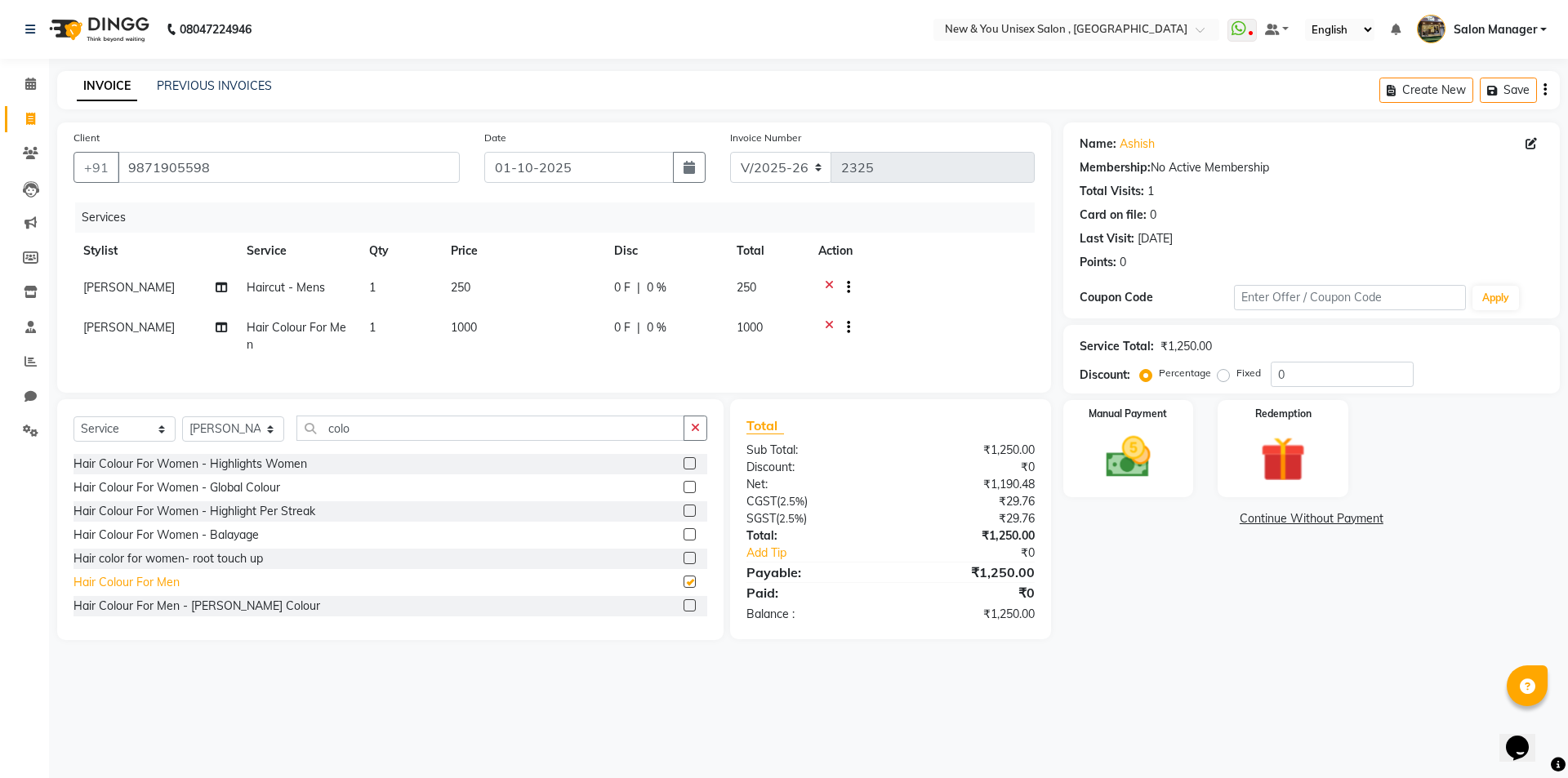
checkbox input "false"
click at [1151, 471] on img at bounding box center [1128, 457] width 76 height 54
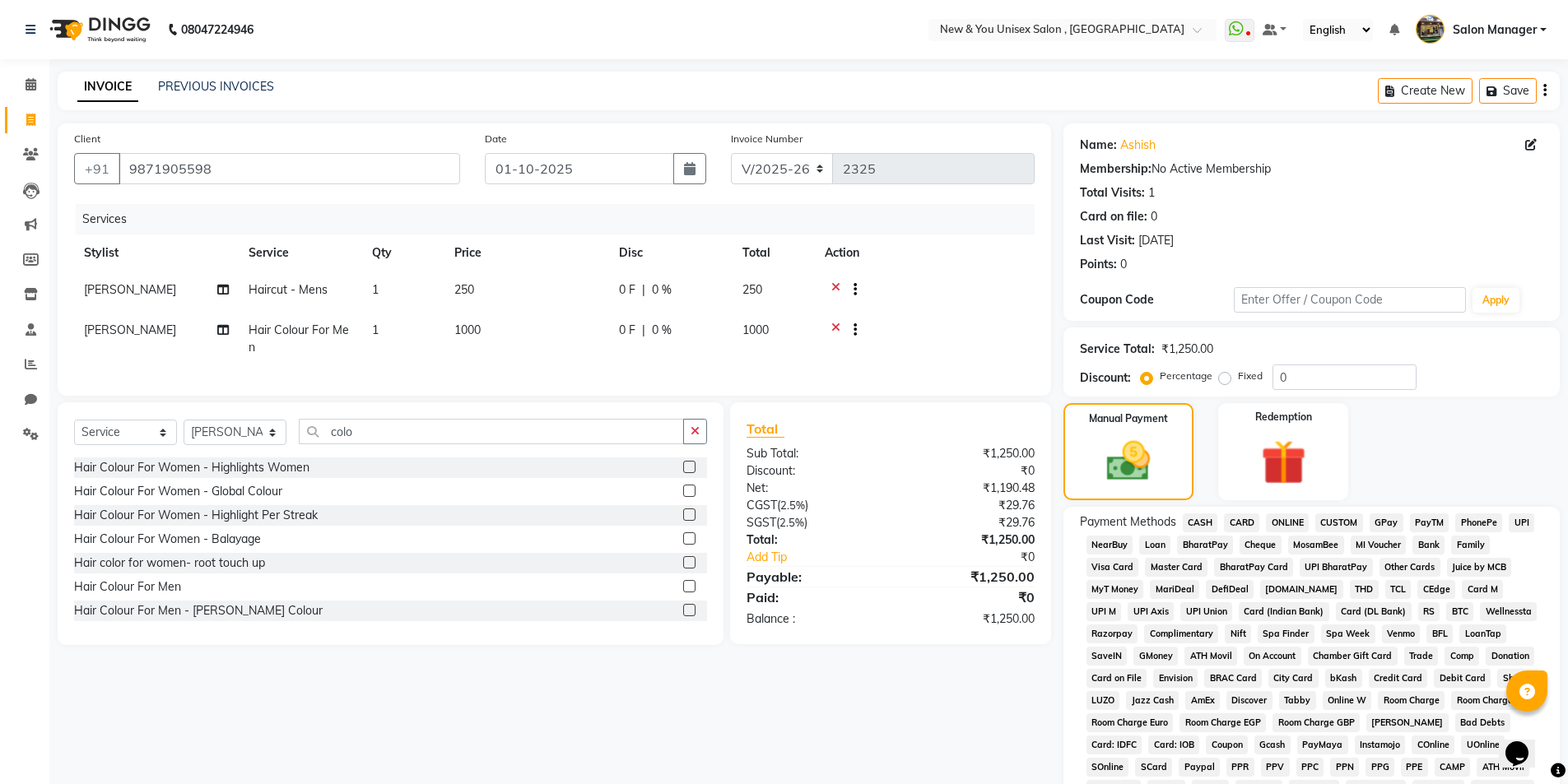
click at [1198, 524] on span "CASH" at bounding box center [1200, 522] width 35 height 19
click at [1544, 92] on icon "button" at bounding box center [1545, 91] width 4 height 1
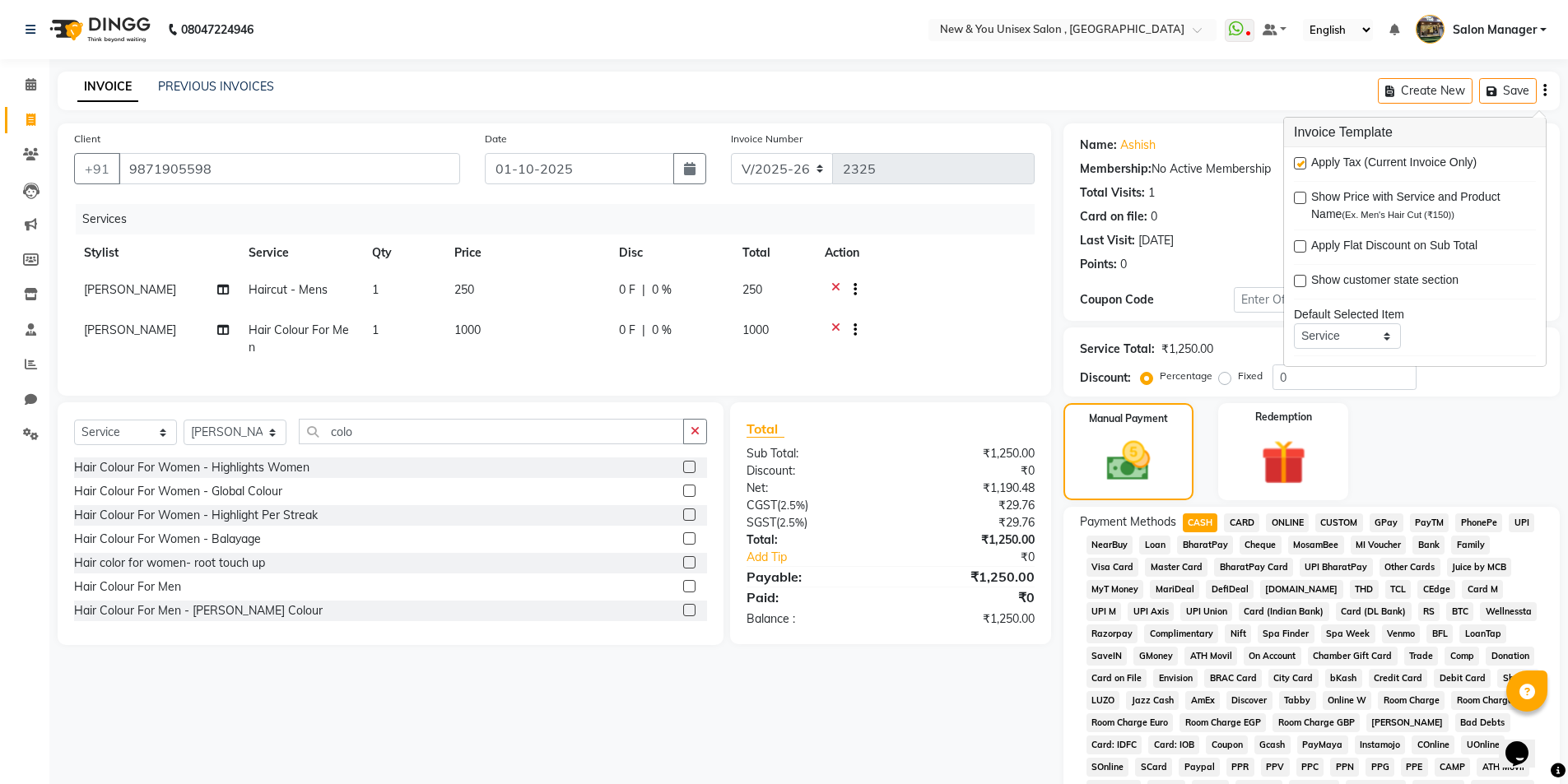
click at [1300, 165] on label at bounding box center [1300, 163] width 13 height 13
click at [1300, 165] on input "checkbox" at bounding box center [1300, 164] width 11 height 11
checkbox input "false"
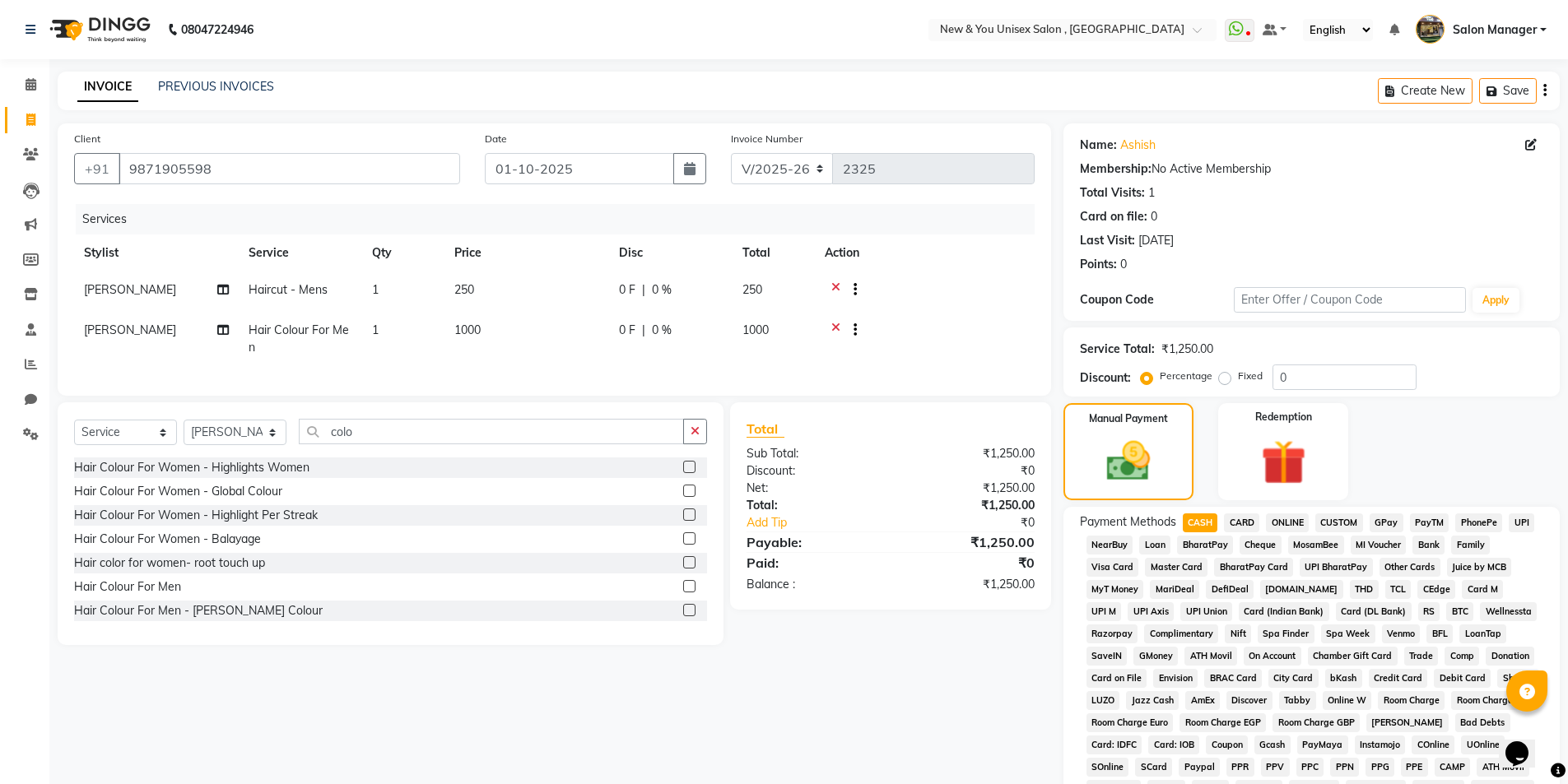
click at [1540, 95] on div "Create New Save" at bounding box center [1469, 91] width 182 height 39
click at [1545, 92] on icon "button" at bounding box center [1545, 91] width 4 height 1
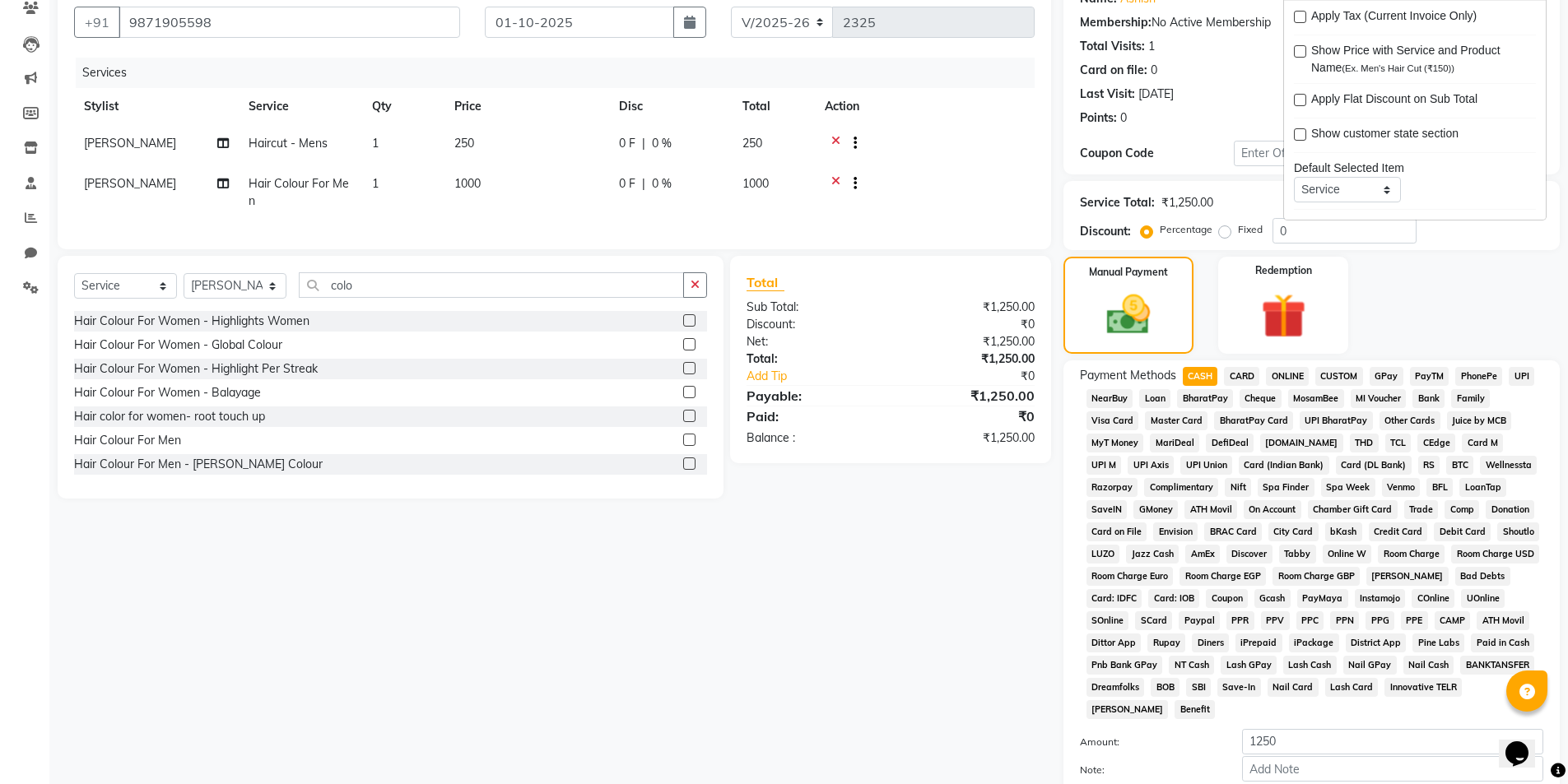
scroll to position [299, 0]
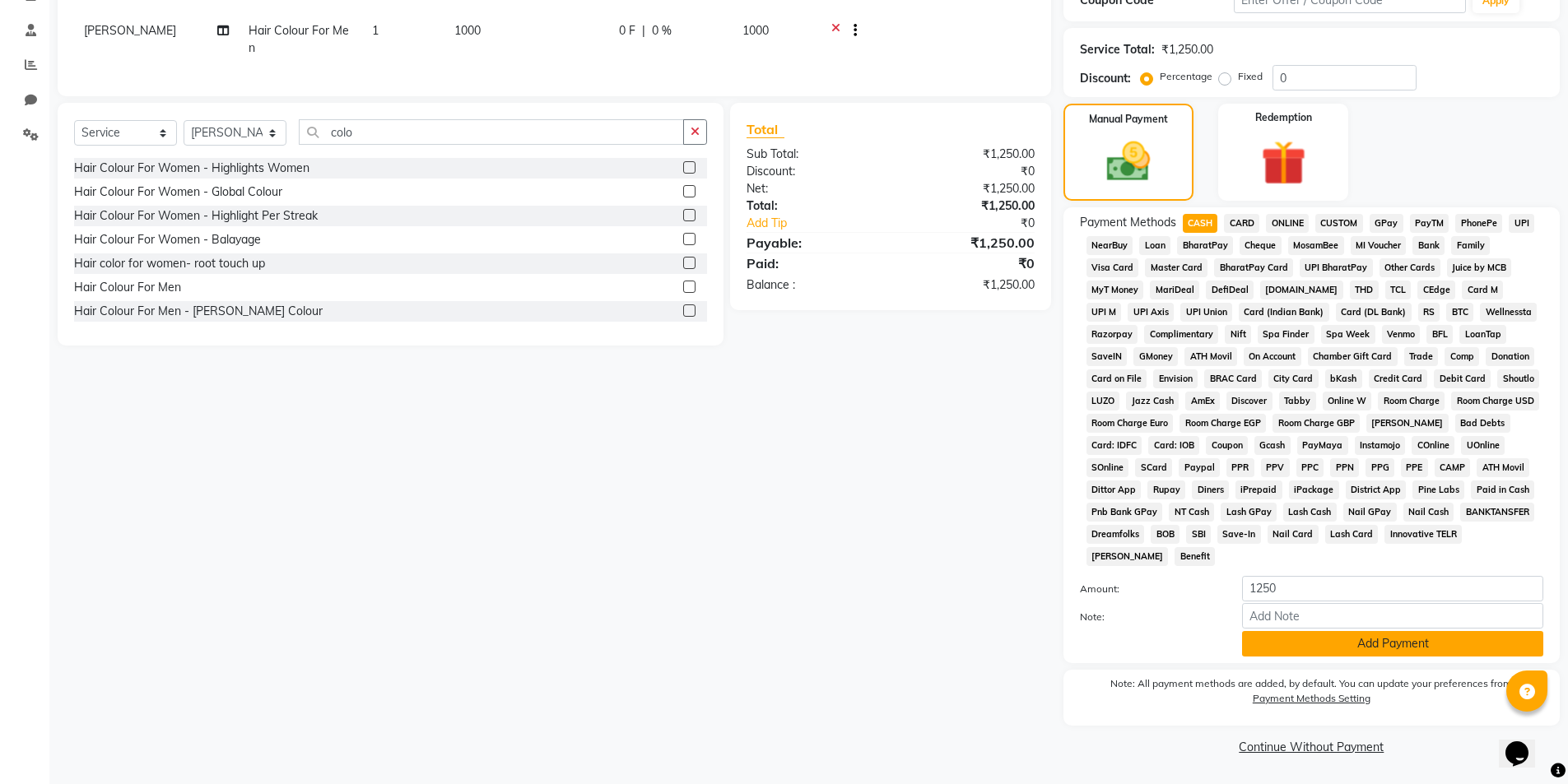
click at [1323, 643] on button "Add Payment" at bounding box center [1393, 644] width 301 height 25
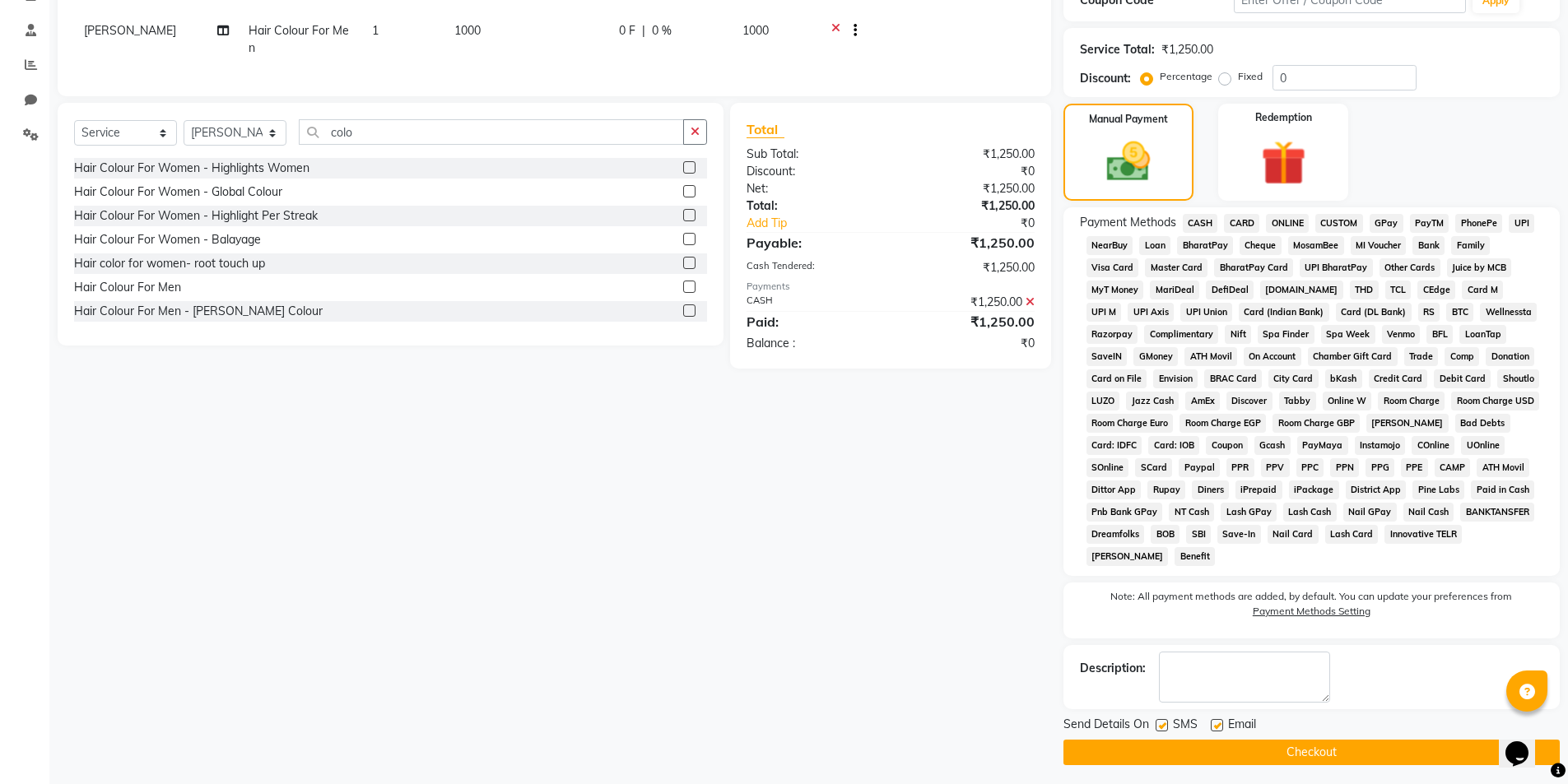
click at [1272, 750] on button "Checkout" at bounding box center [1311, 752] width 496 height 25
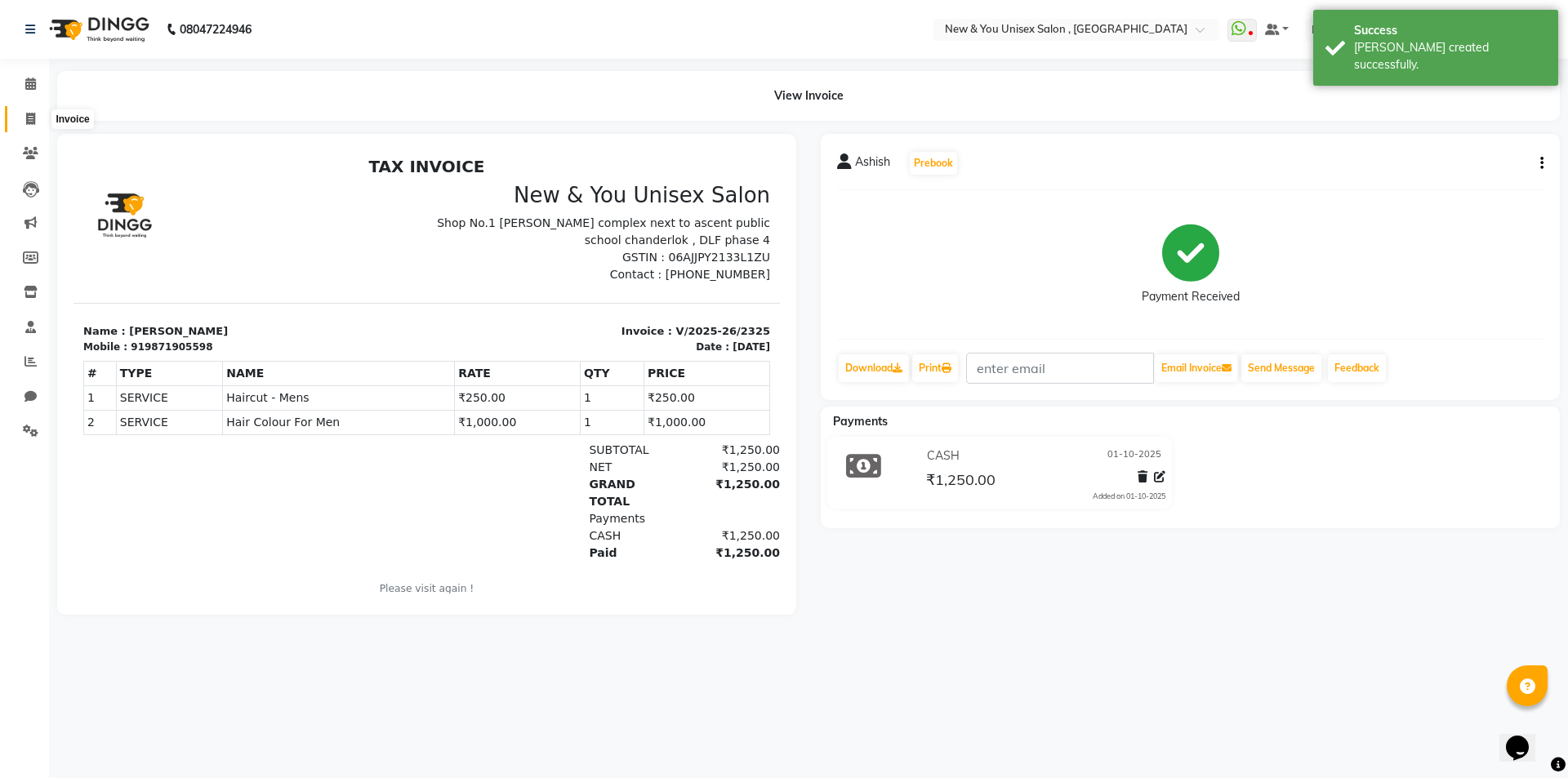
click at [26, 112] on icon at bounding box center [31, 119] width 9 height 13
select select "service"
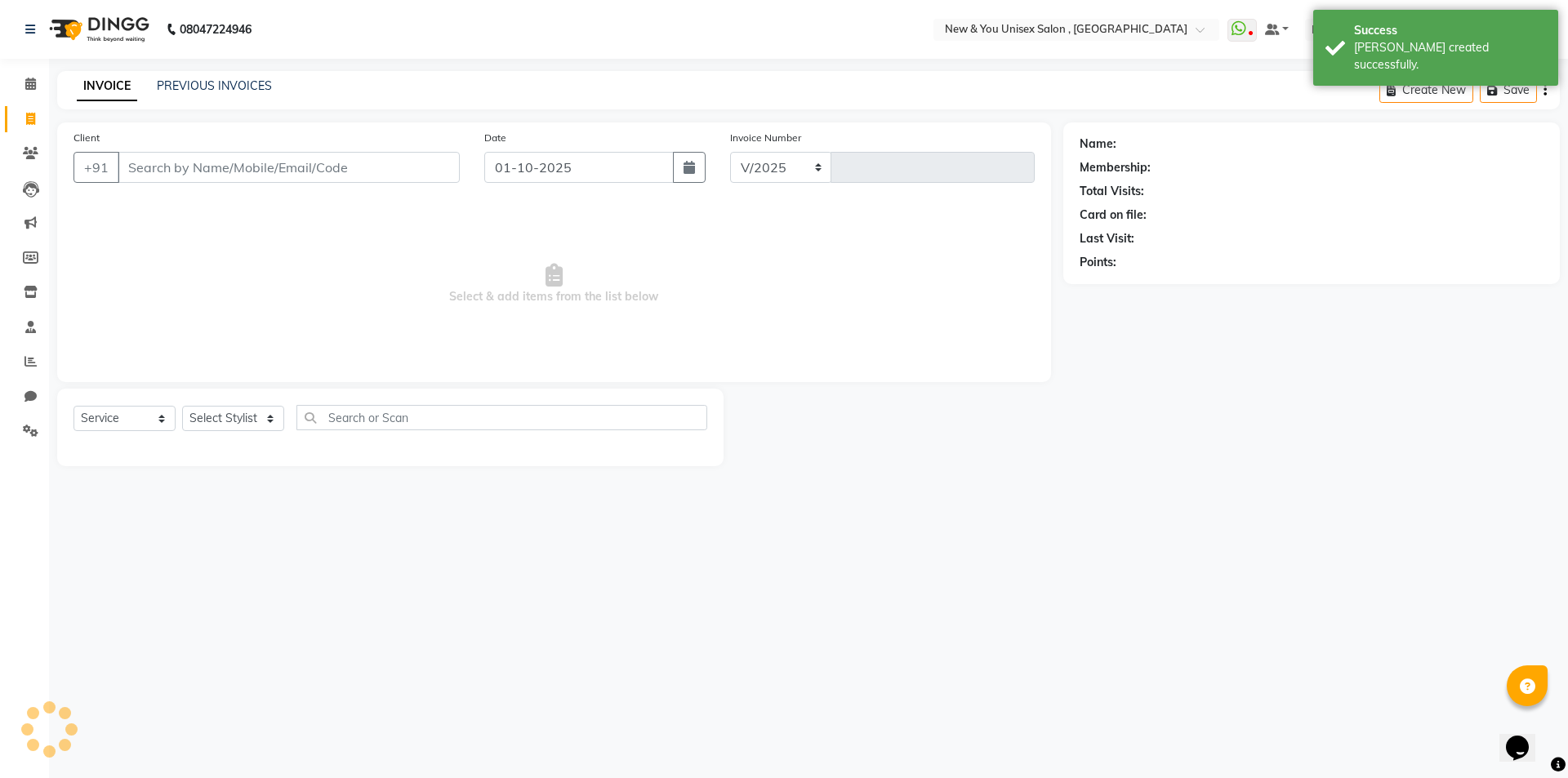
select select "31"
type input "2326"
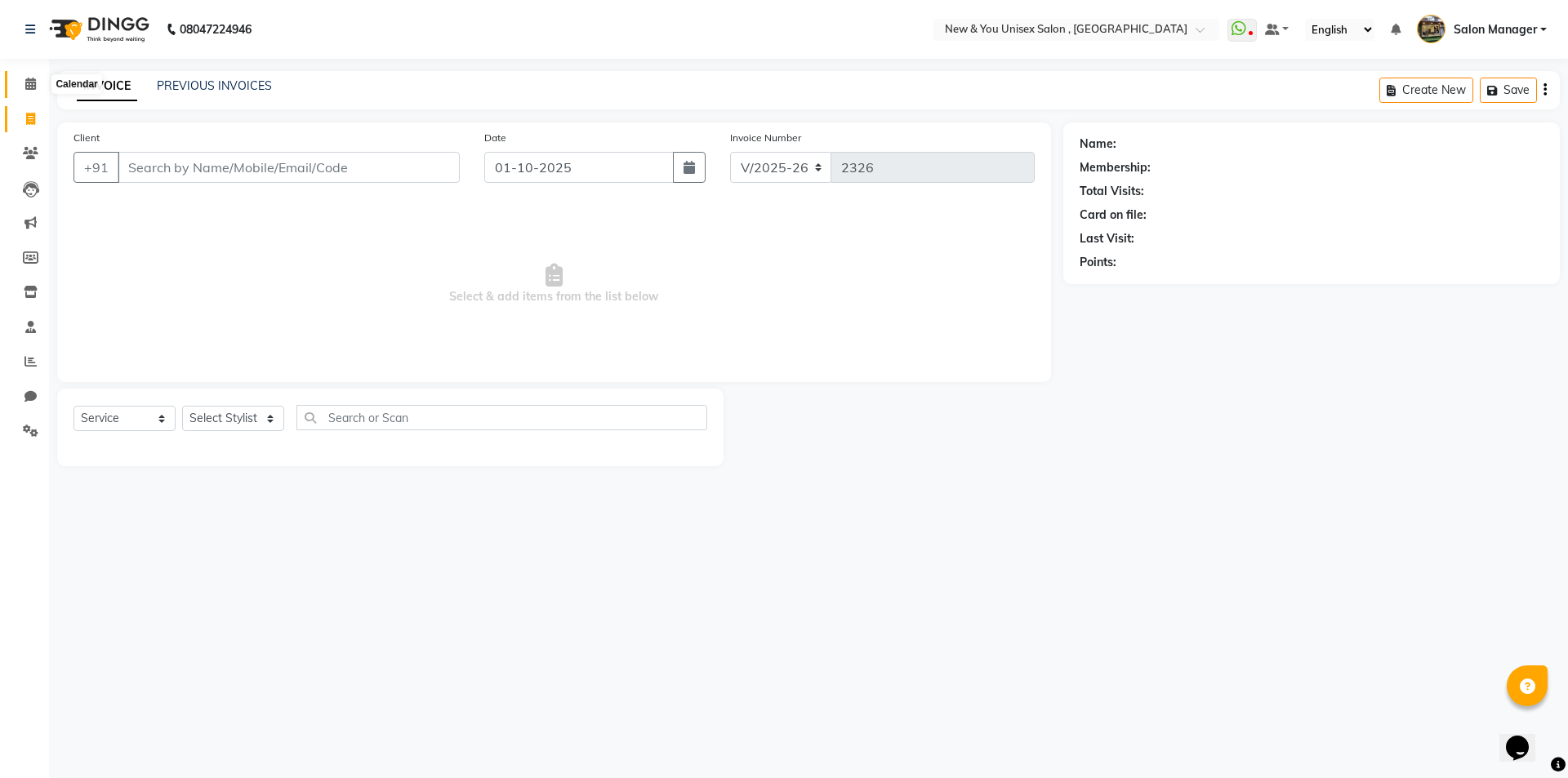
click at [28, 84] on icon at bounding box center [31, 84] width 11 height 13
